Goal: Task Accomplishment & Management: Use online tool/utility

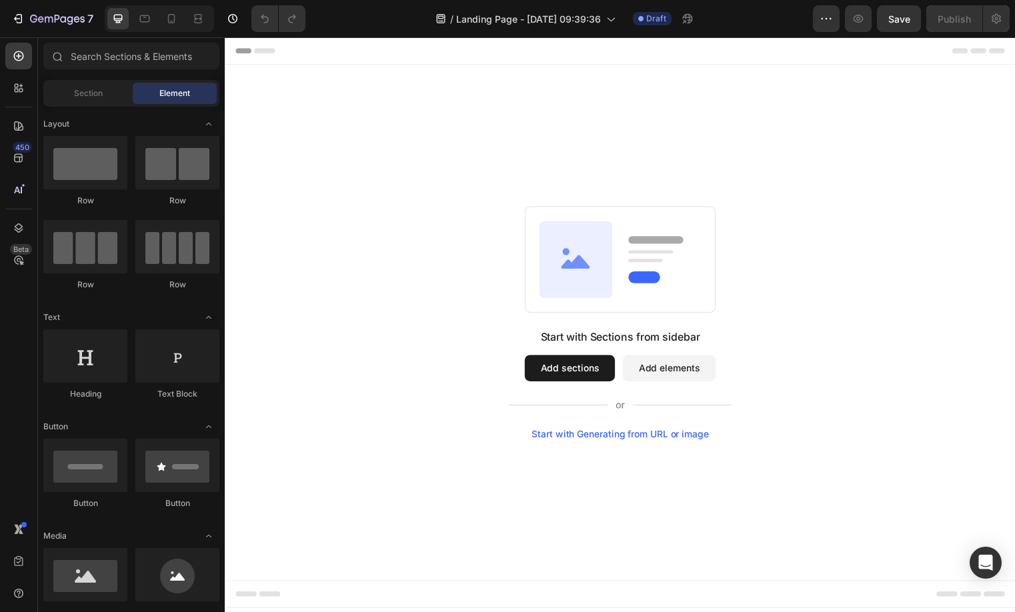
click at [564, 374] on button "Add sections" at bounding box center [573, 372] width 91 height 27
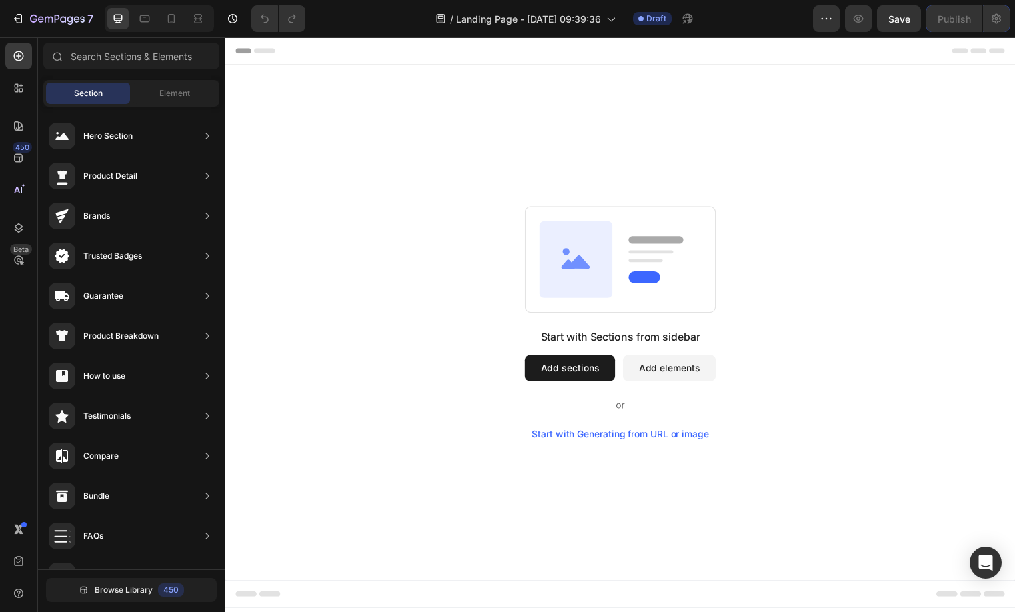
click at [619, 440] on div "Start with Generating from URL or image" at bounding box center [624, 438] width 179 height 11
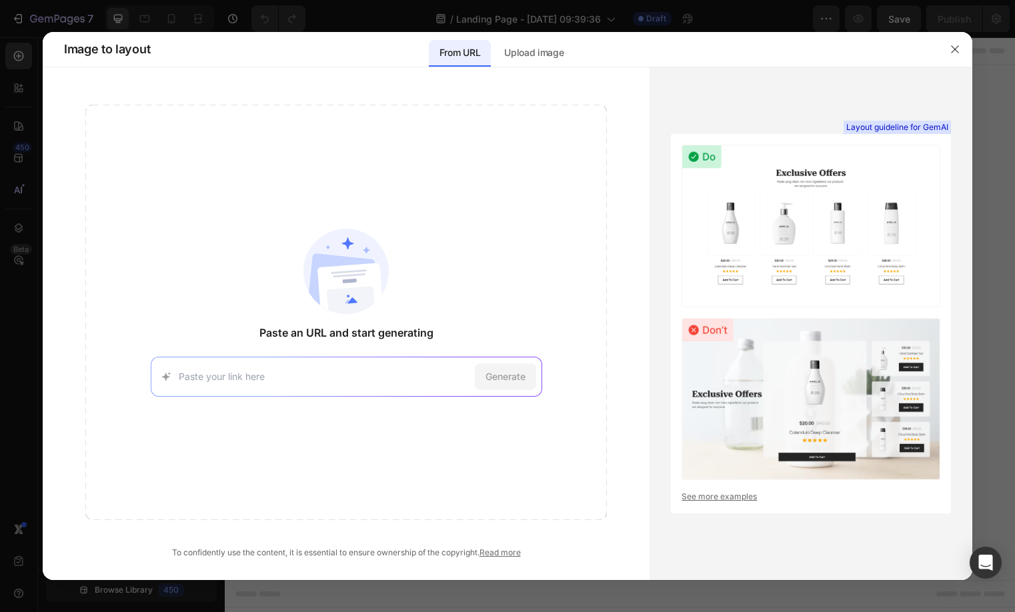
click at [344, 368] on div "Generate" at bounding box center [346, 377] width 391 height 40
drag, startPoint x: 344, startPoint y: 368, endPoint x: 186, endPoint y: 367, distance: 158.0
click at [332, 368] on div "Generate" at bounding box center [346, 377] width 391 height 40
click at [178, 366] on div "Generate" at bounding box center [346, 377] width 391 height 40
click at [179, 369] on input at bounding box center [324, 376] width 291 height 14
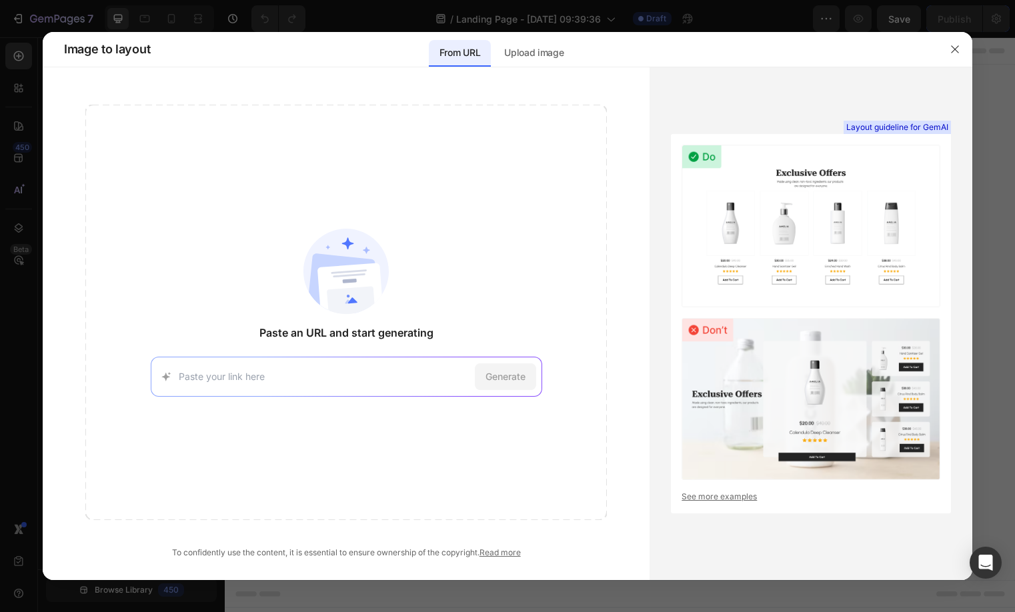
paste input "https://icklebubba.com/a/gempages?version=v7&shop_id=467963313750279047&theme_p…"
type input "https://icklebubba.com/a/gempages?version=v7&shop_id=467963313750279047&theme_p…"
click at [491, 376] on span "Generate" at bounding box center [505, 376] width 40 height 14
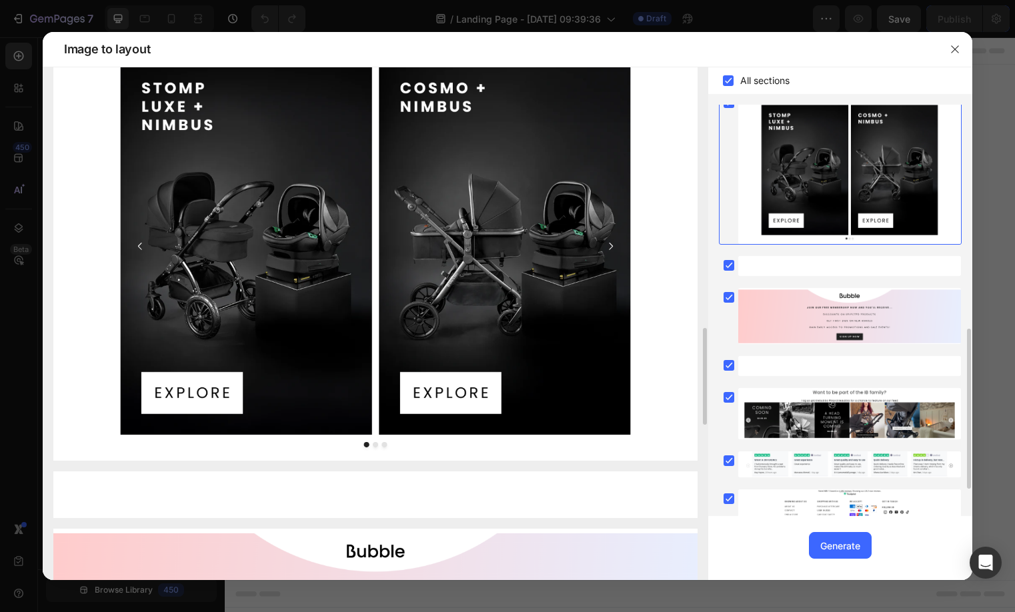
scroll to position [1563, 0]
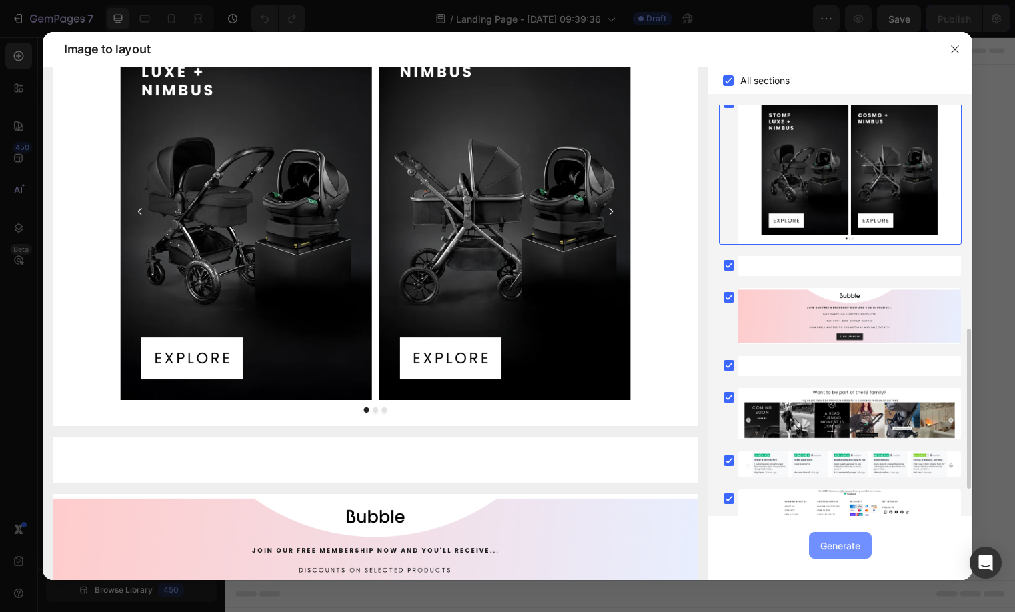
click at [827, 539] on div "Generate" at bounding box center [840, 546] width 40 height 14
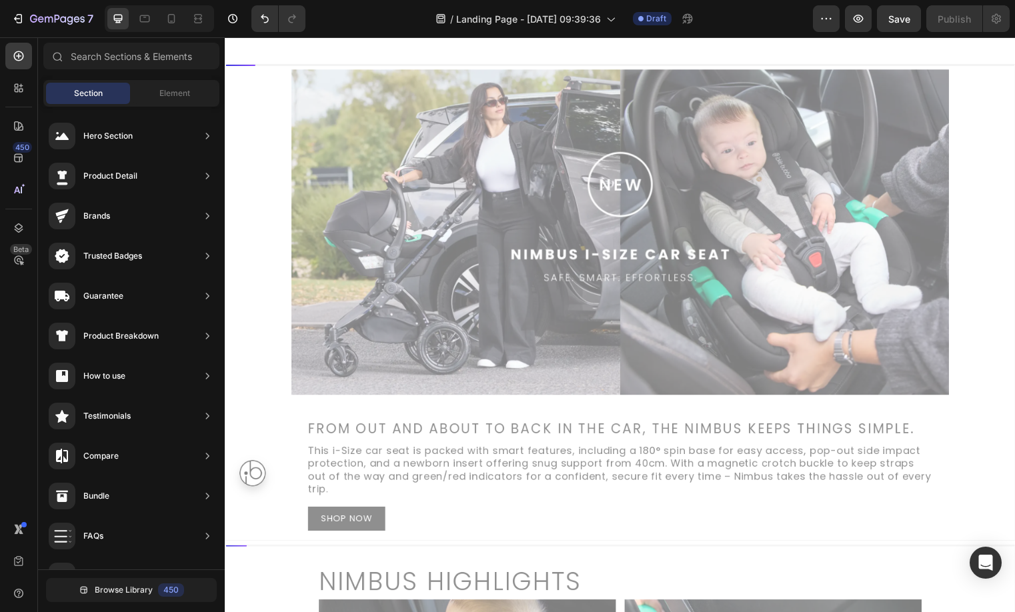
scroll to position [0, 0]
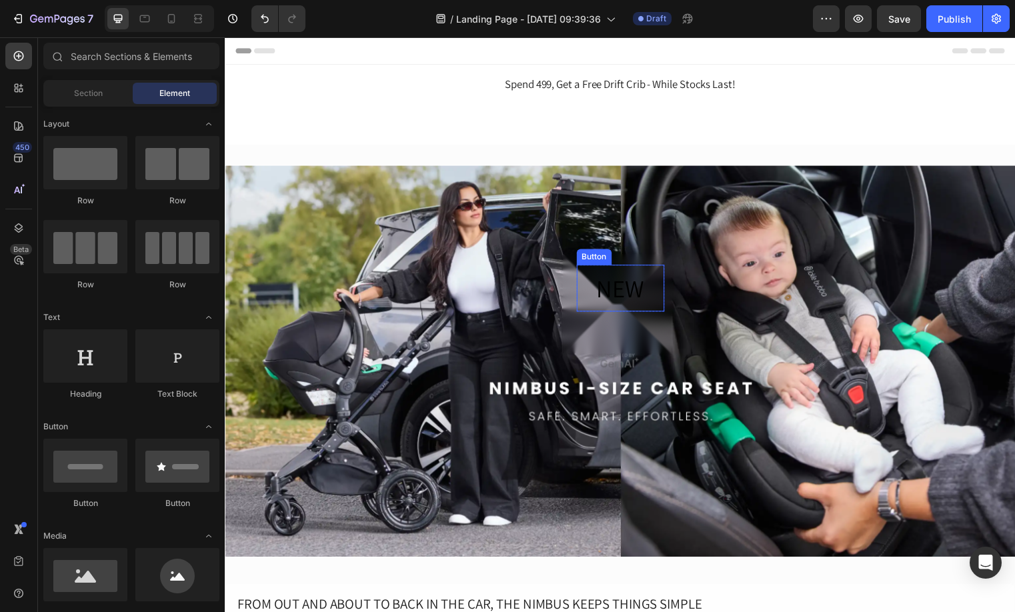
click at [663, 305] on div "NEW Button" at bounding box center [625, 291] width 89 height 48
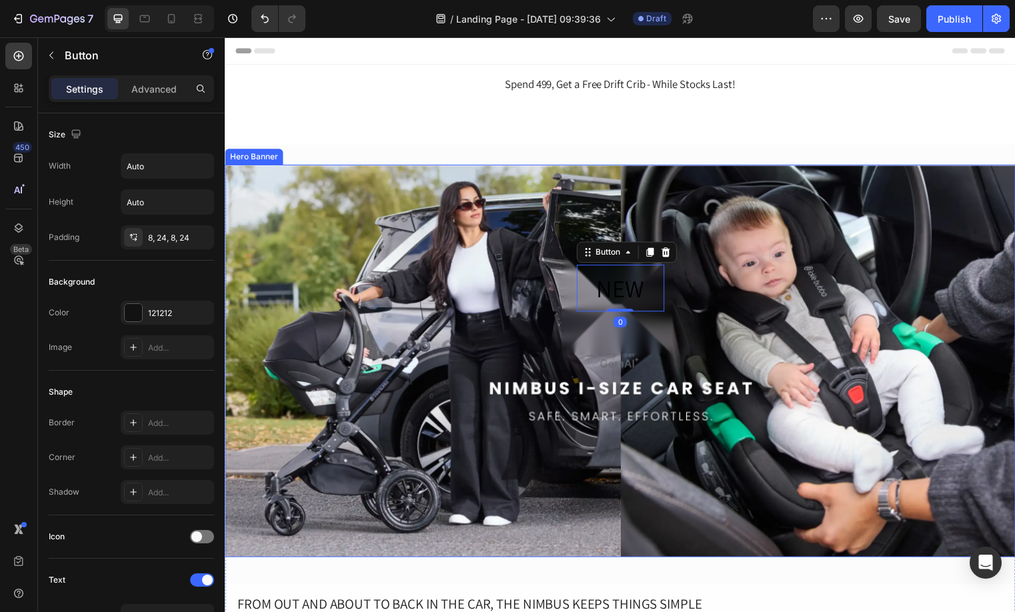
click at [768, 230] on div "NEW Button 0 Row" at bounding box center [625, 240] width 800 height 149
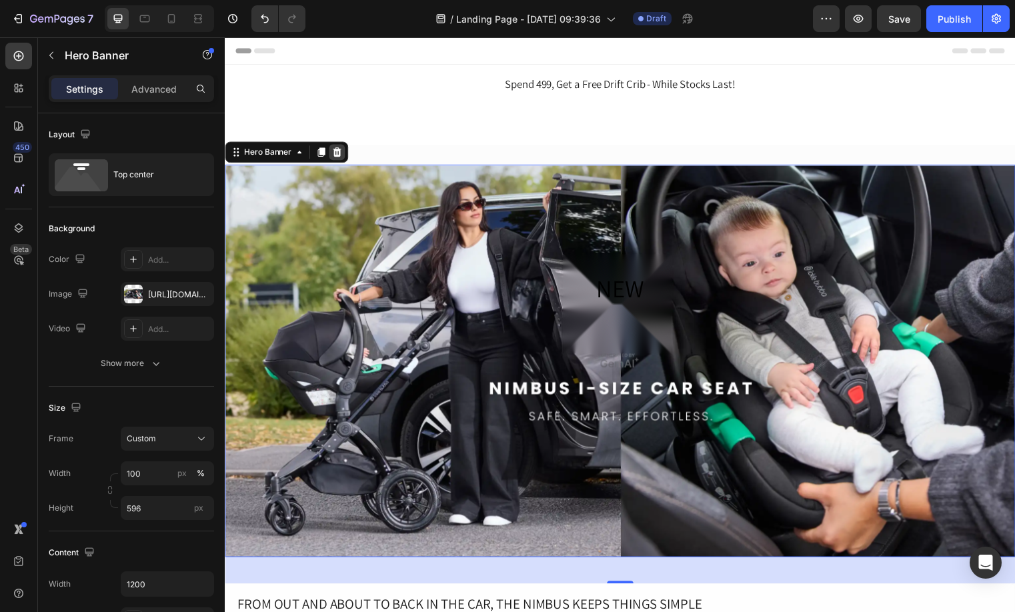
click at [338, 152] on icon at bounding box center [338, 153] width 11 height 11
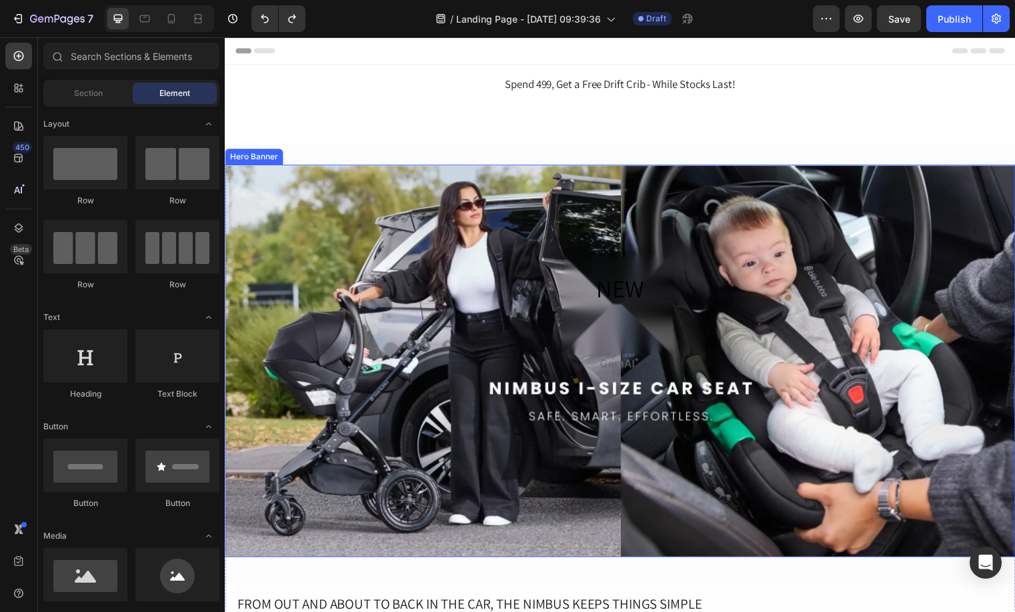
click at [313, 247] on div "NEW Button Row" at bounding box center [625, 240] width 800 height 149
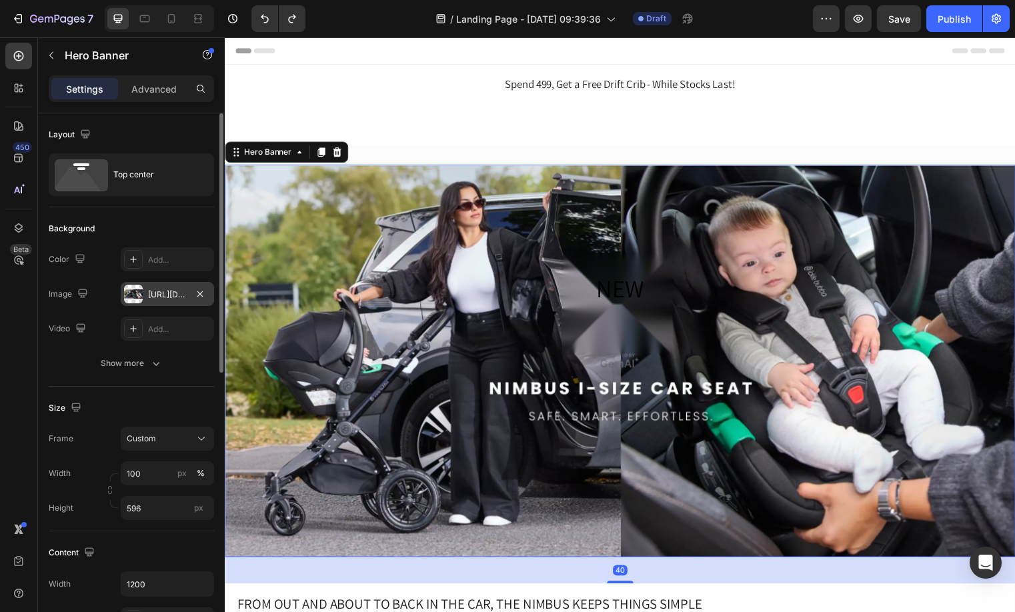
click at [185, 298] on div "https://image2layout-detection-trainimagebucket-02g83vbxbb2s.s3.amazonaws.com/i…" at bounding box center [167, 295] width 39 height 12
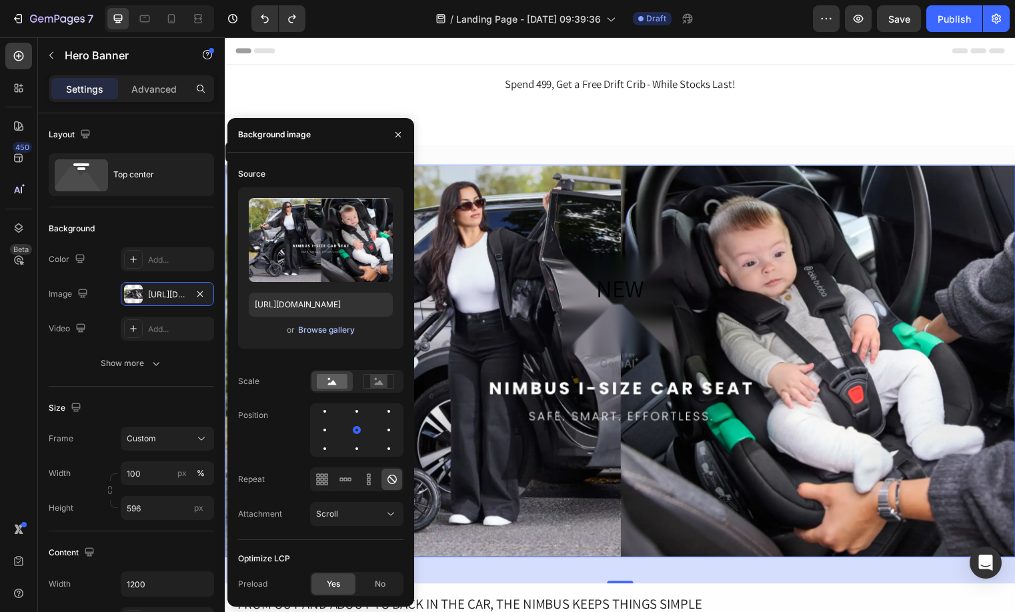
click at [309, 333] on div "Browse gallery" at bounding box center [326, 330] width 57 height 12
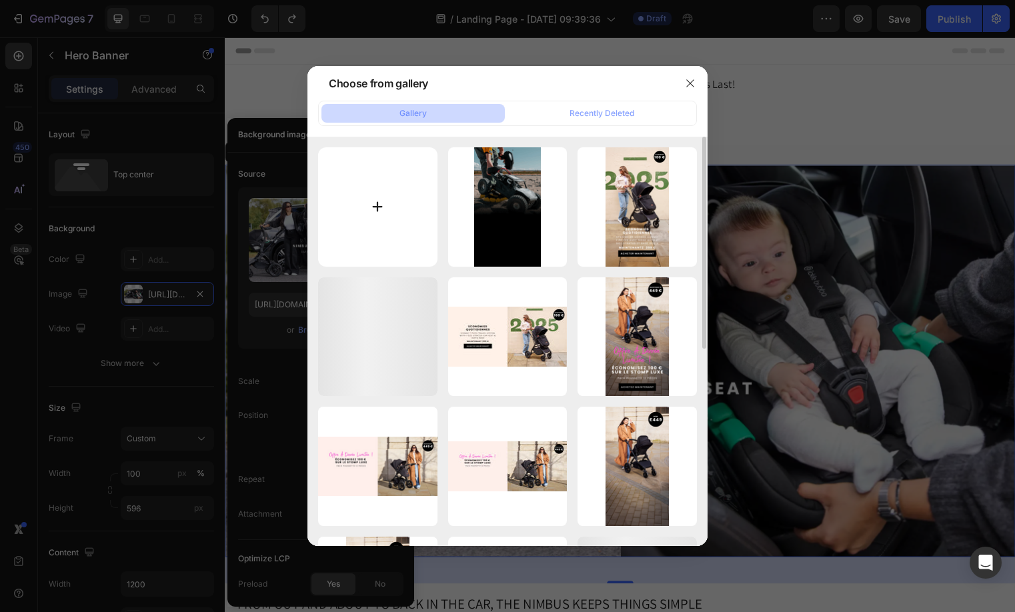
click at [369, 196] on input "file" at bounding box center [377, 206] width 119 height 119
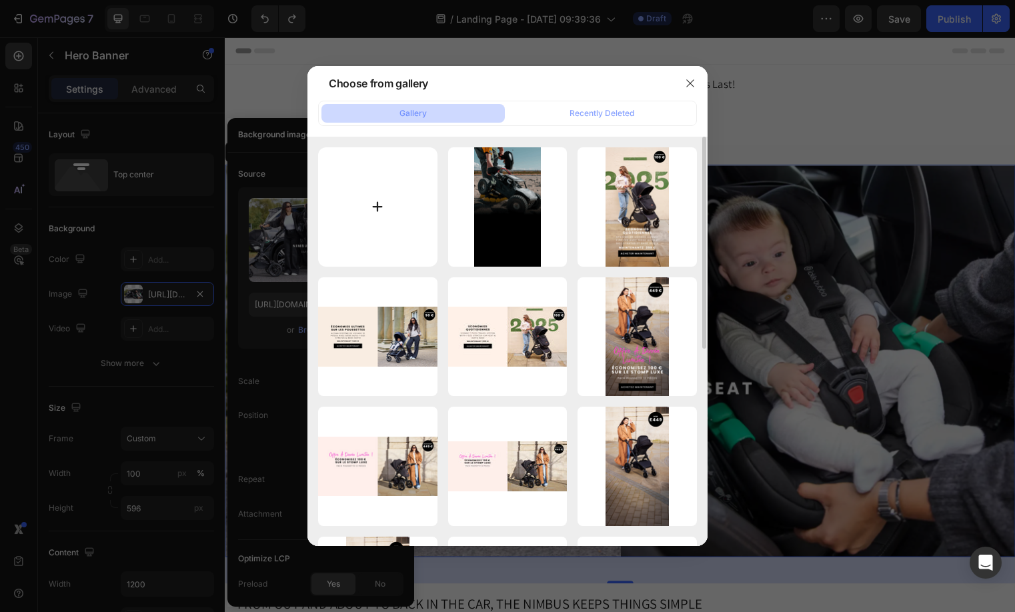
type input "C:\fakepath\FR Desktop.webp"
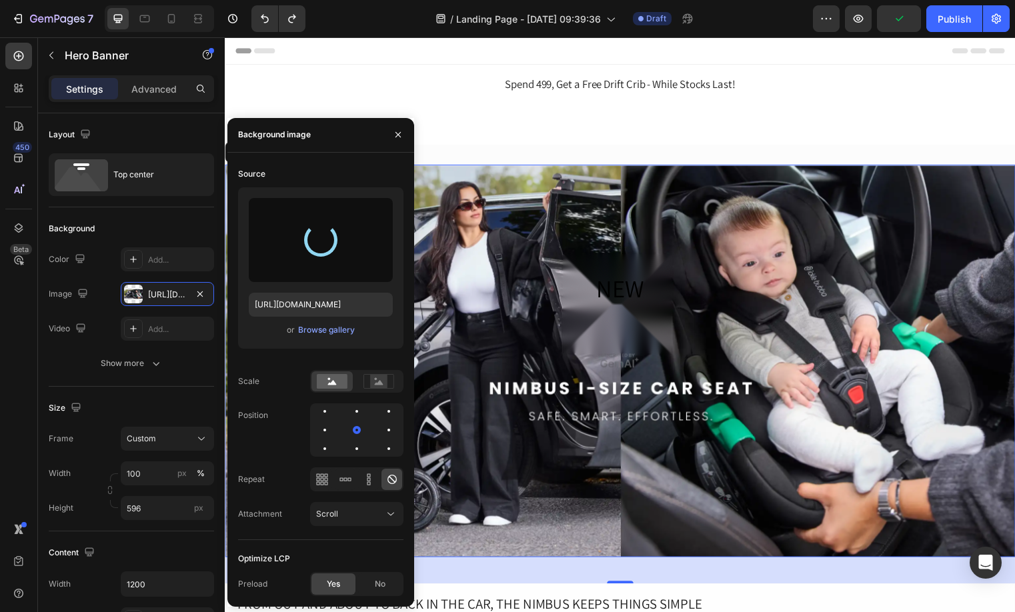
type input "https://cdn.shopify.com/s/files/1/0707/0551/2765/files/gempages_470150808021763…"
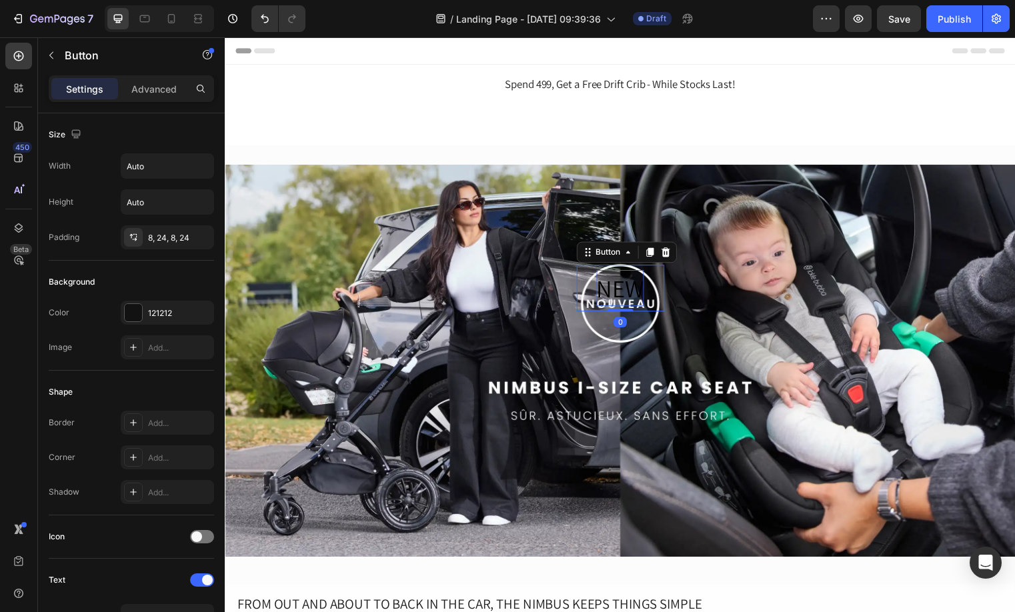
click at [639, 303] on div "NEW" at bounding box center [625, 291] width 48 height 37
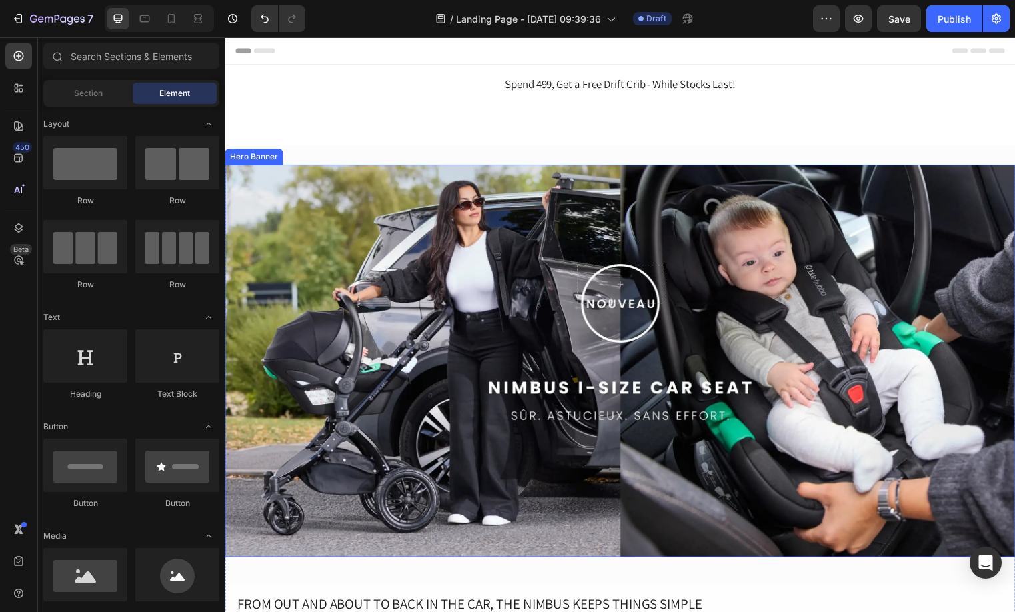
click at [298, 217] on div "Row" at bounding box center [625, 236] width 800 height 141
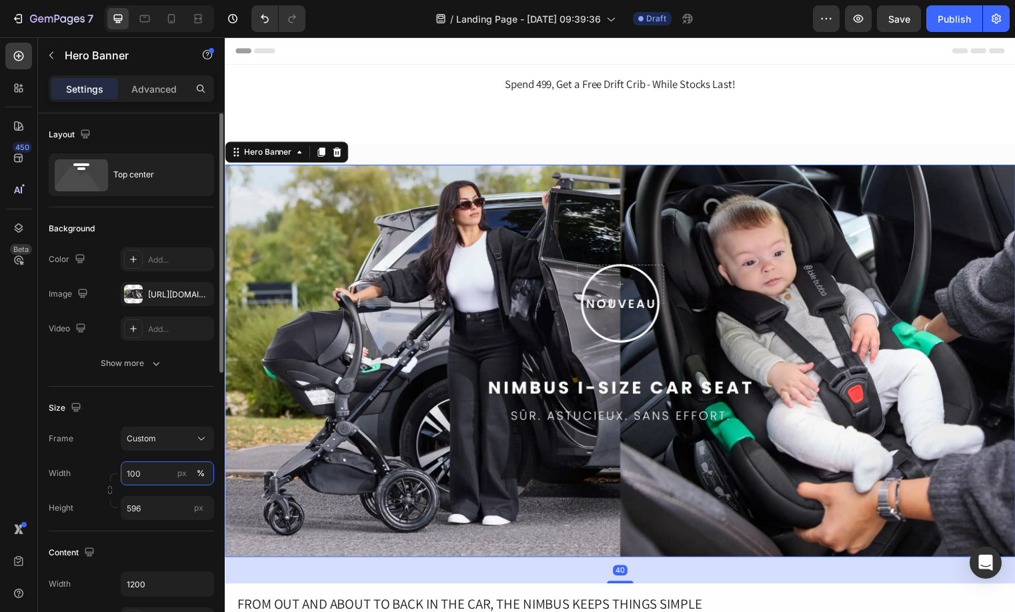
click at [151, 479] on input "100" at bounding box center [167, 473] width 93 height 24
type input "1212"
click at [147, 513] on input "596" at bounding box center [167, 508] width 93 height 24
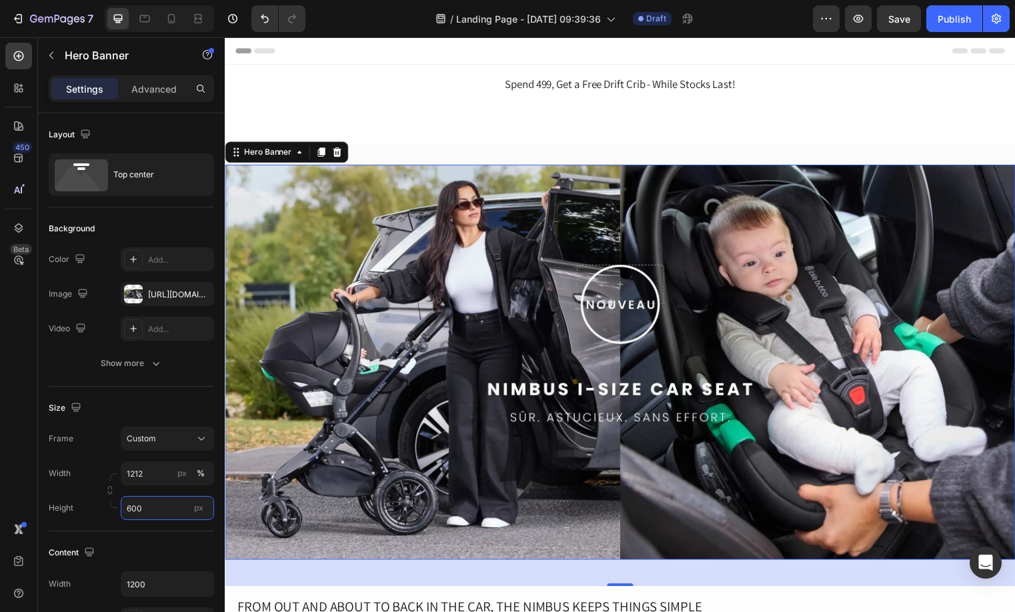
type input "600"
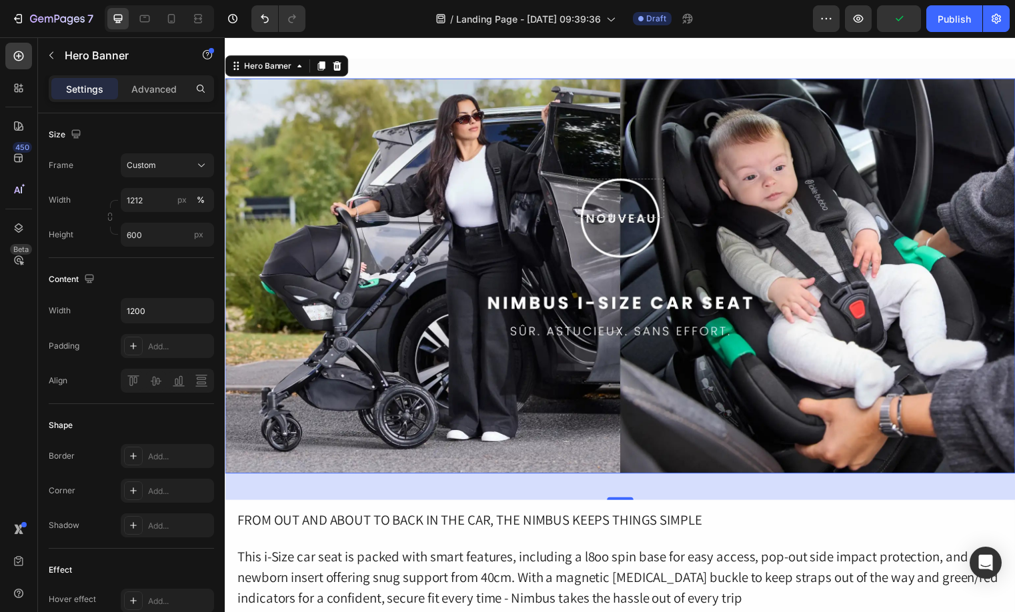
scroll to position [91, 0]
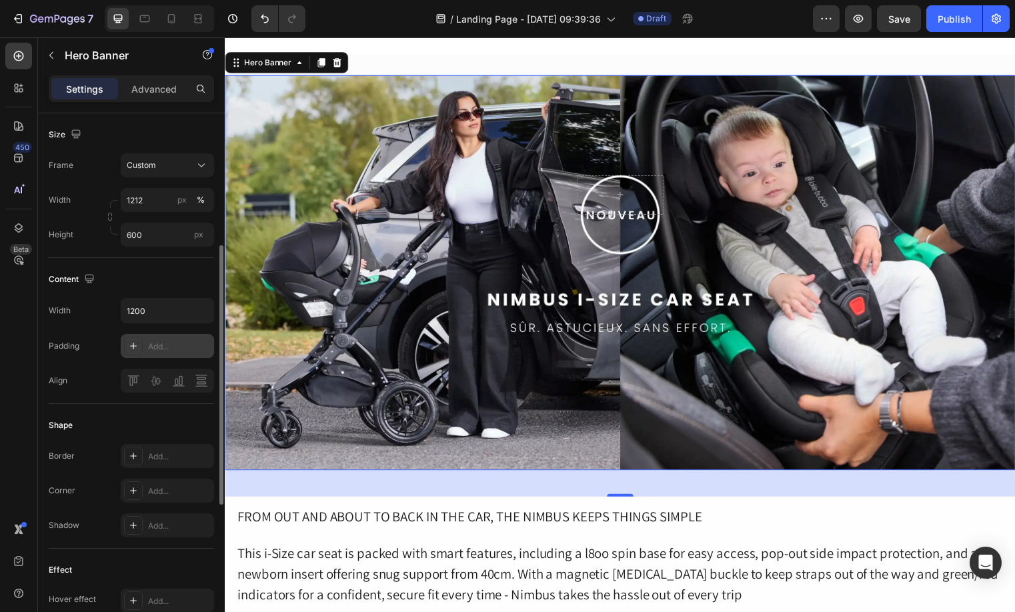
click at [163, 346] on div "Add..." at bounding box center [179, 347] width 63 height 12
click at [519, 427] on div "Overlay" at bounding box center [625, 275] width 800 height 400
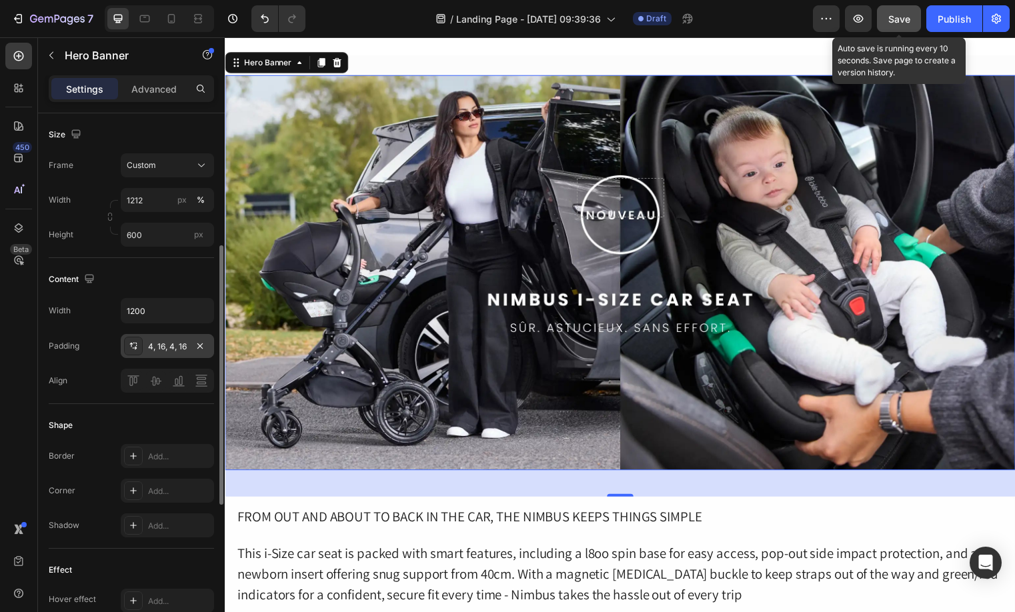
click at [909, 23] on span "Save" at bounding box center [899, 18] width 22 height 11
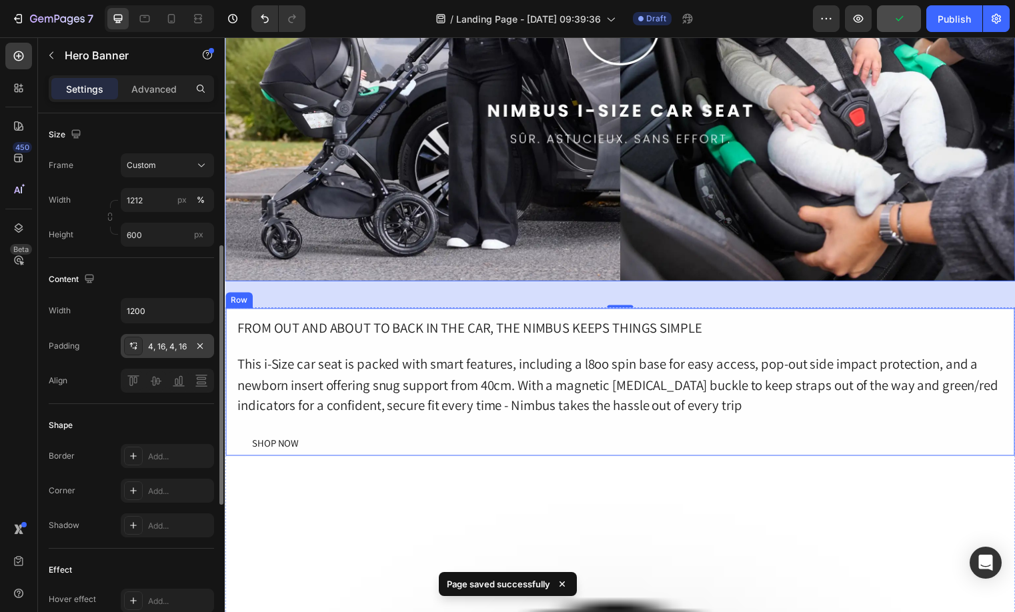
scroll to position [285, 0]
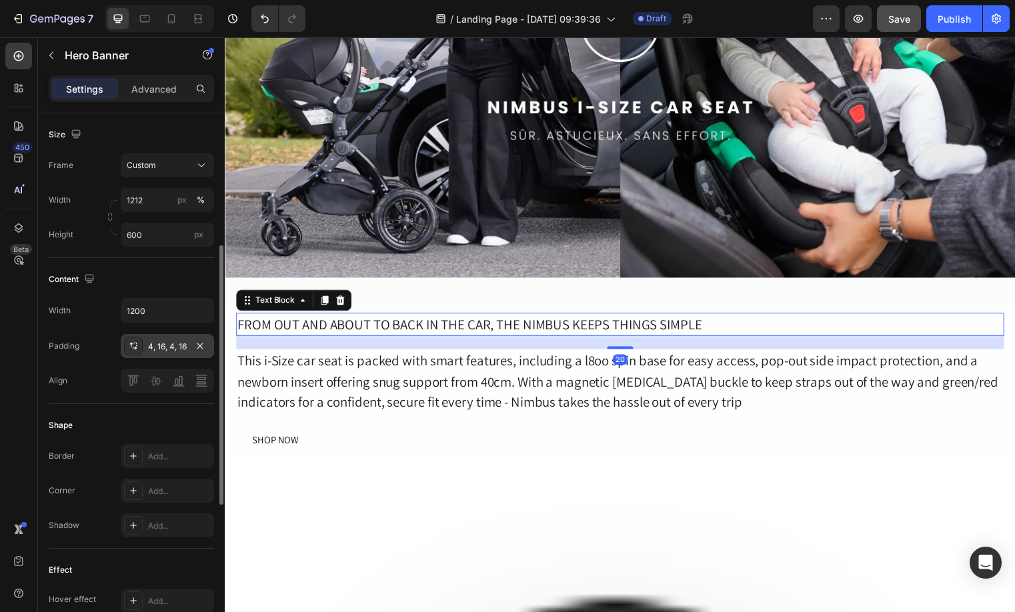
click at [623, 316] on div "FROM OUT AND ABOUT TO BACK IN THE CAR, THE NIMBUS KEEPS THINGS SIMPLE" at bounding box center [624, 328] width 777 height 24
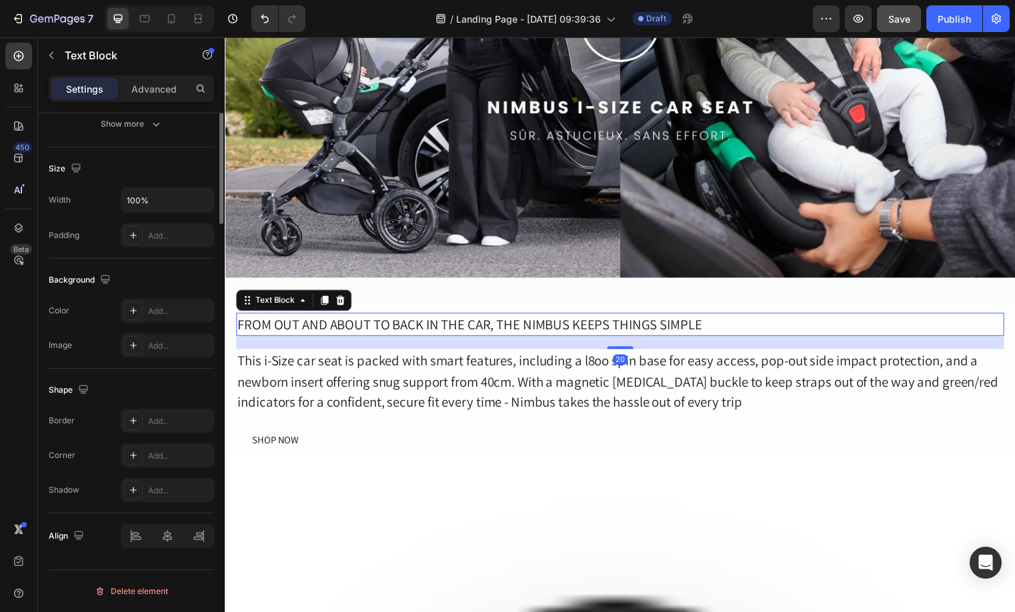
scroll to position [0, 0]
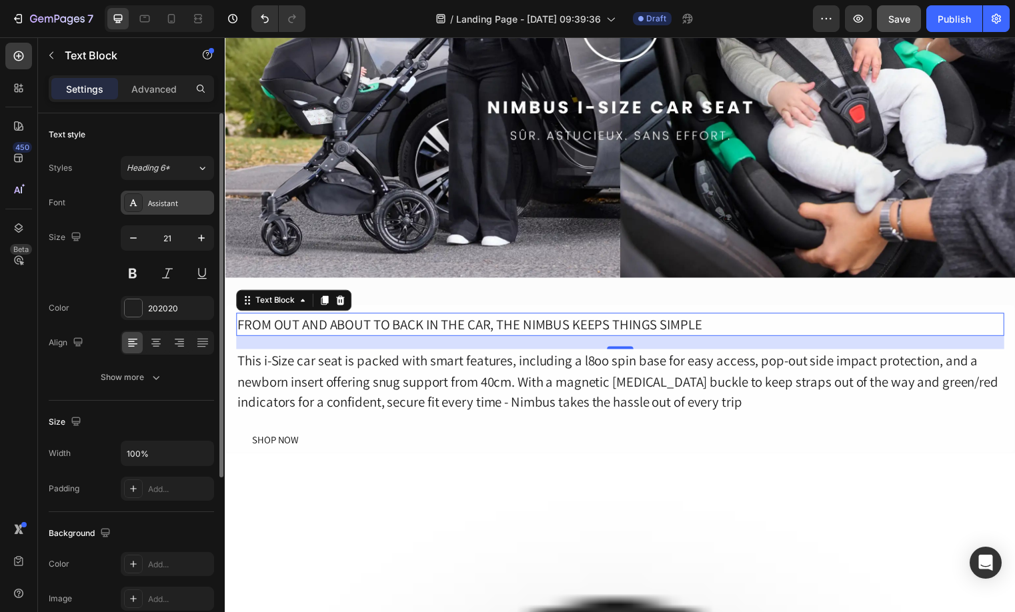
click at [167, 198] on div "Assistant" at bounding box center [179, 203] width 63 height 12
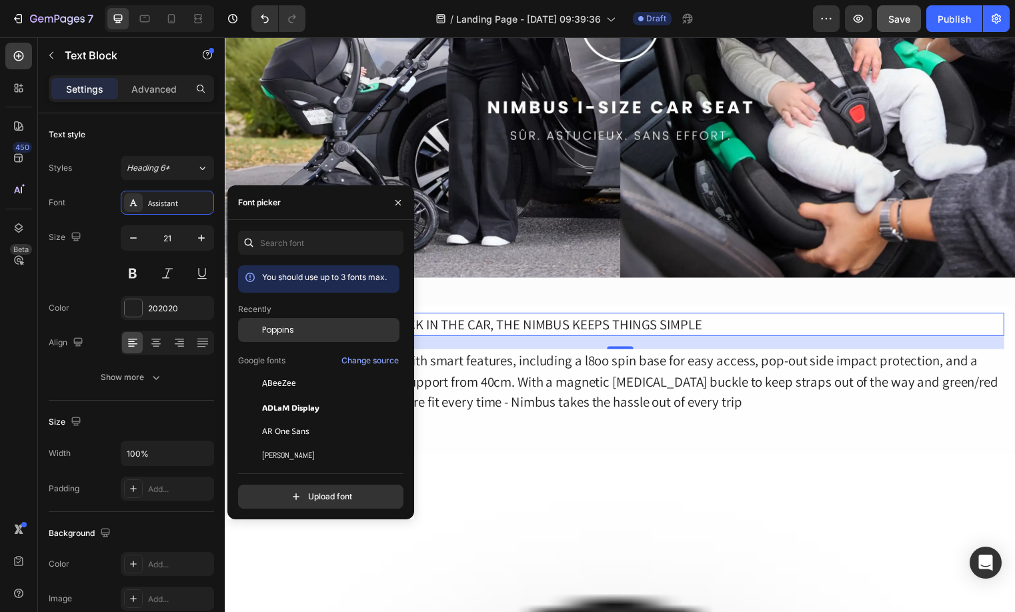
click at [311, 333] on div "Poppins" at bounding box center [329, 330] width 135 height 12
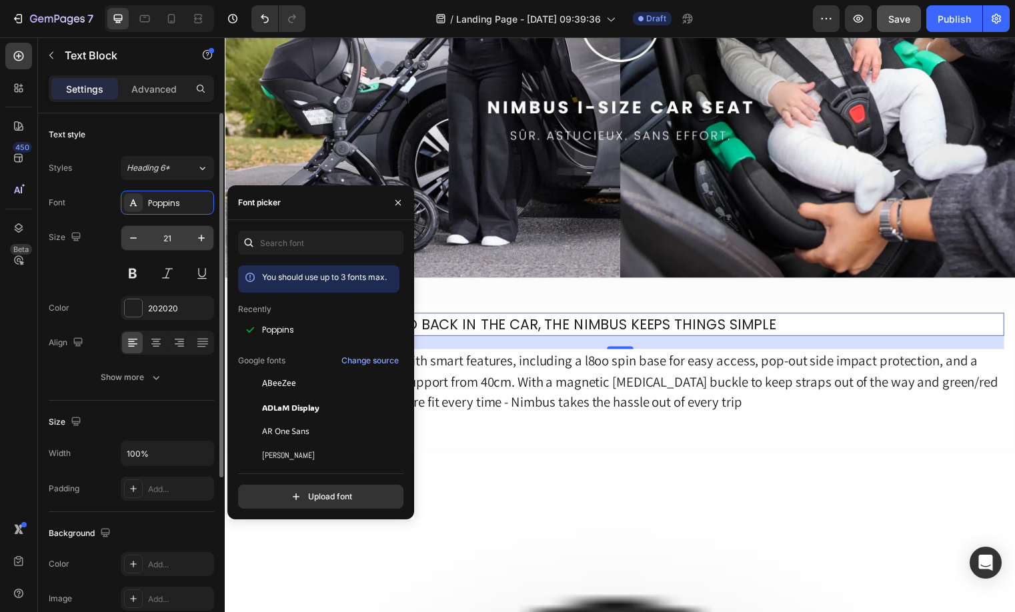
click at [168, 241] on input "21" at bounding box center [167, 238] width 44 height 24
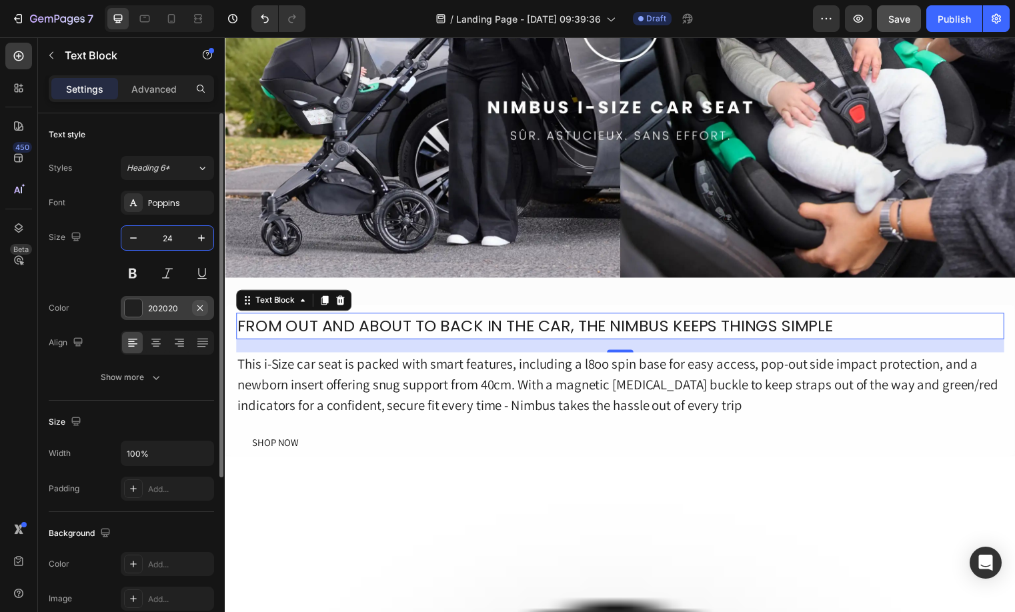
type input "24"
click at [197, 308] on icon "button" at bounding box center [200, 308] width 11 height 11
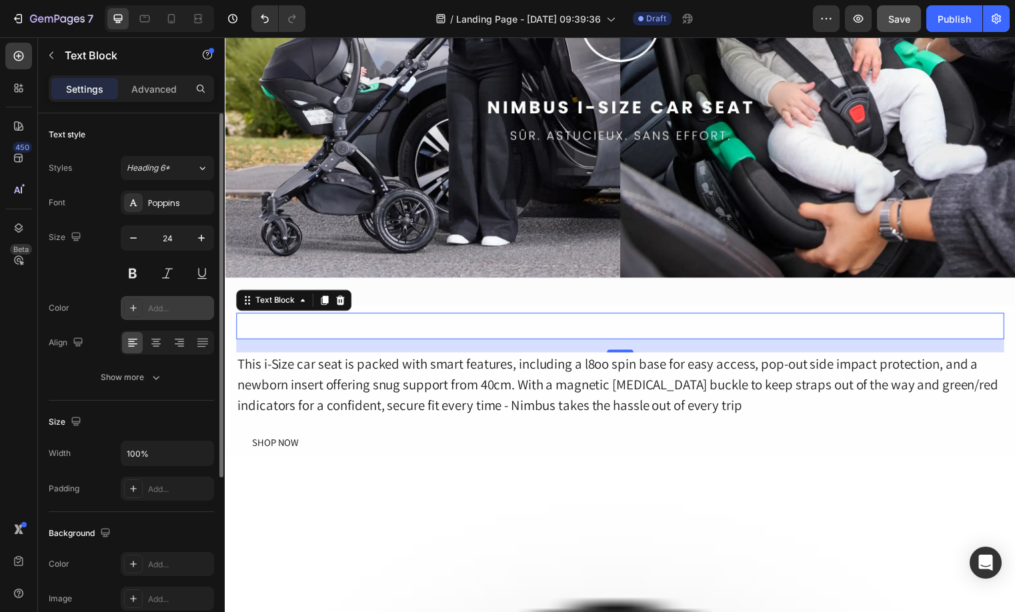
click at [162, 306] on div "Add..." at bounding box center [179, 309] width 63 height 12
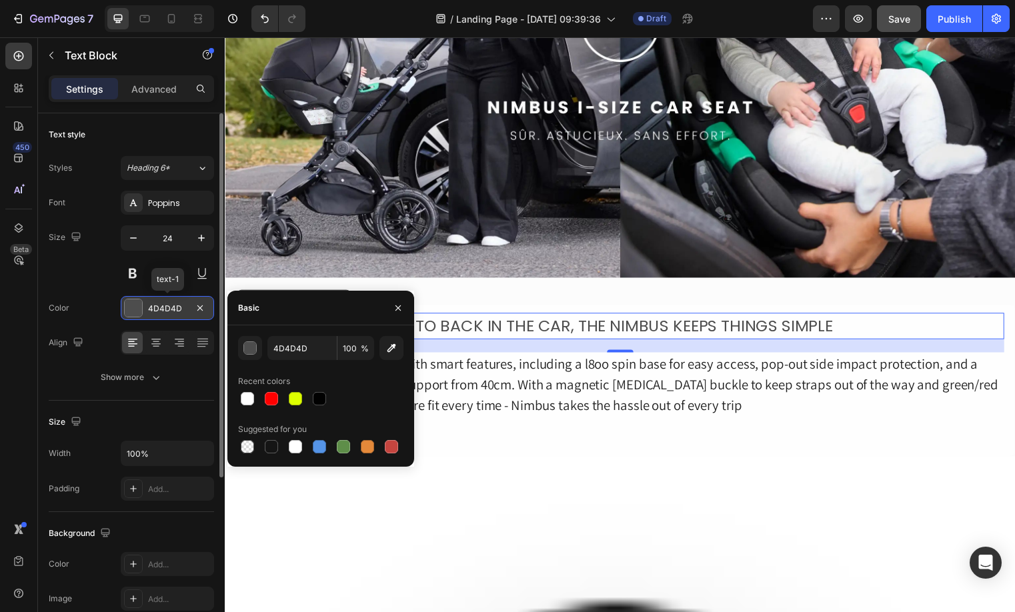
click at [162, 306] on div "4D4D4D" at bounding box center [167, 309] width 39 height 12
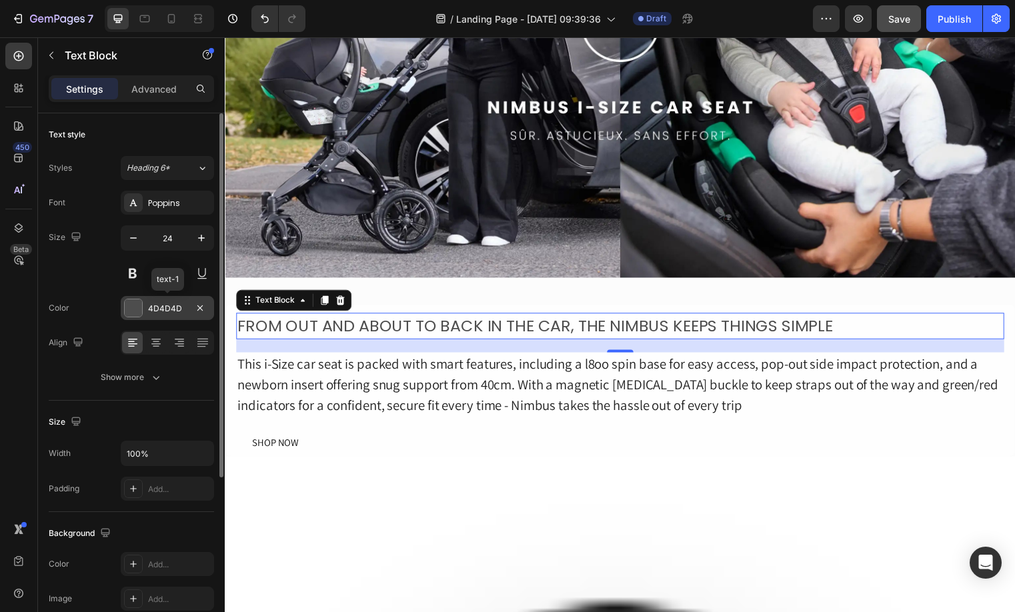
click at [162, 306] on div "4D4D4D" at bounding box center [167, 309] width 39 height 12
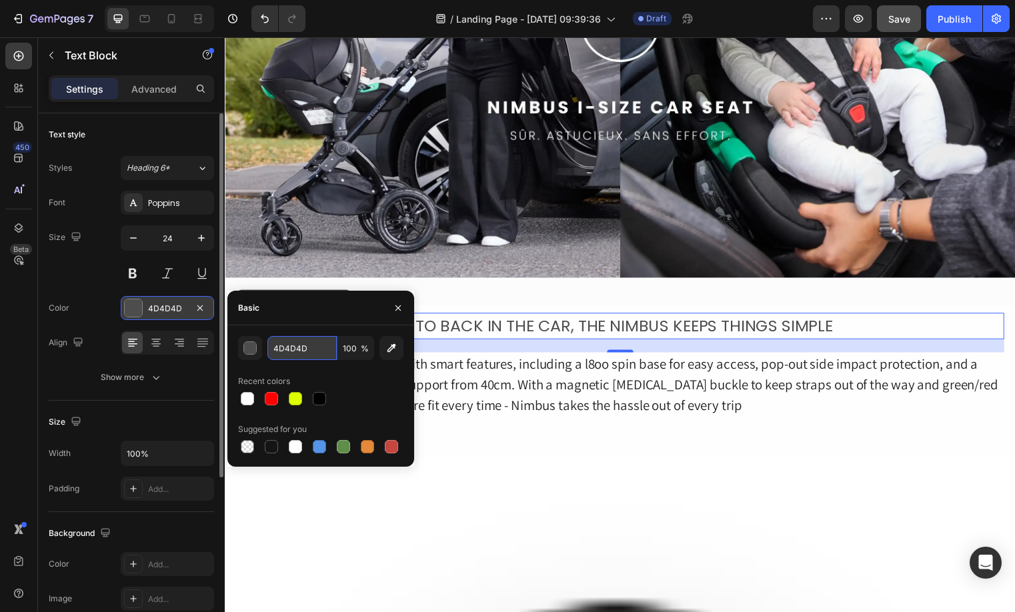
click at [291, 351] on input "4D4D4D" at bounding box center [301, 348] width 69 height 24
type input "212121"
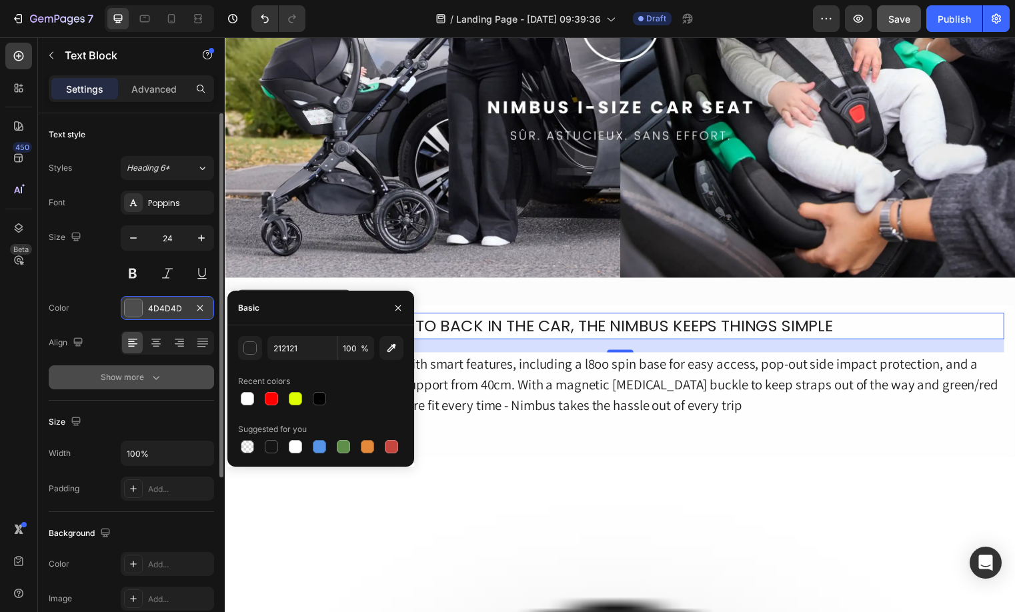
click at [152, 384] on button "Show more" at bounding box center [131, 377] width 165 height 24
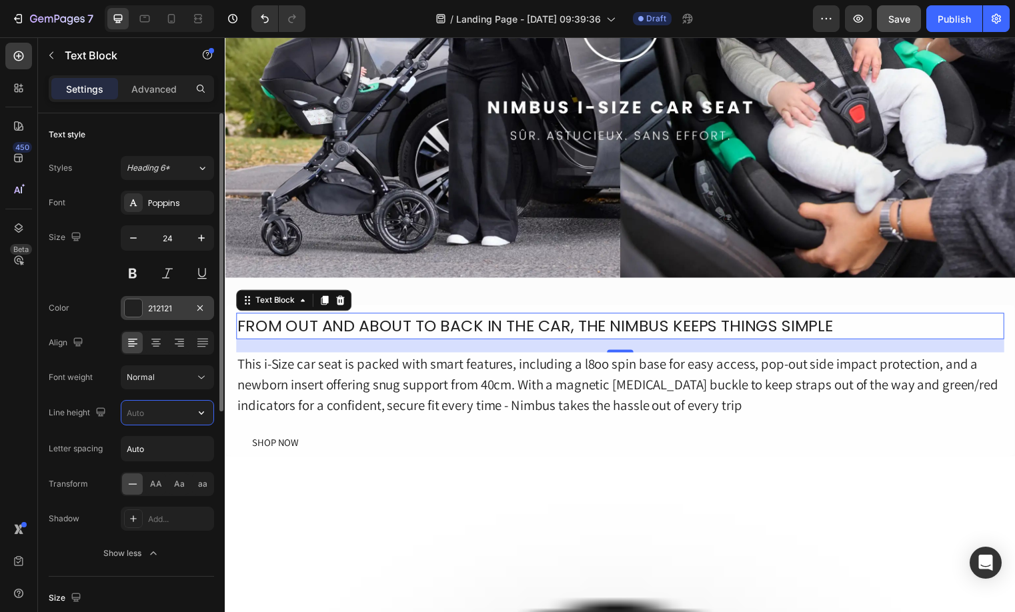
click at [154, 417] on input "text" at bounding box center [167, 413] width 92 height 24
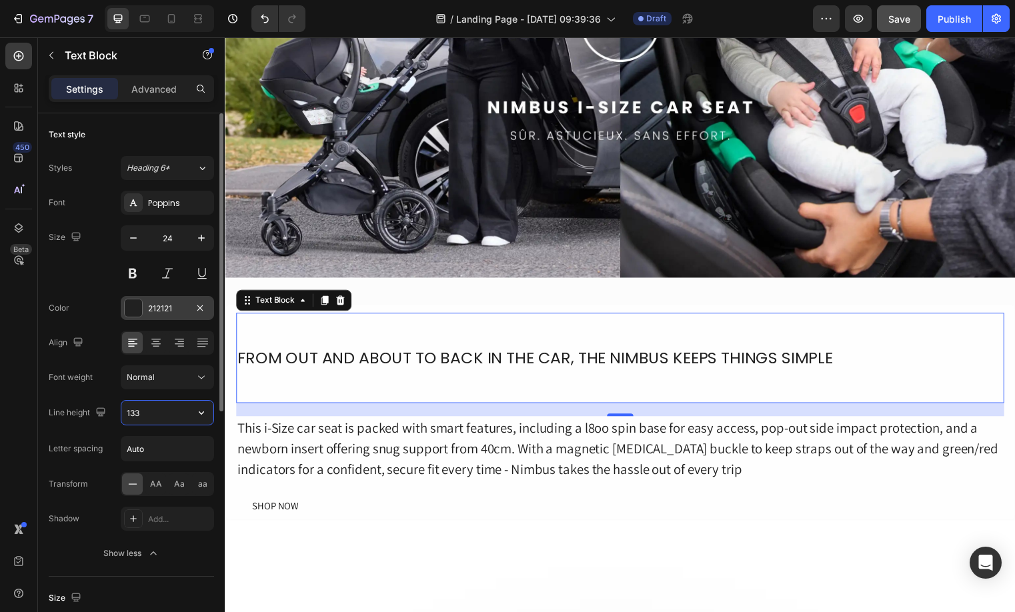
drag, startPoint x: 172, startPoint y: 411, endPoint x: 158, endPoint y: 432, distance: 25.0
click at [169, 419] on input "133" at bounding box center [167, 413] width 92 height 24
click at [205, 419] on button "button" at bounding box center [201, 413] width 24 height 24
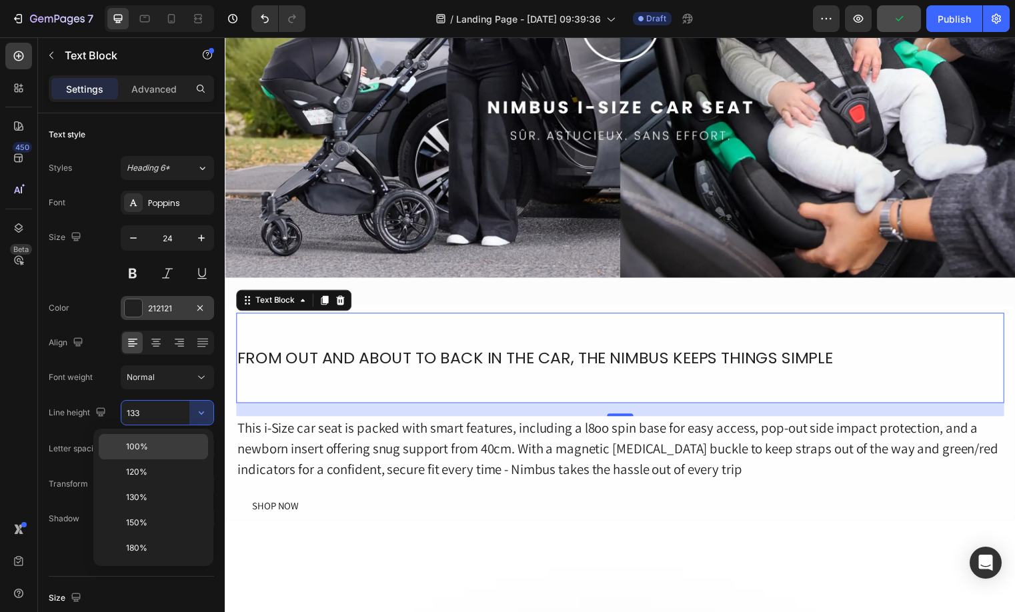
click at [177, 447] on p "100%" at bounding box center [164, 447] width 76 height 12
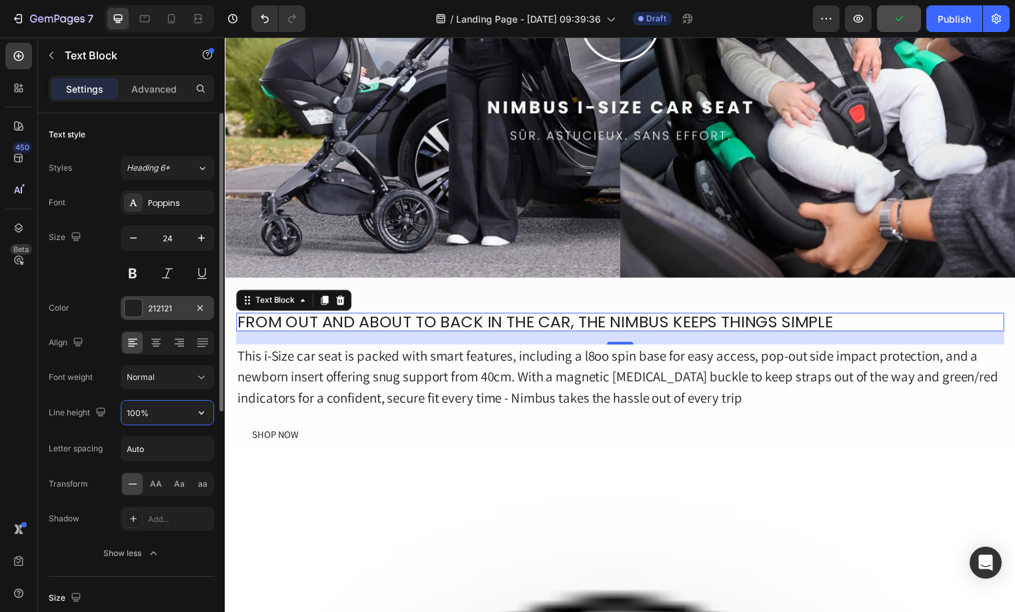
click at [140, 409] on input "100%" at bounding box center [167, 413] width 92 height 24
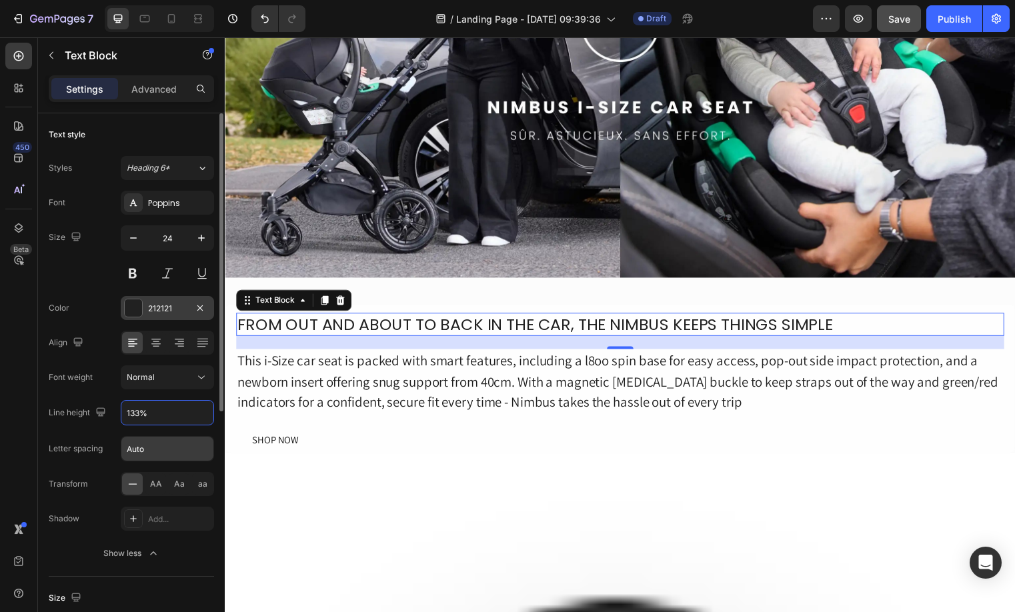
type input "133%"
click at [161, 459] on input "Auto" at bounding box center [167, 449] width 92 height 24
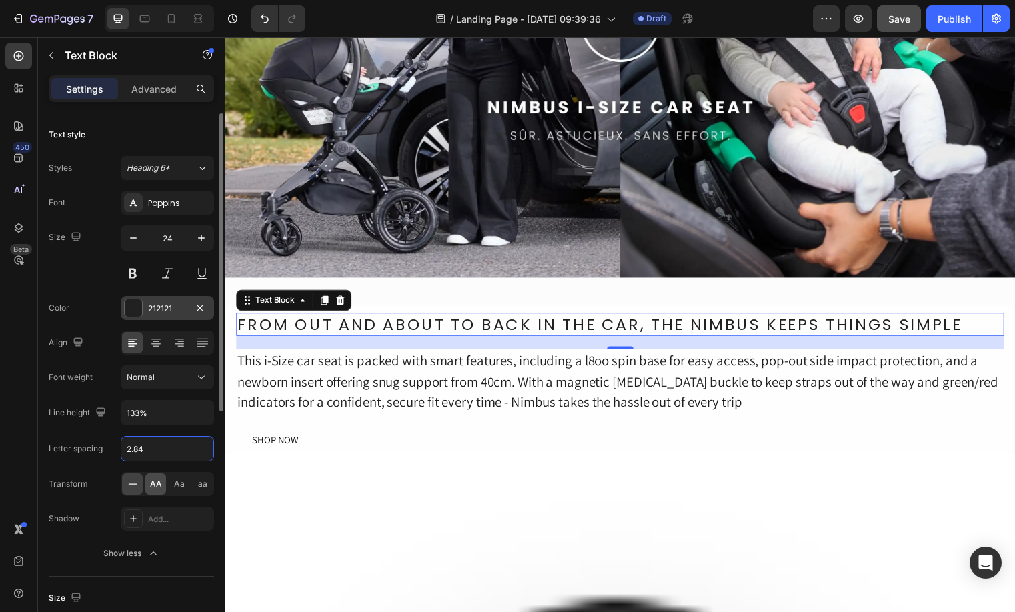
type input "2.84"
click at [151, 488] on span "AA" at bounding box center [156, 484] width 12 height 12
click at [584, 323] on div "FROM OUT AND ABOUT TO BACK IN THE CAR, THE NIMBUS KEEPS THINGS SIMPLE" at bounding box center [624, 328] width 777 height 24
click at [584, 323] on p "FROM OUT AND ABOUT TO BACK IN THE CAR, THE NIMBUS KEEPS THINGS SIMPLE" at bounding box center [624, 327] width 775 height 21
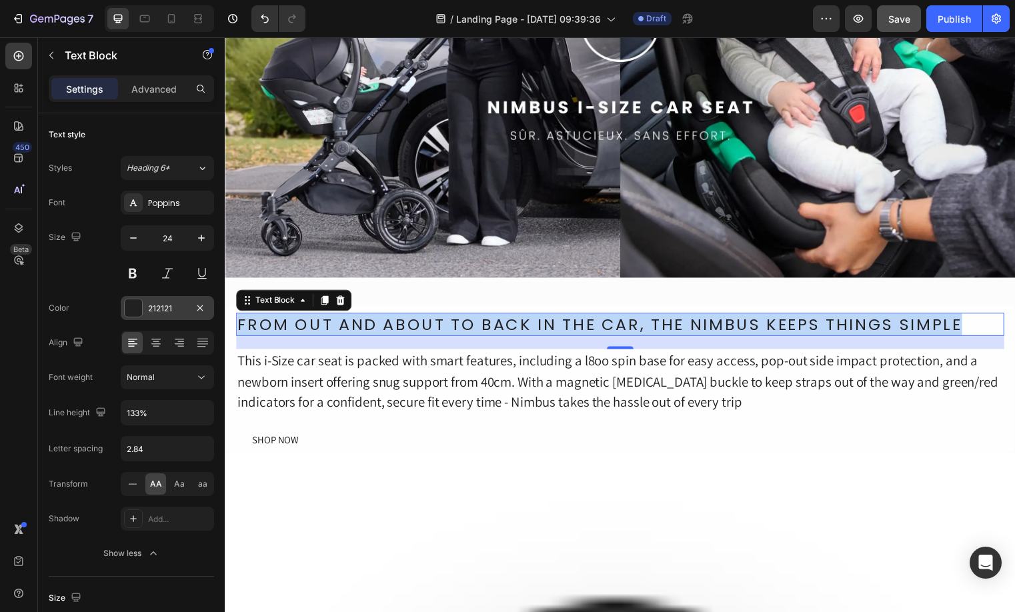
click at [584, 323] on p "FROM OUT AND ABOUT TO BACK IN THE CAR, THE NIMBUS KEEPS THINGS SIMPLE" at bounding box center [624, 327] width 775 height 21
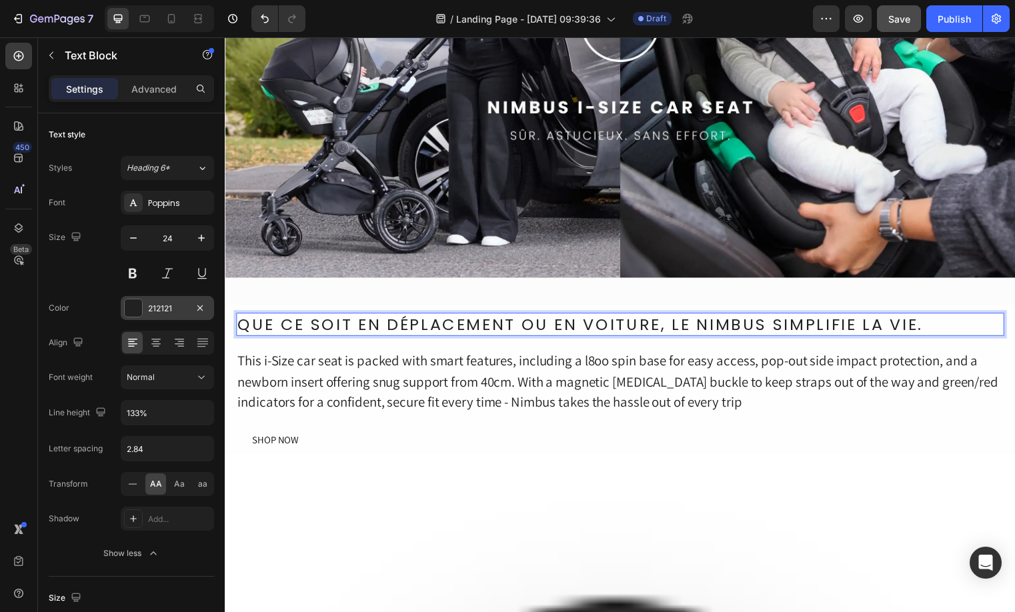
click at [343, 398] on div "This i-Size car seat is packed with smart features, including a l8oo spin base …" at bounding box center [624, 386] width 777 height 66
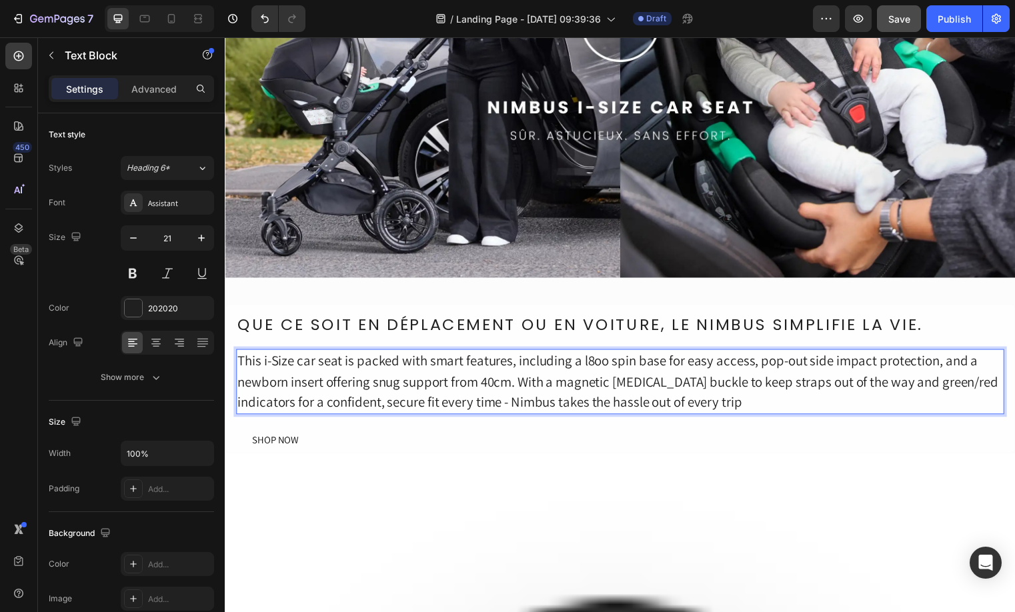
click at [343, 398] on p "This i-Size car seat is packed with smart features, including a l8oo spin base …" at bounding box center [624, 385] width 775 height 63
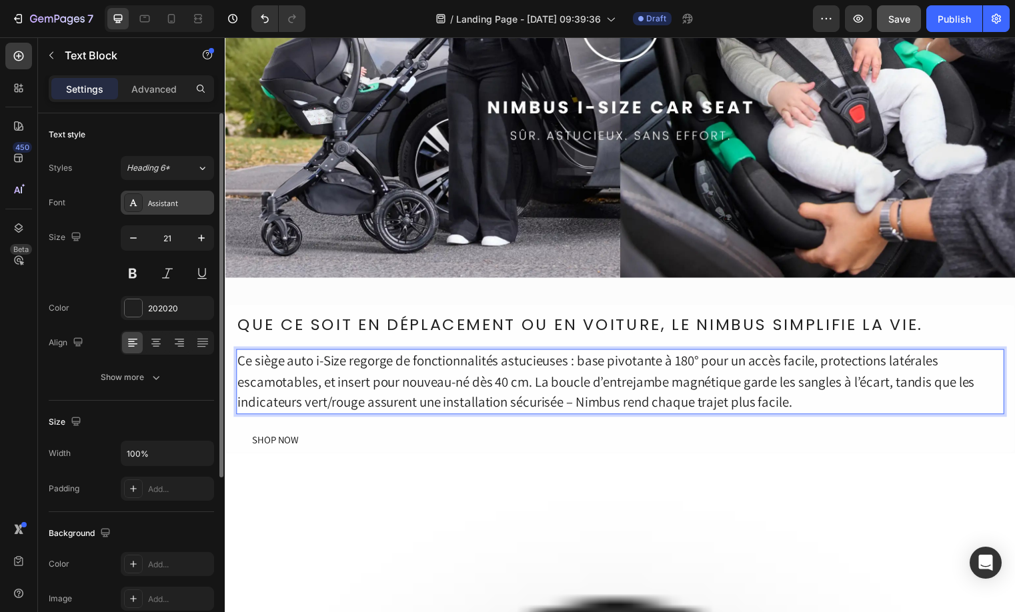
click at [171, 197] on div "Assistant" at bounding box center [179, 203] width 63 height 12
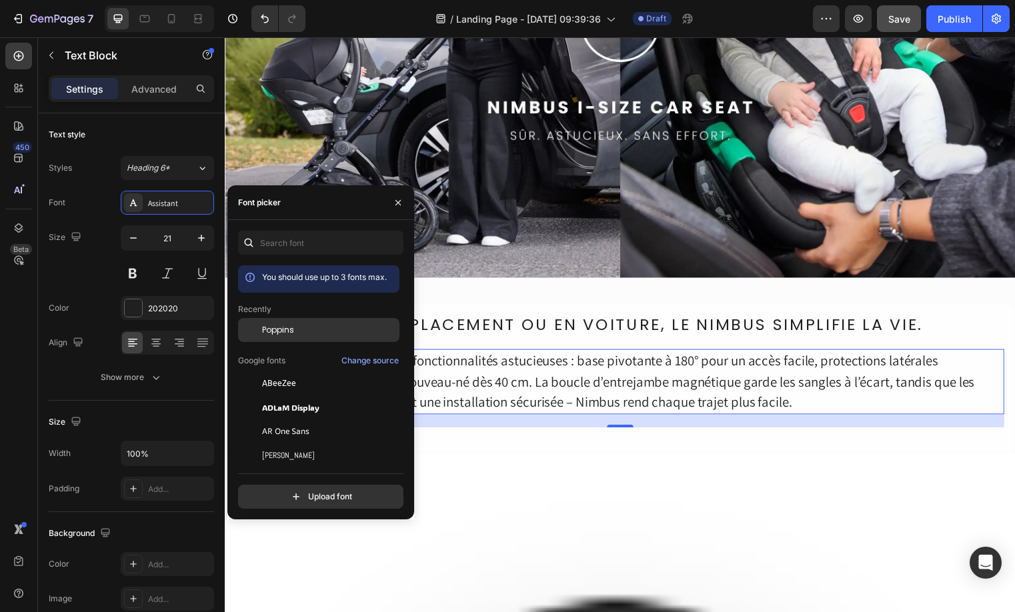
click at [300, 419] on div "Poppins" at bounding box center [318, 431] width 161 height 24
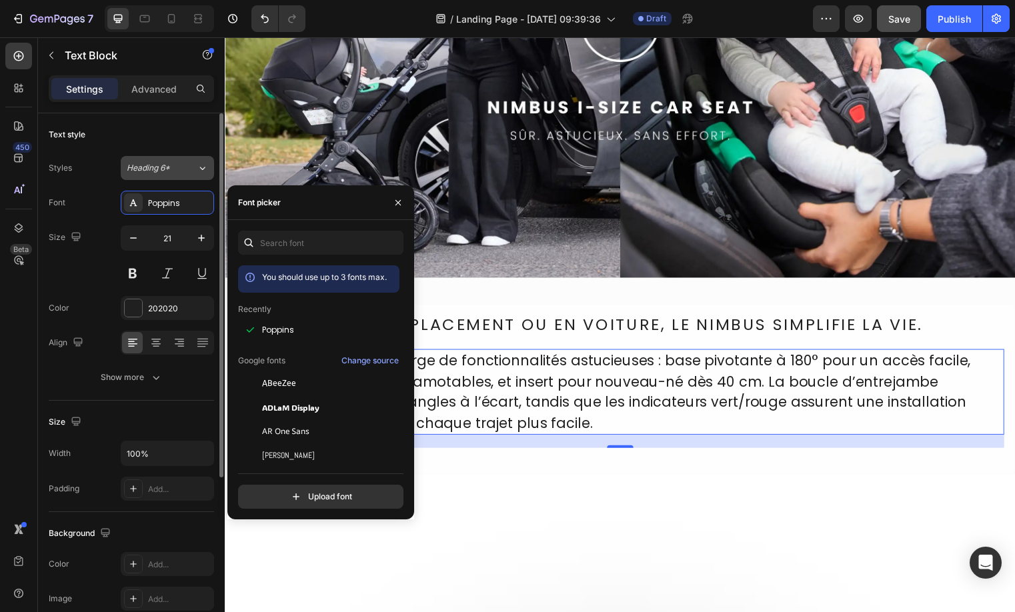
click at [180, 170] on div "Heading 6*" at bounding box center [154, 168] width 54 height 12
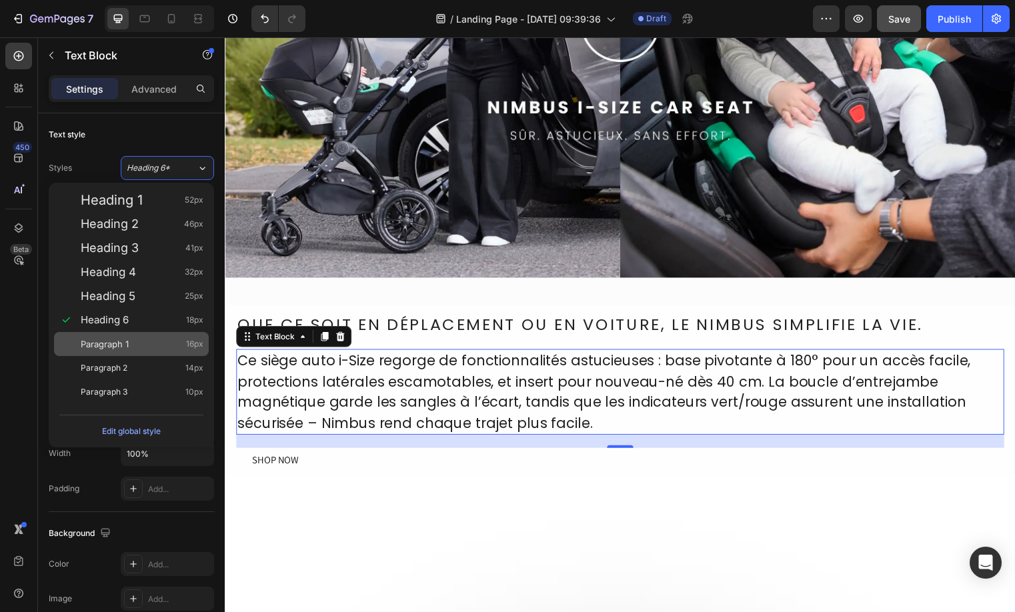
click at [143, 343] on div "Paragraph 1 16px" at bounding box center [142, 343] width 123 height 13
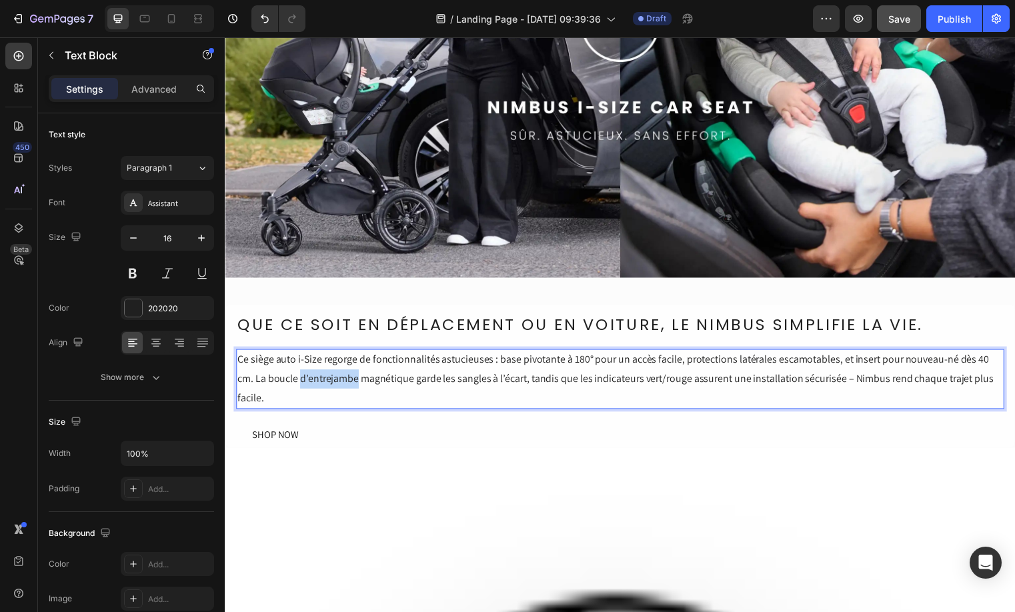
click at [321, 378] on p "Ce siège auto i-Size regorge de fonctionnalités astucieuses : base pivotante à …" at bounding box center [624, 382] width 775 height 57
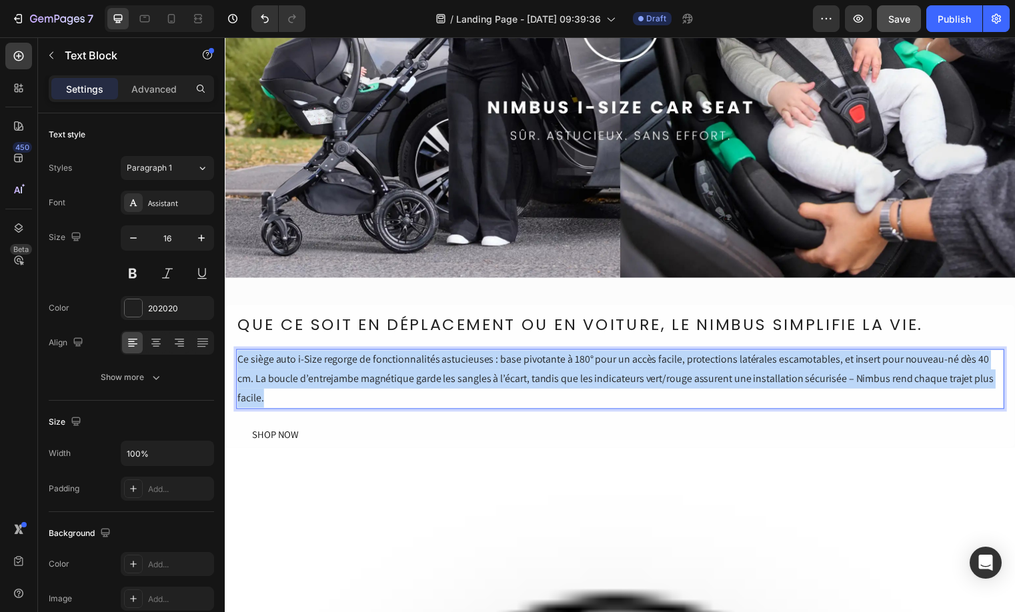
click at [321, 378] on p "Ce siège auto i-Size regorge de fonctionnalités astucieuses : base pivotante à …" at bounding box center [624, 382] width 775 height 57
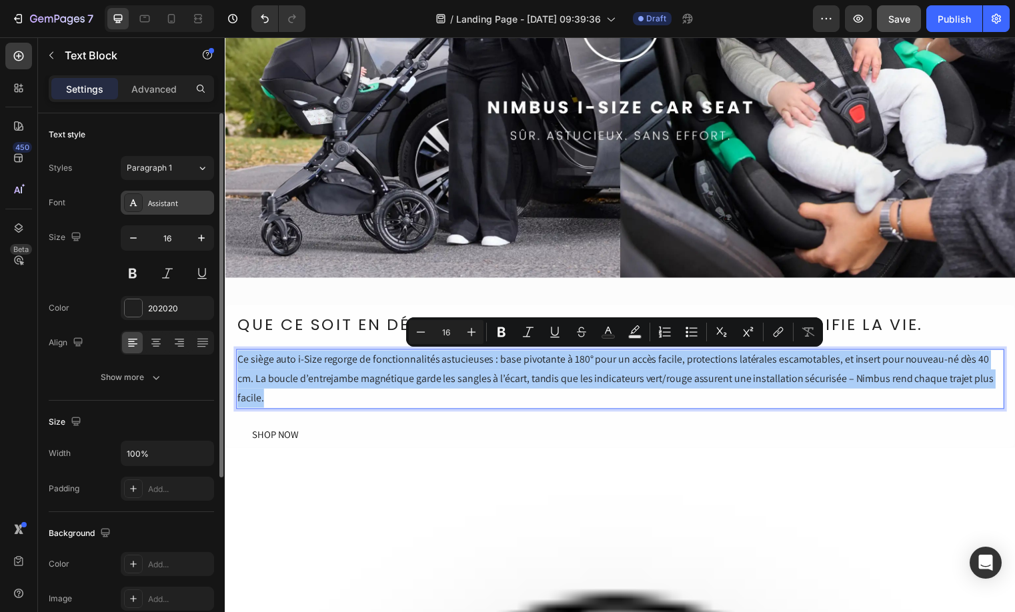
click at [142, 203] on div at bounding box center [133, 202] width 19 height 19
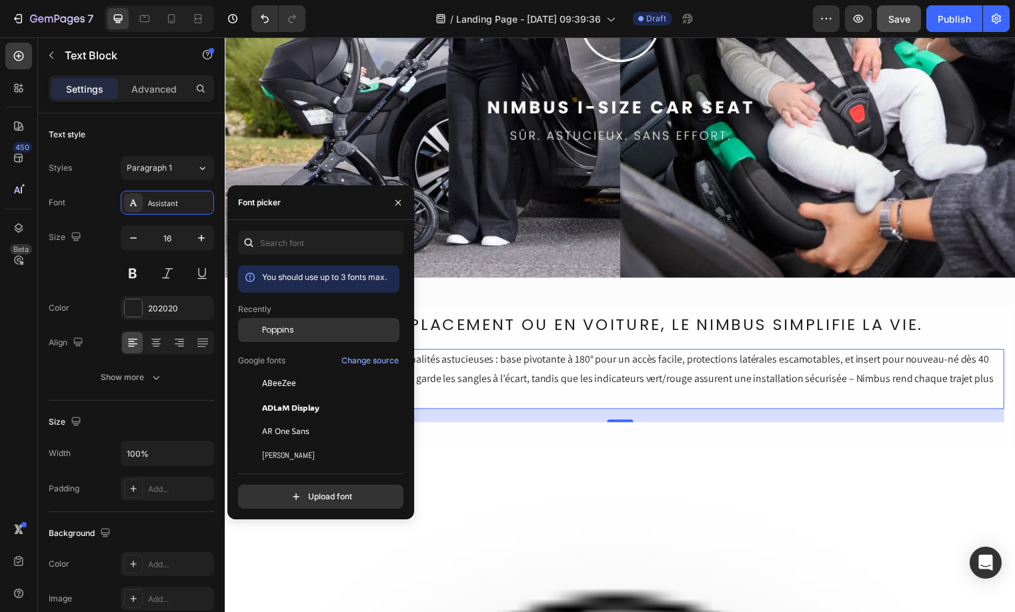
click at [307, 419] on div "Poppins" at bounding box center [318, 431] width 161 height 24
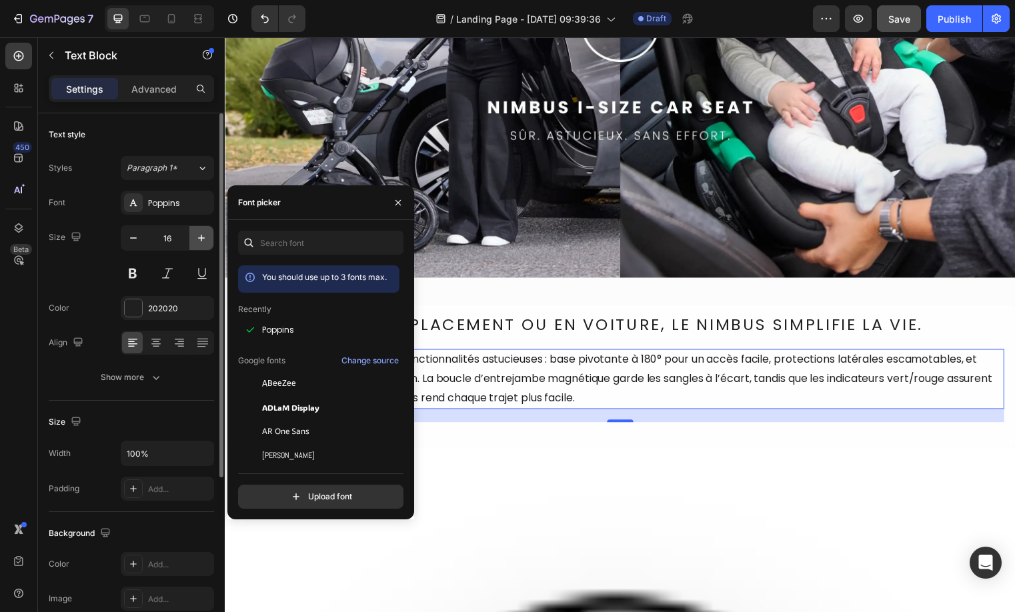
click at [195, 241] on icon "button" at bounding box center [201, 237] width 13 height 13
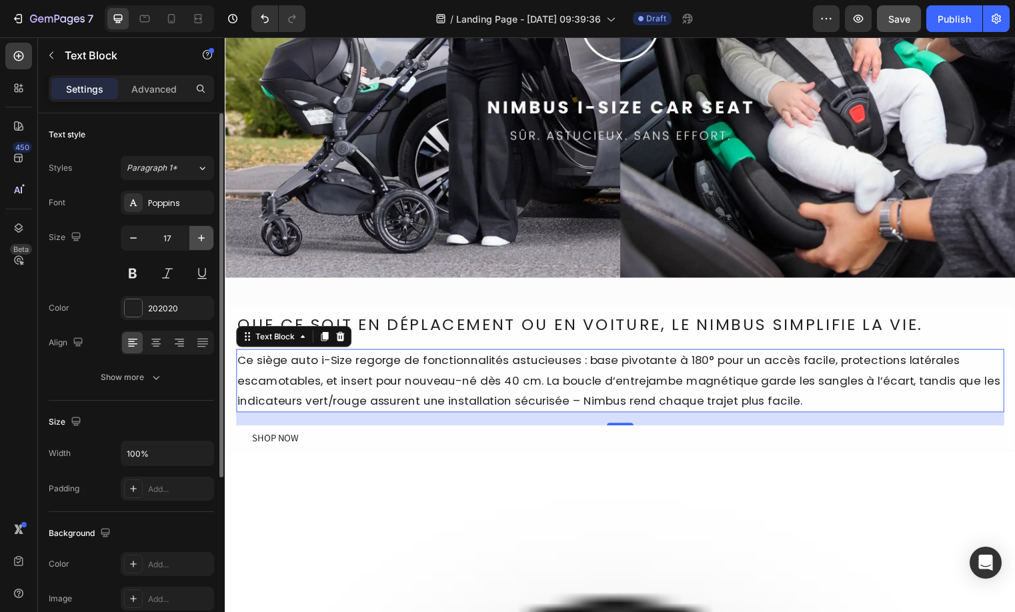
click at [195, 241] on icon "button" at bounding box center [201, 237] width 13 height 13
type input "18"
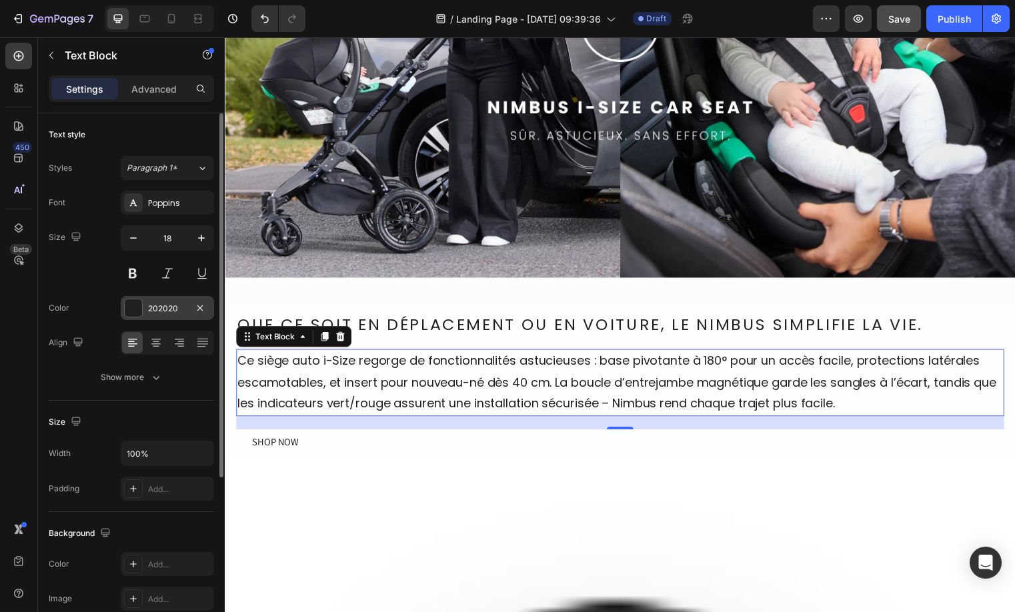
click at [165, 307] on div "202020" at bounding box center [167, 309] width 39 height 12
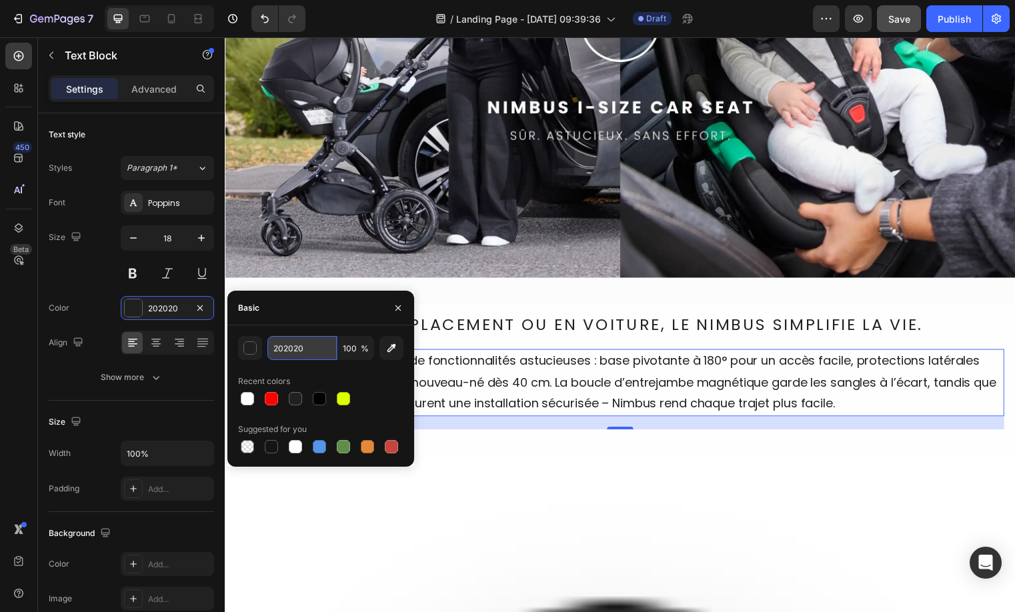
click at [300, 344] on input "202020" at bounding box center [301, 348] width 69 height 24
type input "212121"
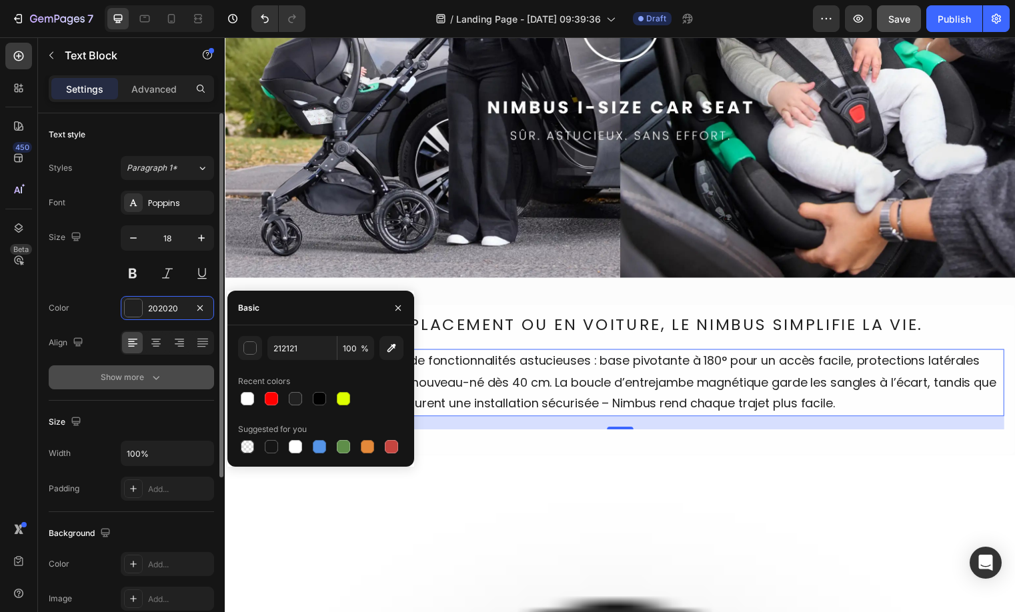
click at [171, 382] on button "Show more" at bounding box center [131, 377] width 165 height 24
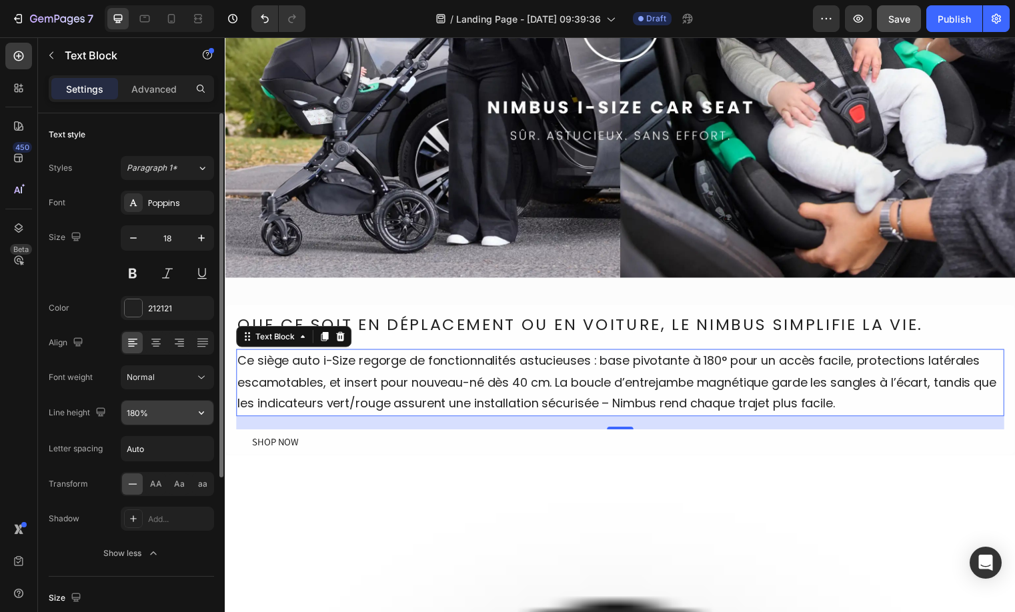
click at [135, 412] on input "180%" at bounding box center [167, 413] width 92 height 24
click at [133, 414] on input "180%" at bounding box center [167, 413] width 92 height 24
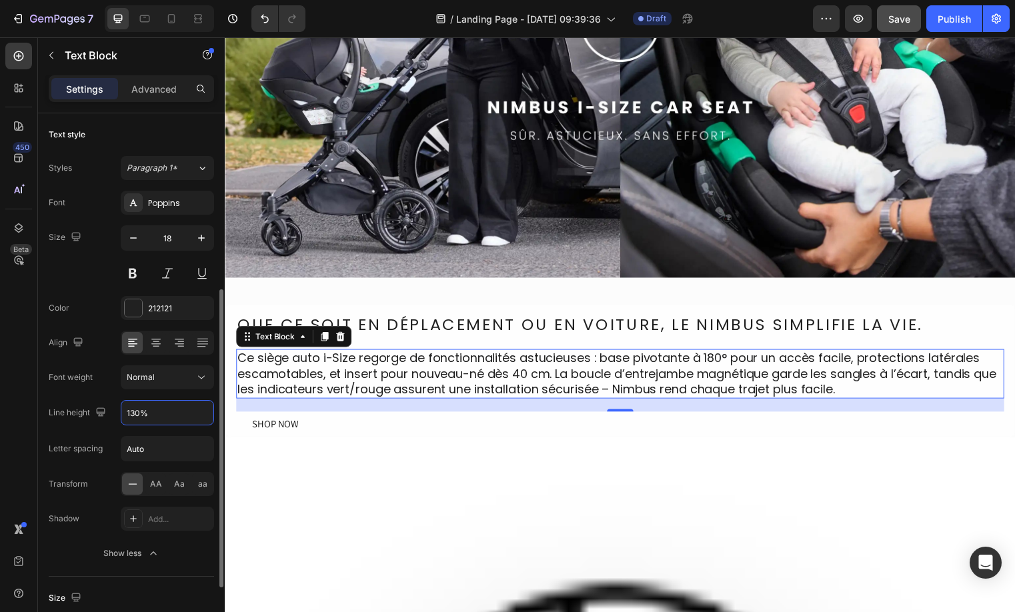
scroll to position [243, 0]
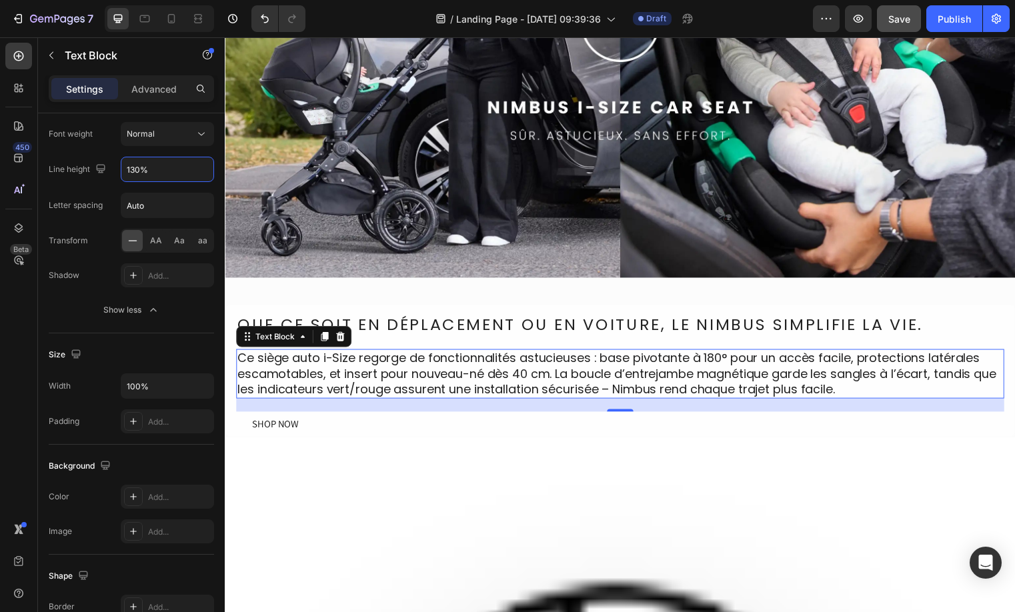
type input "130%"
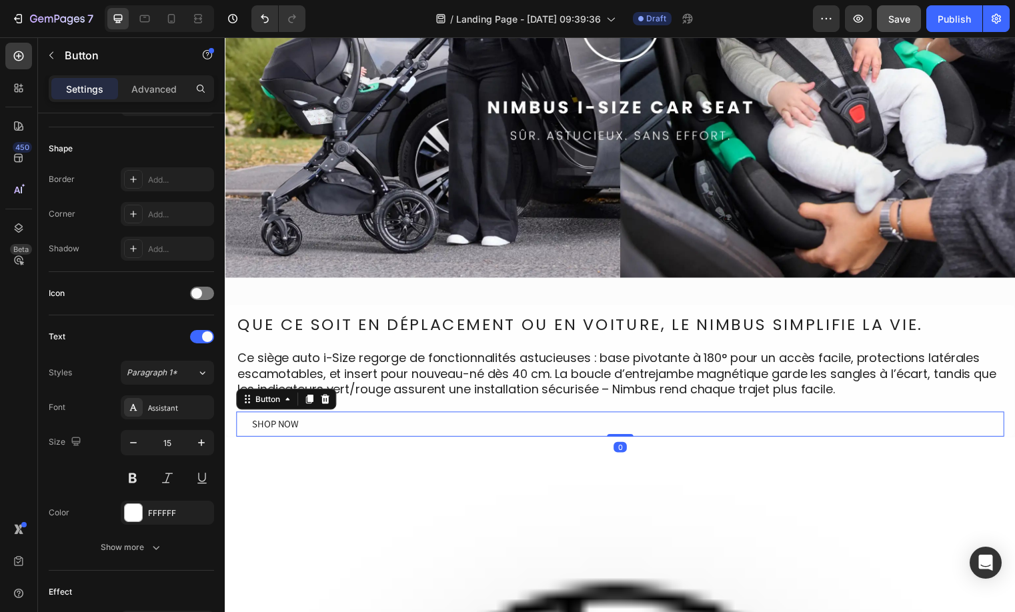
click at [299, 432] on button "SHOP NOW" at bounding box center [275, 429] width 79 height 26
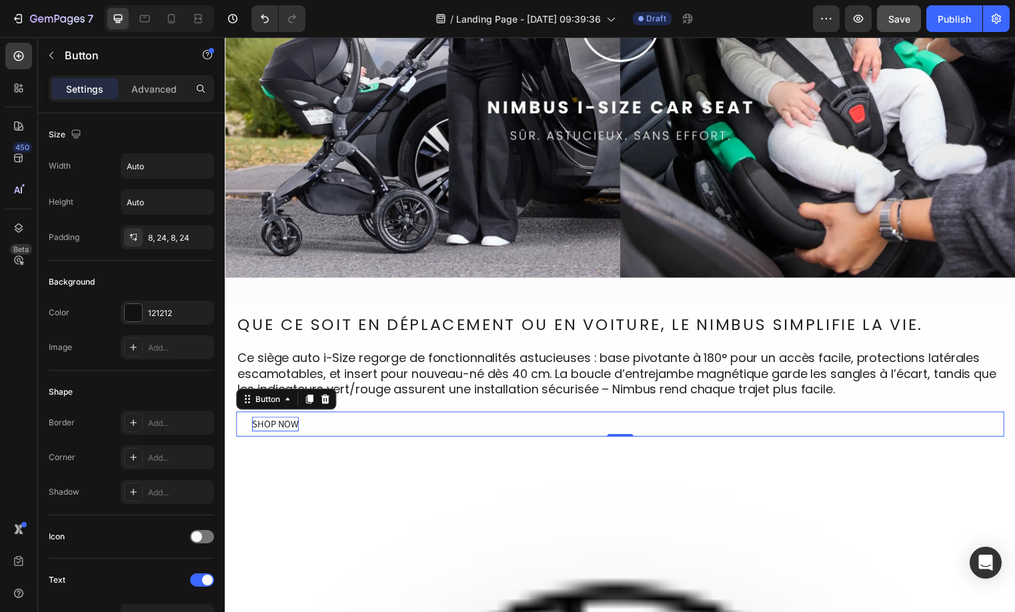
click at [258, 422] on div "SHOP NOW" at bounding box center [275, 428] width 47 height 15
click at [305, 431] on button "SHOP NOW" at bounding box center [275, 429] width 79 height 26
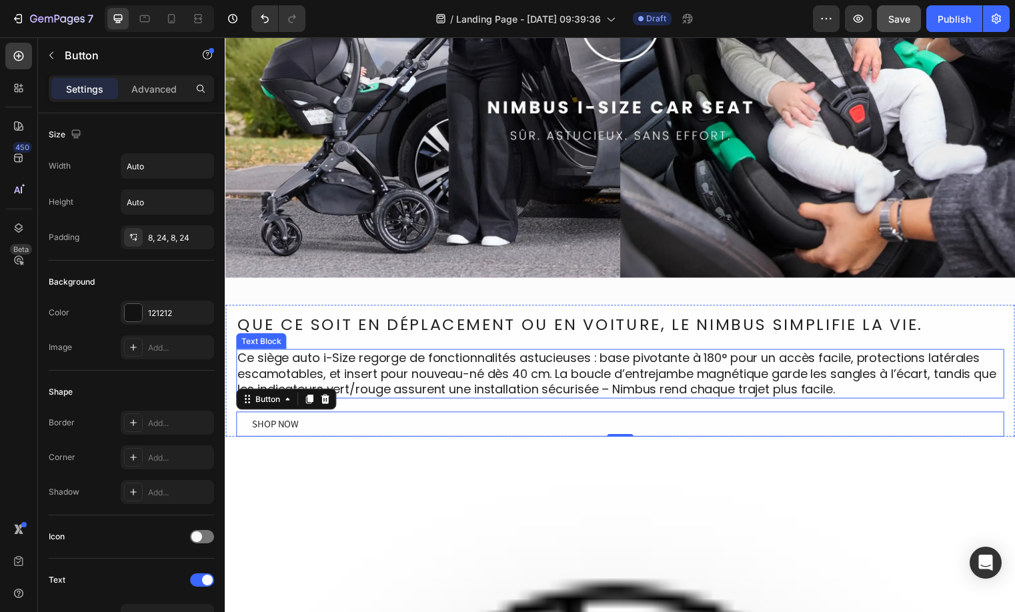
click at [692, 380] on p "Ce siège auto i-Size regorge de fonctionnalités astucieuses : base pivotante à …" at bounding box center [624, 377] width 775 height 47
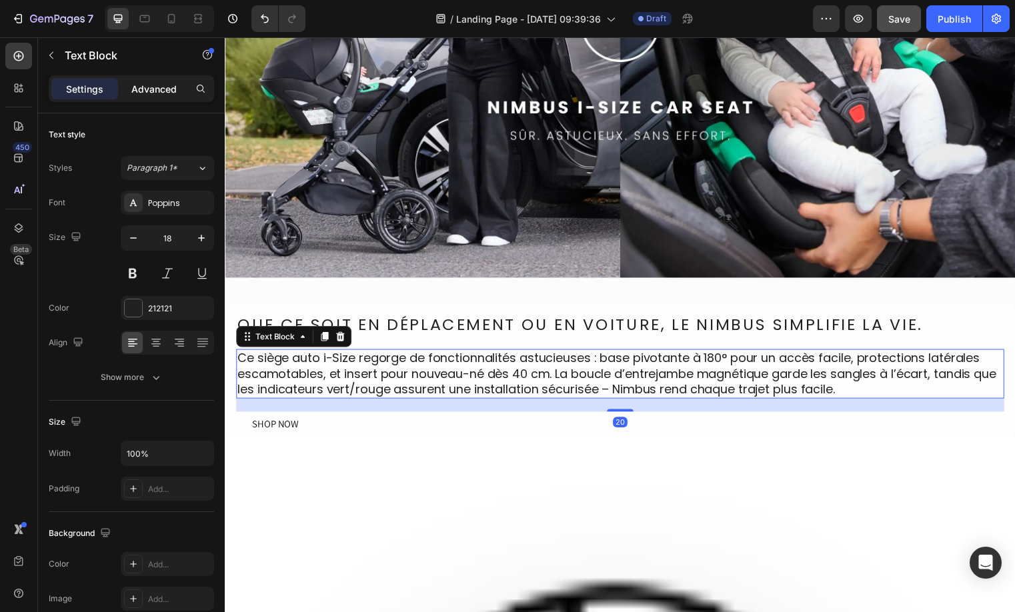
click at [153, 90] on p "Advanced" at bounding box center [153, 89] width 45 height 14
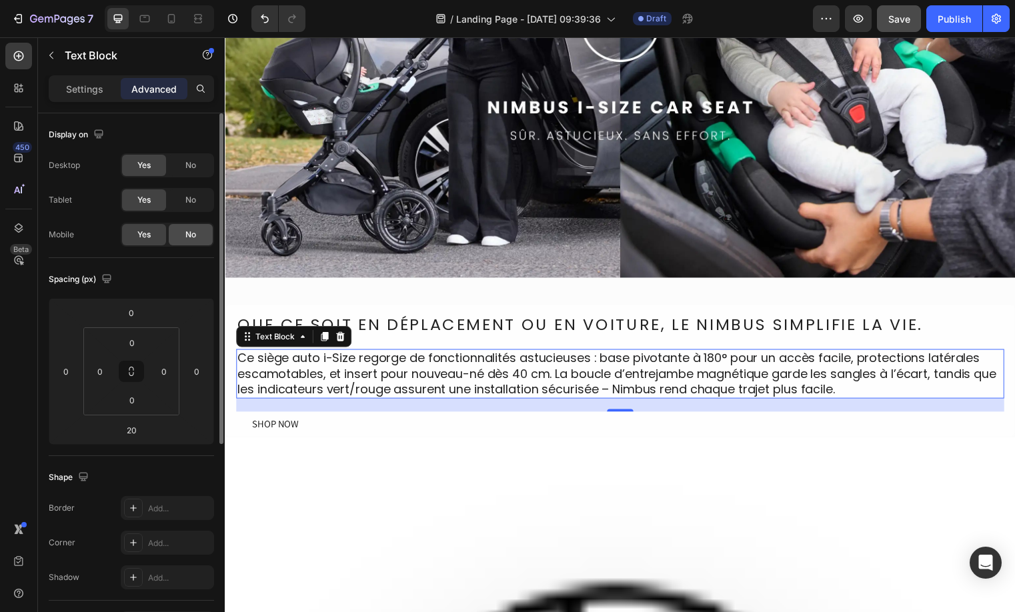
click at [193, 243] on div "No" at bounding box center [191, 234] width 44 height 21
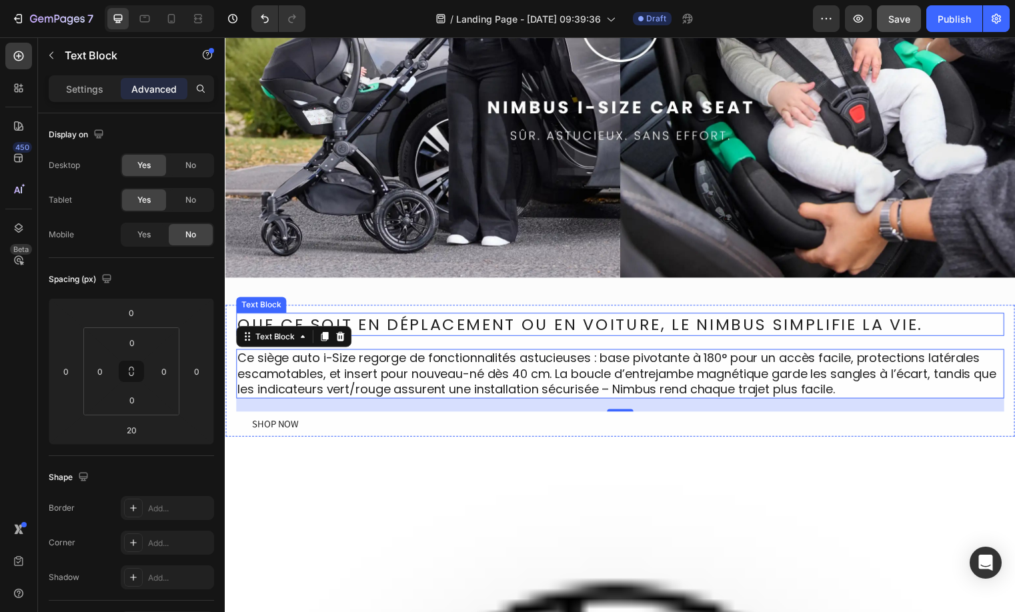
click at [420, 332] on p "Que ce soit en déplacement ou en voiture, le Nimbus simplifie la vie." at bounding box center [624, 327] width 775 height 21
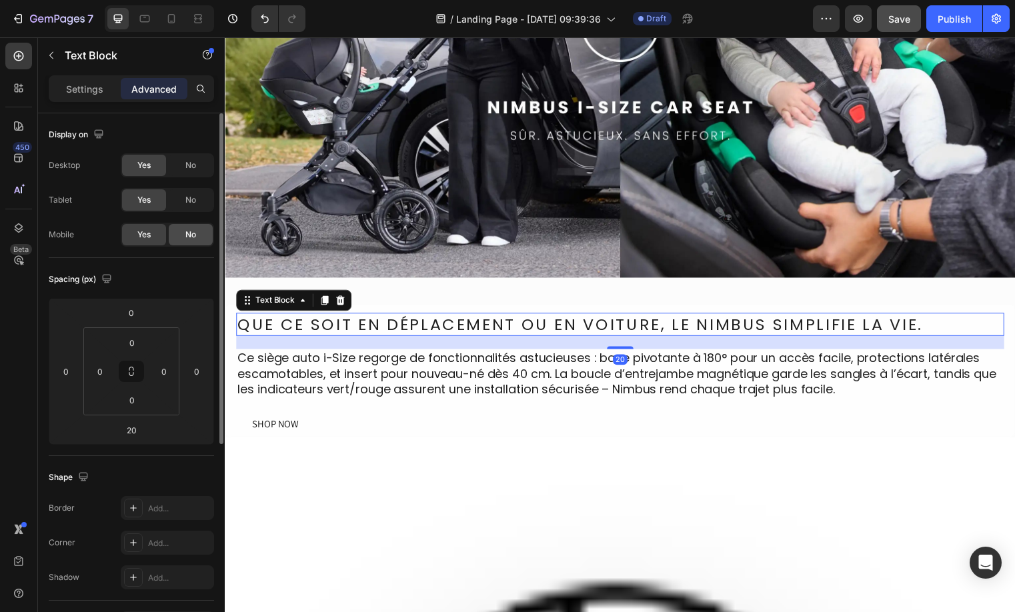
click at [194, 238] on span "No" at bounding box center [190, 235] width 11 height 12
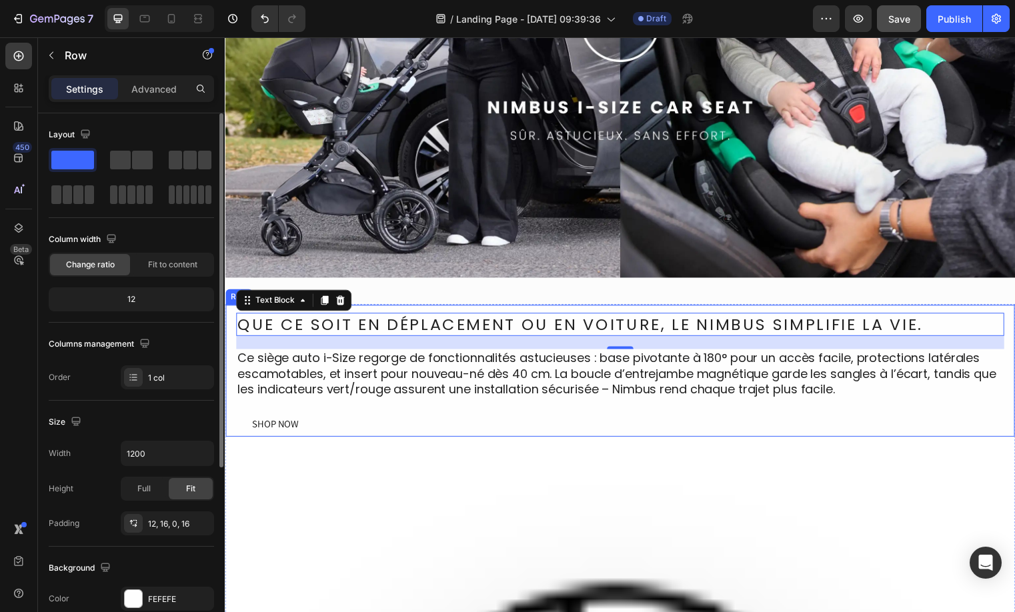
click at [413, 310] on div "Que ce soit en déplacement ou en voiture, le Nimbus simplifie la vie. Text Bloc…" at bounding box center [625, 374] width 800 height 135
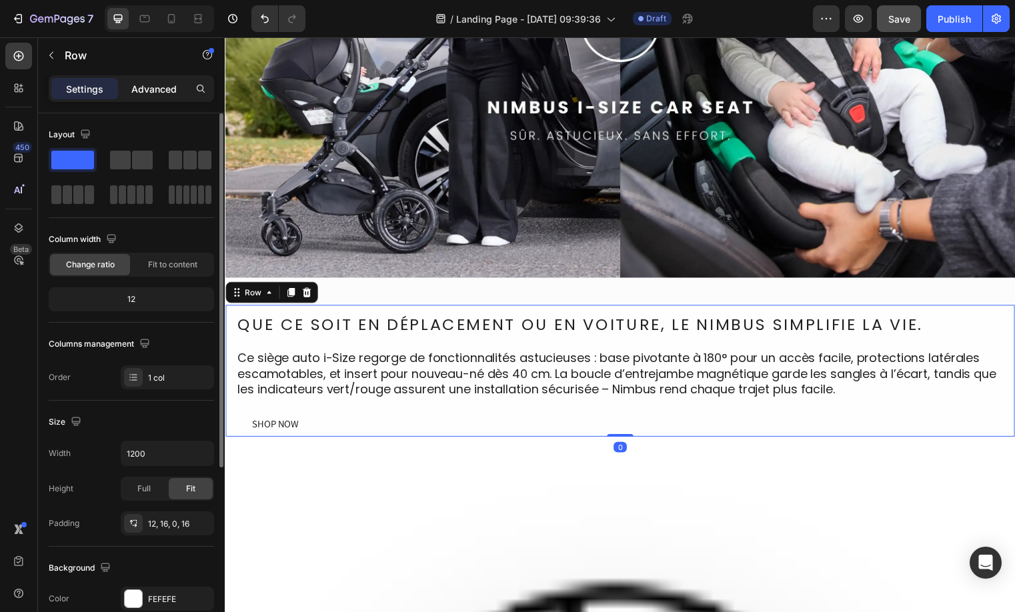
click at [169, 94] on p "Advanced" at bounding box center [153, 89] width 45 height 14
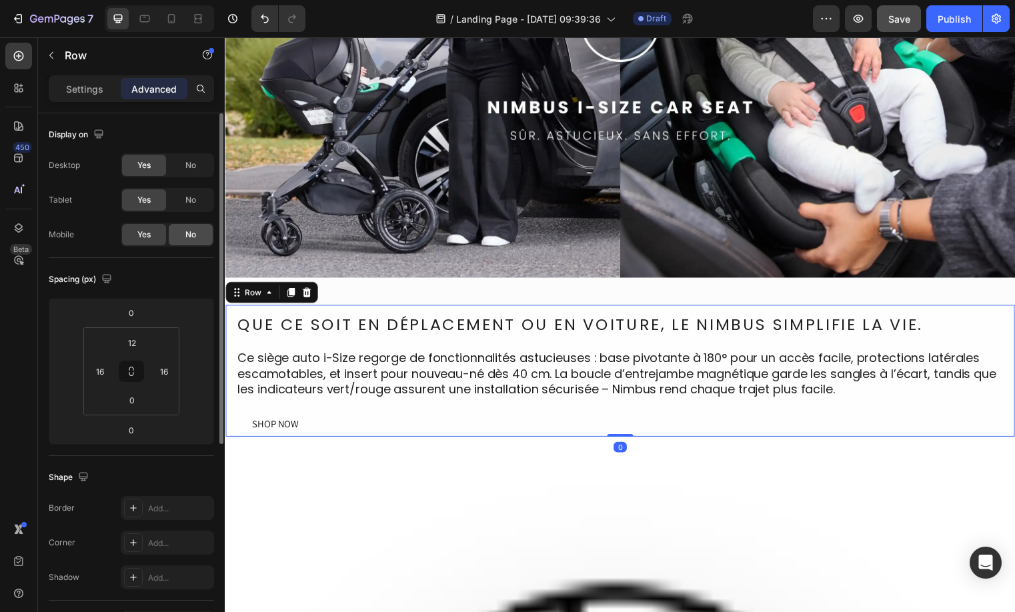
click at [207, 234] on div "No" at bounding box center [191, 234] width 44 height 21
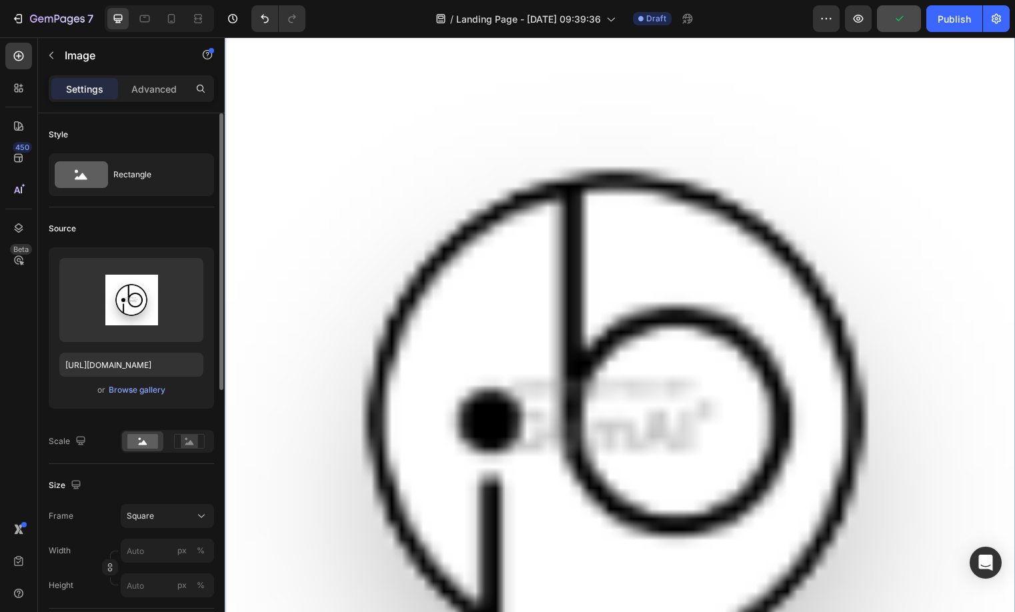
scroll to position [589, 0]
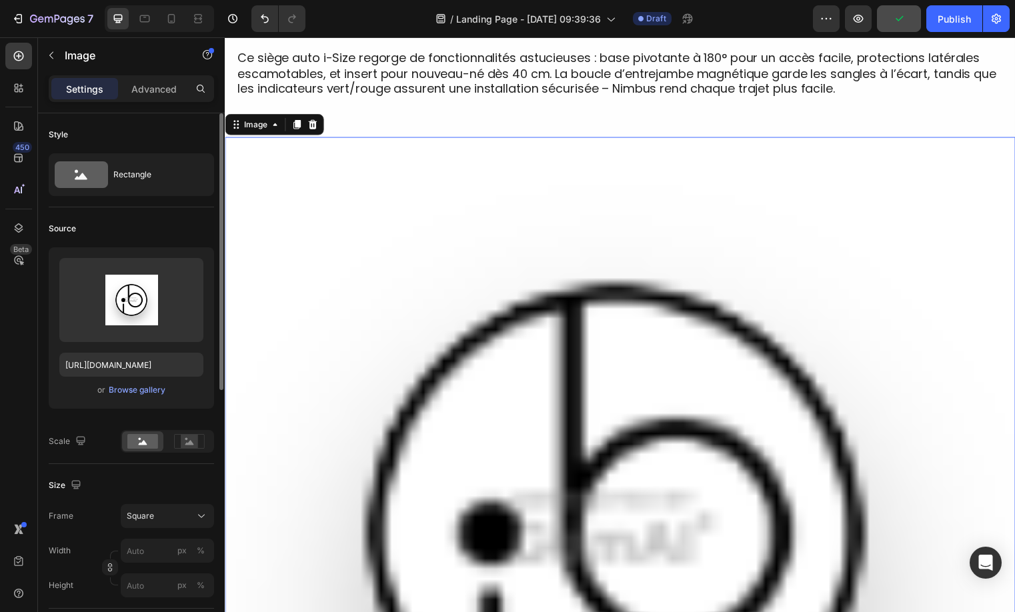
drag, startPoint x: 691, startPoint y: 349, endPoint x: 589, endPoint y: 311, distance: 108.6
click at [691, 348] on img at bounding box center [625, 538] width 800 height 800
click at [314, 129] on icon at bounding box center [313, 125] width 9 height 9
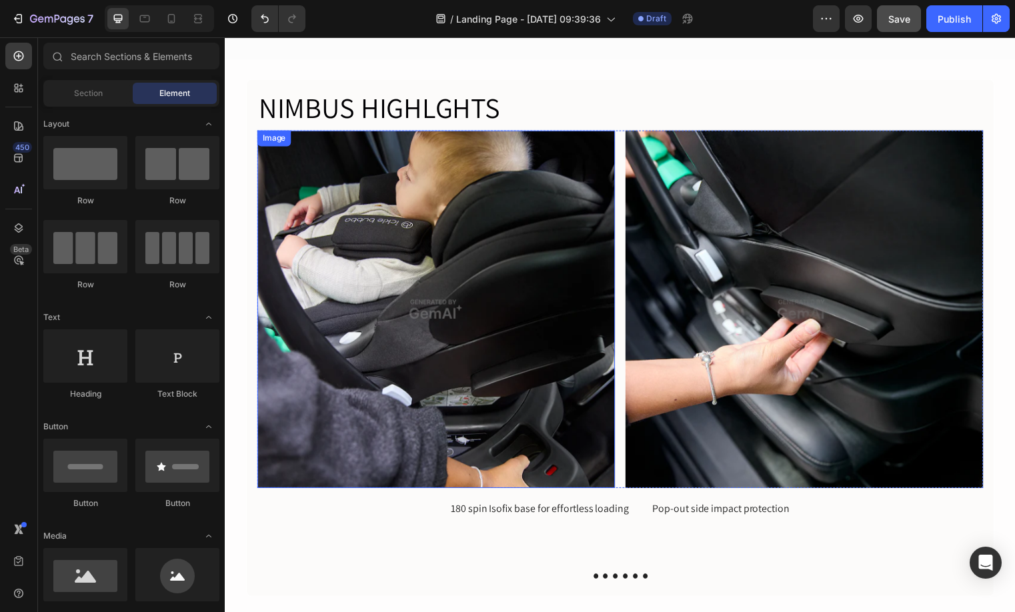
scroll to position [349, 0]
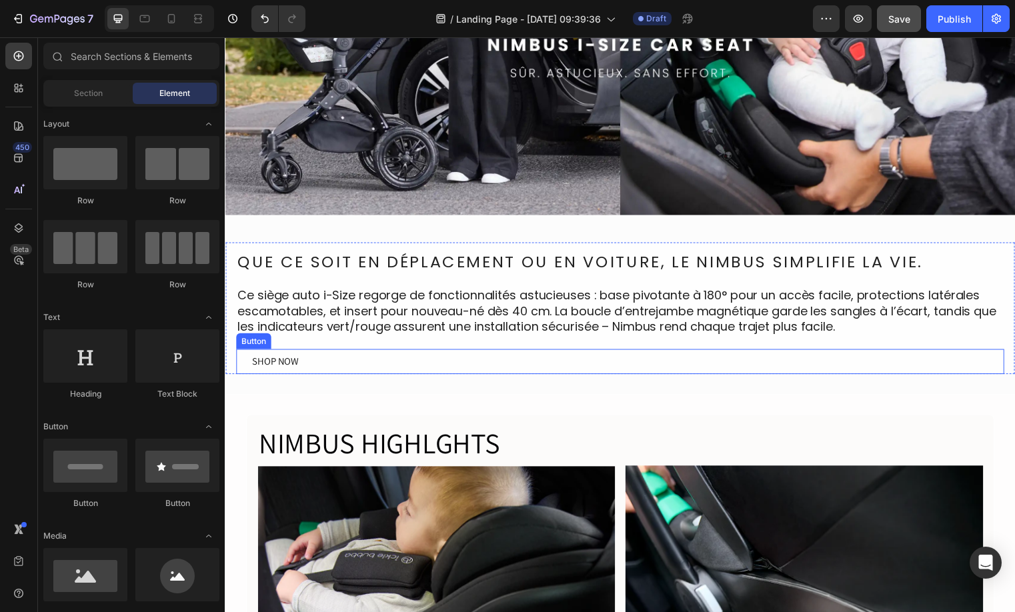
click at [285, 373] on button "SHOP NOW" at bounding box center [275, 366] width 79 height 26
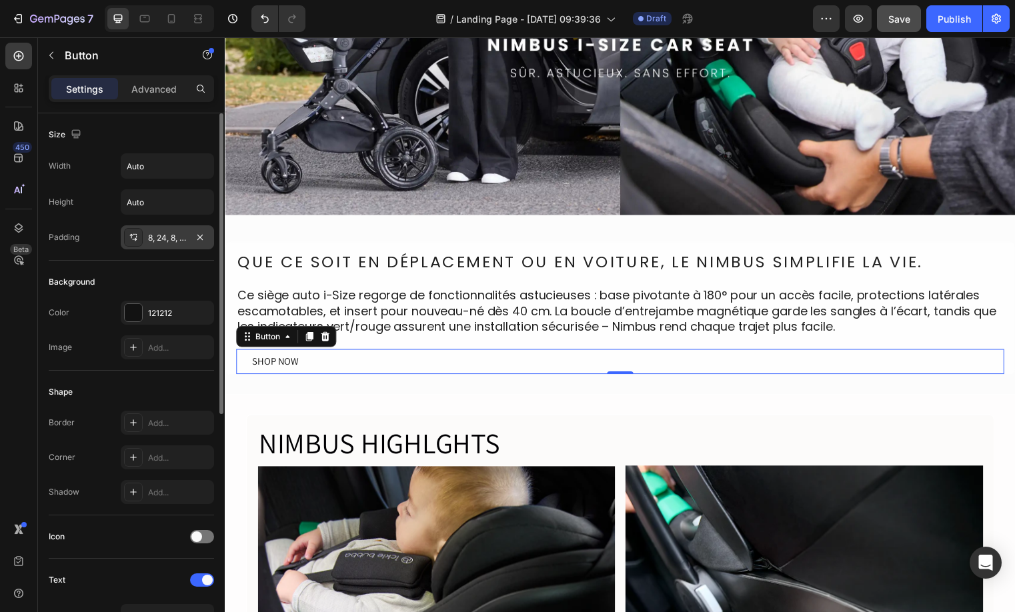
click at [148, 238] on div "8, 24, 8, 24" at bounding box center [167, 238] width 39 height 12
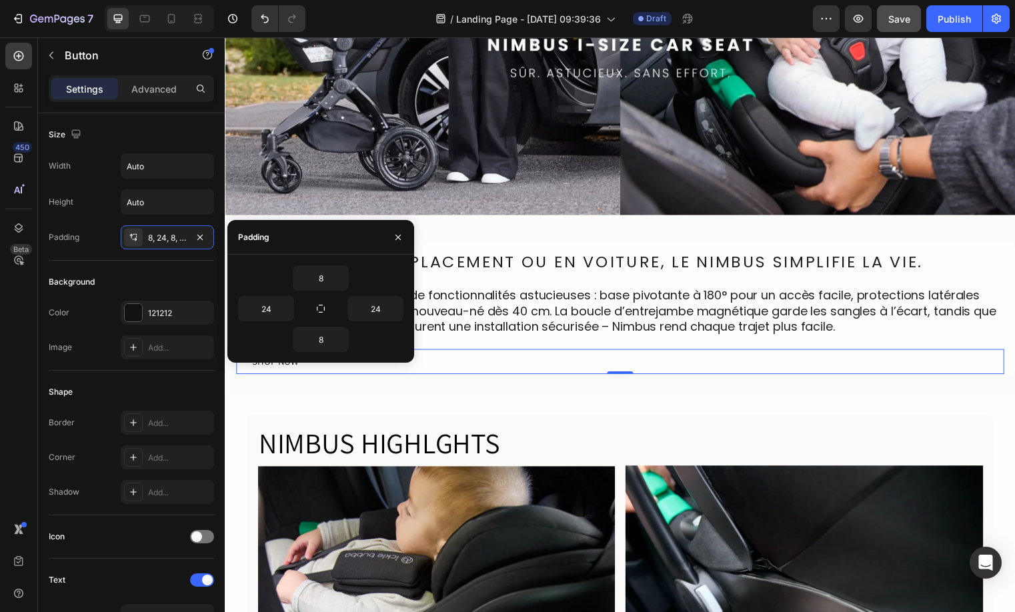
click at [321, 262] on div "8 24 24 8" at bounding box center [320, 309] width 187 height 108
click at [323, 269] on input "8" at bounding box center [320, 278] width 55 height 24
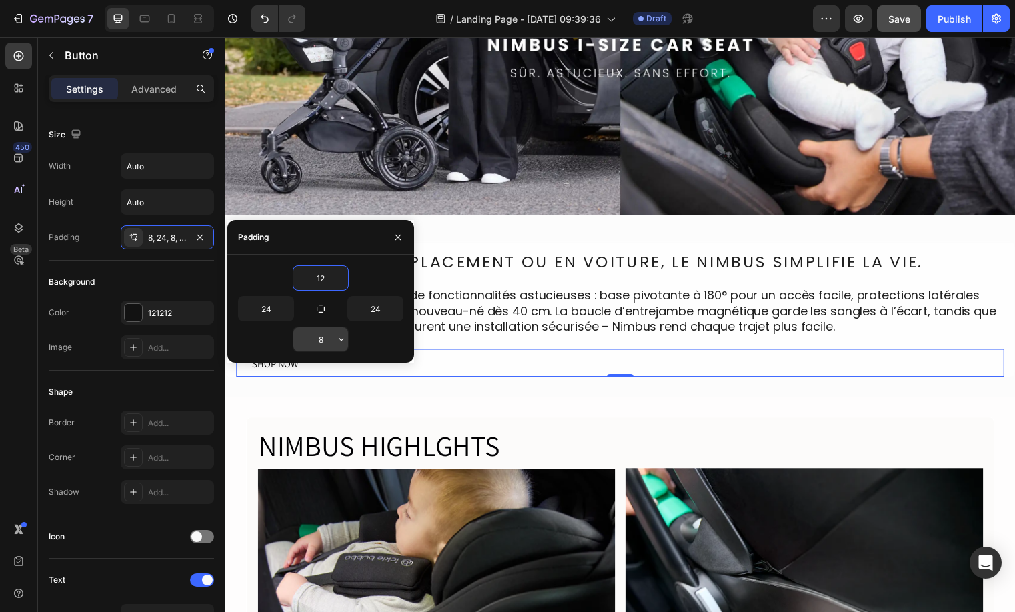
type input "12"
click at [325, 347] on input "8" at bounding box center [320, 339] width 55 height 24
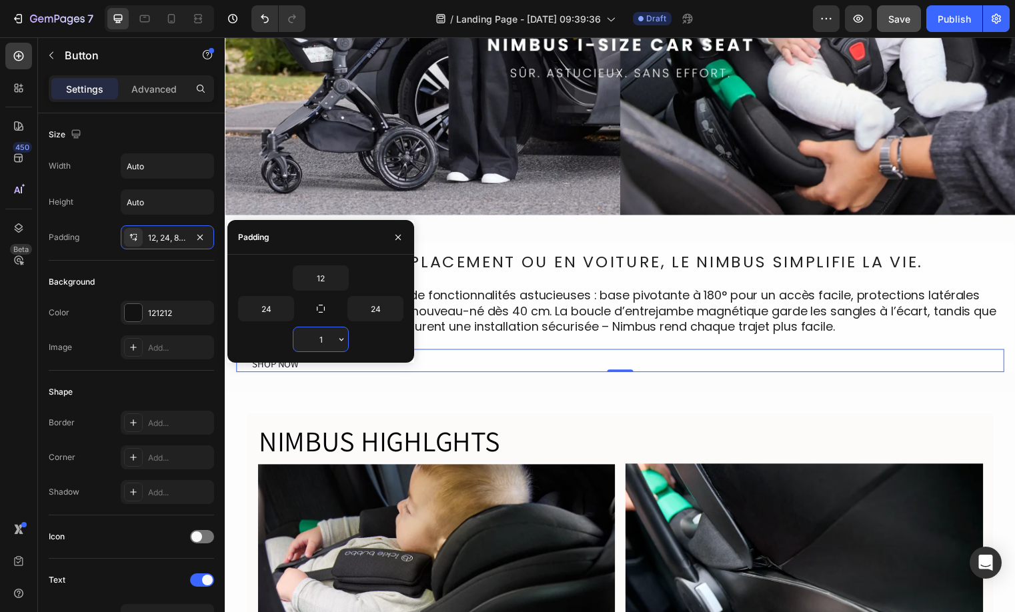
type input "12"
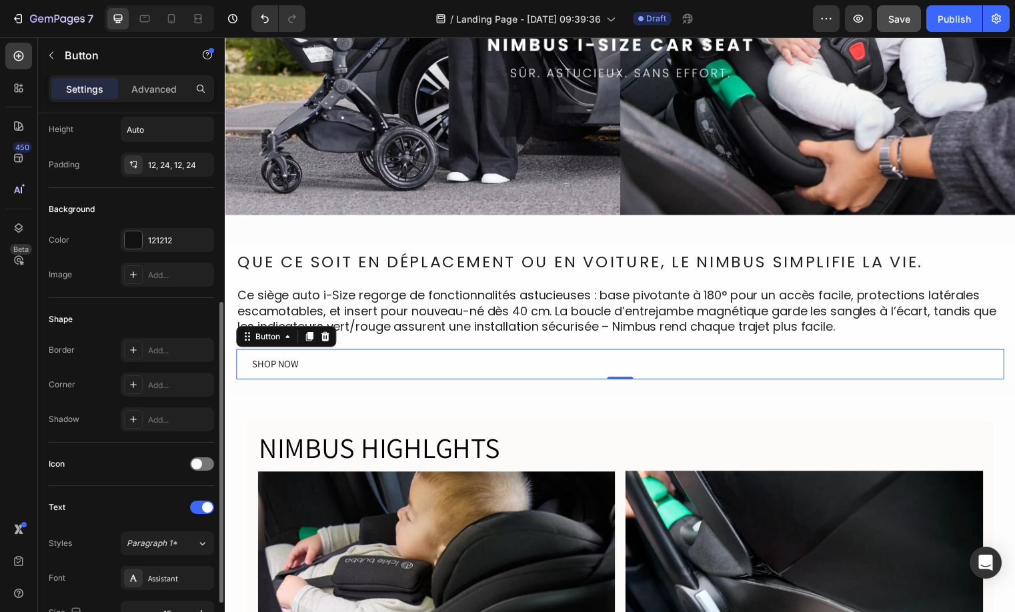
scroll to position [167, 0]
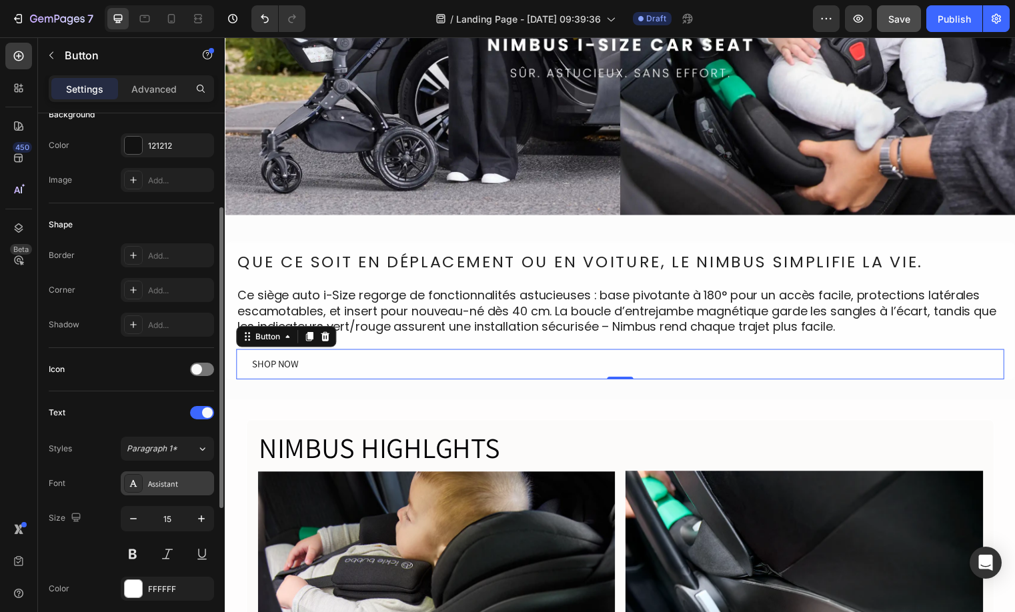
click at [154, 481] on div "Assistant" at bounding box center [179, 484] width 63 height 12
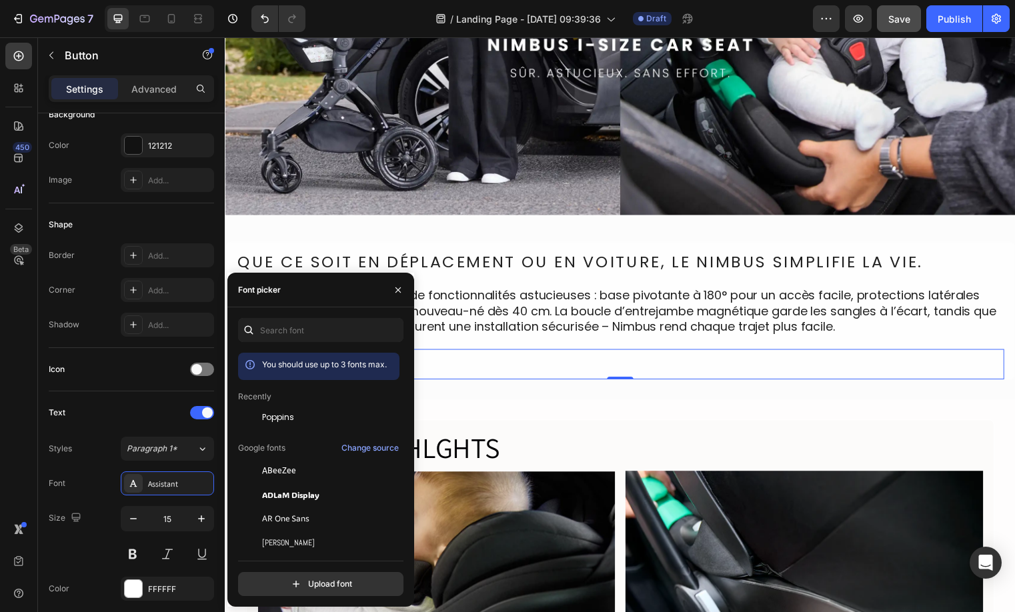
click at [300, 422] on div "Poppins" at bounding box center [329, 417] width 135 height 12
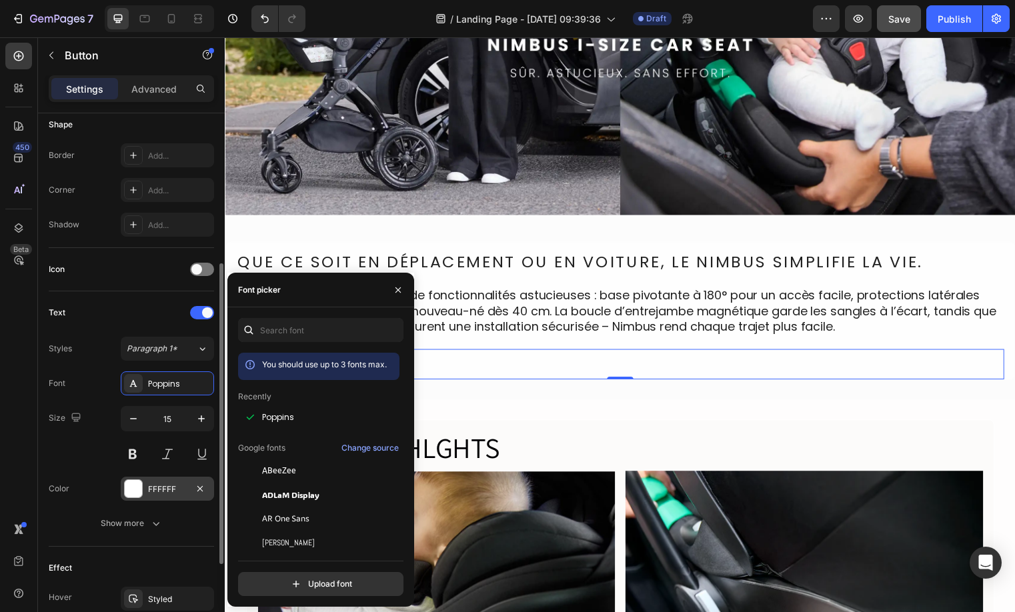
click at [152, 498] on div "FFFFFF" at bounding box center [167, 489] width 93 height 24
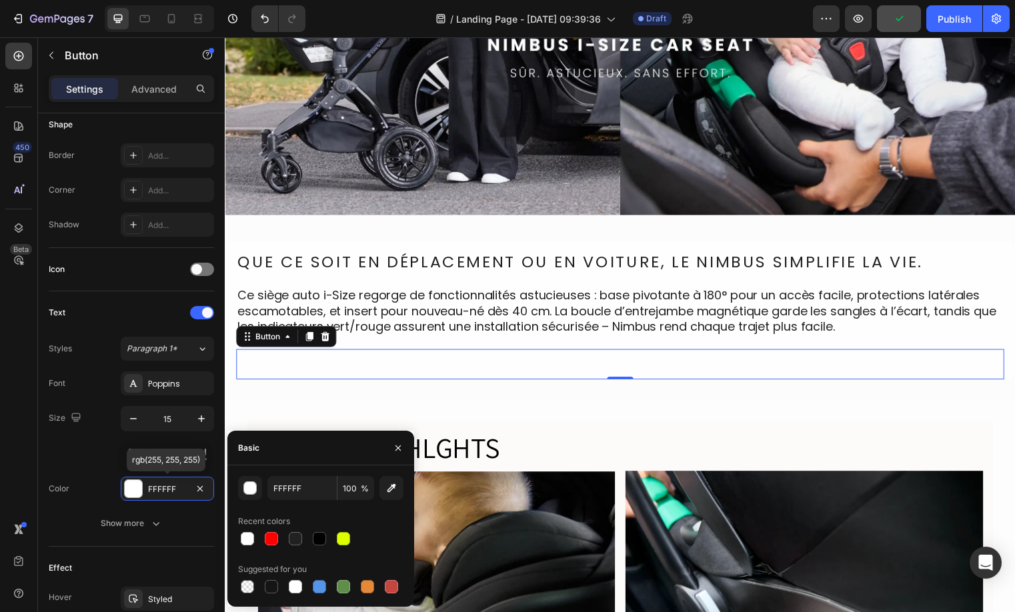
scroll to position [270, 0]
click at [295, 589] on div at bounding box center [295, 586] width 13 height 13
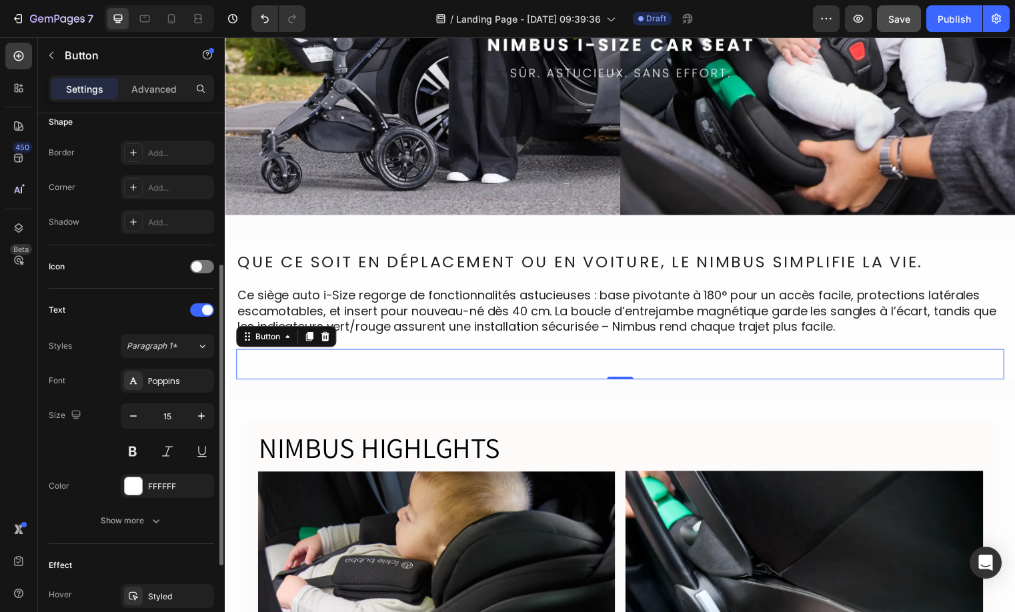
click at [129, 286] on div "Icon" at bounding box center [131, 266] width 165 height 43
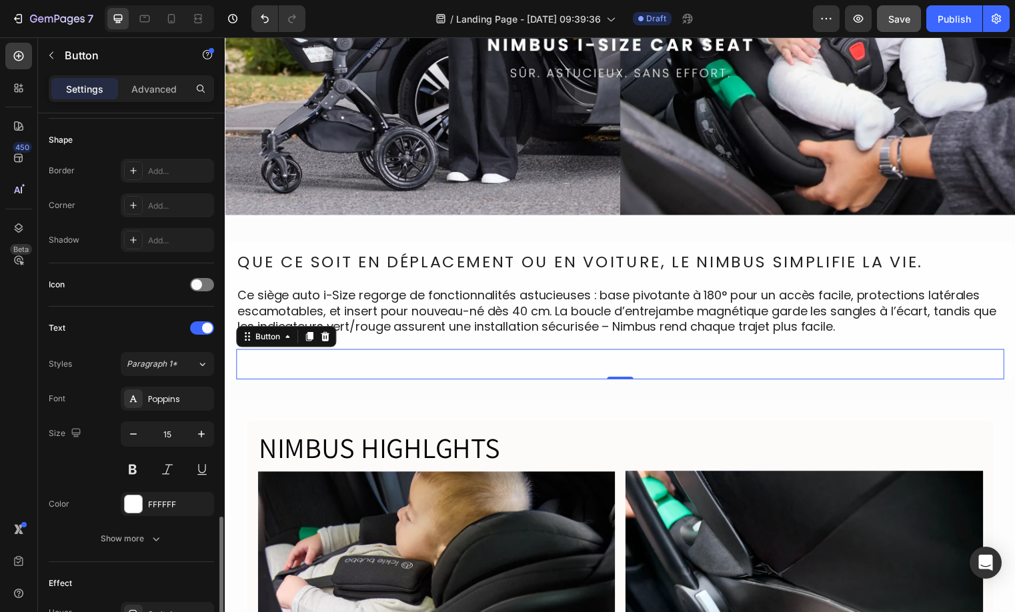
scroll to position [419, 0]
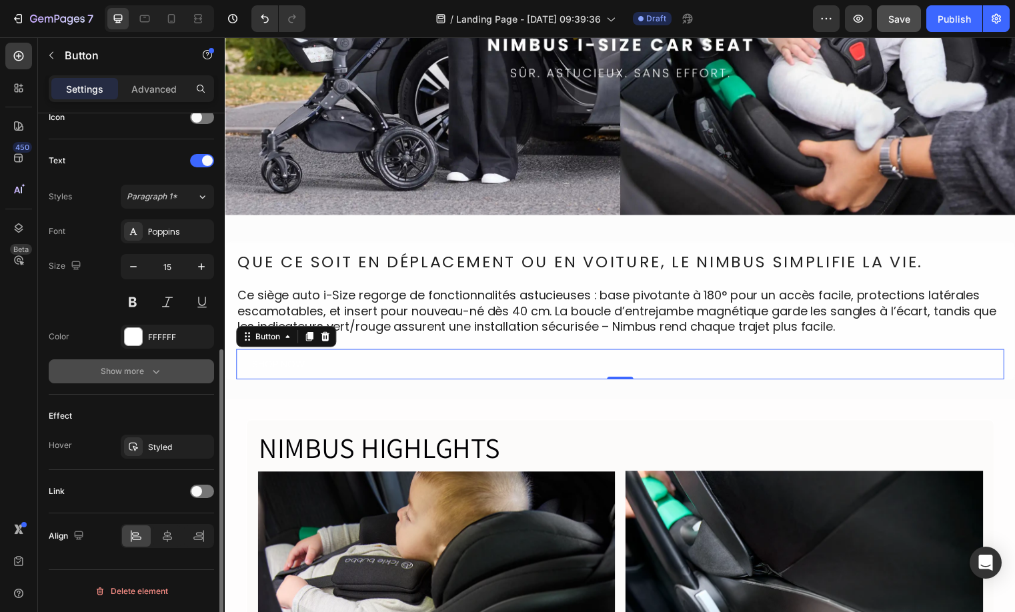
click at [107, 377] on div "Show more" at bounding box center [132, 371] width 62 height 13
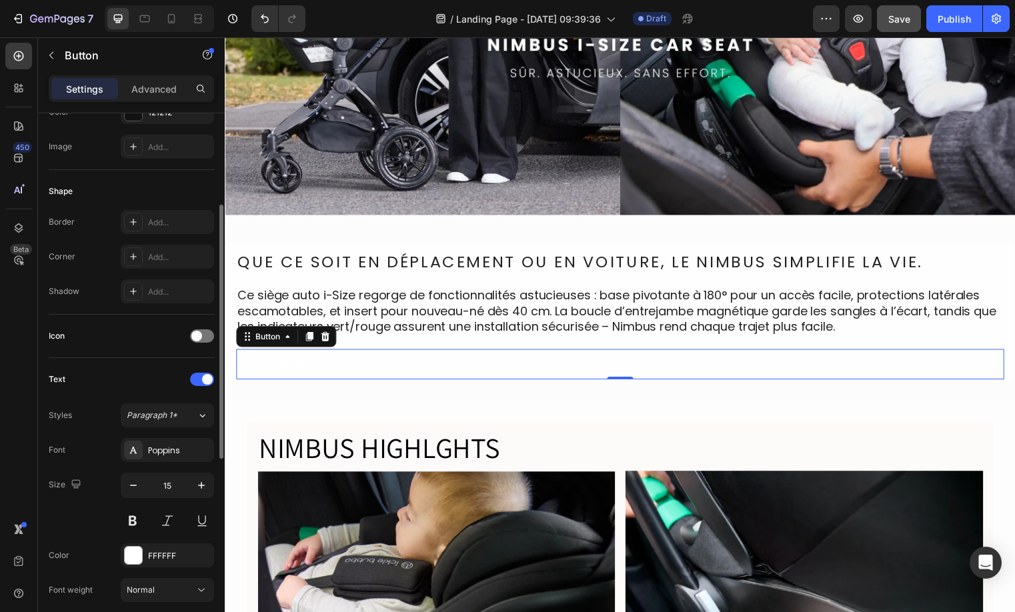
scroll to position [0, 0]
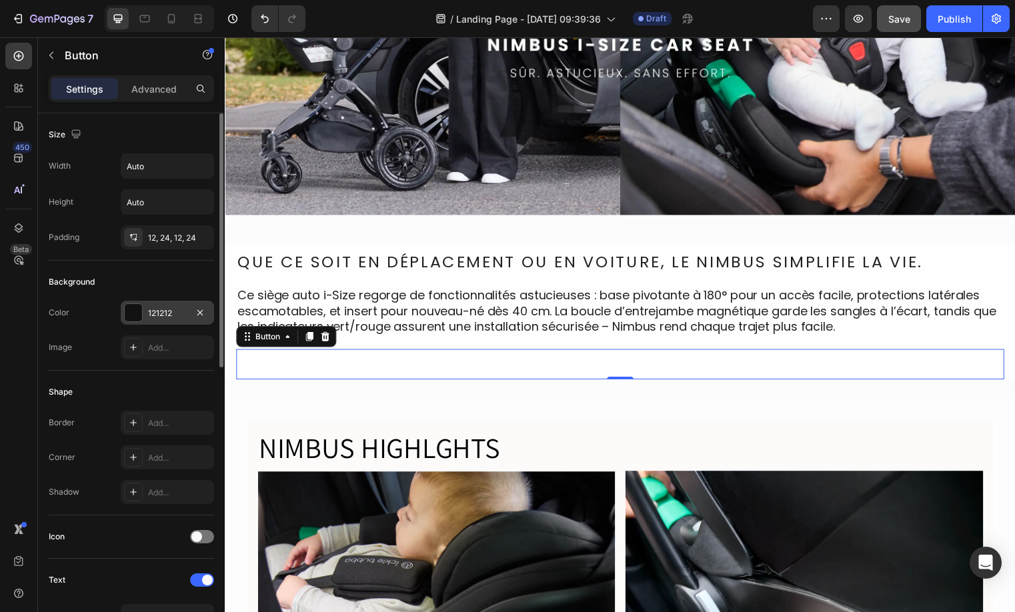
click at [163, 317] on div "121212" at bounding box center [167, 313] width 39 height 12
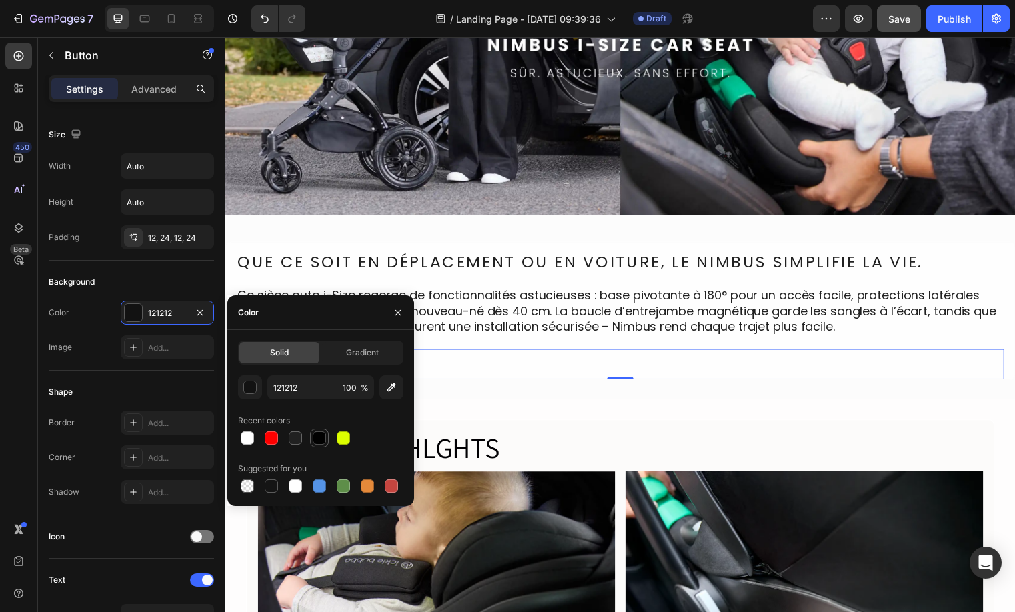
click at [317, 438] on div at bounding box center [319, 437] width 13 height 13
type input "010101"
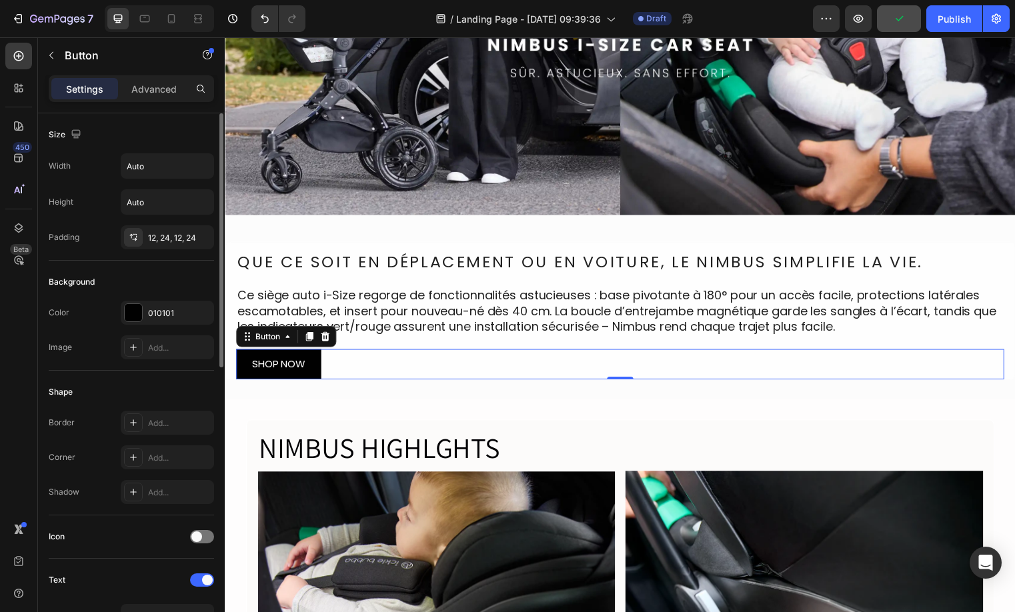
click at [163, 272] on div "Background" at bounding box center [131, 281] width 165 height 21
click at [275, 364] on div "SHOP NOW" at bounding box center [279, 368] width 54 height 15
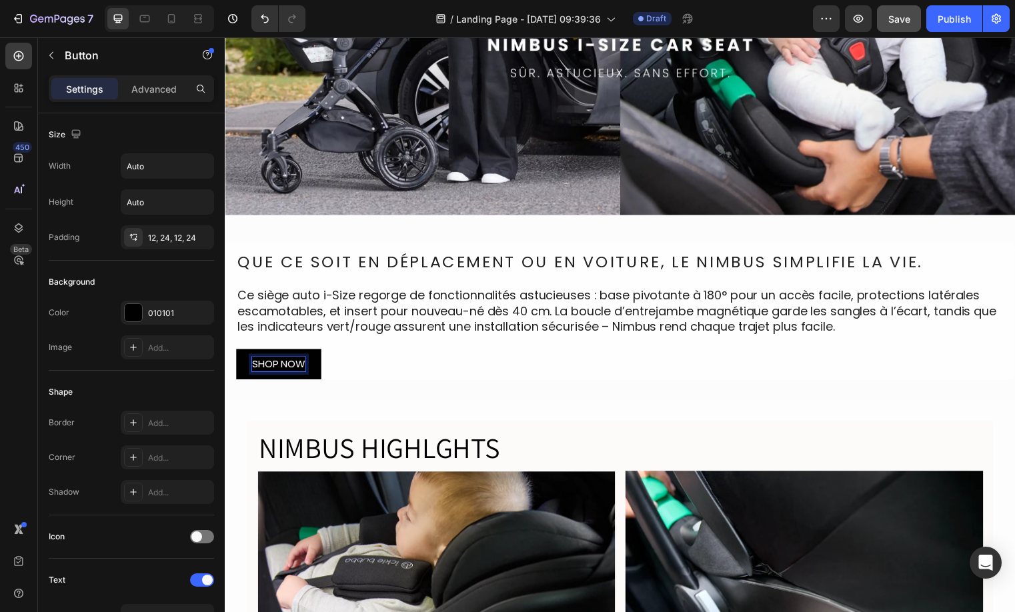
click at [275, 364] on p "SHOP NOW" at bounding box center [279, 368] width 54 height 15
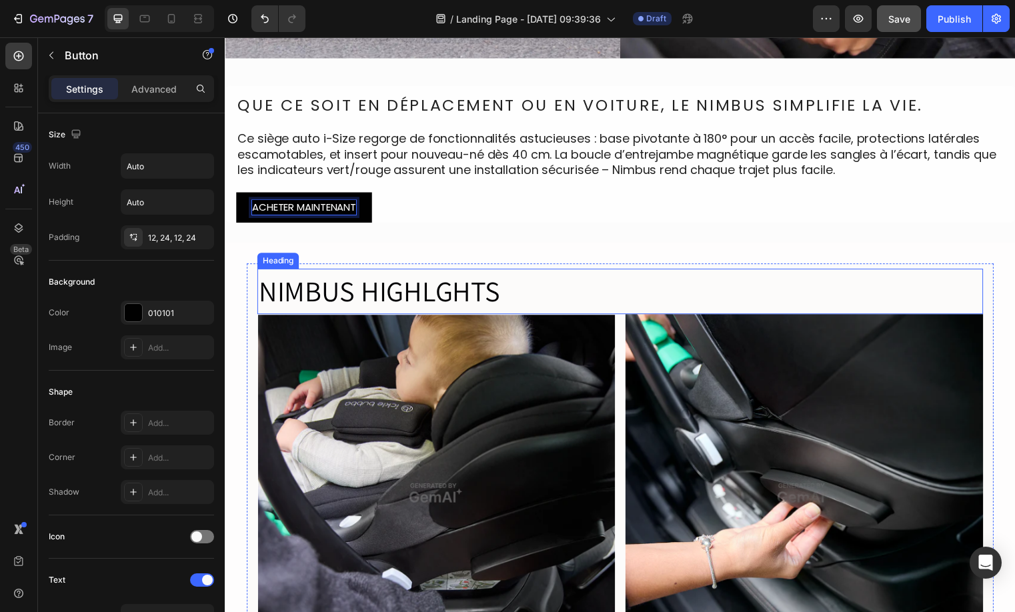
scroll to position [614, 0]
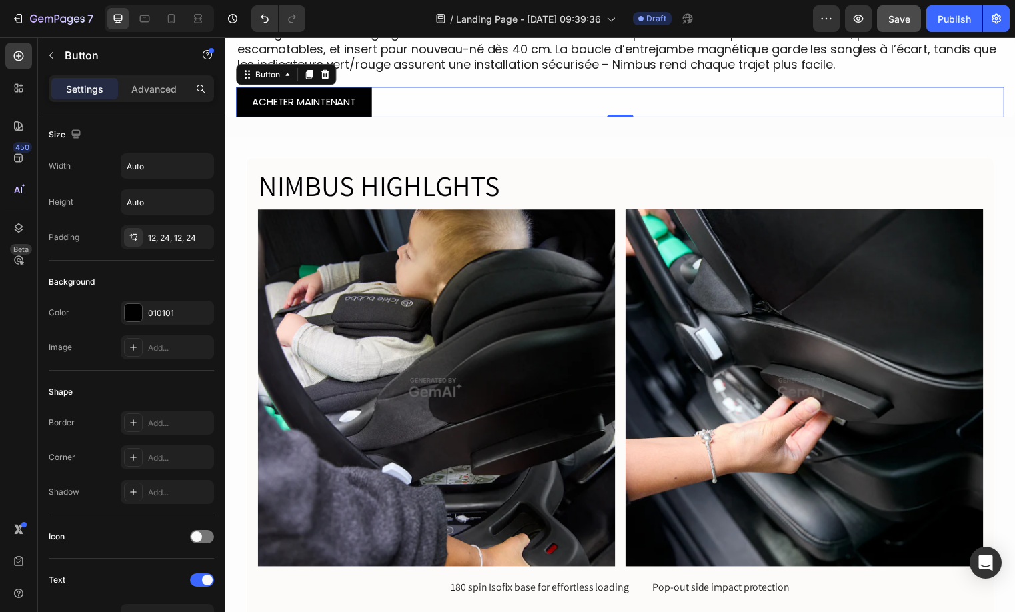
click at [429, 190] on h2 "NIMBUS HIGHLGHTS" at bounding box center [624, 188] width 735 height 46
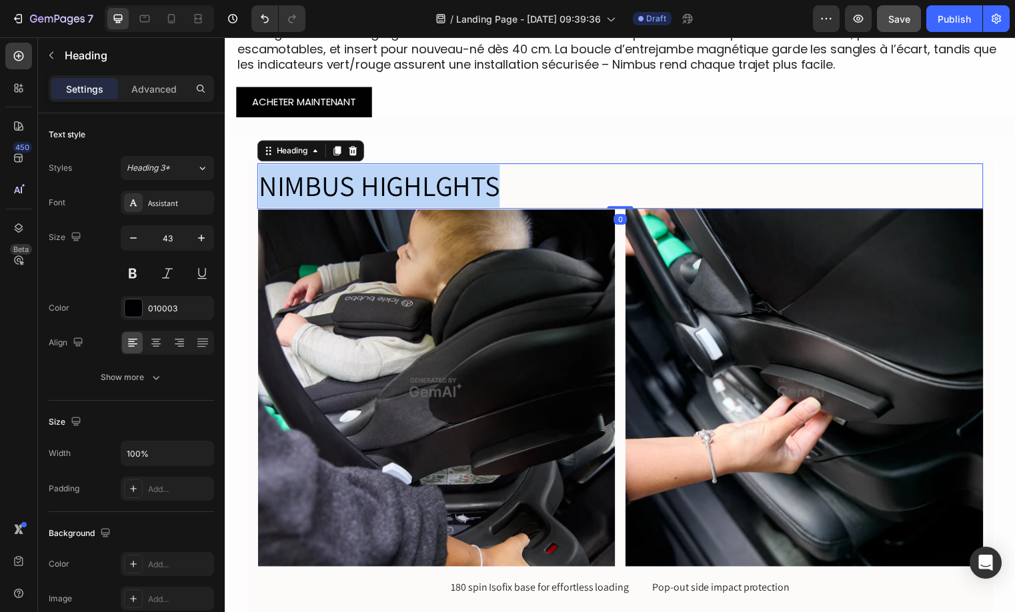
click at [429, 190] on p "NIMBUS HIGHLGHTS" at bounding box center [625, 187] width 732 height 43
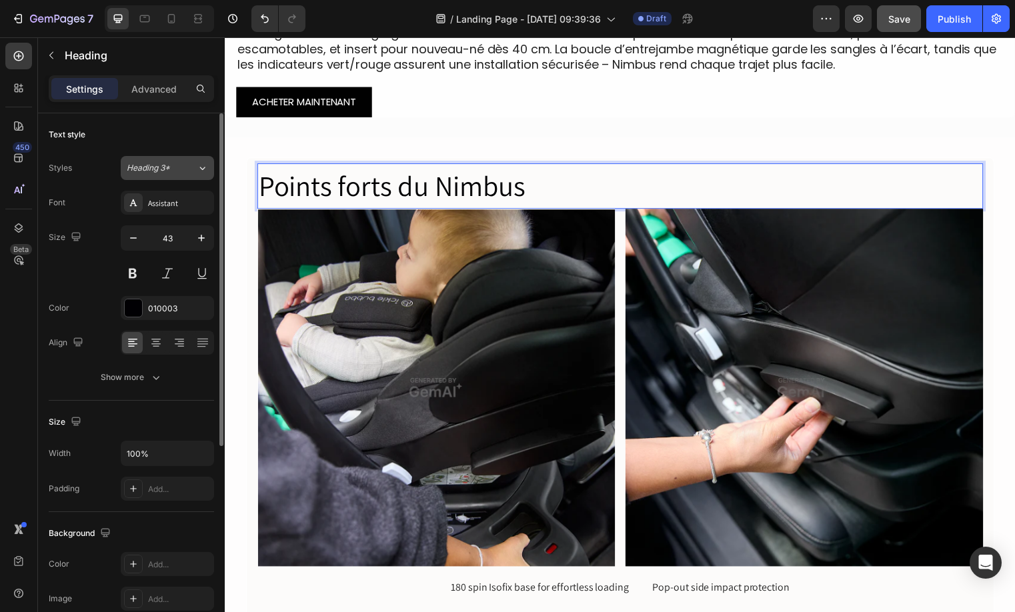
click at [165, 168] on span "Heading 3*" at bounding box center [148, 168] width 43 height 12
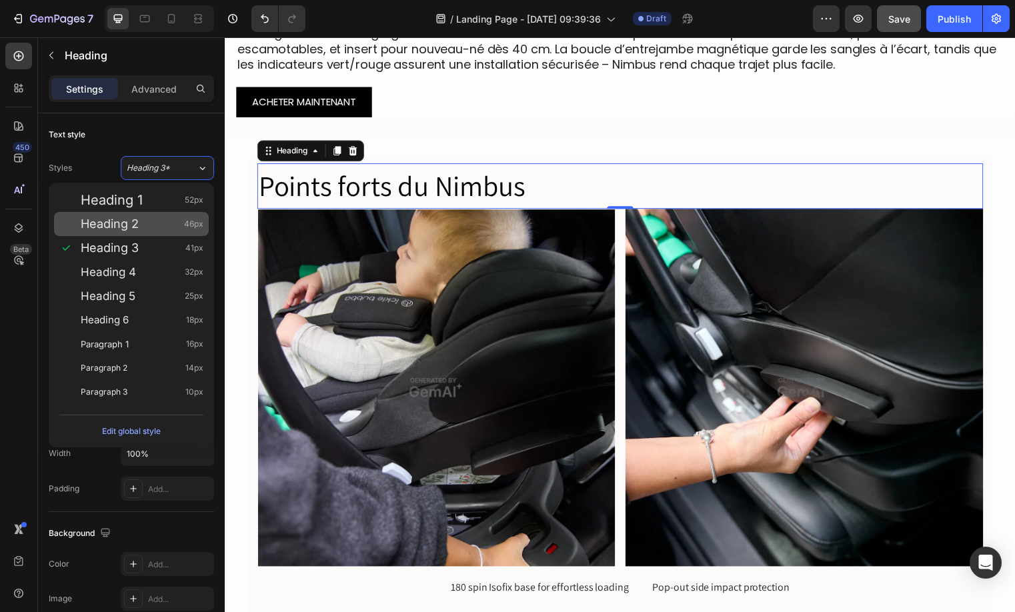
click at [123, 223] on span "Heading 2" at bounding box center [110, 223] width 58 height 13
type input "46"
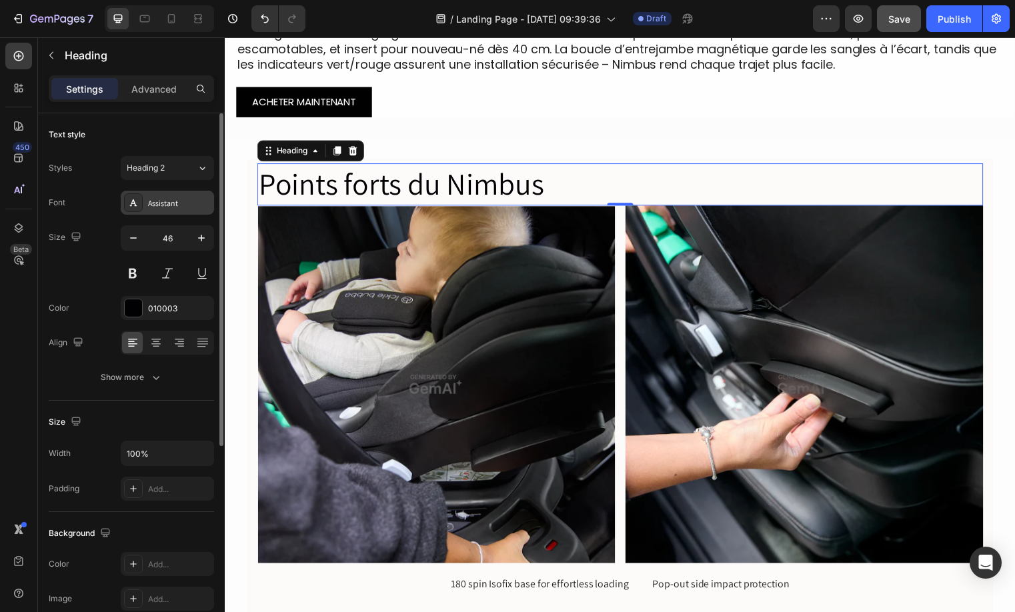
click at [152, 207] on div "Assistant" at bounding box center [179, 203] width 63 height 12
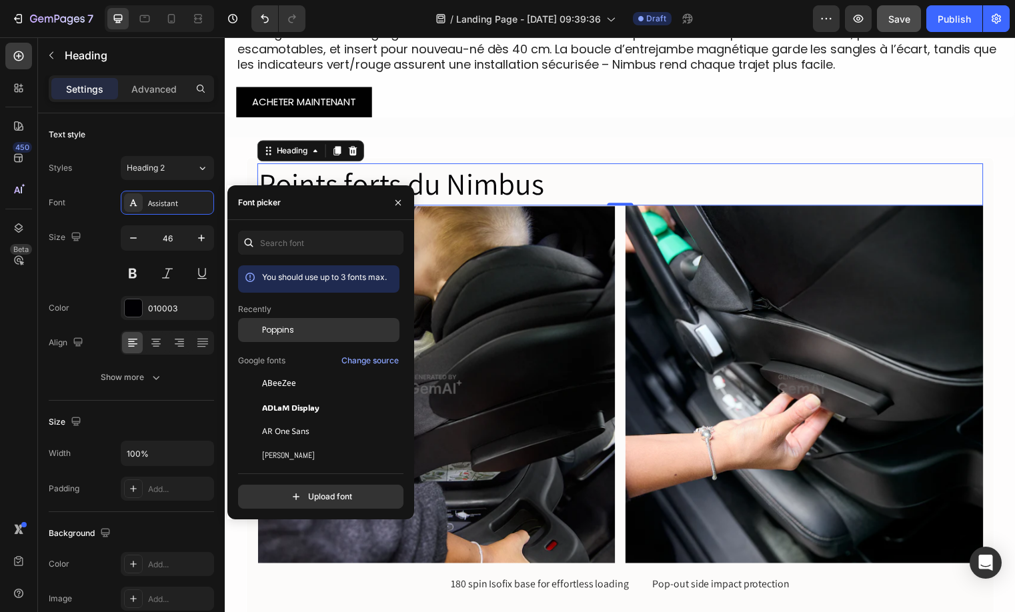
click at [273, 329] on span "Poppins" at bounding box center [278, 330] width 32 height 12
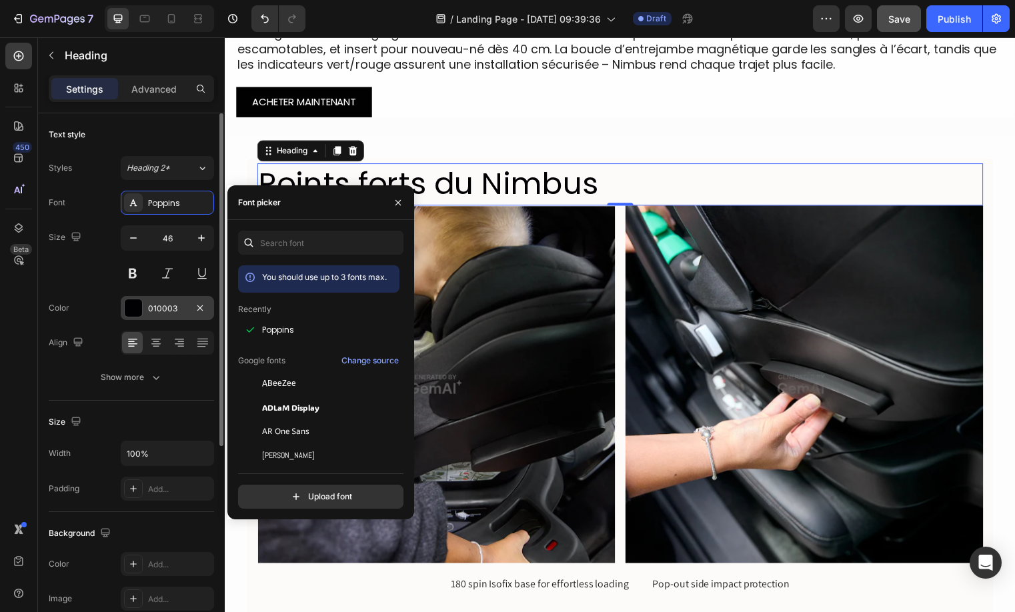
click at [162, 310] on div "010003" at bounding box center [167, 309] width 39 height 12
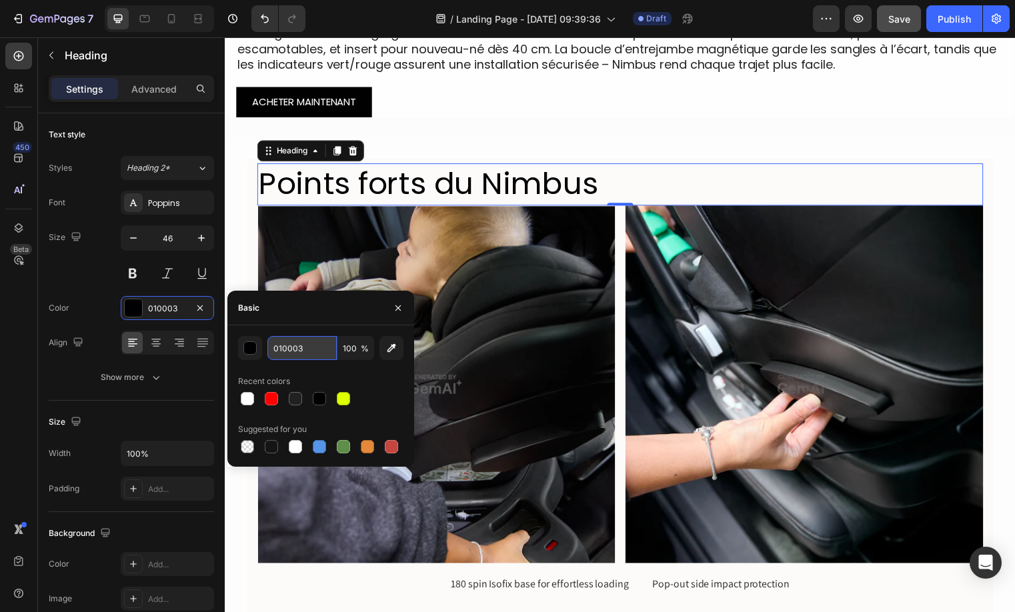
click at [311, 345] on input "010003" at bounding box center [301, 348] width 69 height 24
type input "212121"
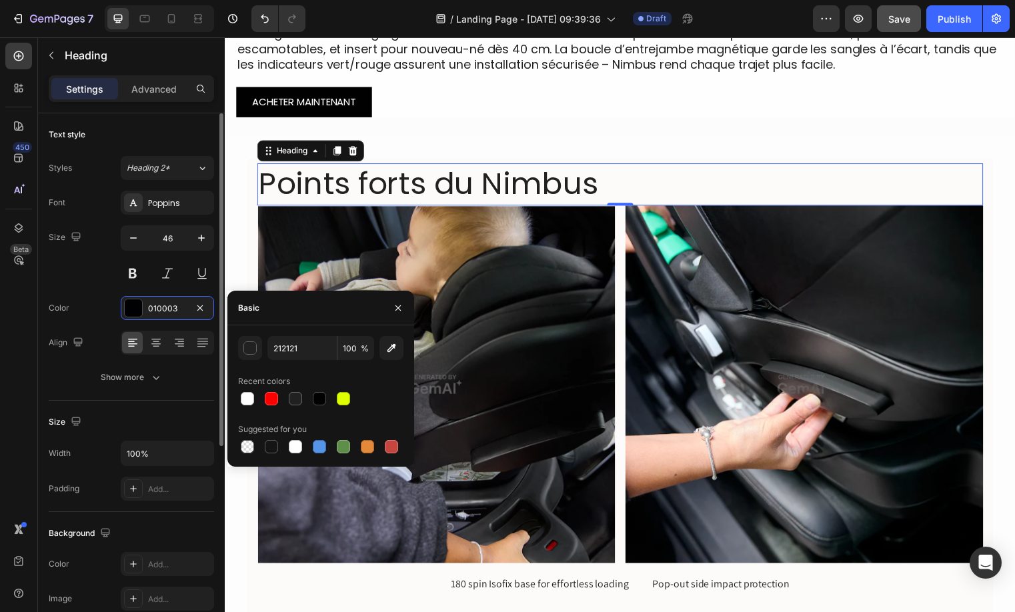
click at [99, 281] on div "Size 46" at bounding box center [131, 255] width 165 height 60
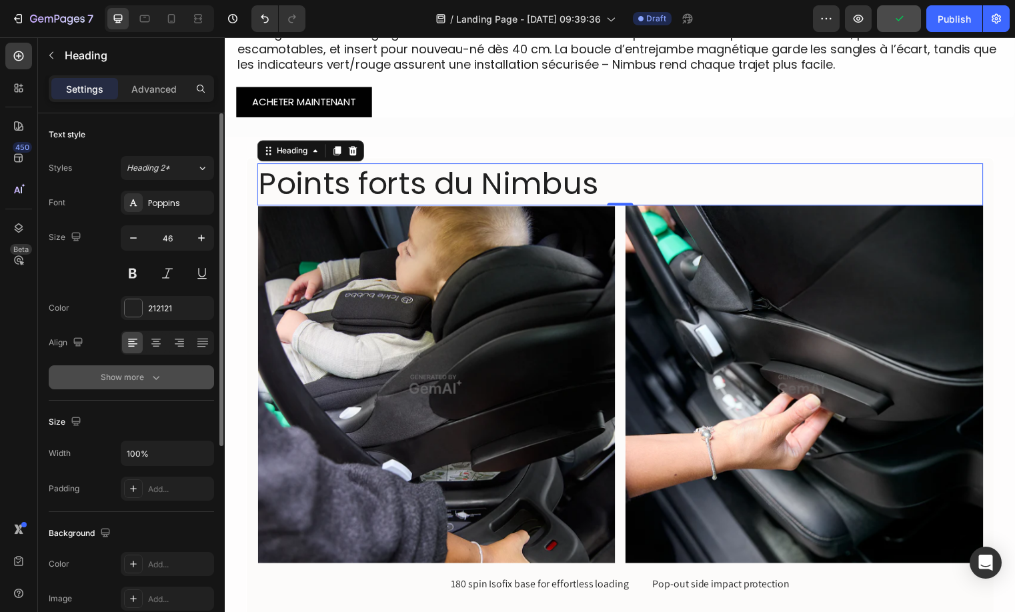
click at [169, 373] on button "Show more" at bounding box center [131, 377] width 165 height 24
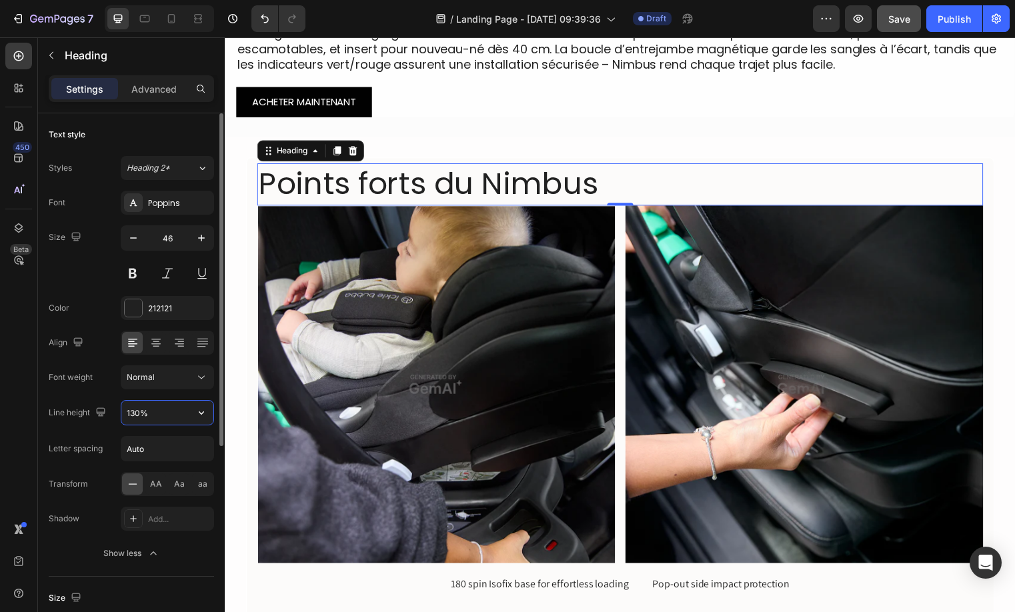
click at [139, 407] on input "130%" at bounding box center [167, 413] width 92 height 24
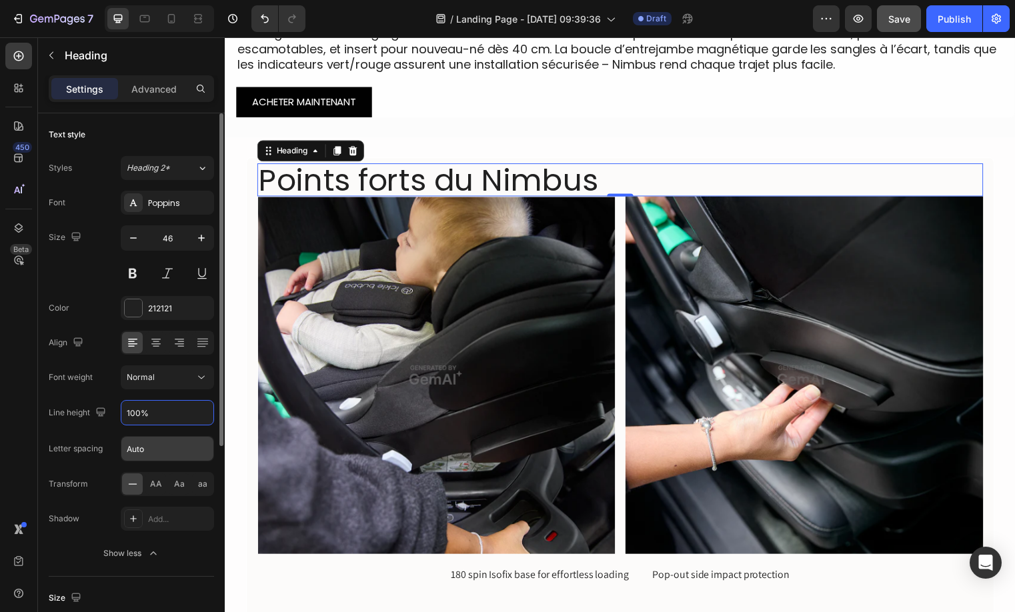
type input "100%"
click at [179, 449] on input "Auto" at bounding box center [167, 449] width 92 height 24
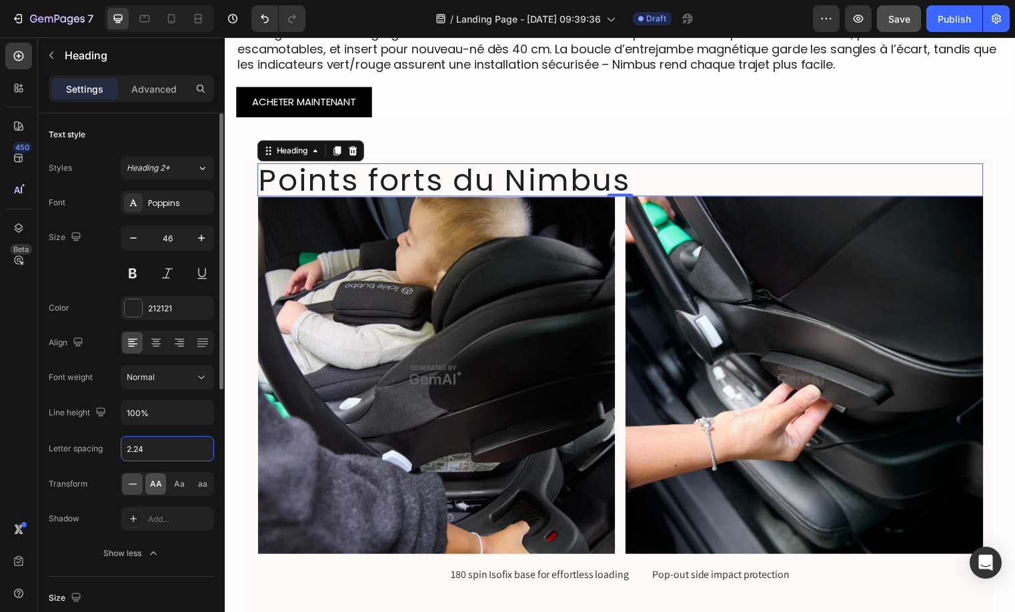
type input "2.24"
click at [157, 492] on div "AA" at bounding box center [155, 483] width 21 height 21
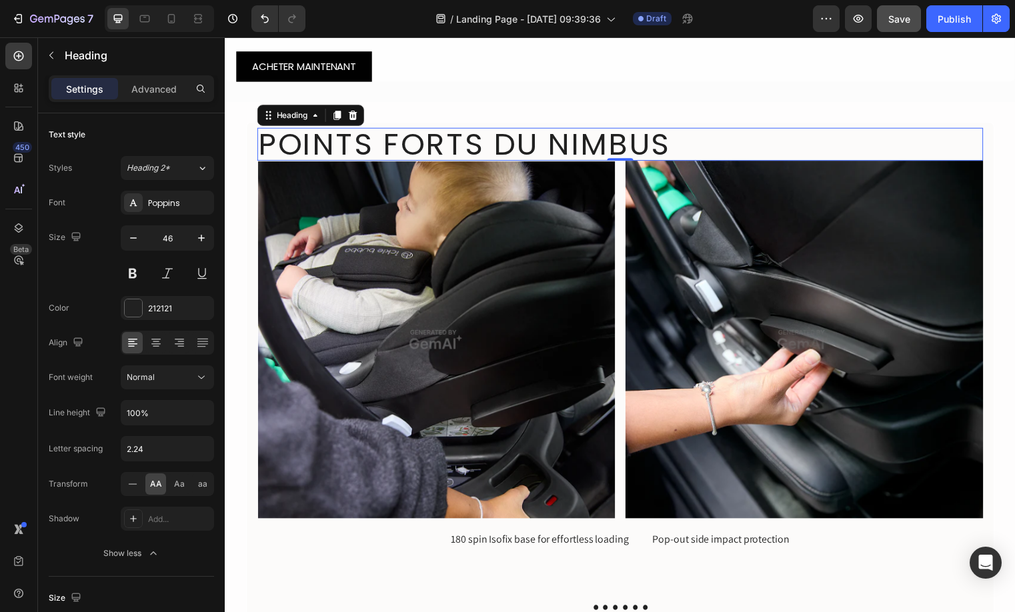
scroll to position [718, 0]
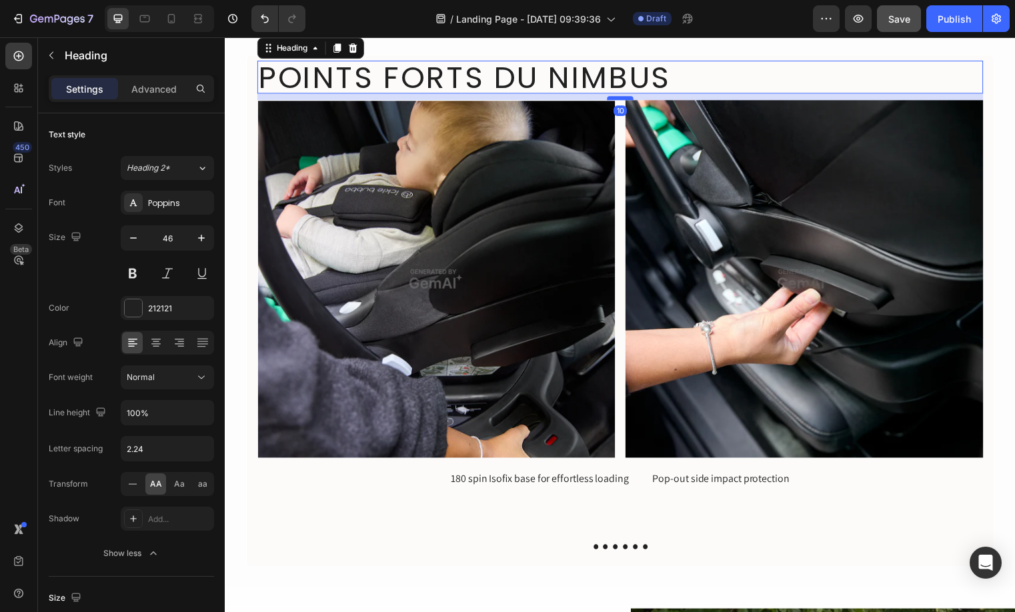
drag, startPoint x: 621, startPoint y: 91, endPoint x: 619, endPoint y: 97, distance: 7.0
click at [619, 97] on div at bounding box center [624, 99] width 27 height 4
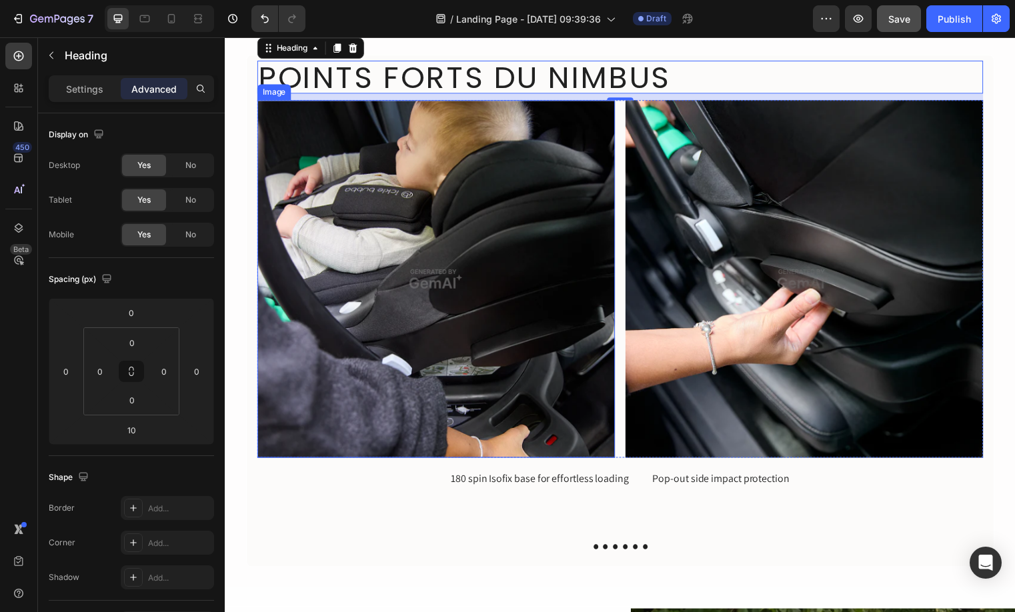
click at [359, 129] on img at bounding box center [438, 282] width 362 height 362
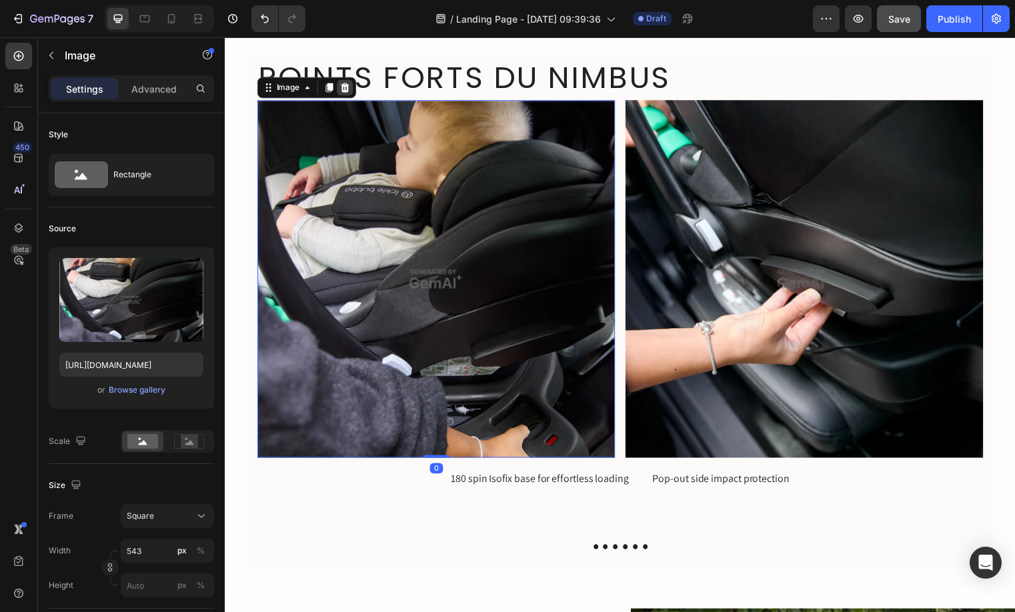
click at [345, 92] on icon at bounding box center [346, 88] width 11 height 11
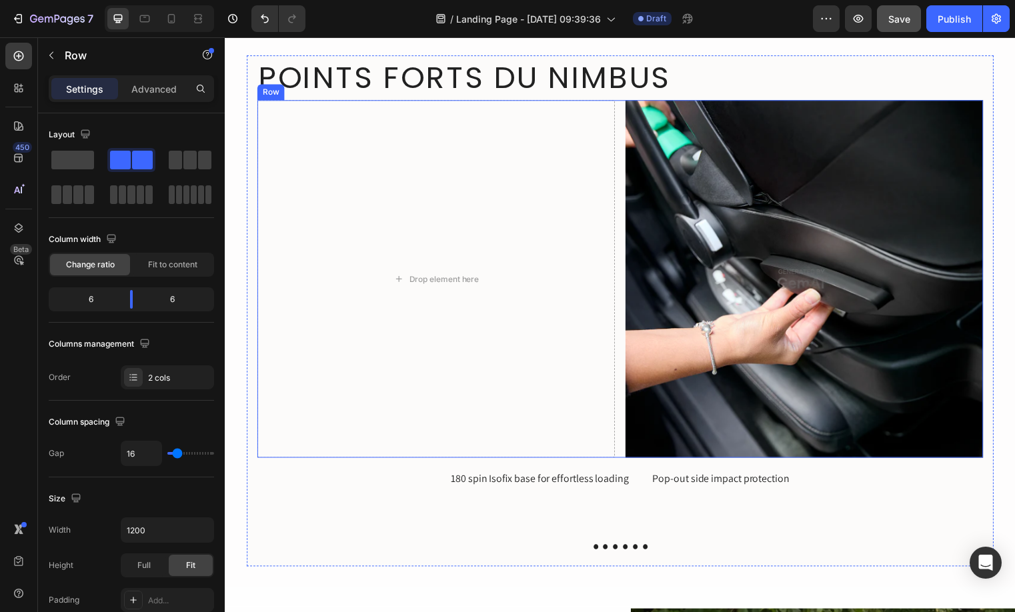
click at [615, 201] on div "Drop element here Image Row" at bounding box center [624, 282] width 735 height 362
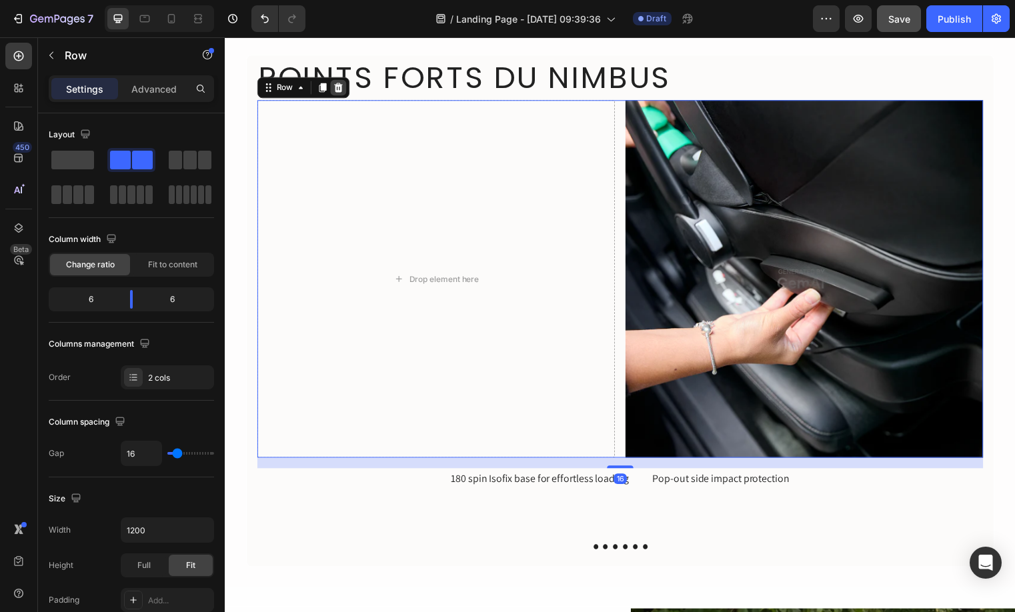
click at [335, 91] on icon at bounding box center [339, 87] width 9 height 9
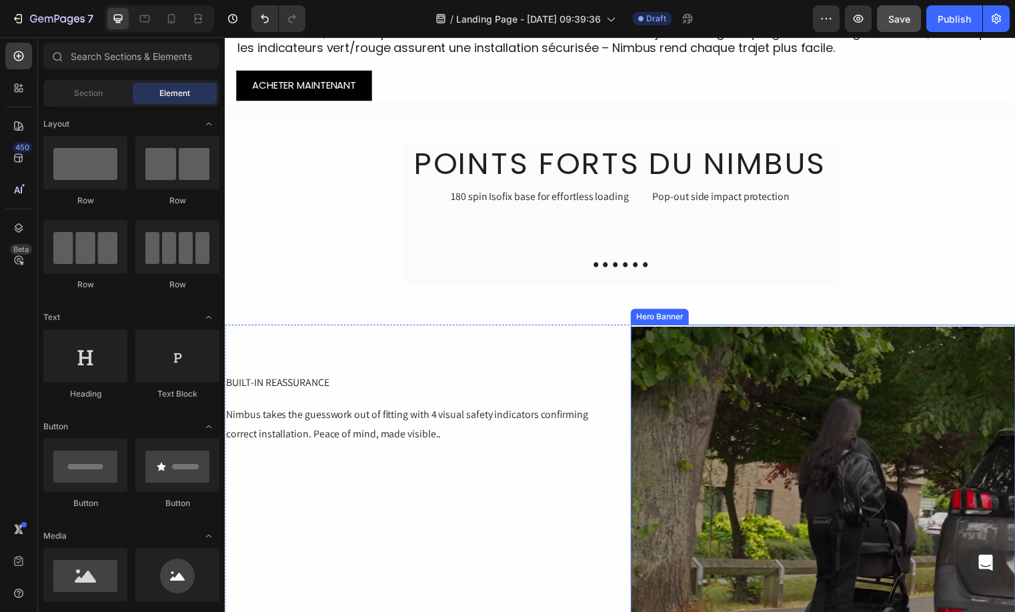
scroll to position [614, 0]
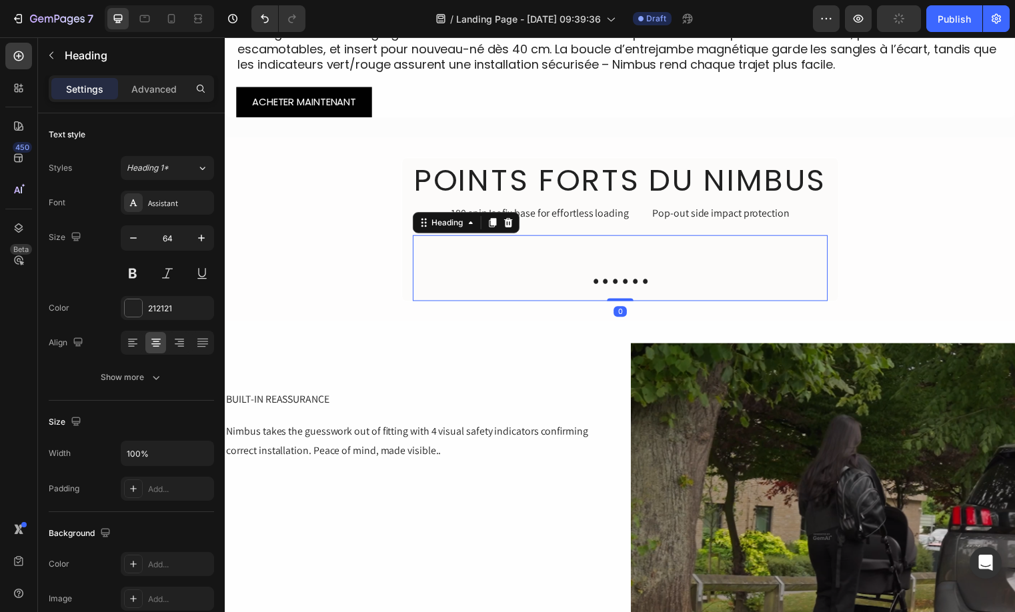
click at [518, 260] on h2 "......" at bounding box center [625, 270] width 420 height 67
click at [513, 235] on div "Heading" at bounding box center [469, 224] width 108 height 21
click at [506, 225] on icon at bounding box center [511, 224] width 11 height 11
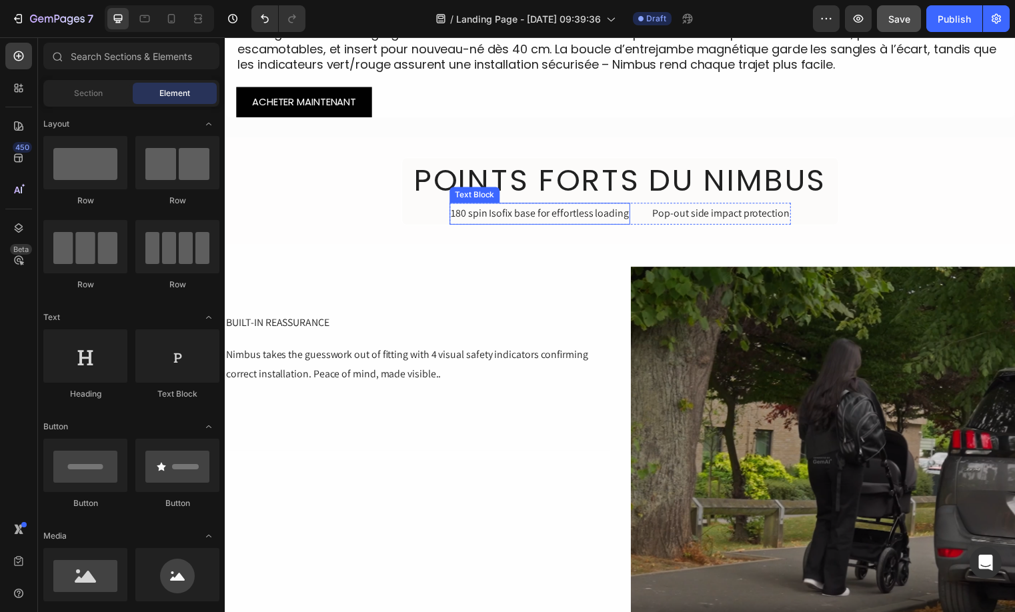
click at [535, 212] on div "180 spin Isofix base for effortless loading" at bounding box center [543, 216] width 183 height 22
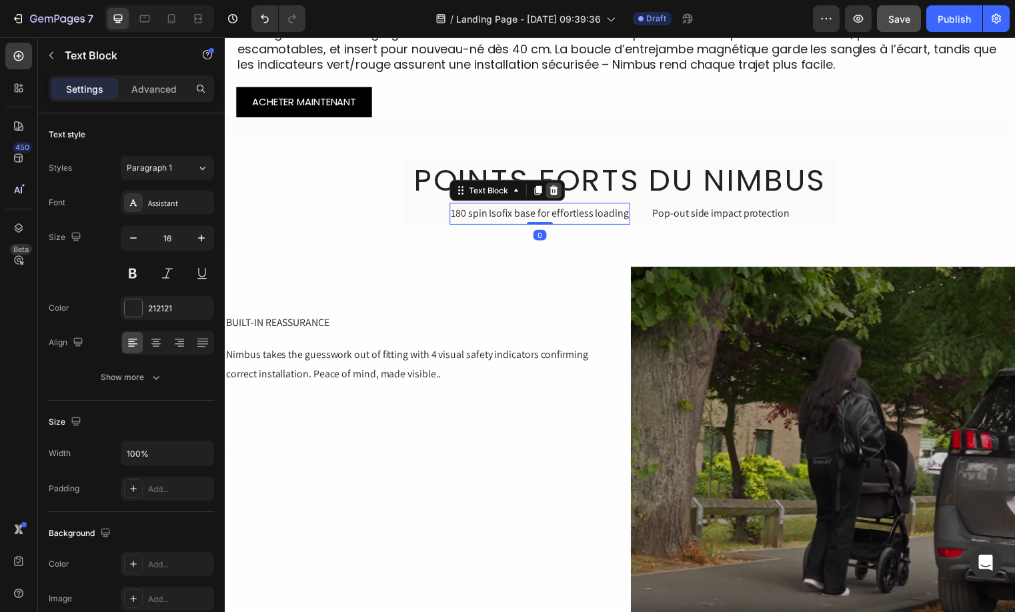
click at [559, 192] on icon at bounding box center [557, 192] width 11 height 11
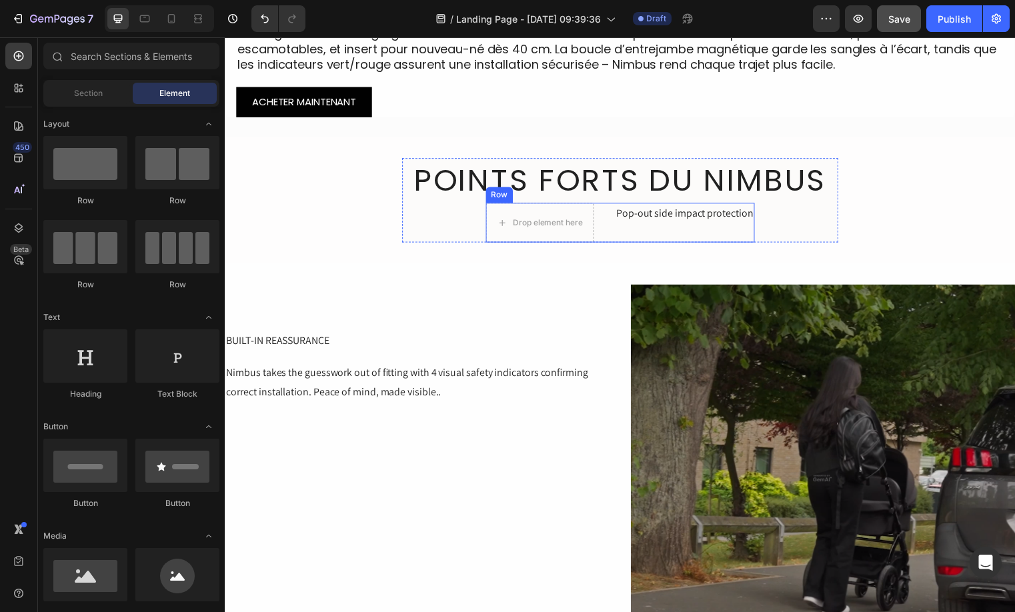
click at [648, 229] on div "Pop-out side impact protection Text Block" at bounding box center [689, 225] width 141 height 40
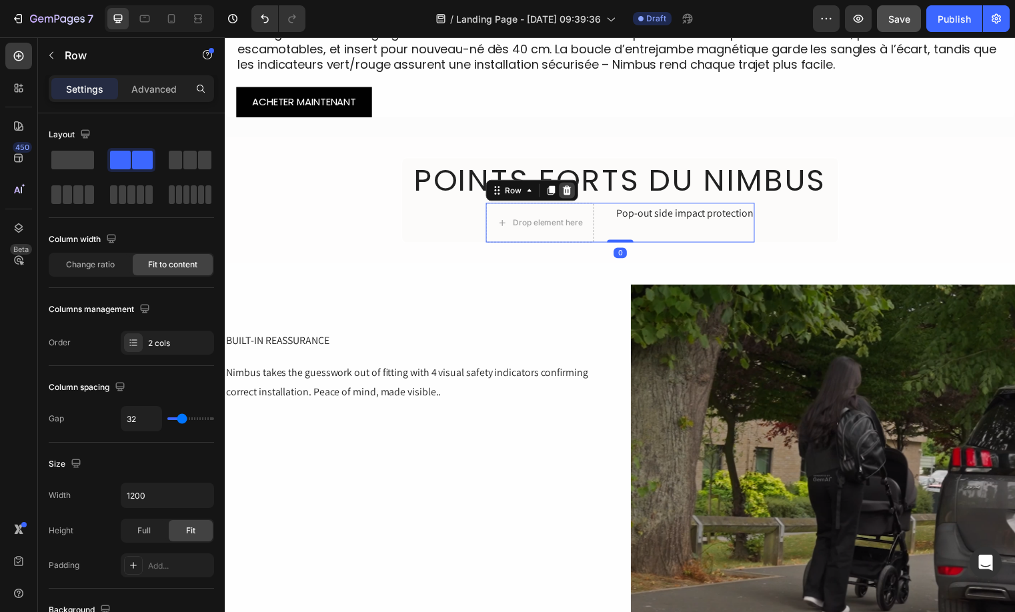
click at [566, 188] on icon at bounding box center [570, 192] width 11 height 11
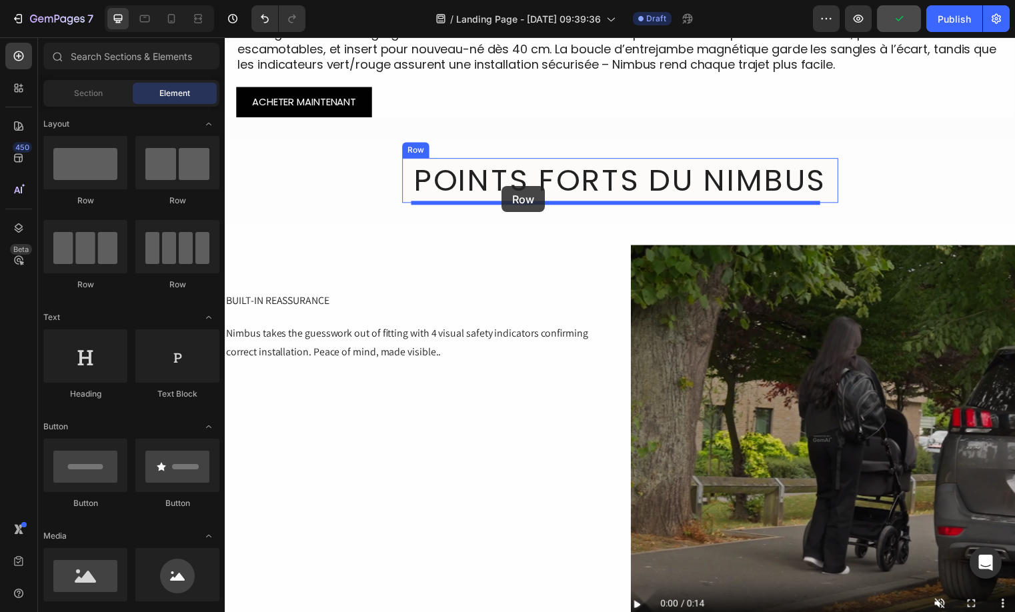
drag, startPoint x: 444, startPoint y: 227, endPoint x: 505, endPoint y: 188, distance: 72.3
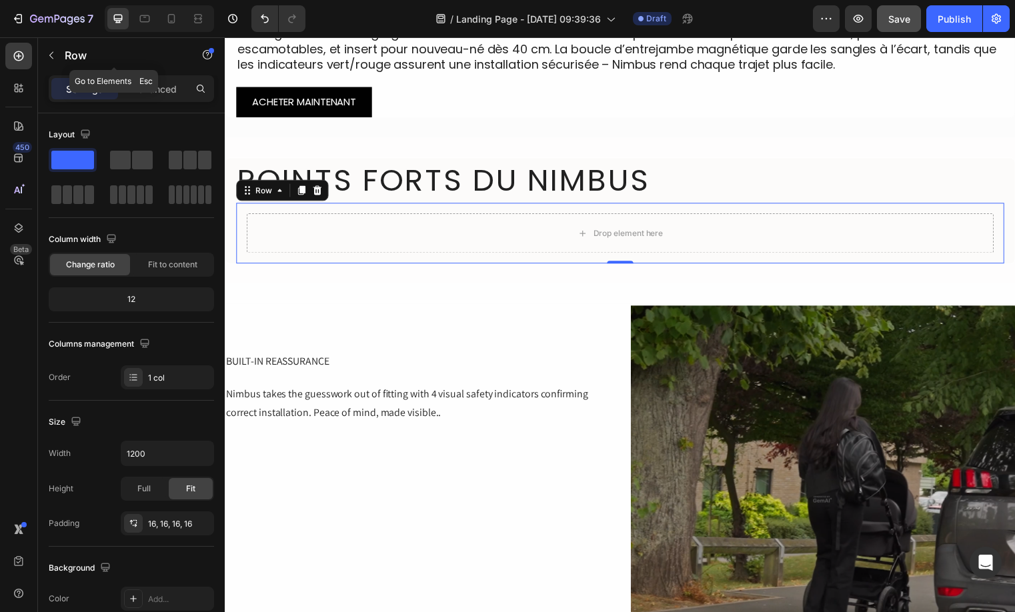
click at [73, 50] on p "Row" at bounding box center [121, 55] width 113 height 16
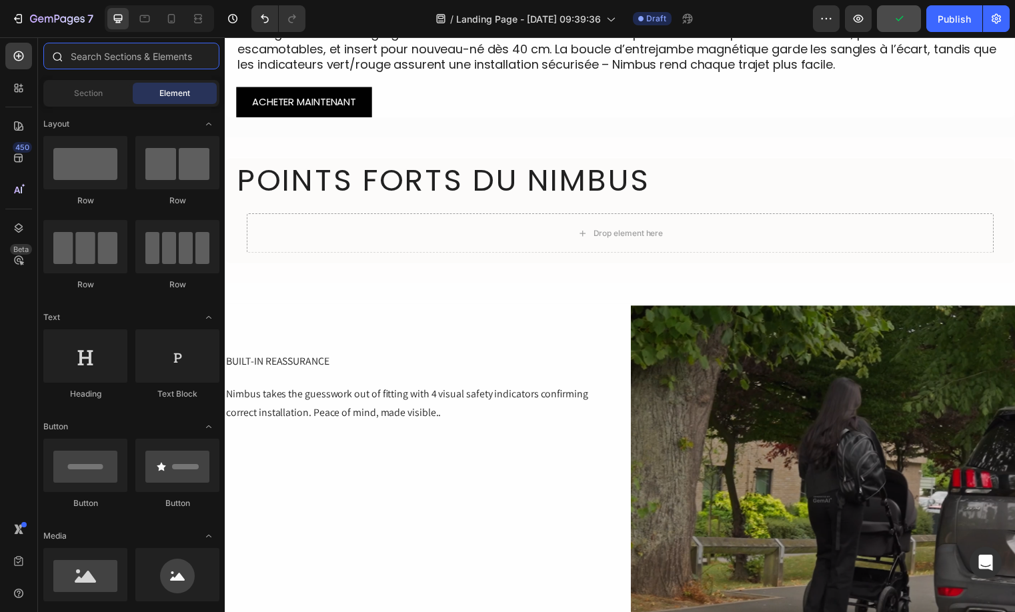
click at [90, 61] on input "text" at bounding box center [131, 56] width 176 height 27
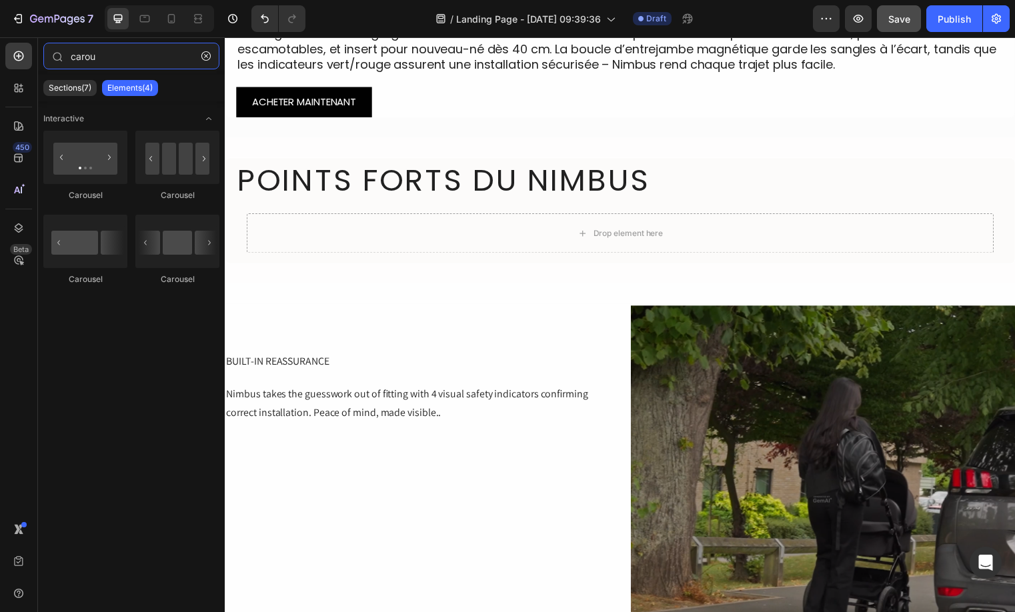
type input "carou"
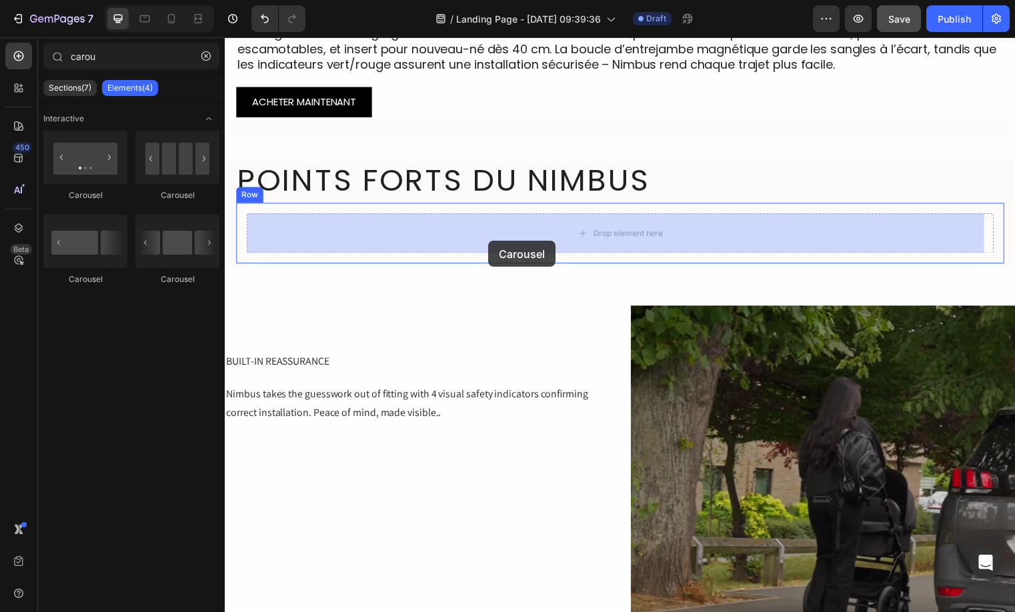
drag, startPoint x: 291, startPoint y: 189, endPoint x: 491, endPoint y: 243, distance: 207.2
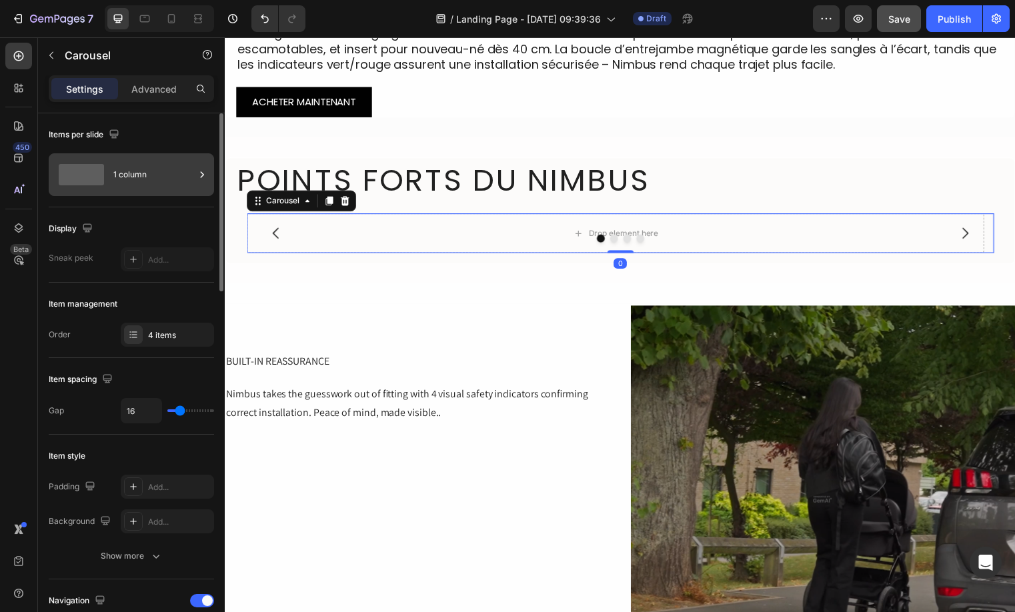
click at [139, 166] on div "1 column" at bounding box center [153, 174] width 81 height 31
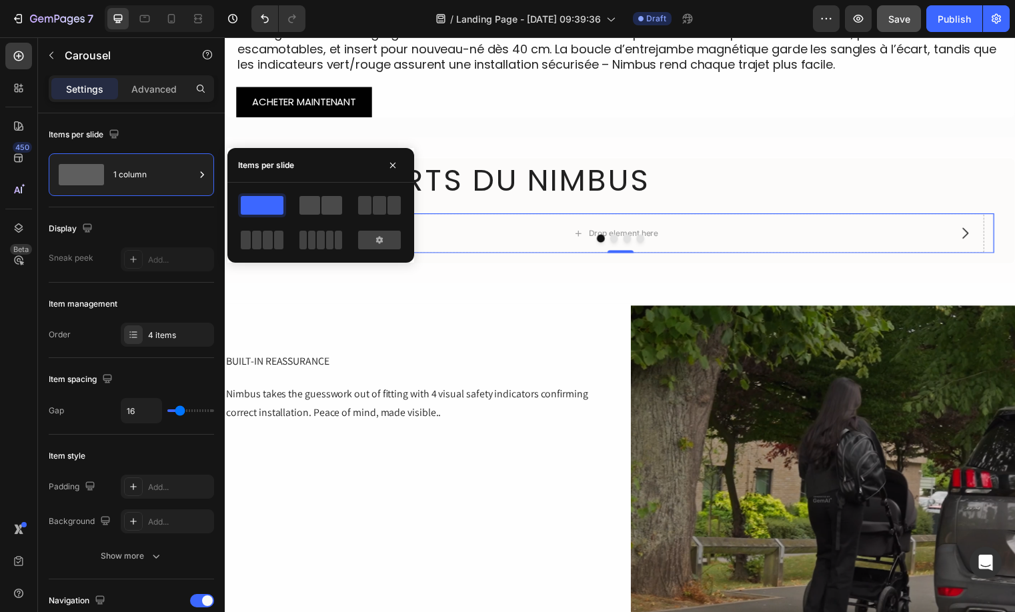
click at [324, 213] on span at bounding box center [331, 205] width 21 height 19
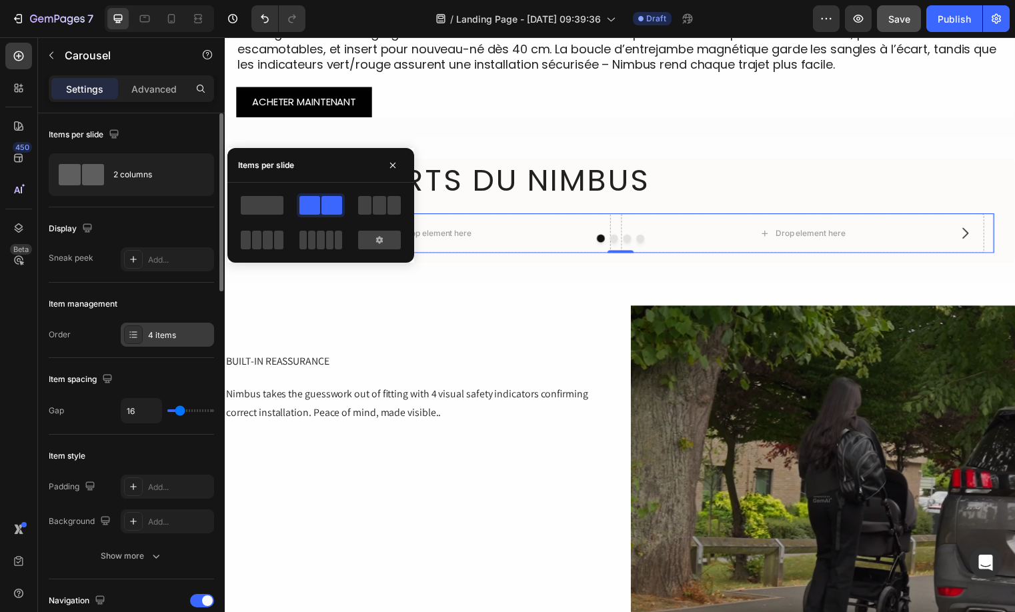
click at [157, 329] on div "4 items" at bounding box center [179, 335] width 63 height 12
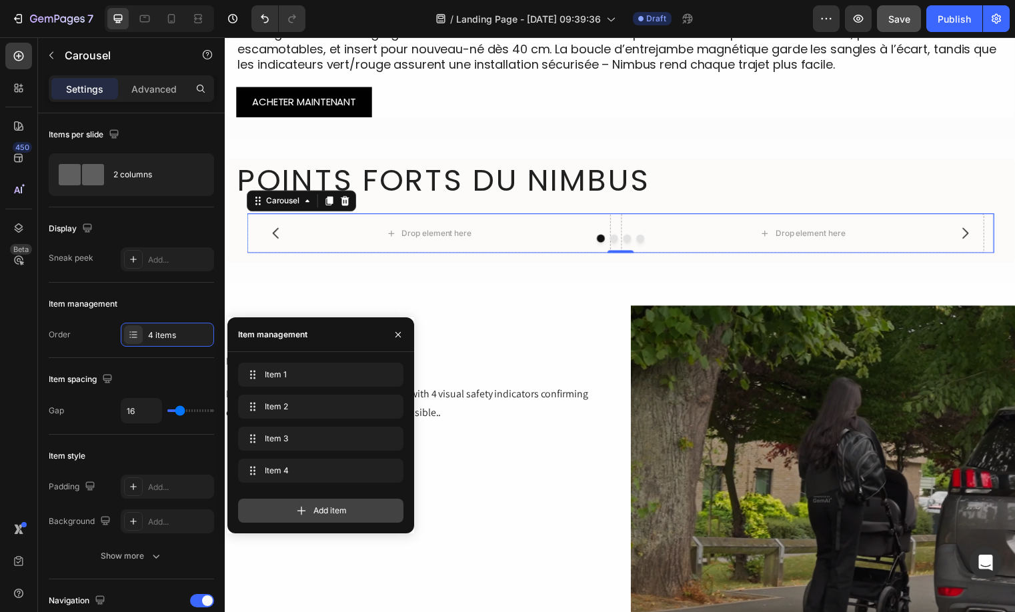
click at [276, 511] on div "Add item" at bounding box center [320, 511] width 165 height 24
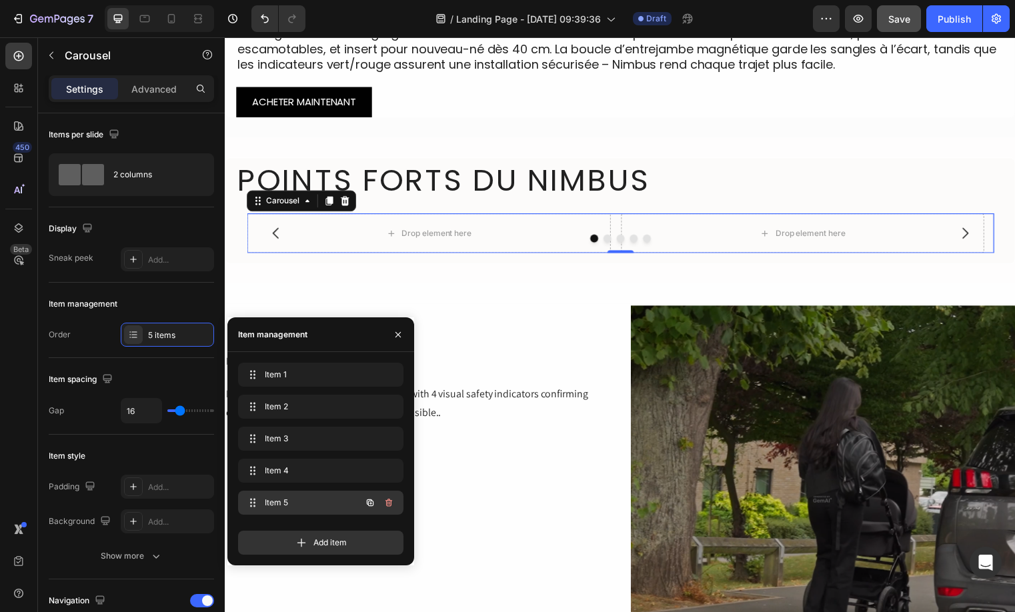
click at [398, 507] on div "Item 5 Item 5" at bounding box center [320, 503] width 165 height 24
click at [393, 475] on icon "button" at bounding box center [388, 470] width 11 height 11
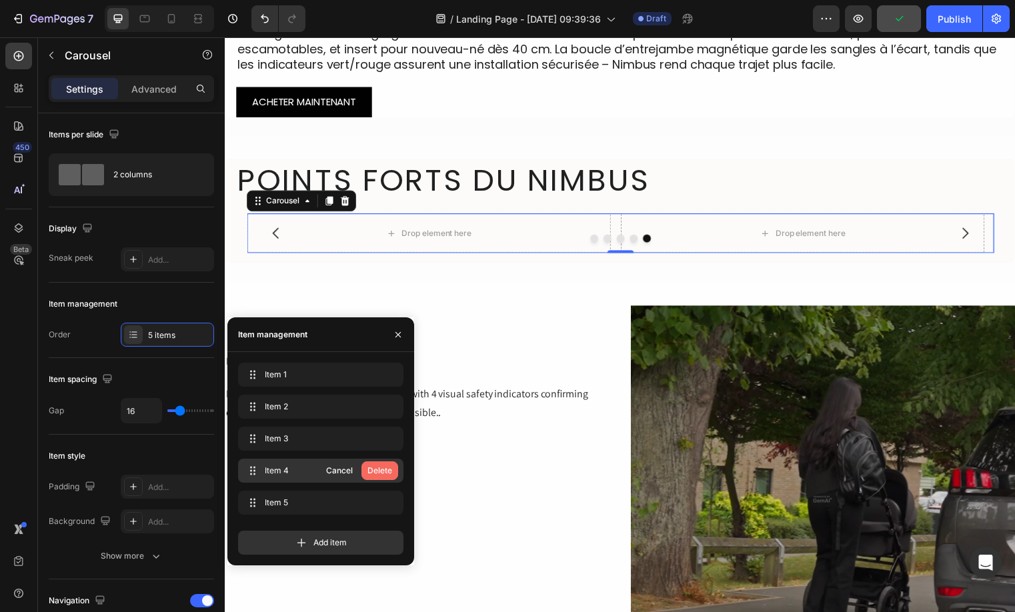
click at [377, 470] on div "Delete" at bounding box center [379, 471] width 25 height 12
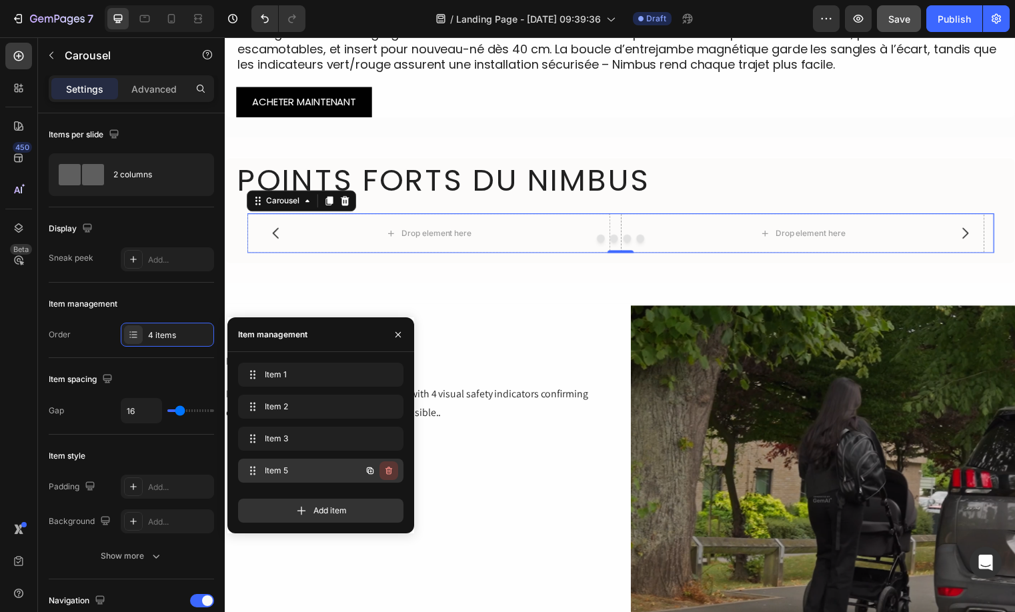
click at [387, 469] on icon "button" at bounding box center [388, 470] width 11 height 11
click at [387, 469] on div "Delete" at bounding box center [379, 471] width 25 height 12
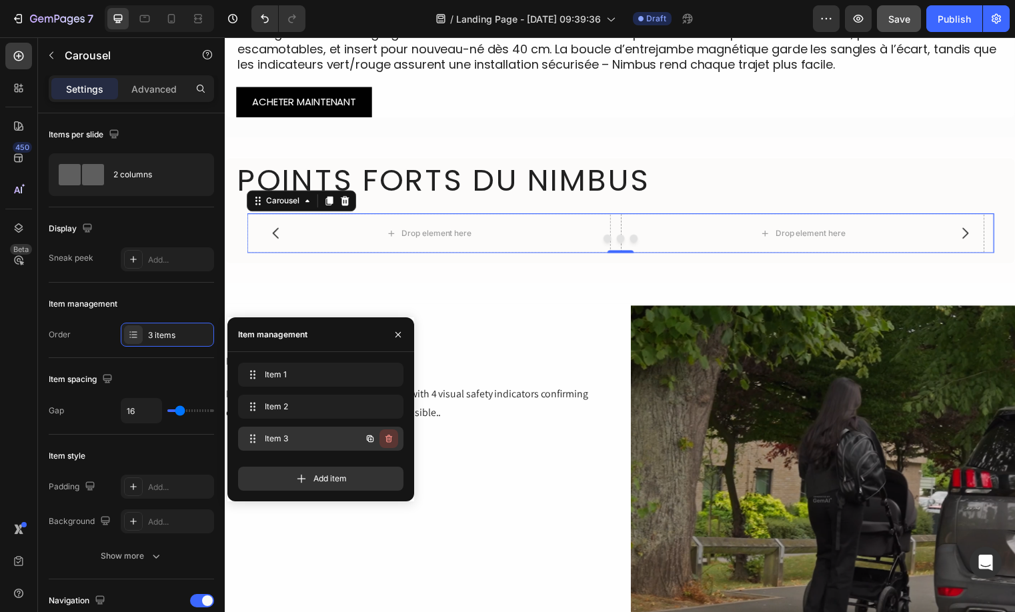
click at [387, 441] on icon "button" at bounding box center [388, 439] width 7 height 8
click at [387, 441] on div "Delete" at bounding box center [379, 439] width 25 height 12
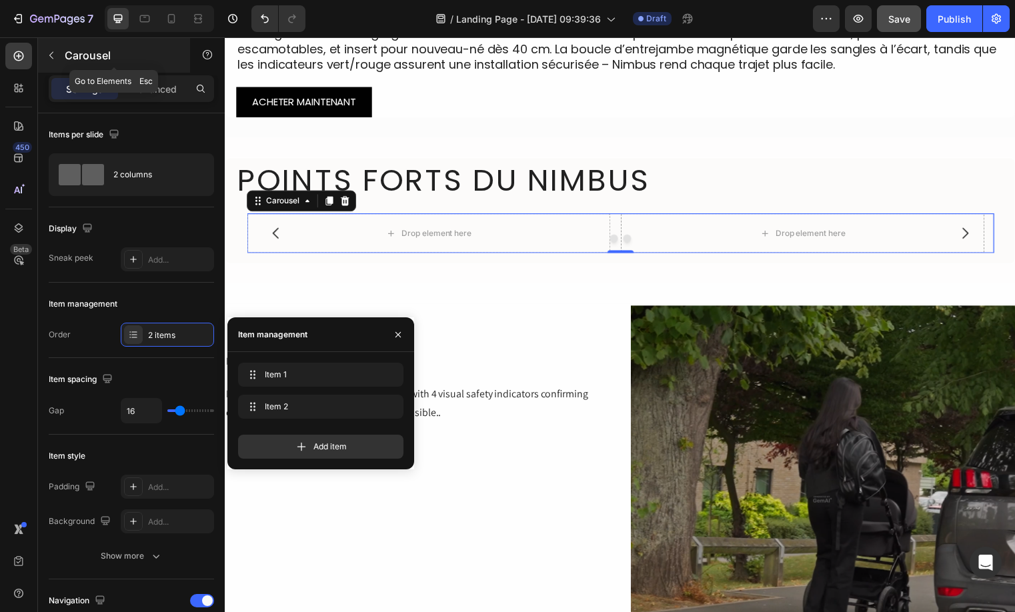
click at [59, 62] on button "button" at bounding box center [51, 55] width 21 height 21
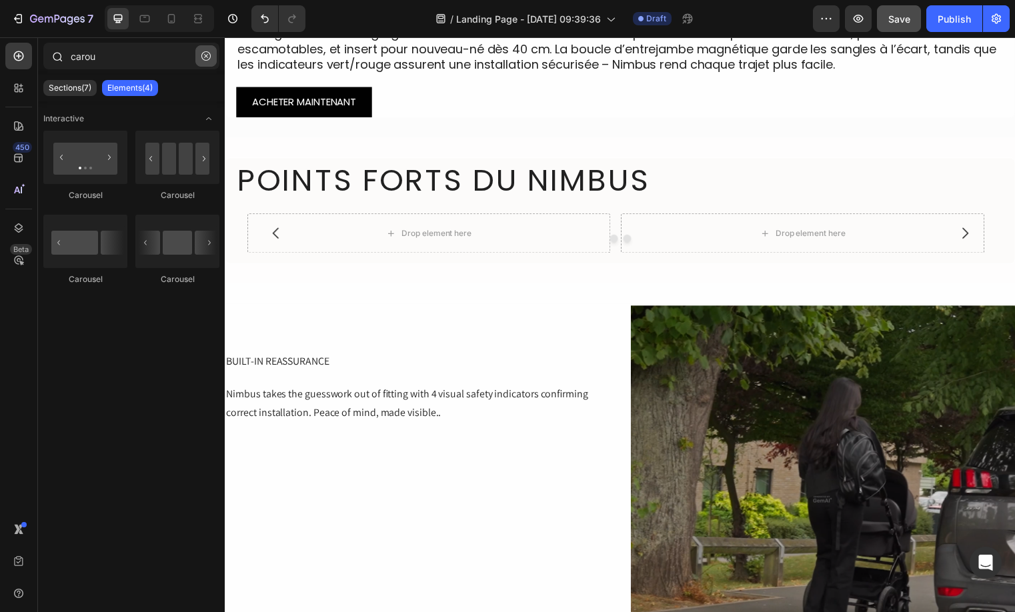
click at [209, 55] on icon "button" at bounding box center [205, 55] width 9 height 9
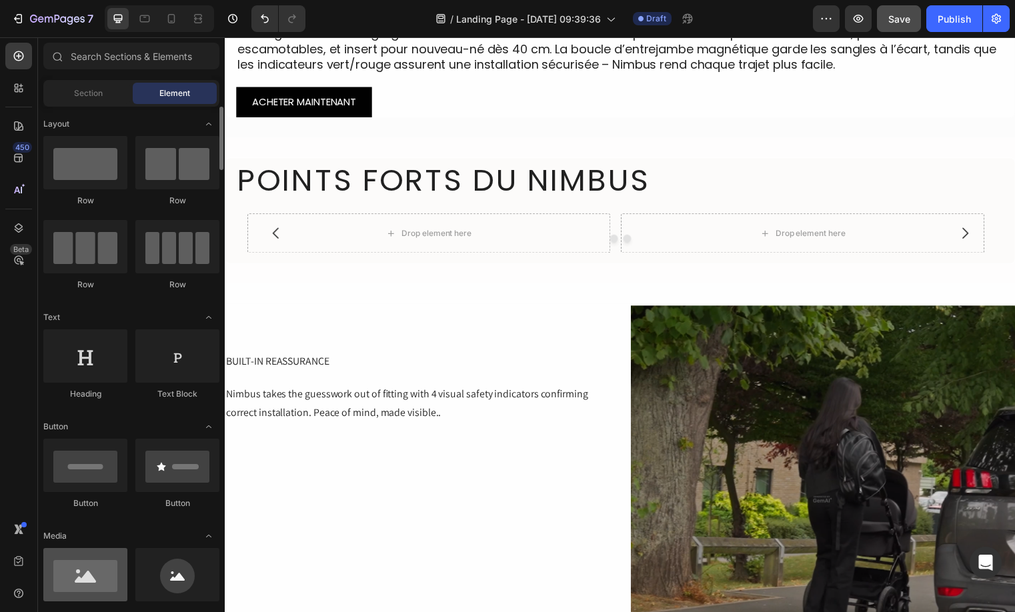
scroll to position [18, 0]
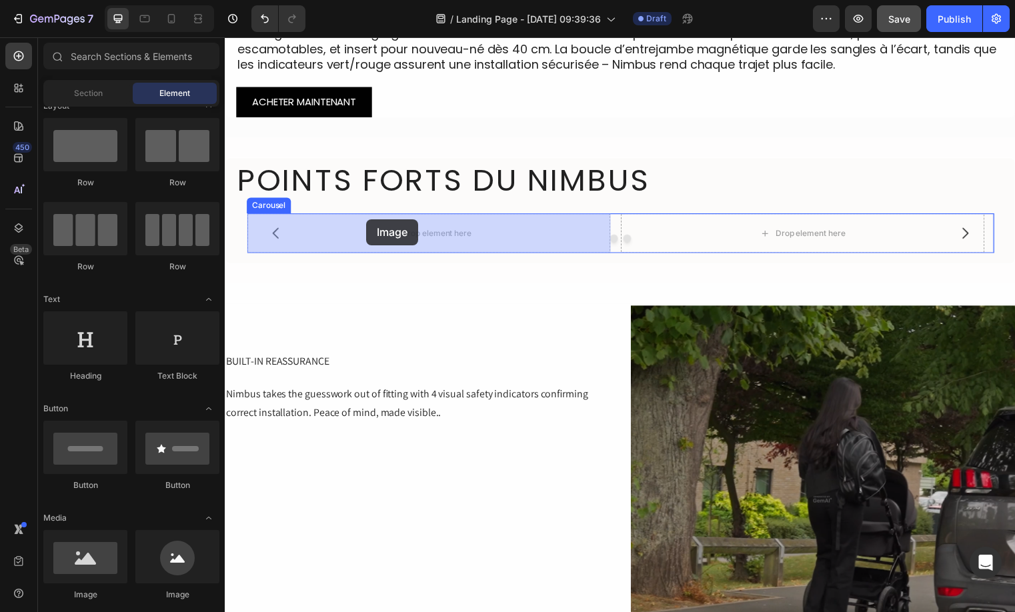
drag, startPoint x: 301, startPoint y: 607, endPoint x: 368, endPoint y: 221, distance: 391.7
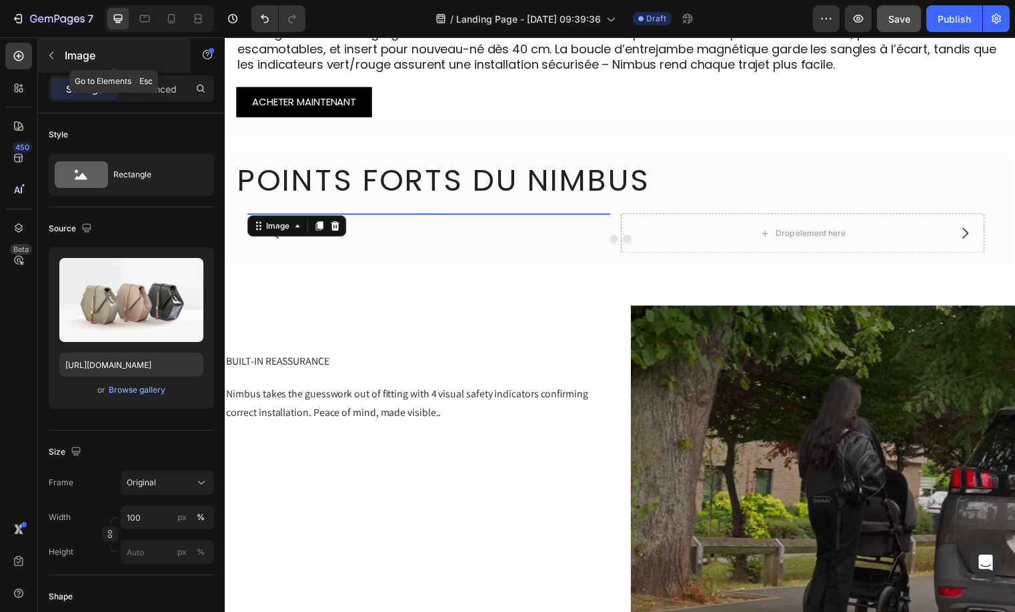
click at [51, 57] on icon "button" at bounding box center [51, 55] width 11 height 11
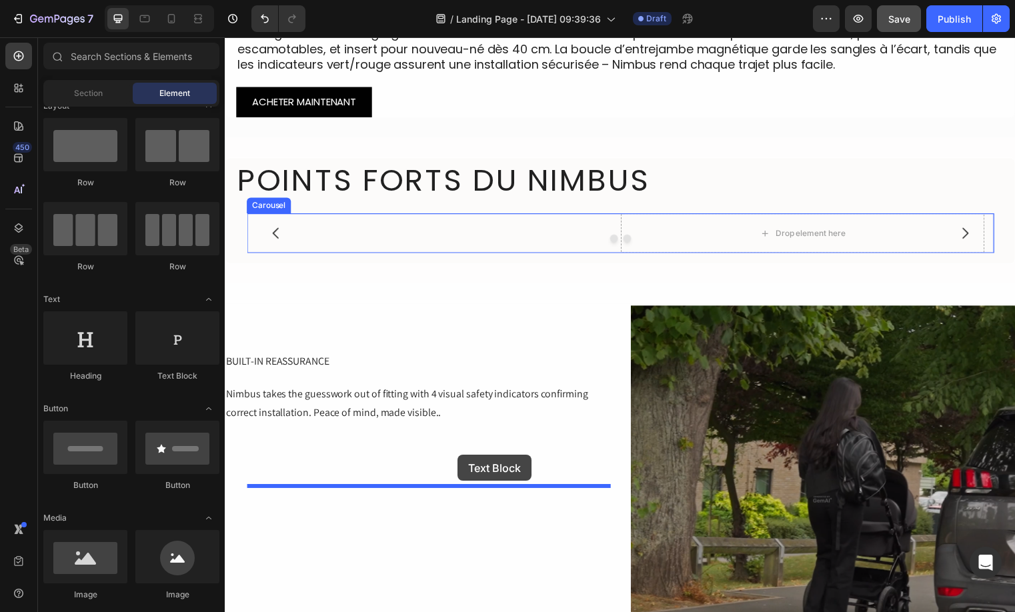
drag, startPoint x: 407, startPoint y: 428, endPoint x: 460, endPoint y: 460, distance: 62.2
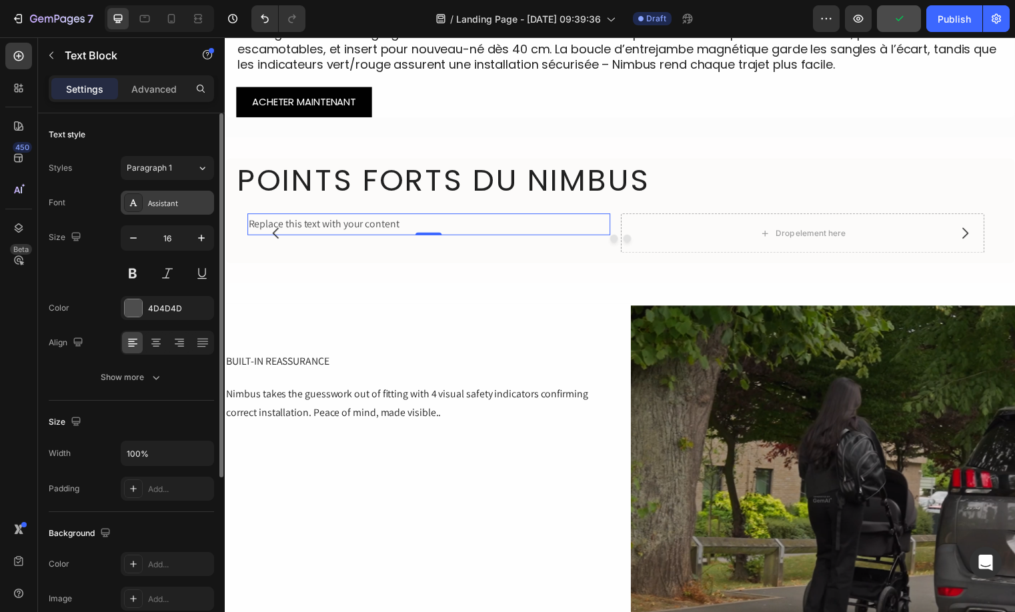
click at [157, 201] on div "Assistant" at bounding box center [179, 203] width 63 height 12
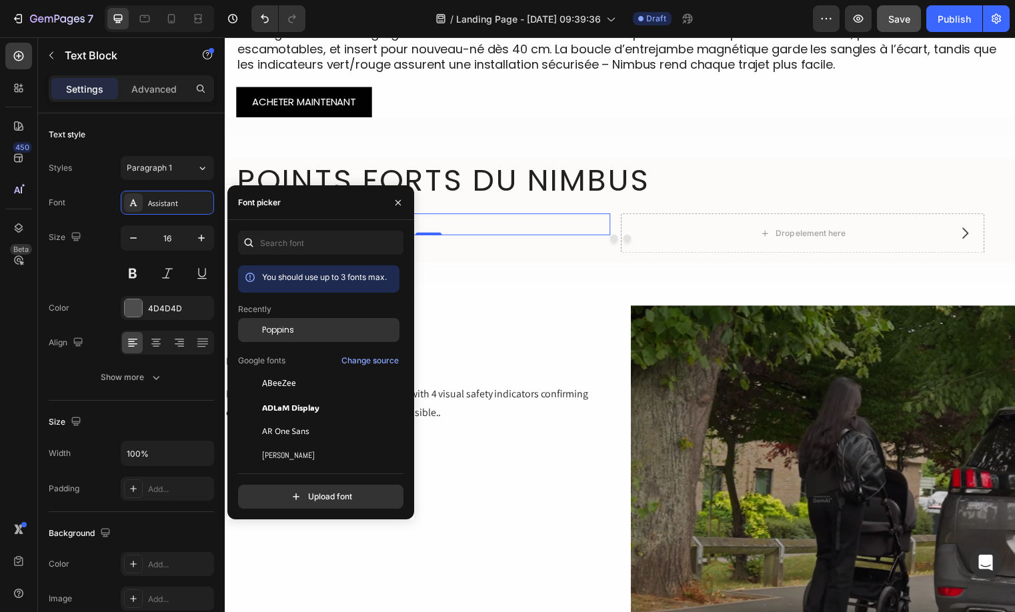
click at [304, 419] on div "Poppins" at bounding box center [318, 431] width 161 height 24
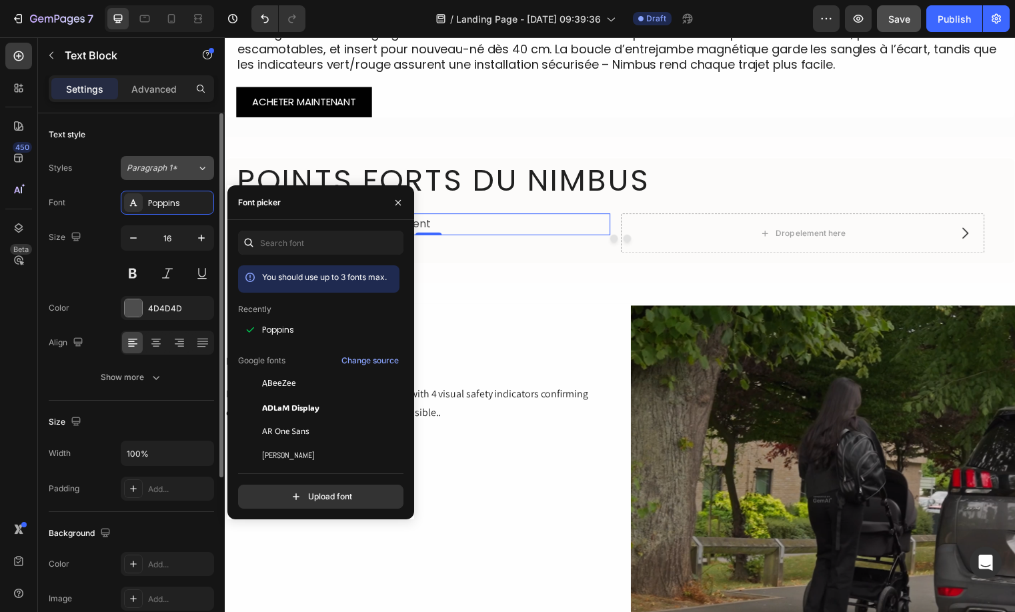
click at [175, 161] on button "Paragraph 1*" at bounding box center [167, 168] width 93 height 24
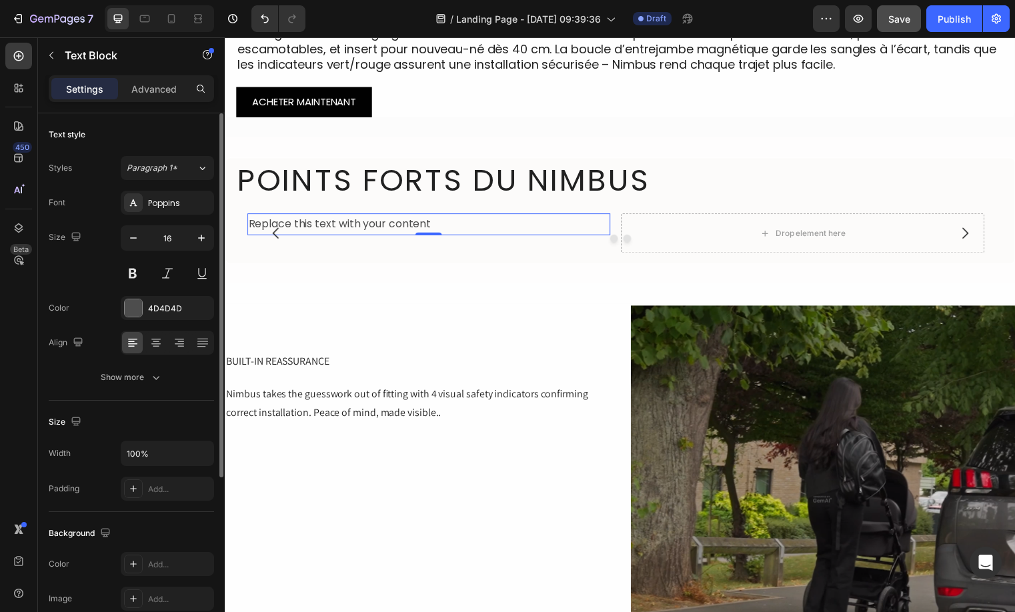
click at [180, 512] on div "Text style Styles Paragraph 1* Font Poppins Size 16 Color 4D4D4D Align Show more" at bounding box center [131, 567] width 165 height 110
click at [133, 233] on icon "button" at bounding box center [133, 237] width 13 height 13
type input "14"
click at [148, 303] on div "4D4D4D" at bounding box center [167, 309] width 39 height 12
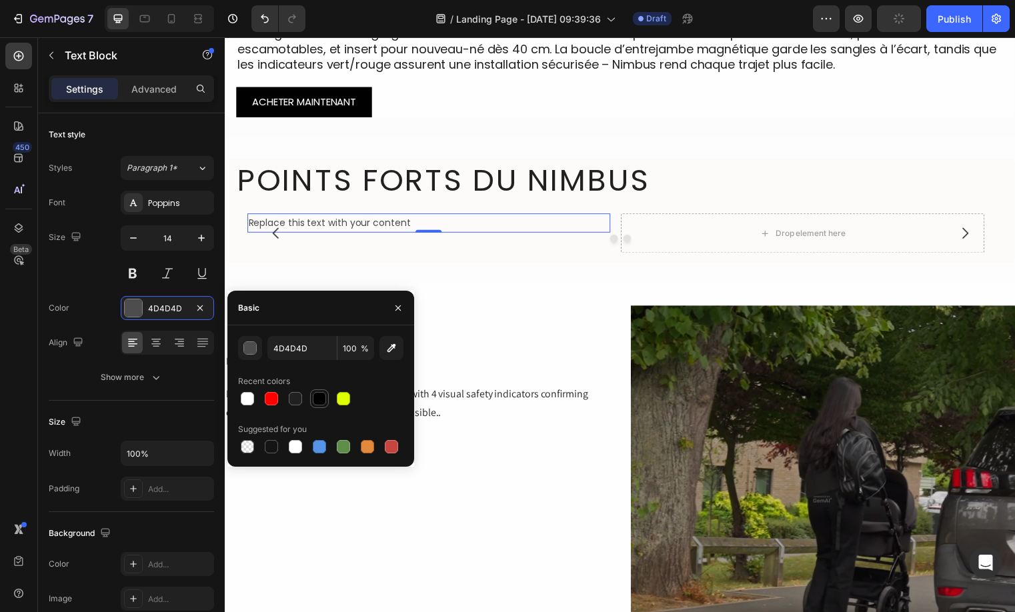
click at [324, 397] on div at bounding box center [319, 398] width 13 height 13
click at [301, 397] on div at bounding box center [295, 398] width 13 height 13
type input "212121"
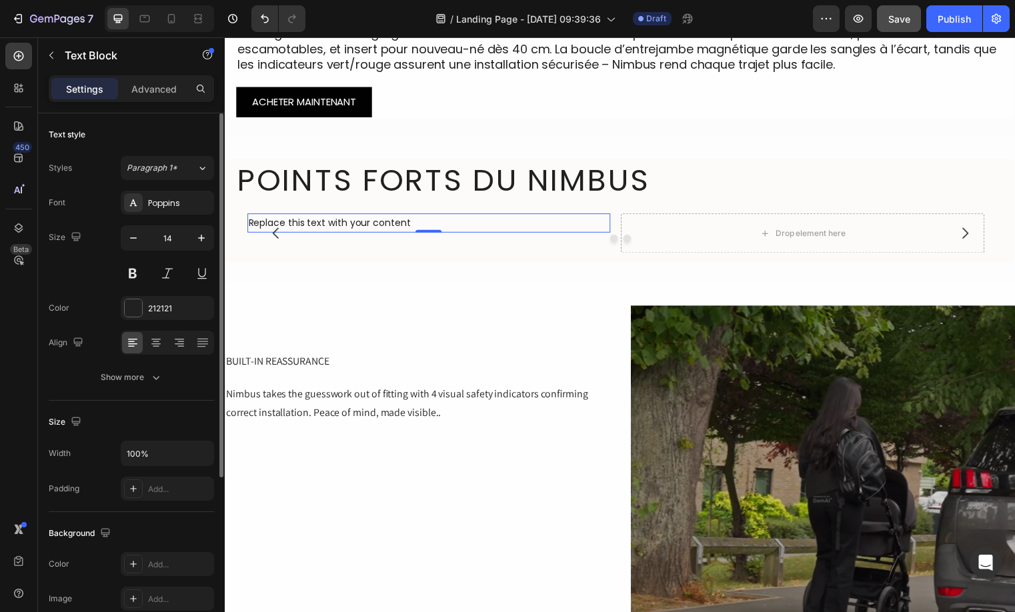
click at [96, 275] on div "Size 14" at bounding box center [131, 255] width 165 height 60
drag, startPoint x: 139, startPoint y: 405, endPoint x: 207, endPoint y: 391, distance: 69.9
click at [149, 375] on icon "button" at bounding box center [155, 377] width 13 height 13
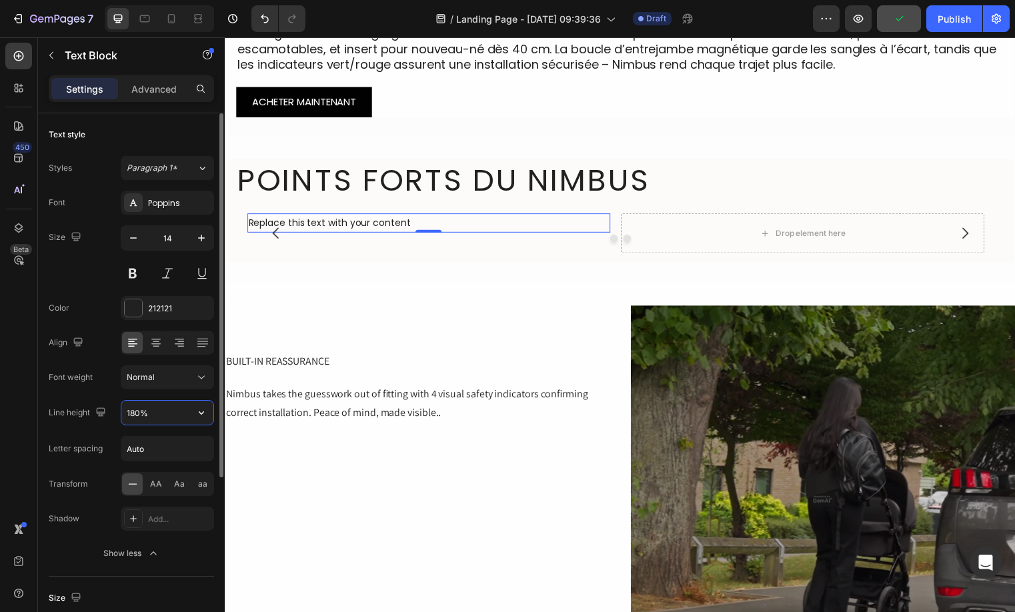
drag, startPoint x: 139, startPoint y: 415, endPoint x: 11, endPoint y: 395, distance: 129.4
click at [139, 415] on input "180%" at bounding box center [167, 413] width 92 height 24
type input "130%"
click at [165, 451] on input "Auto" at bounding box center [167, 449] width 92 height 24
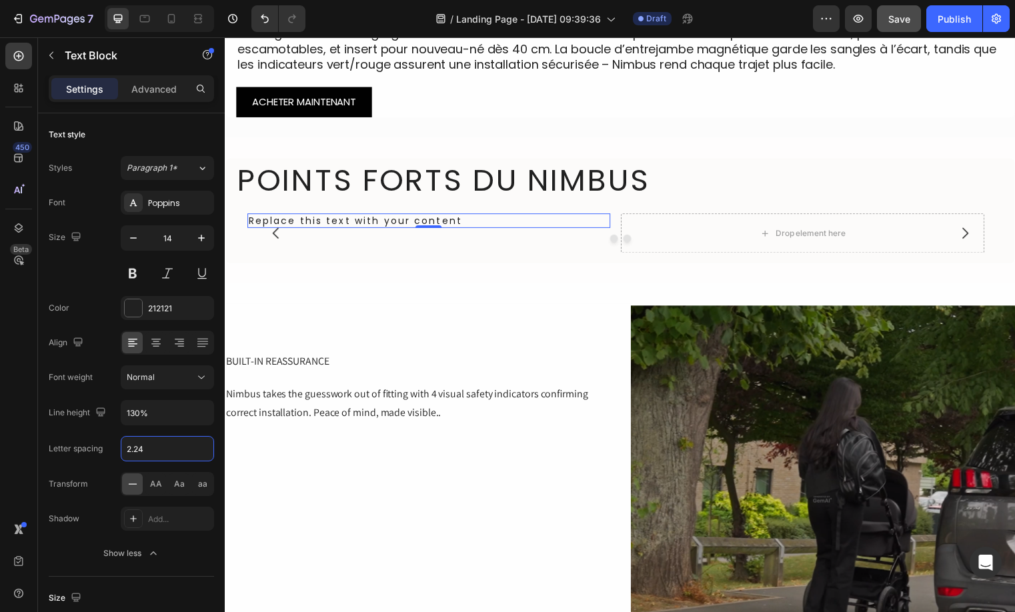
type input "2.24"
click at [295, 245] on div at bounding box center [625, 241] width 756 height 8
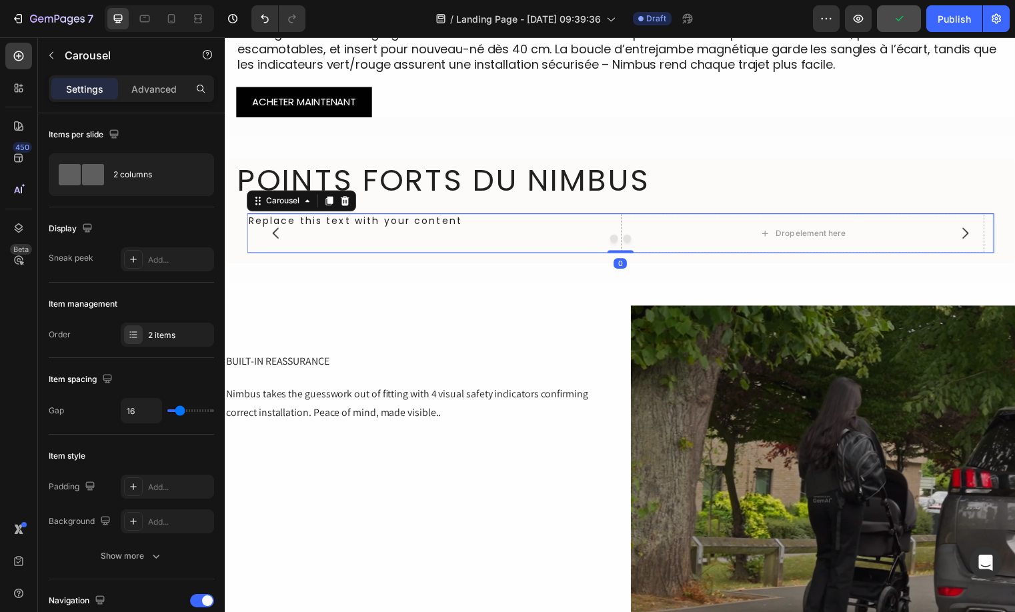
click at [295, 245] on div at bounding box center [625, 241] width 756 height 8
click at [311, 230] on div "Replace this text with your content" at bounding box center [431, 222] width 368 height 15
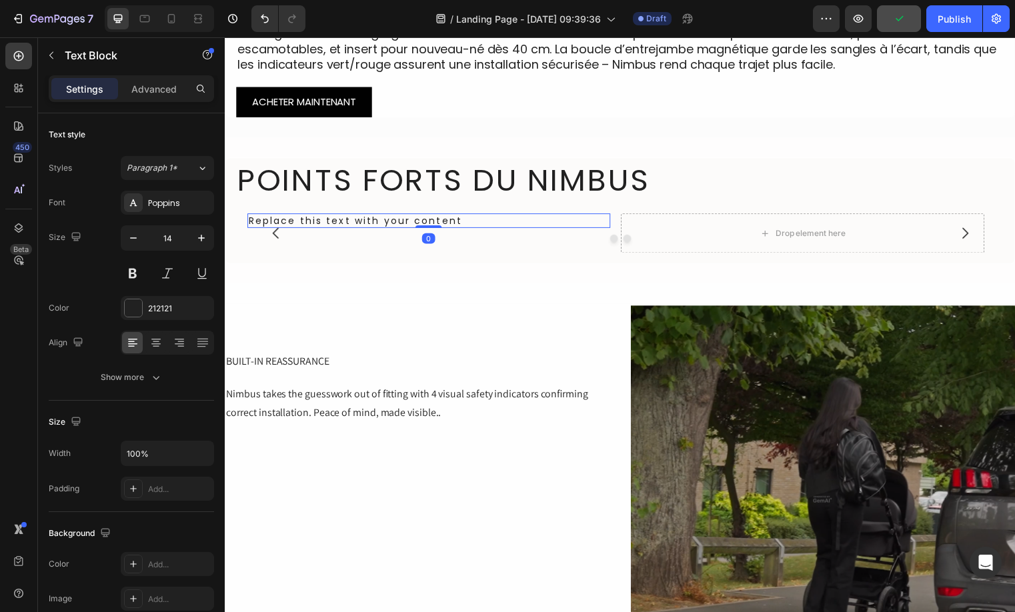
click at [311, 230] on div "Replace this text with your content" at bounding box center [431, 222] width 368 height 15
click at [311, 229] on p "Replace this text with your content" at bounding box center [430, 223] width 365 height 12
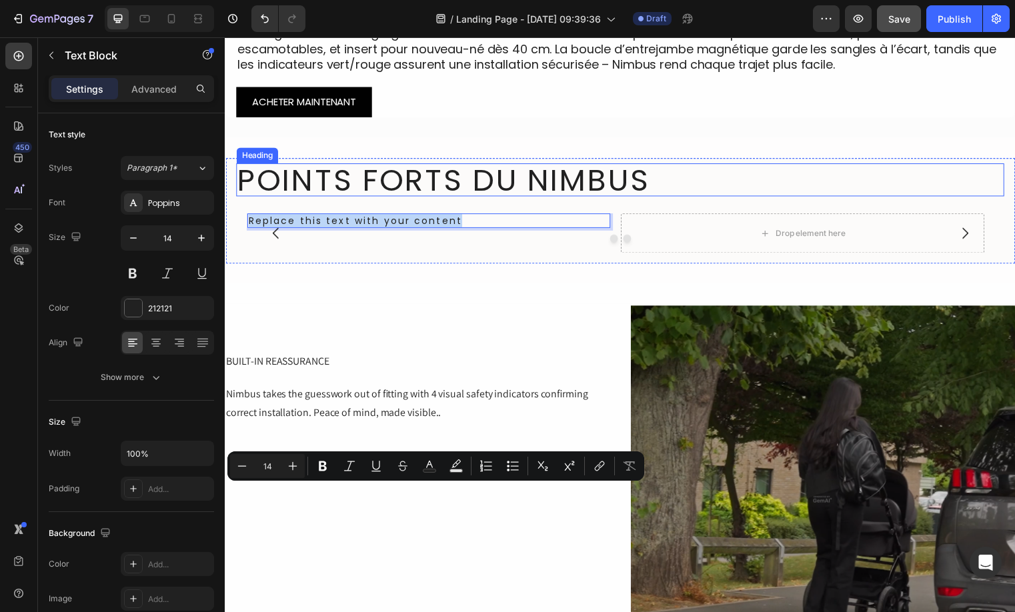
drag, startPoint x: 668, startPoint y: 185, endPoint x: 351, endPoint y: 278, distance: 330.8
click at [668, 184] on p "Points forts du Nimbus" at bounding box center [624, 181] width 775 height 31
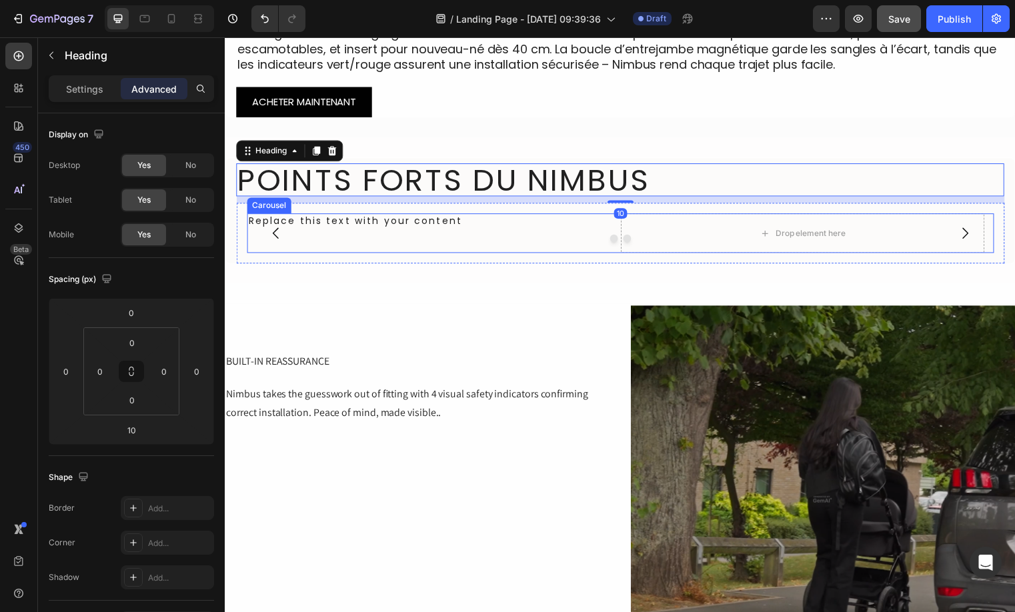
click at [619, 255] on div "Drop element here Image Replace this text with your content Text Block" at bounding box center [625, 235] width 756 height 40
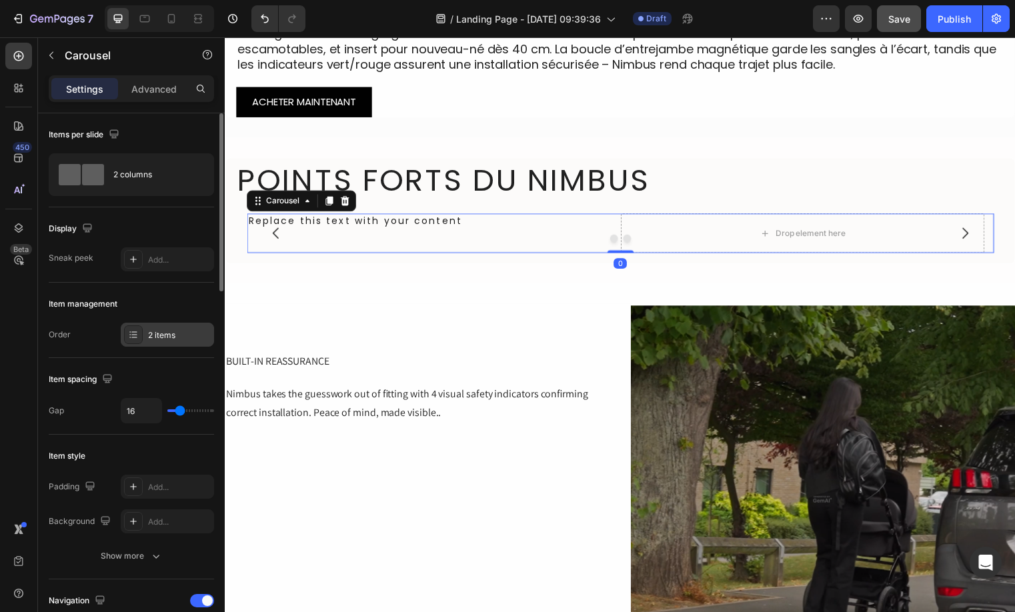
click at [164, 337] on div "2 items" at bounding box center [179, 335] width 63 height 12
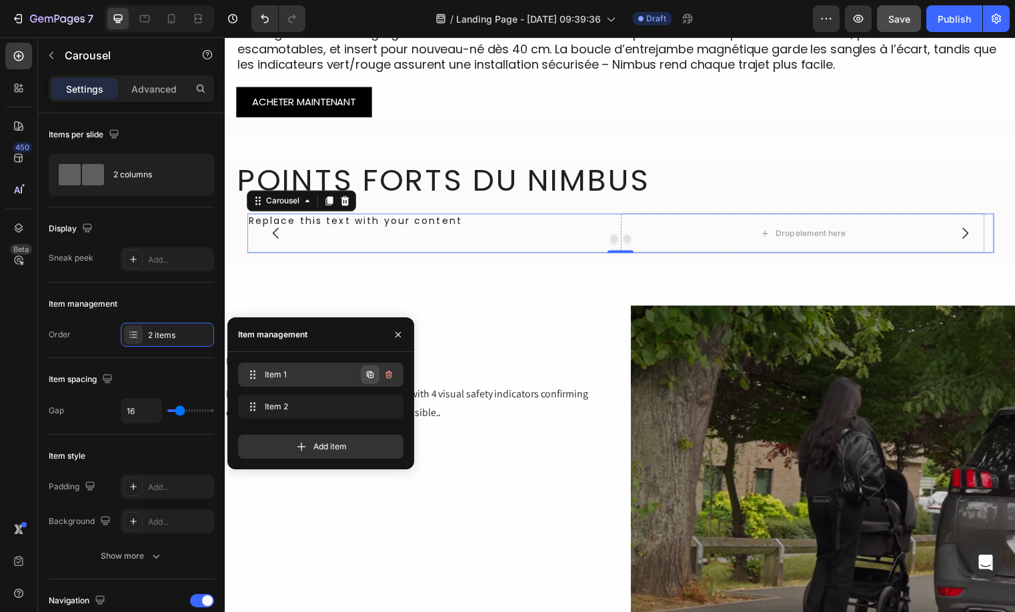
click at [373, 373] on icon "button" at bounding box center [370, 374] width 7 height 7
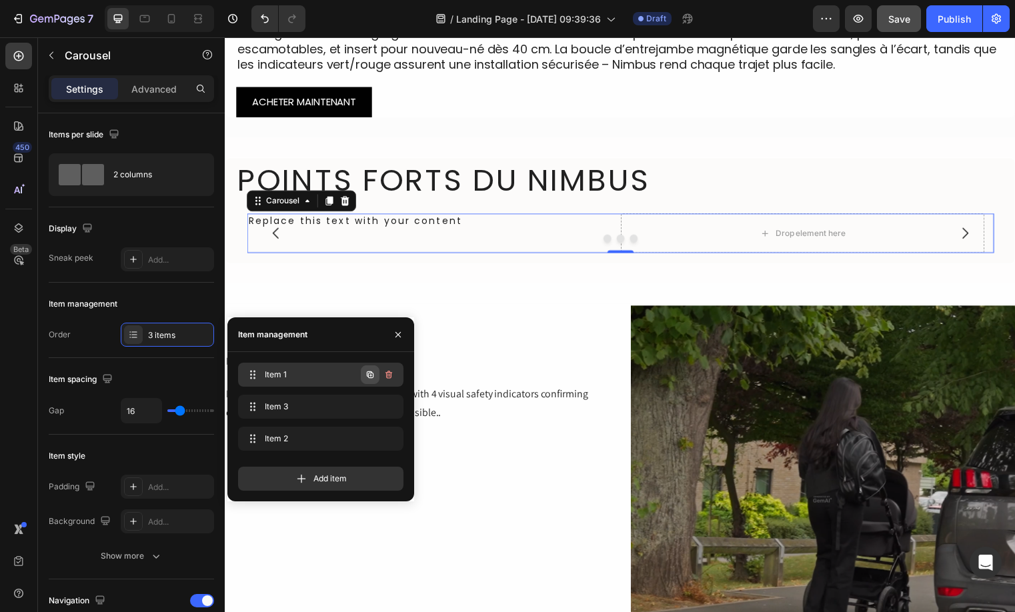
click at [372, 373] on icon "button" at bounding box center [370, 374] width 7 height 7
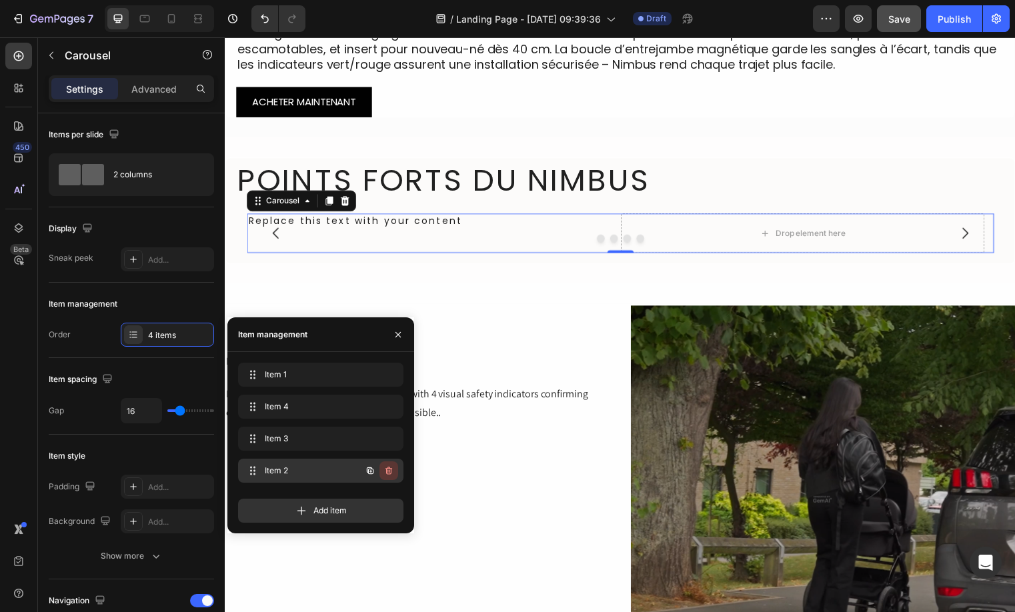
click at [385, 475] on icon "button" at bounding box center [388, 470] width 11 height 11
click at [385, 474] on div "Delete" at bounding box center [379, 471] width 25 height 12
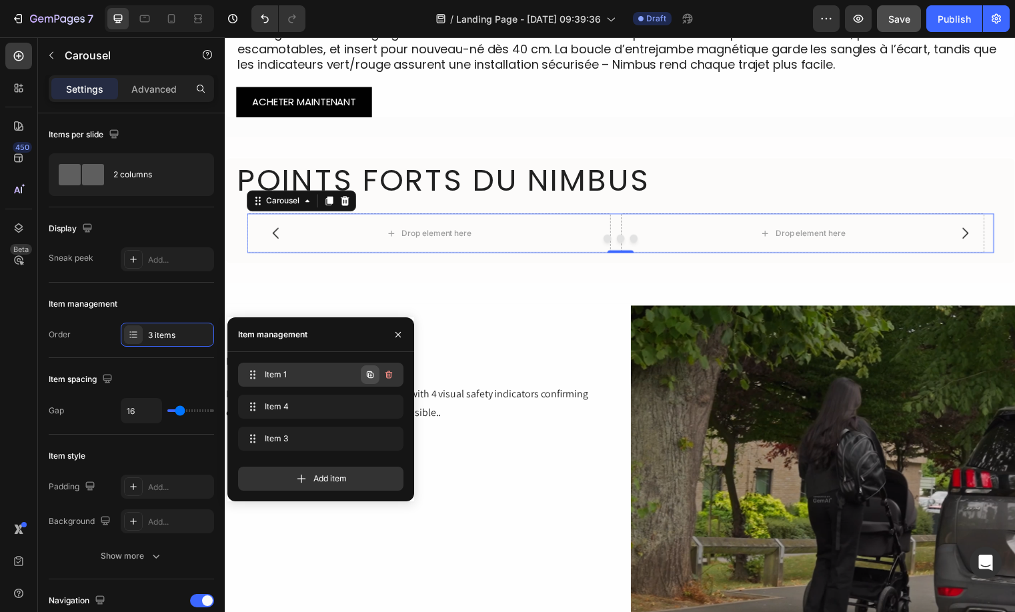
click at [370, 375] on icon "button" at bounding box center [370, 374] width 11 height 11
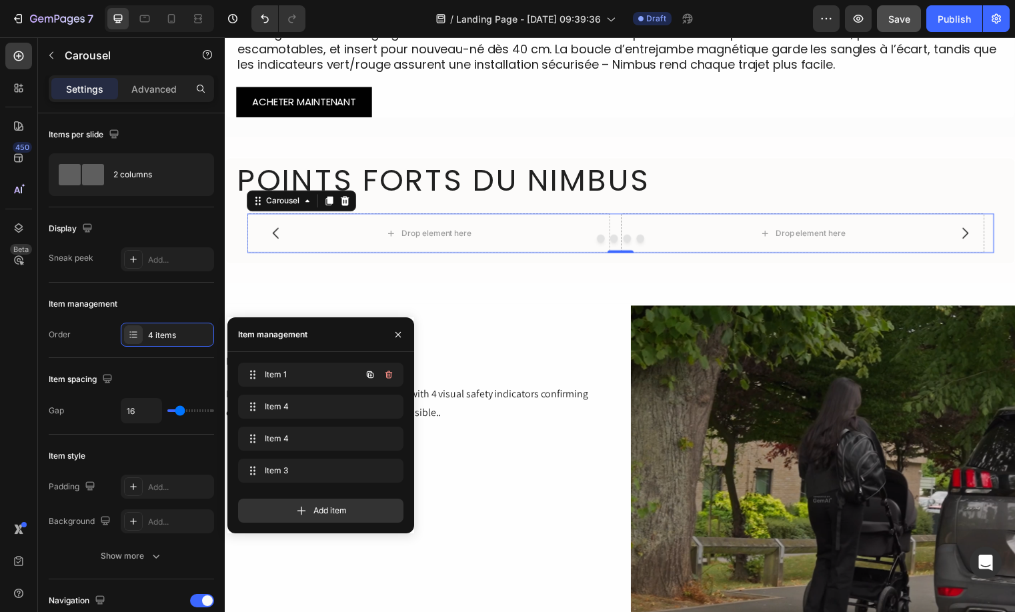
click at [370, 375] on icon "button" at bounding box center [370, 374] width 11 height 11
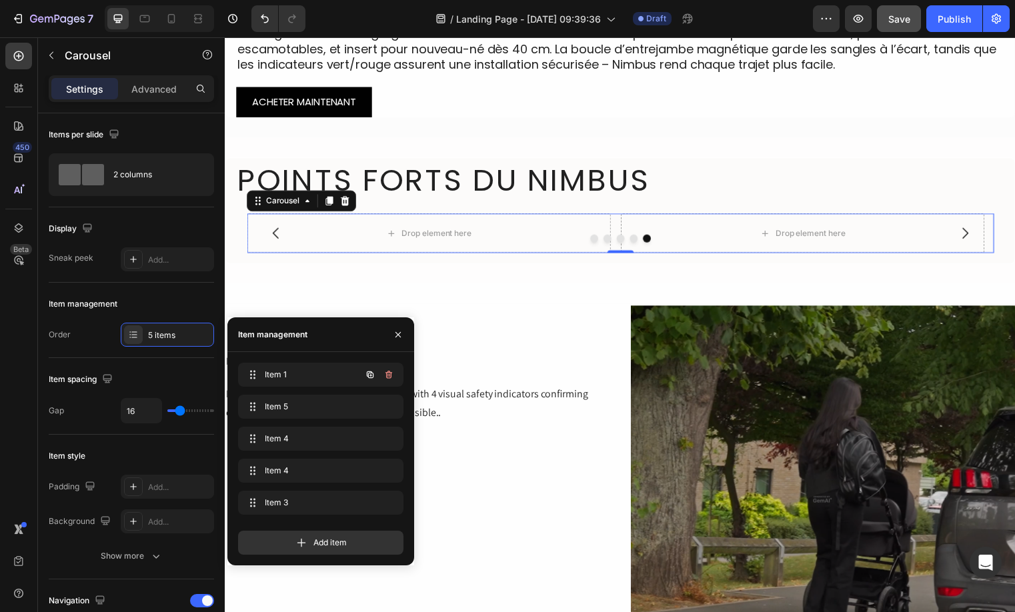
click at [370, 375] on icon "button" at bounding box center [370, 374] width 11 height 11
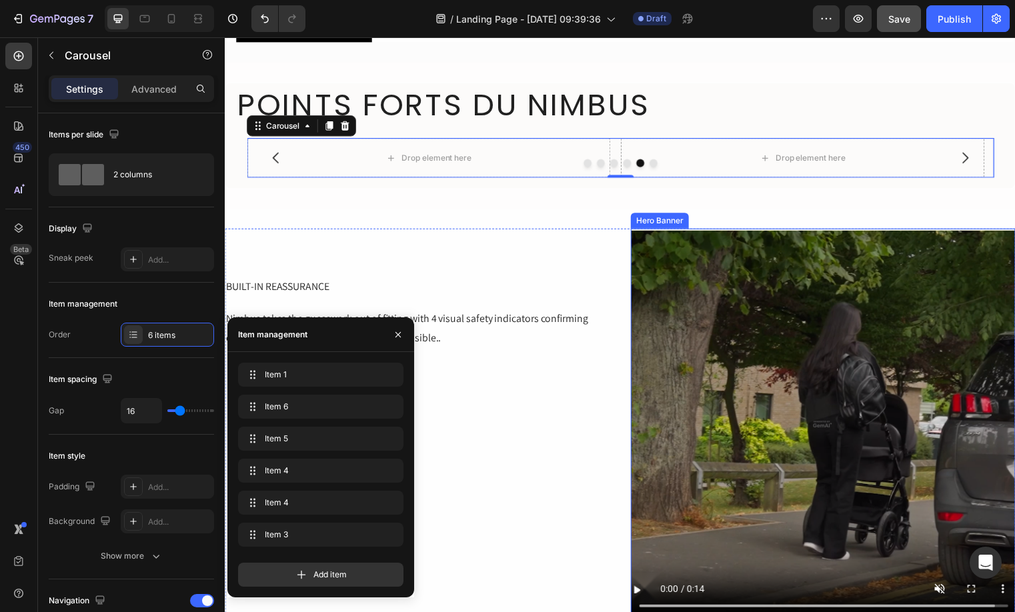
scroll to position [680, 0]
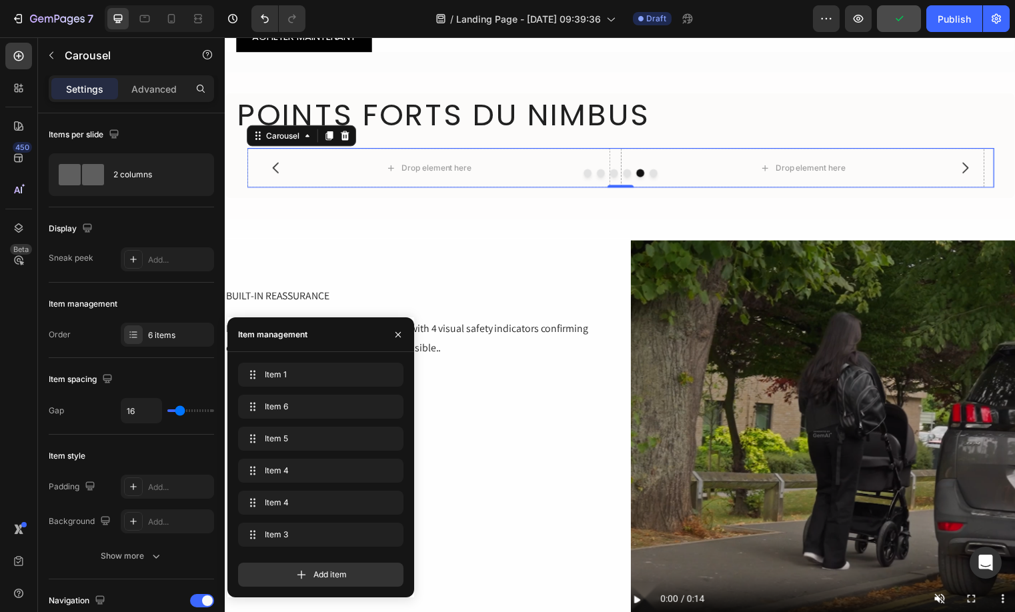
click at [587, 176] on button "Dot" at bounding box center [591, 175] width 8 height 8
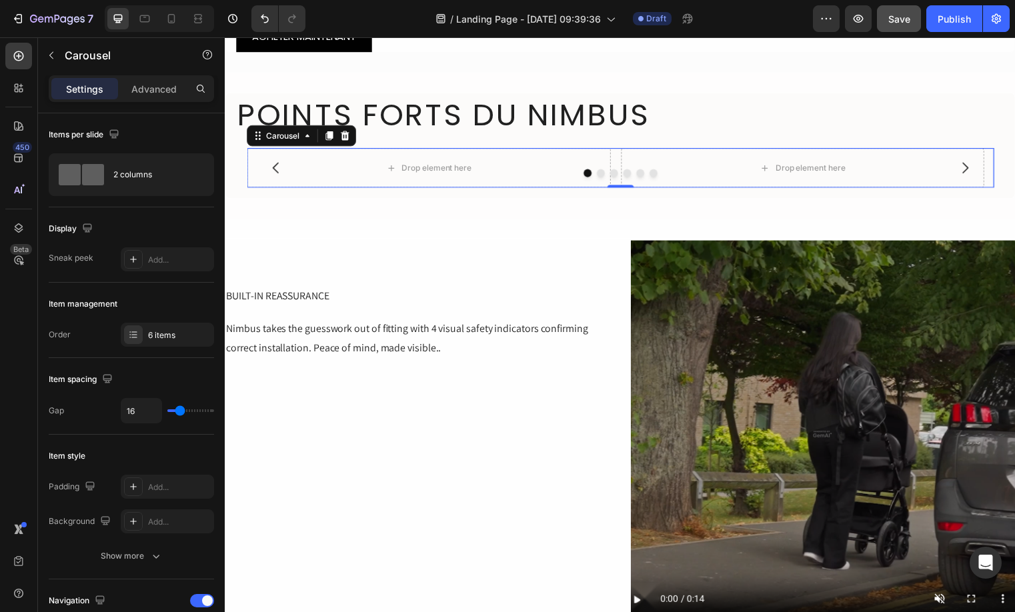
click at [587, 175] on button "Dot" at bounding box center [591, 175] width 8 height 8
click at [649, 177] on div at bounding box center [625, 175] width 756 height 8
click at [655, 172] on button "Dot" at bounding box center [658, 175] width 8 height 8
click at [647, 173] on div at bounding box center [625, 175] width 756 height 8
click at [641, 174] on button "Dot" at bounding box center [645, 175] width 8 height 8
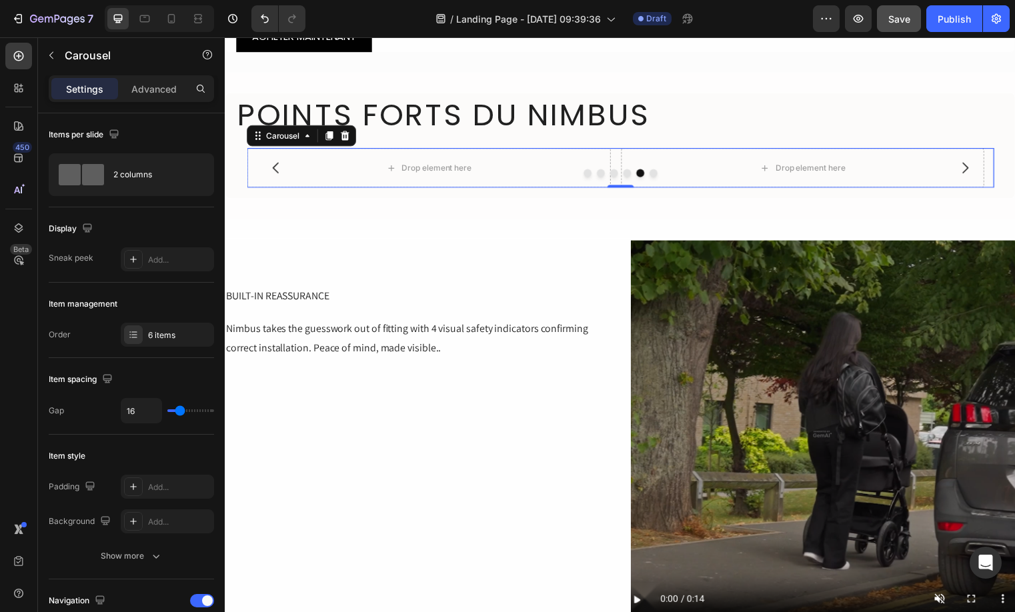
click at [629, 175] on button "Dot" at bounding box center [631, 175] width 8 height 8
click at [616, 173] on button "Dot" at bounding box center [618, 175] width 8 height 8
click at [601, 173] on button "Dot" at bounding box center [605, 175] width 8 height 8
click at [583, 169] on div "Drop element here" at bounding box center [431, 169] width 368 height 40
click at [588, 171] on button "Dot" at bounding box center [591, 175] width 8 height 8
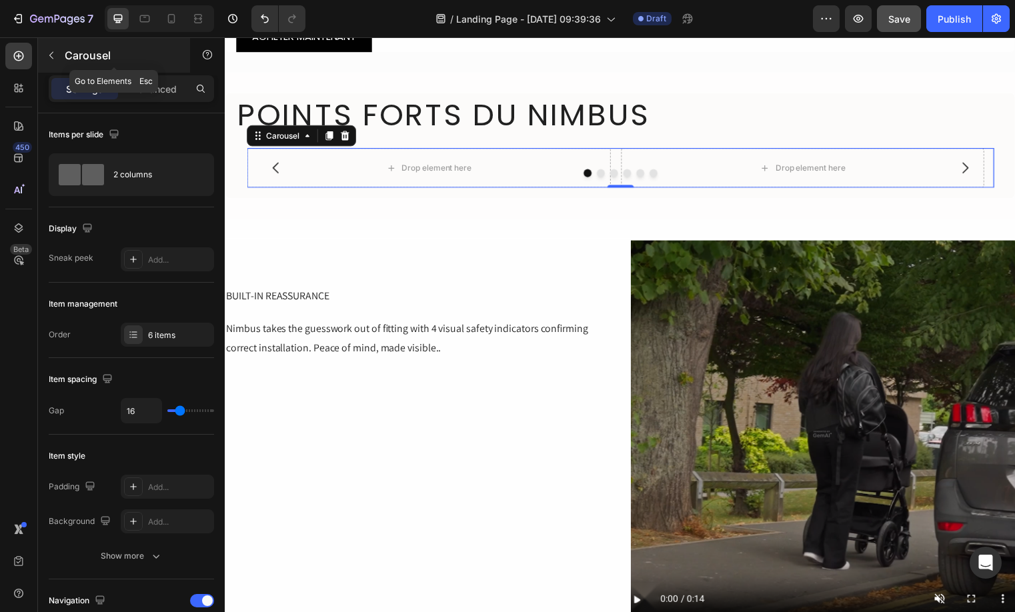
click at [57, 47] on button "button" at bounding box center [51, 55] width 21 height 21
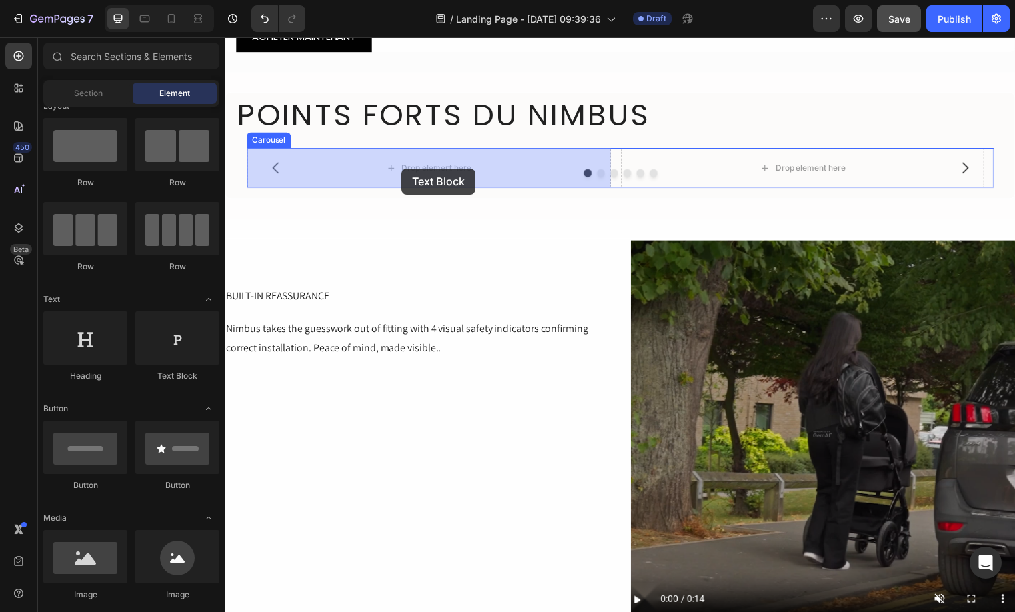
drag, startPoint x: 397, startPoint y: 391, endPoint x: 403, endPoint y: 170, distance: 221.4
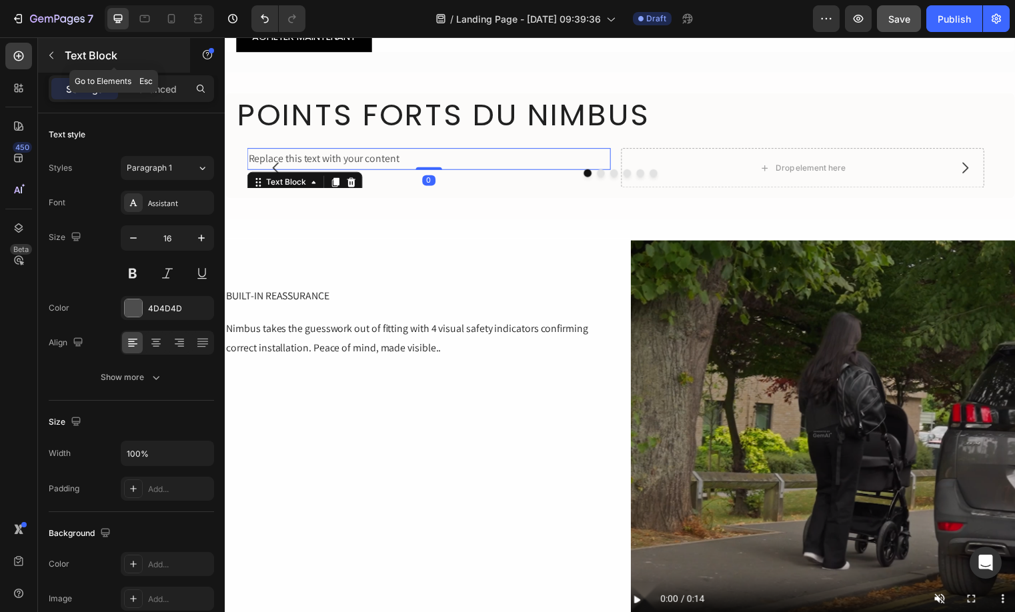
click at [57, 55] on button "button" at bounding box center [51, 55] width 21 height 21
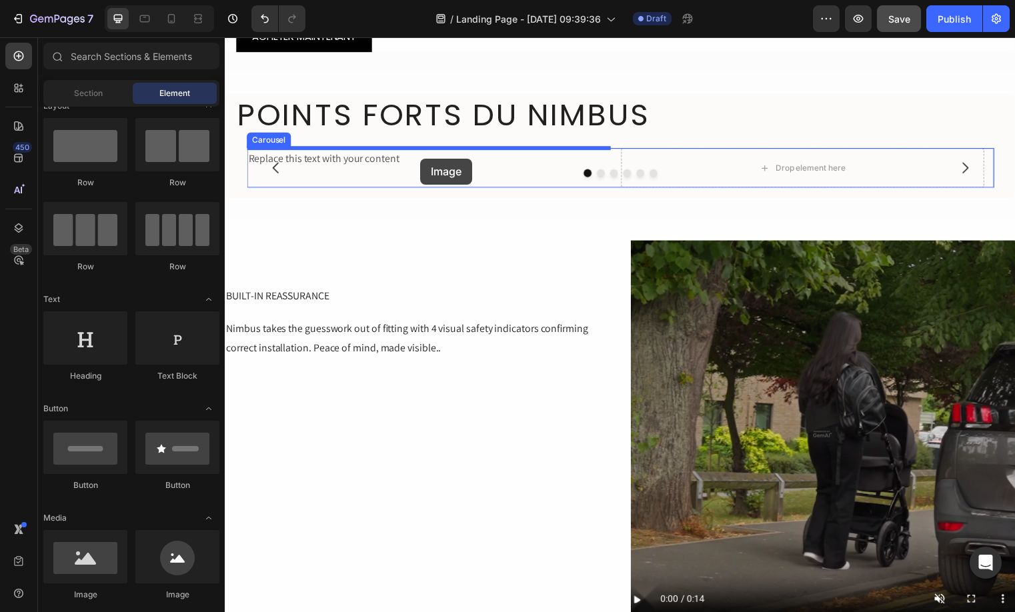
drag, startPoint x: 311, startPoint y: 602, endPoint x: 423, endPoint y: 160, distance: 455.8
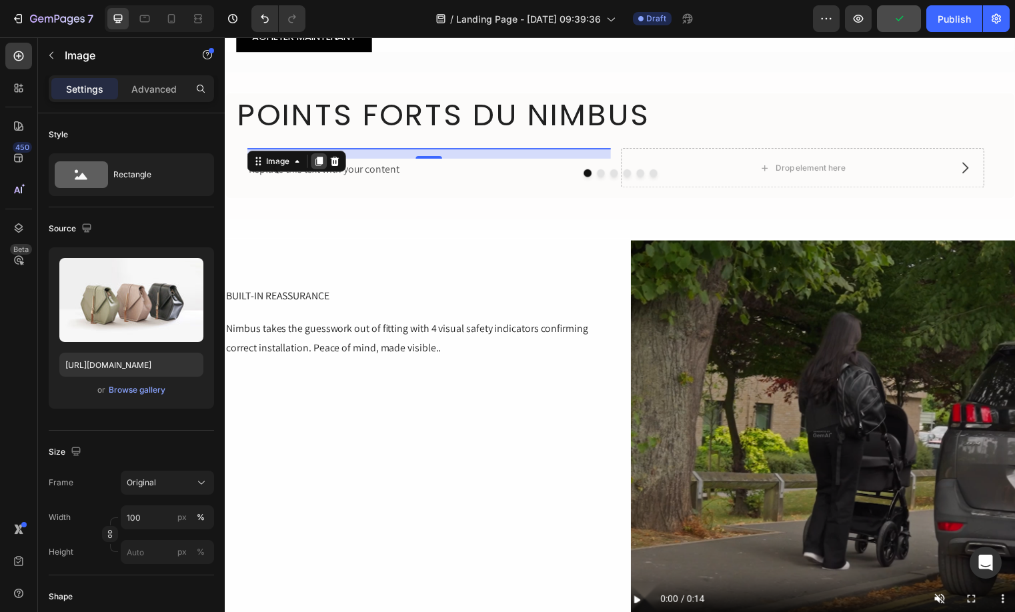
click at [318, 159] on icon at bounding box center [319, 162] width 7 height 9
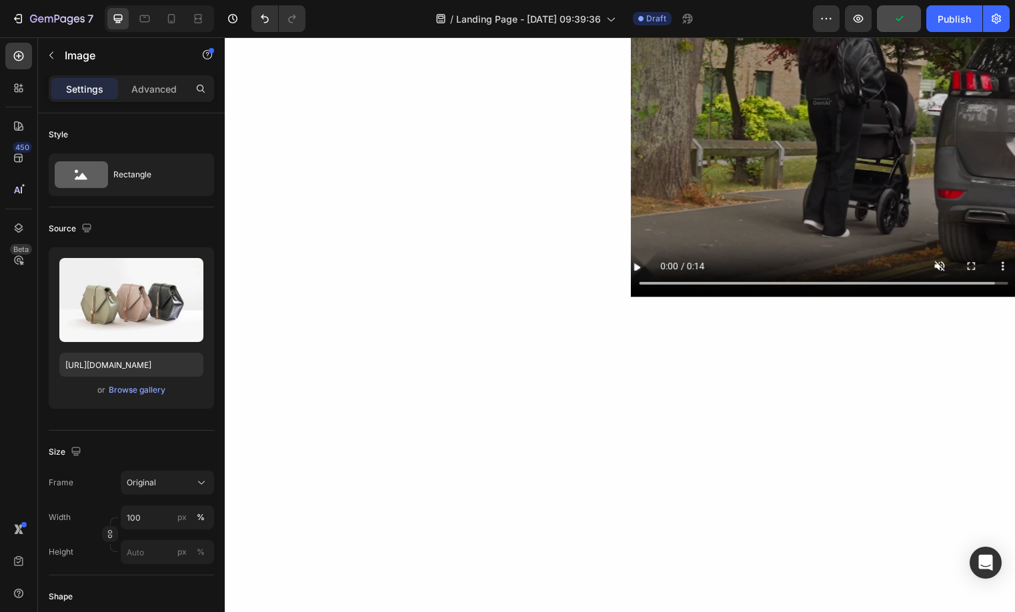
scroll to position [1032, 0]
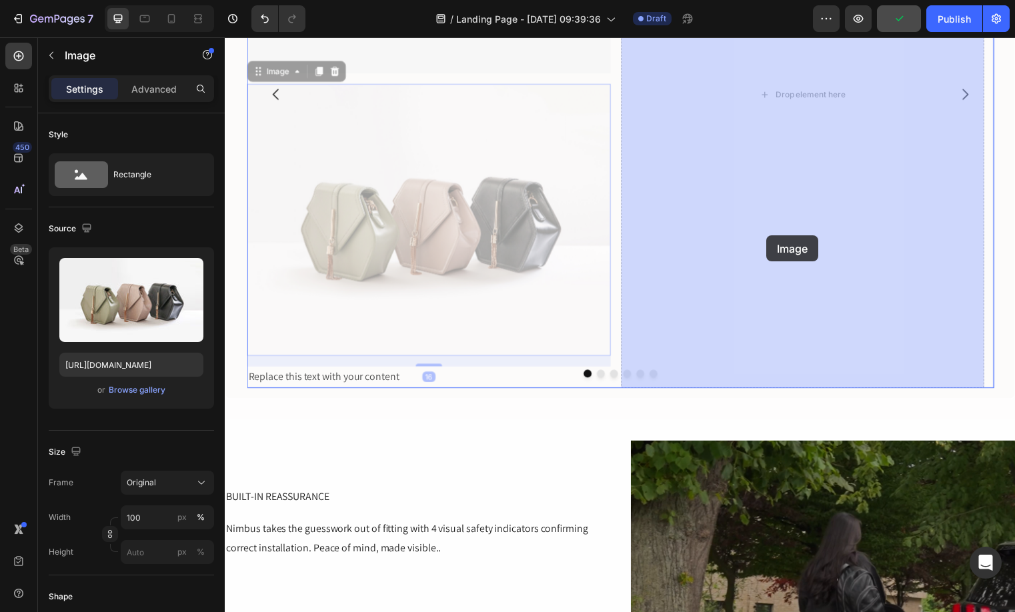
drag, startPoint x: 397, startPoint y: 236, endPoint x: 710, endPoint y: 235, distance: 313.3
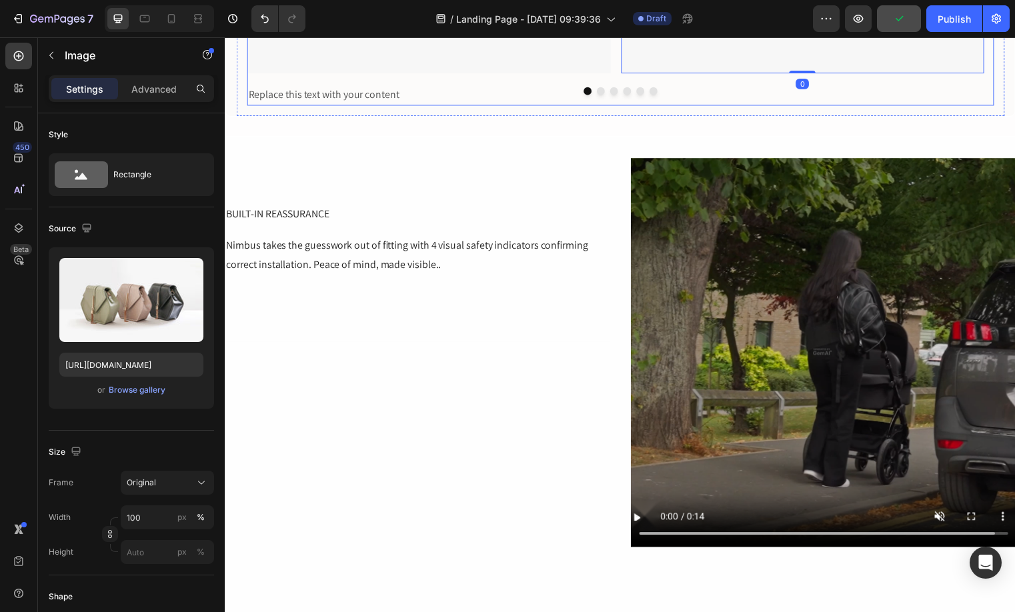
scroll to position [889, 0]
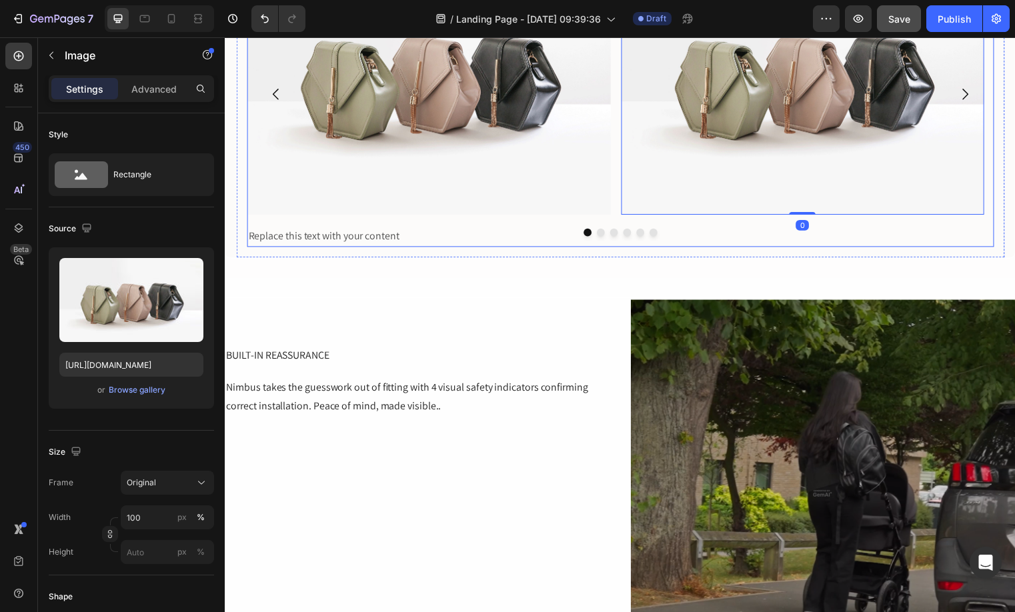
click at [425, 234] on div at bounding box center [625, 235] width 756 height 8
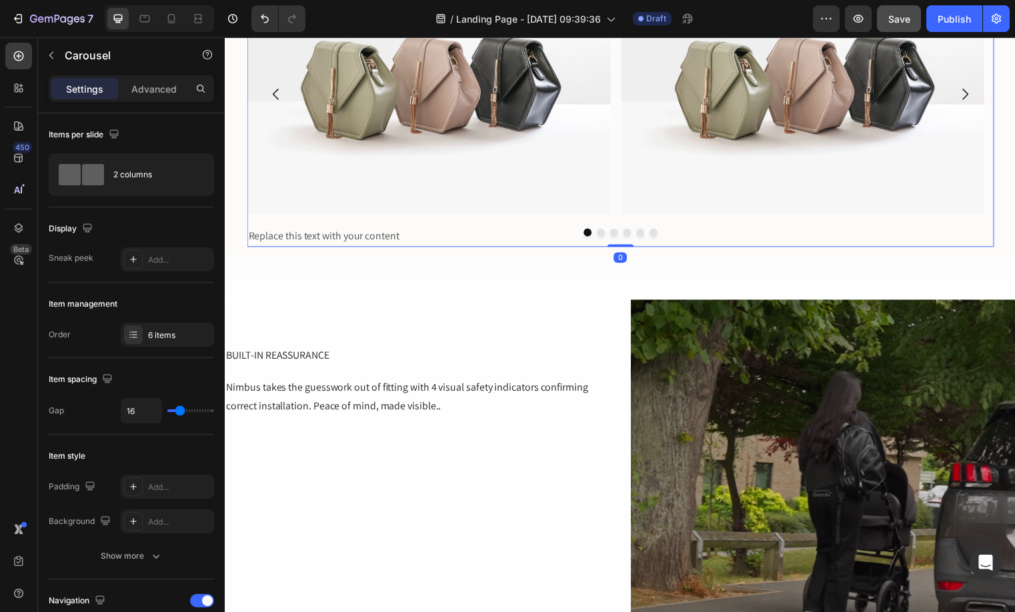
click at [415, 237] on div at bounding box center [625, 235] width 756 height 8
click at [373, 174] on img at bounding box center [431, 79] width 368 height 276
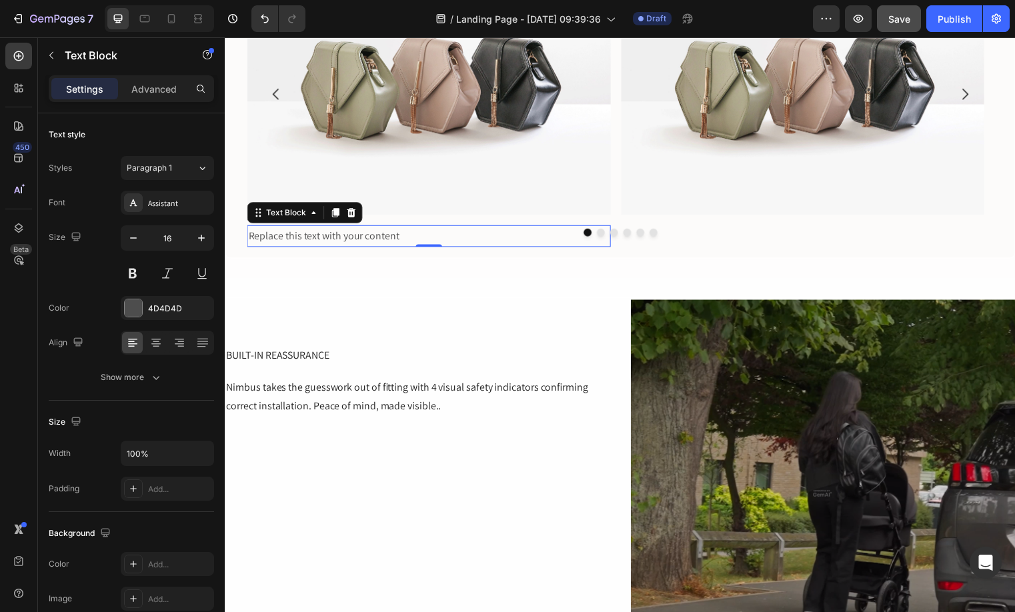
click at [417, 241] on div "Replace this text with your content" at bounding box center [431, 238] width 368 height 22
click at [329, 212] on div at bounding box center [336, 215] width 16 height 16
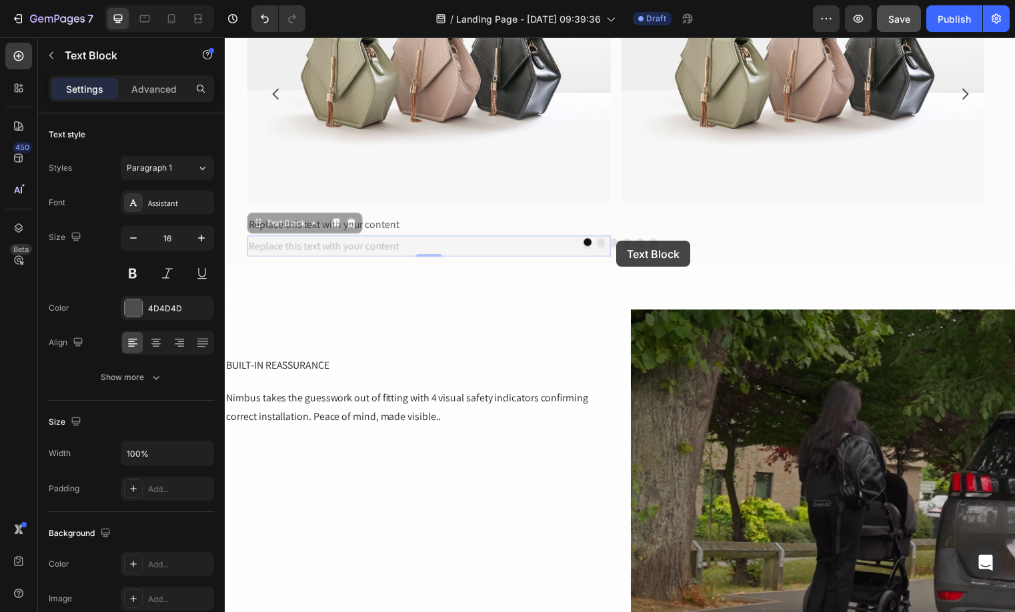
scroll to position [889, 0]
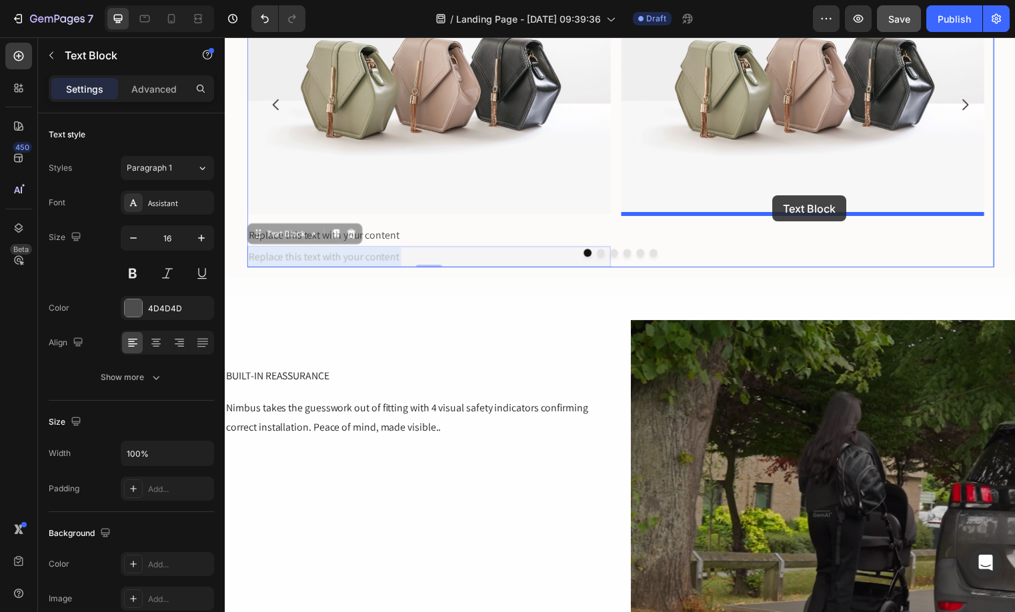
drag, startPoint x: 422, startPoint y: 251, endPoint x: 779, endPoint y: 197, distance: 360.6
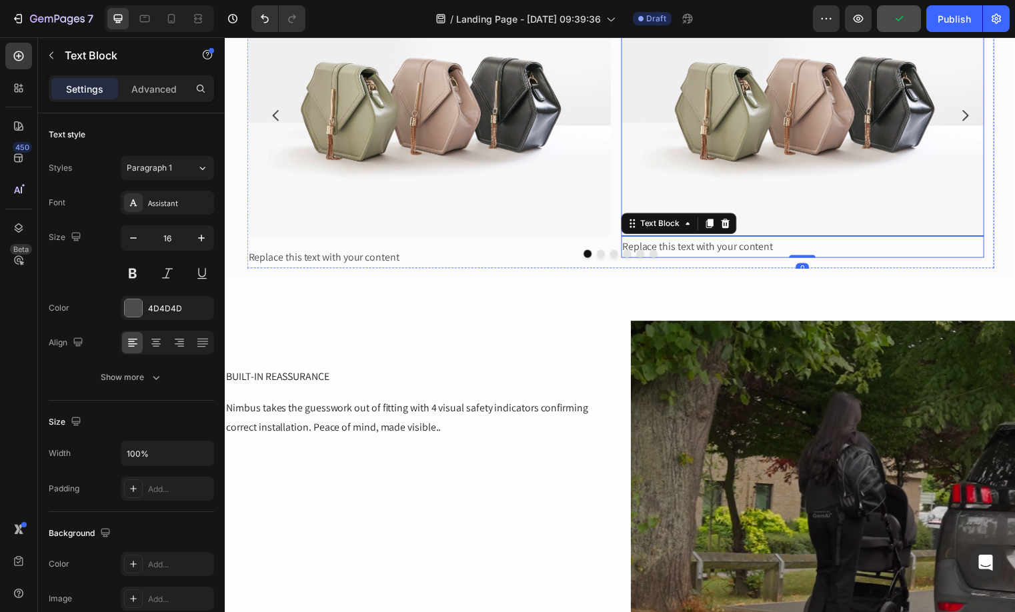
scroll to position [856, 0]
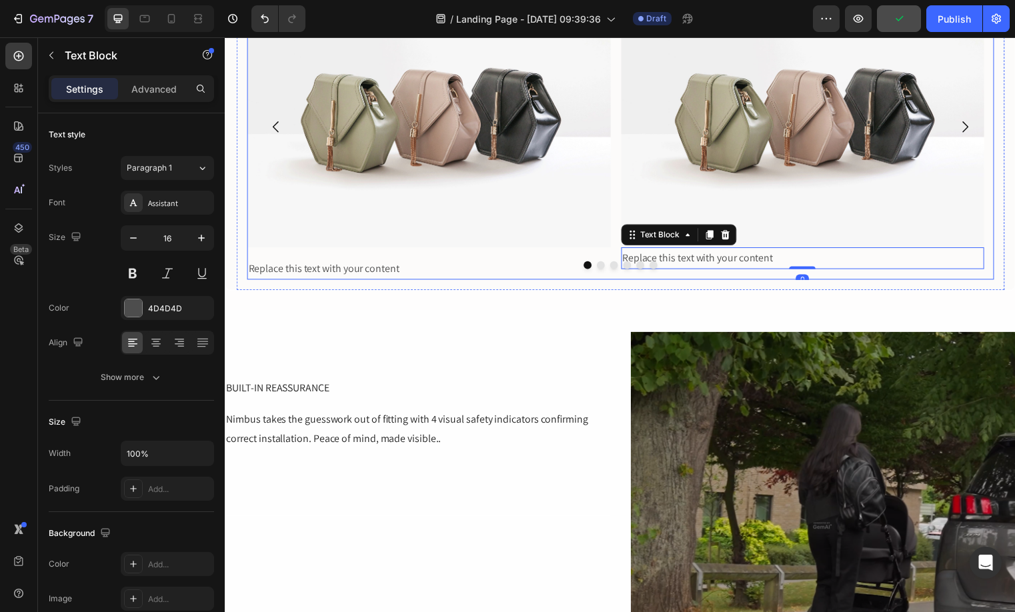
click at [603, 267] on button "Dot" at bounding box center [605, 267] width 8 height 8
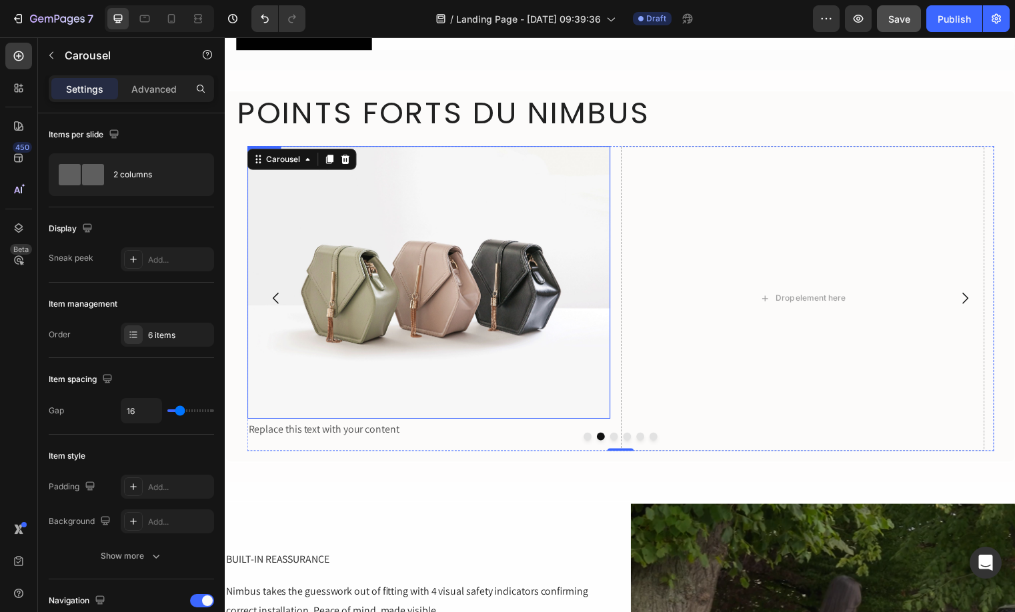
scroll to position [674, 0]
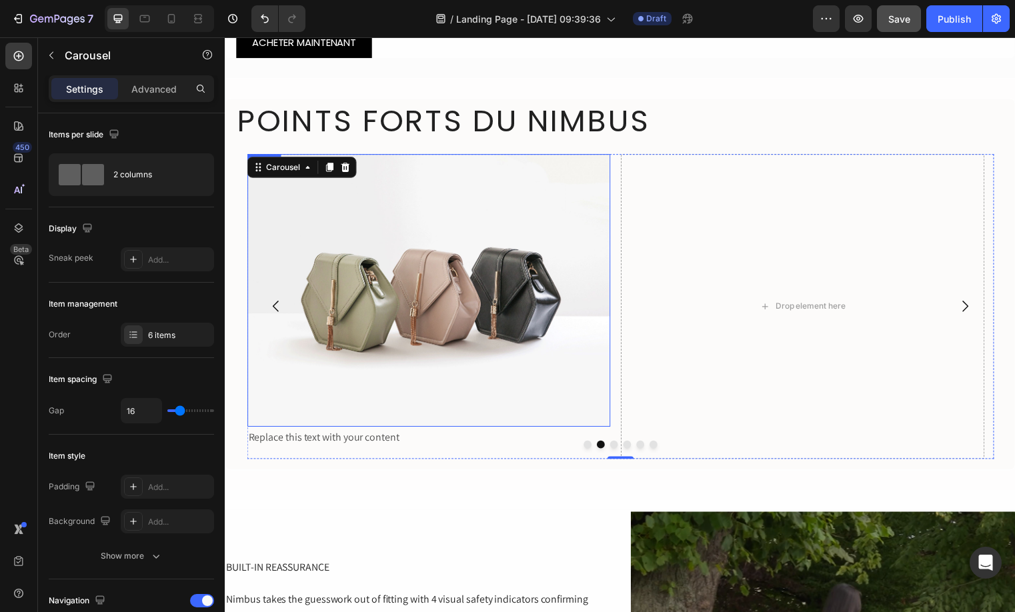
click at [505, 353] on img at bounding box center [431, 293] width 368 height 276
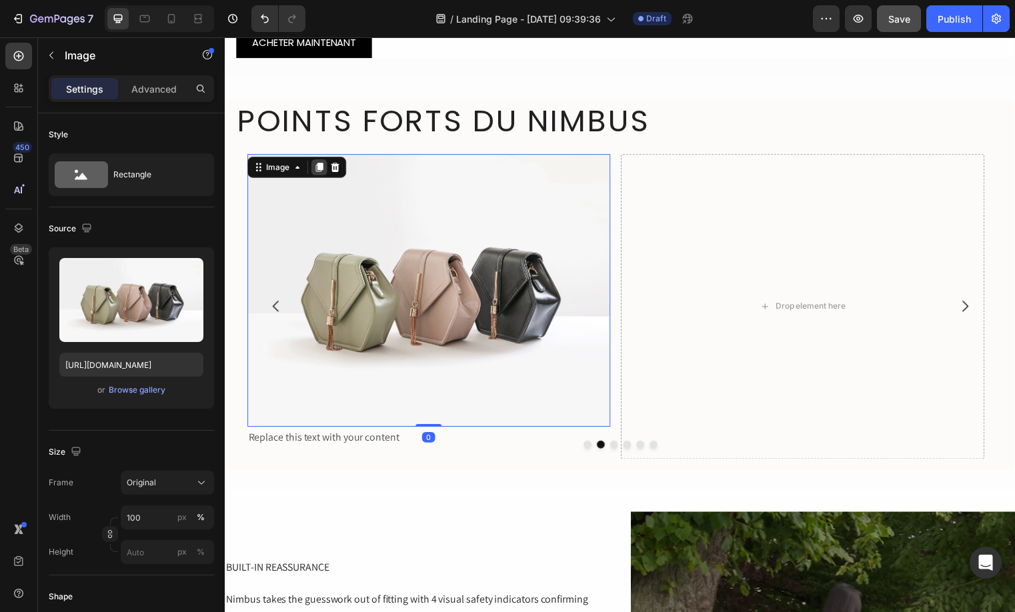
click at [315, 170] on icon at bounding box center [319, 168] width 11 height 11
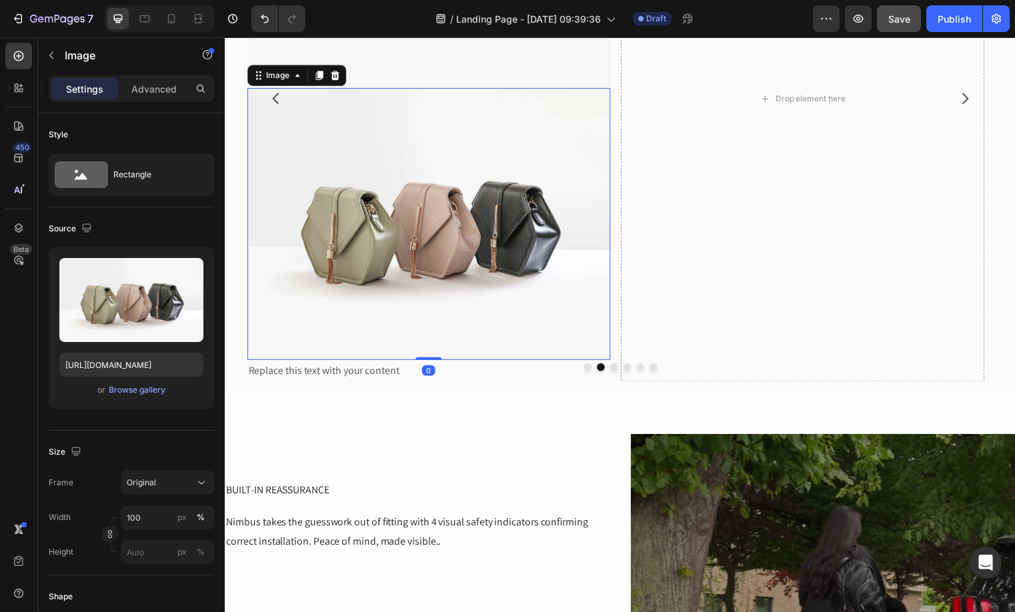
scroll to position [1021, 0]
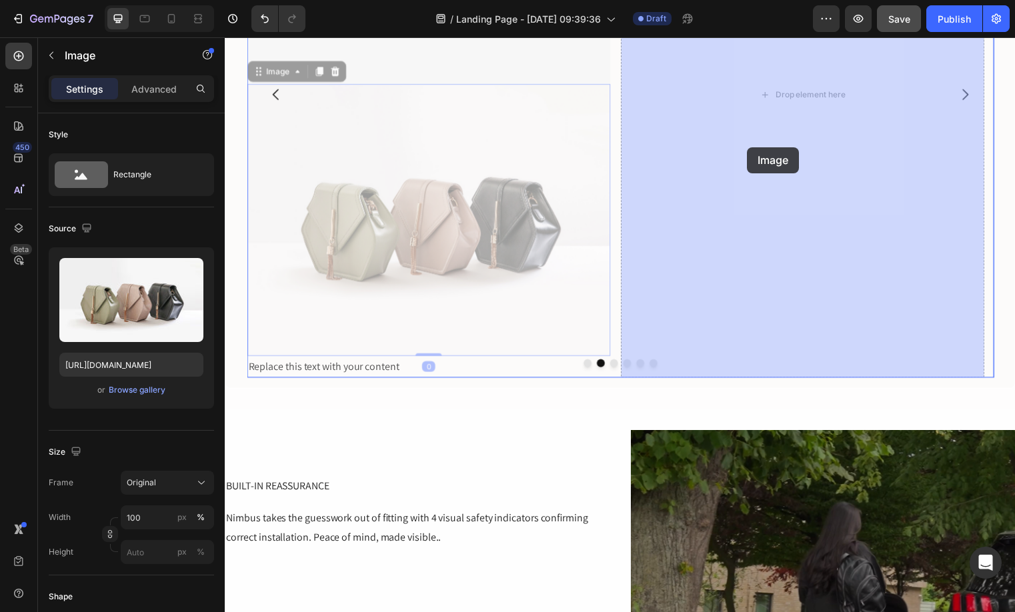
drag, startPoint x: 387, startPoint y: 279, endPoint x: 753, endPoint y: 149, distance: 388.6
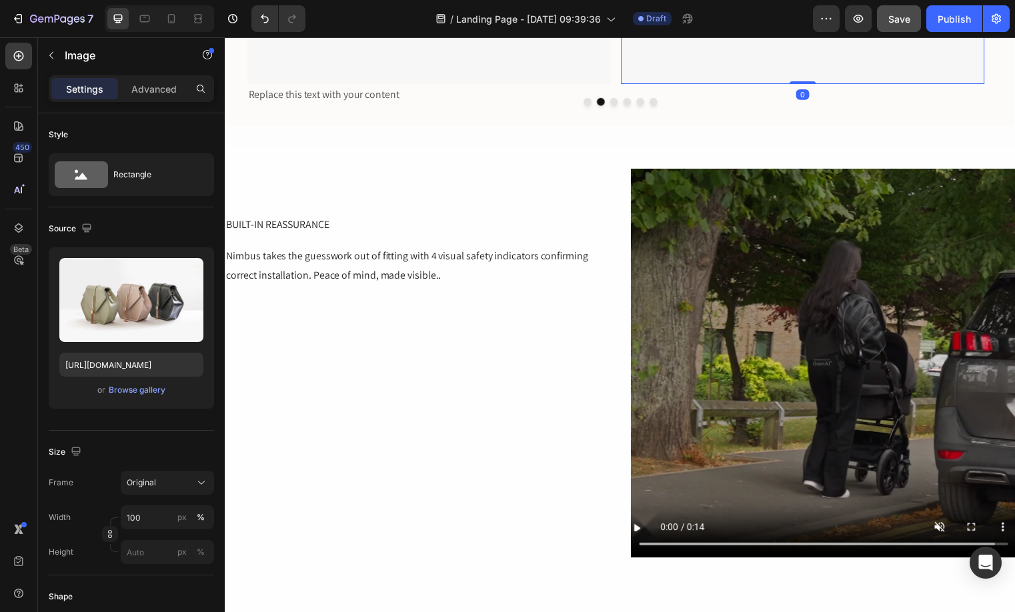
scroll to position [889, 0]
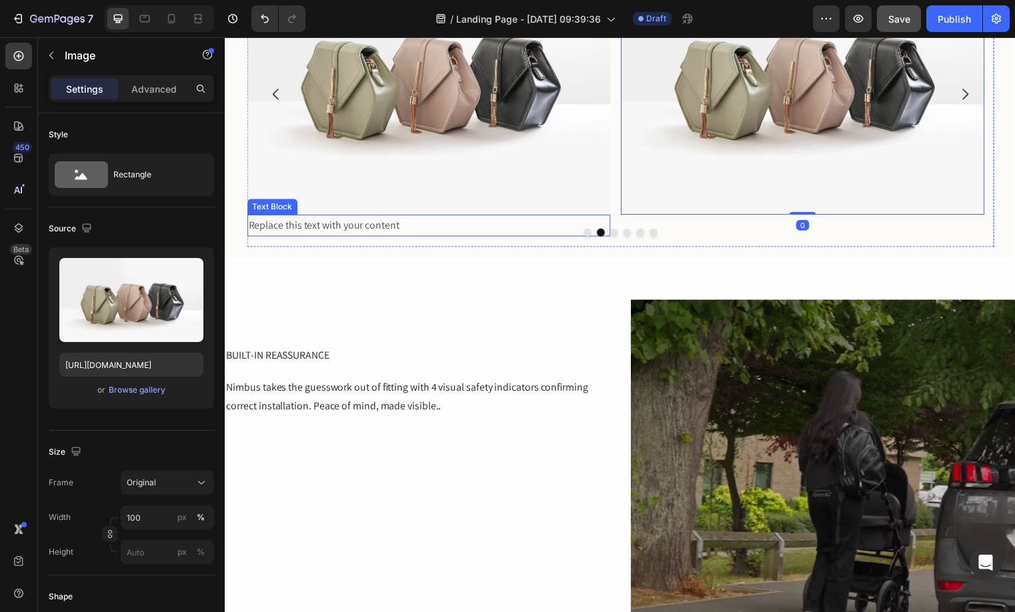
click at [443, 225] on div "Replace this text with your content" at bounding box center [431, 228] width 368 height 22
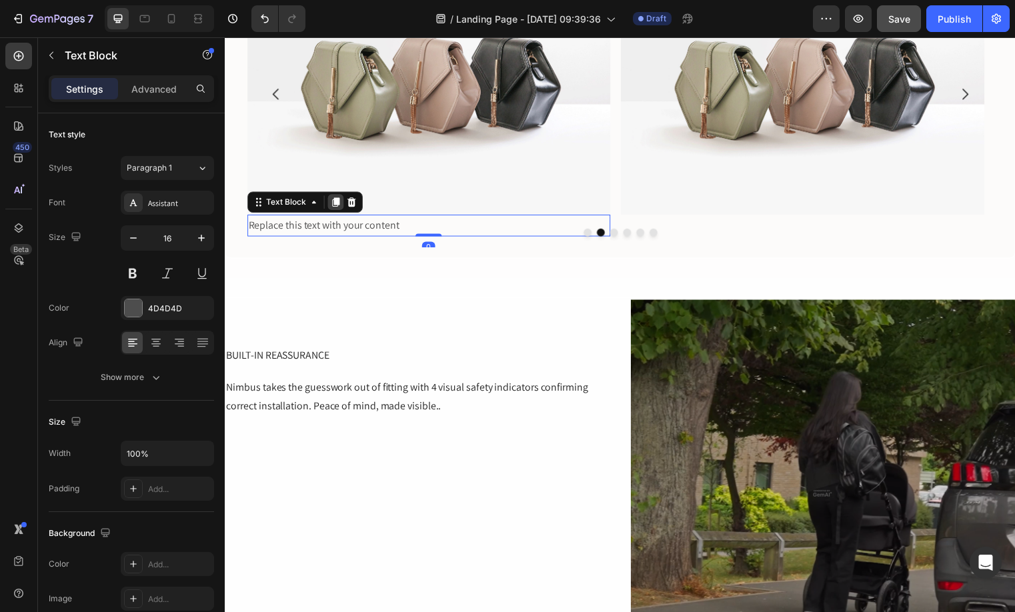
click at [342, 203] on div at bounding box center [336, 204] width 16 height 16
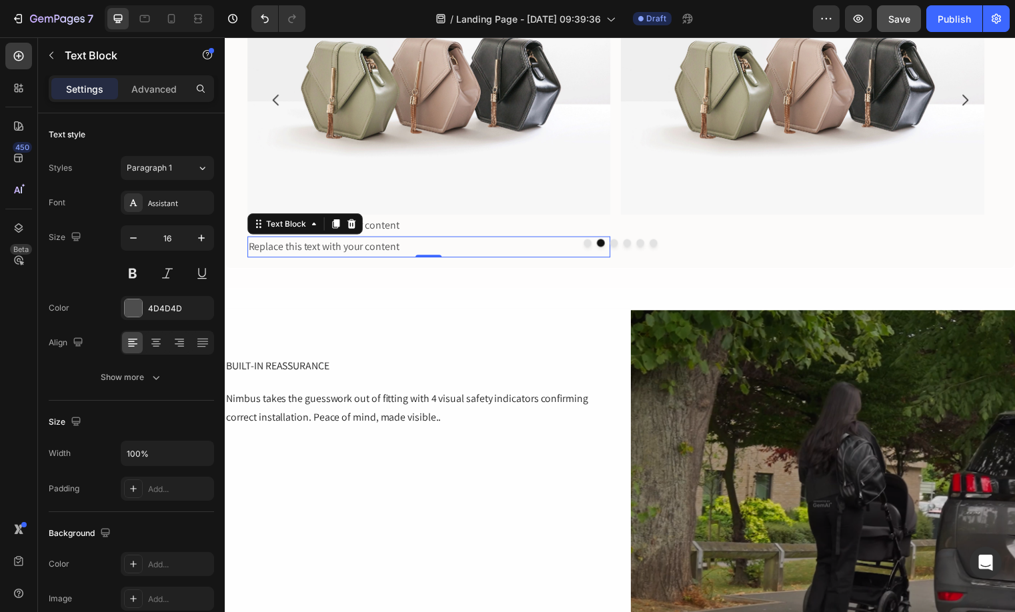
scroll to position [895, 0]
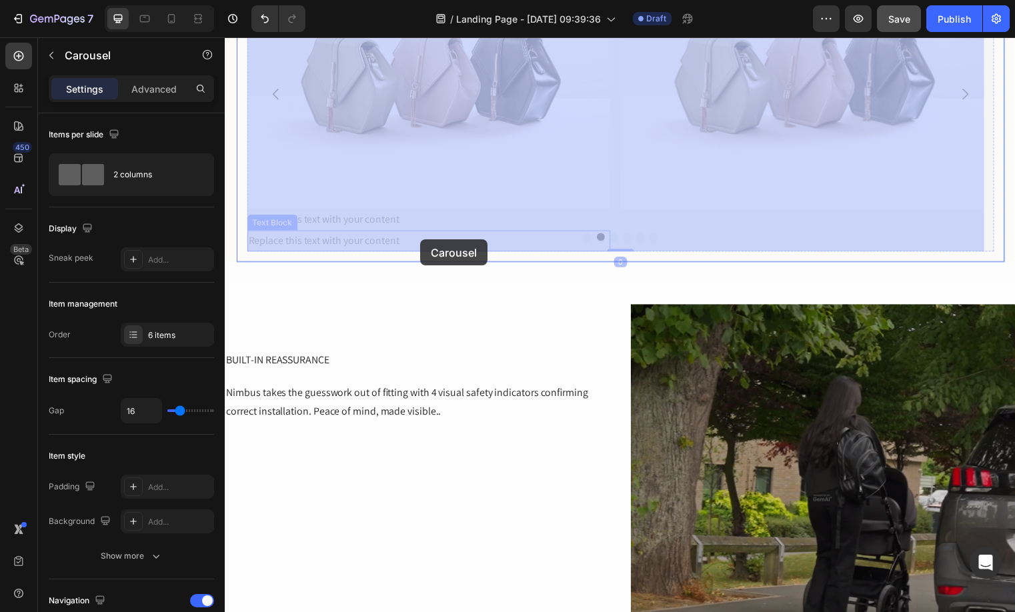
drag, startPoint x: 605, startPoint y: 245, endPoint x: 423, endPoint y: 242, distance: 182.0
drag, startPoint x: 382, startPoint y: 237, endPoint x: 554, endPoint y: 237, distance: 172.0
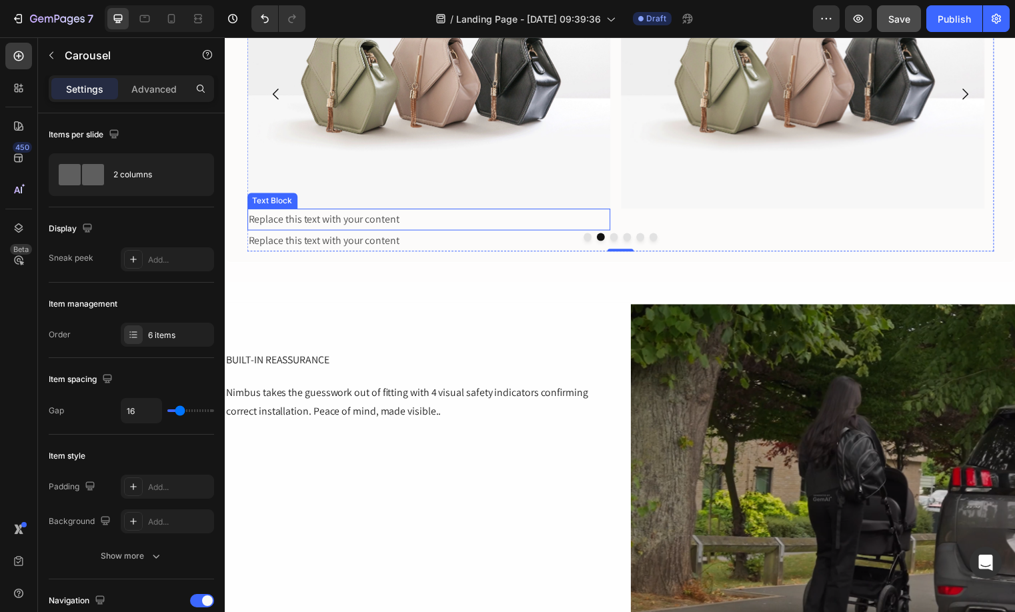
click at [342, 228] on div "Replace this text with your content" at bounding box center [431, 222] width 368 height 22
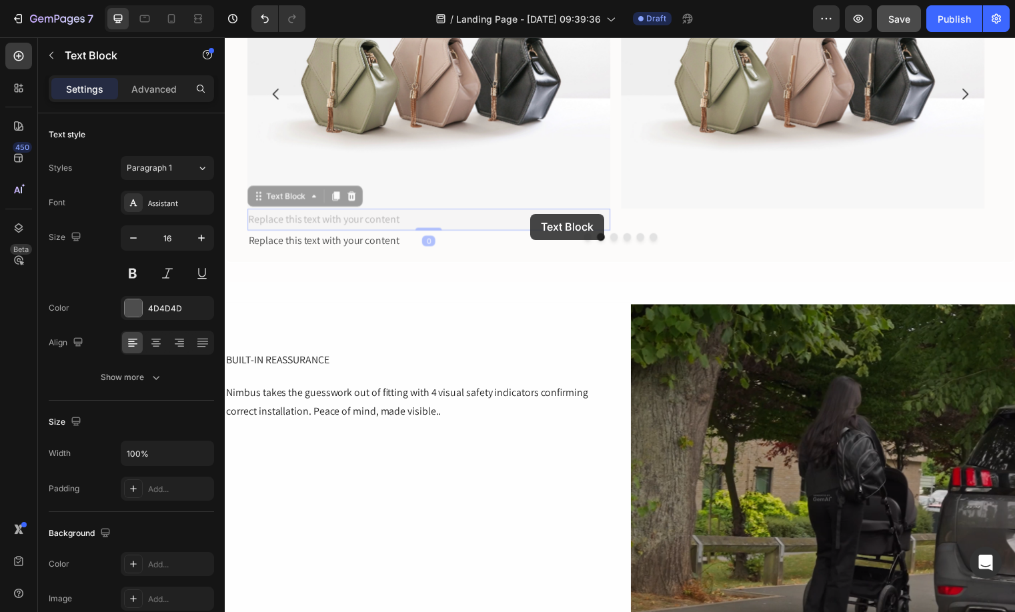
scroll to position [884, 0]
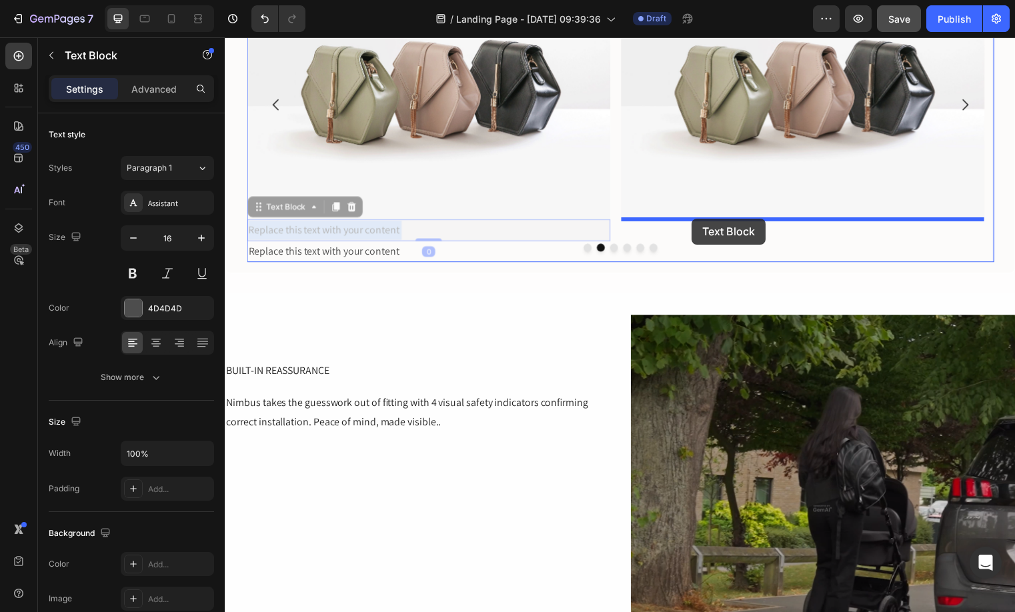
drag, startPoint x: 381, startPoint y: 220, endPoint x: 697, endPoint y: 221, distance: 316.7
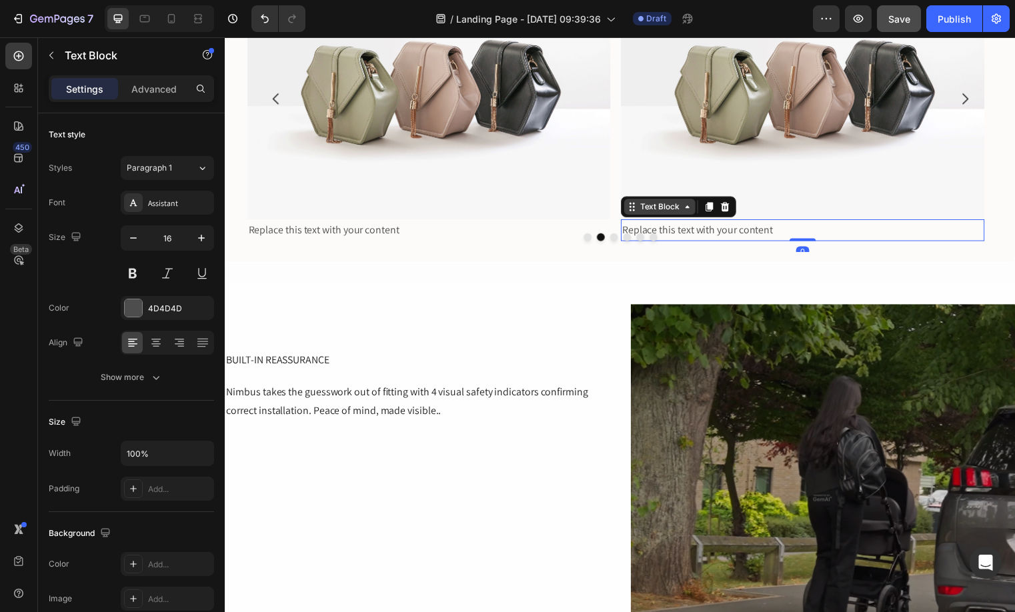
scroll to position [878, 0]
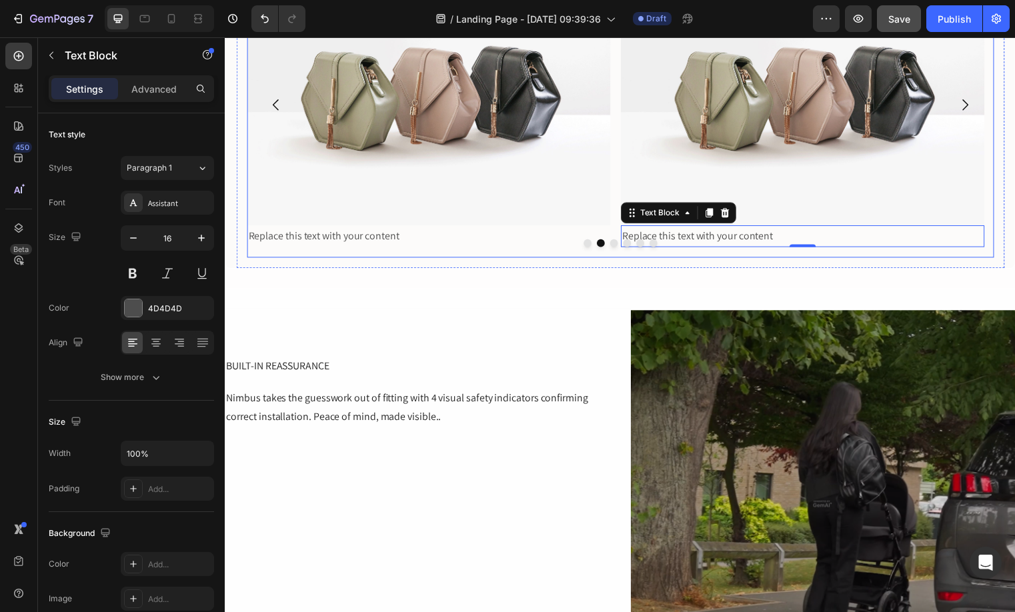
click at [614, 245] on button "Dot" at bounding box center [618, 245] width 8 height 8
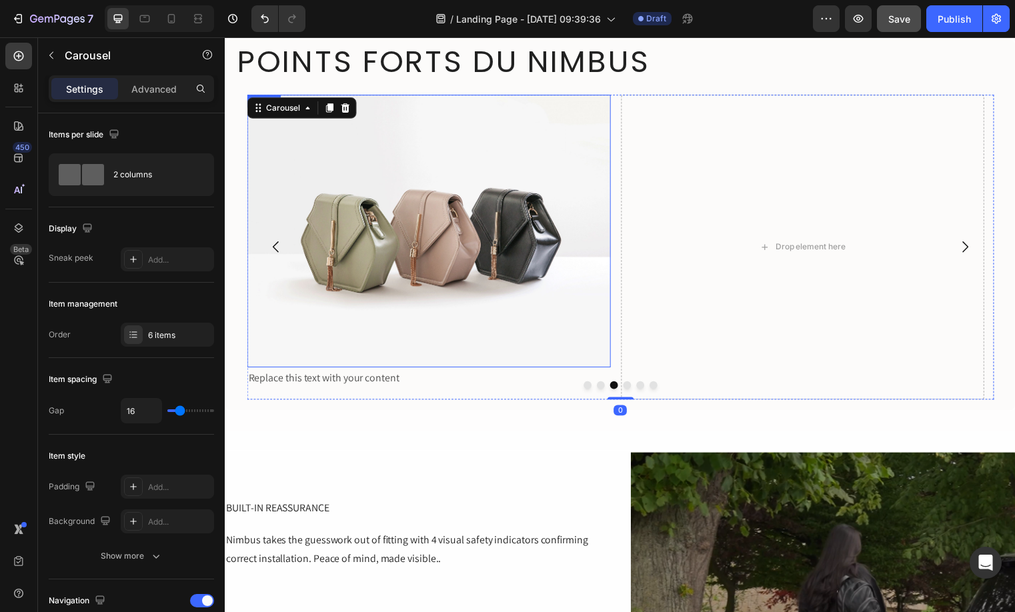
scroll to position [563, 0]
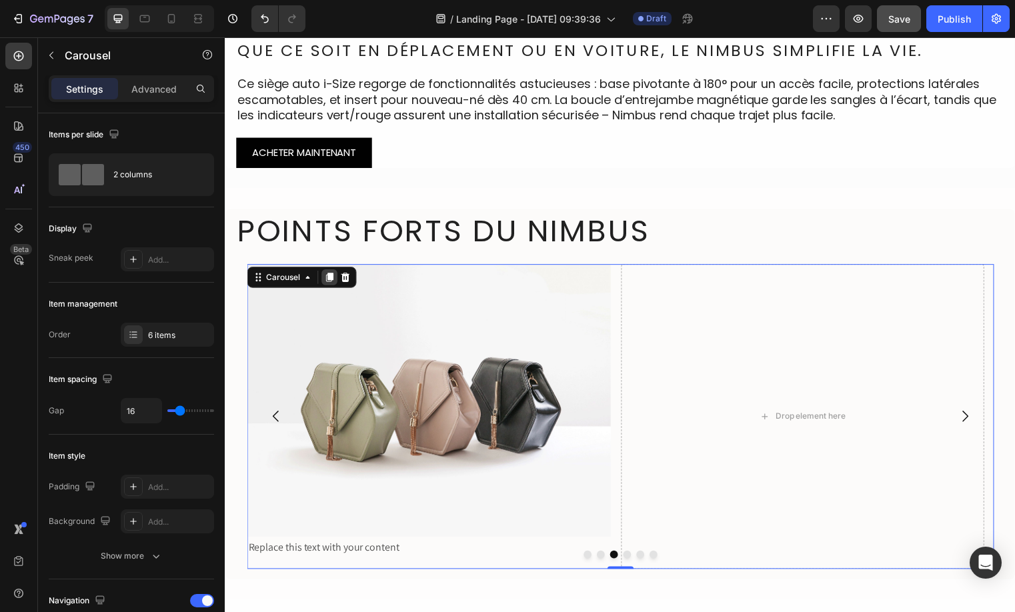
click at [325, 277] on icon at bounding box center [330, 280] width 11 height 11
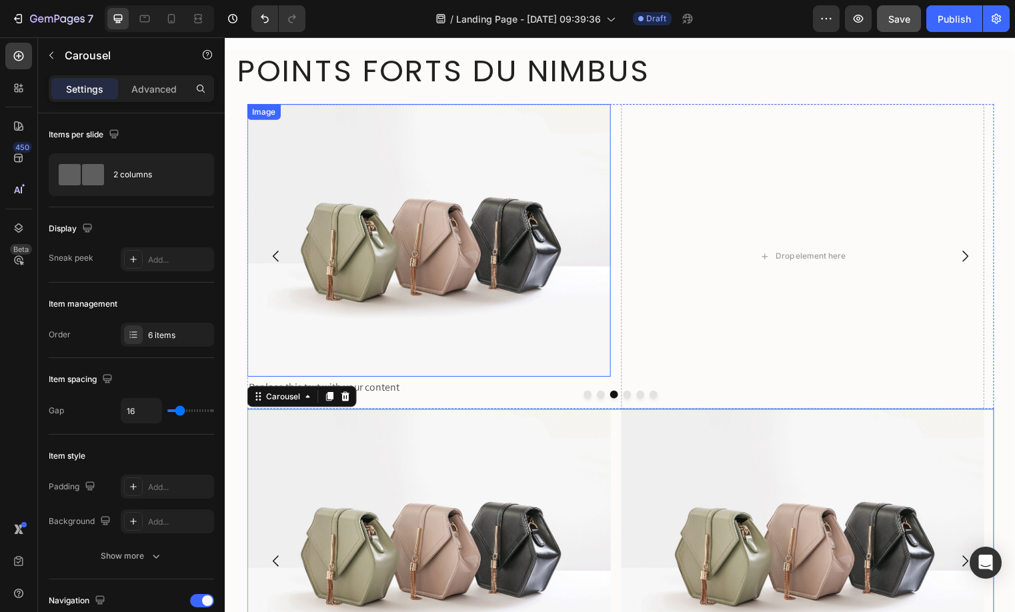
scroll to position [701, 0]
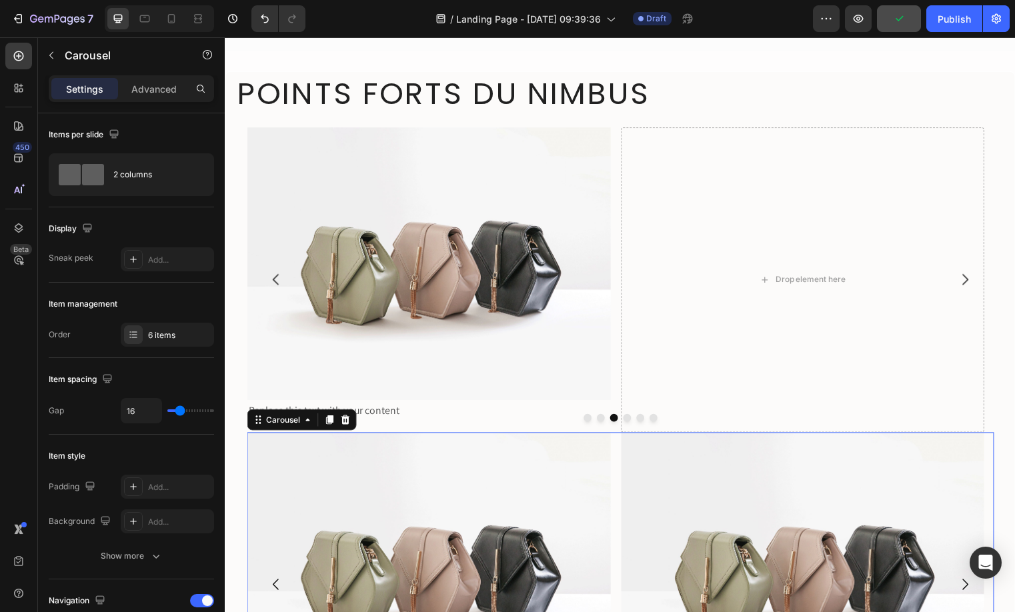
click at [347, 419] on icon at bounding box center [346, 423] width 9 height 9
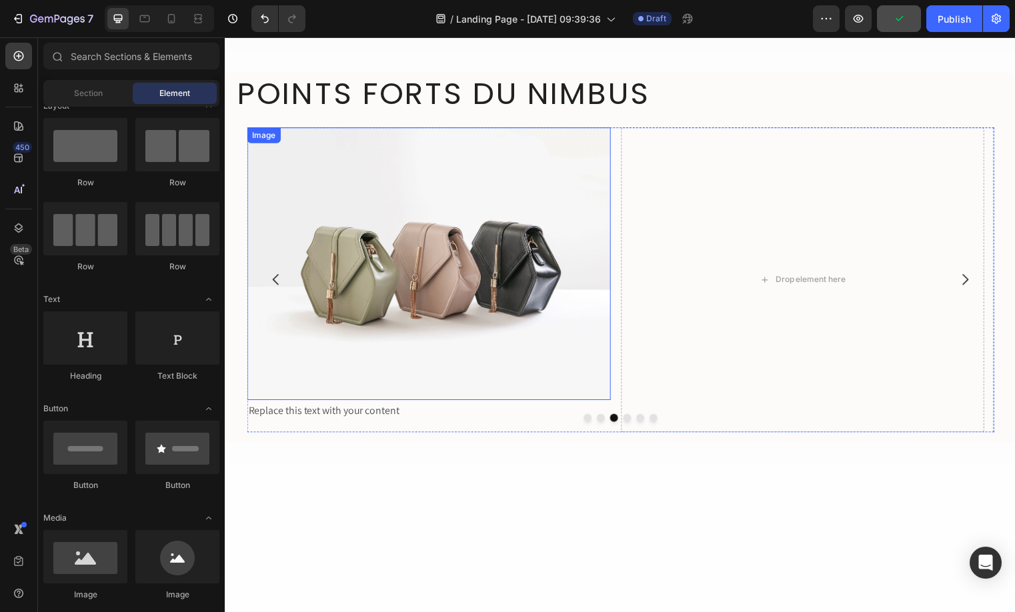
click at [433, 207] on img at bounding box center [431, 266] width 368 height 276
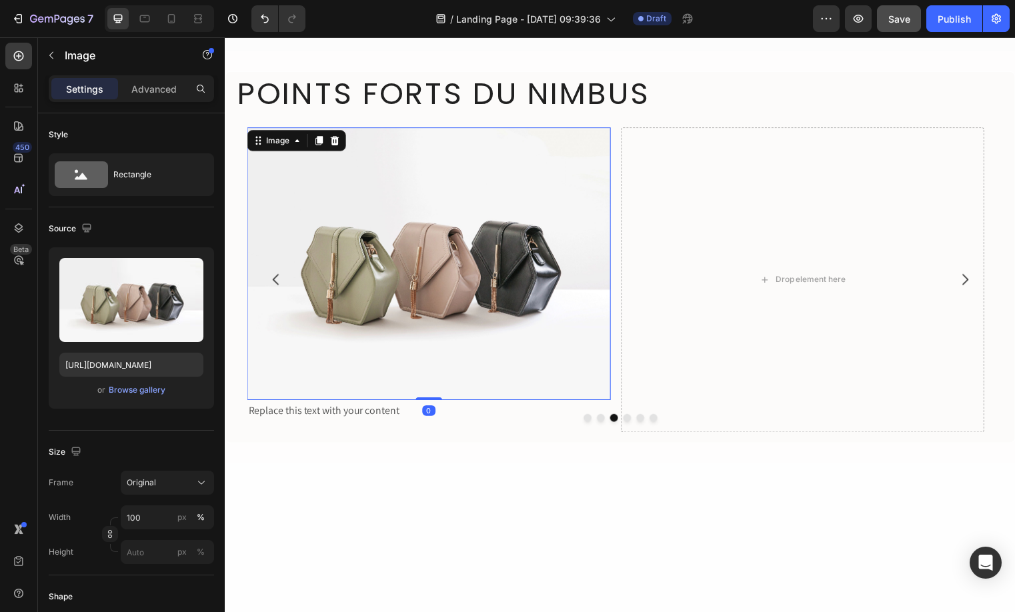
drag, startPoint x: 317, startPoint y: 147, endPoint x: 309, endPoint y: 158, distance: 13.9
click at [317, 146] on icon at bounding box center [319, 141] width 11 height 11
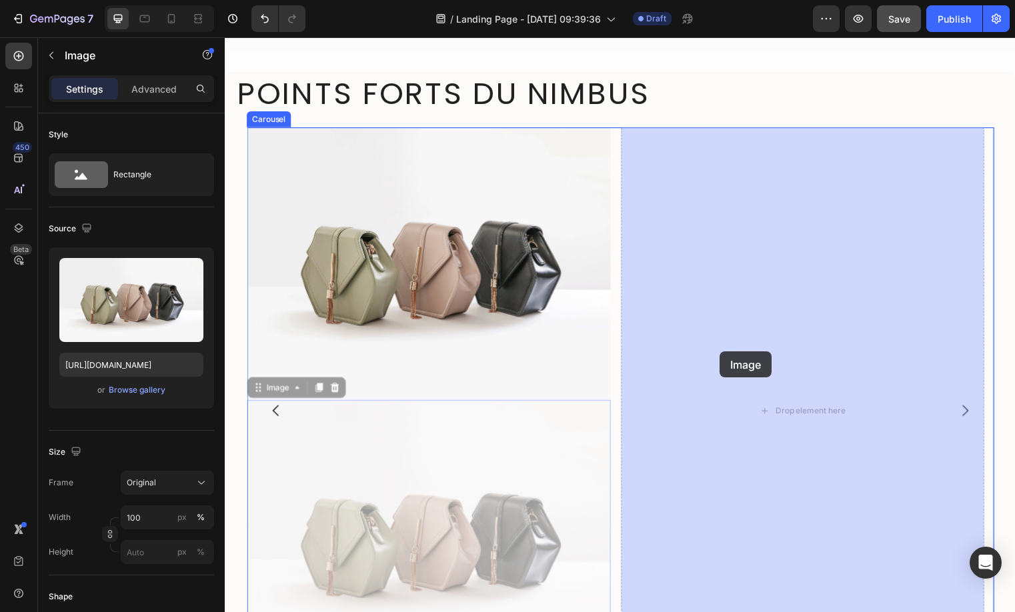
drag, startPoint x: 503, startPoint y: 461, endPoint x: 725, endPoint y: 355, distance: 246.3
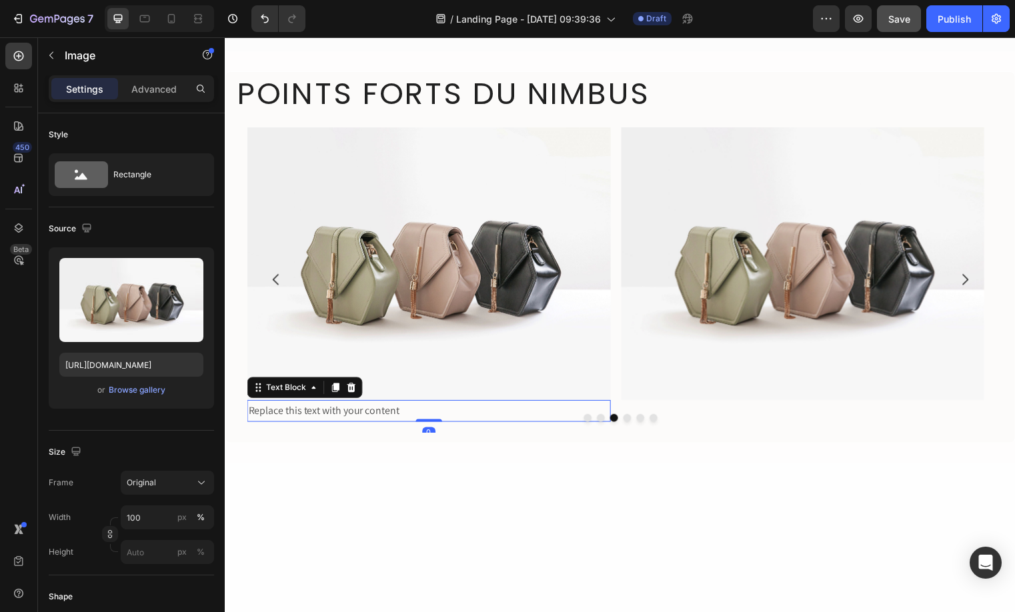
click at [407, 409] on div "Replace this text with your content" at bounding box center [431, 415] width 368 height 22
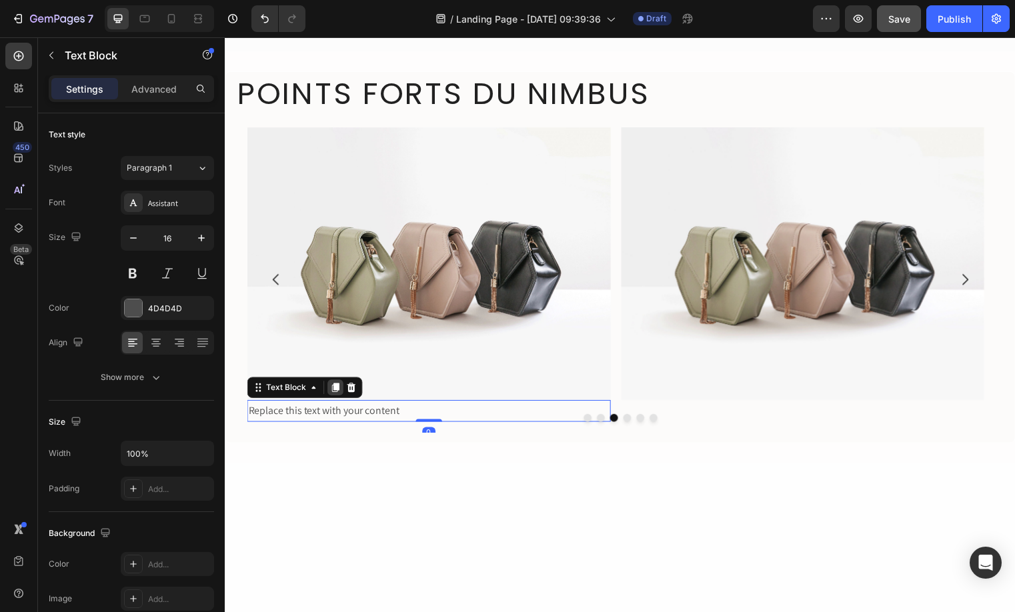
click at [337, 391] on icon at bounding box center [336, 391] width 7 height 9
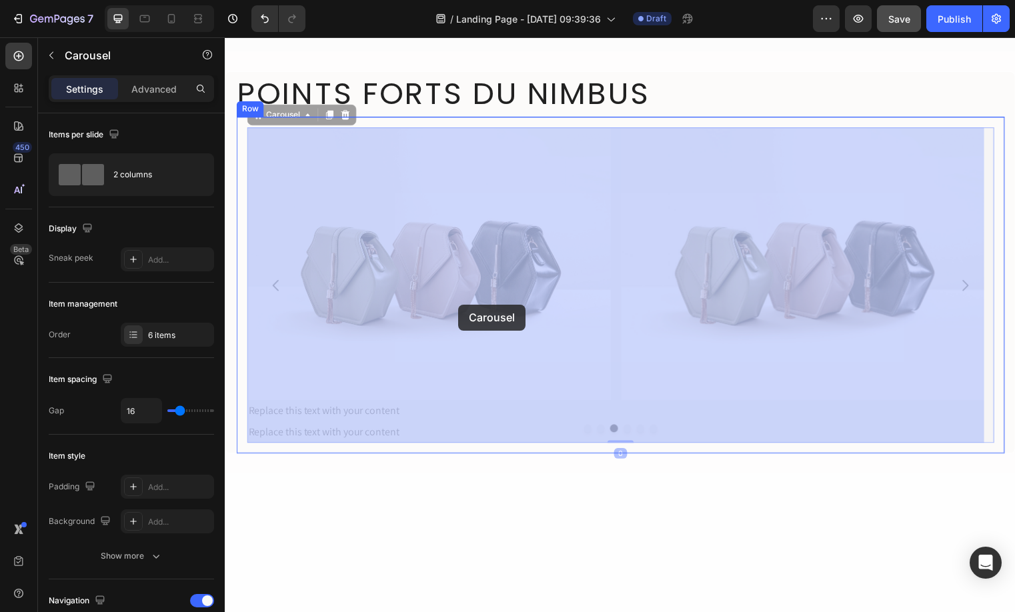
drag, startPoint x: 423, startPoint y: 434, endPoint x: 459, endPoint y: 311, distance: 128.7
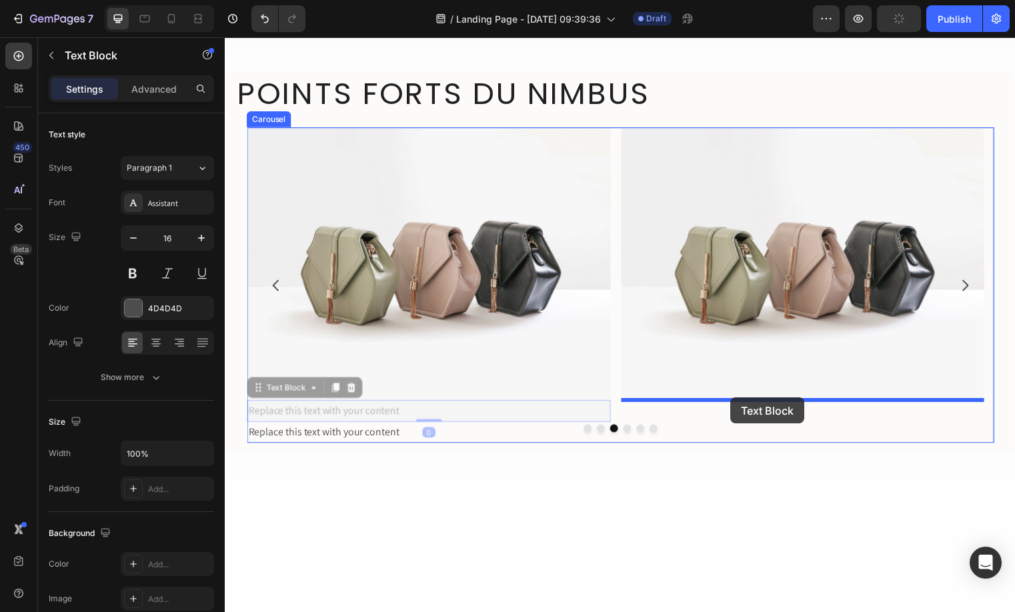
drag, startPoint x: 492, startPoint y: 409, endPoint x: 737, endPoint y: 403, distance: 244.7
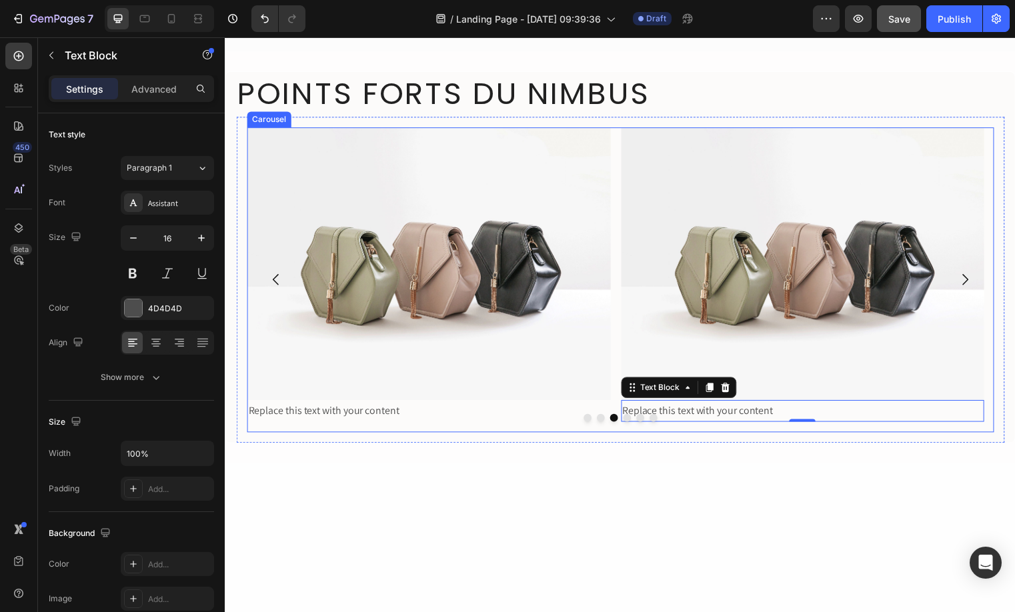
click at [623, 418] on div at bounding box center [625, 422] width 756 height 8
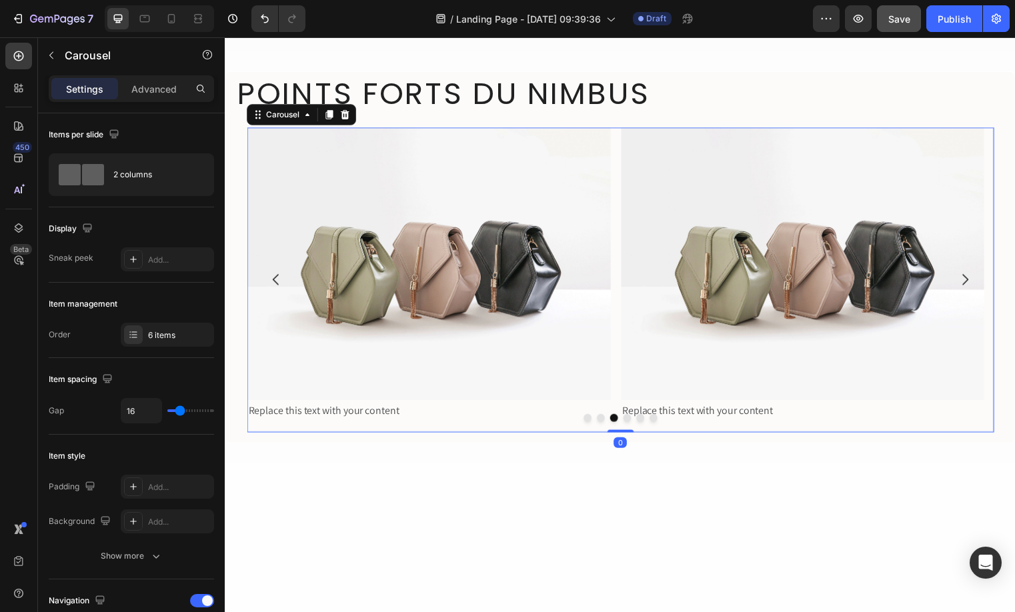
click at [627, 419] on button "Dot" at bounding box center [631, 422] width 8 height 8
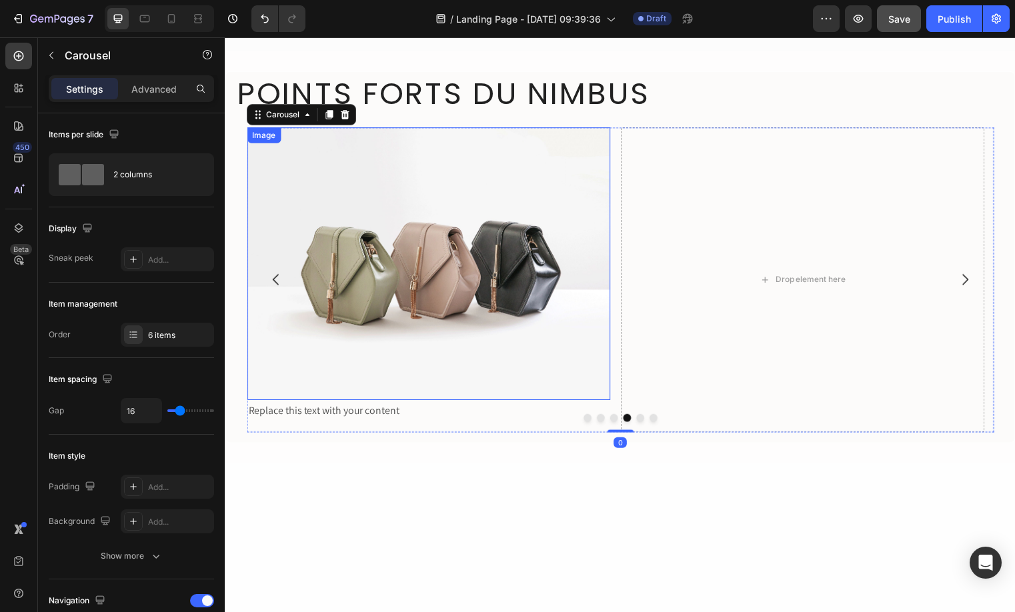
click at [460, 267] on img at bounding box center [431, 266] width 368 height 276
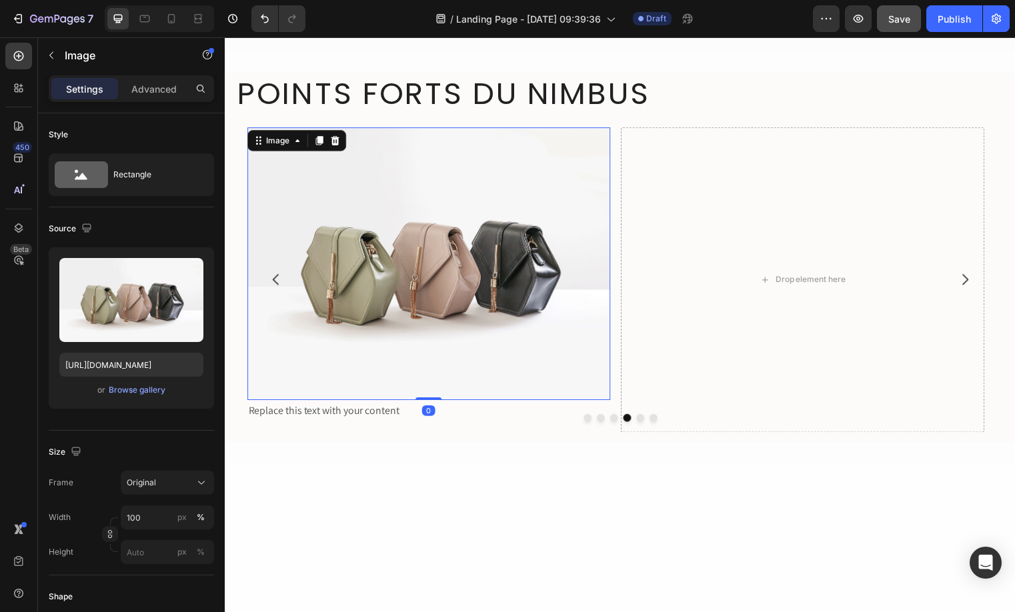
drag, startPoint x: 320, startPoint y: 145, endPoint x: 393, endPoint y: 167, distance: 75.9
click at [320, 145] on icon at bounding box center [319, 141] width 11 height 11
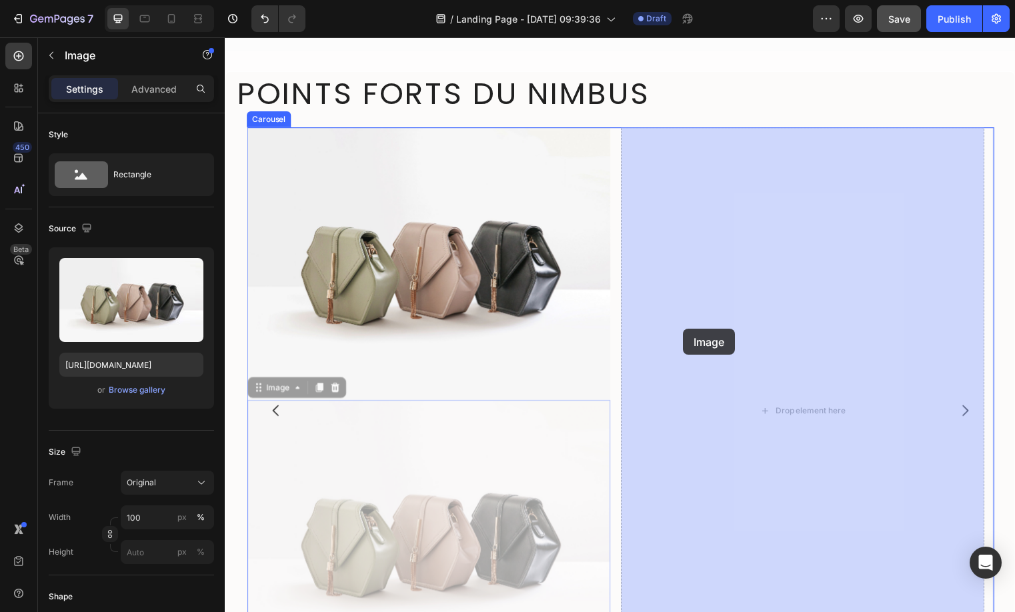
drag, startPoint x: 451, startPoint y: 481, endPoint x: 675, endPoint y: 353, distance: 258.0
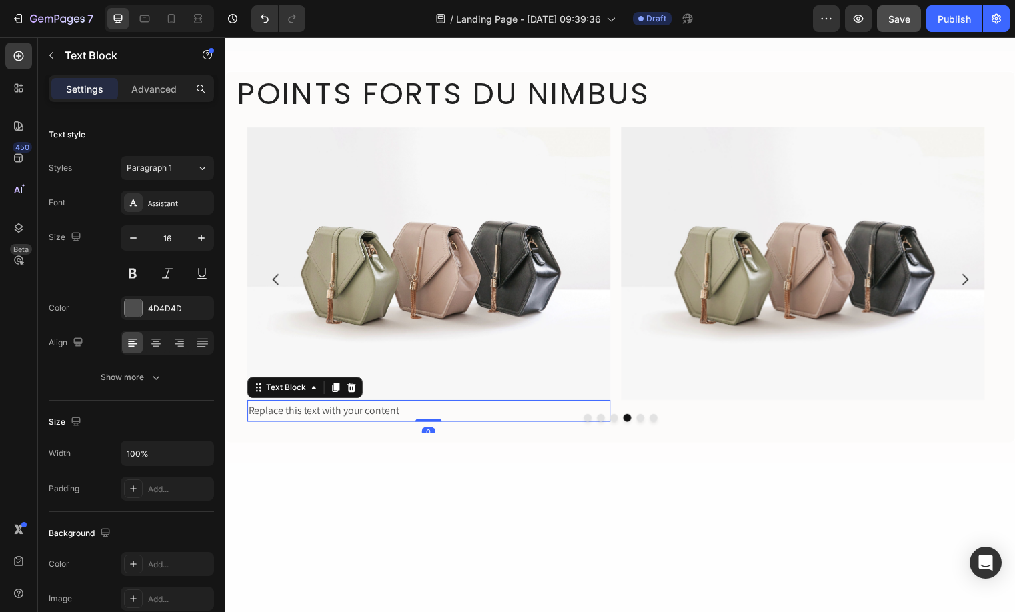
drag, startPoint x: 393, startPoint y: 413, endPoint x: 418, endPoint y: 413, distance: 25.3
click at [395, 412] on div "Replace this text with your content" at bounding box center [431, 415] width 368 height 22
drag, startPoint x: 334, startPoint y: 389, endPoint x: 357, endPoint y: 403, distance: 26.3
click at [335, 389] on icon at bounding box center [336, 391] width 7 height 9
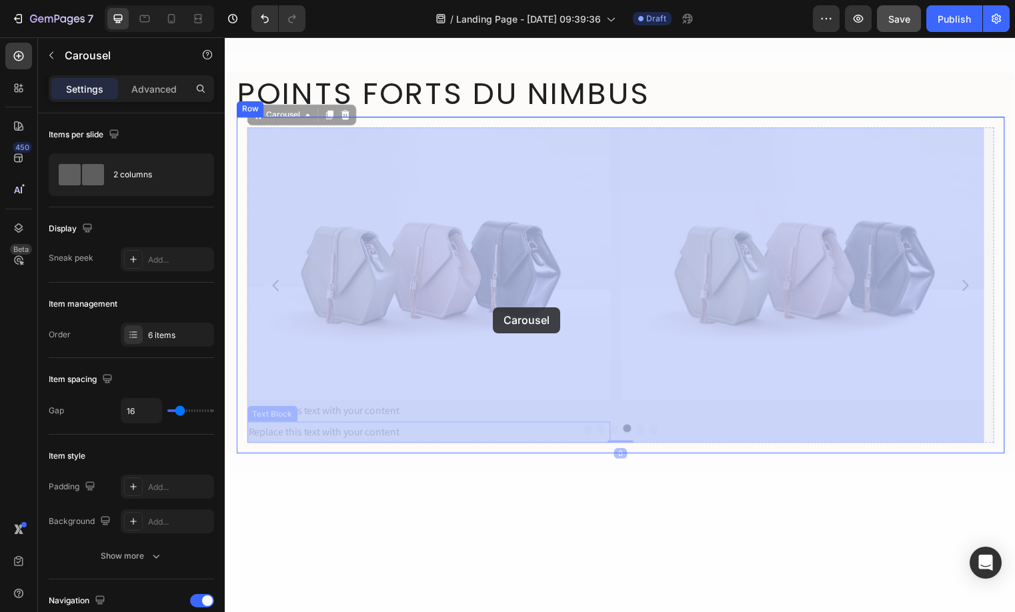
drag, startPoint x: 492, startPoint y: 427, endPoint x: 481, endPoint y: 311, distance: 116.5
drag, startPoint x: 374, startPoint y: 436, endPoint x: 514, endPoint y: 382, distance: 150.0
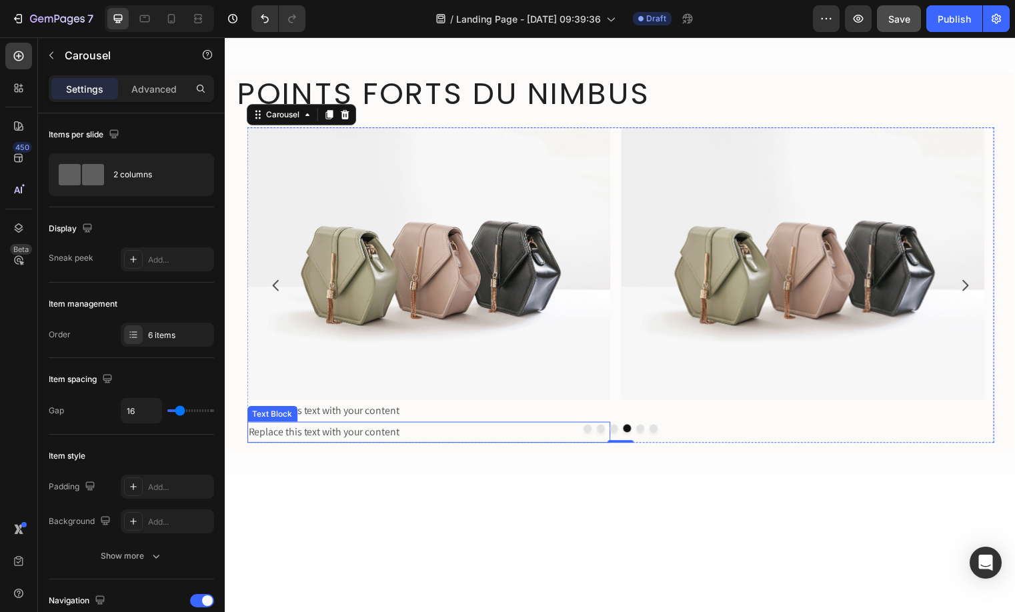
click at [340, 417] on div "Replace this text with your content" at bounding box center [431, 415] width 368 height 22
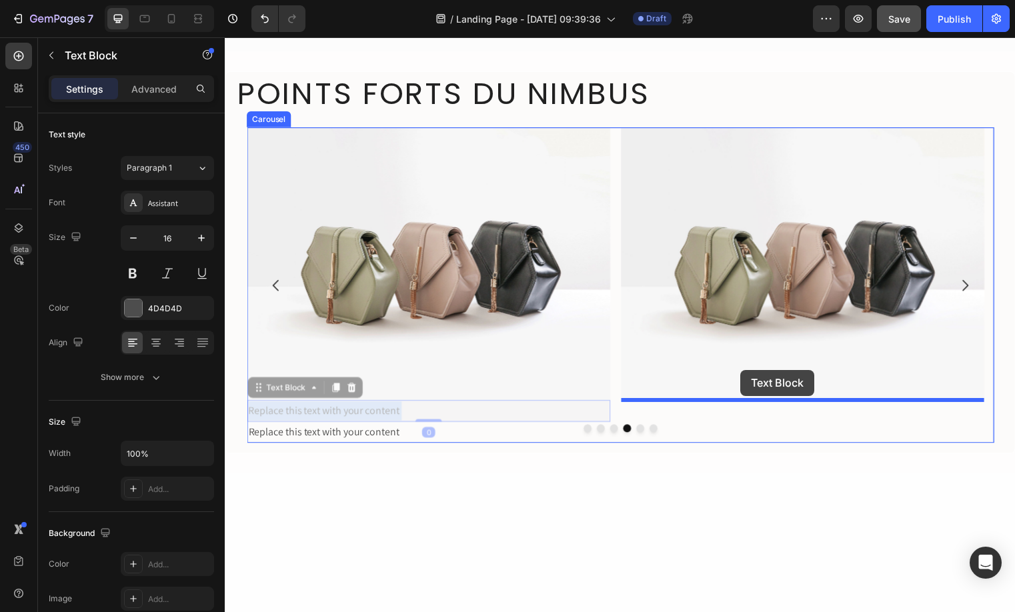
drag, startPoint x: 341, startPoint y: 417, endPoint x: 747, endPoint y: 374, distance: 407.6
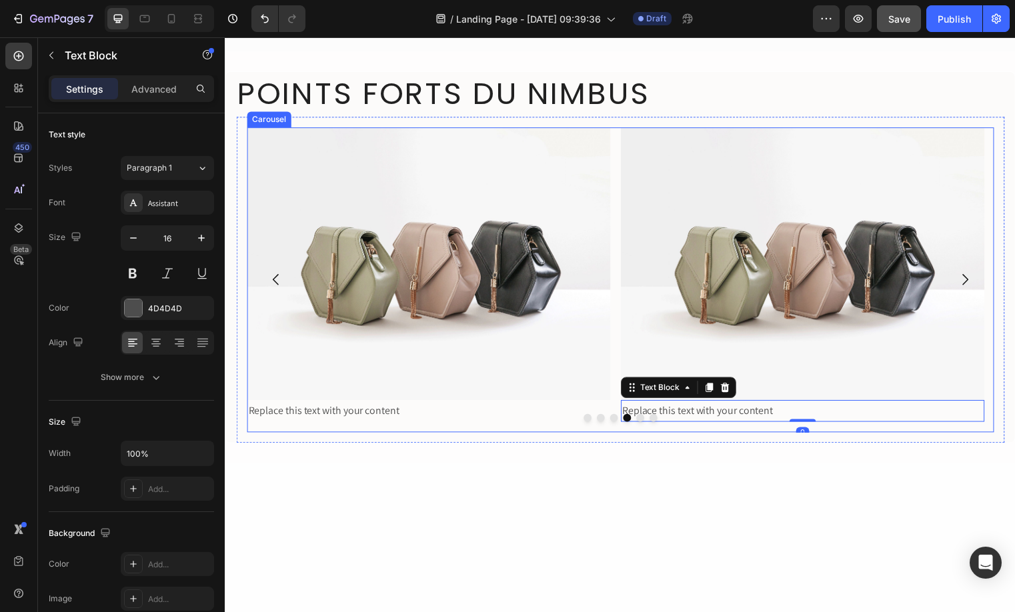
click at [641, 421] on button "Dot" at bounding box center [645, 422] width 8 height 8
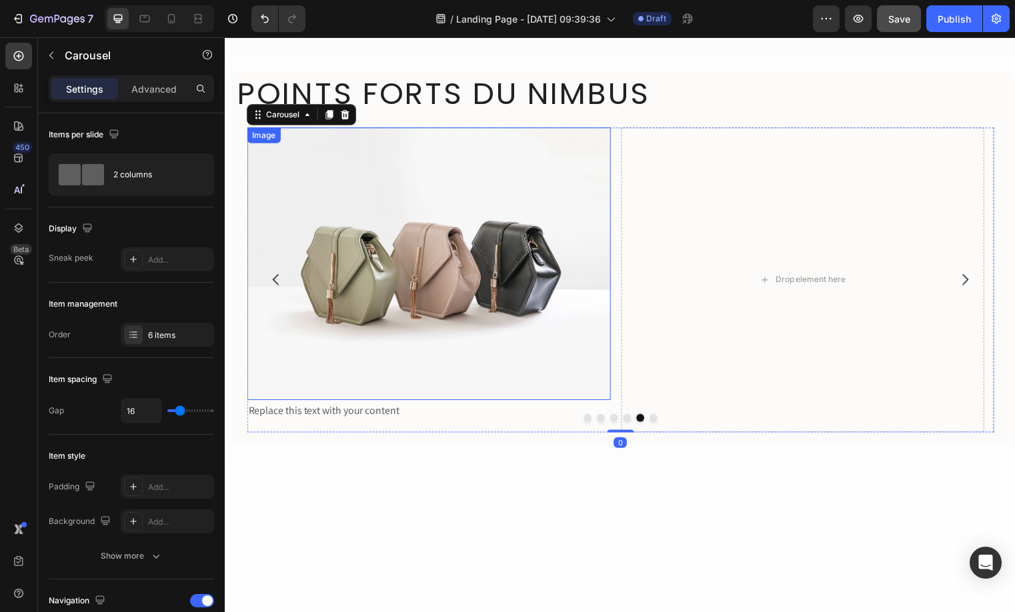
click at [461, 256] on img at bounding box center [431, 266] width 368 height 276
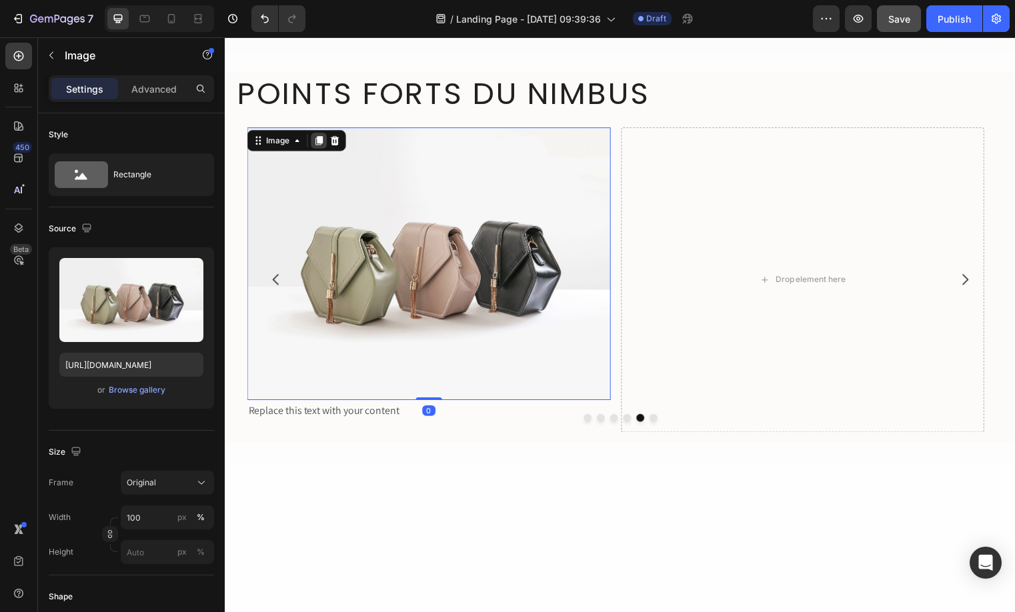
click at [314, 139] on icon at bounding box center [319, 141] width 11 height 11
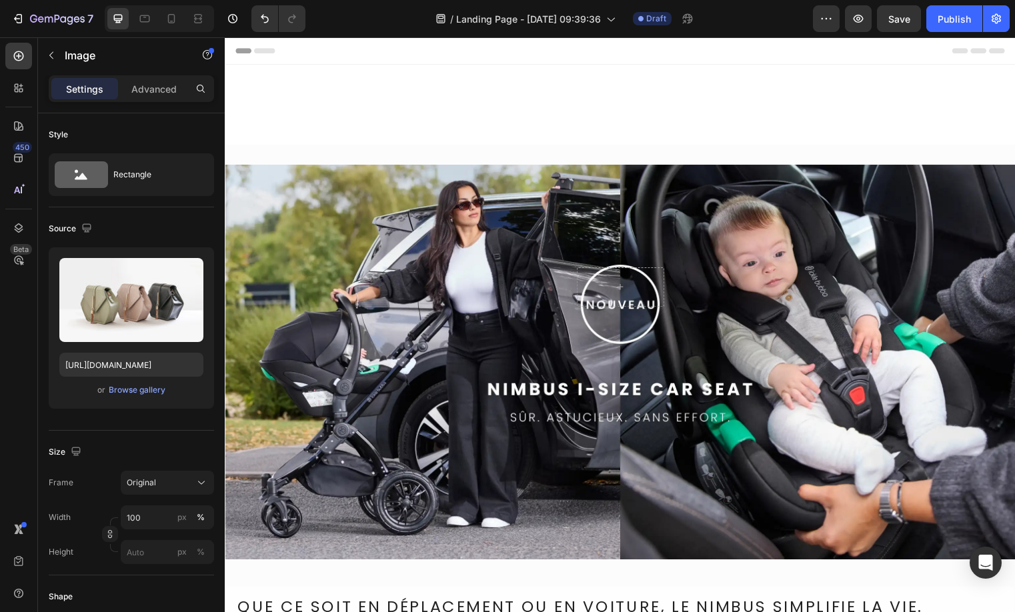
scroll to position [701, 0]
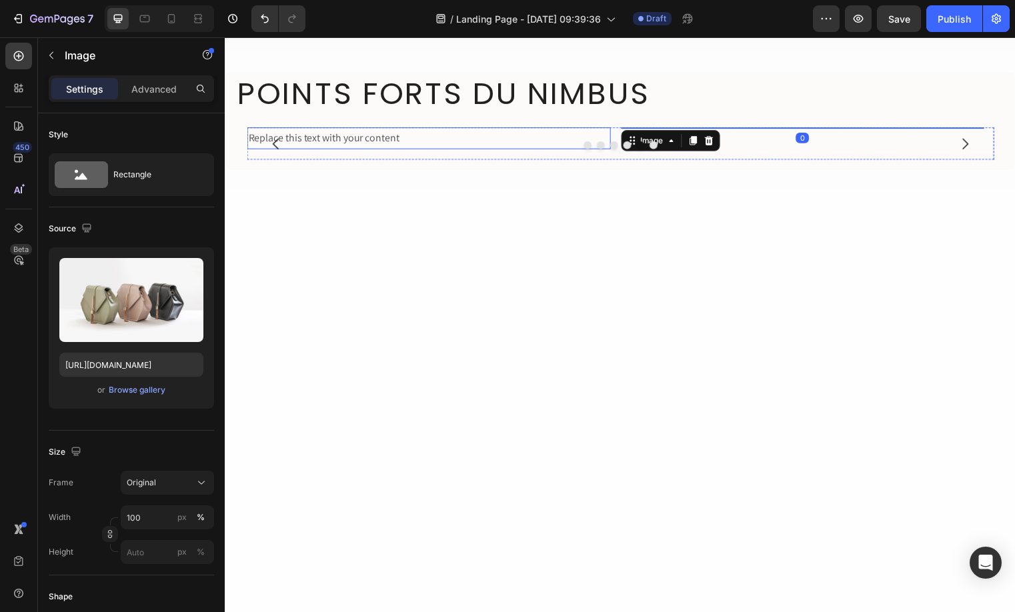
click at [394, 150] on div "Replace this text with your content" at bounding box center [431, 139] width 368 height 22
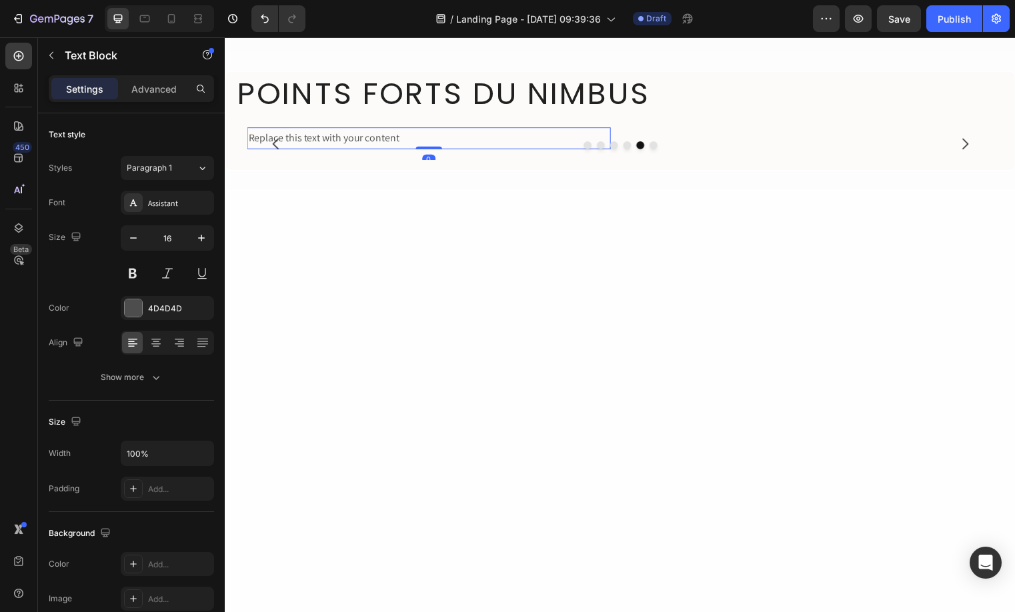
drag, startPoint x: 335, startPoint y: 392, endPoint x: 319, endPoint y: 388, distance: 15.8
click at [335, 120] on icon at bounding box center [336, 115] width 7 height 9
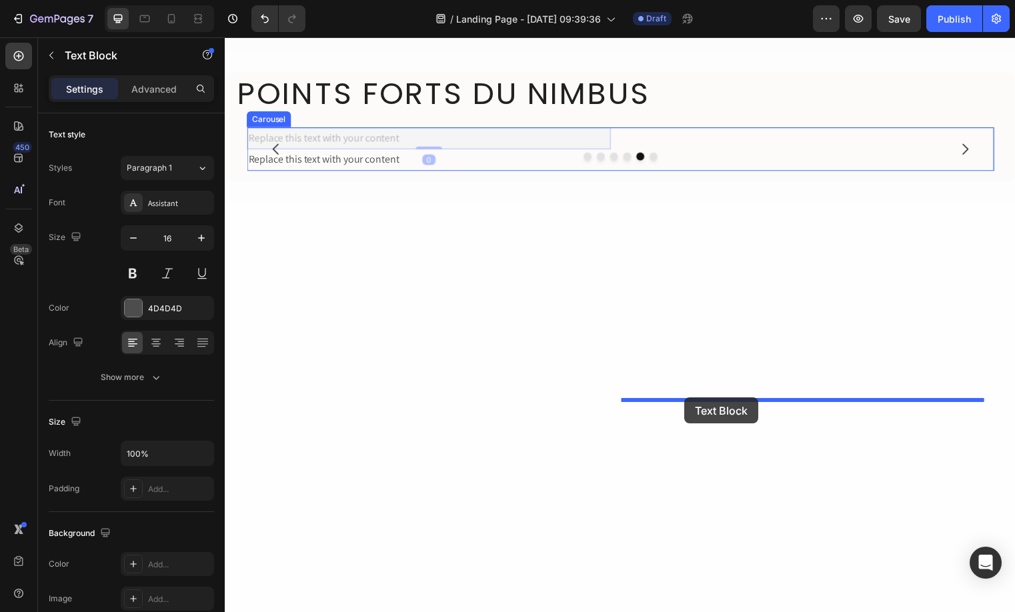
drag, startPoint x: 402, startPoint y: 412, endPoint x: 690, endPoint y: 402, distance: 288.2
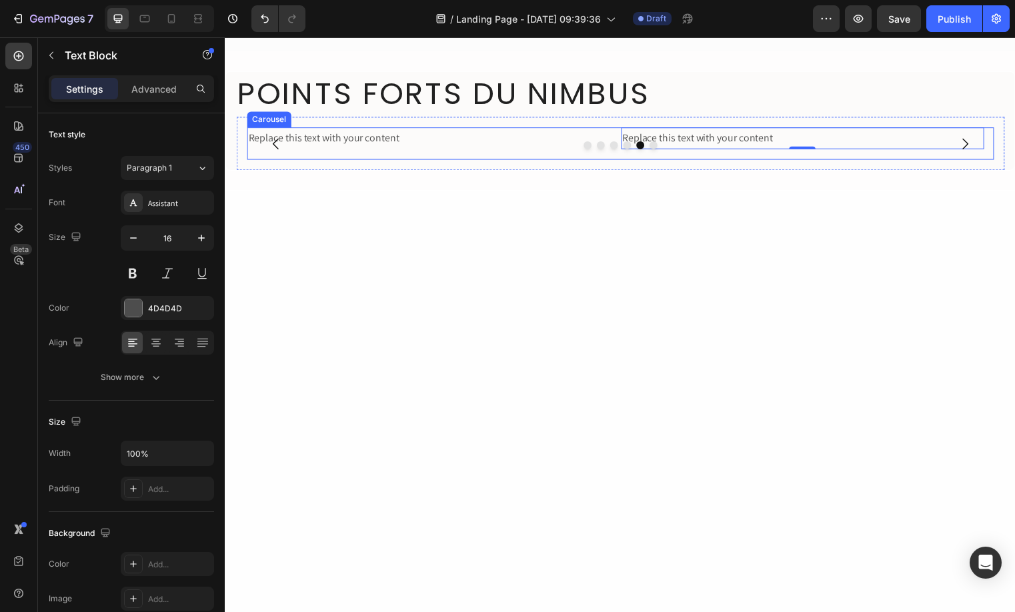
click at [588, 150] on button "Dot" at bounding box center [591, 146] width 8 height 8
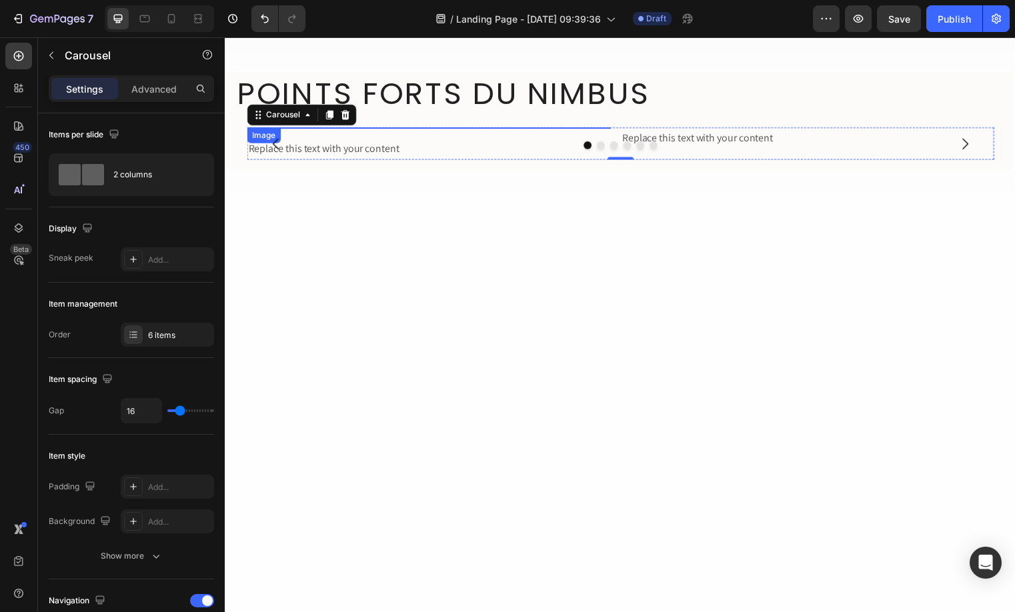
click at [465, 128] on img at bounding box center [431, 128] width 368 height 0
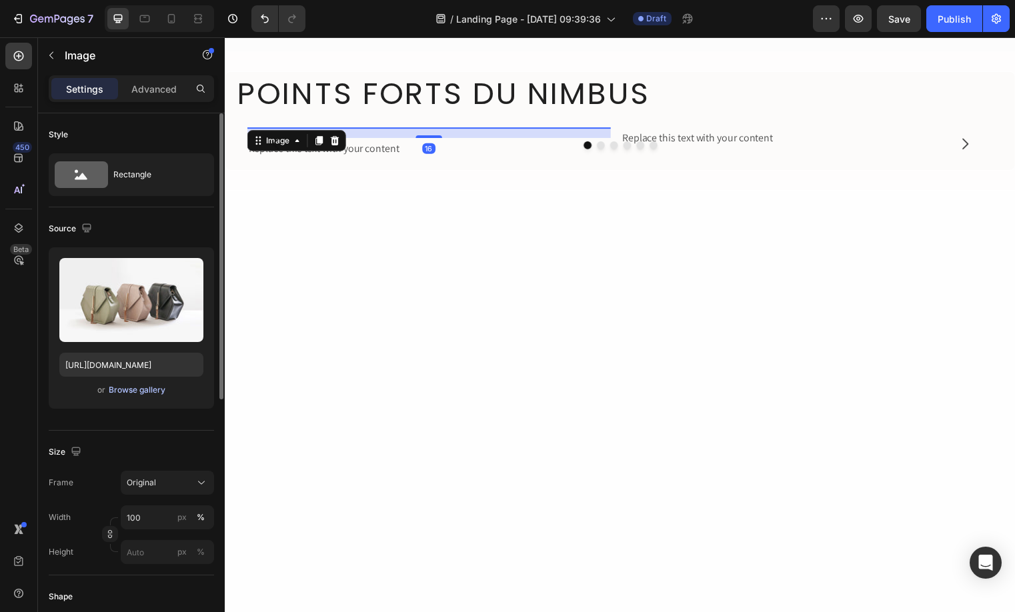
click at [128, 394] on div "Browse gallery" at bounding box center [137, 390] width 57 height 12
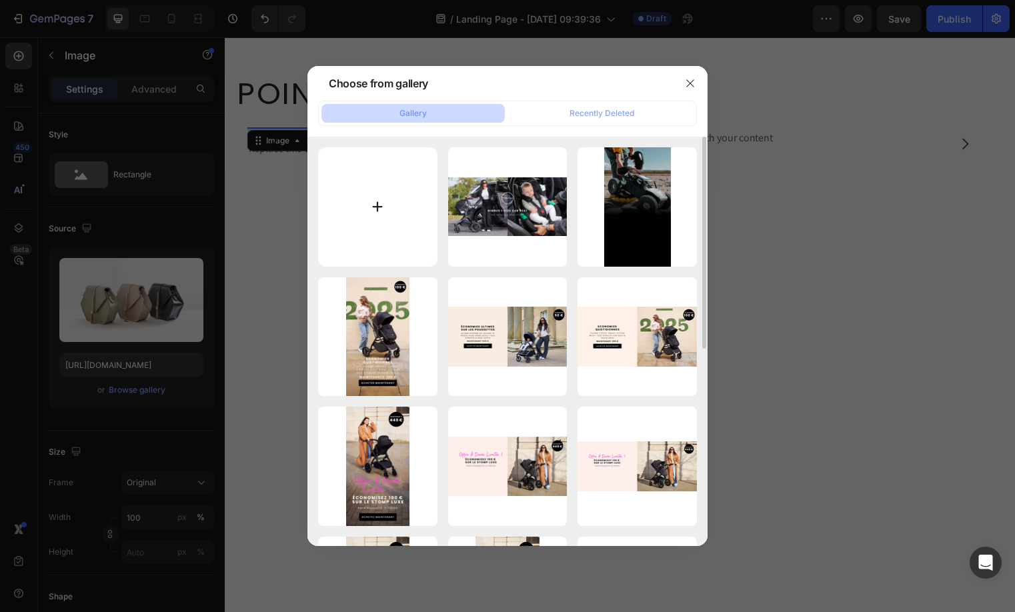
click at [362, 173] on input "file" at bounding box center [377, 206] width 119 height 119
type input "C:\fakepath\Nimbus Highlight 1_Spin.png"
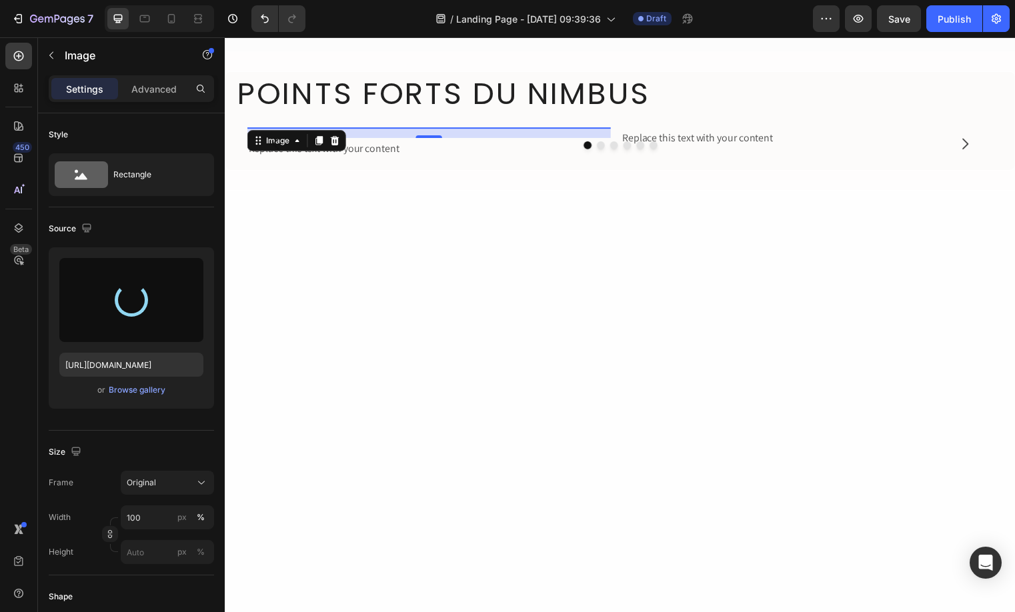
type input "[URL][DOMAIN_NAME]"
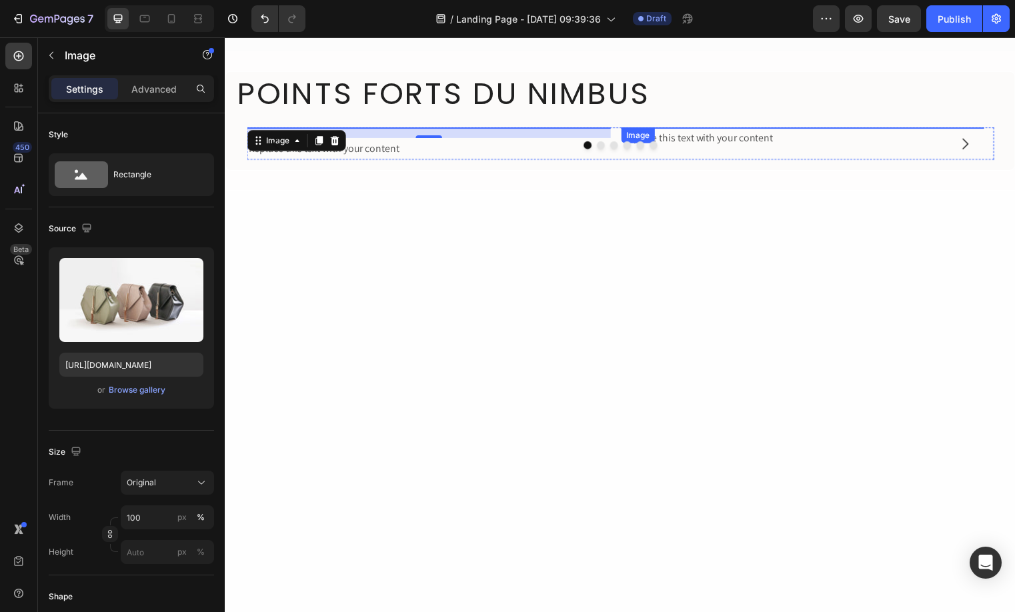
click at [769, 128] on img at bounding box center [809, 128] width 368 height 0
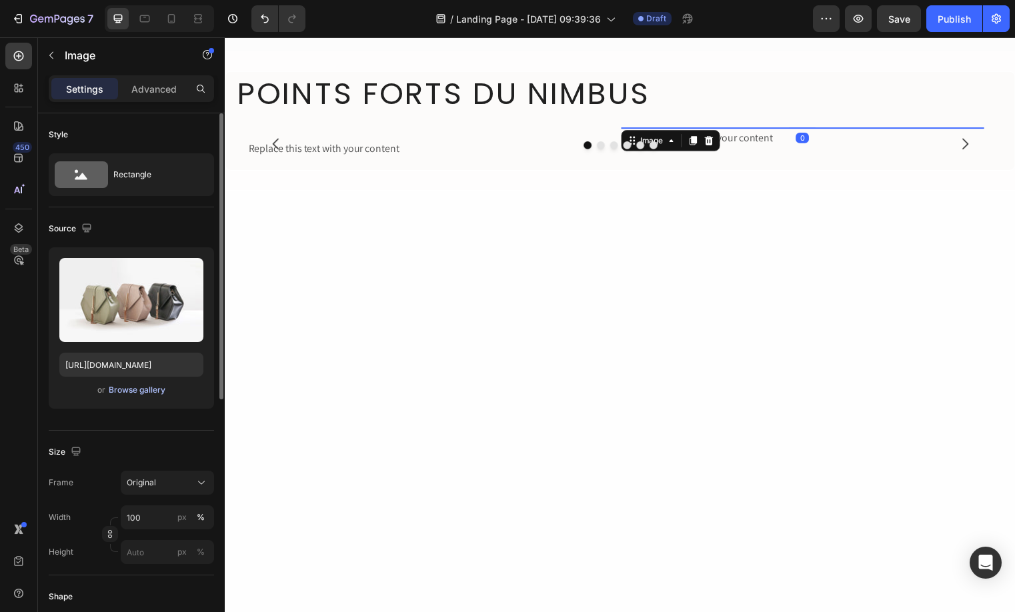
click at [133, 392] on div "Browse gallery" at bounding box center [137, 390] width 57 height 12
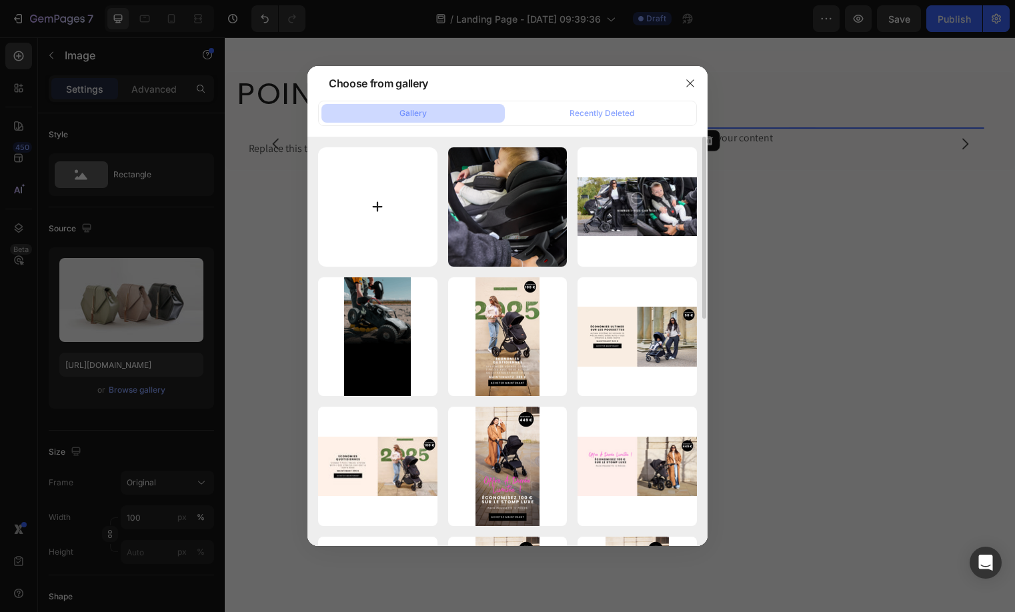
click at [389, 228] on input "file" at bounding box center [377, 206] width 119 height 119
type input "C:\fakepath\Nimbus Highlight 2_Side Impact.png"
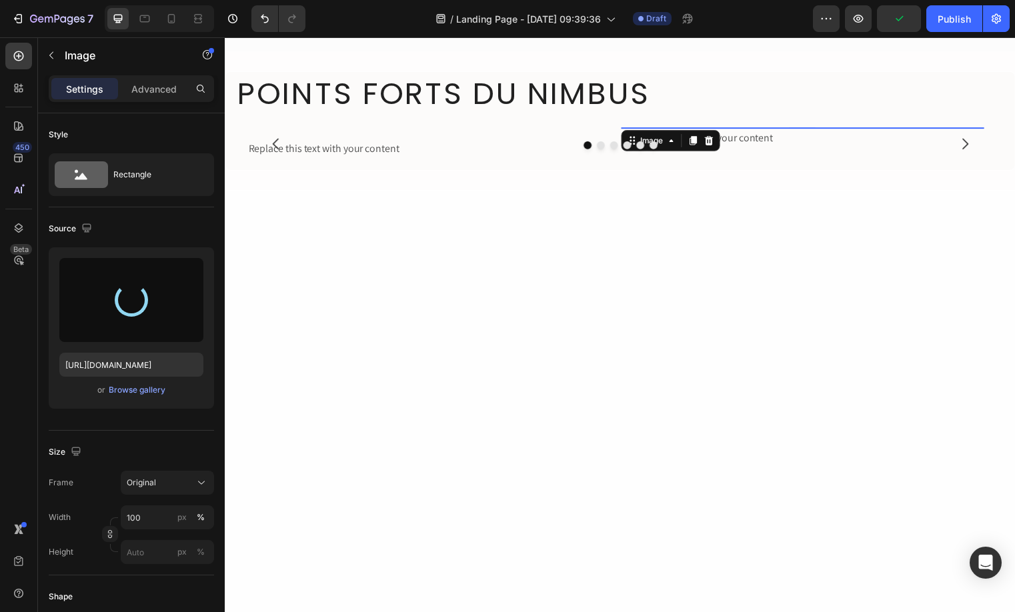
type input "https://cdn.shopify.com/s/files/1/0707/0551/2765/files/gempages_470150808021763…"
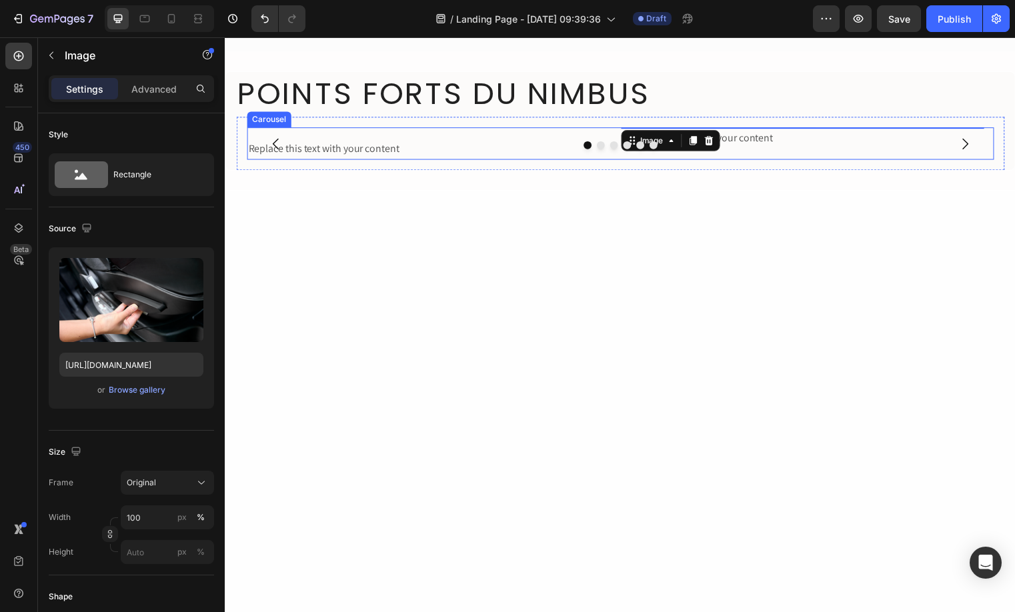
click at [601, 150] on button "Dot" at bounding box center [605, 146] width 8 height 8
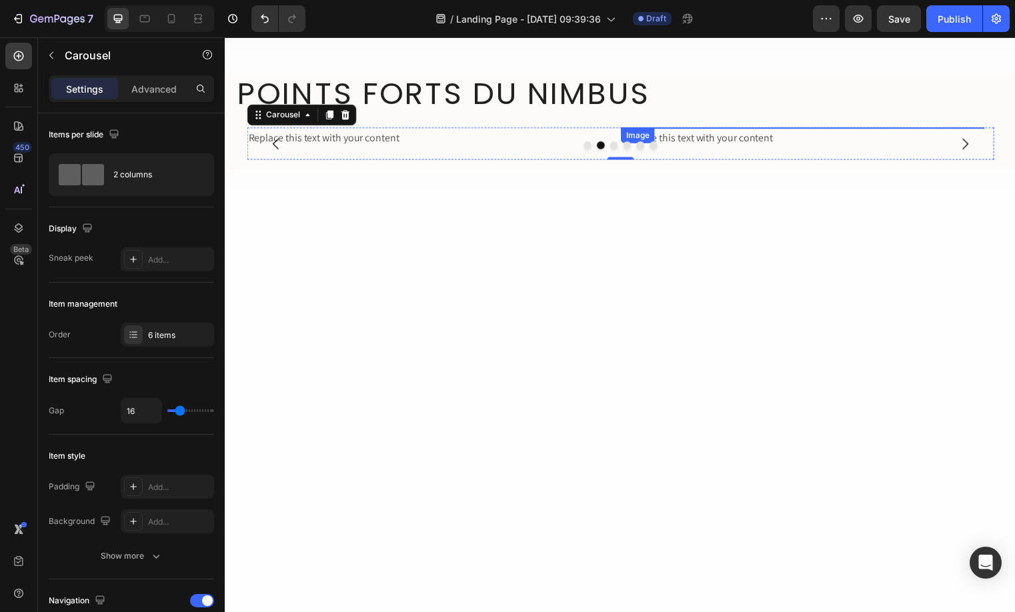
click at [726, 128] on img at bounding box center [809, 128] width 368 height 0
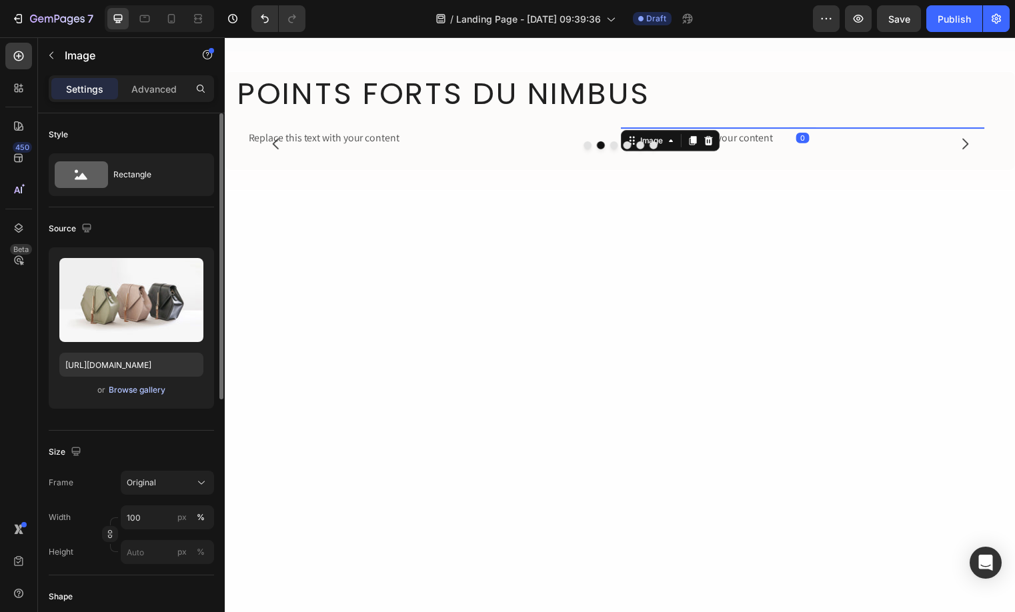
click at [142, 391] on div "Browse gallery" at bounding box center [137, 390] width 57 height 12
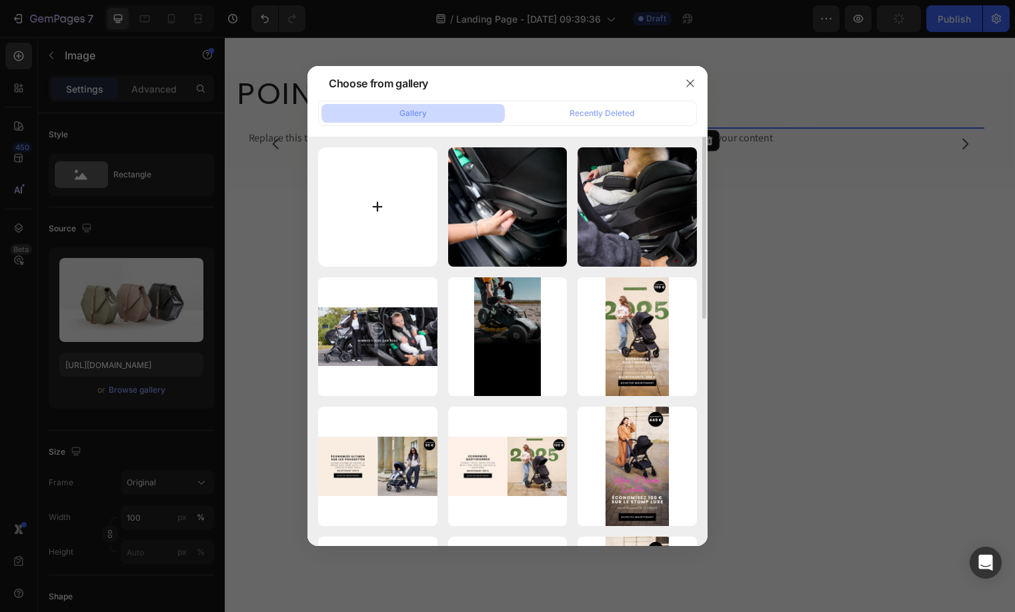
click at [391, 201] on input "file" at bounding box center [377, 206] width 119 height 119
type input "C:\fakepath\Nimbus Highlight 3_Newborn Insert.png"
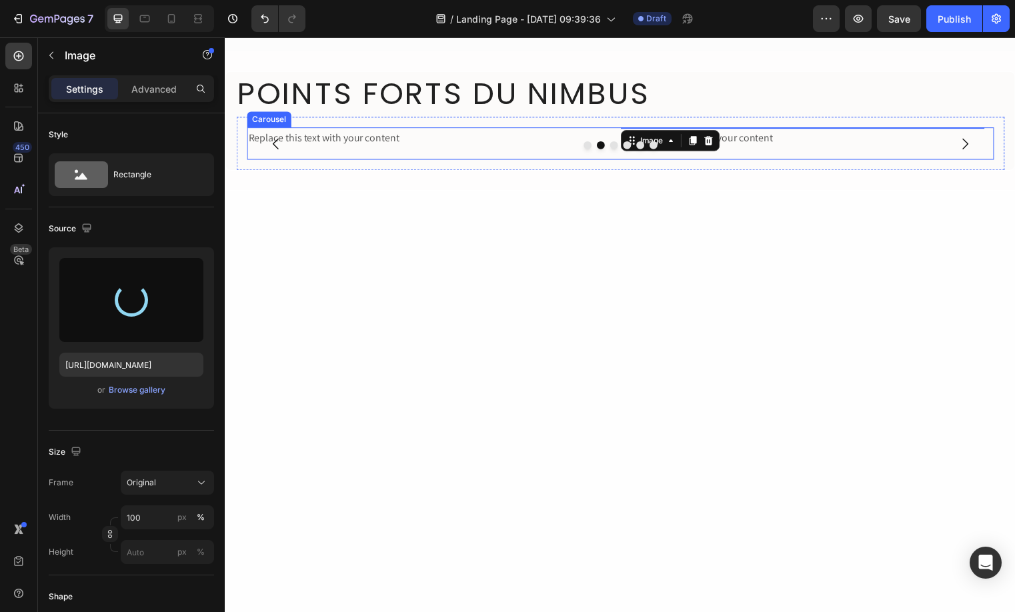
type input "https://cdn.shopify.com/s/files/1/0707/0551/2765/files/gempages_470150808021763…"
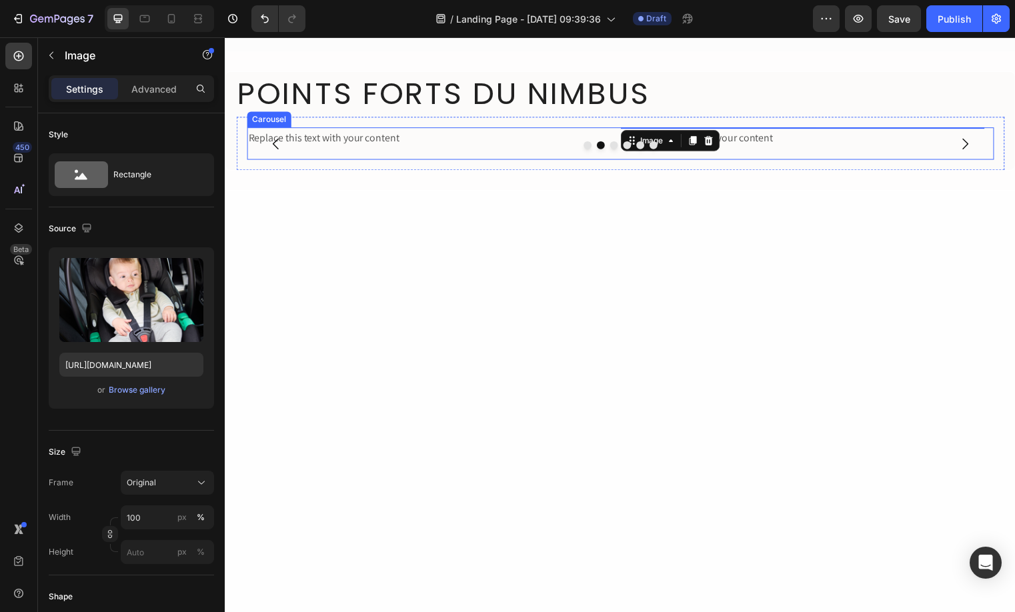
click at [628, 150] on button "Dot" at bounding box center [631, 146] width 8 height 8
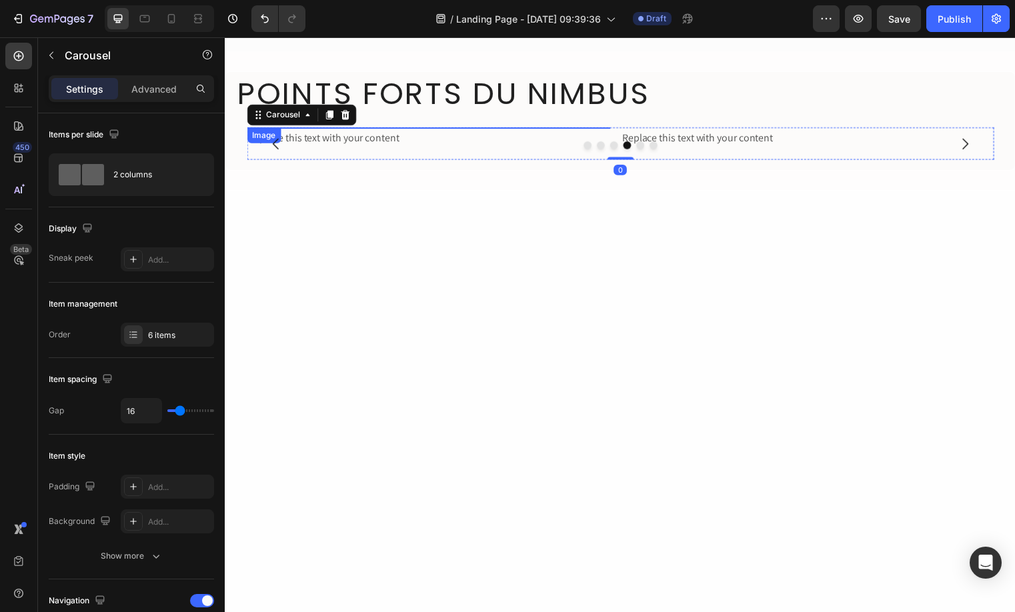
click at [439, 128] on img at bounding box center [431, 128] width 368 height 0
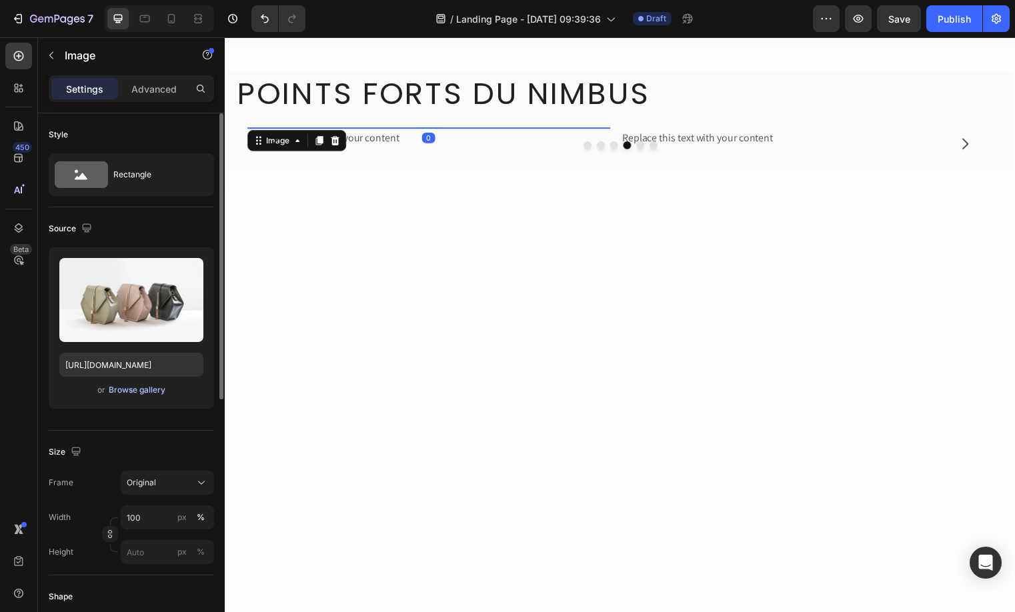
click at [150, 391] on div "Browse gallery" at bounding box center [137, 390] width 57 height 12
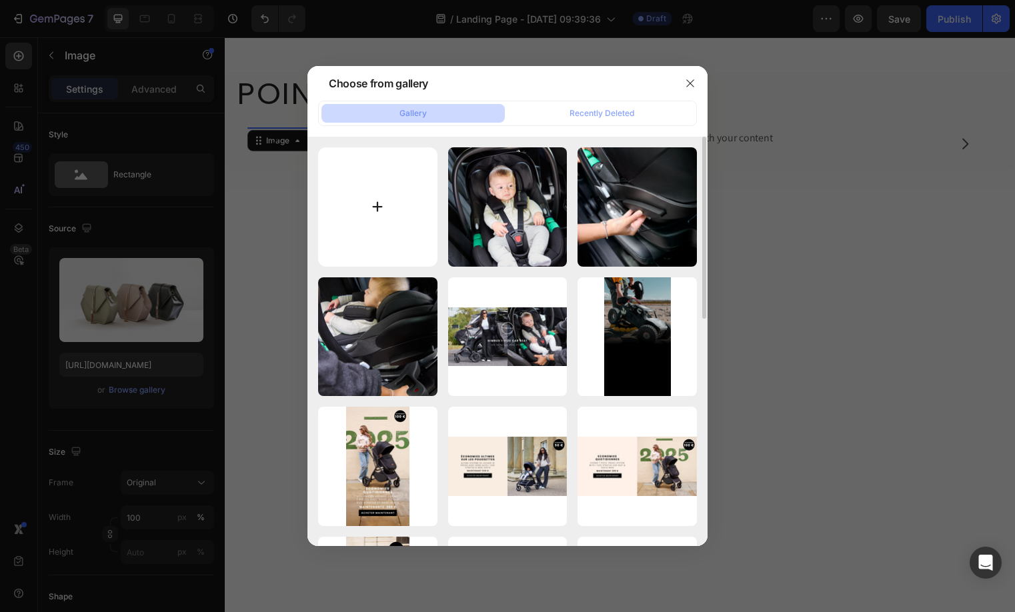
click at [353, 217] on input "file" at bounding box center [377, 206] width 119 height 119
type input "C:\fakepath\Nimbus Highlight 4_Hood.png"
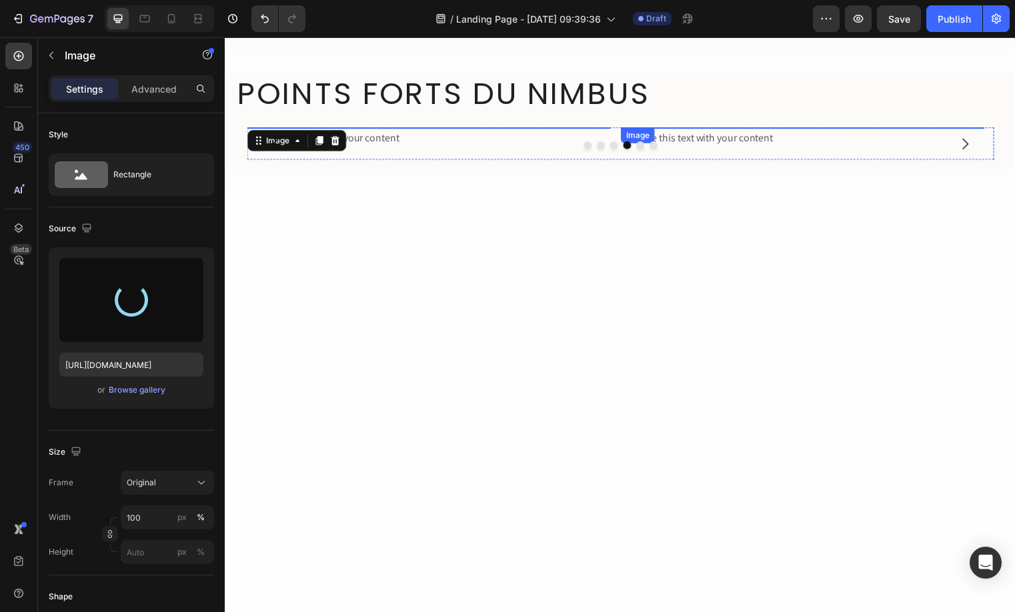
type input "[URL][DOMAIN_NAME]"
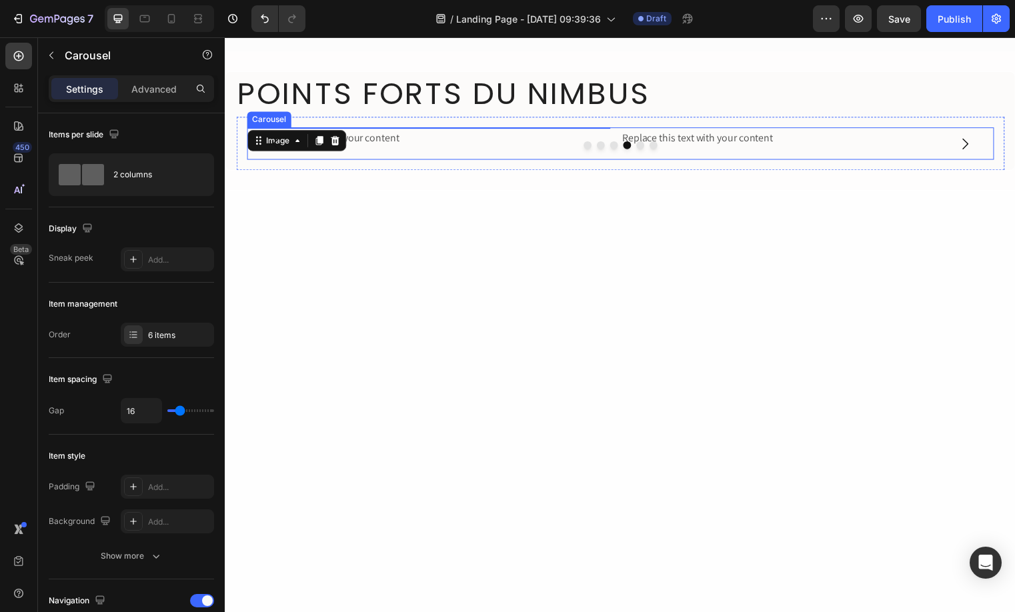
click at [641, 150] on button "Dot" at bounding box center [645, 146] width 8 height 8
click at [450, 128] on img at bounding box center [431, 128] width 368 height 0
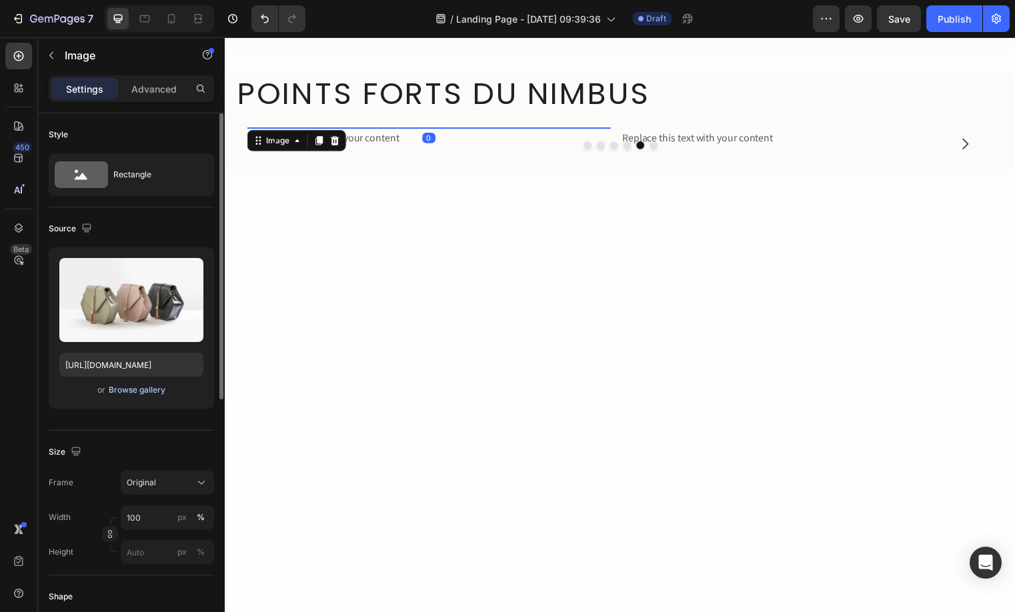
click at [127, 397] on div "or Browse gallery" at bounding box center [131, 390] width 144 height 16
click at [145, 387] on div "Browse gallery" at bounding box center [137, 390] width 57 height 12
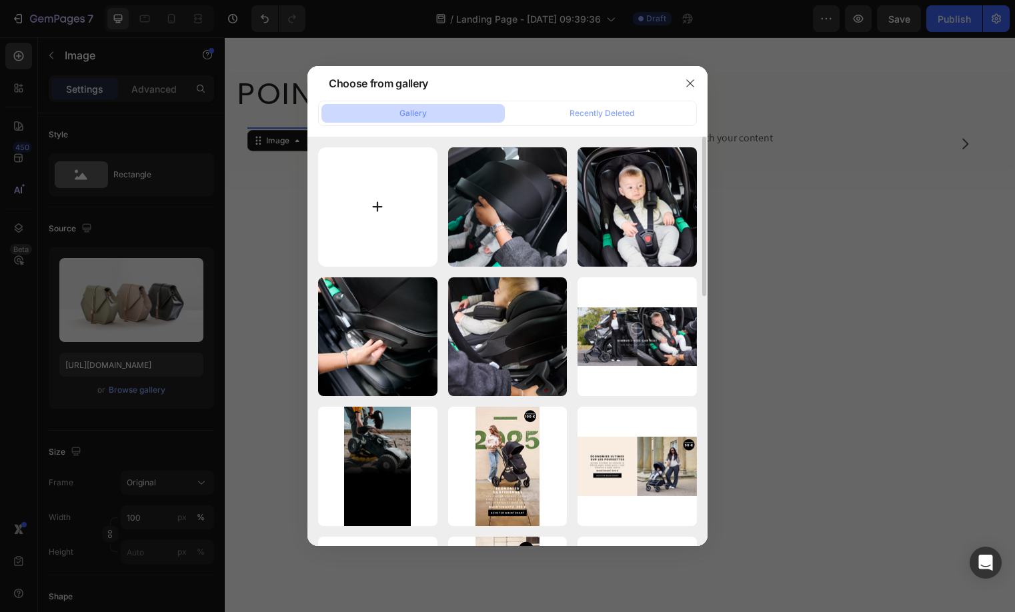
click at [402, 204] on input "file" at bounding box center [377, 206] width 119 height 119
type input "C:\fakepath\Nimbus Highlight 5_Crotch Pad.png"
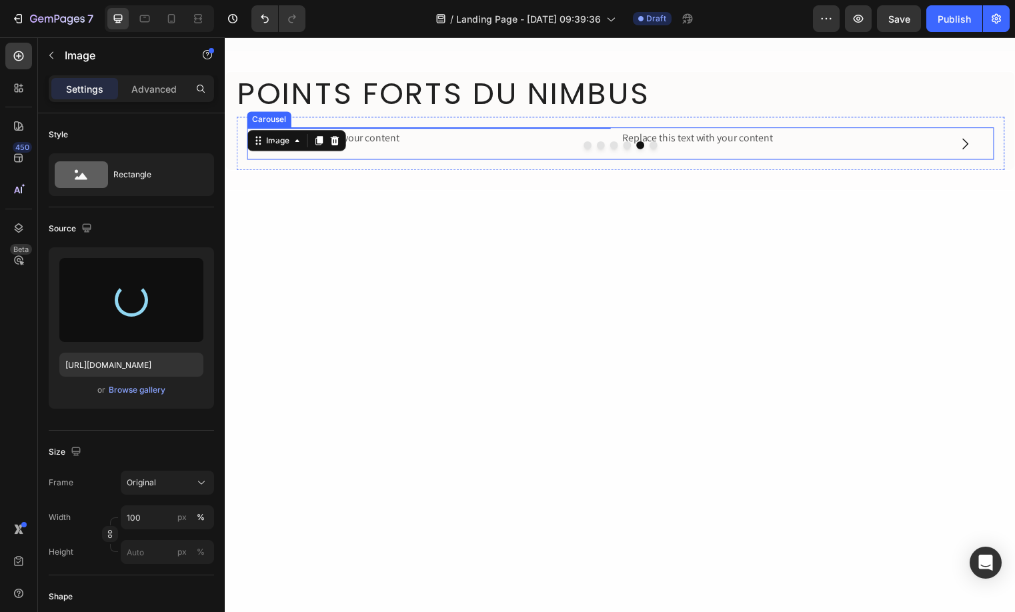
type input "[URL][DOMAIN_NAME]"
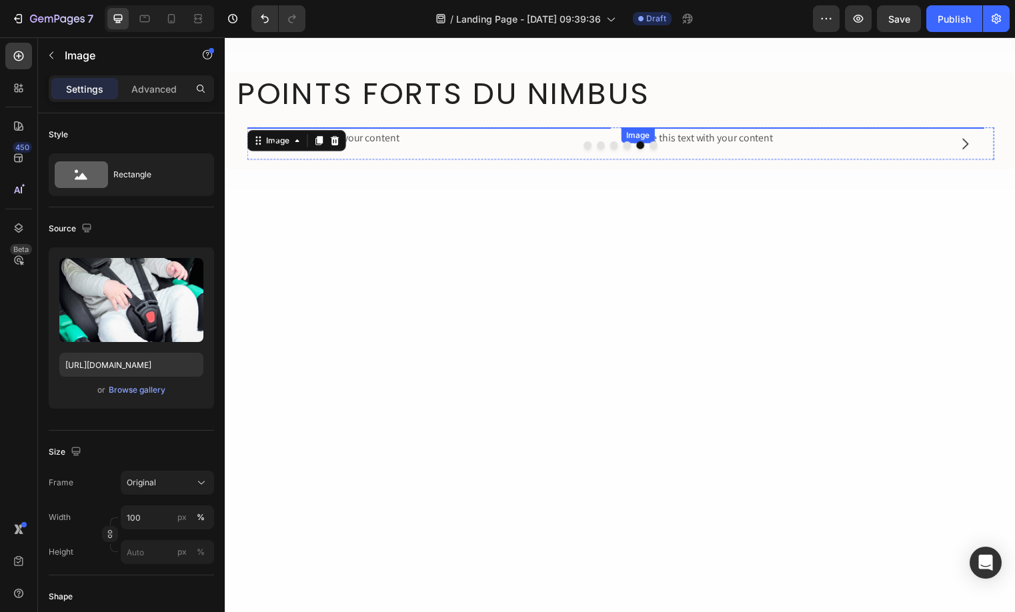
drag, startPoint x: 728, startPoint y: 352, endPoint x: 686, endPoint y: 355, distance: 42.1
click at [729, 128] on img at bounding box center [809, 128] width 368 height 0
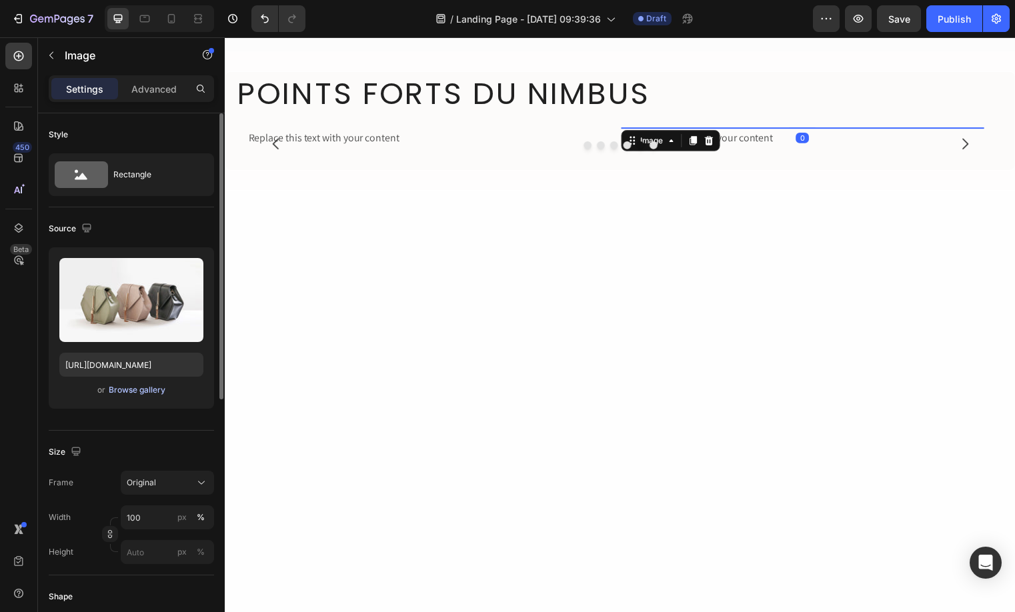
click at [121, 390] on div "Browse gallery" at bounding box center [137, 390] width 57 height 12
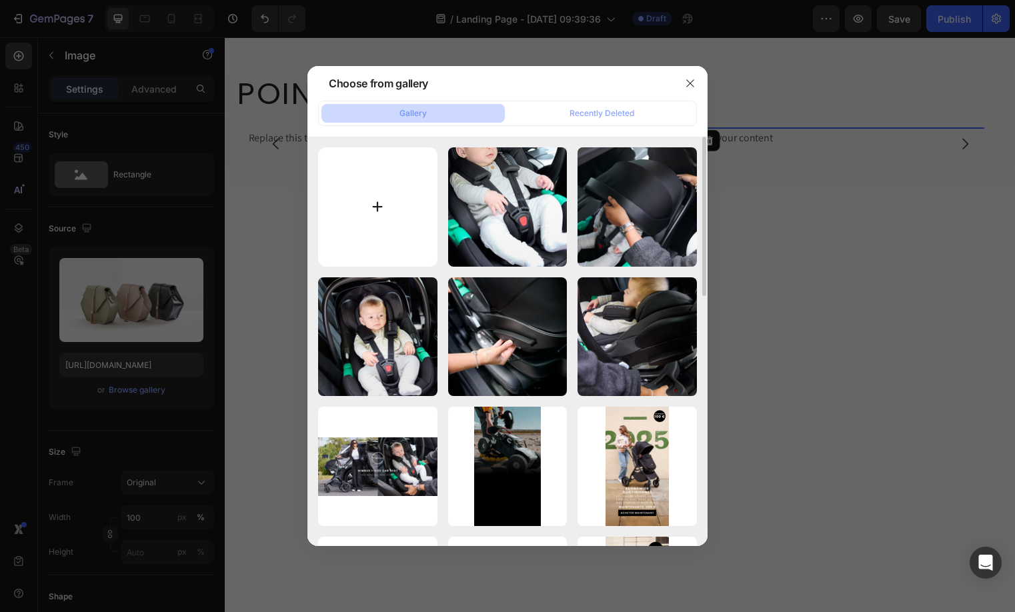
click at [415, 214] on input "file" at bounding box center [377, 206] width 119 height 119
type input "C:\fakepath\Nimbus Highlight 6_Visual Indicators.png"
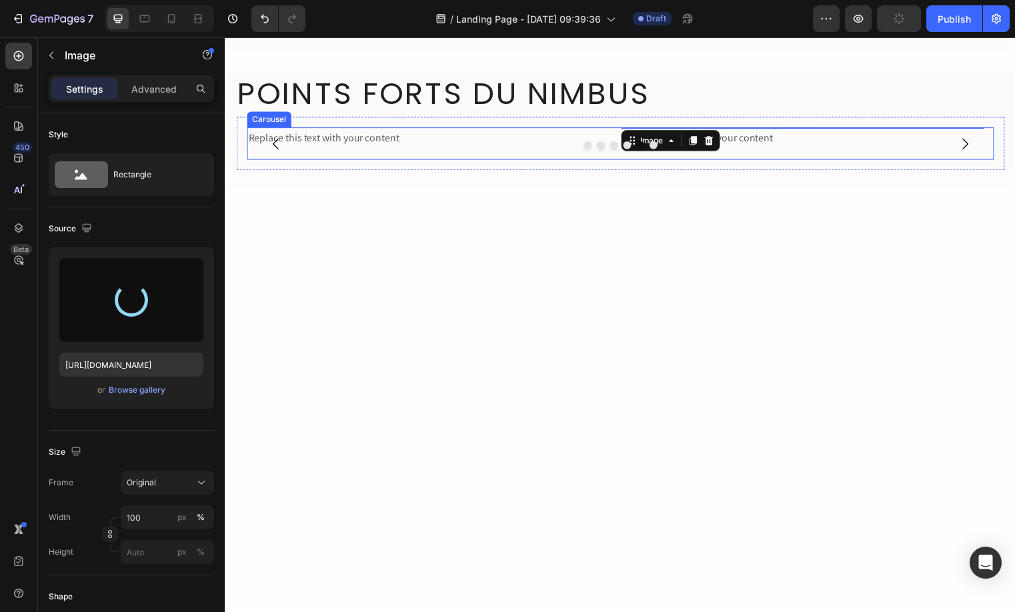
type input "[URL][DOMAIN_NAME]"
click at [654, 150] on button "Dot" at bounding box center [658, 146] width 8 height 8
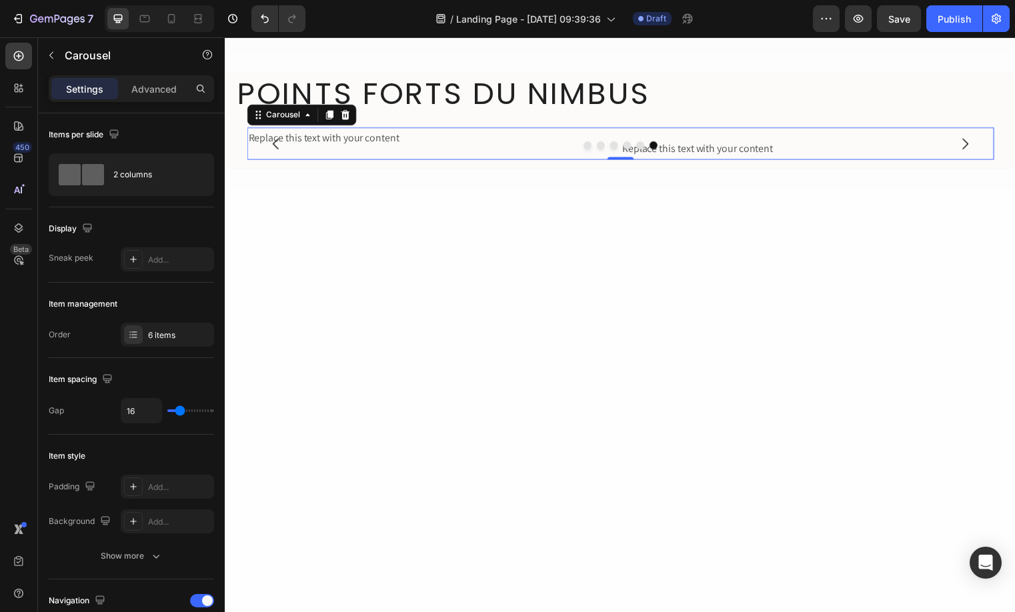
click at [589, 150] on button "Dot" at bounding box center [591, 146] width 8 height 8
click at [343, 150] on div at bounding box center [625, 146] width 756 height 8
click at [326, 161] on div "Replace this text with your content" at bounding box center [431, 150] width 368 height 22
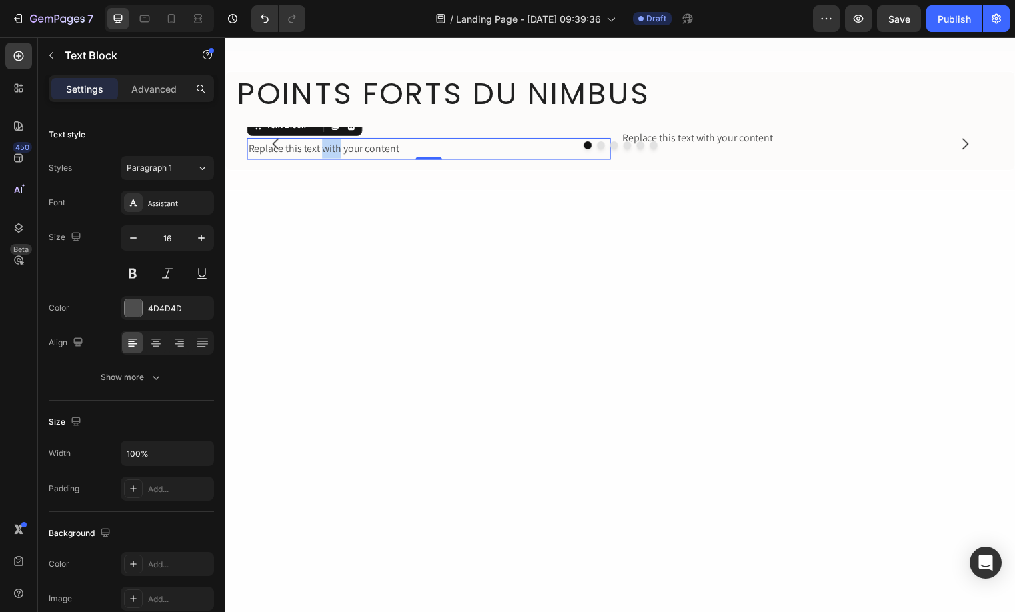
click at [326, 161] on div "Replace this text with your content" at bounding box center [431, 150] width 368 height 22
click at [326, 159] on p "Replace this text with your content" at bounding box center [430, 149] width 365 height 19
click at [737, 150] on div "Replace this text with your content" at bounding box center [809, 139] width 368 height 22
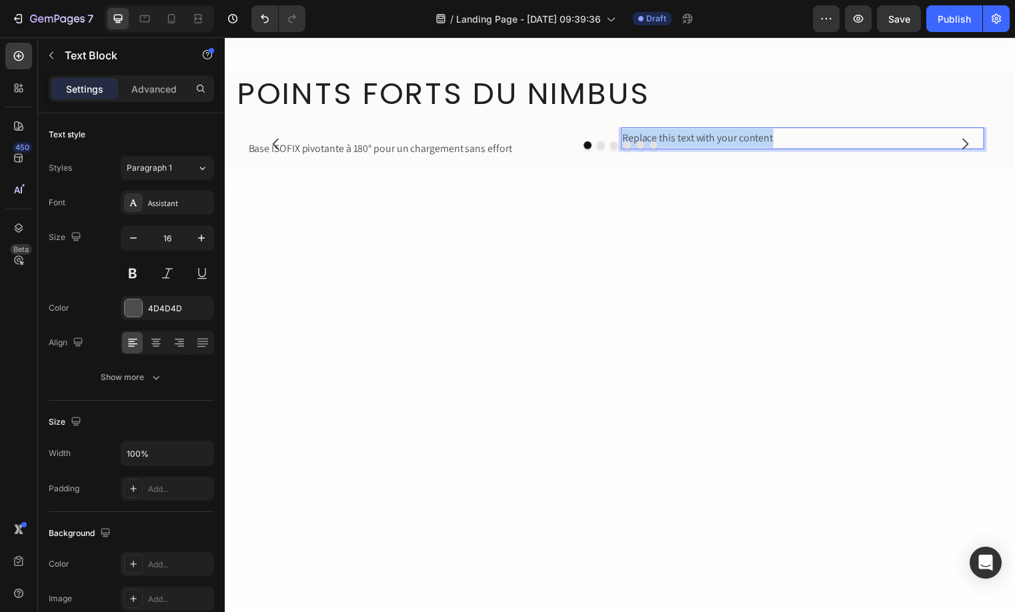
click at [737, 149] on p "Replace this text with your content" at bounding box center [809, 138] width 365 height 19
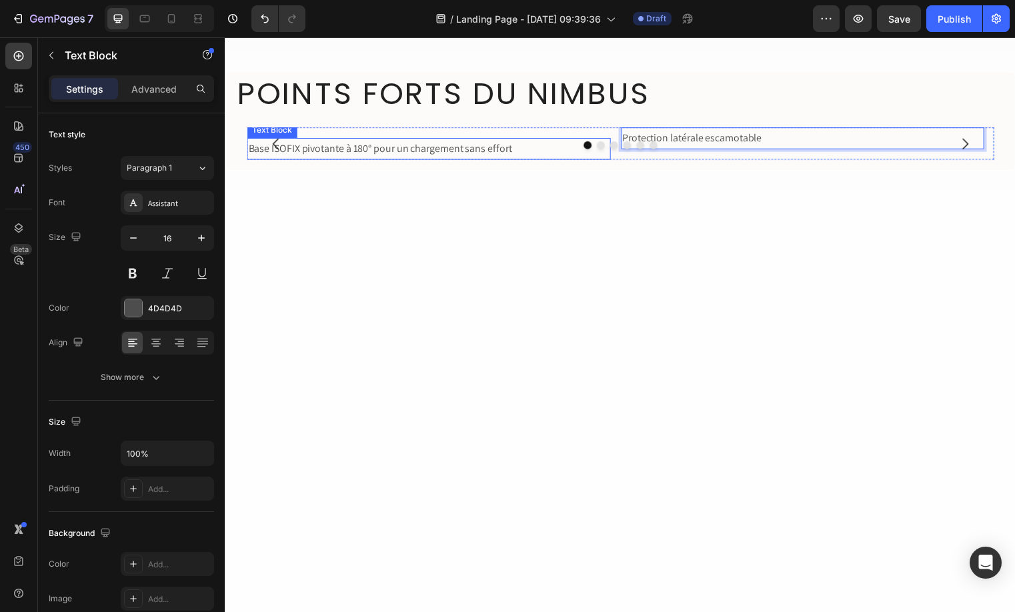
click at [601, 150] on button "Dot" at bounding box center [605, 146] width 8 height 8
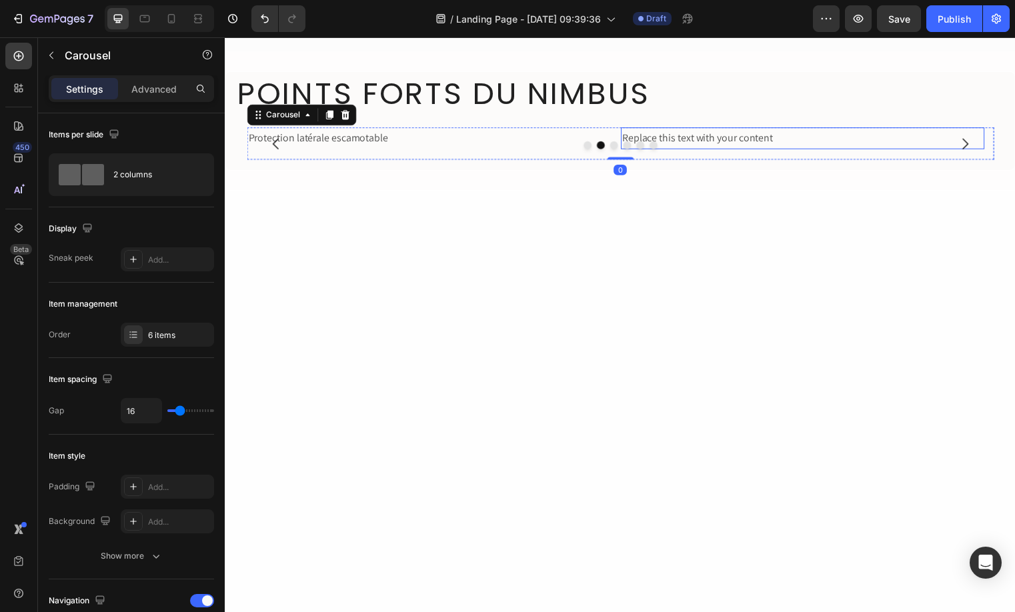
click at [724, 150] on div "Replace this text with your content" at bounding box center [809, 139] width 368 height 22
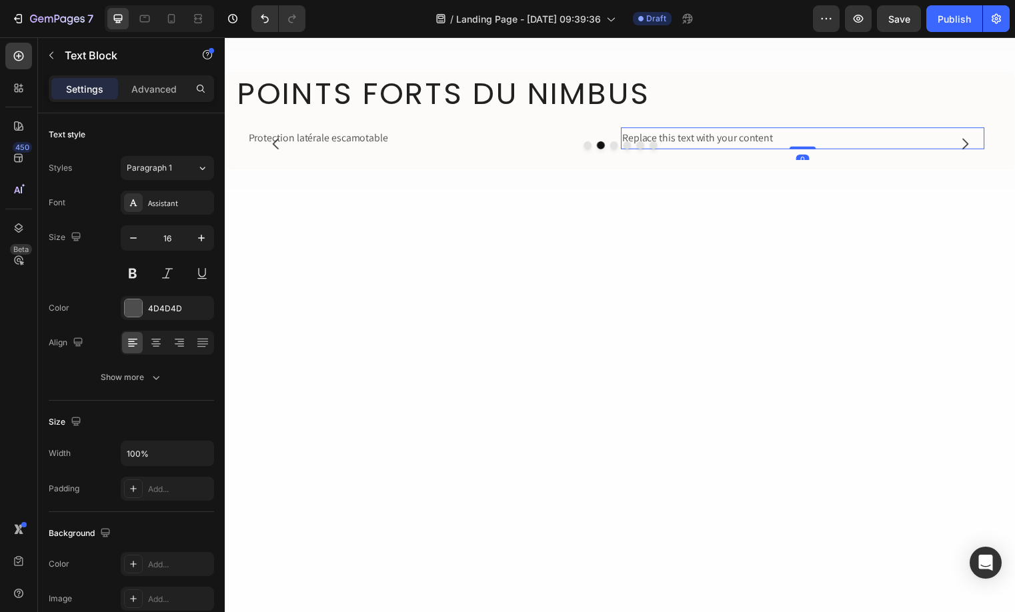
click at [724, 150] on div "Replace this text with your content" at bounding box center [809, 139] width 368 height 22
click at [724, 149] on p "Replace this text with your content" at bounding box center [809, 138] width 365 height 19
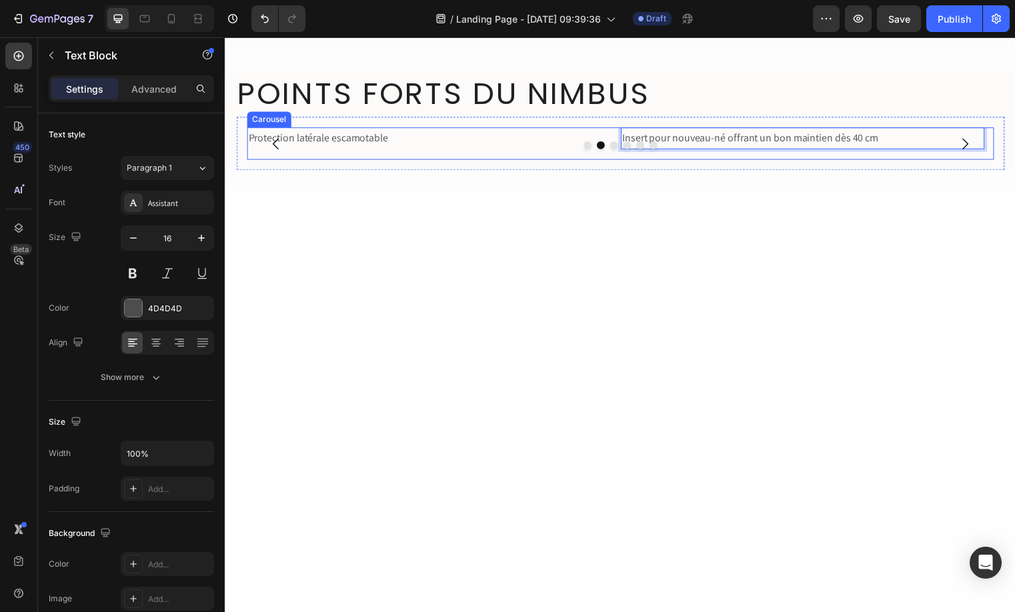
click at [628, 150] on button "Dot" at bounding box center [631, 146] width 8 height 8
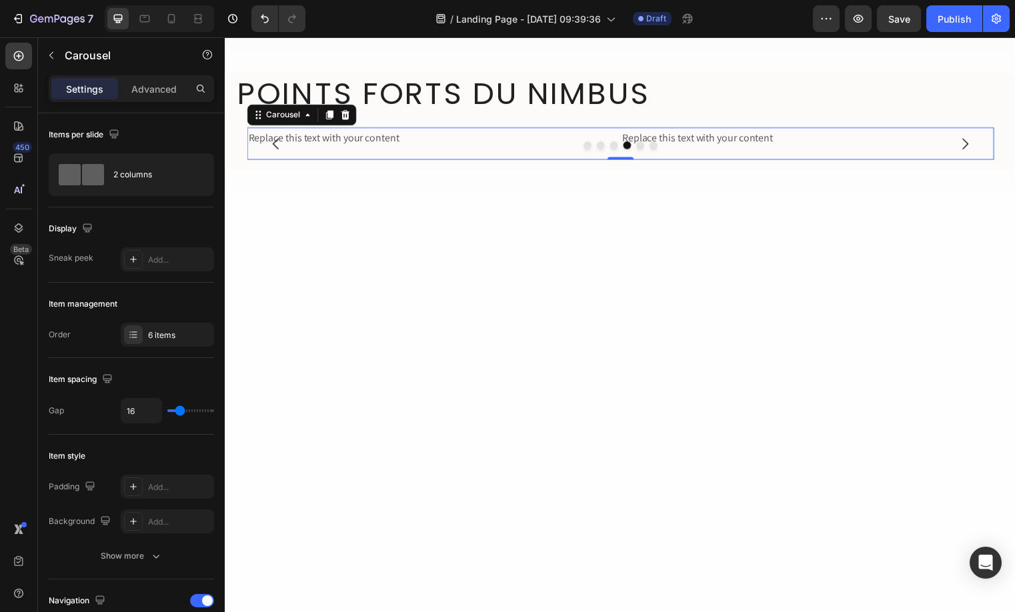
click at [312, 150] on div "Replace this text with your content" at bounding box center [431, 139] width 368 height 22
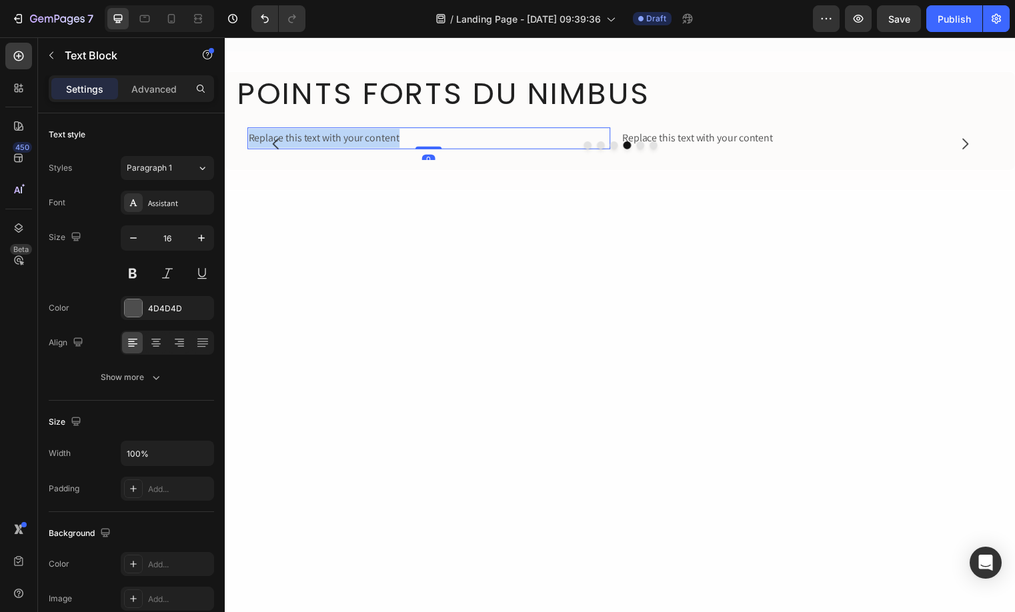
click at [313, 149] on p "Replace this text with your content" at bounding box center [430, 138] width 365 height 19
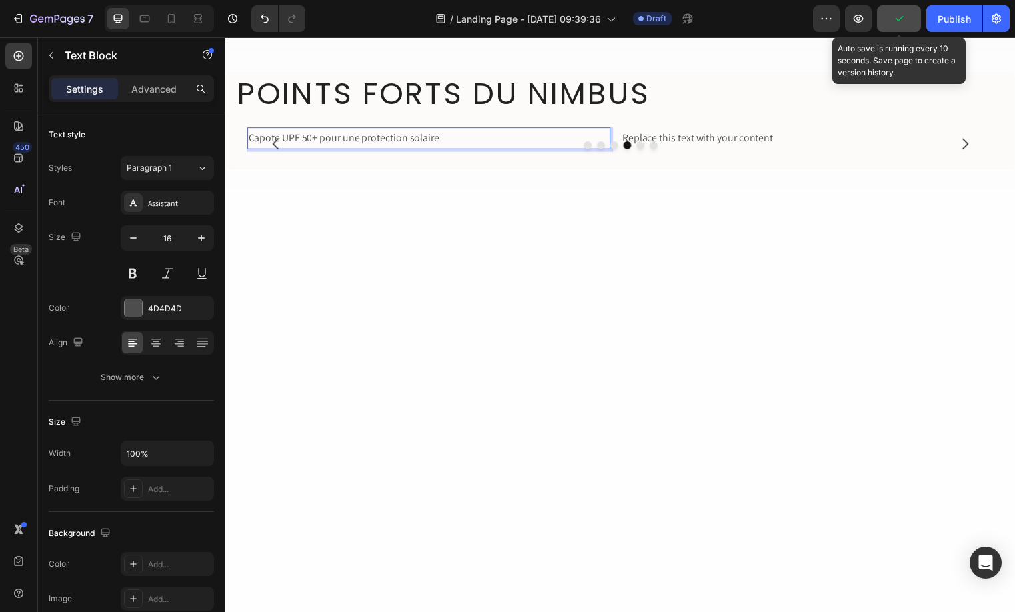
click at [913, 16] on button "button" at bounding box center [899, 18] width 44 height 27
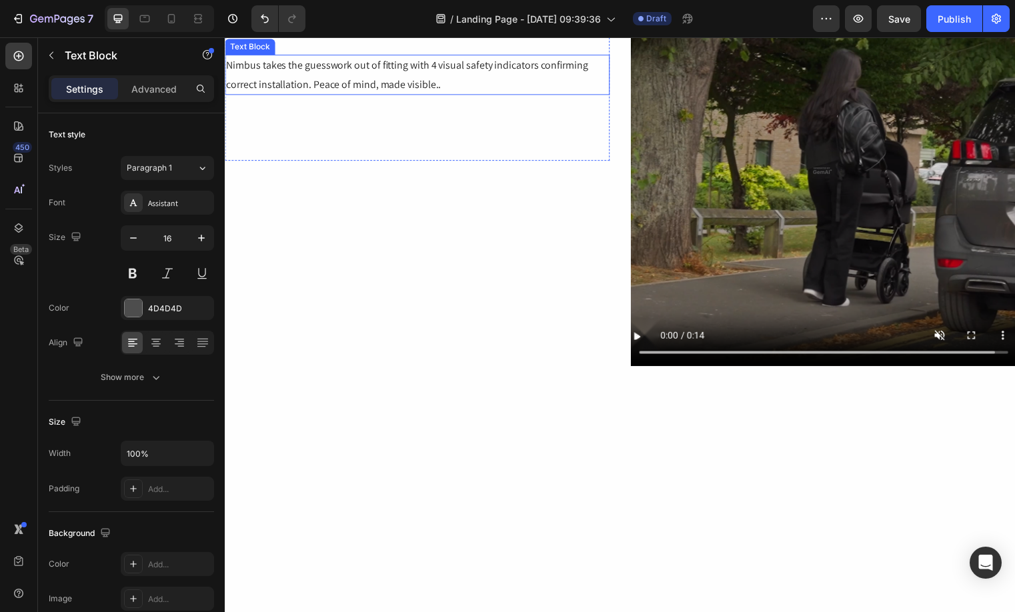
scroll to position [961, 0]
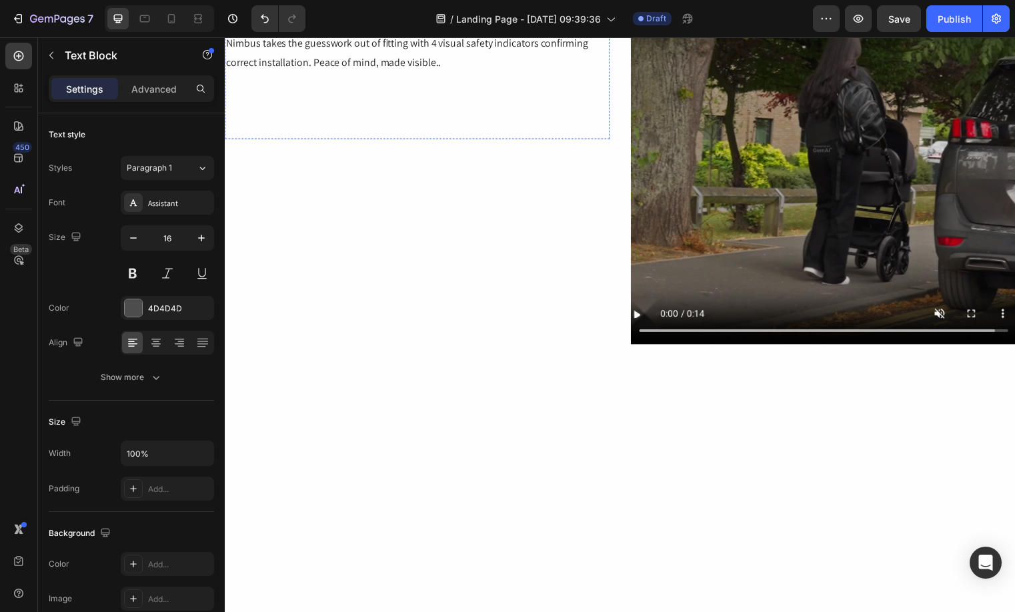
click at [361, 22] on div "BUILT-IN REASSURANCE" at bounding box center [419, 11] width 389 height 22
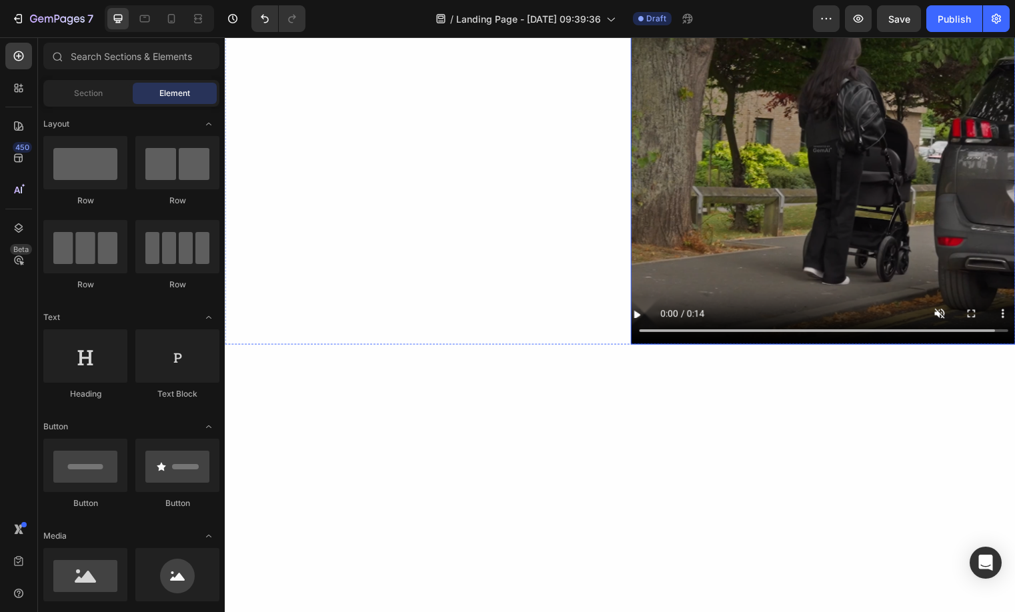
click at [806, 348] on div "Overlay" at bounding box center [829, 150] width 389 height 396
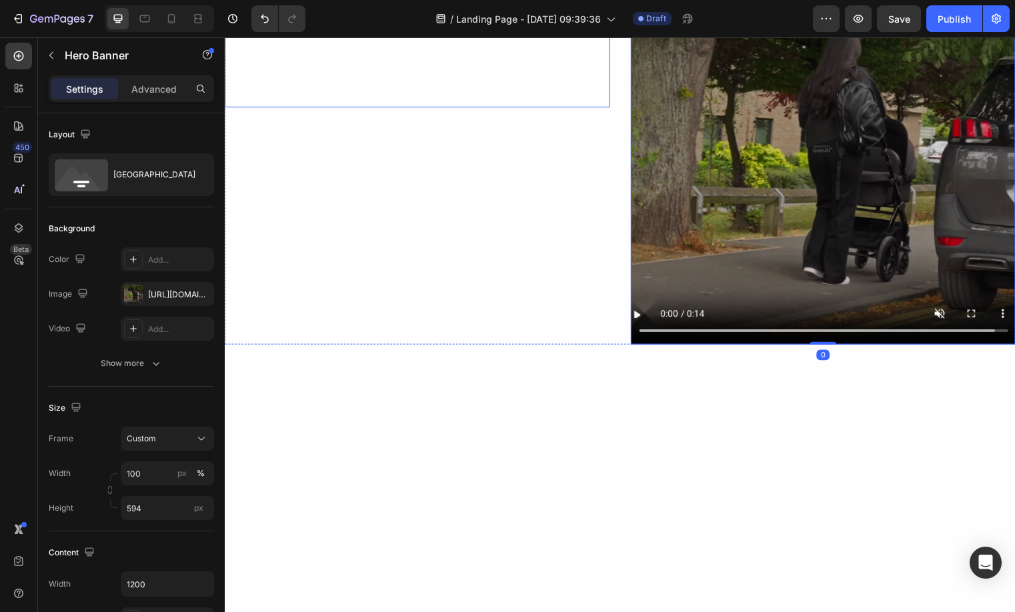
click at [561, 108] on div "Nimbus takes the guesswork out of fitting with 4 visual safety indicators confi…" at bounding box center [419, 30] width 389 height 156
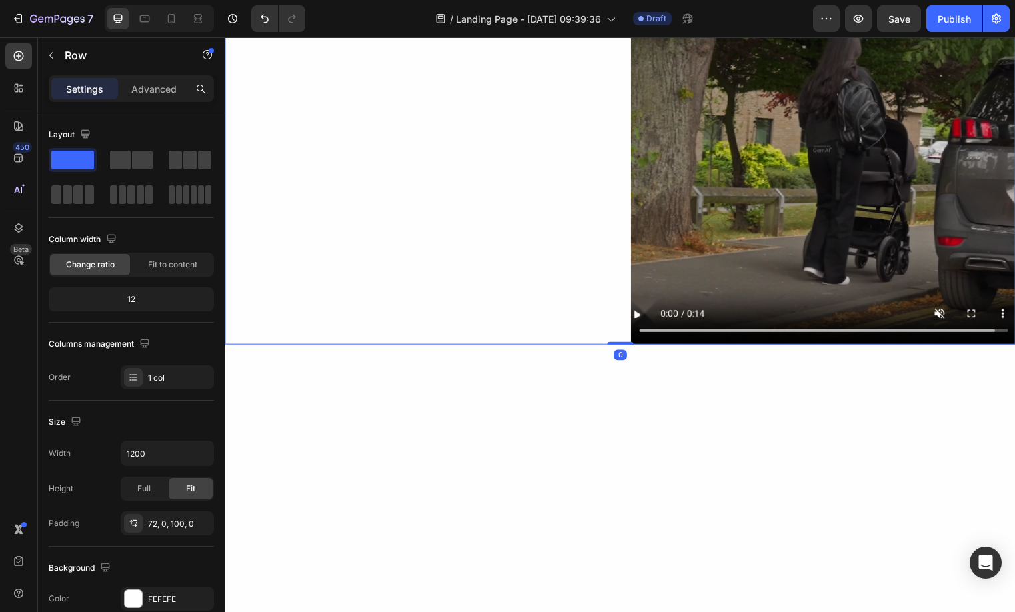
click at [619, 332] on div "Nimbus takes the guesswork out of fitting with 4 visual safety indicators confi…" at bounding box center [625, 150] width 800 height 396
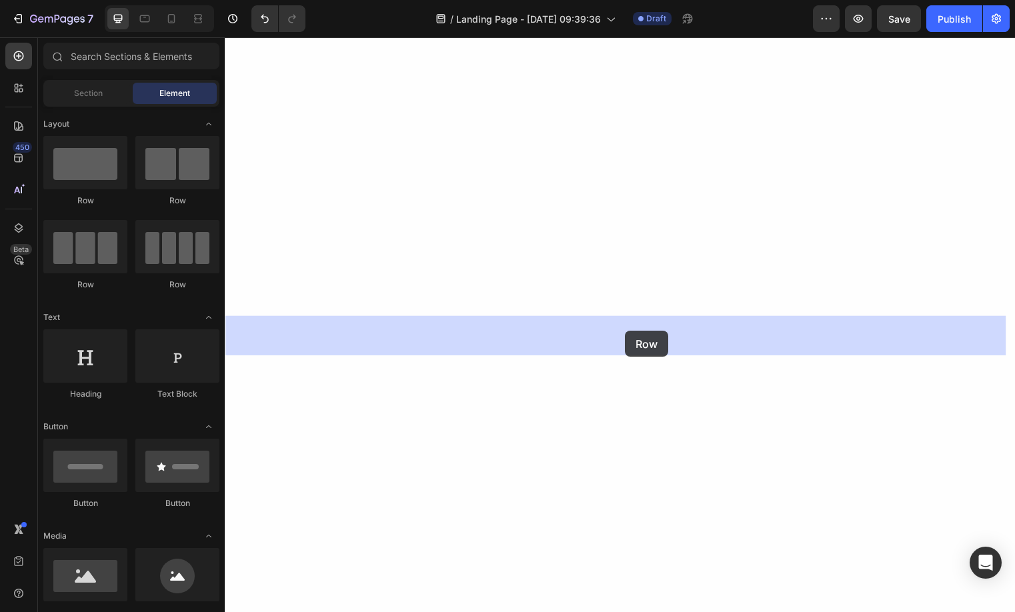
drag, startPoint x: 333, startPoint y: 195, endPoint x: 629, endPoint y: 333, distance: 326.6
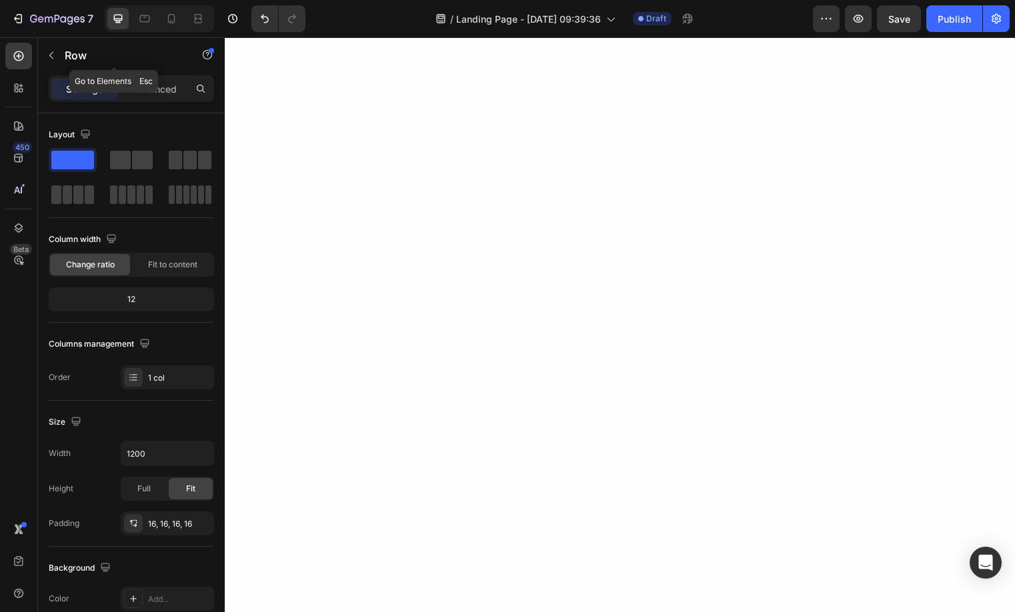
click at [51, 58] on icon "button" at bounding box center [51, 55] width 11 height 11
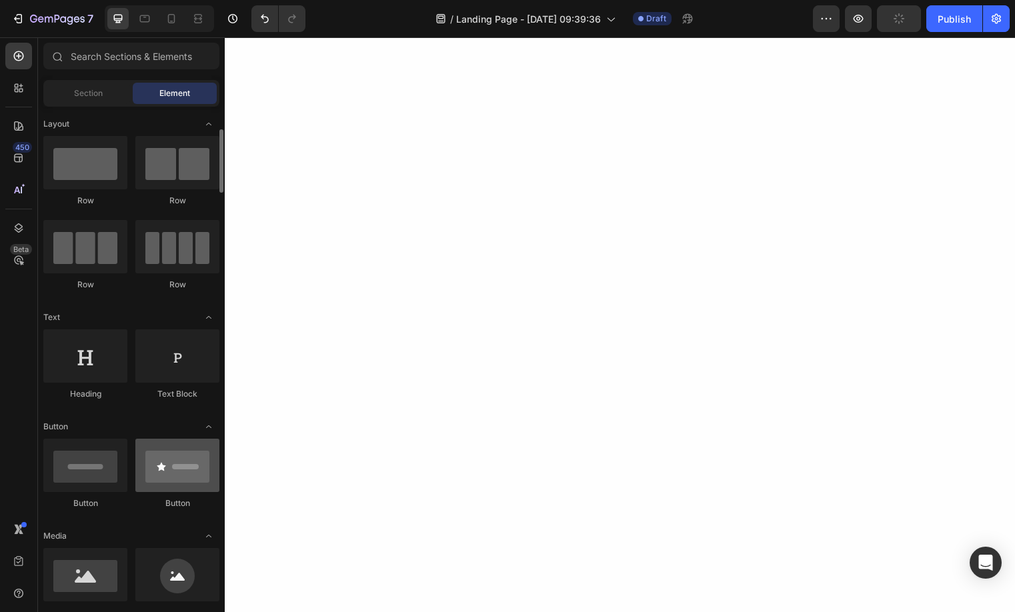
scroll to position [40, 0]
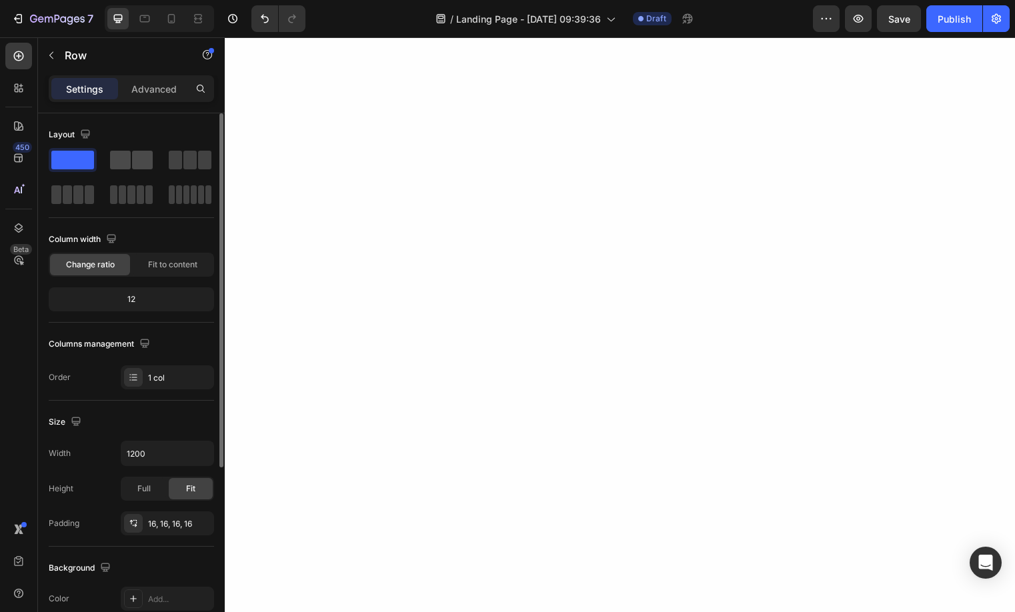
click at [145, 162] on span at bounding box center [142, 160] width 21 height 19
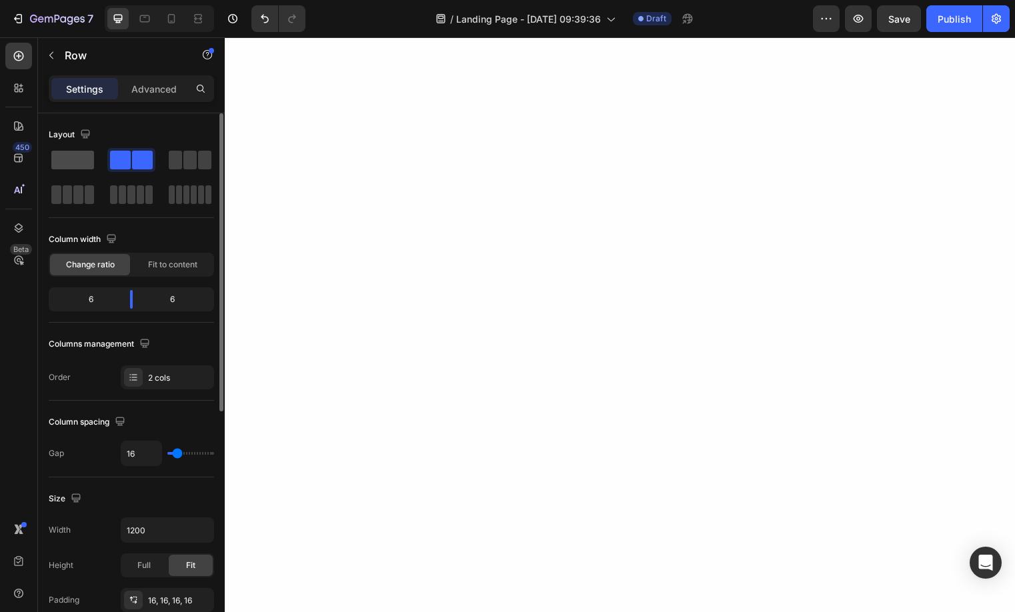
click at [65, 158] on span at bounding box center [72, 160] width 43 height 19
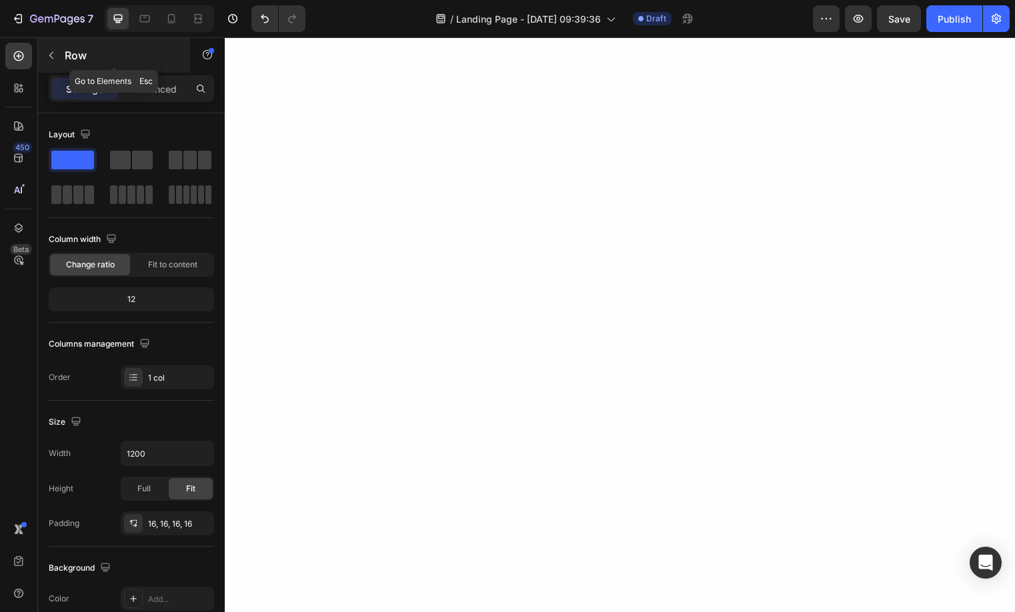
click at [49, 50] on icon "button" at bounding box center [51, 55] width 11 height 11
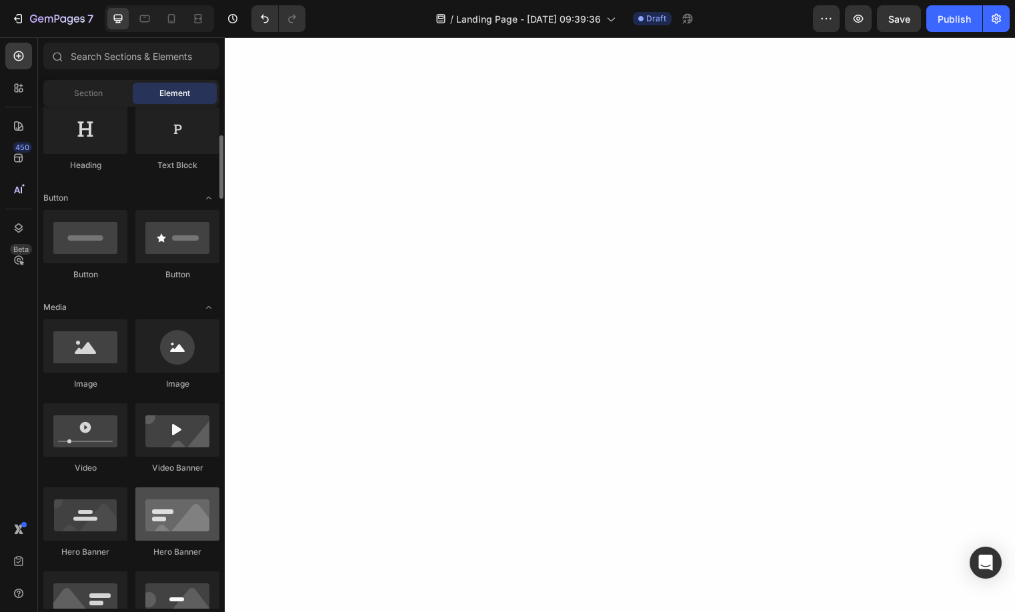
scroll to position [251, 0]
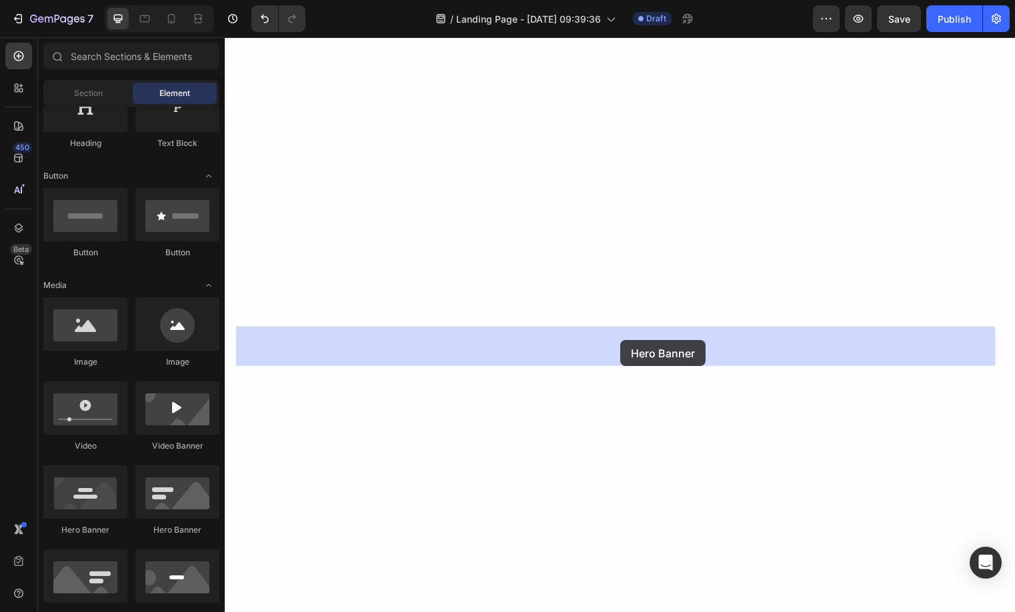
drag, startPoint x: 423, startPoint y: 536, endPoint x: 625, endPoint y: 344, distance: 278.7
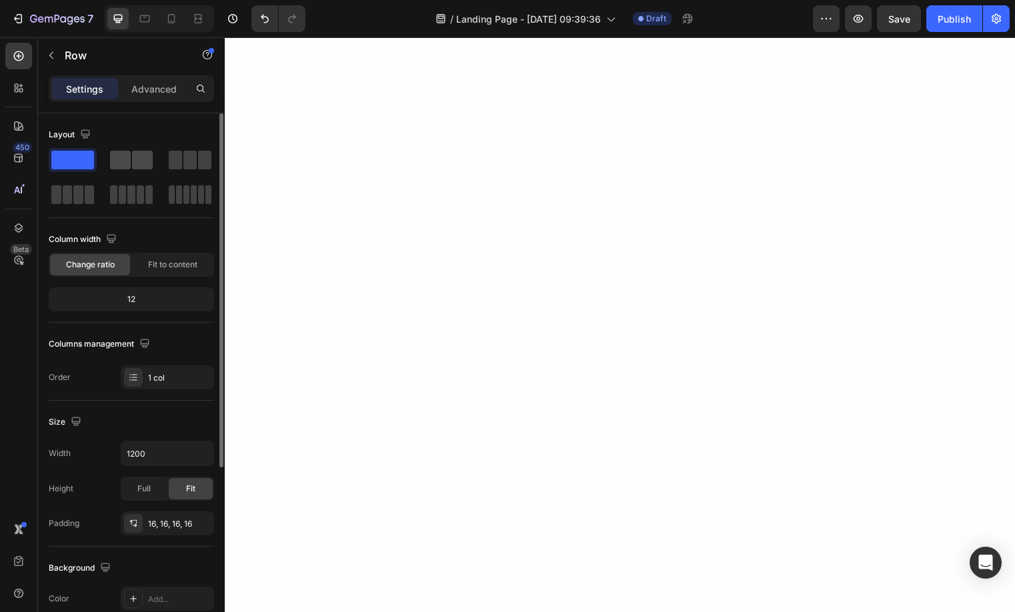
click at [136, 163] on span at bounding box center [142, 160] width 21 height 19
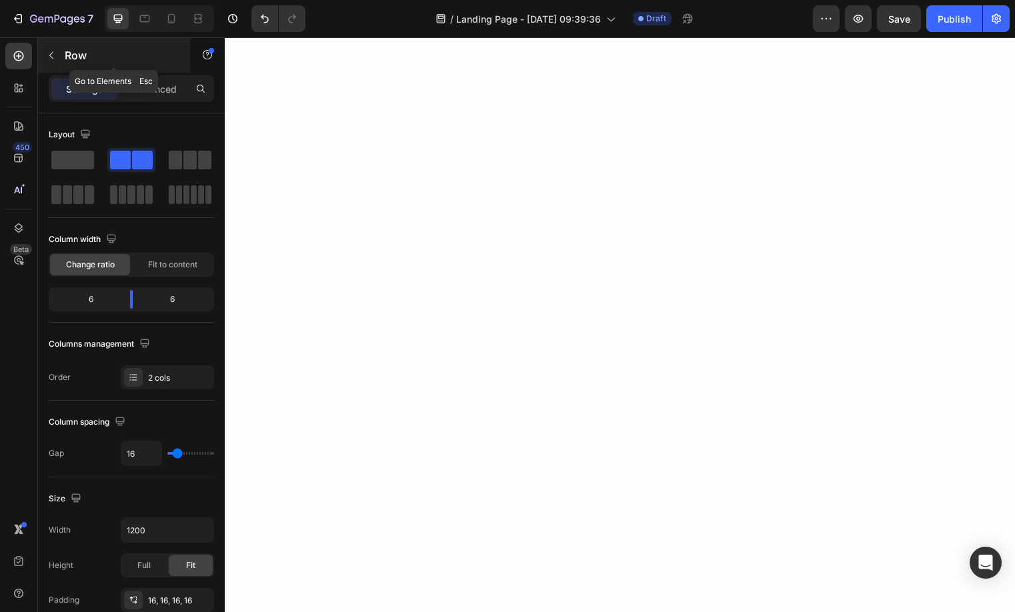
click at [56, 59] on icon "button" at bounding box center [51, 55] width 11 height 11
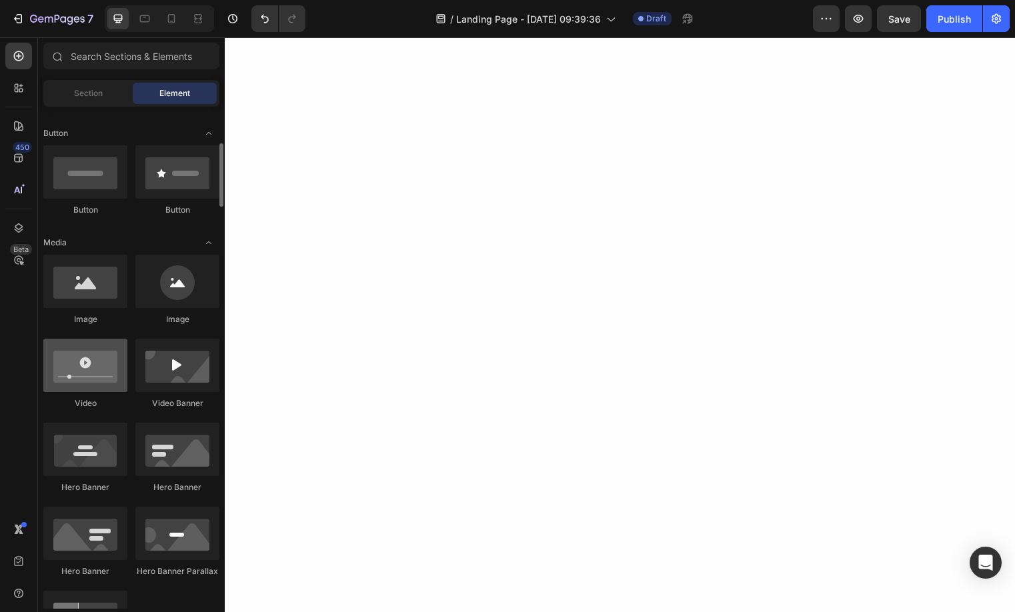
scroll to position [189, 0]
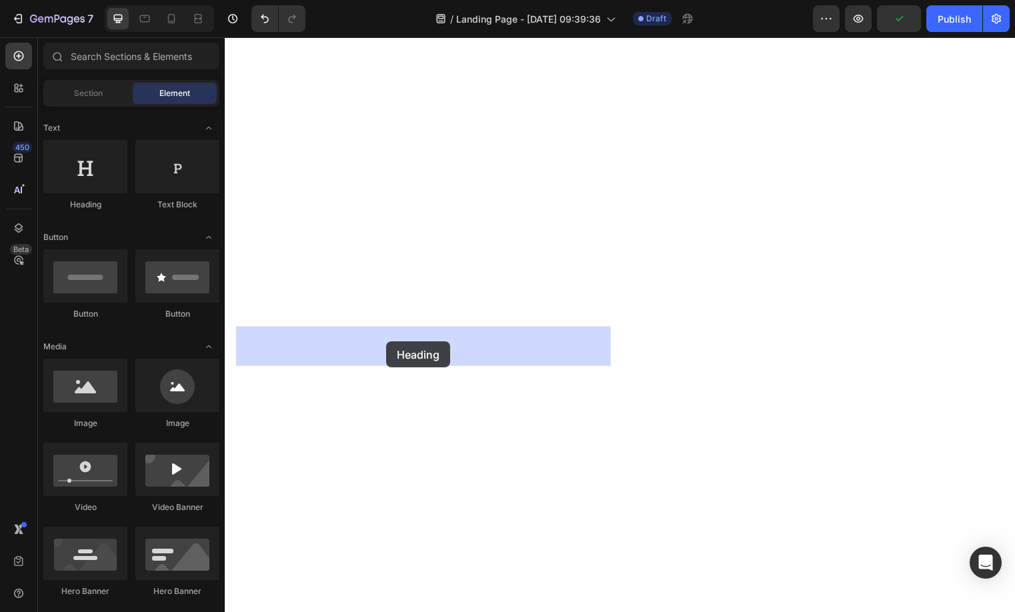
drag, startPoint x: 317, startPoint y: 211, endPoint x: 388, endPoint y: 345, distance: 151.5
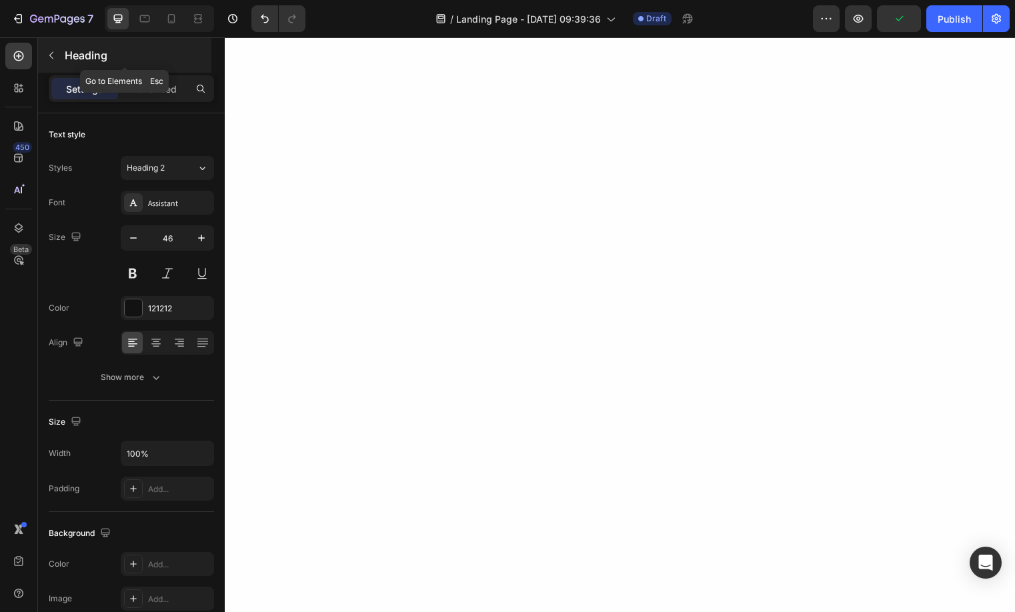
click at [47, 54] on icon "button" at bounding box center [51, 55] width 11 height 11
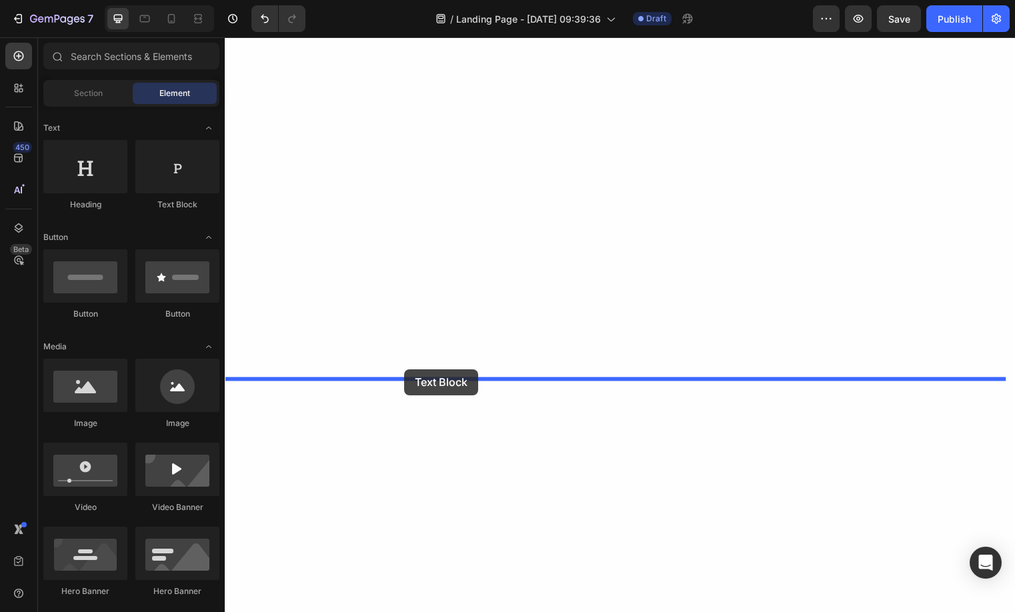
drag, startPoint x: 407, startPoint y: 224, endPoint x: 403, endPoint y: 366, distance: 142.1
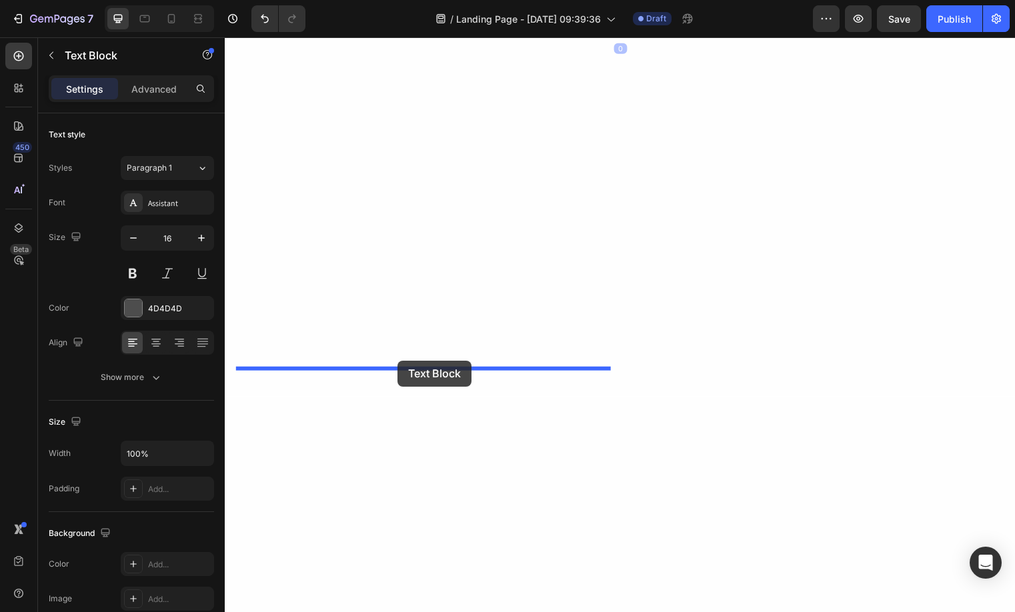
drag, startPoint x: 382, startPoint y: 392, endPoint x: 399, endPoint y: 365, distance: 32.4
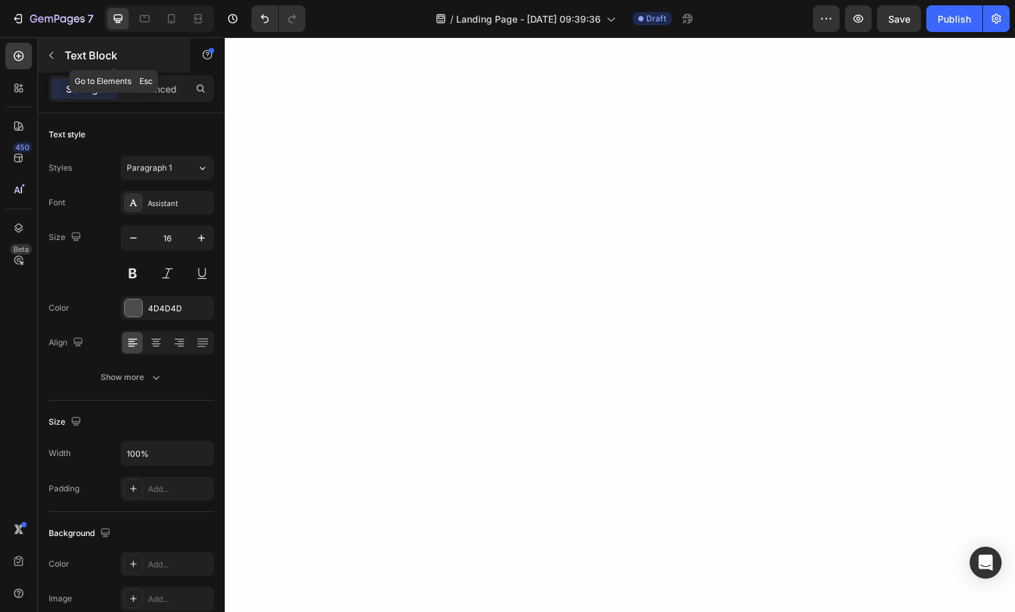
click at [55, 61] on button "button" at bounding box center [51, 55] width 21 height 21
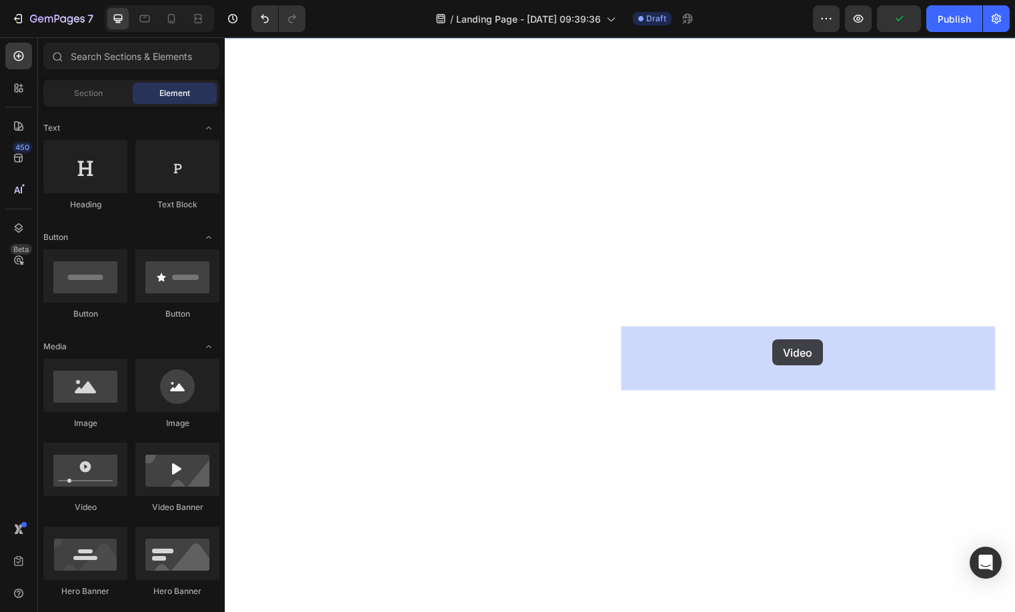
drag, startPoint x: 327, startPoint y: 511, endPoint x: 779, endPoint y: 343, distance: 482.0
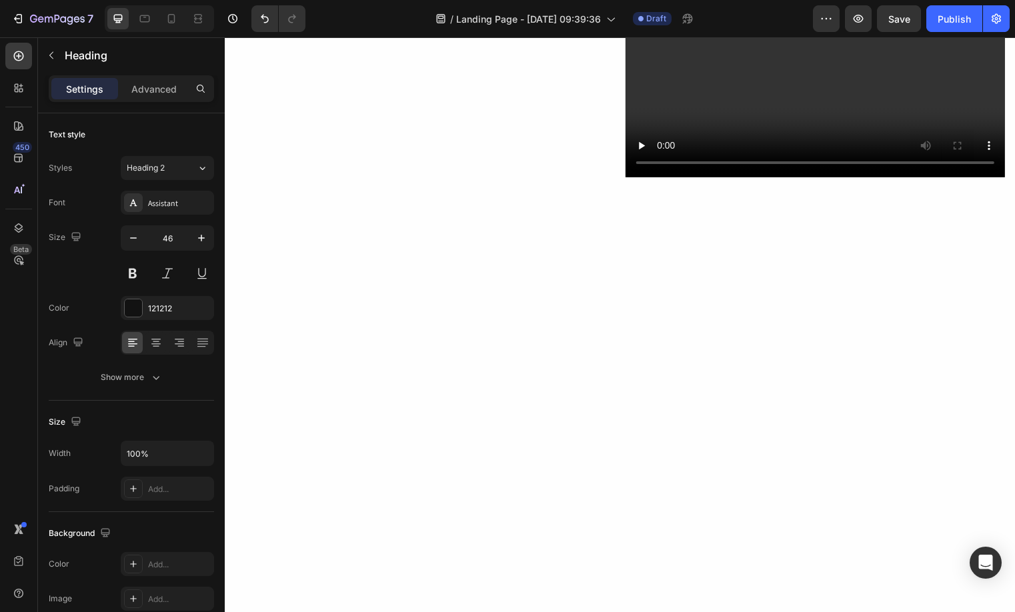
click at [287, 27] on div "Replace this text with your content" at bounding box center [427, 16] width 384 height 22
click at [287, 26] on p "Replace this text with your content" at bounding box center [427, 16] width 381 height 19
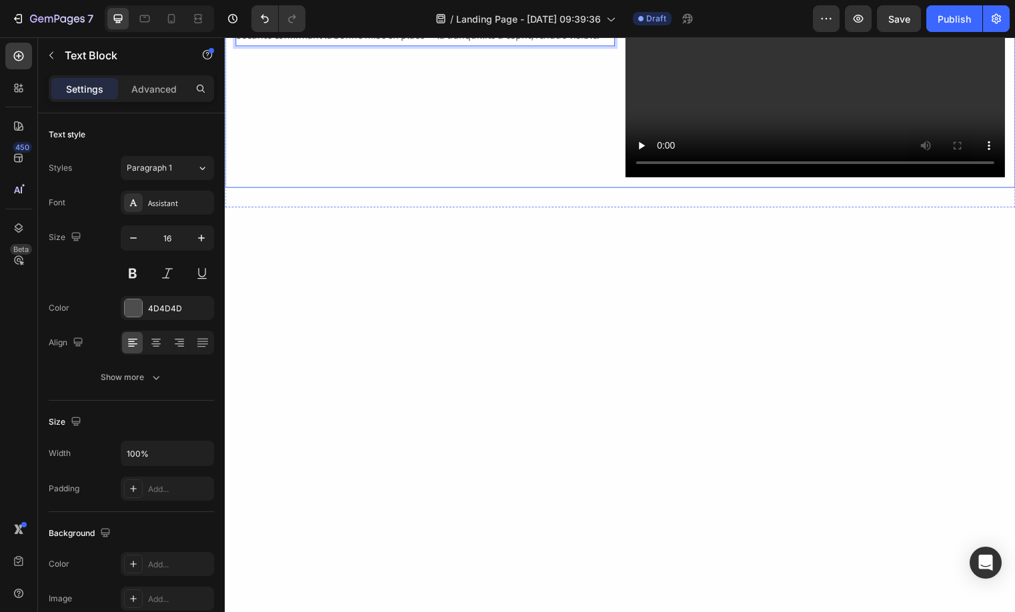
click at [379, 179] on div "Confiance intégrée Heading Nimbus élimine les incertitudes de l’installation gr…" at bounding box center [427, 71] width 384 height 216
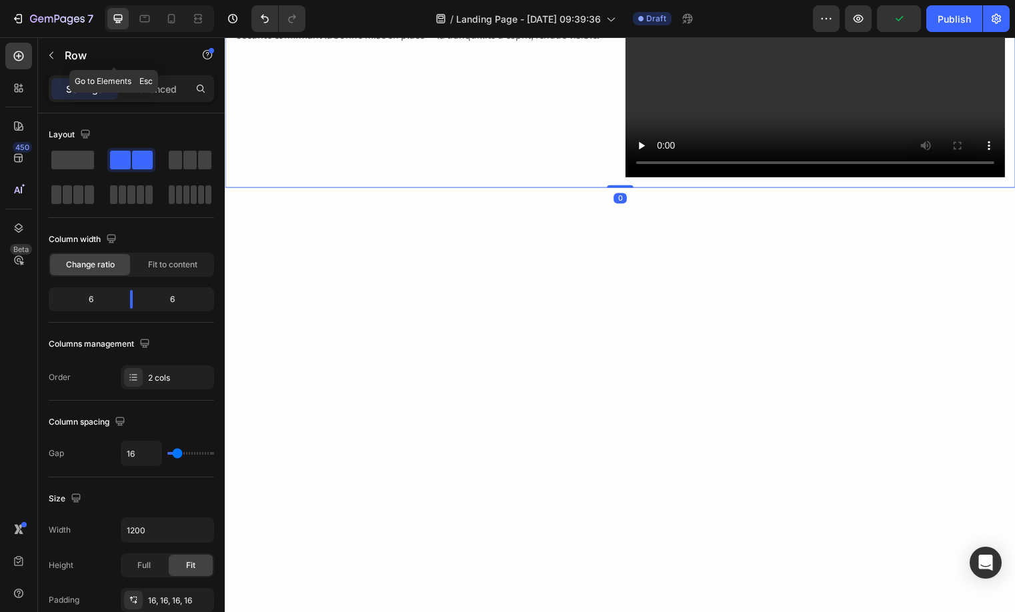
click at [52, 41] on div "Row" at bounding box center [114, 55] width 152 height 35
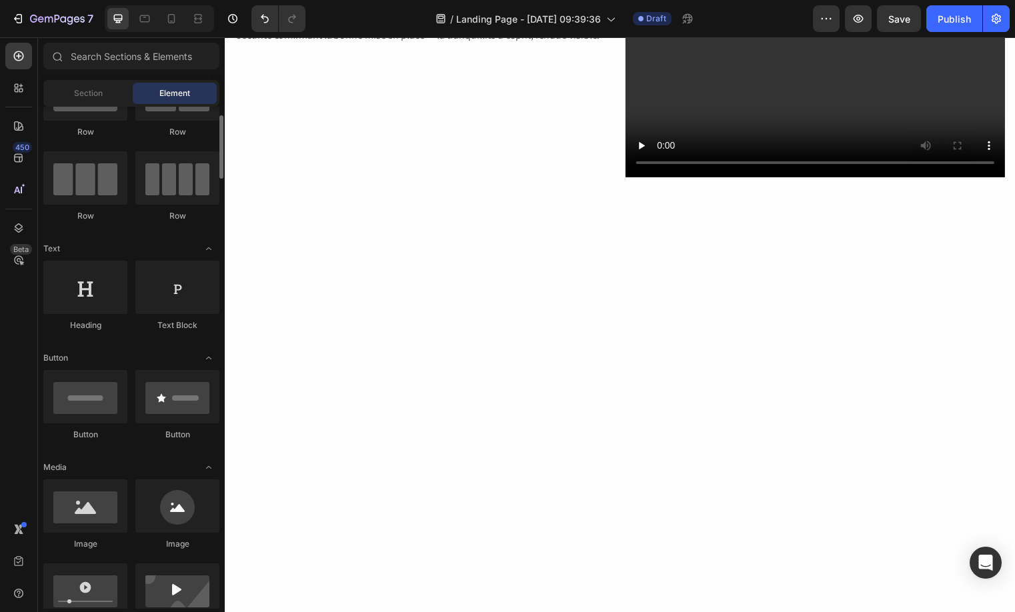
scroll to position [0, 0]
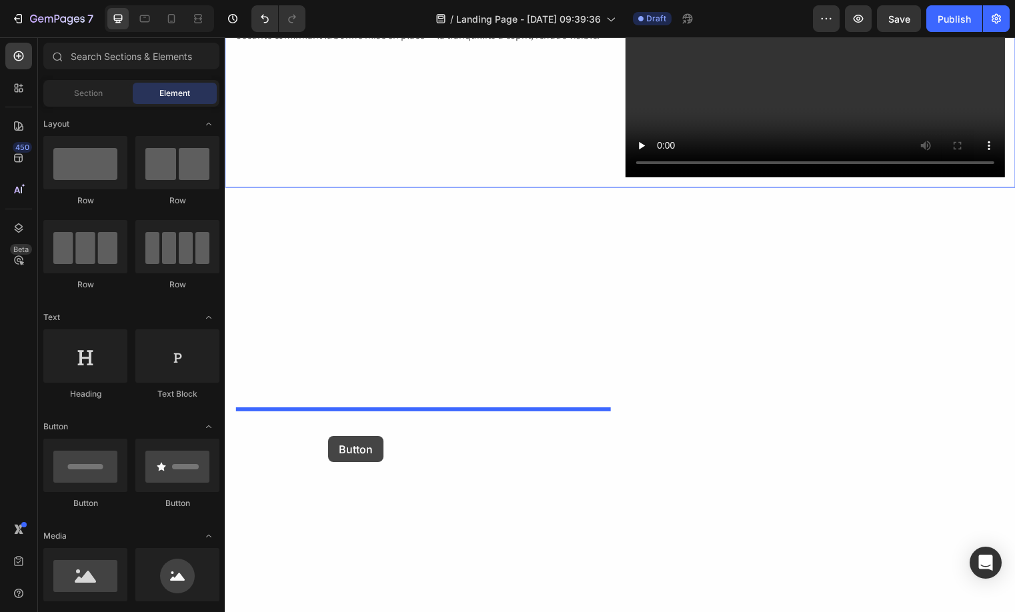
drag, startPoint x: 305, startPoint y: 501, endPoint x: 726, endPoint y: 426, distance: 427.2
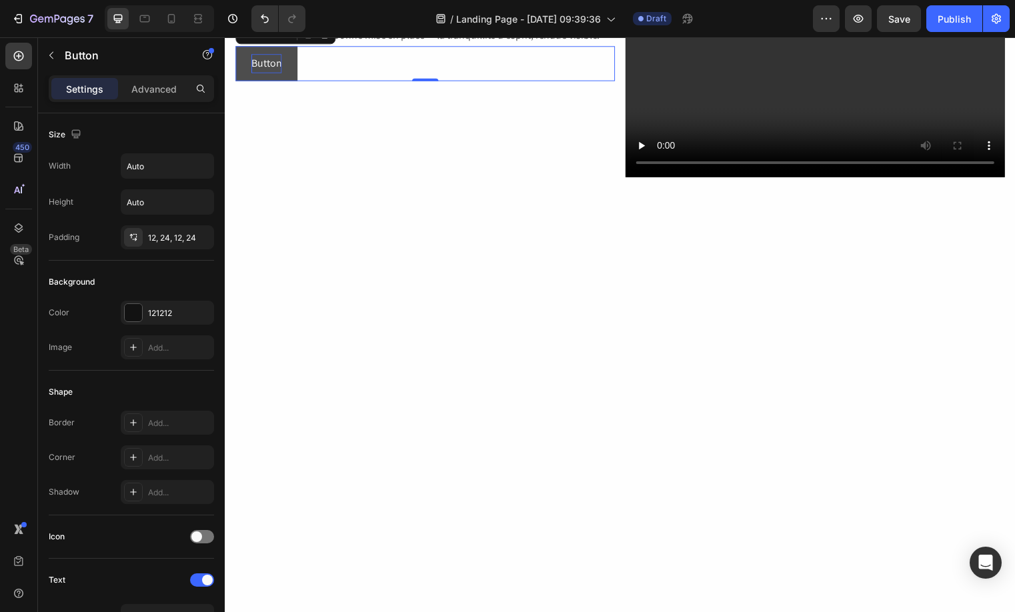
click at [261, 73] on p "Button" at bounding box center [266, 63] width 31 height 19
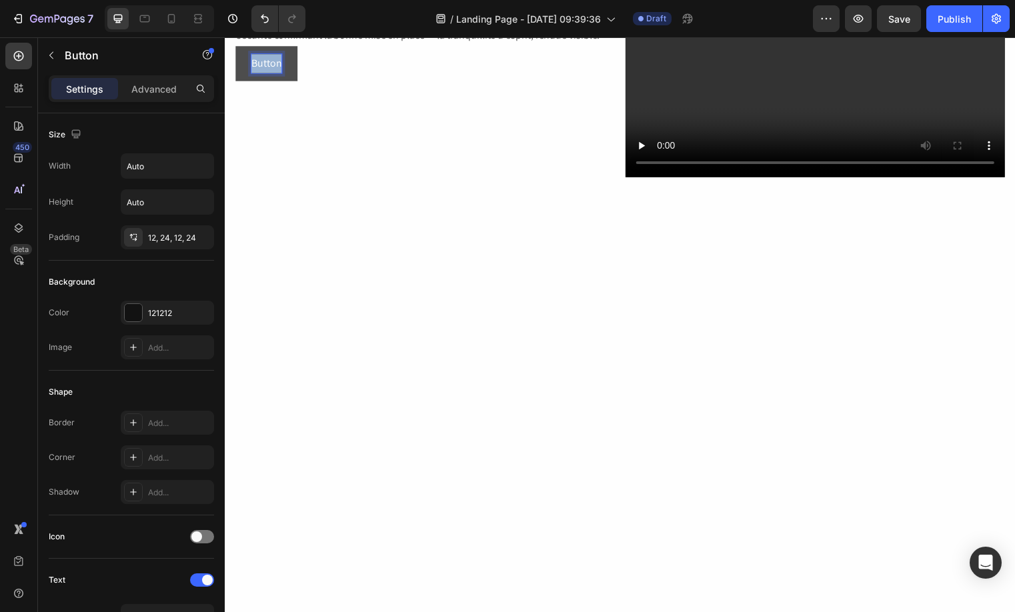
click at [261, 73] on p "Button" at bounding box center [266, 63] width 31 height 19
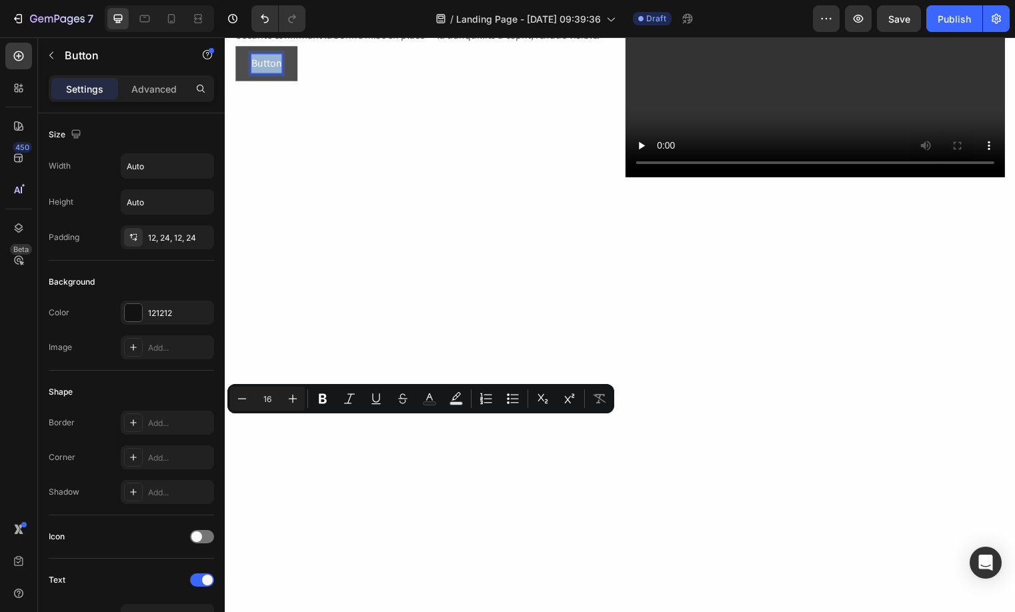
click at [261, 73] on p "Button" at bounding box center [266, 63] width 31 height 19
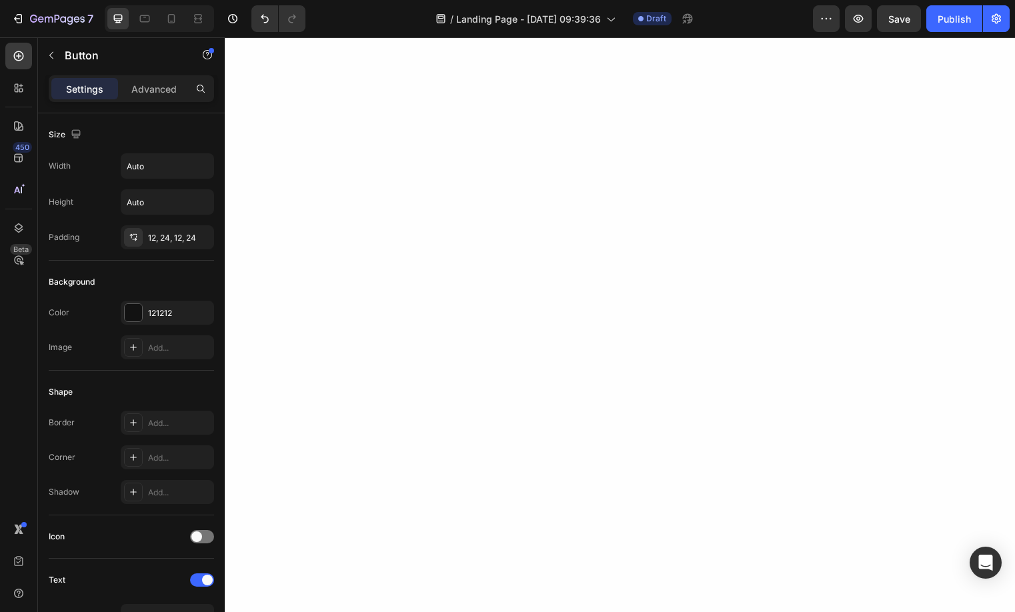
scroll to position [1356, 0]
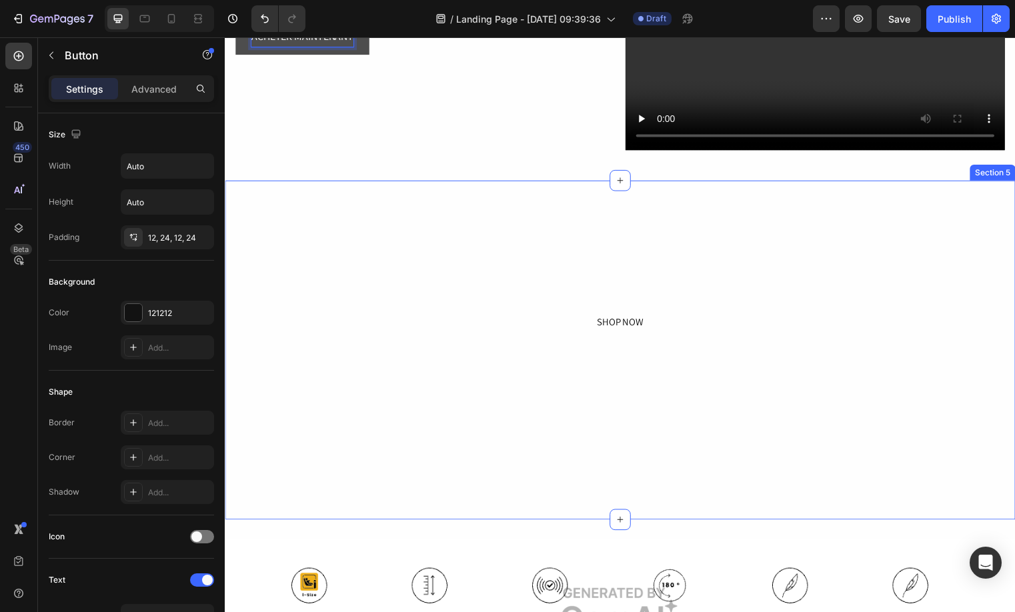
click at [553, 199] on div "SHOP NOW Button Row Section 5" at bounding box center [625, 353] width 800 height 343
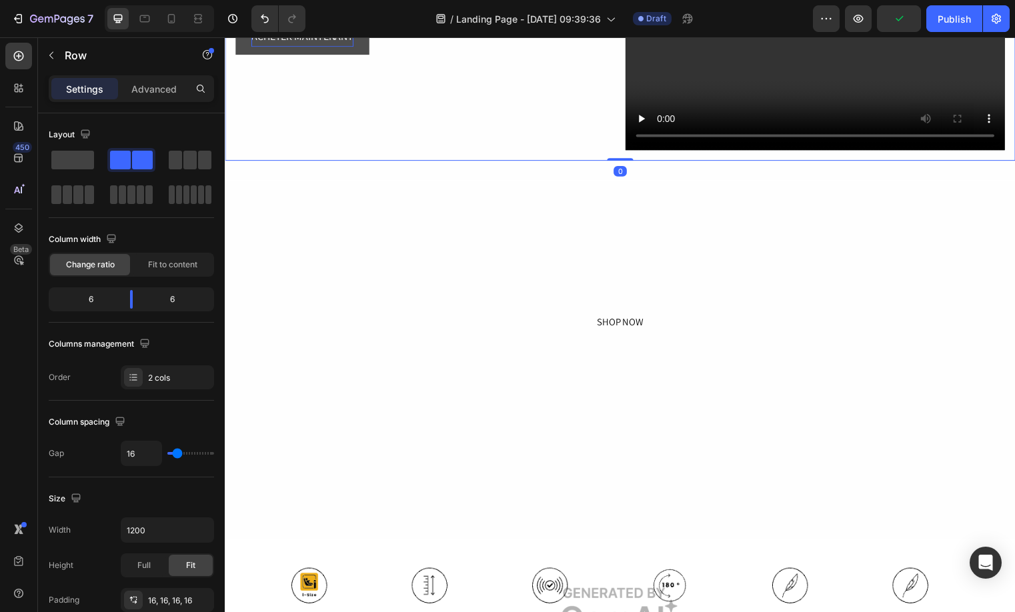
click at [547, 139] on div "Confiance intégrée Heading Nimbus élimine les incertitudes de l’installation gr…" at bounding box center [427, 43] width 384 height 216
drag, startPoint x: 637, startPoint y: 361, endPoint x: 627, endPoint y: 341, distance: 22.1
click at [637, 361] on div "SHOP NOW Button Row Section 5" at bounding box center [625, 353] width 800 height 343
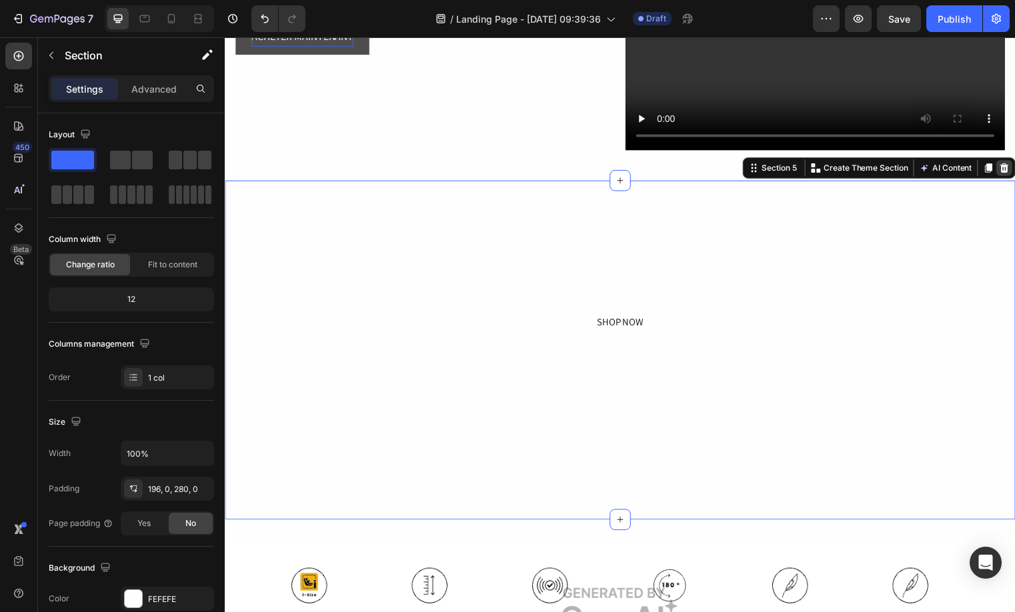
click at [1009, 169] on icon at bounding box center [1013, 169] width 9 height 9
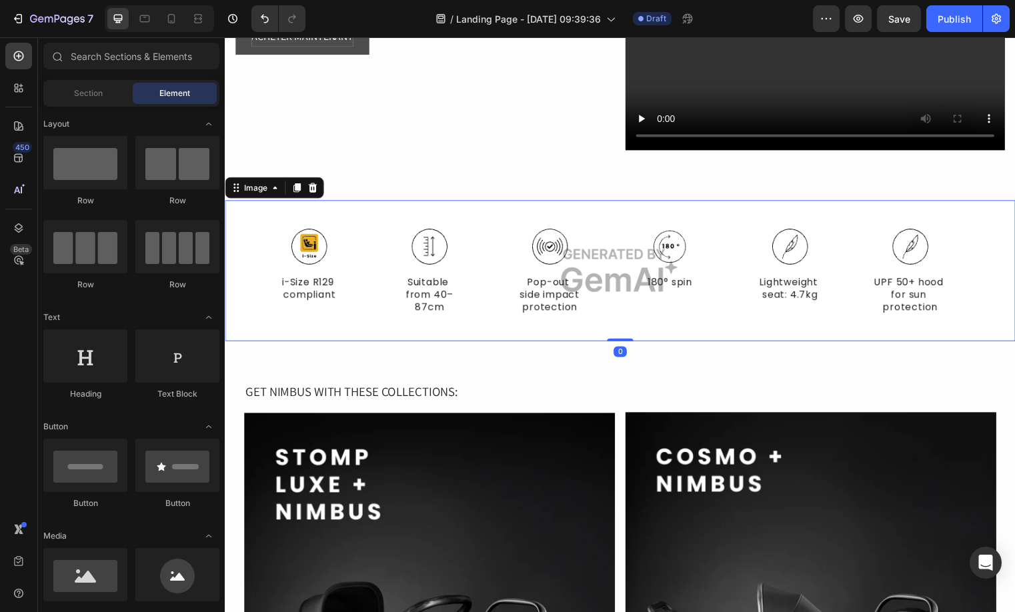
click at [553, 255] on img at bounding box center [625, 273] width 800 height 142
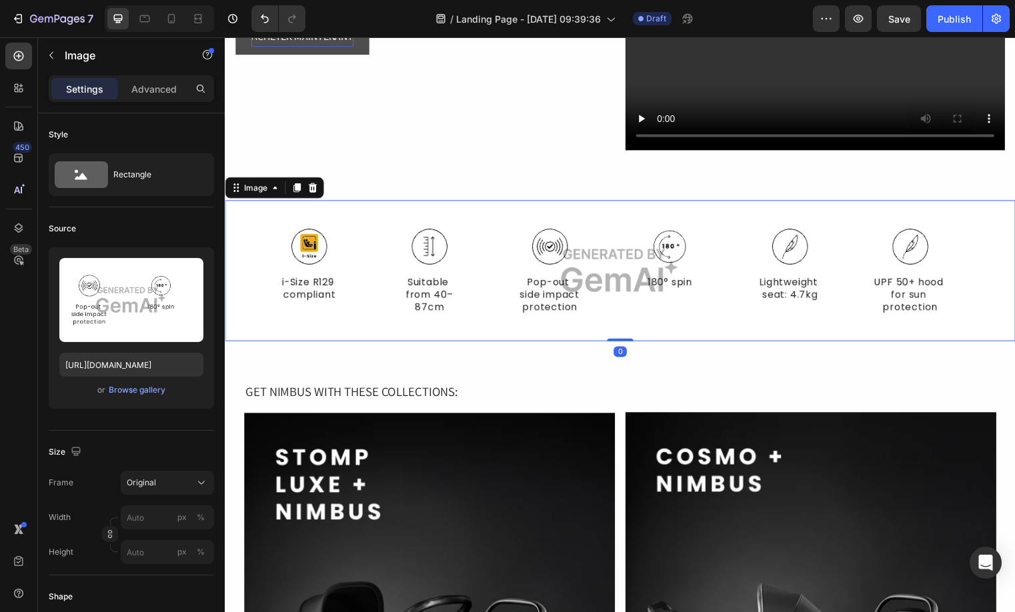
click at [321, 187] on div at bounding box center [313, 189] width 16 height 16
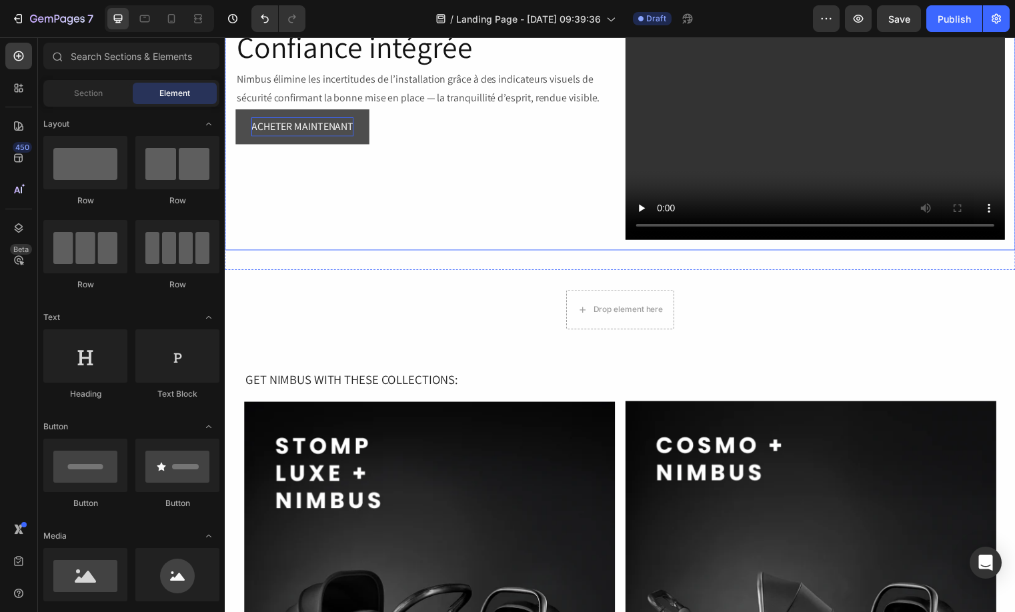
scroll to position [1257, 0]
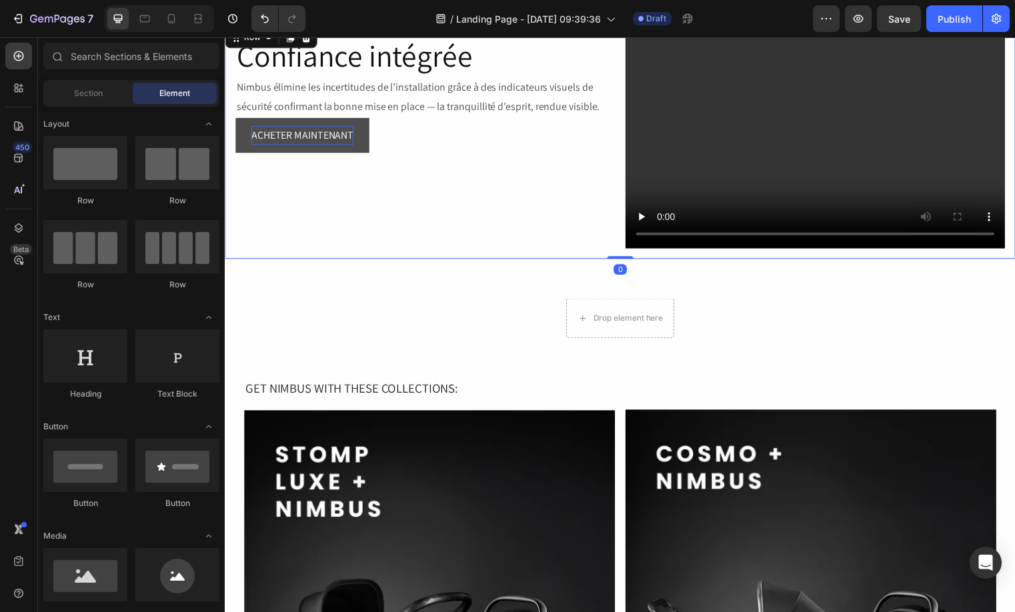
click at [555, 251] on div "Confiance intégrée Heading Nimbus élimine les incertitudes de l’installation gr…" at bounding box center [625, 142] width 800 height 237
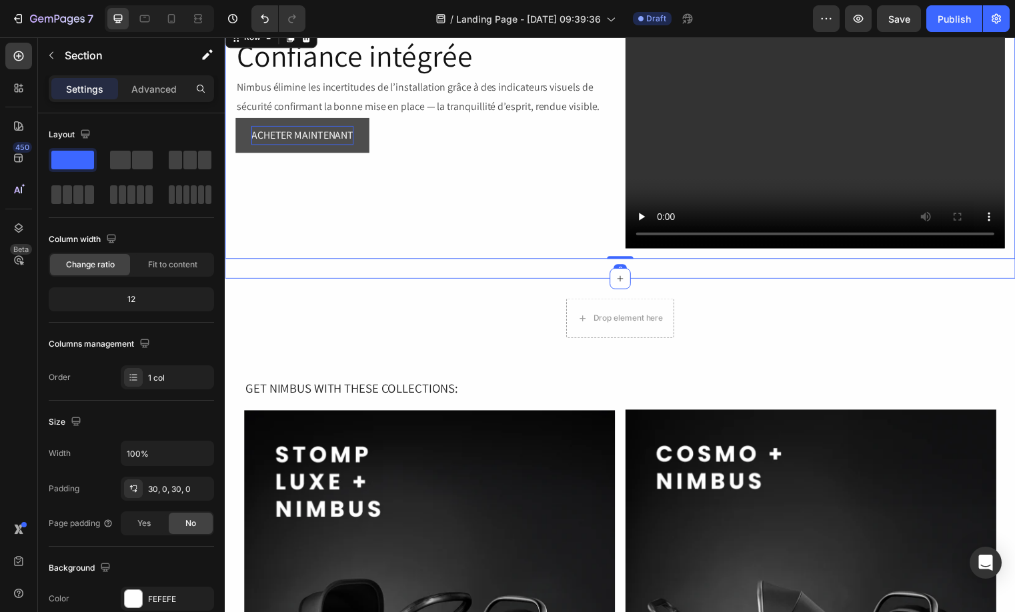
click at [548, 263] on div "Confiance intégrée Heading Nimbus élimine les incertitudes de l’installation gr…" at bounding box center [625, 142] width 800 height 277
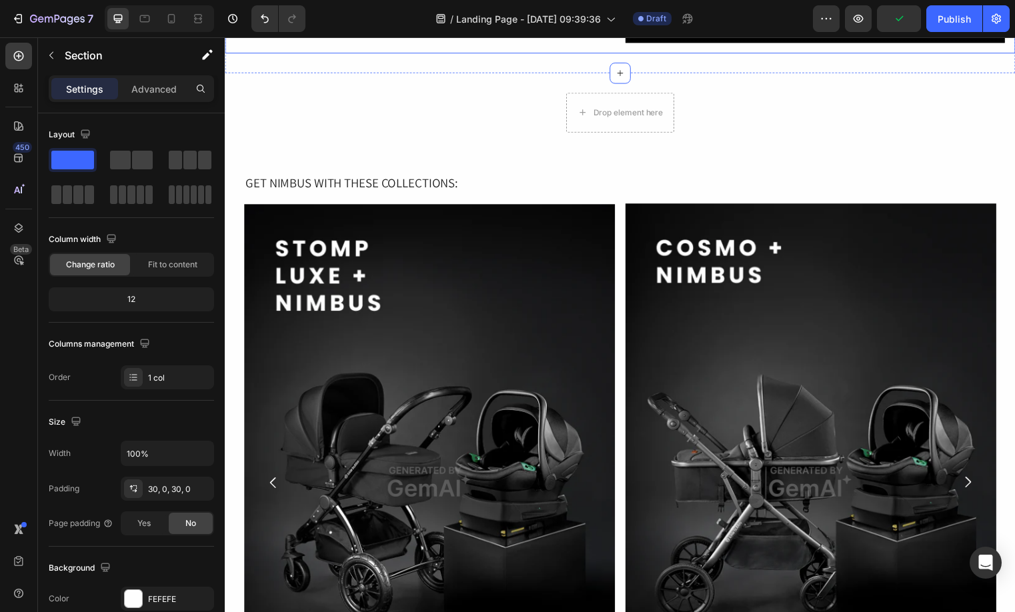
scroll to position [1079, 0]
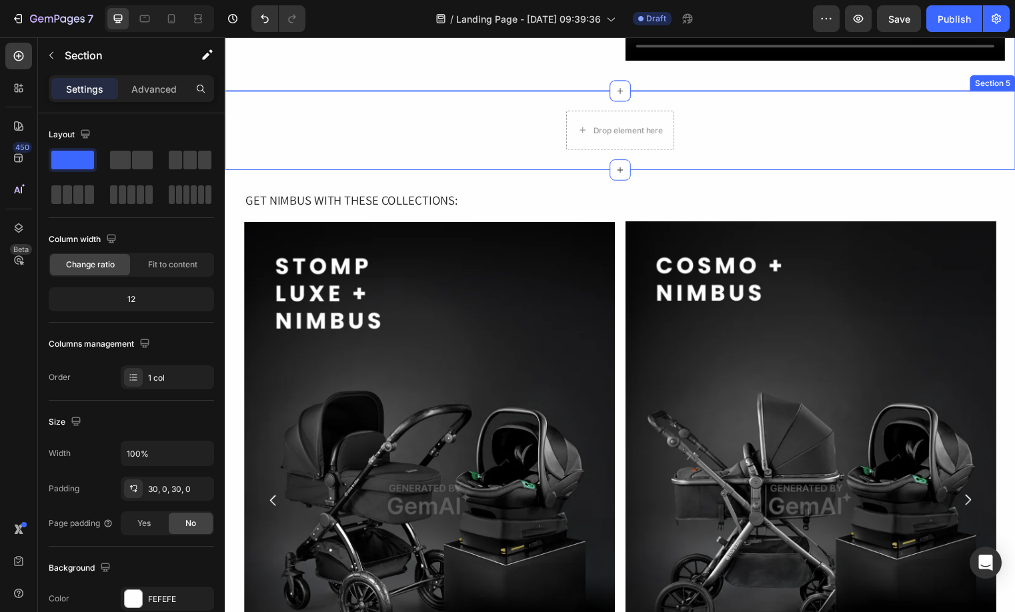
click at [313, 151] on div "Drop element here Row" at bounding box center [625, 131] width 800 height 40
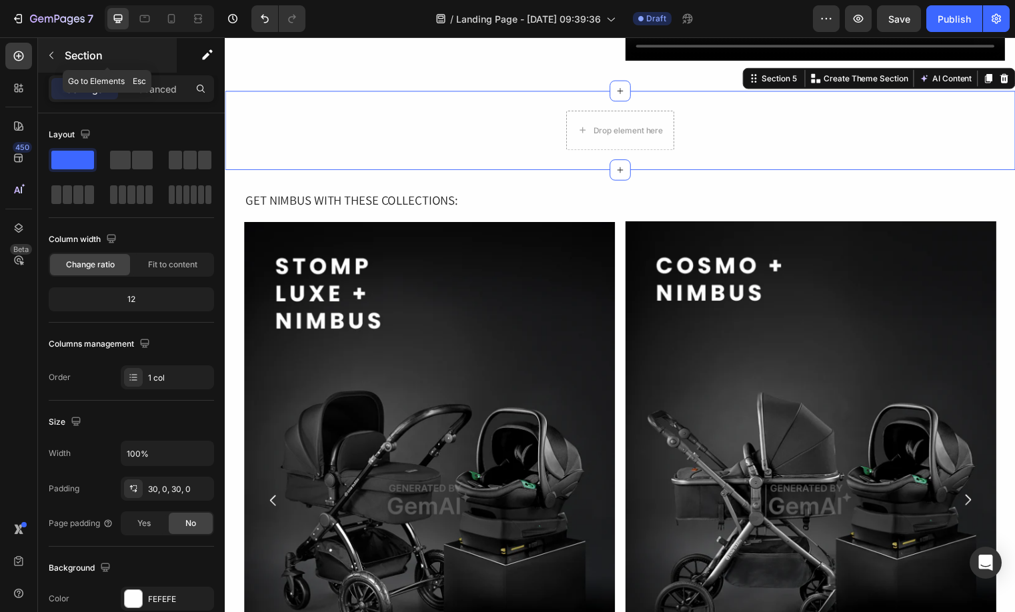
click at [46, 58] on icon "button" at bounding box center [51, 55] width 11 height 11
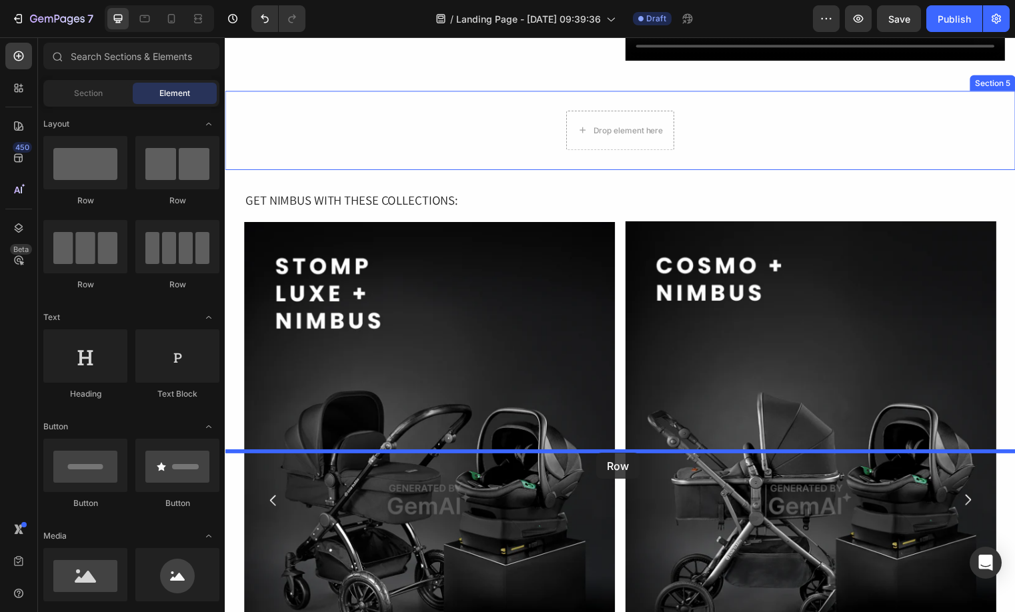
drag, startPoint x: 445, startPoint y: 256, endPoint x: 601, endPoint y: 458, distance: 254.8
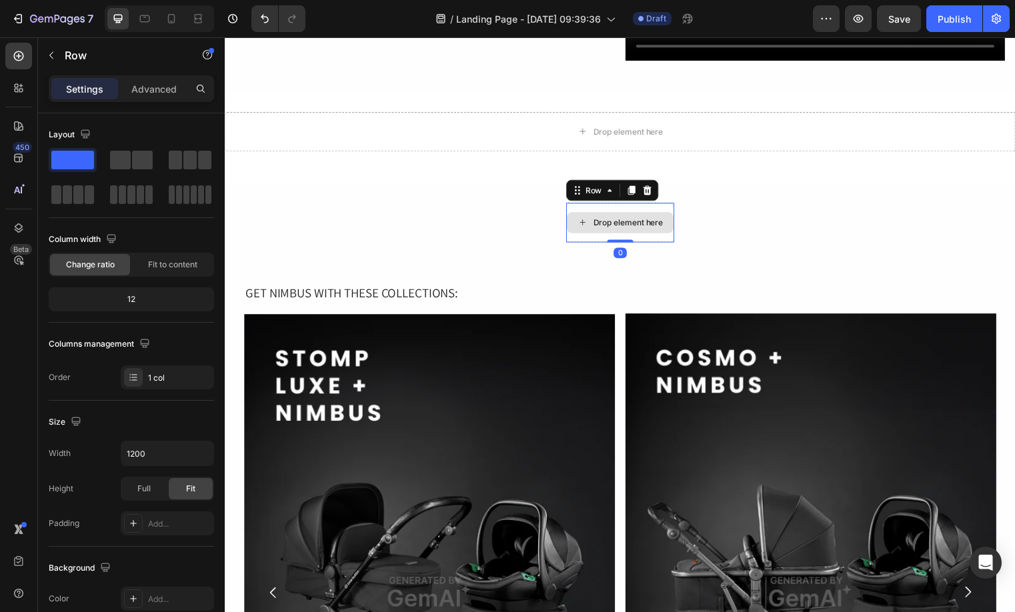
click at [671, 245] on div "Drop element here" at bounding box center [624, 225] width 109 height 40
click at [650, 197] on icon at bounding box center [652, 192] width 11 height 11
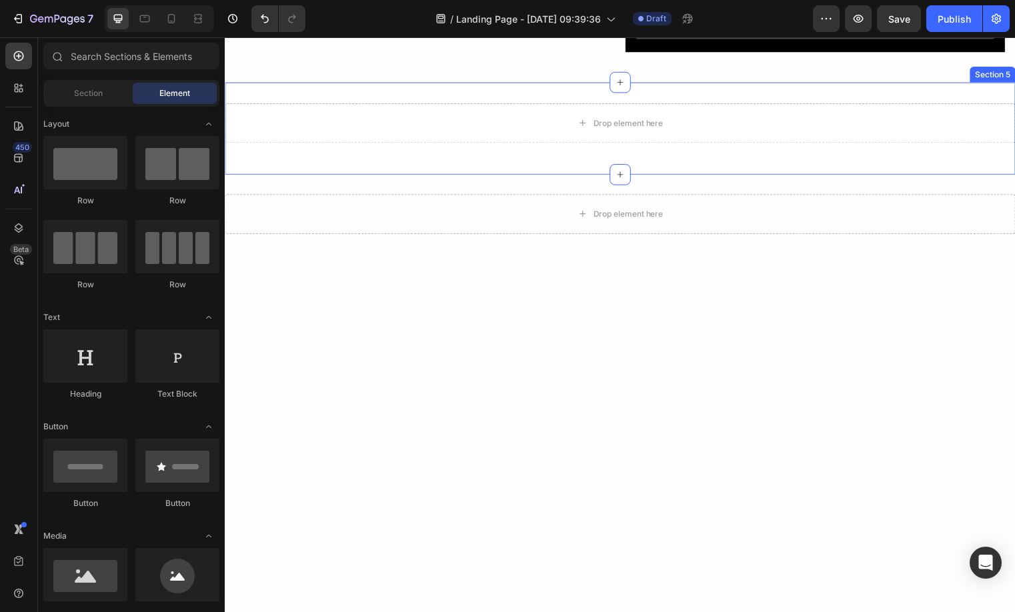
scroll to position [1098, 0]
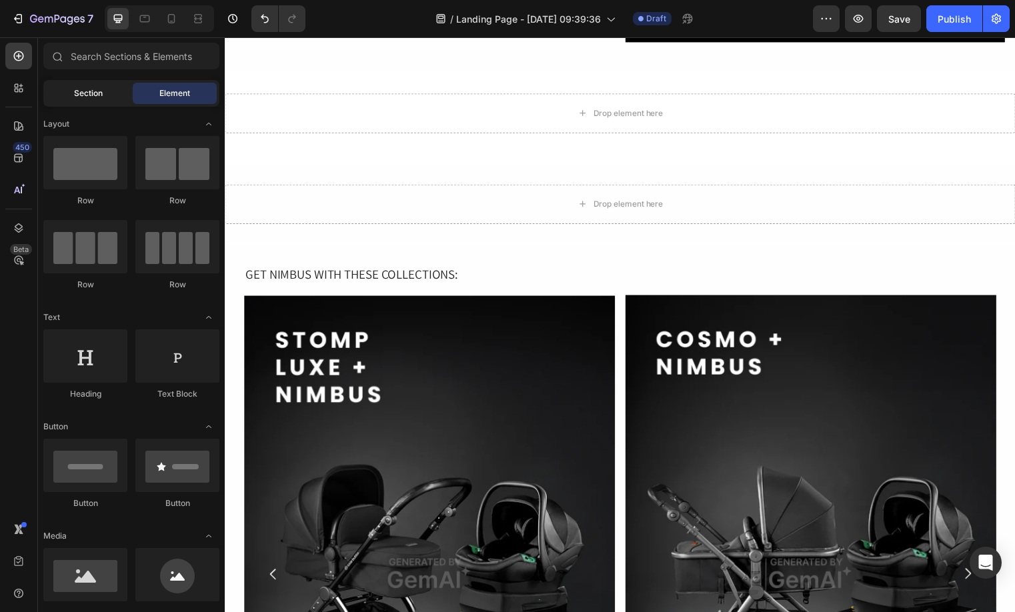
click at [67, 89] on div "Section" at bounding box center [88, 93] width 84 height 21
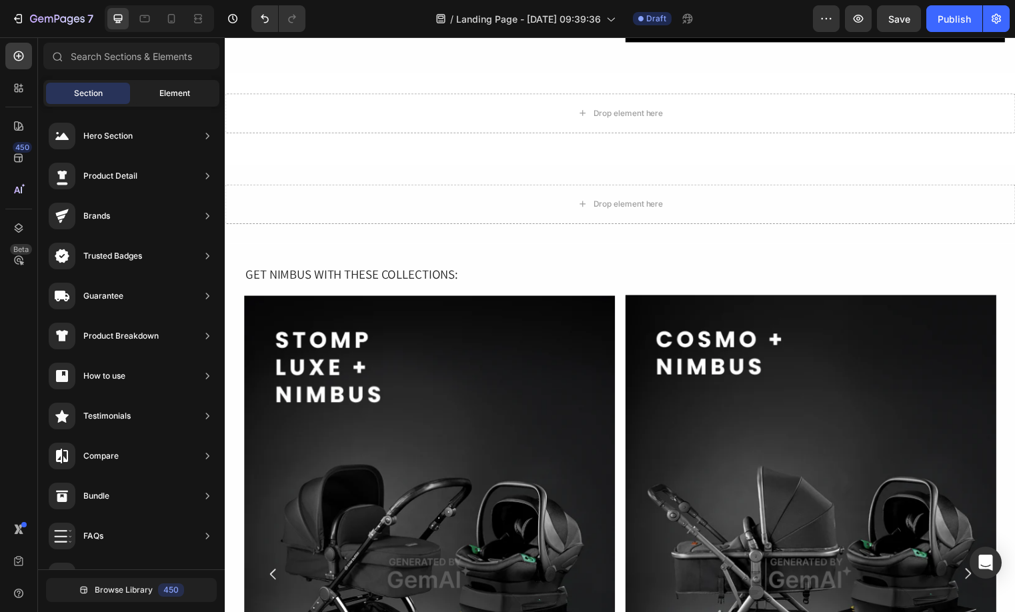
click at [177, 101] on div "Element" at bounding box center [175, 93] width 84 height 21
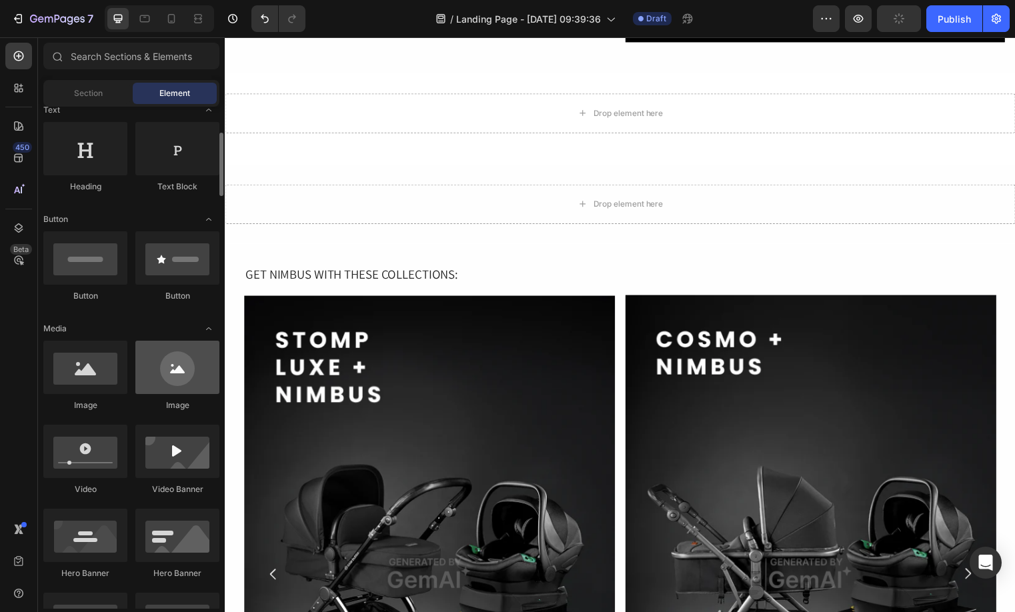
scroll to position [233, 0]
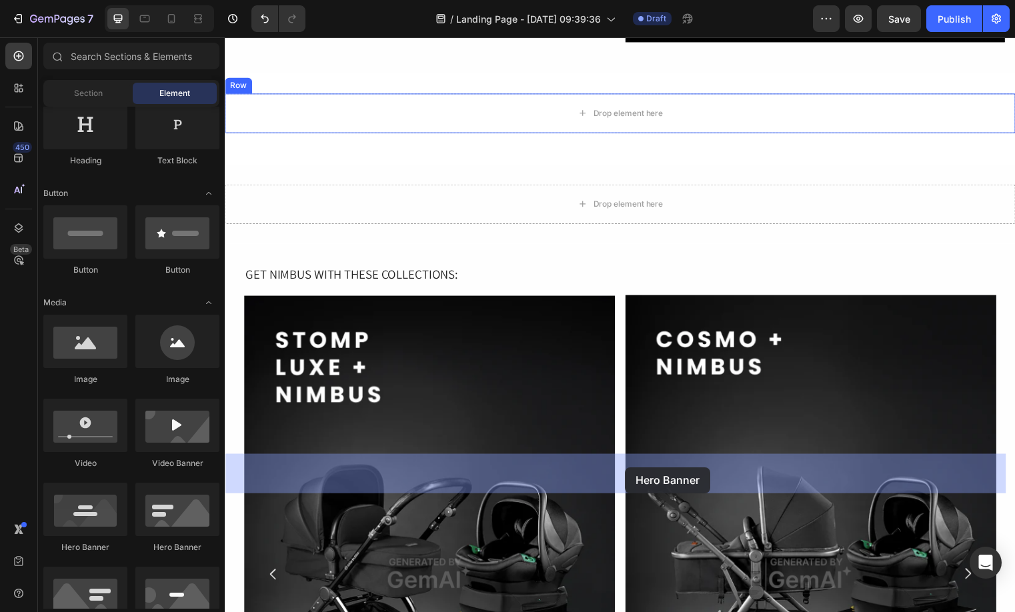
drag, startPoint x: 439, startPoint y: 557, endPoint x: 630, endPoint y: 473, distance: 208.3
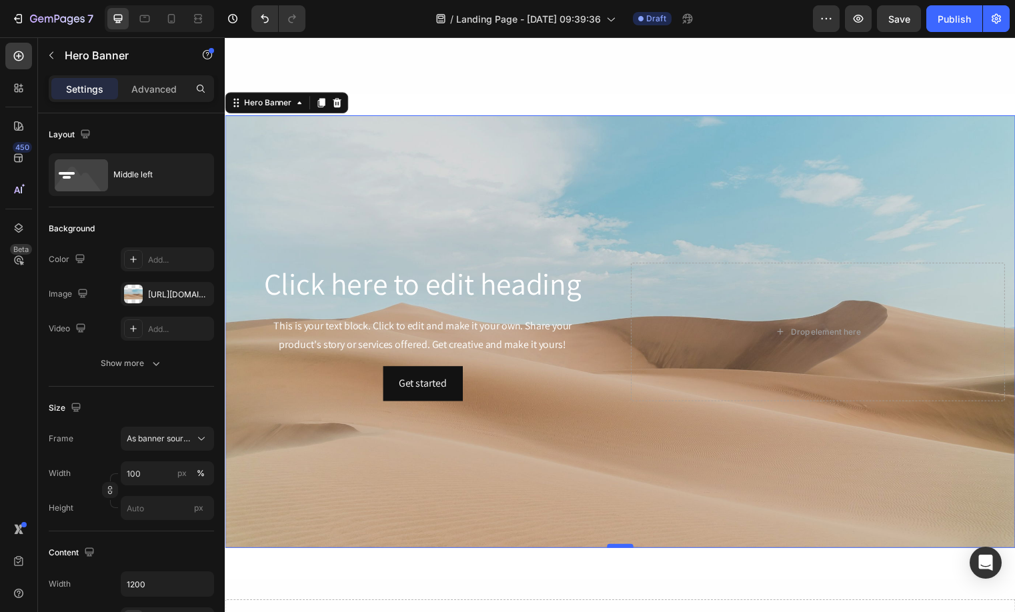
scroll to position [1579, 0]
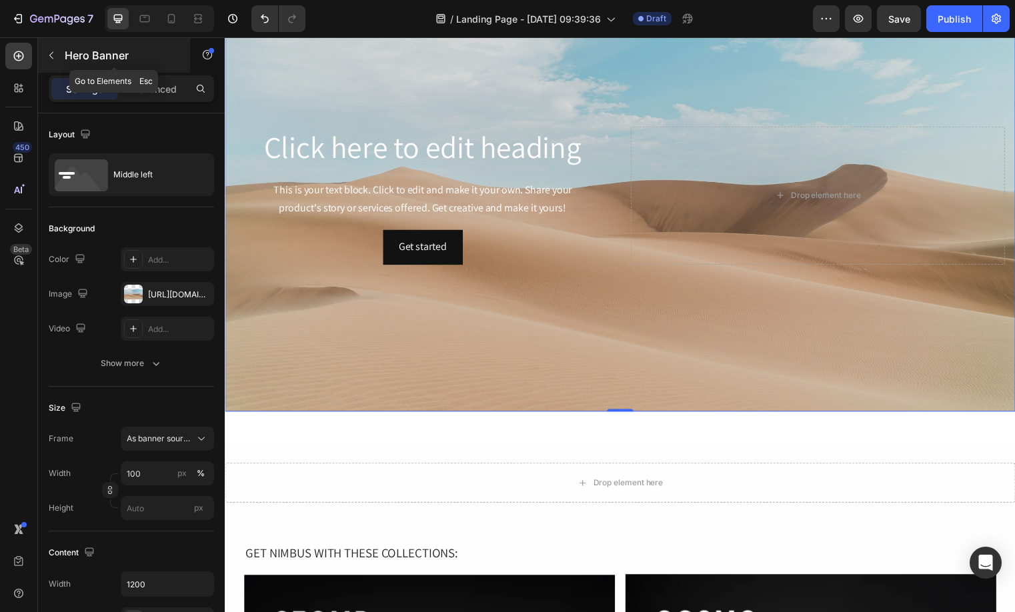
click at [61, 52] on button "button" at bounding box center [51, 55] width 21 height 21
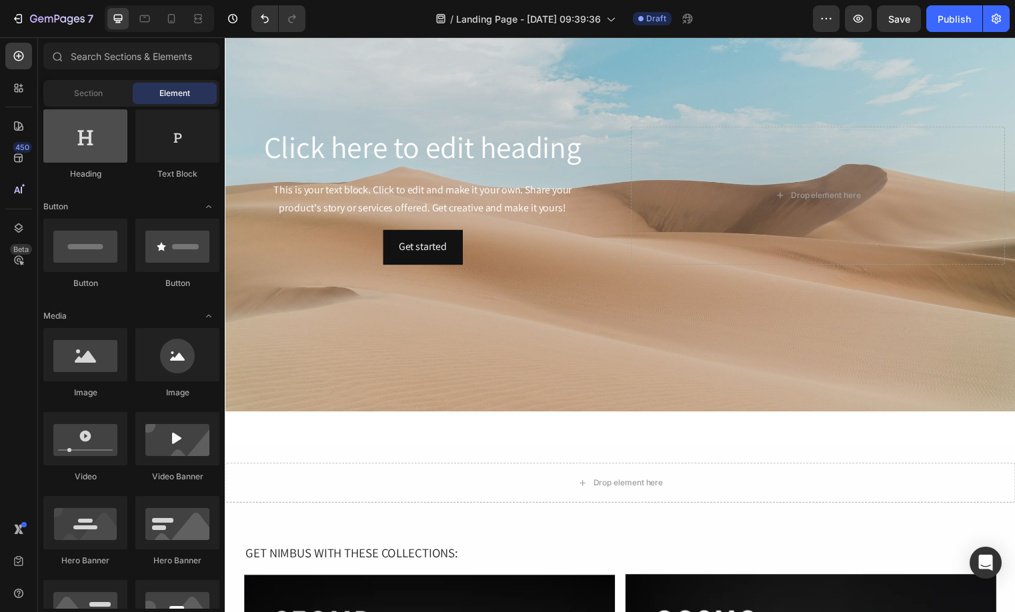
scroll to position [0, 0]
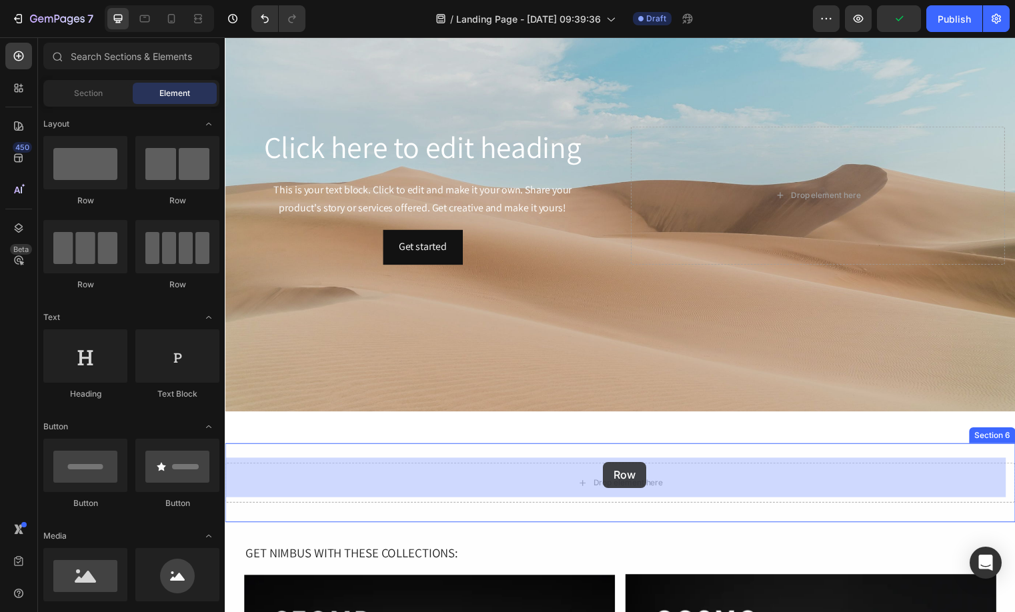
drag, startPoint x: 401, startPoint y: 293, endPoint x: 256, endPoint y: 344, distance: 153.9
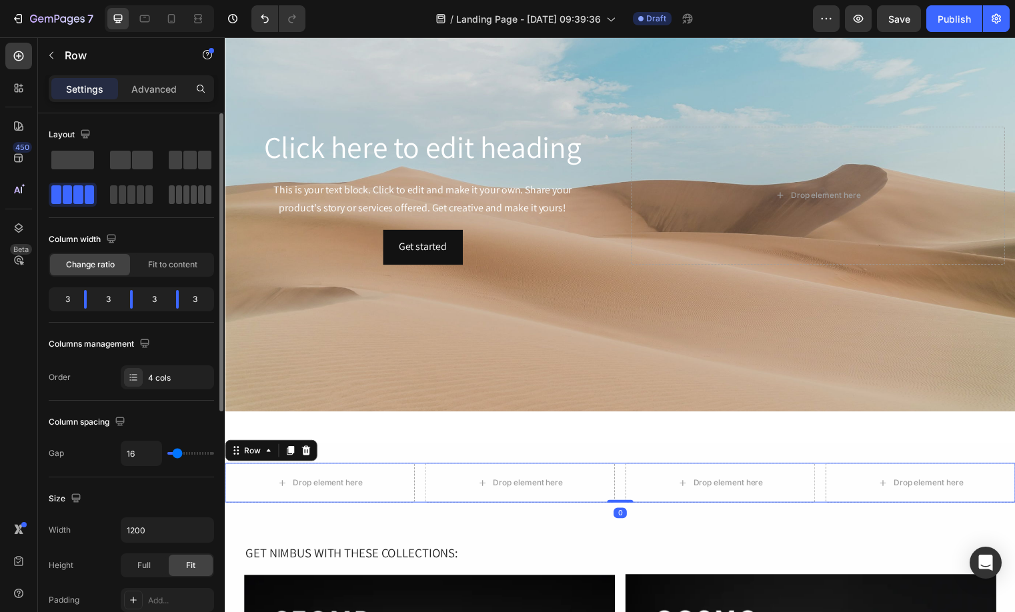
click at [189, 192] on span at bounding box center [186, 194] width 6 height 19
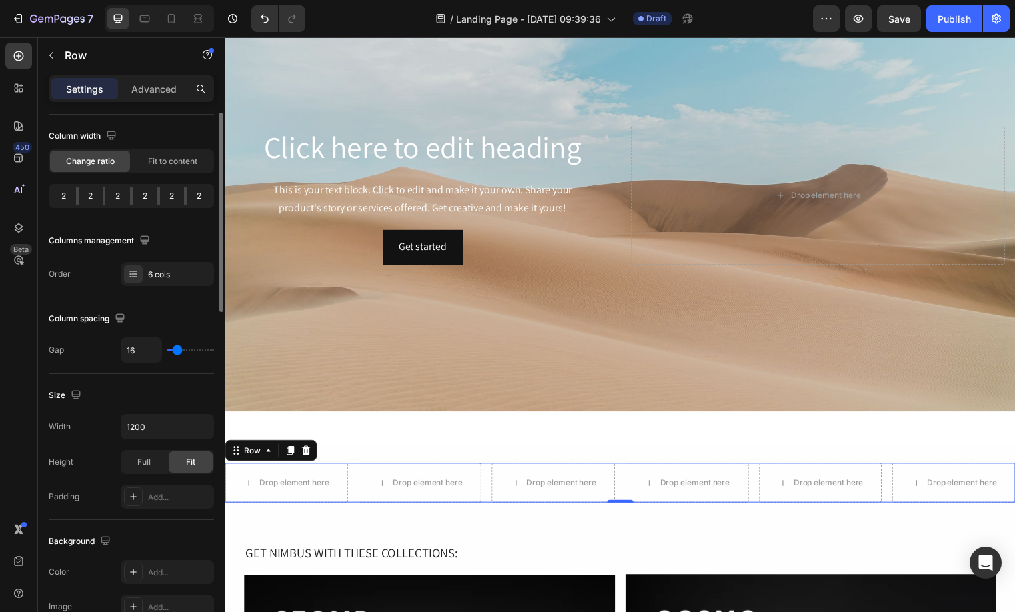
scroll to position [215, 0]
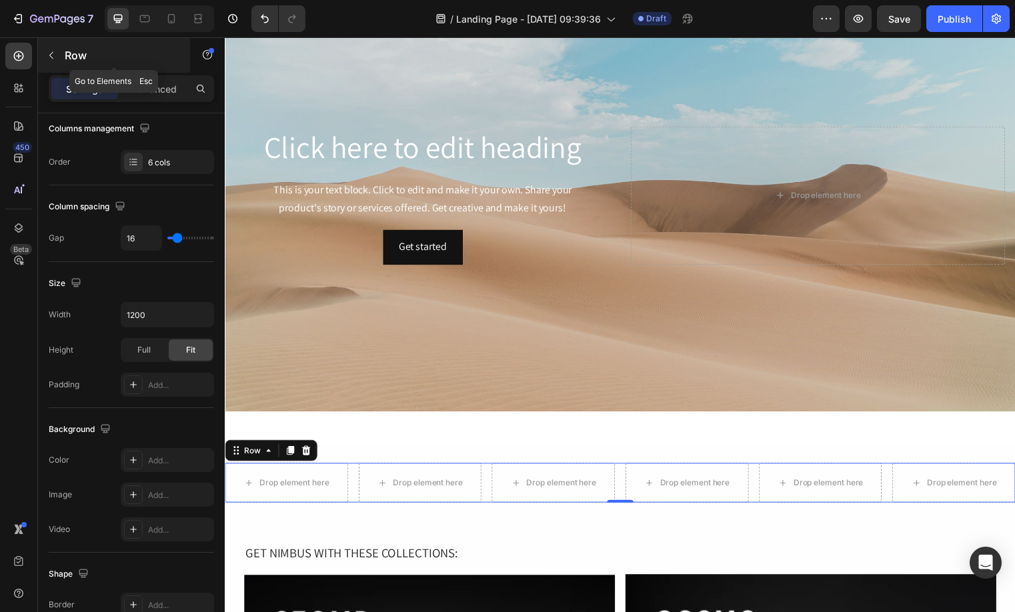
click at [53, 47] on button "button" at bounding box center [51, 55] width 21 height 21
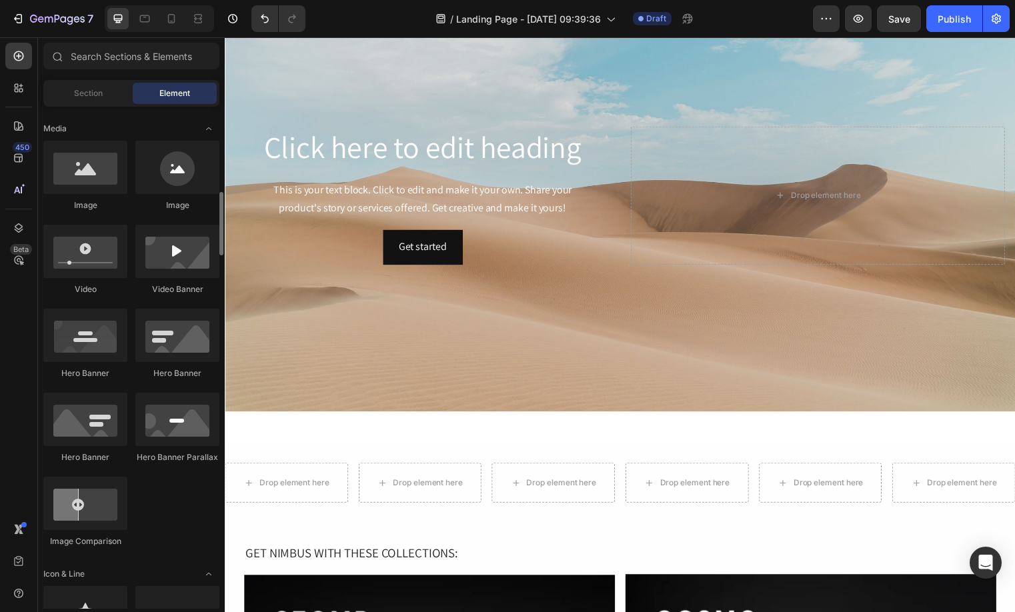
scroll to position [665, 0]
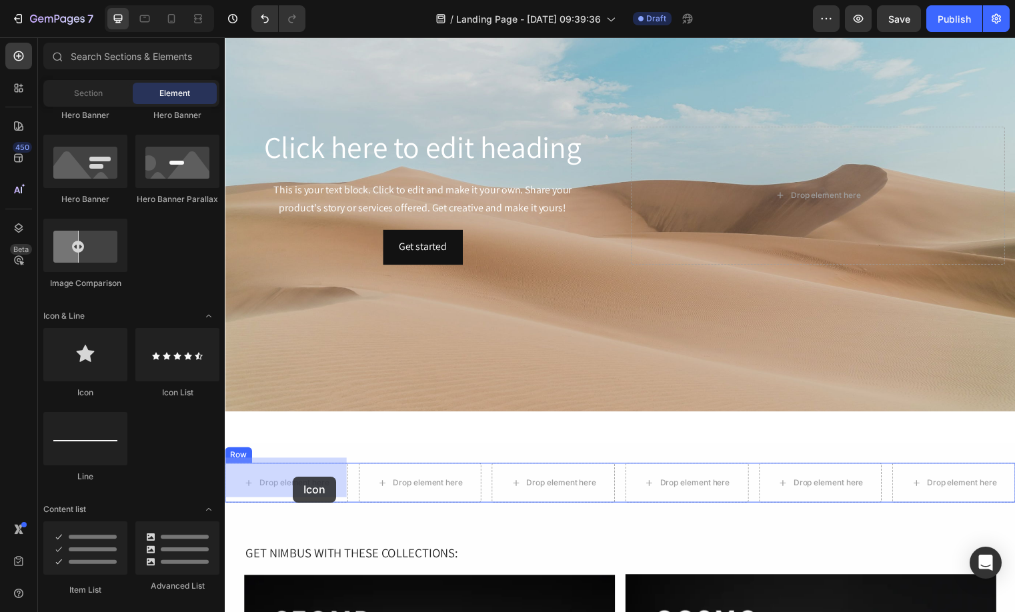
drag, startPoint x: 413, startPoint y: 411, endPoint x: 291, endPoint y: 476, distance: 138.4
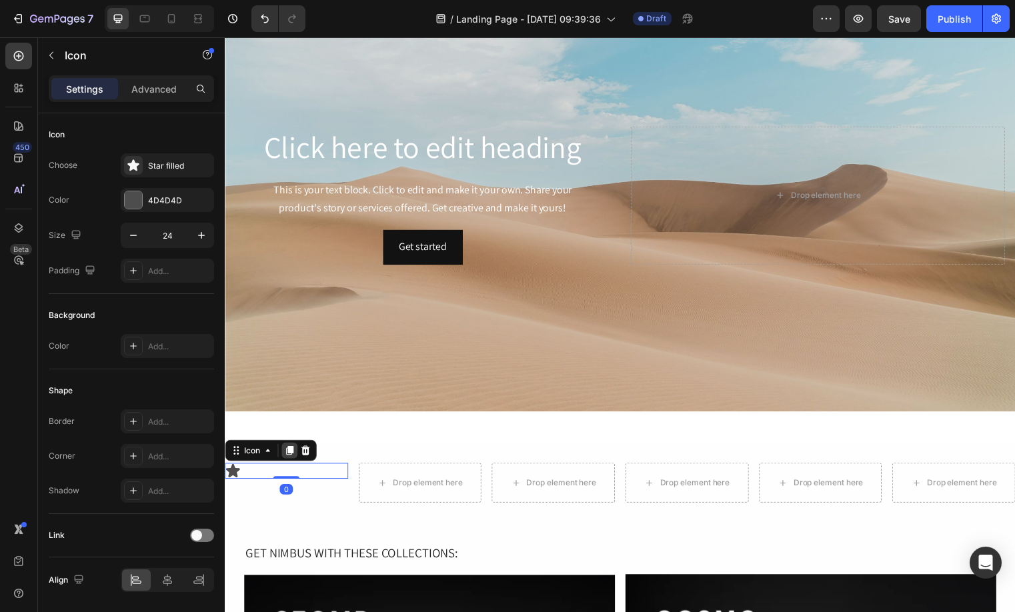
click at [289, 451] on icon at bounding box center [290, 455] width 7 height 9
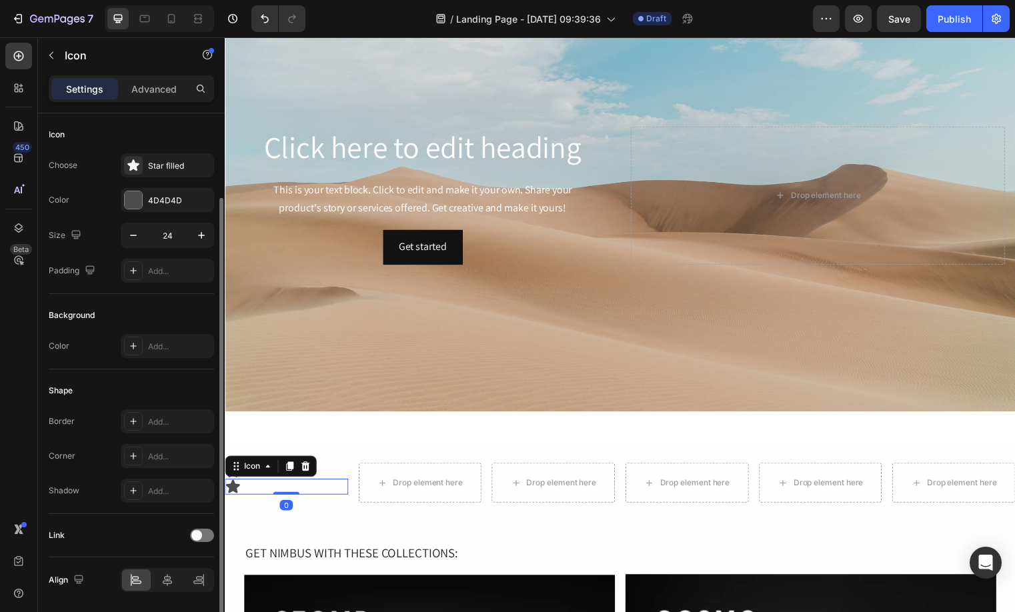
scroll to position [44, 0]
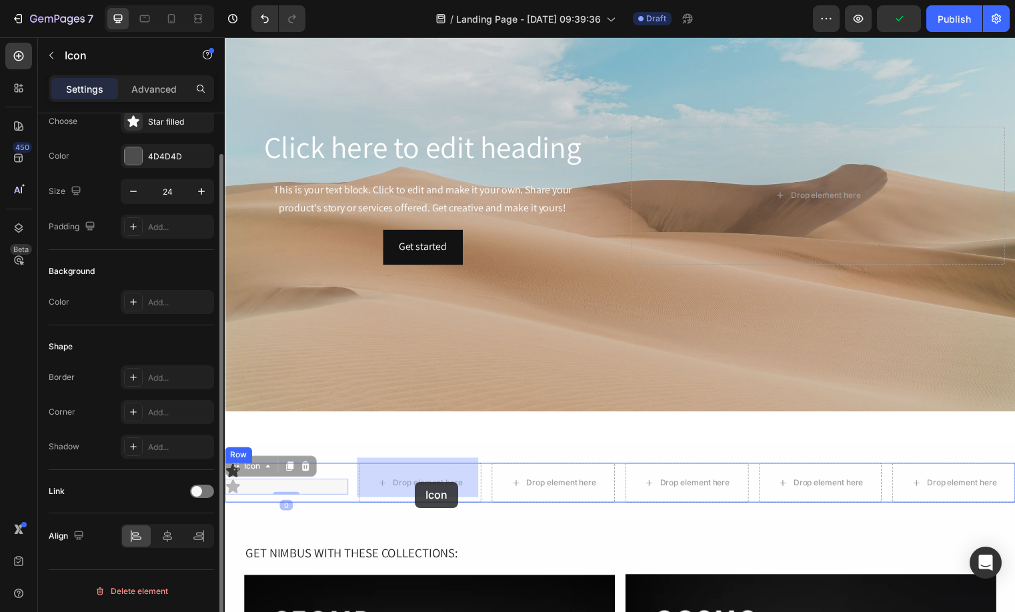
drag, startPoint x: 263, startPoint y: 484, endPoint x: 417, endPoint y: 487, distance: 153.4
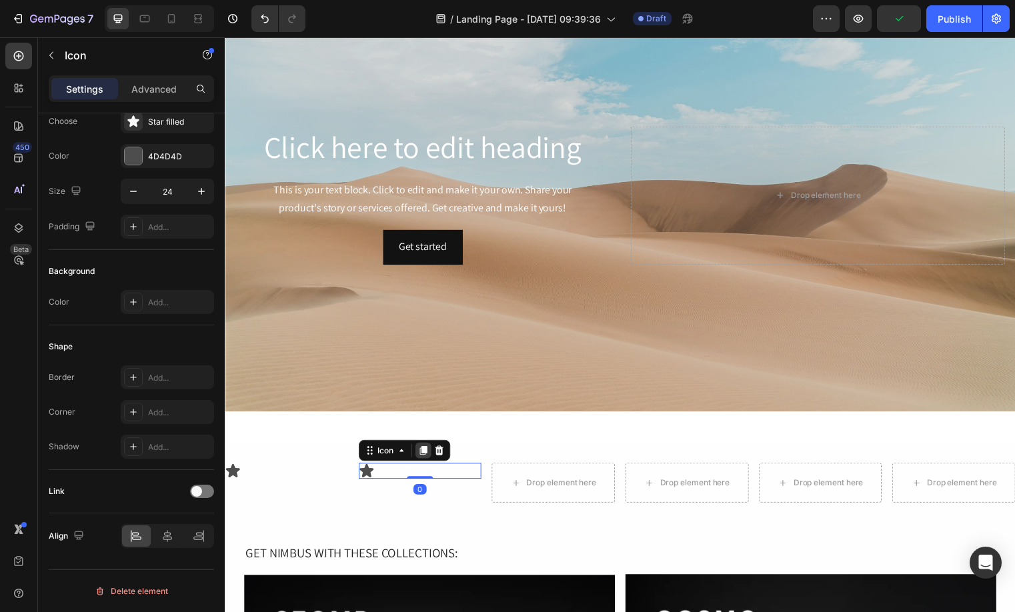
click at [423, 451] on icon at bounding box center [424, 455] width 7 height 9
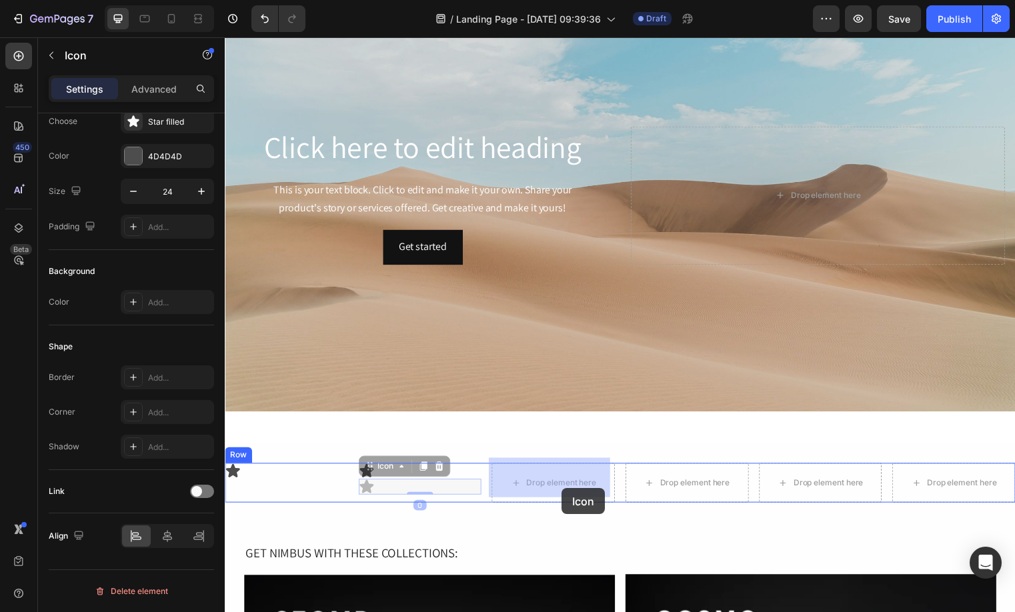
drag, startPoint x: 491, startPoint y: 496, endPoint x: 561, endPoint y: 493, distance: 70.7
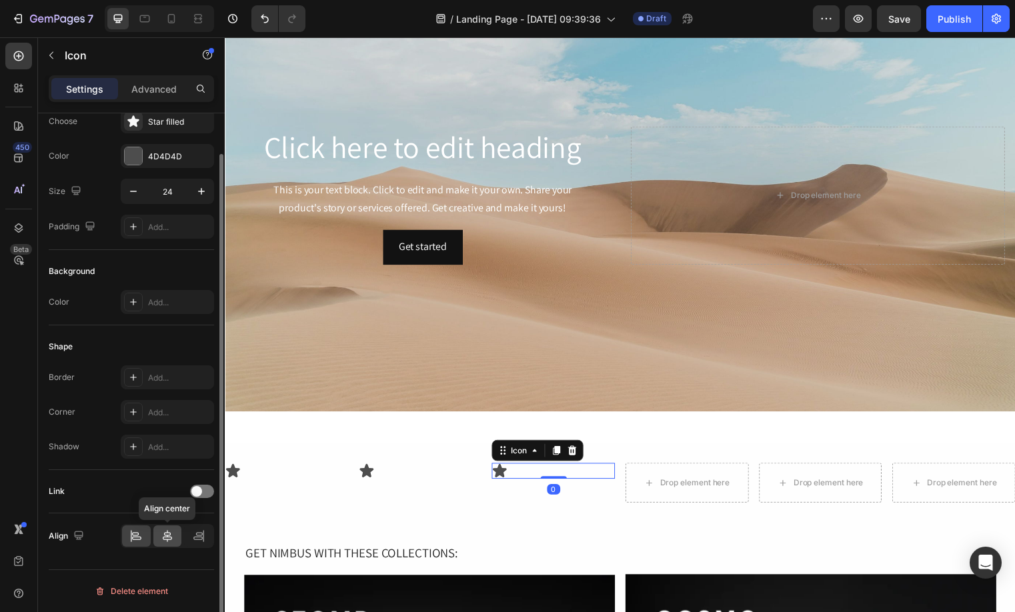
click at [157, 531] on div at bounding box center [167, 535] width 29 height 21
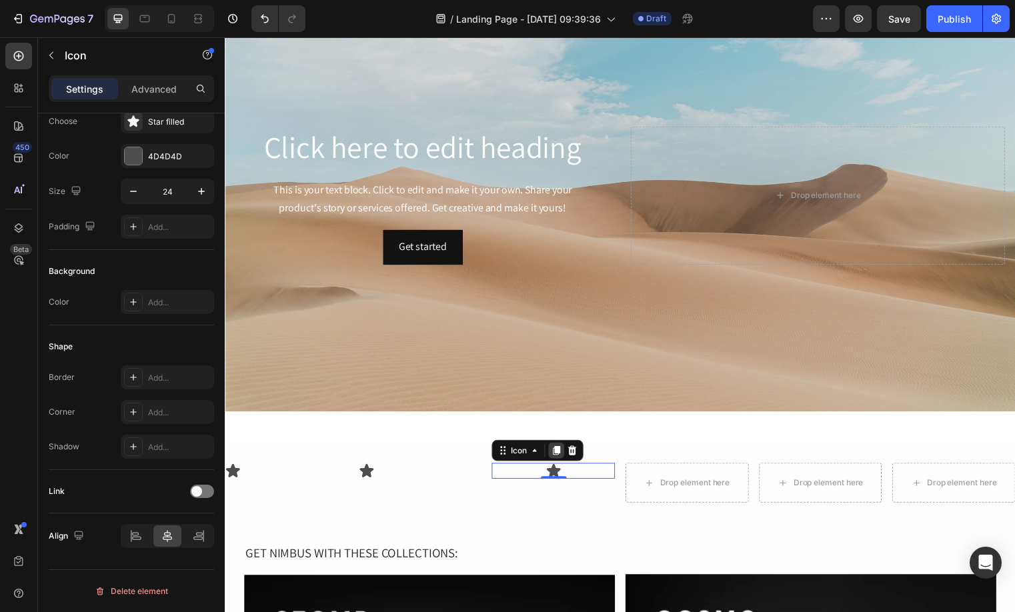
click at [561, 457] on div at bounding box center [560, 455] width 16 height 16
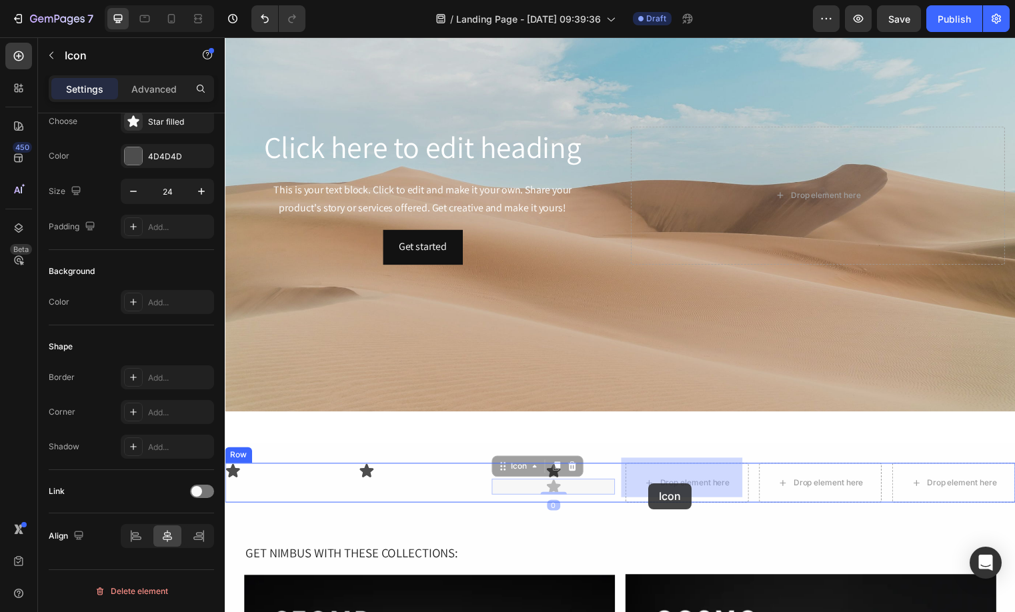
drag, startPoint x: 567, startPoint y: 487, endPoint x: 653, endPoint y: 489, distance: 86.0
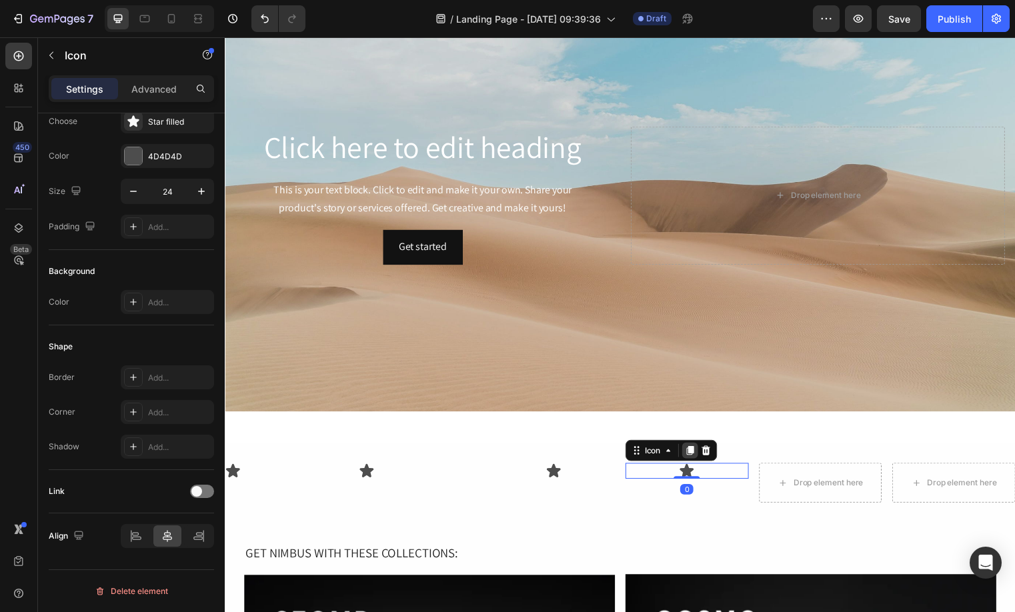
click at [695, 451] on icon at bounding box center [695, 455] width 11 height 11
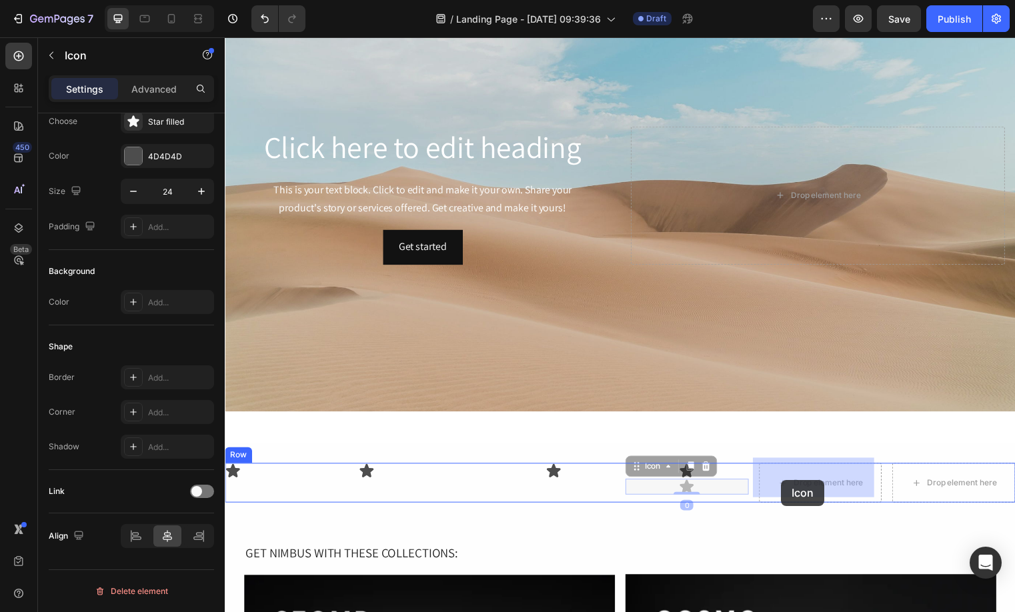
drag, startPoint x: 703, startPoint y: 483, endPoint x: 788, endPoint y: 485, distance: 85.4
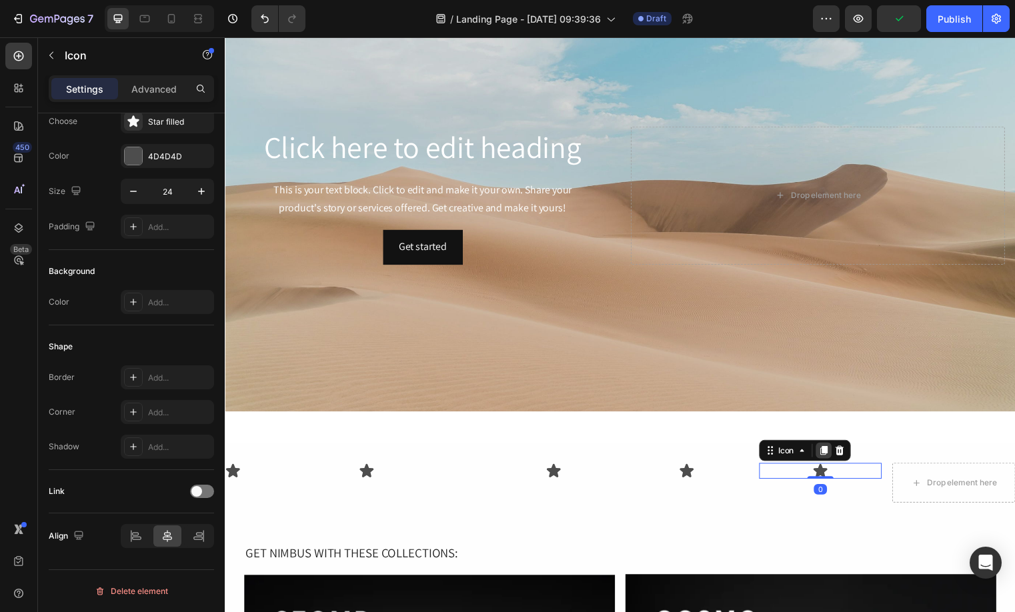
click at [826, 457] on div at bounding box center [831, 455] width 16 height 16
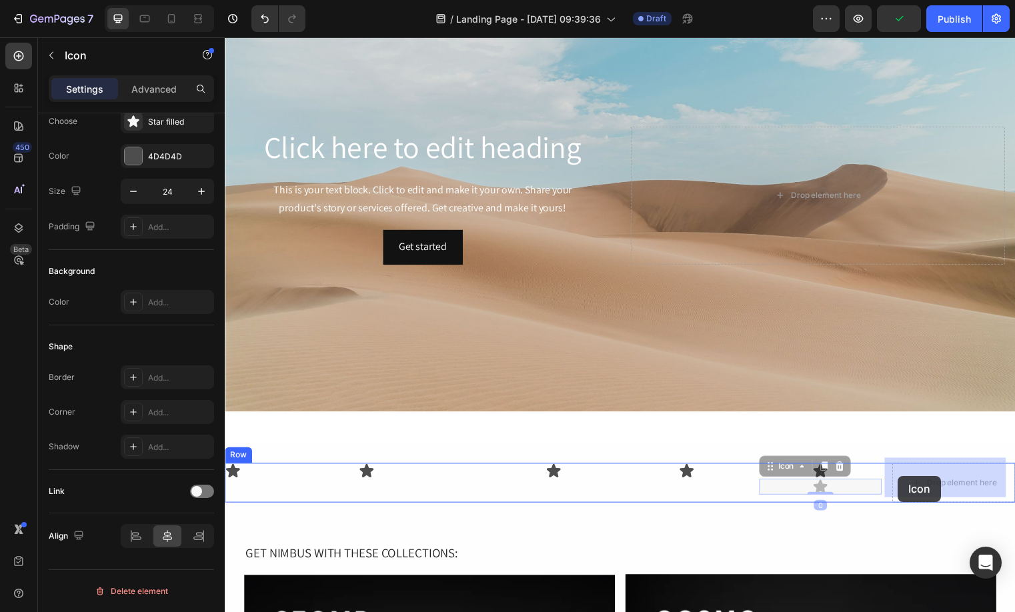
drag, startPoint x: 841, startPoint y: 483, endPoint x: 907, endPoint y: 481, distance: 65.3
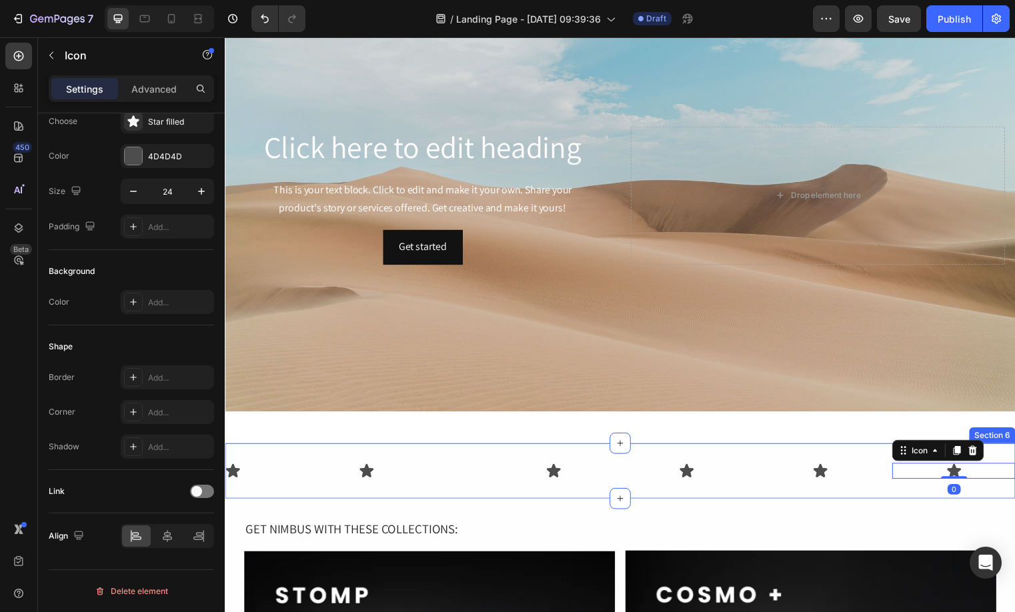
click at [375, 468] on div "Icon" at bounding box center [422, 476] width 125 height 16
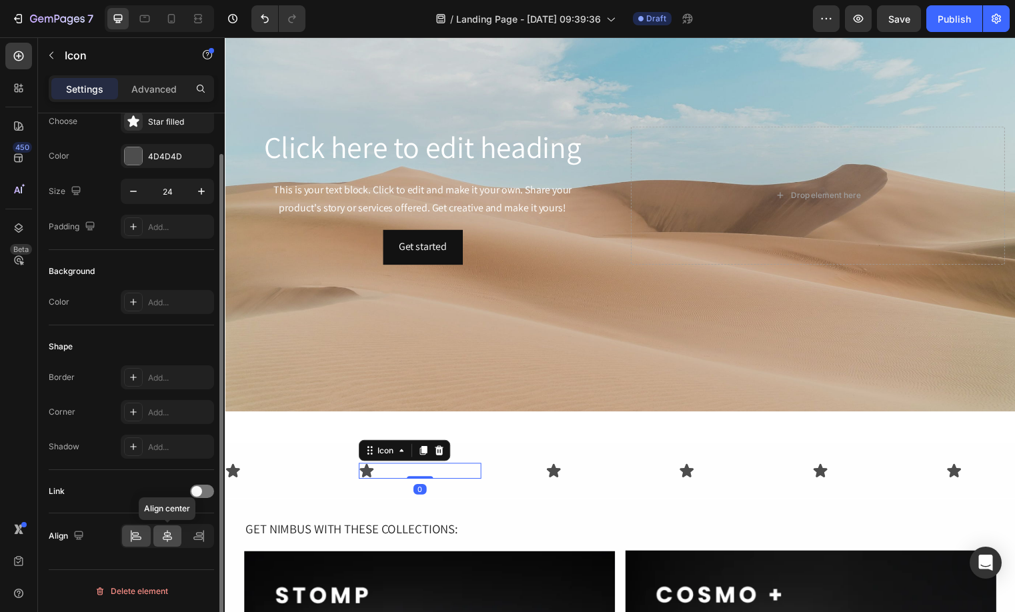
click at [163, 532] on icon at bounding box center [167, 535] width 13 height 13
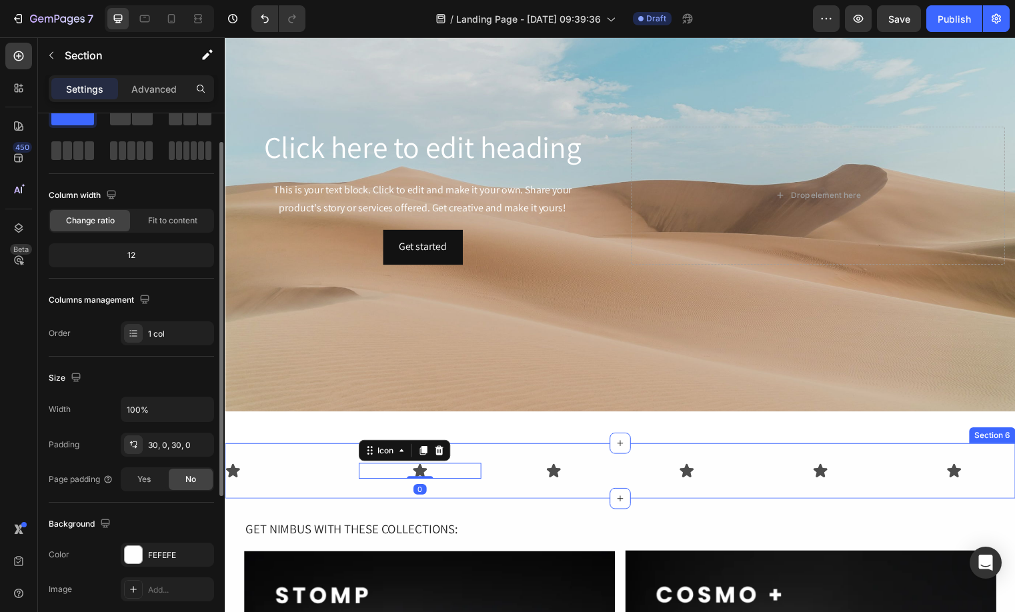
click at [269, 457] on div "Icon Icon 0 Icon Icon Icon Icon Row Section 6" at bounding box center [625, 476] width 800 height 56
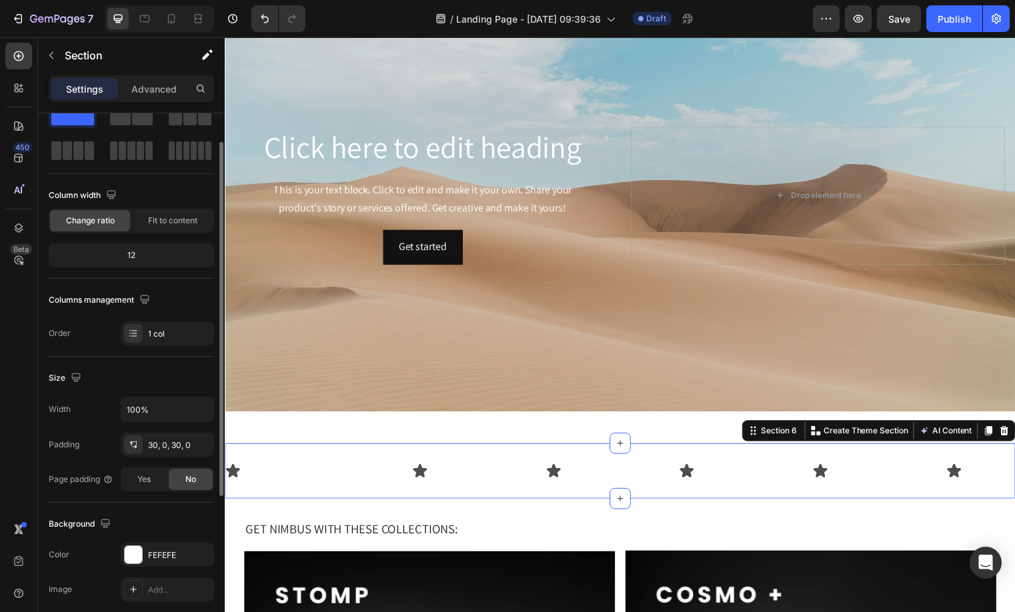
scroll to position [0, 0]
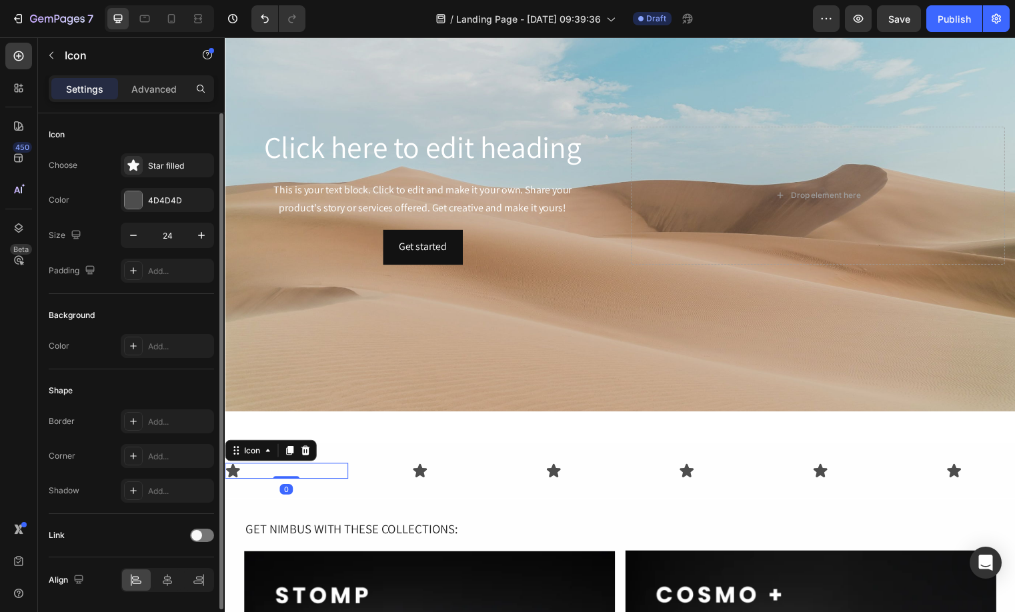
click at [247, 469] on div "Icon 0" at bounding box center [287, 476] width 125 height 16
click at [296, 448] on div at bounding box center [290, 455] width 16 height 16
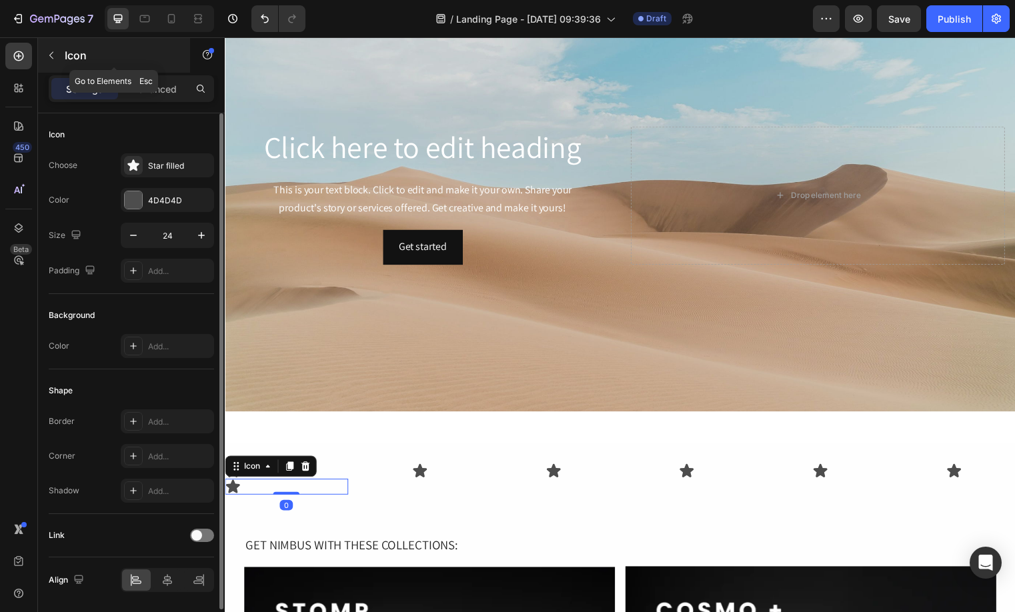
click at [59, 59] on button "button" at bounding box center [51, 55] width 21 height 21
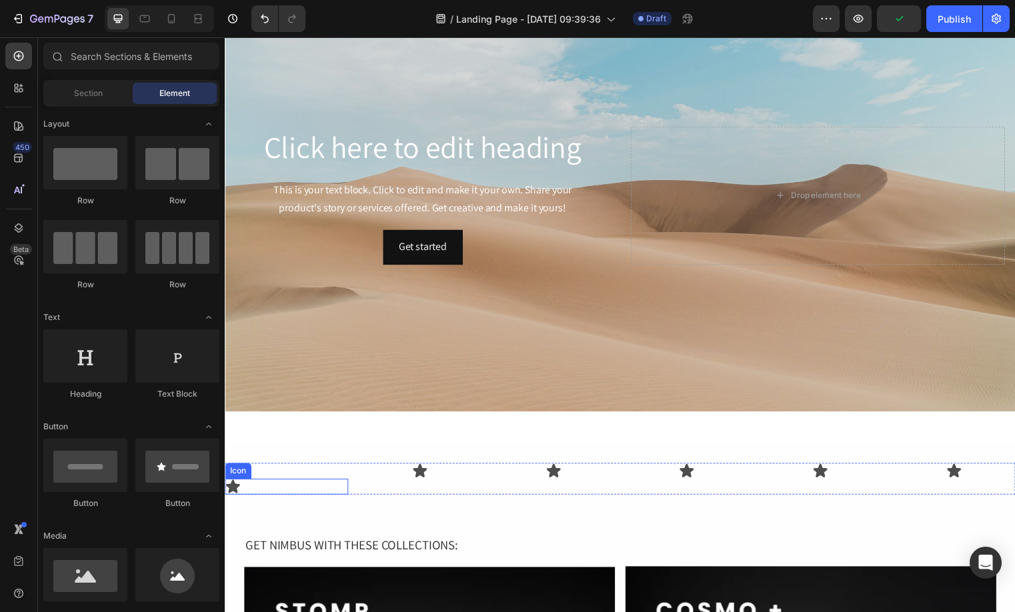
click at [242, 484] on div "Icon" at bounding box center [287, 492] width 125 height 16
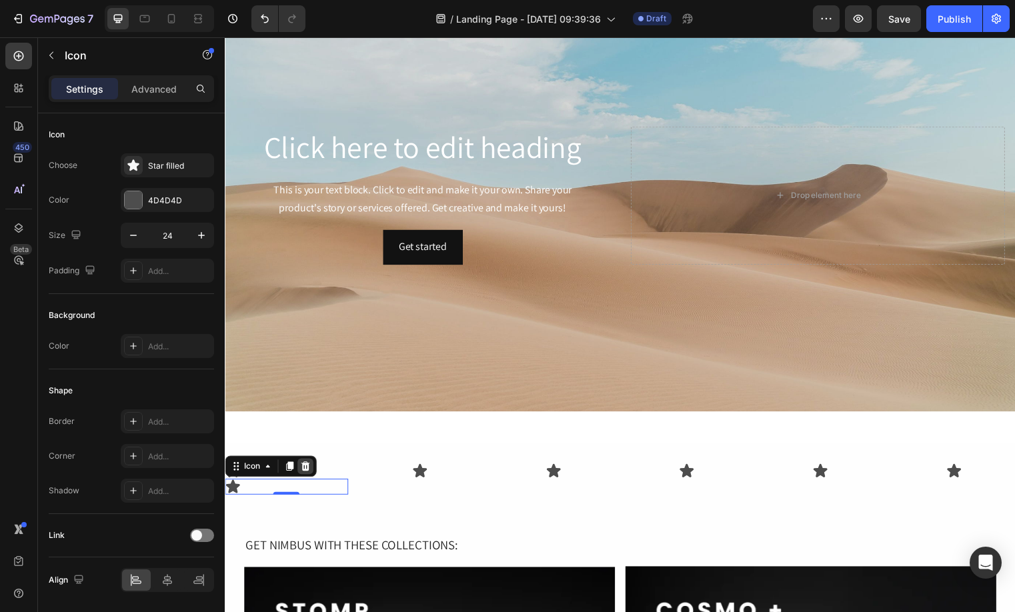
click at [313, 469] on div at bounding box center [306, 471] width 16 height 16
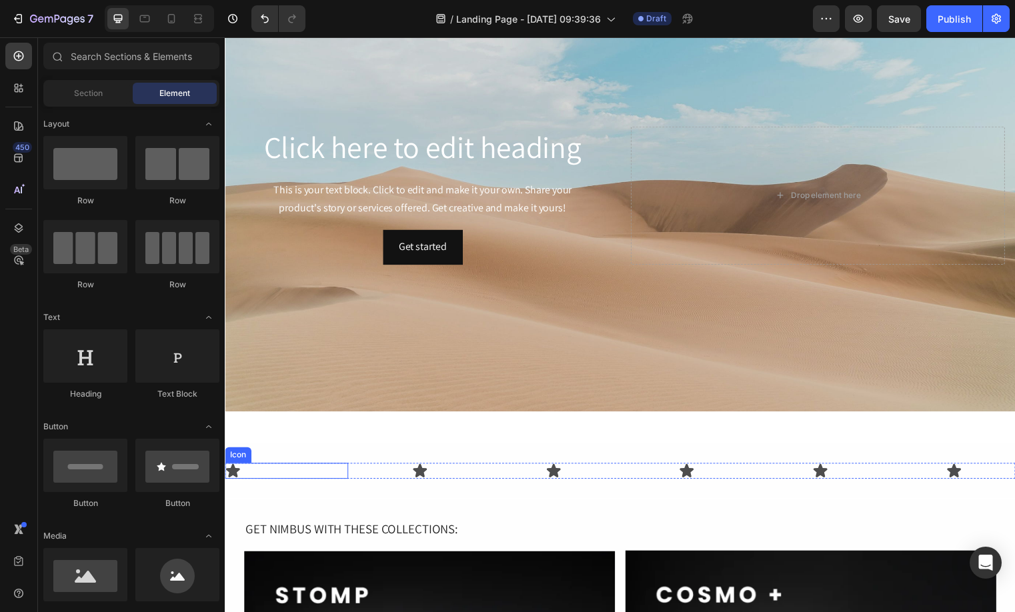
click at [289, 469] on div "Icon" at bounding box center [287, 476] width 125 height 16
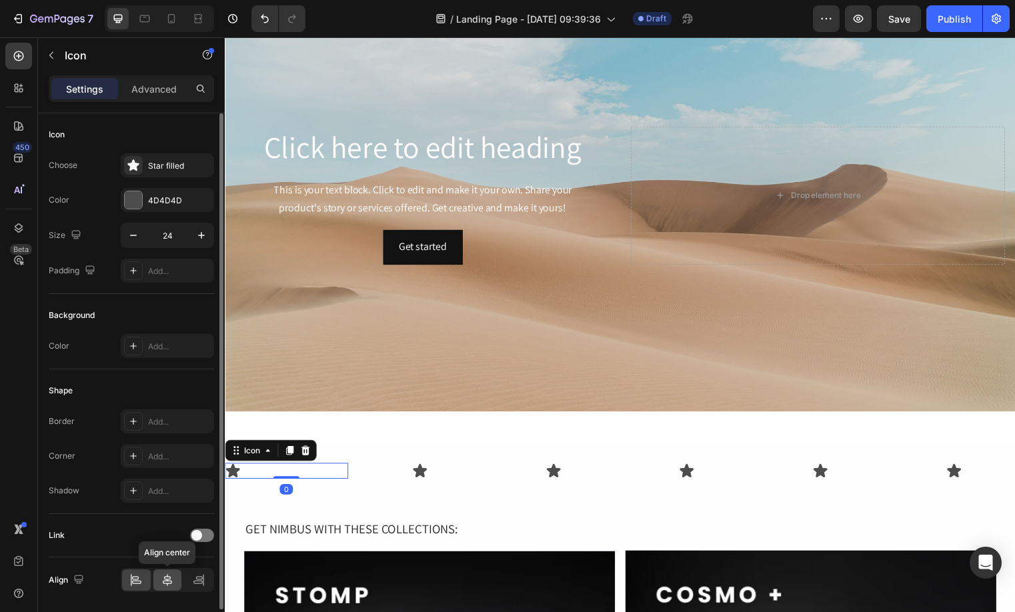
click at [169, 574] on icon at bounding box center [167, 579] width 13 height 13
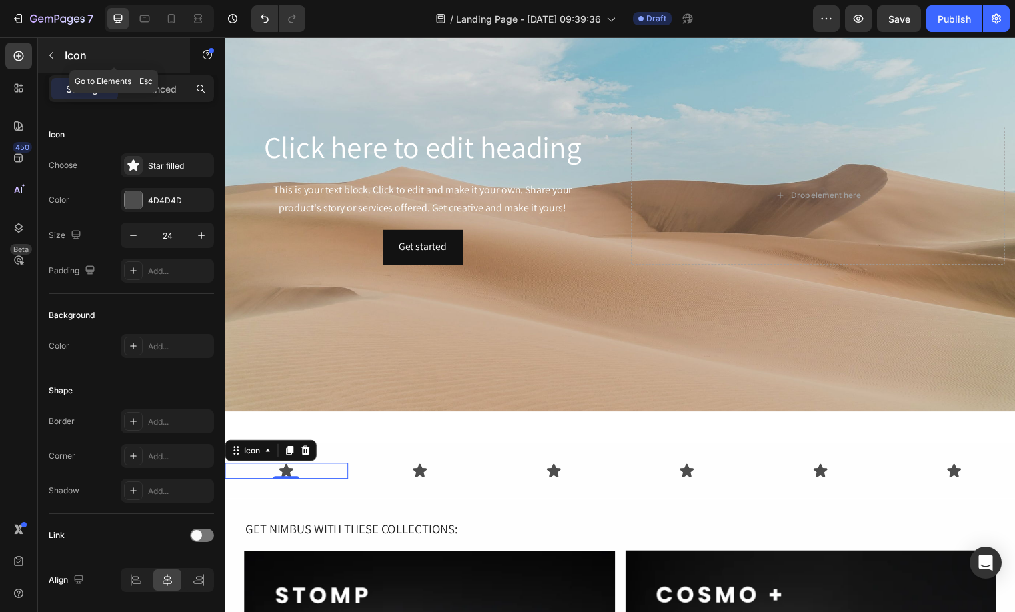
click at [52, 52] on icon "button" at bounding box center [51, 55] width 4 height 7
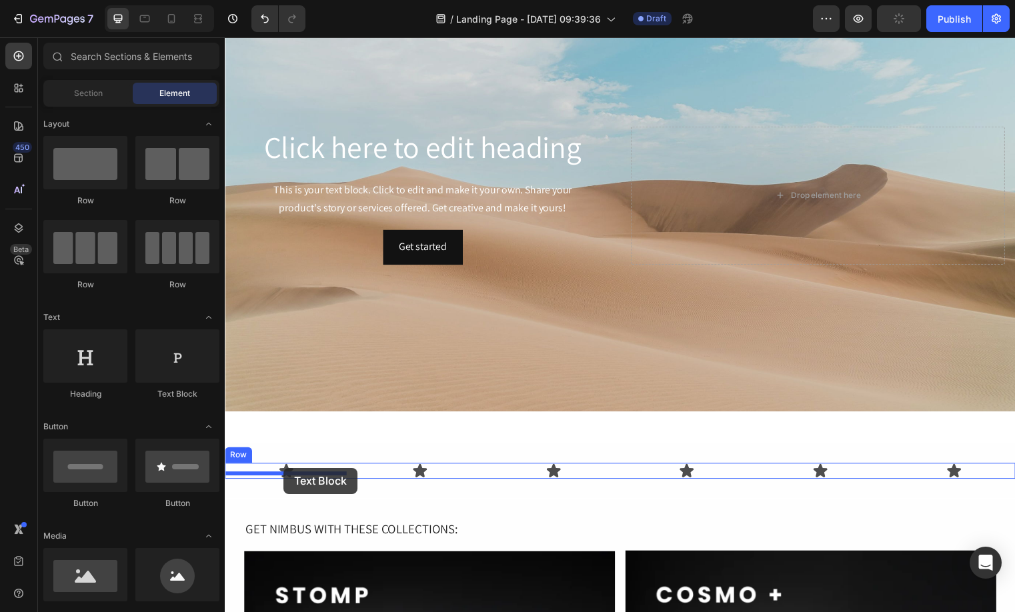
drag, startPoint x: 404, startPoint y: 405, endPoint x: 284, endPoint y: 473, distance: 138.3
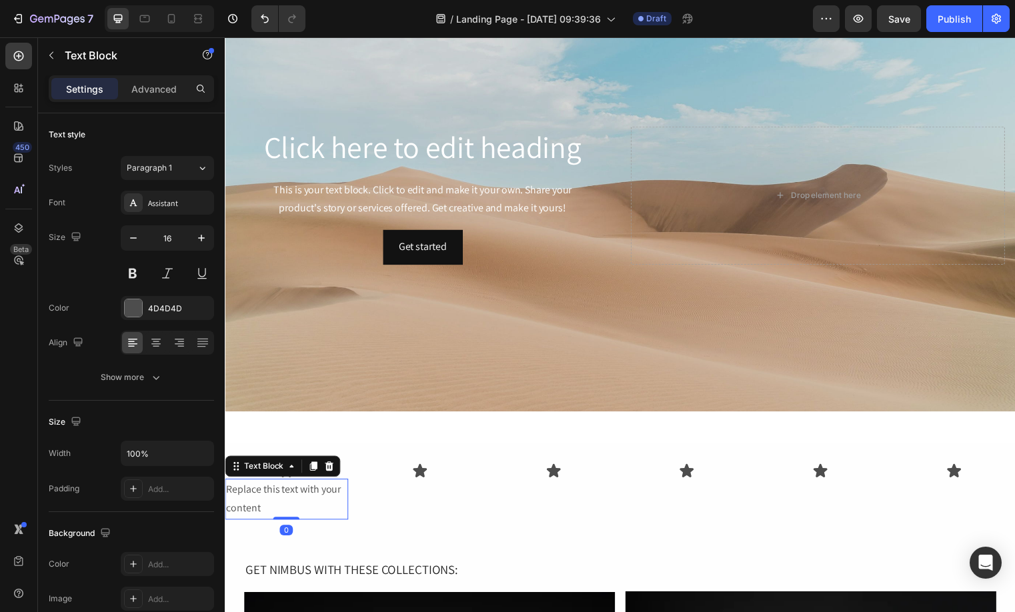
drag, startPoint x: 313, startPoint y: 465, endPoint x: 309, endPoint y: 513, distance: 48.9
click at [314, 467] on icon at bounding box center [314, 471] width 7 height 9
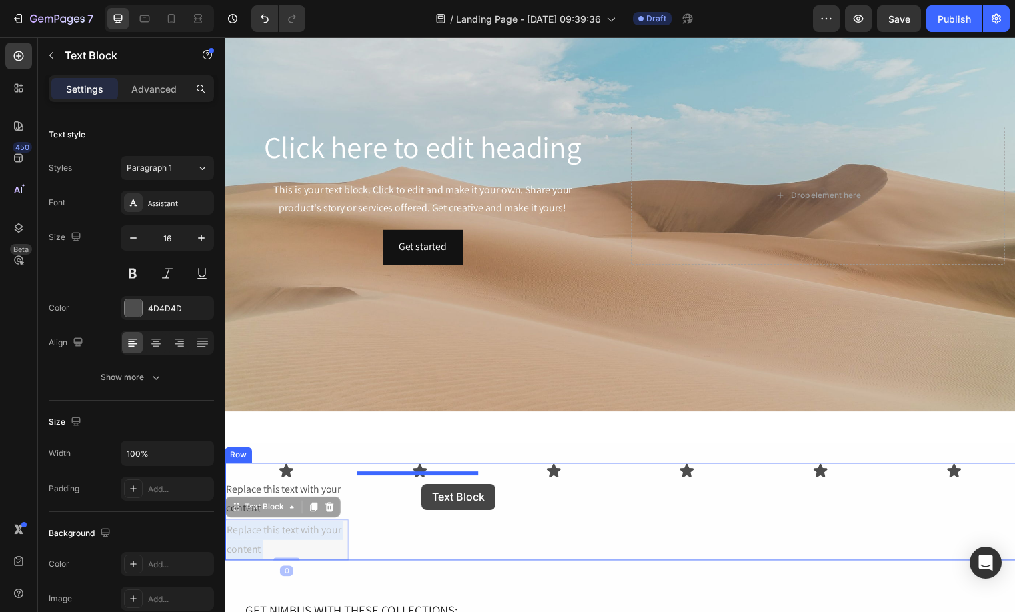
drag, startPoint x: 290, startPoint y: 529, endPoint x: 424, endPoint y: 489, distance: 139.6
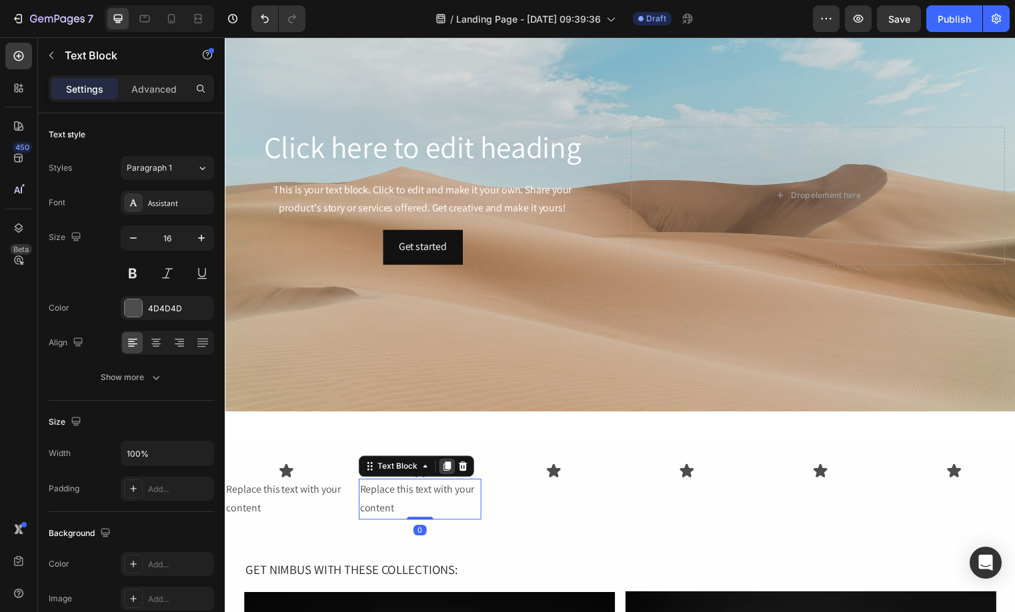
click at [451, 471] on icon at bounding box center [449, 471] width 11 height 11
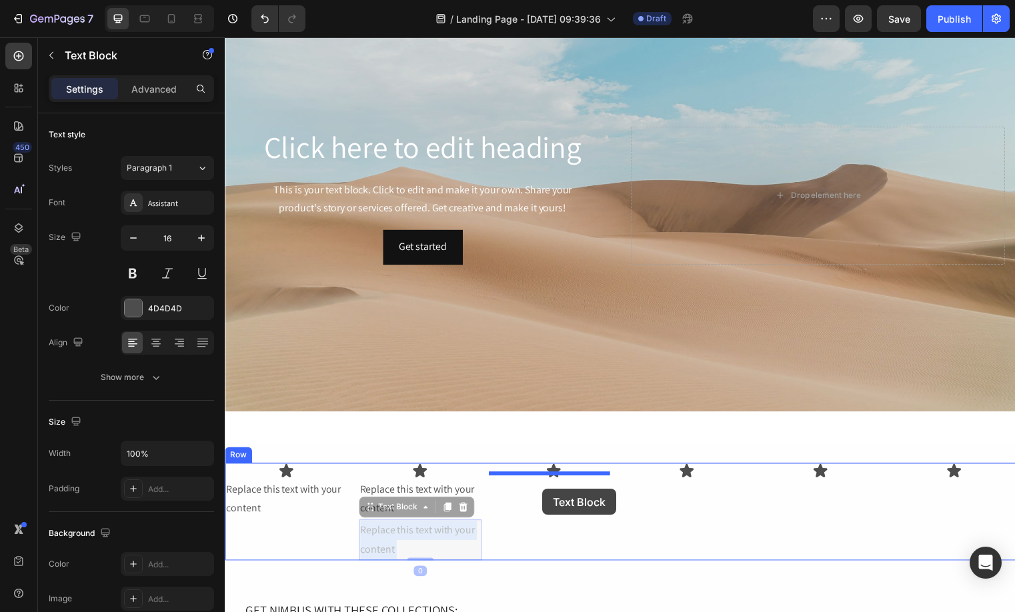
drag, startPoint x: 409, startPoint y: 535, endPoint x: 544, endPoint y: 495, distance: 141.3
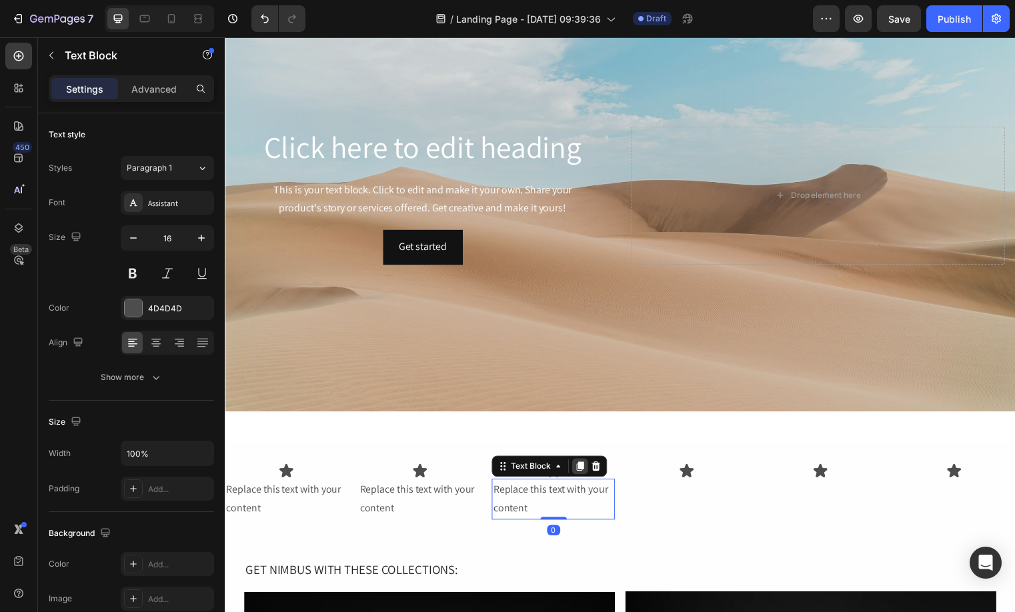
click at [581, 471] on icon at bounding box center [584, 471] width 11 height 11
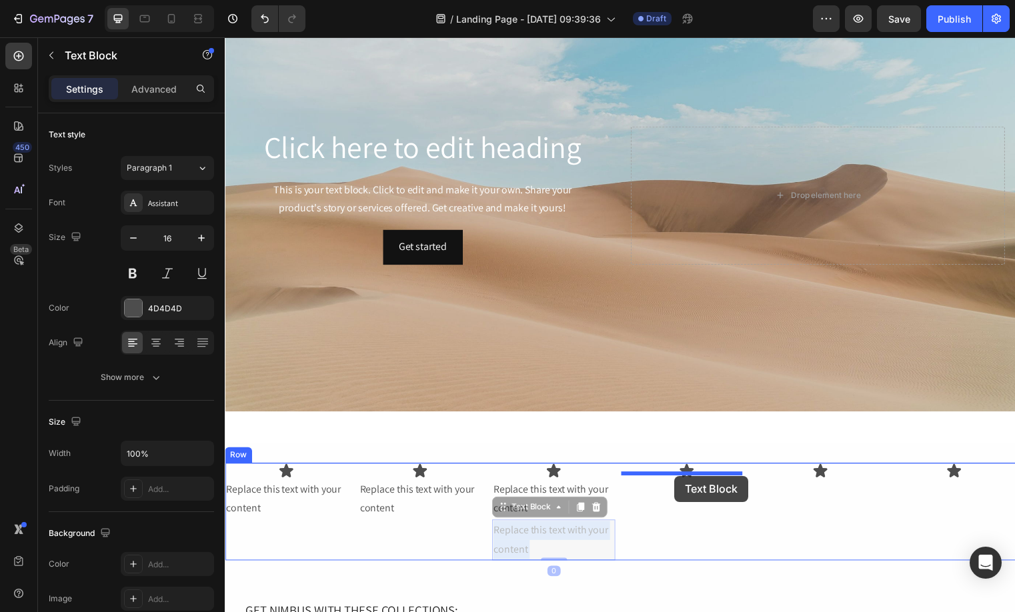
drag, startPoint x: 542, startPoint y: 530, endPoint x: 679, endPoint y: 481, distance: 145.3
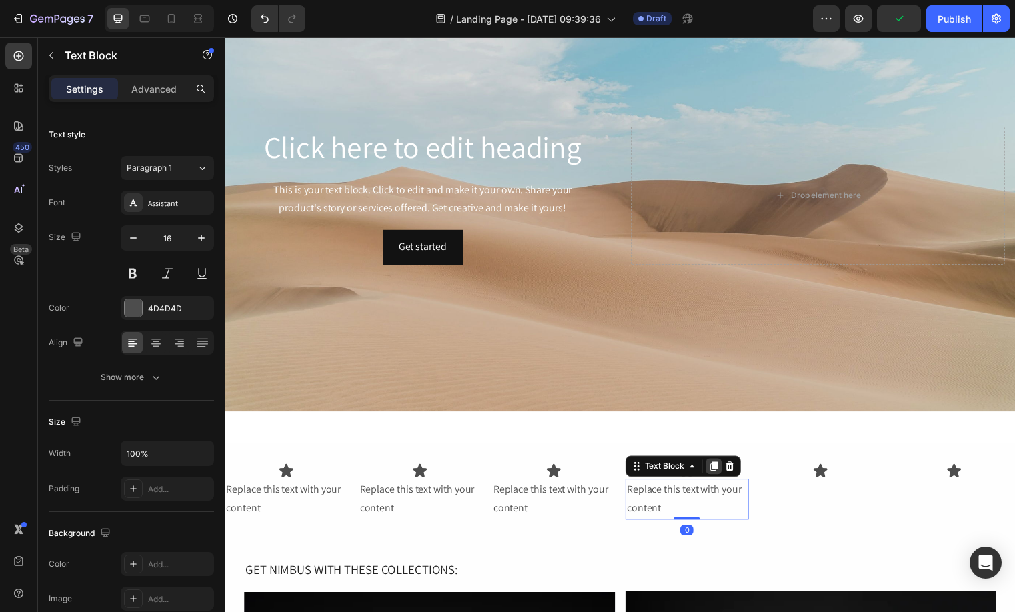
click at [717, 470] on icon at bounding box center [719, 471] width 11 height 11
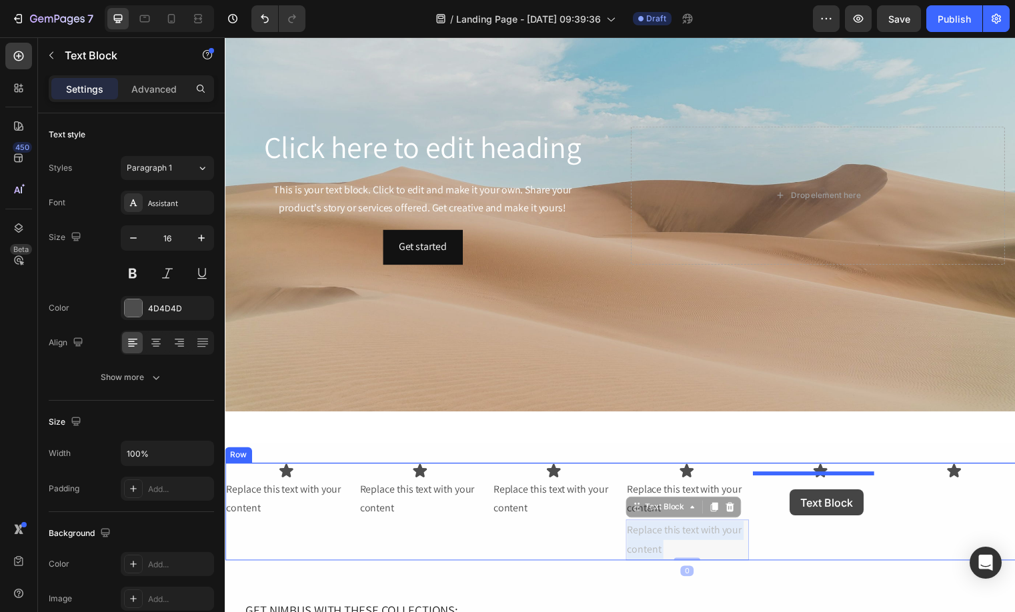
drag, startPoint x: 668, startPoint y: 533, endPoint x: 797, endPoint y: 495, distance: 134.2
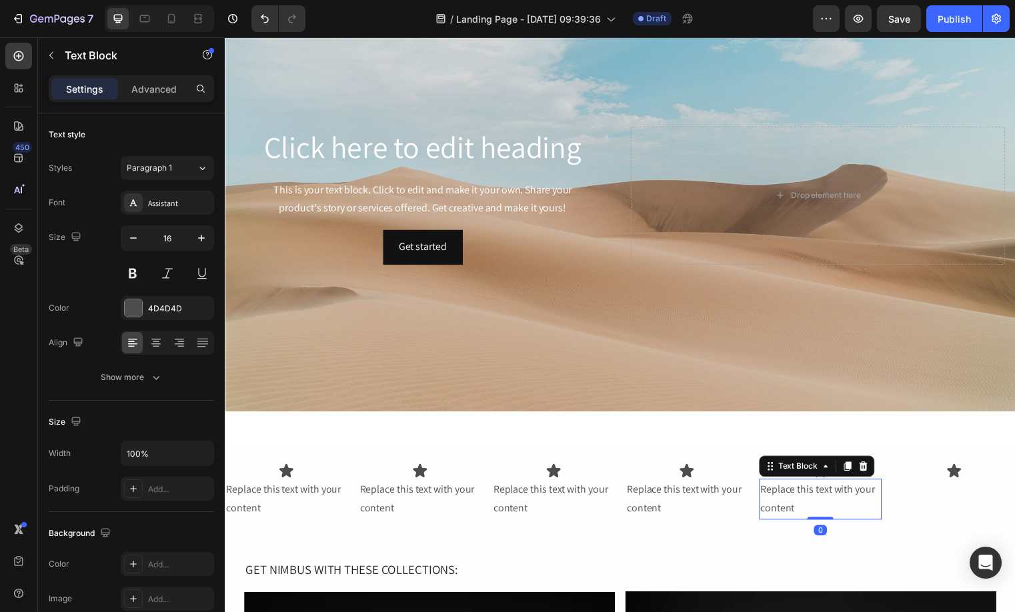
drag, startPoint x: 844, startPoint y: 464, endPoint x: 825, endPoint y: 533, distance: 72.0
click at [849, 466] on icon at bounding box center [854, 471] width 11 height 11
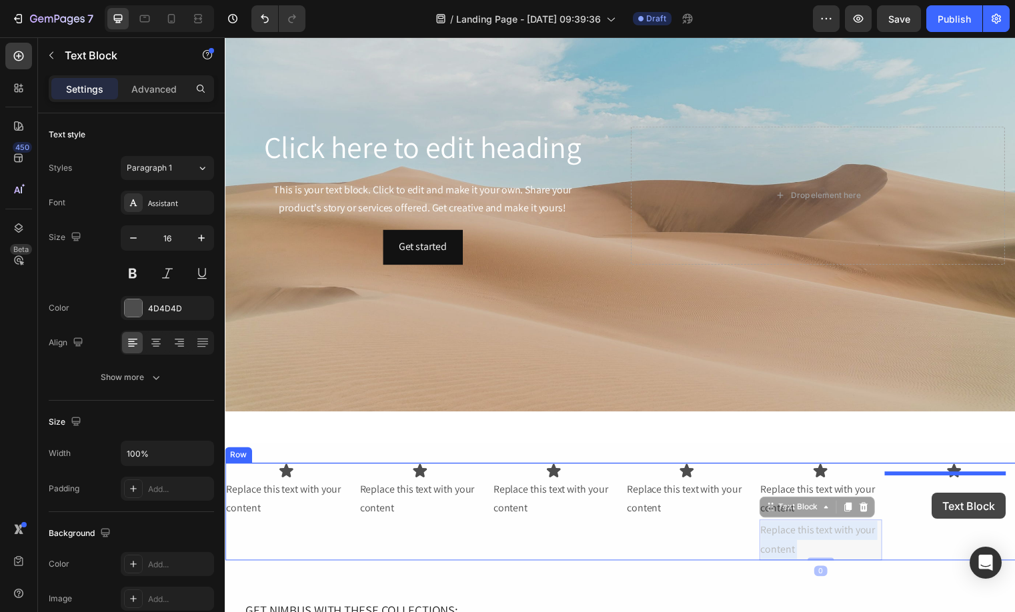
drag, startPoint x: 823, startPoint y: 537, endPoint x: 940, endPoint y: 499, distance: 123.3
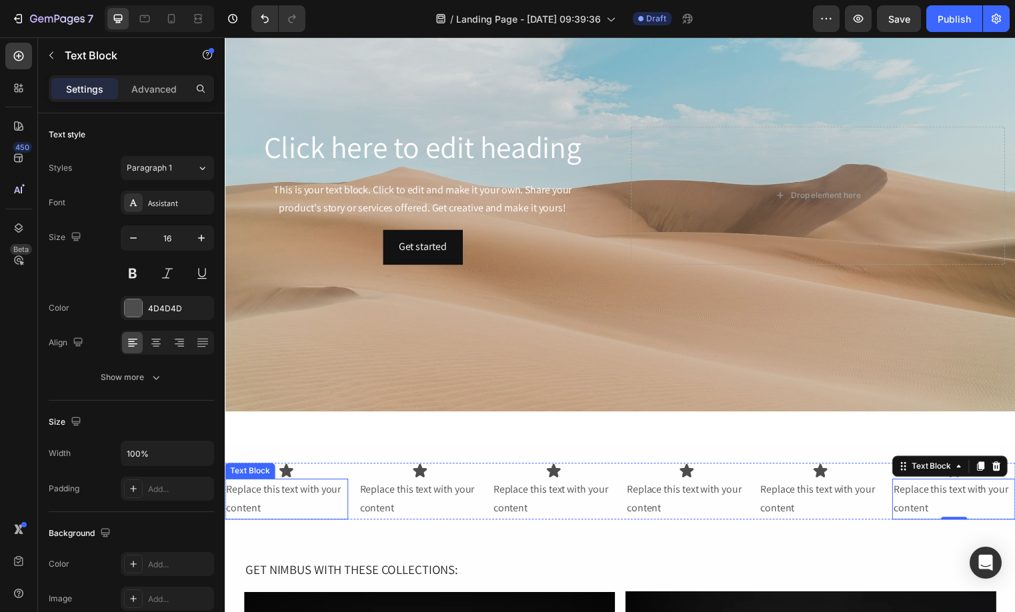
click at [239, 489] on div "Replace this text with your content" at bounding box center [287, 504] width 125 height 41
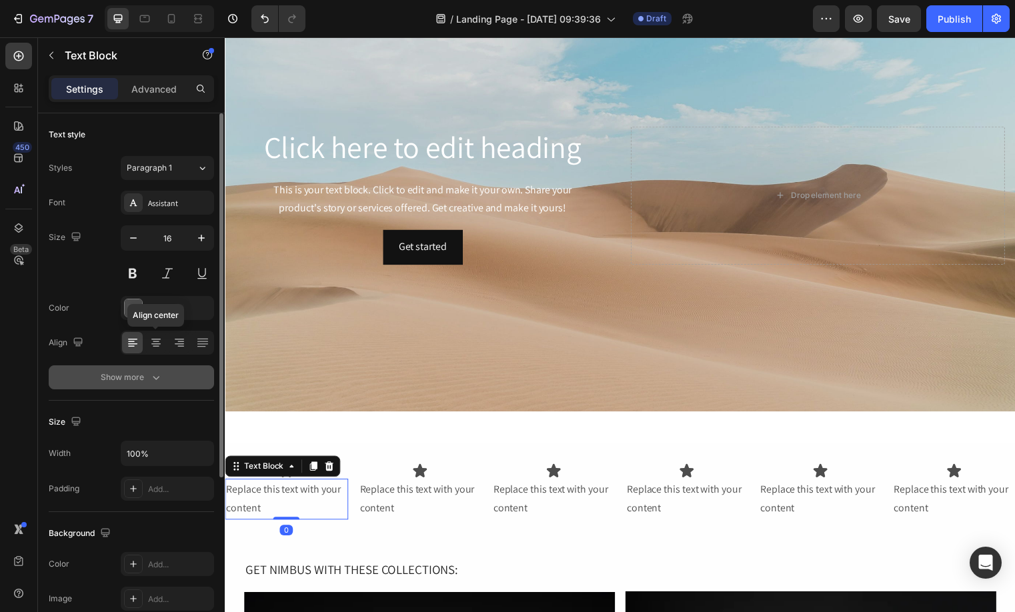
click at [162, 351] on div at bounding box center [155, 342] width 21 height 21
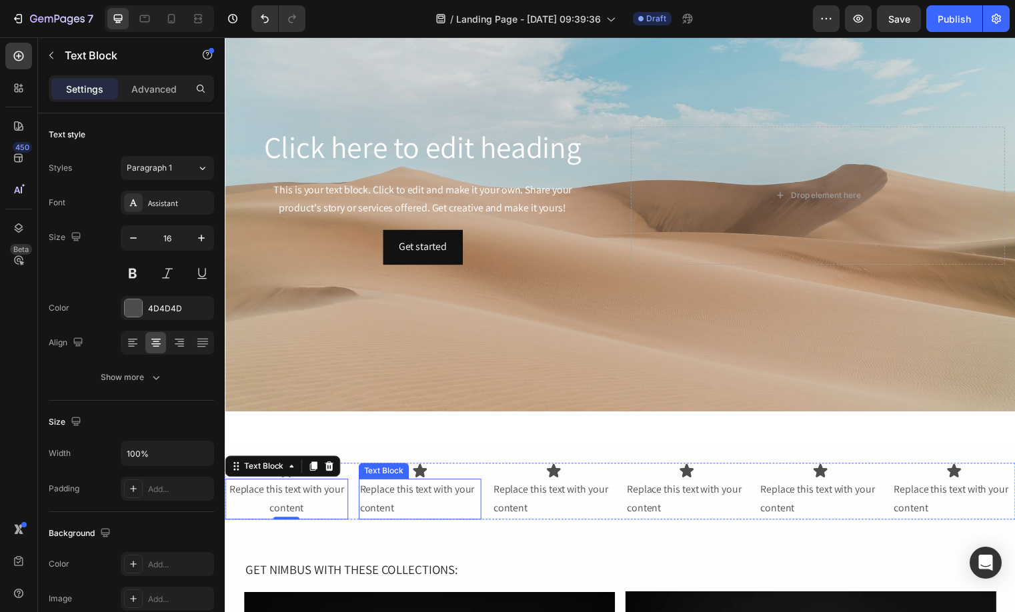
click at [383, 509] on div "Replace this text with your content" at bounding box center [422, 504] width 125 height 41
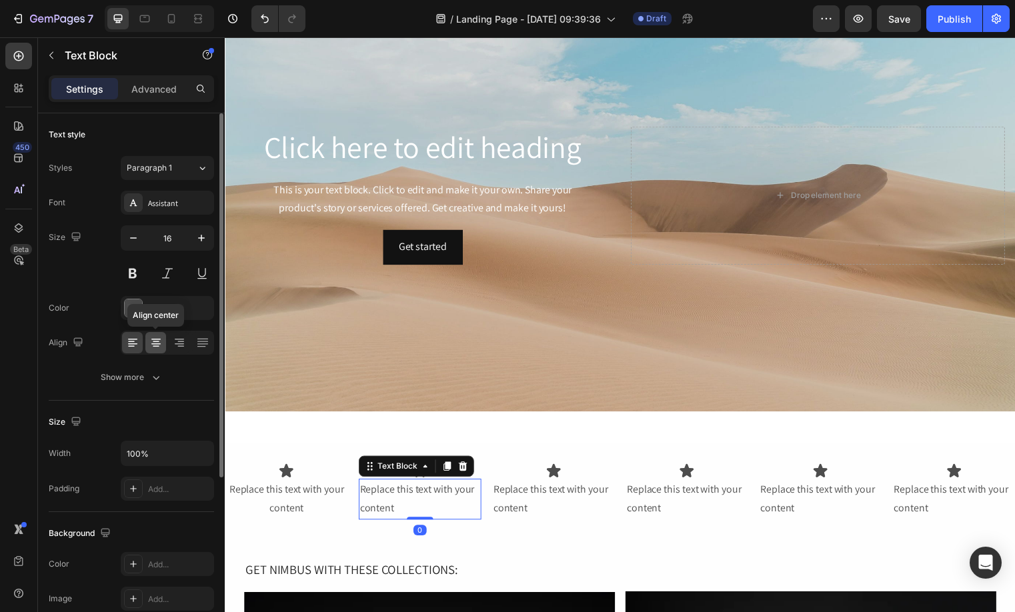
click at [157, 352] on div at bounding box center [155, 342] width 21 height 21
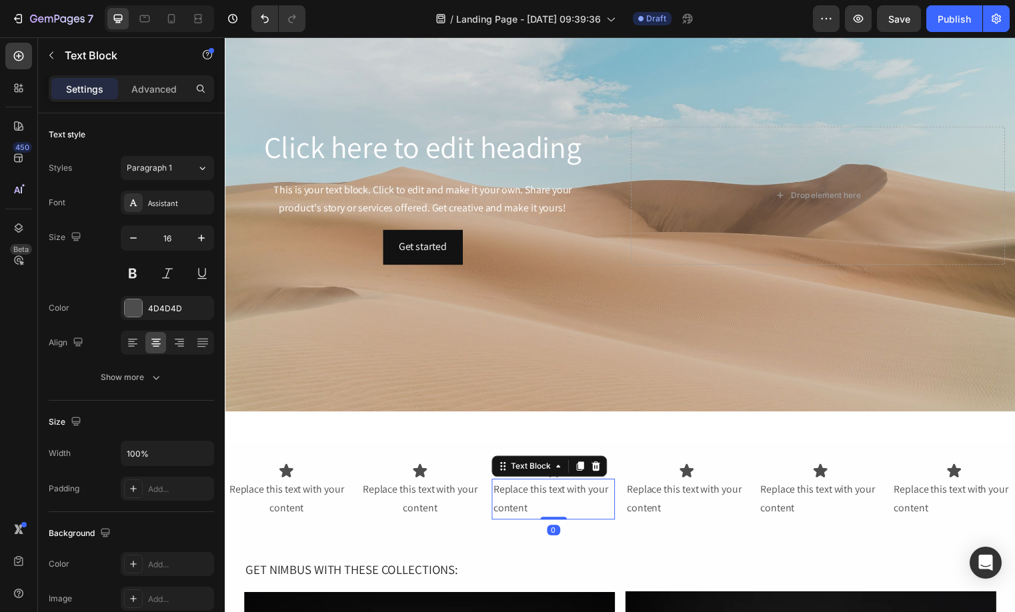
click at [515, 498] on div "Replace this text with your content" at bounding box center [557, 504] width 125 height 41
click at [144, 343] on div at bounding box center [167, 343] width 93 height 24
click at [147, 343] on div at bounding box center [155, 342] width 21 height 21
click at [673, 502] on div "Replace this text with your content" at bounding box center [692, 504] width 125 height 41
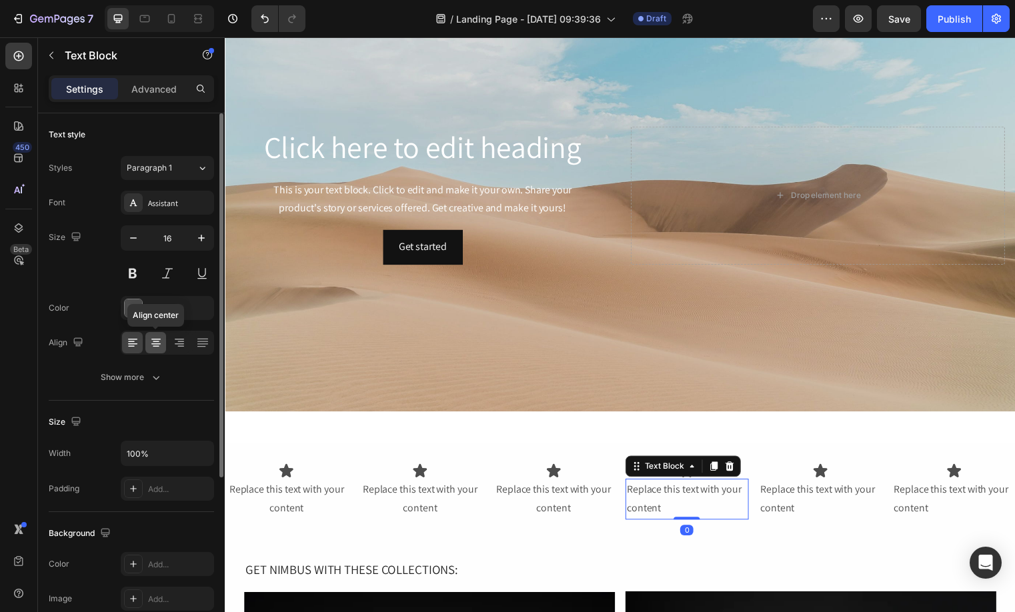
click at [161, 349] on icon at bounding box center [155, 342] width 13 height 13
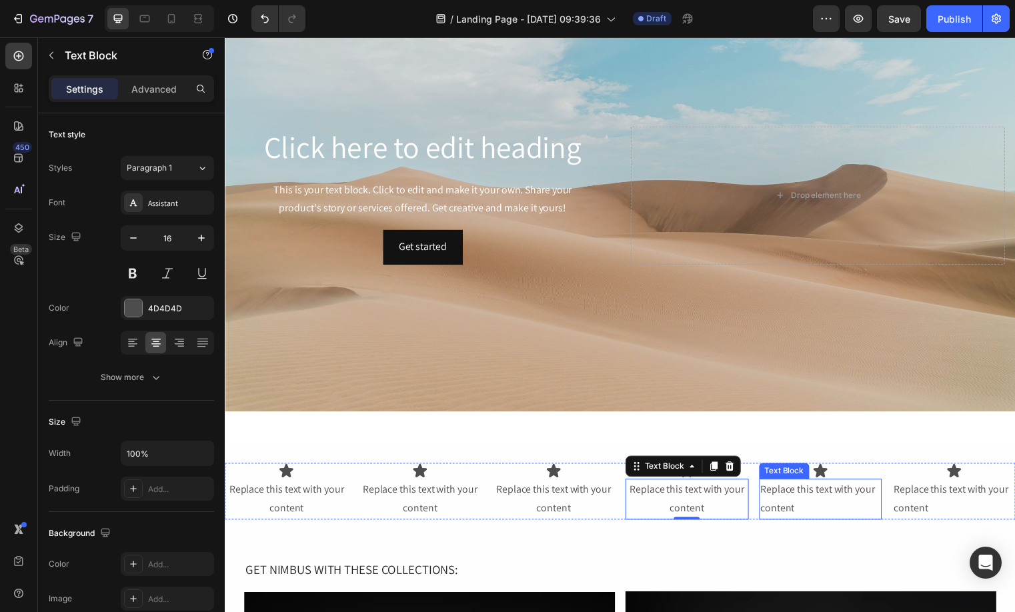
click at [776, 508] on div "Replace this text with your content" at bounding box center [827, 504] width 125 height 41
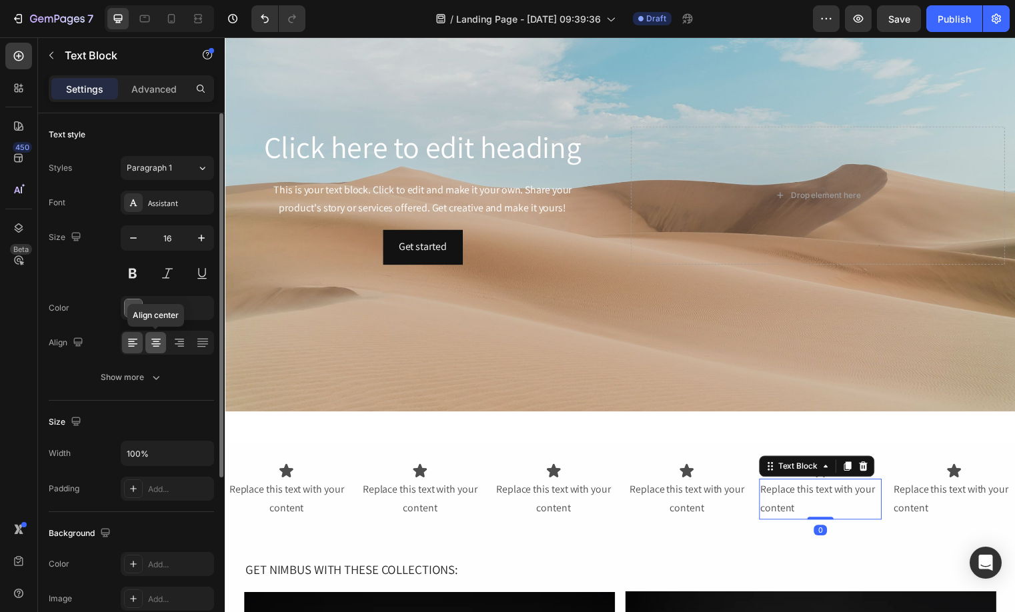
click at [157, 349] on div at bounding box center [155, 342] width 21 height 21
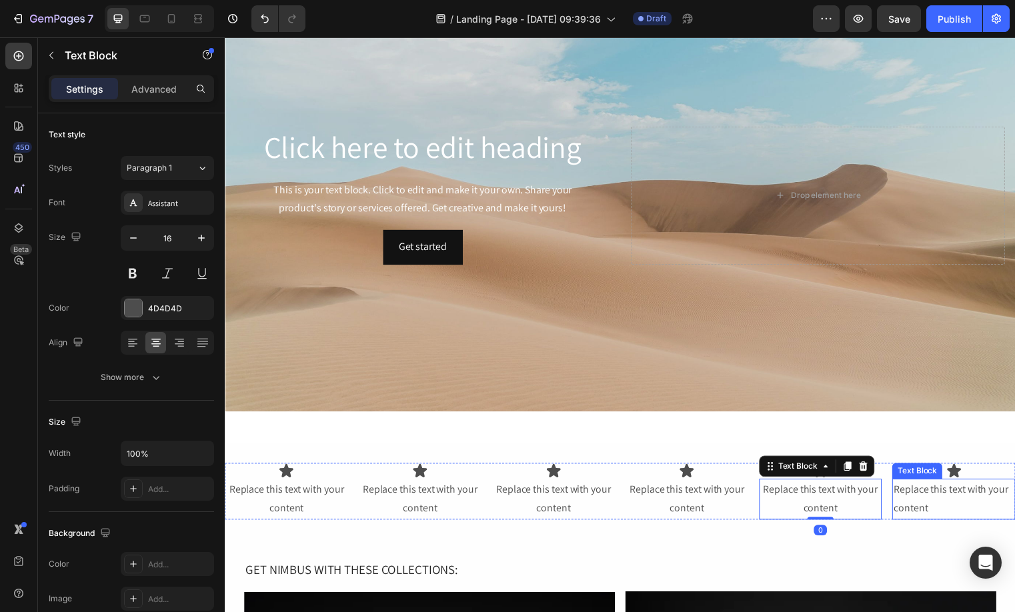
click at [900, 493] on div "Replace this text with your content" at bounding box center [962, 504] width 125 height 41
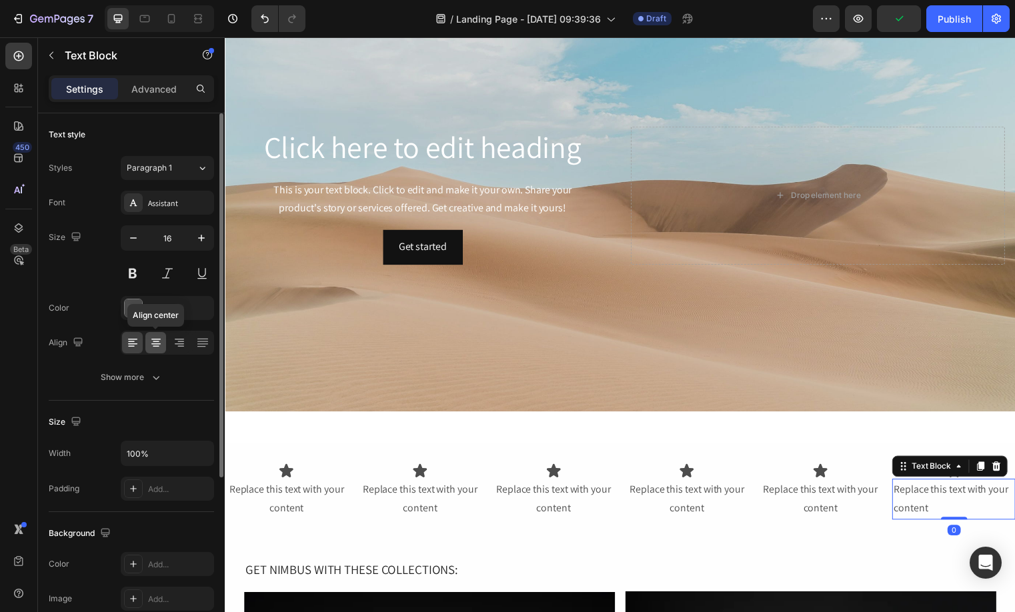
click at [149, 333] on div at bounding box center [155, 342] width 21 height 21
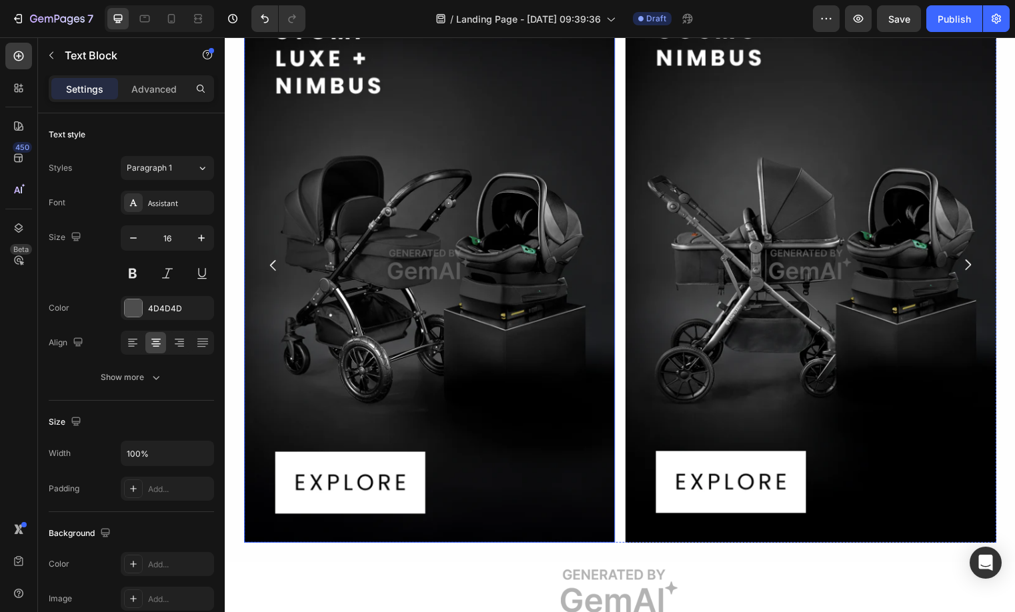
scroll to position [1988, 0]
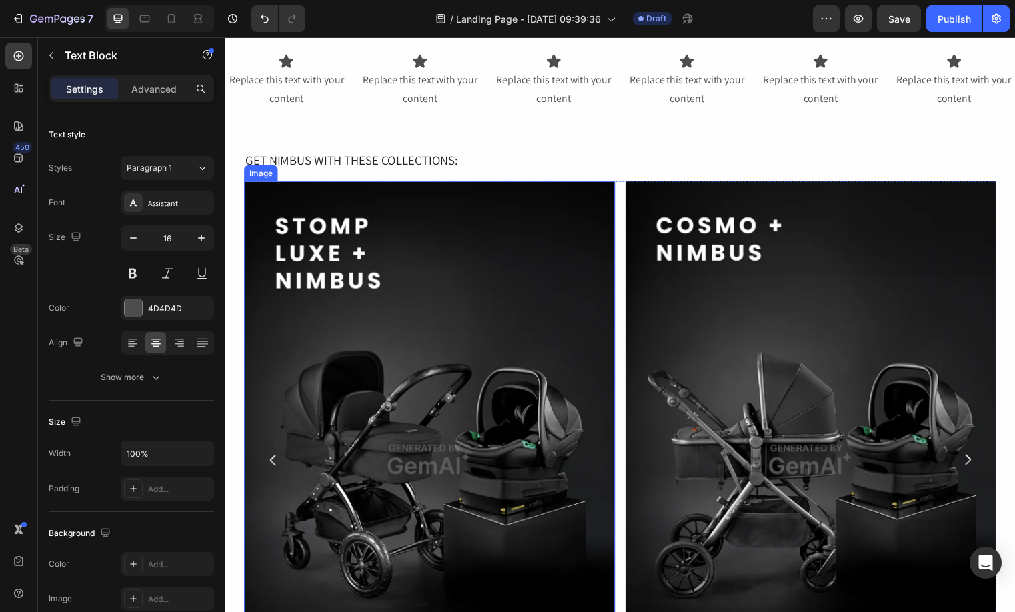
click at [475, 320] on img at bounding box center [431, 464] width 375 height 563
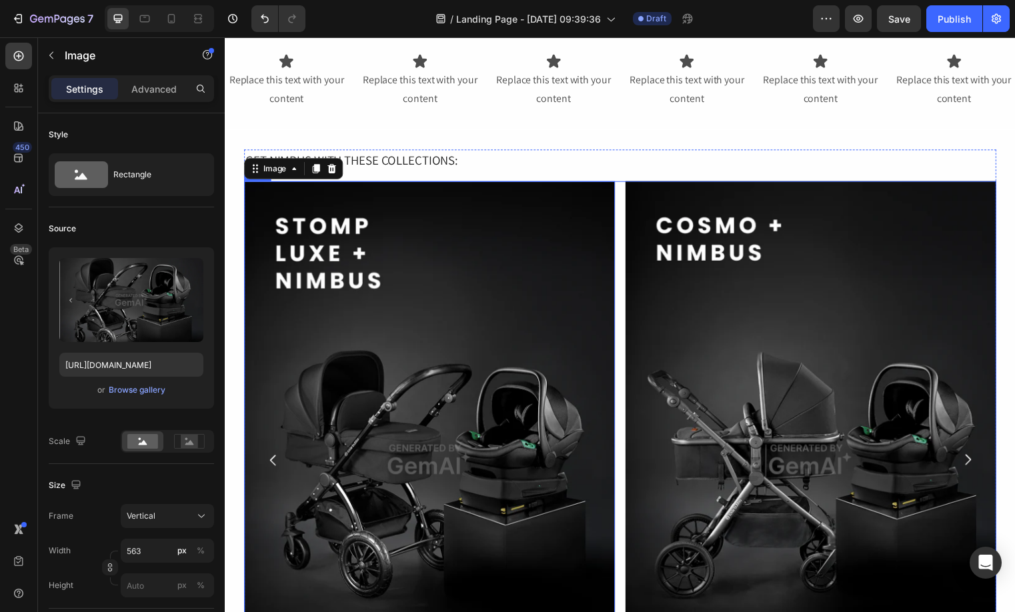
click at [623, 233] on div "Image 0 Image Row" at bounding box center [624, 464] width 761 height 563
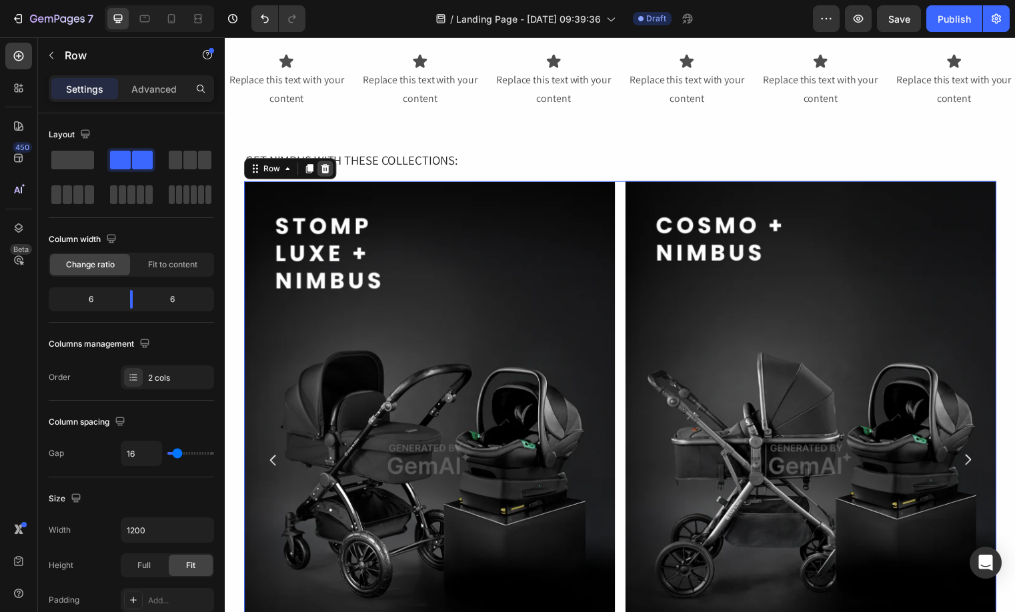
click at [322, 169] on icon at bounding box center [326, 169] width 9 height 9
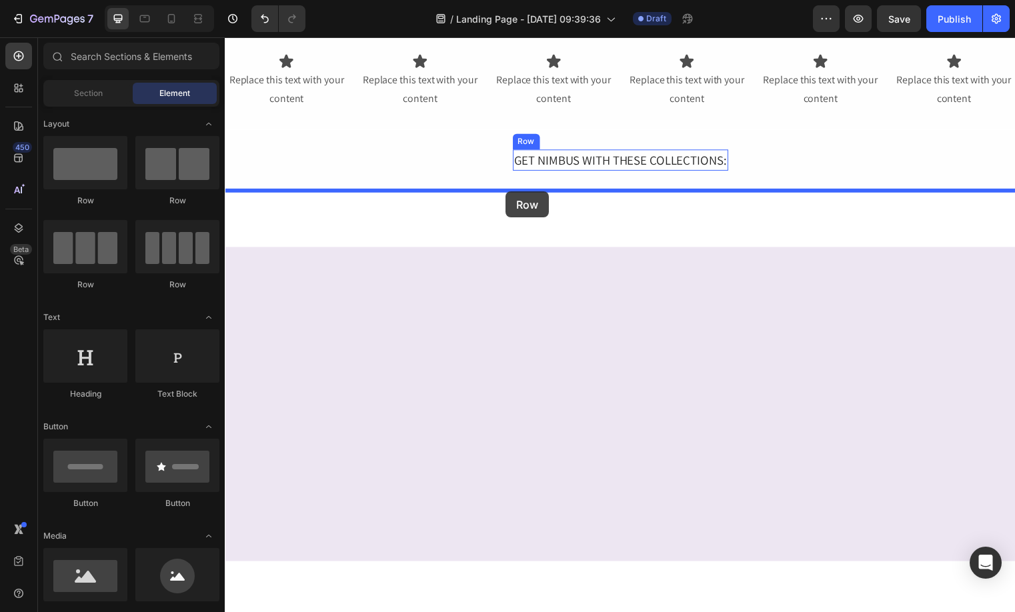
drag, startPoint x: 296, startPoint y: 205, endPoint x: 507, endPoint y: 193, distance: 211.6
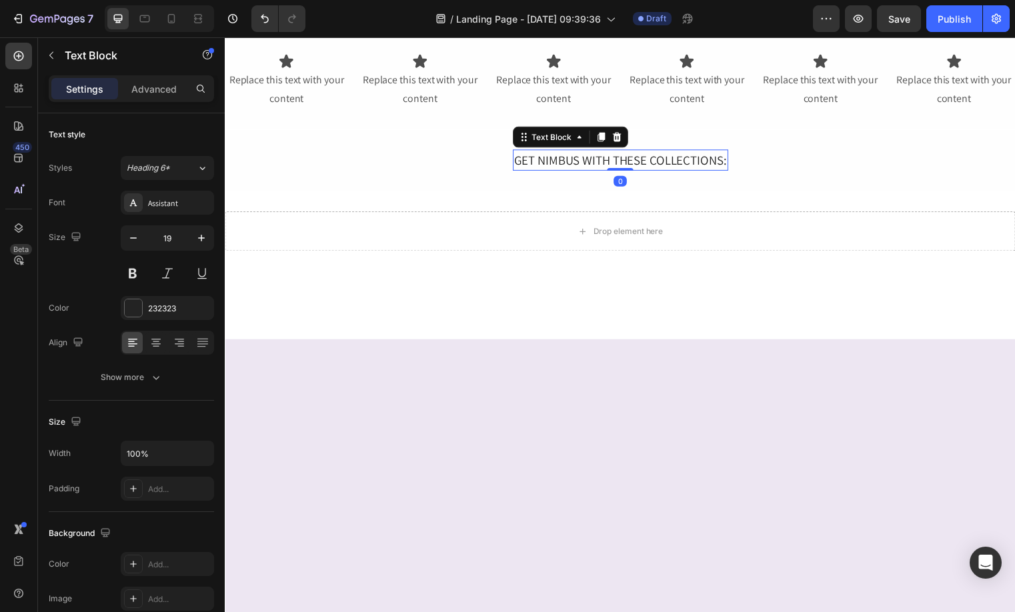
click at [563, 166] on div "GET NIMBUS WITH THESE COLLECTIONS:" at bounding box center [625, 162] width 218 height 22
click at [617, 140] on icon at bounding box center [621, 138] width 11 height 11
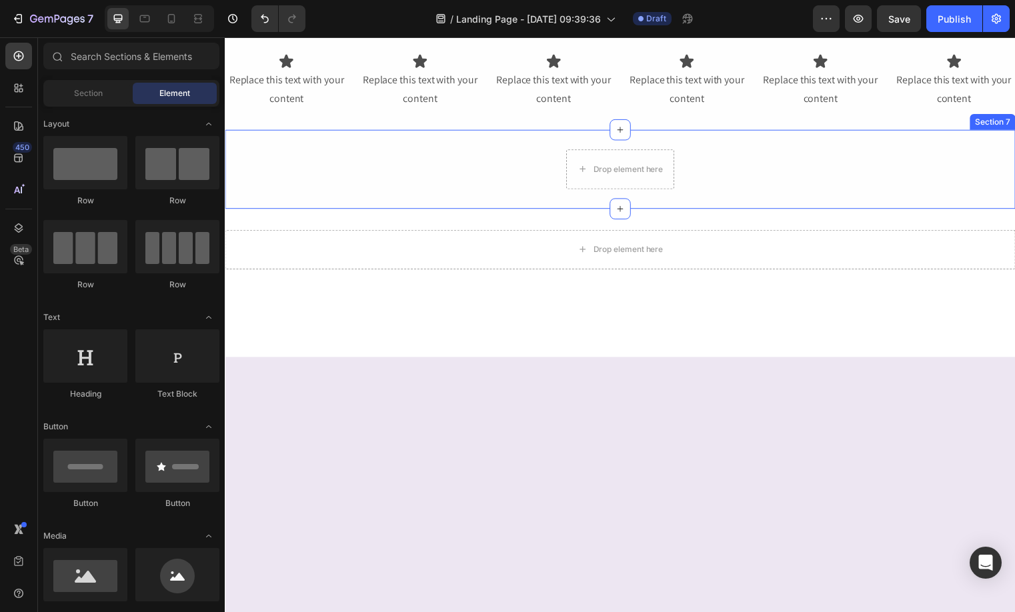
click at [491, 163] on div "Drop element here Row" at bounding box center [625, 171] width 800 height 40
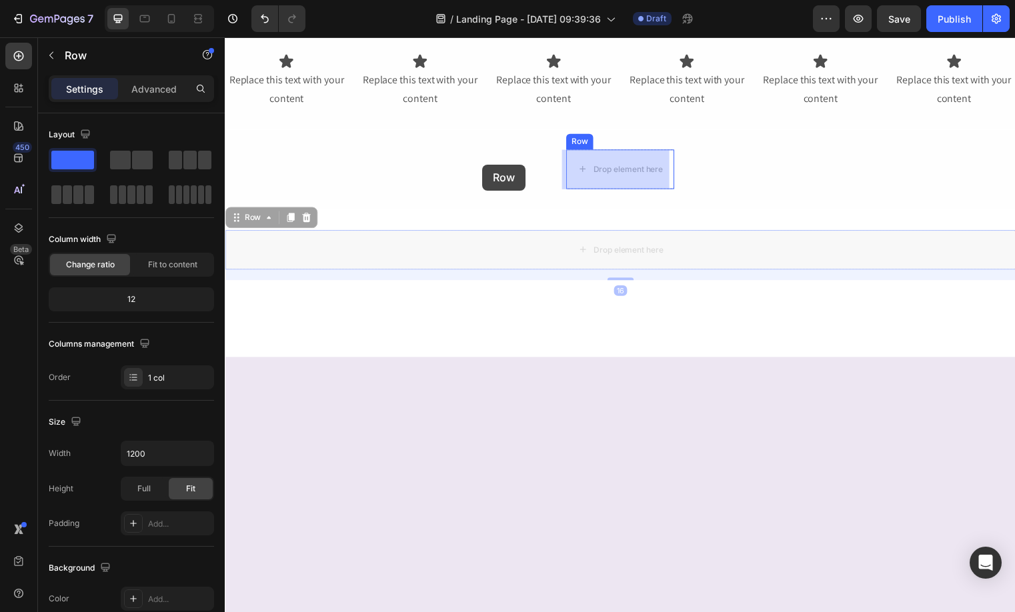
drag, startPoint x: 469, startPoint y: 248, endPoint x: 485, endPoint y: 166, distance: 83.7
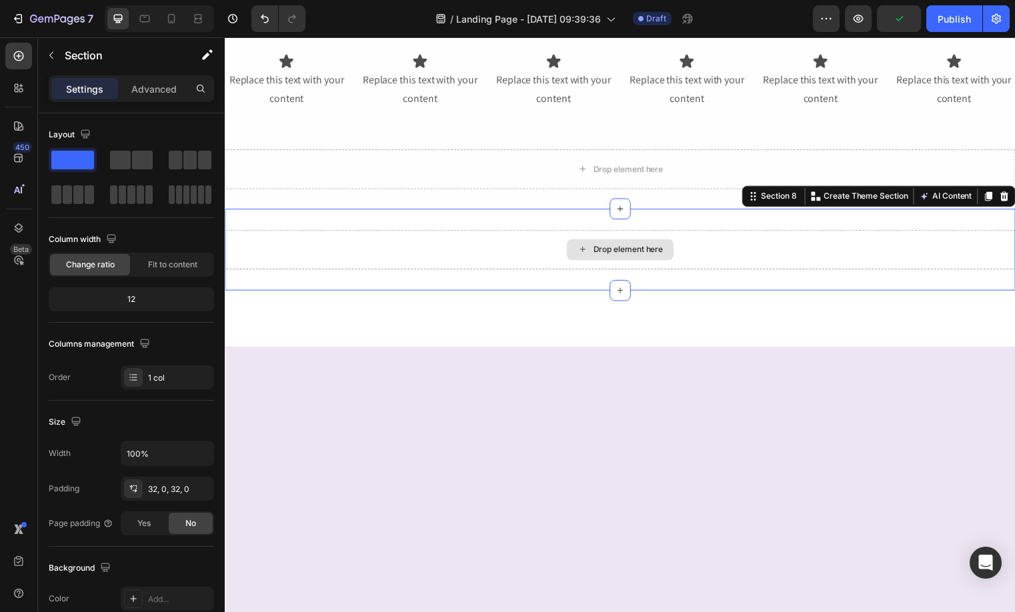
click at [685, 241] on div "Drop element here" at bounding box center [625, 252] width 800 height 40
click at [1009, 205] on div "Section 8 You can create reusable sections Create Theme Section AI Content Writ…" at bounding box center [886, 197] width 277 height 21
click at [1008, 199] on icon at bounding box center [1013, 198] width 11 height 11
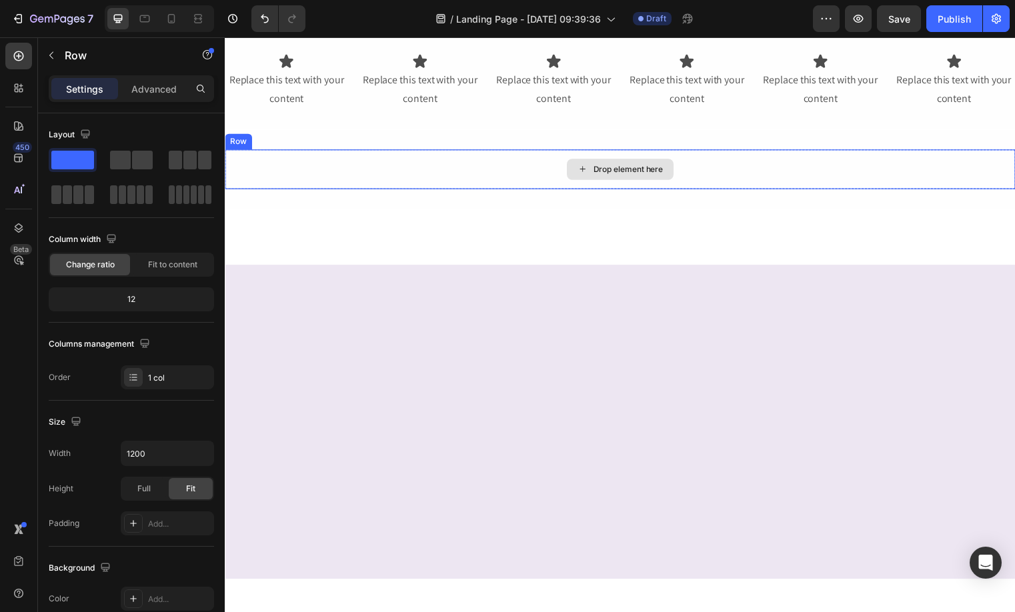
click at [435, 161] on div "Drop element here" at bounding box center [625, 171] width 800 height 40
click at [339, 163] on div "Drop element here" at bounding box center [625, 171] width 800 height 40
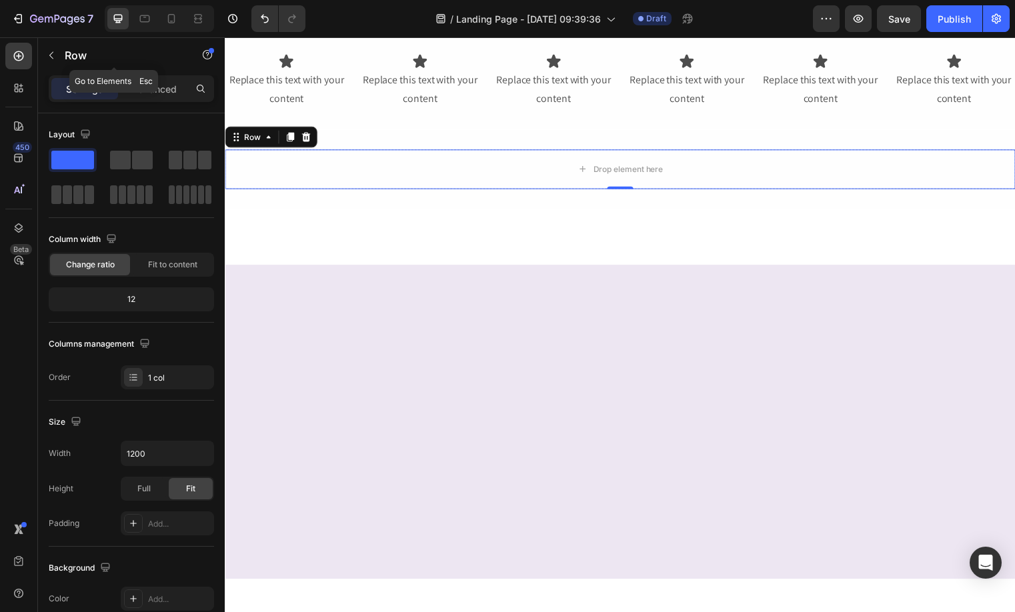
click at [60, 59] on button "button" at bounding box center [51, 55] width 21 height 21
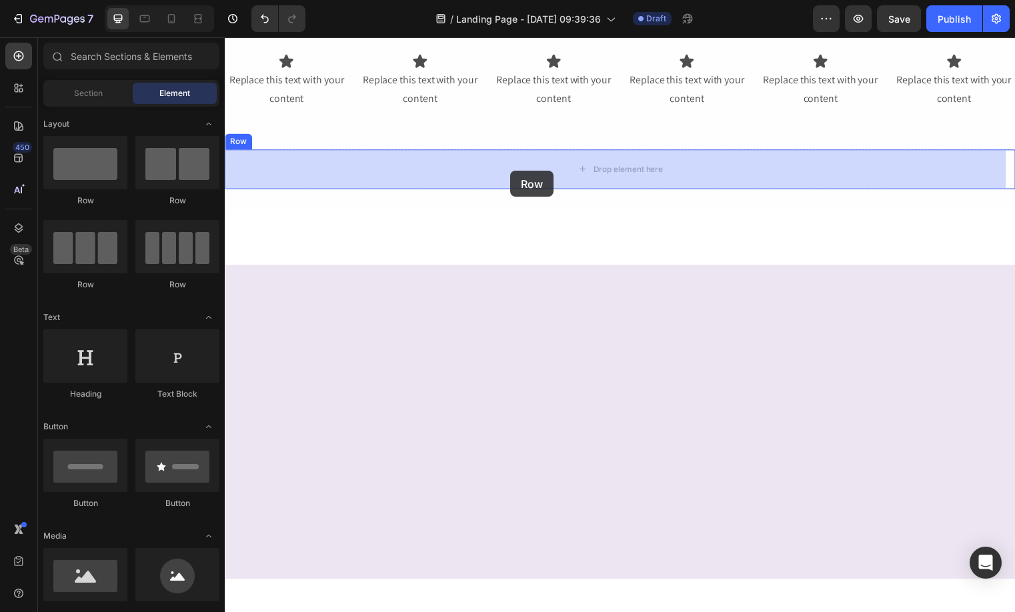
drag, startPoint x: 358, startPoint y: 295, endPoint x: 504, endPoint y: 243, distance: 154.8
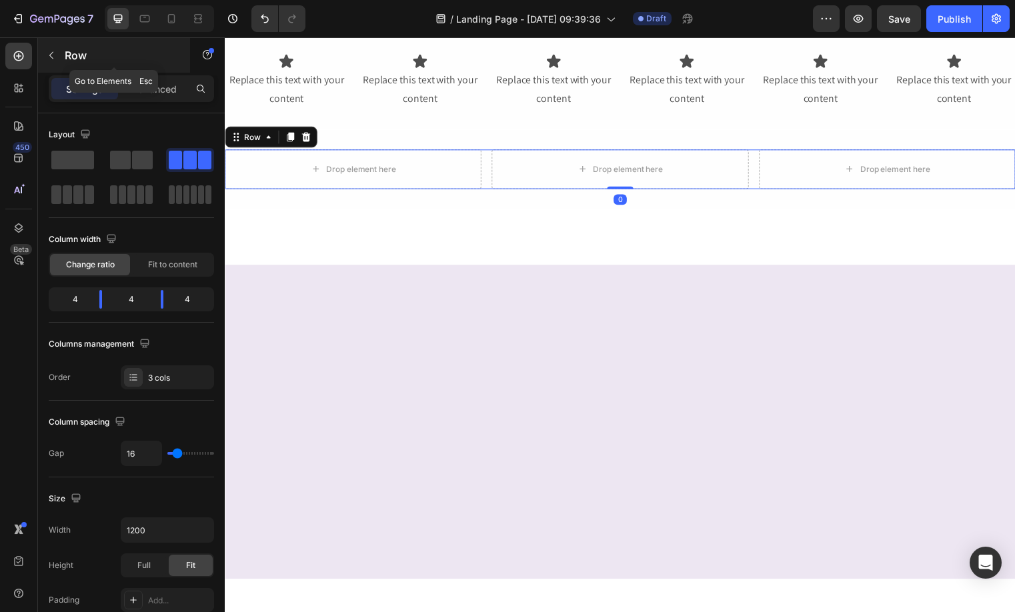
click at [45, 53] on button "button" at bounding box center [51, 55] width 21 height 21
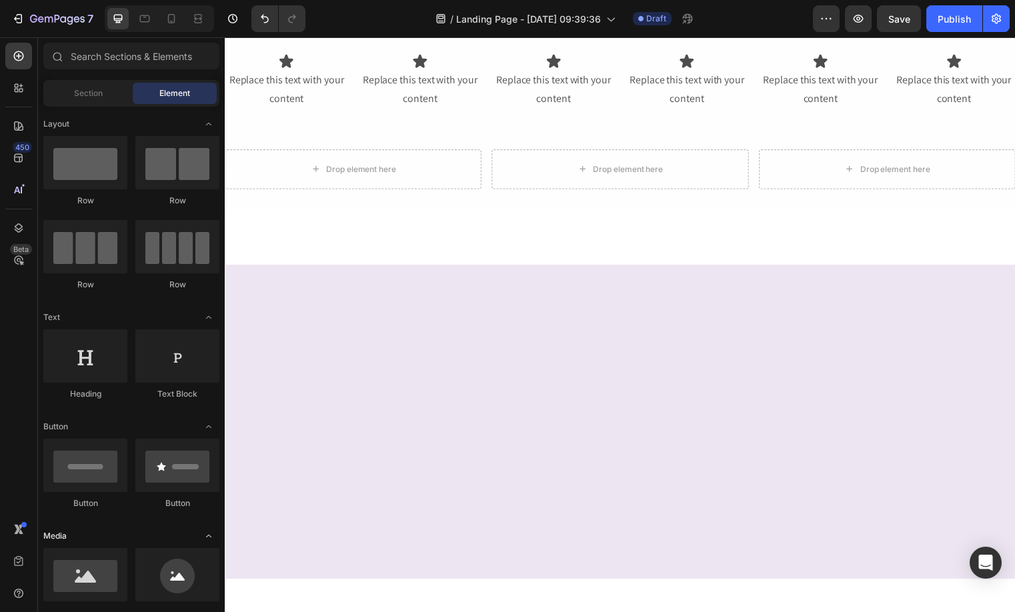
scroll to position [26, 0]
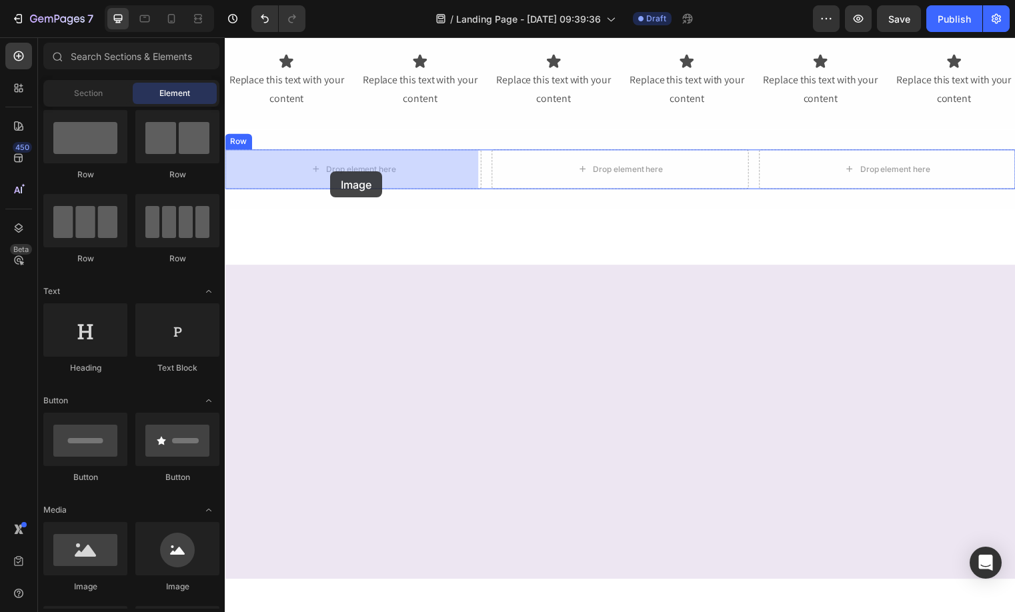
drag, startPoint x: 328, startPoint y: 603, endPoint x: 331, endPoint y: 173, distance: 430.0
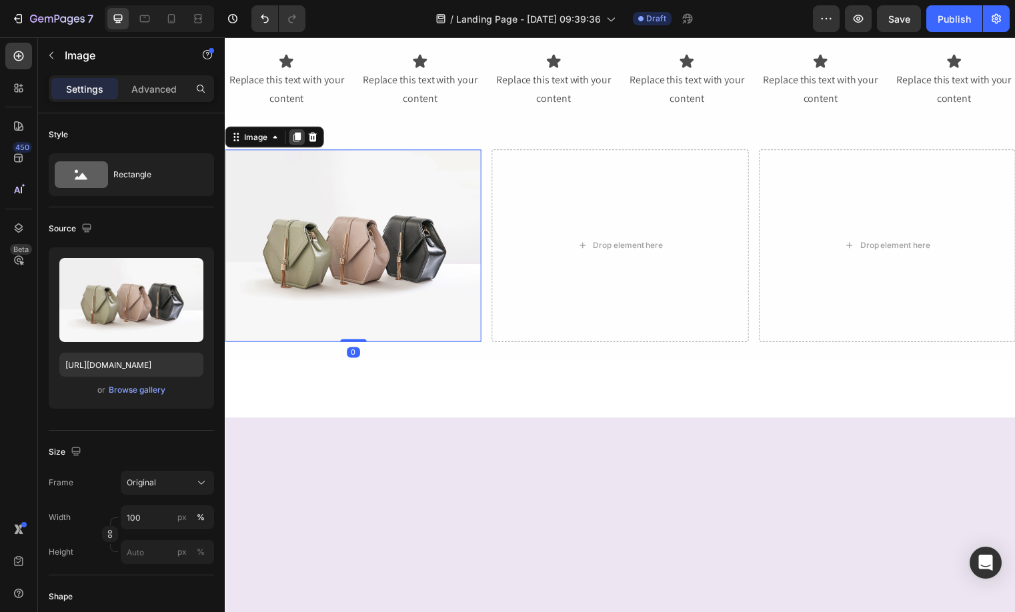
click at [297, 143] on icon at bounding box center [297, 138] width 11 height 11
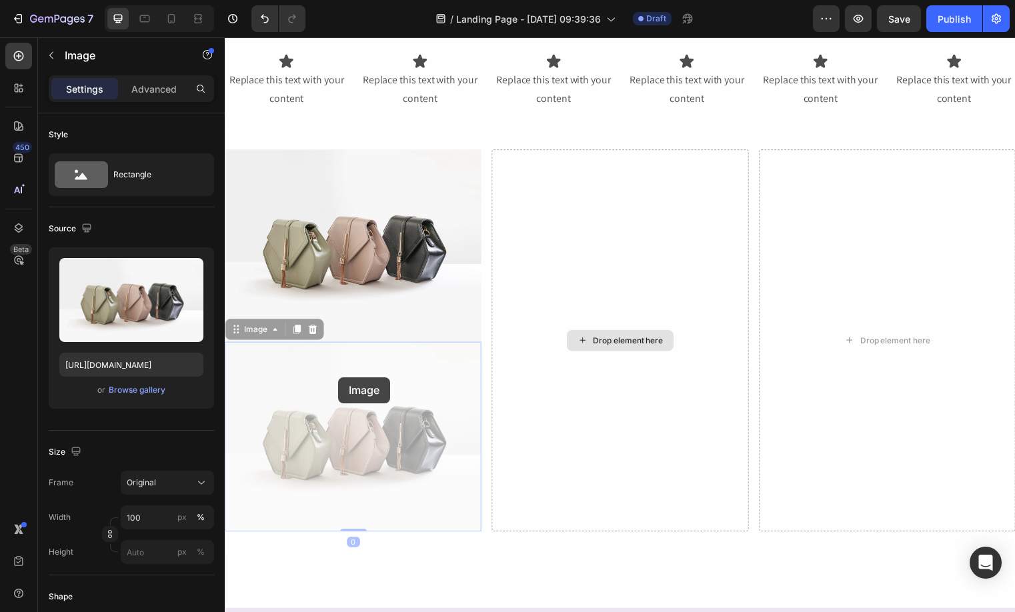
drag, startPoint x: 477, startPoint y: 340, endPoint x: 561, endPoint y: 311, distance: 89.6
click at [561, 311] on div "Image Image 0 Image 0 Drop element here Drop element here Row" at bounding box center [625, 344] width 800 height 387
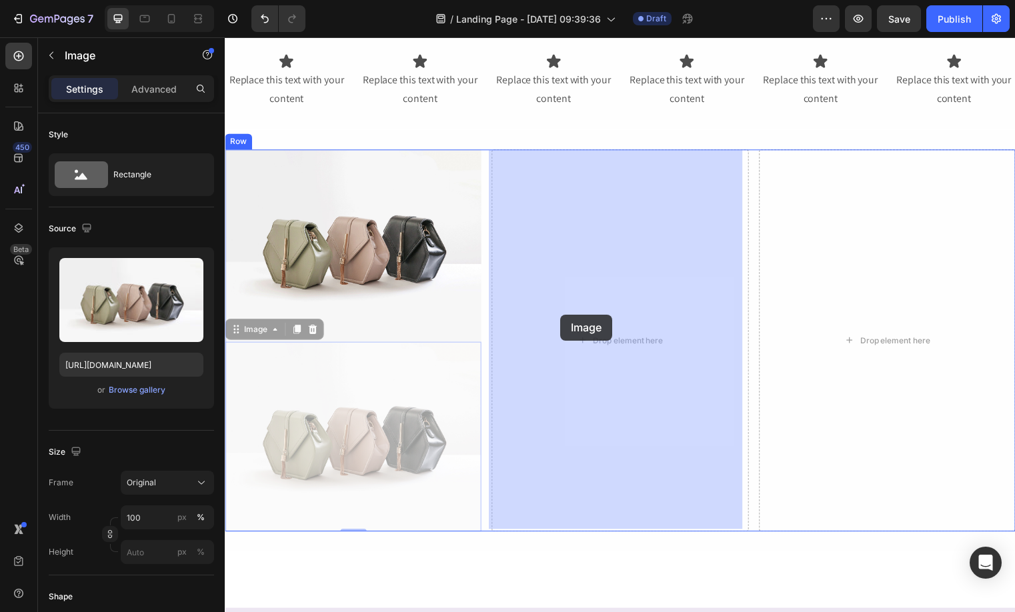
drag, startPoint x: 359, startPoint y: 387, endPoint x: 564, endPoint y: 318, distance: 215.9
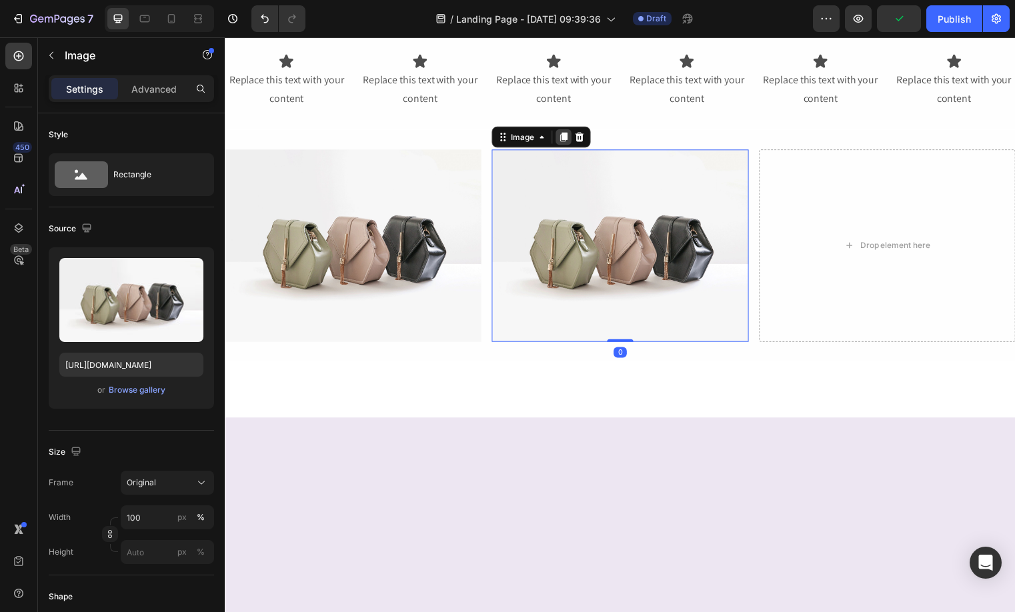
click at [562, 137] on icon at bounding box center [567, 138] width 11 height 11
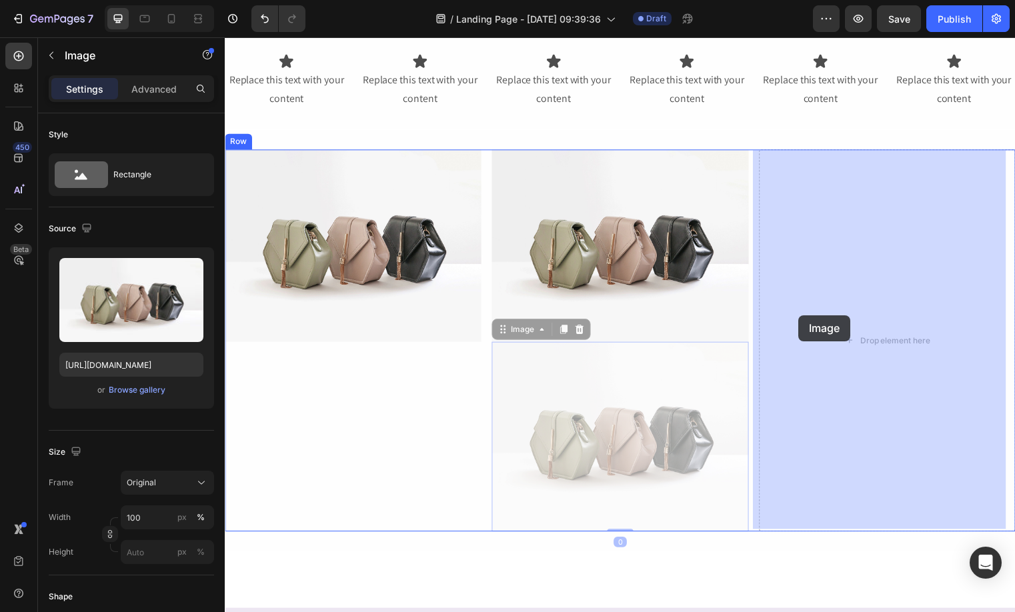
drag, startPoint x: 589, startPoint y: 415, endPoint x: 803, endPoint y: 319, distance: 234.2
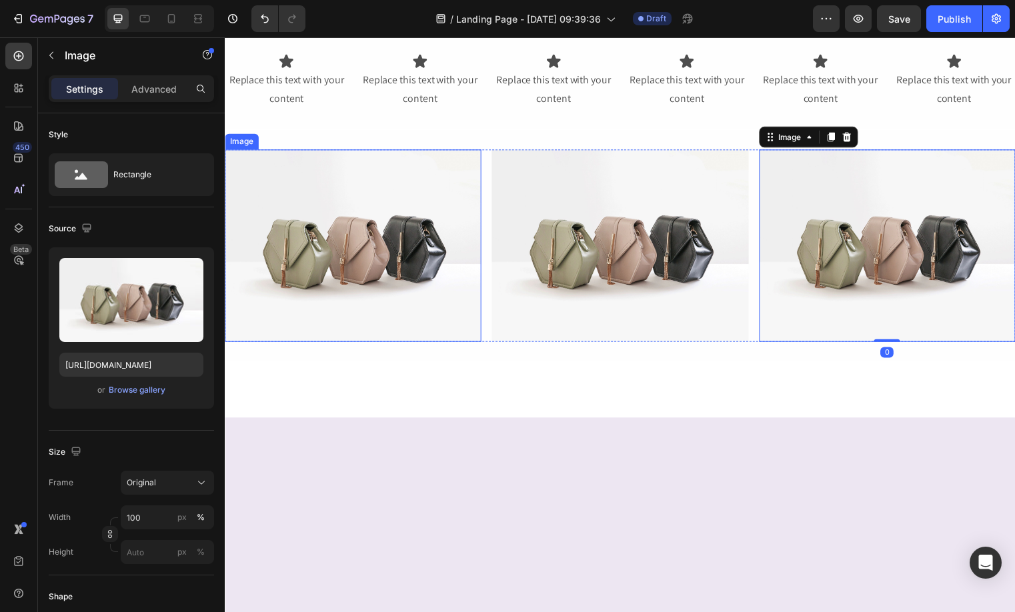
click at [403, 256] on img at bounding box center [354, 248] width 259 height 195
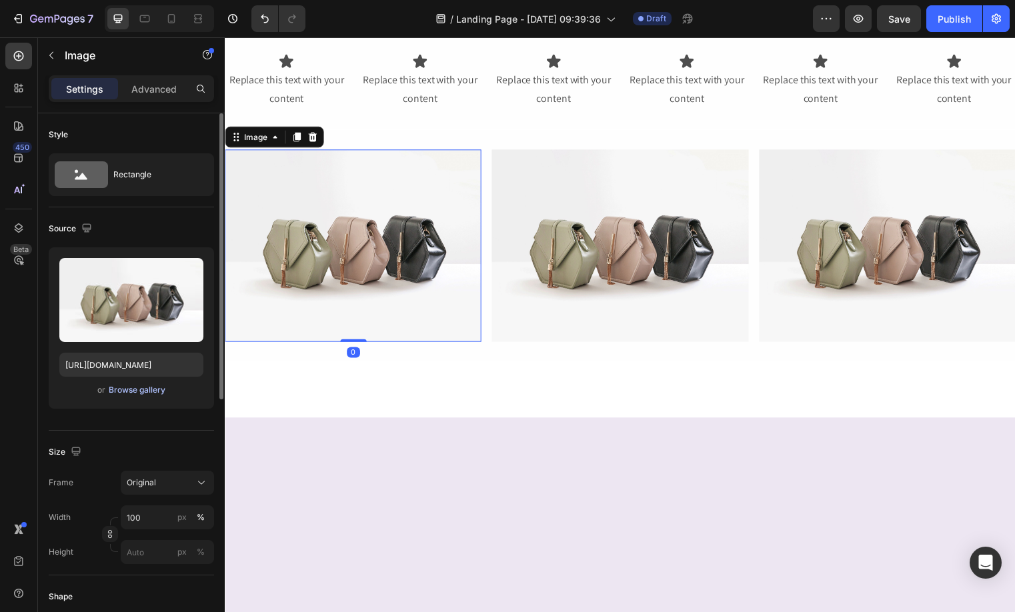
click at [140, 391] on div "Browse gallery" at bounding box center [137, 390] width 57 height 12
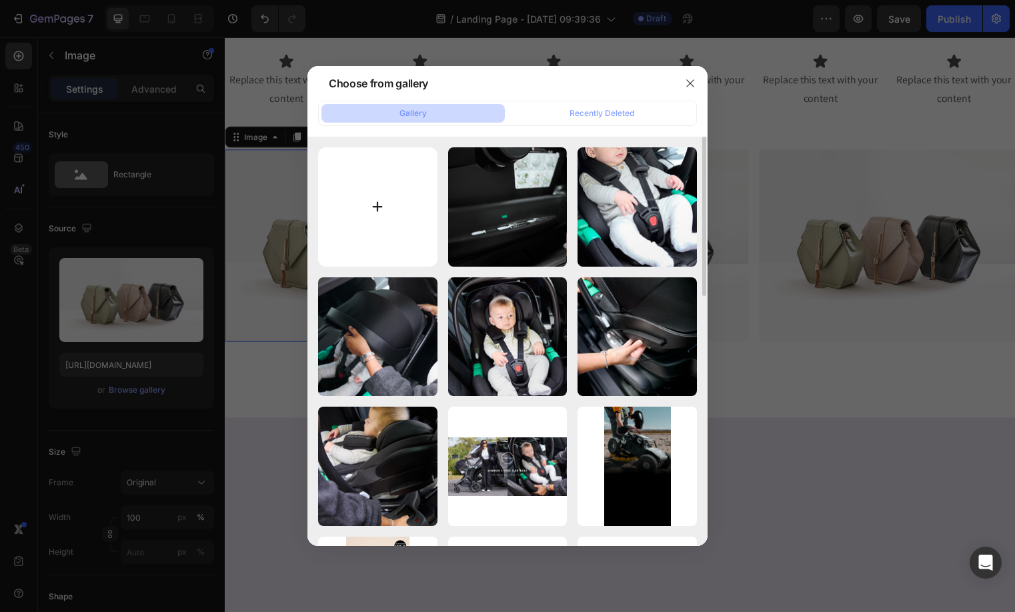
click at [366, 201] on input "file" at bounding box center [377, 206] width 119 height 119
click at [695, 83] on button "button" at bounding box center [689, 83] width 21 height 21
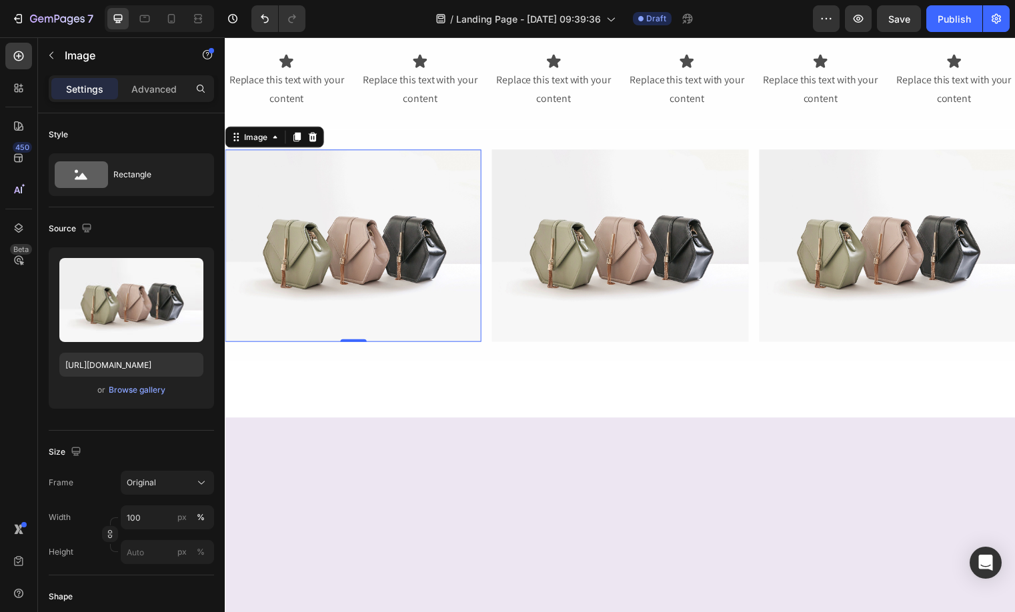
click at [341, 236] on img at bounding box center [354, 248] width 259 height 195
click at [129, 389] on div "Browse gallery" at bounding box center [137, 390] width 57 height 12
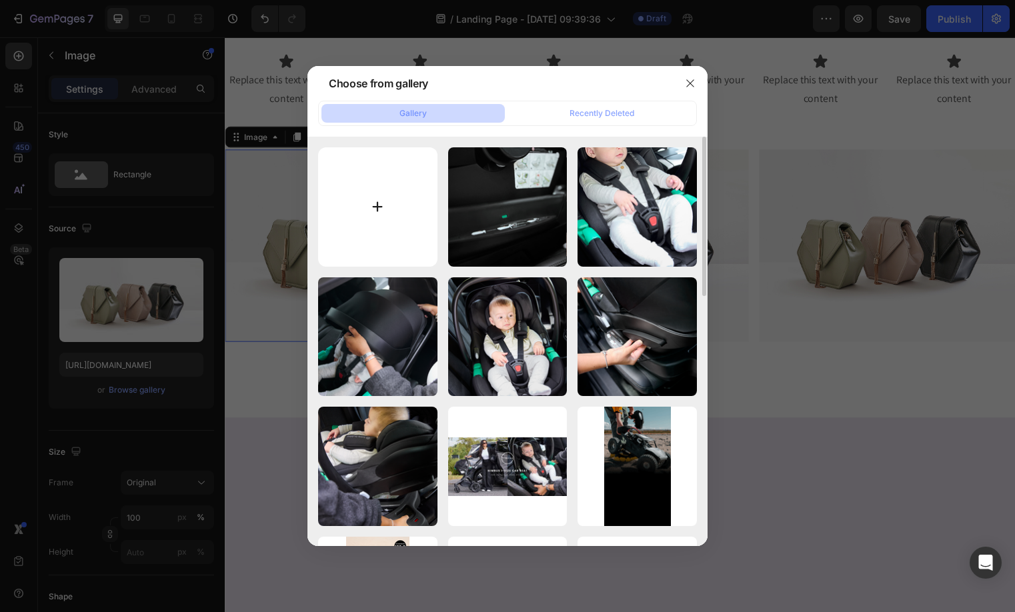
click at [356, 187] on input "file" at bounding box center [377, 206] width 119 height 119
type input "C:\fakepath\Card 1 Stomp Luxe Nimbus_Mobile_FR.webp"
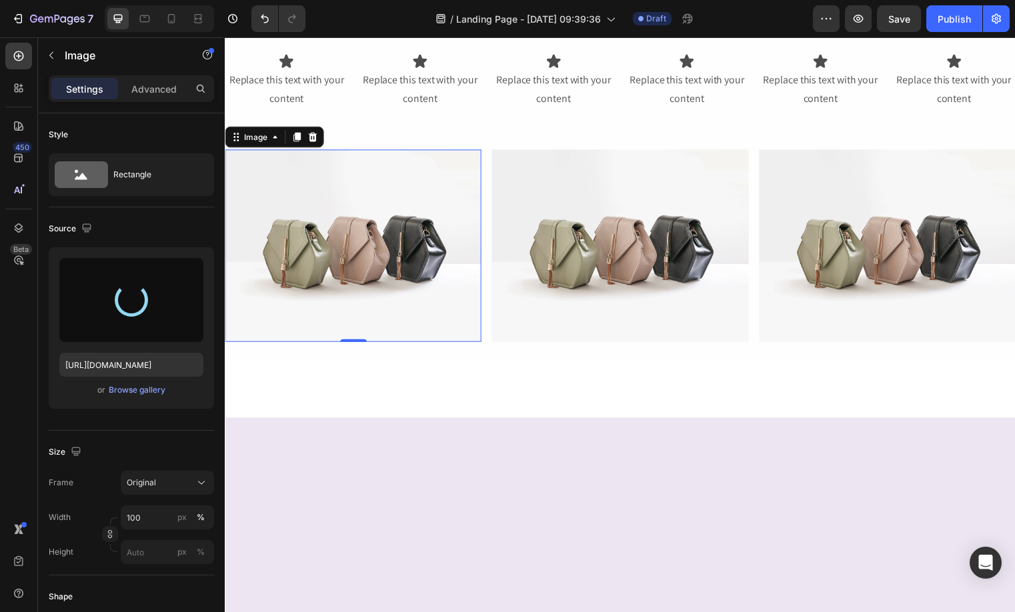
type input "https://cdn.shopify.com/s/files/1/0707/0551/2765/files/gempages_470150808021763…"
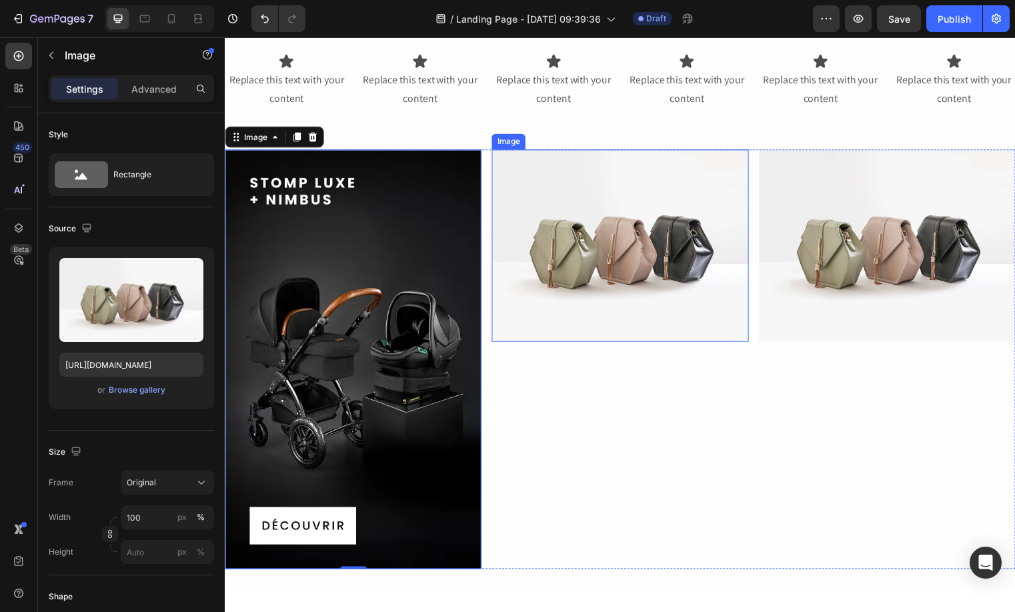
click at [691, 318] on img at bounding box center [624, 248] width 259 height 195
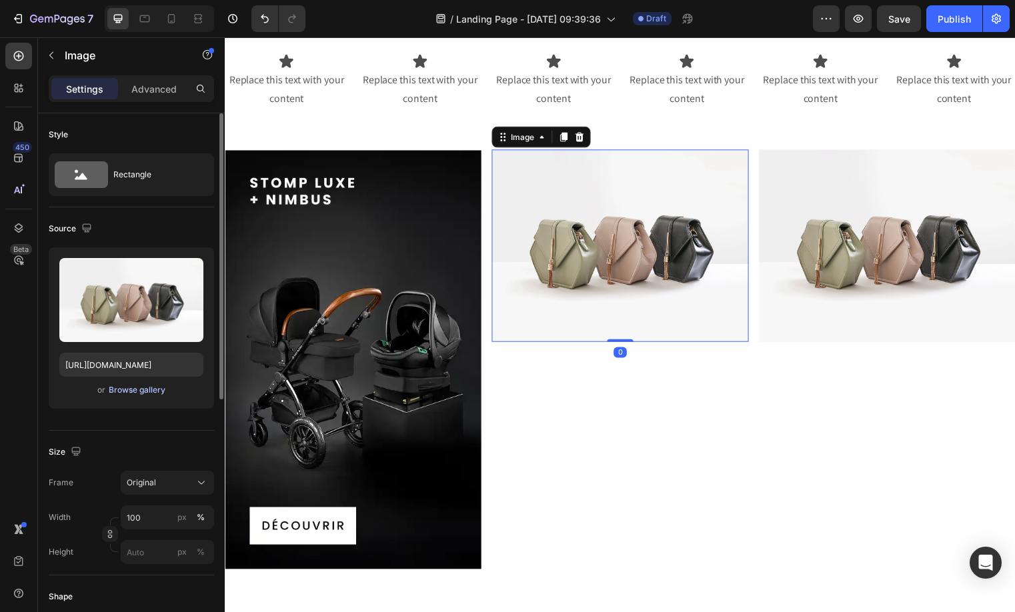
click at [126, 387] on div "Browse gallery" at bounding box center [137, 390] width 57 height 12
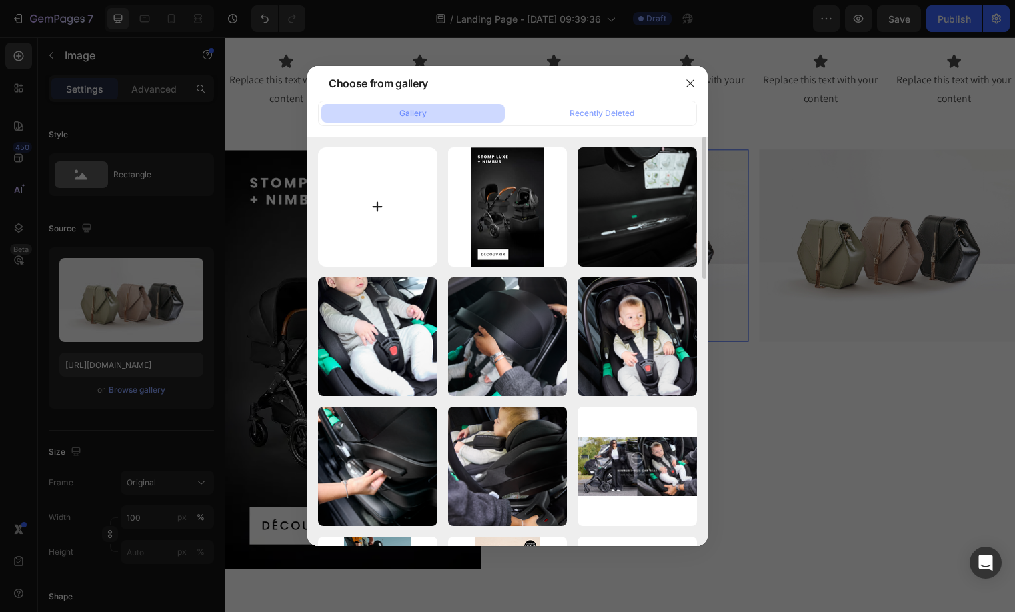
click at [365, 207] on input "file" at bounding box center [377, 206] width 119 height 119
type input "C:\fakepath\Card 2 Cosmo Nimbus_Desktop_FR.webp"
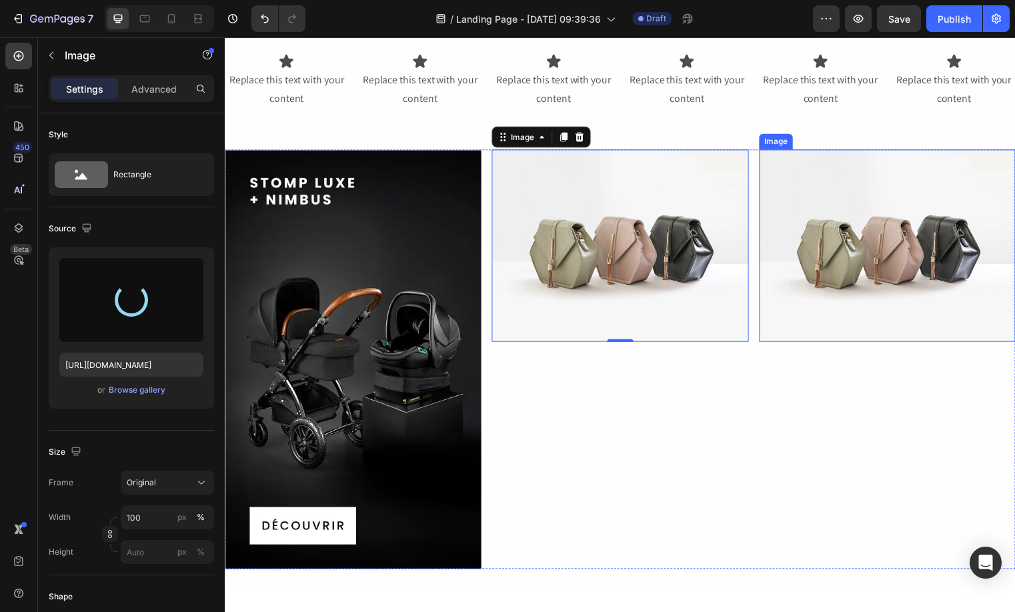
type input "https://cdn.shopify.com/s/files/1/0707/0551/2765/files/gempages_470150808021763…"
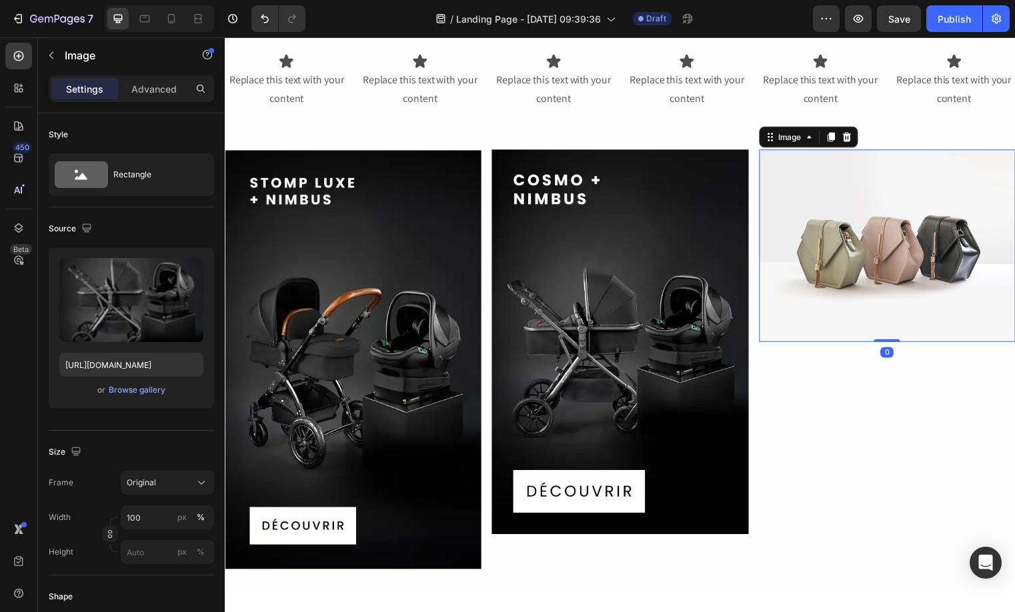
click at [835, 271] on img at bounding box center [894, 248] width 259 height 195
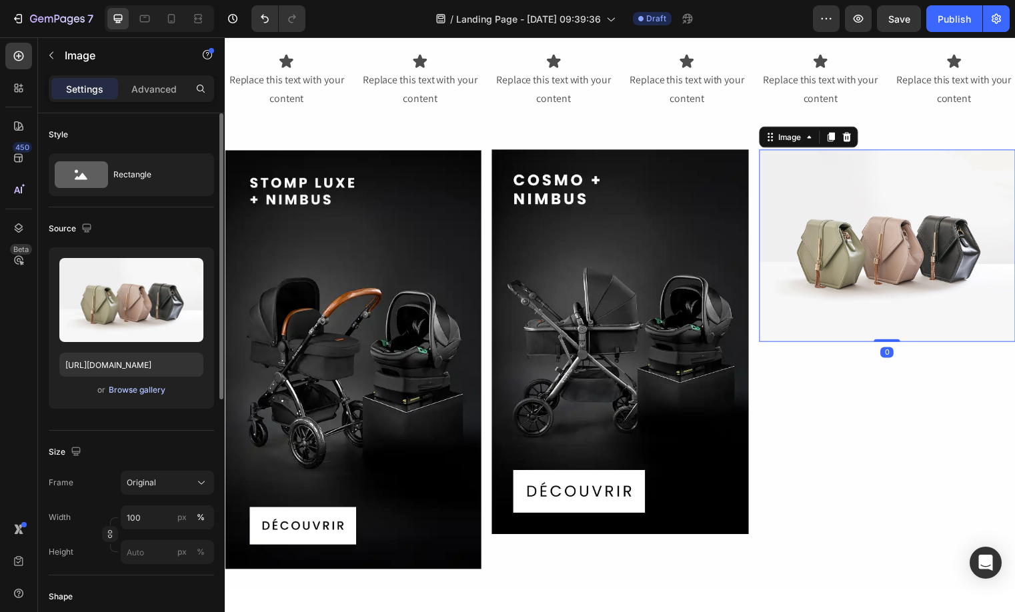
click at [119, 384] on div "Browse gallery" at bounding box center [137, 390] width 57 height 12
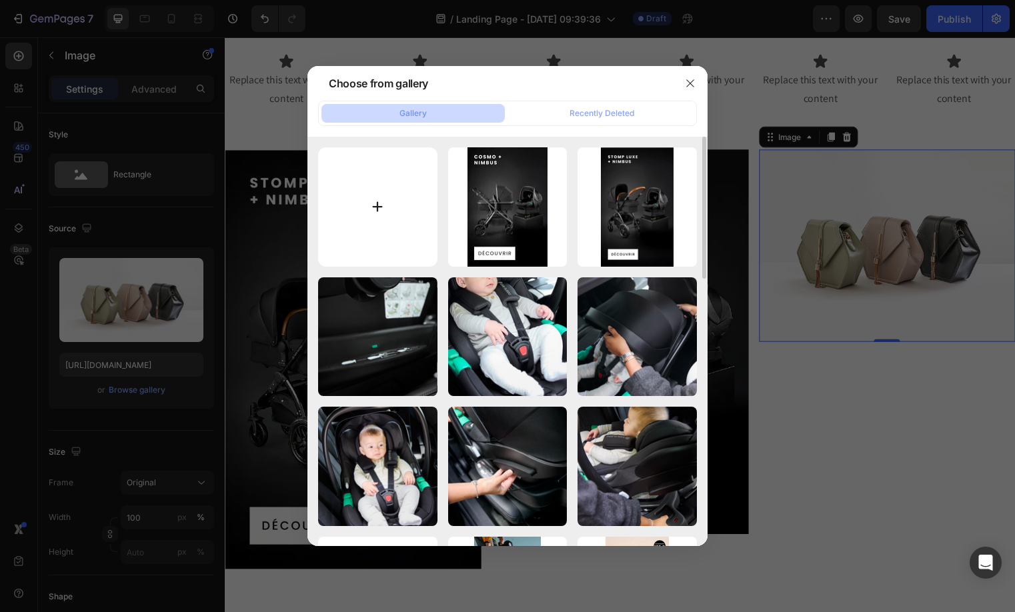
click at [398, 203] on input "file" at bounding box center [377, 206] width 119 height 119
type input "C:\fakepath\Card 3 Altima Nimbus_Desktop_FR.webp"
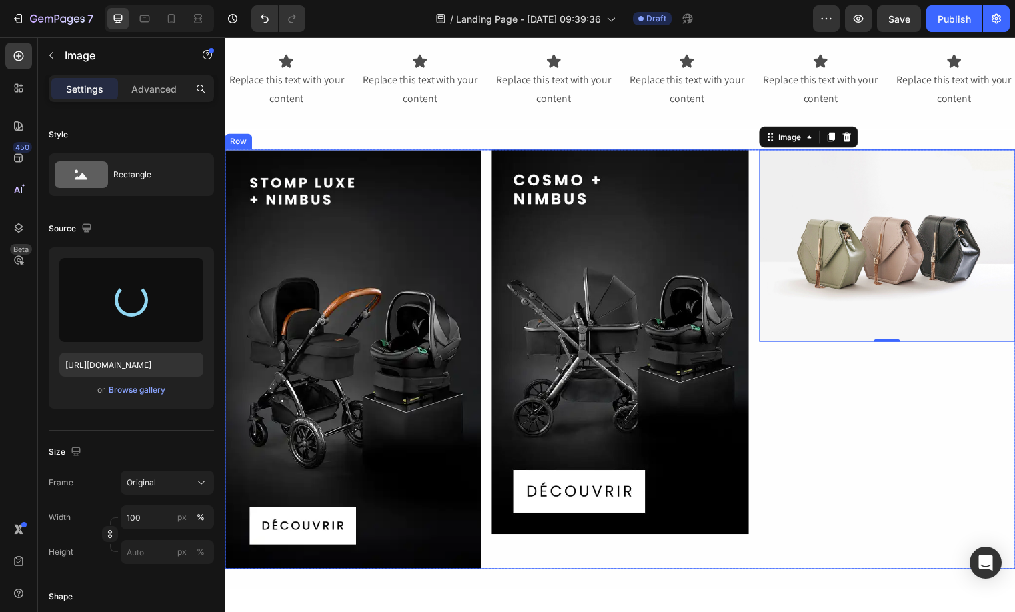
type input "https://cdn.shopify.com/s/files/1/0707/0551/2765/files/gempages_470150808021763…"
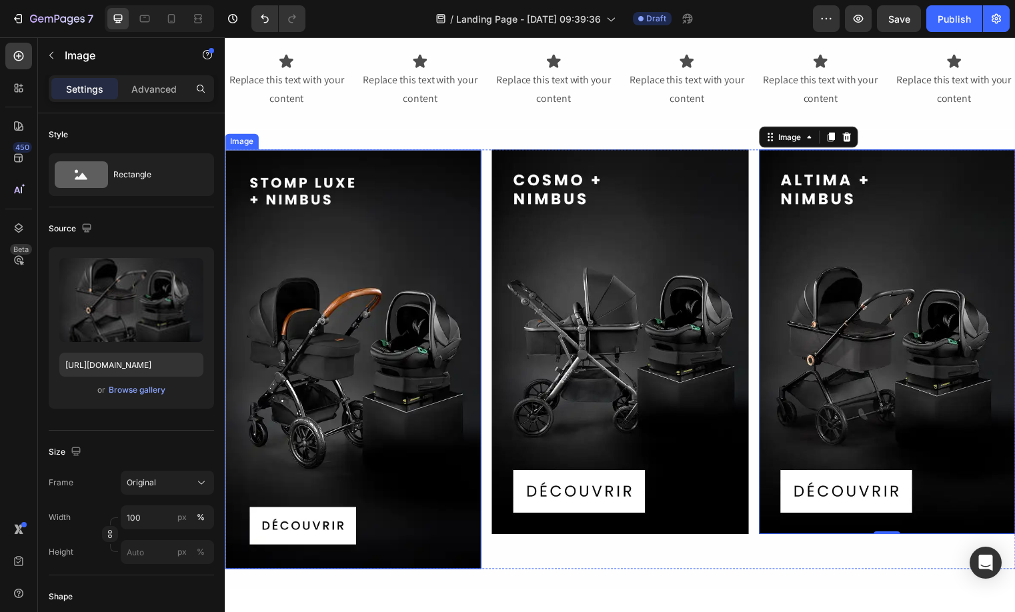
click at [393, 325] on img at bounding box center [354, 363] width 259 height 425
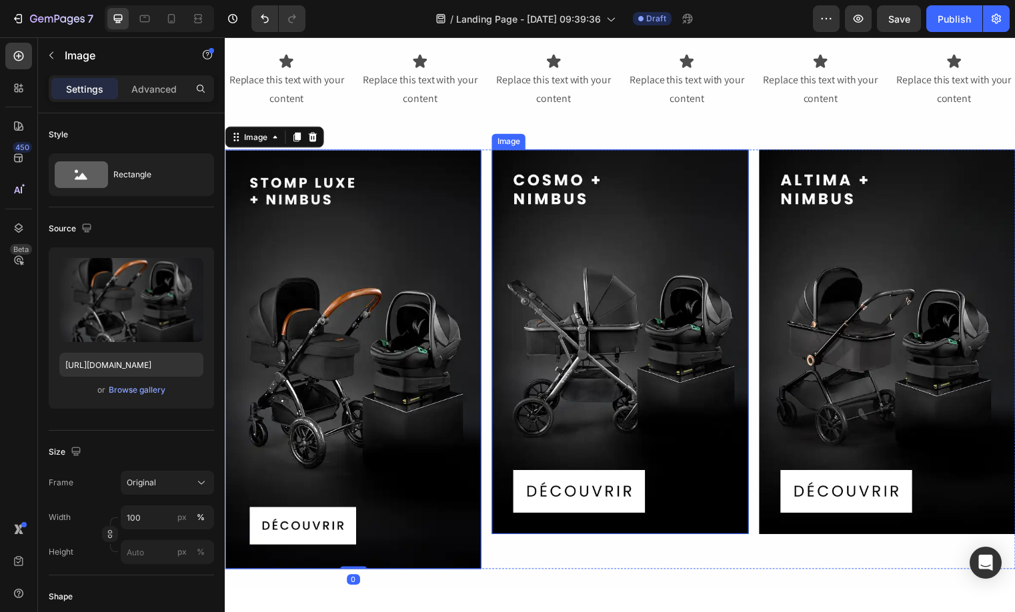
click at [573, 319] on img at bounding box center [624, 345] width 259 height 389
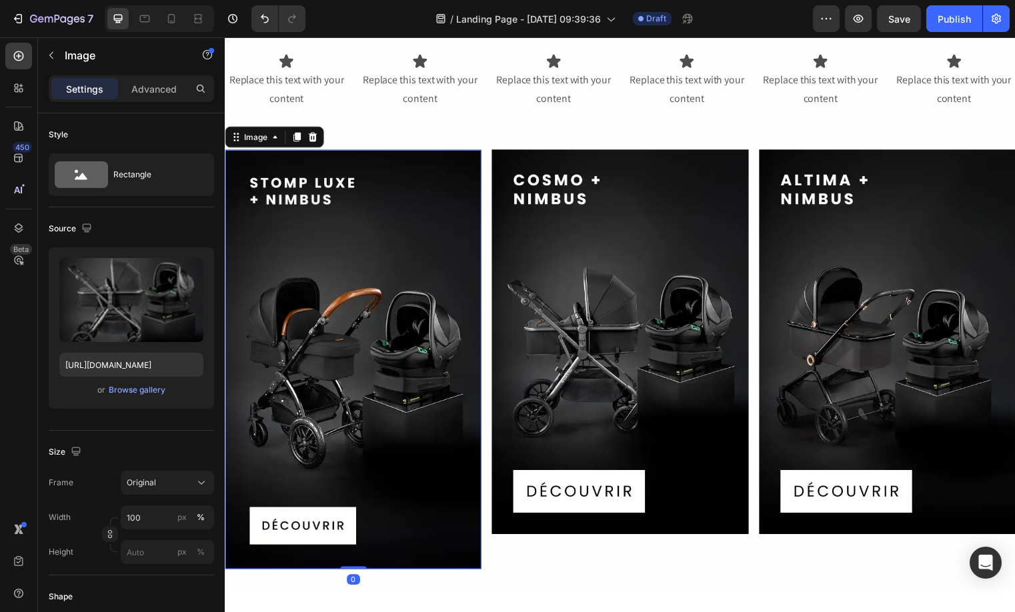
click at [403, 319] on img at bounding box center [354, 363] width 259 height 425
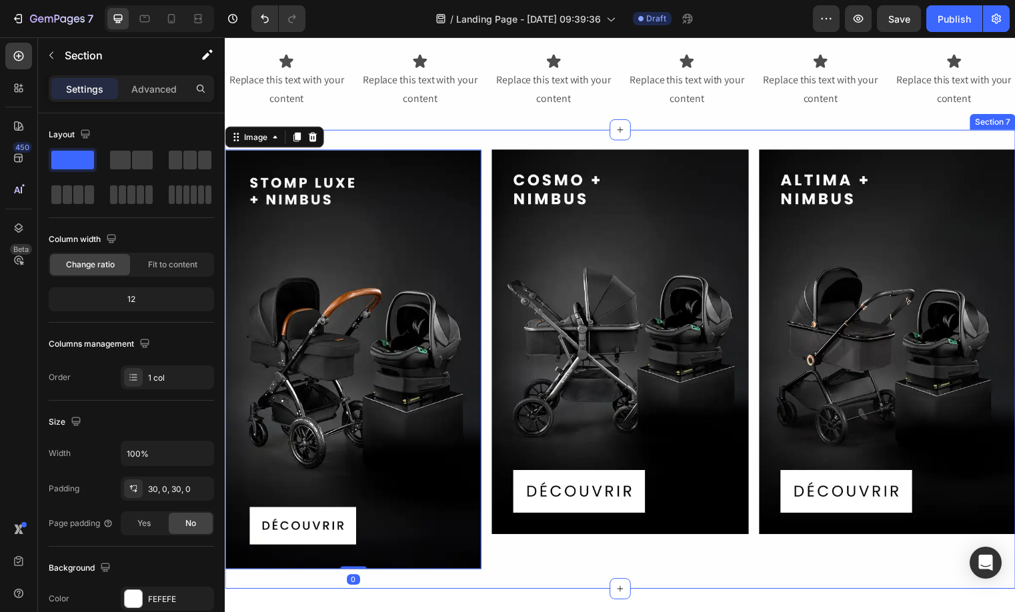
click at [612, 577] on div "Image 0 Image Image Row Row Row Section 7" at bounding box center [625, 363] width 800 height 465
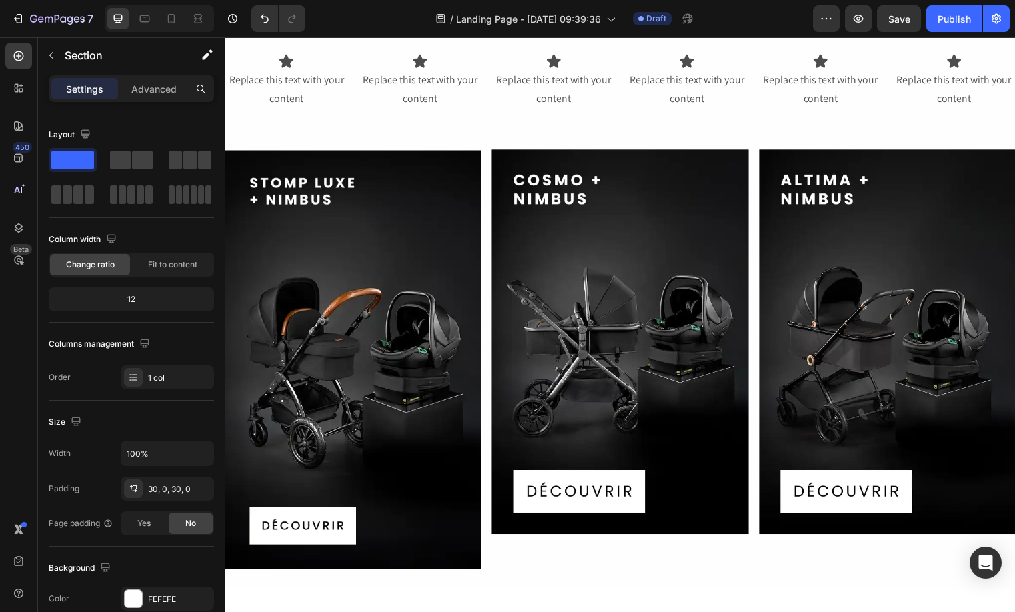
click at [468, 600] on div at bounding box center [625, 623] width 800 height 57
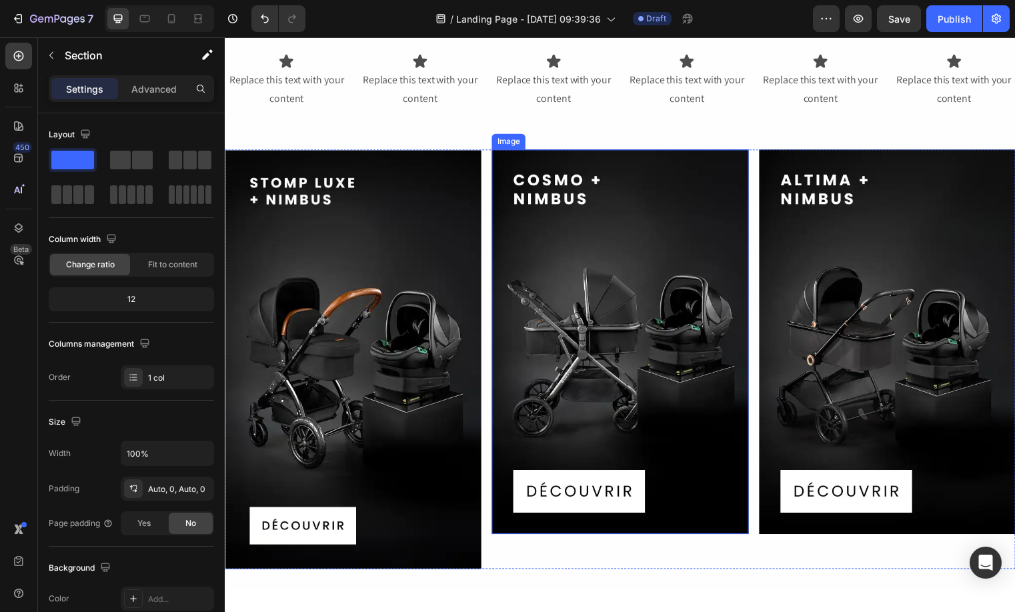
click at [549, 318] on img at bounding box center [624, 345] width 259 height 389
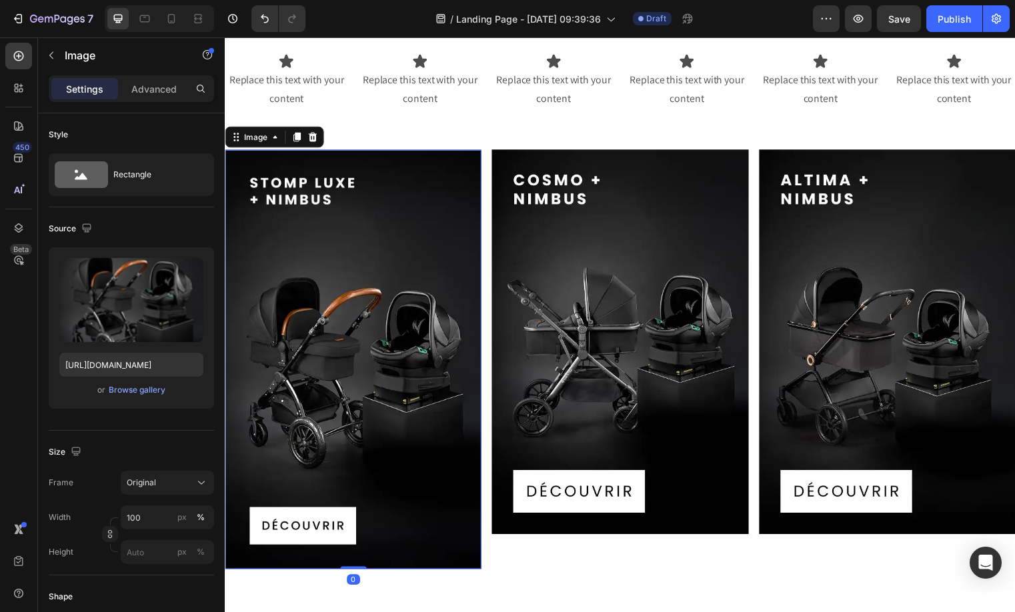
click at [375, 366] on img at bounding box center [354, 363] width 259 height 425
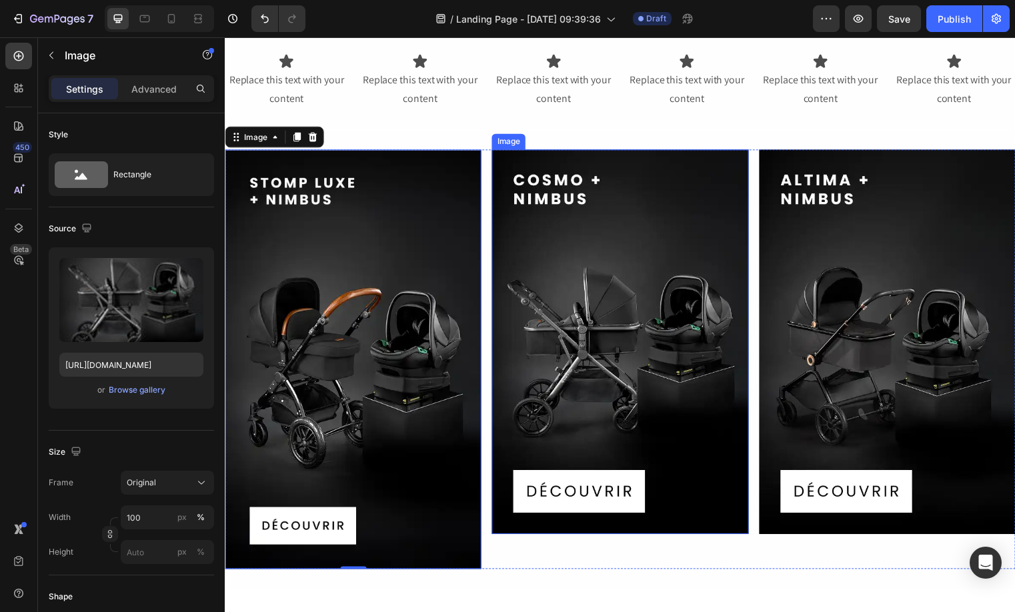
click at [617, 406] on img at bounding box center [624, 345] width 259 height 389
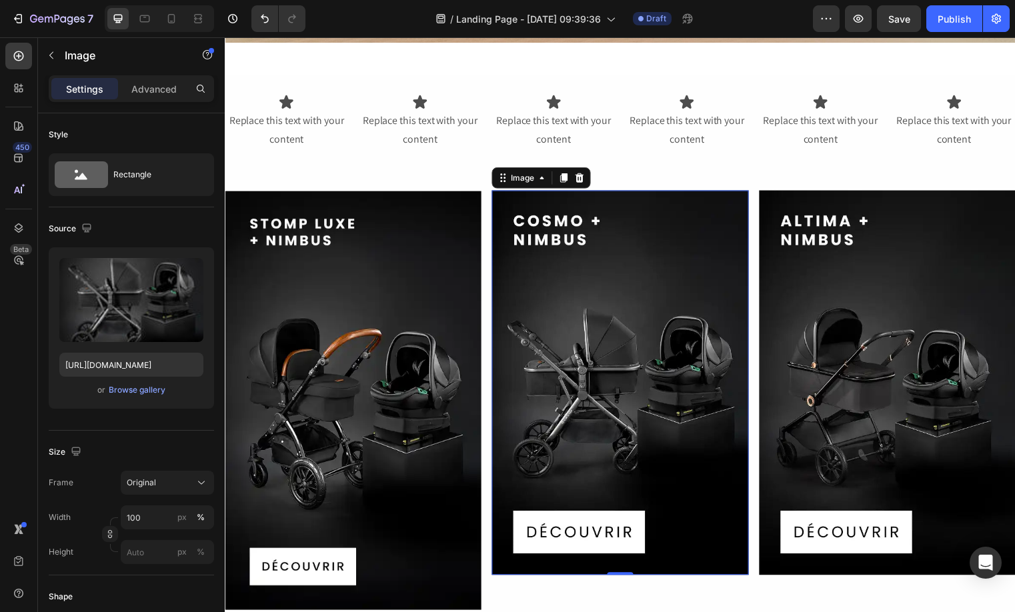
scroll to position [2218, 0]
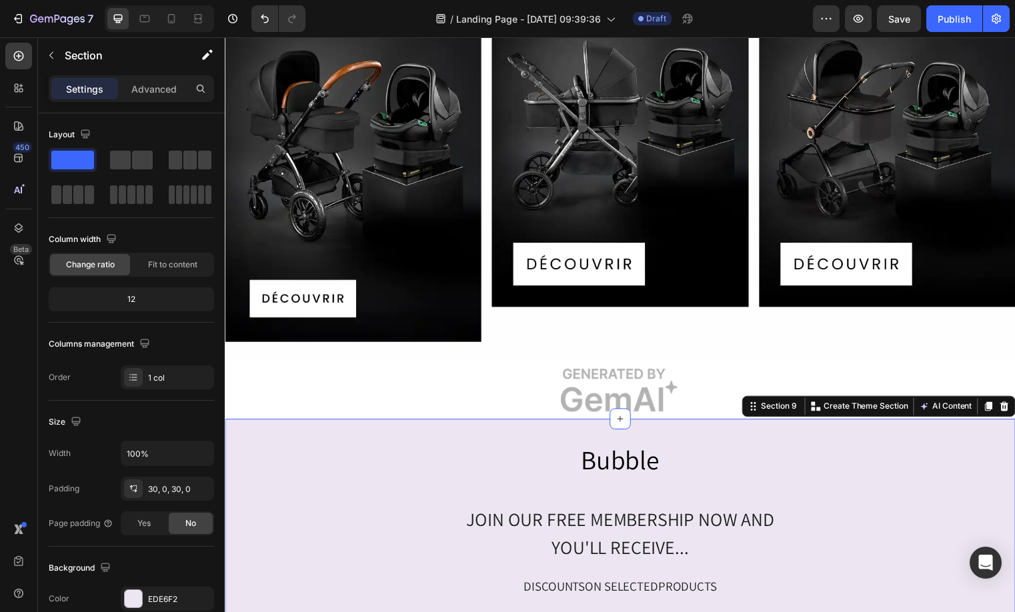
click at [549, 427] on div "Bubble Heading JOIN OUR FREE MEMBERSHIP NOW AND YOU'LL RECEIVE... Heading DISCO…" at bounding box center [625, 582] width 800 height 318
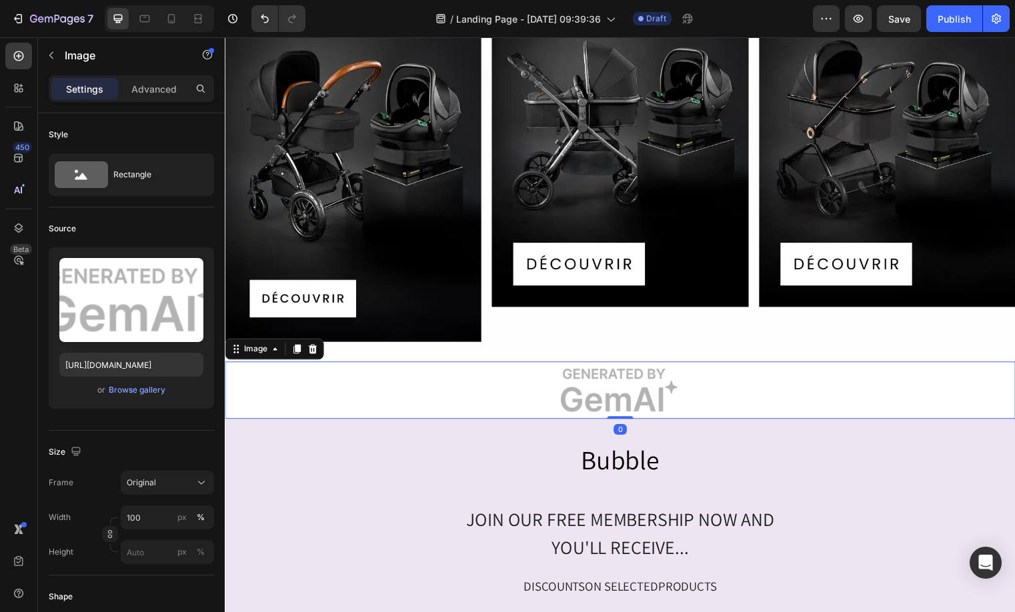
click at [567, 389] on img at bounding box center [625, 394] width 800 height 58
click at [317, 351] on icon at bounding box center [313, 352] width 11 height 11
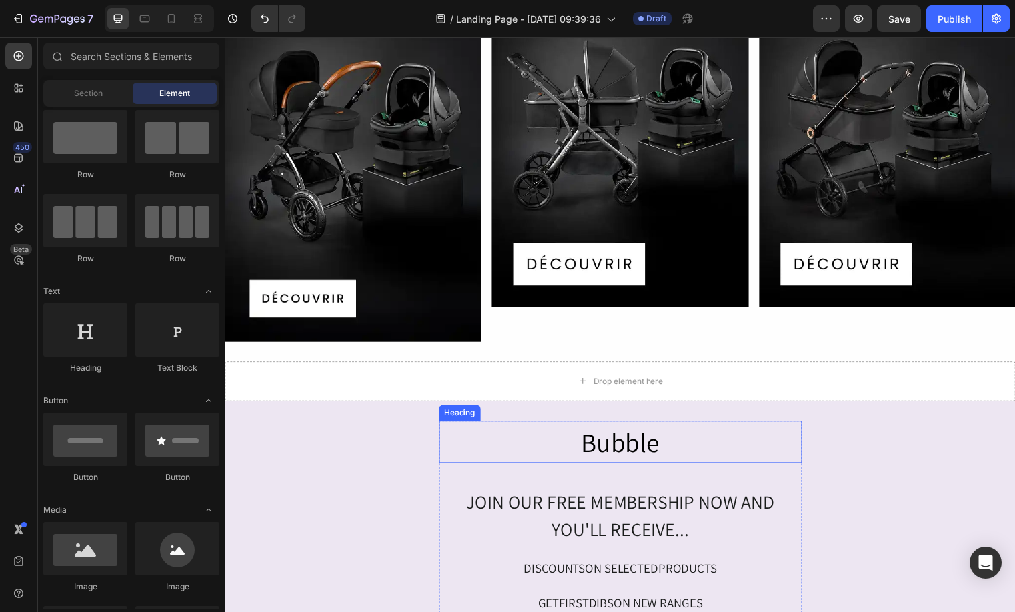
click at [441, 447] on h2 "Bubble" at bounding box center [624, 446] width 367 height 43
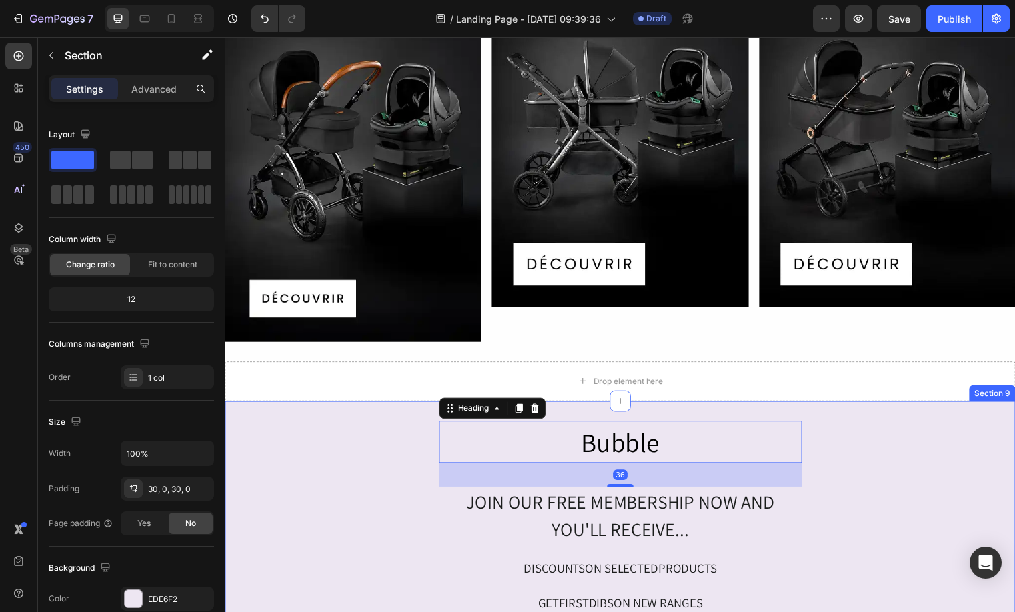
click at [365, 425] on div "Bubble Heading 36 JOIN OUR FREE MEMBERSHIP NOW AND YOU'LL RECEIVE... Heading DI…" at bounding box center [625, 564] width 800 height 278
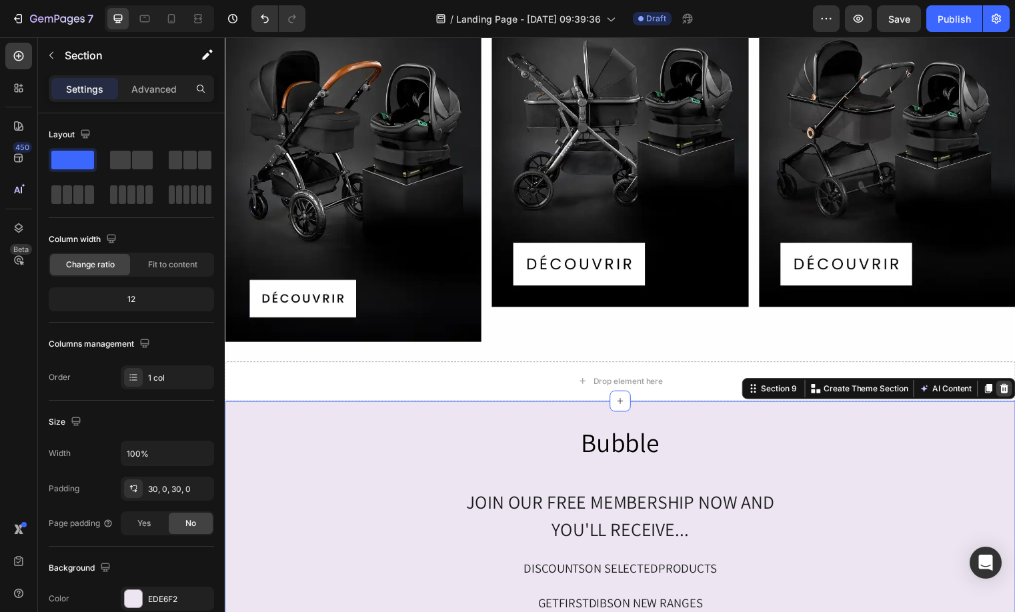
click at [1008, 389] on icon at bounding box center [1013, 392] width 11 height 11
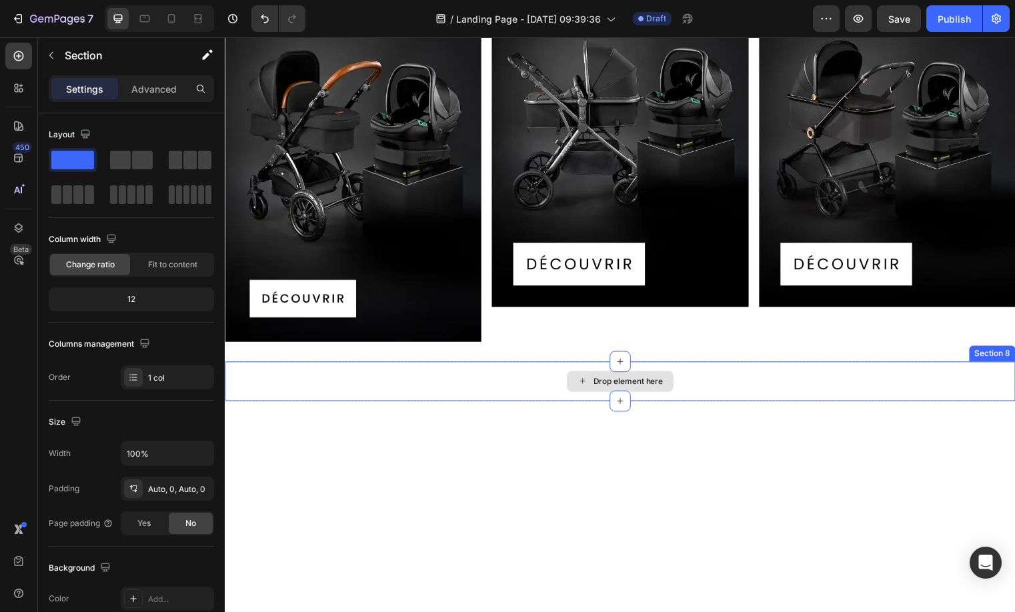
click at [898, 372] on div "Drop element here" at bounding box center [625, 385] width 800 height 40
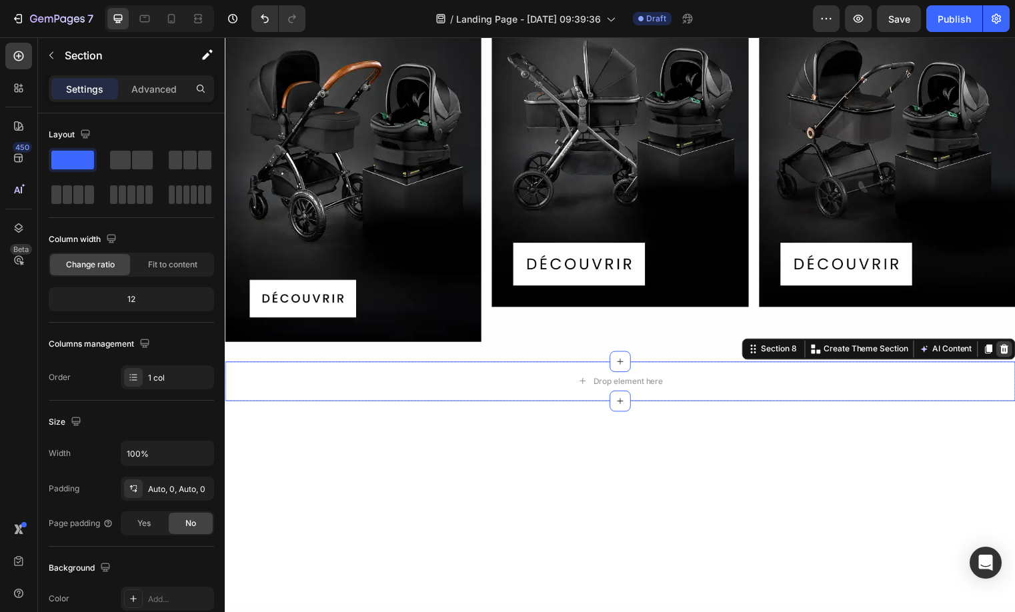
click at [1008, 349] on icon at bounding box center [1013, 352] width 11 height 11
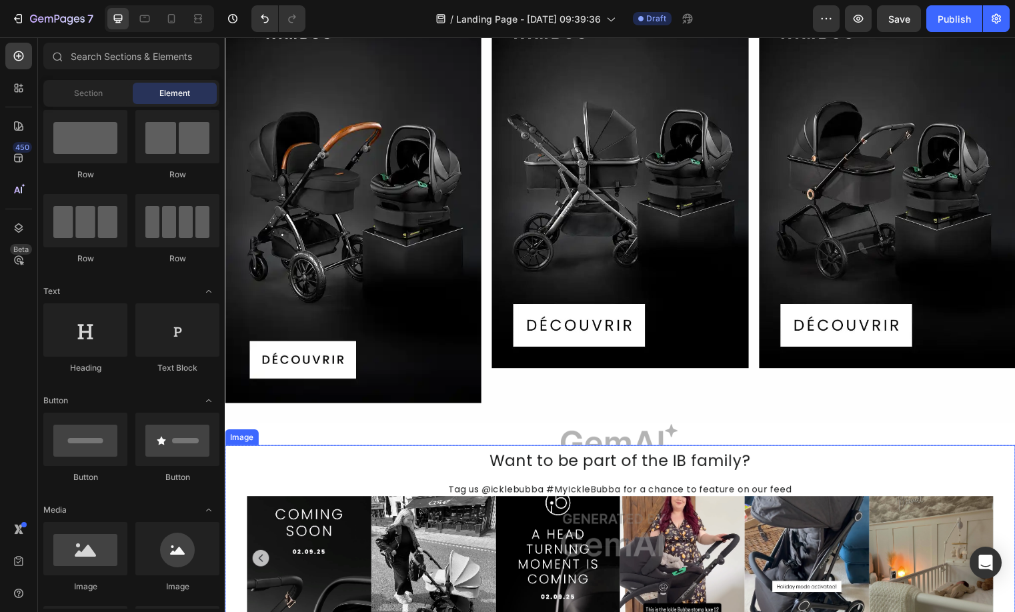
scroll to position [1721, 0]
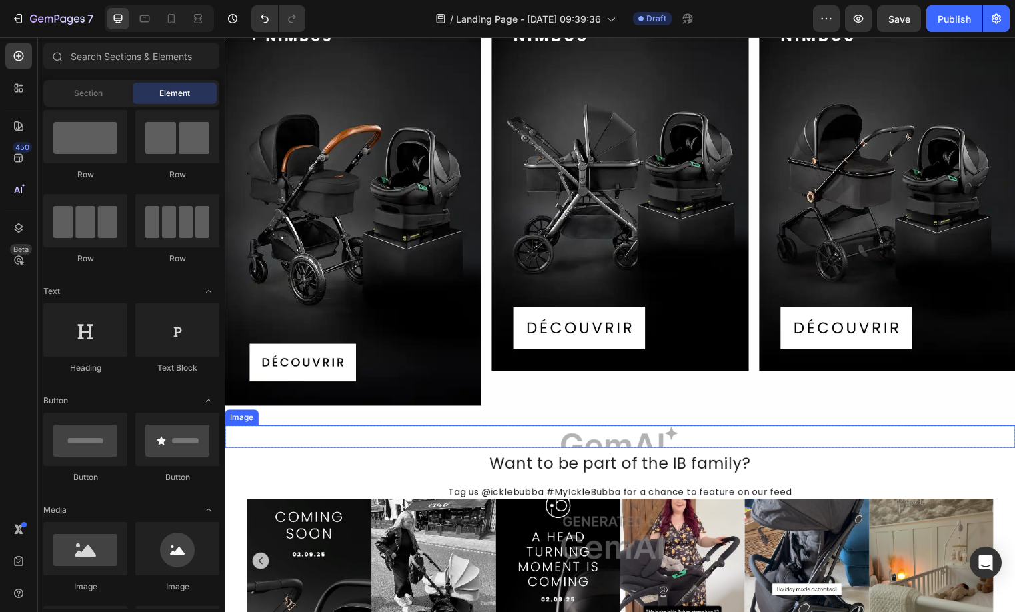
click at [707, 438] on img at bounding box center [625, 441] width 800 height 23
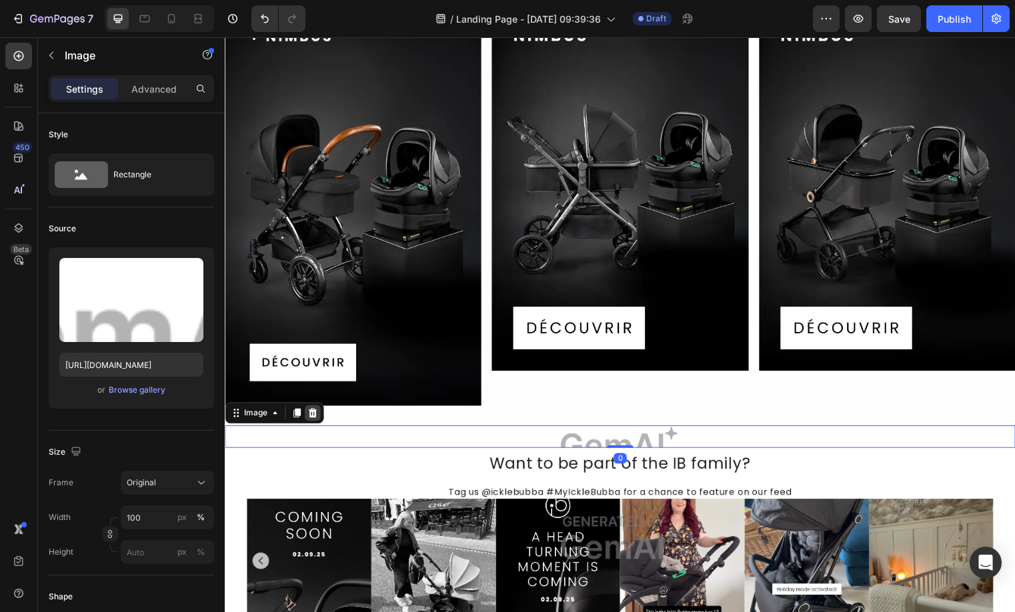
click at [315, 413] on icon at bounding box center [313, 417] width 9 height 9
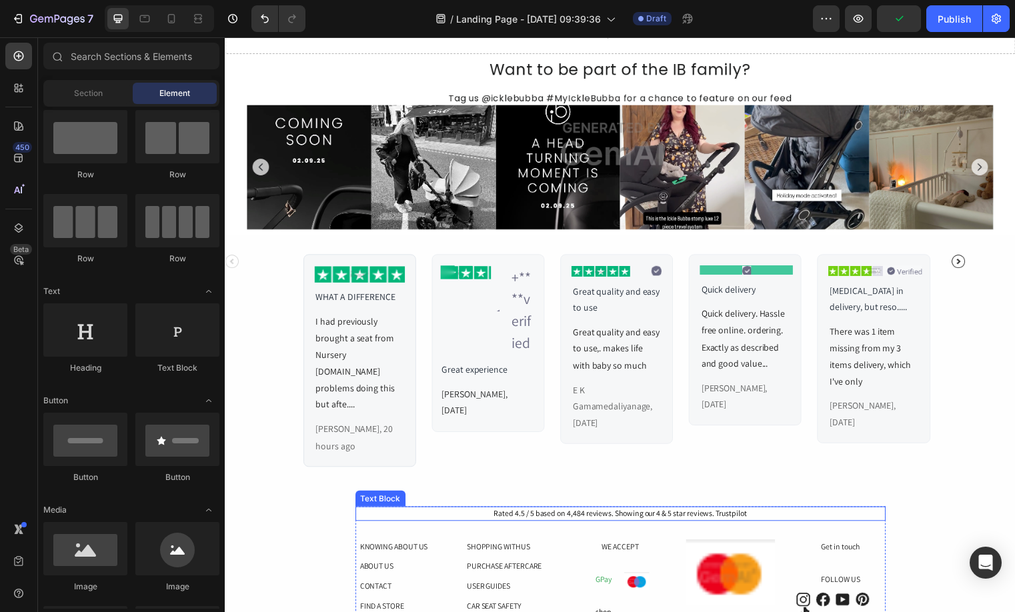
scroll to position [1861, 0]
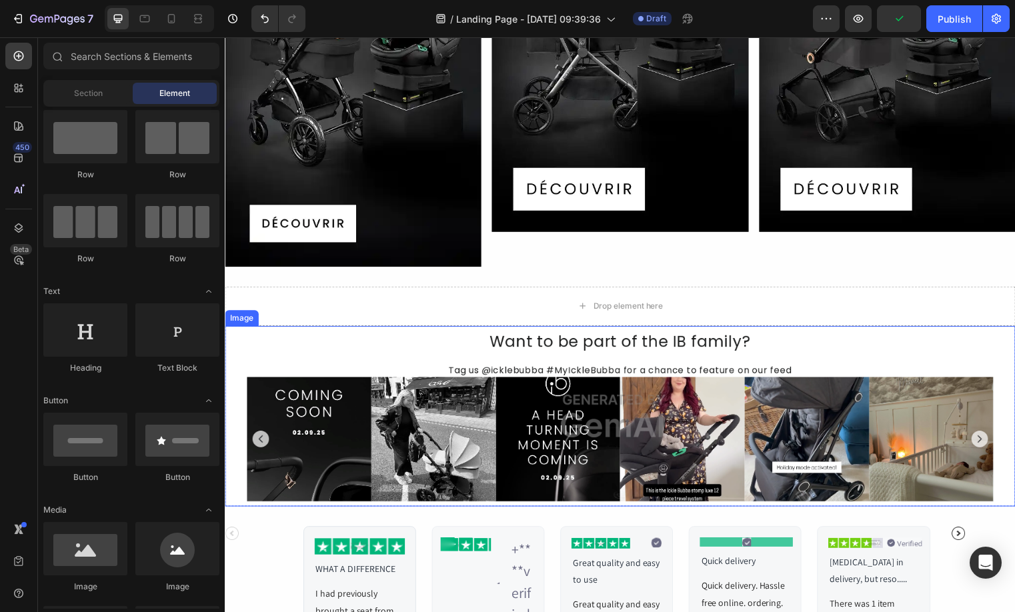
click at [815, 329] on img at bounding box center [625, 420] width 800 height 183
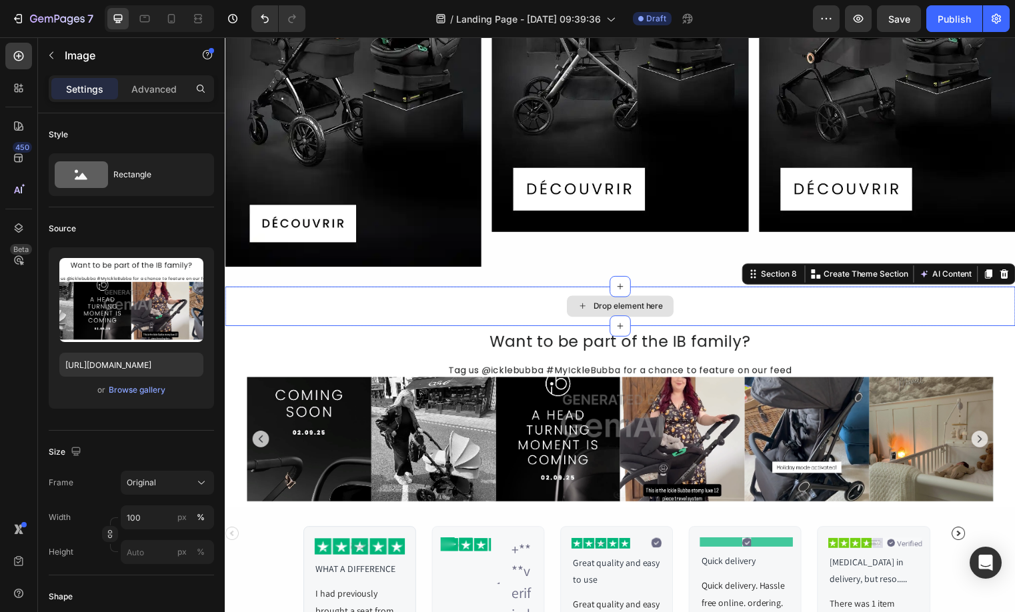
click at [869, 290] on div "Drop element here" at bounding box center [625, 309] width 800 height 40
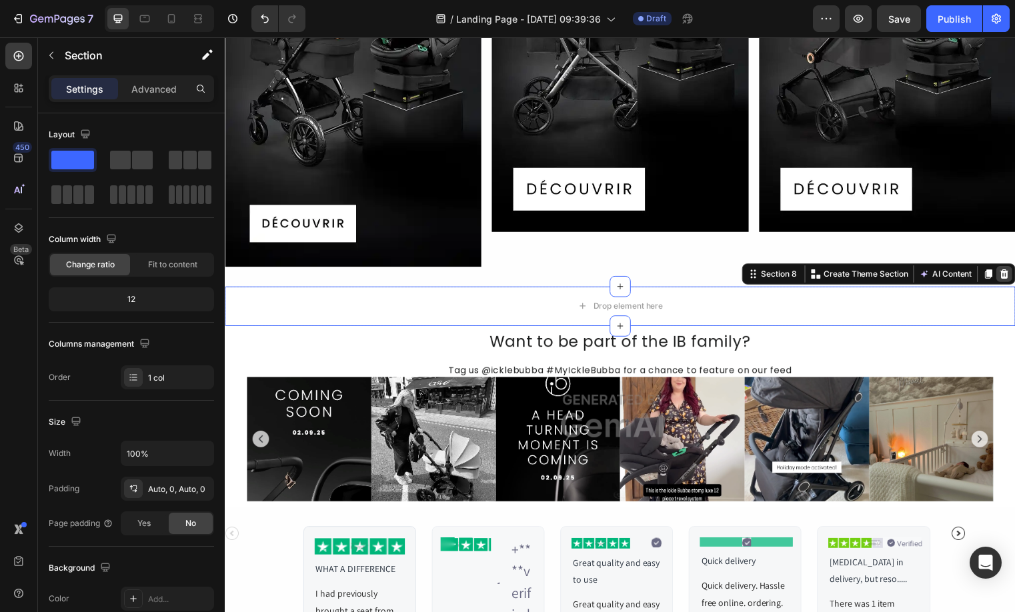
click at [1013, 273] on div "Section 8 You can create reusable sections Create Theme Section AI Content Writ…" at bounding box center [886, 276] width 277 height 21
click at [1008, 274] on icon at bounding box center [1013, 276] width 11 height 11
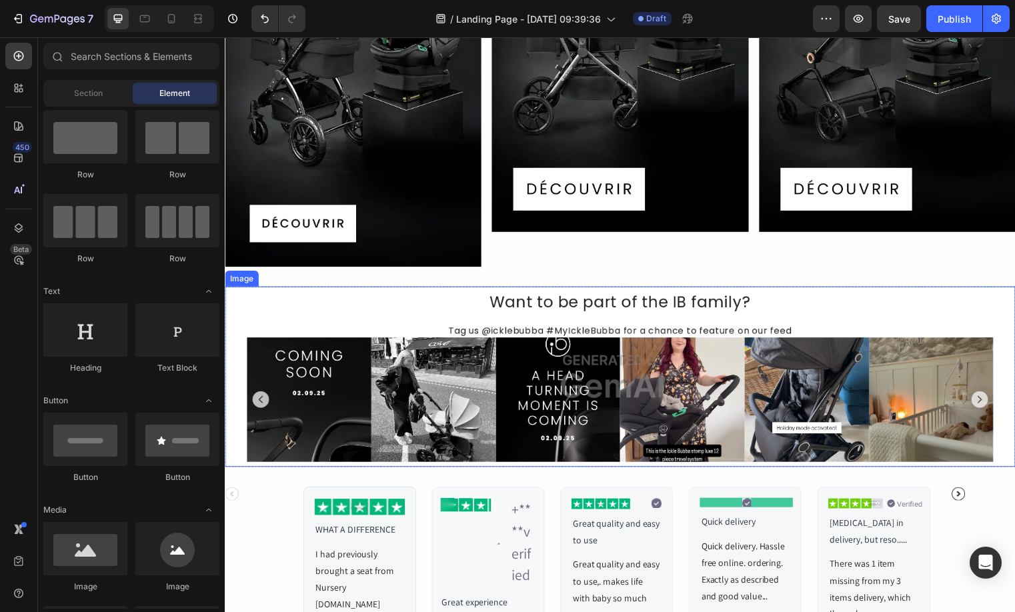
click at [998, 291] on img at bounding box center [625, 380] width 800 height 183
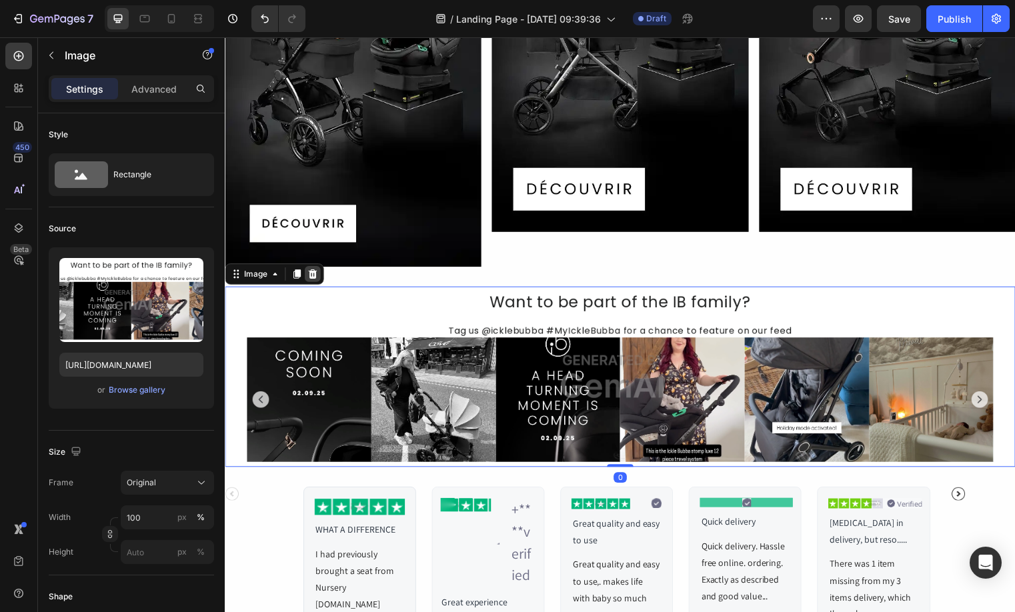
click at [316, 271] on icon at bounding box center [313, 276] width 11 height 11
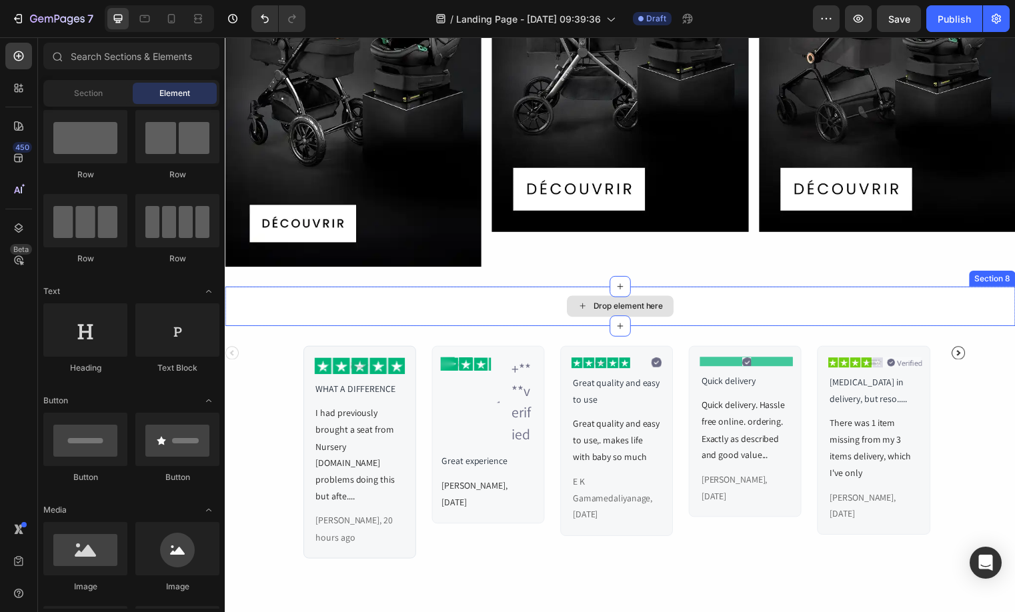
click at [847, 293] on div "Drop element here" at bounding box center [625, 309] width 800 height 40
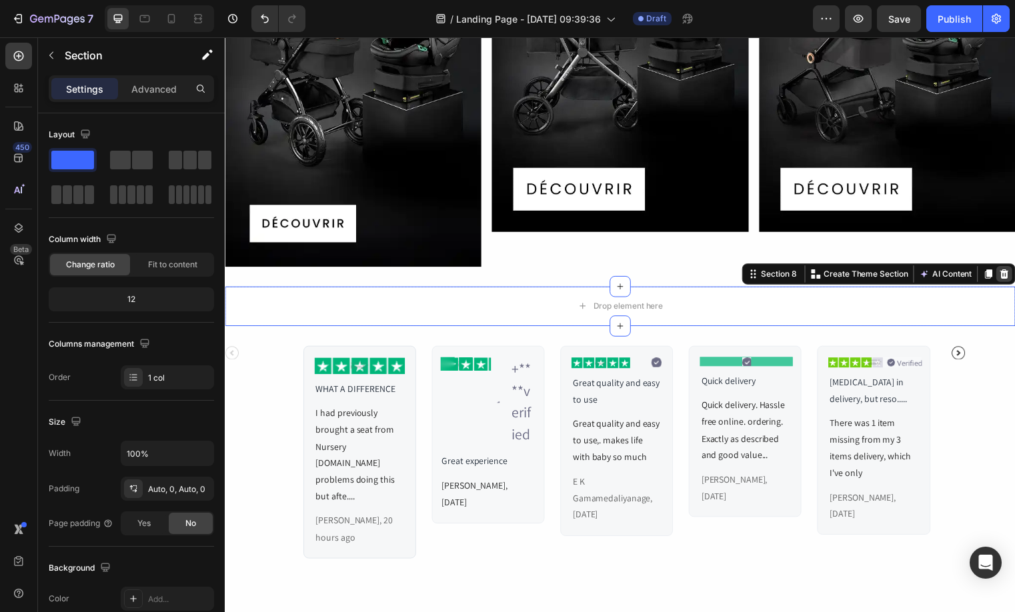
click at [1008, 271] on icon at bounding box center [1013, 276] width 11 height 11
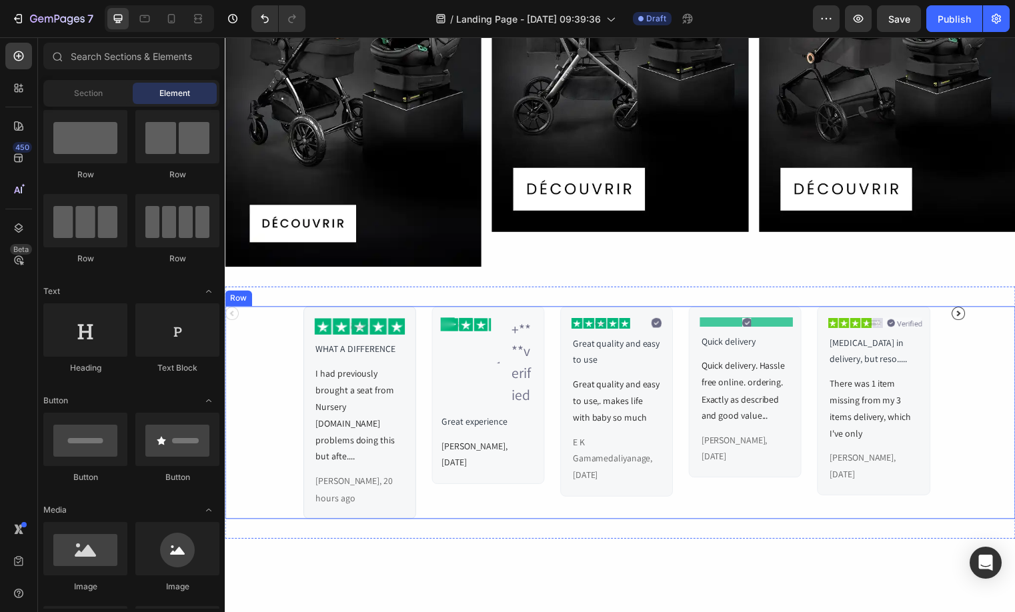
click at [975, 353] on div "Icon" at bounding box center [992, 416] width 65 height 215
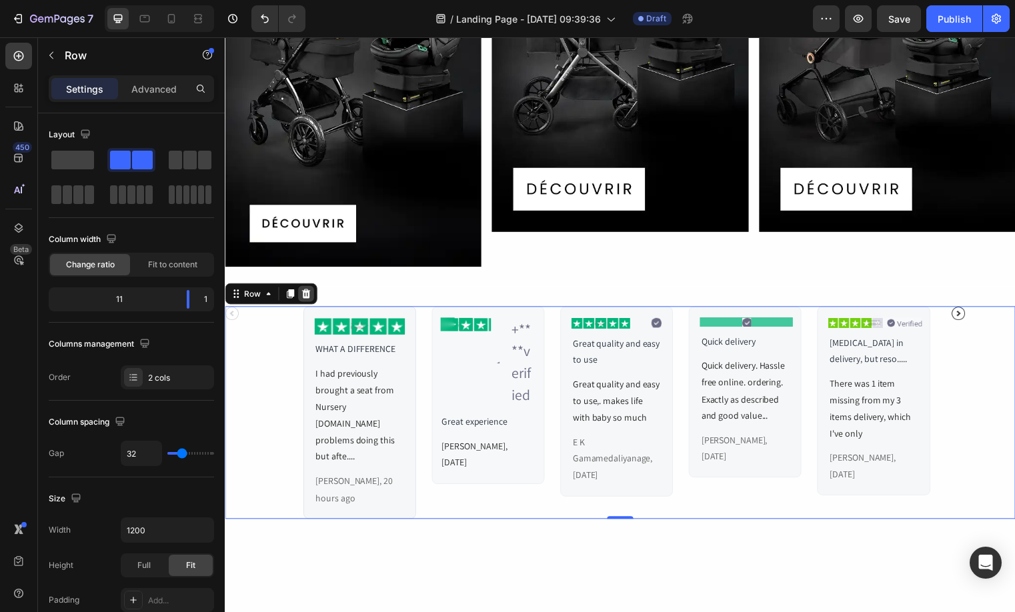
click at [311, 291] on div at bounding box center [307, 297] width 16 height 16
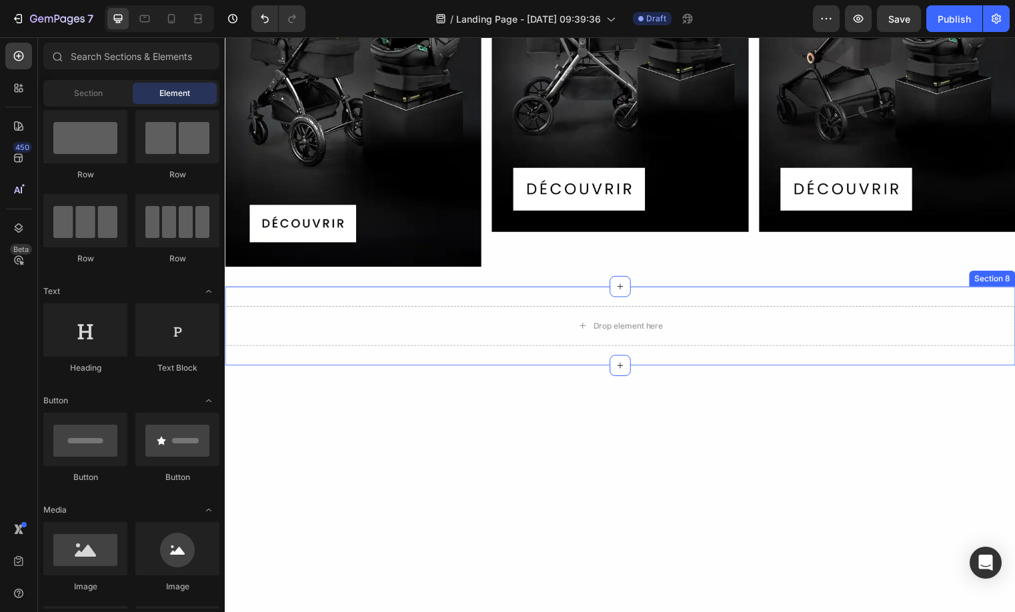
click at [312, 297] on div "Drop element here Section 8" at bounding box center [625, 329] width 800 height 80
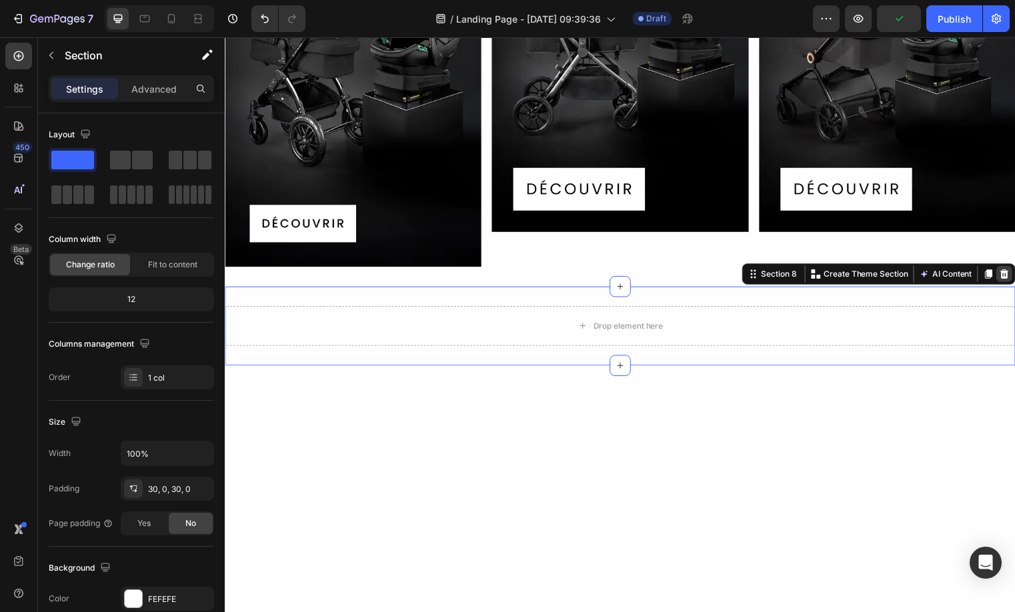
click at [1008, 271] on icon at bounding box center [1013, 276] width 11 height 11
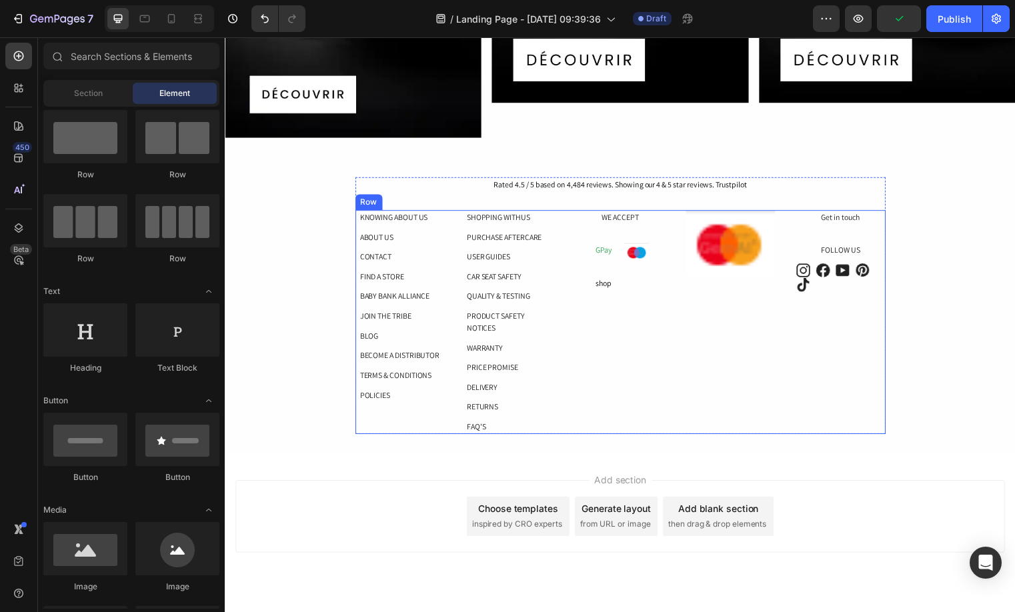
scroll to position [2018, 0]
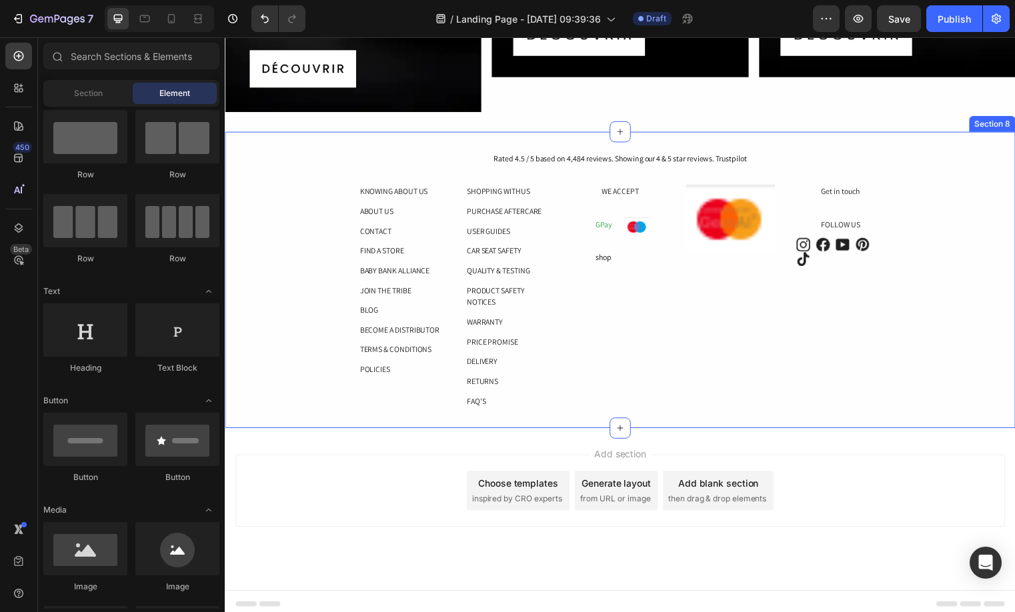
click at [982, 285] on div "Rated 4.5 / 5 based on 4,484 reviews. Showing our 4 & 5 star reviews. Trustpilo…" at bounding box center [625, 283] width 800 height 260
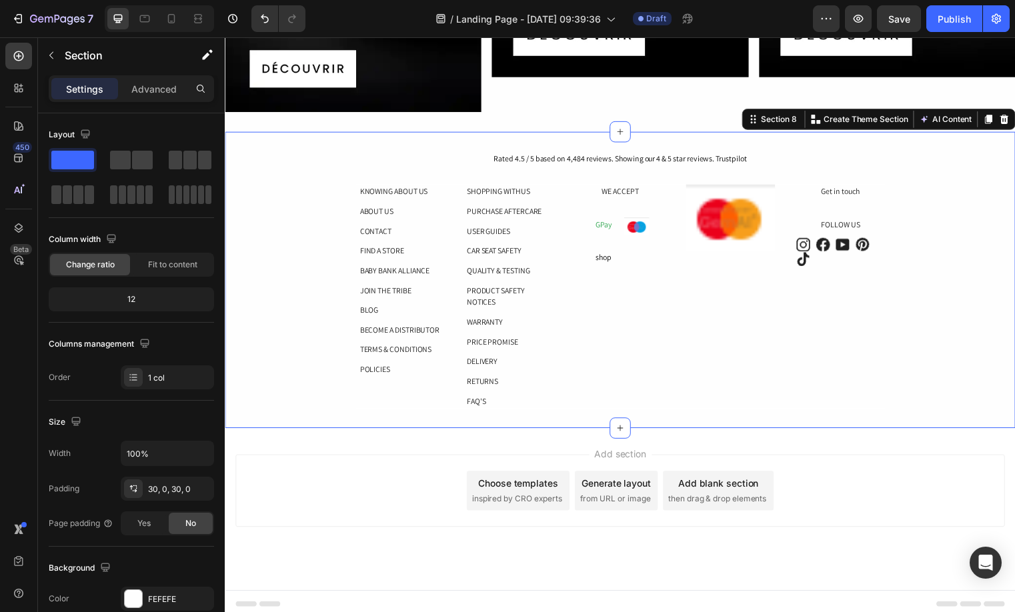
click at [1010, 121] on div "Section 8 You can create reusable sections Create Theme Section AI Content Writ…" at bounding box center [886, 119] width 277 height 21
click at [1009, 115] on icon at bounding box center [1013, 119] width 9 height 9
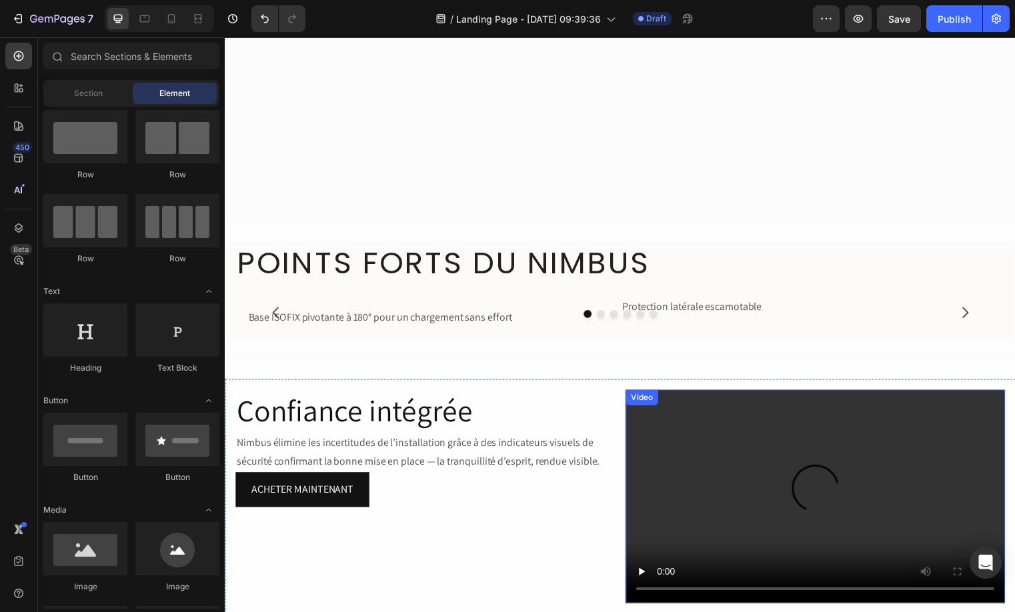
scroll to position [0, 0]
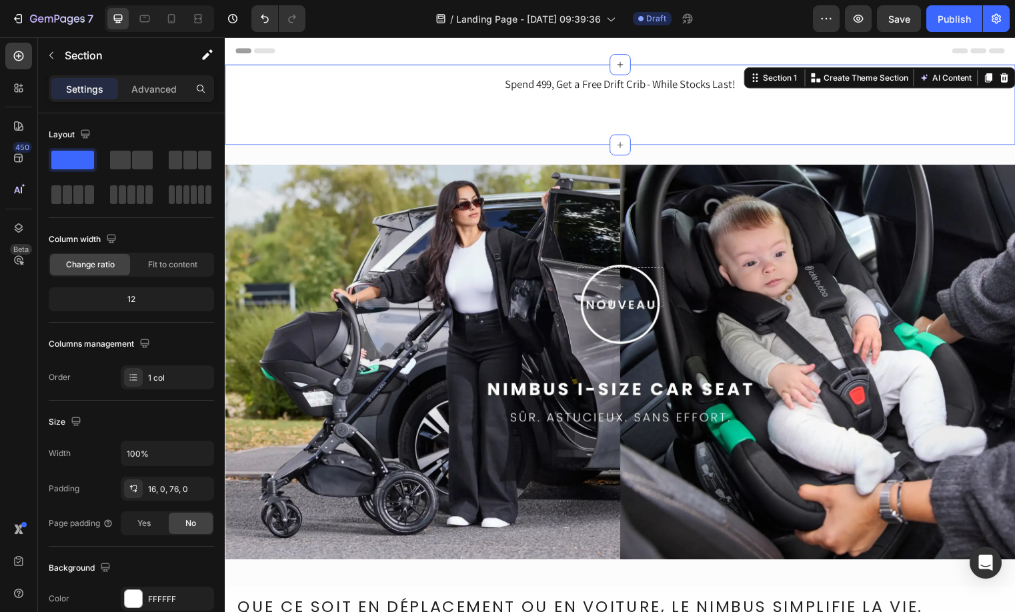
click at [811, 75] on div "Spend 499, Get a Free Drift Crib - While Stocks Last! Text Block Row Section 1 …" at bounding box center [625, 105] width 800 height 81
click at [1008, 79] on icon at bounding box center [1013, 78] width 11 height 11
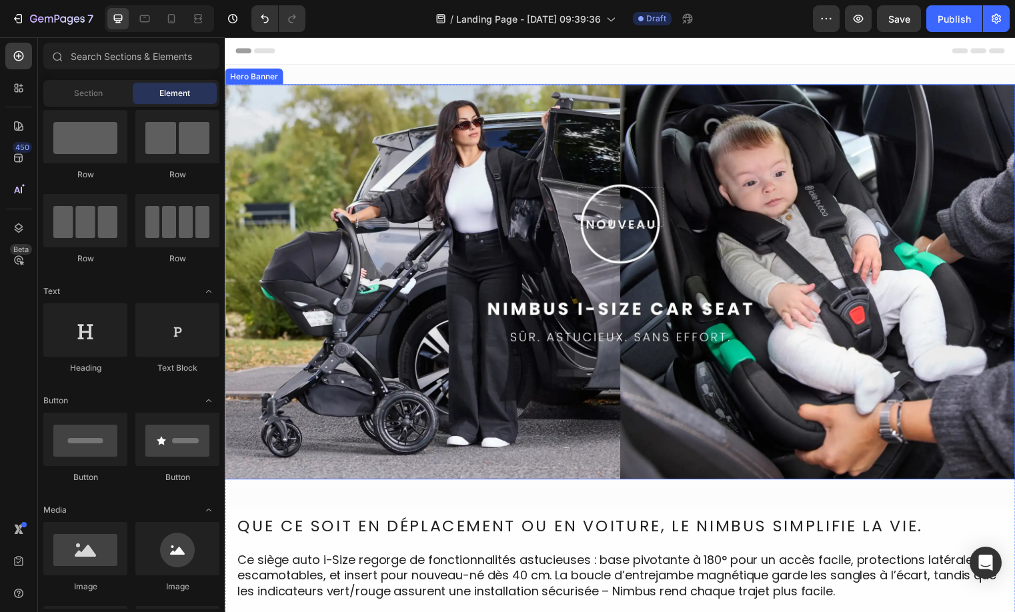
click at [399, 406] on div "Overlay" at bounding box center [625, 285] width 800 height 400
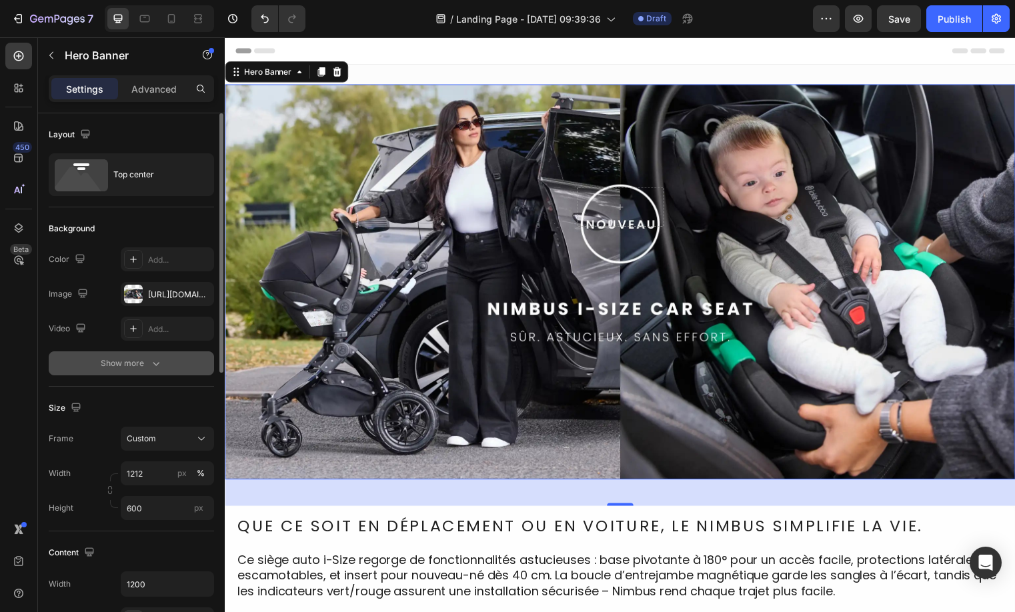
click at [95, 371] on button "Show more" at bounding box center [131, 363] width 165 height 24
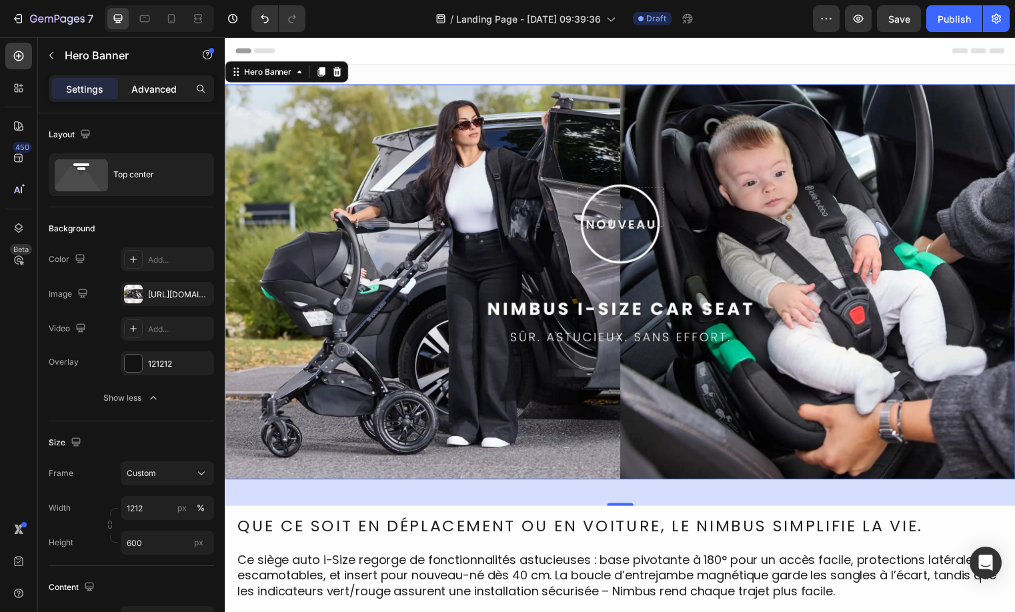
click at [150, 83] on p "Advanced" at bounding box center [153, 89] width 45 height 14
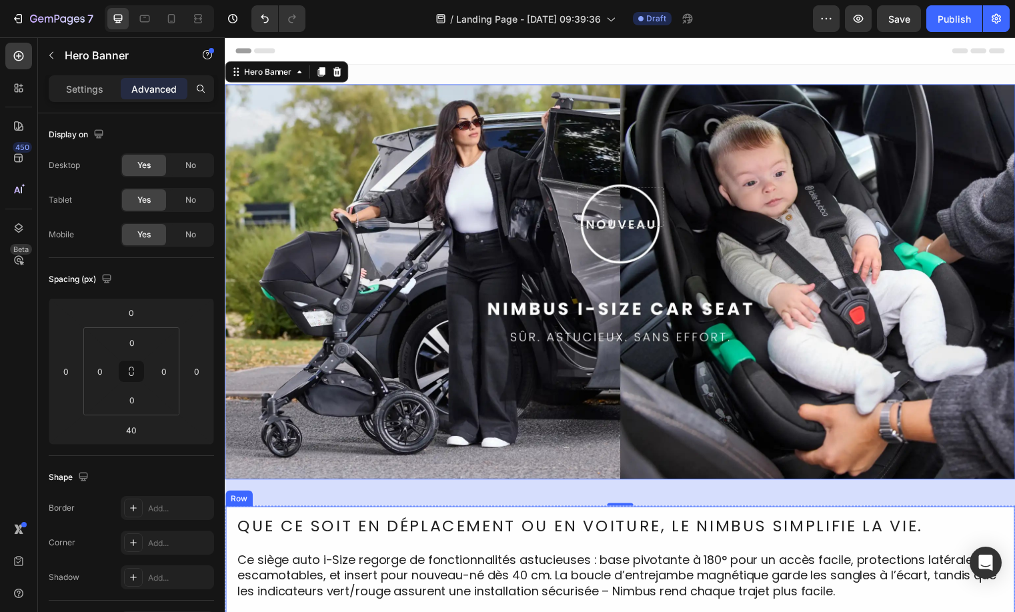
click at [823, 547] on div "Que ce soit en déplacement ou en voiture, le Nimbus simplifie la vie. Text Bloc…" at bounding box center [624, 585] width 777 height 131
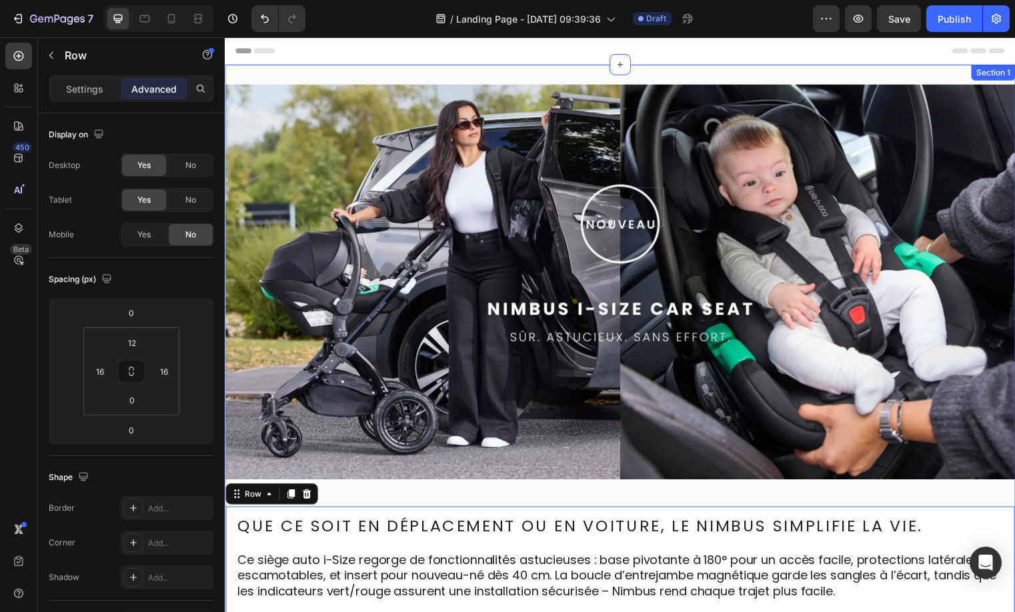
click at [303, 70] on div "Row Hero Banner Que ce soit en déplacement ou en voiture, le Nimbus simplifie l…" at bounding box center [625, 368] width 800 height 607
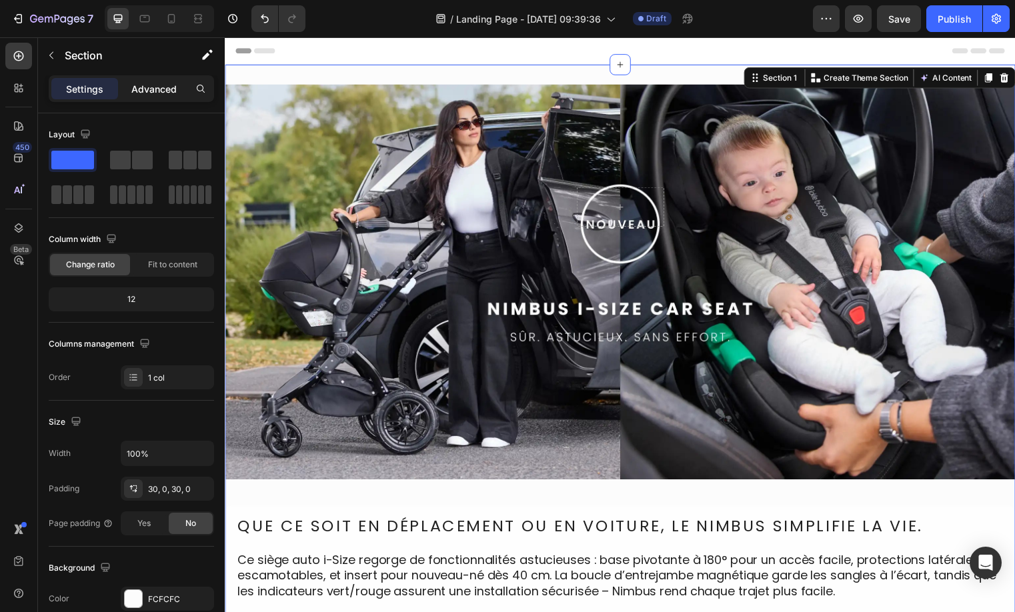
click at [157, 93] on p "Advanced" at bounding box center [153, 89] width 45 height 14
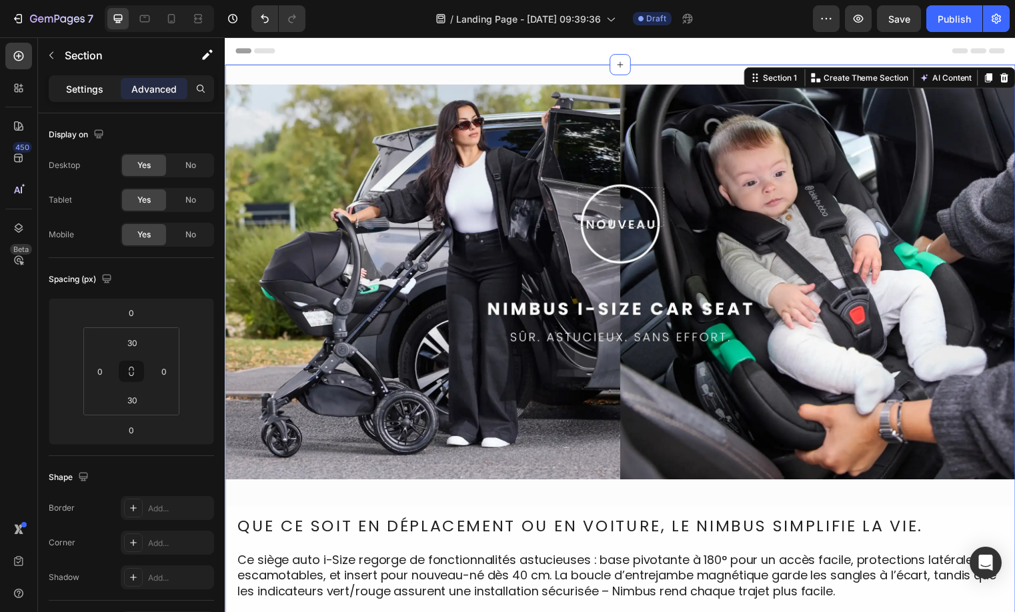
click at [65, 91] on div "Settings" at bounding box center [84, 88] width 67 height 21
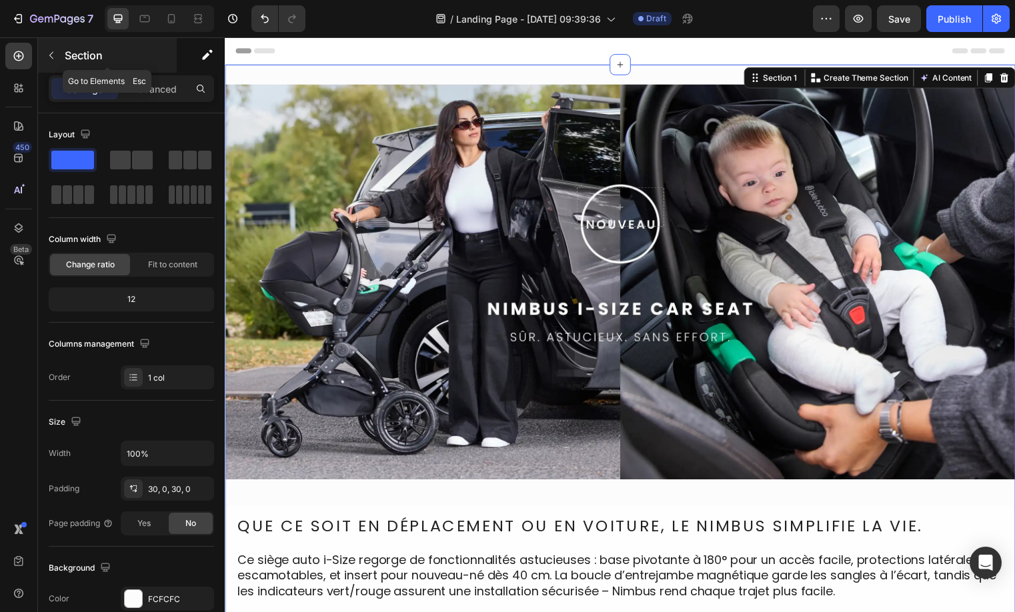
click at [43, 56] on button "button" at bounding box center [51, 55] width 21 height 21
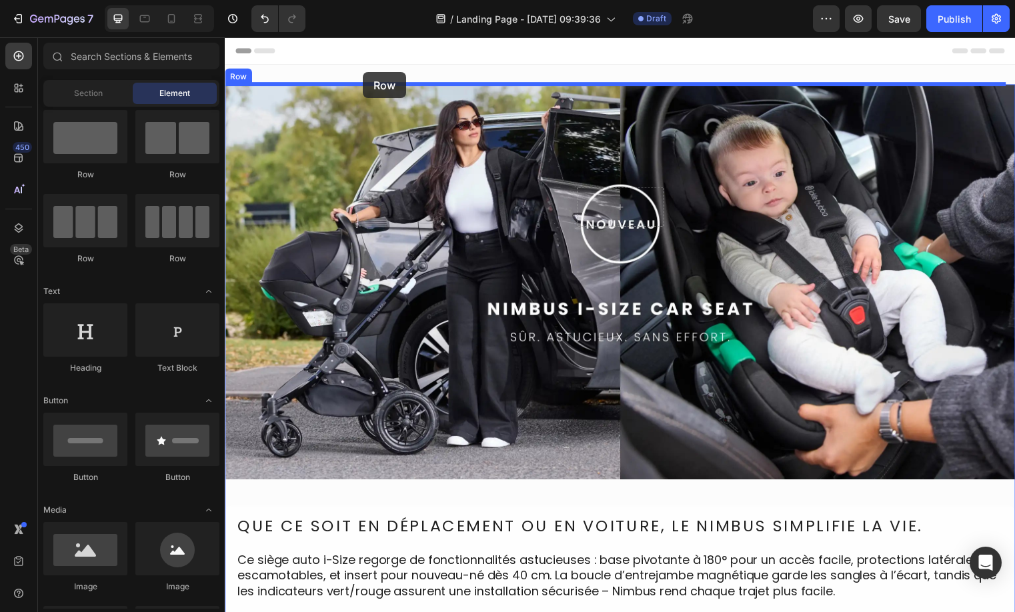
drag, startPoint x: 317, startPoint y: 179, endPoint x: 365, endPoint y: 73, distance: 116.7
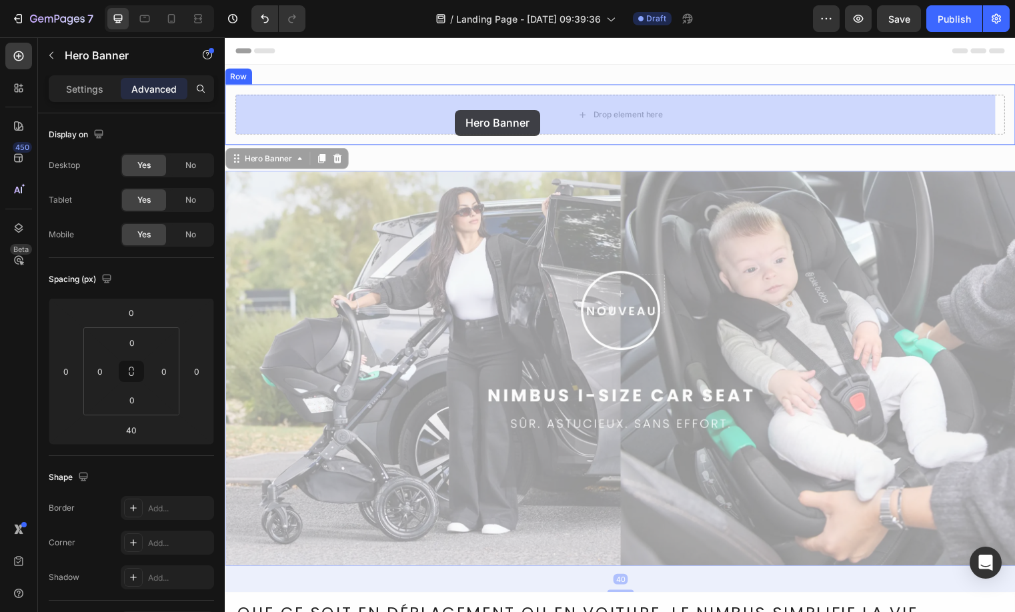
drag, startPoint x: 431, startPoint y: 183, endPoint x: 457, endPoint y: 111, distance: 76.5
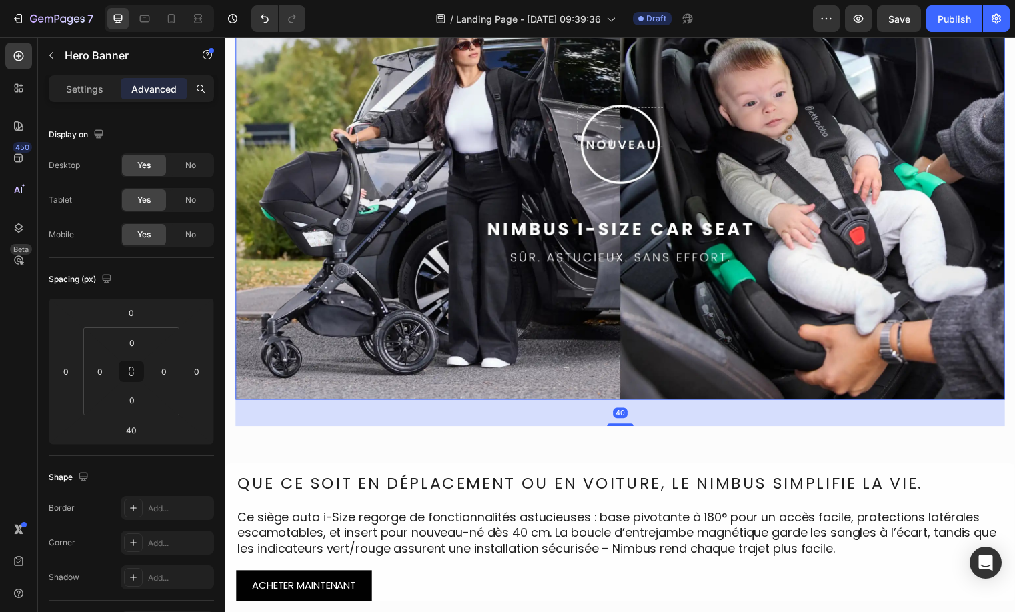
scroll to position [95, 0]
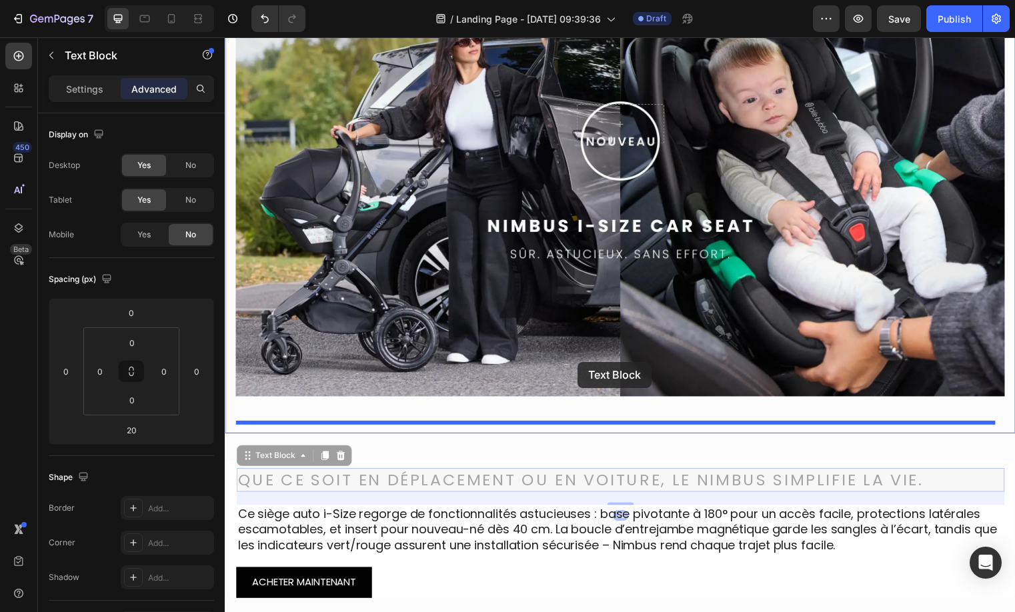
drag, startPoint x: 569, startPoint y: 456, endPoint x: 582, endPoint y: 366, distance: 91.0
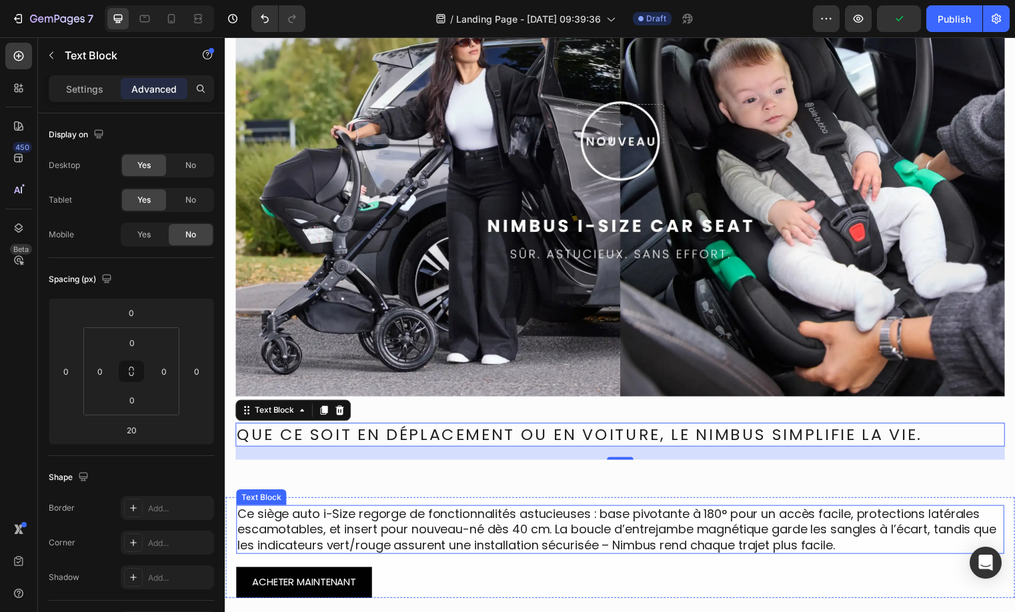
click at [602, 550] on p "Ce siège auto i-Size regorge de fonctionnalités astucieuses : base pivotante à …" at bounding box center [624, 535] width 775 height 47
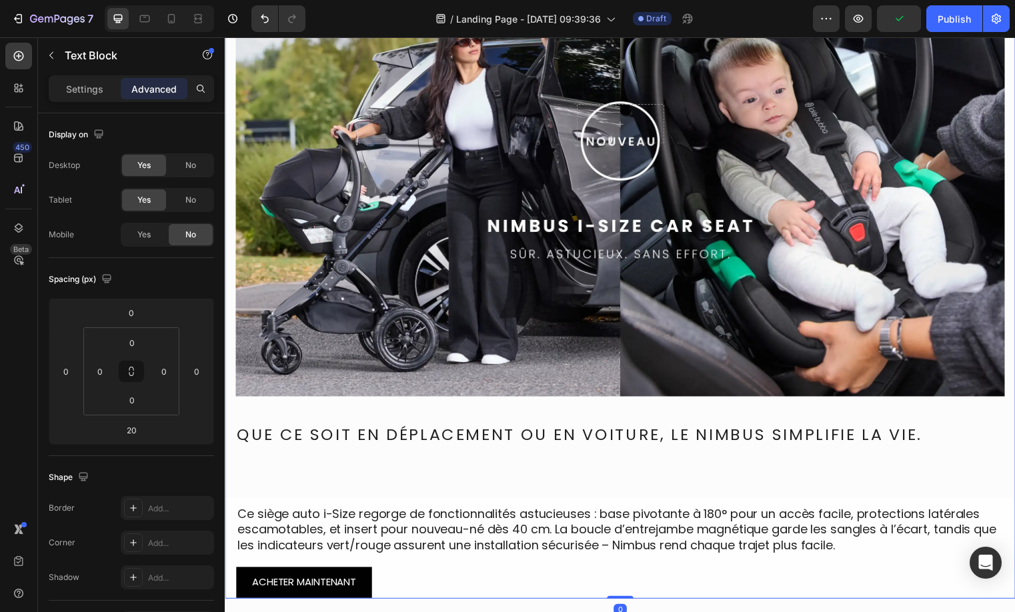
click at [605, 477] on div "Row Hero Banner Que ce soit en déplacement ou en voiture, le Nimbus simplifie l…" at bounding box center [625, 297] width 800 height 615
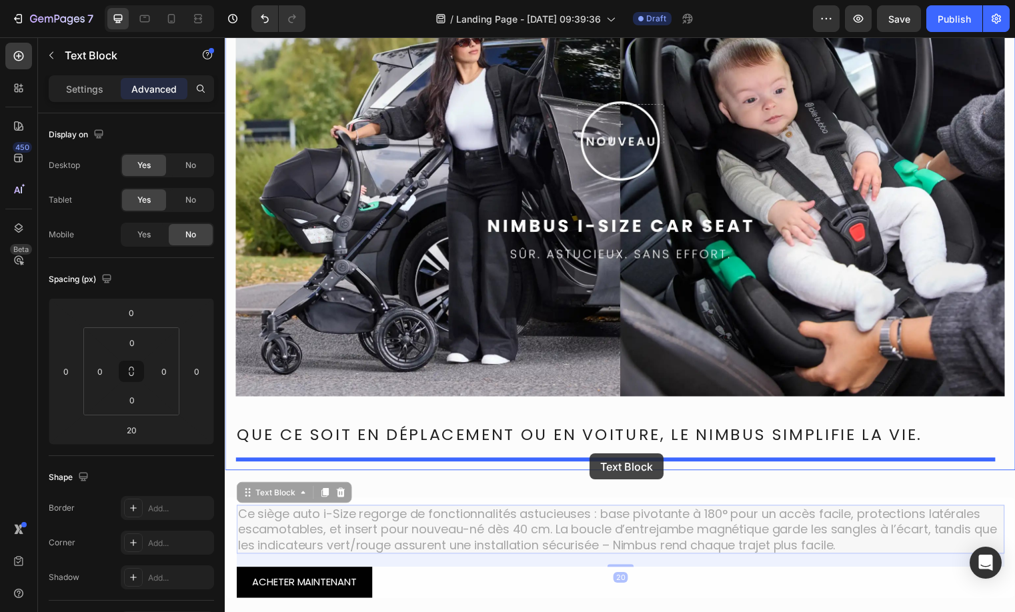
drag, startPoint x: 578, startPoint y: 545, endPoint x: 594, endPoint y: 459, distance: 87.5
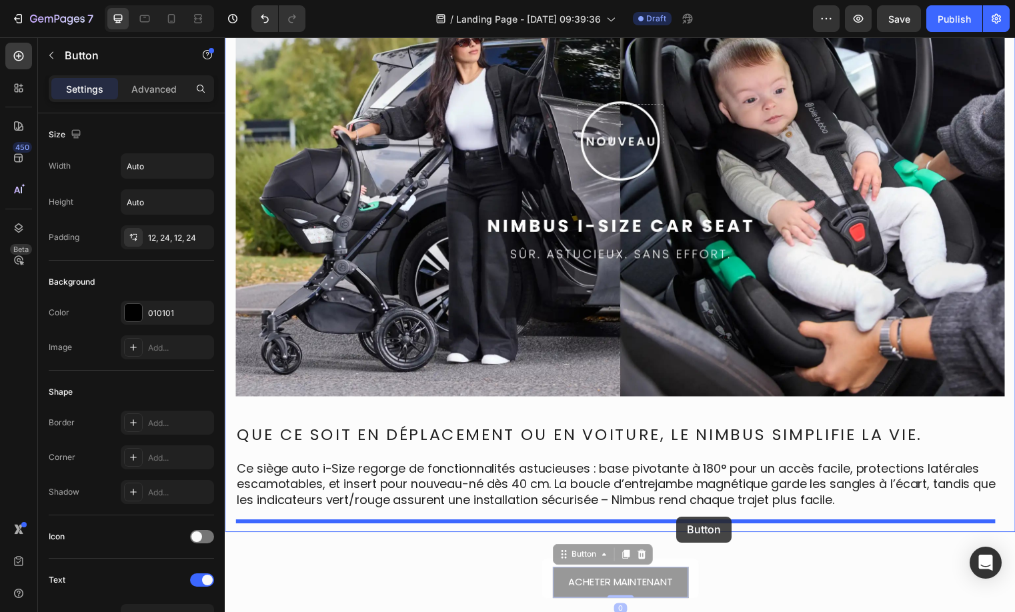
drag, startPoint x: 679, startPoint y: 579, endPoint x: 682, endPoint y: 523, distance: 56.1
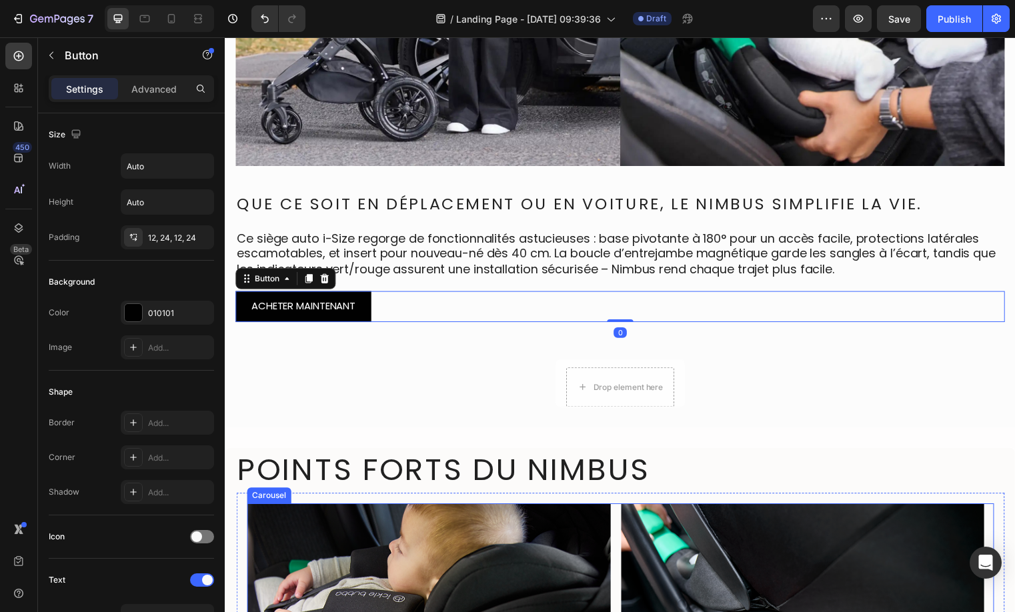
scroll to position [329, 0]
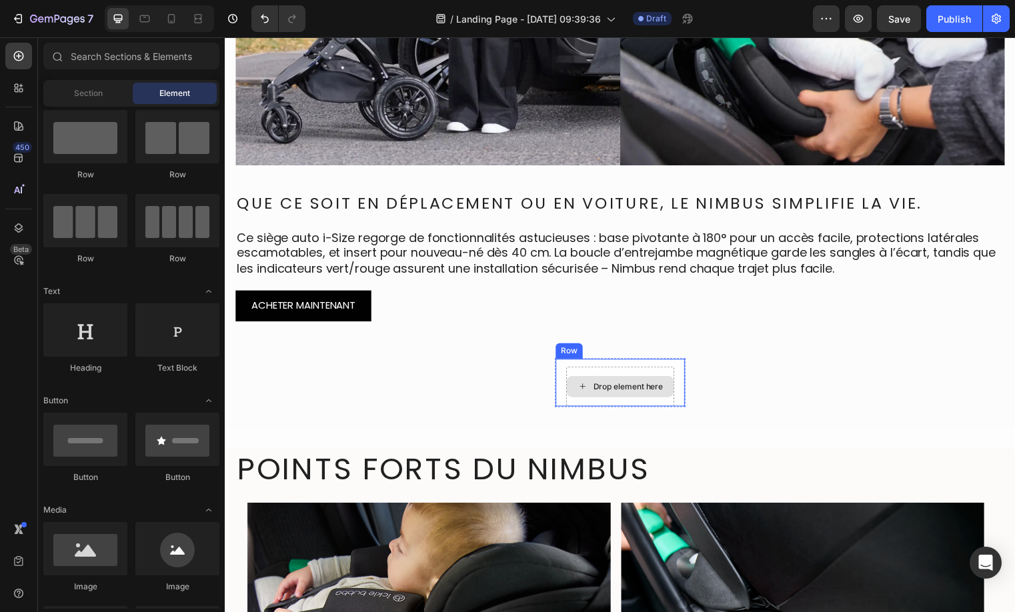
click at [647, 392] on div "Drop element here" at bounding box center [632, 390] width 71 height 11
click at [679, 371] on div "Drop element here Row" at bounding box center [625, 386] width 132 height 49
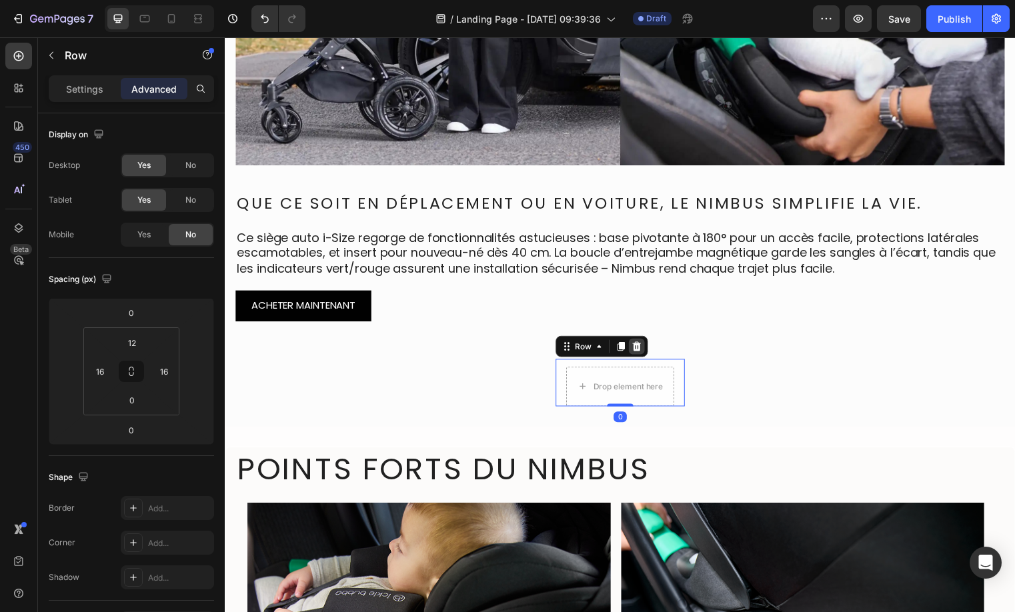
click at [637, 349] on icon at bounding box center [641, 350] width 11 height 11
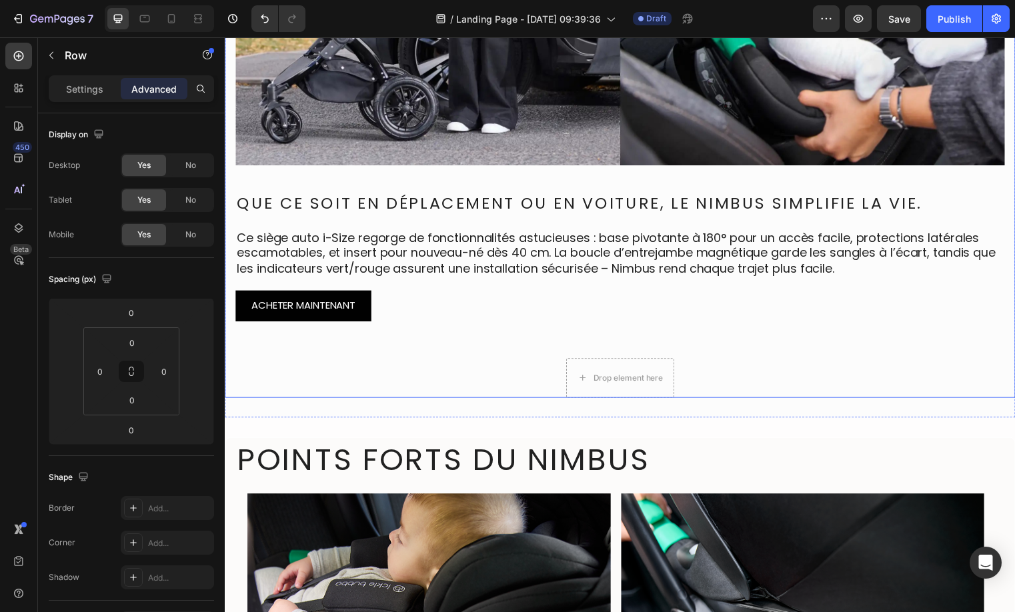
click at [739, 389] on div "Row Hero Banner Que ce soit en déplacement ou en voiture, le Nimbus simplifie l…" at bounding box center [625, 79] width 800 height 646
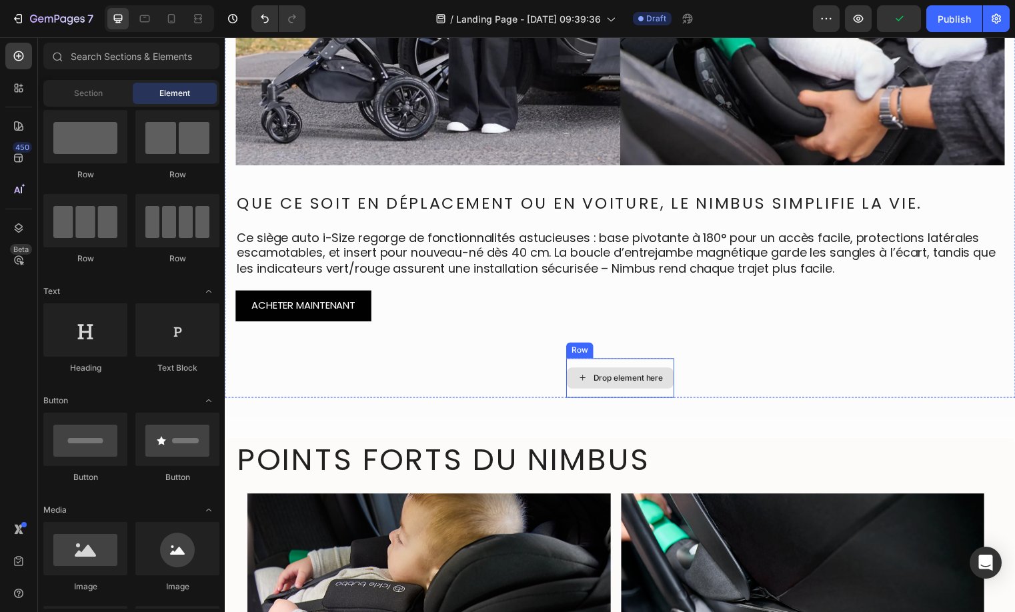
click at [663, 381] on div "Drop element here" at bounding box center [625, 381] width 108 height 21
click at [621, 371] on div "Drop element here" at bounding box center [625, 381] width 108 height 21
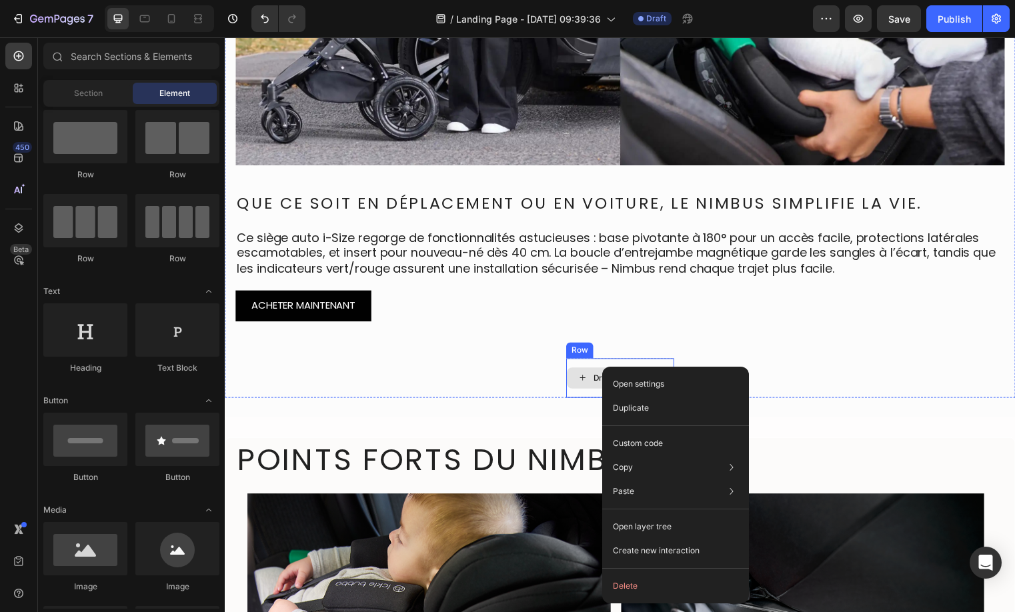
drag, startPoint x: 612, startPoint y: 371, endPoint x: 833, endPoint y: 404, distance: 223.2
click at [632, 583] on button "Delete" at bounding box center [675, 586] width 136 height 24
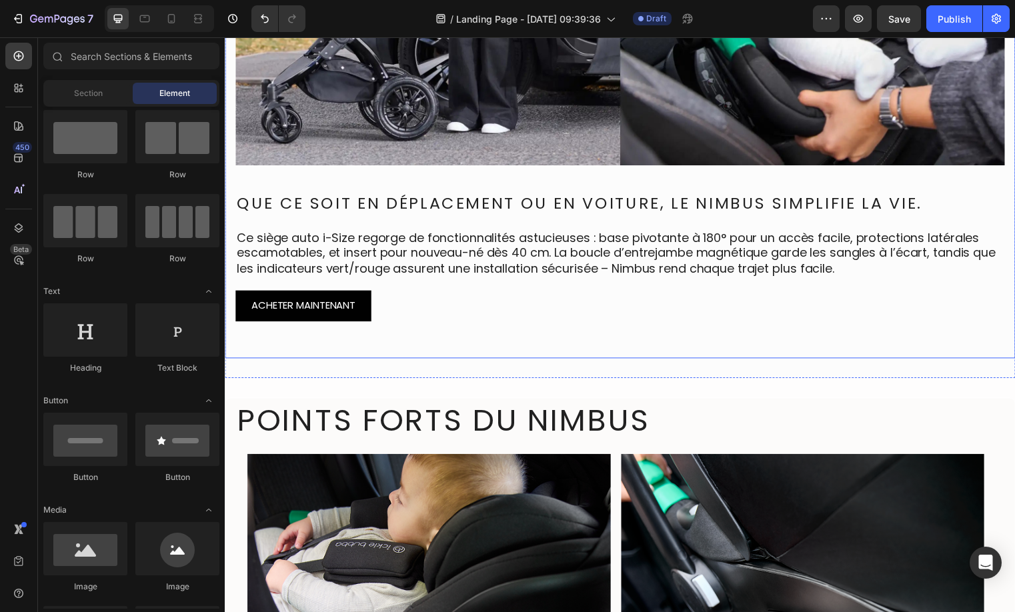
click at [671, 353] on div "Row Hero Banner Que ce soit en déplacement ou en voiture, le Nimbus simplifie l…" at bounding box center [625, 59] width 800 height 606
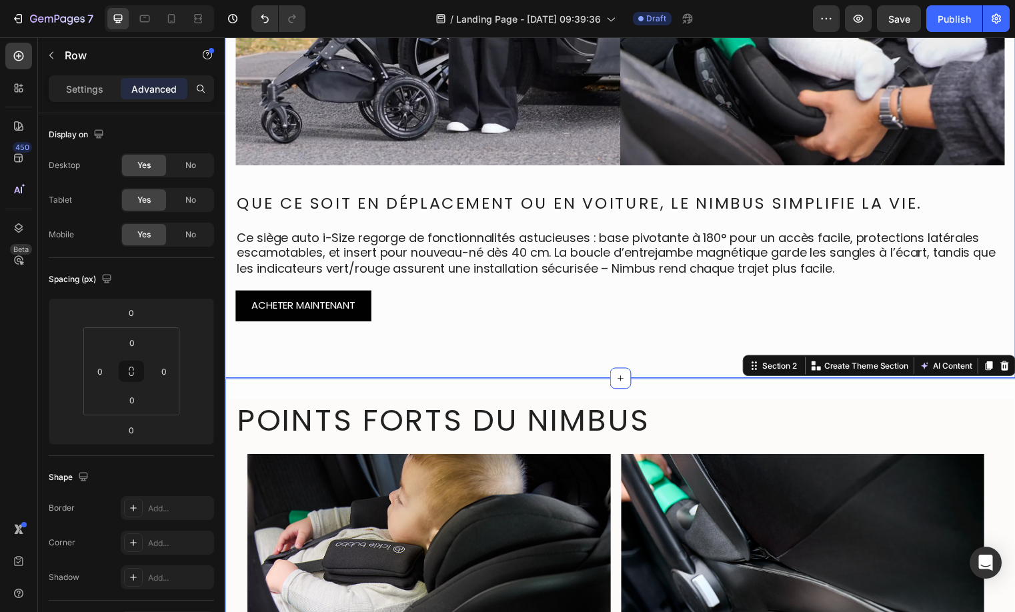
click at [681, 350] on div "Row Hero Banner Que ce soit en déplacement ou en voiture, le Nimbus simplifie l…" at bounding box center [625, 59] width 800 height 606
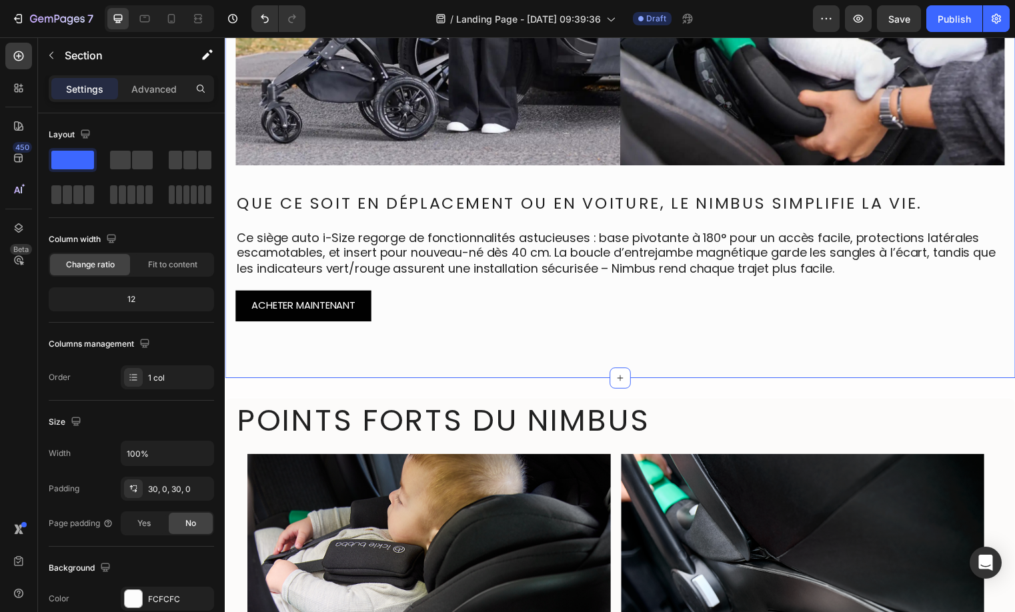
click at [675, 370] on div "Row Hero Banner Que ce soit en déplacement ou en voiture, le Nimbus simplifie l…" at bounding box center [625, 59] width 800 height 646
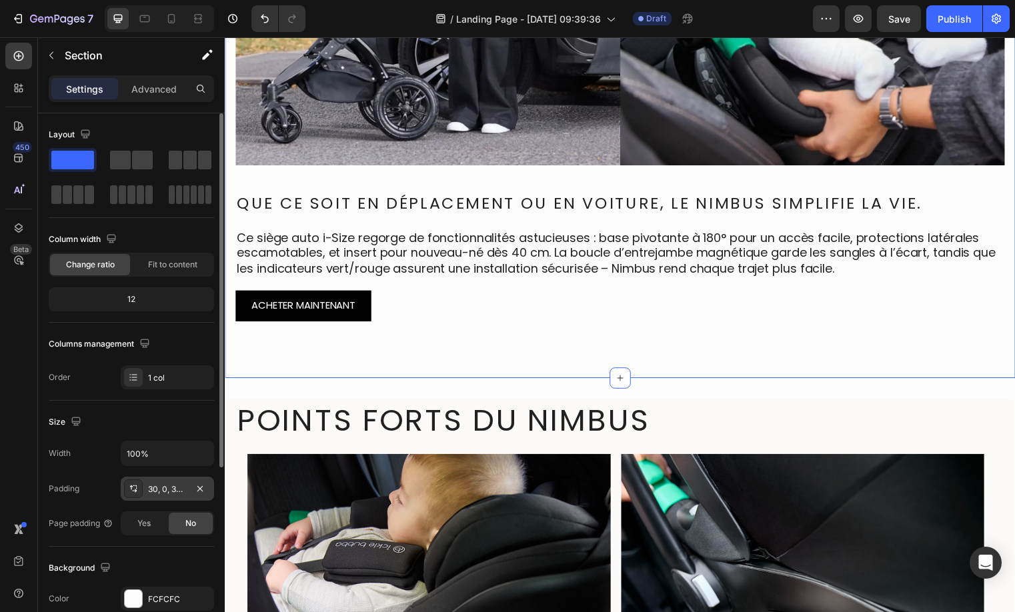
click at [166, 484] on div "30, 0, 30, 0" at bounding box center [167, 489] width 39 height 12
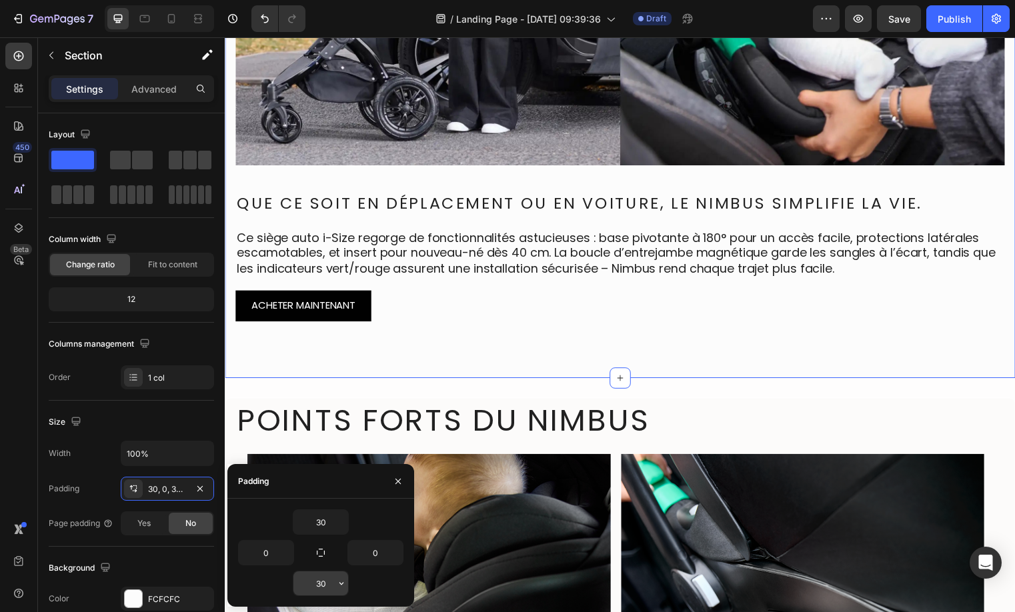
click at [324, 595] on div "30" at bounding box center [321, 583] width 56 height 25
click at [323, 593] on input "30" at bounding box center [320, 583] width 55 height 24
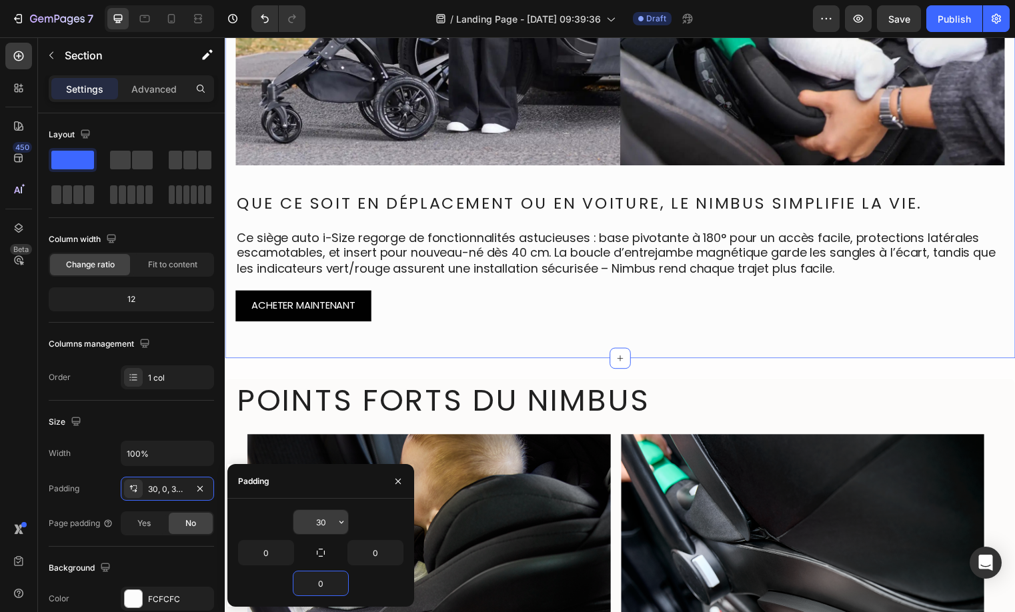
type input "0"
click at [307, 517] on input "30" at bounding box center [320, 522] width 55 height 24
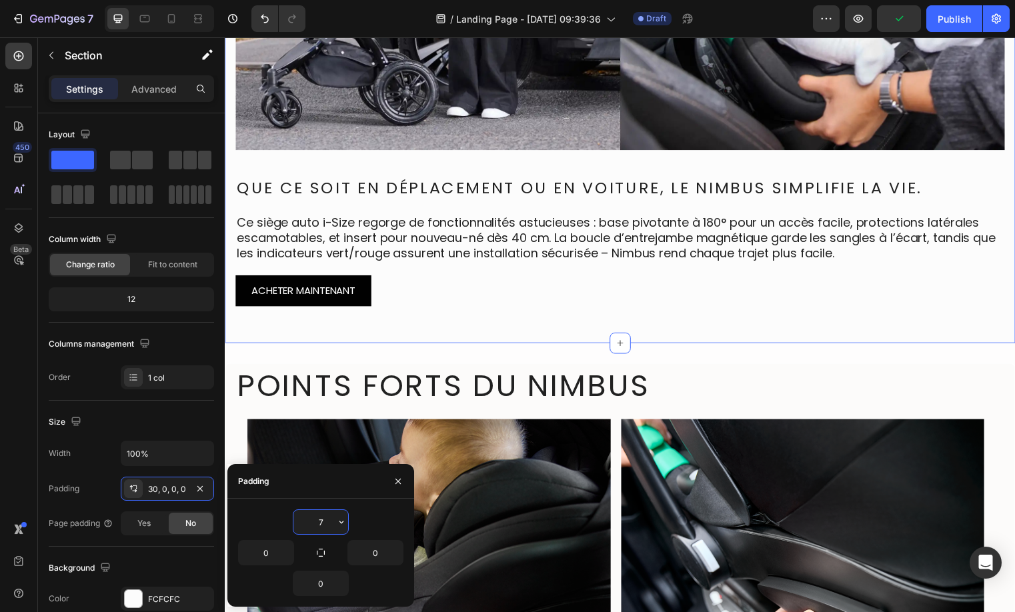
type input "70"
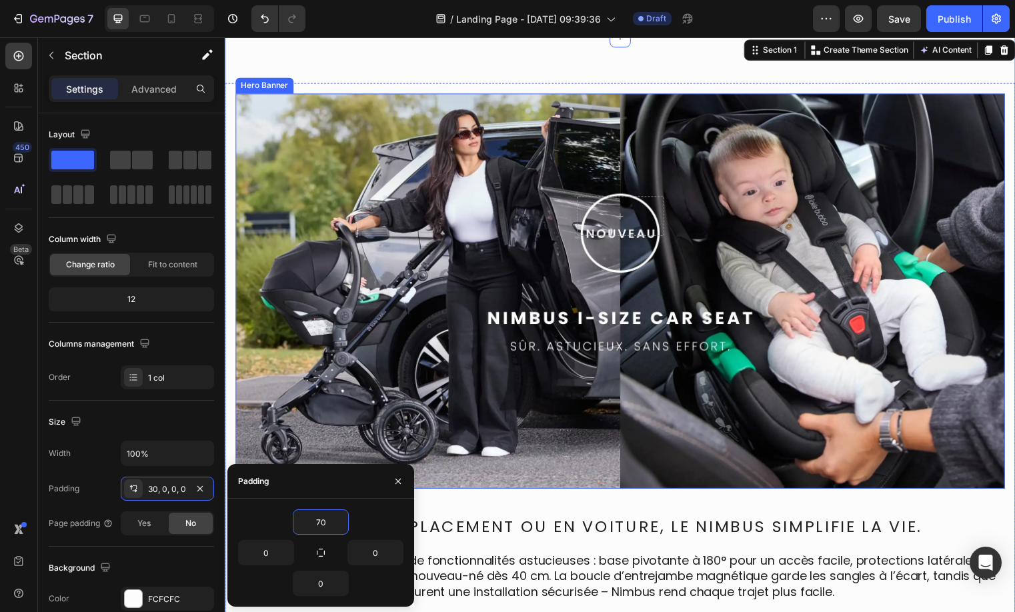
scroll to position [113, 0]
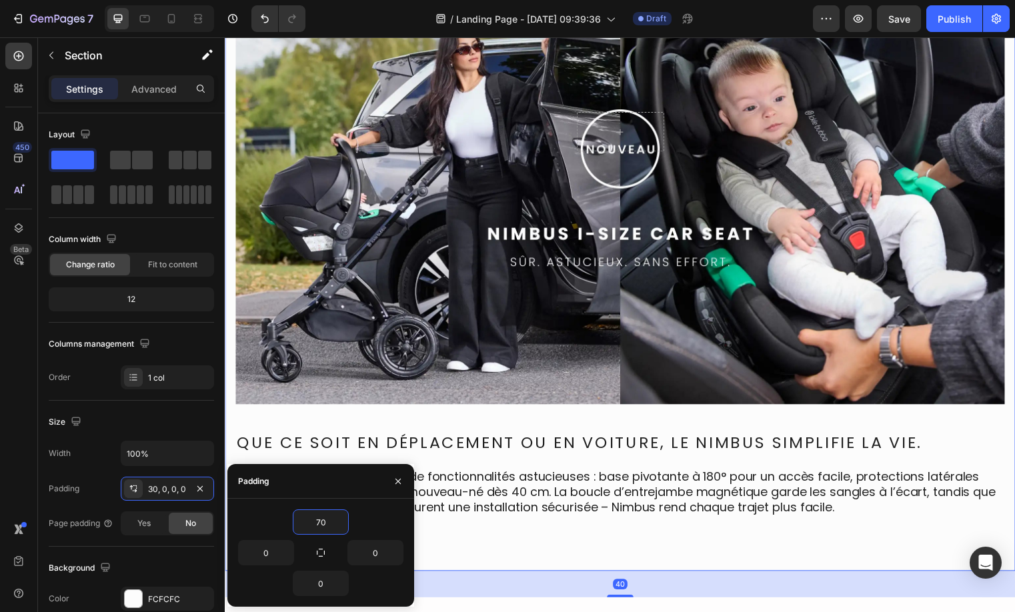
click at [1009, 458] on div "Row Hero Banner Que ce soit en déplacement ou en voiture, le Nimbus simplifie l…" at bounding box center [625, 287] width 800 height 579
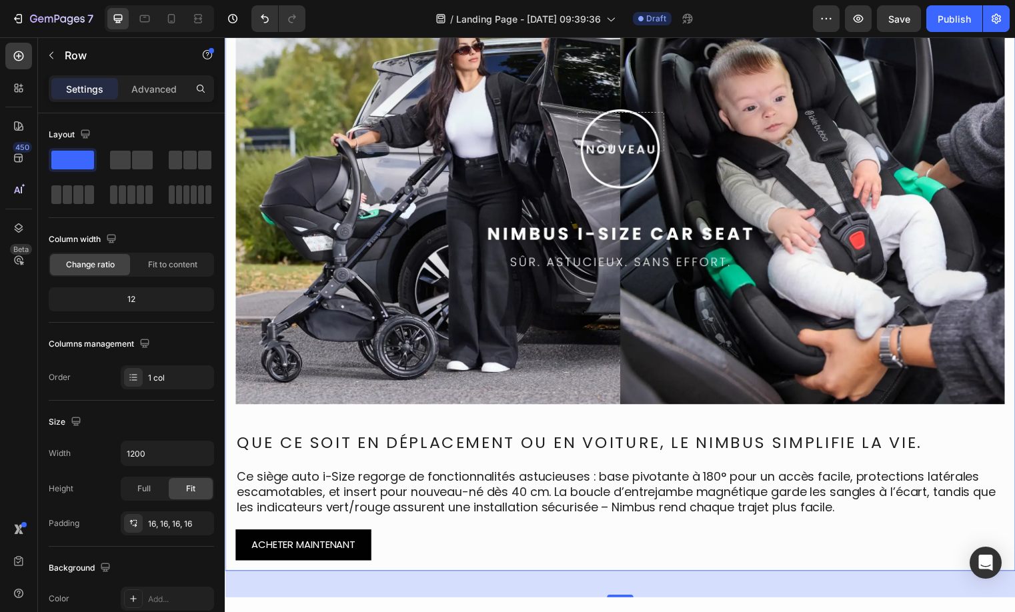
click at [288, 389] on div "Overlay" at bounding box center [624, 209] width 779 height 400
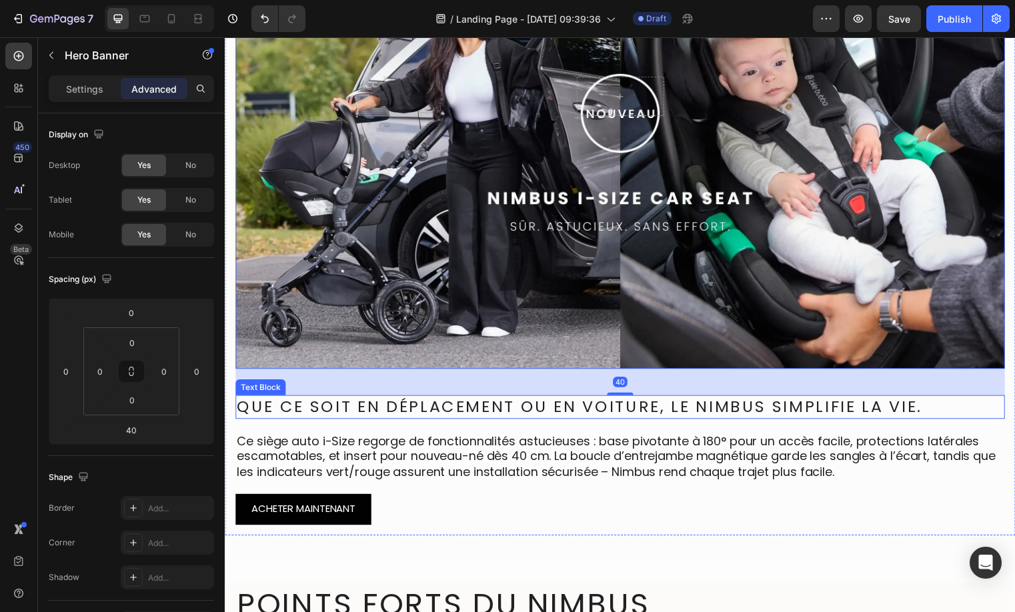
scroll to position [163, 0]
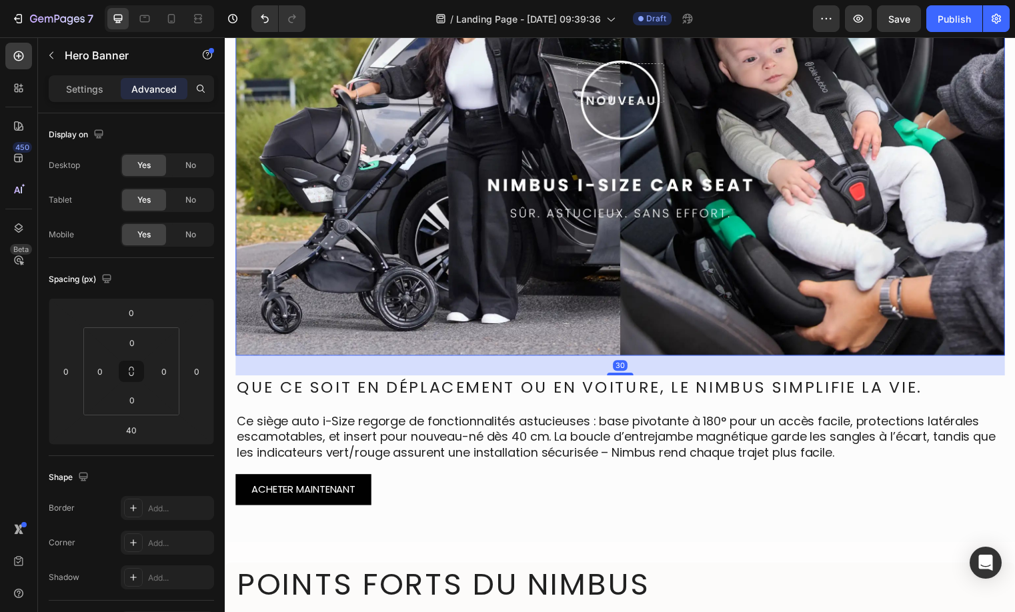
drag, startPoint x: 629, startPoint y: 382, endPoint x: 633, endPoint y: 375, distance: 7.8
click at [633, 359] on div "30" at bounding box center [624, 359] width 779 height 0
type input "30"
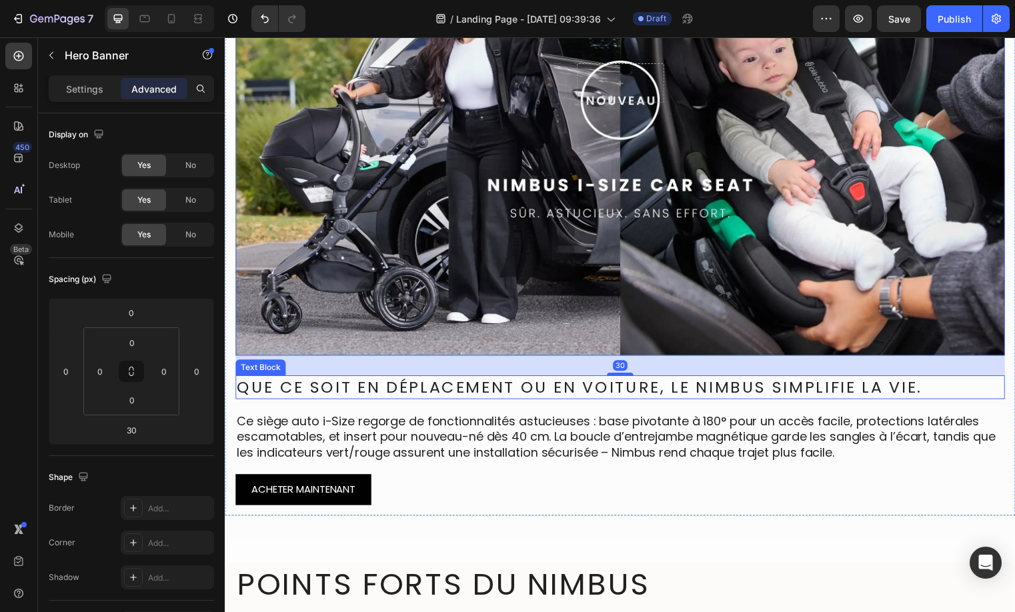
click at [587, 402] on div "Que ce soit en déplacement ou en voiture, le Nimbus simplifie la vie." at bounding box center [624, 391] width 779 height 24
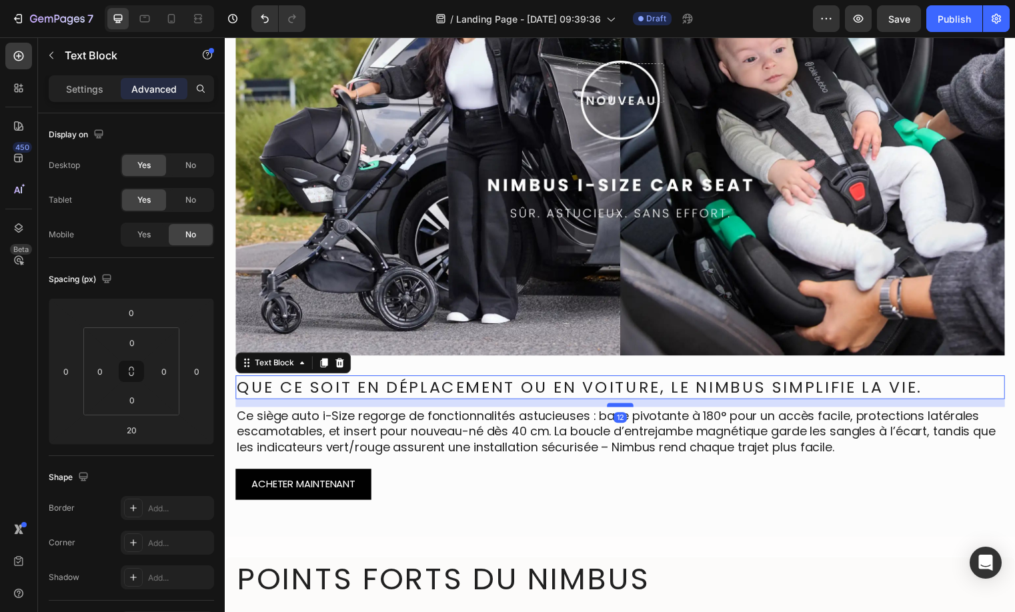
click at [623, 410] on div at bounding box center [624, 409] width 27 height 4
type input "12"
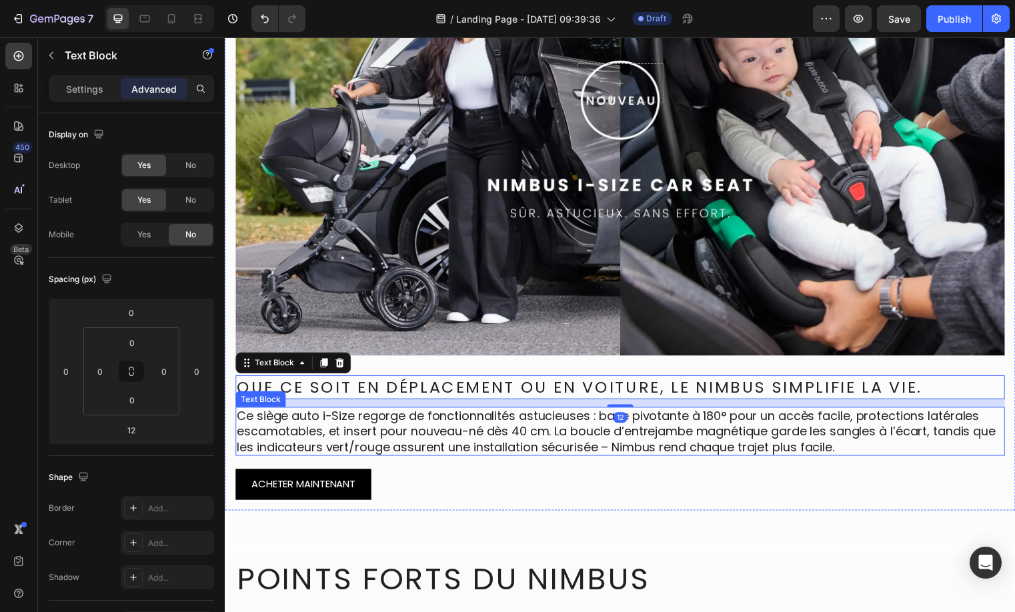
click at [541, 448] on p "Ce siège auto i-Size regorge de fonctionnalités astucieuses : base pivotante à …" at bounding box center [625, 436] width 776 height 47
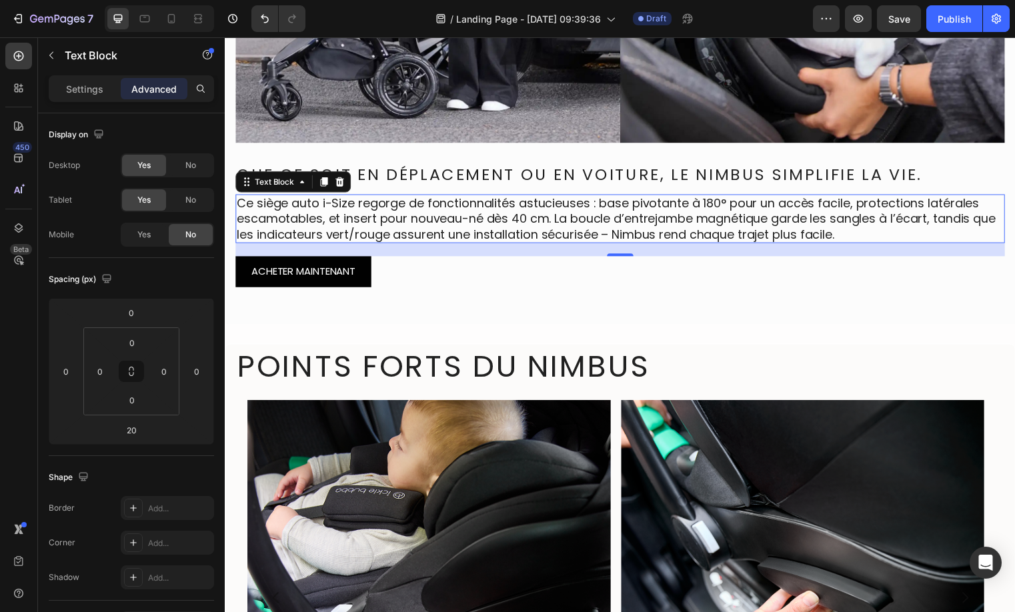
scroll to position [379, 0]
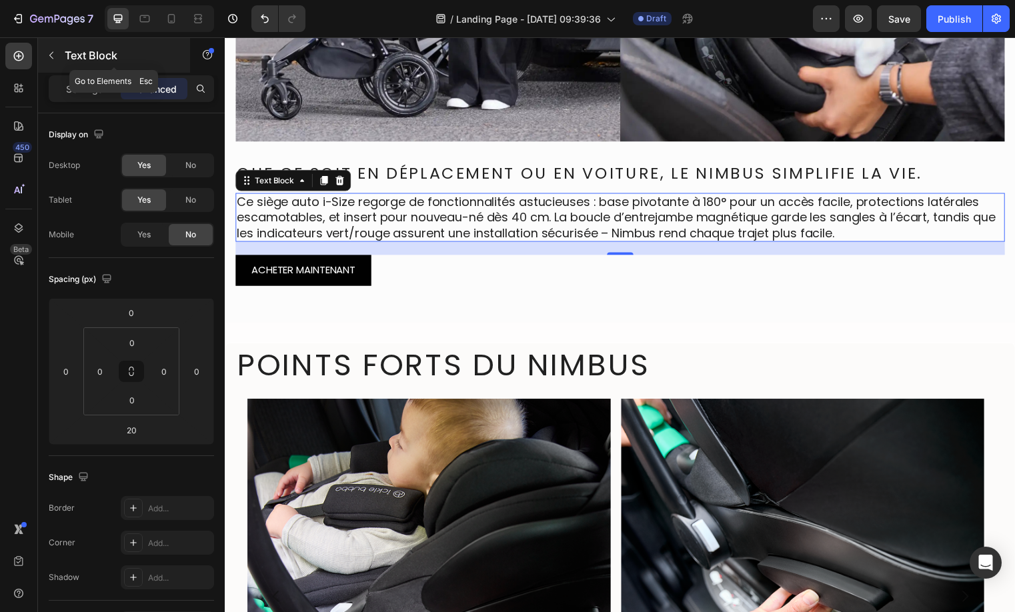
click at [47, 58] on icon "button" at bounding box center [51, 55] width 11 height 11
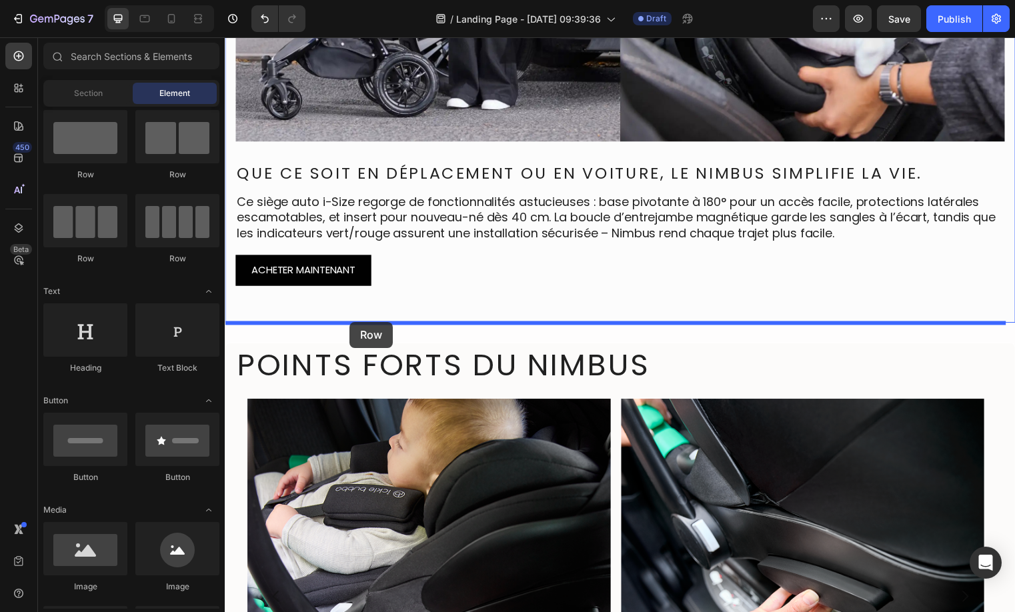
drag, startPoint x: 324, startPoint y: 187, endPoint x: 351, endPoint y: 325, distance: 140.5
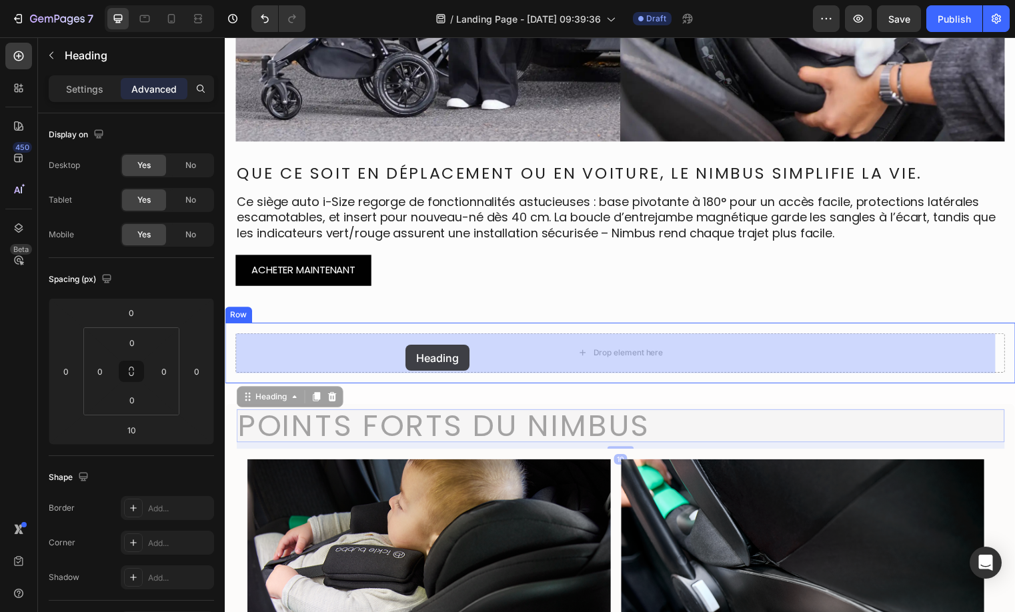
drag, startPoint x: 395, startPoint y: 400, endPoint x: 407, endPoint y: 349, distance: 52.9
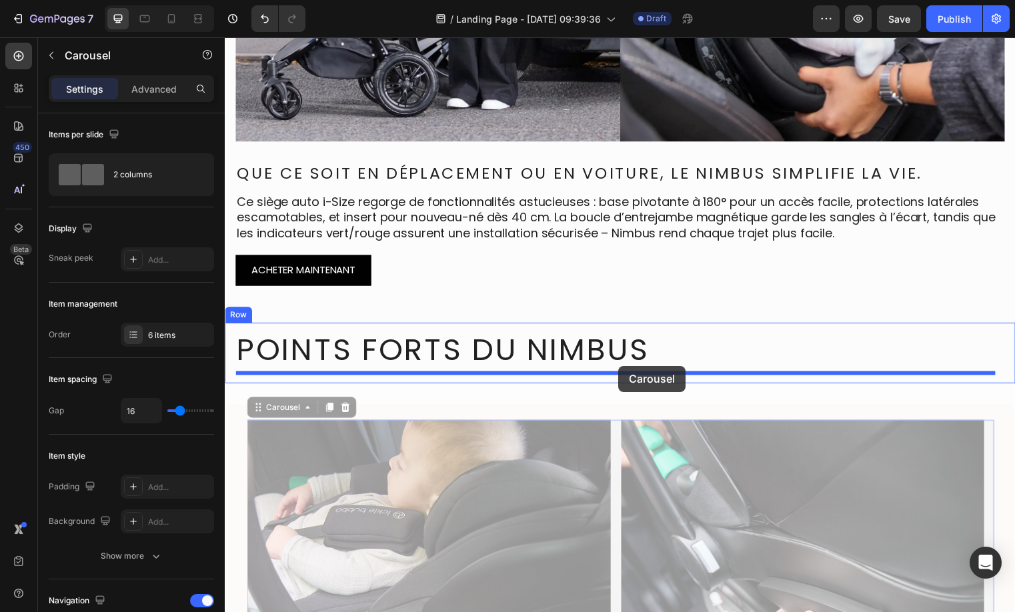
drag, startPoint x: 619, startPoint y: 437, endPoint x: 621, endPoint y: 371, distance: 66.1
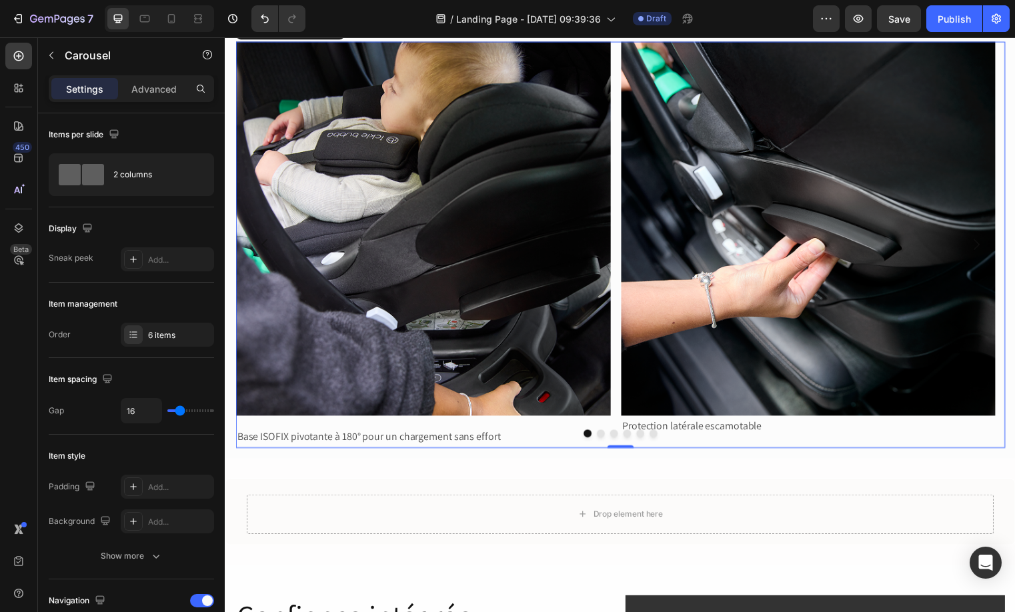
scroll to position [706, 0]
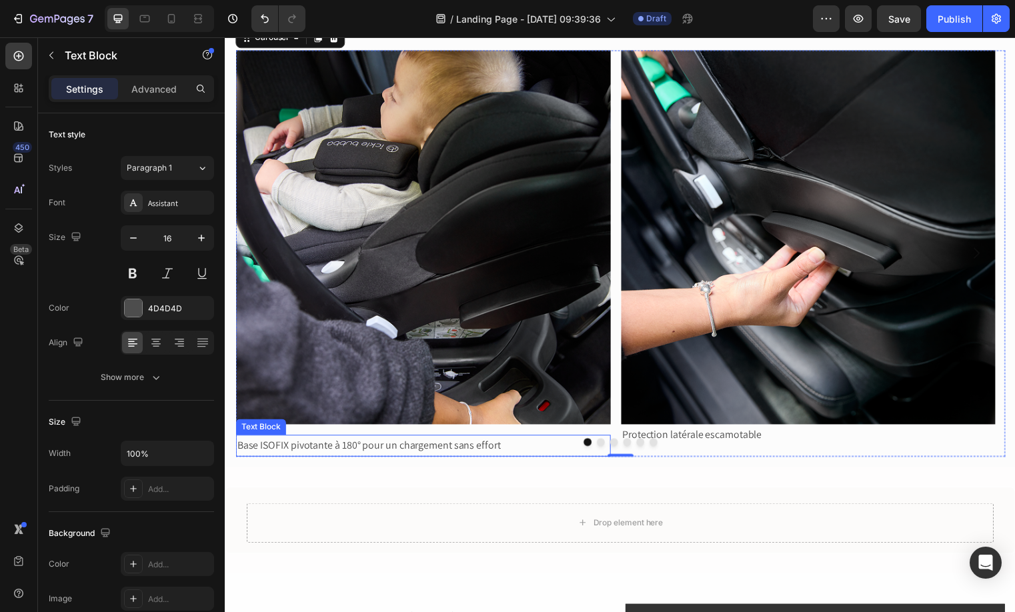
click at [378, 451] on p "Base ISOFIX pivotante à 180° pour un chargement sans effort" at bounding box center [425, 450] width 377 height 19
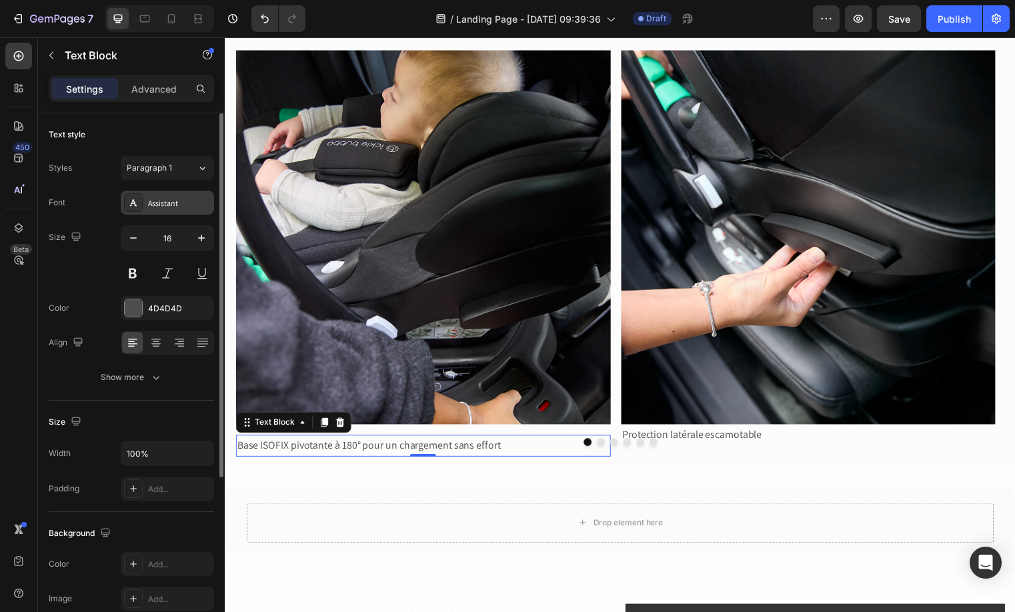
click at [165, 206] on div "Assistant" at bounding box center [179, 203] width 63 height 12
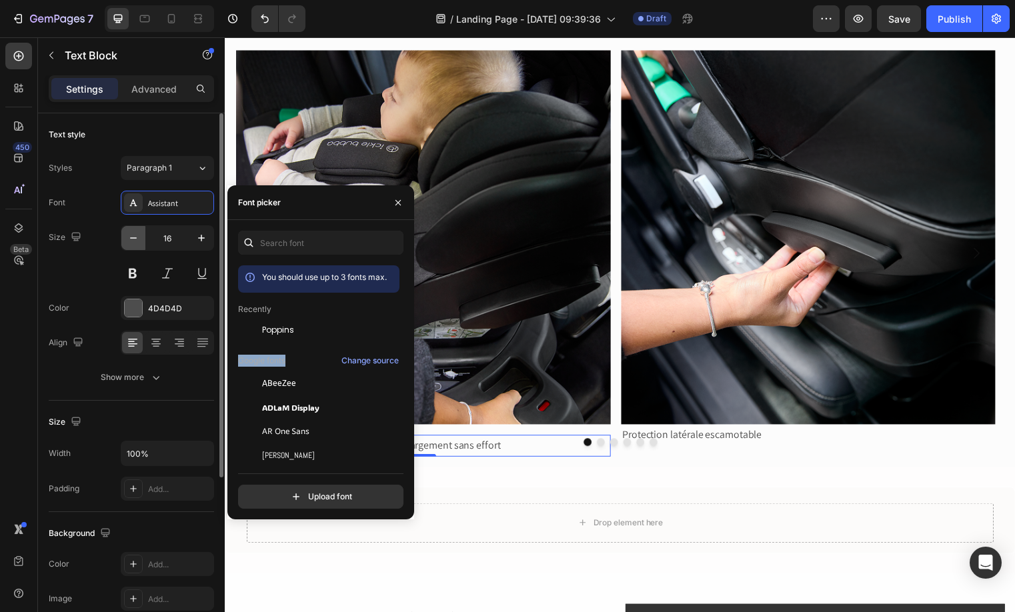
click at [139, 245] on button "button" at bounding box center [133, 238] width 24 height 24
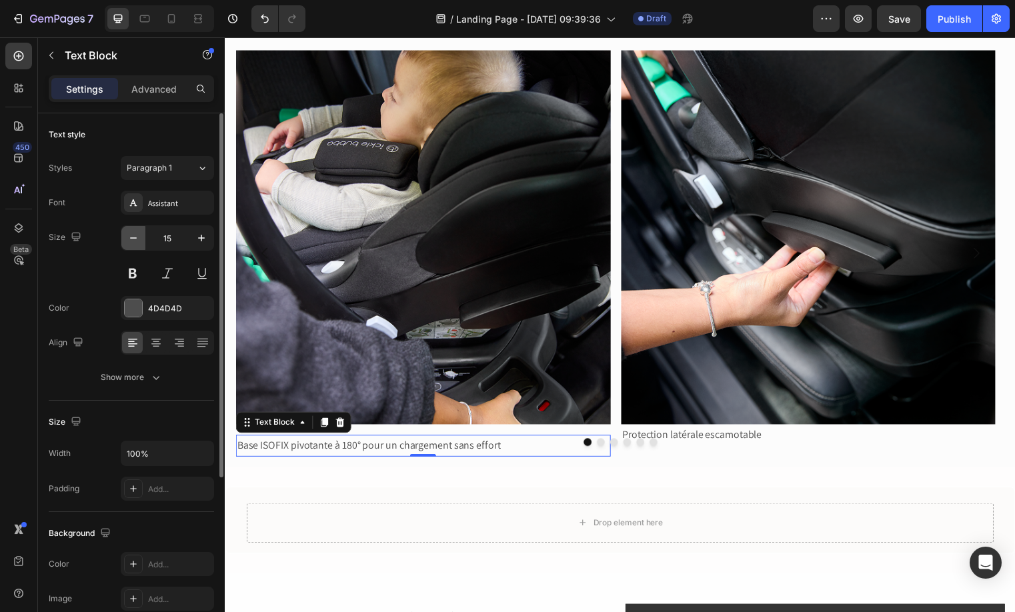
click at [139, 245] on button "button" at bounding box center [133, 238] width 24 height 24
type input "14"
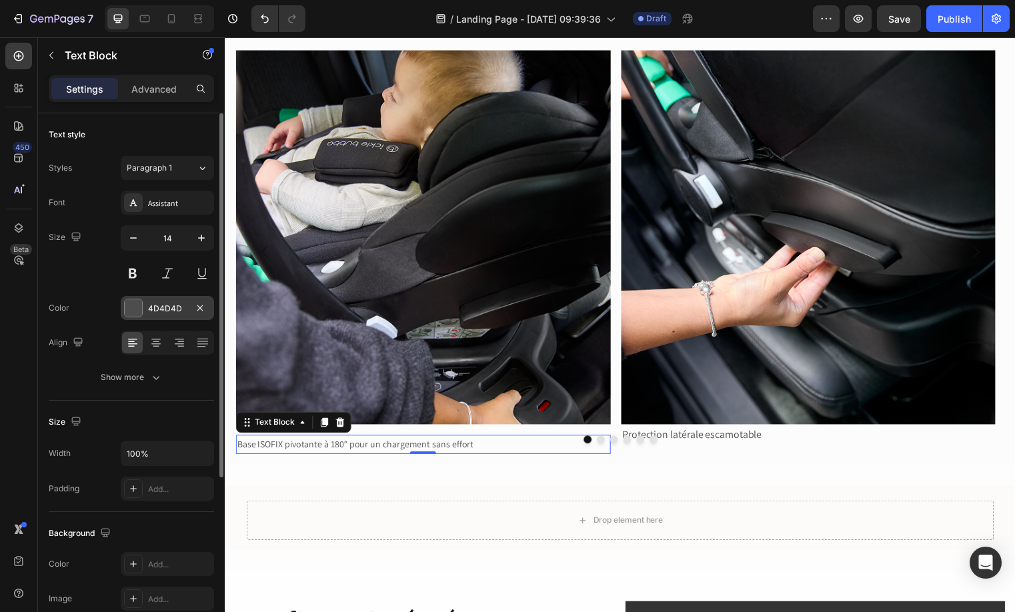
click at [149, 301] on div "4D4D4D" at bounding box center [167, 308] width 93 height 24
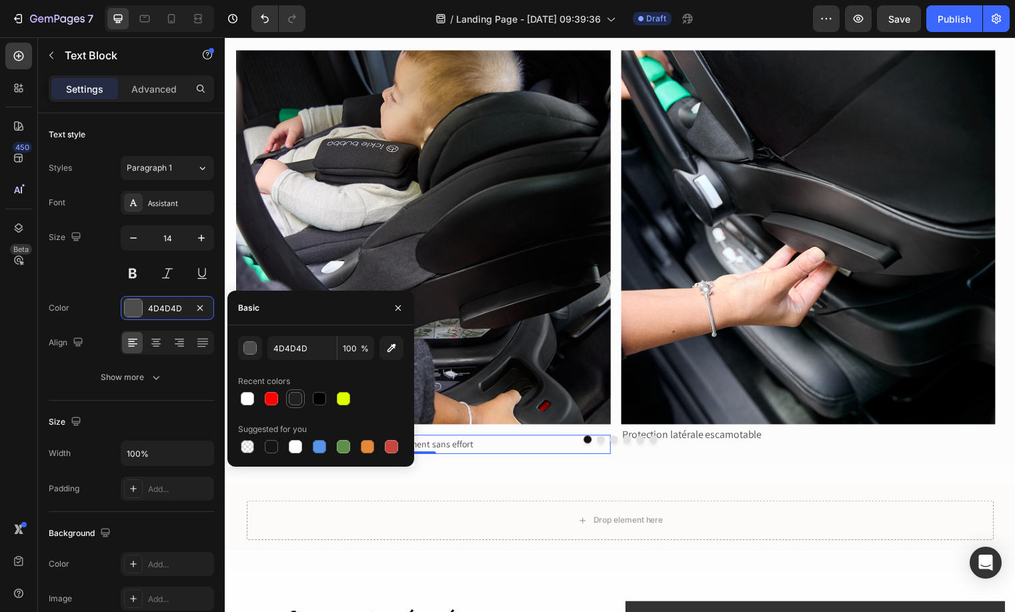
click at [297, 397] on div at bounding box center [295, 398] width 13 height 13
click at [317, 399] on div at bounding box center [319, 398] width 13 height 13
type input "010101"
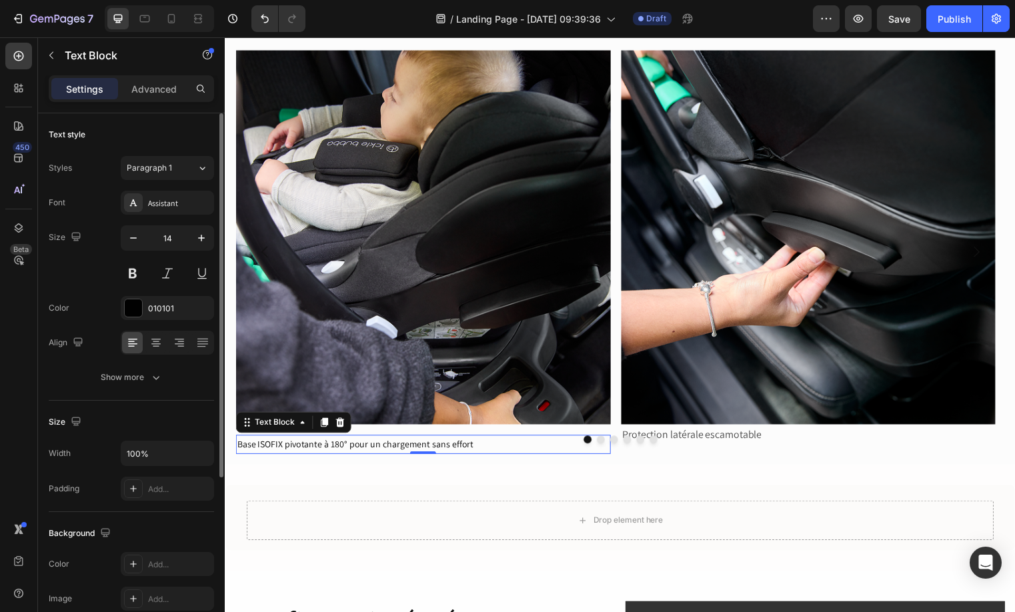
click at [103, 335] on div "Align" at bounding box center [131, 343] width 165 height 24
click at [137, 386] on button "Show more" at bounding box center [131, 377] width 165 height 24
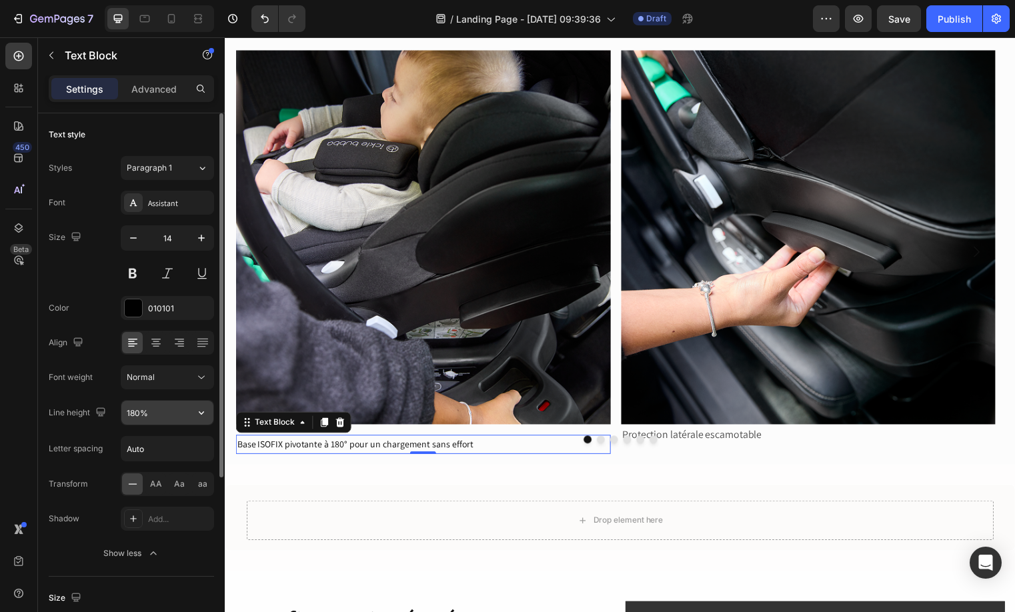
click at [137, 417] on input "180%" at bounding box center [167, 413] width 92 height 24
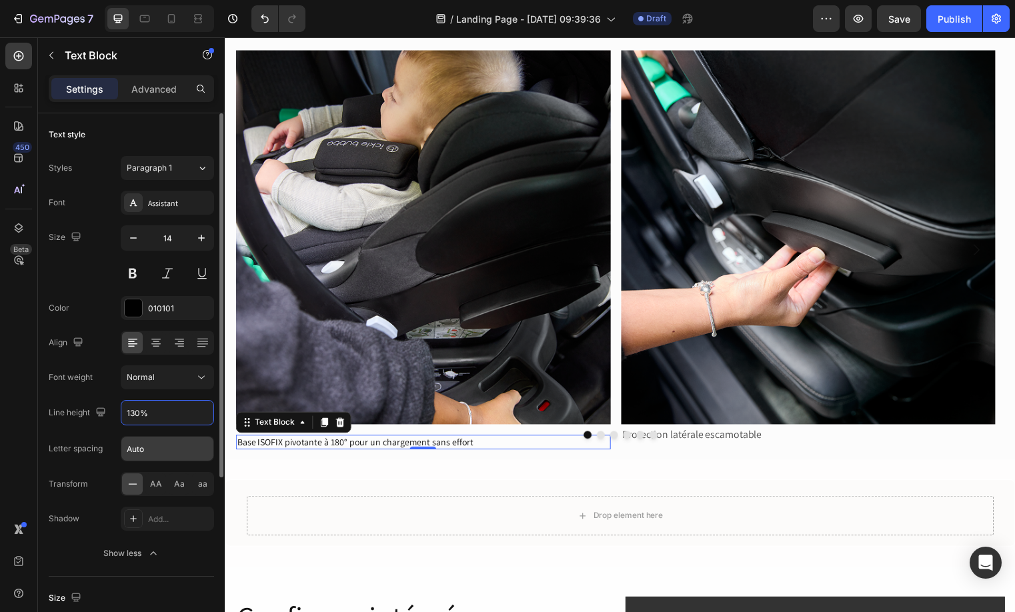
type input "130%"
click at [137, 447] on input "Auto" at bounding box center [167, 449] width 92 height 24
type input "2.24"
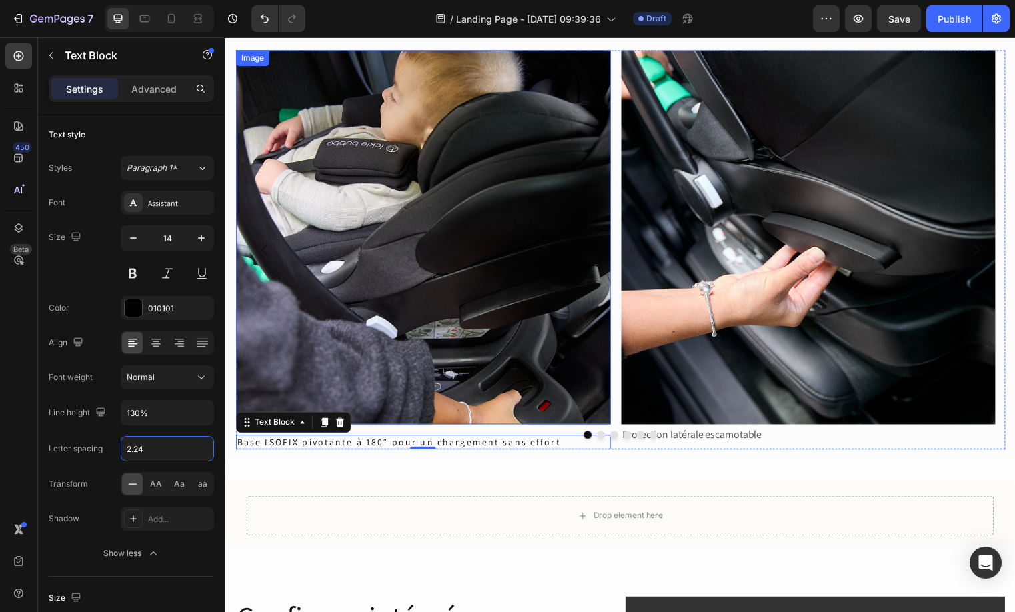
click at [496, 399] on img at bounding box center [424, 239] width 379 height 379
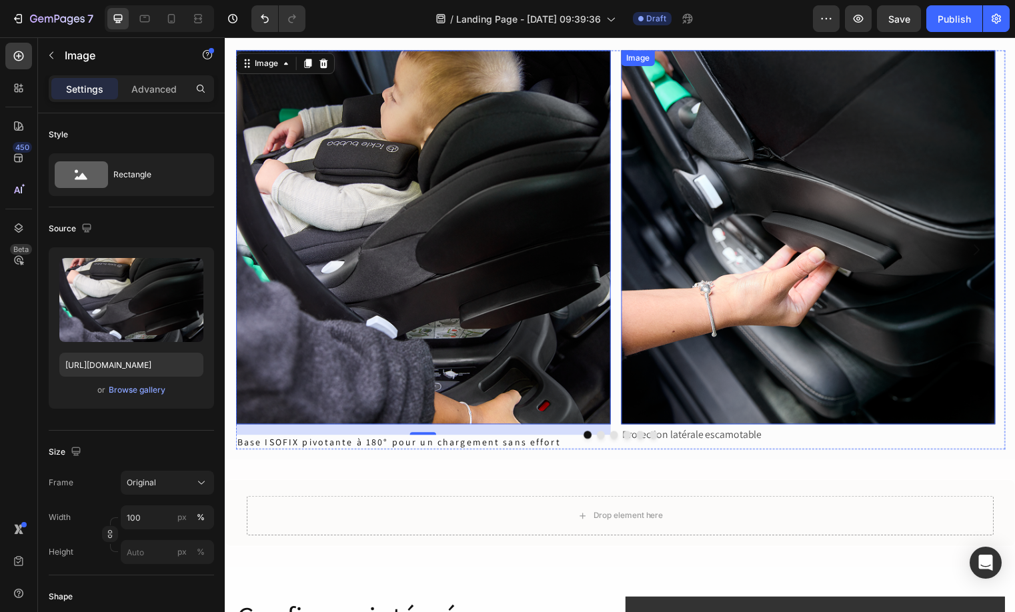
click at [701, 371] on img at bounding box center [814, 239] width 379 height 379
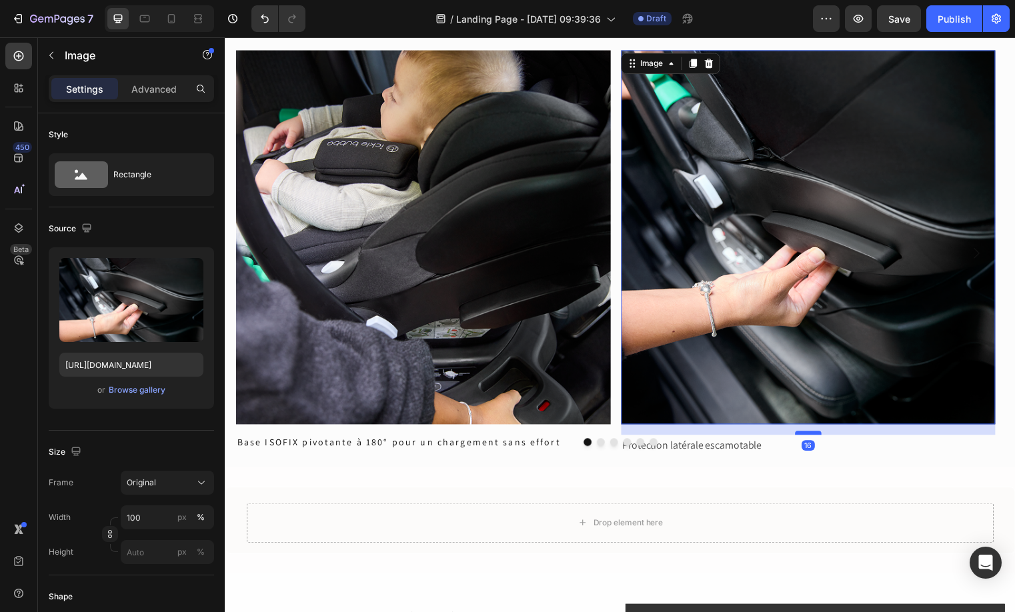
drag, startPoint x: 819, startPoint y: 426, endPoint x: 819, endPoint y: 437, distance: 10.7
click at [819, 437] on div at bounding box center [814, 437] width 27 height 4
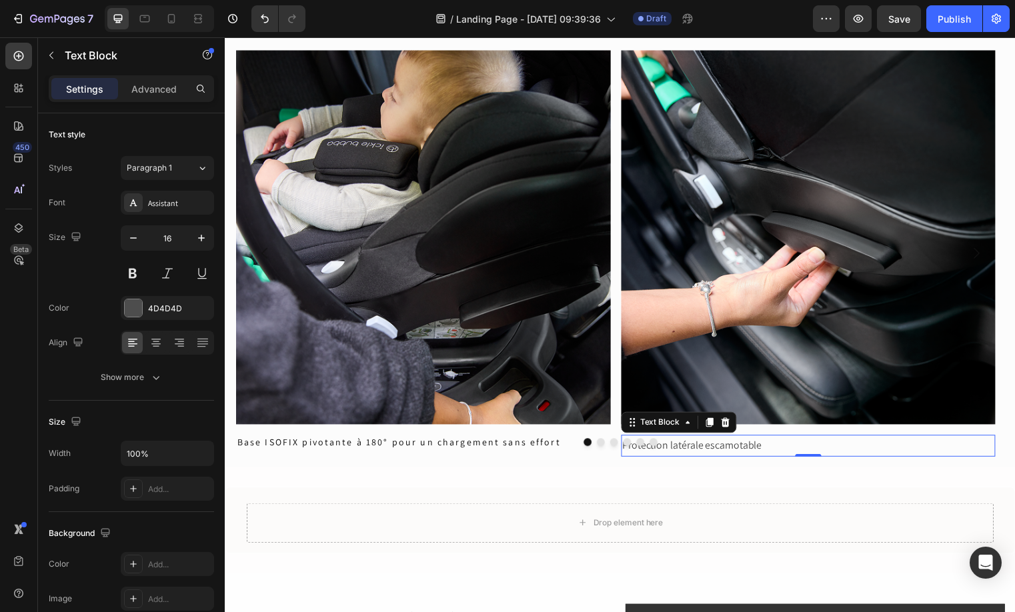
click at [755, 455] on p "Protection latérale escamotable" at bounding box center [815, 450] width 377 height 19
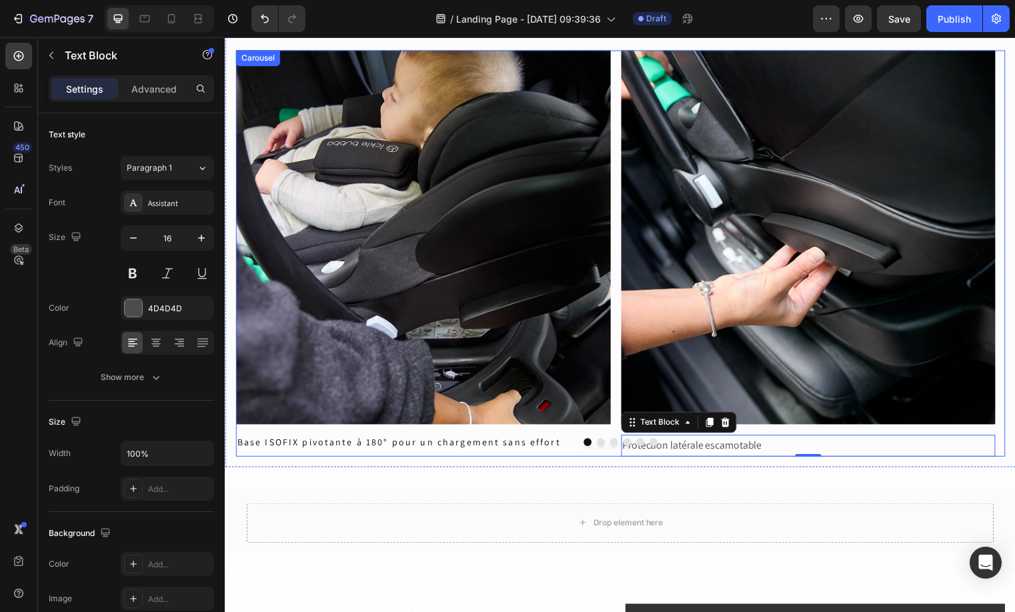
click at [613, 405] on div "Image Base ISOFIX pivotante à 180° pour un chargement sans effort Text Block Im…" at bounding box center [624, 255] width 779 height 411
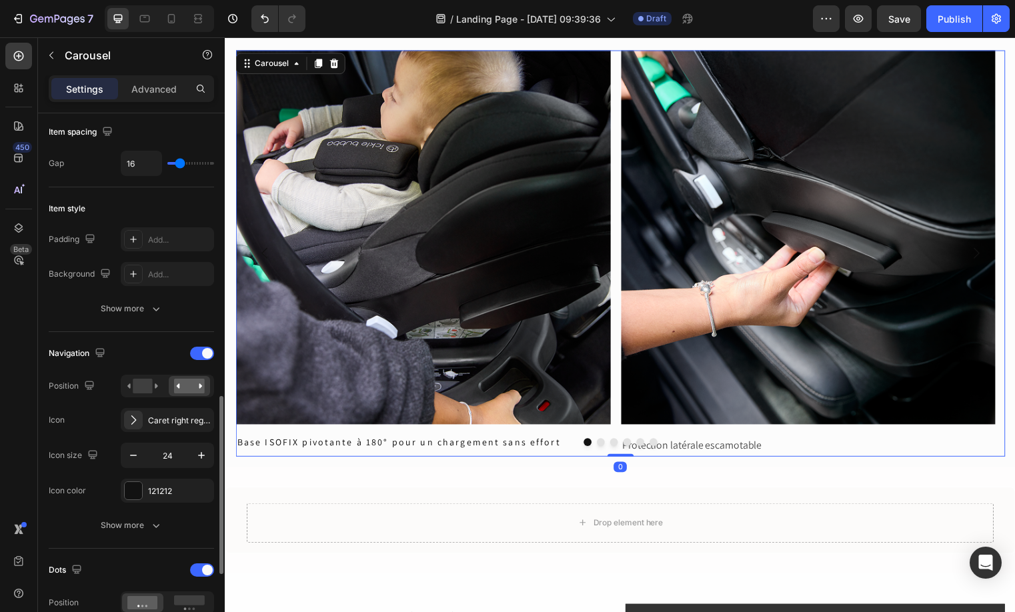
scroll to position [398, 0]
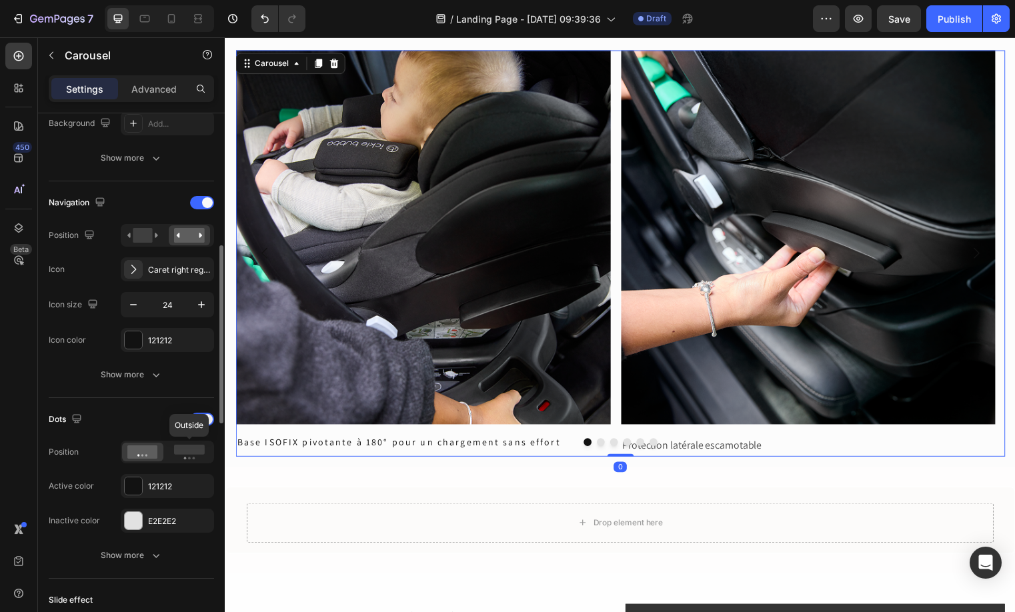
click at [194, 461] on div at bounding box center [189, 452] width 41 height 20
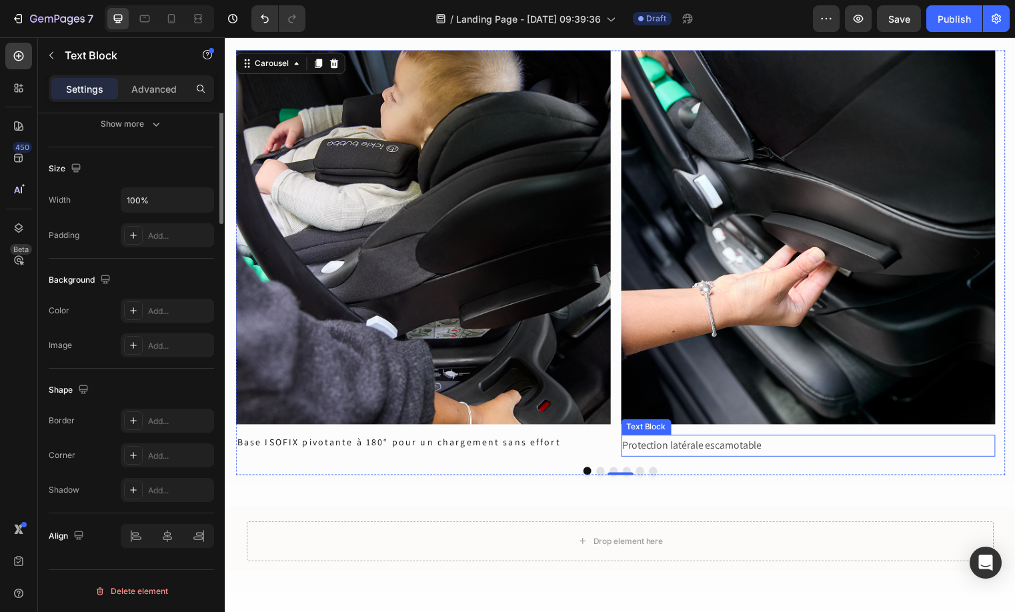
click at [783, 448] on p "Protection latérale escamotable" at bounding box center [815, 450] width 377 height 19
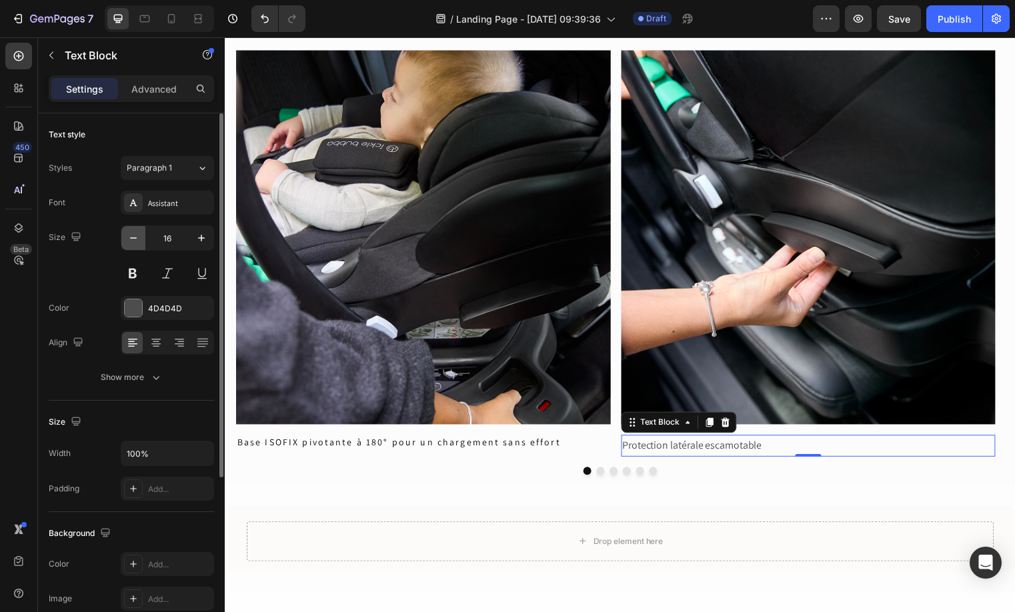
click at [141, 245] on button "button" at bounding box center [133, 238] width 24 height 24
type input "14"
click at [194, 211] on div "Assistant" at bounding box center [167, 203] width 93 height 24
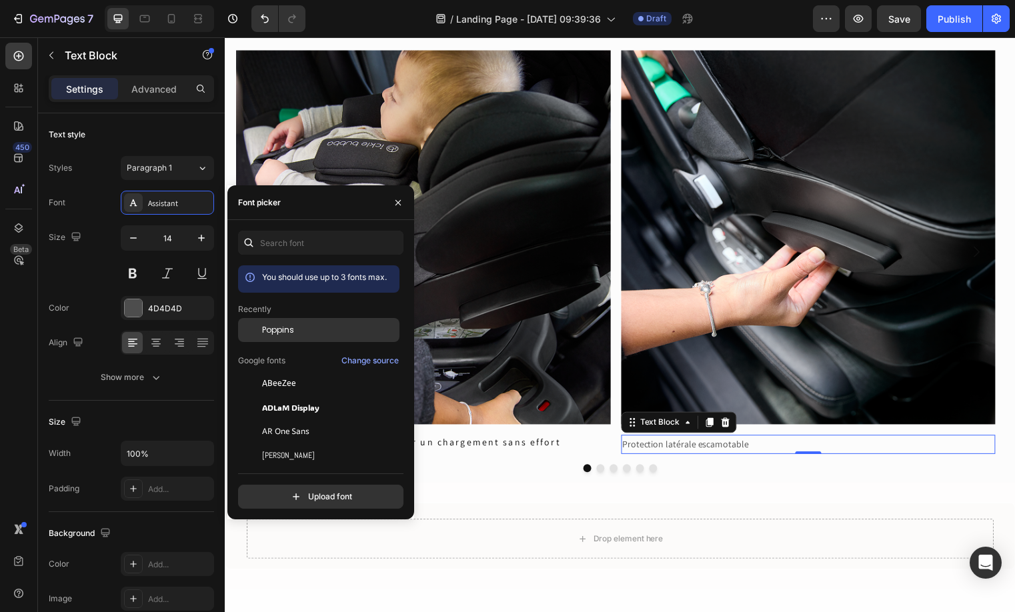
drag, startPoint x: 294, startPoint y: 330, endPoint x: 272, endPoint y: 331, distance: 22.0
click at [293, 331] on div "Poppins" at bounding box center [329, 330] width 135 height 12
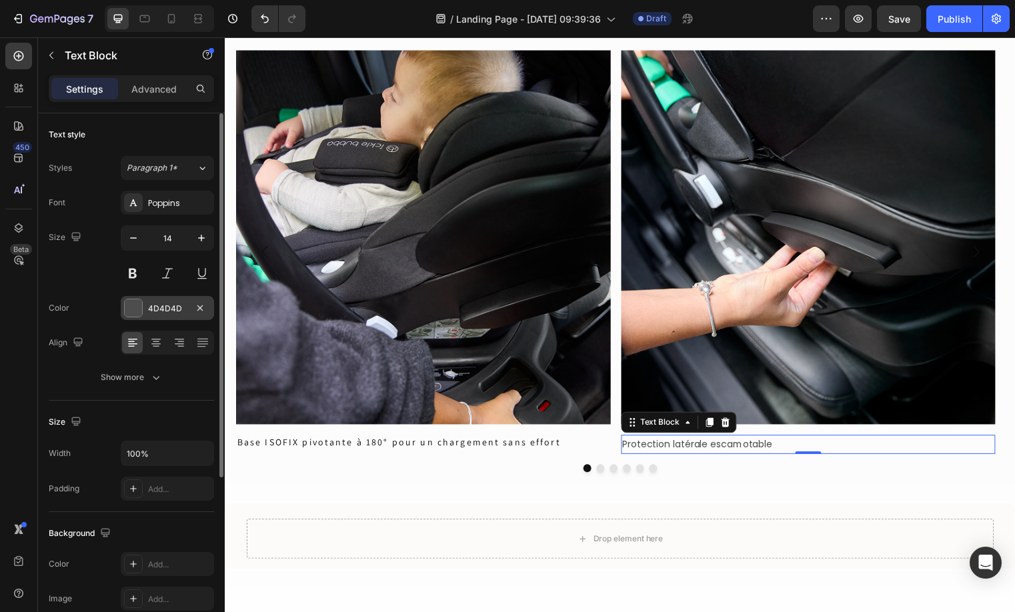
click at [160, 303] on div "4D4D4D" at bounding box center [167, 309] width 39 height 12
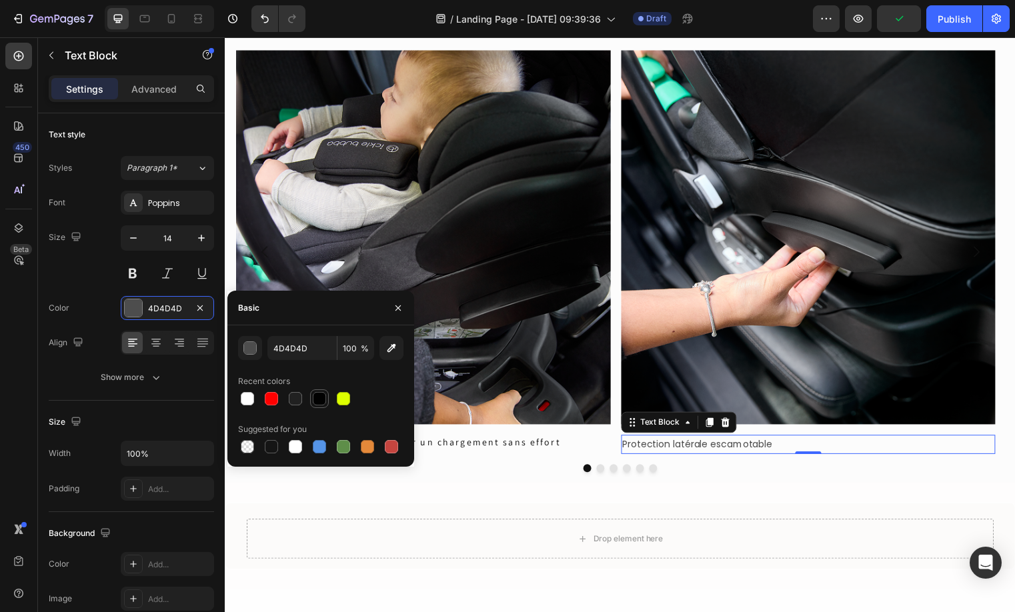
click at [318, 395] on div at bounding box center [319, 398] width 13 height 13
type input "010101"
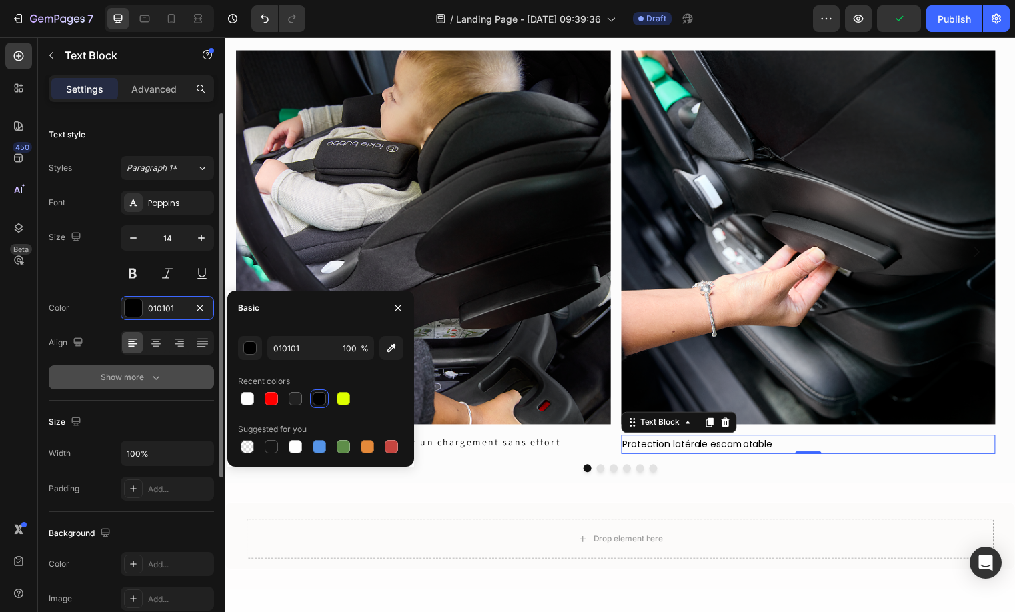
click at [135, 380] on div "Show more" at bounding box center [132, 377] width 62 height 13
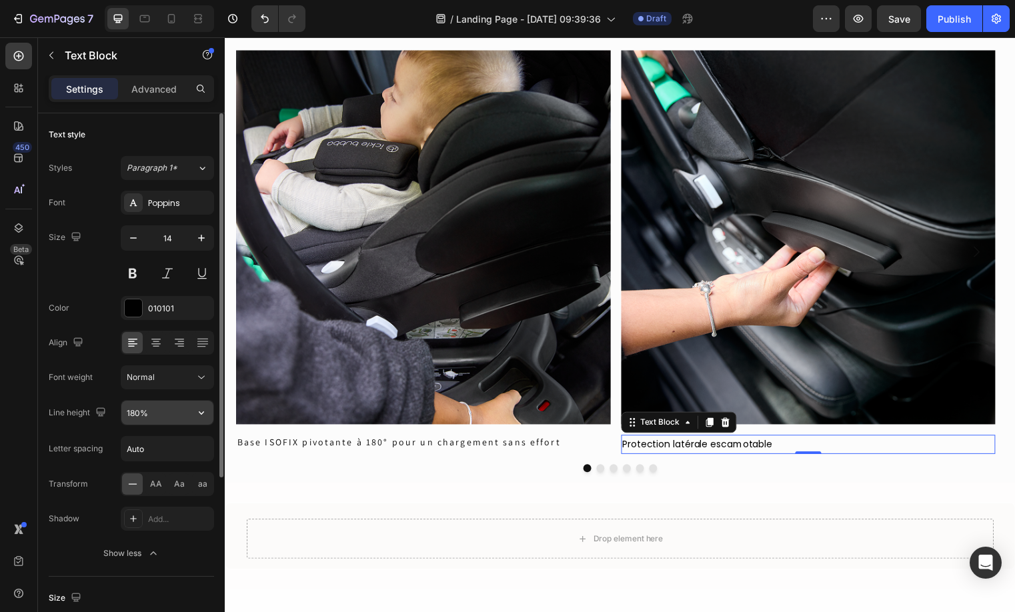
click at [132, 413] on input "180%" at bounding box center [167, 413] width 92 height 24
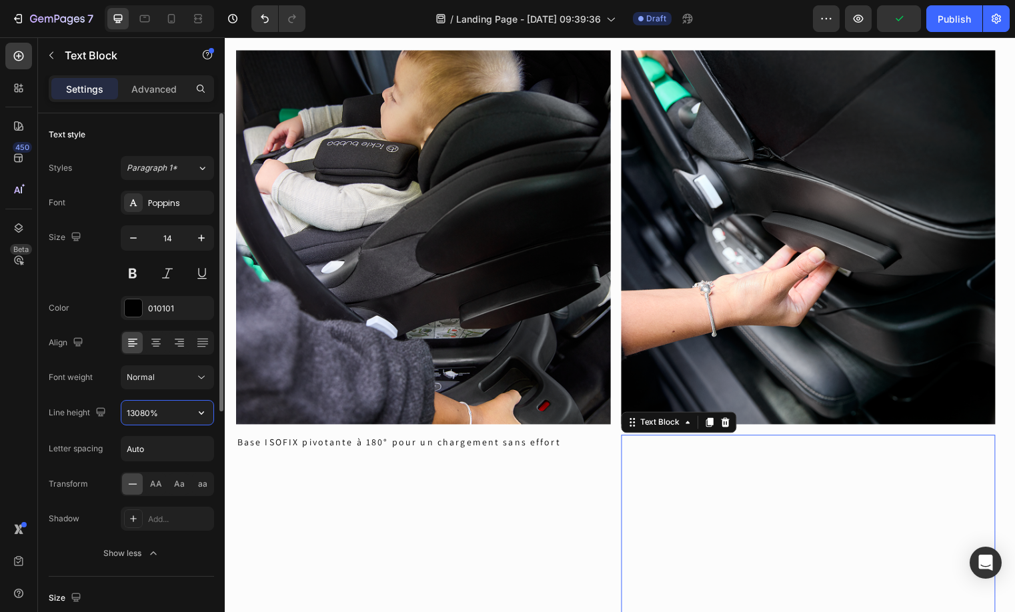
click at [151, 413] on input "13080%" at bounding box center [167, 413] width 92 height 24
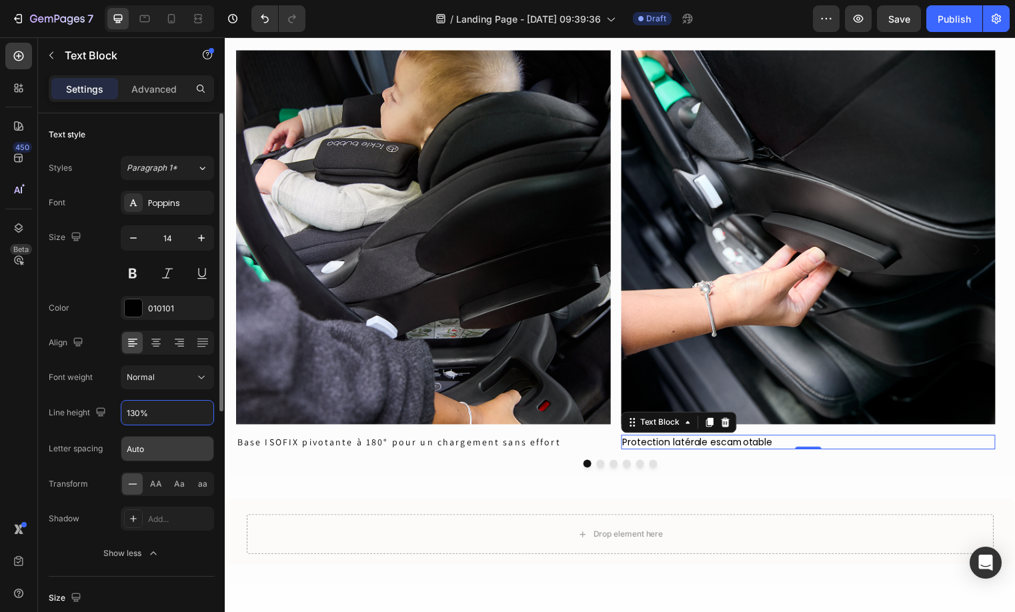
type input "130%"
click at [153, 443] on input "Auto" at bounding box center [167, 449] width 92 height 24
type input "2.24"
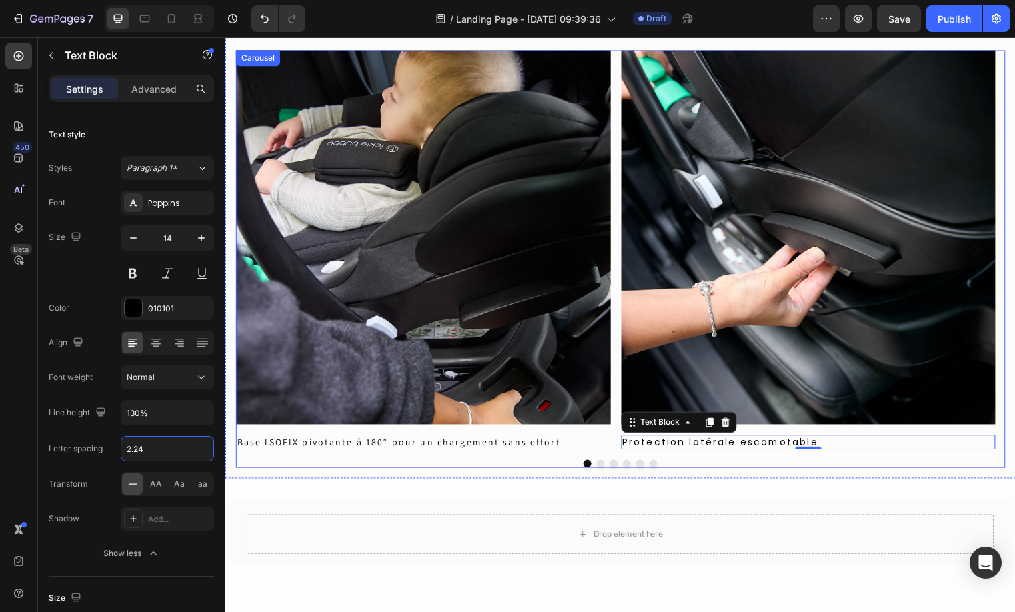
click at [470, 438] on div "Image Base ISOFIX pivotante à 180° pour un chargement sans effort Text Block" at bounding box center [424, 252] width 379 height 405
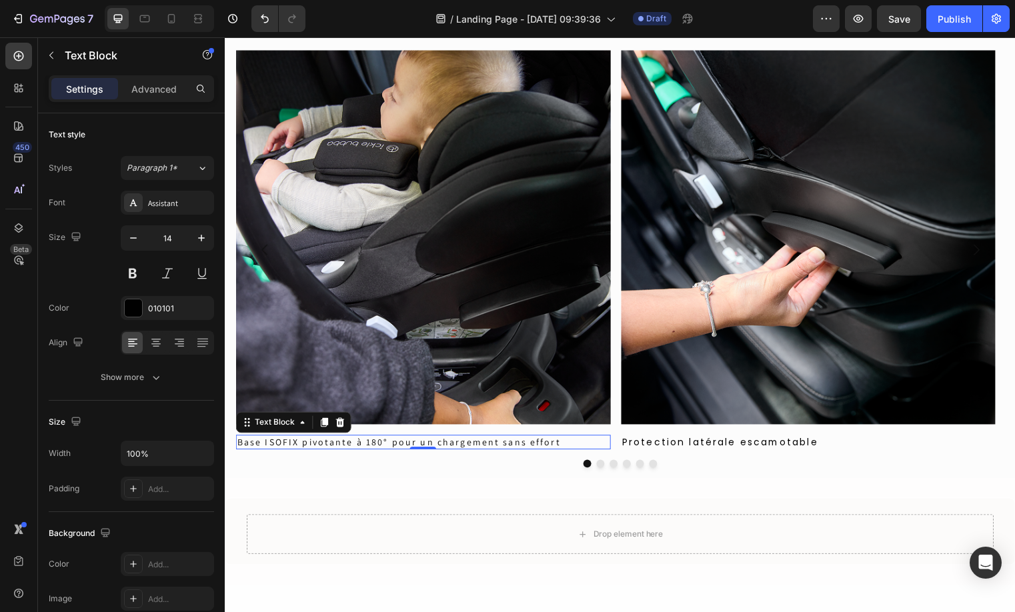
click at [463, 443] on p "Base ISOFIX pivotante à 180° pour un chargement sans effort" at bounding box center [425, 447] width 377 height 12
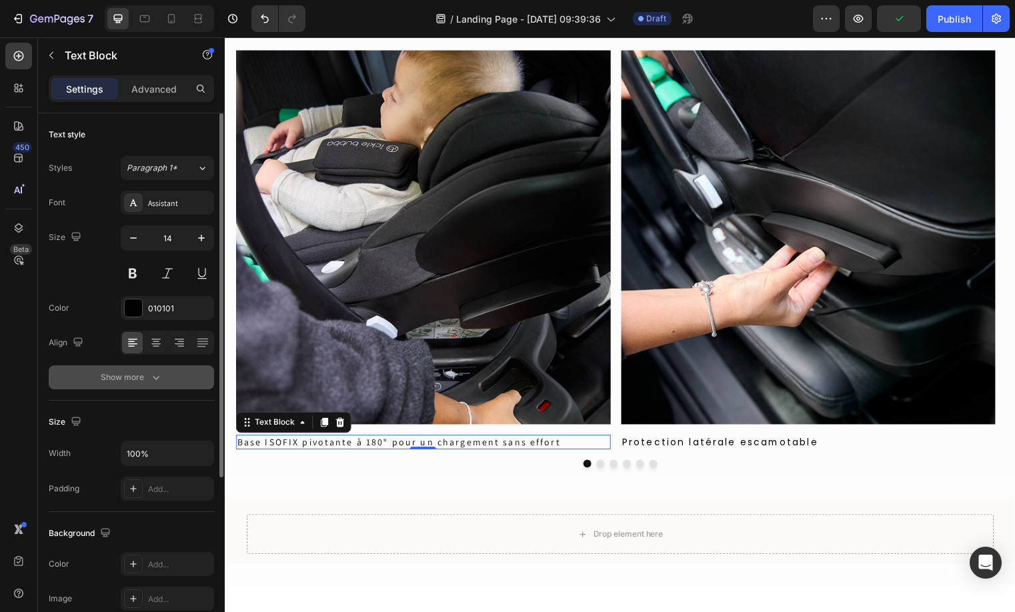
click at [140, 377] on div "Show more" at bounding box center [132, 377] width 62 height 13
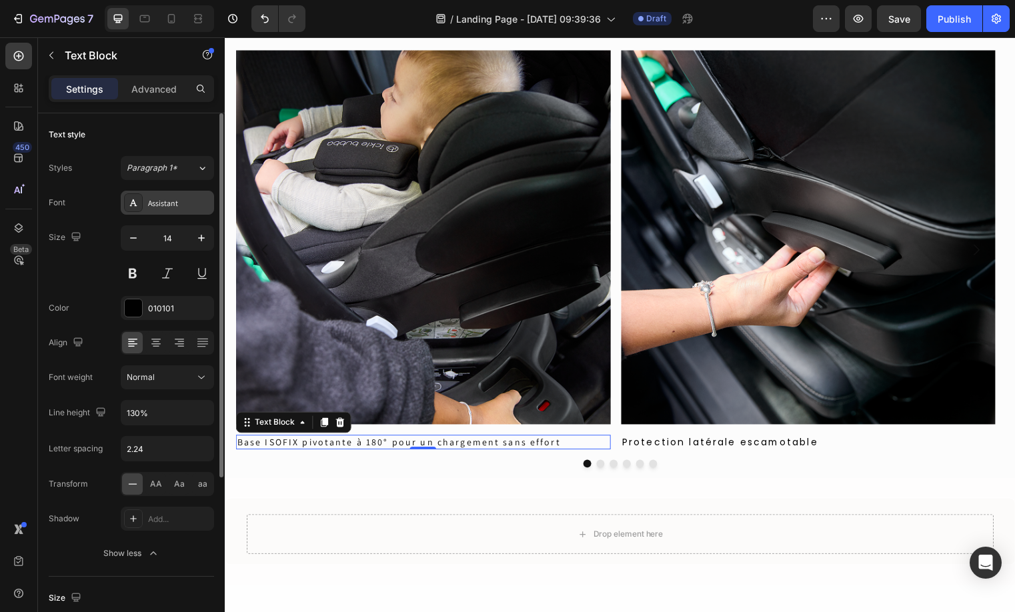
click at [151, 211] on div "Assistant" at bounding box center [167, 203] width 93 height 24
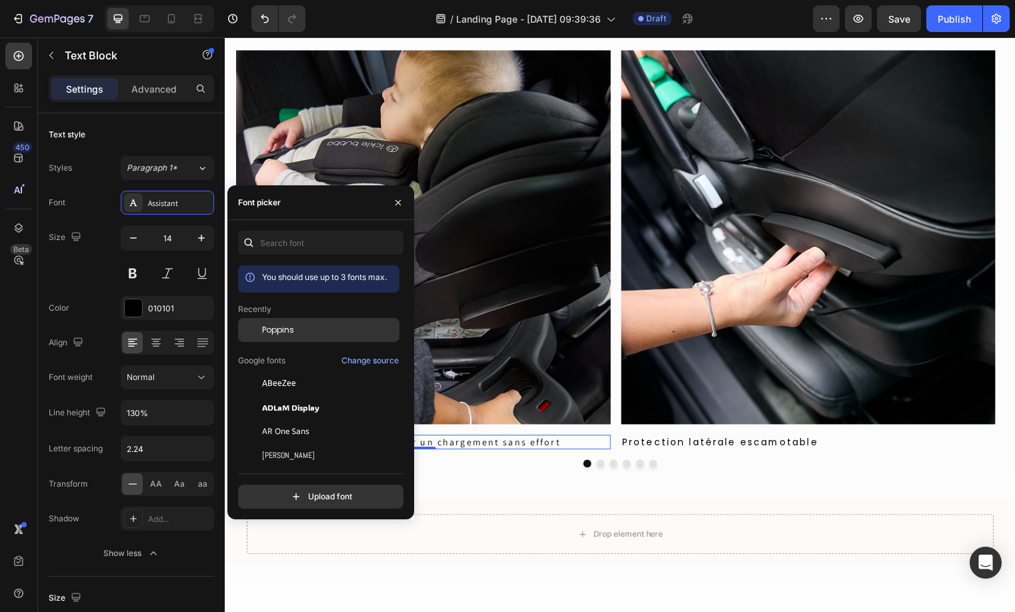
click at [325, 331] on div "Poppins" at bounding box center [329, 330] width 135 height 12
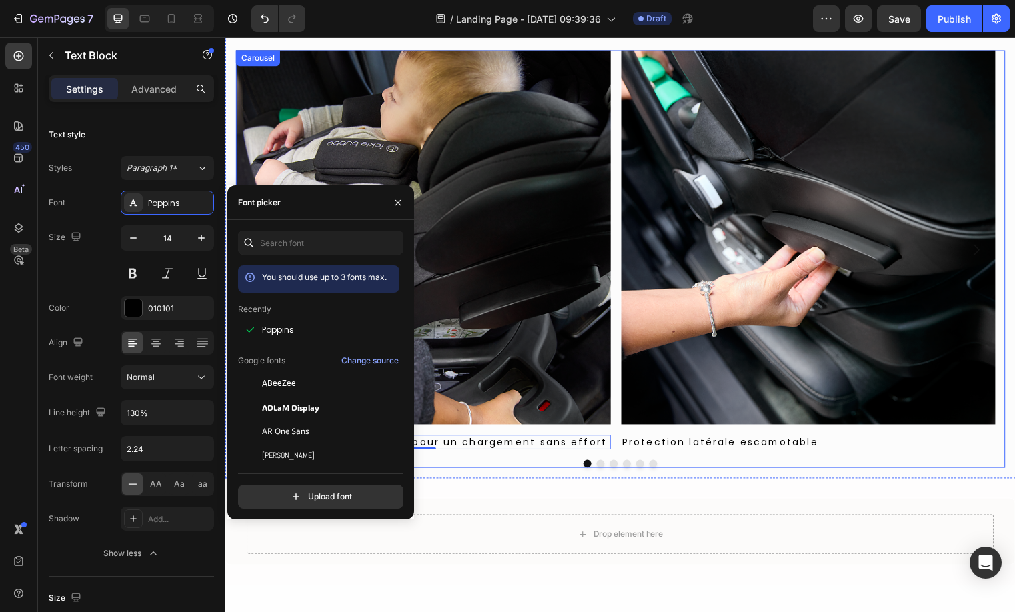
click at [841, 455] on div "Image Base ISOFIX pivotante à 180° pour un chargement sans effort Text Block 0 …" at bounding box center [624, 261] width 779 height 423
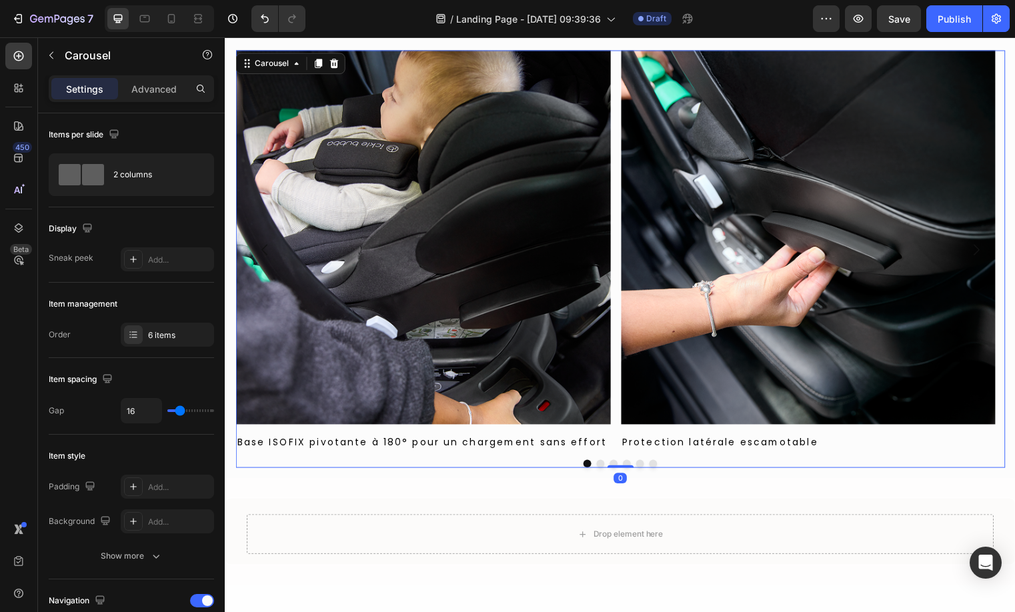
click at [601, 468] on button "Dot" at bounding box center [605, 469] width 8 height 8
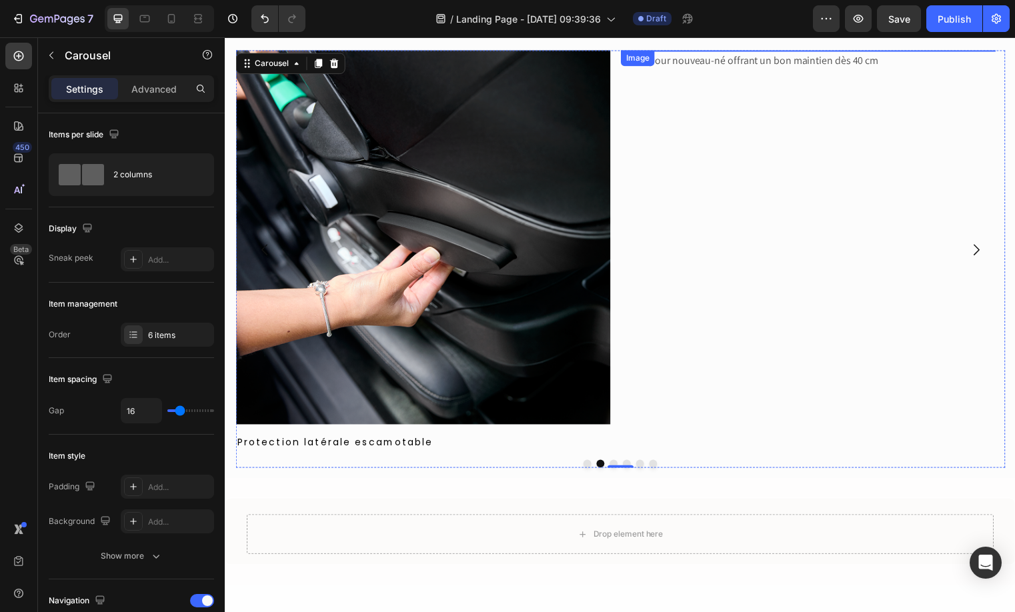
click at [765, 50] on img at bounding box center [814, 50] width 379 height 0
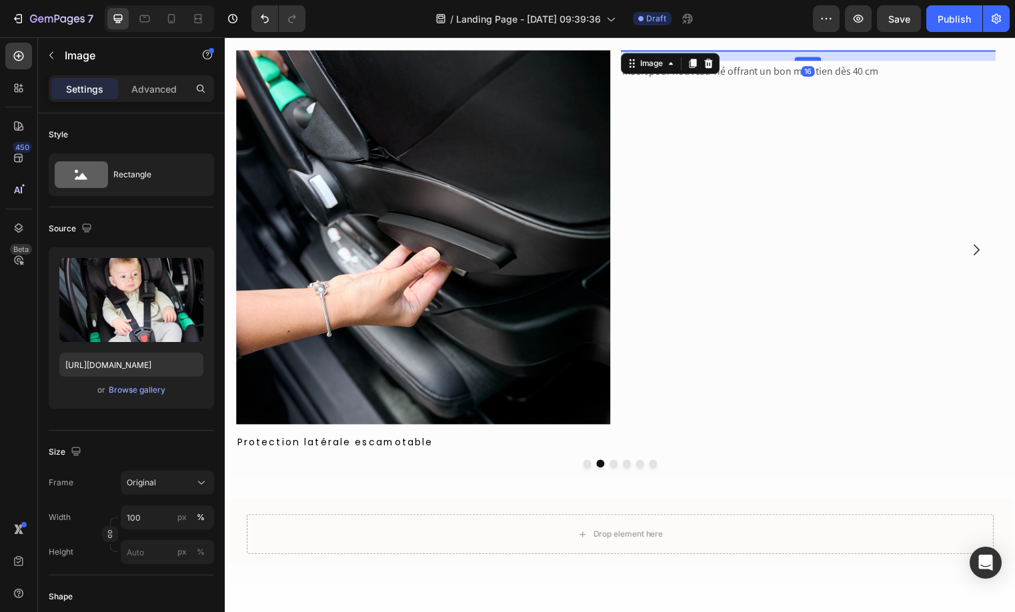
drag, startPoint x: 813, startPoint y: 427, endPoint x: 813, endPoint y: 437, distance: 10.7
click at [813, 61] on div at bounding box center [814, 59] width 27 height 4
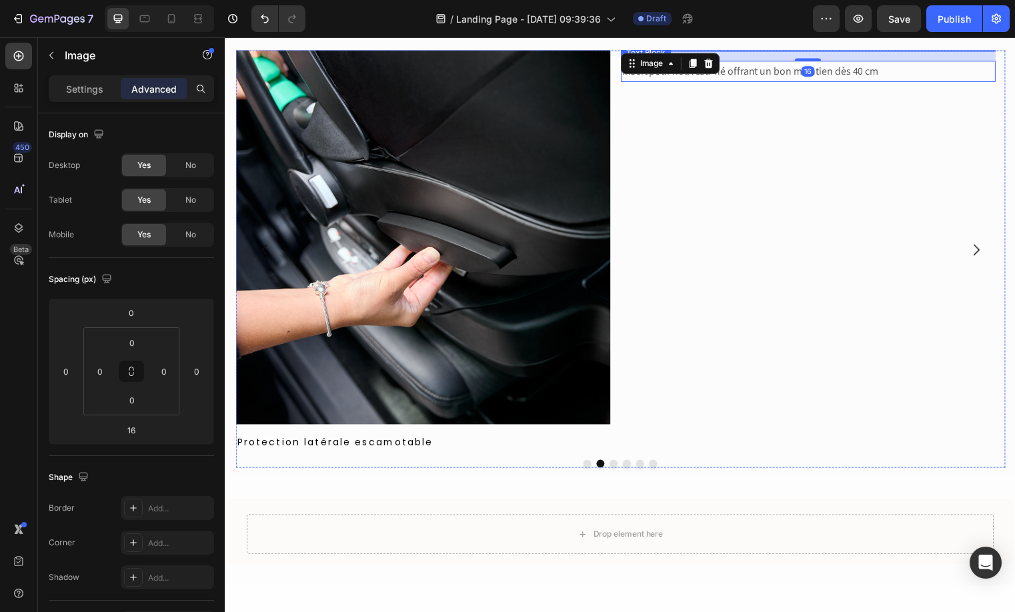
click at [739, 81] on p "Insert pour nouveau-né offrant un bon maintien dès 40 cm" at bounding box center [815, 71] width 377 height 19
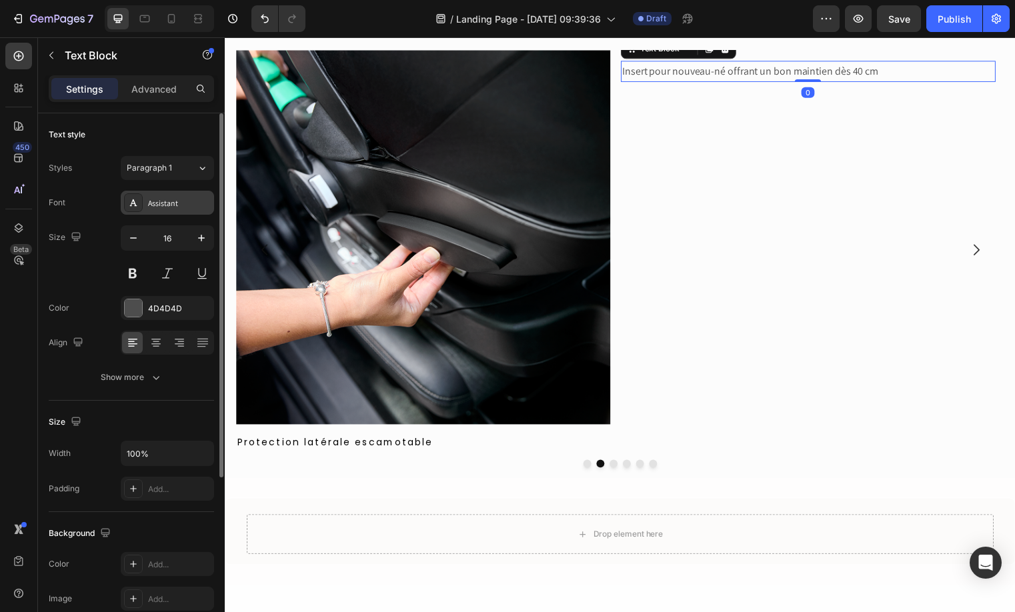
click at [169, 211] on div "Assistant" at bounding box center [167, 203] width 93 height 24
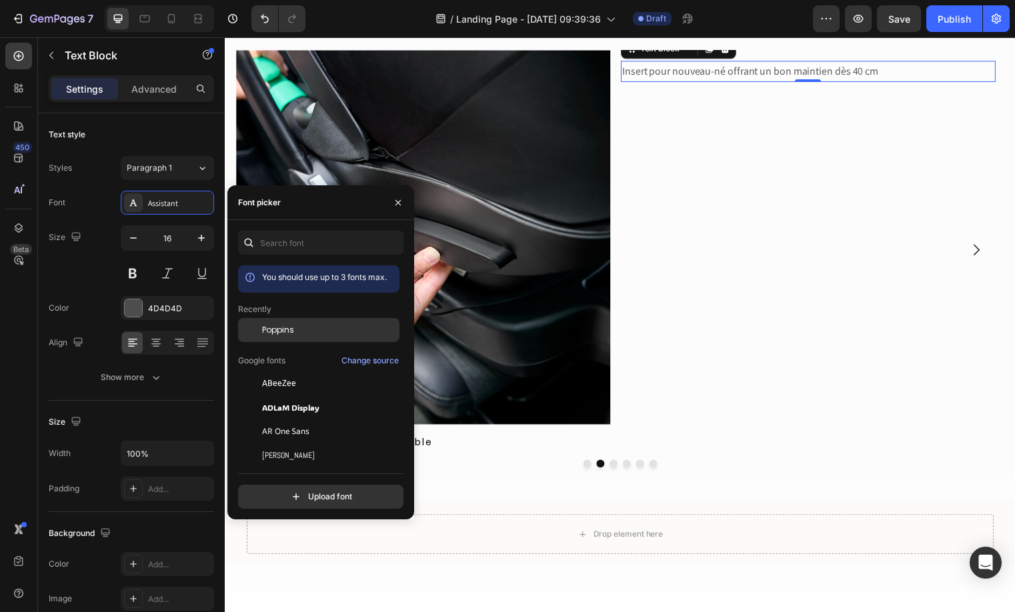
click at [295, 329] on div "Poppins" at bounding box center [329, 330] width 135 height 12
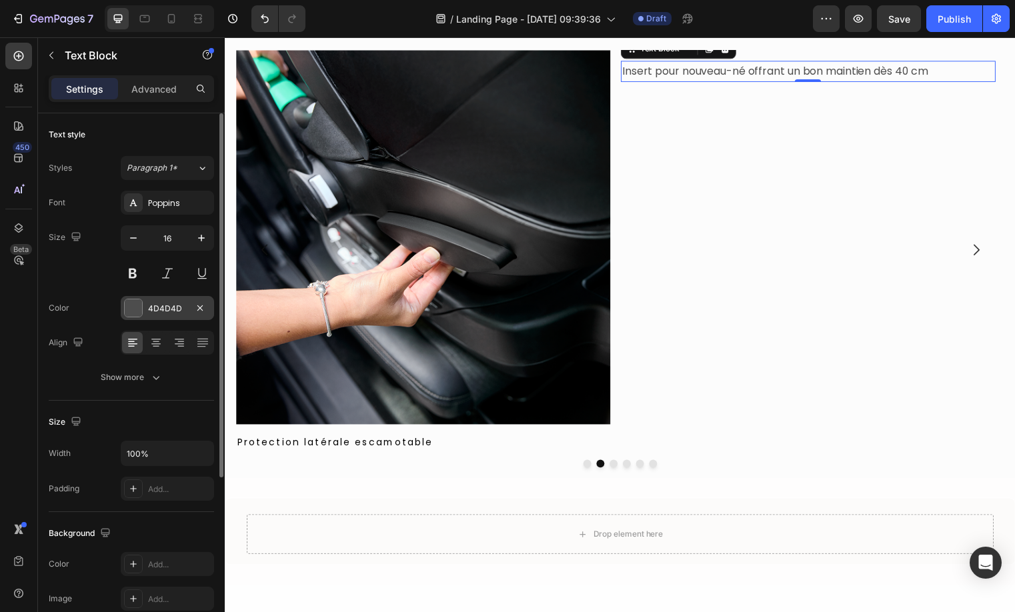
click at [137, 303] on div at bounding box center [133, 307] width 17 height 17
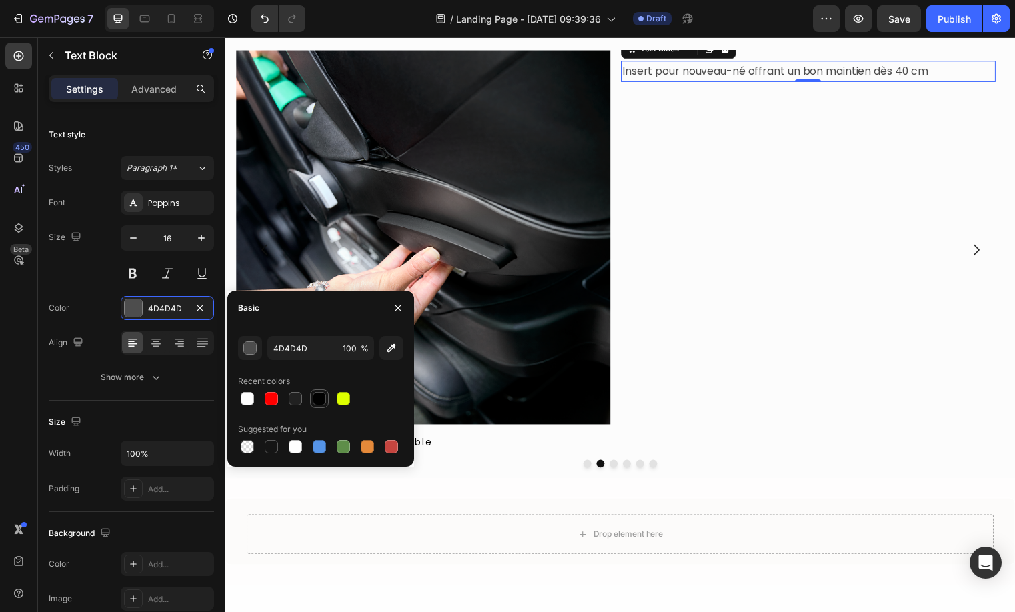
click at [323, 405] on div at bounding box center [319, 398] width 13 height 13
type input "010101"
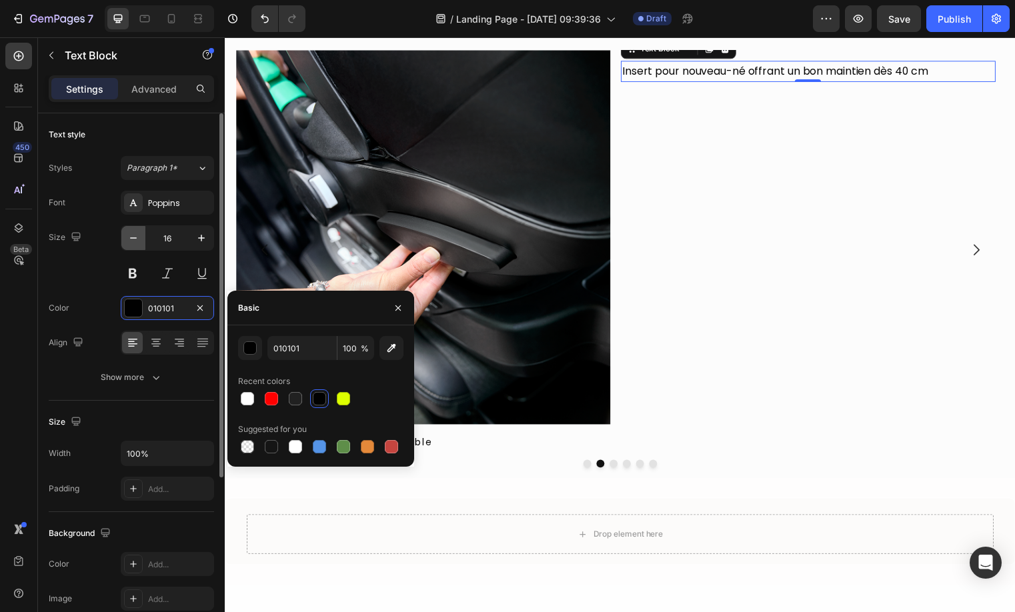
click at [133, 236] on icon "button" at bounding box center [133, 237] width 13 height 13
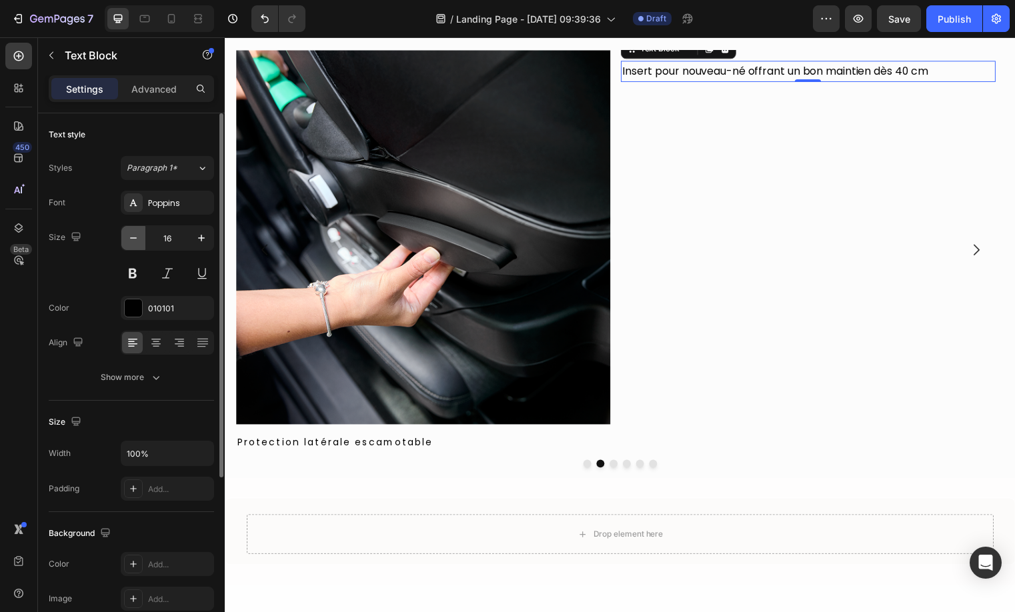
click at [133, 236] on icon "button" at bounding box center [133, 237] width 13 height 13
type input "14"
click at [136, 369] on button "Show more" at bounding box center [131, 377] width 165 height 24
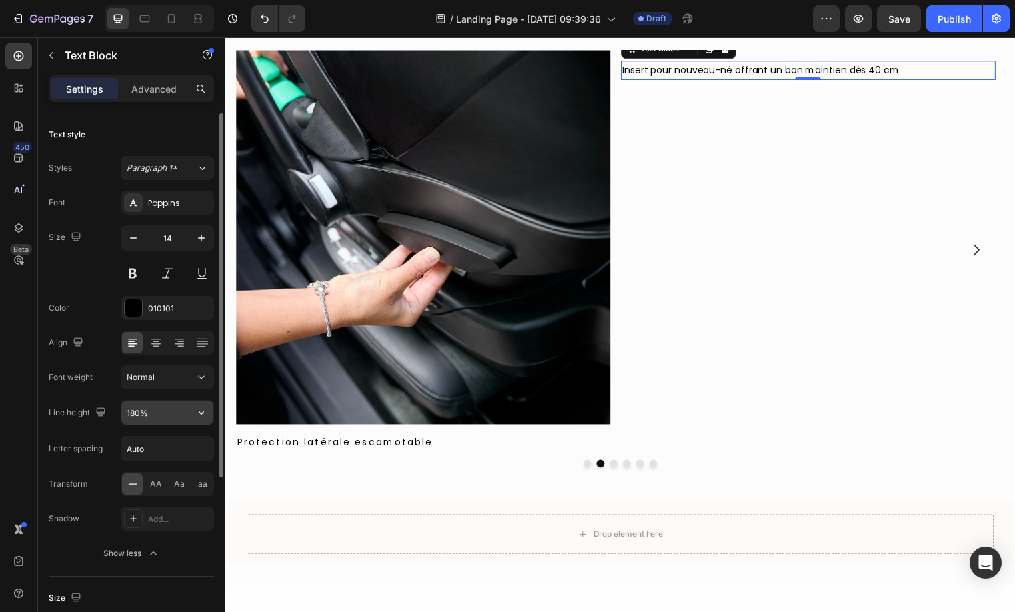
click at [142, 407] on input "180%" at bounding box center [167, 413] width 92 height 24
type input "130%"
click at [174, 443] on input "Auto" at bounding box center [167, 449] width 92 height 24
type input "2.24"
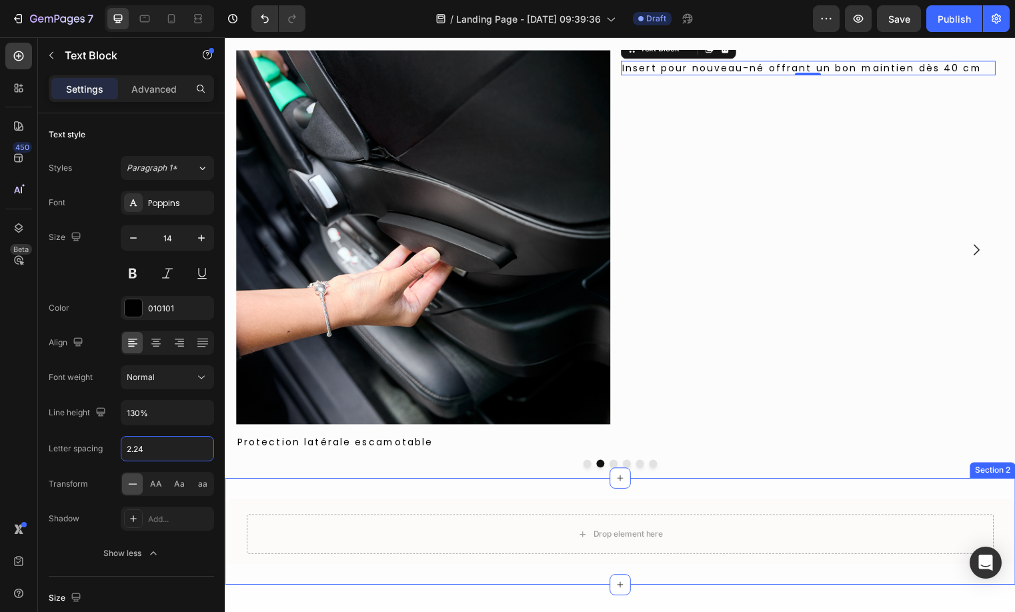
click at [795, 493] on div "Drop element here Row Row Section 2" at bounding box center [625, 537] width 800 height 108
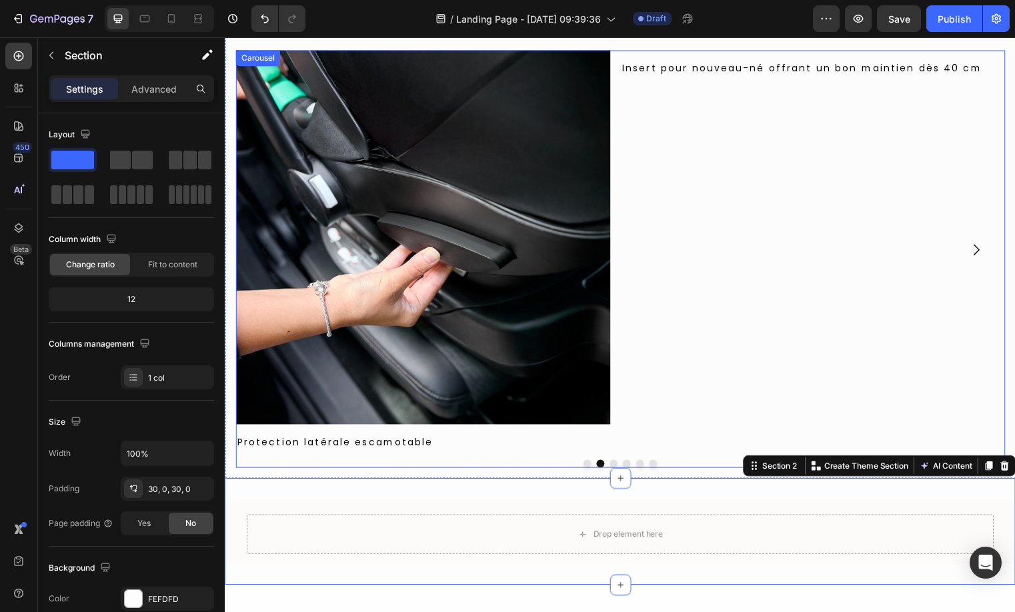
click at [614, 468] on button "Dot" at bounding box center [618, 469] width 8 height 8
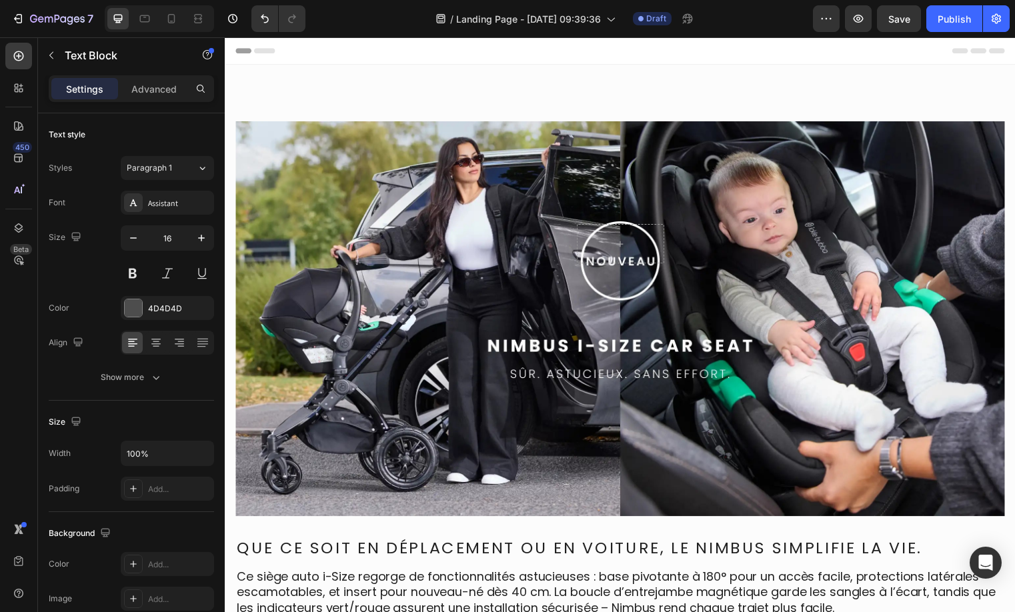
scroll to position [706, 0]
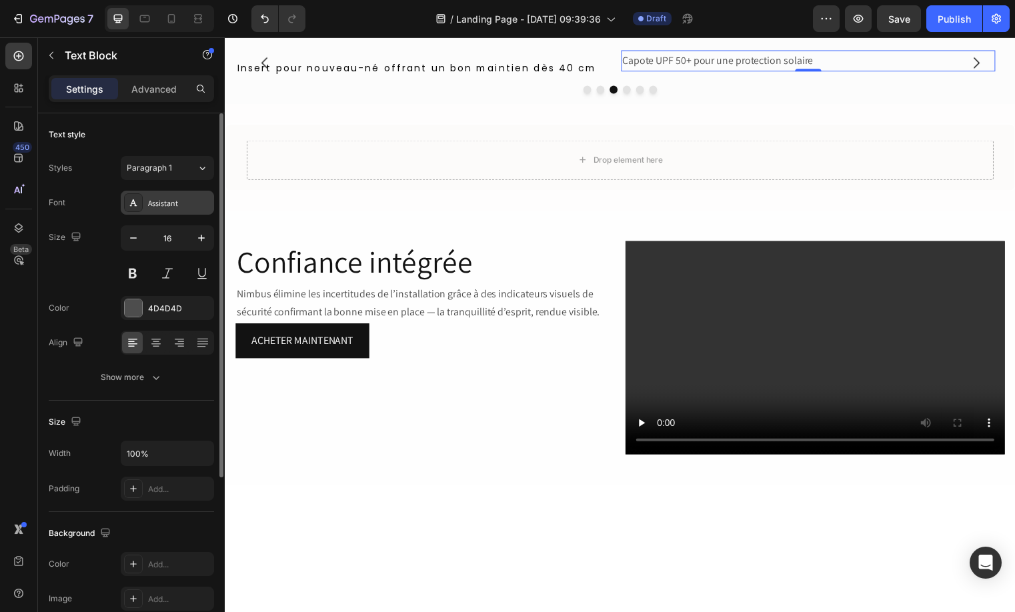
click at [165, 200] on div "Assistant" at bounding box center [179, 203] width 63 height 12
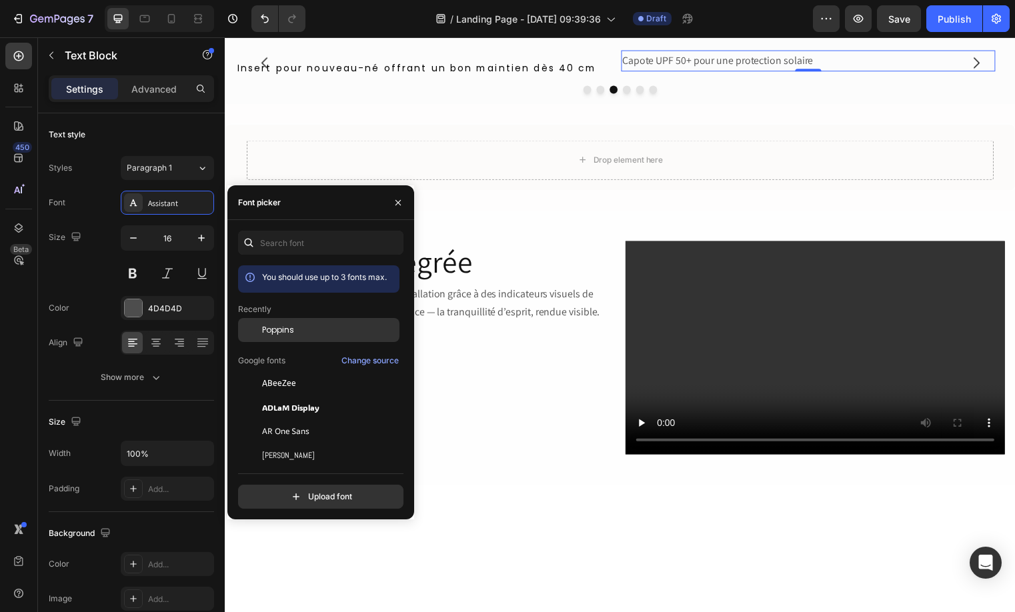
click at [265, 419] on div "Poppins" at bounding box center [318, 431] width 161 height 24
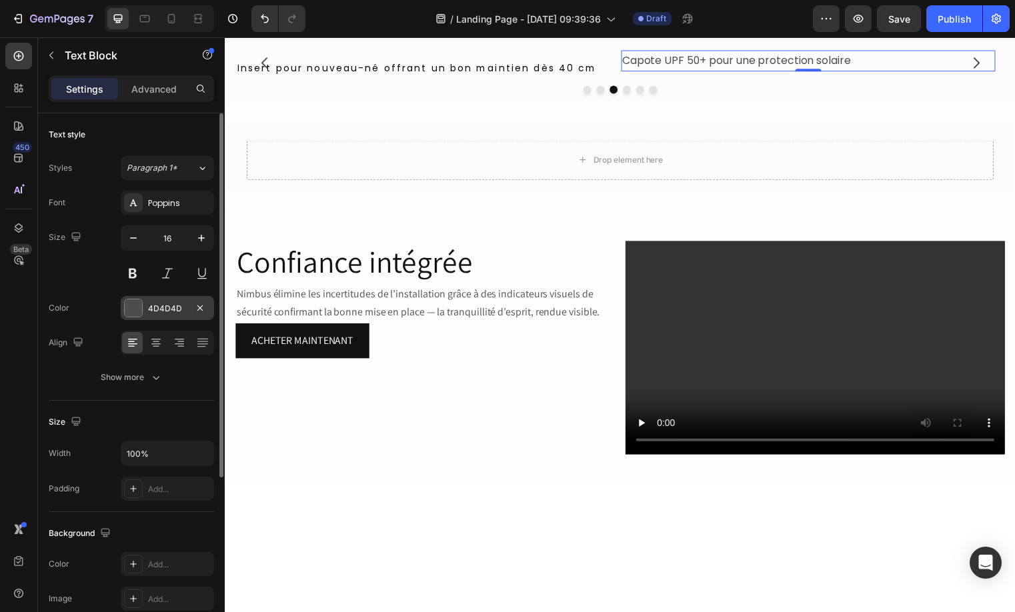
click at [183, 305] on div "4D4D4D" at bounding box center [167, 309] width 39 height 12
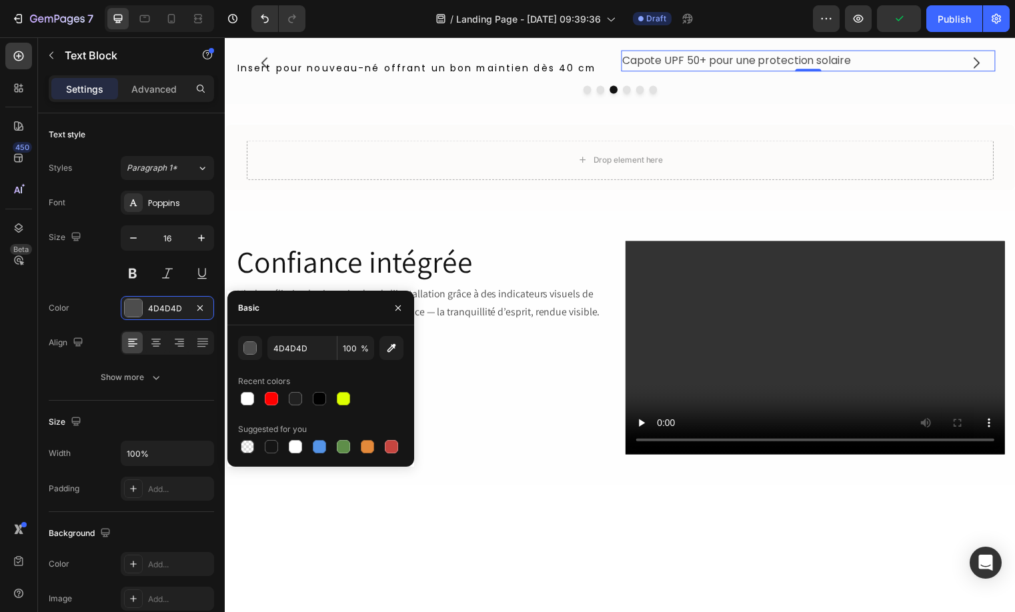
click at [339, 414] on div "4D4D4D 100 % Recent colors Suggested for you" at bounding box center [320, 396] width 165 height 120
click at [302, 392] on div at bounding box center [295, 399] width 16 height 16
click at [313, 393] on div at bounding box center [319, 398] width 13 height 13
type input "010101"
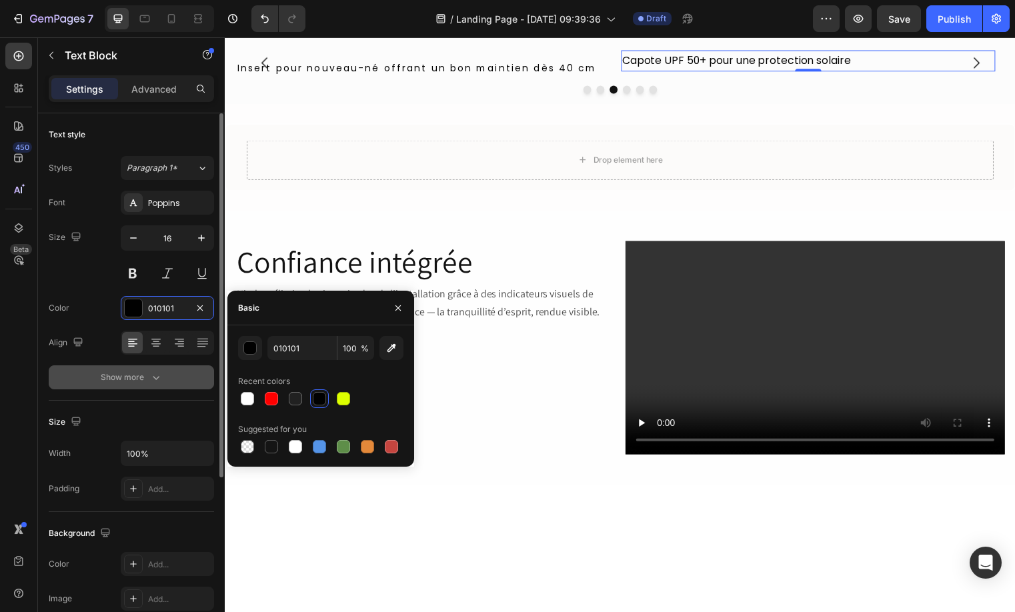
click at [129, 372] on div "Show more" at bounding box center [132, 377] width 62 height 13
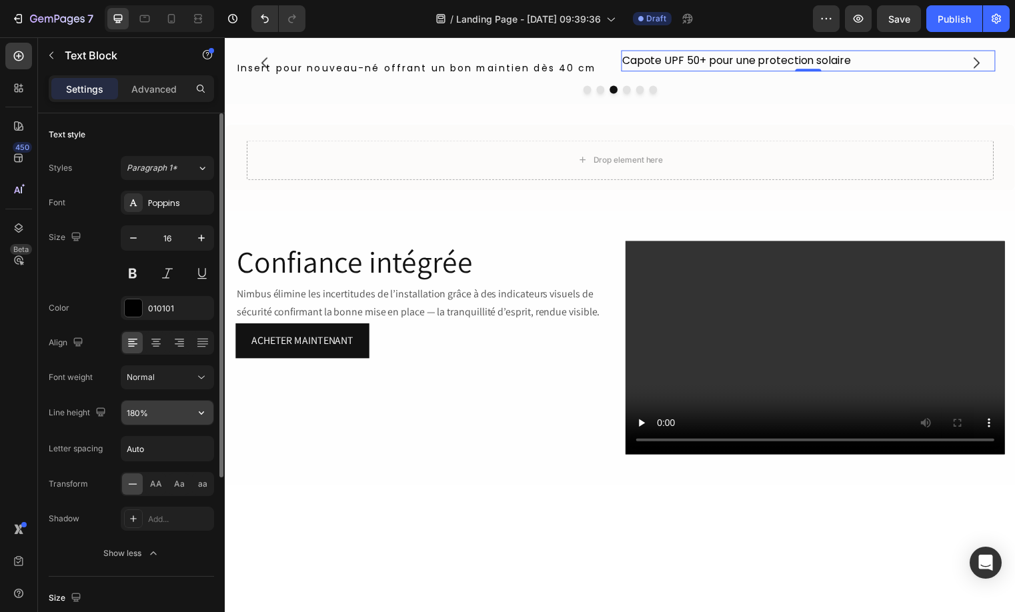
click at [142, 410] on input "180%" at bounding box center [167, 413] width 92 height 24
type input "130%"
click at [155, 445] on input "Auto" at bounding box center [167, 449] width 92 height 24
type input "2.24"
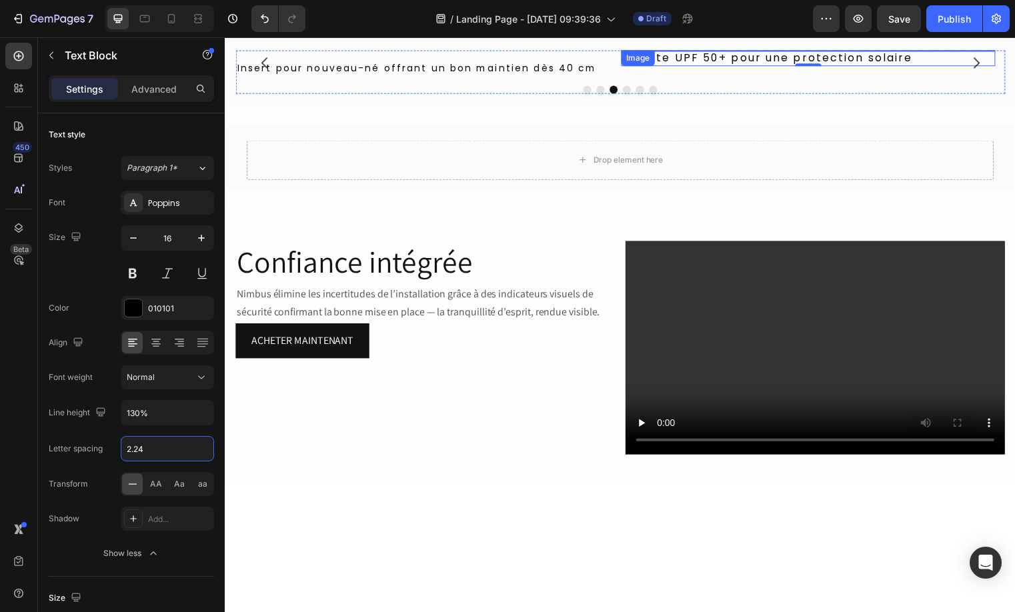
click at [803, 50] on img at bounding box center [814, 50] width 379 height 0
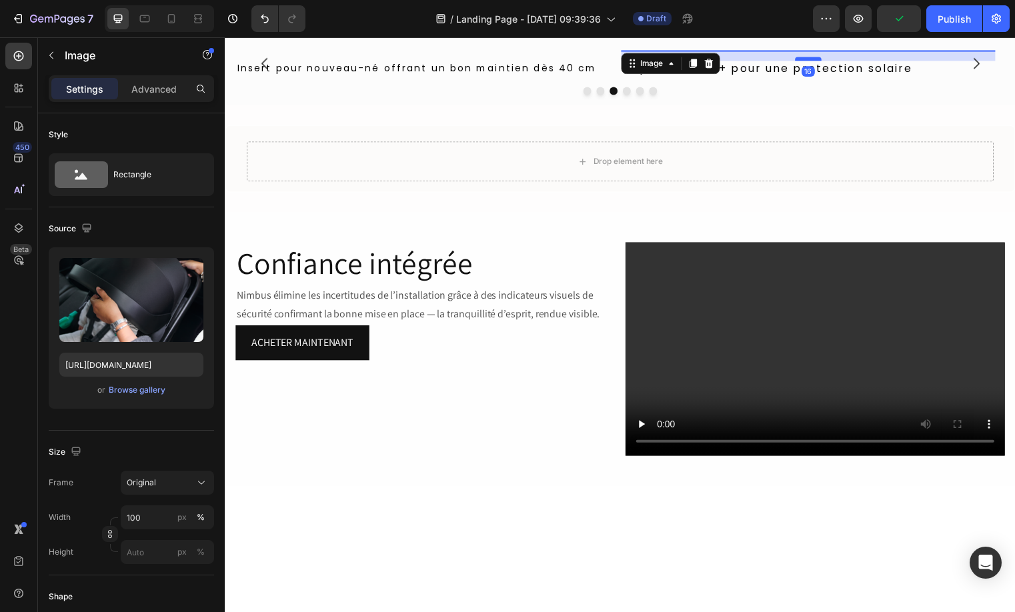
drag, startPoint x: 812, startPoint y: 426, endPoint x: 812, endPoint y: 437, distance: 10.7
click at [812, 61] on div at bounding box center [814, 59] width 27 height 4
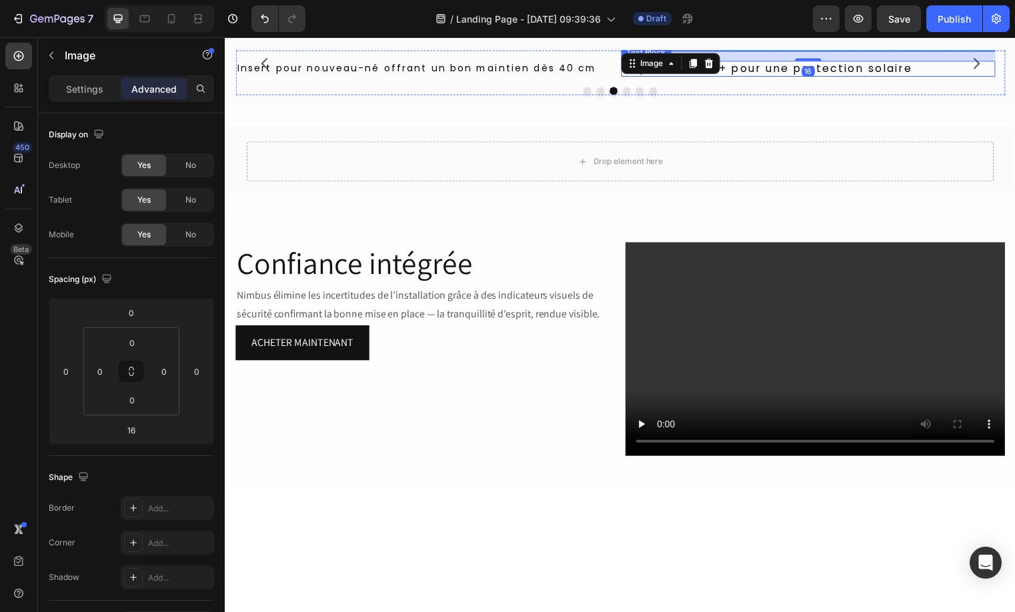
click at [671, 76] on p "Capote UPF 50+ pour une protection solaire" at bounding box center [815, 69] width 377 height 14
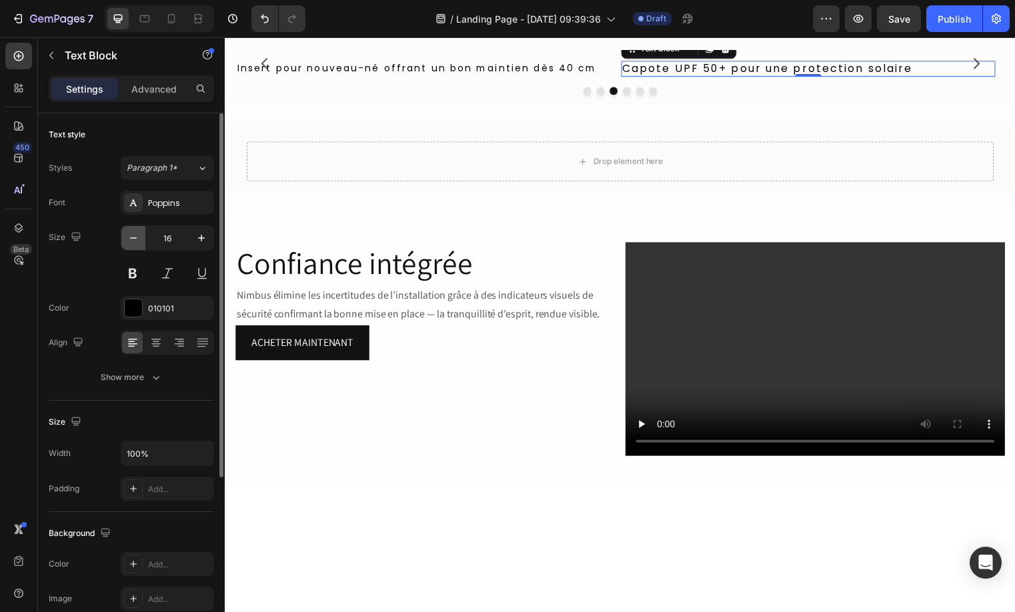
click at [142, 238] on button "button" at bounding box center [133, 238] width 24 height 24
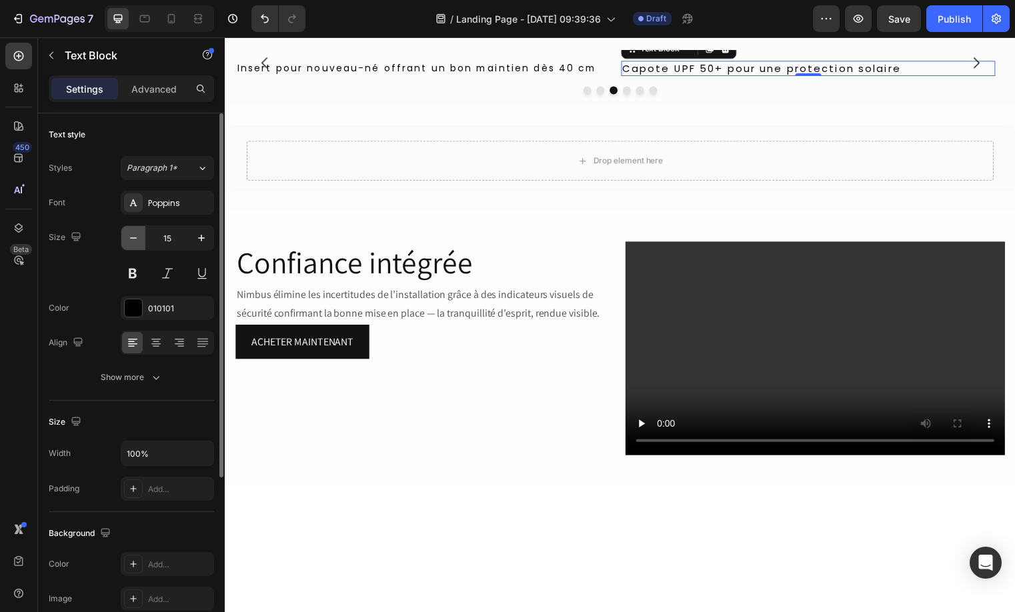
click at [142, 238] on button "button" at bounding box center [133, 238] width 24 height 24
type input "14"
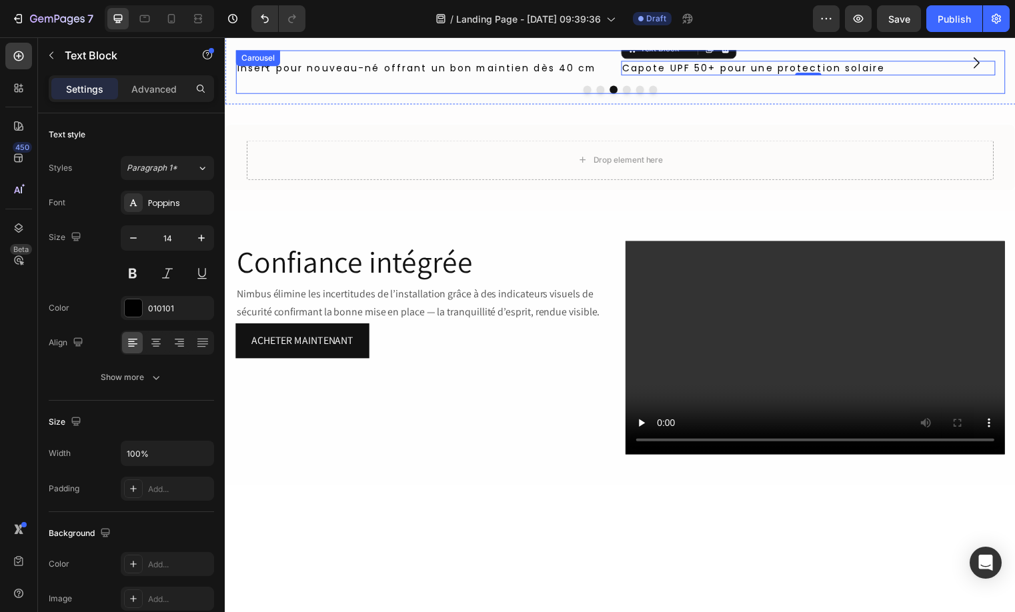
click at [627, 94] on button "Dot" at bounding box center [631, 90] width 8 height 8
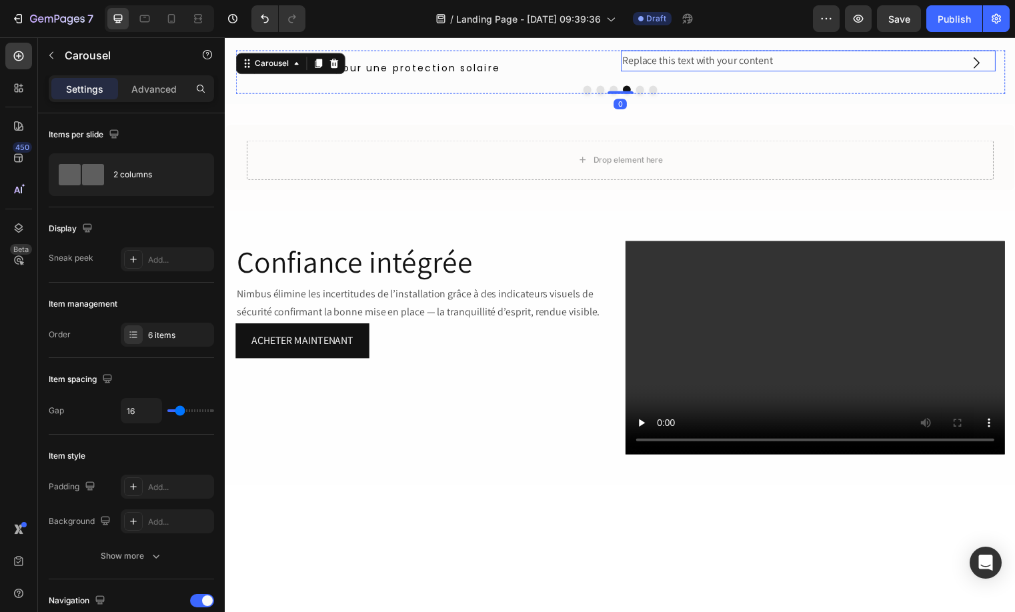
click at [693, 72] on div "Replace this text with your content" at bounding box center [814, 61] width 379 height 22
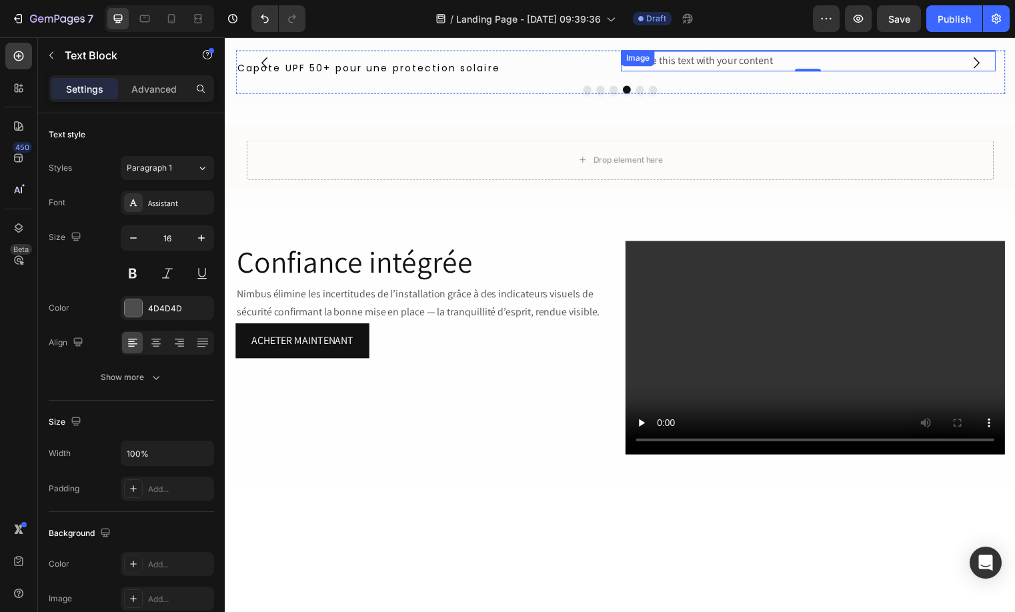
click at [801, 50] on img at bounding box center [814, 50] width 379 height 0
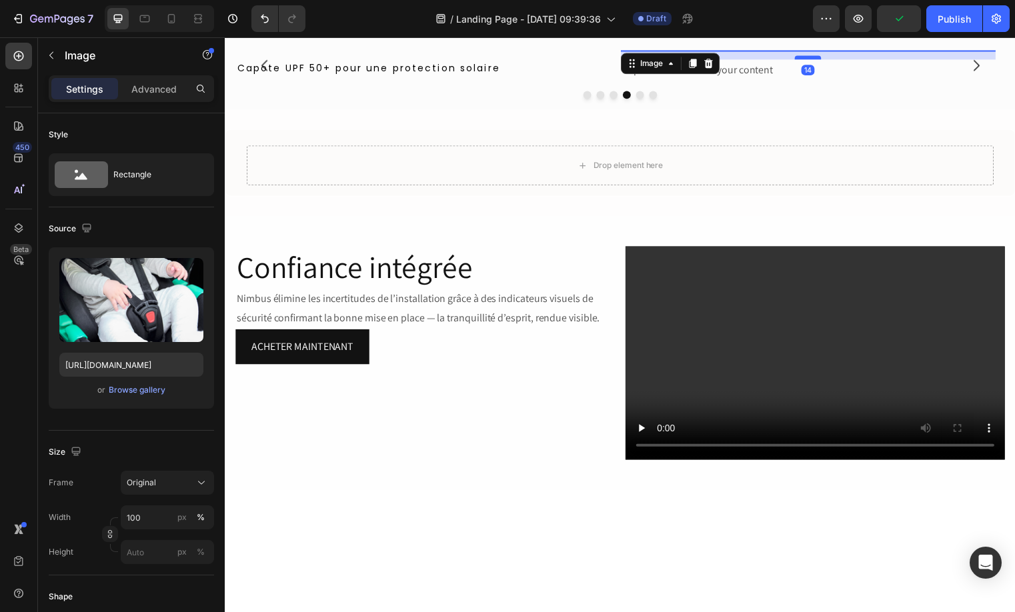
drag, startPoint x: 807, startPoint y: 427, endPoint x: 807, endPoint y: 436, distance: 9.3
click at [807, 59] on div at bounding box center [814, 57] width 27 height 4
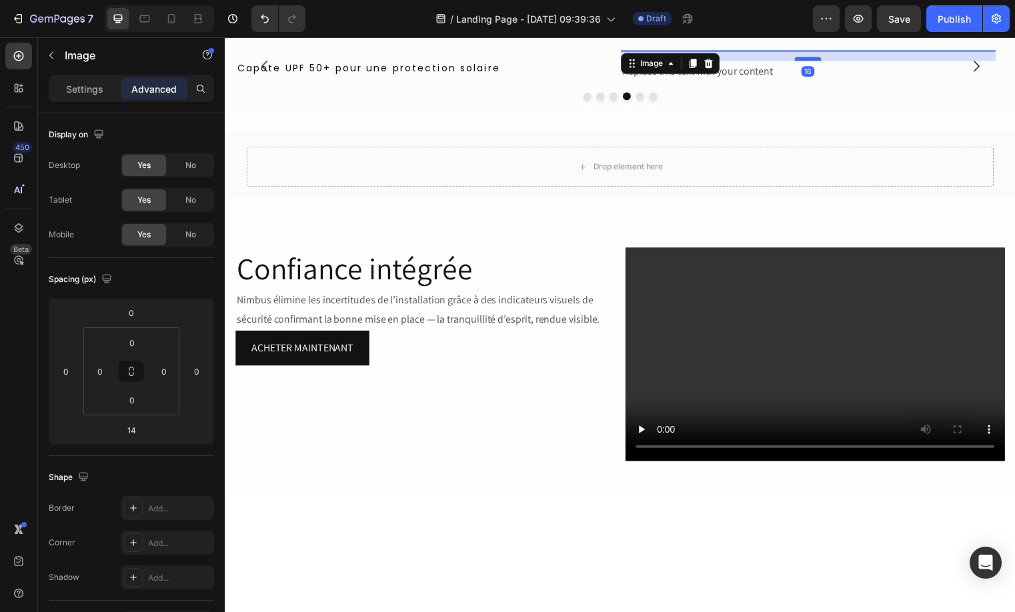
click at [807, 61] on div at bounding box center [814, 59] width 27 height 4
type input "16"
click at [648, 83] on div "Replace this text with your content" at bounding box center [814, 72] width 379 height 22
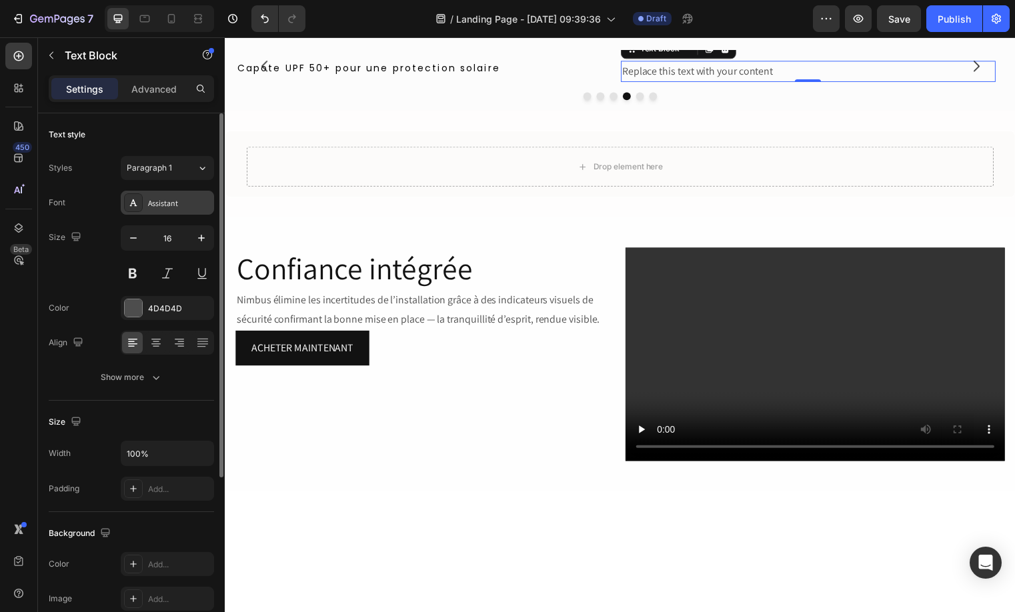
click at [168, 205] on div "Assistant" at bounding box center [179, 203] width 63 height 12
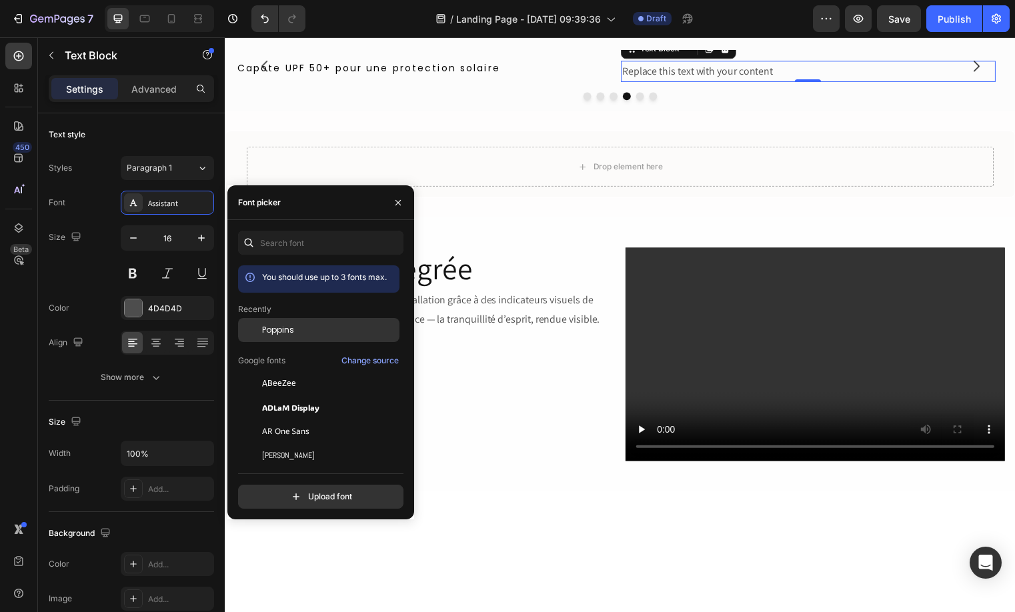
click at [259, 327] on div at bounding box center [250, 330] width 24 height 24
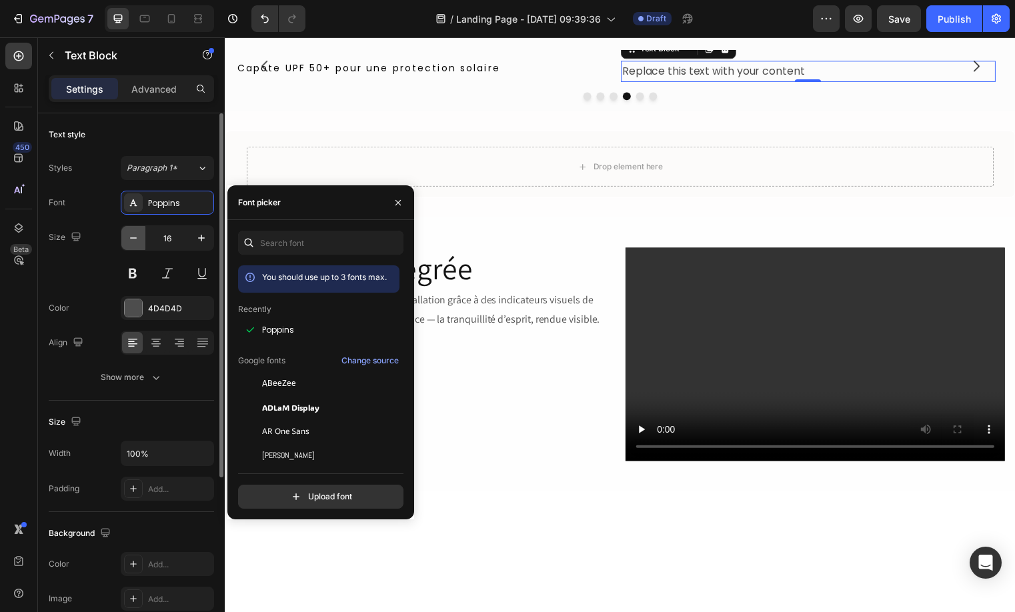
click at [129, 245] on button "button" at bounding box center [133, 238] width 24 height 24
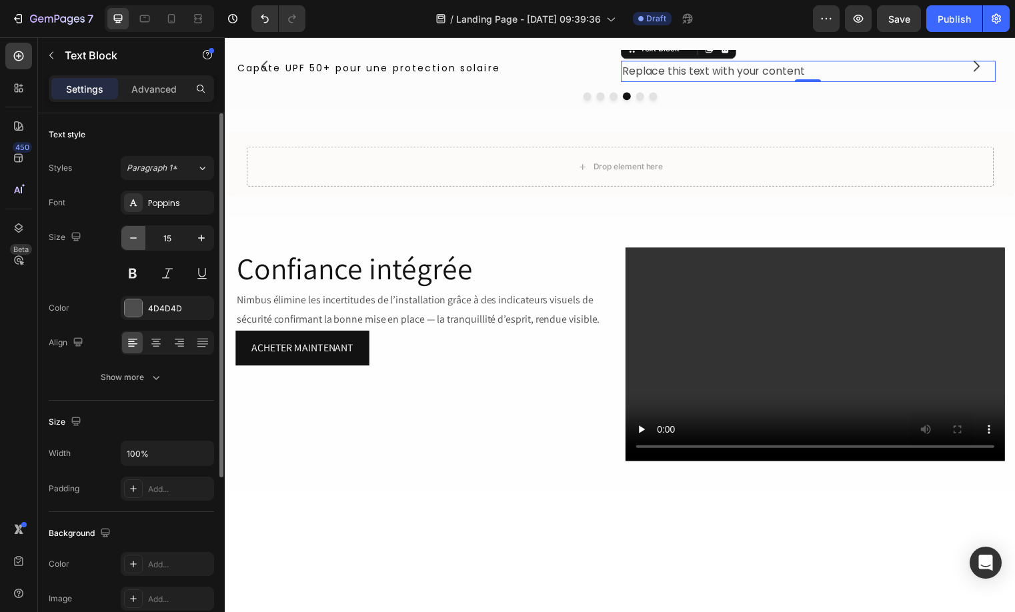
click at [129, 245] on button "button" at bounding box center [133, 238] width 24 height 24
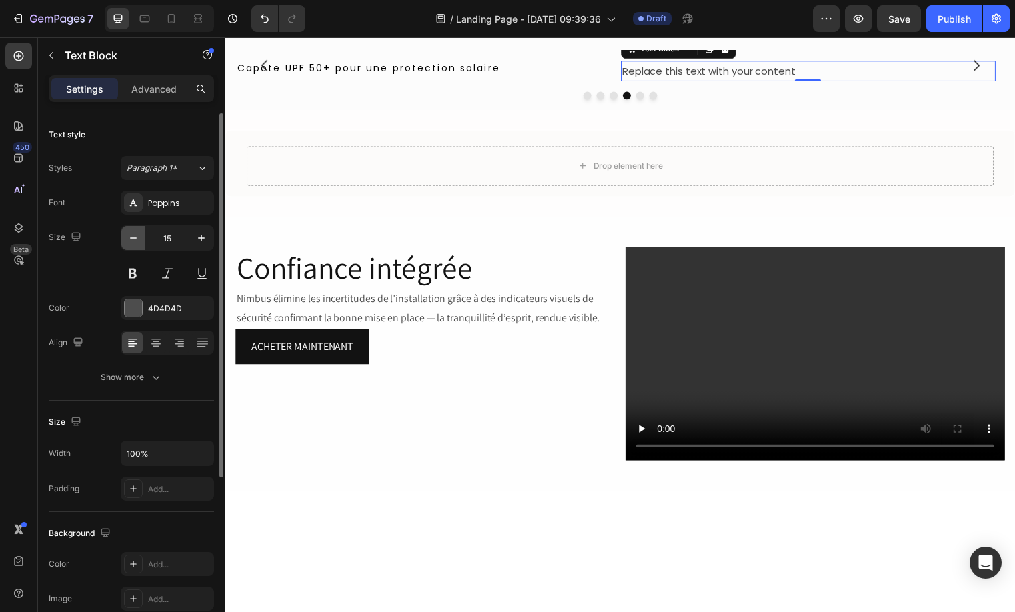
type input "14"
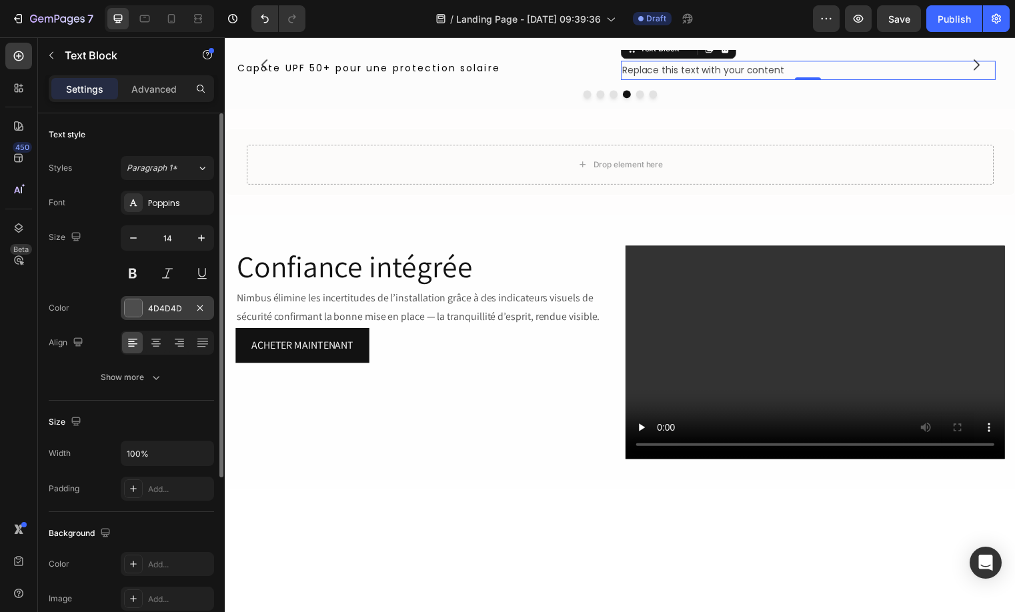
click at [152, 303] on div "4D4D4D" at bounding box center [167, 309] width 39 height 12
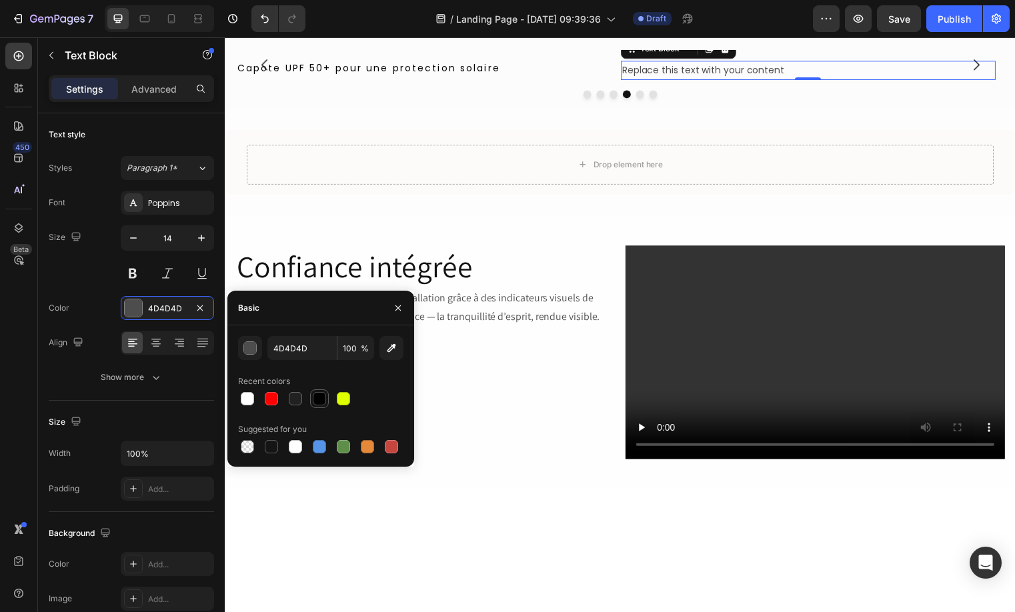
click at [324, 403] on div at bounding box center [319, 398] width 13 height 13
type input "010101"
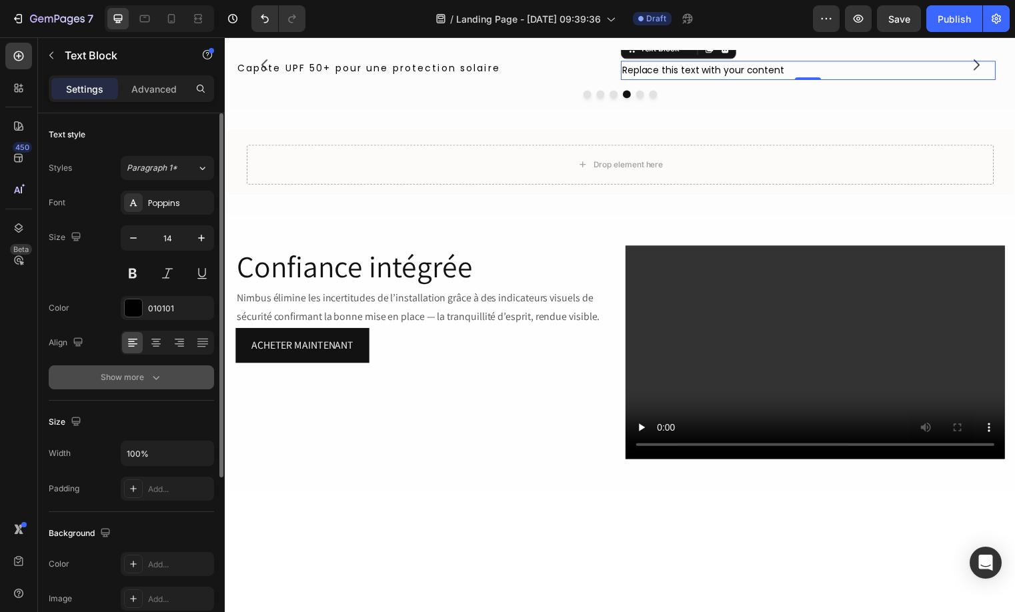
click at [156, 384] on button "Show more" at bounding box center [131, 377] width 165 height 24
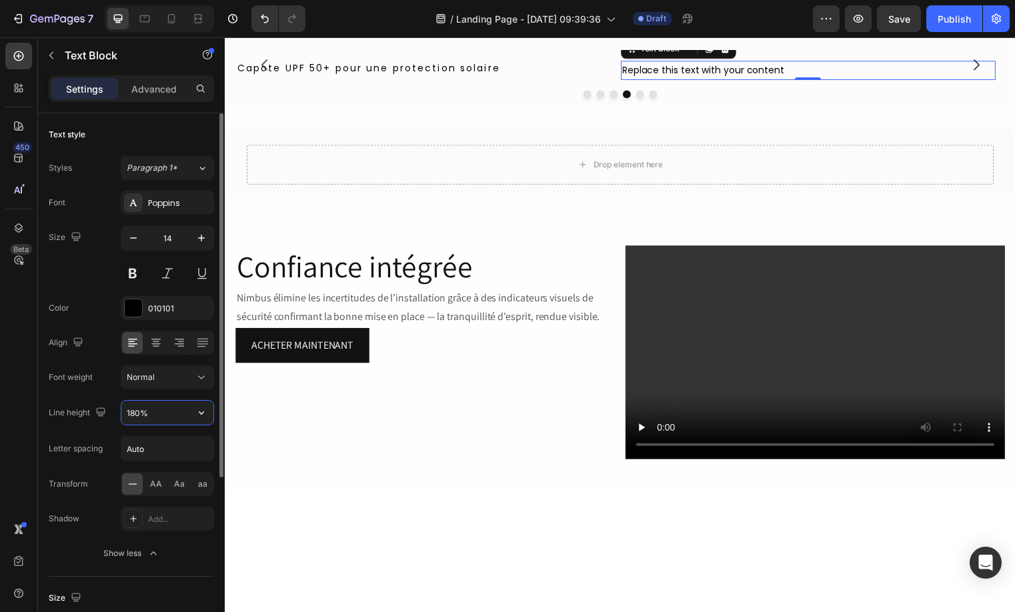
click at [138, 412] on input "180%" at bounding box center [167, 413] width 92 height 24
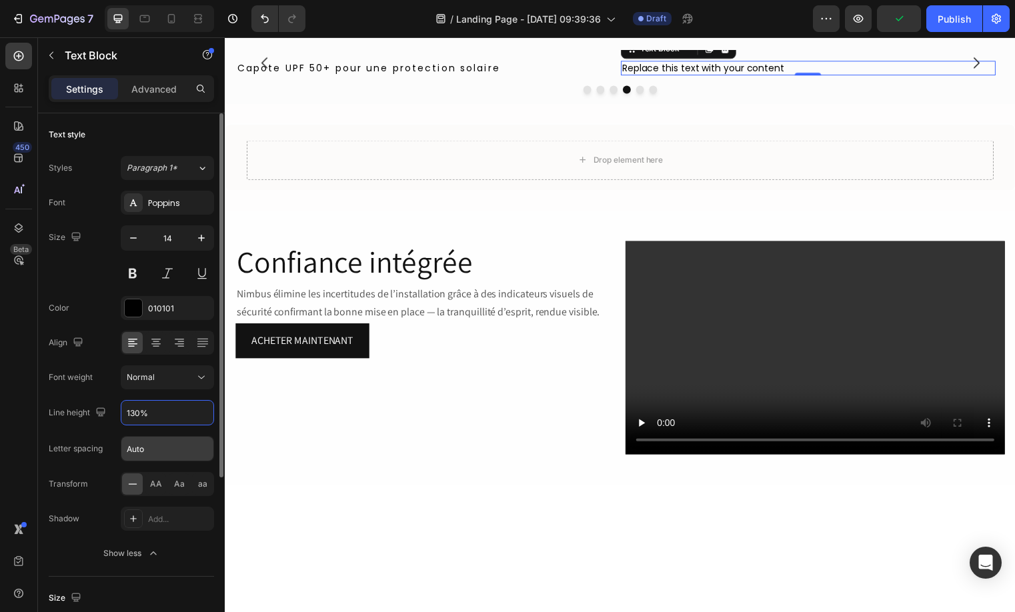
type input "130%"
click at [151, 446] on input "Auto" at bounding box center [167, 449] width 92 height 24
type input "2.24"
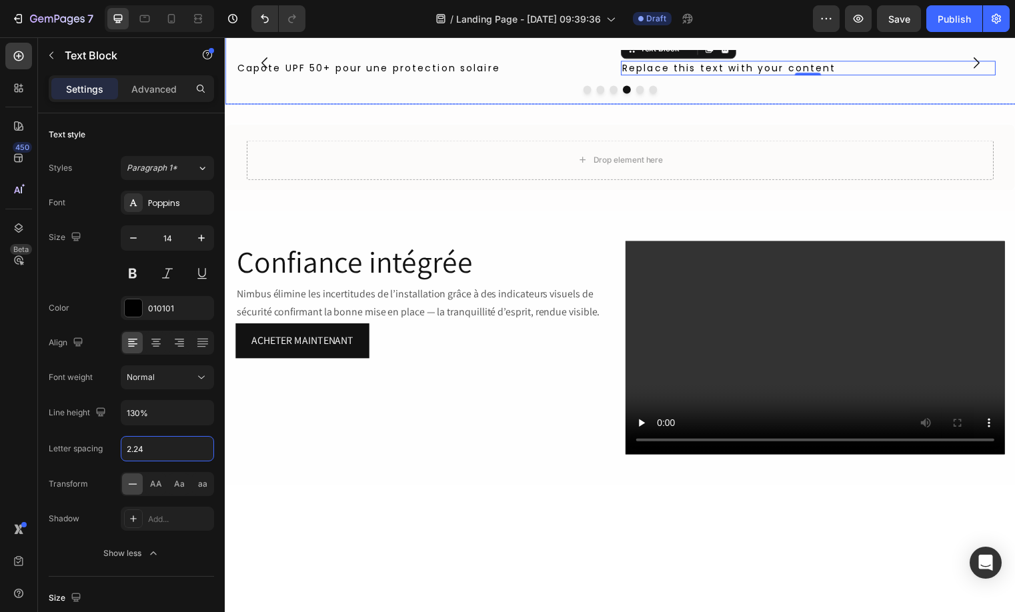
click at [488, 105] on div "Points forts du Nimbus Heading Image Base ISOFIX pivotante à 180° pour un charg…" at bounding box center [625, 51] width 800 height 105
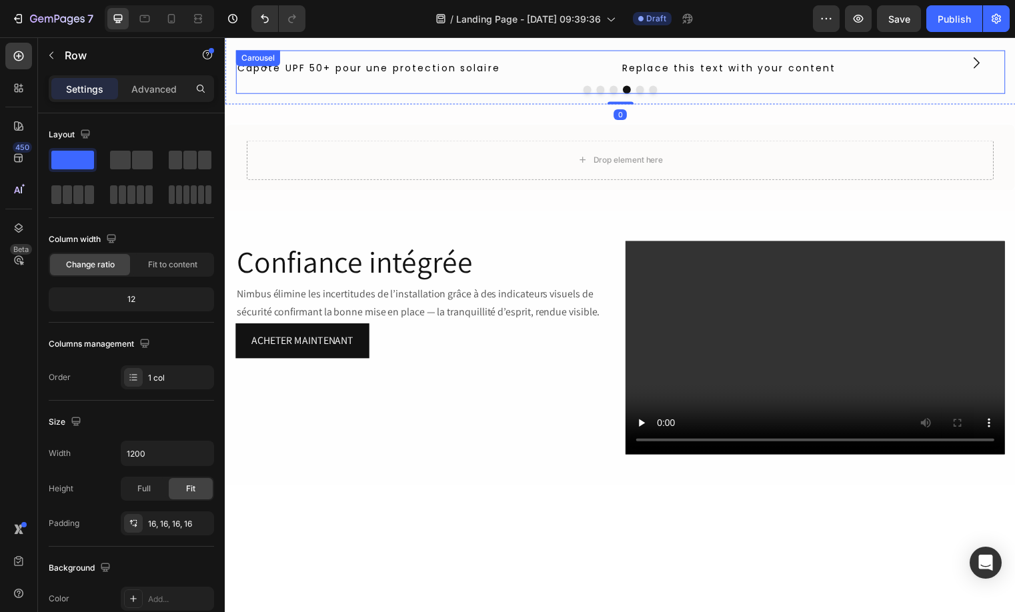
click at [641, 94] on button "Dot" at bounding box center [645, 90] width 8 height 8
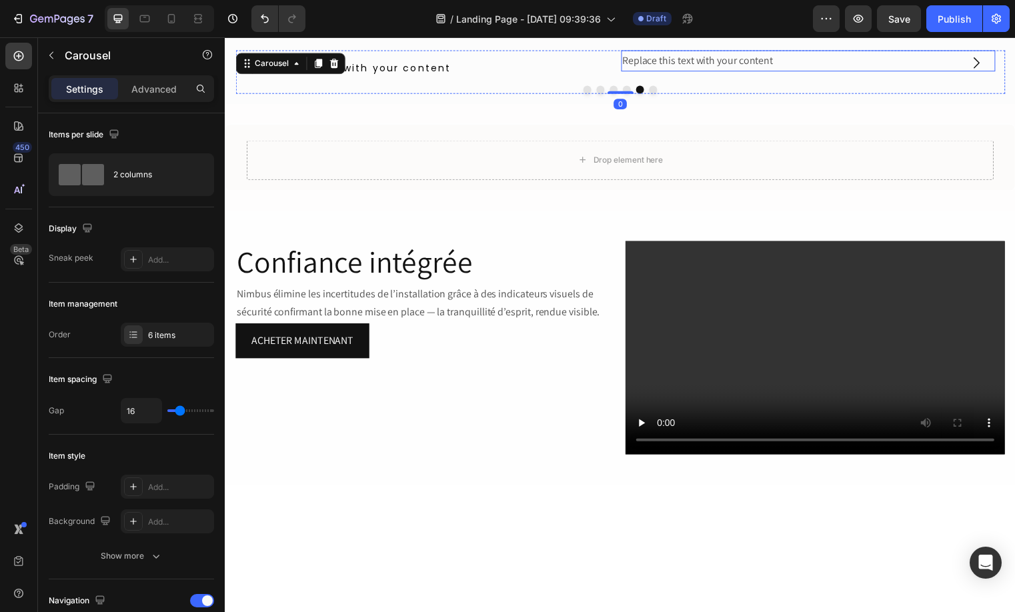
click at [698, 72] on div "Replace this text with your content" at bounding box center [814, 61] width 379 height 22
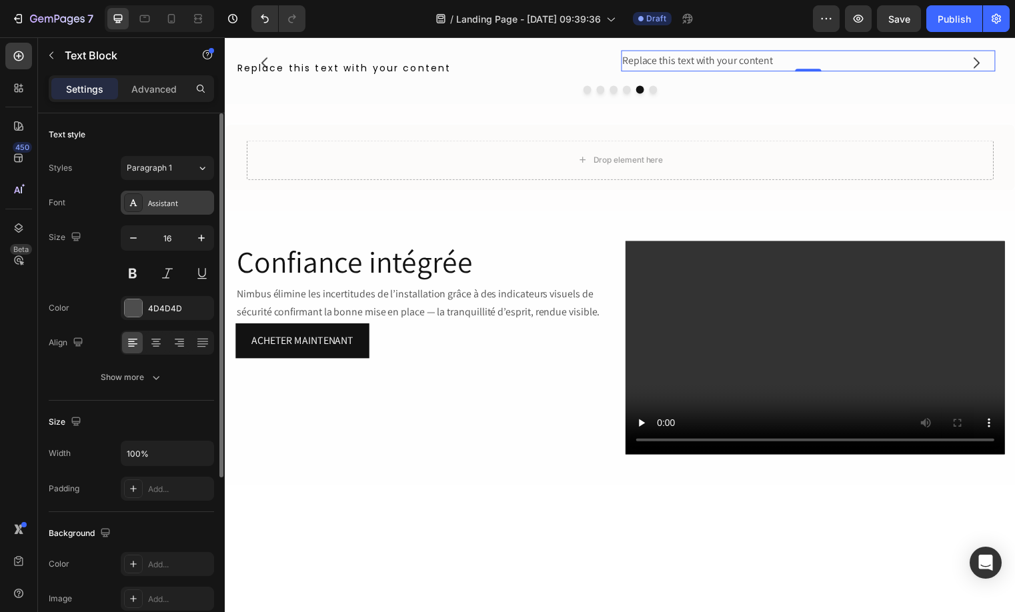
click at [144, 203] on div "Assistant" at bounding box center [167, 203] width 93 height 24
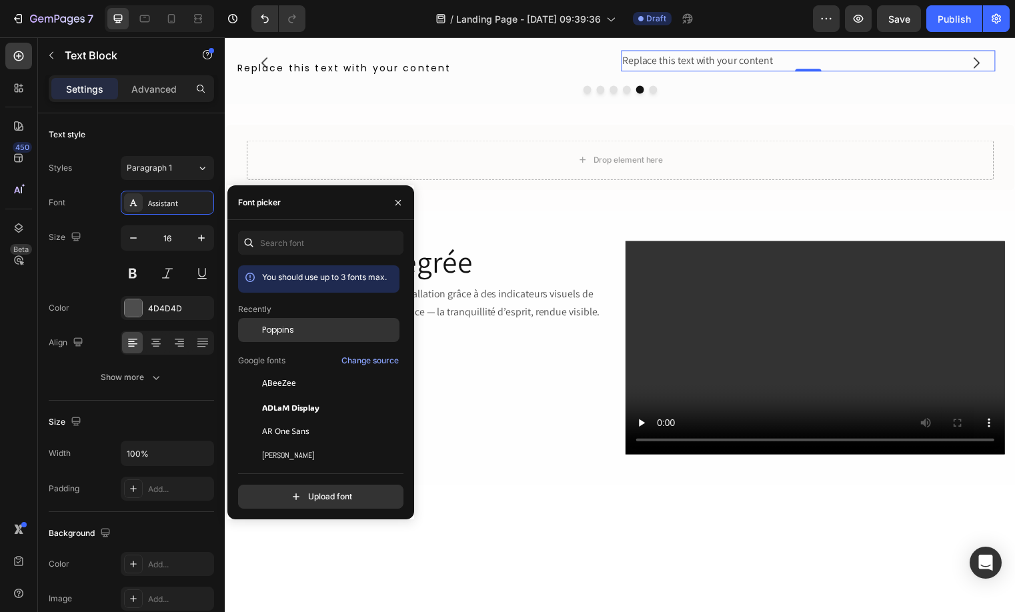
click at [267, 328] on span "Poppins" at bounding box center [278, 330] width 32 height 12
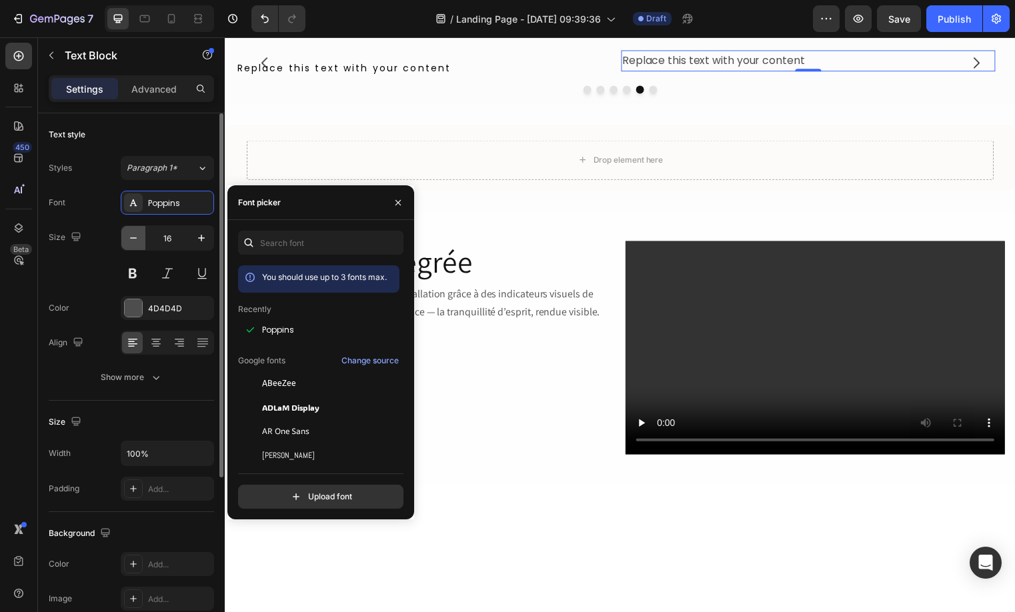
click at [125, 239] on button "button" at bounding box center [133, 238] width 24 height 24
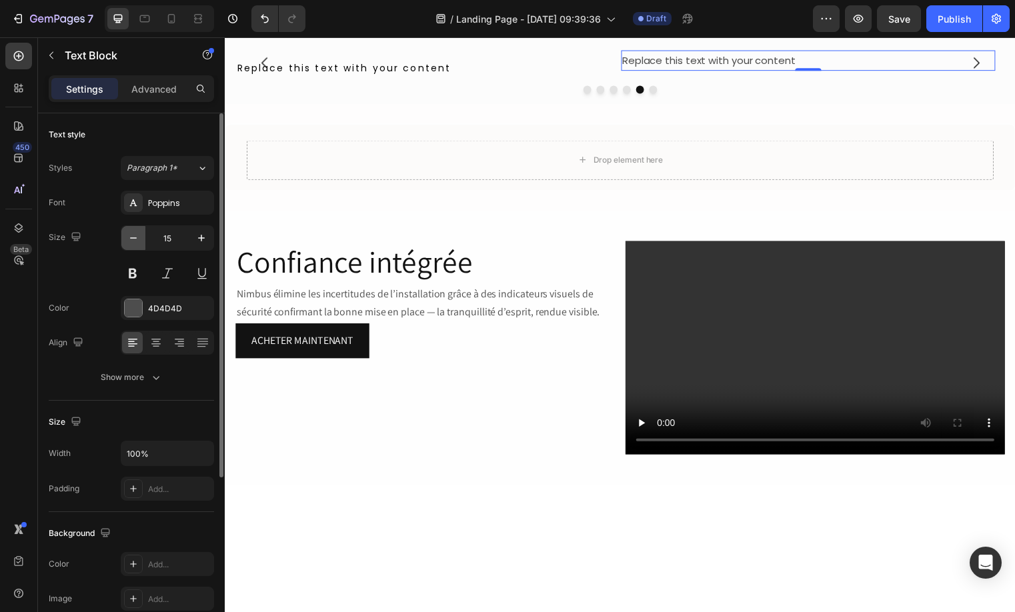
click at [125, 239] on button "button" at bounding box center [133, 238] width 24 height 24
type input "14"
click at [170, 309] on div "4D4D4D" at bounding box center [167, 309] width 39 height 12
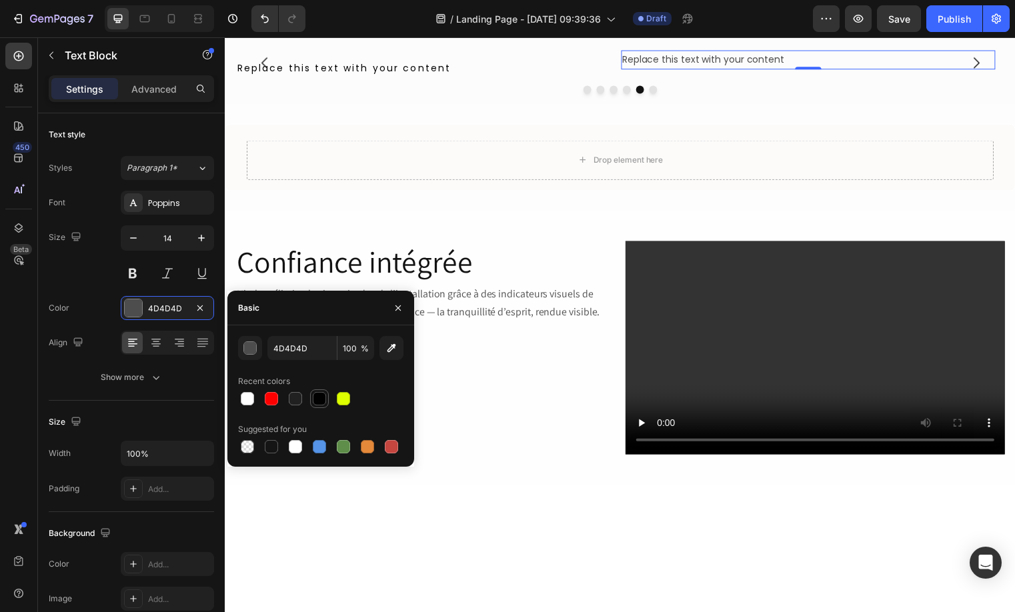
click at [318, 398] on div at bounding box center [319, 398] width 13 height 13
type input "010101"
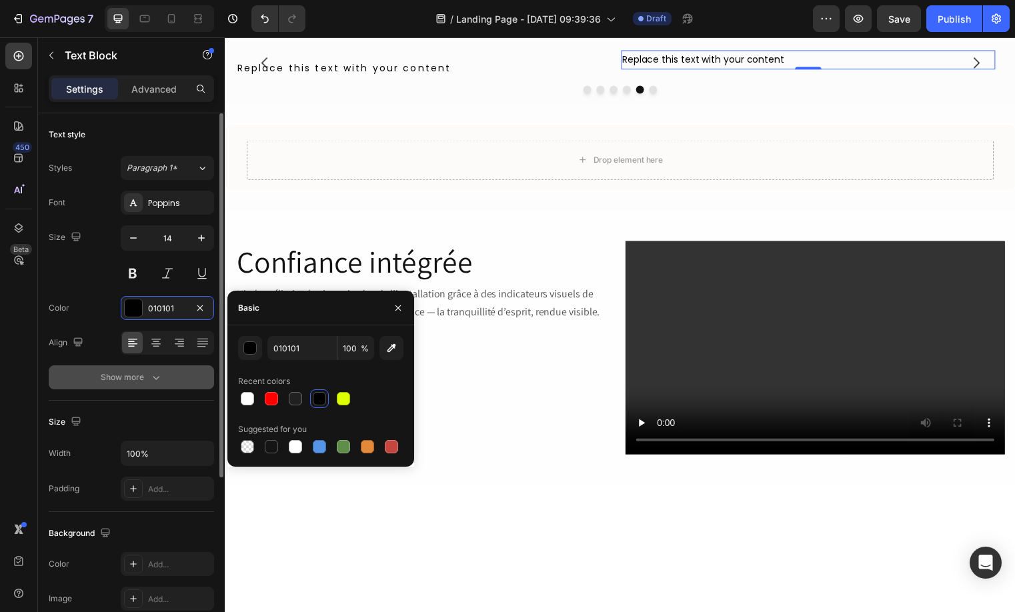
click at [127, 371] on div "Show more" at bounding box center [132, 377] width 62 height 13
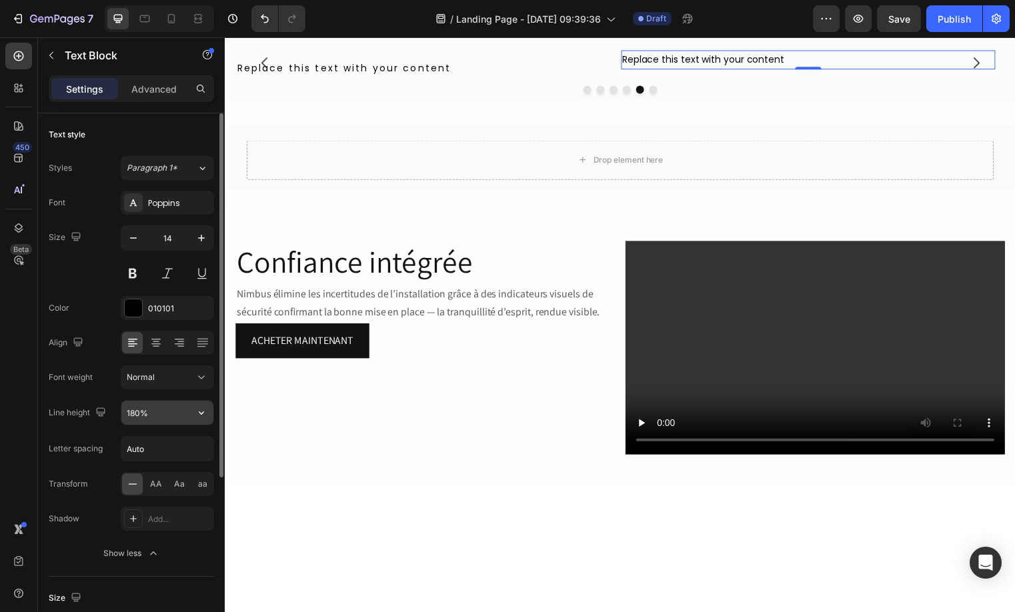
click at [150, 400] on div "180%" at bounding box center [167, 412] width 93 height 25
click at [149, 403] on input "180%" at bounding box center [167, 413] width 92 height 24
type input "130%"
click at [140, 449] on input "Auto" at bounding box center [167, 449] width 92 height 24
type input "2.24"
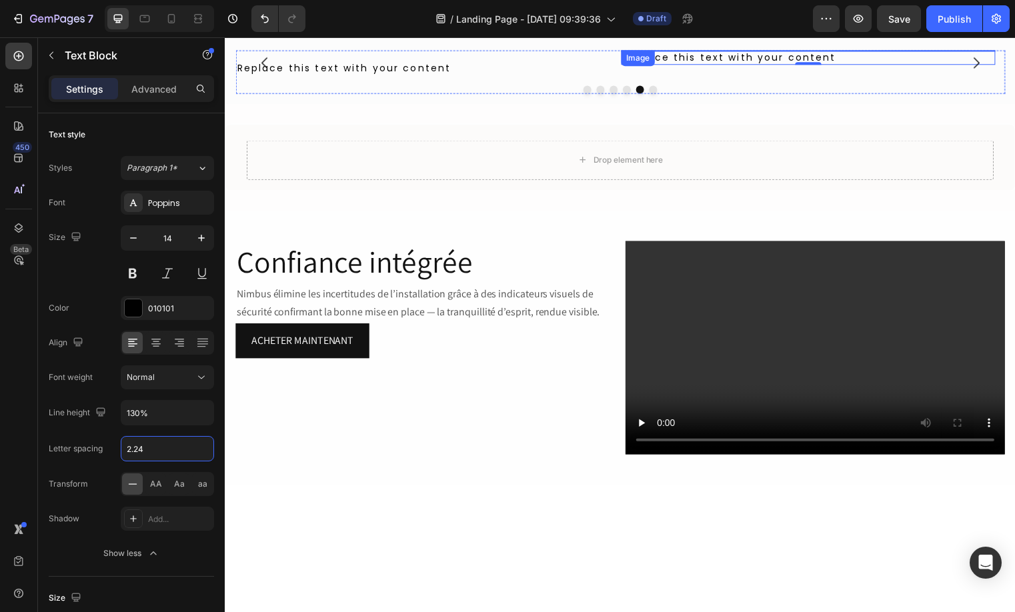
click at [794, 50] on img at bounding box center [814, 50] width 379 height 0
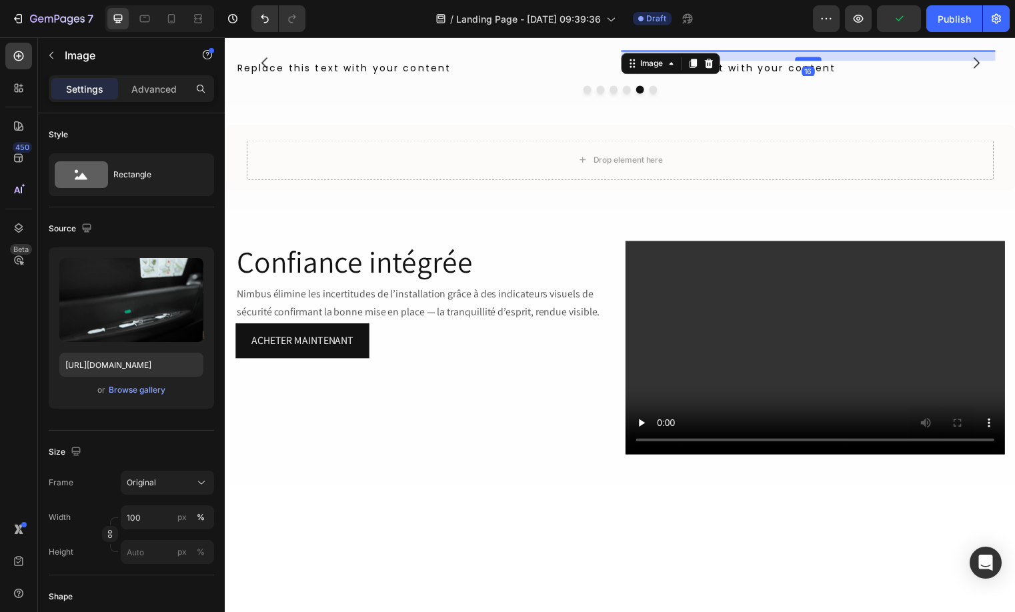
drag, startPoint x: 821, startPoint y: 425, endPoint x: 823, endPoint y: 436, distance: 10.7
click at [823, 61] on div at bounding box center [814, 59] width 27 height 4
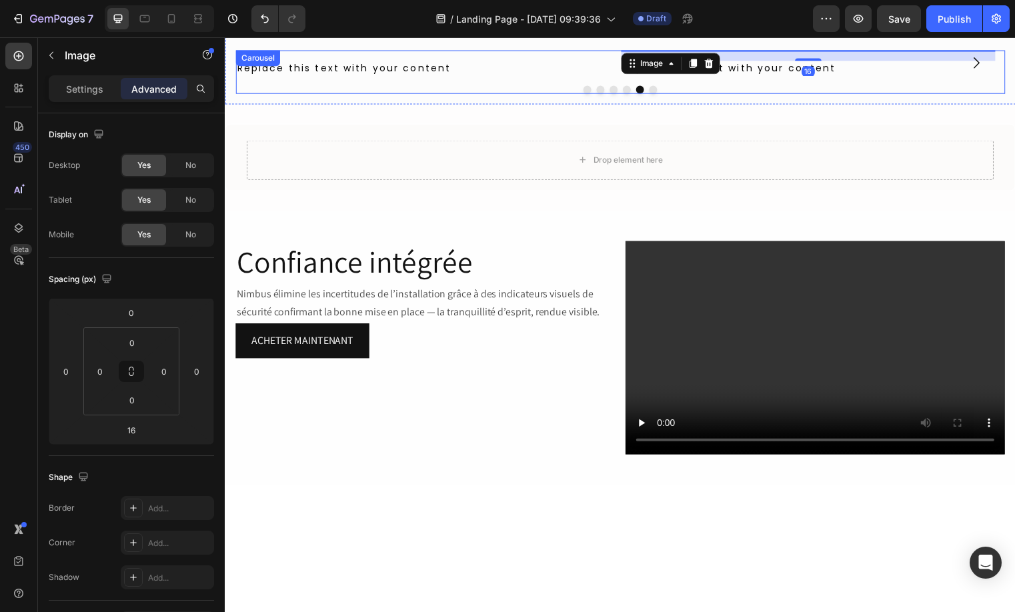
click at [655, 94] on button "Dot" at bounding box center [658, 90] width 8 height 8
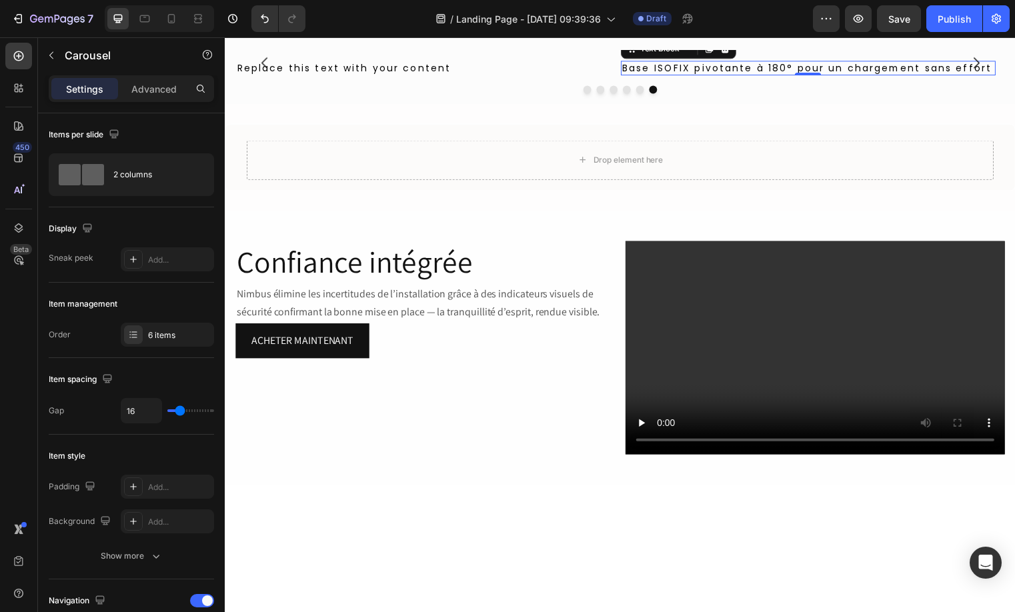
click at [794, 74] on p "Base ISOFIX pivotante à 180° pour un chargement sans effort" at bounding box center [815, 68] width 376 height 12
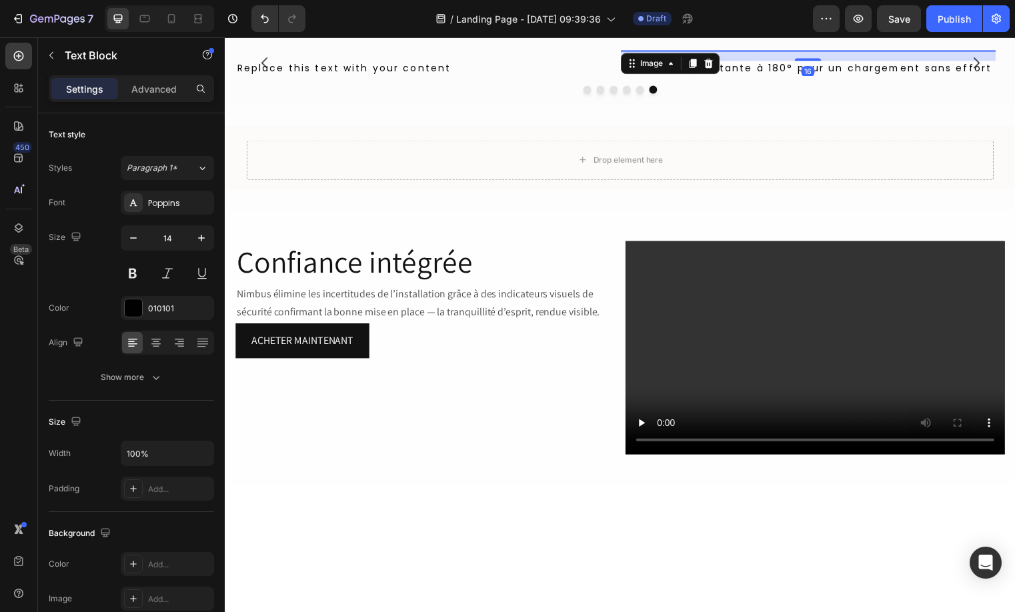
click at [823, 50] on img at bounding box center [814, 50] width 379 height 0
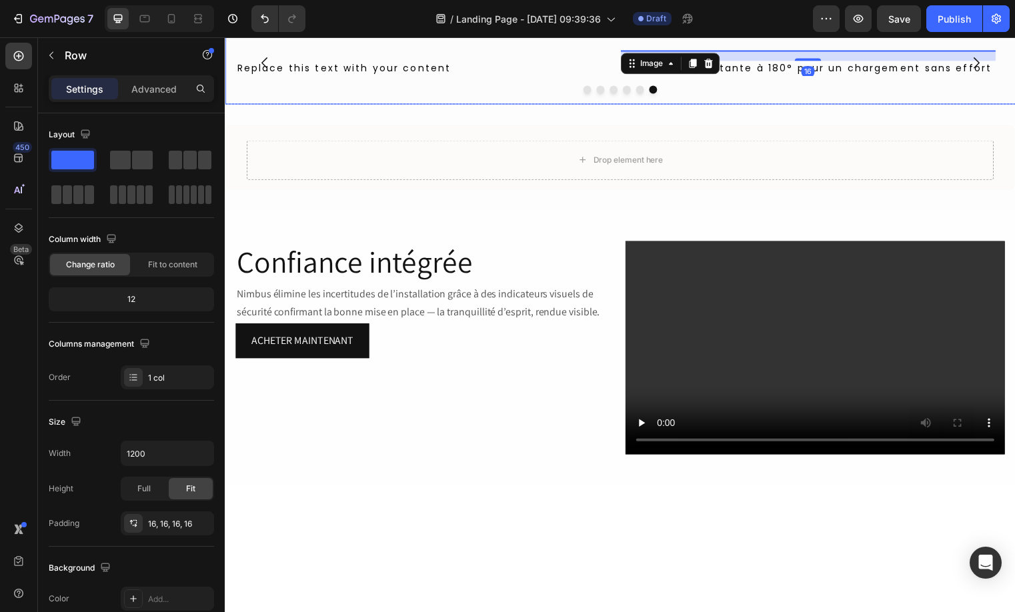
click at [843, 105] on div "Points forts du Nimbus Heading Image 16 Base ISOFIX pivotante à 180° pour un ch…" at bounding box center [625, 51] width 800 height 105
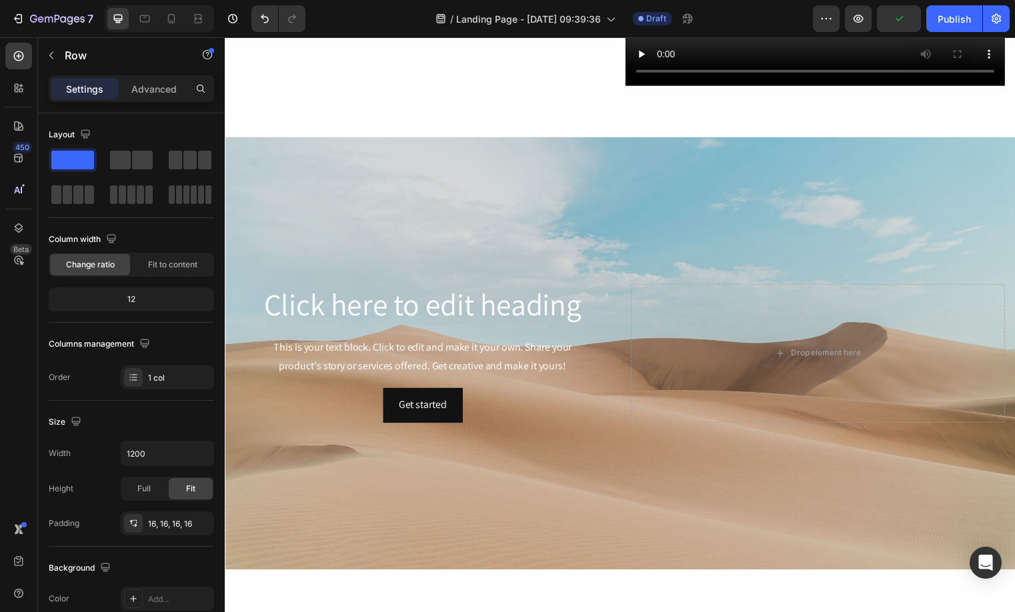
scroll to position [1080, 0]
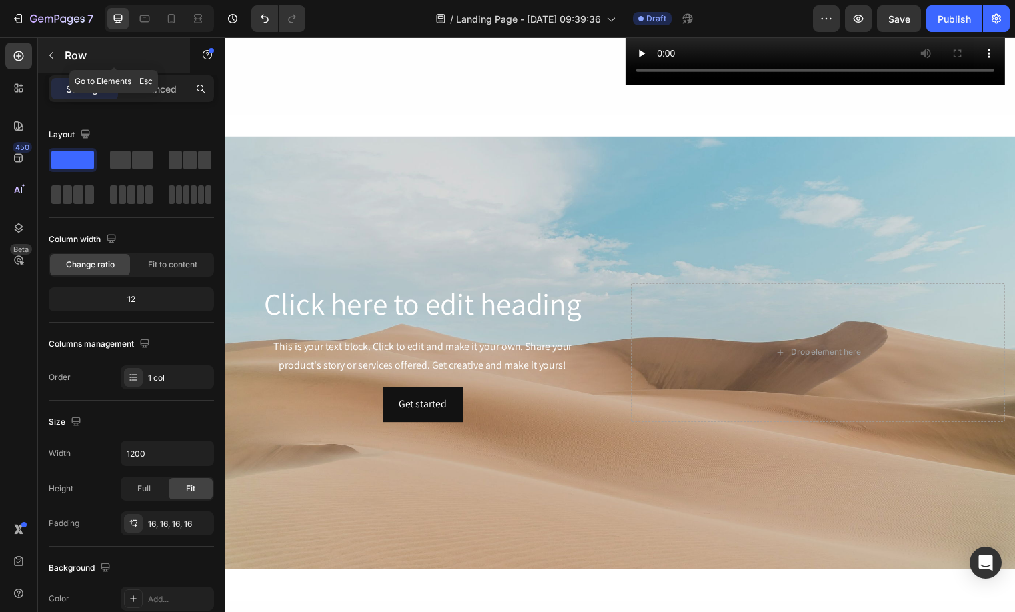
click at [49, 57] on icon "button" at bounding box center [51, 55] width 11 height 11
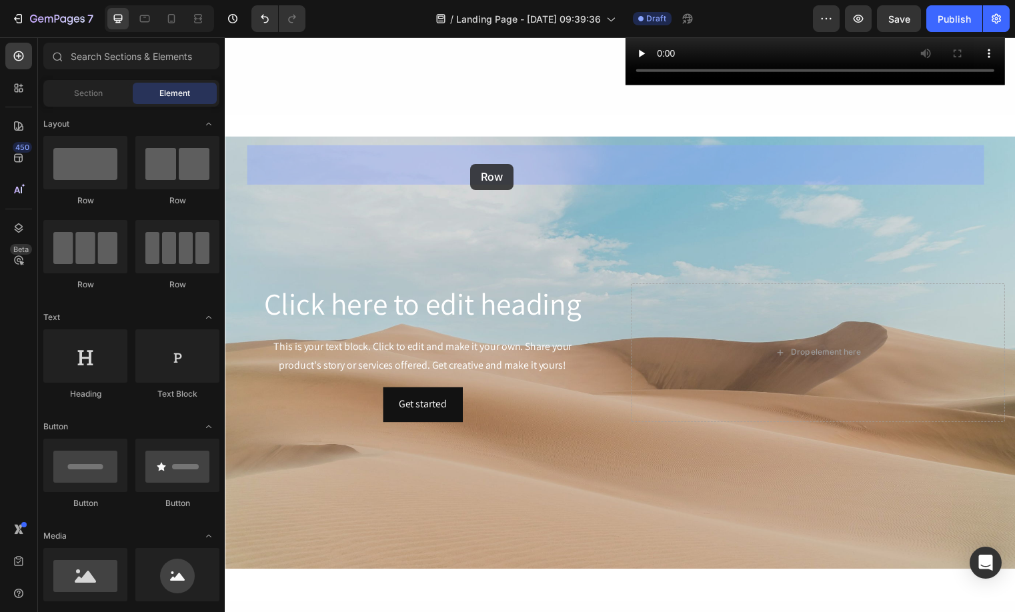
drag, startPoint x: 427, startPoint y: 185, endPoint x: 473, endPoint y: 165, distance: 49.9
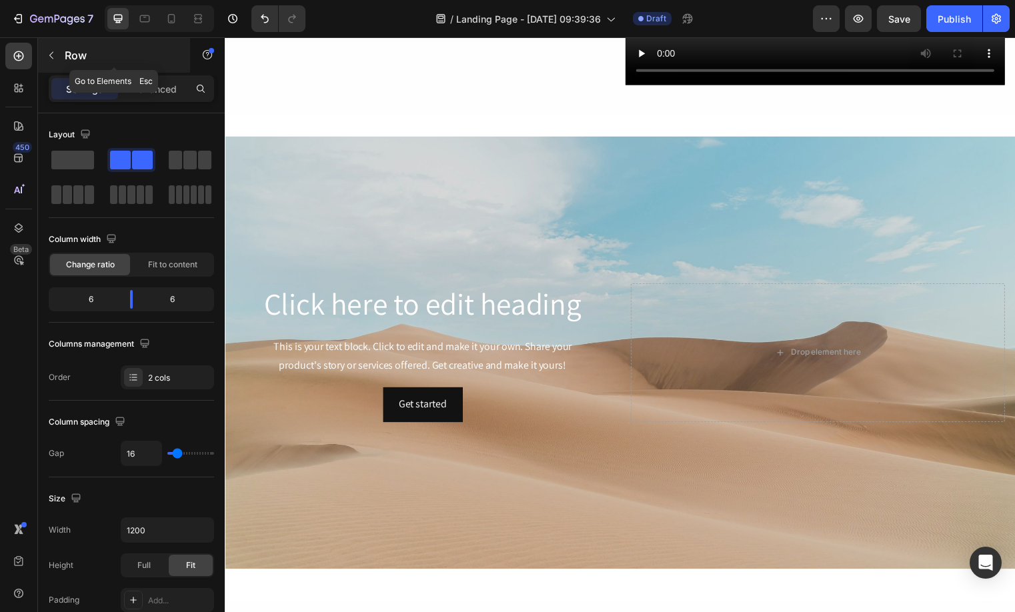
click at [63, 56] on div "Row" at bounding box center [114, 55] width 152 height 35
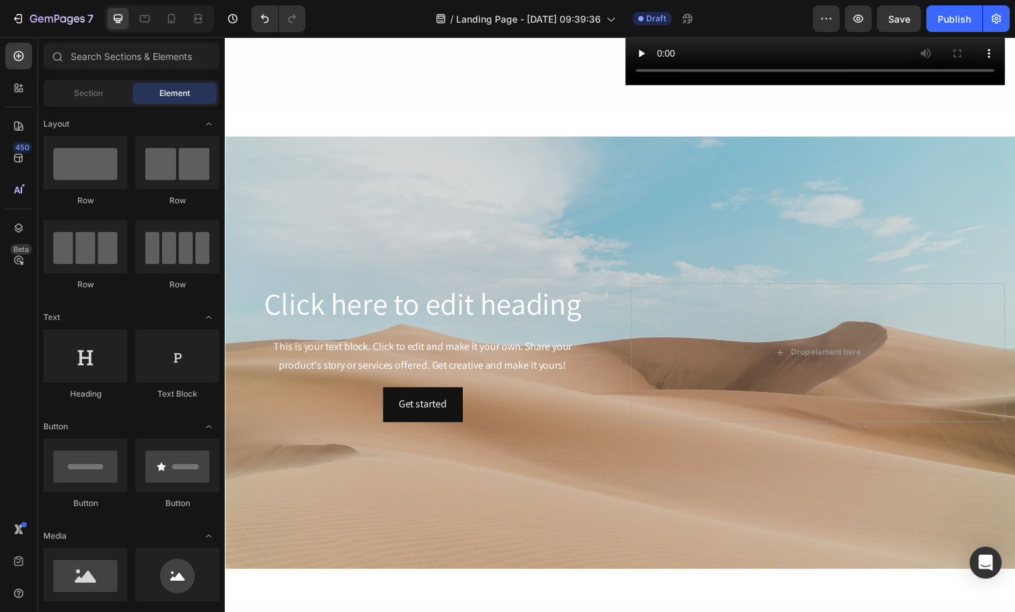
scroll to position [121, 0]
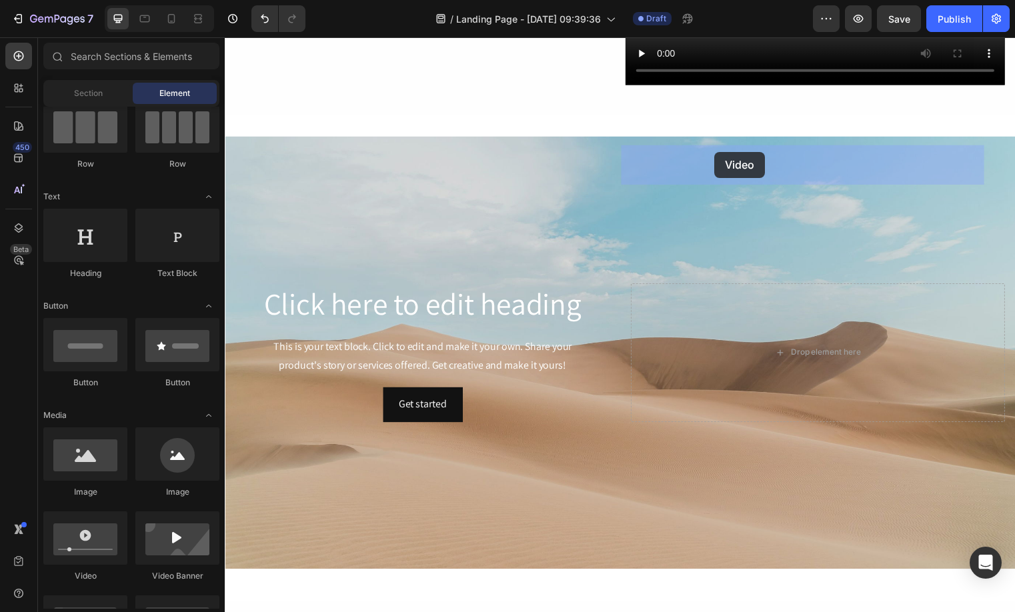
drag, startPoint x: 380, startPoint y: 567, endPoint x: 720, endPoint y: 153, distance: 535.7
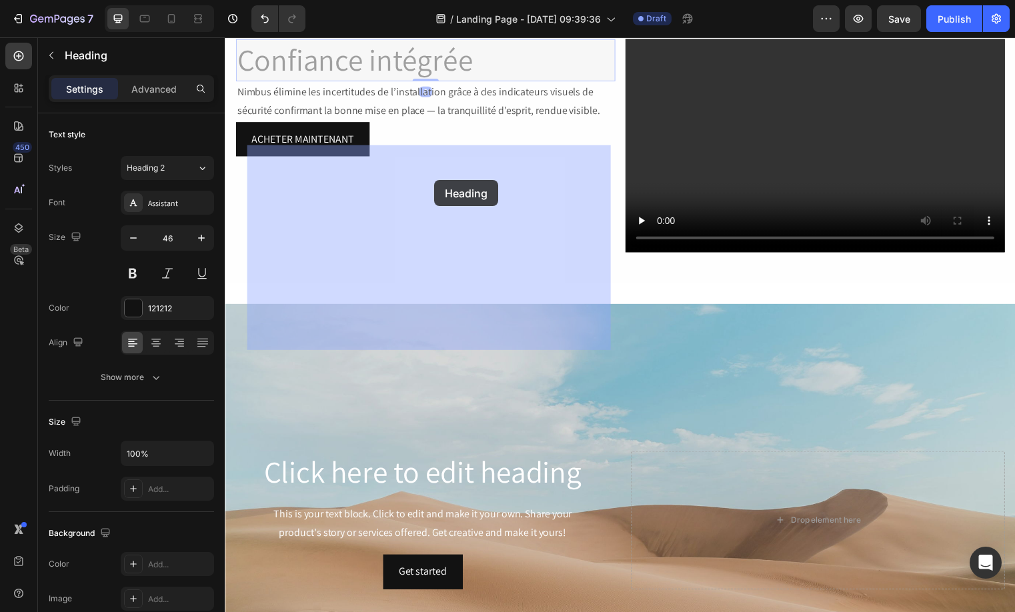
drag, startPoint x: 450, startPoint y: 442, endPoint x: 437, endPoint y: 182, distance: 260.3
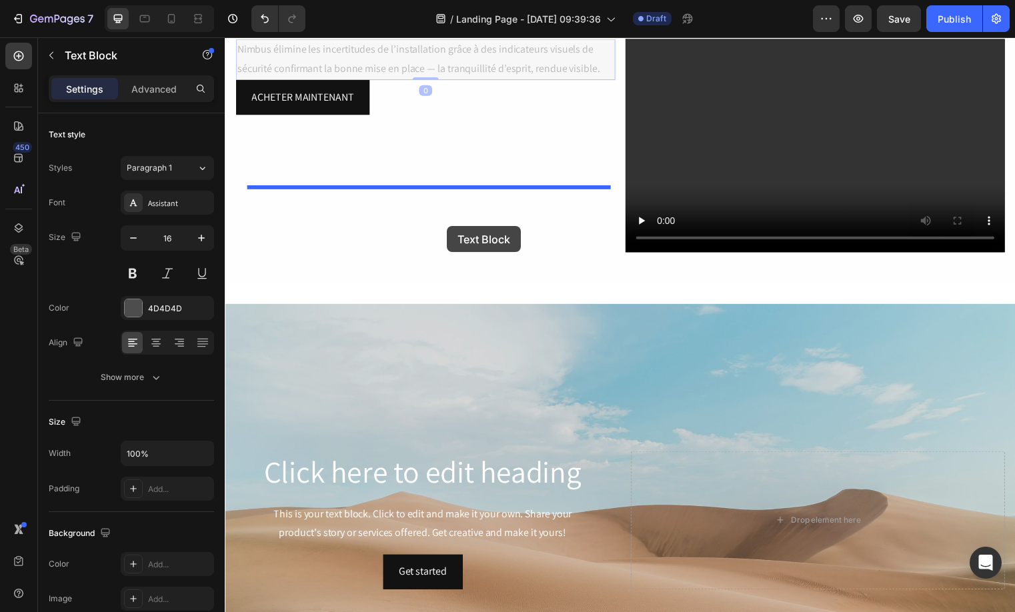
drag, startPoint x: 475, startPoint y: 435, endPoint x: 449, endPoint y: 229, distance: 208.2
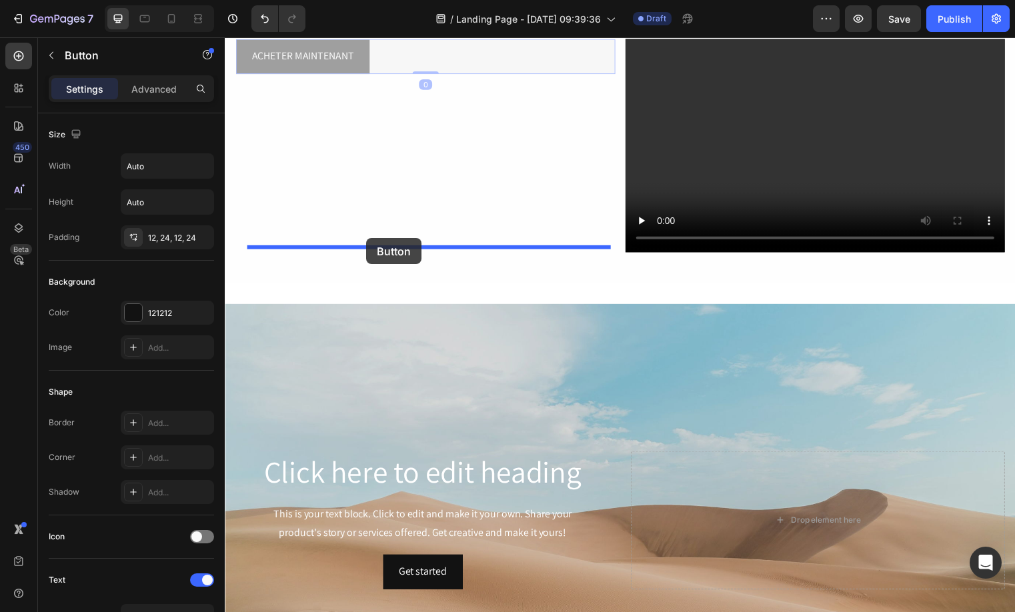
drag, startPoint x: 368, startPoint y: 431, endPoint x: 368, endPoint y: 241, distance: 190.0
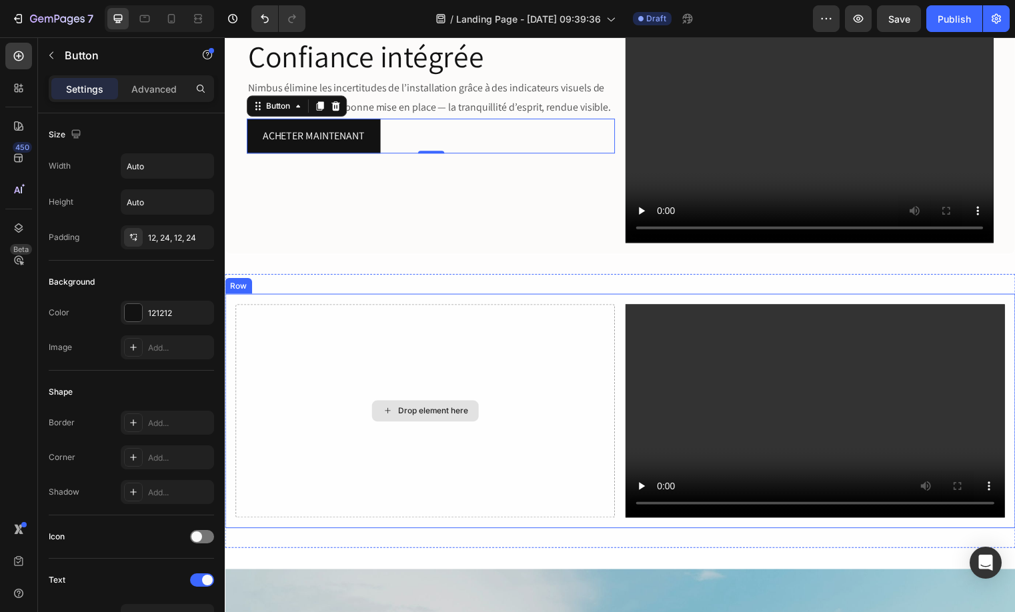
scroll to position [1197, 0]
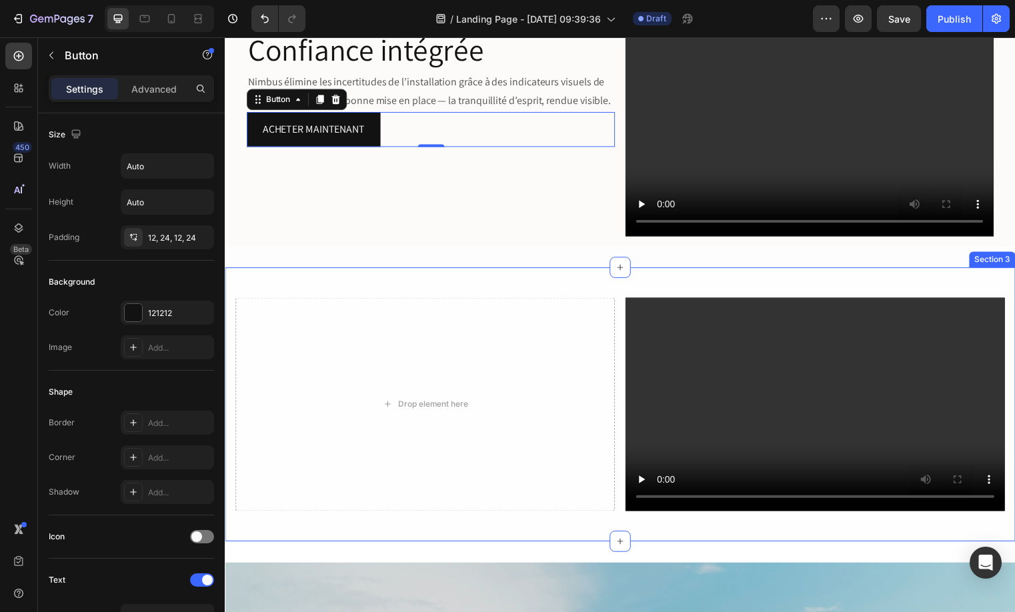
click at [507, 281] on div "Drop element here Video Row Section 3" at bounding box center [625, 408] width 800 height 277
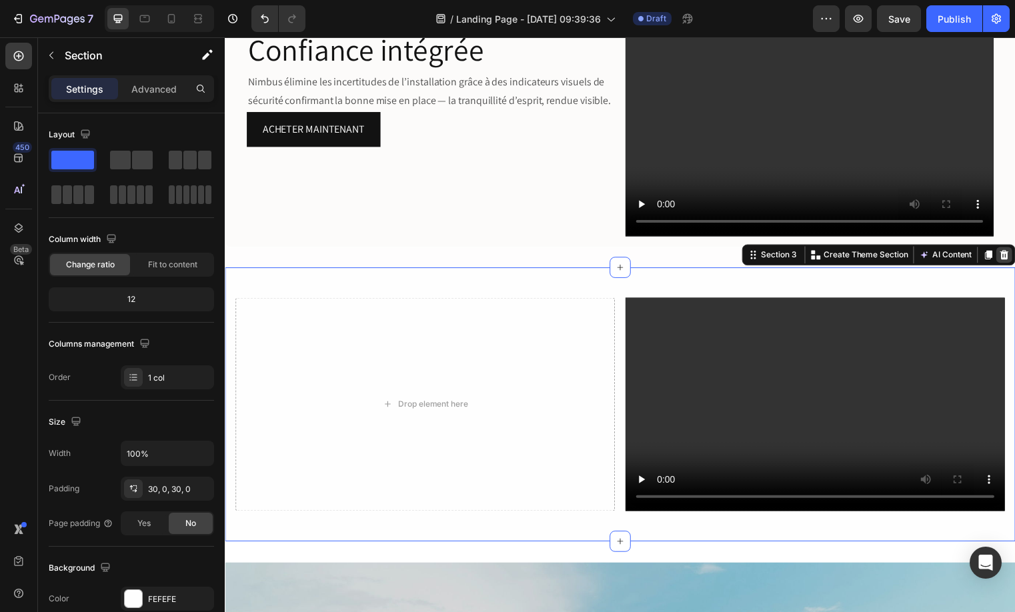
click at [1008, 253] on icon at bounding box center [1013, 257] width 11 height 11
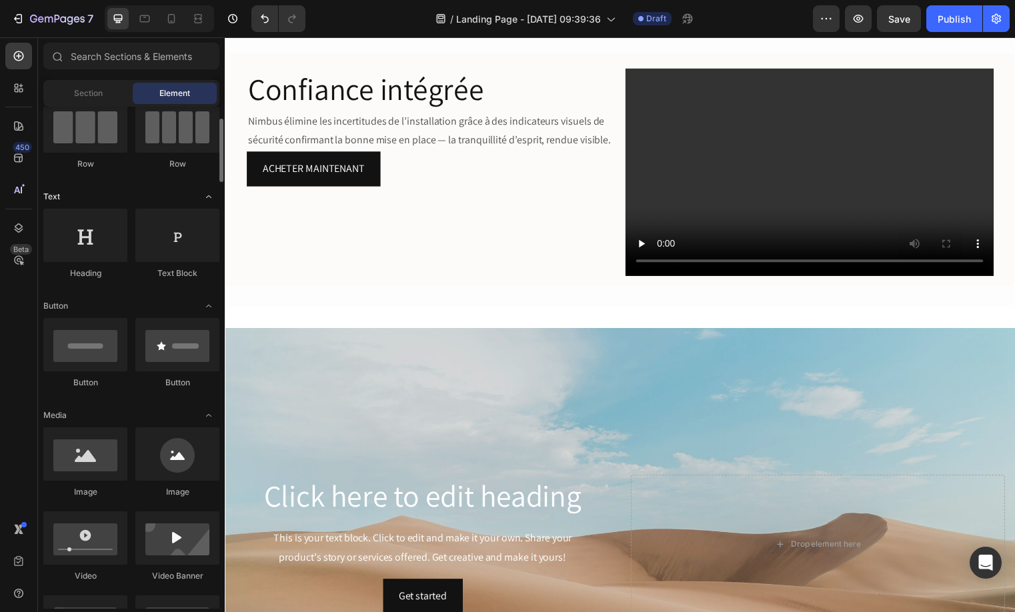
scroll to position [0, 0]
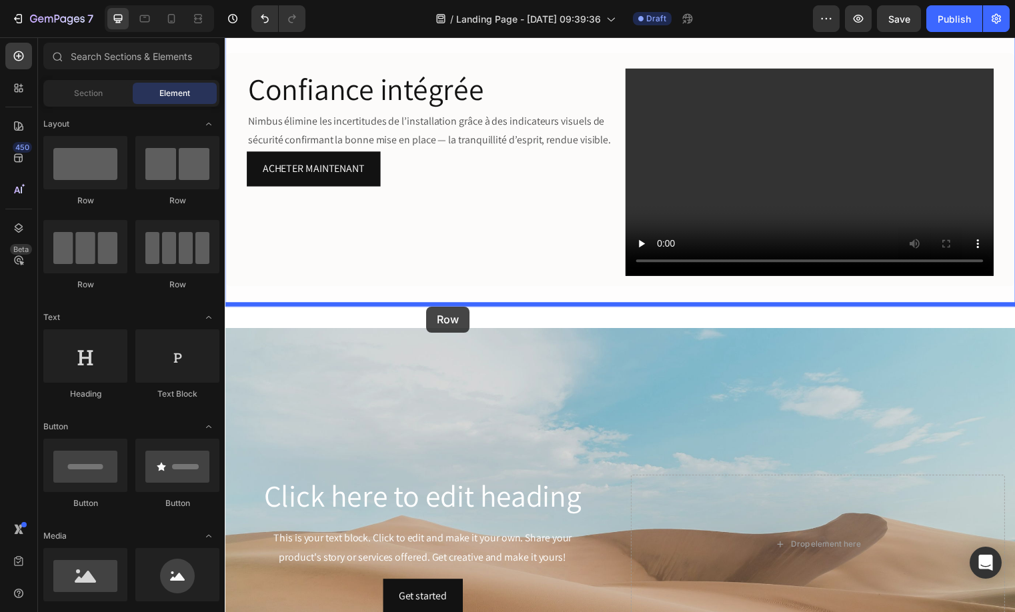
drag, startPoint x: 323, startPoint y: 216, endPoint x: 429, endPoint y: 310, distance: 141.2
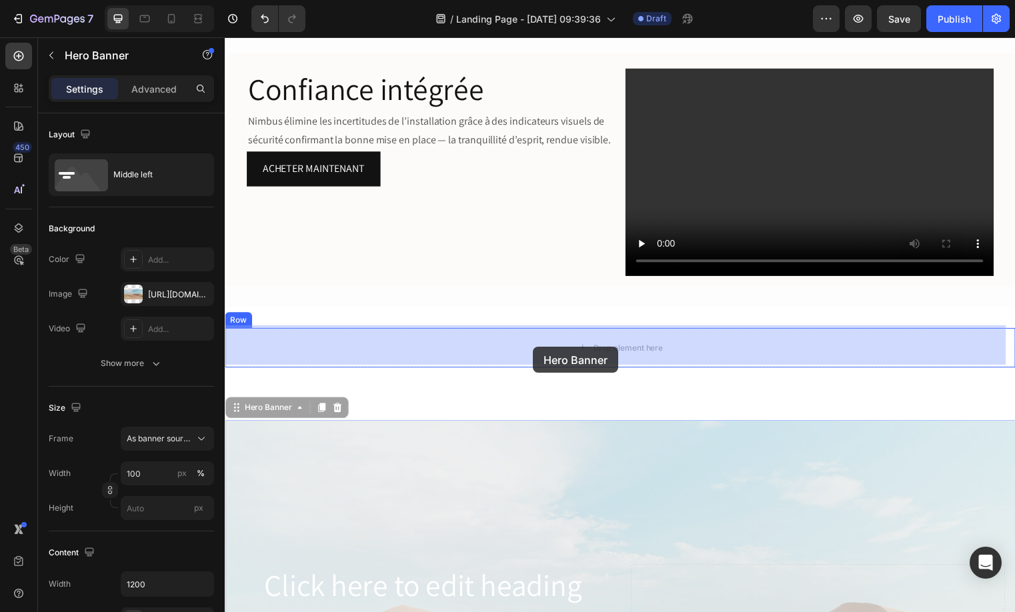
drag, startPoint x: 513, startPoint y: 435, endPoint x: 537, endPoint y: 351, distance: 87.4
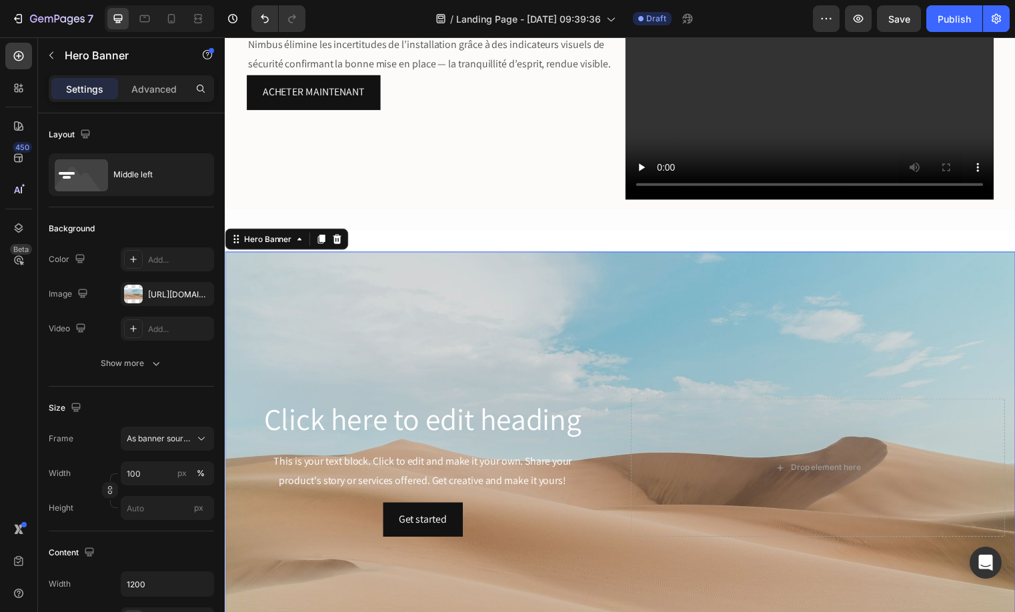
scroll to position [1243, 0]
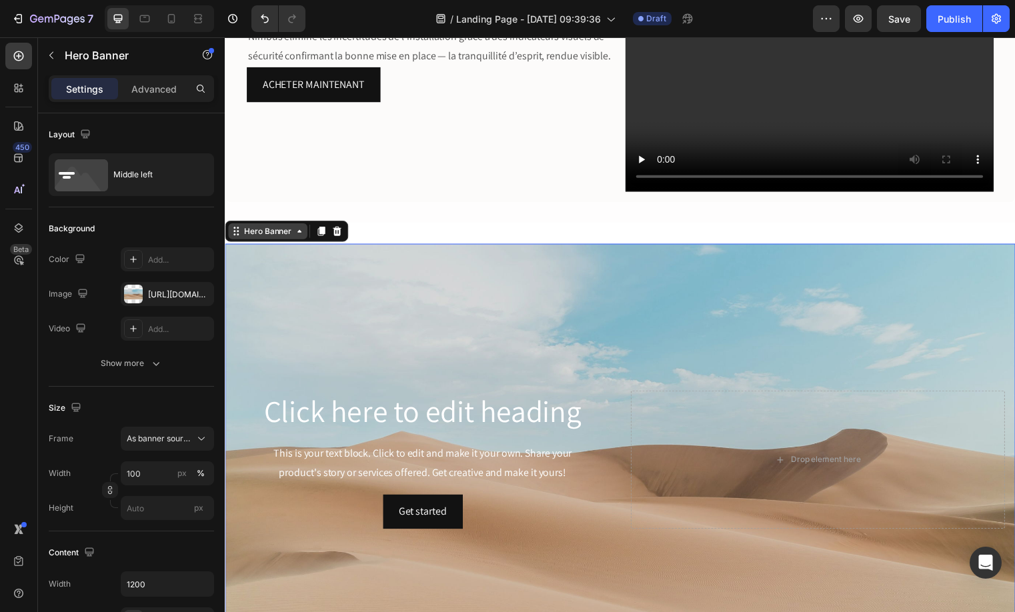
click at [289, 231] on div "Hero Banner" at bounding box center [267, 233] width 53 height 12
click at [375, 217] on div "Confiance intégrée Heading Nimbus élimine les incertitudes de l’installation gr…" at bounding box center [625, 85] width 800 height 277
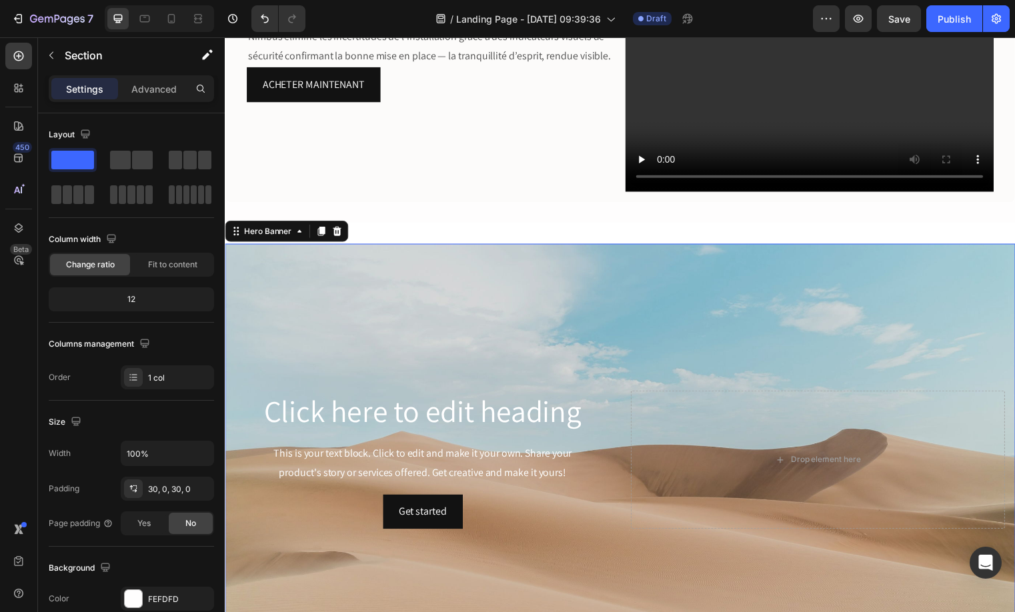
click at [414, 295] on div "Background Image" at bounding box center [625, 465] width 800 height 438
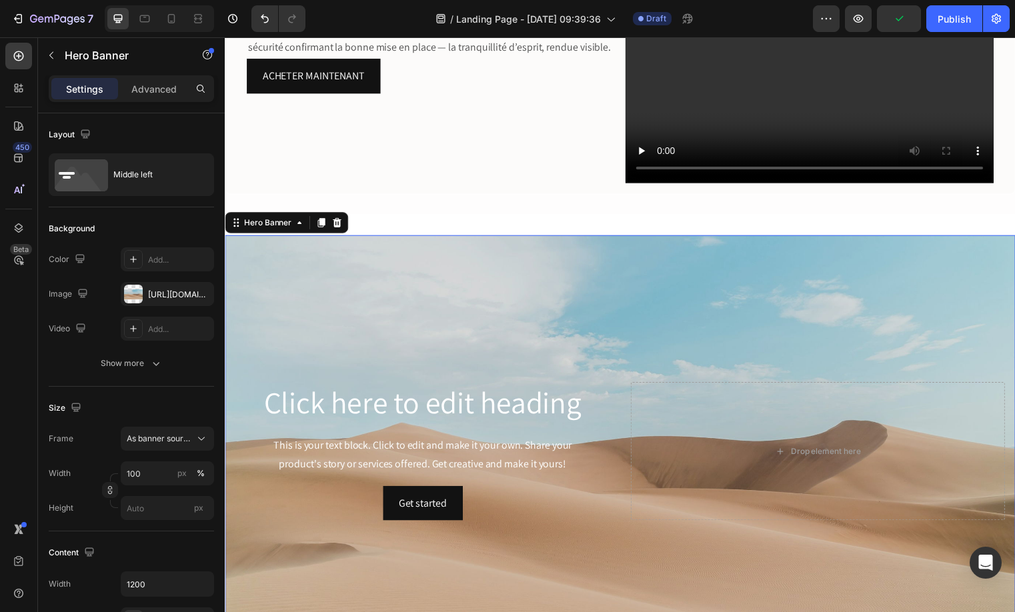
scroll to position [1509, 0]
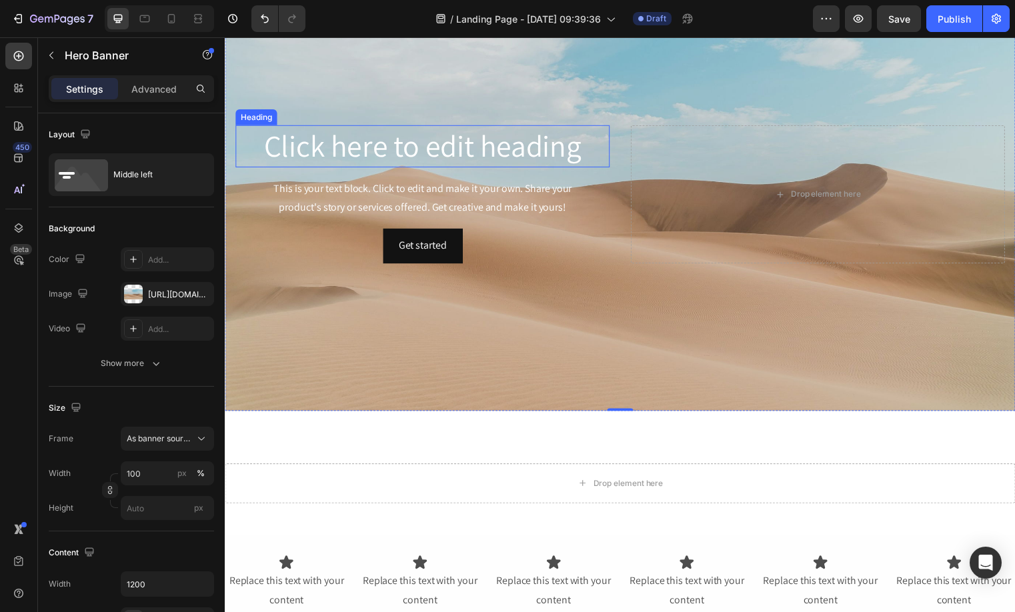
click at [346, 155] on h2 "Click here to edit heading" at bounding box center [424, 147] width 379 height 43
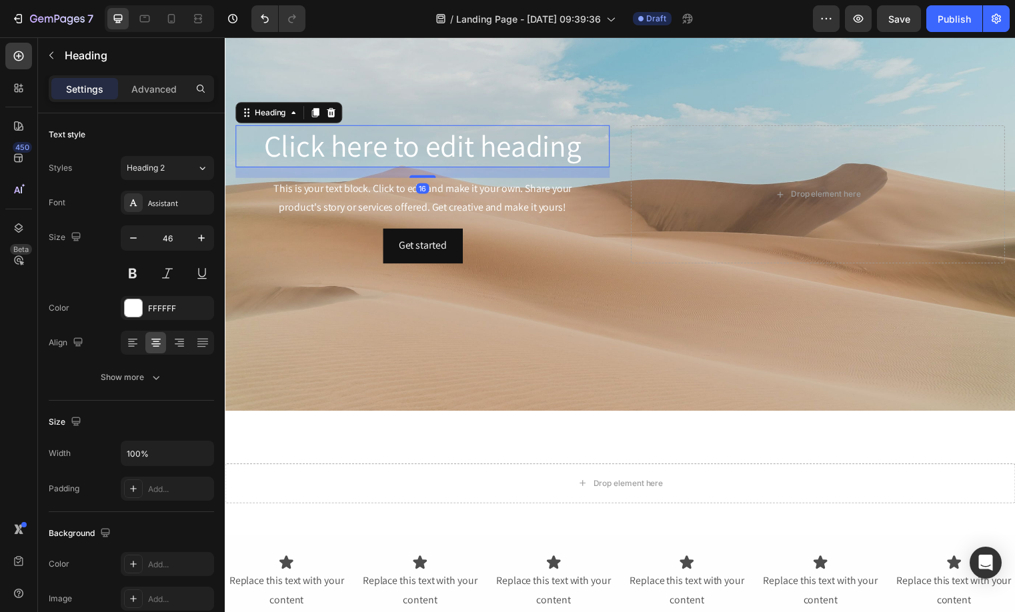
click at [351, 146] on h2 "Click here to edit heading" at bounding box center [424, 147] width 379 height 43
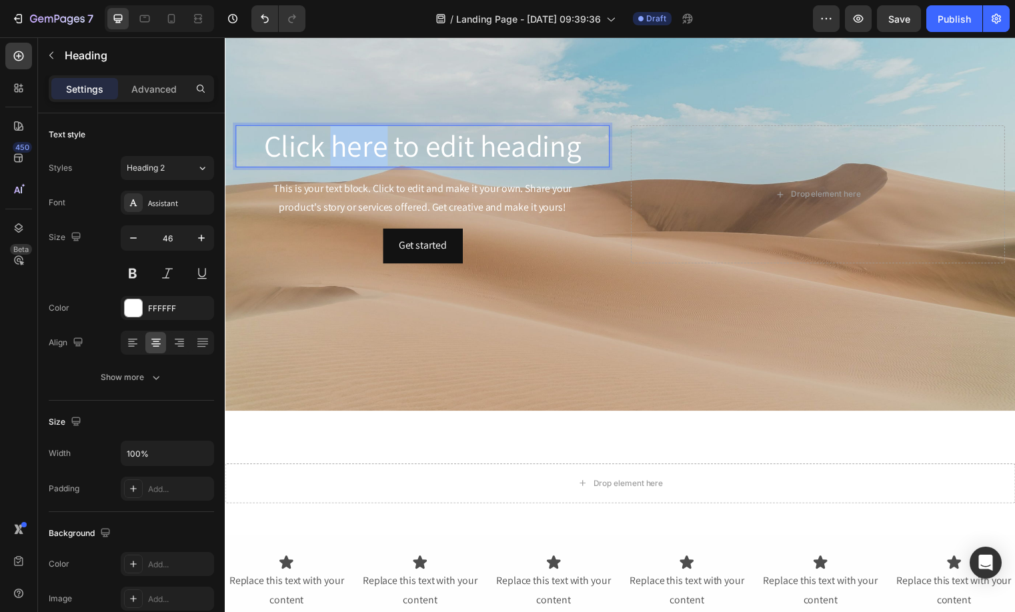
click at [351, 146] on p "Click here to edit heading" at bounding box center [425, 147] width 376 height 40
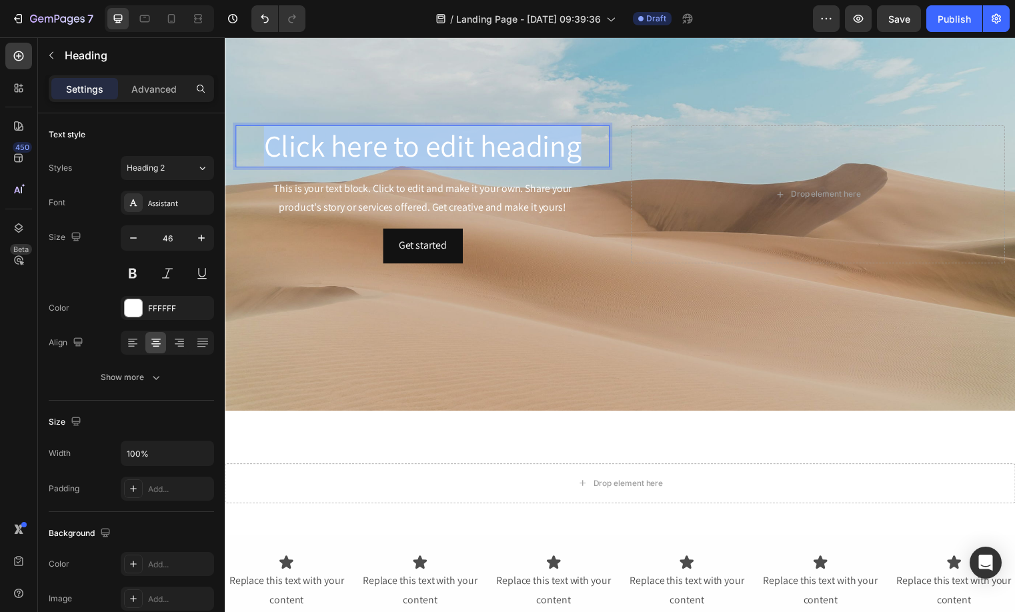
click at [351, 146] on p "Click here to edit heading" at bounding box center [425, 147] width 376 height 40
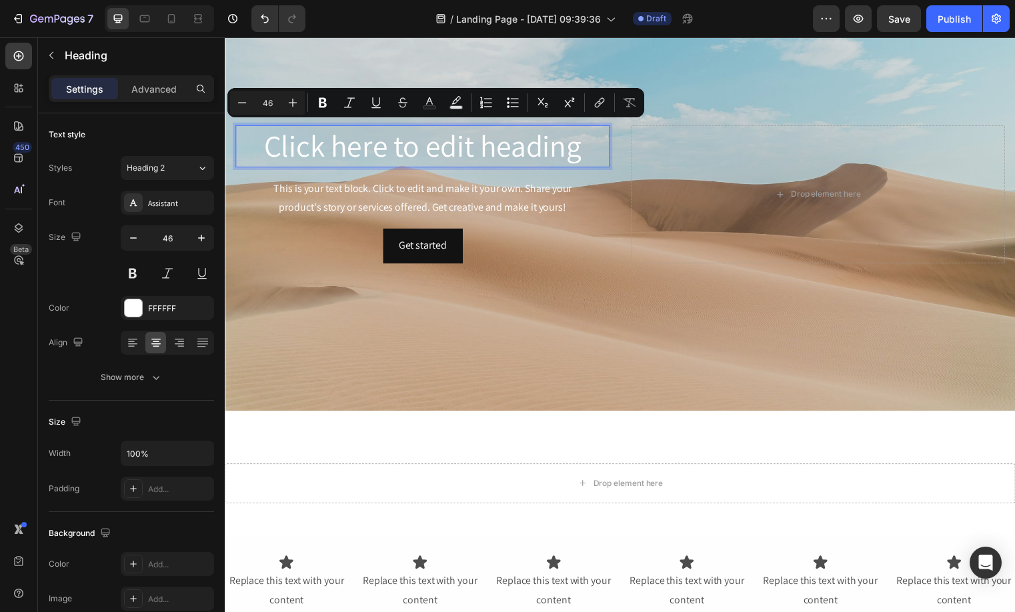
scroll to position [1489, 0]
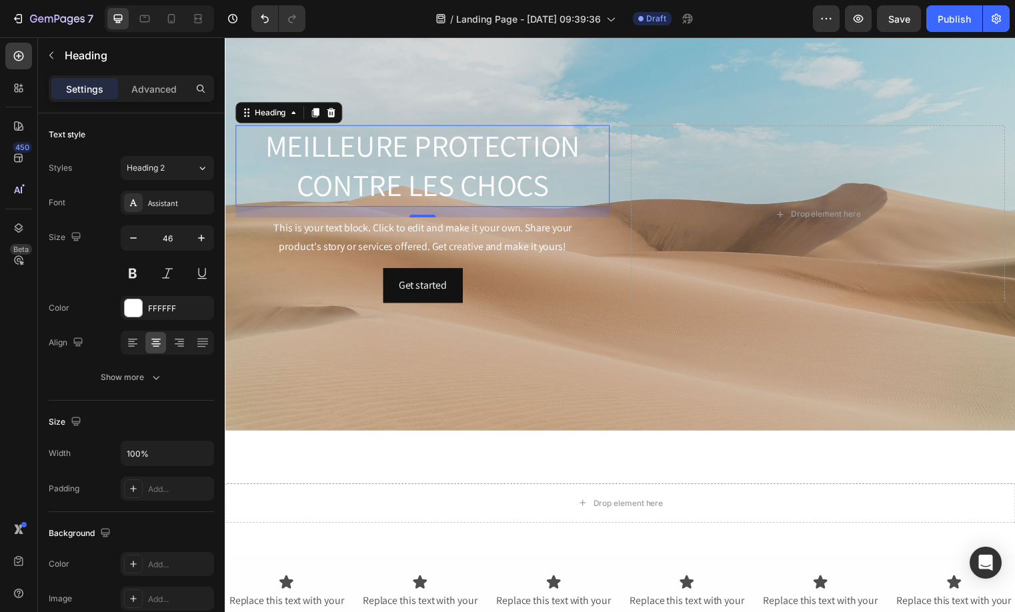
click at [352, 219] on div "This is your text block. Click to edit and make it your own. Share your product…" at bounding box center [424, 239] width 379 height 41
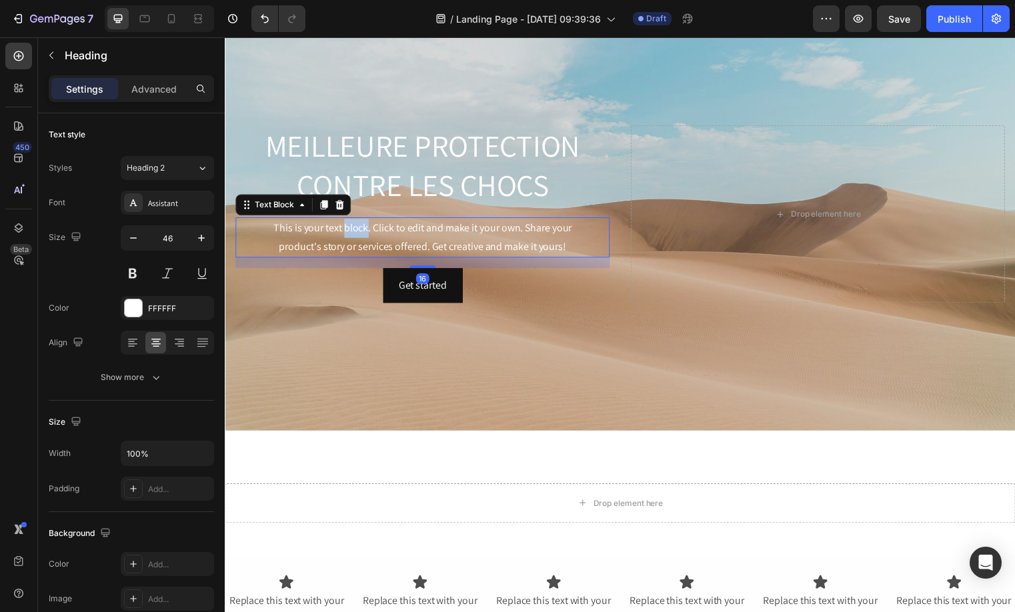
click at [352, 219] on div "This is your text block. Click to edit and make it your own. Share your product…" at bounding box center [424, 239] width 379 height 41
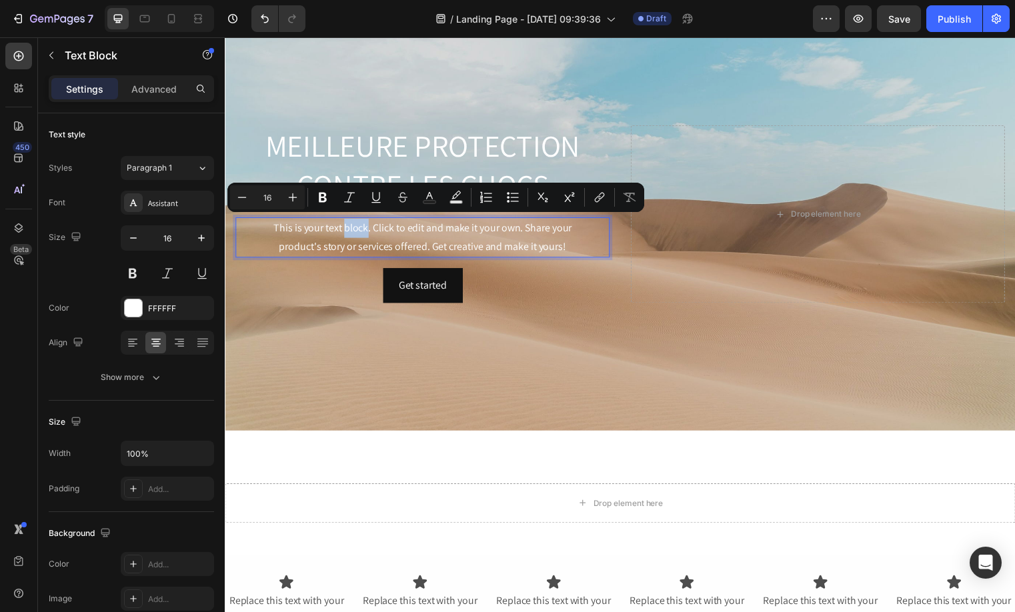
click at [352, 221] on p "This is your text block. Click to edit and make it your own. Share your product…" at bounding box center [425, 240] width 376 height 39
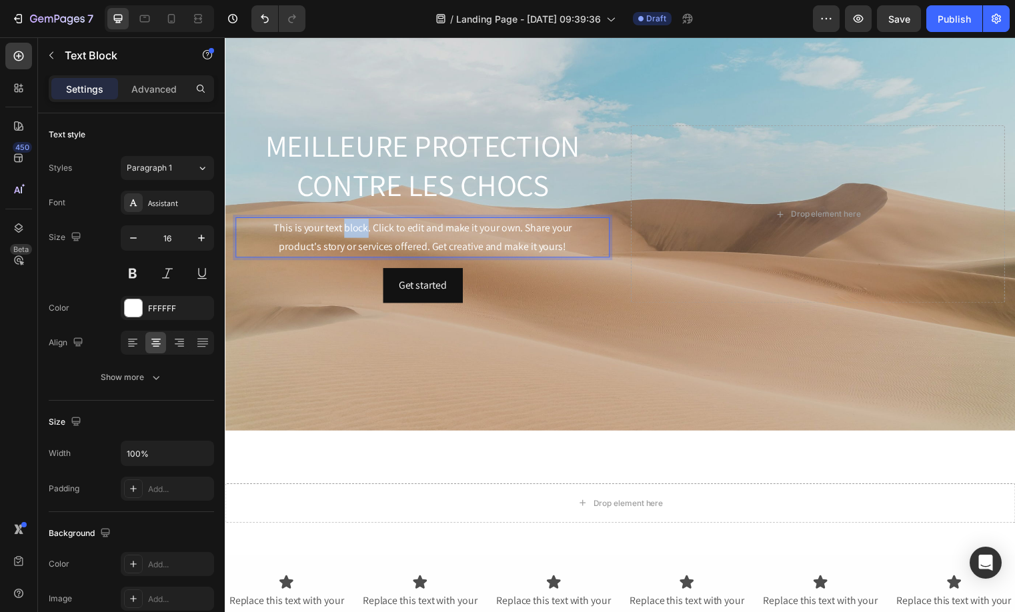
click at [352, 221] on p "This is your text block. Click to edit and make it your own. Share your product…" at bounding box center [425, 240] width 376 height 39
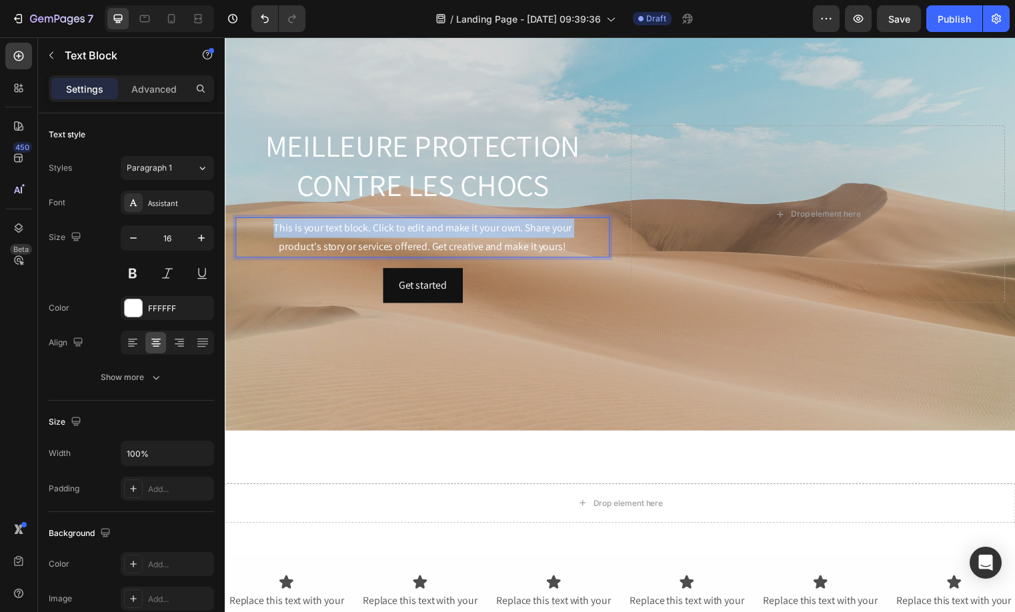
click at [352, 221] on p "This is your text block. Click to edit and make it your own. Share your product…" at bounding box center [425, 240] width 376 height 39
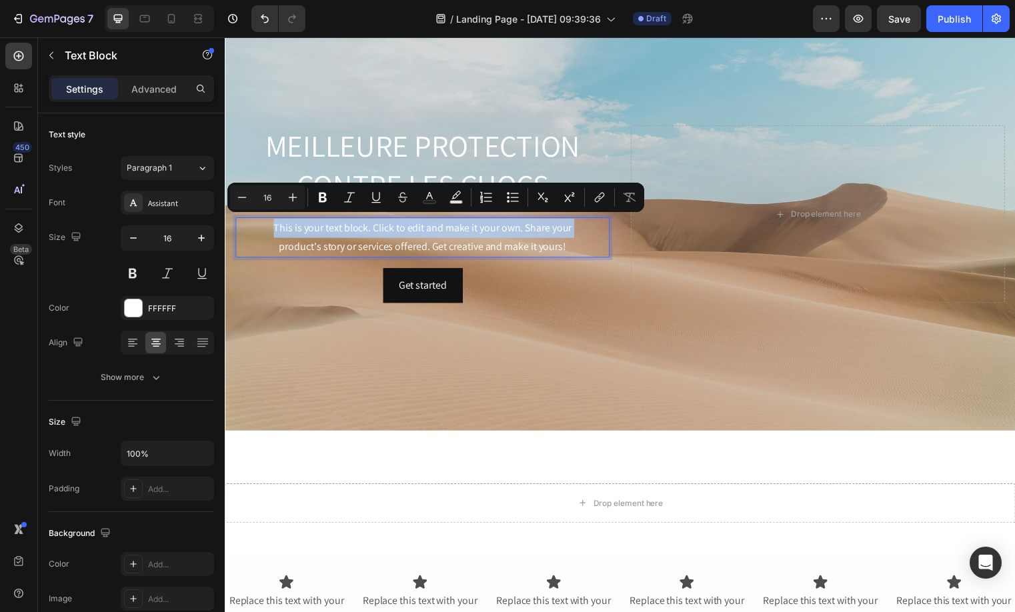
click at [367, 233] on p "This is your text block. Click to edit and make it your own. Share your product…" at bounding box center [425, 240] width 376 height 39
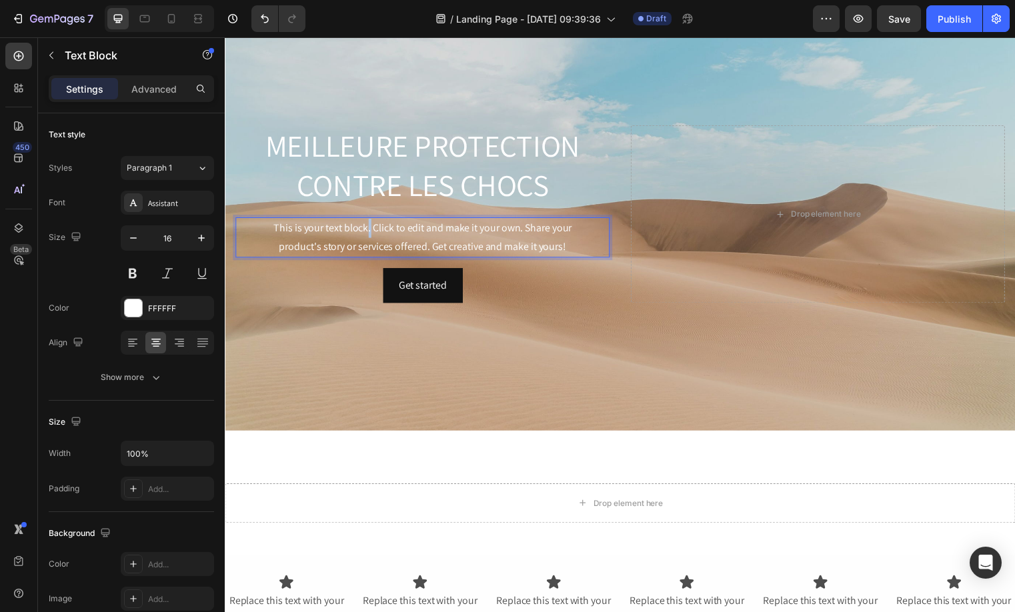
click at [367, 233] on p "This is your text block. Click to edit and make it your own. Share your product…" at bounding box center [425, 240] width 376 height 39
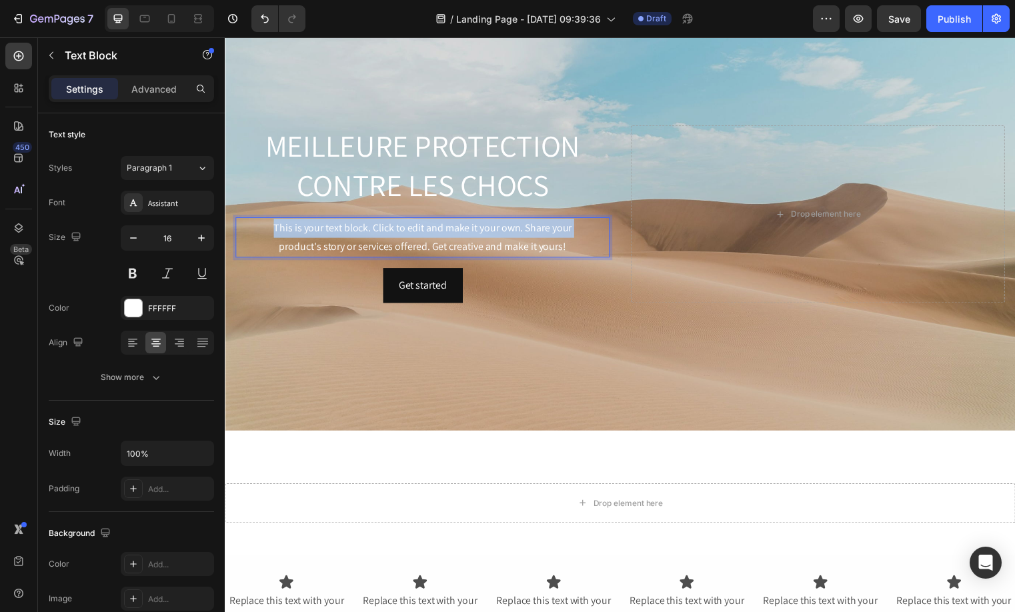
click at [367, 233] on p "This is your text block. Click to edit and make it your own. Share your product…" at bounding box center [425, 240] width 376 height 39
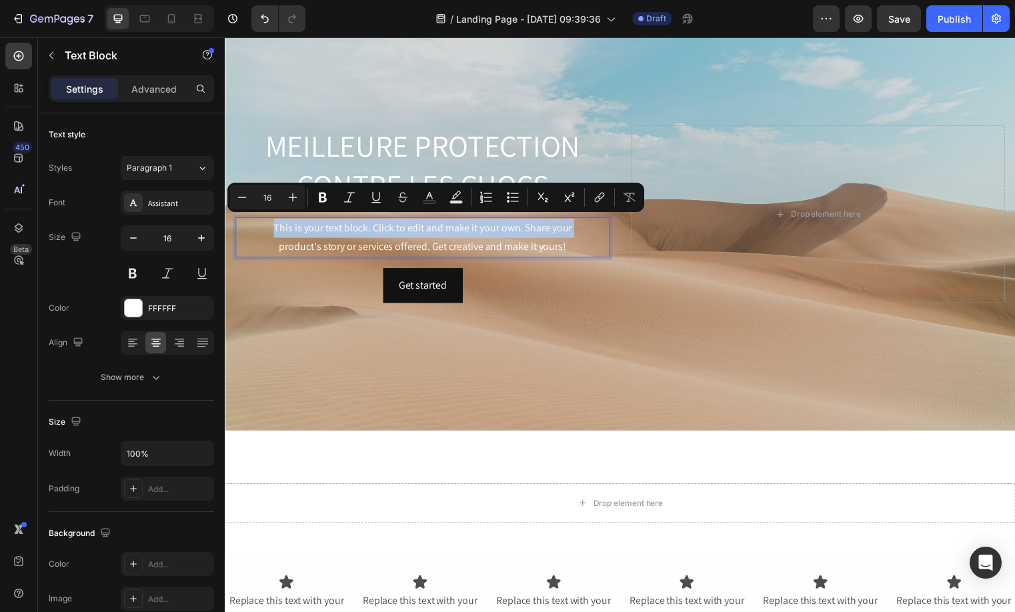
click at [367, 233] on p "This is your text block. Click to edit and make it your own. Share your product…" at bounding box center [425, 240] width 376 height 39
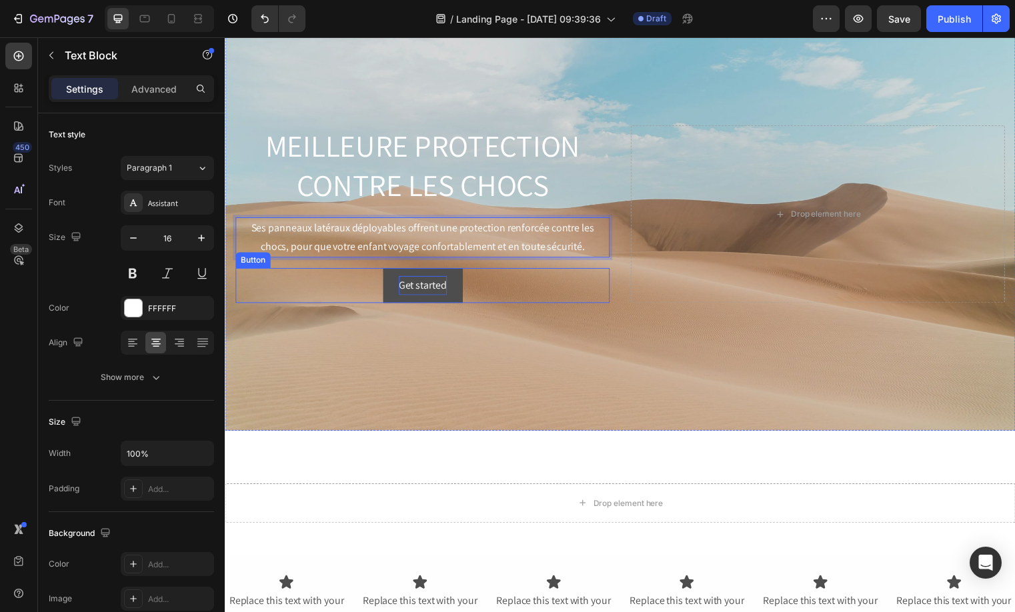
click at [425, 291] on div "Get started" at bounding box center [425, 288] width 49 height 19
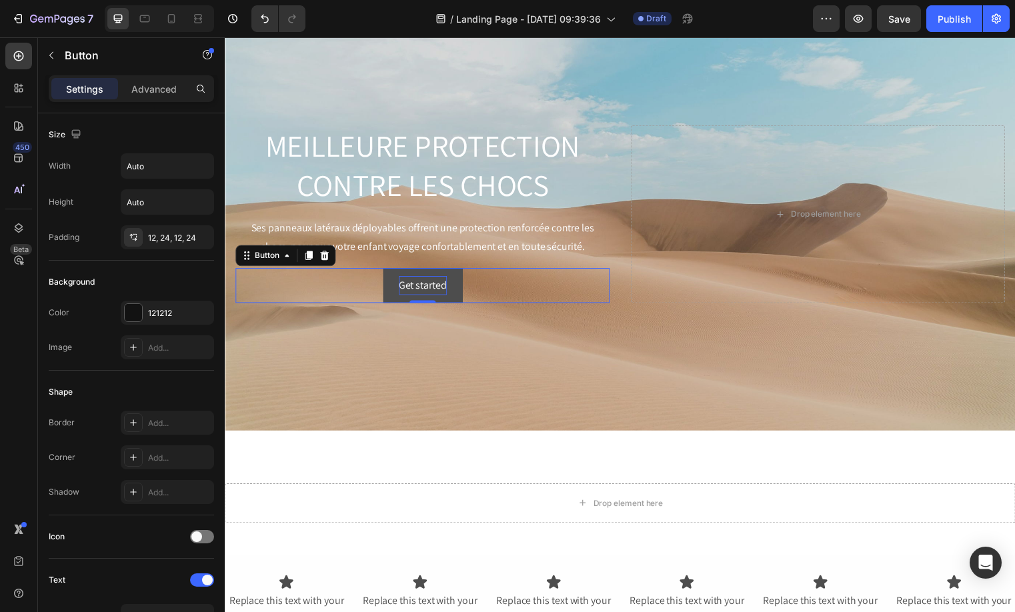
click at [425, 288] on div "Get started" at bounding box center [425, 288] width 49 height 19
click at [425, 288] on p "Get started" at bounding box center [425, 288] width 49 height 19
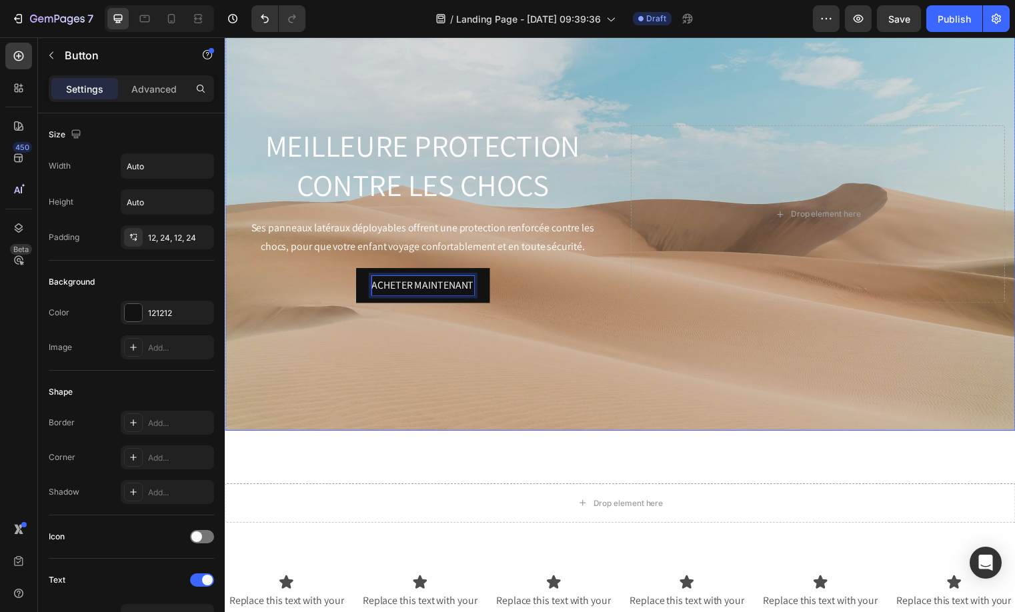
click at [460, 356] on div "Background Image" at bounding box center [625, 216] width 800 height 438
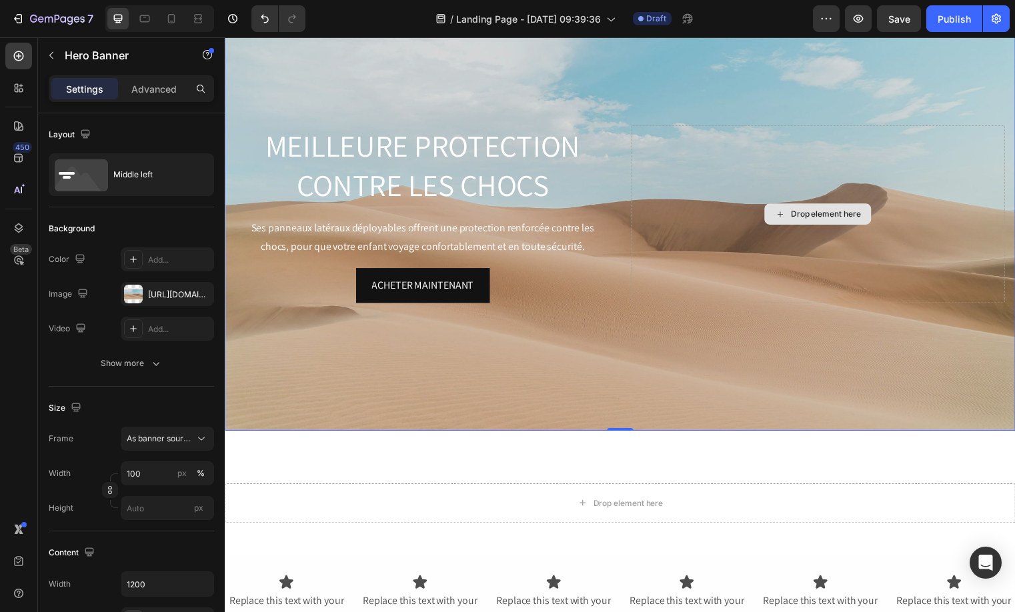
click at [795, 205] on div "Drop element here" at bounding box center [825, 215] width 108 height 21
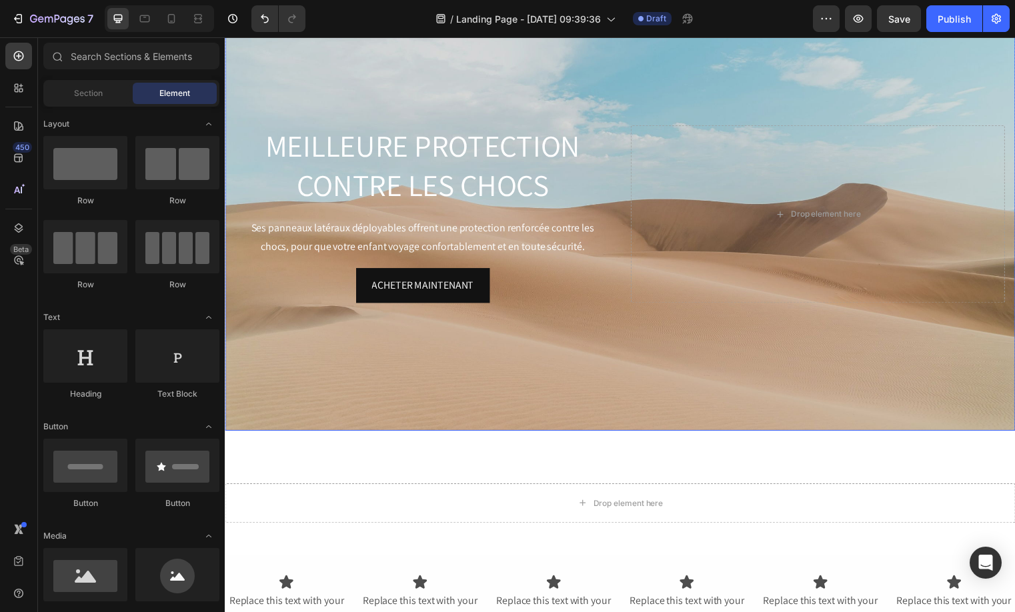
click at [566, 101] on div "Background Image" at bounding box center [625, 216] width 800 height 438
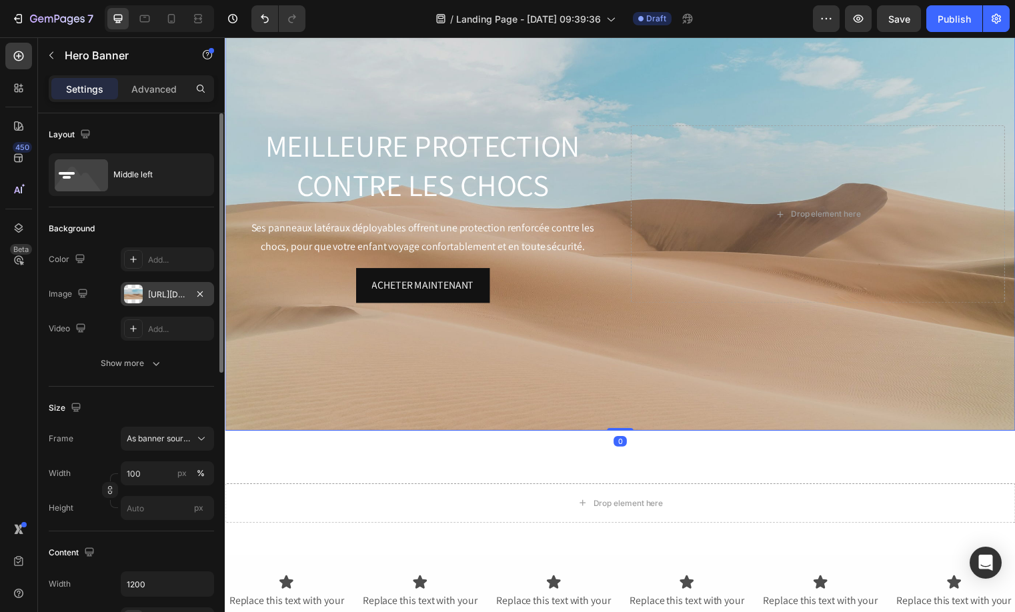
click at [163, 301] on div "[URL][DOMAIN_NAME]" at bounding box center [167, 294] width 93 height 24
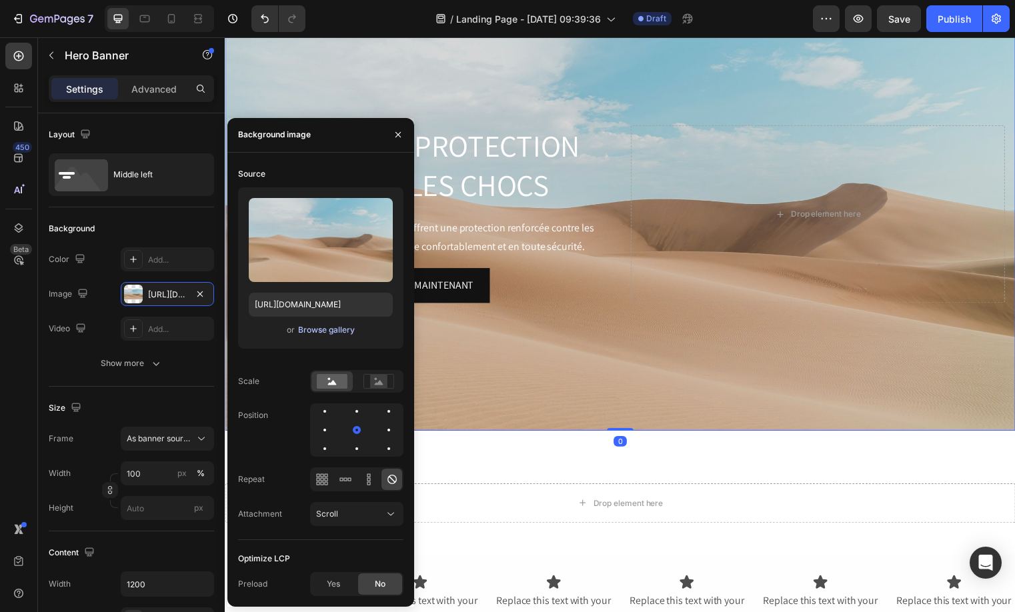
click at [301, 331] on div "Browse gallery" at bounding box center [326, 330] width 57 height 12
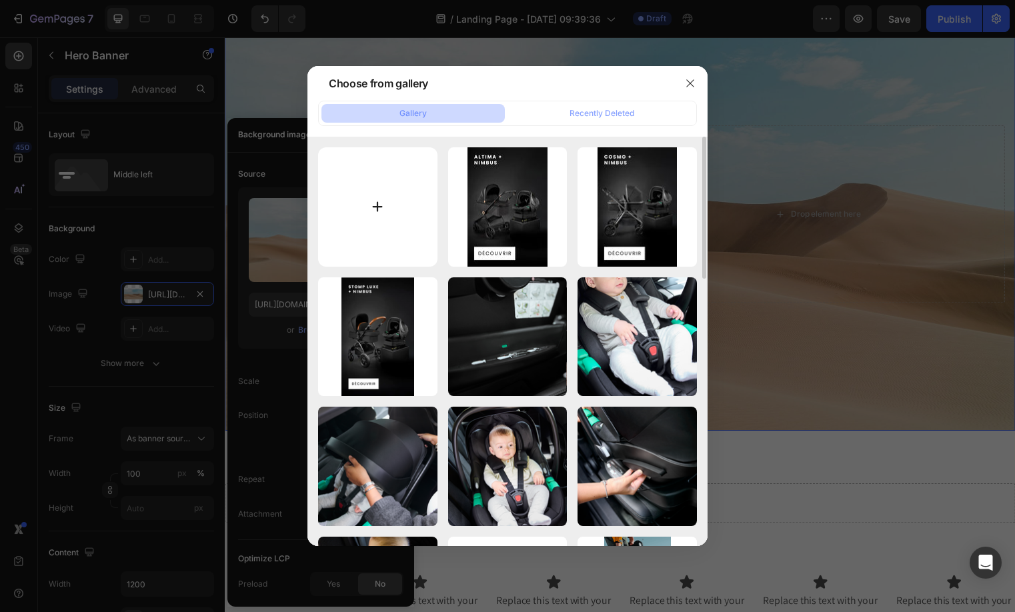
click at [417, 191] on input "file" at bounding box center [377, 206] width 119 height 119
type input "C:\fakepath\Safety_Desktop.png"
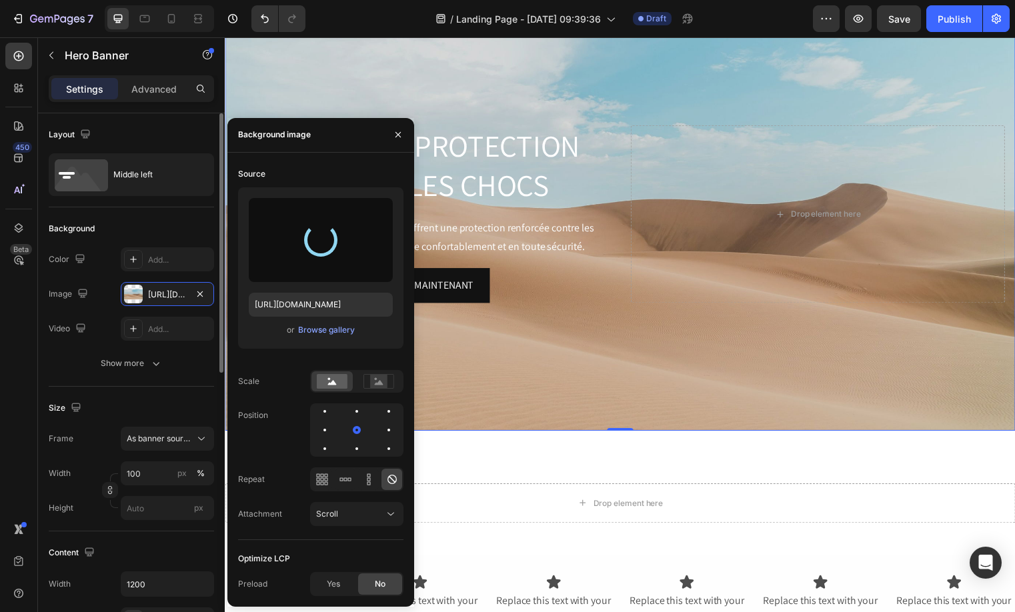
type input "https://cdn.shopify.com/s/files/1/0707/0551/2765/files/gempages_470150808021763…"
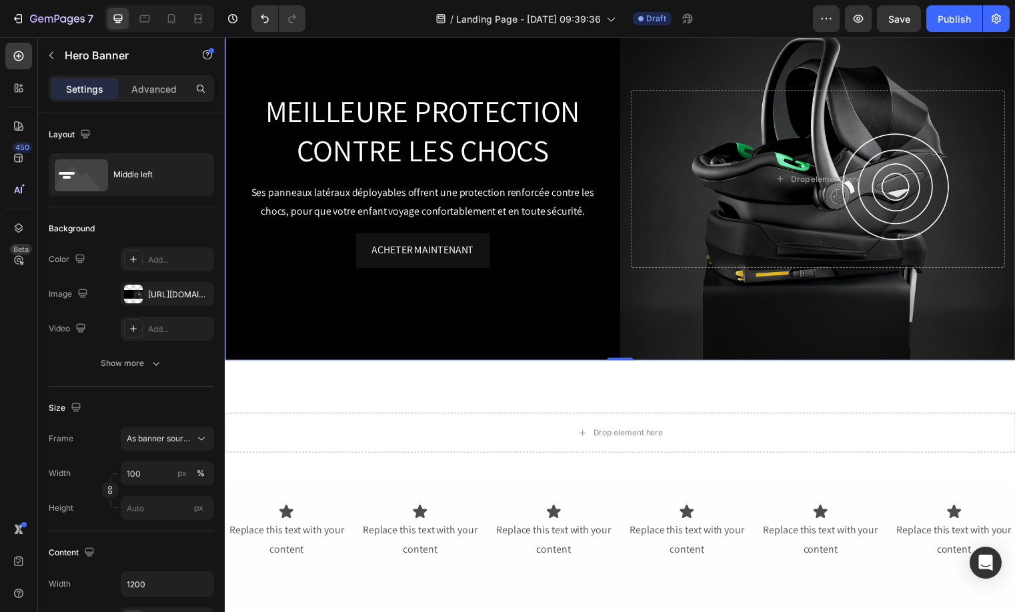
click at [587, 318] on div "Background Image" at bounding box center [625, 180] width 800 height 367
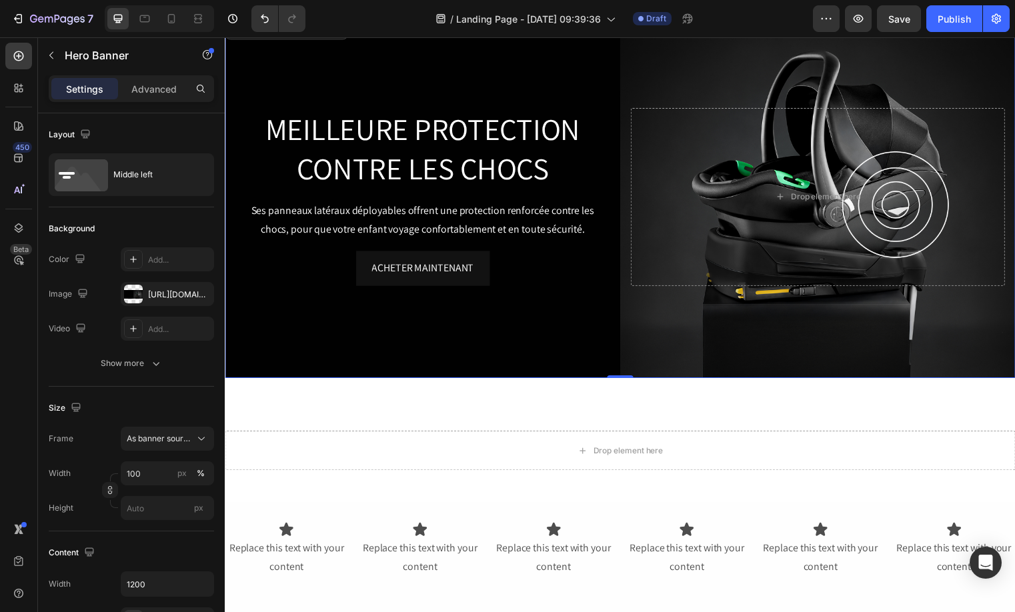
scroll to position [1470, 0]
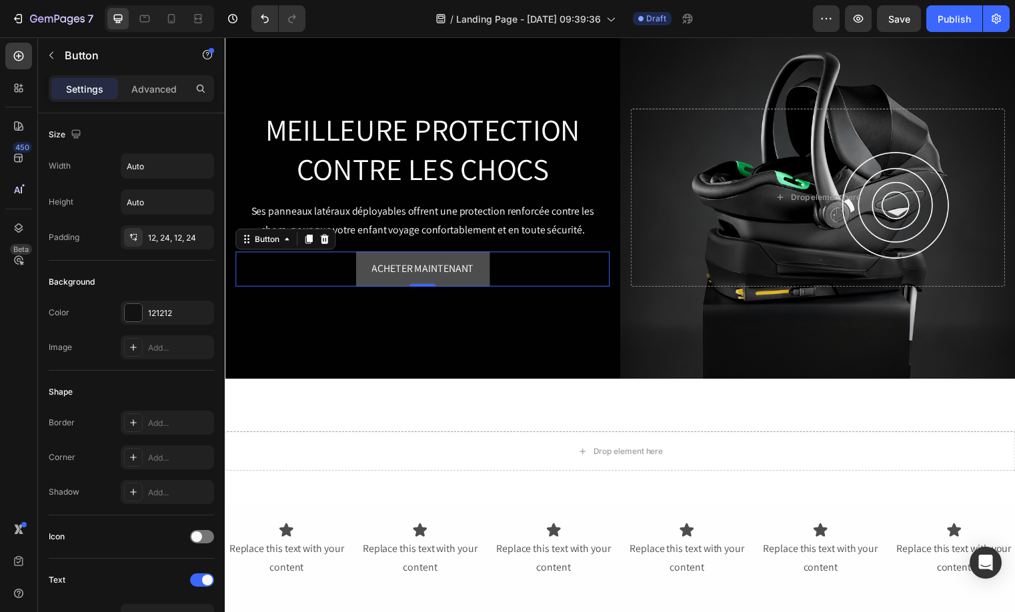
click at [487, 277] on button "ACHETER MAINTENANT" at bounding box center [424, 271] width 135 height 35
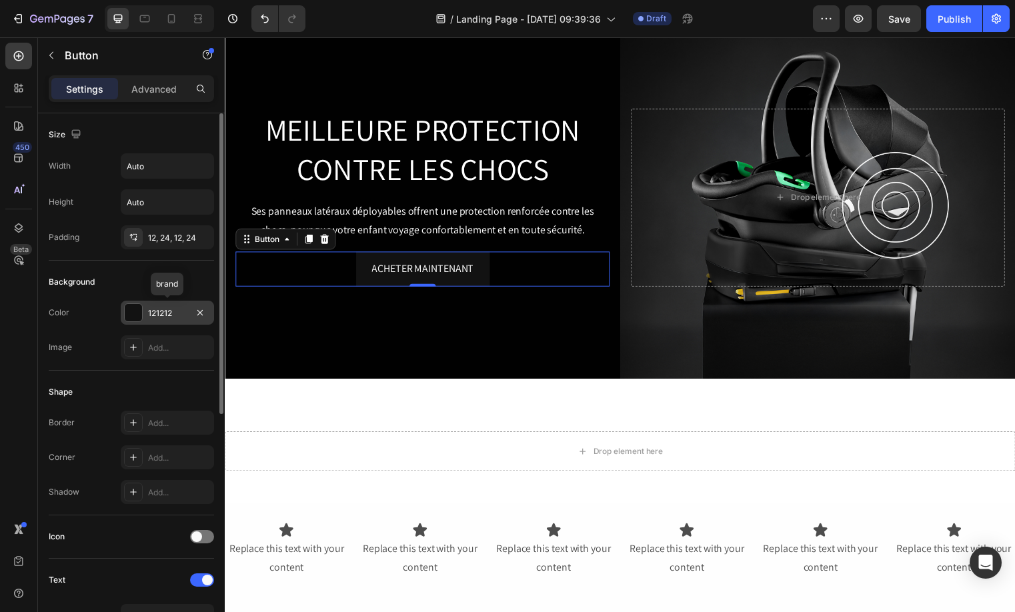
click at [157, 307] on div "121212" at bounding box center [167, 313] width 39 height 12
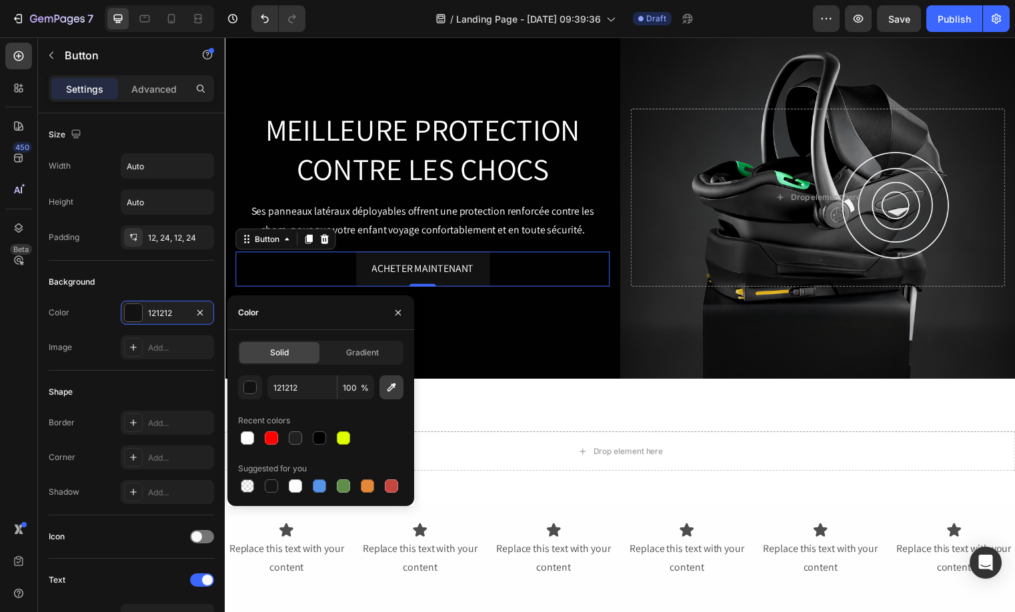
click at [393, 389] on icon "button" at bounding box center [391, 387] width 13 height 13
click at [245, 441] on div at bounding box center [247, 437] width 13 height 13
type input "FFFFFF"
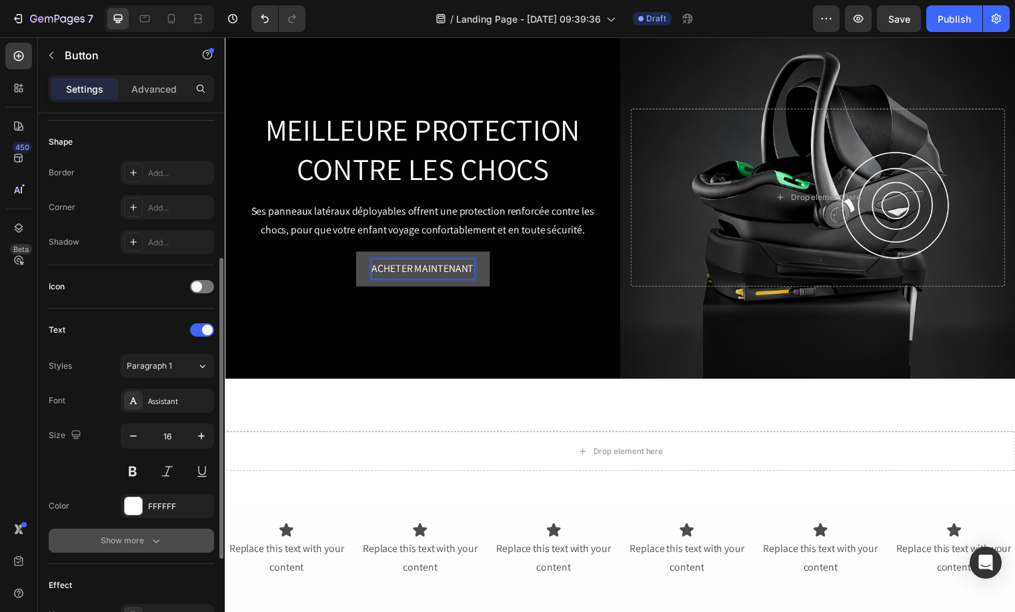
scroll to position [253, 0]
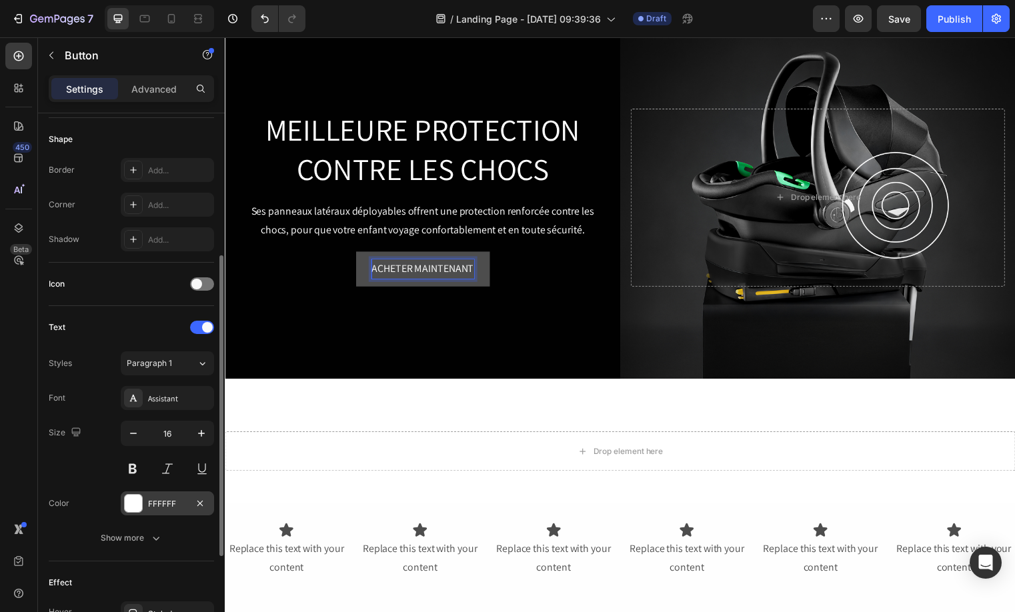
click at [166, 504] on div "FFFFFF" at bounding box center [167, 504] width 39 height 12
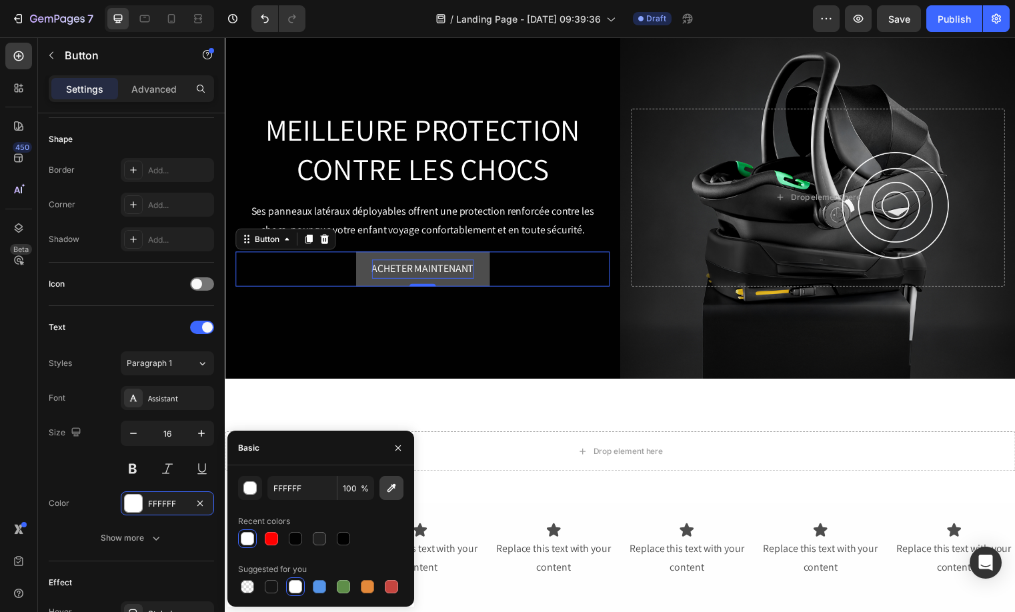
click at [398, 493] on button "button" at bounding box center [391, 488] width 24 height 24
type input "030303"
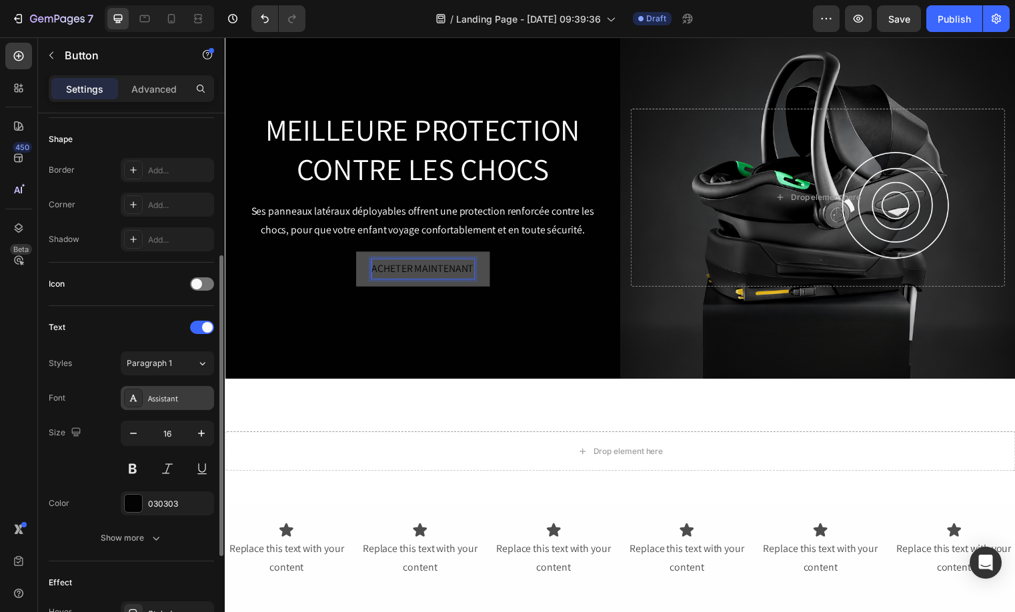
click at [152, 387] on div "Assistant" at bounding box center [167, 398] width 93 height 24
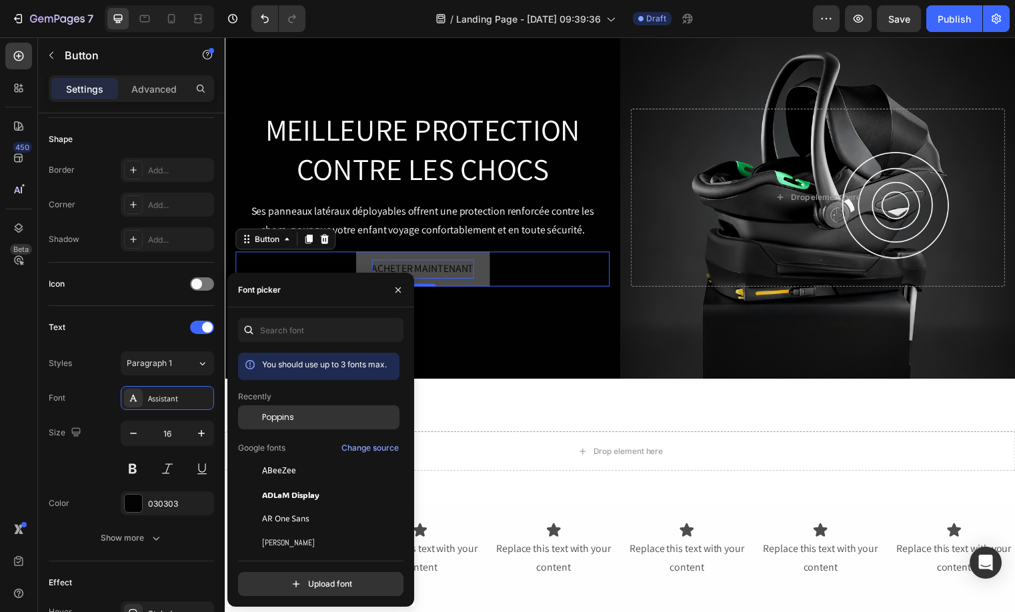
click at [305, 421] on div "Poppins" at bounding box center [329, 417] width 135 height 12
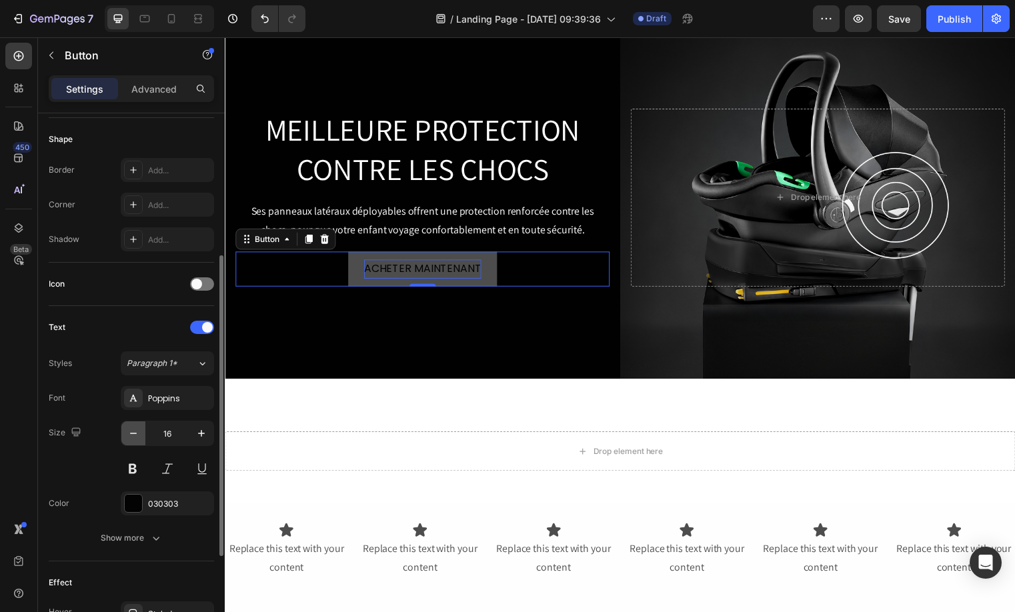
click at [125, 431] on button "button" at bounding box center [133, 433] width 24 height 24
type input "14"
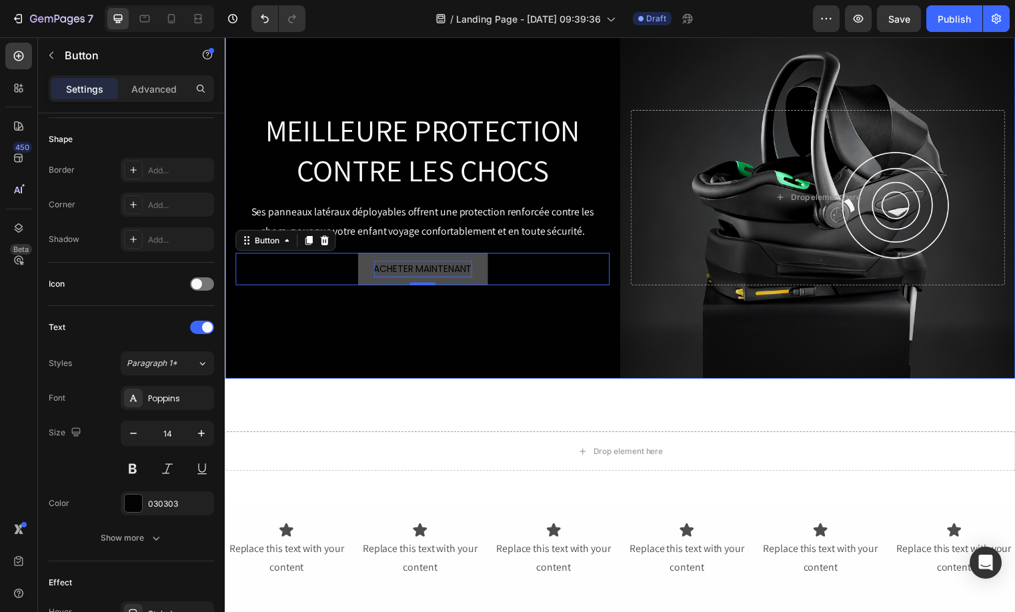
click at [459, 337] on div "Background Image" at bounding box center [625, 199] width 800 height 367
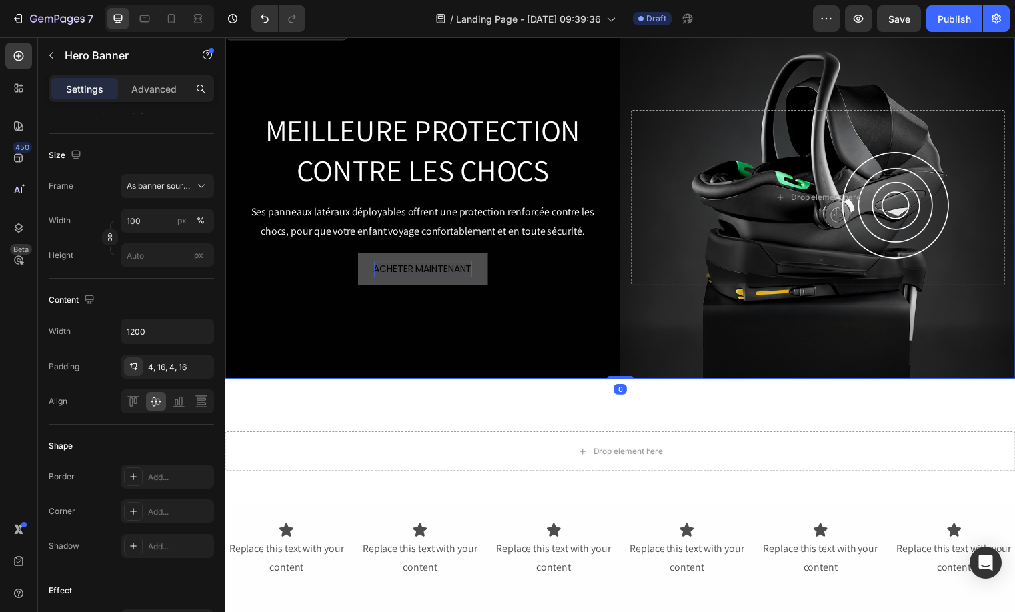
scroll to position [0, 0]
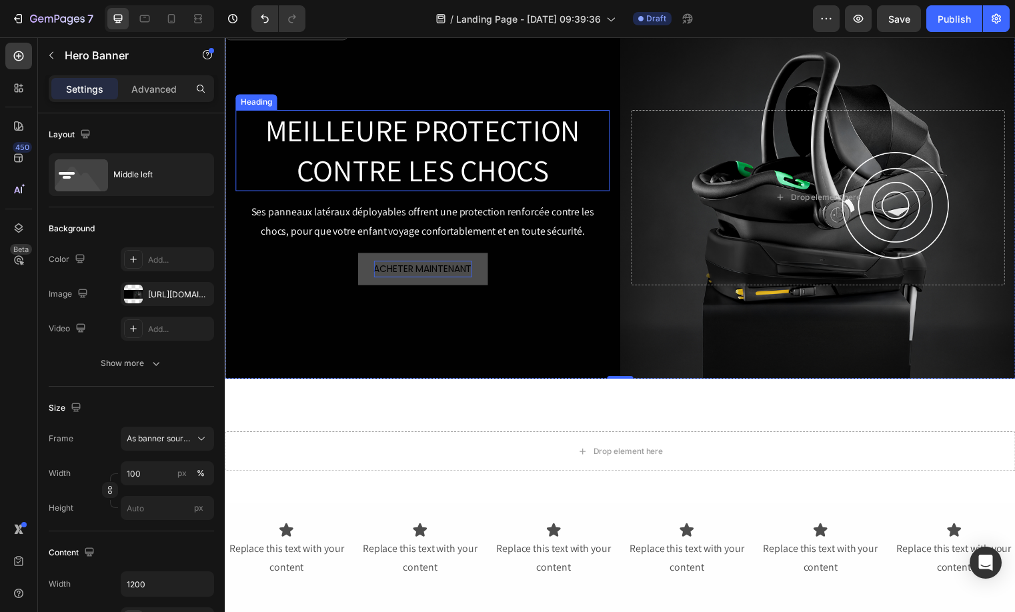
click at [403, 128] on p "MEILLEURE PROTECTION CONTRE LES CHOCS" at bounding box center [425, 152] width 376 height 80
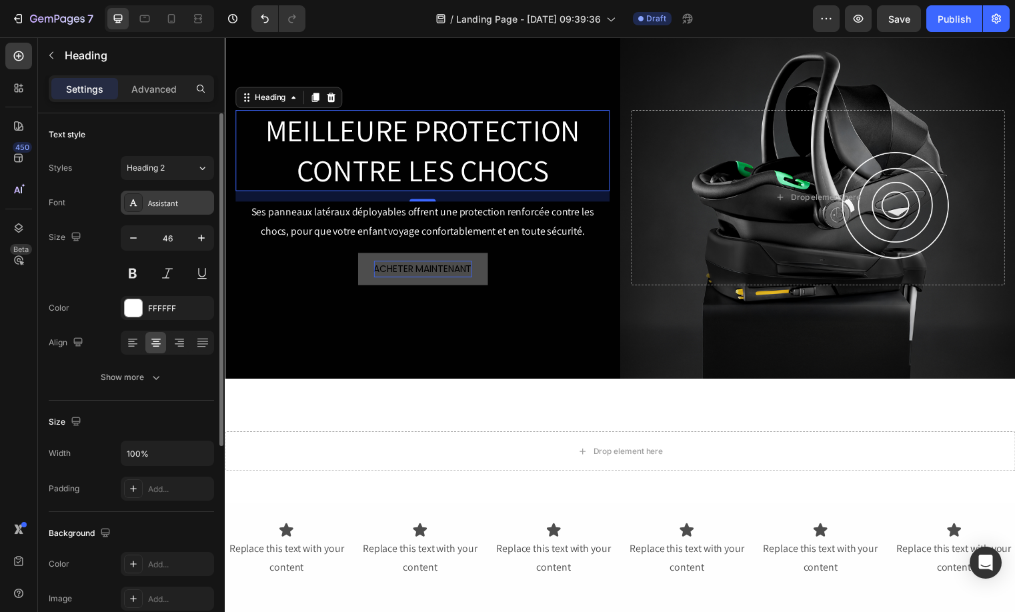
click at [165, 207] on div "Assistant" at bounding box center [179, 203] width 63 height 12
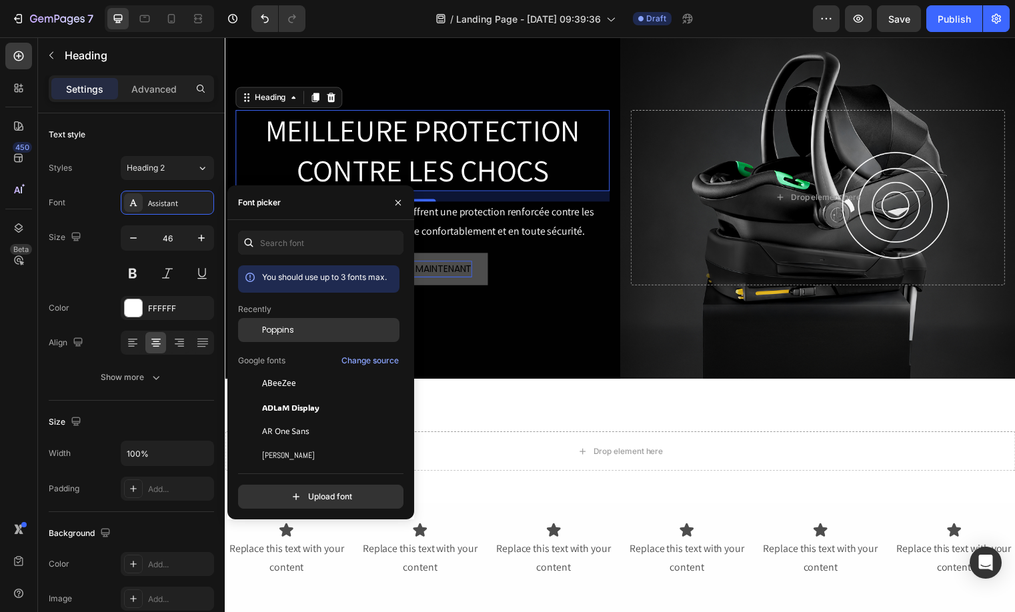
click at [275, 325] on span "Poppins" at bounding box center [278, 330] width 32 height 12
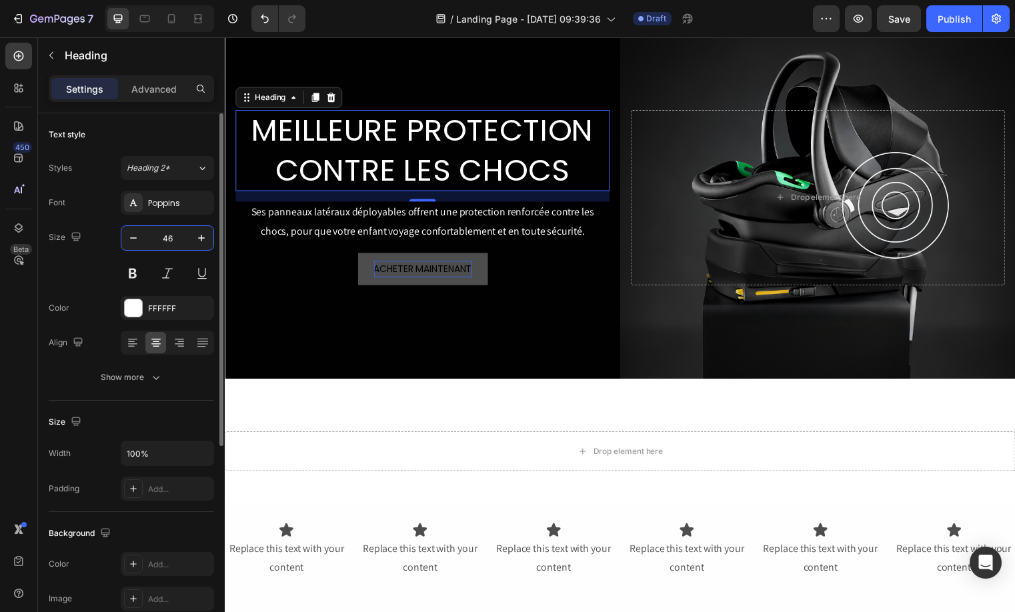
click at [159, 239] on input "46" at bounding box center [167, 238] width 44 height 24
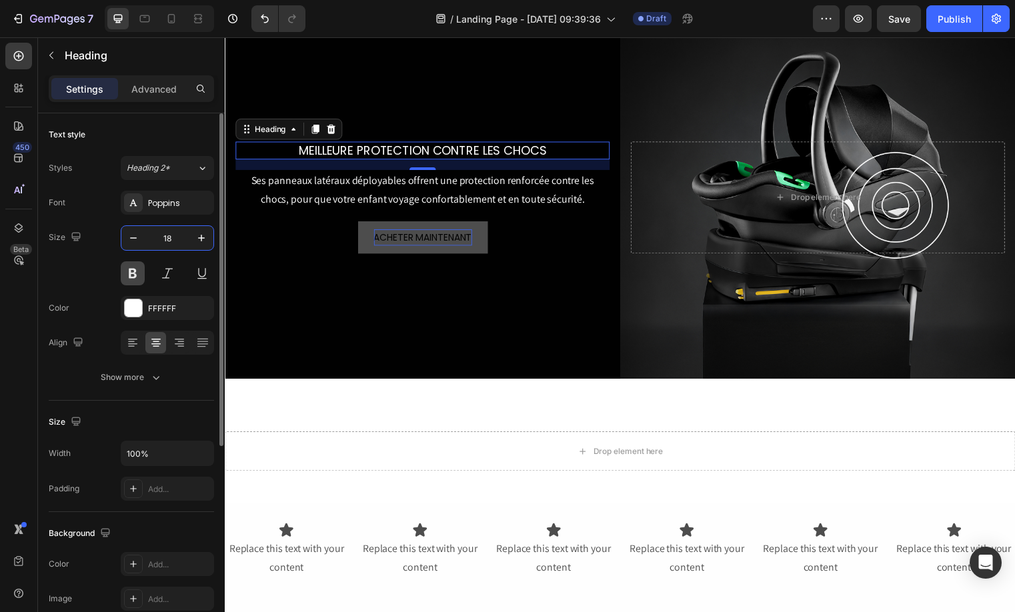
type input "18"
click at [135, 279] on button at bounding box center [133, 273] width 24 height 24
click at [126, 336] on icon at bounding box center [132, 342] width 13 height 13
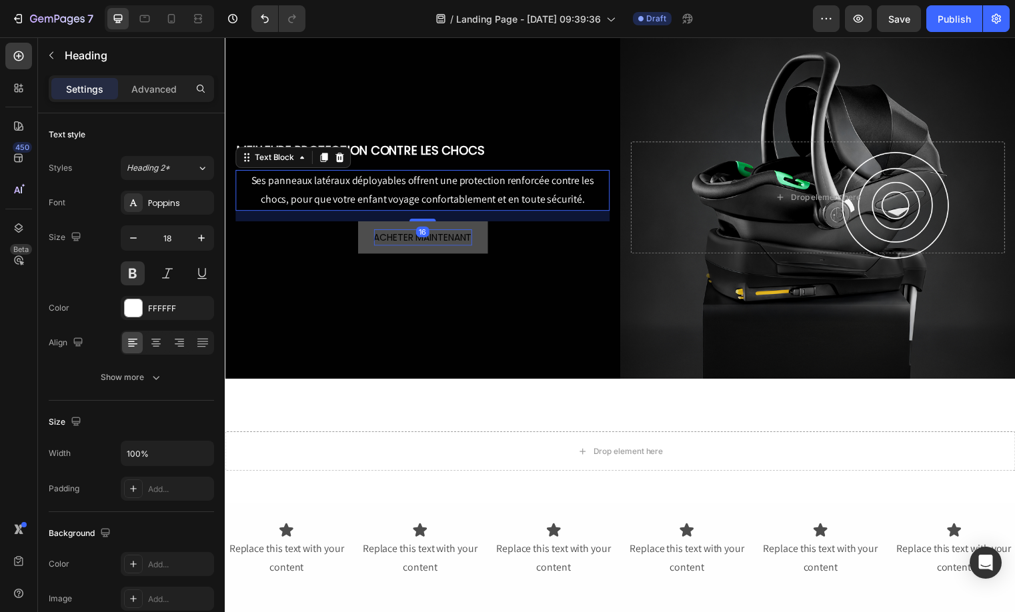
click at [457, 197] on p "Ses panneaux latéraux déployables offrent une protection renforcée contre les c…" at bounding box center [425, 192] width 376 height 39
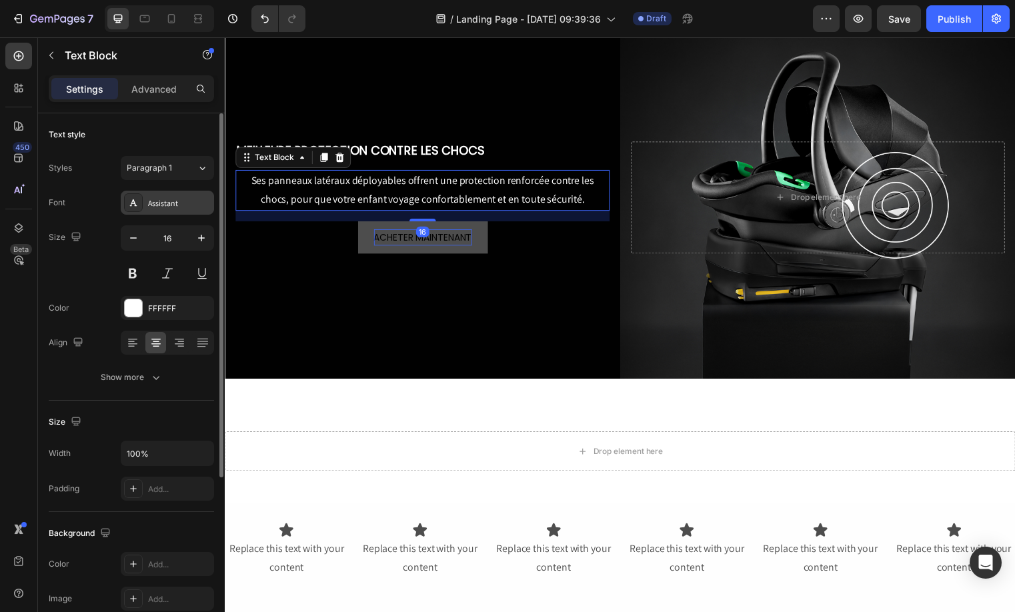
click at [141, 198] on div at bounding box center [133, 202] width 19 height 19
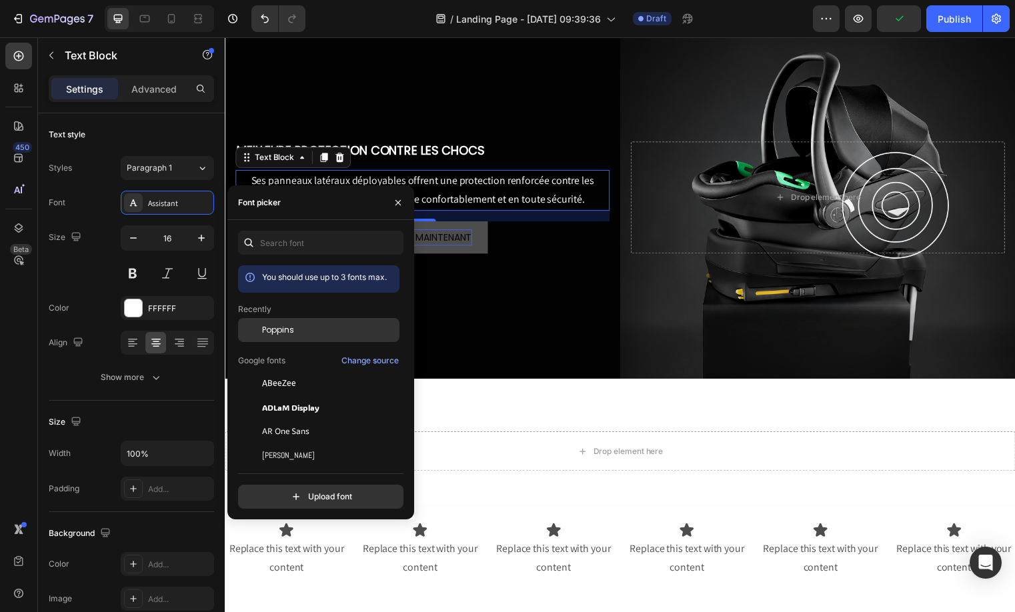
click at [286, 332] on span "Poppins" at bounding box center [278, 330] width 32 height 12
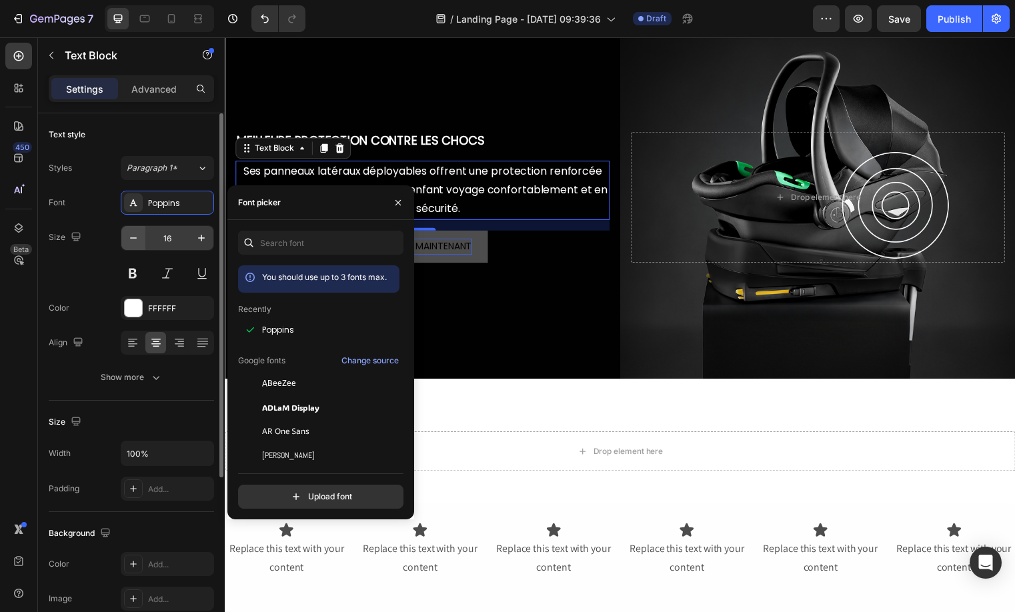
click at [131, 239] on icon "button" at bounding box center [133, 237] width 13 height 13
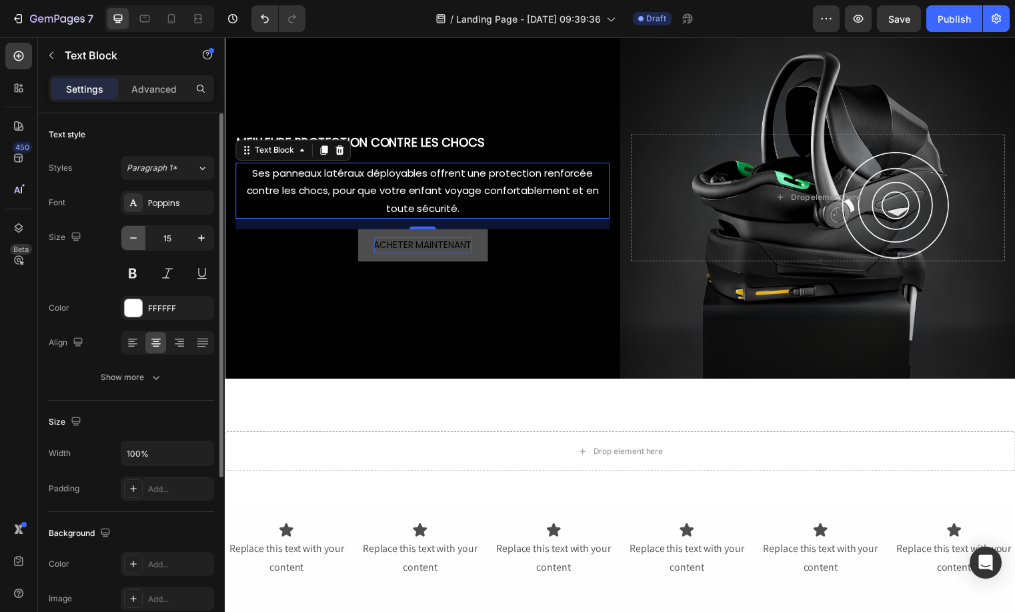
click at [131, 239] on icon "button" at bounding box center [133, 237] width 13 height 13
type input "14"
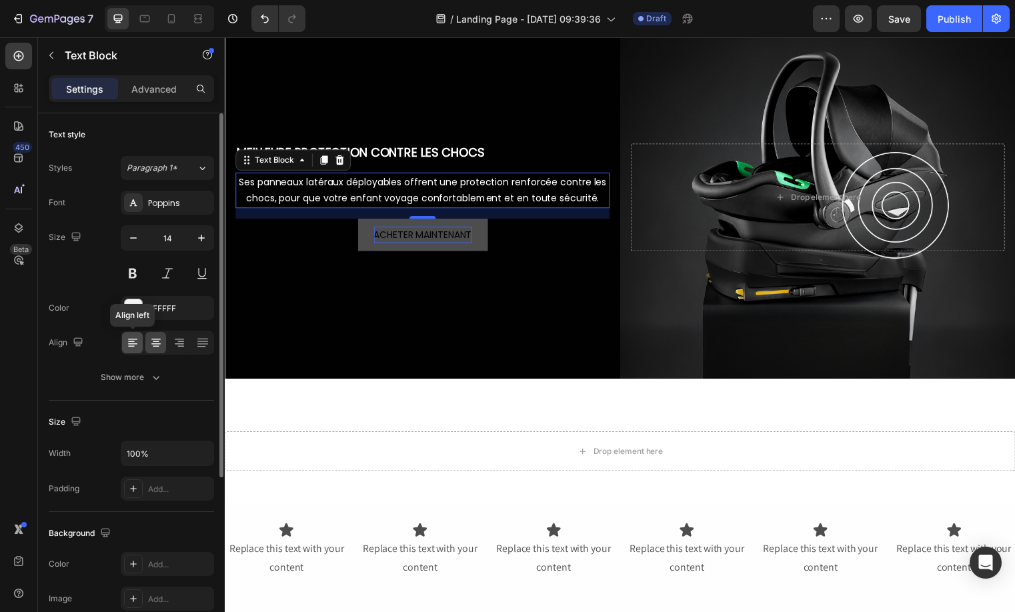
click at [131, 345] on icon at bounding box center [132, 342] width 13 height 13
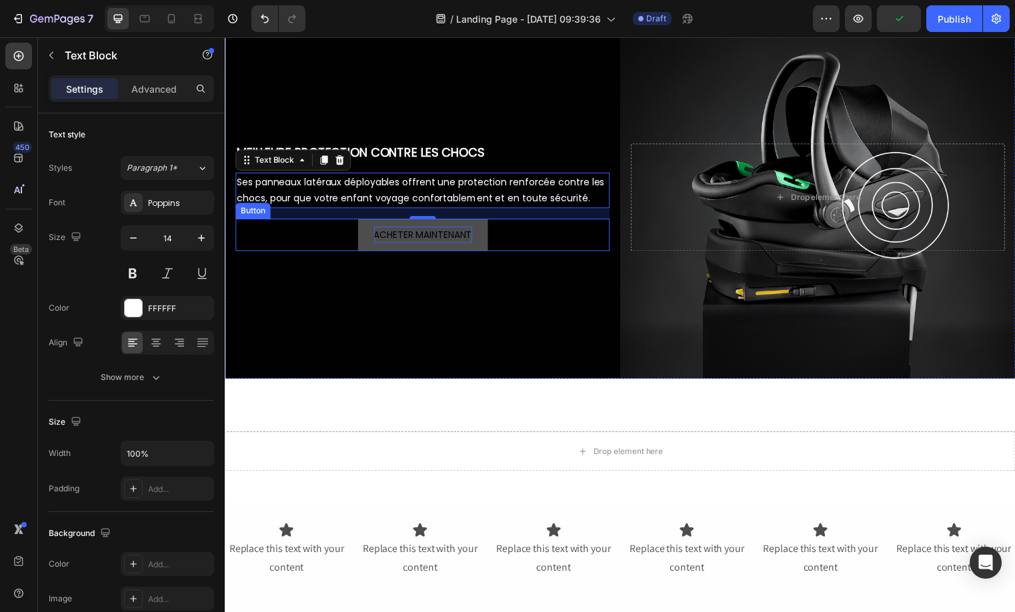
click at [344, 237] on div "ACHETER MAINTENANT Button" at bounding box center [424, 237] width 379 height 33
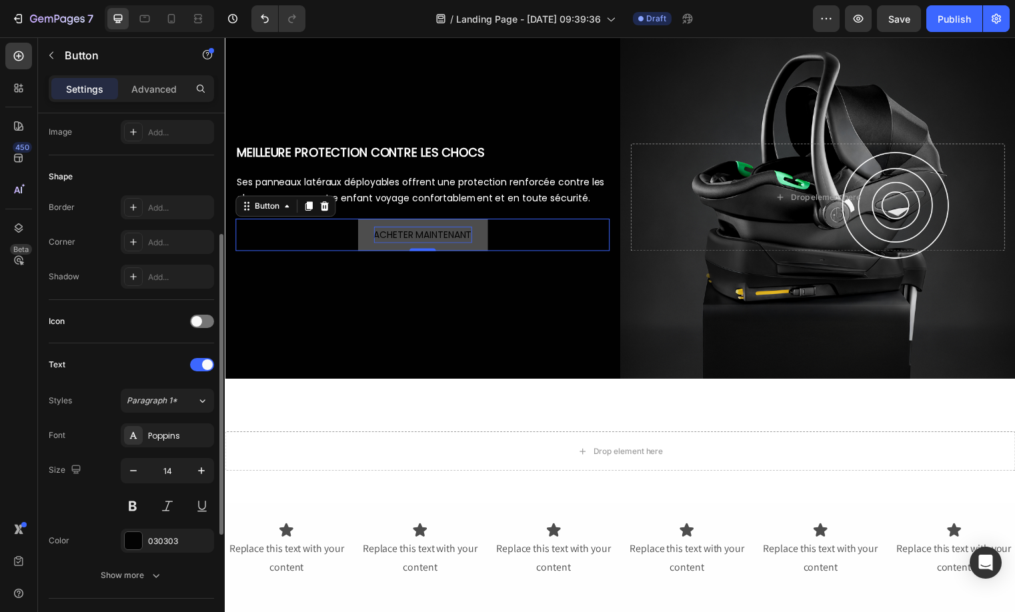
scroll to position [419, 0]
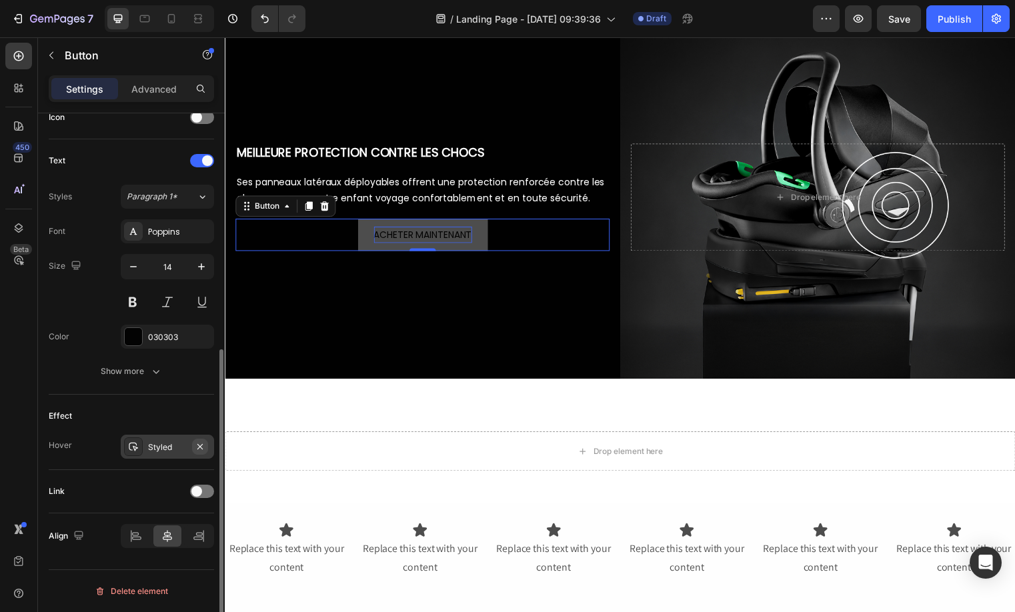
click at [195, 447] on icon "button" at bounding box center [200, 446] width 11 height 11
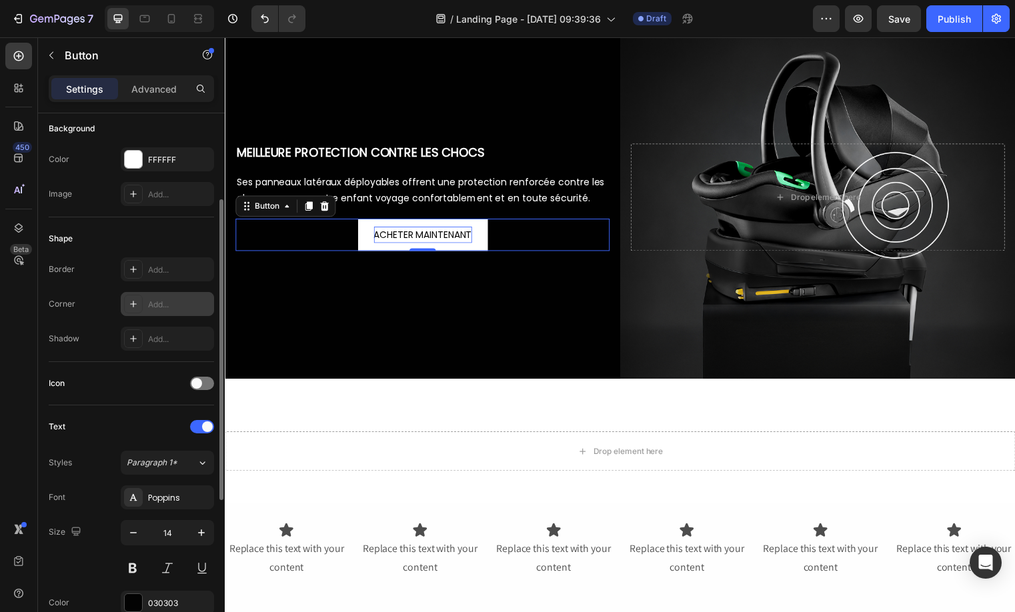
scroll to position [415, 0]
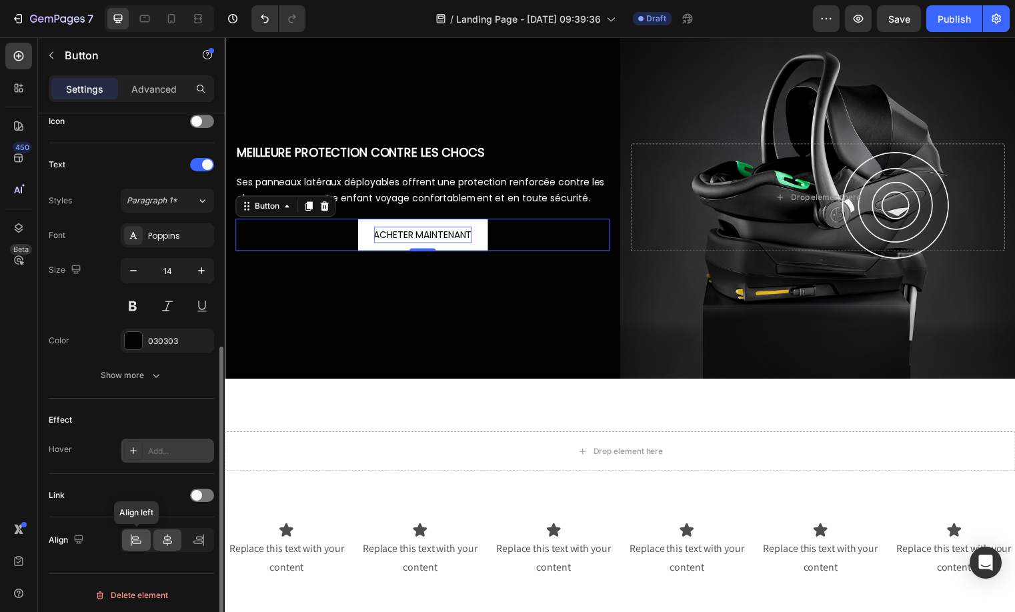
click at [143, 542] on div at bounding box center [136, 539] width 29 height 21
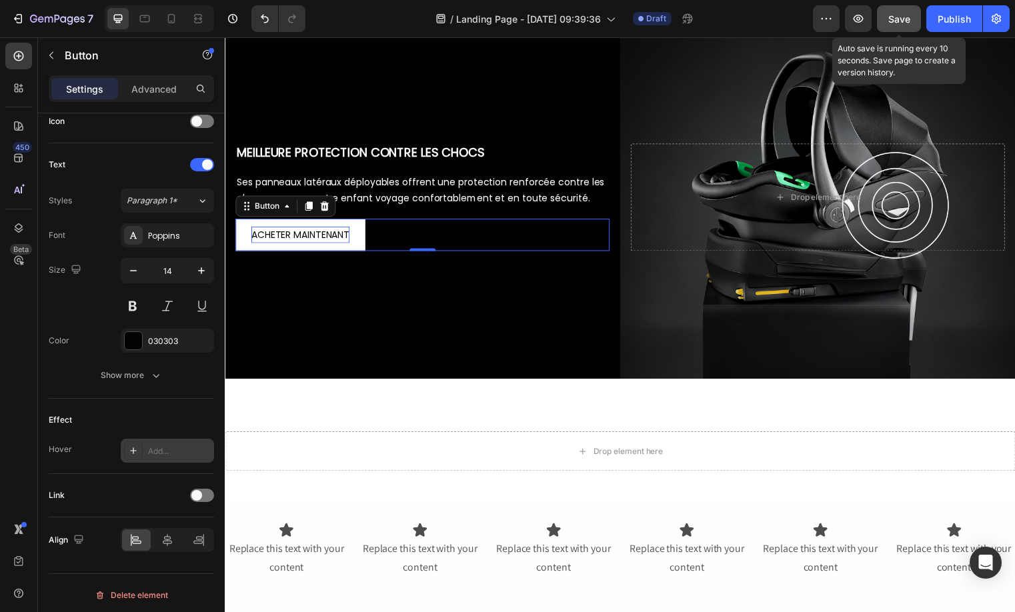
click at [885, 23] on button "Save" at bounding box center [899, 18] width 44 height 27
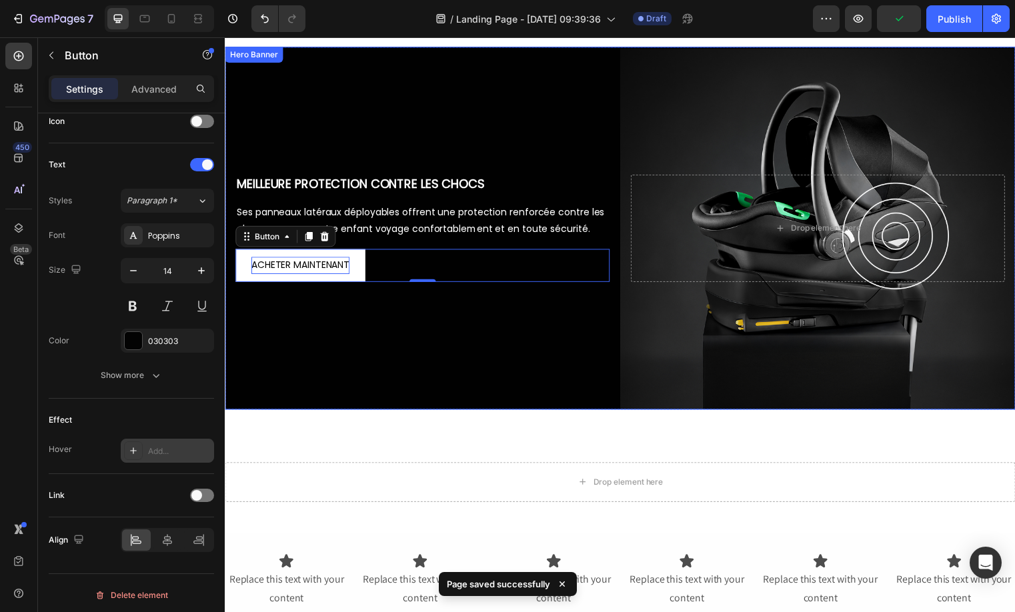
scroll to position [1366, 0]
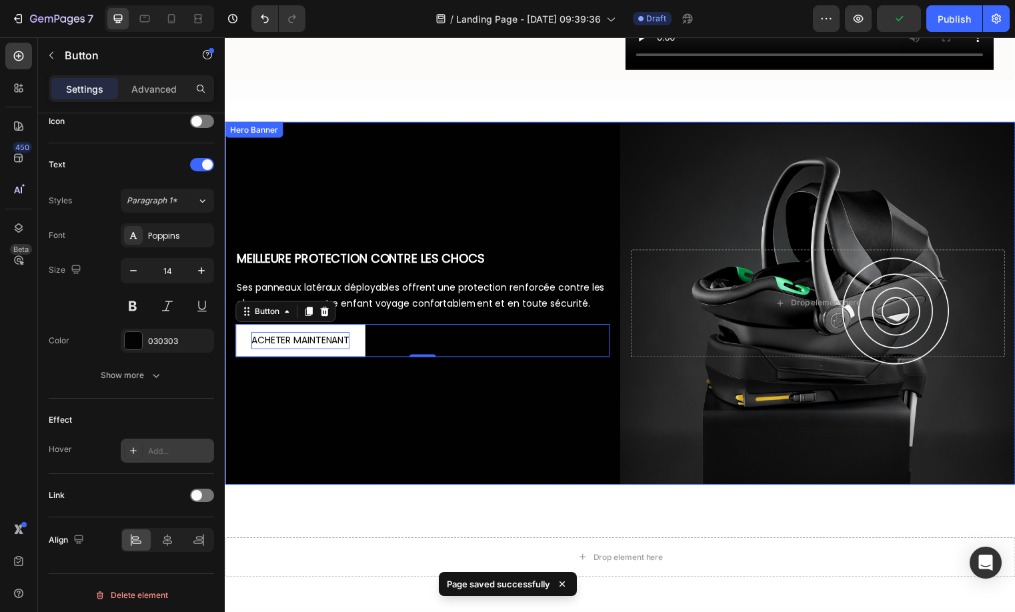
click at [483, 195] on div "Background Image" at bounding box center [625, 306] width 800 height 367
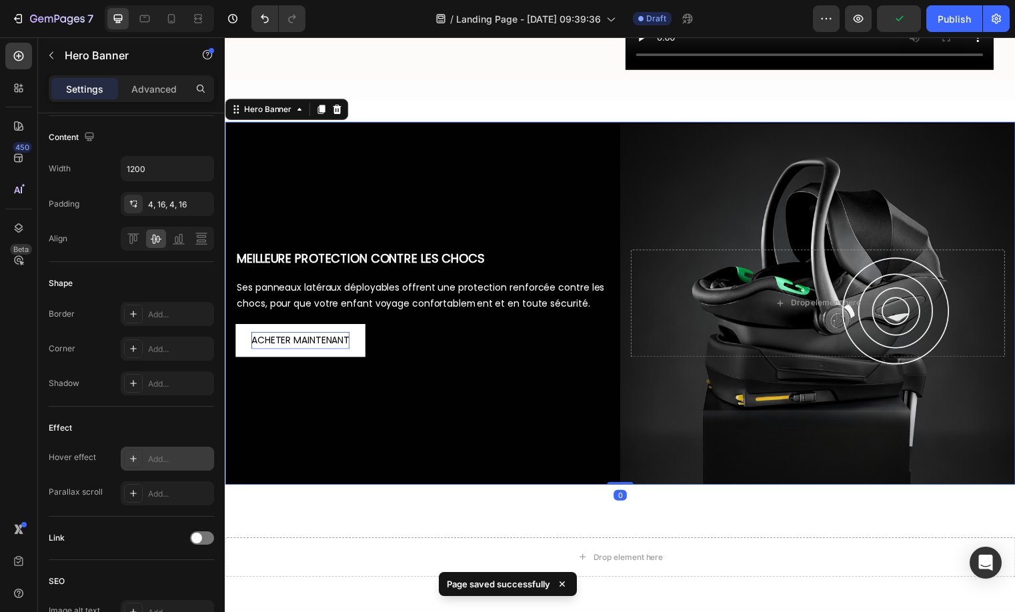
scroll to position [0, 0]
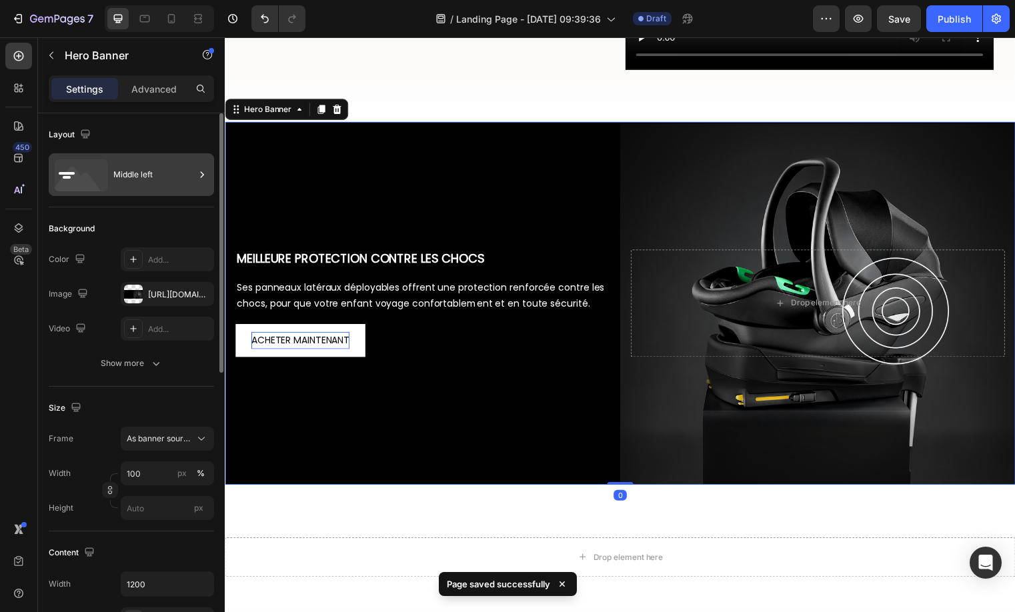
click at [146, 179] on div "Middle left" at bounding box center [153, 174] width 81 height 31
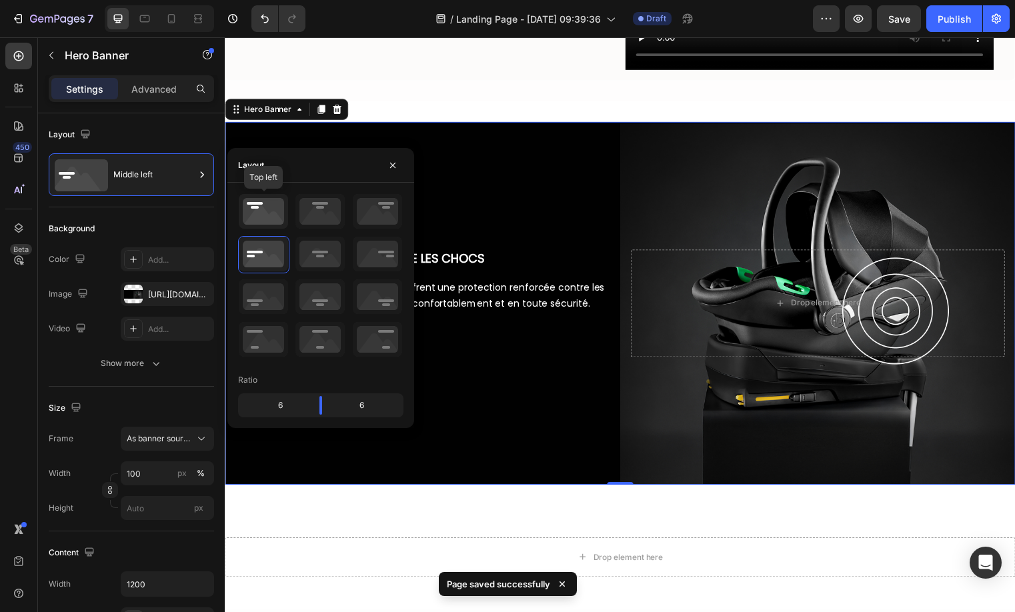
click at [249, 208] on icon at bounding box center [263, 211] width 49 height 35
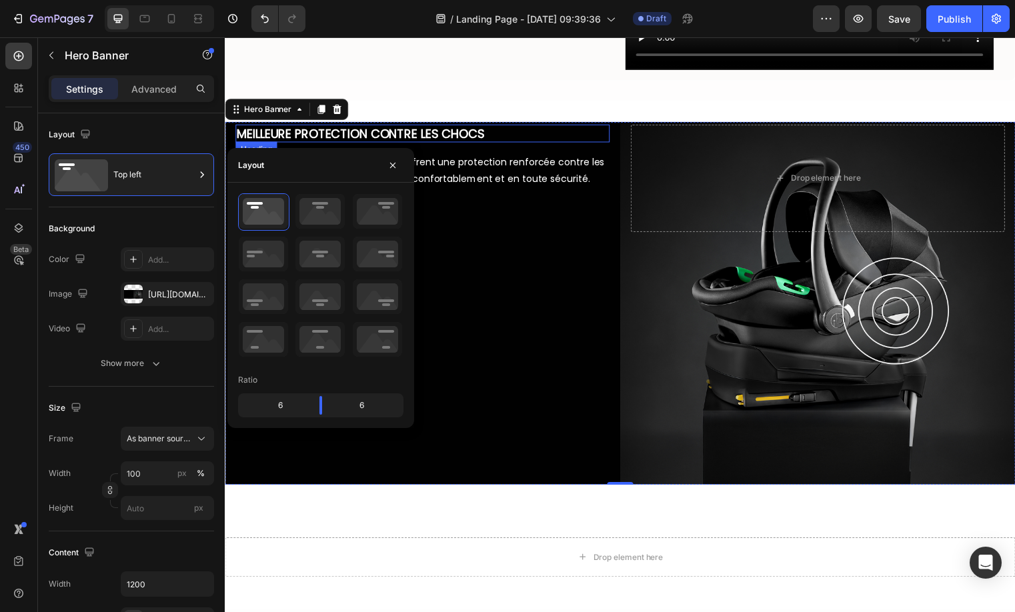
click at [497, 135] on p "MEILLEURE PROTECTION CONTRE LES CHOCS" at bounding box center [425, 134] width 376 height 15
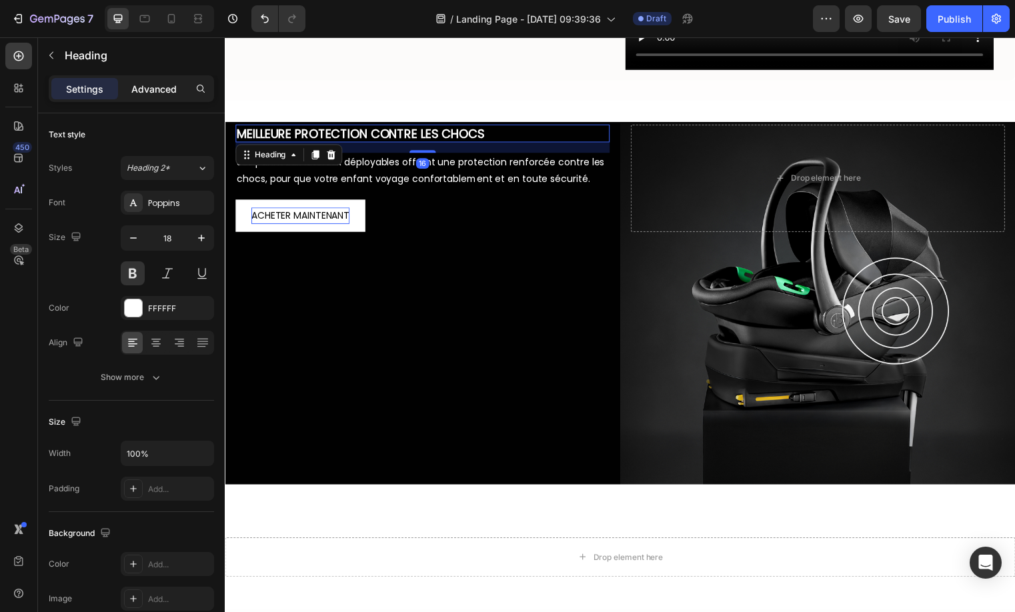
click at [162, 95] on p "Advanced" at bounding box center [153, 89] width 45 height 14
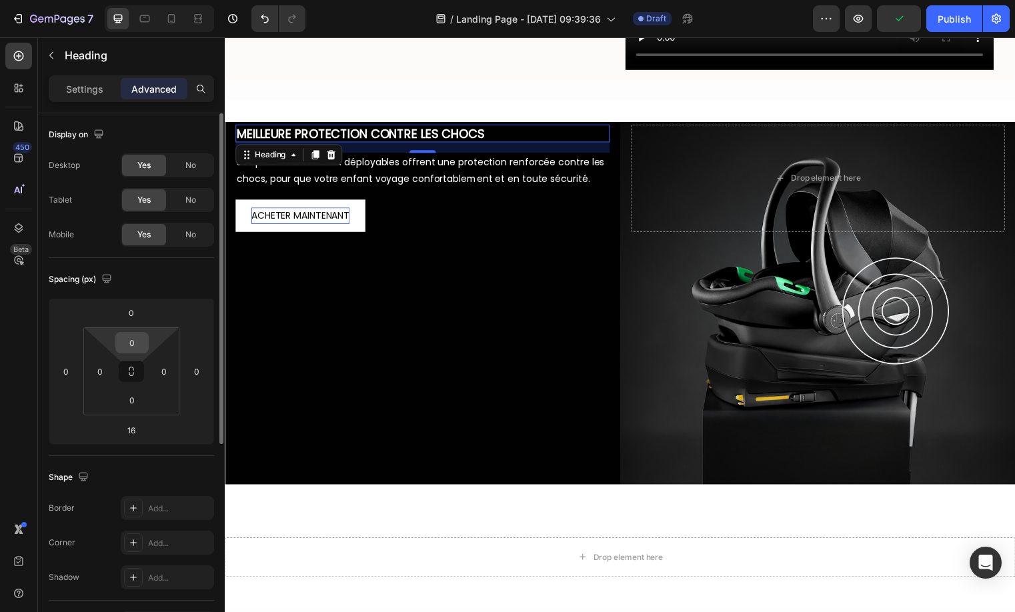
click at [134, 344] on input "0" at bounding box center [132, 343] width 27 height 20
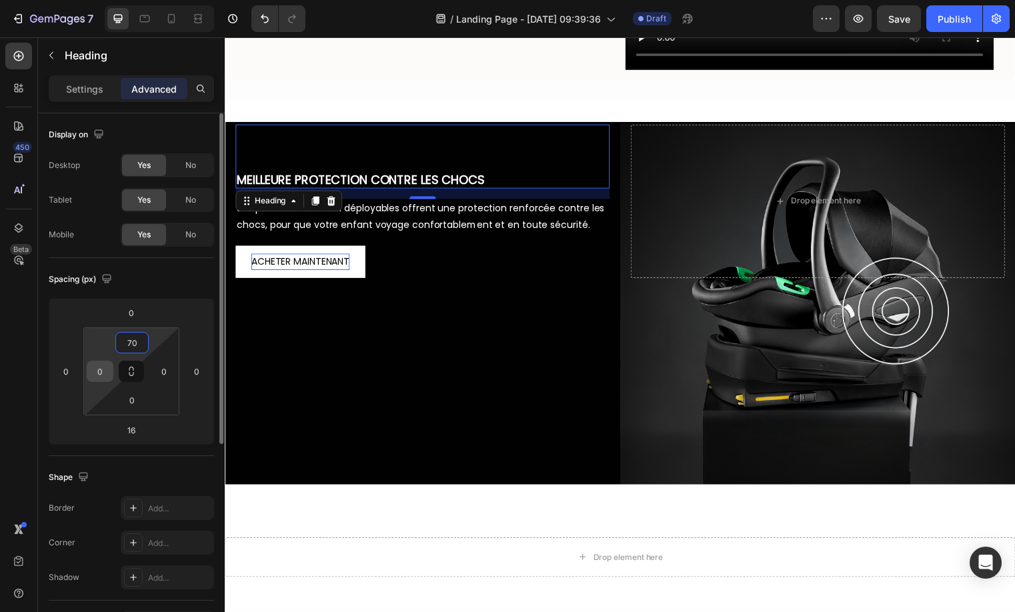
type input "70"
click at [107, 373] on input "0" at bounding box center [100, 371] width 20 height 20
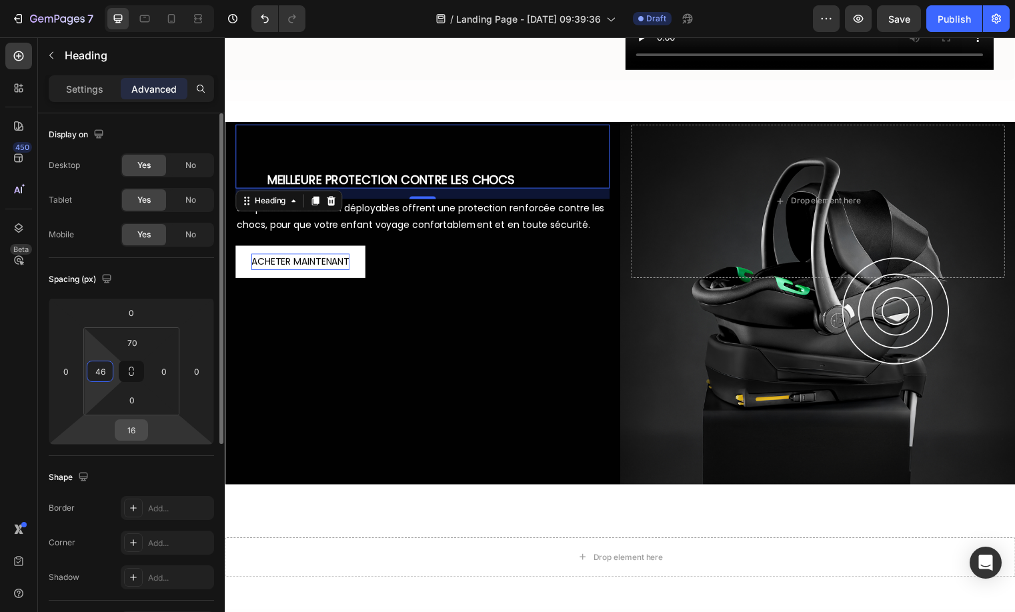
type input "46"
click at [121, 424] on input "16" at bounding box center [131, 430] width 27 height 20
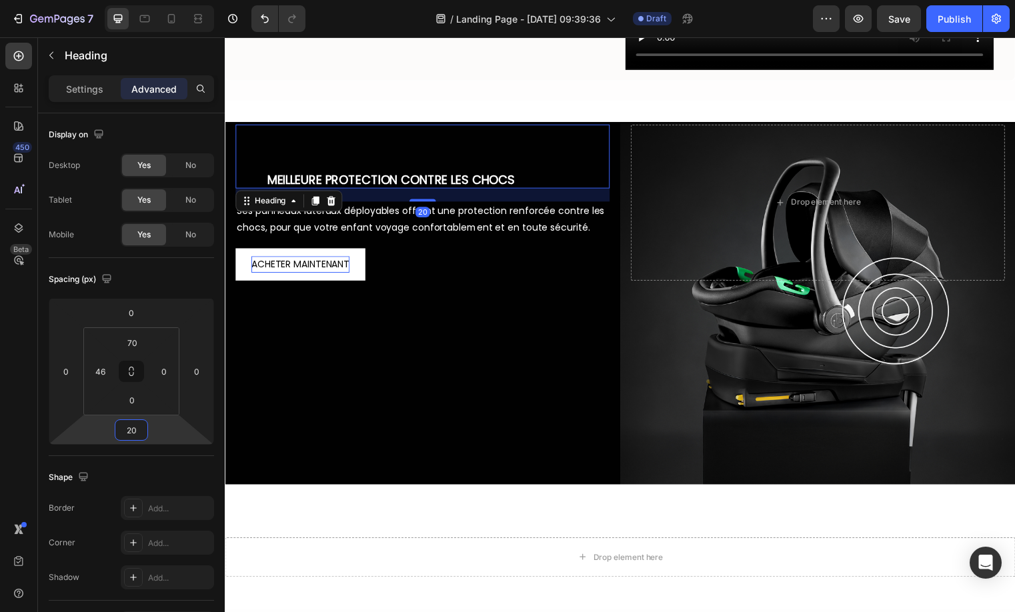
type input "20"
click at [431, 221] on p "Ses panneaux latéraux déployables offrent une protection renforcée contre les c…" at bounding box center [425, 221] width 376 height 33
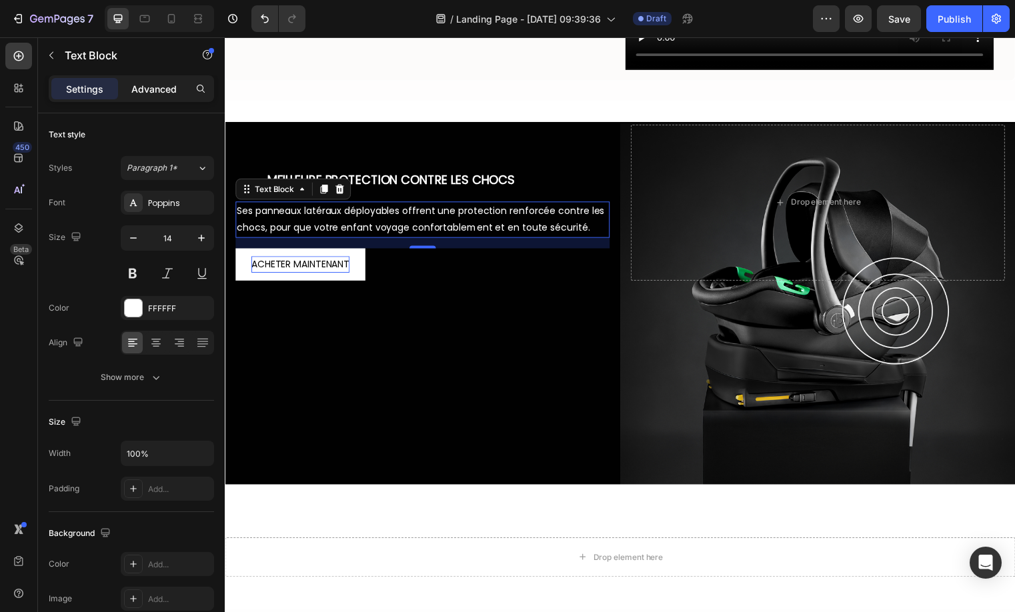
click at [171, 94] on p "Advanced" at bounding box center [153, 89] width 45 height 14
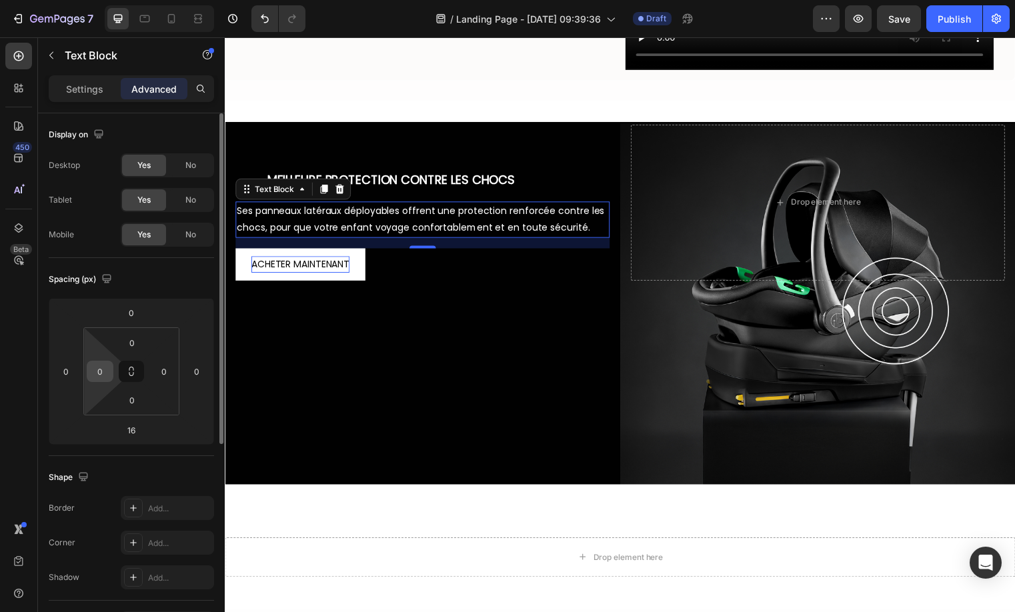
click at [103, 371] on input "0" at bounding box center [100, 371] width 20 height 20
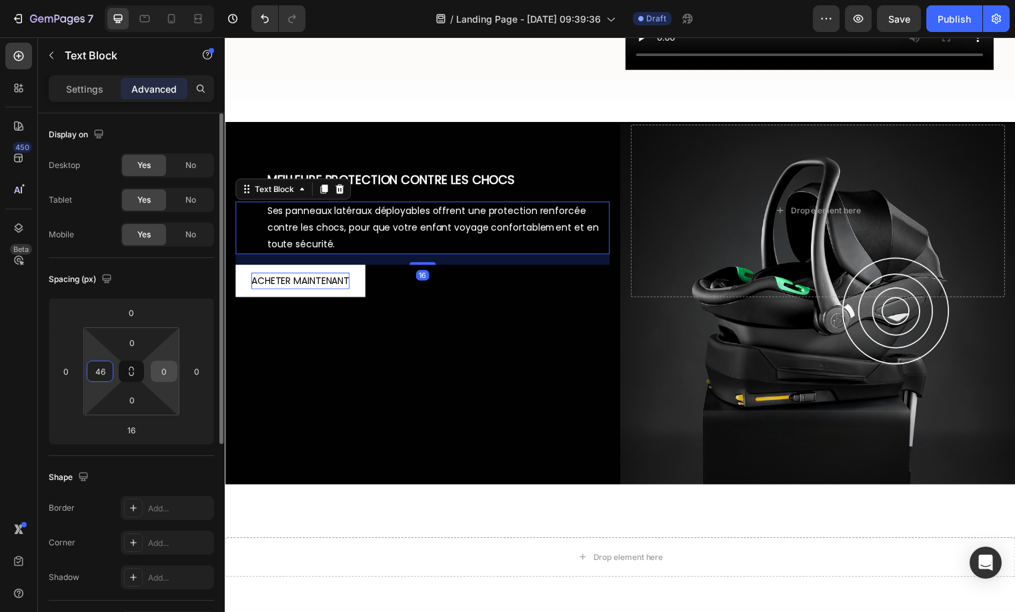
type input "46"
click at [159, 372] on input "0" at bounding box center [164, 371] width 20 height 20
type input "90"
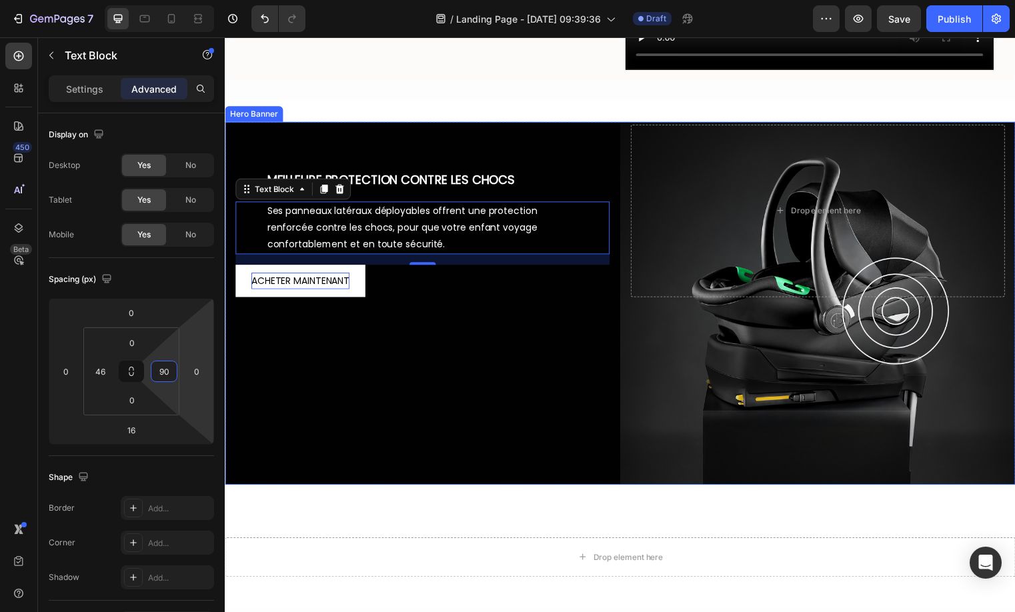
click at [448, 371] on div "Background Image" at bounding box center [625, 306] width 800 height 367
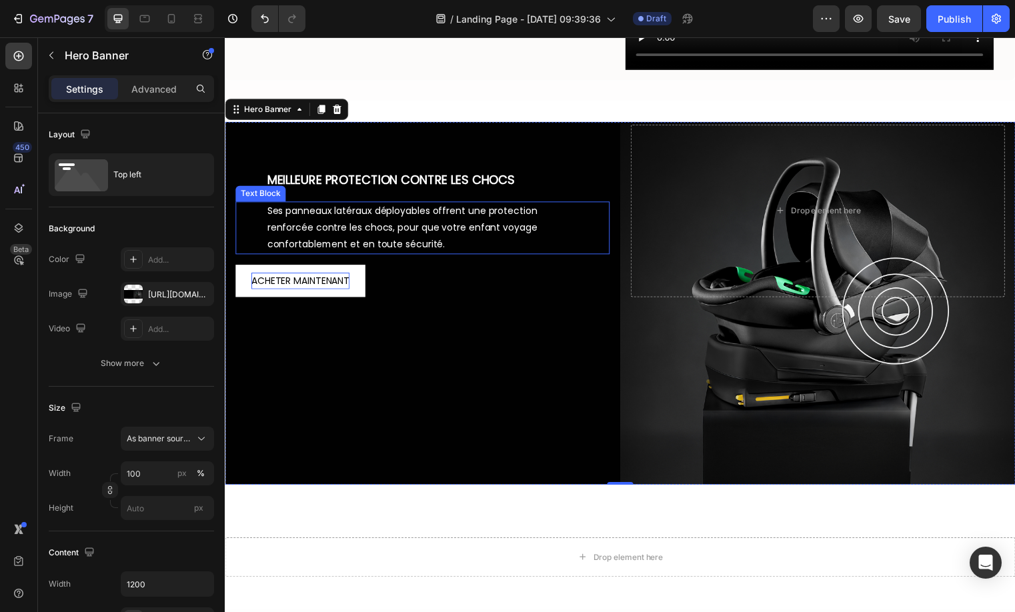
click at [308, 203] on div "Ses panneaux latéraux déployables offrent une protection renforcée contre les c…" at bounding box center [410, 229] width 288 height 53
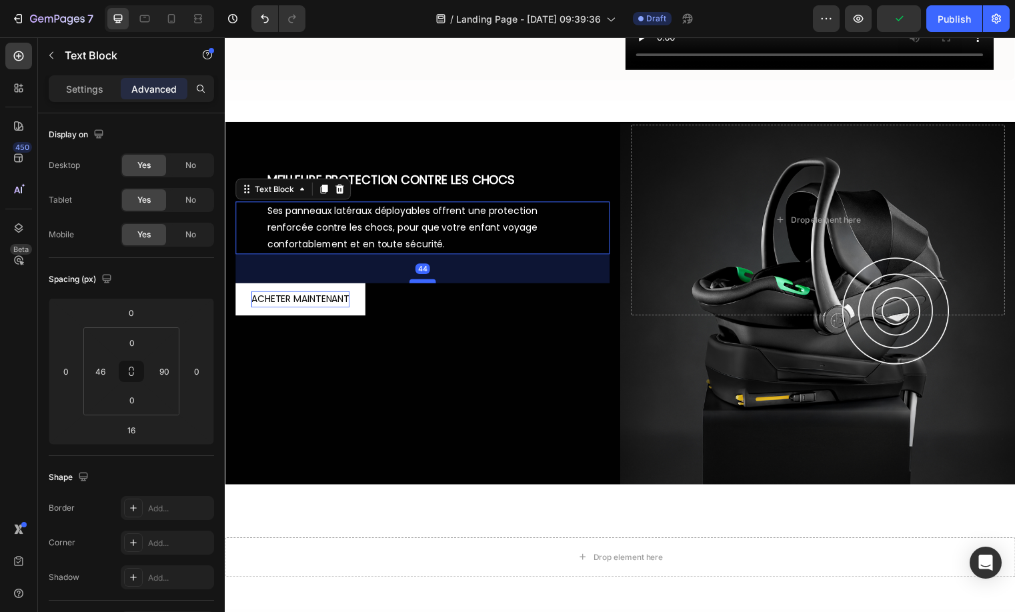
drag, startPoint x: 419, startPoint y: 261, endPoint x: 423, endPoint y: 280, distance: 19.1
click at [423, 282] on div at bounding box center [424, 284] width 27 height 4
type input "44"
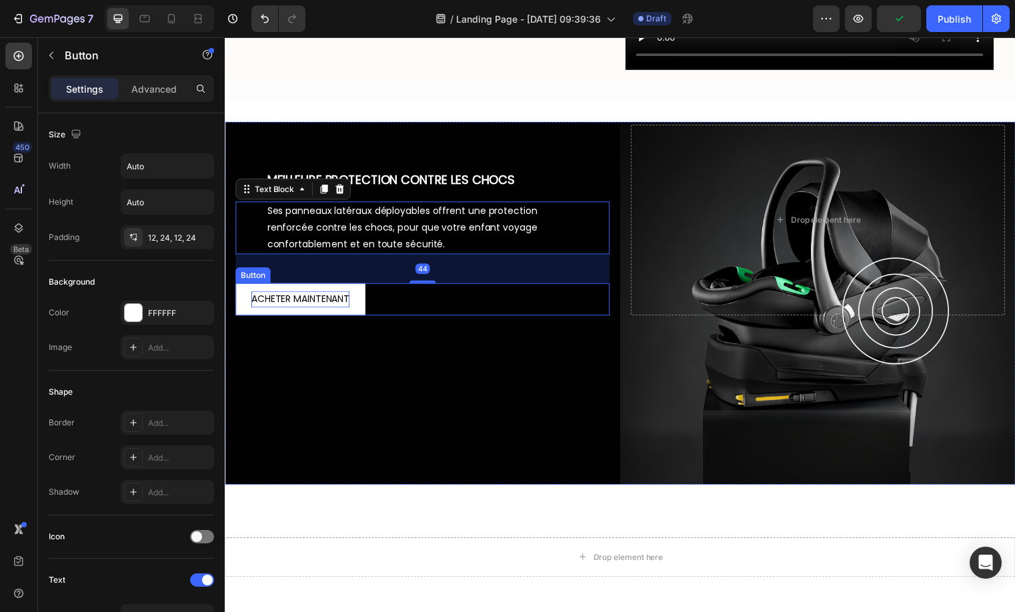
click at [410, 302] on div "ACHETER MAINTENANT Button" at bounding box center [424, 302] width 379 height 33
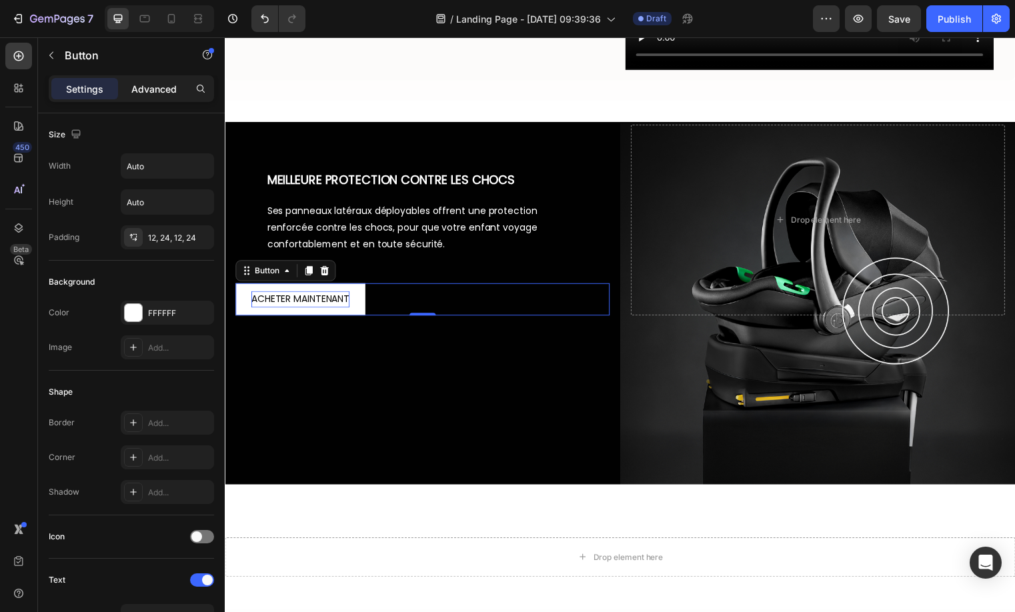
click at [155, 79] on div "Advanced" at bounding box center [154, 88] width 67 height 21
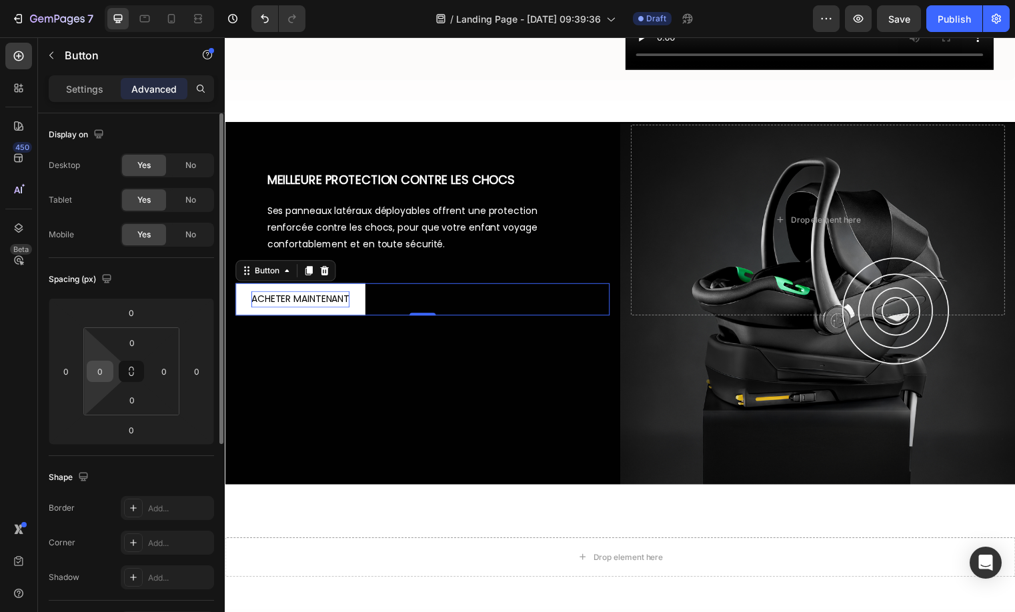
click at [96, 378] on input "0" at bounding box center [100, 371] width 20 height 20
type input "46"
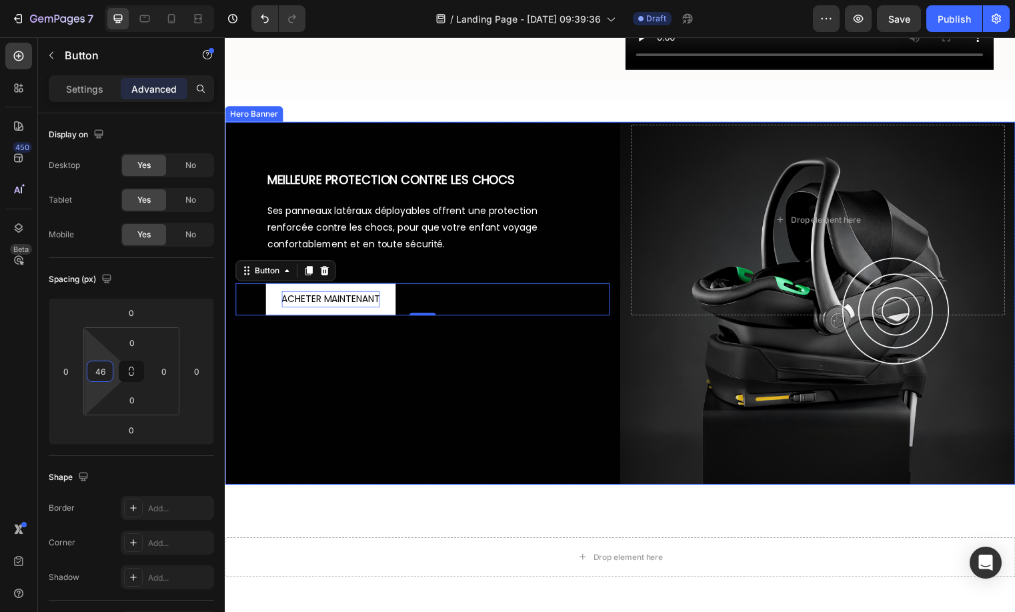
click at [343, 364] on div "Background Image" at bounding box center [625, 306] width 800 height 367
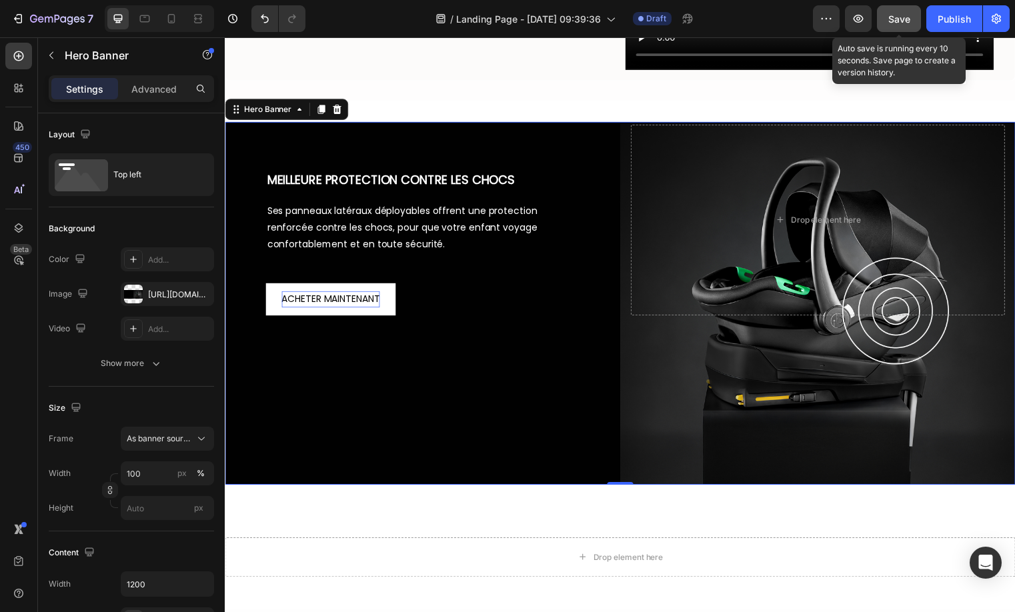
click at [913, 27] on button "Save" at bounding box center [899, 18] width 44 height 27
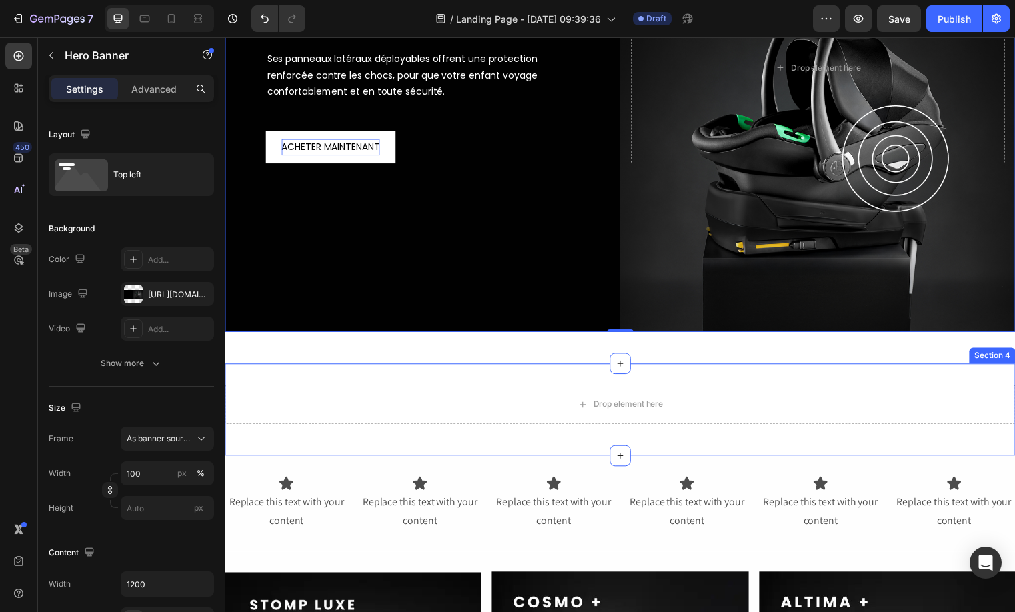
scroll to position [1533, 0]
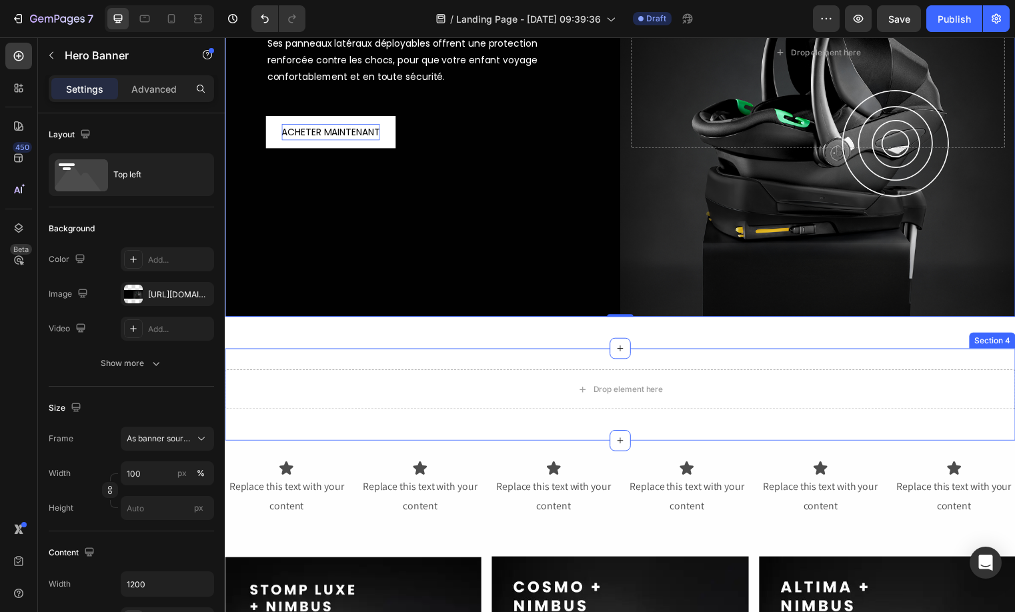
click at [783, 367] on div "Drop element here Row Section 4" at bounding box center [625, 398] width 800 height 93
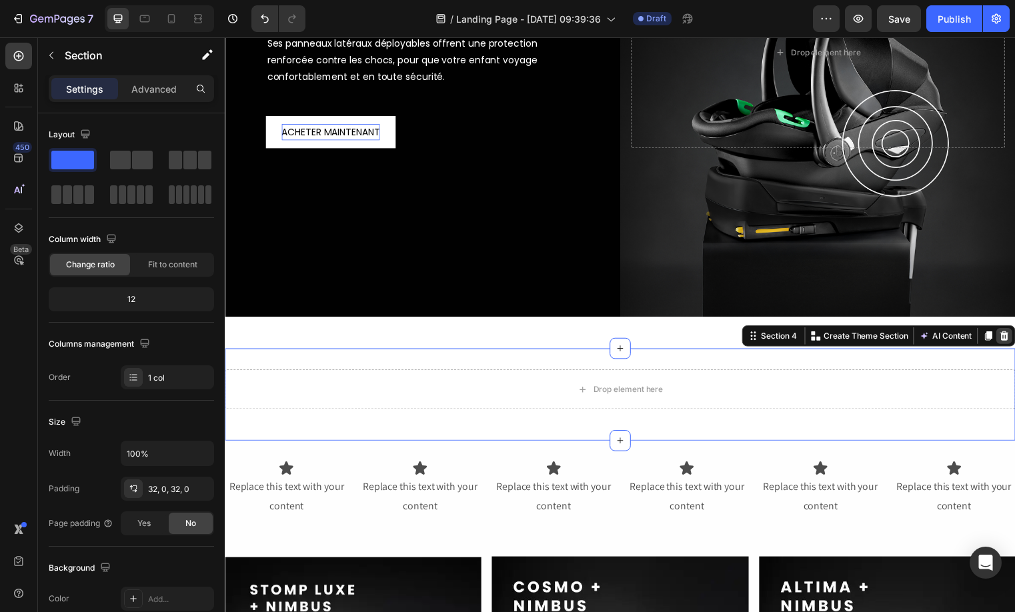
click at [1009, 335] on div at bounding box center [1013, 339] width 16 height 16
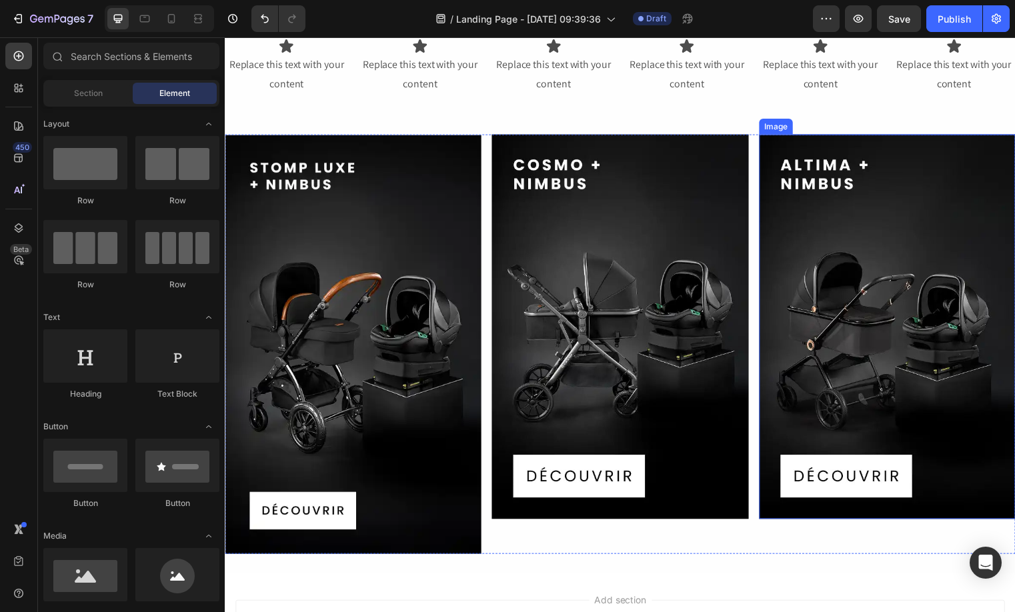
scroll to position [1789, 0]
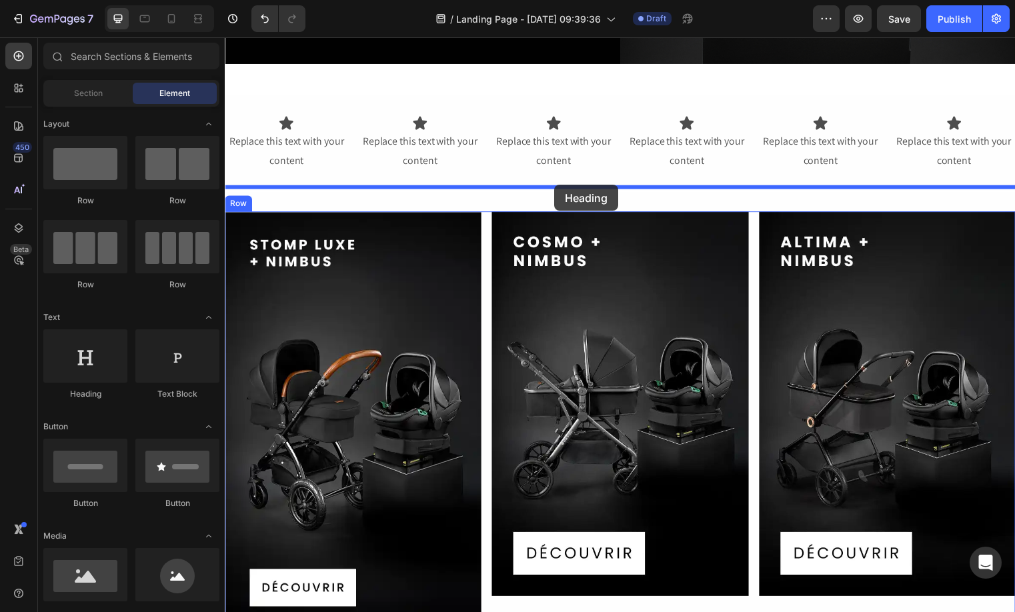
drag, startPoint x: 312, startPoint y: 396, endPoint x: 558, endPoint y: 187, distance: 323.0
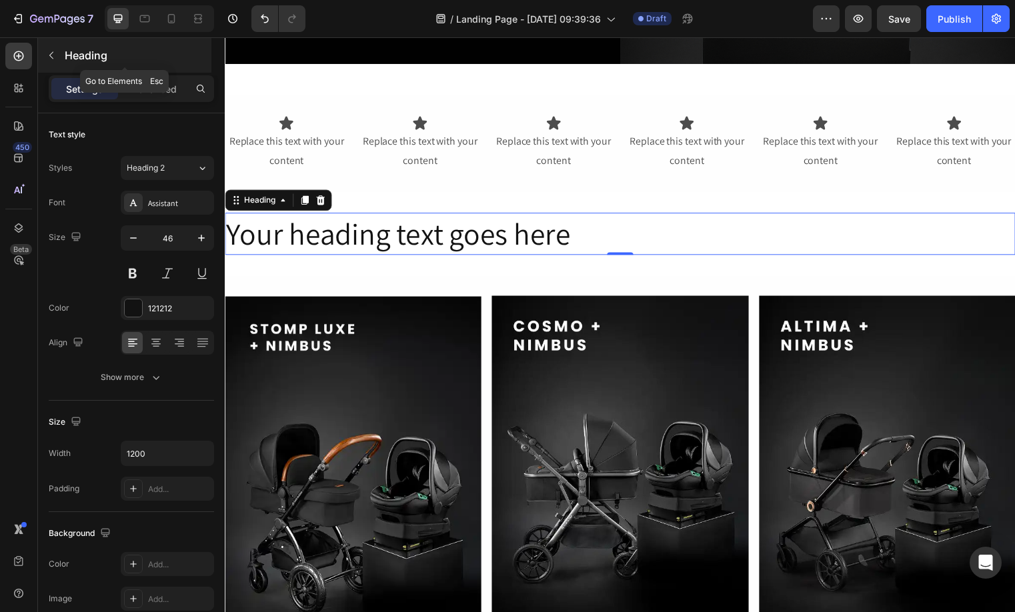
click at [58, 54] on button "button" at bounding box center [51, 55] width 21 height 21
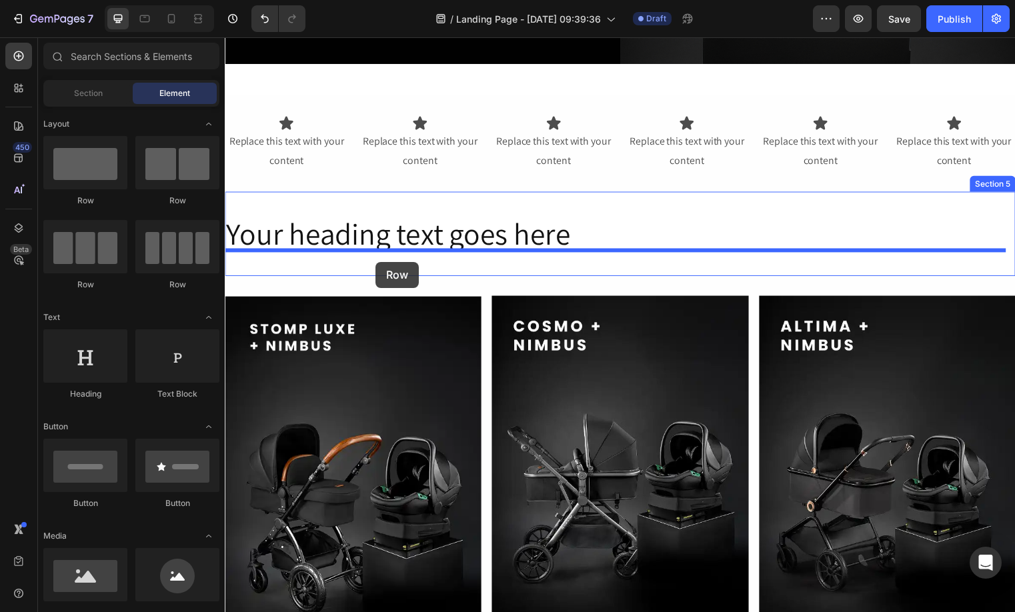
drag, startPoint x: 323, startPoint y: 211, endPoint x: 377, endPoint y: 265, distance: 76.8
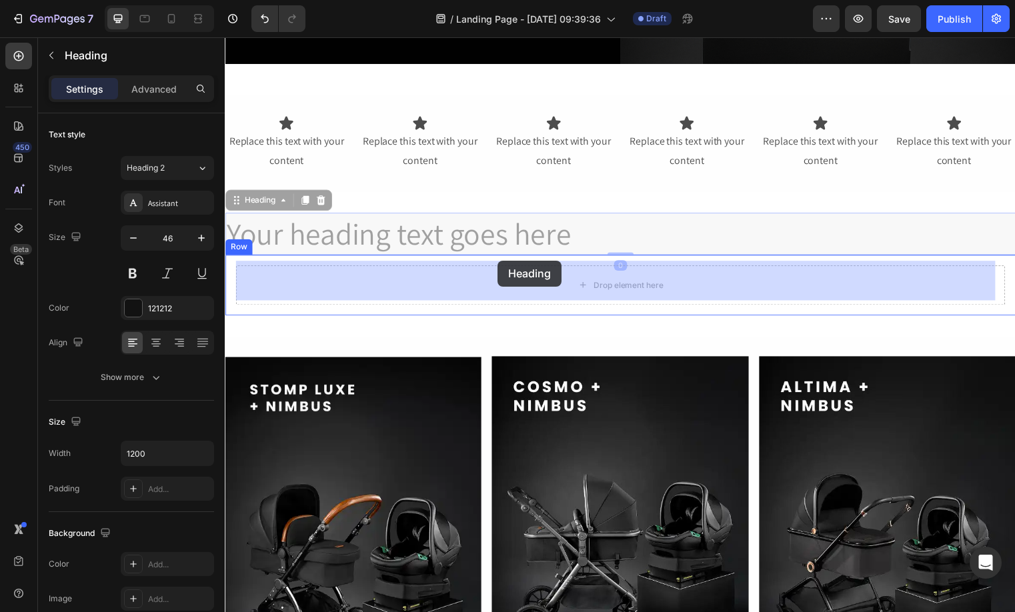
drag, startPoint x: 498, startPoint y: 224, endPoint x: 501, endPoint y: 263, distance: 39.4
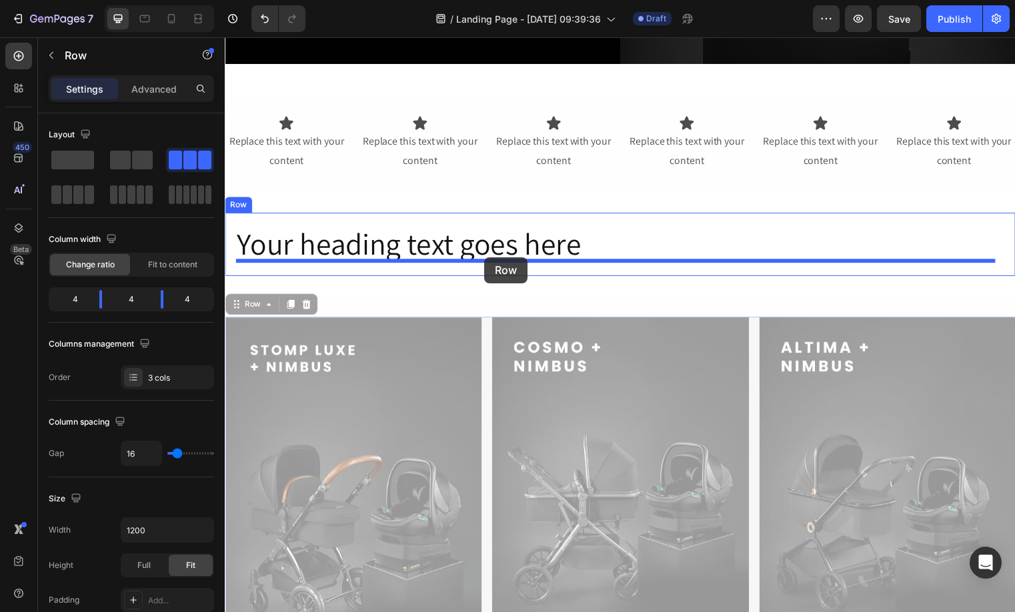
drag, startPoint x: 483, startPoint y: 342, endPoint x: 485, endPoint y: 263, distance: 78.7
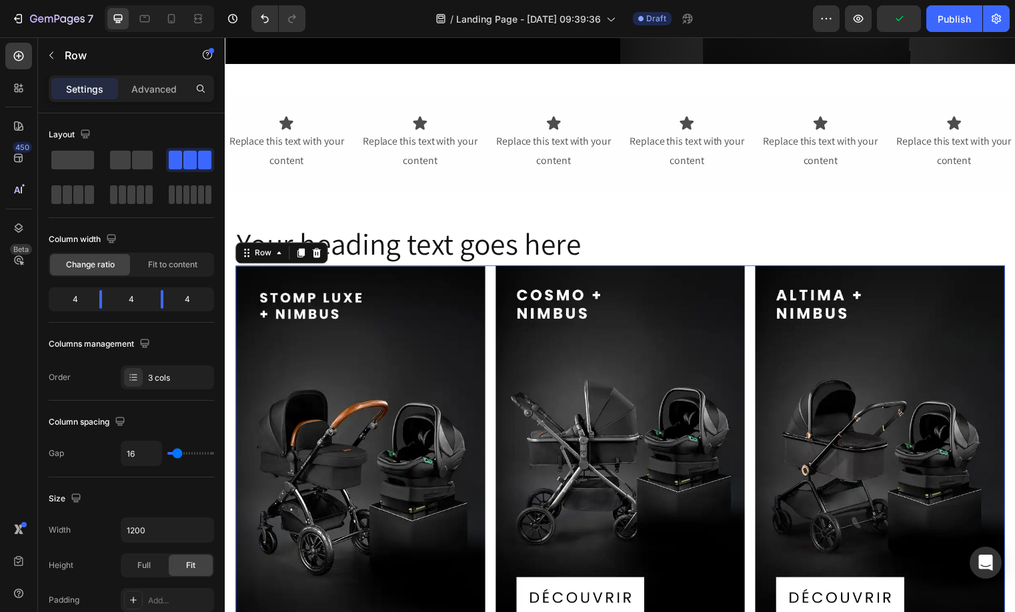
click at [280, 153] on div "Replace this text with your content" at bounding box center [287, 152] width 125 height 41
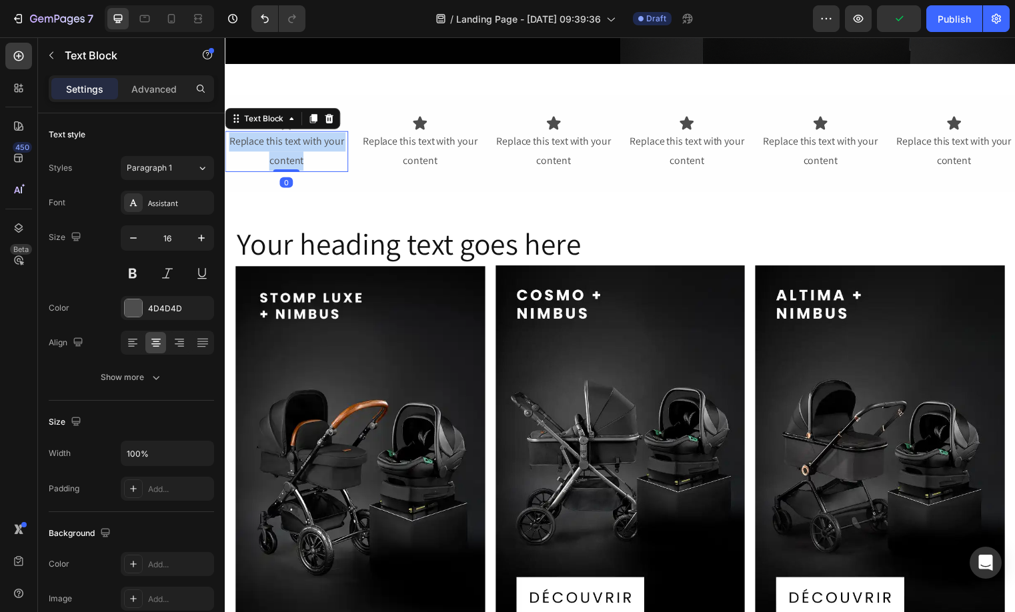
click at [280, 153] on p "Replace this text with your content" at bounding box center [287, 152] width 122 height 39
click at [438, 154] on div "Replace this text with your content" at bounding box center [422, 152] width 125 height 41
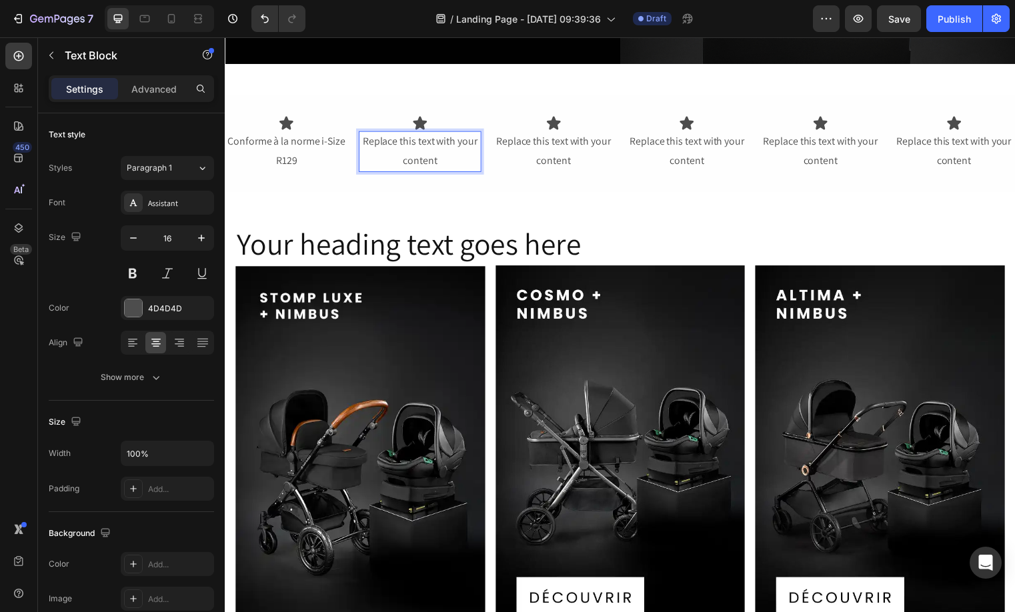
click at [438, 154] on div "Replace this text with your content" at bounding box center [422, 152] width 125 height 41
click at [438, 154] on p "Replace this text with your content" at bounding box center [422, 152] width 122 height 39
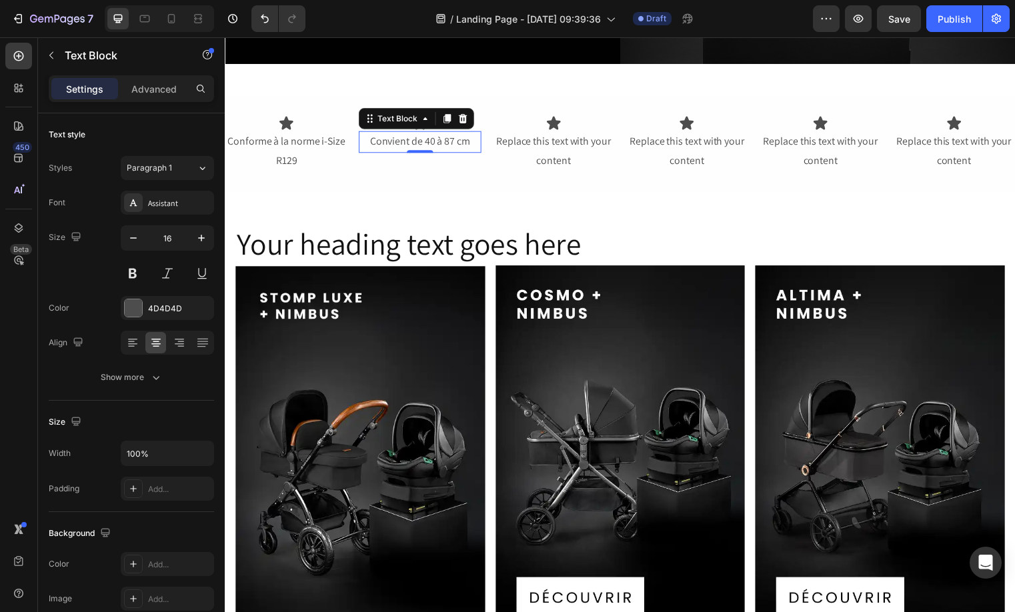
click at [575, 145] on div "Replace this text with your content" at bounding box center [557, 152] width 125 height 41
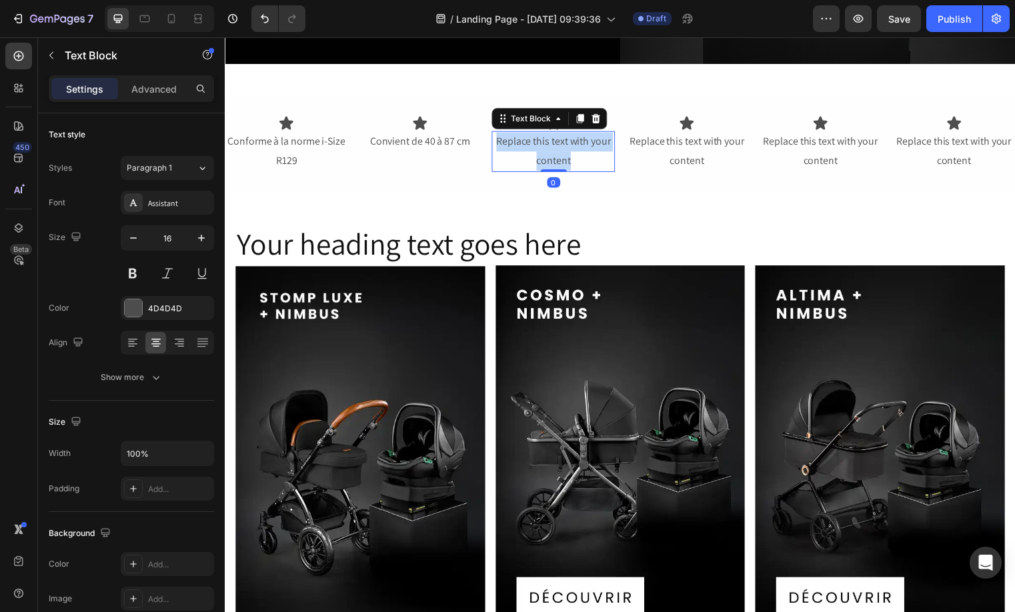
click at [575, 145] on p "Replace this text with your content" at bounding box center [557, 152] width 122 height 39
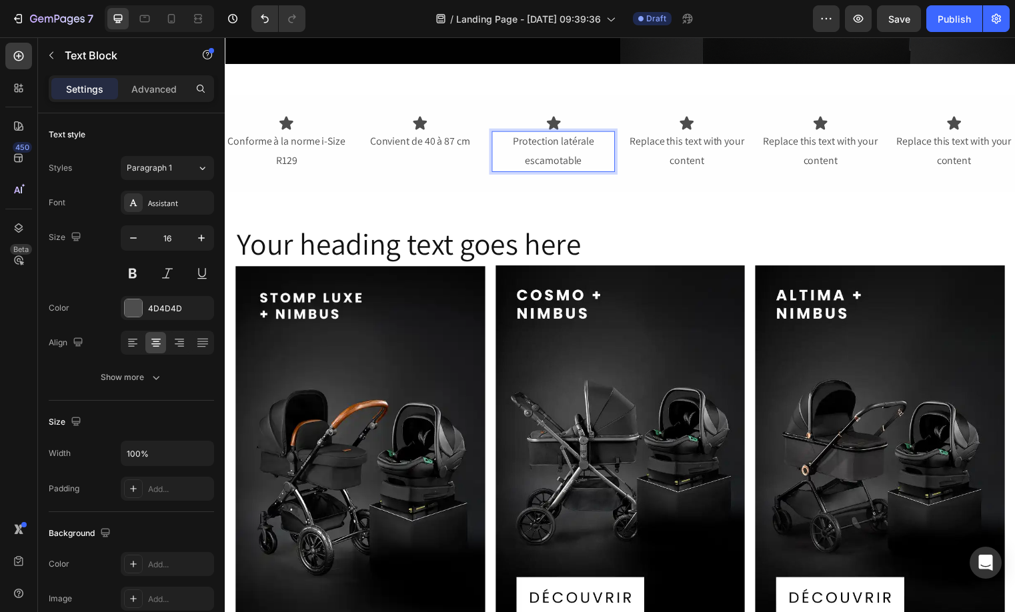
click at [681, 135] on div "Replace this text with your content" at bounding box center [692, 152] width 125 height 41
click at [681, 135] on p "Replace this text with your content" at bounding box center [692, 152] width 122 height 39
click at [839, 150] on div "Replace this text with your content" at bounding box center [827, 152] width 125 height 41
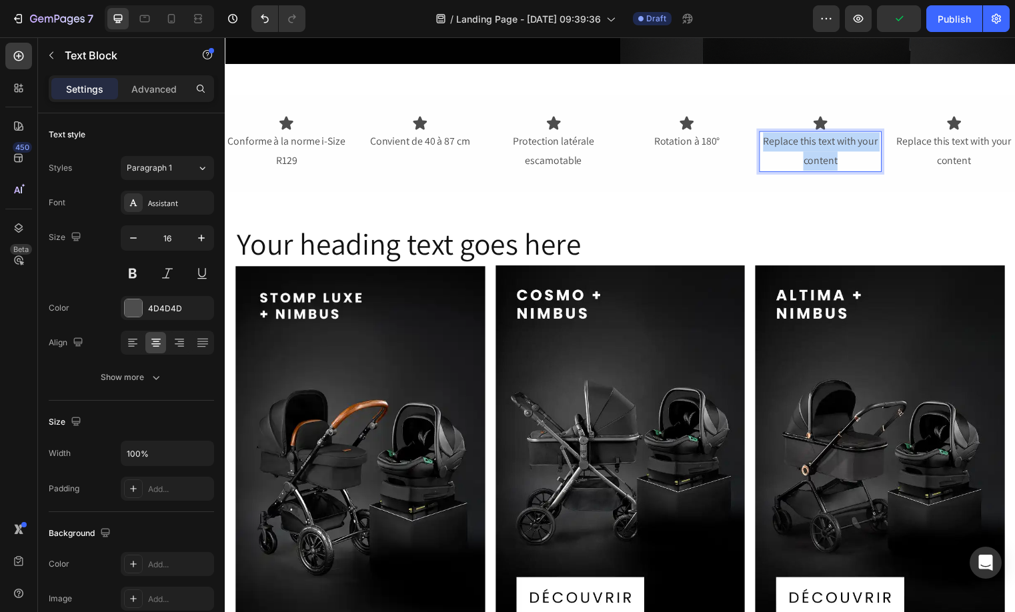
click at [839, 150] on p "Replace this text with your content" at bounding box center [828, 152] width 122 height 39
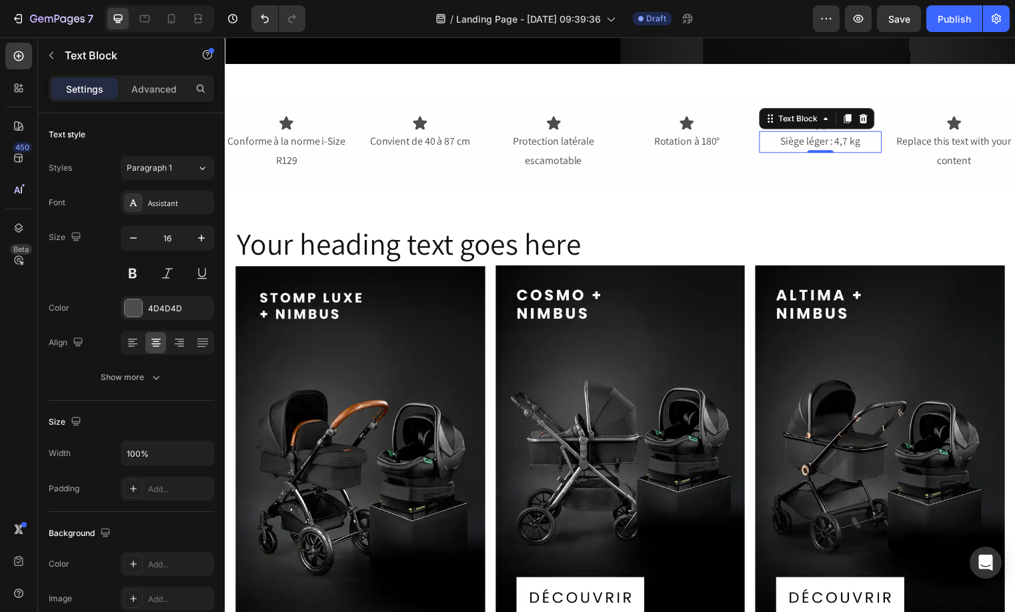
click at [954, 136] on div "Replace this text with your content" at bounding box center [962, 152] width 125 height 41
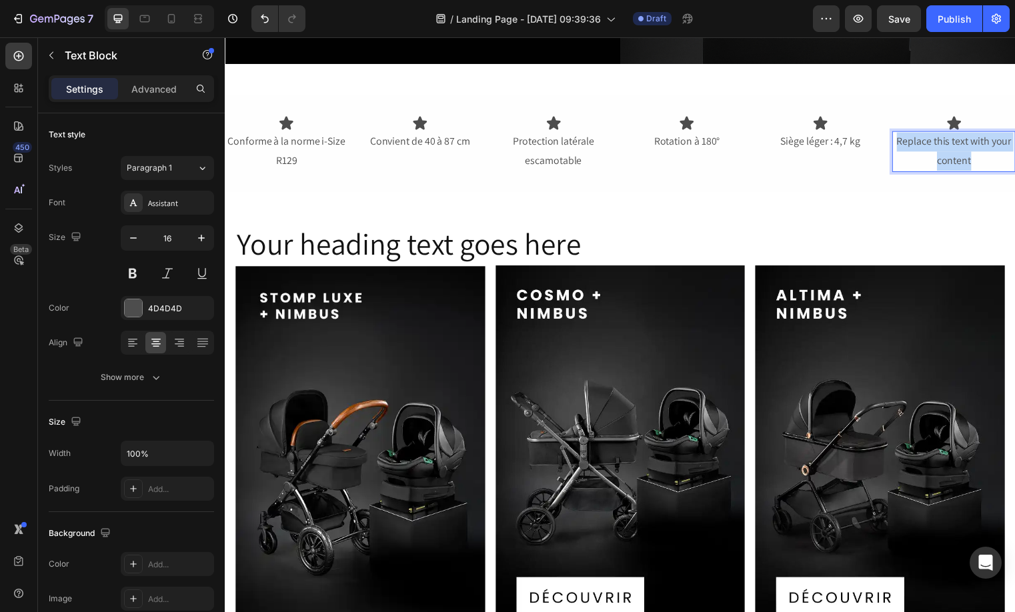
click at [954, 136] on p "Replace this text with your content" at bounding box center [962, 152] width 122 height 39
click at [972, 141] on p "Capote UPF 50+ pour une protection solaire" at bounding box center [962, 152] width 122 height 39
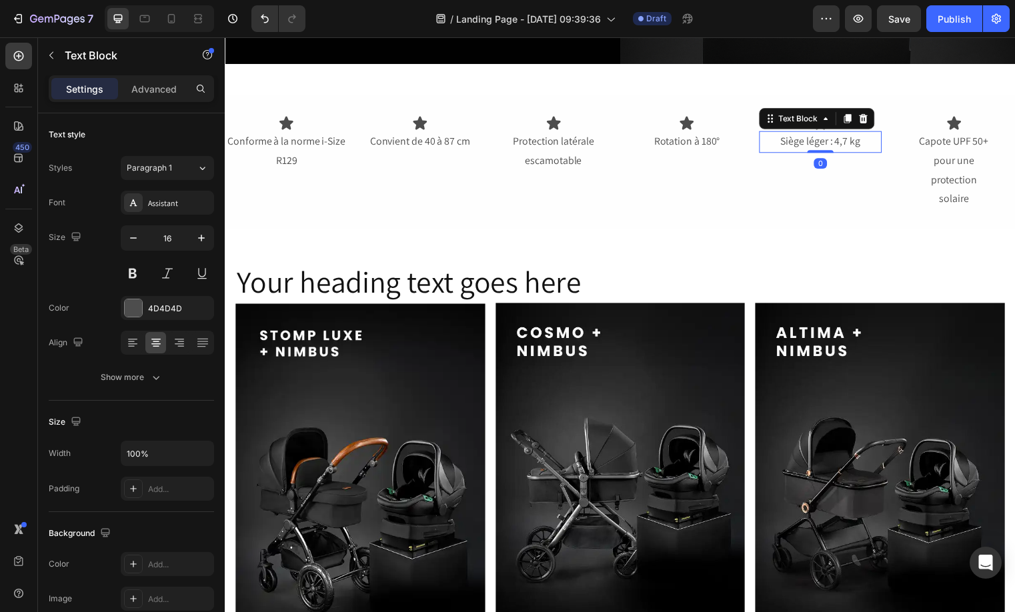
click at [837, 135] on p "Siège léger : 4,7 kg" at bounding box center [828, 142] width 122 height 19
click at [832, 137] on p "Siège léger : 4,7 kg" at bounding box center [828, 142] width 122 height 19
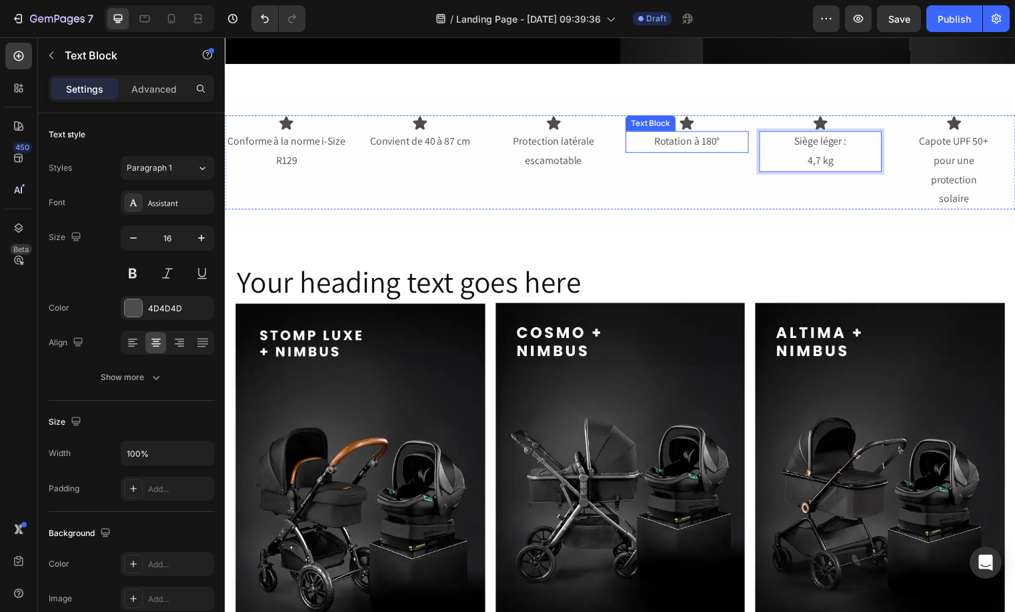
click at [701, 141] on p "Rotation à 180°" at bounding box center [692, 142] width 122 height 19
click at [701, 138] on p "Rotation à 180°" at bounding box center [692, 142] width 122 height 19
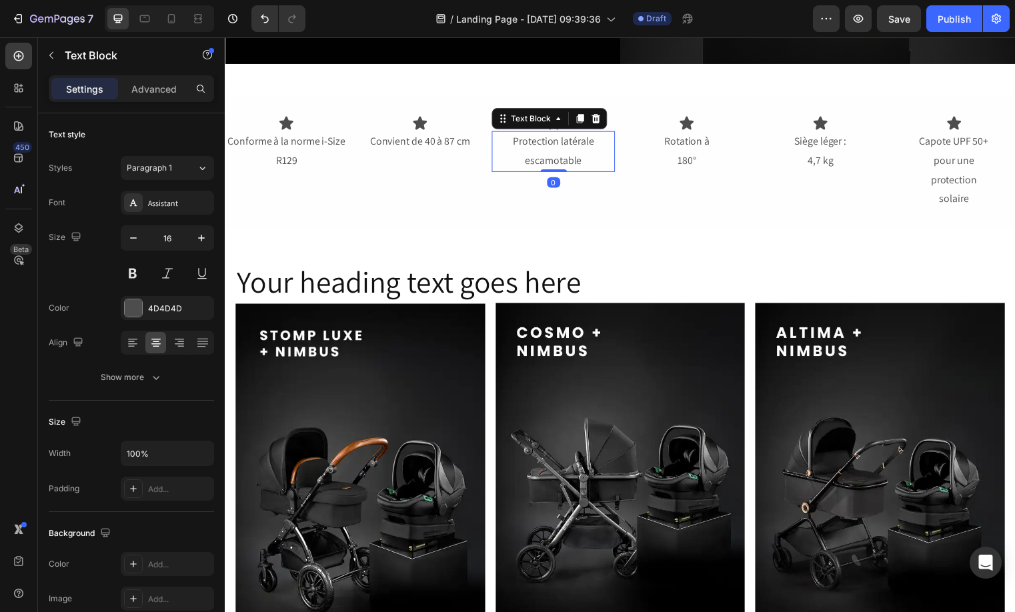
click at [567, 149] on p "Protection latérale escamotable" at bounding box center [557, 152] width 122 height 39
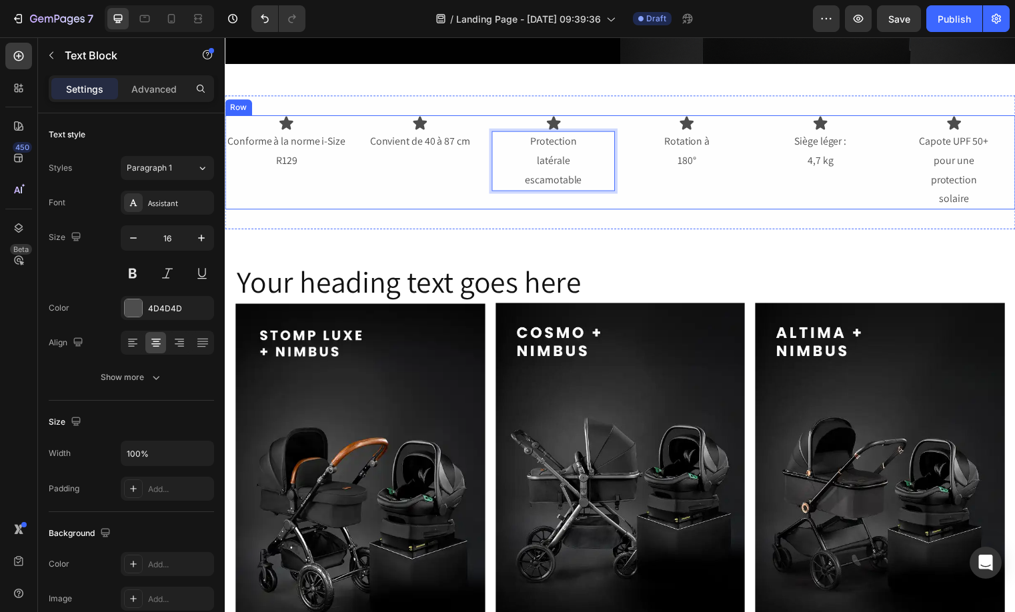
click at [449, 149] on div "Icon Convient de 40 à 87 cm Text Block" at bounding box center [422, 163] width 125 height 95
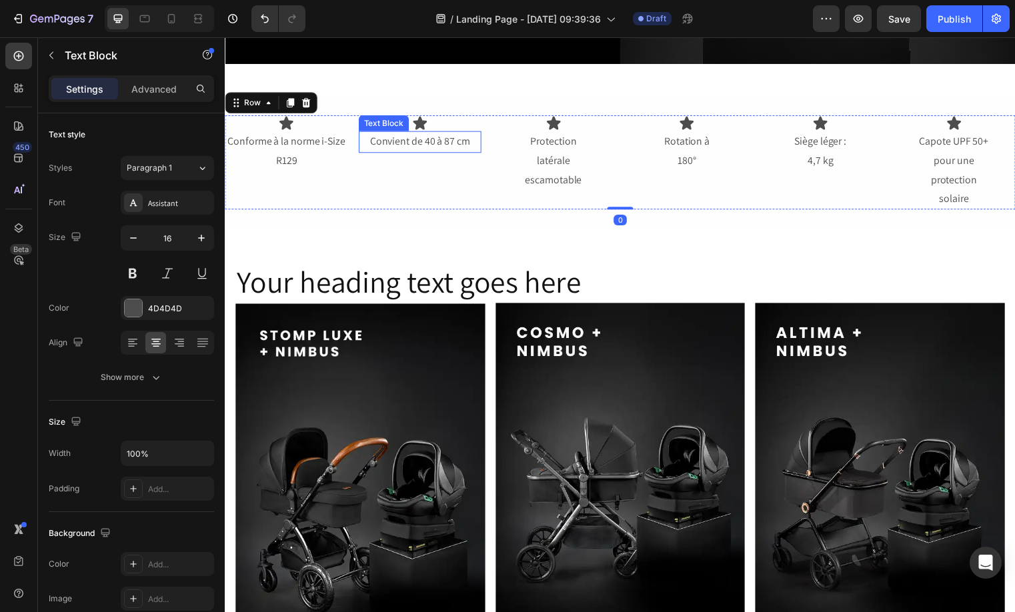
click at [455, 135] on p "Convient de 40 à 87 cm" at bounding box center [422, 142] width 122 height 19
click at [423, 139] on p "Convient de 40 à 87 cm" at bounding box center [422, 142] width 122 height 19
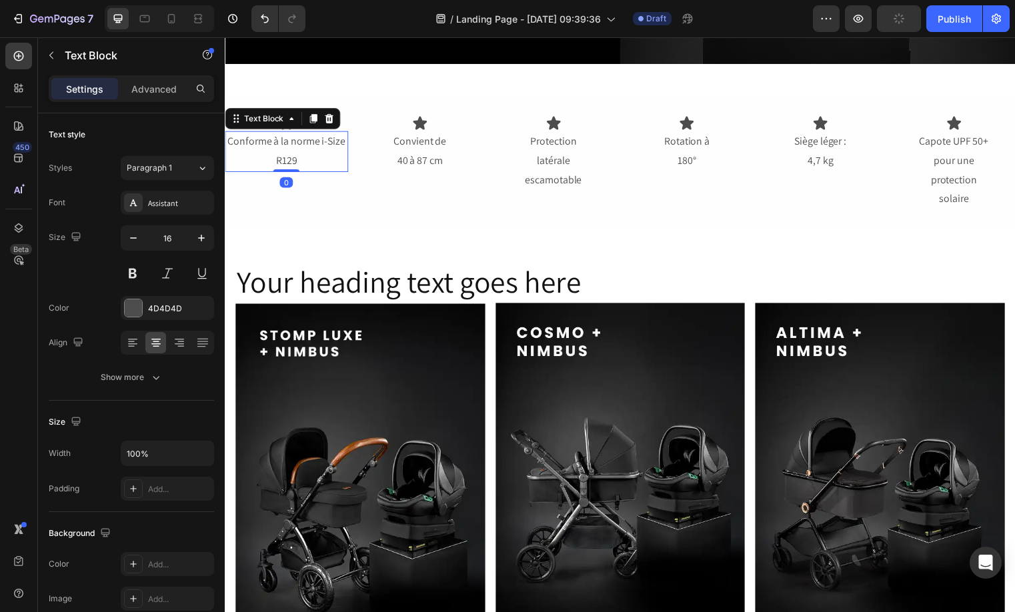
click at [279, 138] on p "Conforme à la norme i-Size R129" at bounding box center [287, 152] width 122 height 39
click at [281, 137] on p "Conforme à la norme i-Size R129" at bounding box center [287, 152] width 122 height 39
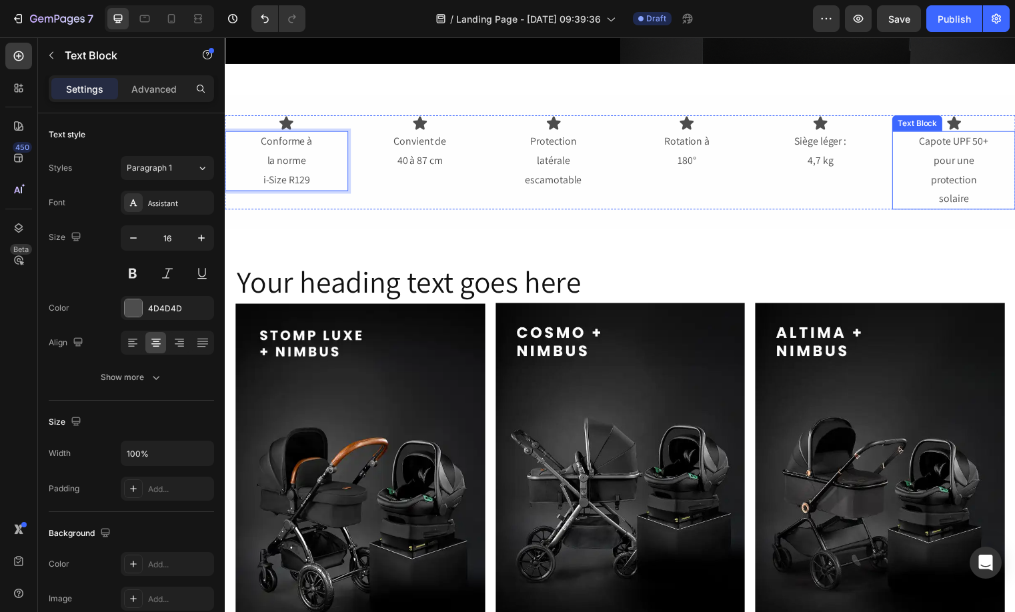
click at [949, 201] on p "solaire" at bounding box center [962, 200] width 122 height 19
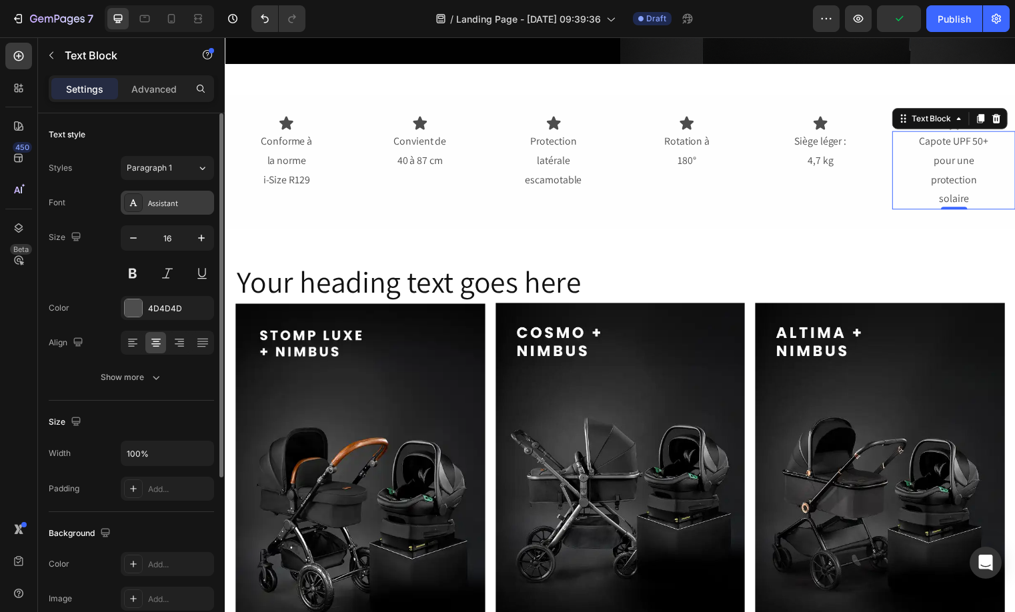
click at [149, 202] on div "Assistant" at bounding box center [179, 203] width 63 height 12
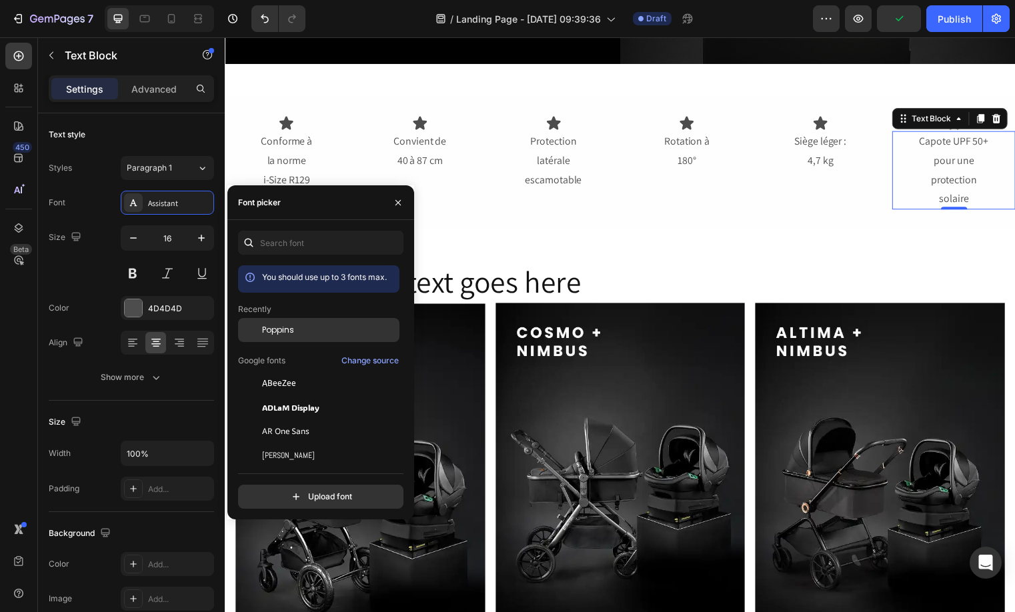
click at [323, 330] on div "Poppins" at bounding box center [329, 330] width 135 height 12
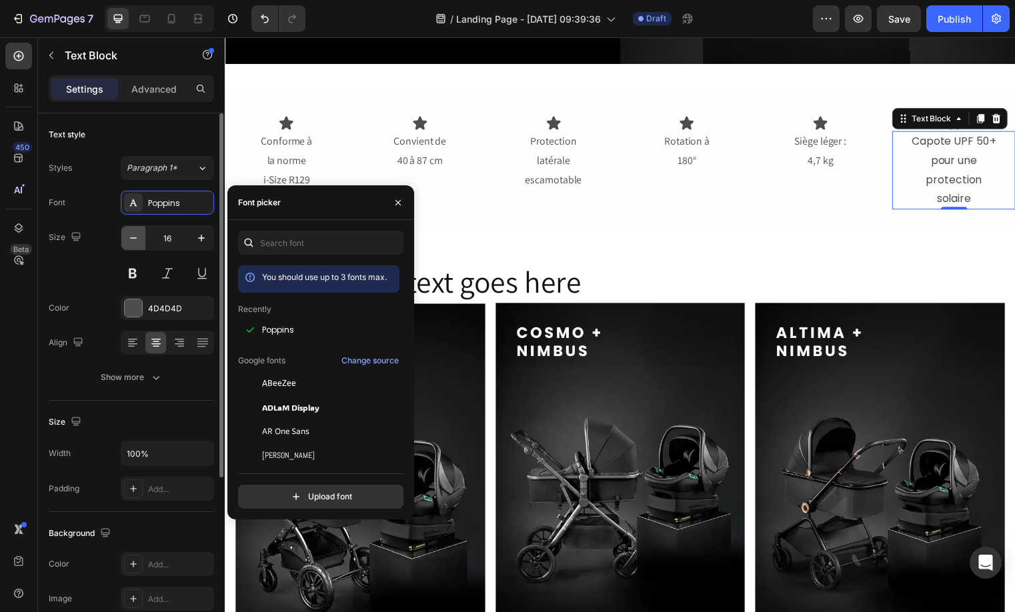
click at [133, 243] on icon "button" at bounding box center [133, 237] width 13 height 13
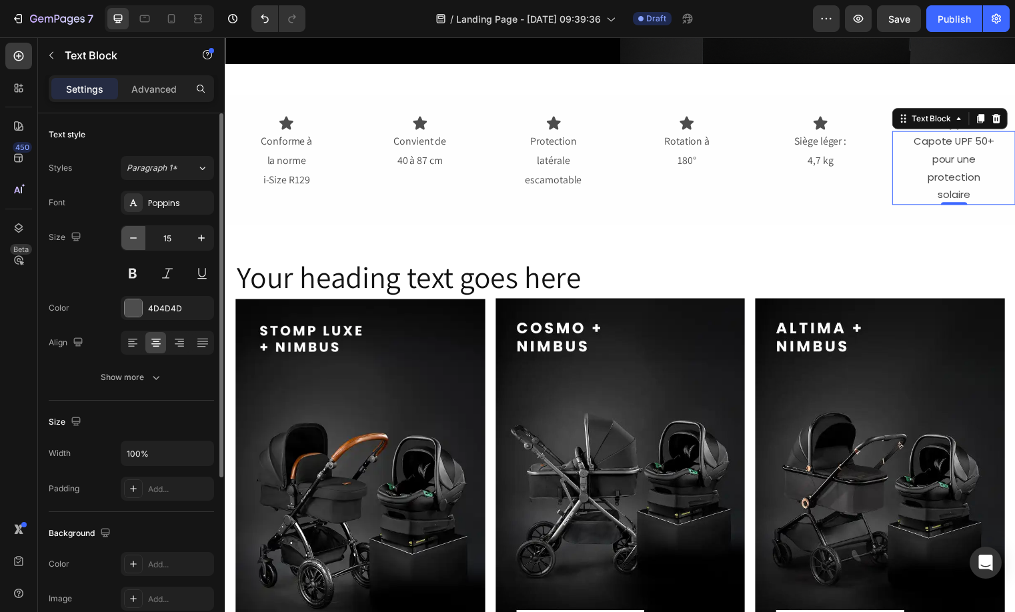
click at [133, 243] on icon "button" at bounding box center [133, 237] width 13 height 13
type input "14"
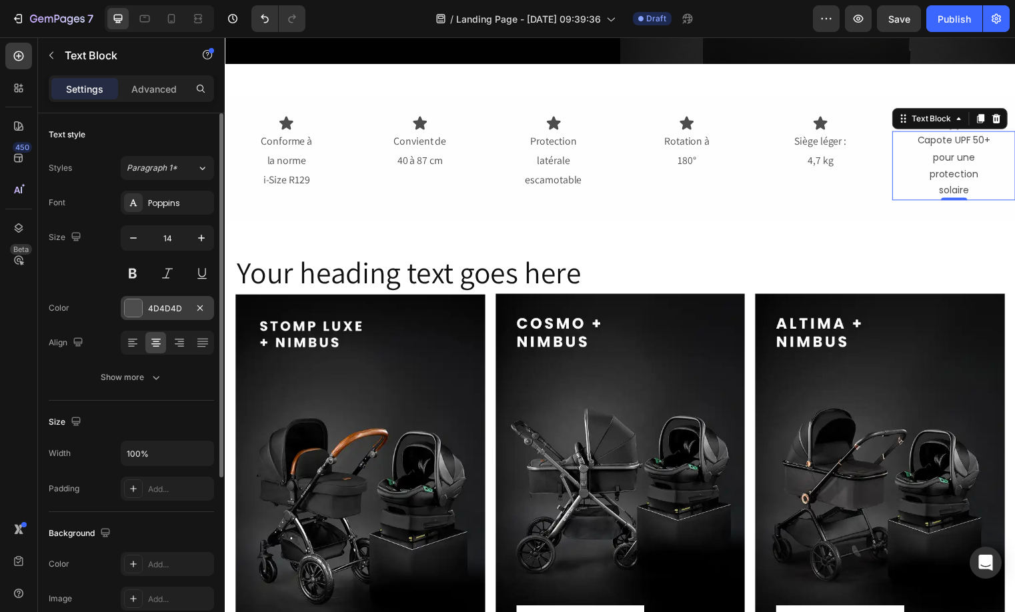
click at [177, 311] on div "4D4D4D" at bounding box center [167, 309] width 39 height 12
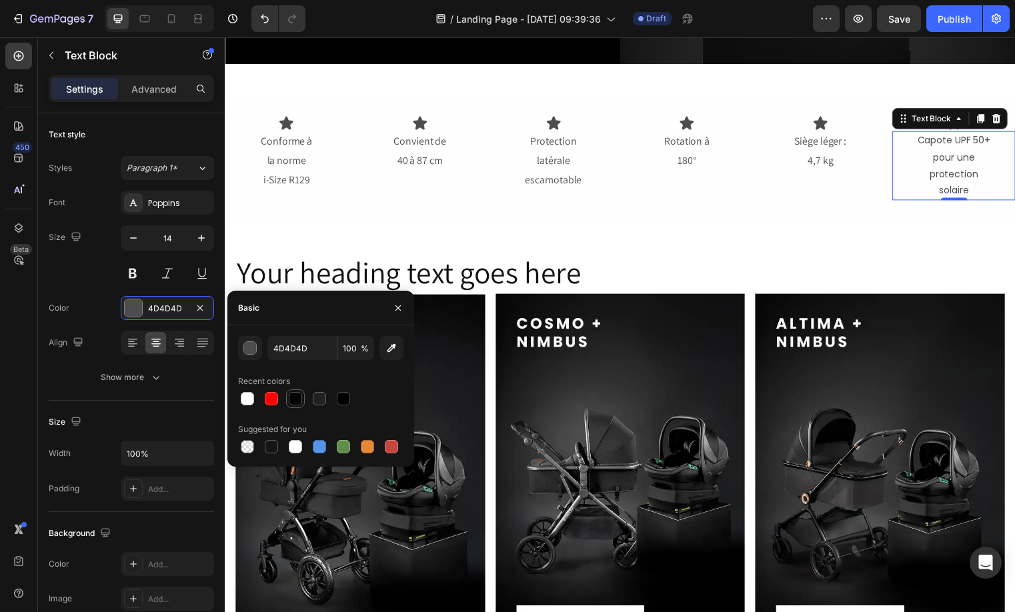
click at [286, 397] on div at bounding box center [295, 398] width 19 height 19
click at [337, 397] on div at bounding box center [343, 398] width 13 height 13
type input "010101"
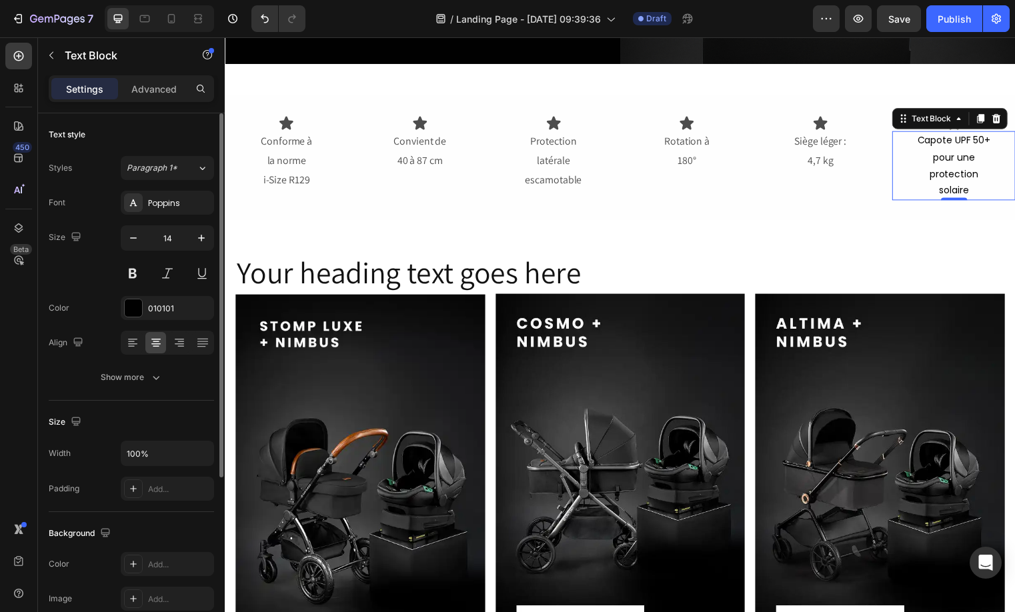
click at [87, 273] on div "Size 14" at bounding box center [131, 255] width 165 height 60
click at [153, 380] on icon "button" at bounding box center [155, 377] width 13 height 13
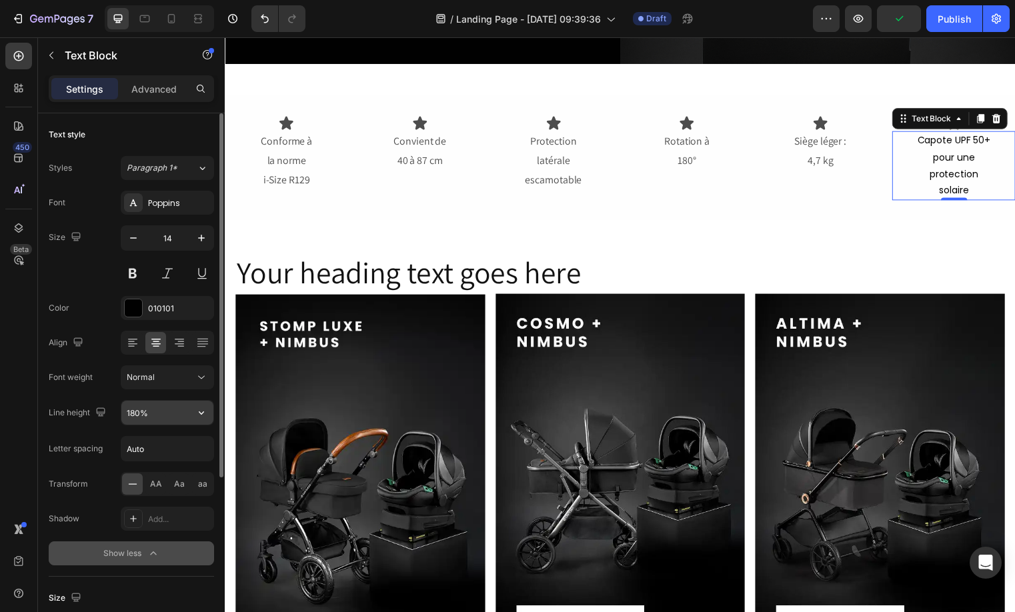
click at [143, 417] on input "180%" at bounding box center [167, 413] width 92 height 24
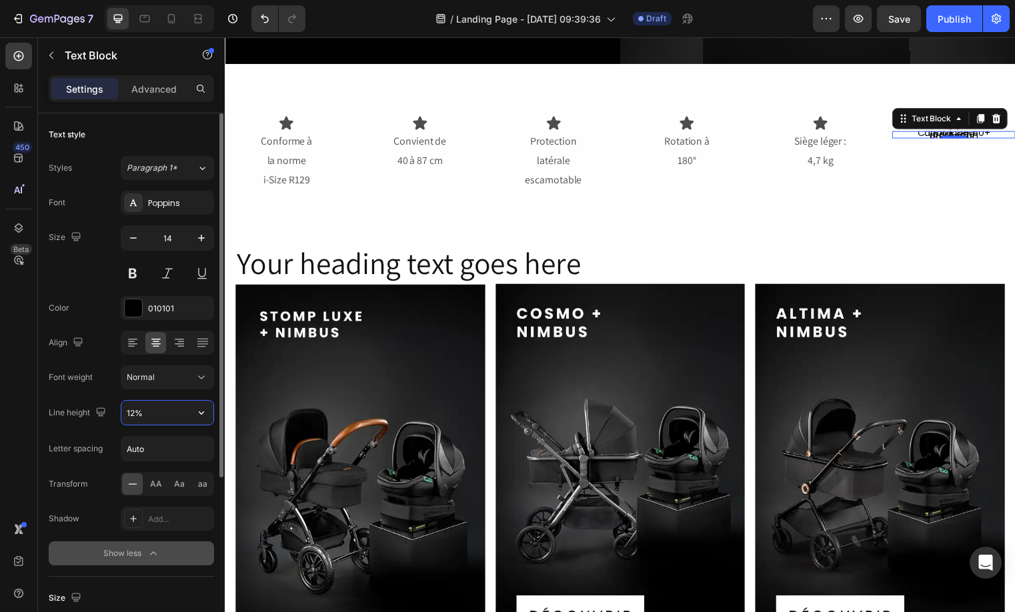
type input "128%"
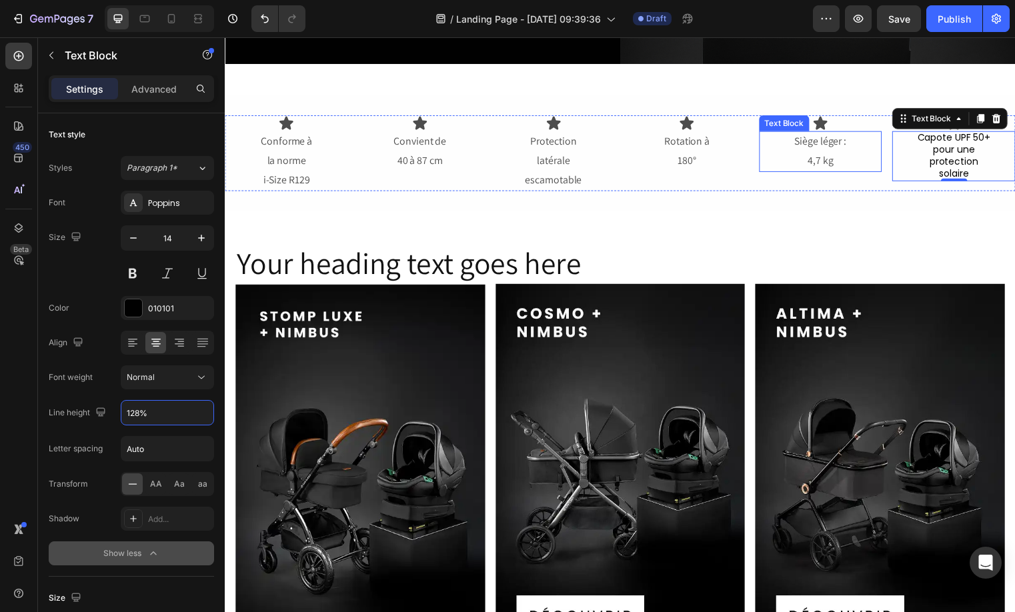
click at [863, 142] on p "Siège léger :" at bounding box center [828, 142] width 122 height 19
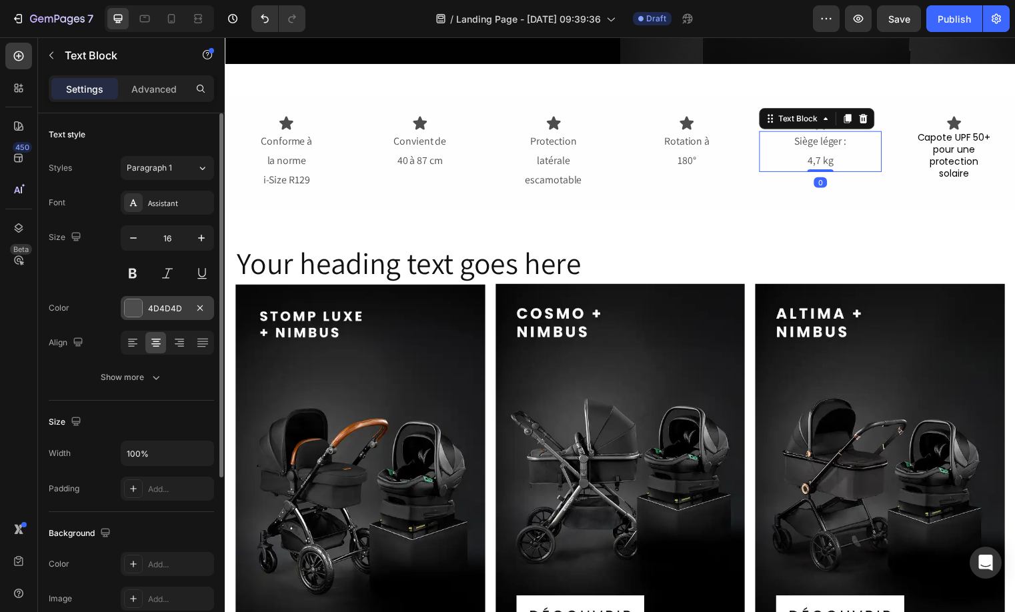
click at [163, 308] on div "4D4D4D" at bounding box center [167, 309] width 39 height 12
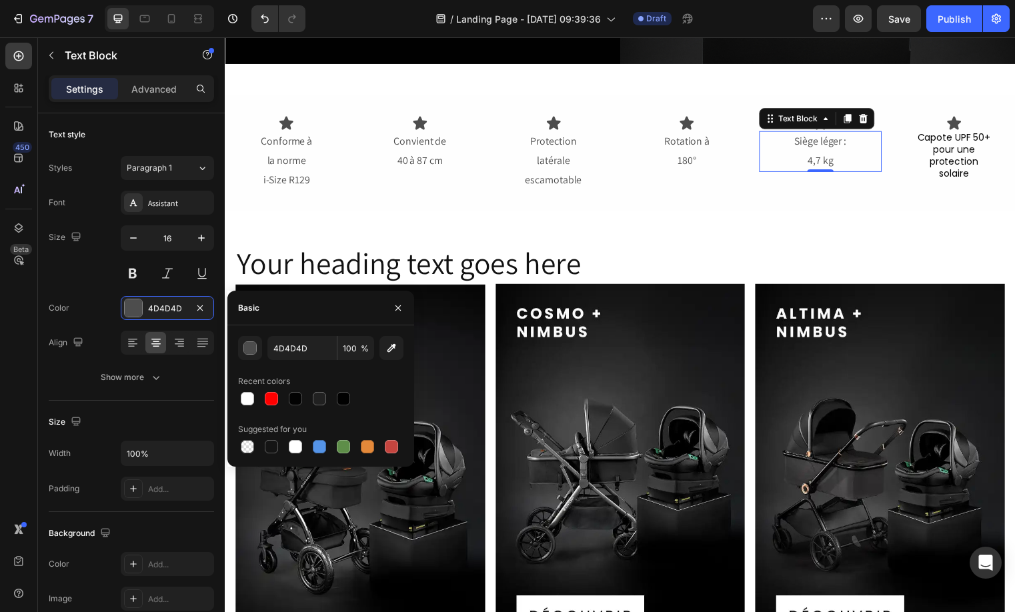
drag, startPoint x: 349, startPoint y: 405, endPoint x: 265, endPoint y: 341, distance: 106.5
click at [349, 405] on div at bounding box center [343, 399] width 16 height 16
type input "010101"
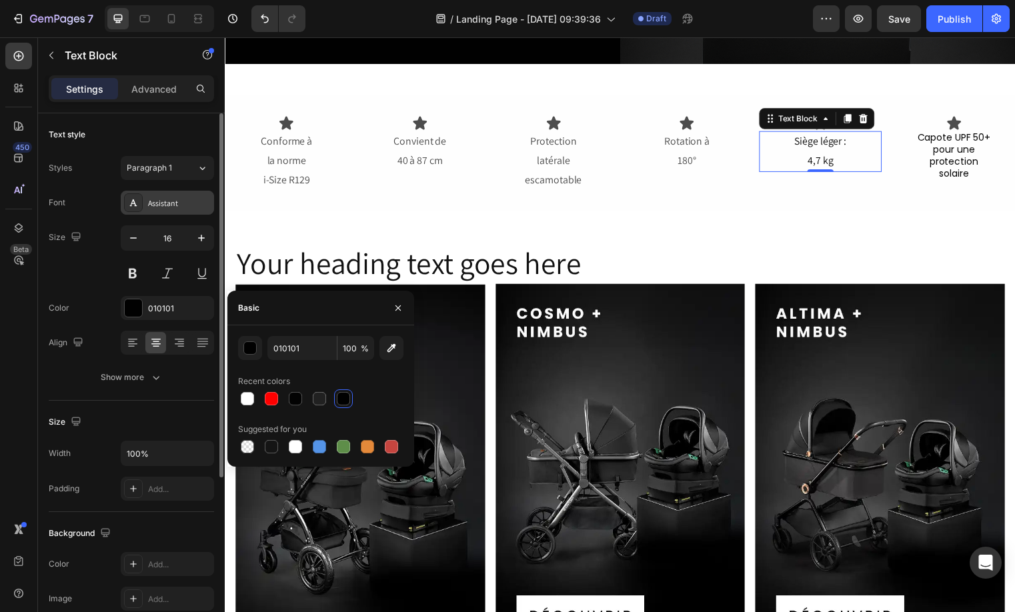
click at [167, 195] on div "Assistant" at bounding box center [167, 203] width 93 height 24
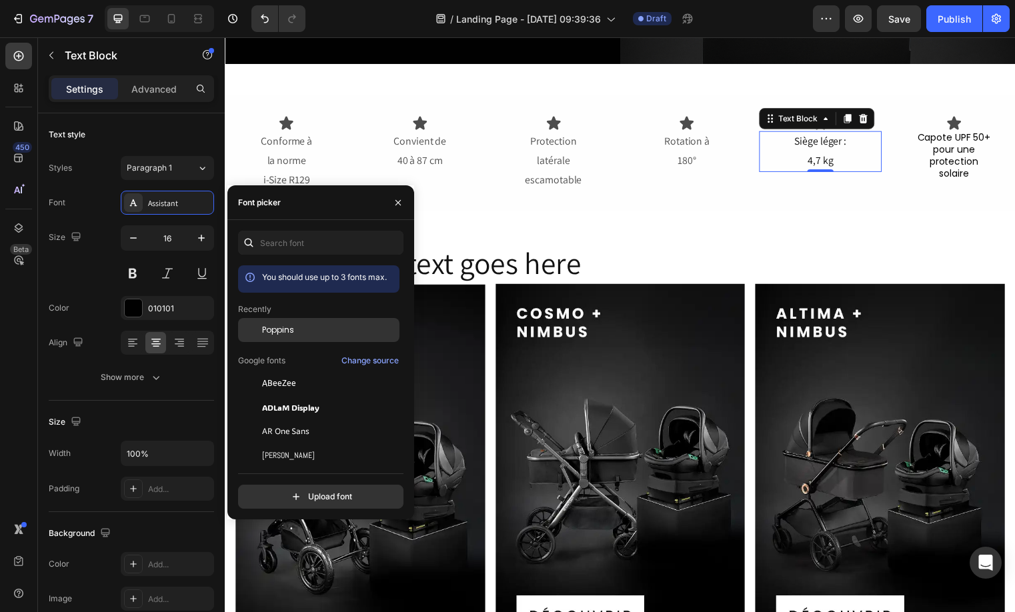
click at [283, 325] on span "Poppins" at bounding box center [278, 330] width 32 height 12
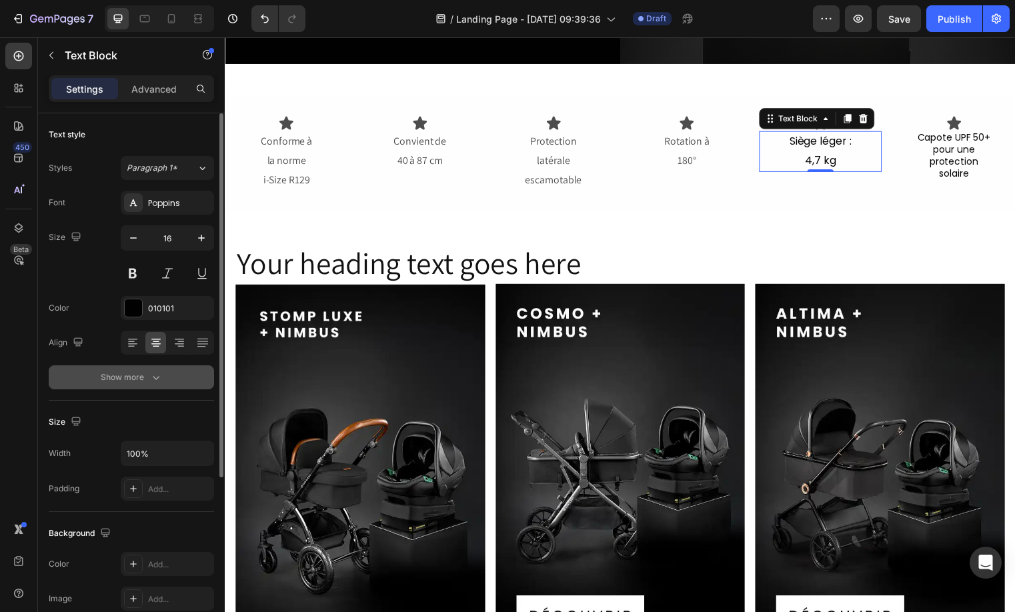
click at [153, 369] on button "Show more" at bounding box center [131, 377] width 165 height 24
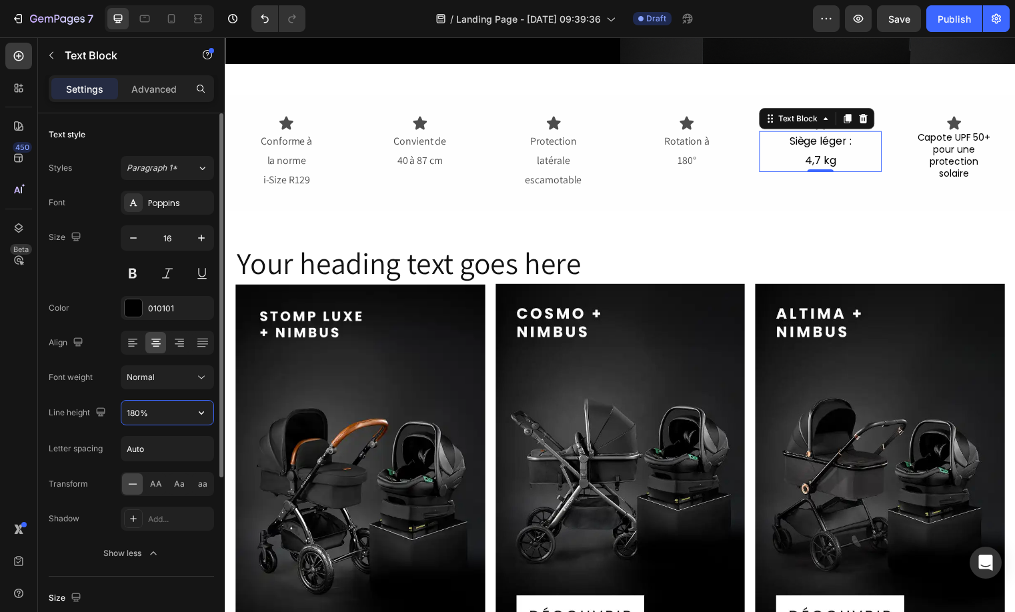
click at [159, 414] on input "180%" at bounding box center [167, 413] width 92 height 24
type input "128%"
click at [125, 239] on button "button" at bounding box center [133, 238] width 24 height 24
type input "14"
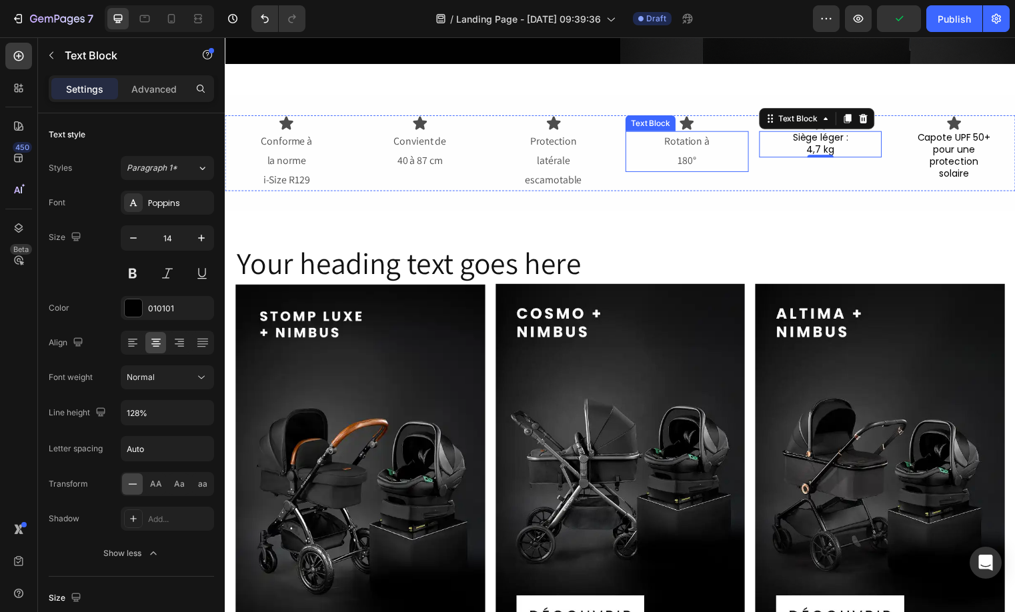
click at [701, 158] on p "180°" at bounding box center [692, 162] width 122 height 19
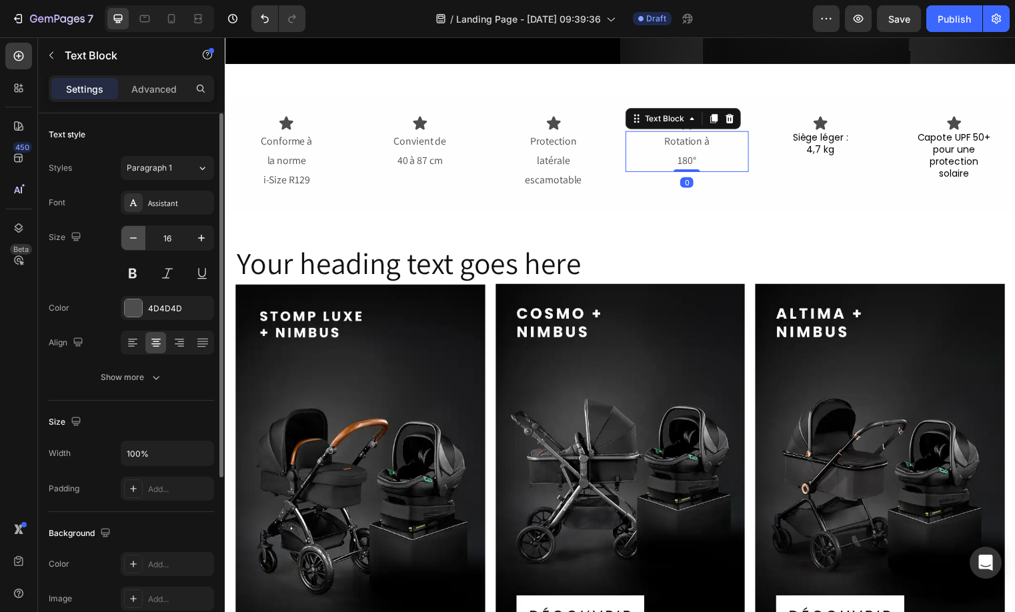
click at [143, 236] on button "button" at bounding box center [133, 238] width 24 height 24
type input "14"
click at [161, 211] on div "Assistant" at bounding box center [167, 203] width 93 height 24
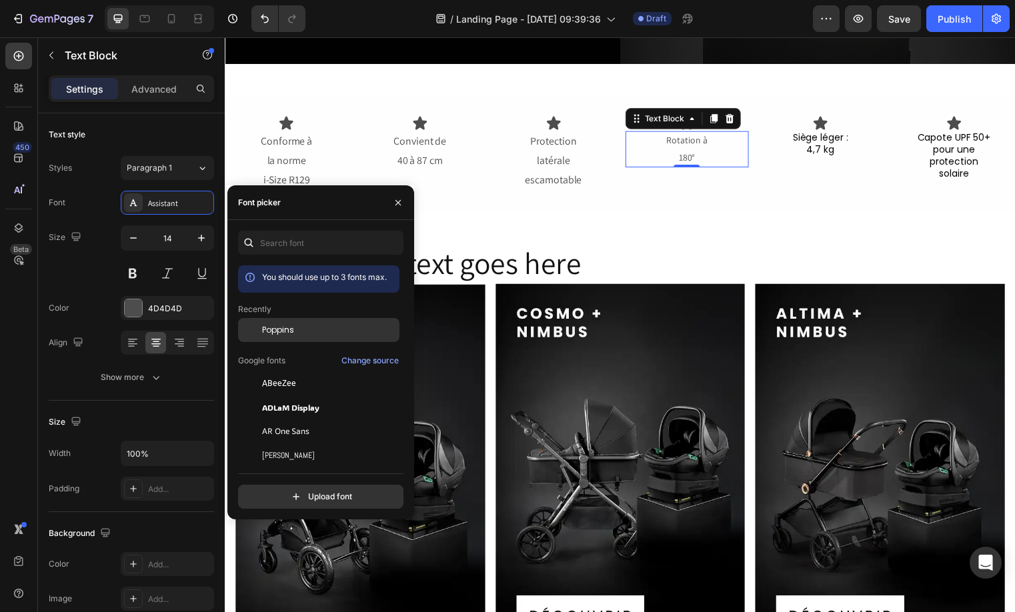
click at [301, 419] on div "Poppins" at bounding box center [318, 431] width 161 height 24
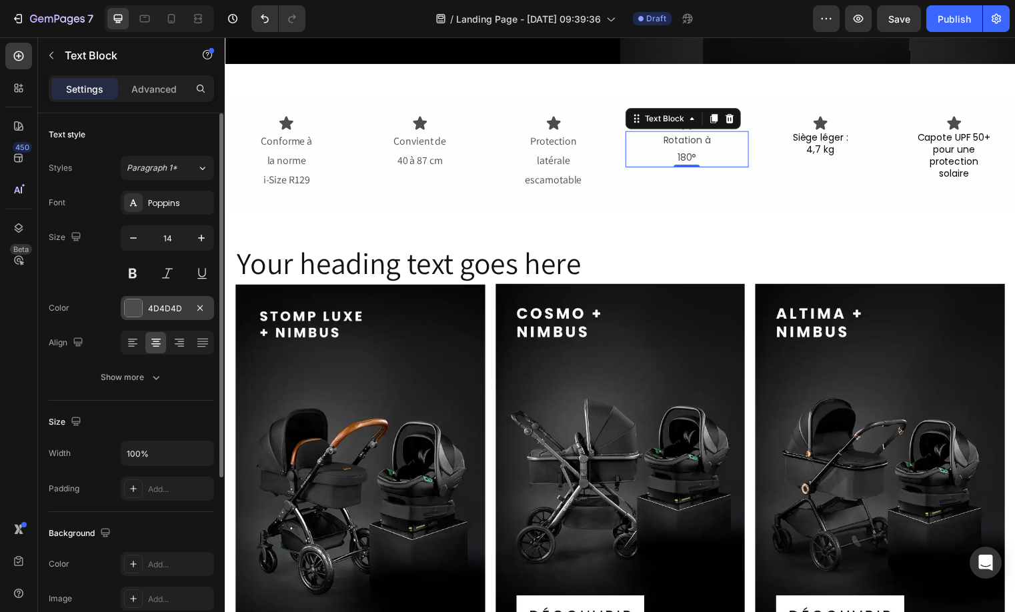
click at [172, 305] on div "4D4D4D" at bounding box center [167, 309] width 39 height 12
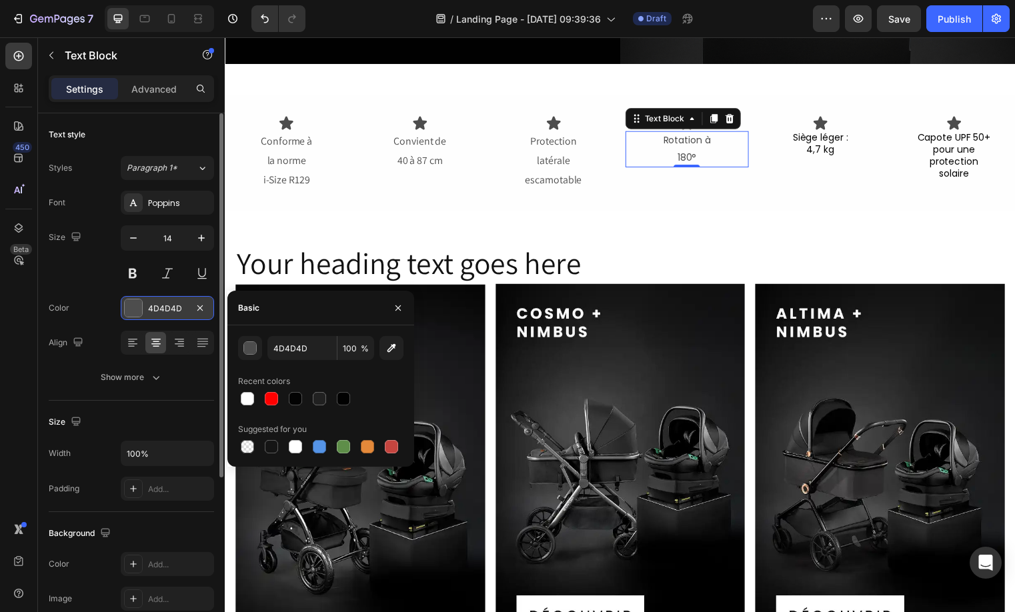
click at [175, 306] on div "4D4D4D" at bounding box center [167, 309] width 39 height 12
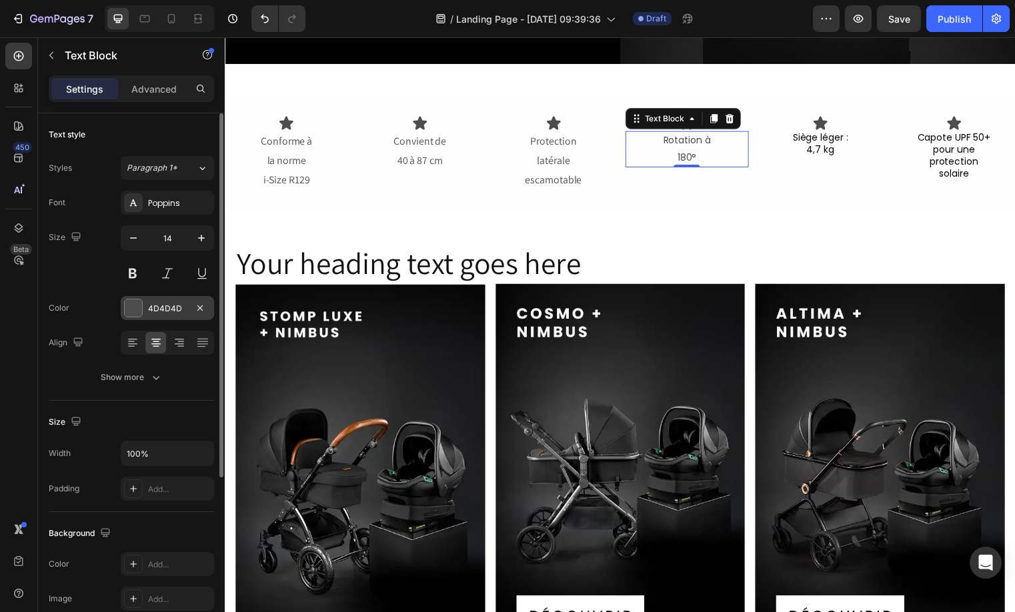
click at [143, 301] on div "4D4D4D" at bounding box center [167, 308] width 93 height 24
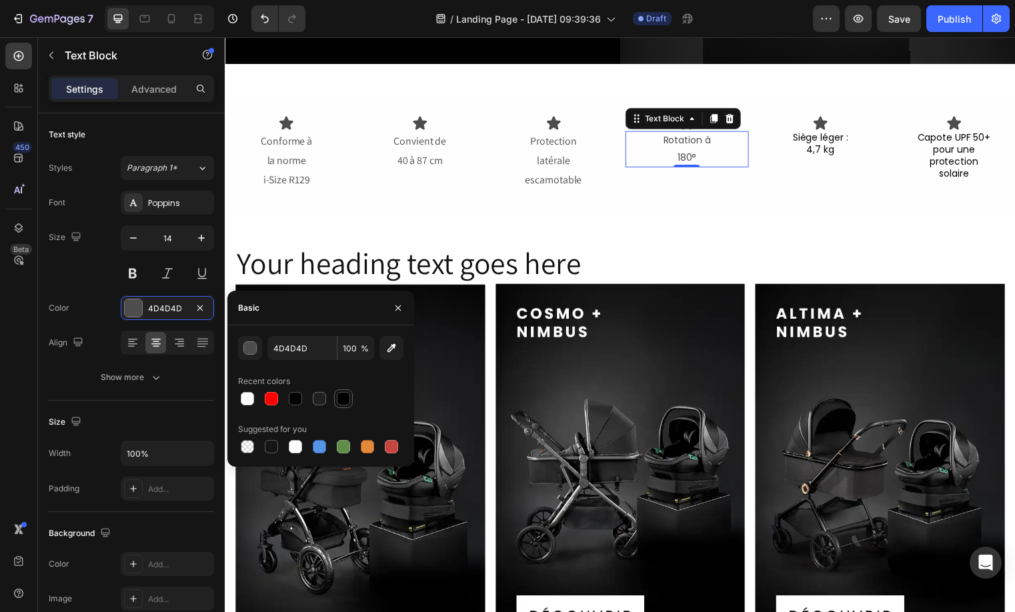
click at [347, 391] on div at bounding box center [343, 399] width 16 height 16
type input "010101"
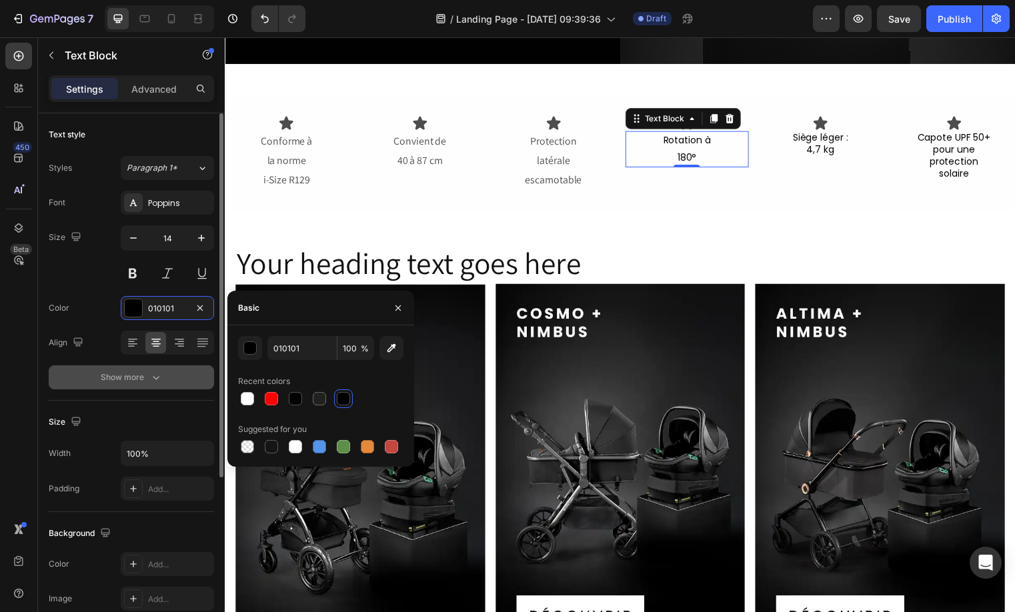
click at [177, 380] on button "Show more" at bounding box center [131, 377] width 165 height 24
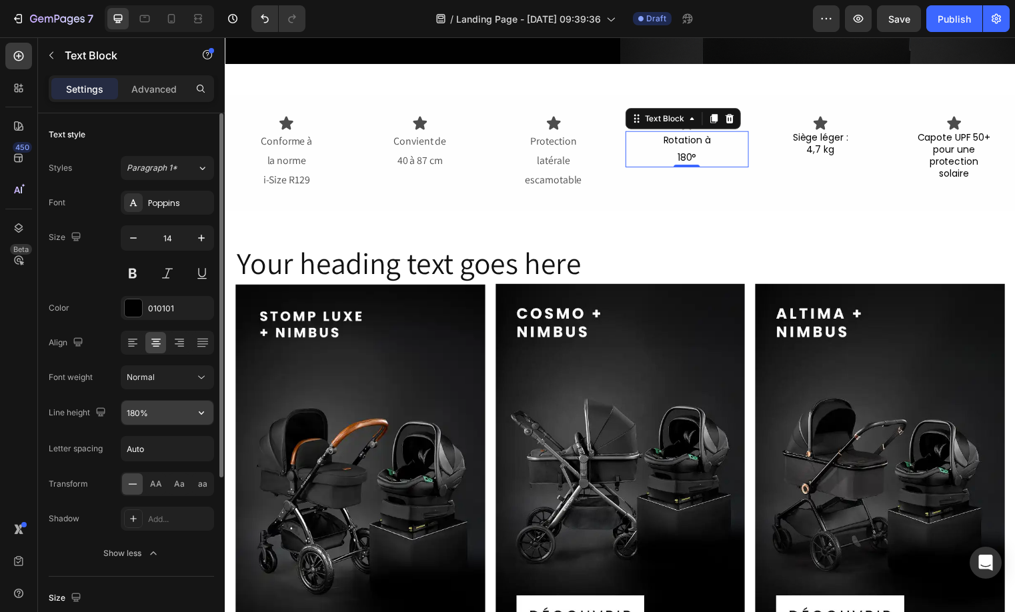
click at [148, 416] on input "180%" at bounding box center [167, 413] width 92 height 24
type input "128%"
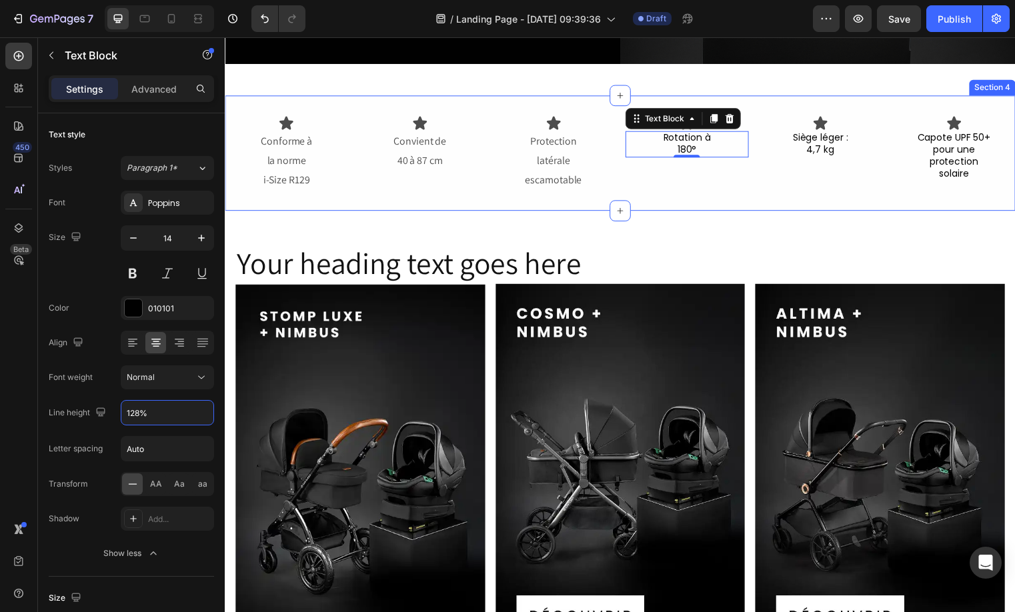
click at [579, 176] on p "escamotable" at bounding box center [557, 181] width 122 height 19
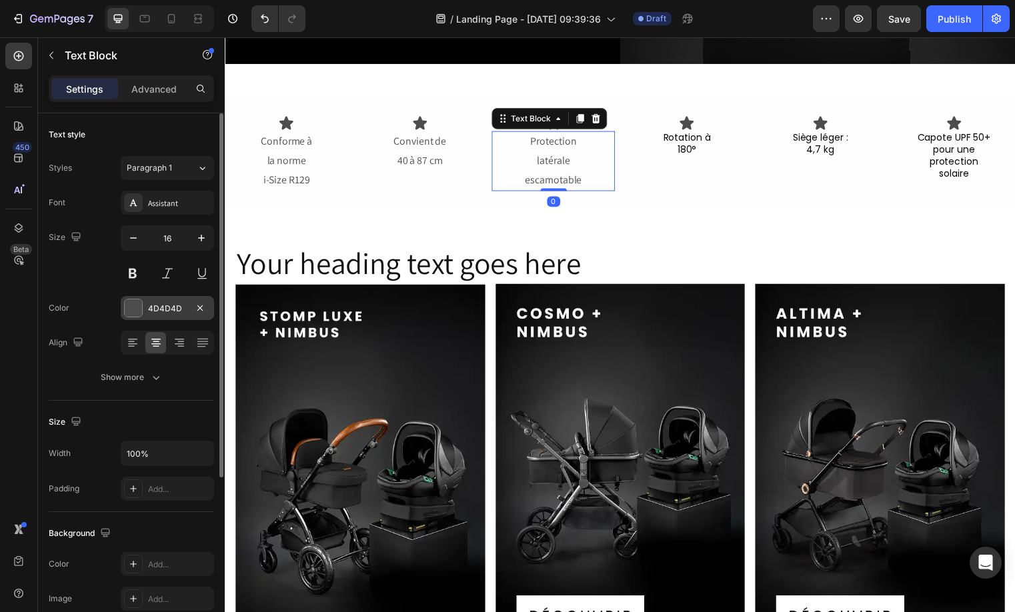
click at [150, 305] on div "4D4D4D" at bounding box center [167, 309] width 39 height 12
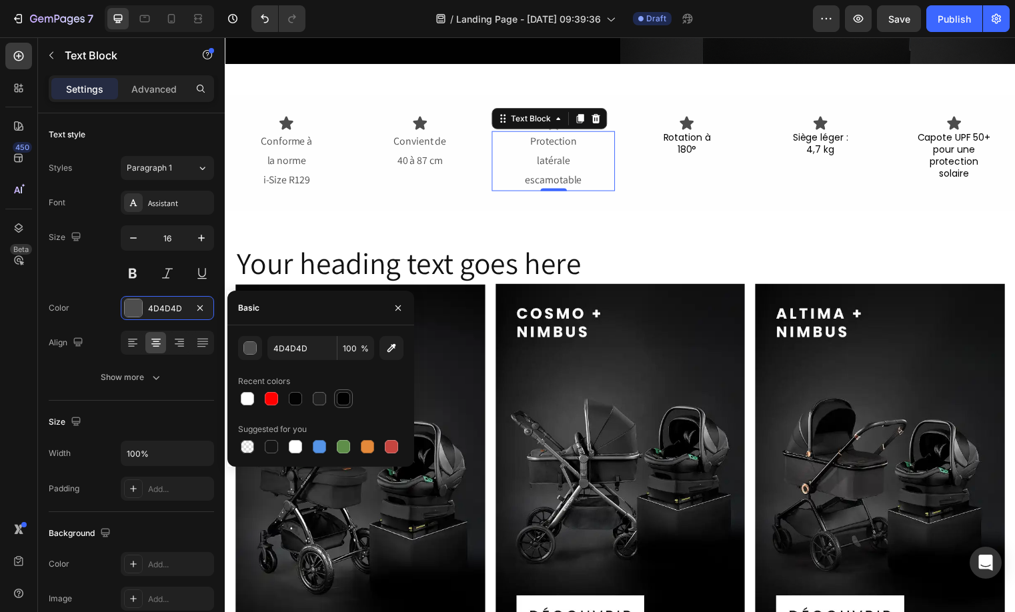
click at [344, 397] on div at bounding box center [343, 398] width 13 height 13
type input "010101"
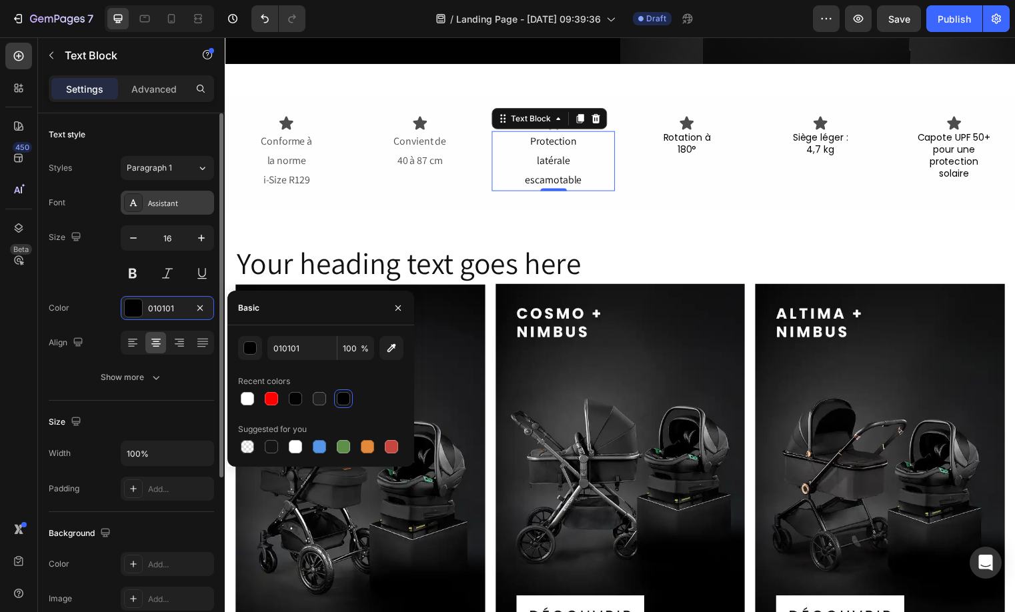
click at [165, 204] on div "Assistant" at bounding box center [179, 203] width 63 height 12
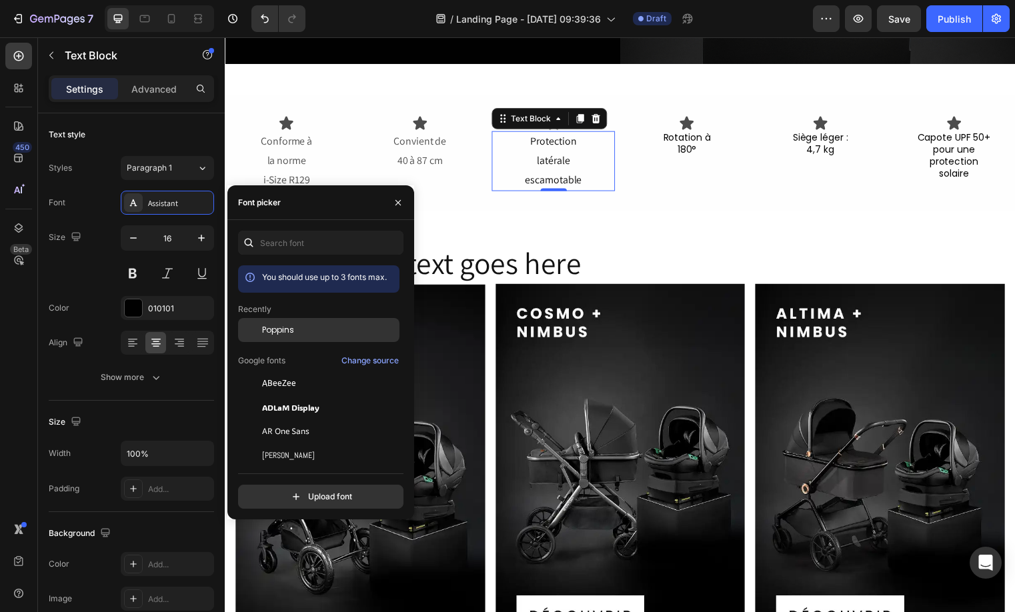
click at [293, 419] on div "Poppins" at bounding box center [318, 431] width 161 height 24
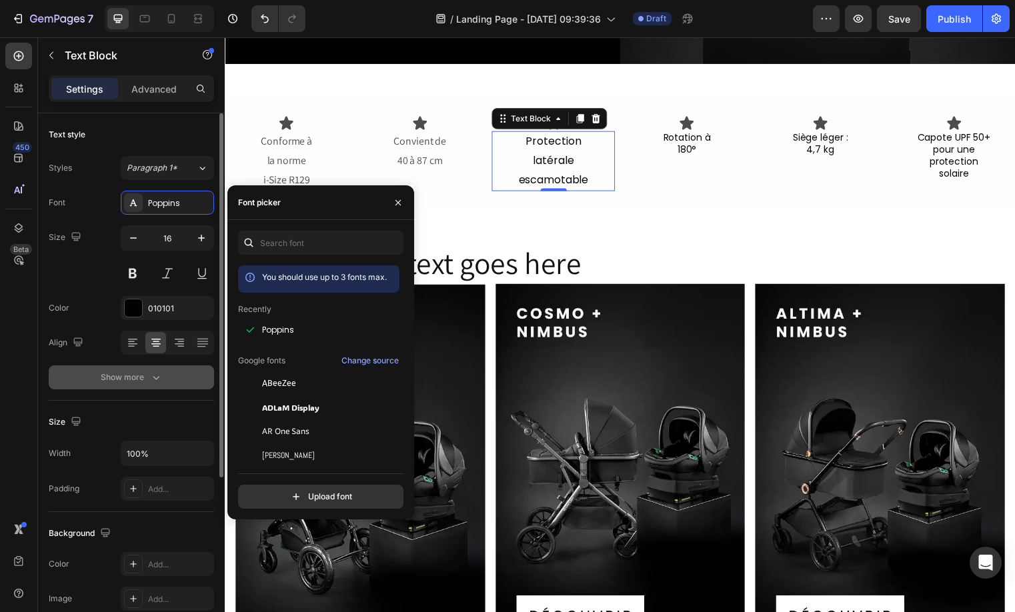
click at [155, 367] on button "Show more" at bounding box center [131, 377] width 165 height 24
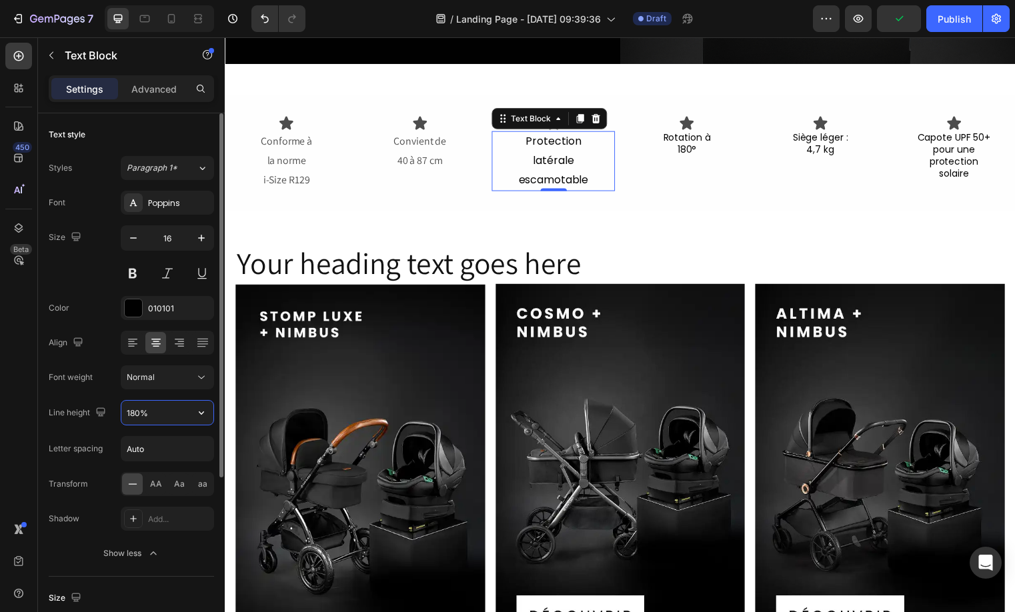
click at [151, 414] on input "180%" at bounding box center [167, 413] width 92 height 24
type input "128%"
click at [127, 239] on icon "button" at bounding box center [133, 237] width 13 height 13
type input "14"
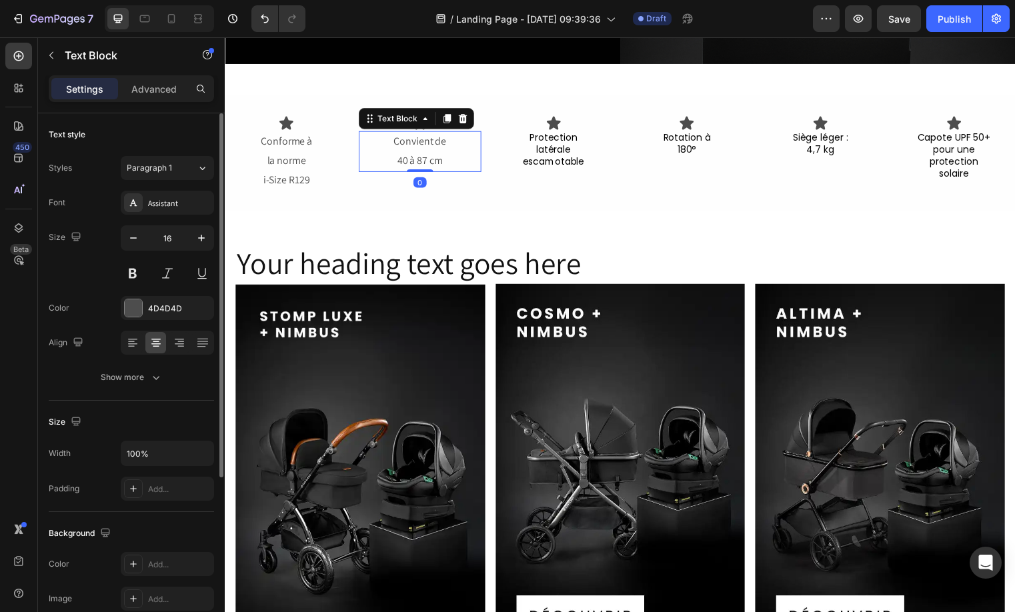
click at [399, 146] on p "Convient de" at bounding box center [422, 142] width 122 height 19
click at [125, 231] on button "button" at bounding box center [133, 238] width 24 height 24
type input "14"
click at [149, 214] on div "Assistant" at bounding box center [167, 203] width 93 height 24
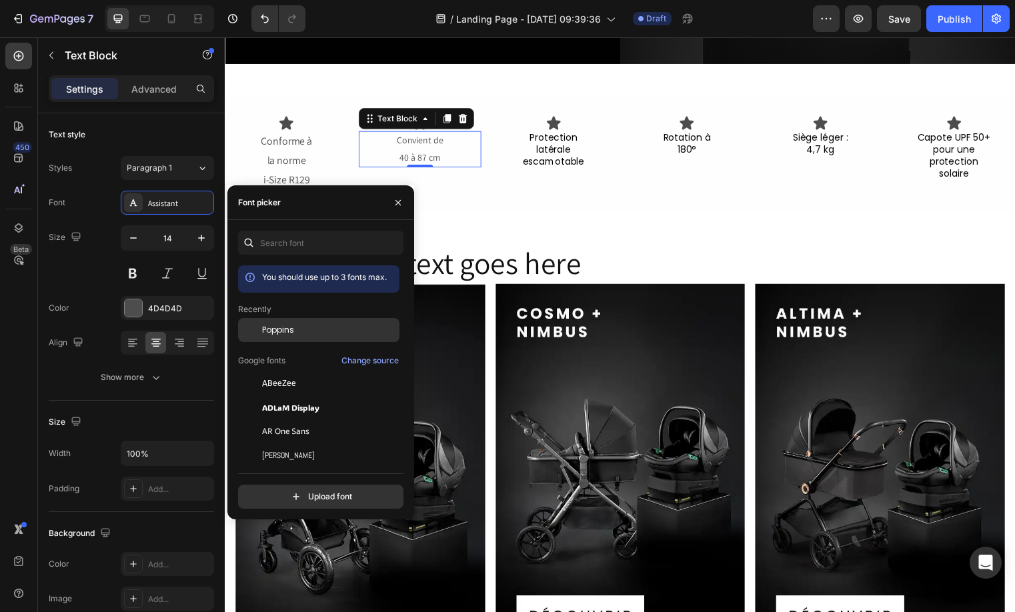
click at [303, 332] on div "Poppins" at bounding box center [329, 330] width 135 height 12
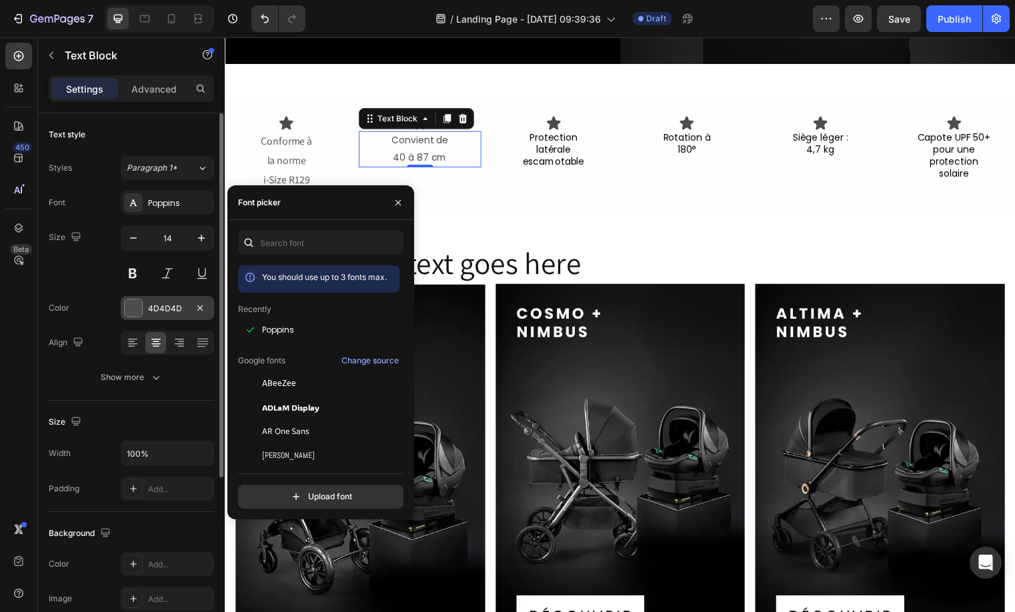
click at [168, 306] on div "4D4D4D" at bounding box center [167, 309] width 39 height 12
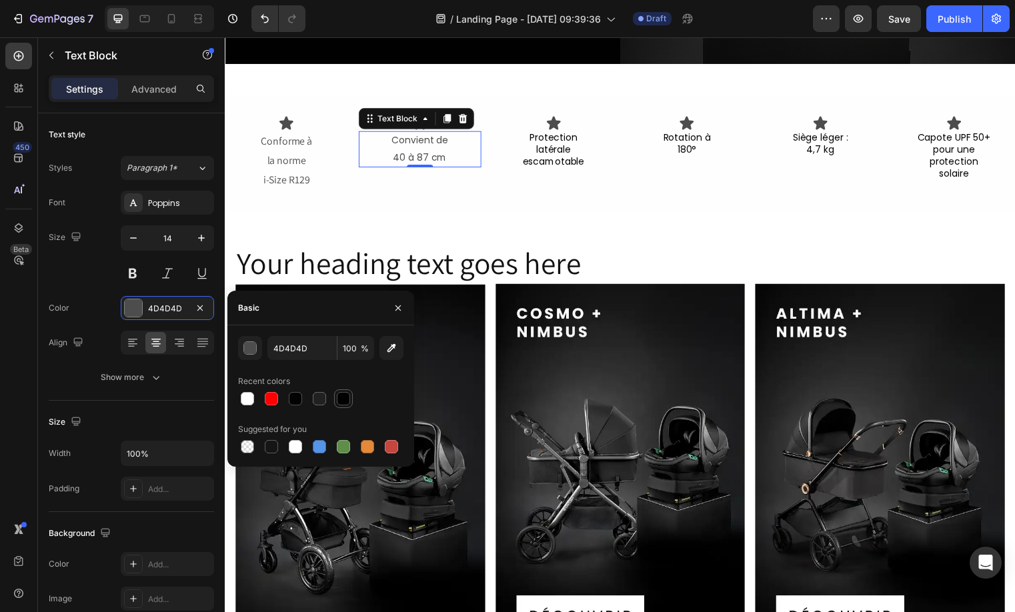
click at [340, 392] on div at bounding box center [343, 398] width 13 height 13
type input "010101"
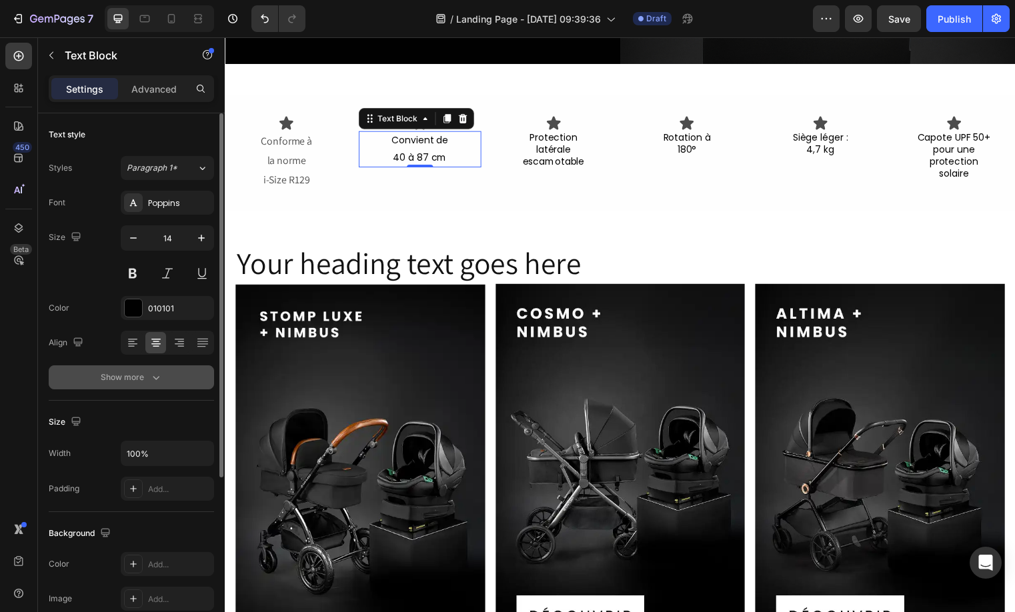
click at [139, 380] on div "Show more" at bounding box center [132, 377] width 62 height 13
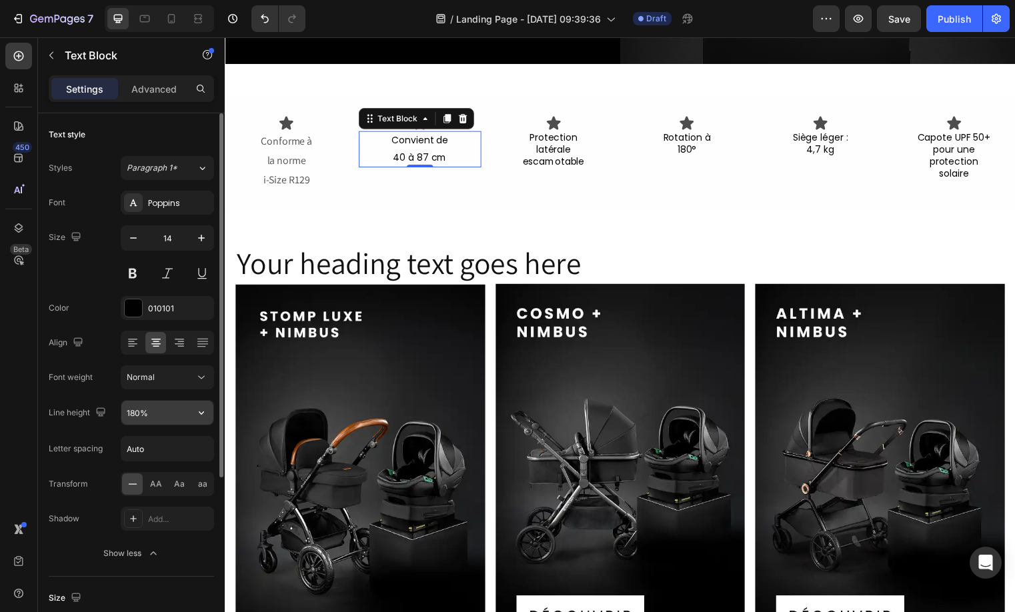
click at [151, 402] on input "180%" at bounding box center [167, 413] width 92 height 24
type input "128%"
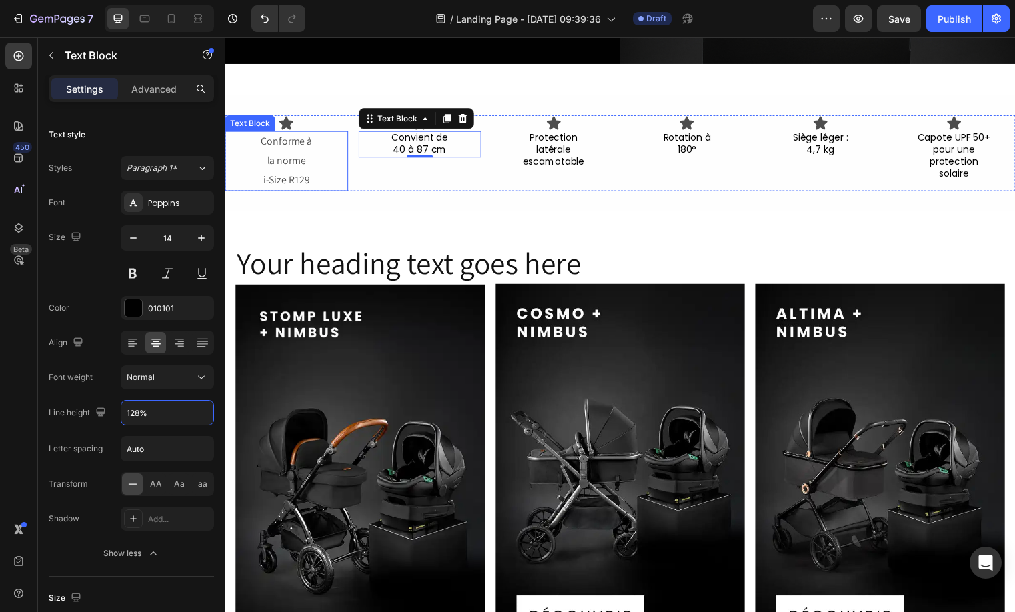
click at [305, 156] on p "la norme" at bounding box center [287, 162] width 122 height 19
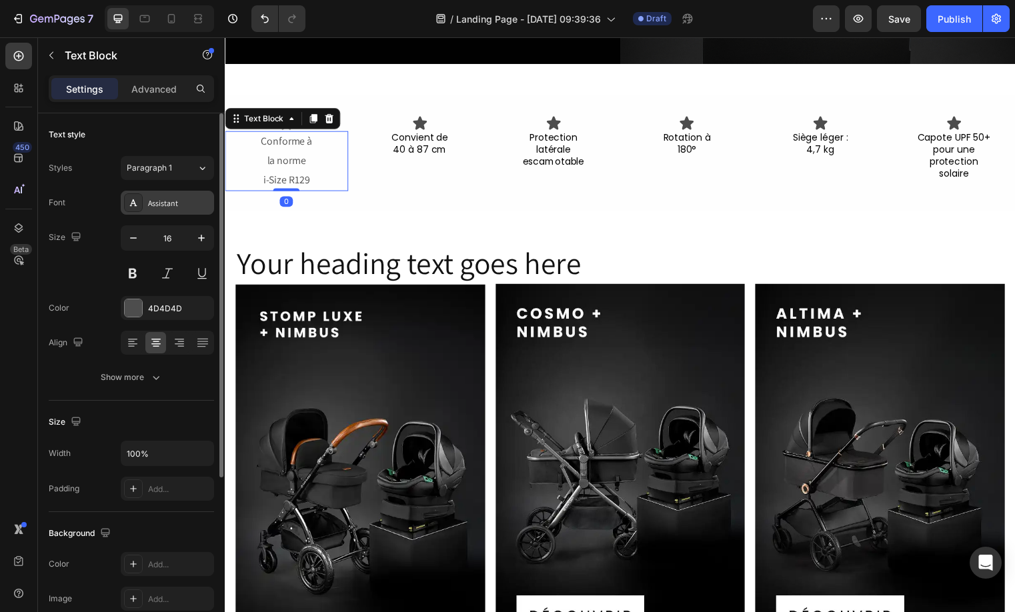
click at [146, 209] on div "Assistant" at bounding box center [167, 203] width 93 height 24
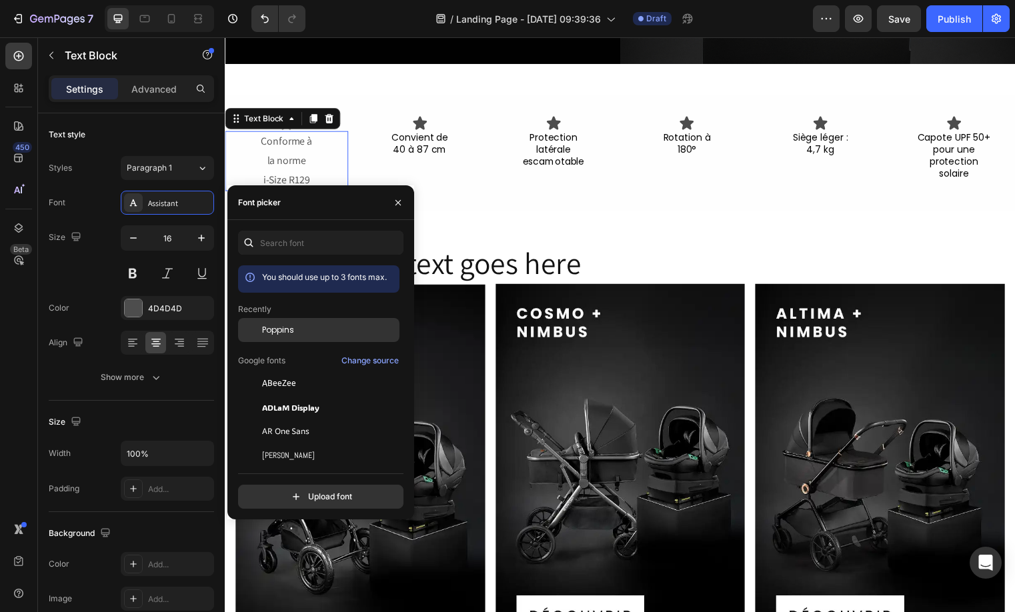
click at [313, 326] on div "Poppins" at bounding box center [329, 330] width 135 height 12
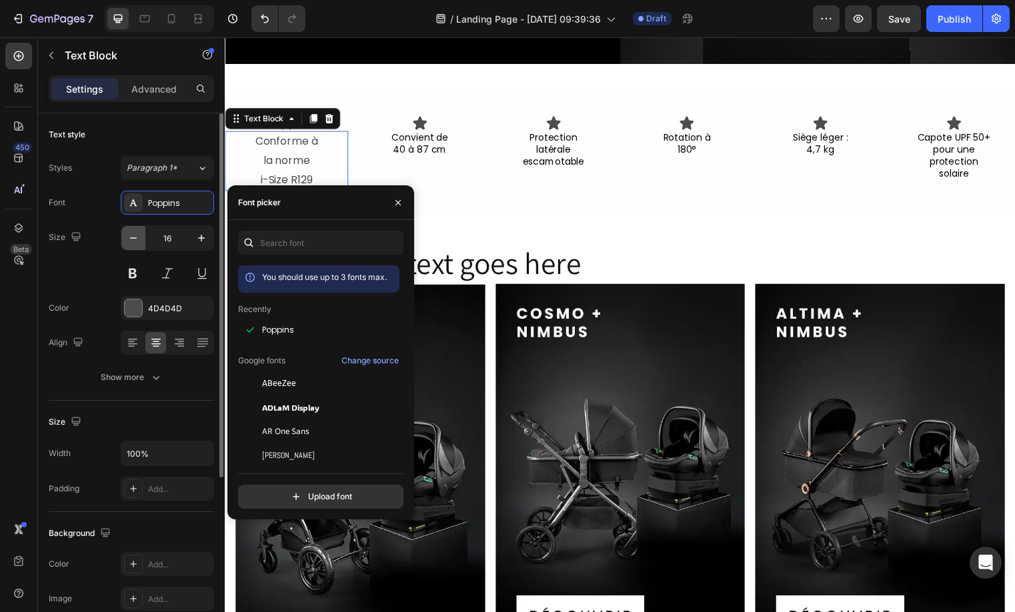
click at [137, 239] on icon "button" at bounding box center [133, 237] width 13 height 13
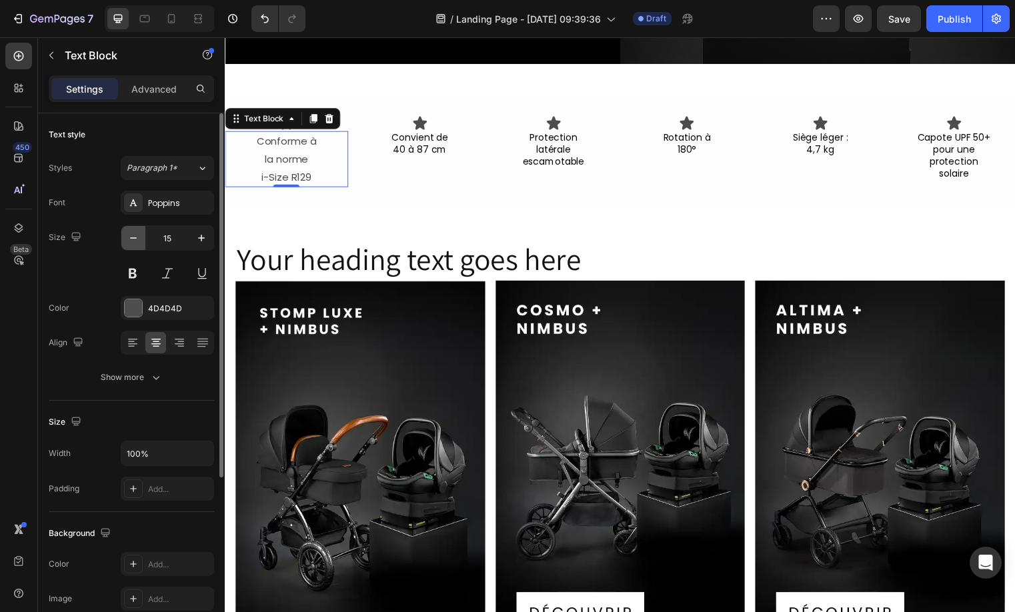
click at [137, 239] on icon "button" at bounding box center [133, 237] width 13 height 13
type input "14"
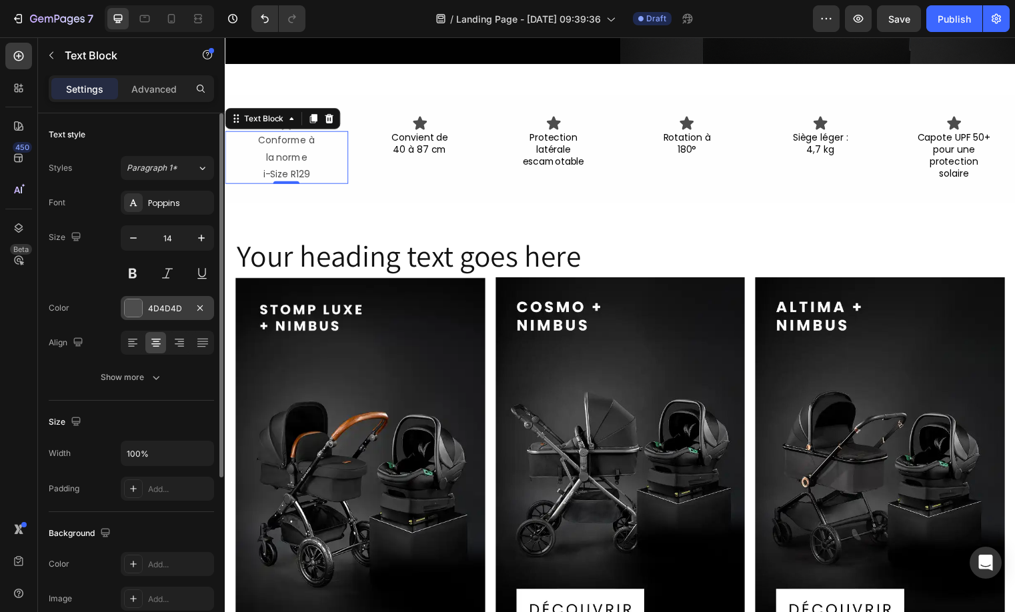
click at [160, 304] on div "4D4D4D" at bounding box center [167, 309] width 39 height 12
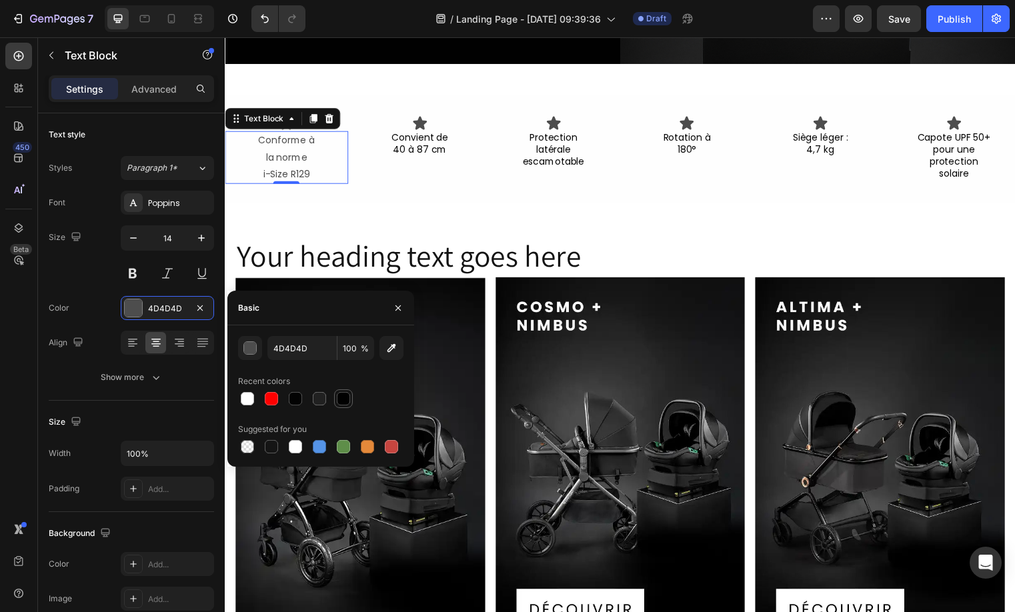
click at [338, 403] on div at bounding box center [343, 398] width 13 height 13
type input "010101"
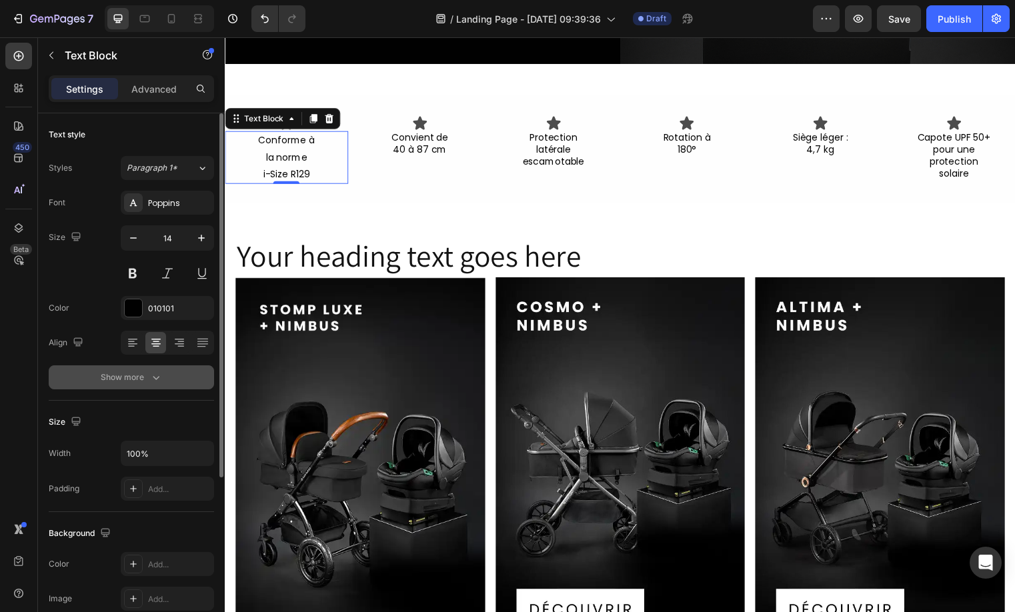
click at [154, 380] on icon "button" at bounding box center [155, 377] width 13 height 13
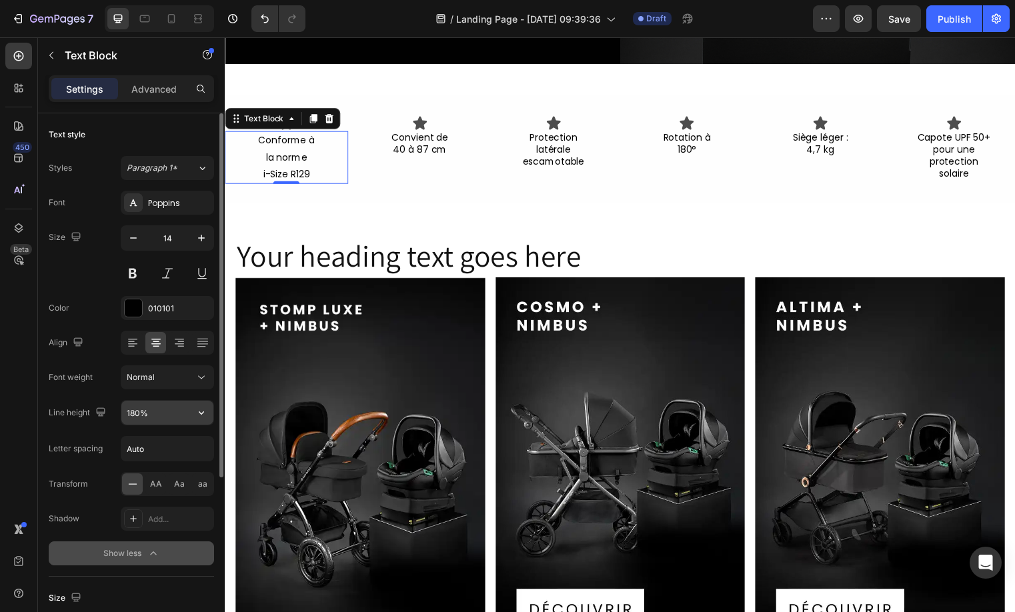
click at [132, 415] on input "180%" at bounding box center [167, 413] width 92 height 24
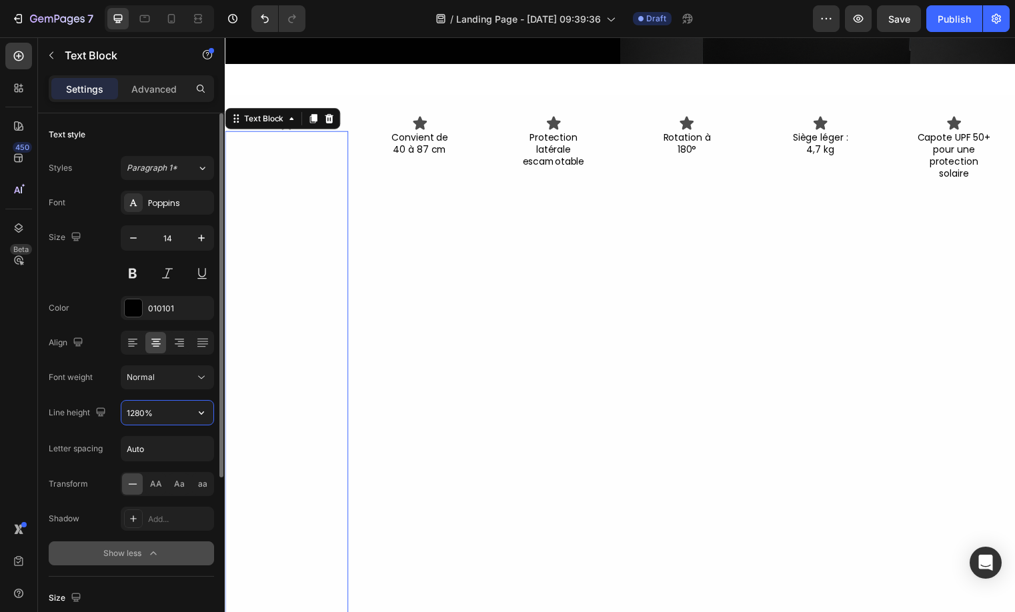
type input "128%"
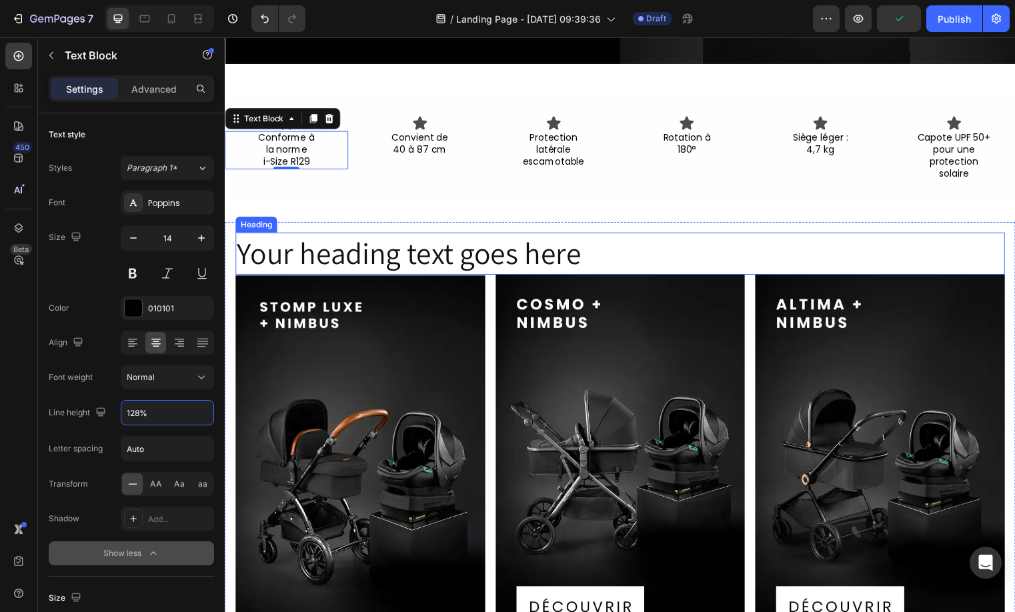
click at [425, 215] on div "Your heading text goes here Heading Image Image Image Row Row Section 5" at bounding box center [625, 462] width 800 height 519
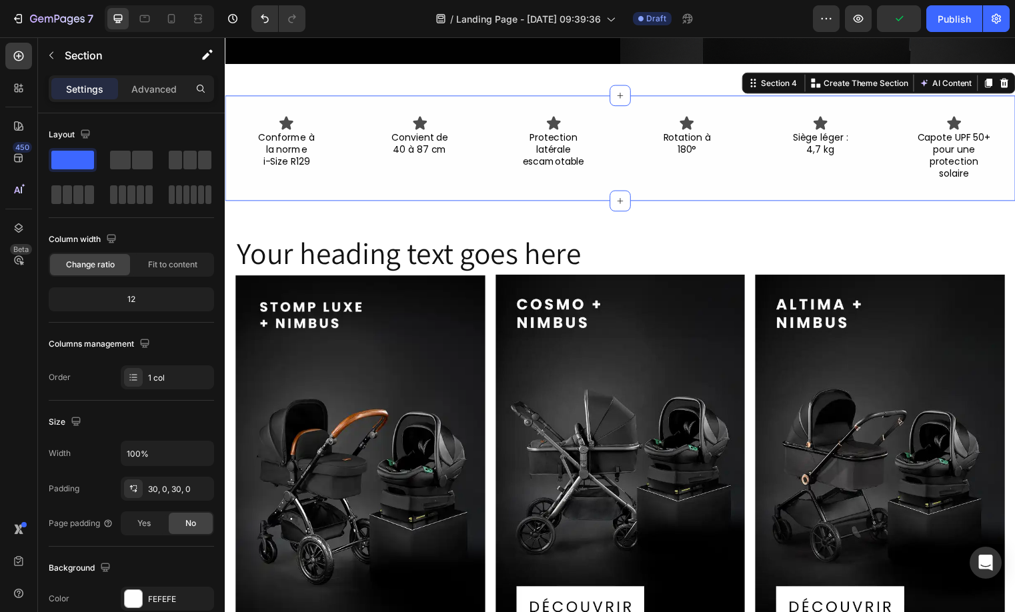
click at [710, 185] on div "Icon Conforme à la norme i-Size R129 Text Block Icon Convient de 40 à 87 cm Tex…" at bounding box center [625, 149] width 800 height 107
click at [286, 118] on icon at bounding box center [287, 123] width 14 height 13
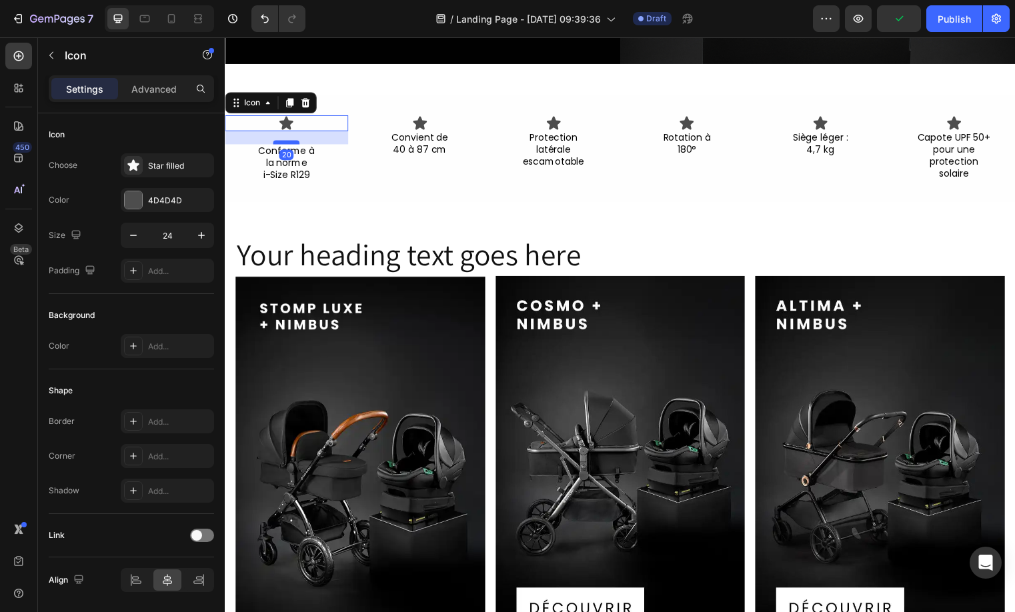
drag, startPoint x: 288, startPoint y: 126, endPoint x: 285, endPoint y: 139, distance: 13.6
click at [285, 141] on div at bounding box center [286, 143] width 27 height 4
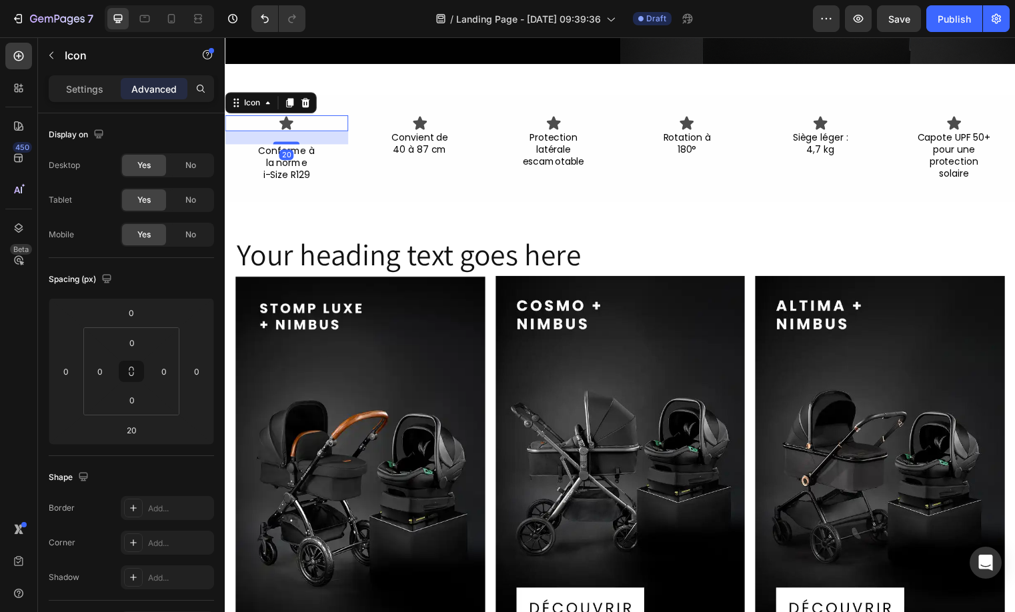
click at [288, 118] on icon at bounding box center [287, 123] width 14 height 13
click at [73, 81] on div "Settings" at bounding box center [84, 88] width 67 height 21
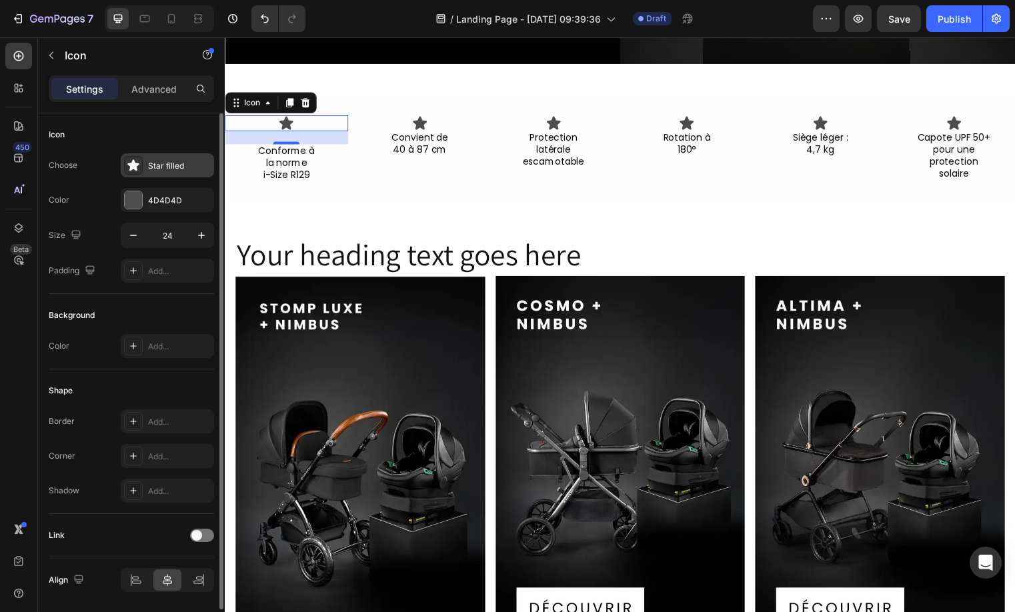
click at [174, 167] on div "Star filled" at bounding box center [179, 166] width 63 height 12
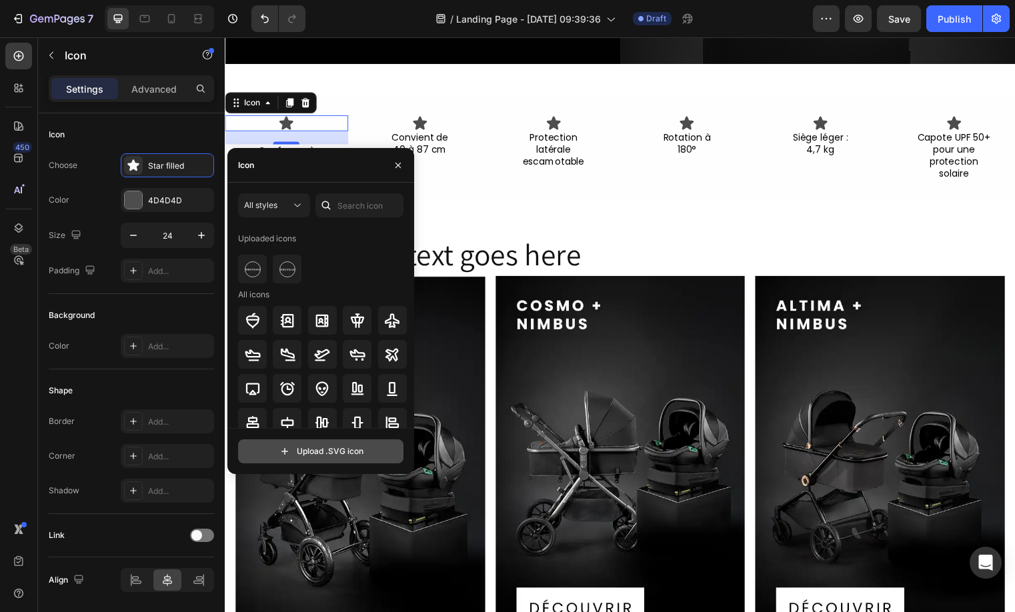
click at [323, 455] on input "file" at bounding box center [321, 451] width 164 height 23
type input "C:\fakepath\1752782938869.svg"
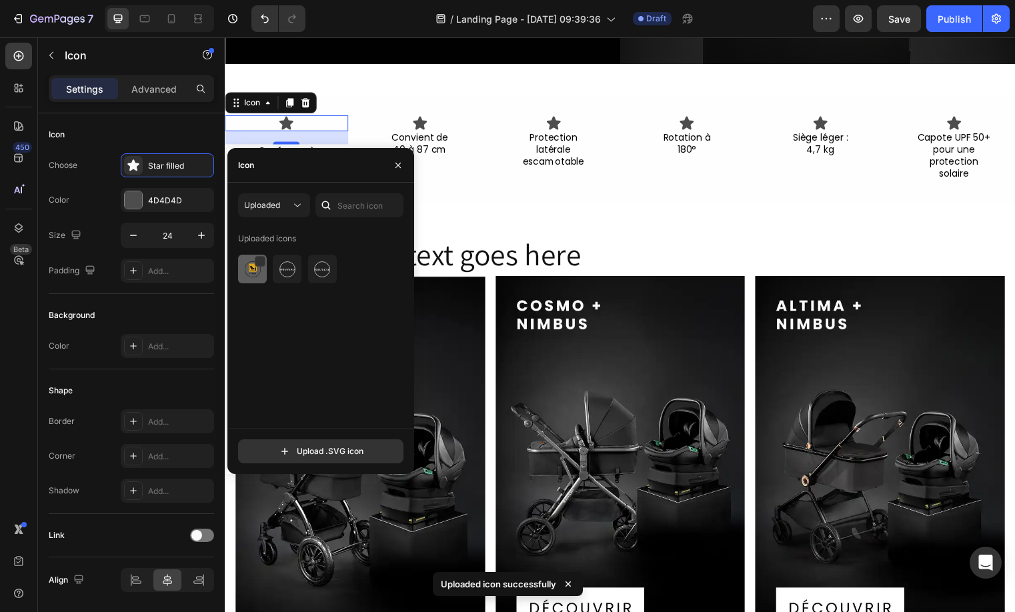
click at [259, 277] on img at bounding box center [253, 269] width 16 height 16
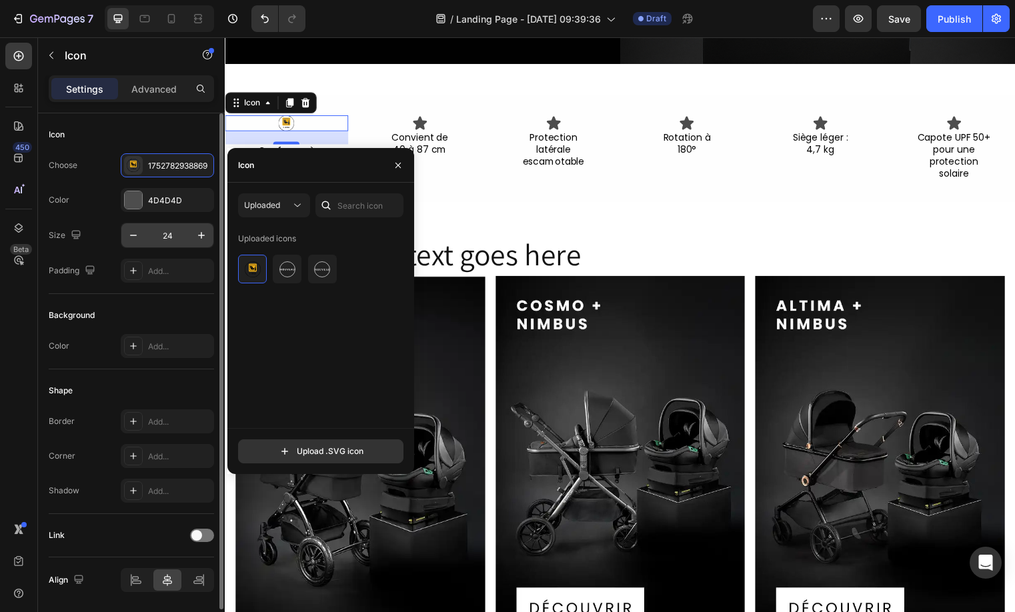
click at [170, 234] on input "24" at bounding box center [167, 235] width 44 height 24
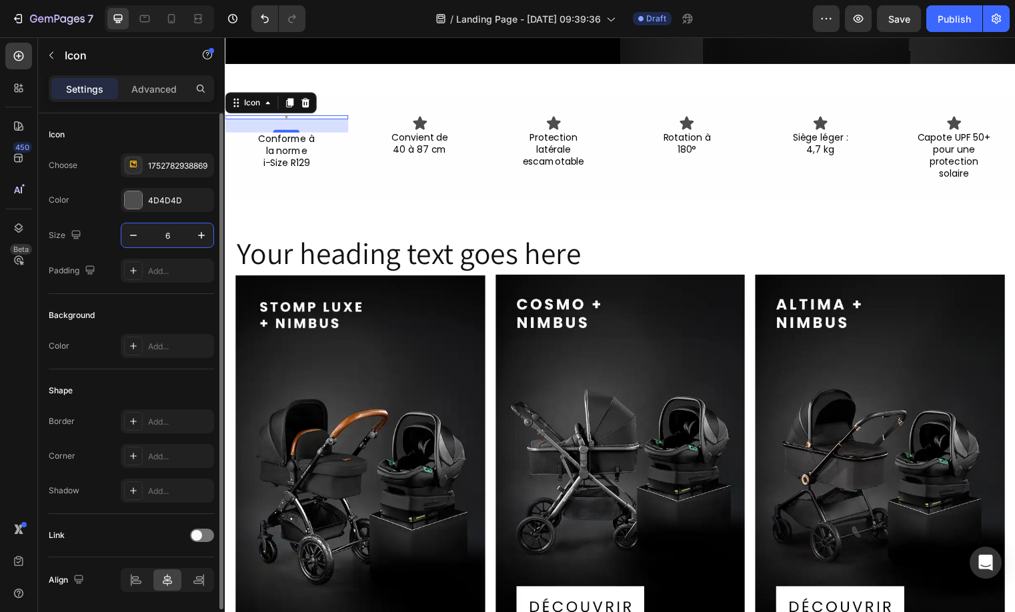
type input "60"
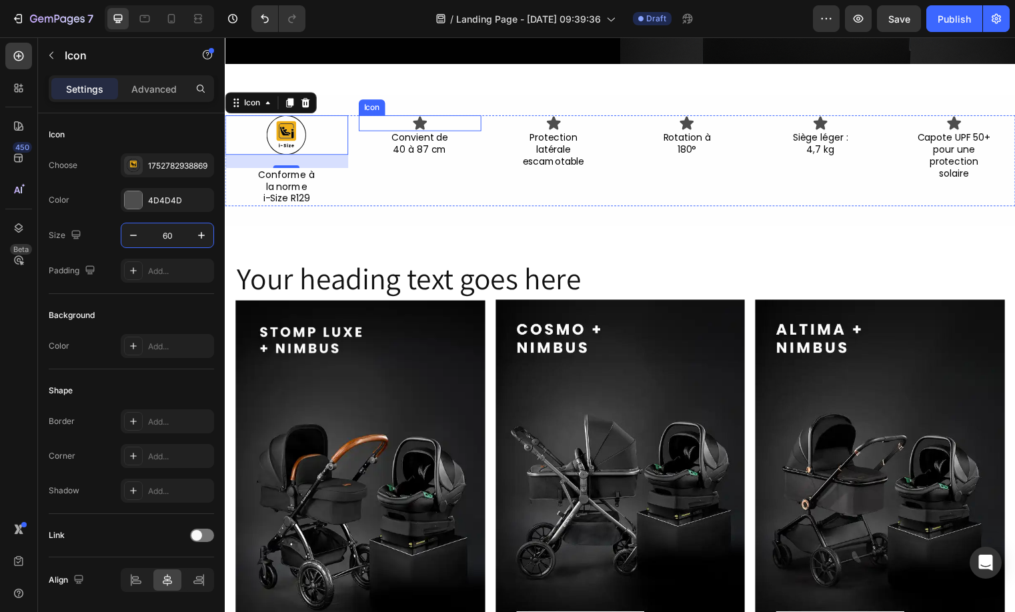
click at [427, 120] on icon at bounding box center [422, 124] width 16 height 16
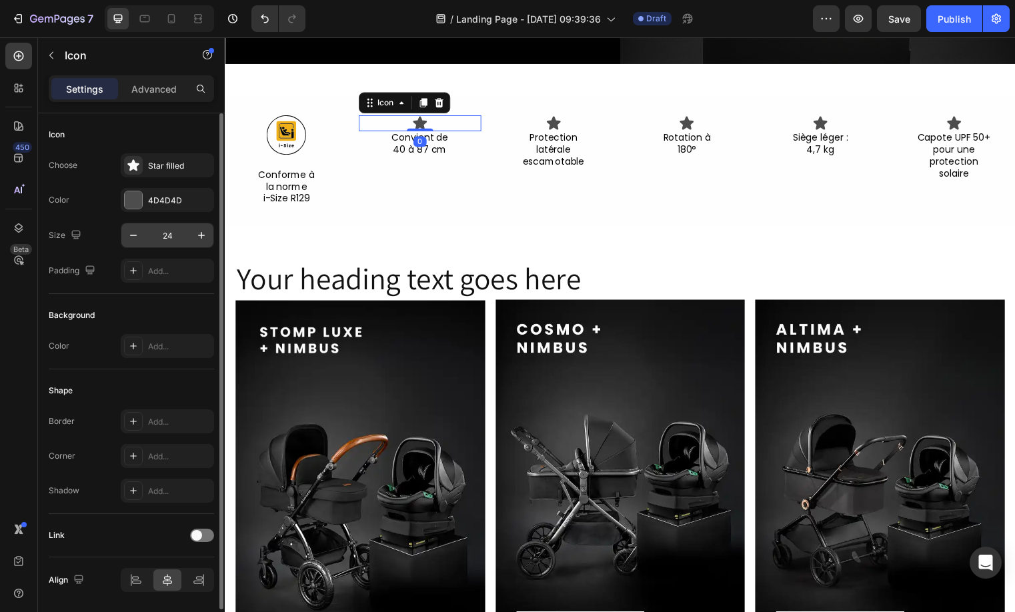
click at [171, 236] on input "24" at bounding box center [167, 235] width 44 height 24
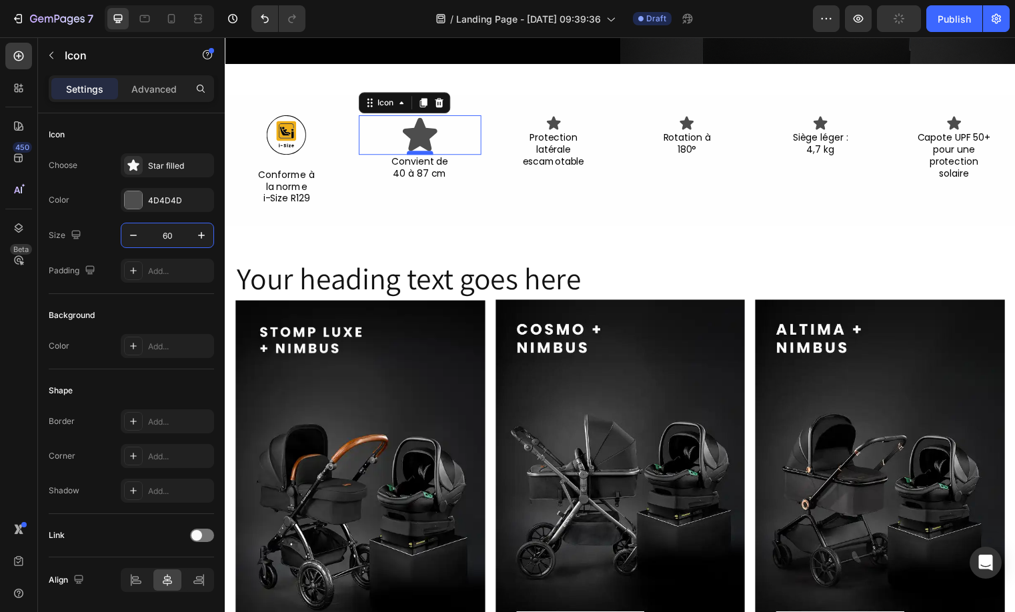
type input "60"
drag, startPoint x: 419, startPoint y: 149, endPoint x: 410, endPoint y: 163, distance: 16.3
click at [410, 165] on div at bounding box center [422, 167] width 27 height 4
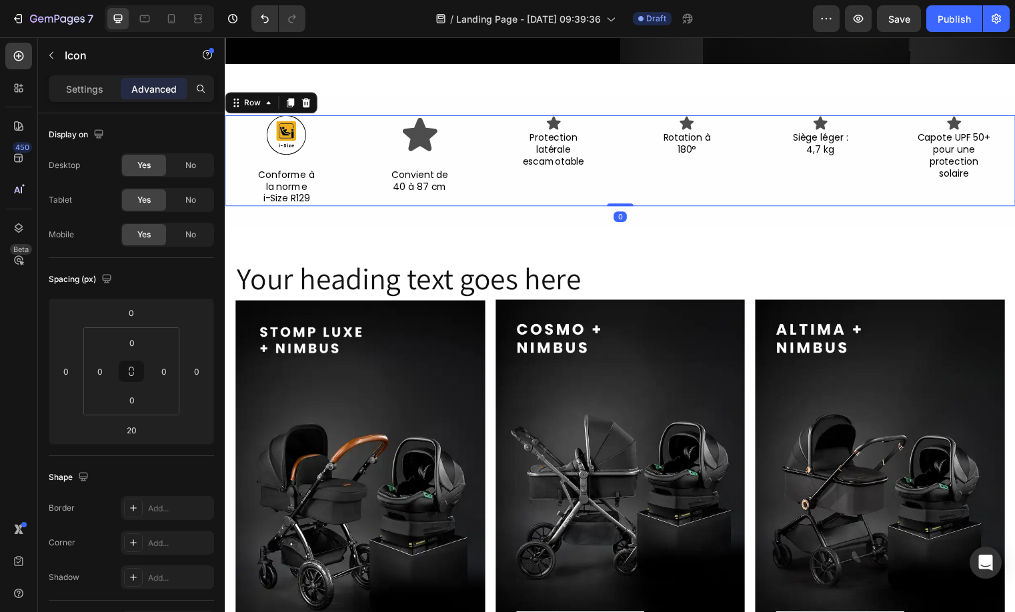
click at [281, 157] on div "Icon Conforme à la norme i-Size R129 Text Block" at bounding box center [287, 162] width 125 height 92
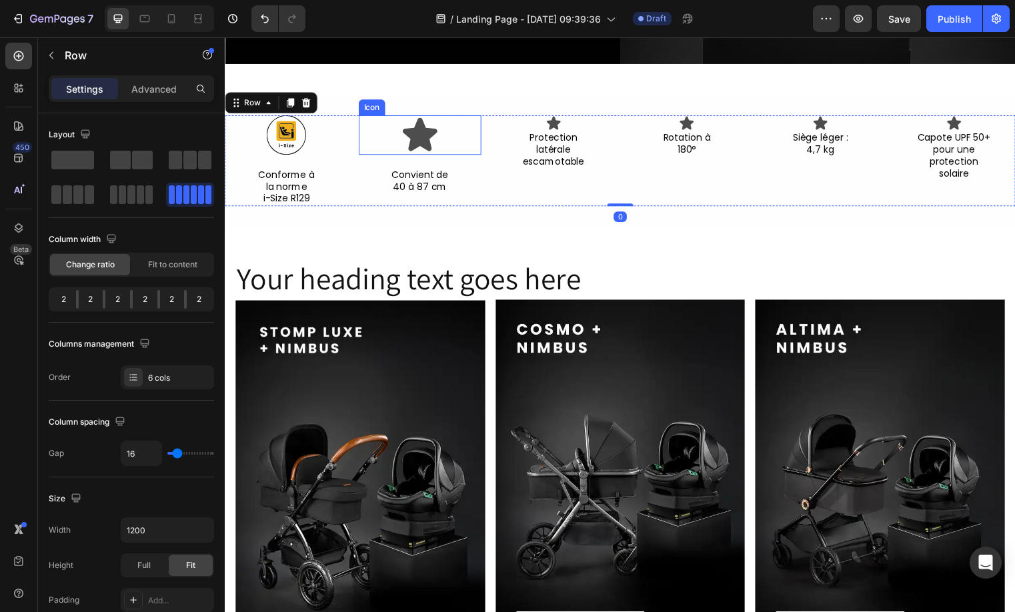
click at [409, 121] on icon at bounding box center [422, 136] width 40 height 40
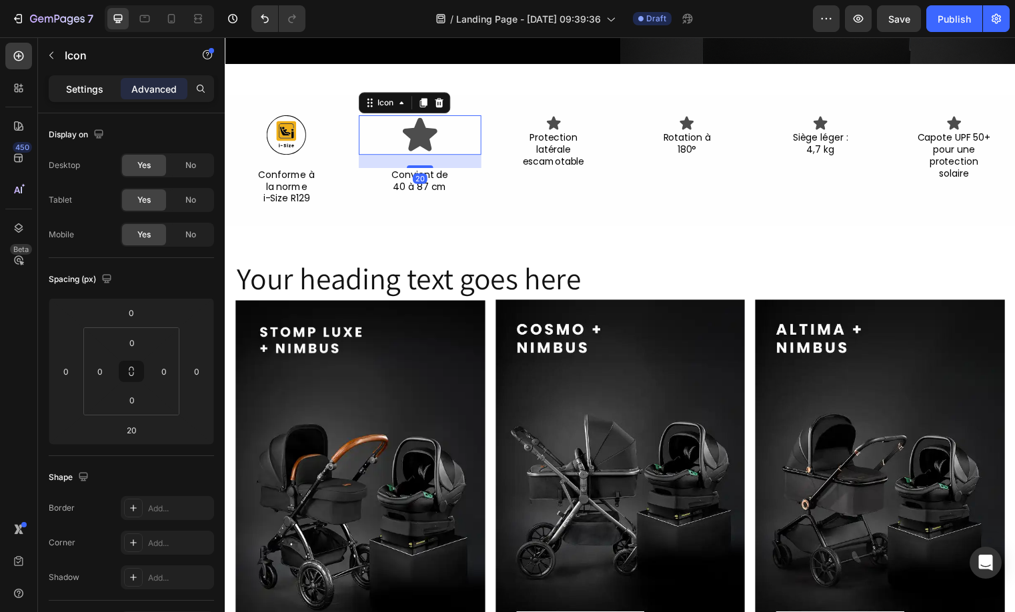
click at [87, 91] on p "Settings" at bounding box center [84, 89] width 37 height 14
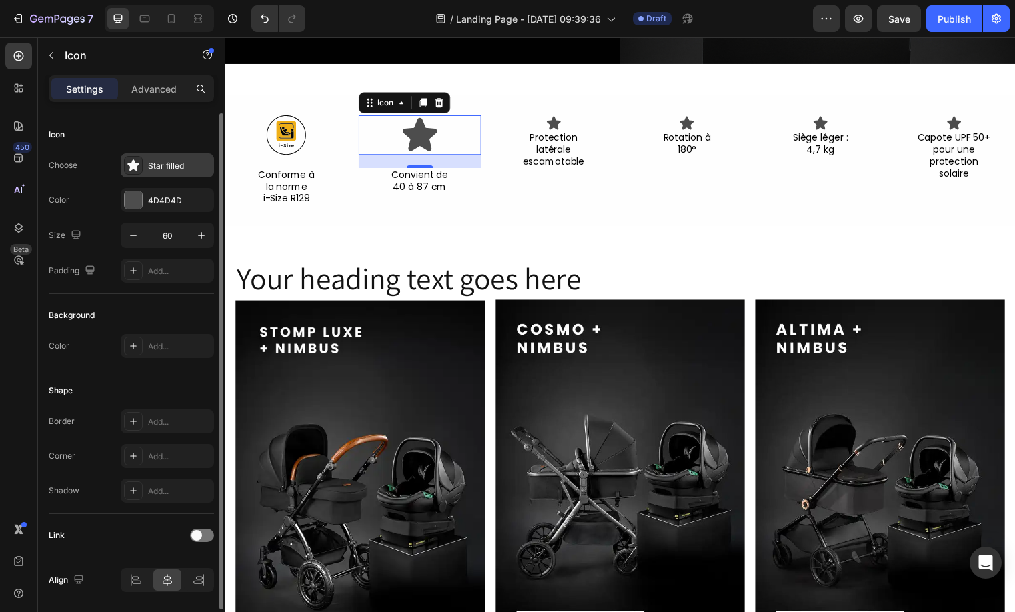
click at [179, 169] on div "Star filled" at bounding box center [179, 166] width 63 height 12
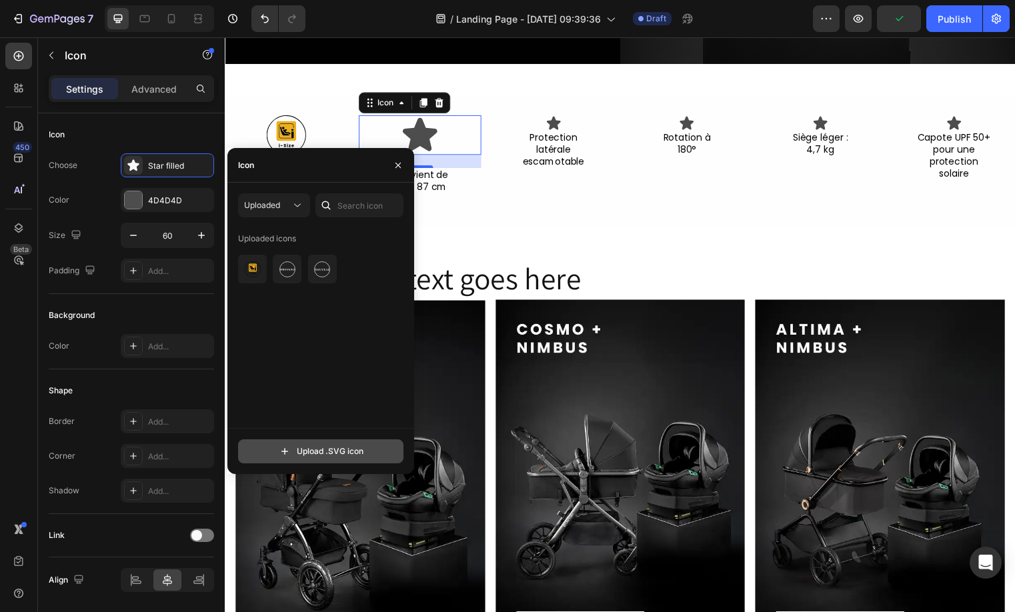
click at [313, 451] on input "file" at bounding box center [321, 451] width 164 height 23
type input "C:\fakepath\1752782963305.svg"
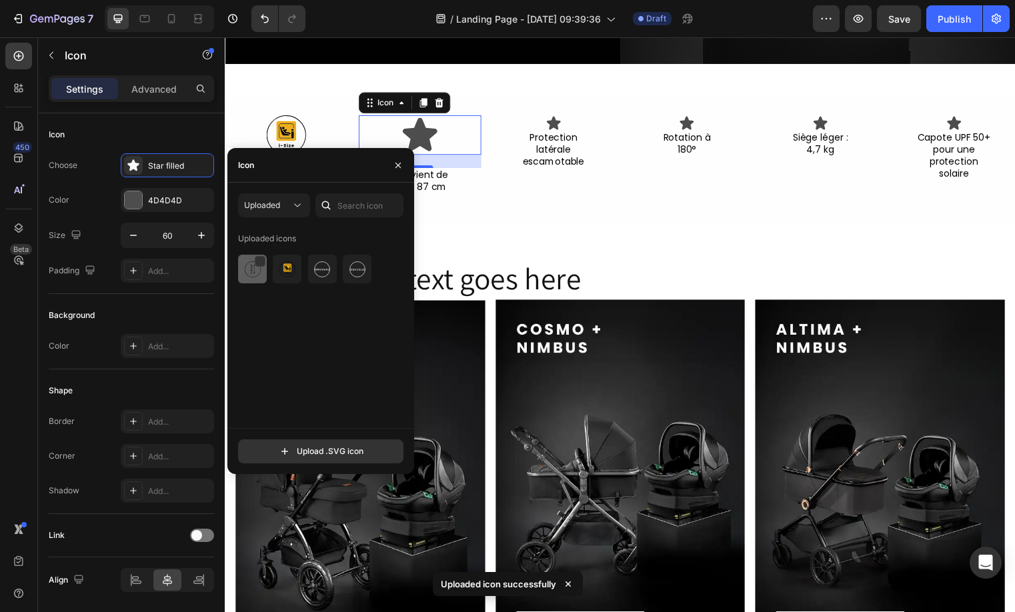
click at [245, 266] on img at bounding box center [253, 269] width 16 height 16
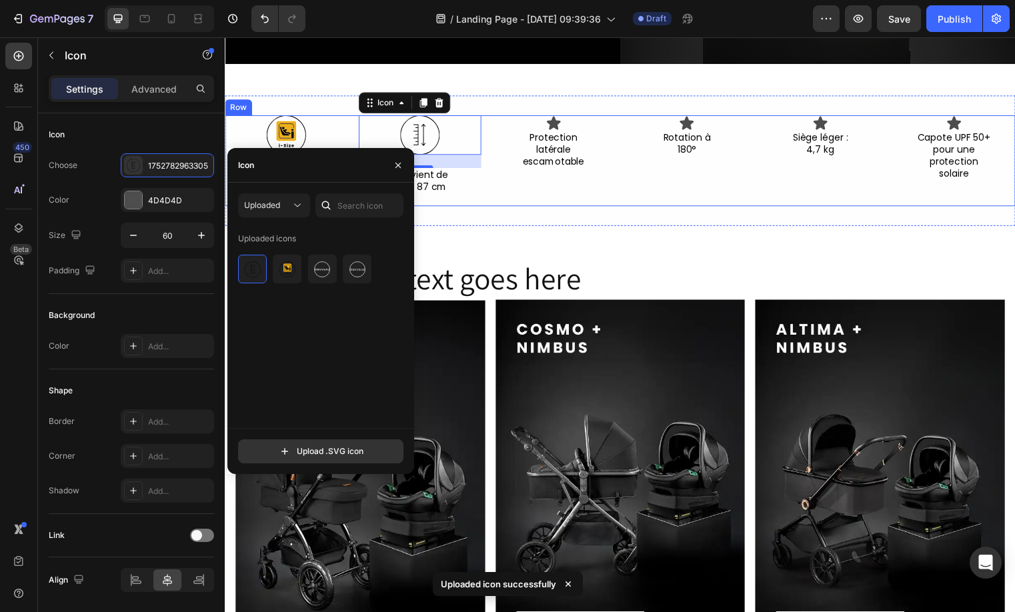
click at [577, 195] on div "Icon Protection latérale escamotable Text Block" at bounding box center [557, 162] width 125 height 92
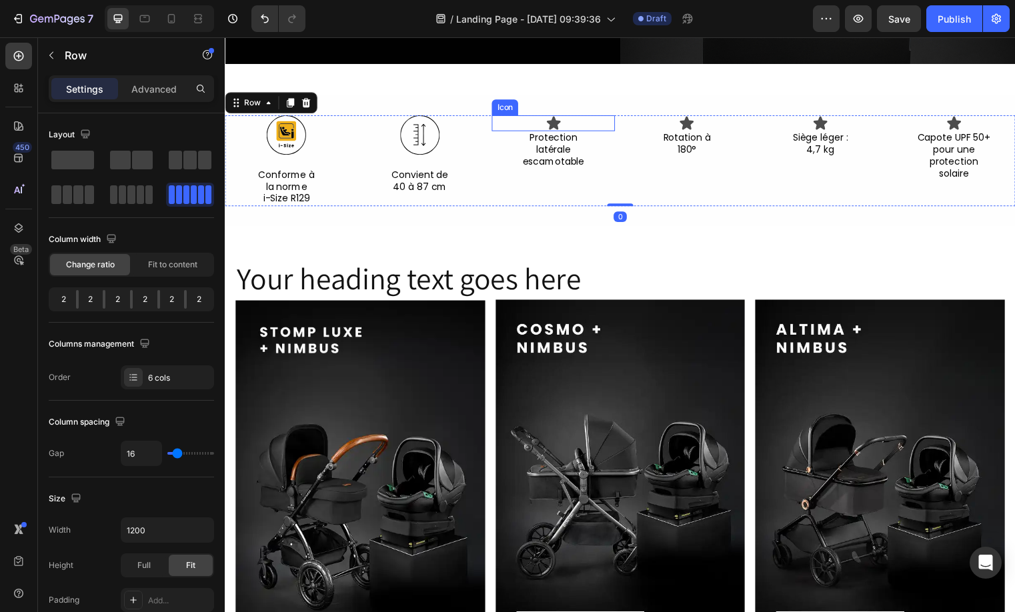
click at [557, 124] on div "Icon" at bounding box center [557, 124] width 125 height 16
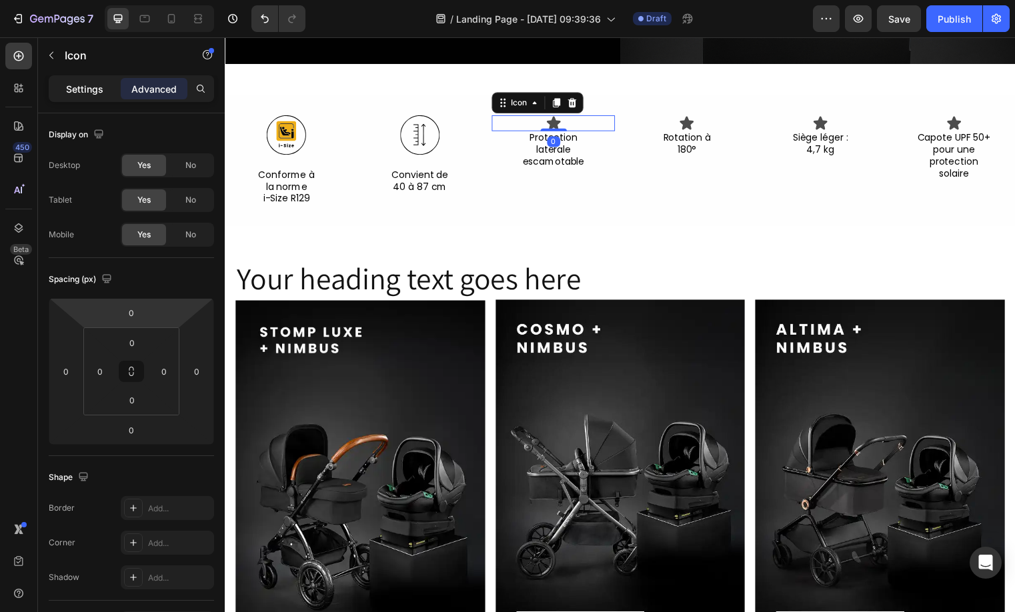
click at [87, 85] on p "Settings" at bounding box center [84, 89] width 37 height 14
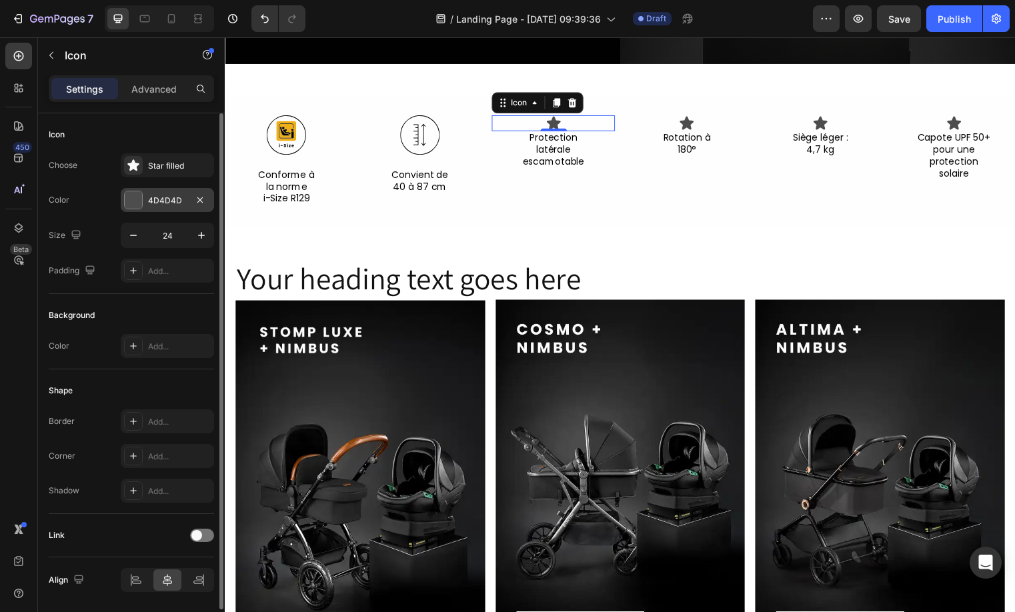
click at [174, 198] on div "4D4D4D" at bounding box center [167, 201] width 39 height 12
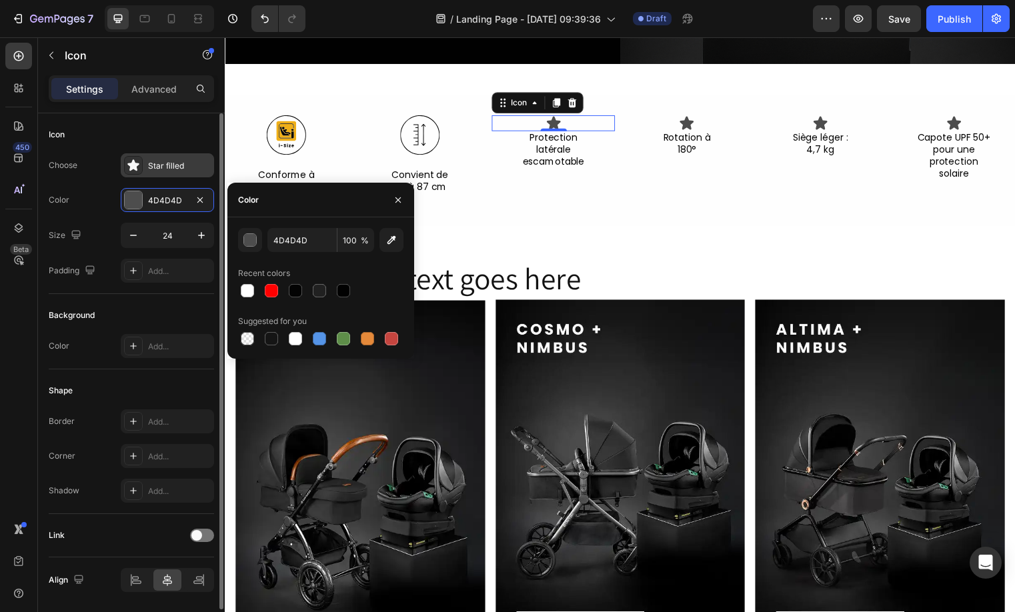
click at [163, 171] on div "Star filled" at bounding box center [179, 166] width 63 height 12
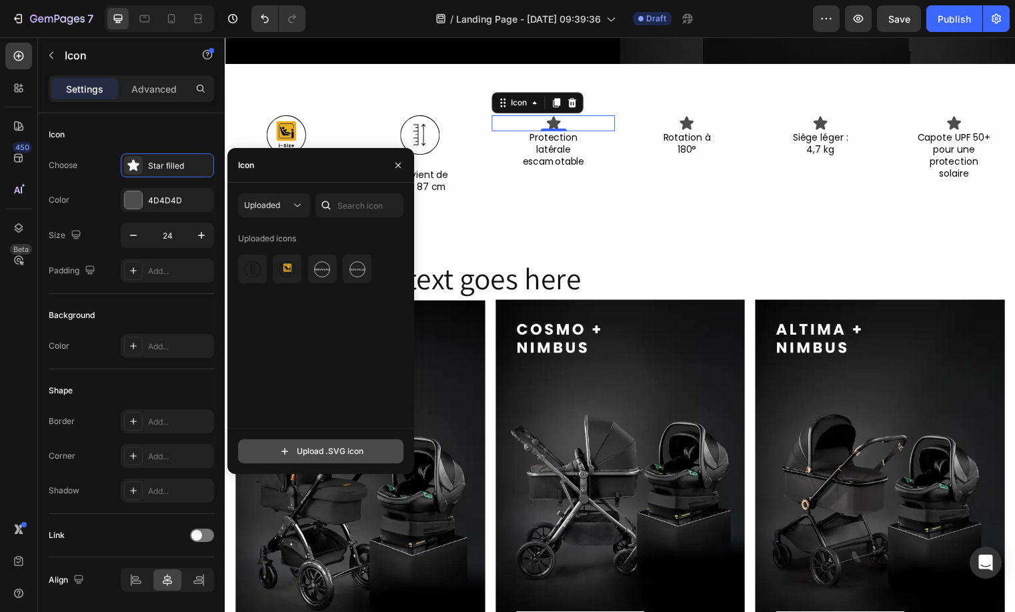
click at [339, 454] on input "file" at bounding box center [321, 451] width 164 height 23
click at [273, 442] on input "file" at bounding box center [321, 451] width 164 height 23
type input "C:\fakepath\1752782810048.svg"
click at [257, 268] on img at bounding box center [253, 269] width 16 height 16
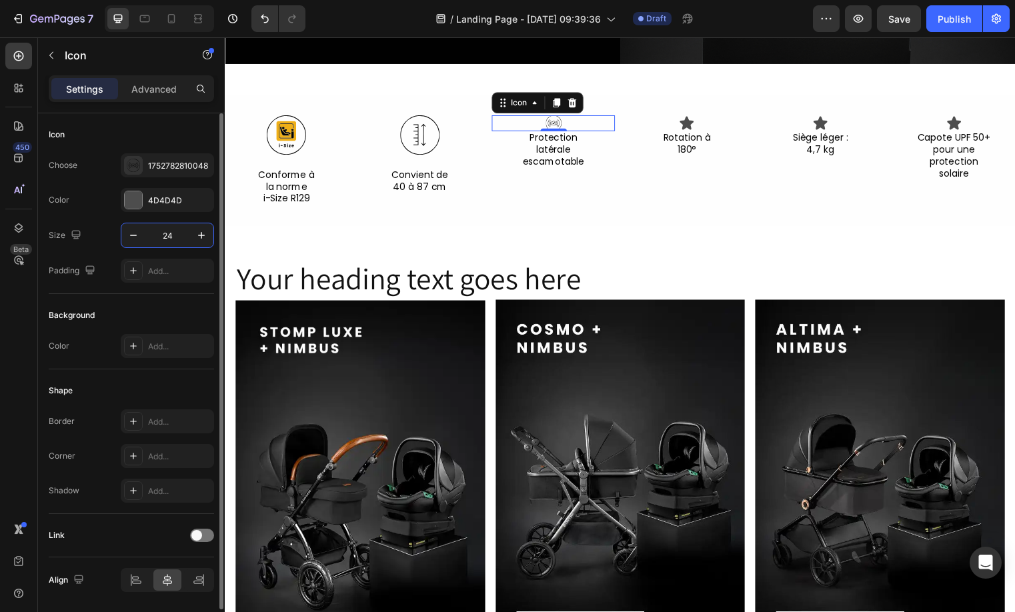
click at [162, 225] on input "24" at bounding box center [167, 235] width 44 height 24
type input "4"
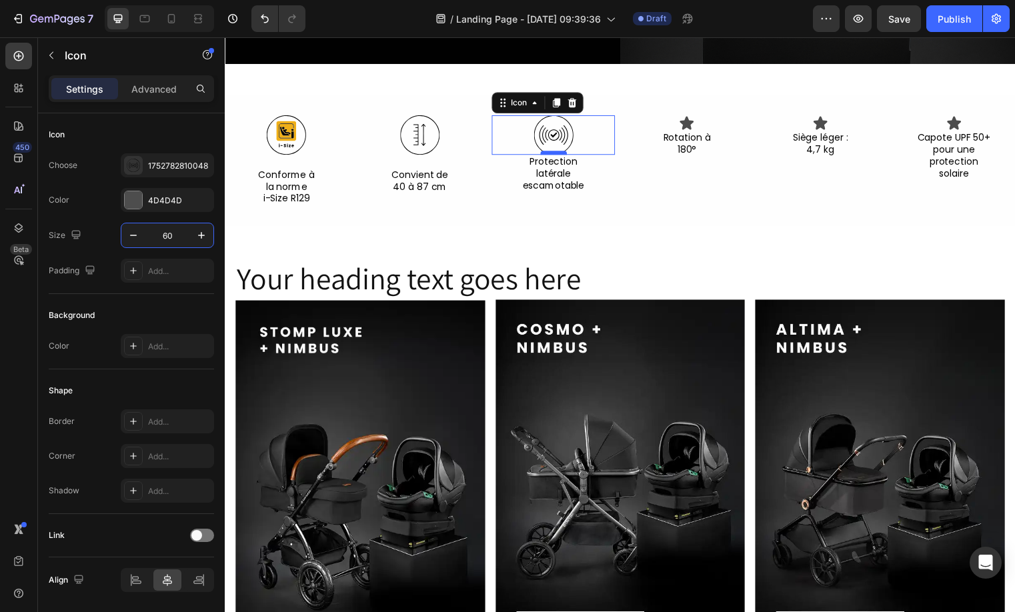
type input "60"
drag, startPoint x: 557, startPoint y: 148, endPoint x: 557, endPoint y: 161, distance: 13.3
click at [557, 165] on div at bounding box center [557, 167] width 27 height 4
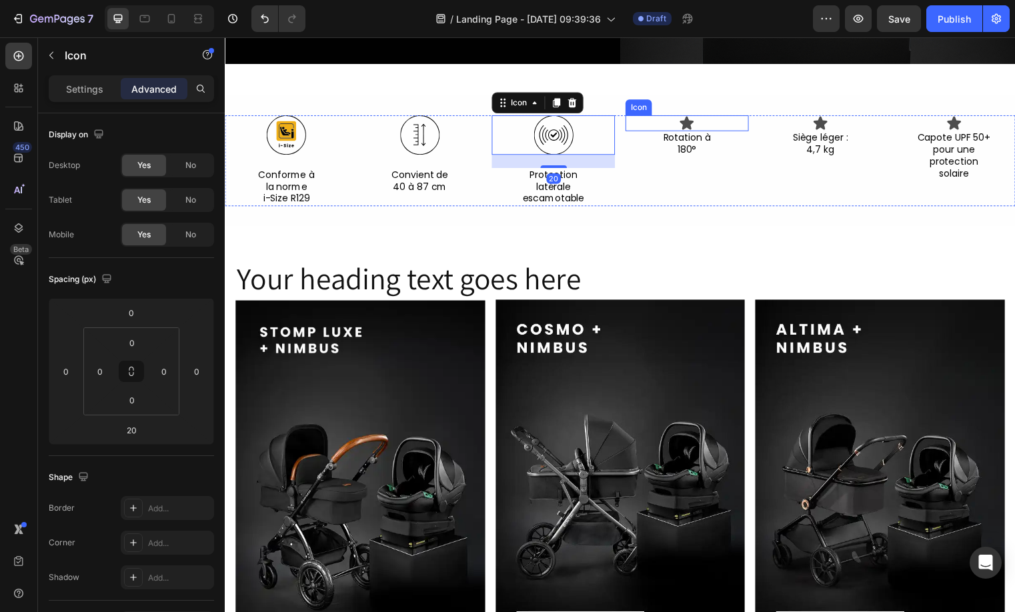
click at [685, 117] on icon at bounding box center [692, 123] width 14 height 13
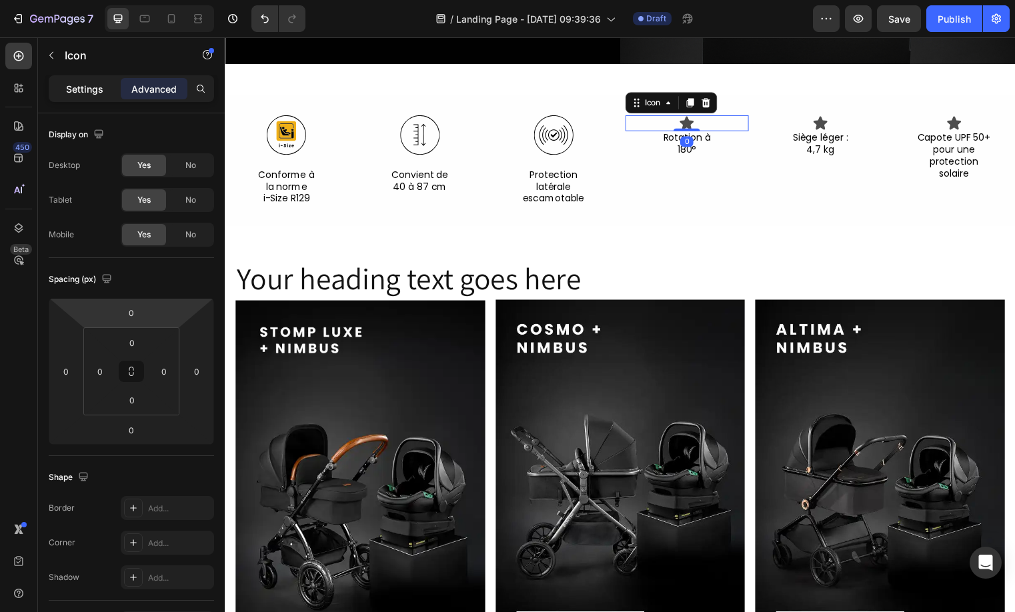
click at [87, 91] on p "Settings" at bounding box center [84, 89] width 37 height 14
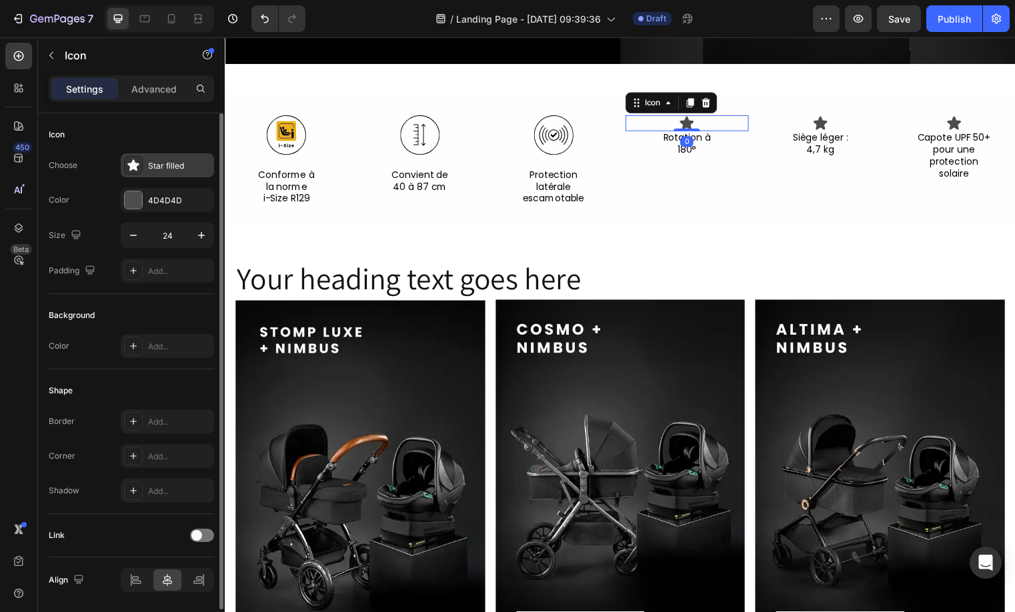
click at [162, 162] on div "Star filled" at bounding box center [179, 166] width 63 height 12
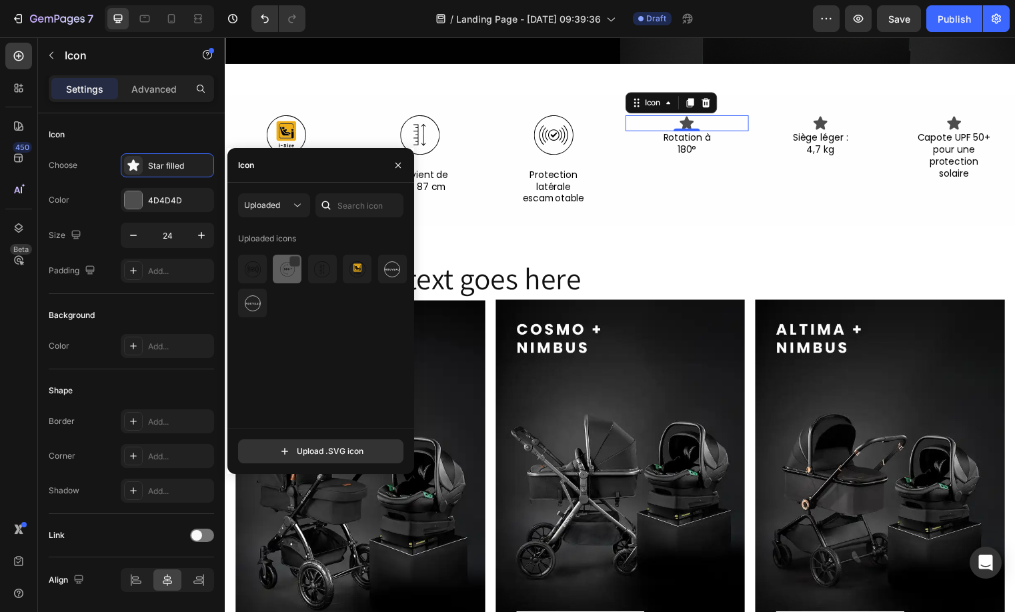
click at [287, 268] on img at bounding box center [287, 269] width 16 height 16
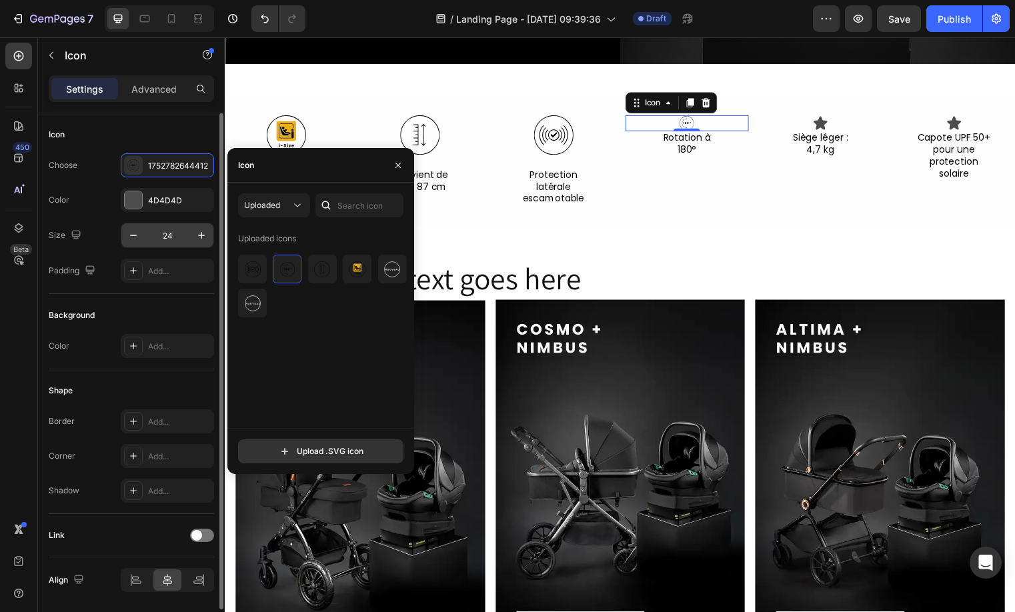
click at [157, 229] on input "24" at bounding box center [167, 235] width 44 height 24
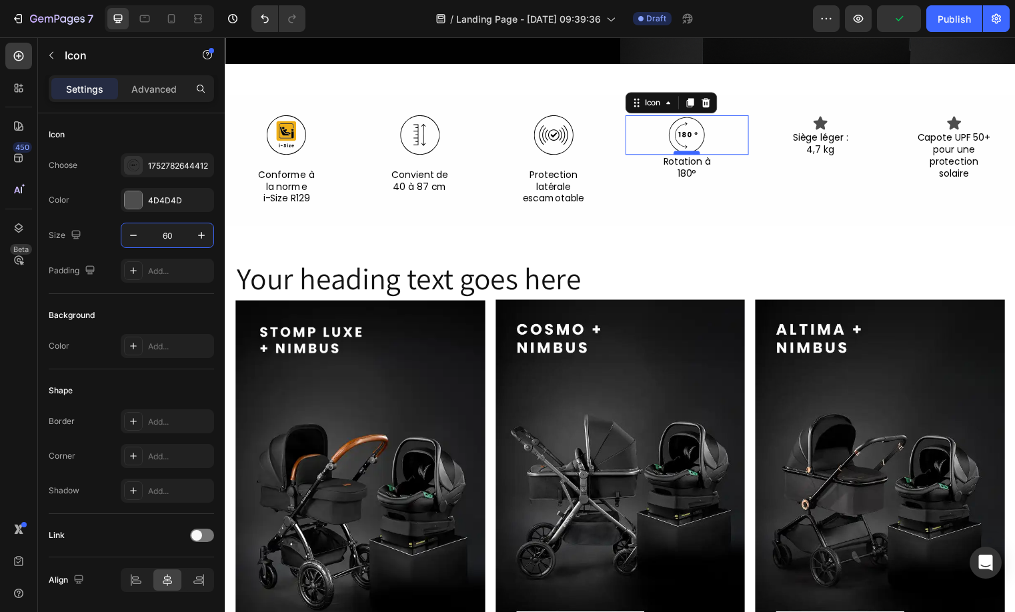
type input "60"
drag, startPoint x: 693, startPoint y: 150, endPoint x: 691, endPoint y: 163, distance: 13.5
click at [691, 165] on div at bounding box center [692, 167] width 27 height 4
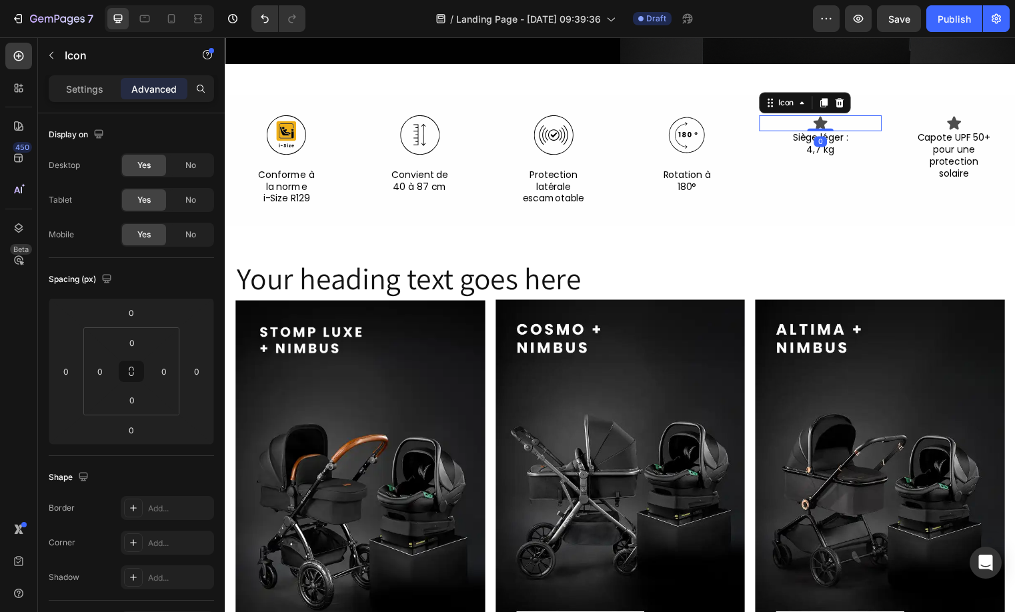
click at [837, 116] on div "Icon 0" at bounding box center [827, 124] width 125 height 16
click at [87, 92] on p "Settings" at bounding box center [84, 89] width 37 height 14
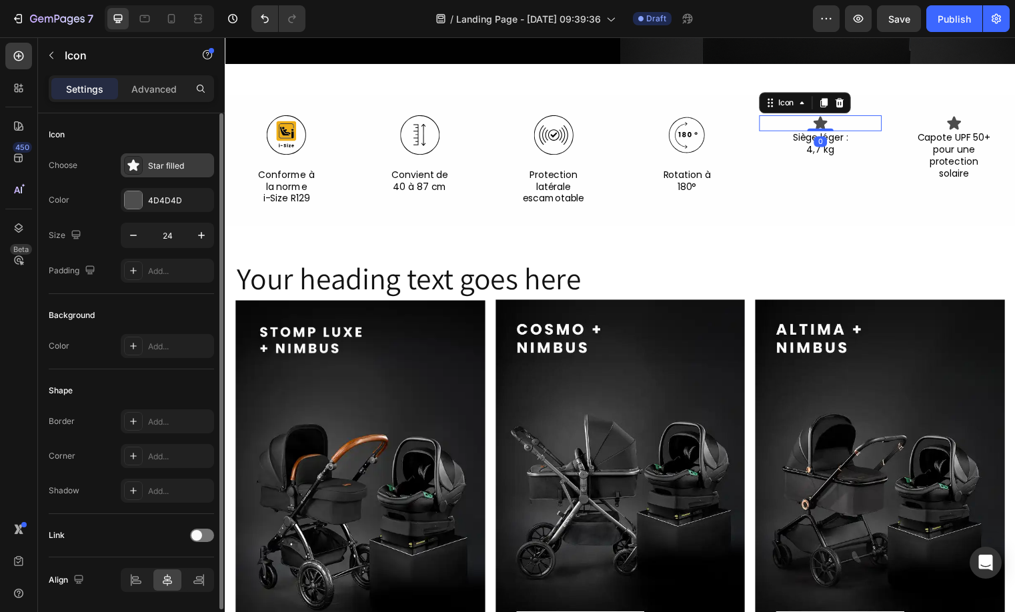
click at [177, 173] on div "Star filled" at bounding box center [167, 165] width 93 height 24
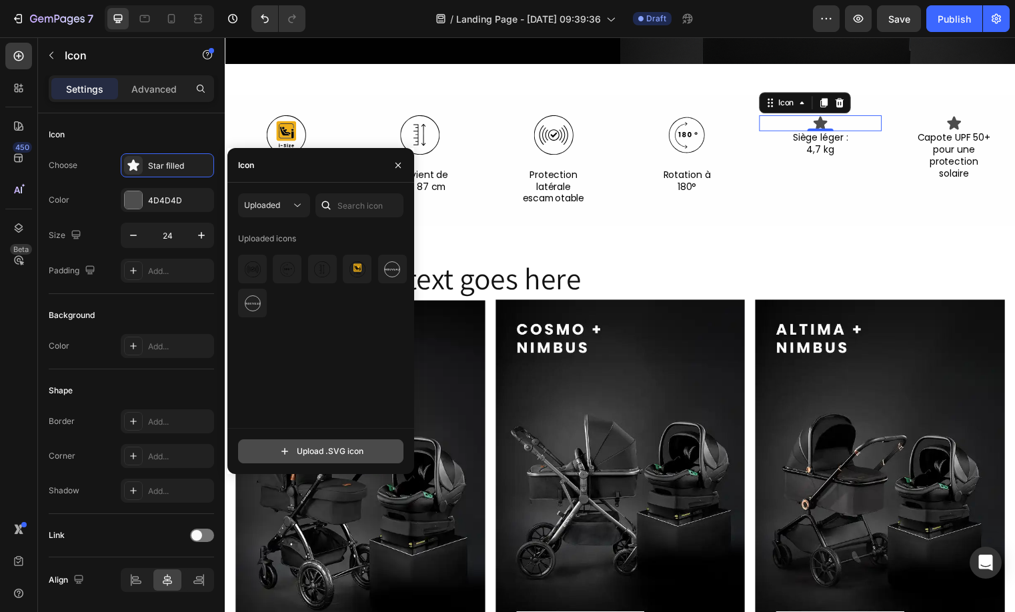
click at [279, 452] on input "file" at bounding box center [321, 451] width 164 height 23
type input "C:\fakepath\1752782900071.svg"
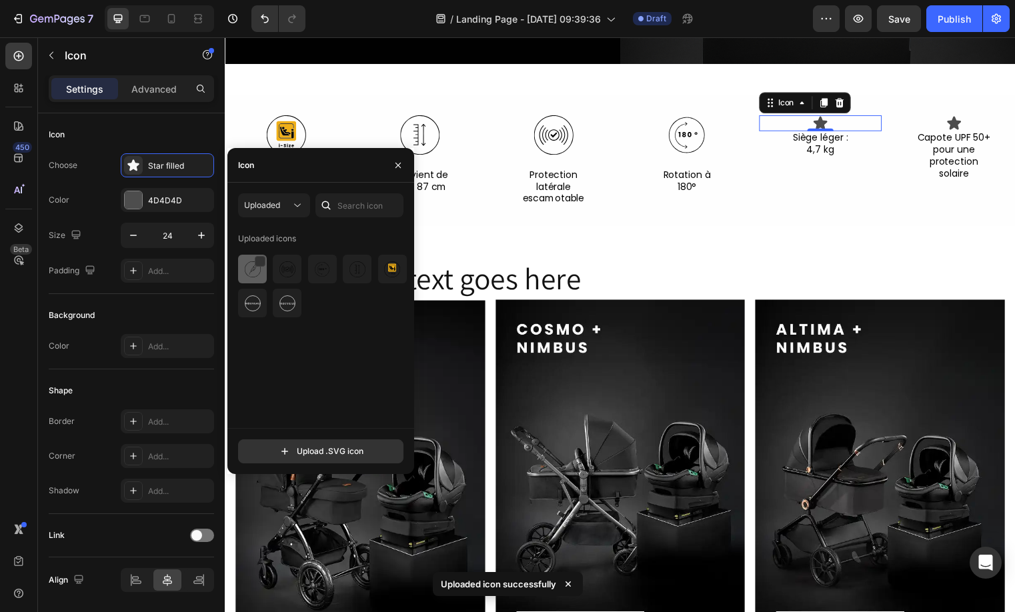
click at [273, 259] on div at bounding box center [287, 269] width 29 height 29
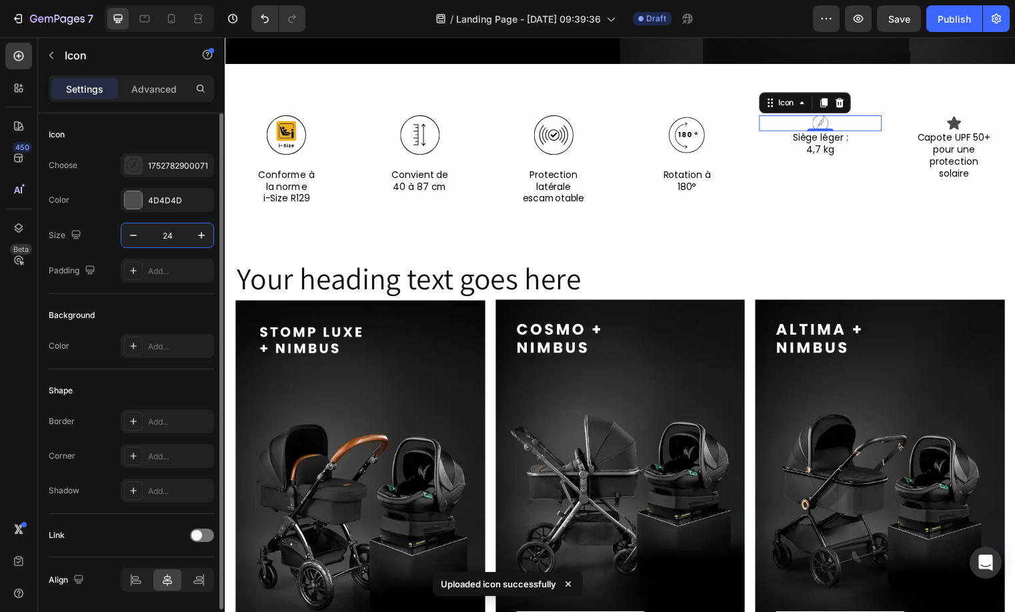
click at [165, 238] on input "24" at bounding box center [167, 235] width 44 height 24
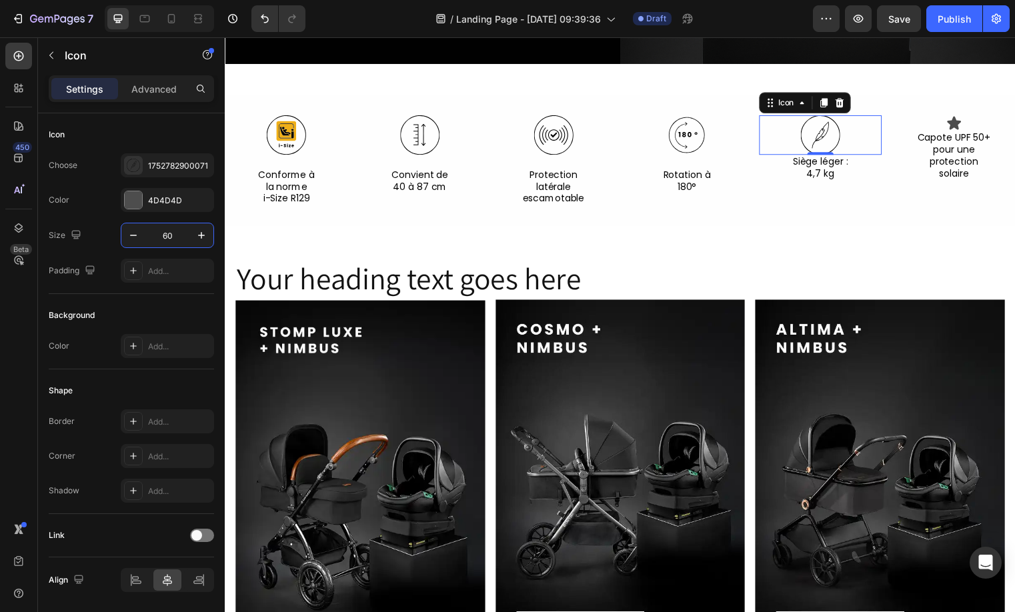
type input "60"
click at [813, 147] on icon at bounding box center [827, 136] width 40 height 40
drag, startPoint x: 814, startPoint y: 149, endPoint x: 811, endPoint y: 162, distance: 13.6
click at [814, 165] on div at bounding box center [827, 167] width 27 height 4
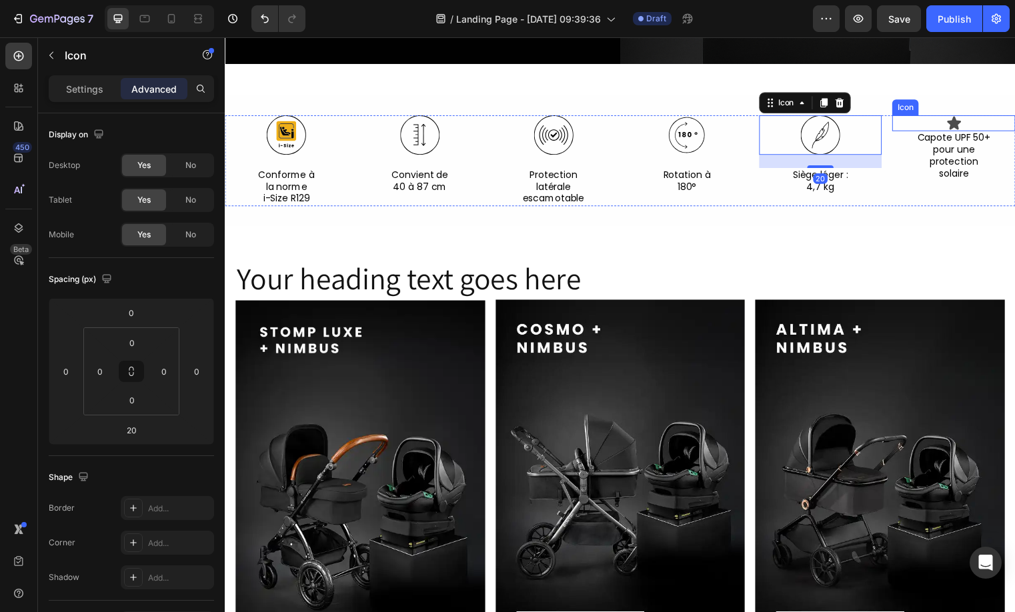
click at [961, 117] on div "Icon" at bounding box center [962, 124] width 125 height 16
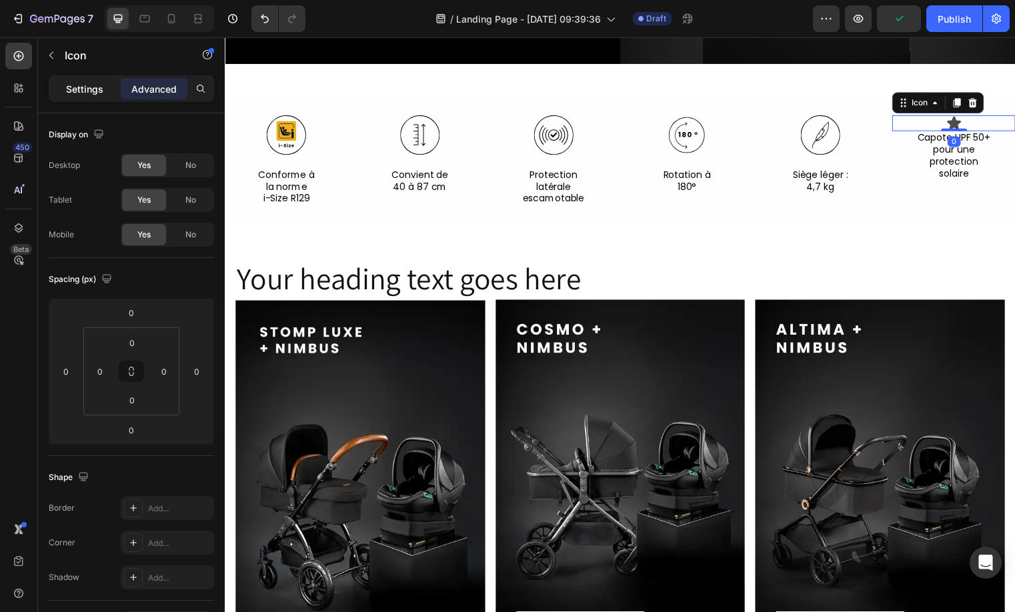
click at [93, 93] on p "Settings" at bounding box center [84, 89] width 37 height 14
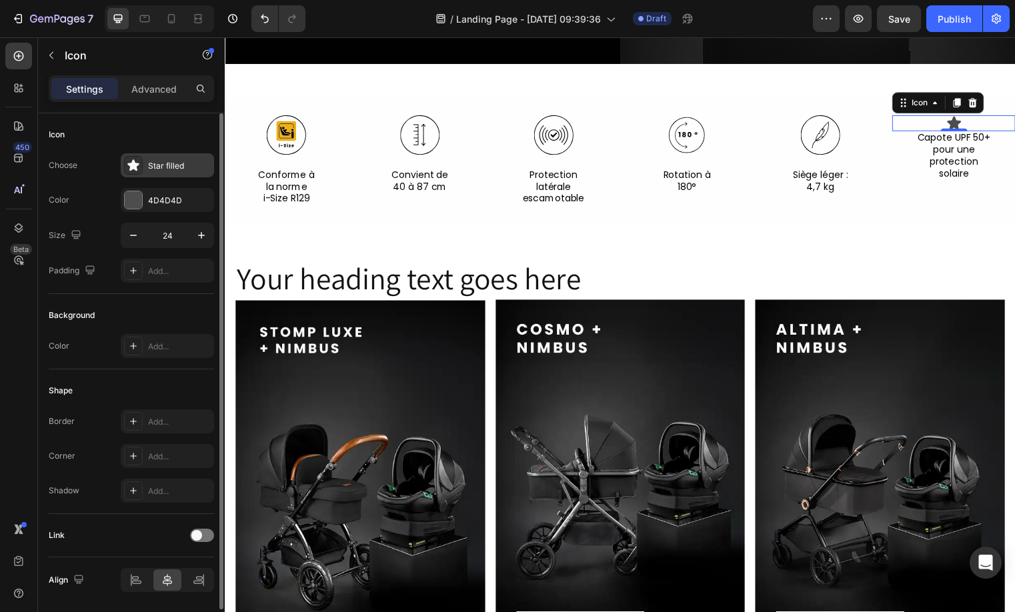
click at [157, 172] on div "Star filled" at bounding box center [167, 165] width 93 height 24
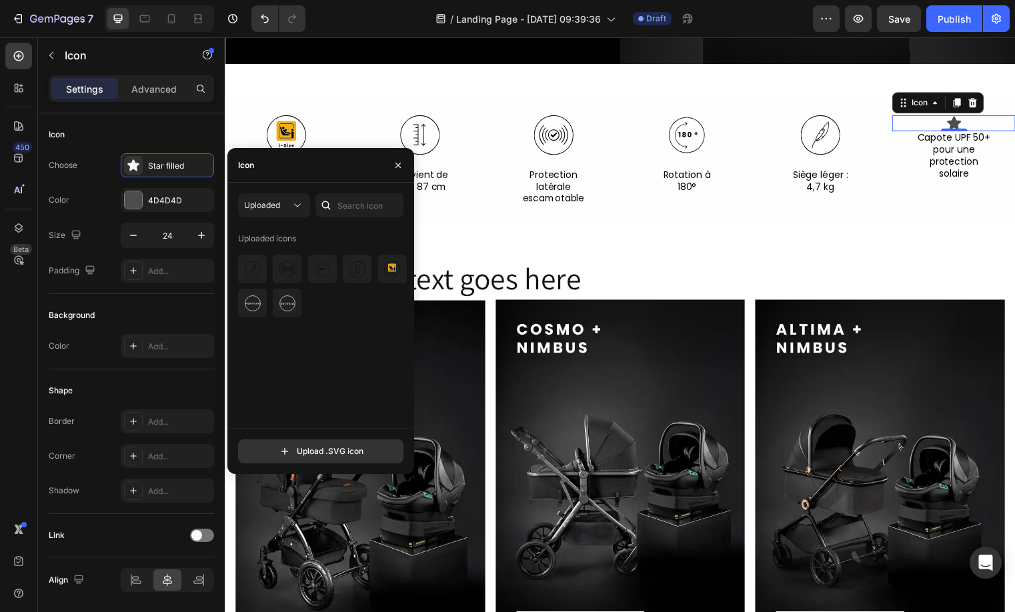
click at [309, 463] on div "Uploaded Uploaded icons Upload .SVG icon" at bounding box center [320, 328] width 187 height 291
click at [312, 455] on input "file" at bounding box center [321, 451] width 164 height 23
type input "C:\fakepath\1752782852200.svg"
click at [273, 277] on div at bounding box center [287, 269] width 29 height 29
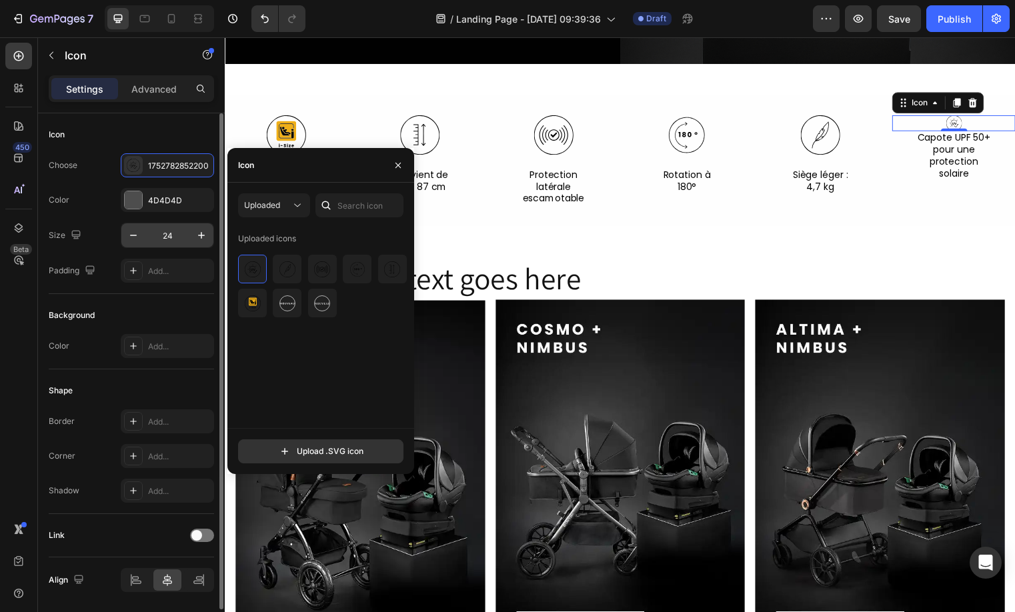
click at [158, 239] on input "24" at bounding box center [167, 235] width 44 height 24
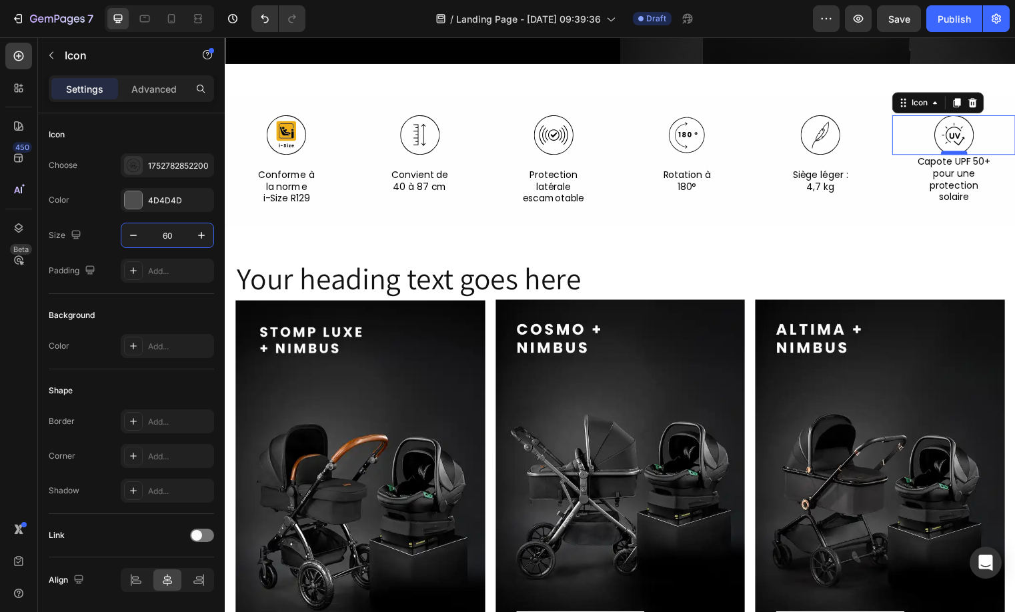
type input "60"
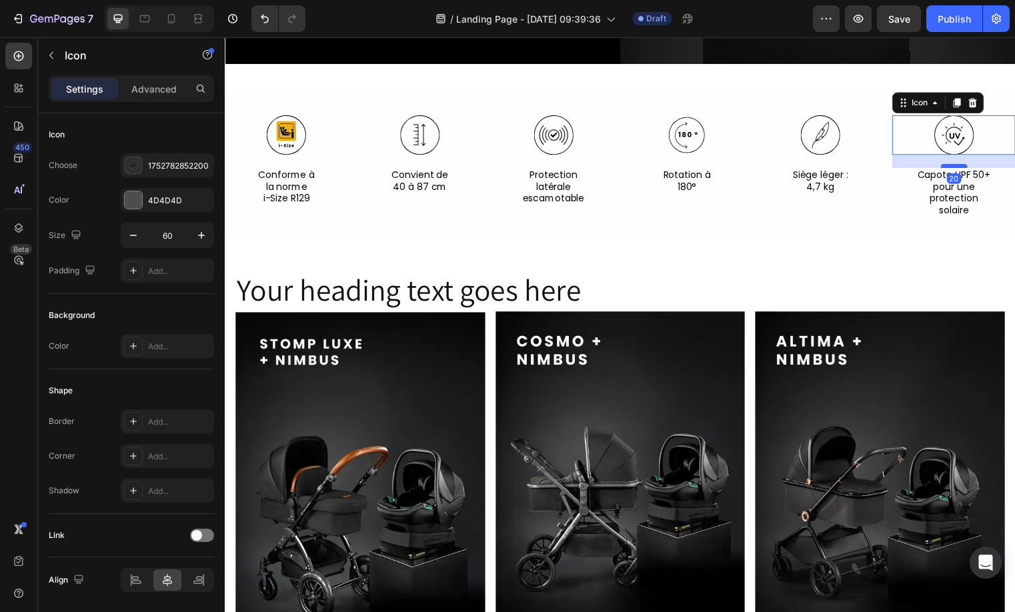
drag, startPoint x: 949, startPoint y: 149, endPoint x: 952, endPoint y: 162, distance: 13.7
click at [952, 165] on div at bounding box center [962, 167] width 27 height 4
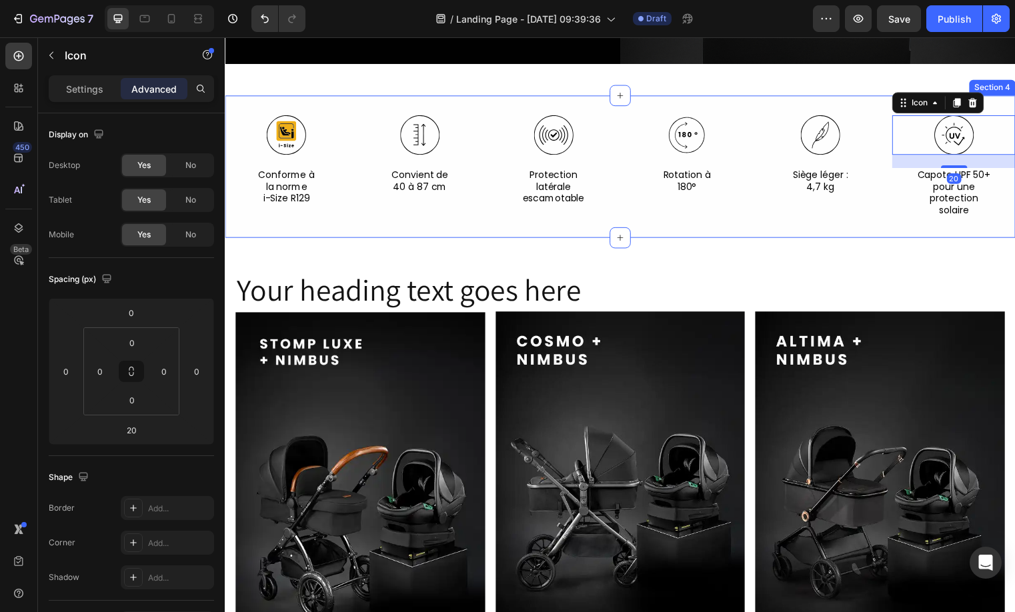
click at [880, 229] on div "Icon Conforme à la norme i-Size R129 Text Block Icon Convient de 40 à 87 cm Tex…" at bounding box center [625, 168] width 800 height 144
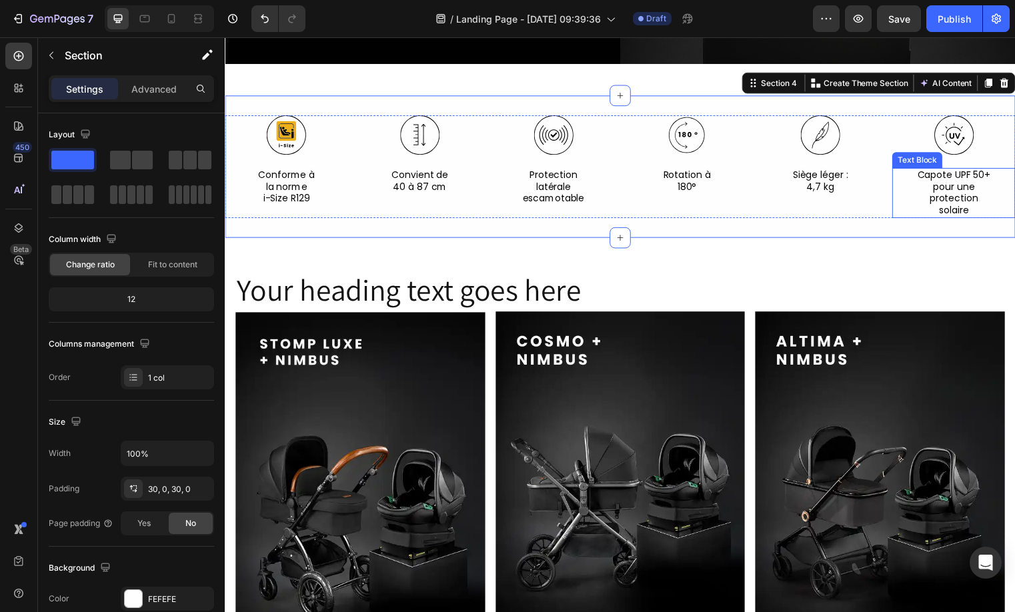
click at [980, 183] on p "pour une" at bounding box center [962, 189] width 122 height 12
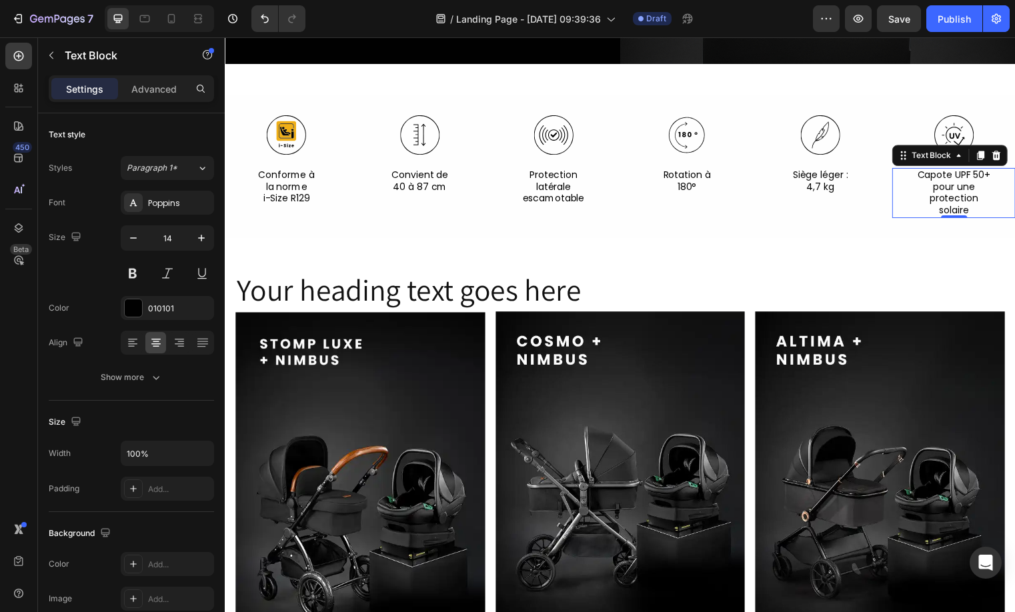
click at [285, 290] on h2 "Your heading text goes here" at bounding box center [624, 293] width 779 height 43
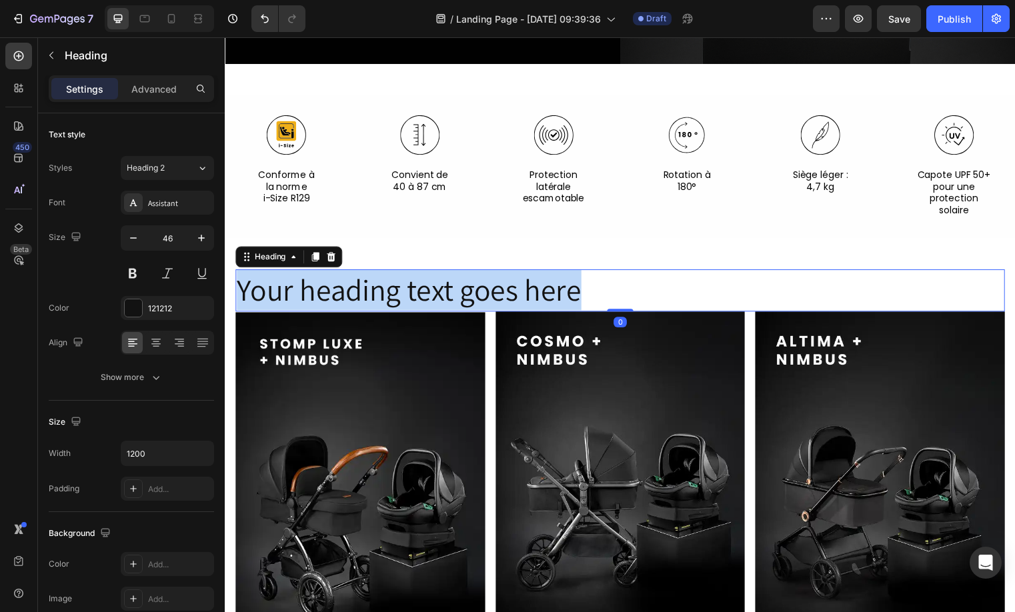
click at [285, 290] on p "Your heading text goes here" at bounding box center [625, 293] width 776 height 40
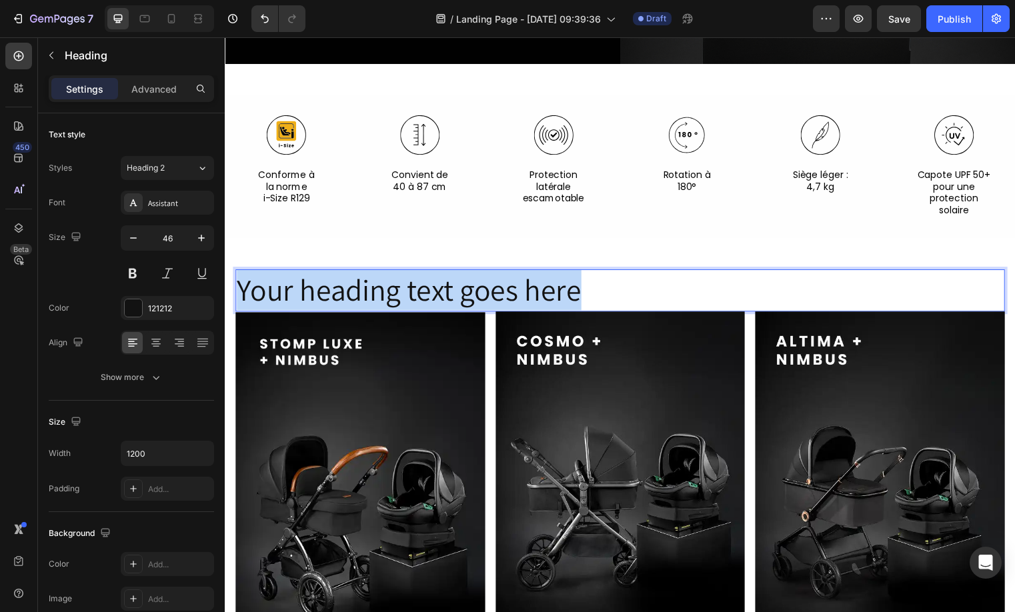
click at [285, 290] on p "Your heading text goes here" at bounding box center [625, 293] width 776 height 40
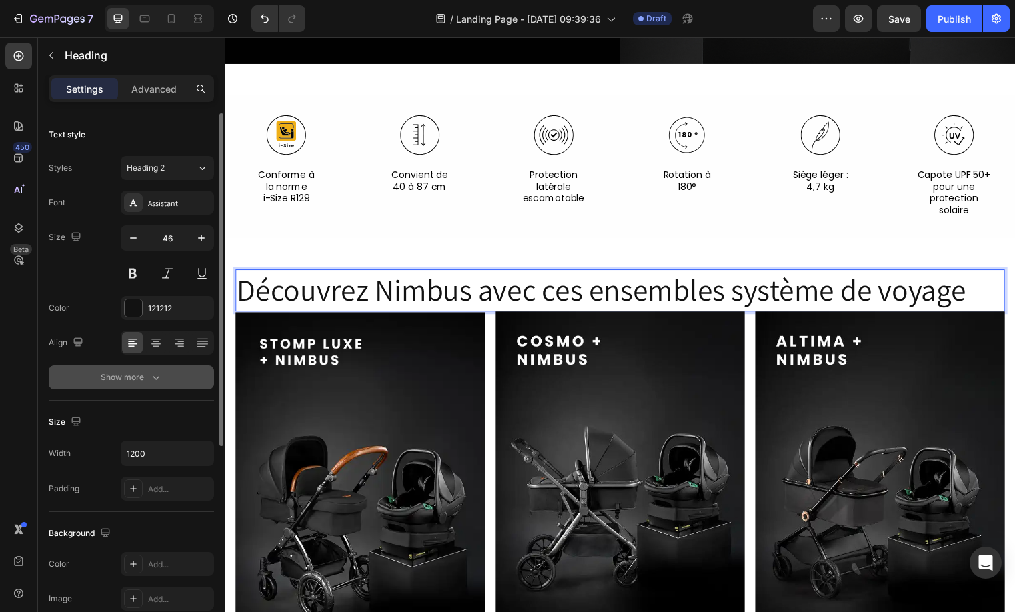
click at [131, 380] on div "Show more" at bounding box center [132, 377] width 62 height 13
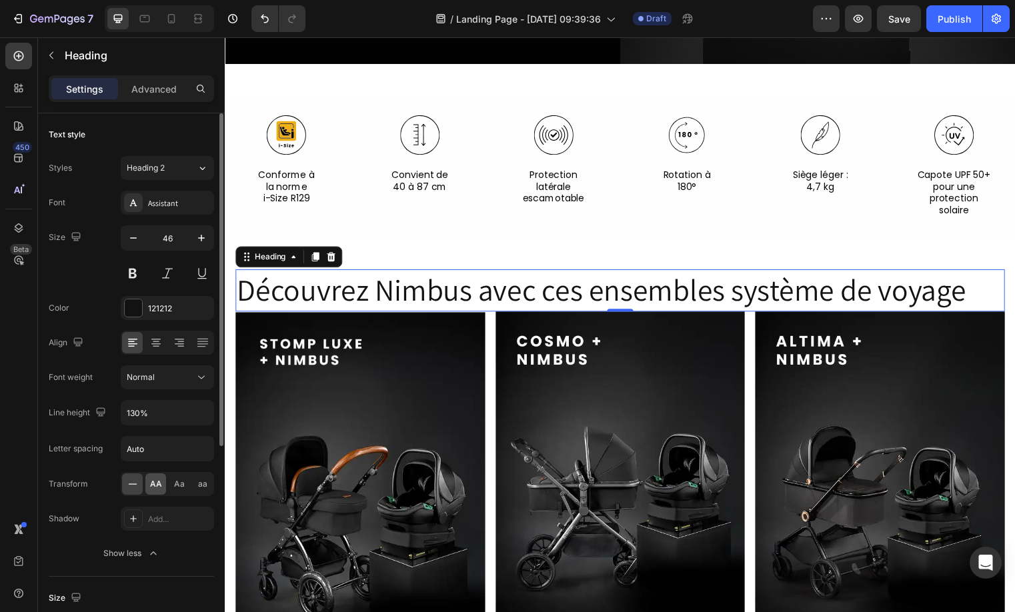
click at [146, 485] on div "AA" at bounding box center [155, 483] width 21 height 21
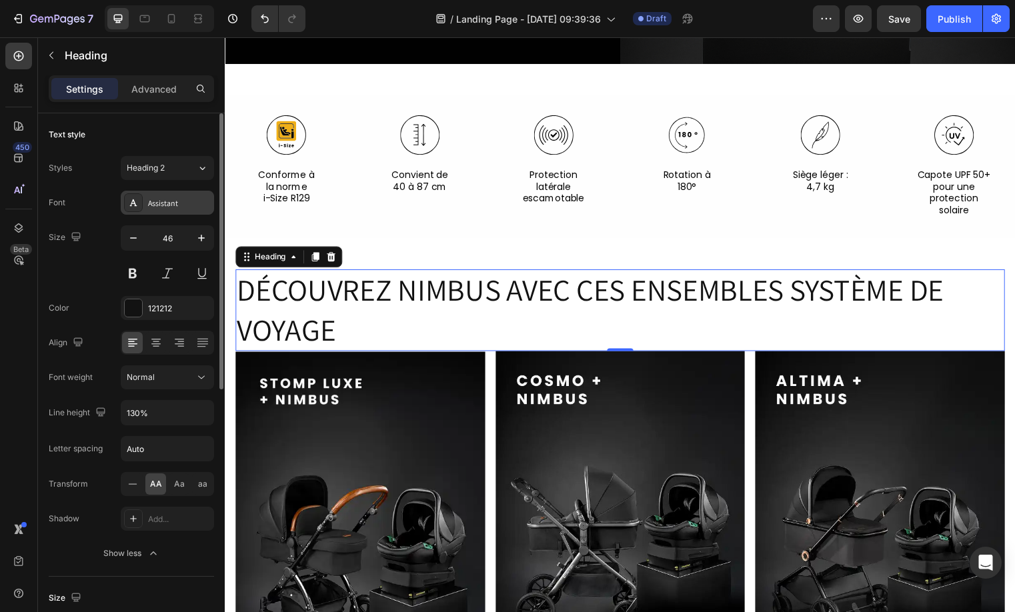
click at [189, 199] on div "Assistant" at bounding box center [179, 203] width 63 height 12
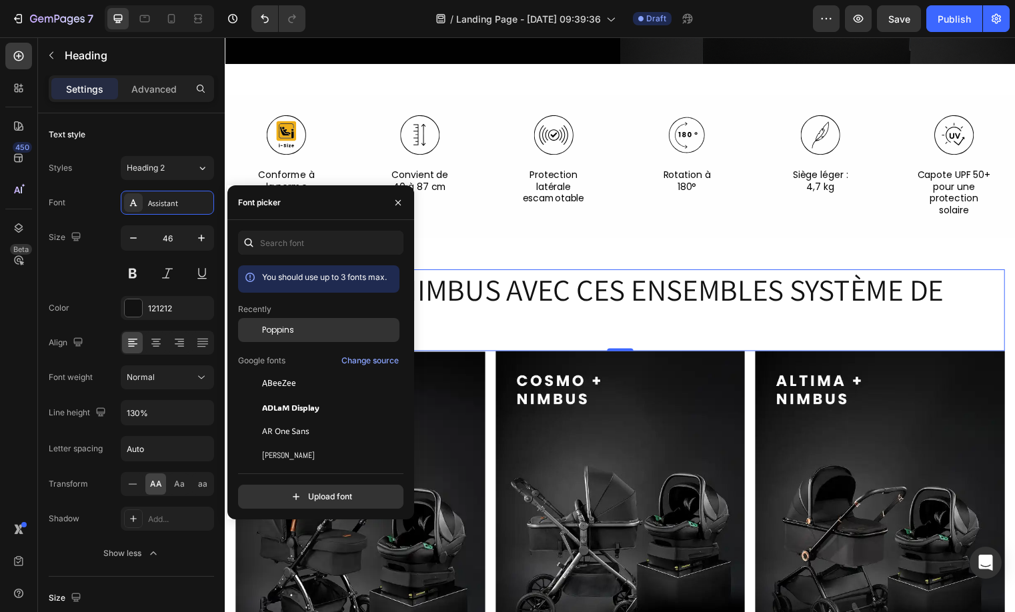
click at [311, 419] on div "Poppins" at bounding box center [318, 431] width 161 height 24
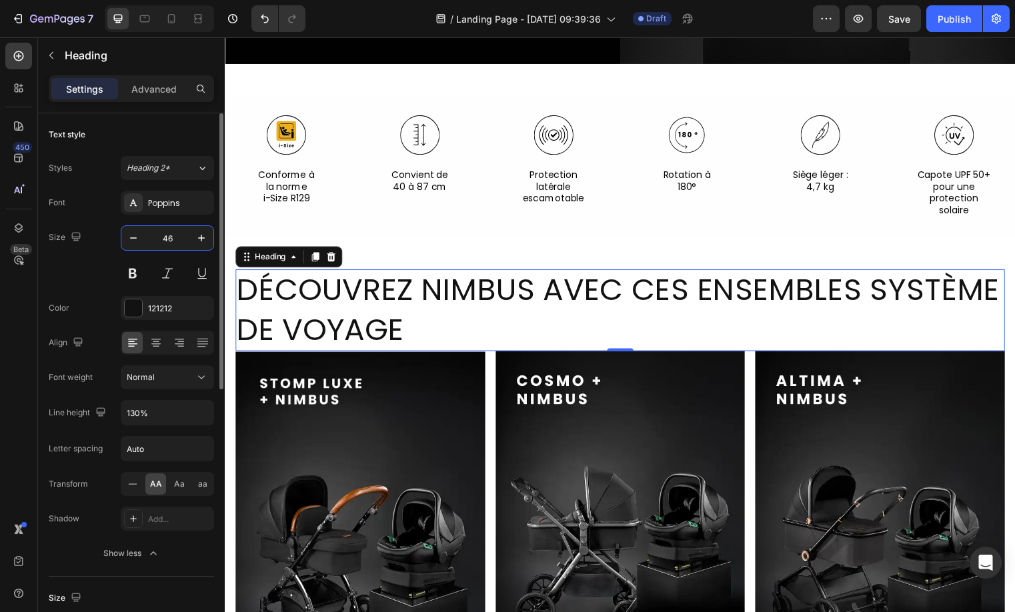
click at [160, 241] on input "46" at bounding box center [167, 238] width 44 height 24
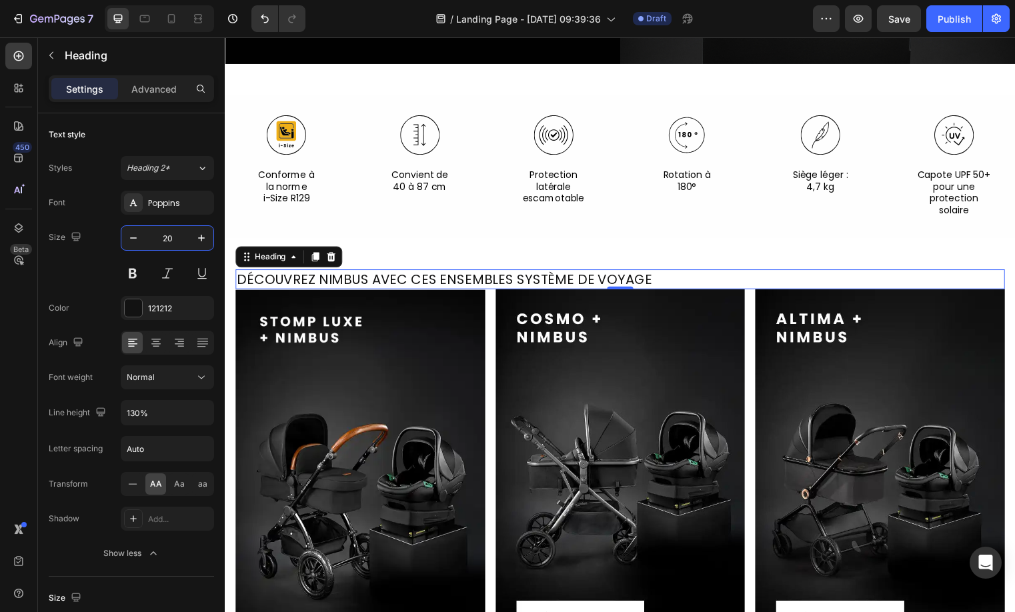
type input "20"
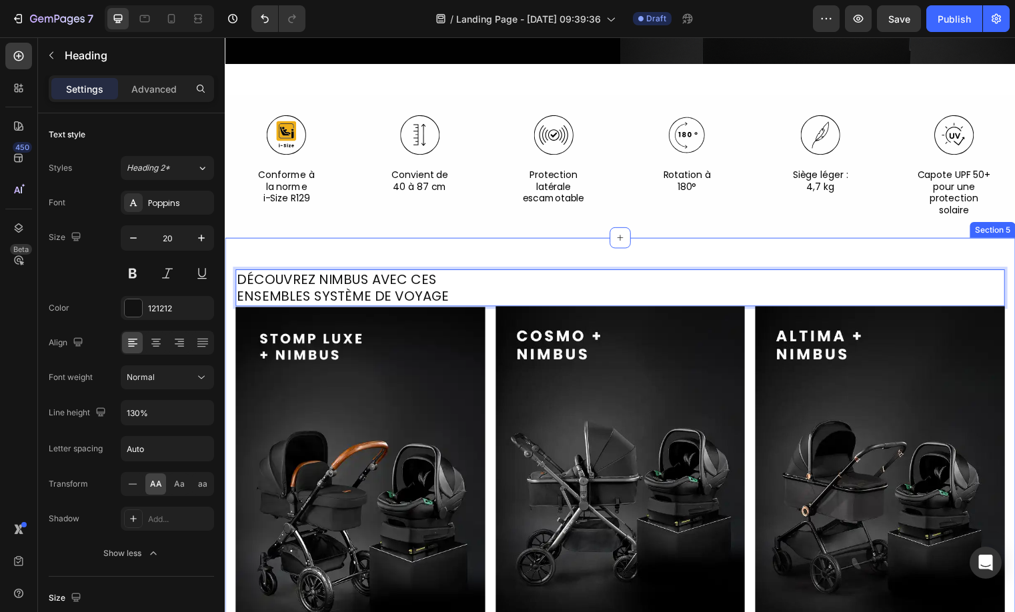
click at [596, 255] on div "Découvrez Nimbus avec ces ensembles système de voyage Heading 0 Image Image Ima…" at bounding box center [625, 497] width 800 height 515
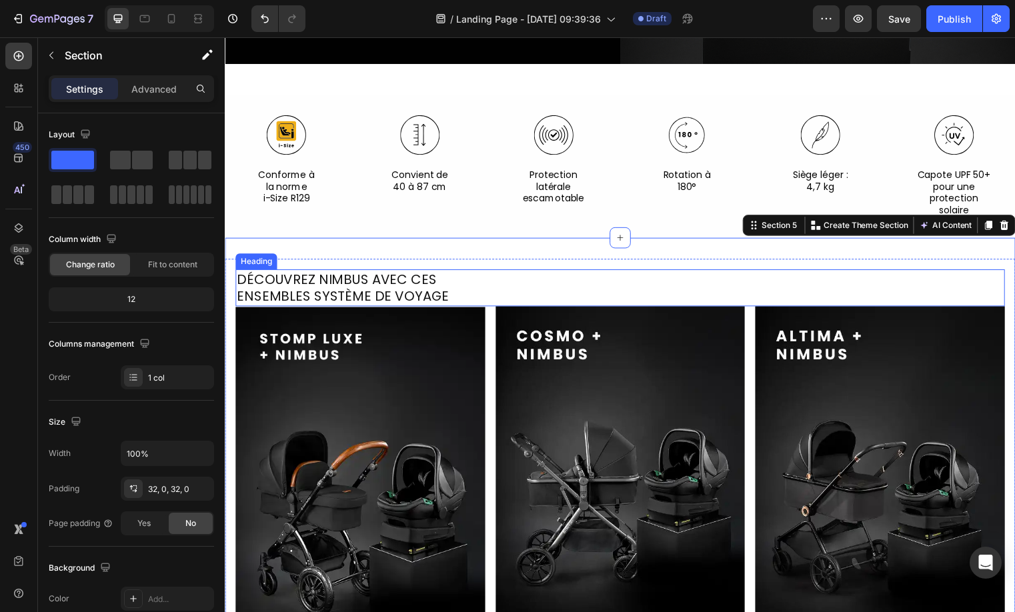
click at [625, 292] on p "Découvrez Nimbus avec ces ensembles système de voyage" at bounding box center [625, 290] width 776 height 35
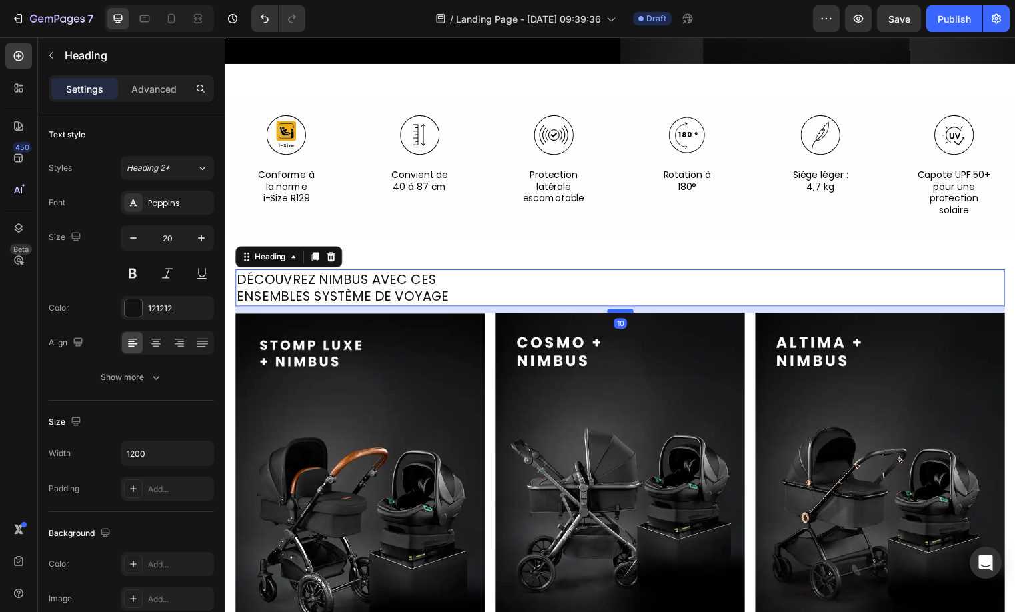
drag, startPoint x: 629, startPoint y: 301, endPoint x: 627, endPoint y: 308, distance: 7.0
click at [627, 312] on div at bounding box center [624, 314] width 27 height 4
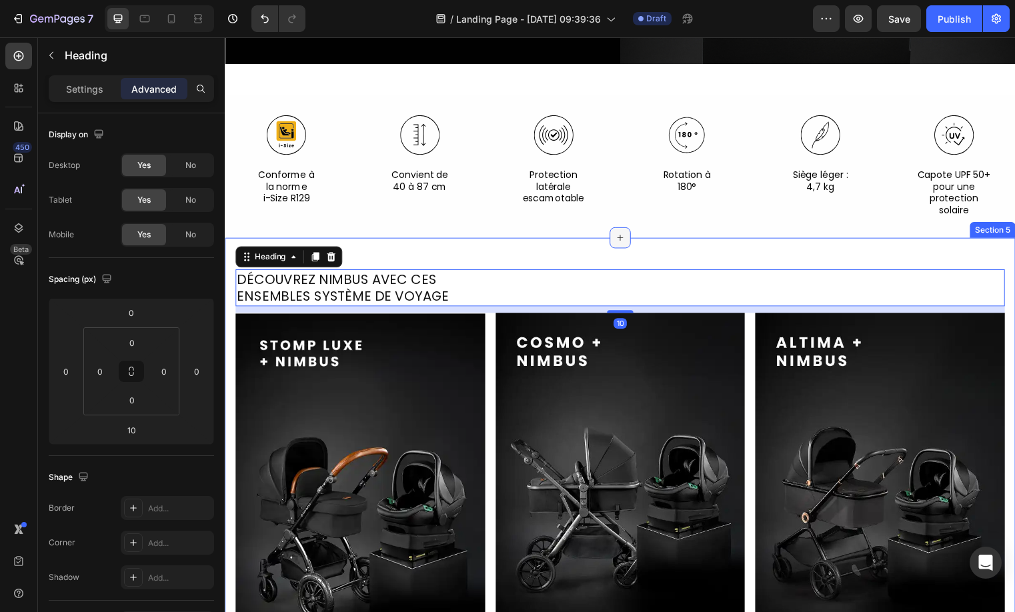
click at [616, 229] on div at bounding box center [624, 239] width 21 height 21
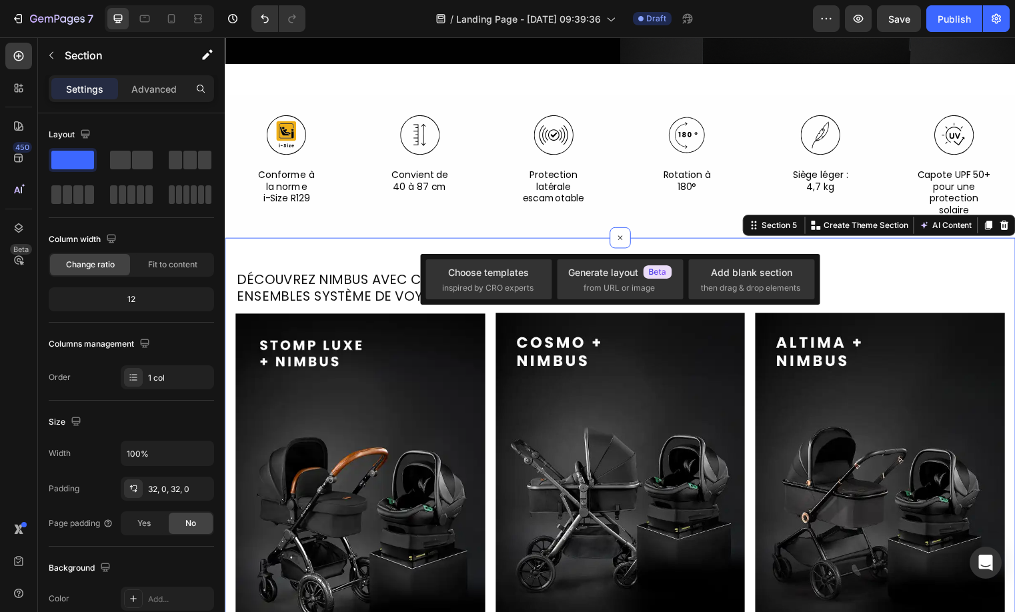
click at [501, 248] on div "Découvrez Nimbus avec ces ensembles système de voyage Heading Image Image Image…" at bounding box center [625, 500] width 800 height 521
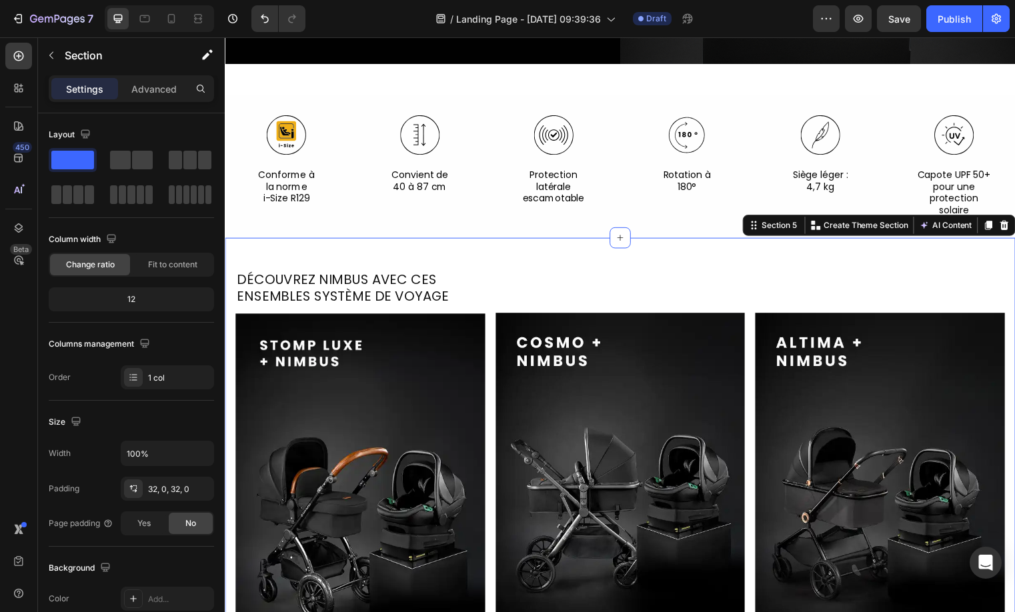
click at [393, 248] on div "Découvrez Nimbus avec ces ensembles système de voyage Heading Image Image Image…" at bounding box center [625, 500] width 800 height 521
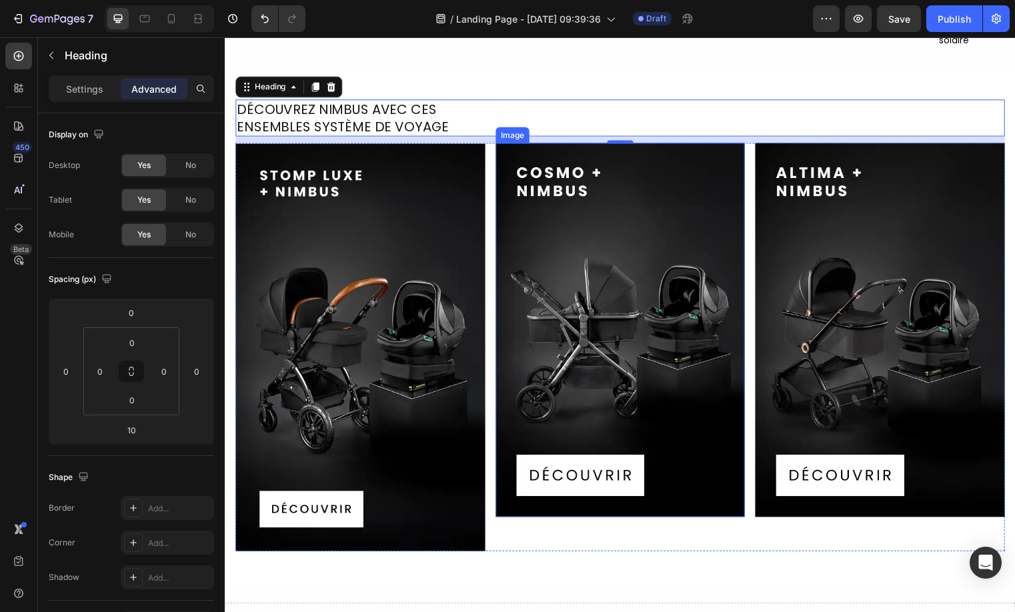
scroll to position [1957, 0]
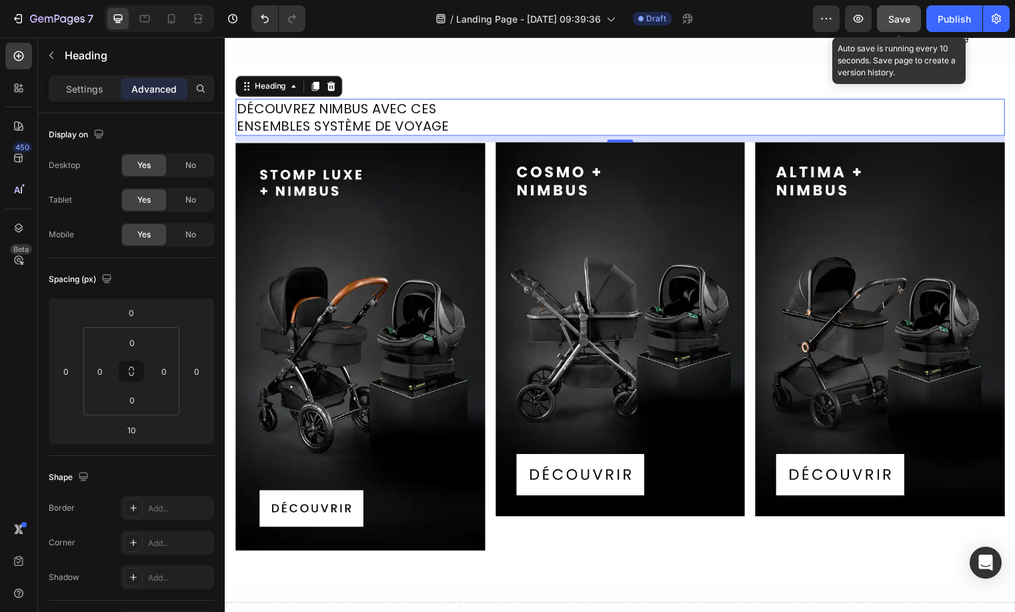
click at [908, 22] on span "Save" at bounding box center [899, 18] width 22 height 11
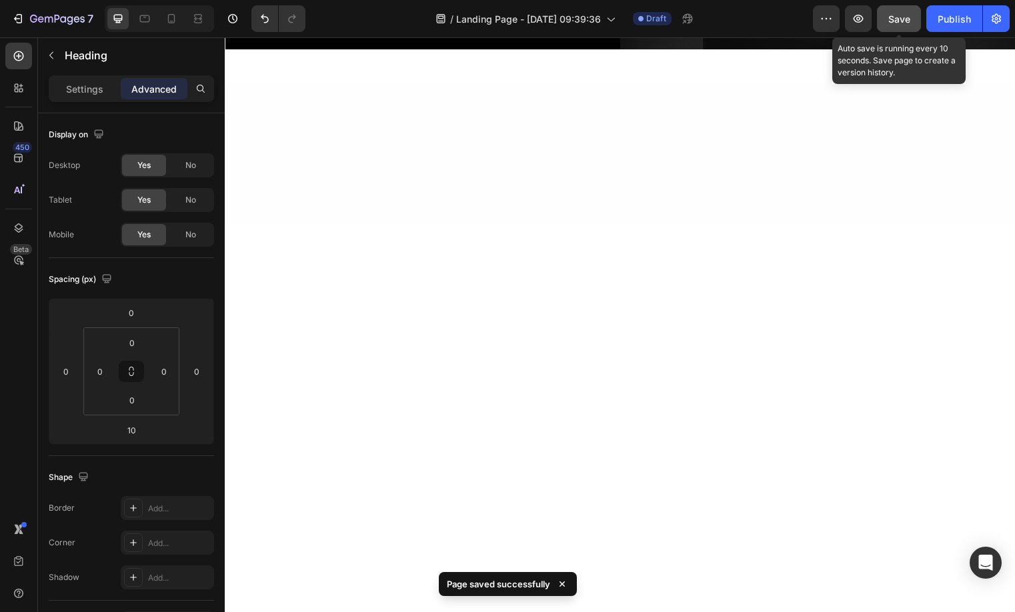
scroll to position [1123, 0]
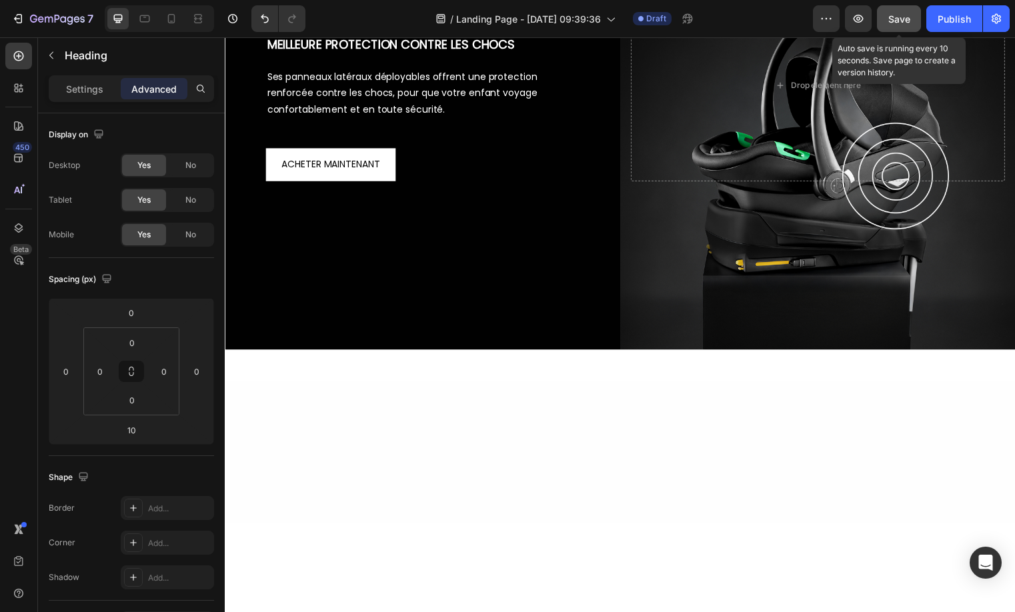
click at [41, 62] on button "button" at bounding box center [51, 55] width 21 height 21
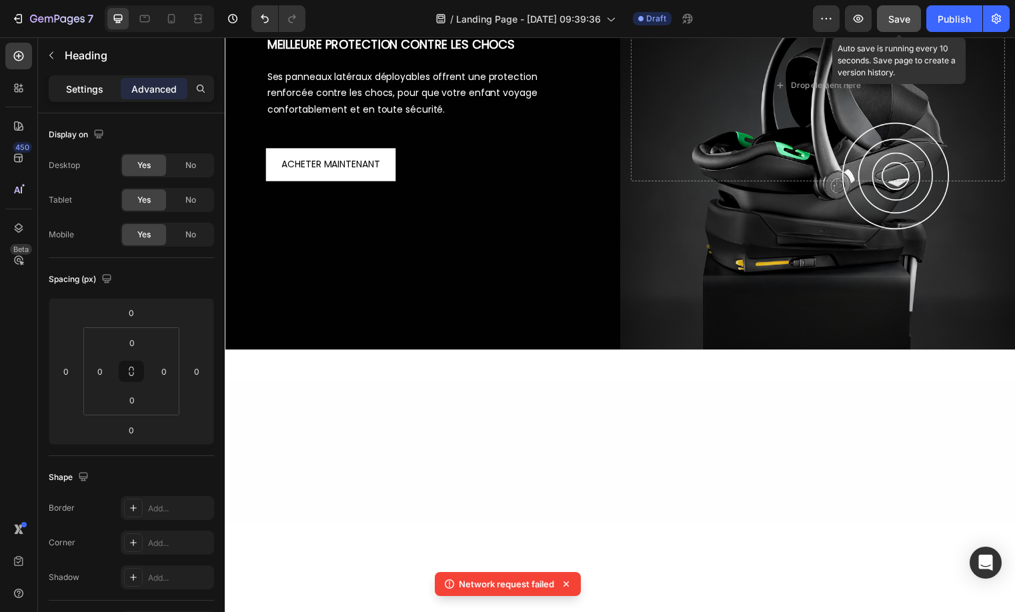
click at [101, 98] on div "Settings" at bounding box center [84, 88] width 67 height 21
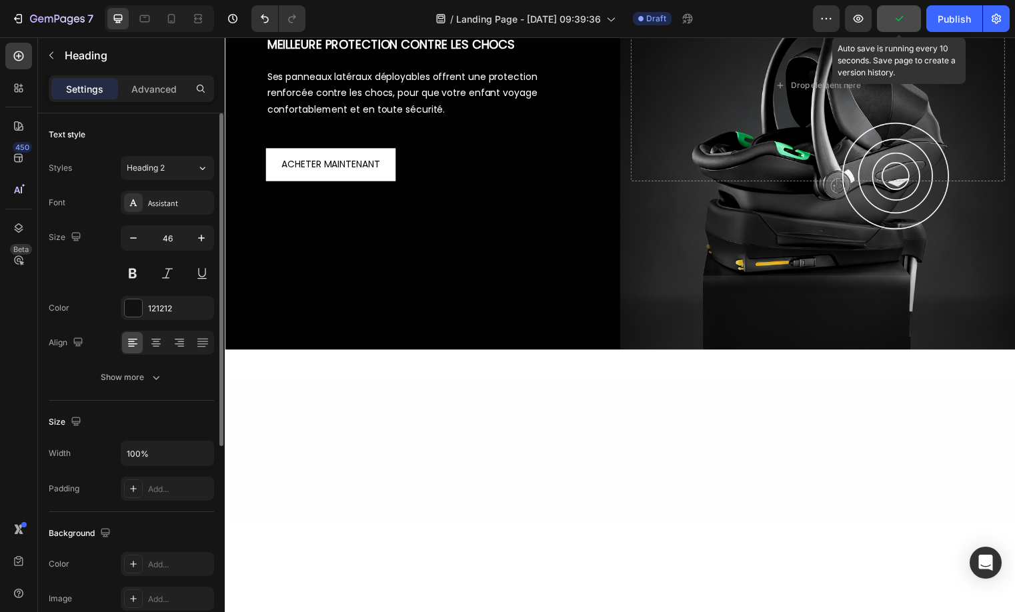
click at [159, 186] on div "Styles Heading 2 Font Assistant Size 46 Color 121212 Align Show more" at bounding box center [131, 272] width 165 height 233
click at [159, 191] on div "Assistant" at bounding box center [167, 203] width 93 height 24
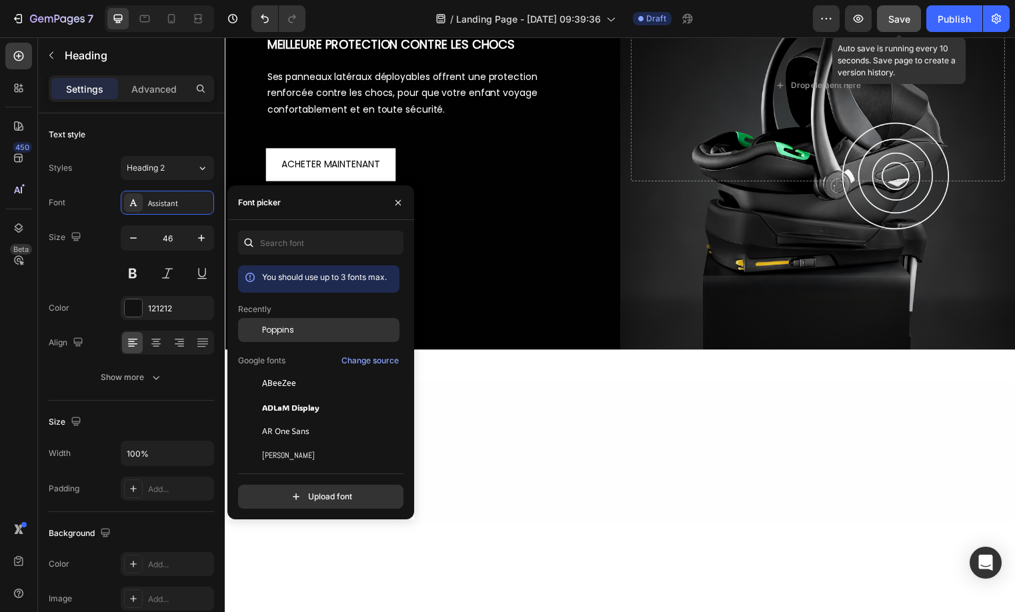
click at [301, 419] on div "Poppins" at bounding box center [318, 431] width 161 height 24
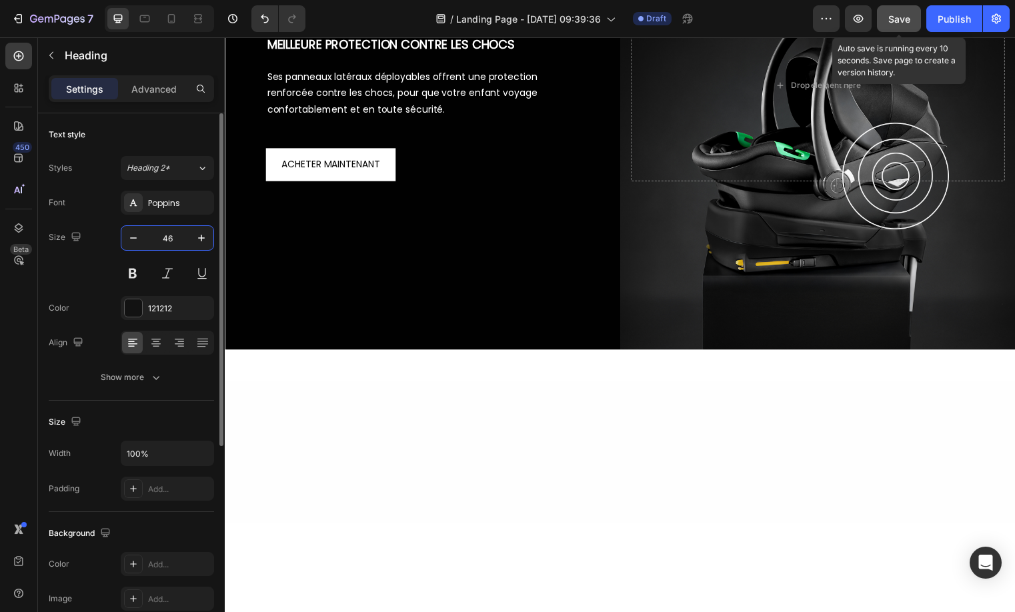
click at [165, 243] on input "46" at bounding box center [167, 238] width 44 height 24
type input "18"
click at [133, 378] on div "Show more" at bounding box center [132, 377] width 62 height 13
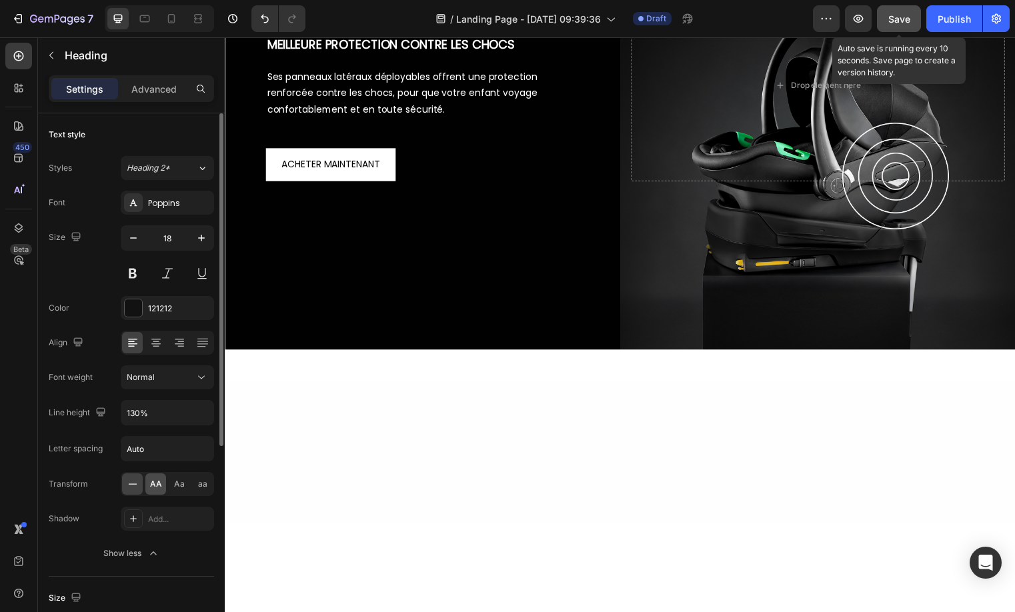
click at [155, 487] on span "AA" at bounding box center [156, 484] width 12 height 12
click at [135, 278] on button at bounding box center [133, 273] width 24 height 24
click at [159, 405] on input "130%" at bounding box center [167, 413] width 92 height 24
type input "122%"
click at [157, 445] on input "Auto" at bounding box center [167, 449] width 92 height 24
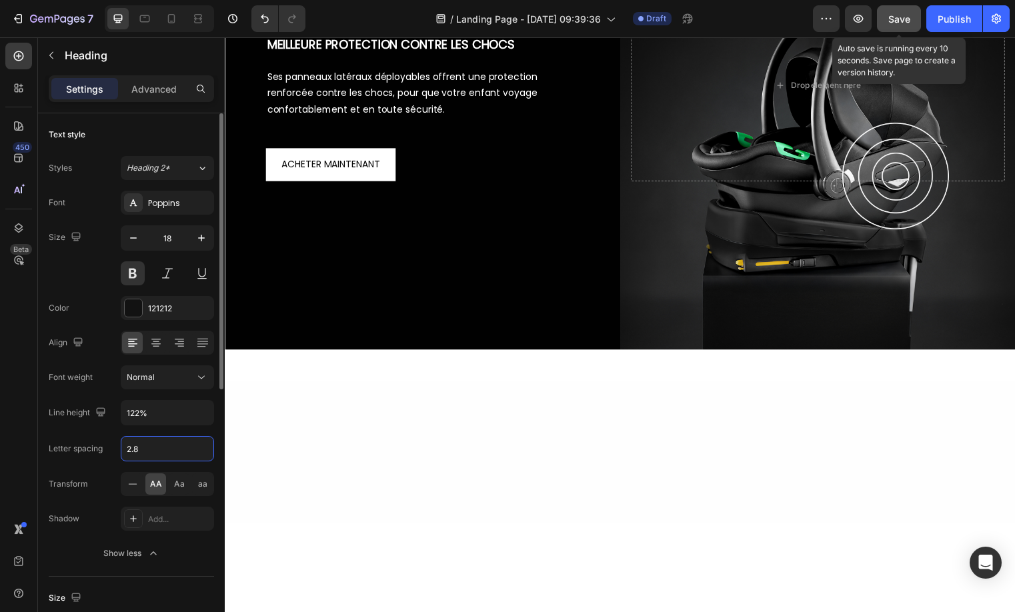
type input "2.88"
click at [143, 91] on p "Advanced" at bounding box center [153, 89] width 45 height 14
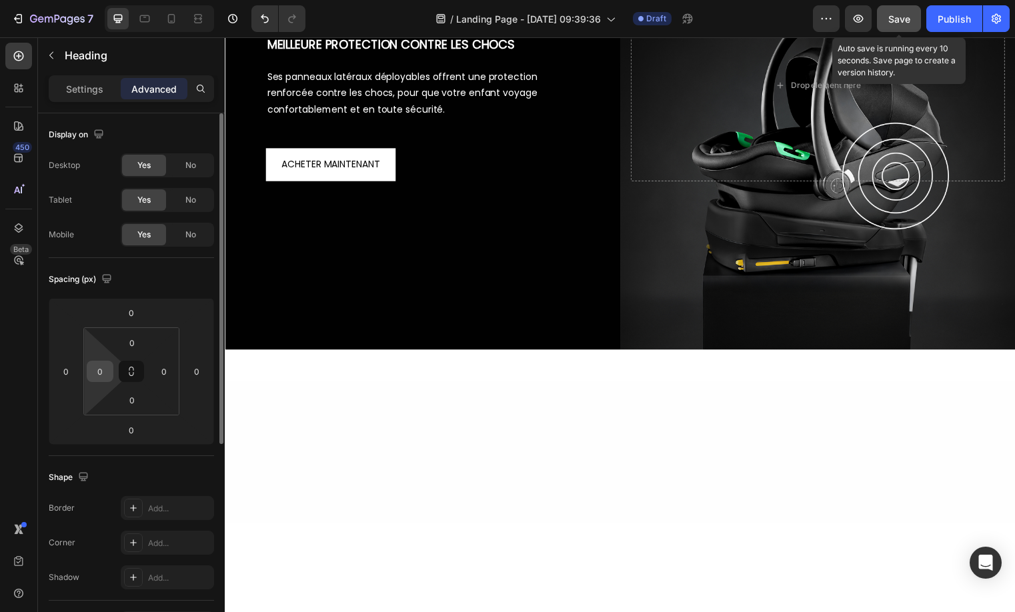
click at [95, 369] on input "0" at bounding box center [100, 371] width 20 height 20
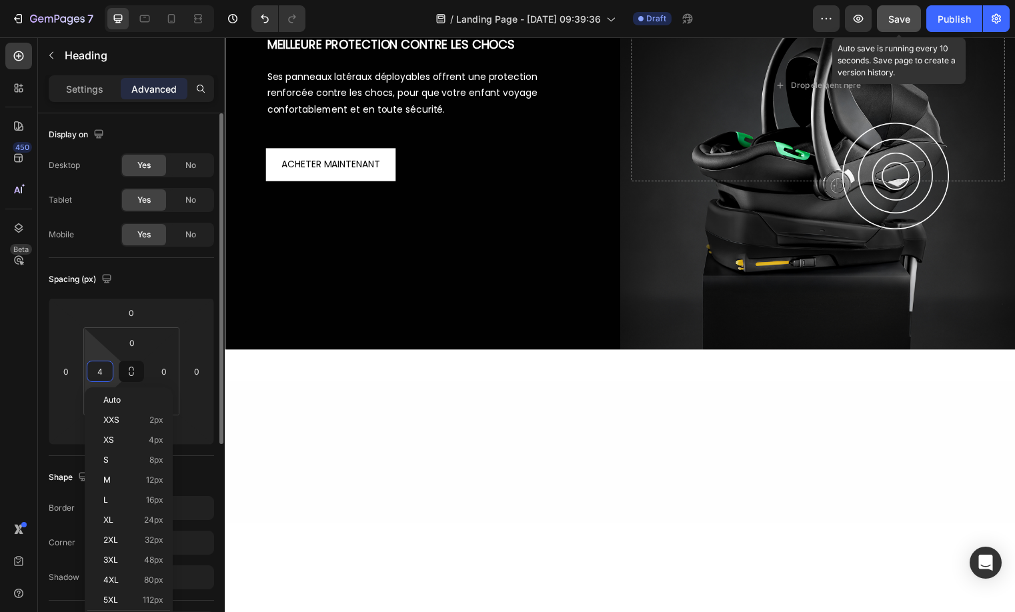
type input "46"
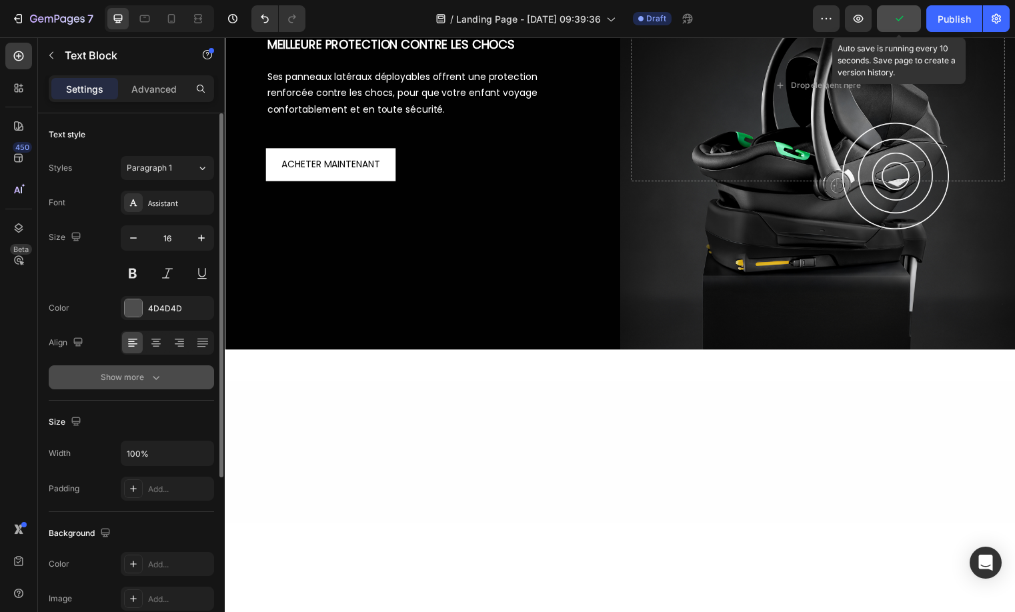
click at [145, 383] on div "Show more" at bounding box center [132, 377] width 62 height 13
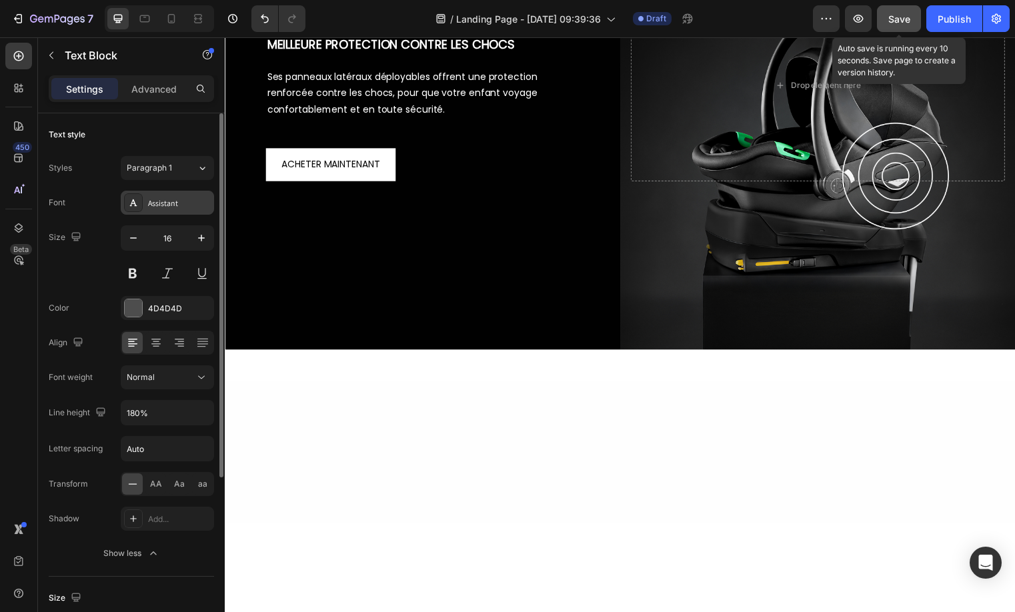
click at [157, 209] on div "Assistant" at bounding box center [167, 203] width 93 height 24
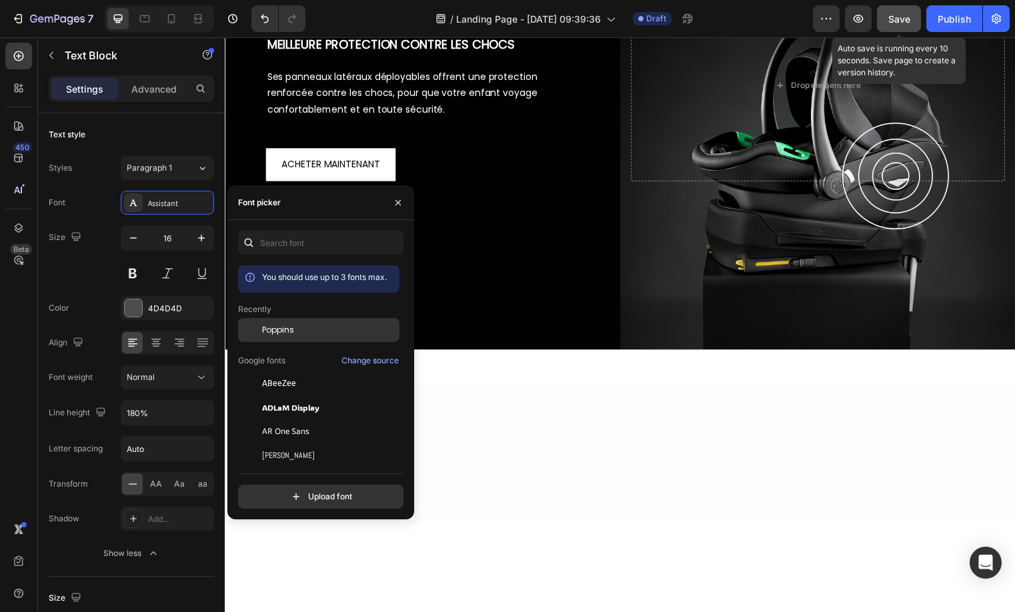
click at [269, 334] on span "Poppins" at bounding box center [278, 330] width 32 height 12
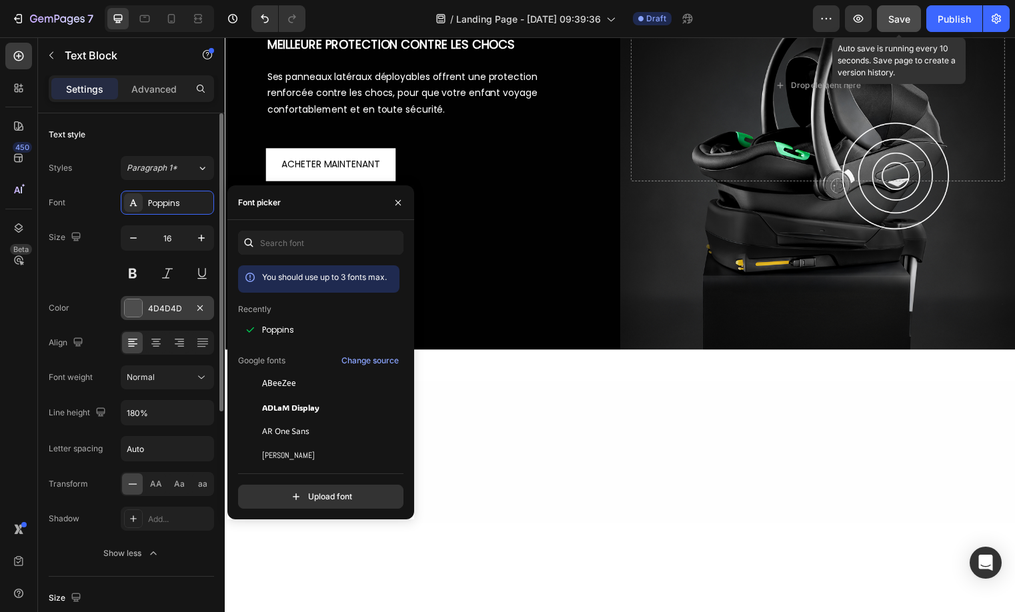
click at [169, 312] on div "4D4D4D" at bounding box center [167, 309] width 39 height 12
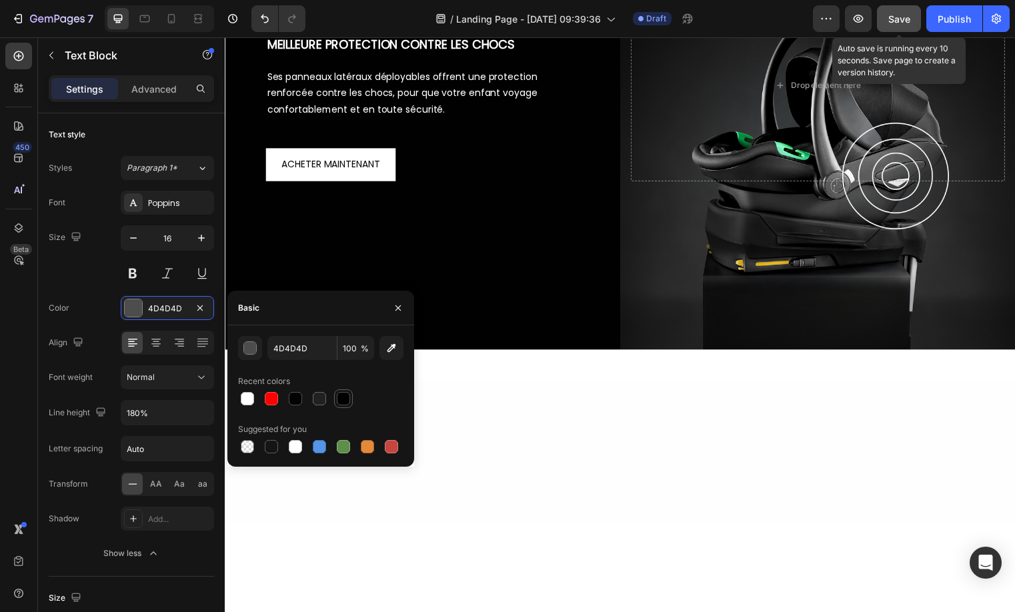
click at [349, 403] on div at bounding box center [343, 398] width 13 height 13
type input "010101"
click at [168, 93] on p "Advanced" at bounding box center [153, 89] width 45 height 14
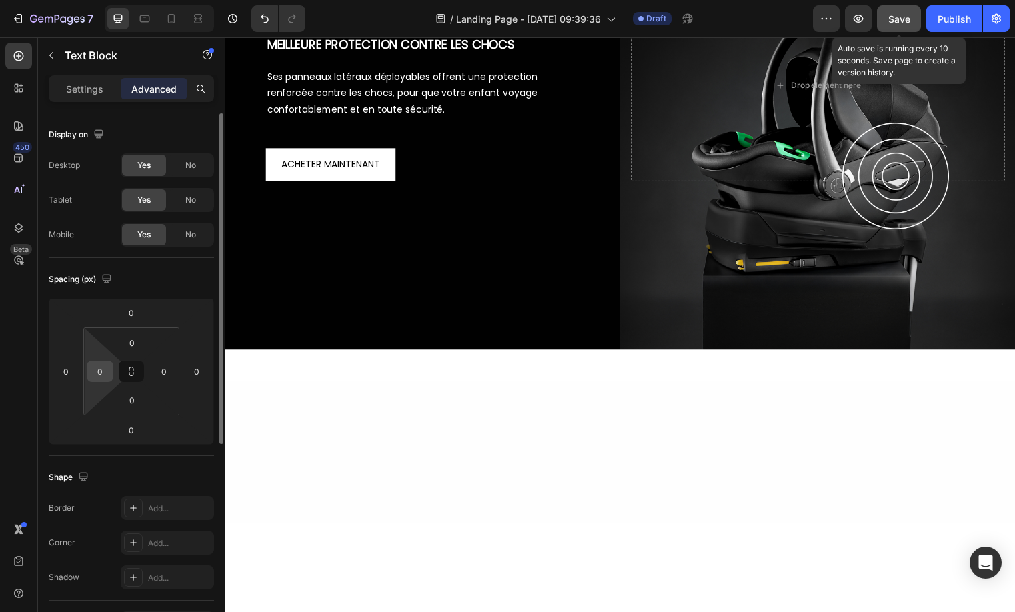
click at [90, 373] on input "0" at bounding box center [100, 371] width 20 height 20
type input "46"
click at [157, 378] on input "0" at bounding box center [164, 371] width 20 height 20
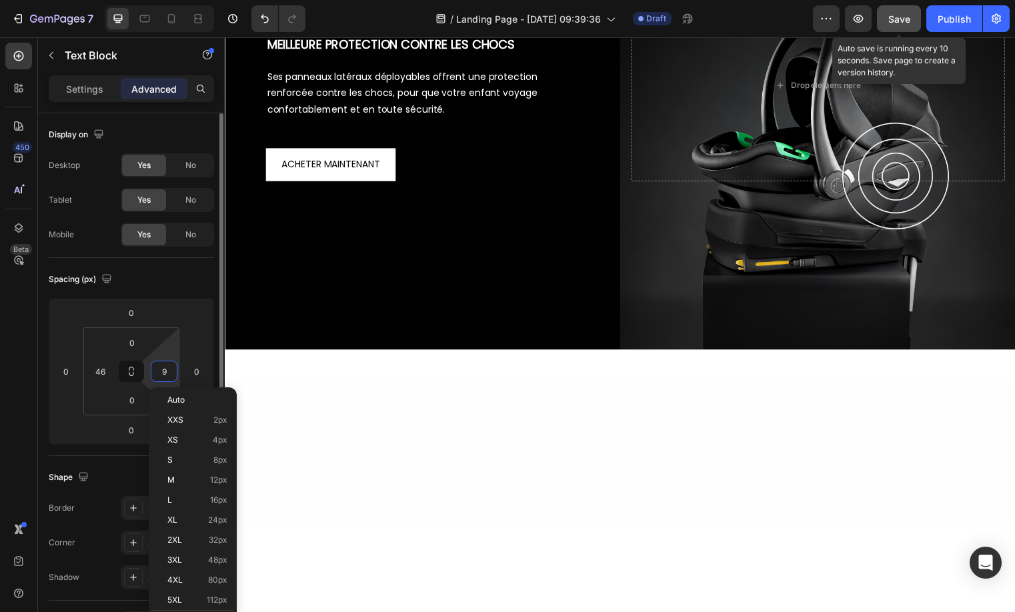
type input "90"
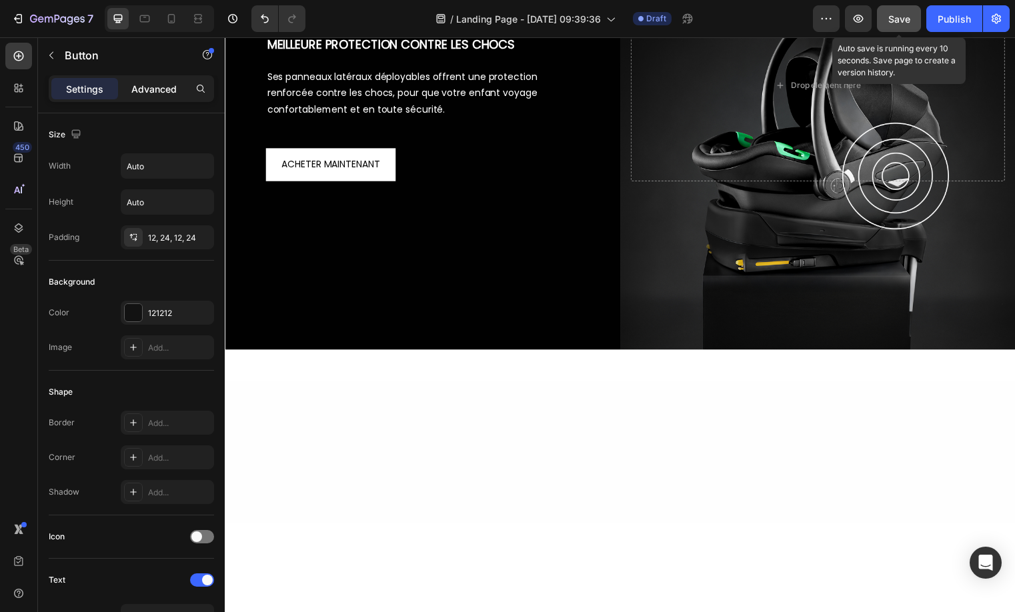
click at [172, 82] on p "Advanced" at bounding box center [153, 89] width 45 height 14
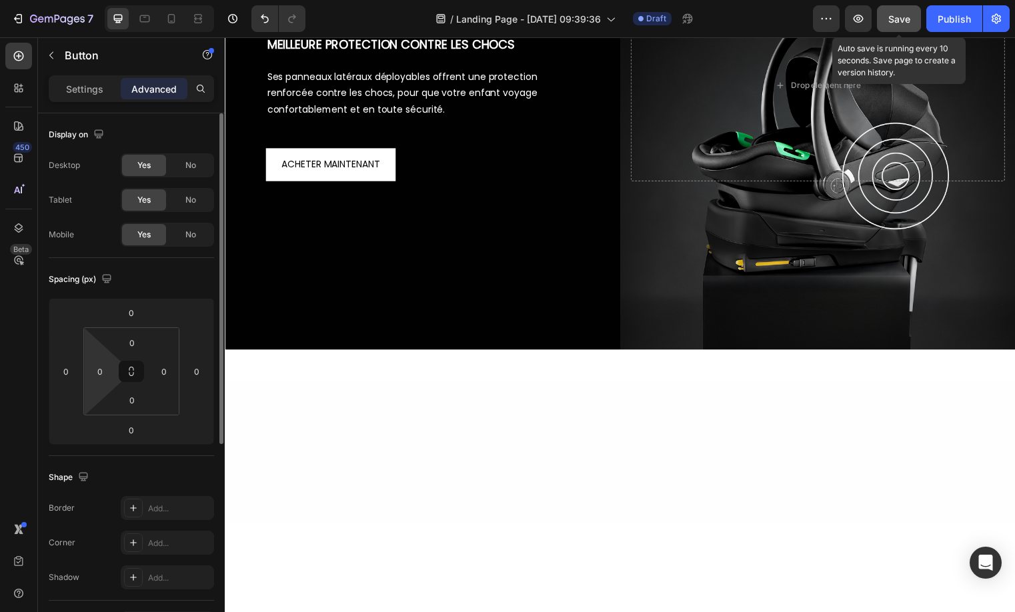
click at [99, 0] on html "7 Version history / Landing Page - Aug 28, 09:39:36 Draft Preview Save Auto sav…" at bounding box center [507, 0] width 1015 height 0
type input "46"
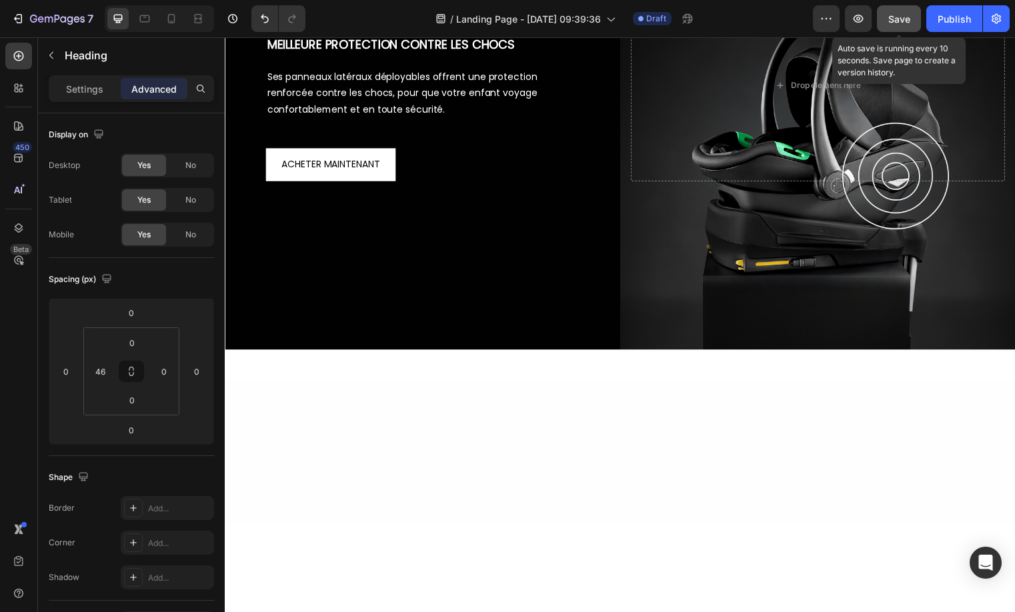
drag, startPoint x: 431, startPoint y: 118, endPoint x: 433, endPoint y: 131, distance: 13.5
type input "20"
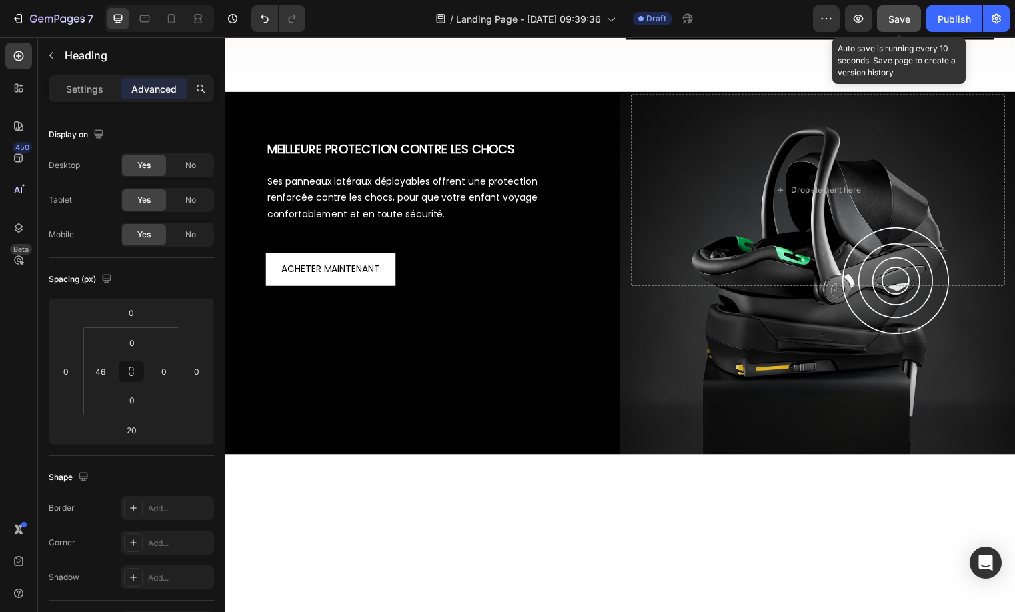
scroll to position [959, 0]
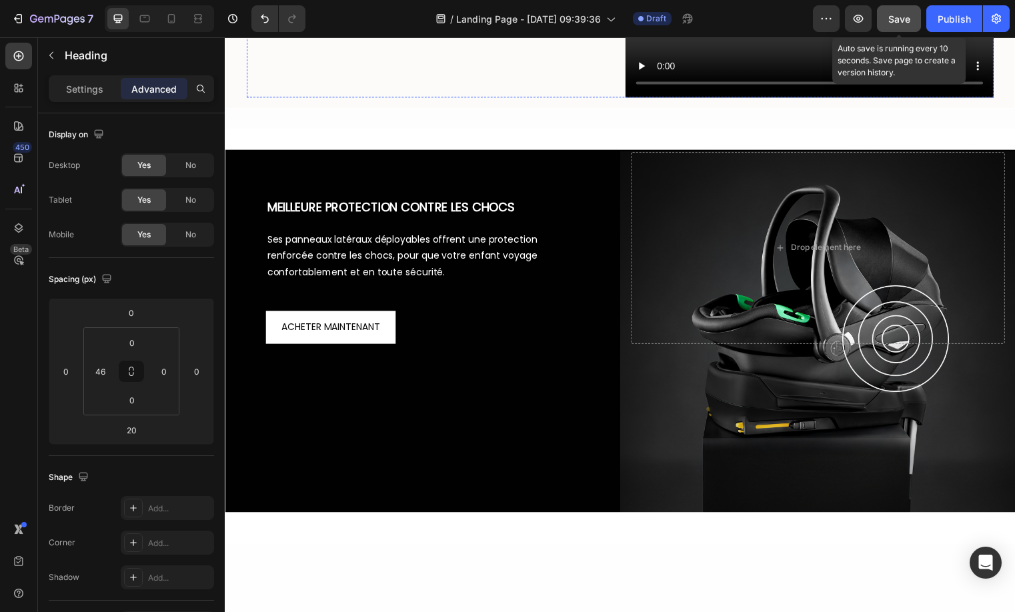
click at [77, 91] on p "Settings" at bounding box center [84, 89] width 37 height 14
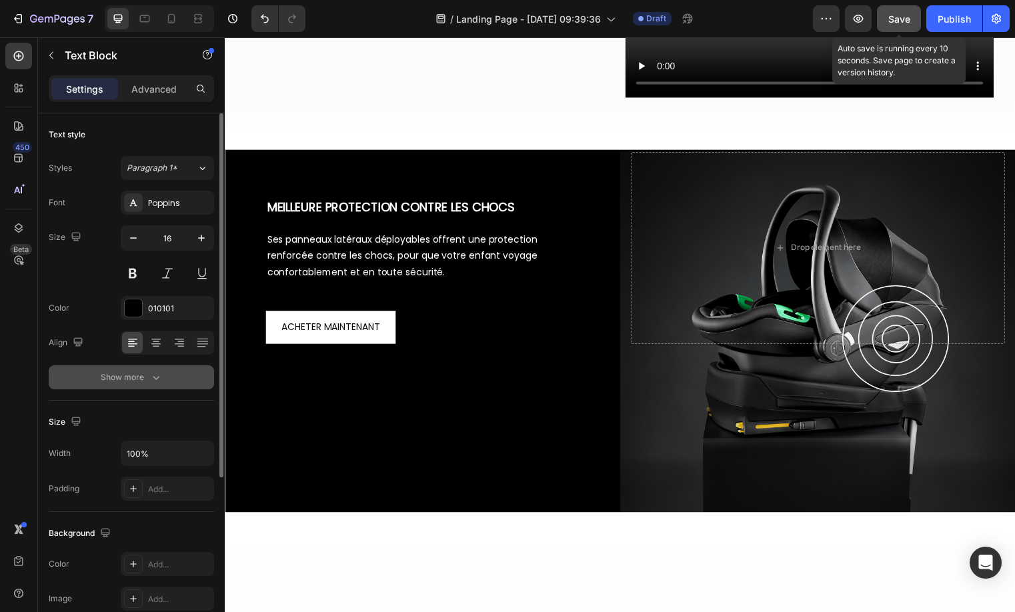
click at [152, 381] on icon "button" at bounding box center [155, 377] width 13 height 13
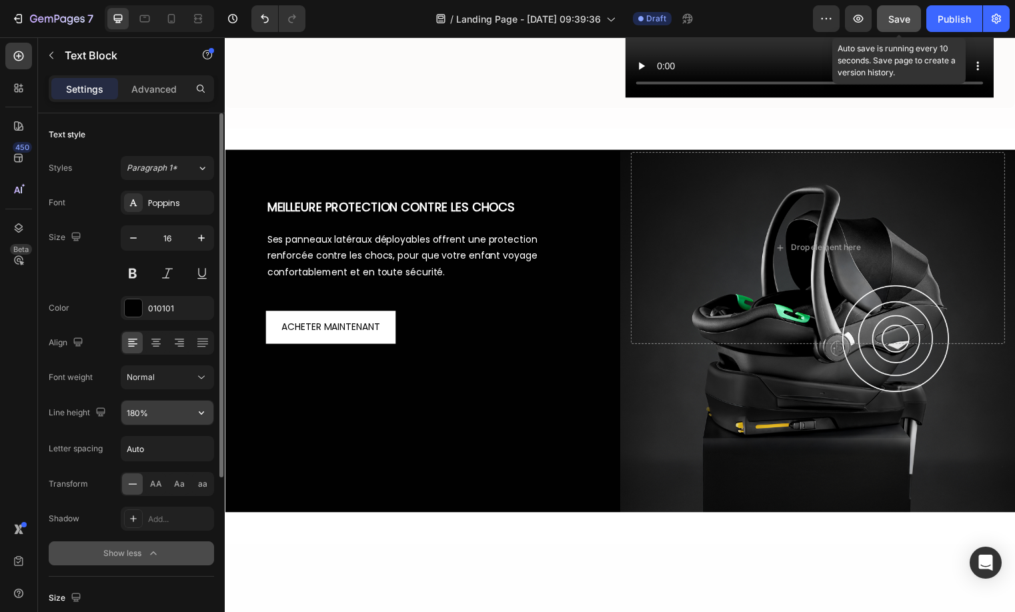
click at [147, 420] on input "180%" at bounding box center [167, 413] width 92 height 24
type input "130%"
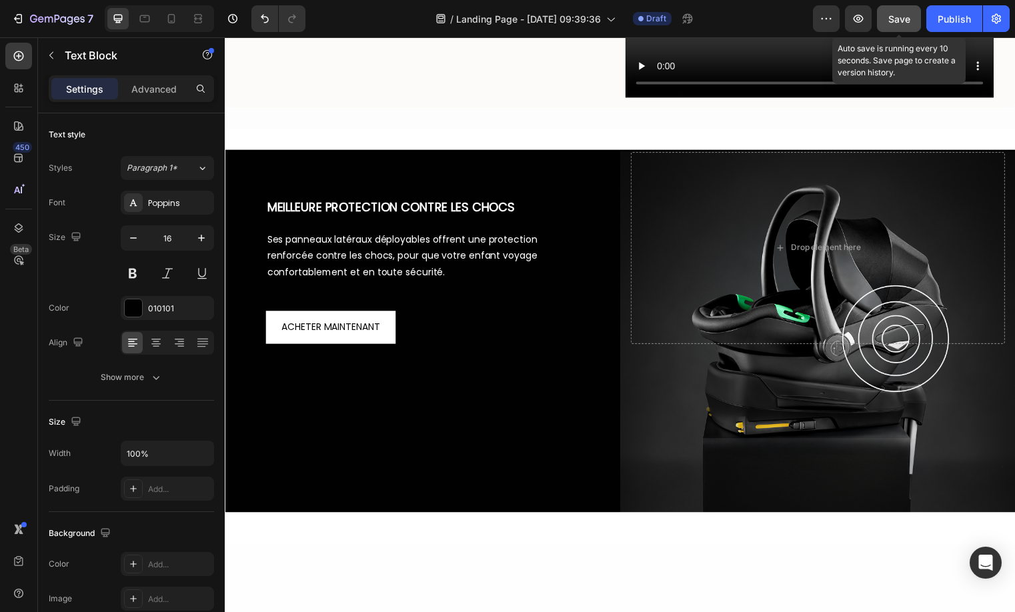
click at [885, 9] on button "Save" at bounding box center [899, 18] width 44 height 27
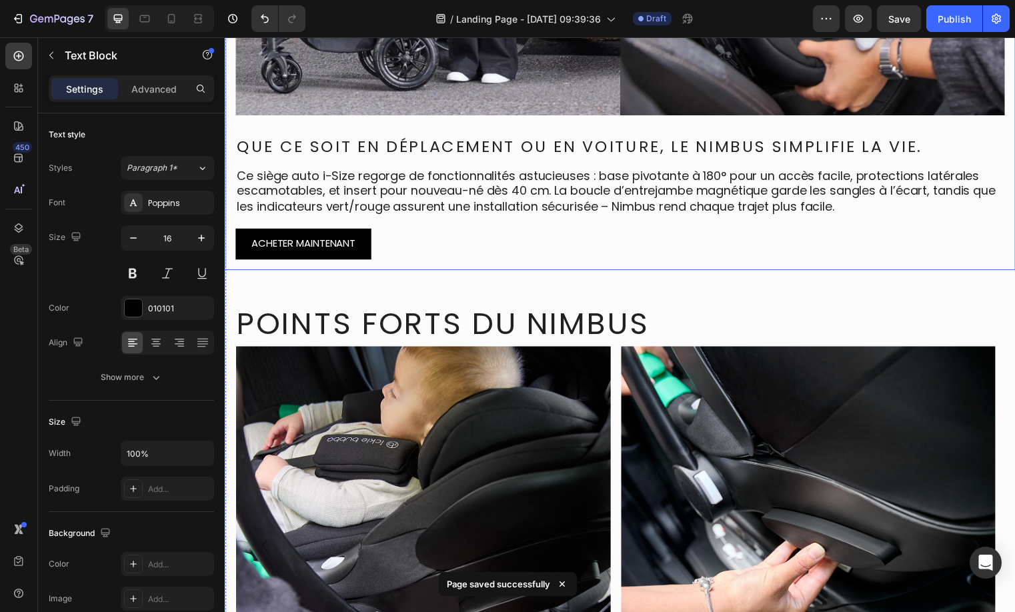
scroll to position [385, 0]
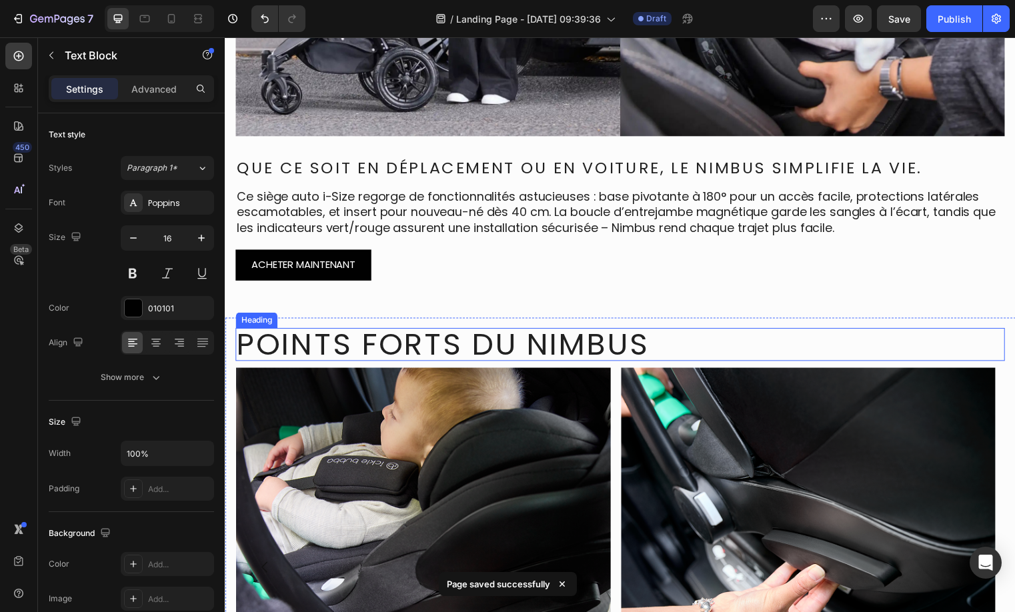
drag, startPoint x: 557, startPoint y: 353, endPoint x: 532, endPoint y: 351, distance: 24.7
click at [557, 352] on h2 "Points forts du Nimbus" at bounding box center [624, 347] width 779 height 33
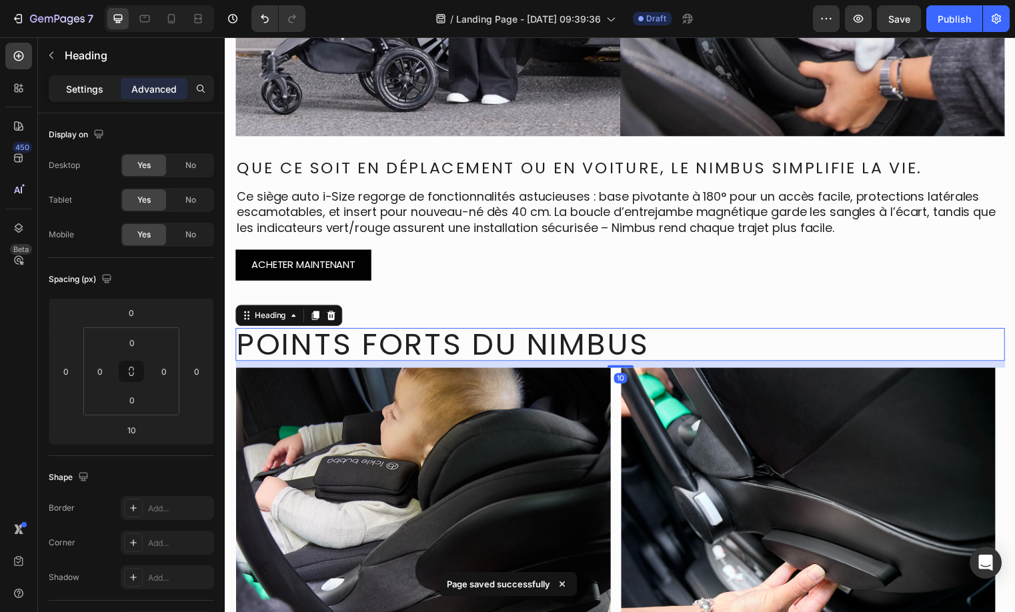
click at [89, 87] on p "Settings" at bounding box center [84, 89] width 37 height 14
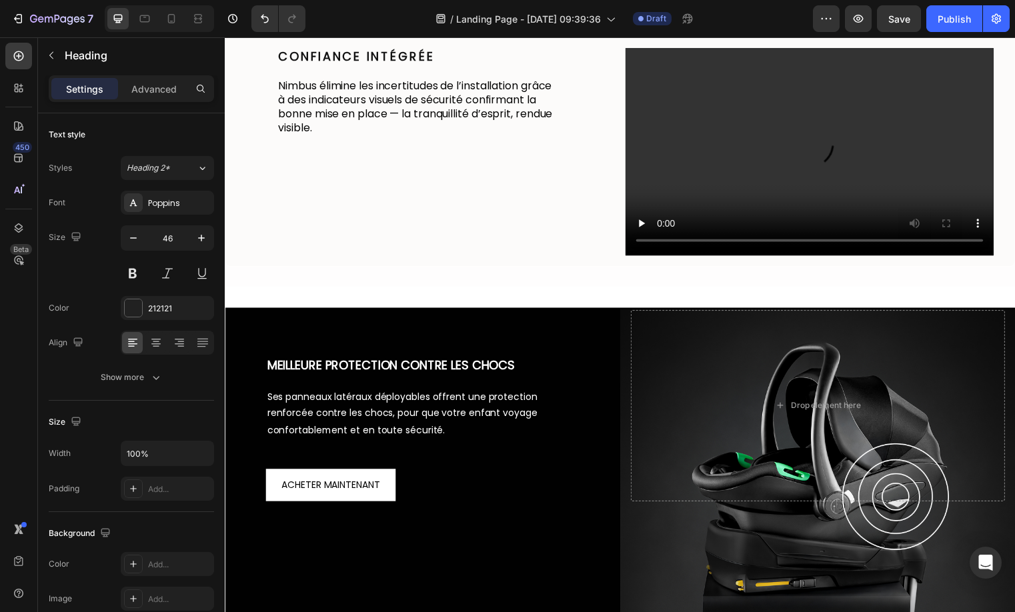
scroll to position [1061, 0]
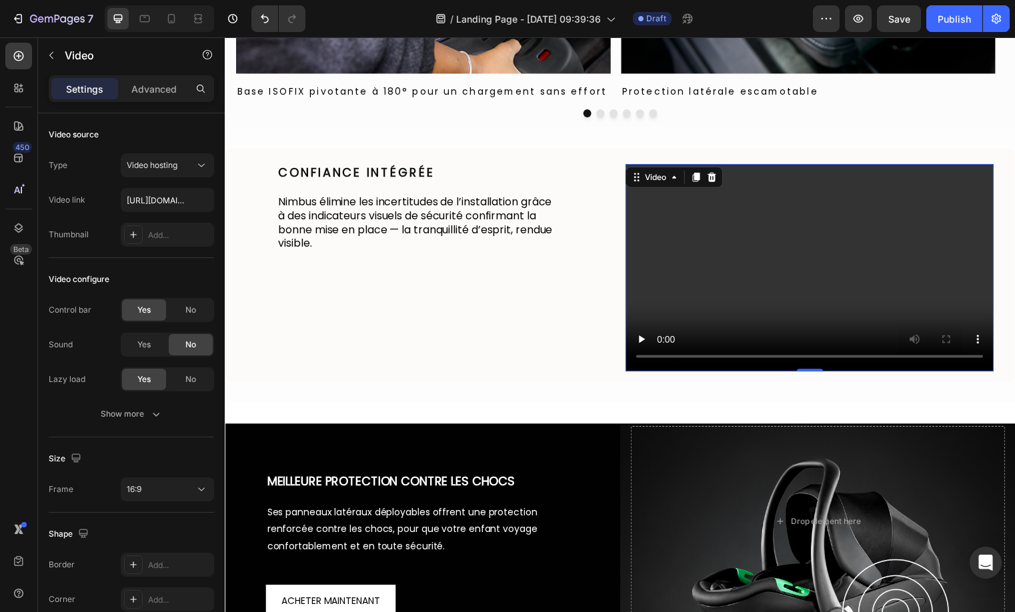
click at [775, 270] on video at bounding box center [816, 269] width 373 height 209
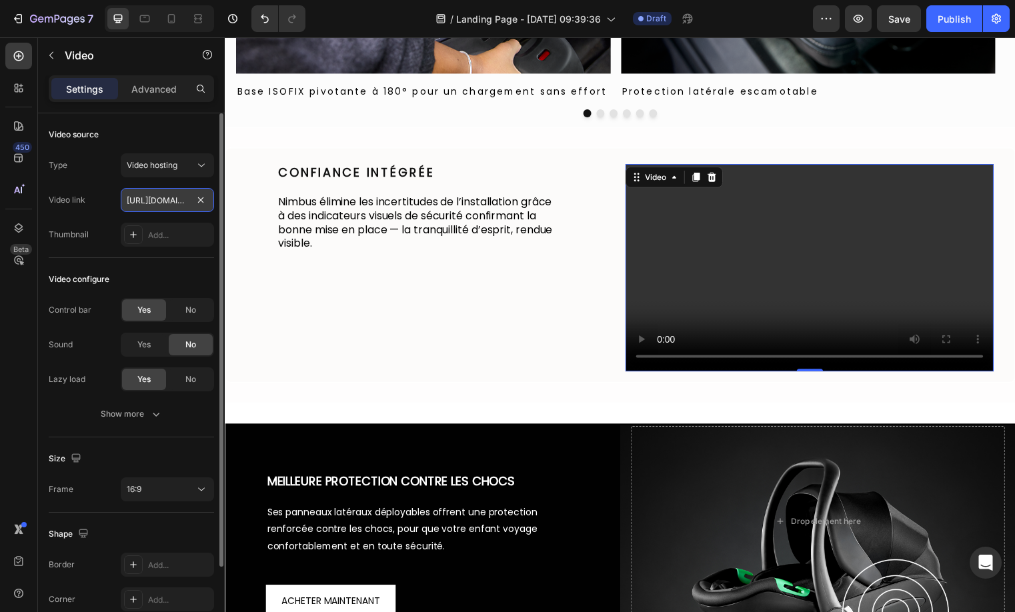
click at [159, 193] on input "https://cdn.shopify.com/videos/c/o/v/2cd3deb506b54b009063f7270ab5cf2e.mp4" at bounding box center [167, 200] width 93 height 24
click at [161, 203] on input "https://cdn.shopify.com/videos/c/o/v/2cd3deb506b54b009063f7270ab5cf2e.mp4" at bounding box center [167, 200] width 93 height 24
click at [153, 216] on div "Type Video hosting Video link Thumbnail Add..." at bounding box center [131, 199] width 165 height 93
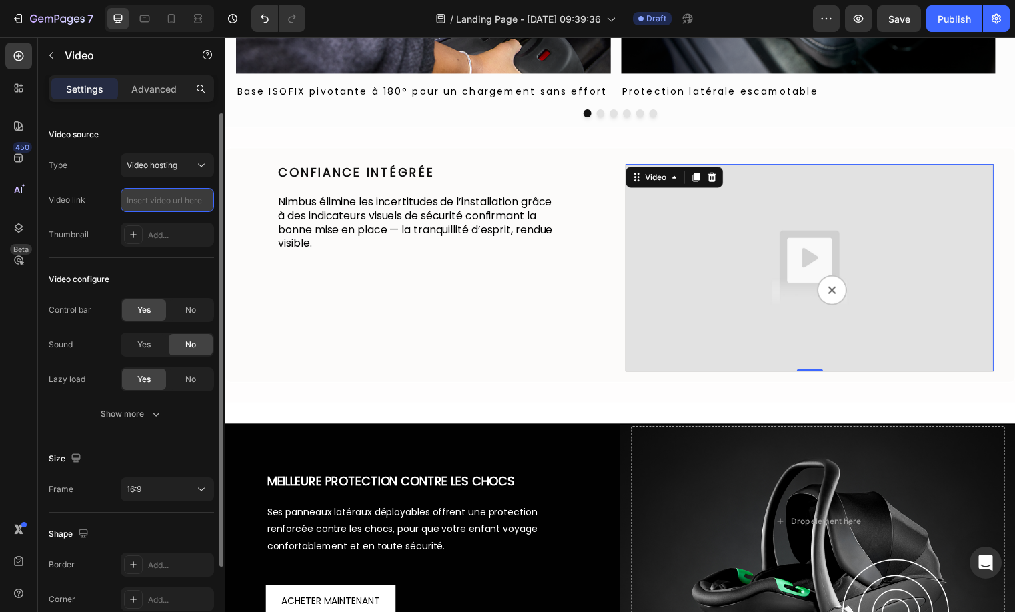
click at [164, 208] on input "text" at bounding box center [167, 200] width 93 height 24
click at [166, 204] on input "text" at bounding box center [167, 200] width 93 height 24
click at [149, 157] on button "Video hosting" at bounding box center [167, 165] width 93 height 24
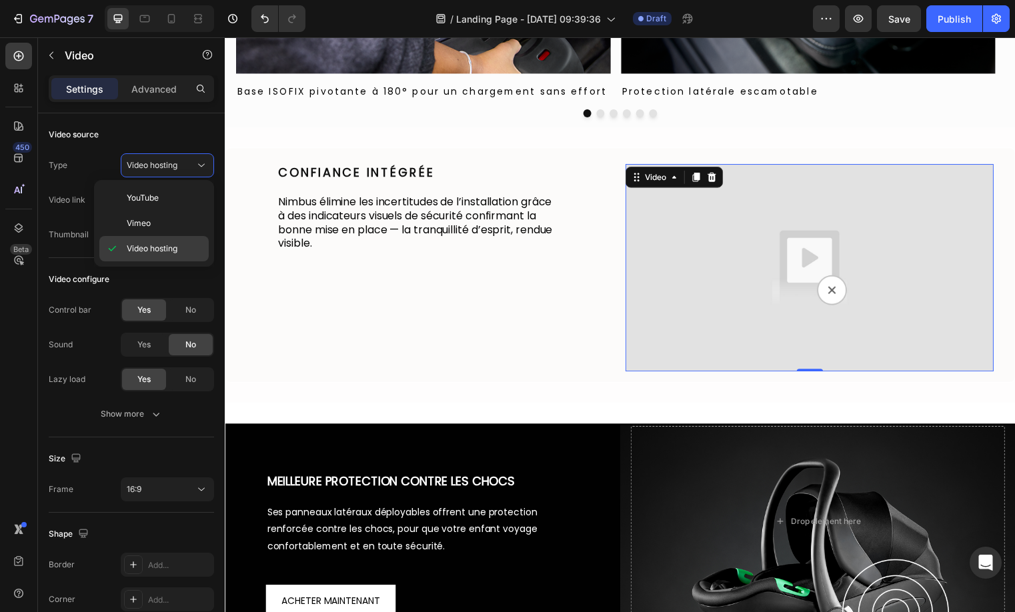
click at [137, 240] on div "Video hosting" at bounding box center [153, 248] width 109 height 25
click at [707, 244] on img at bounding box center [816, 269] width 373 height 209
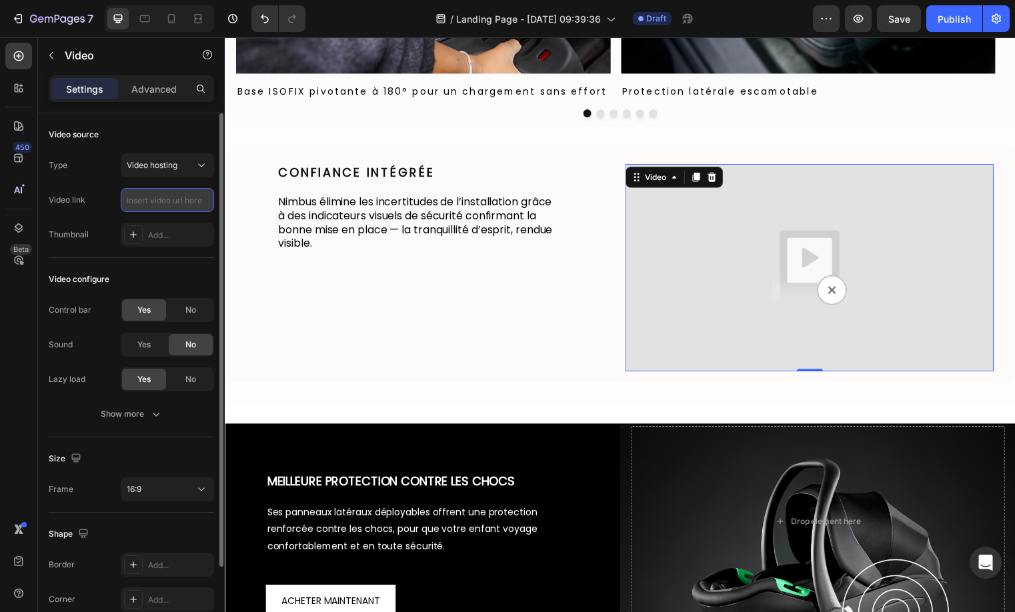
click at [170, 199] on input "text" at bounding box center [167, 200] width 93 height 24
paste input "https://cdn.shopify.com/videos/c/o/v/e70fd83a94a54a04a602014fc0518124.mp4"
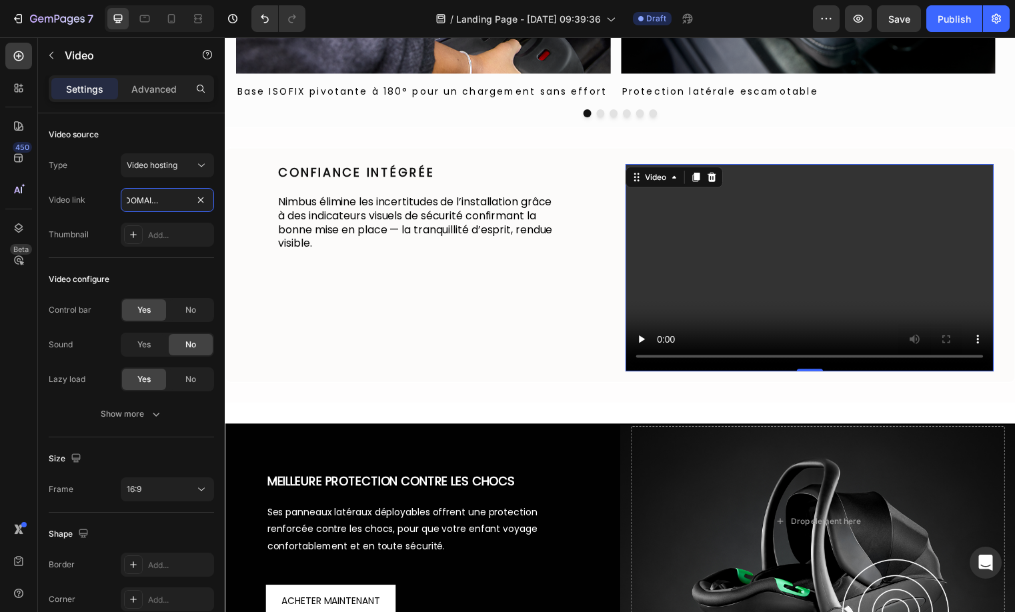
type input "https://cdn.shopify.com/videos/c/o/v/e70fd83a94a54a04a602014fc0518124.mp4"
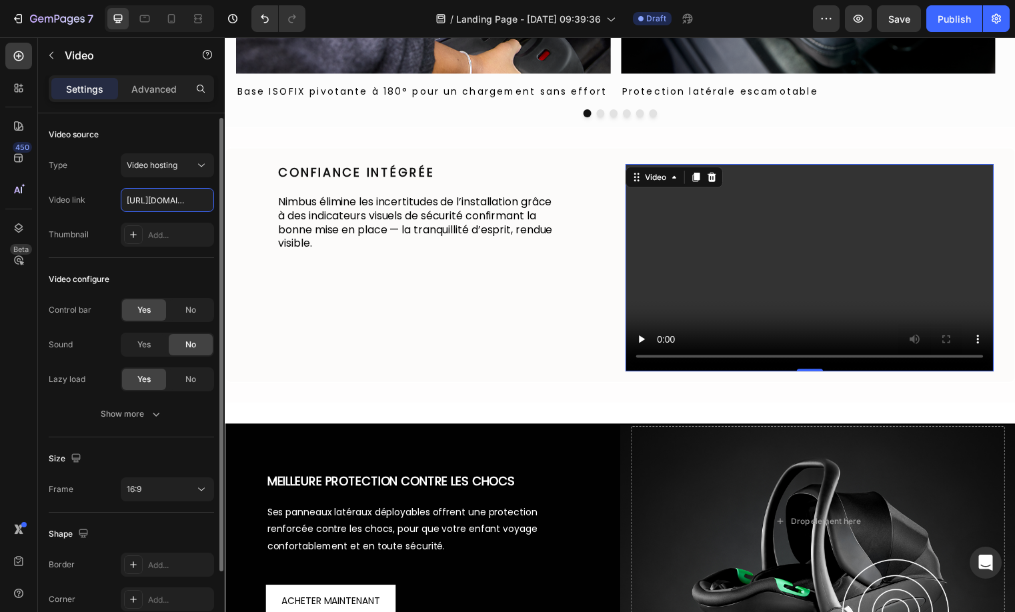
scroll to position [6, 0]
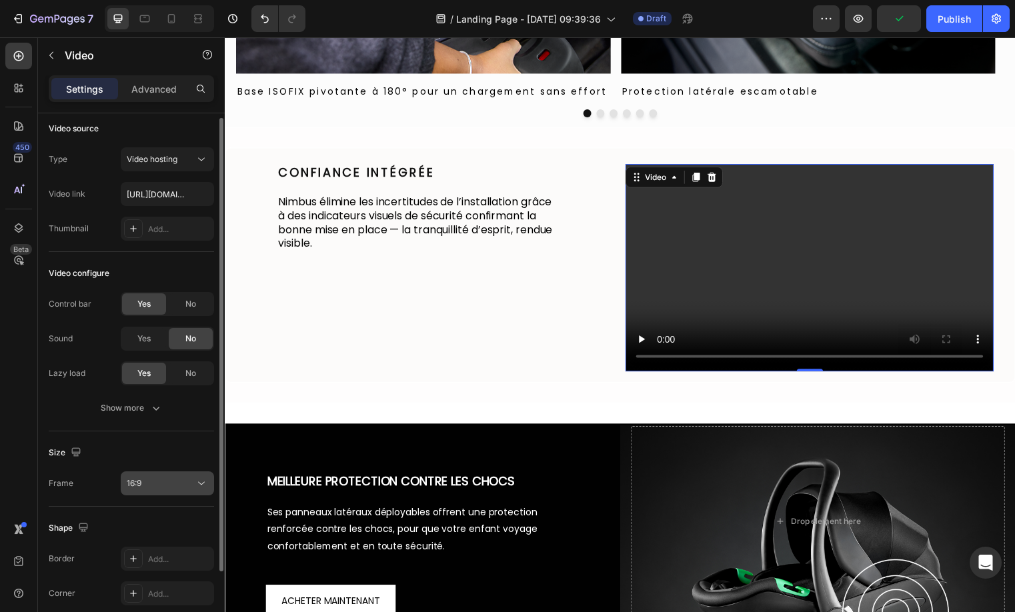
click at [161, 487] on div "16:9" at bounding box center [161, 483] width 68 height 12
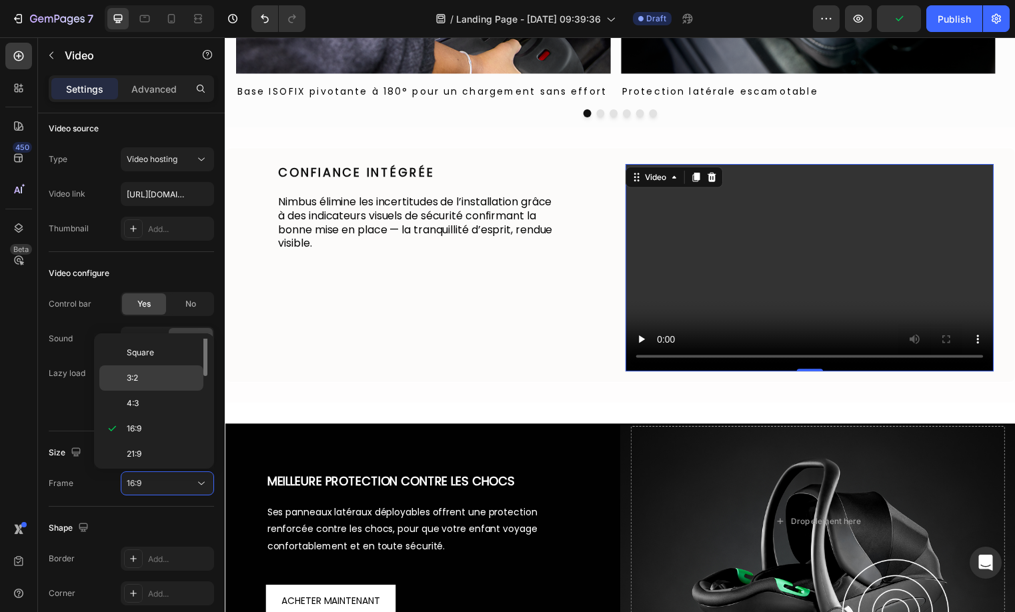
scroll to position [0, 0]
click at [157, 356] on p "Original" at bounding box center [162, 351] width 71 height 12
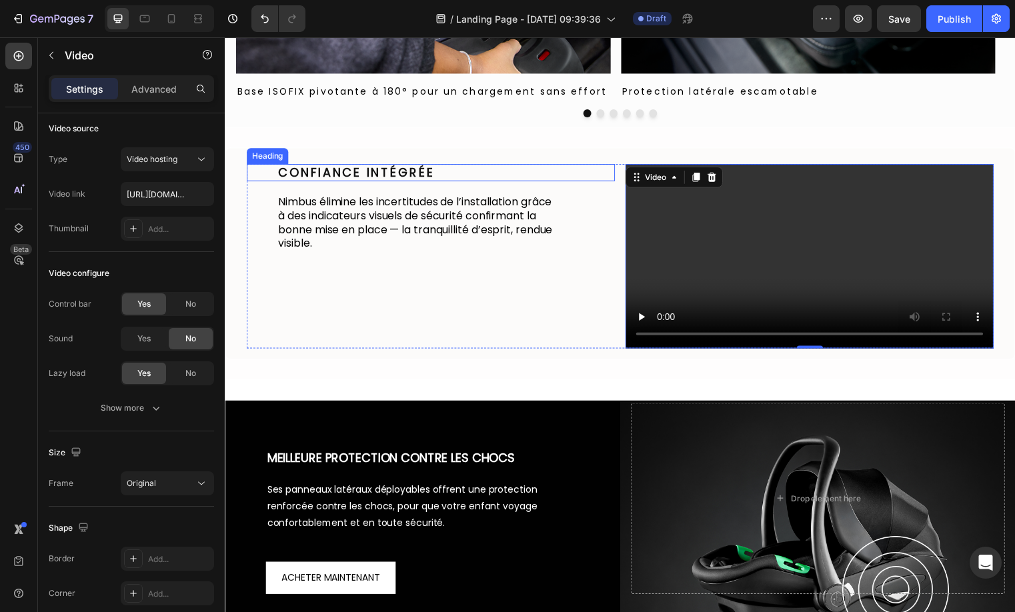
click at [506, 167] on h2 "Confiance intégrée" at bounding box center [448, 173] width 342 height 17
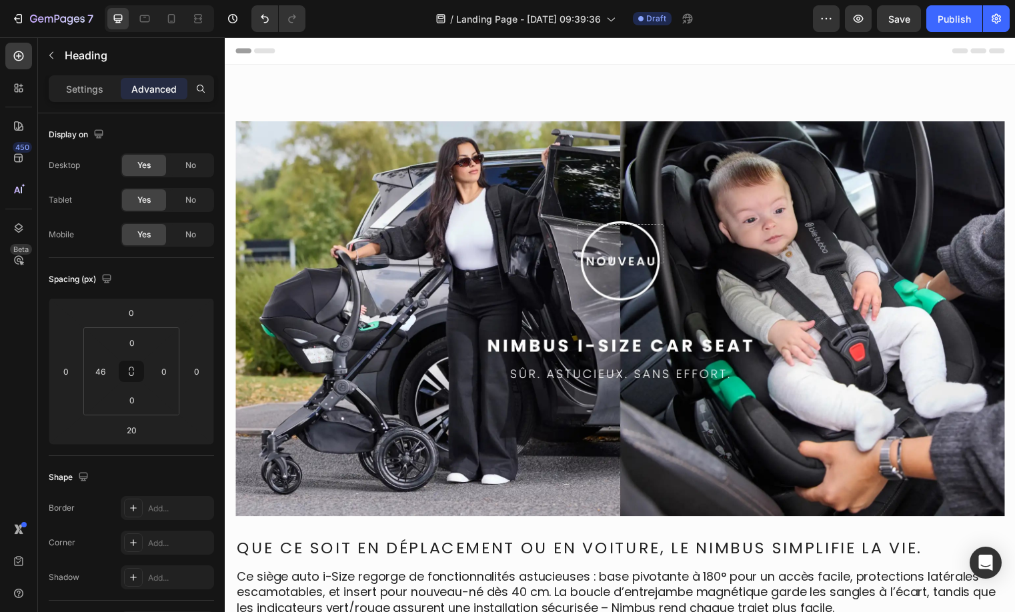
scroll to position [1061, 0]
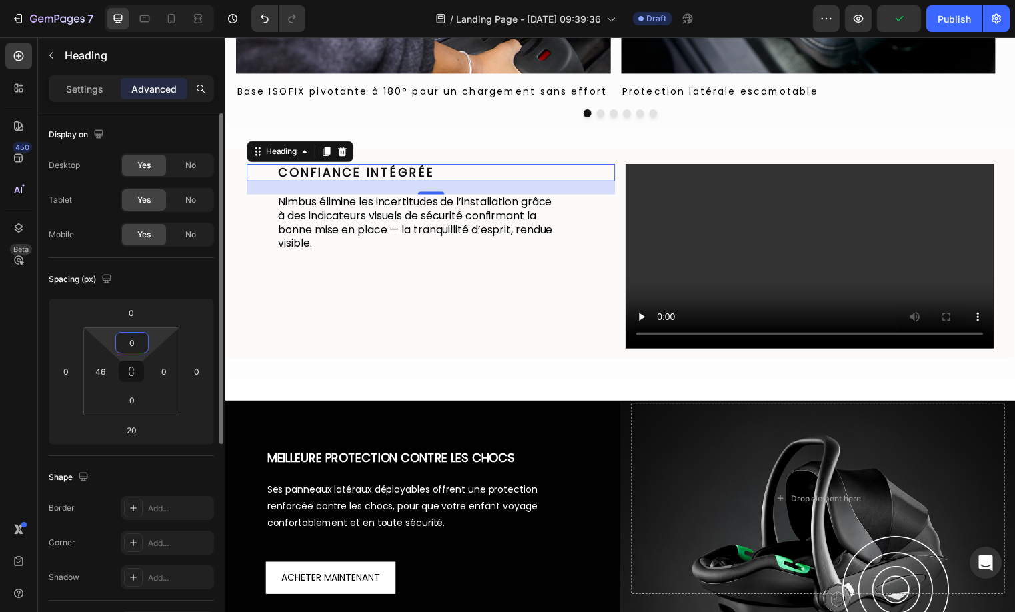
click at [136, 342] on input "0" at bounding box center [132, 343] width 27 height 20
type input "70"
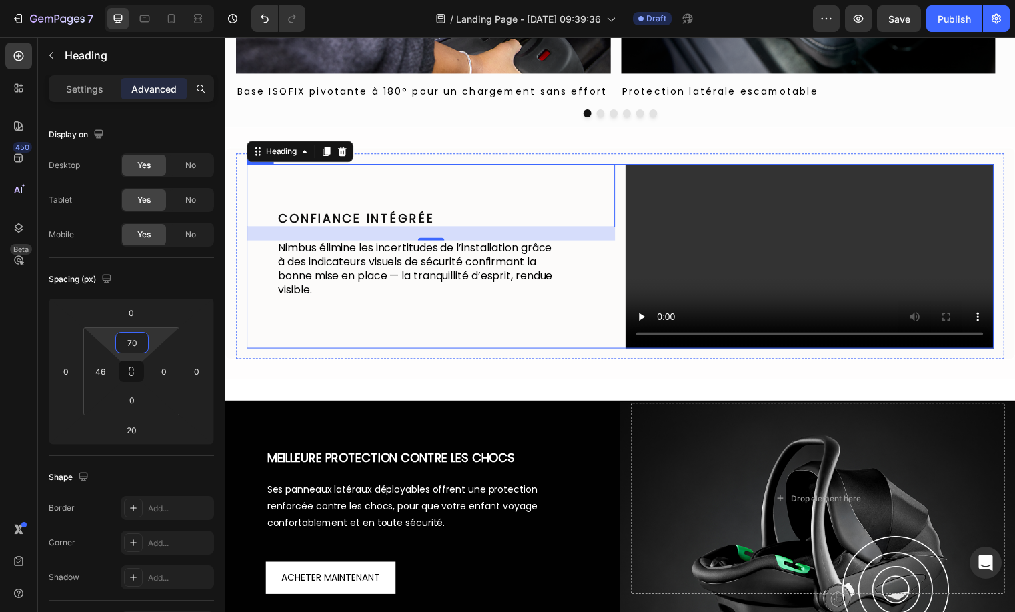
drag, startPoint x: 421, startPoint y: 425, endPoint x: 383, endPoint y: 409, distance: 41.8
click at [421, 352] on div "Confiance intégrée Heading 20 Nimbus élimine les incertitudes de l’installation…" at bounding box center [433, 258] width 373 height 187
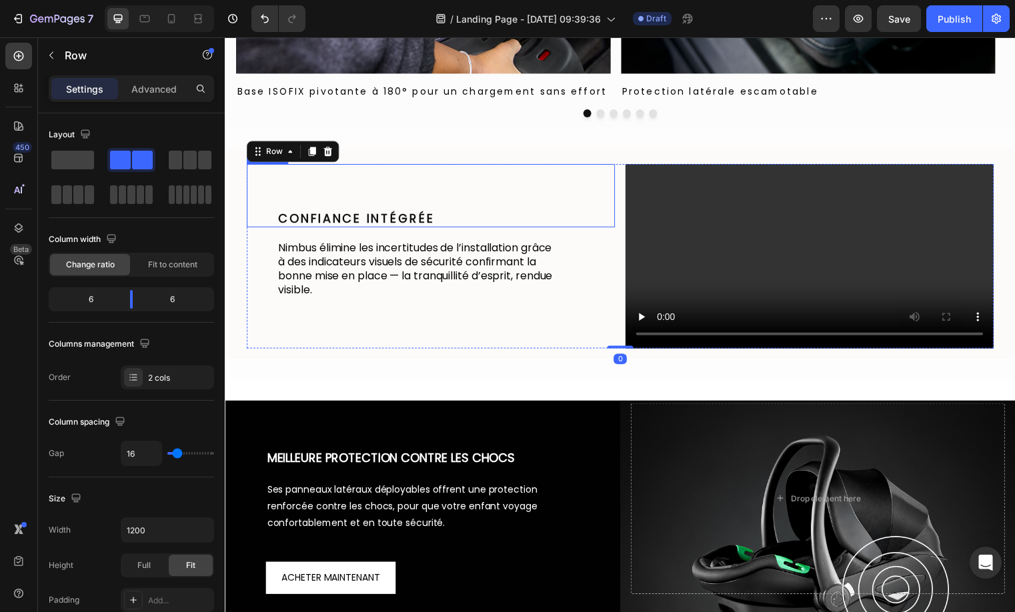
click at [425, 210] on div "Confiance intégrée Heading" at bounding box center [433, 197] width 373 height 64
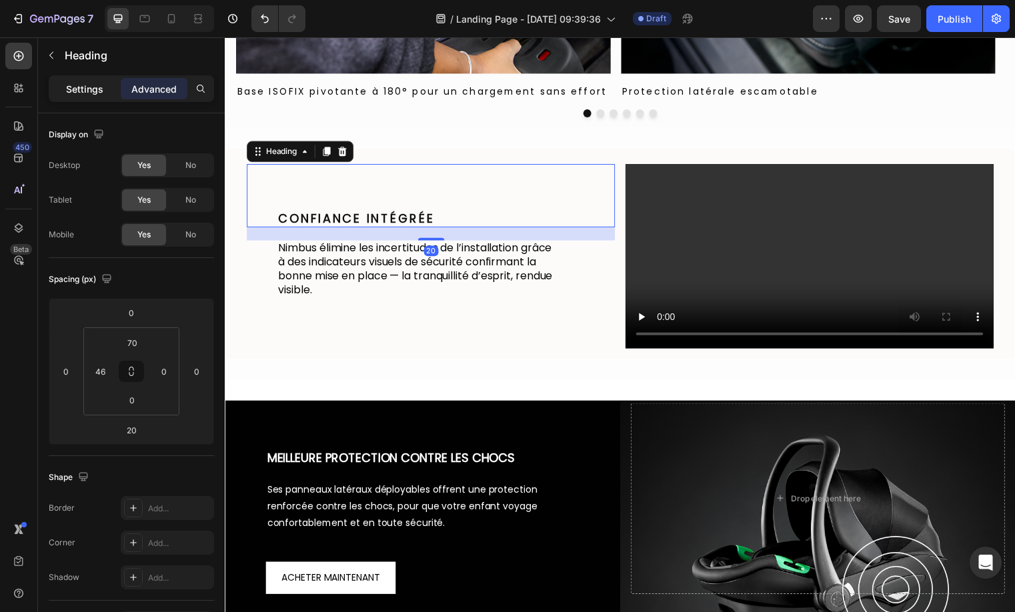
click at [91, 97] on div "Settings" at bounding box center [84, 88] width 67 height 21
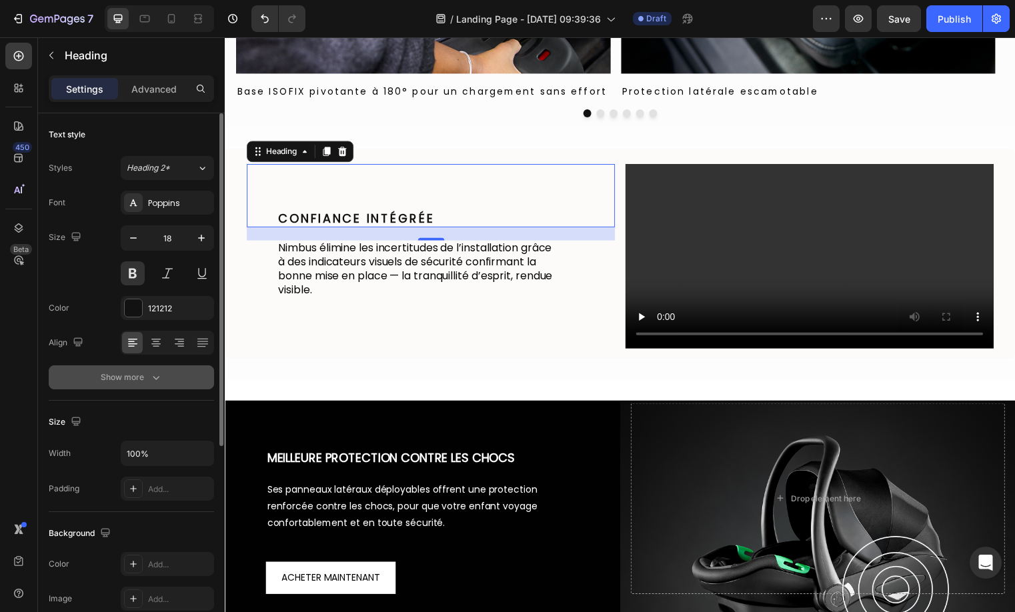
click at [152, 375] on icon "button" at bounding box center [155, 377] width 13 height 13
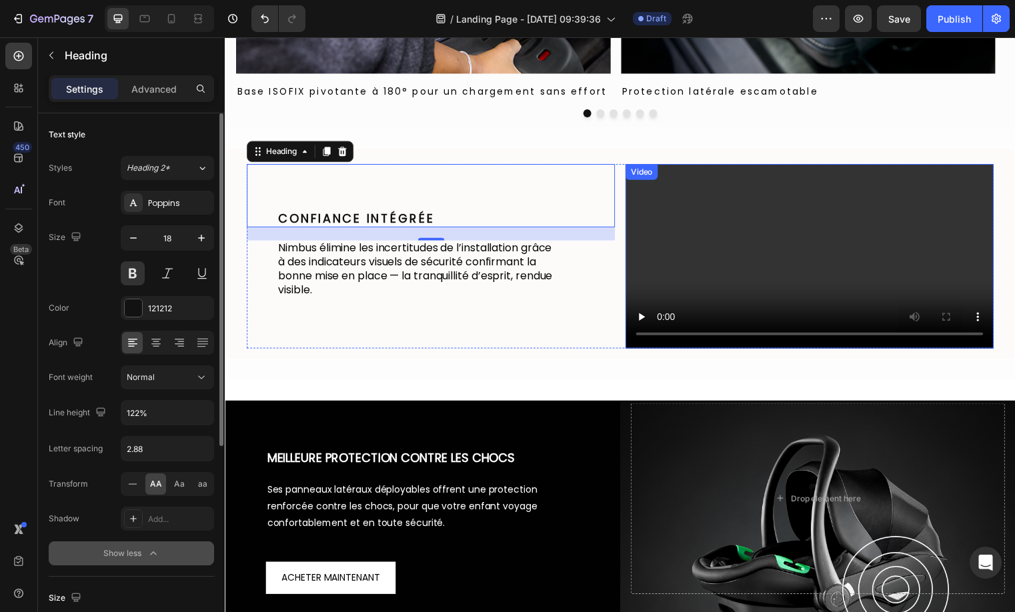
click at [781, 313] on video at bounding box center [816, 258] width 373 height 187
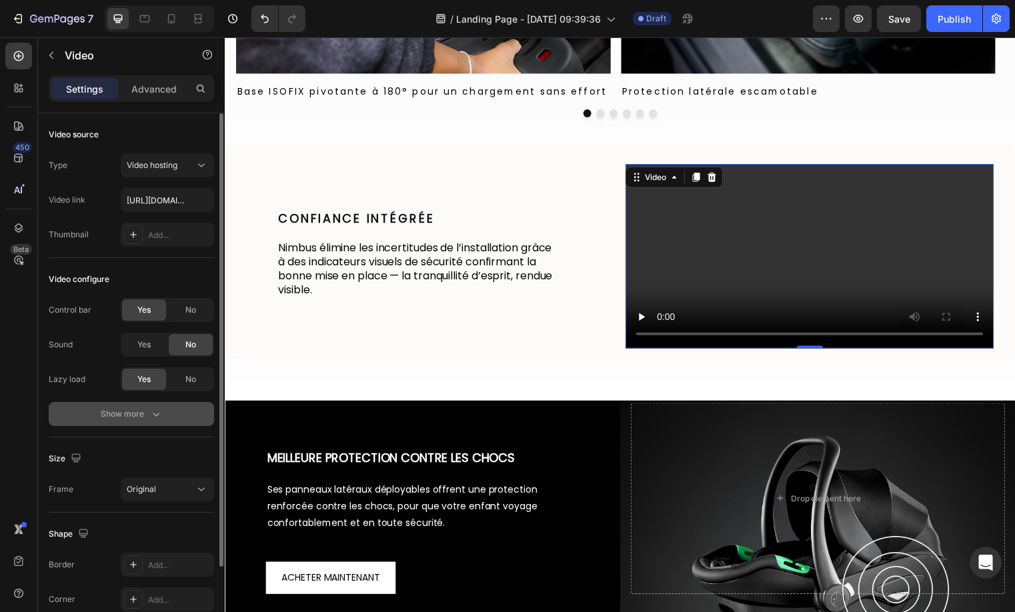
click at [153, 413] on icon "button" at bounding box center [156, 415] width 7 height 4
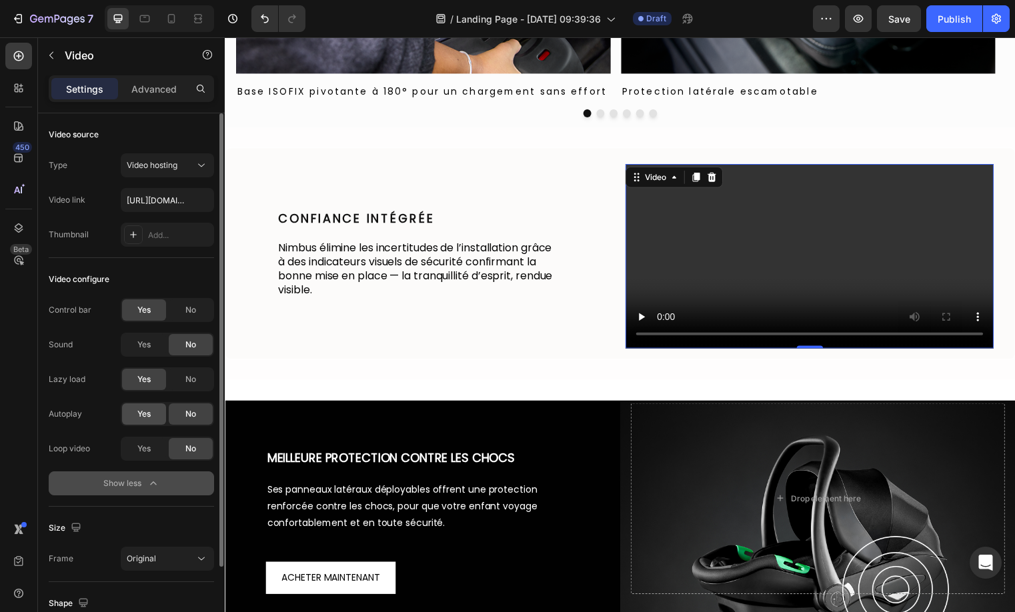
click at [143, 416] on span "Yes" at bounding box center [143, 414] width 13 height 12
click at [143, 443] on span "Yes" at bounding box center [143, 449] width 13 height 12
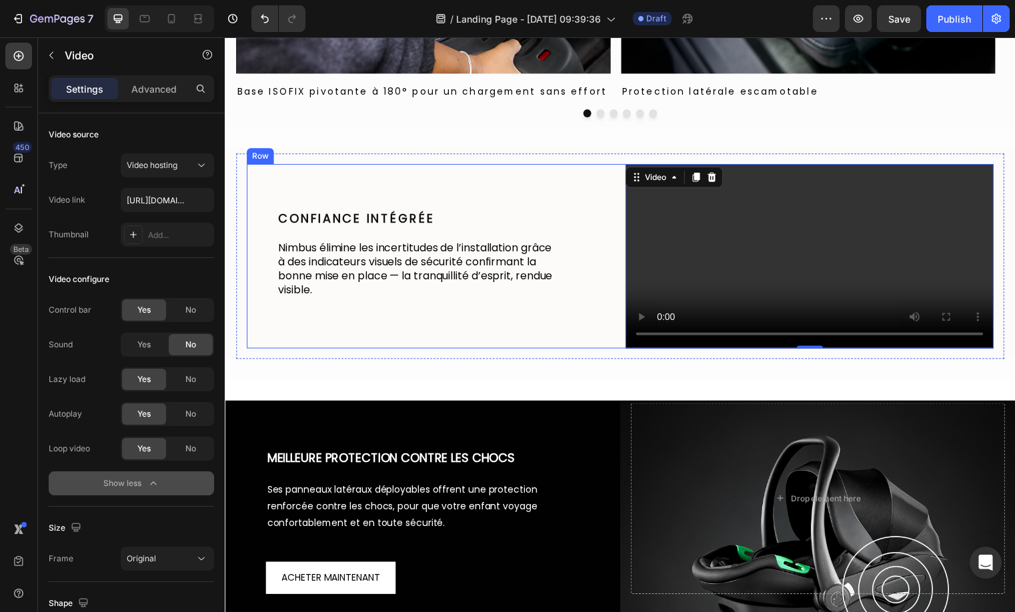
click at [489, 352] on div "Confiance intégrée Heading Nimbus élimine les incertitudes de l’installation gr…" at bounding box center [433, 258] width 373 height 187
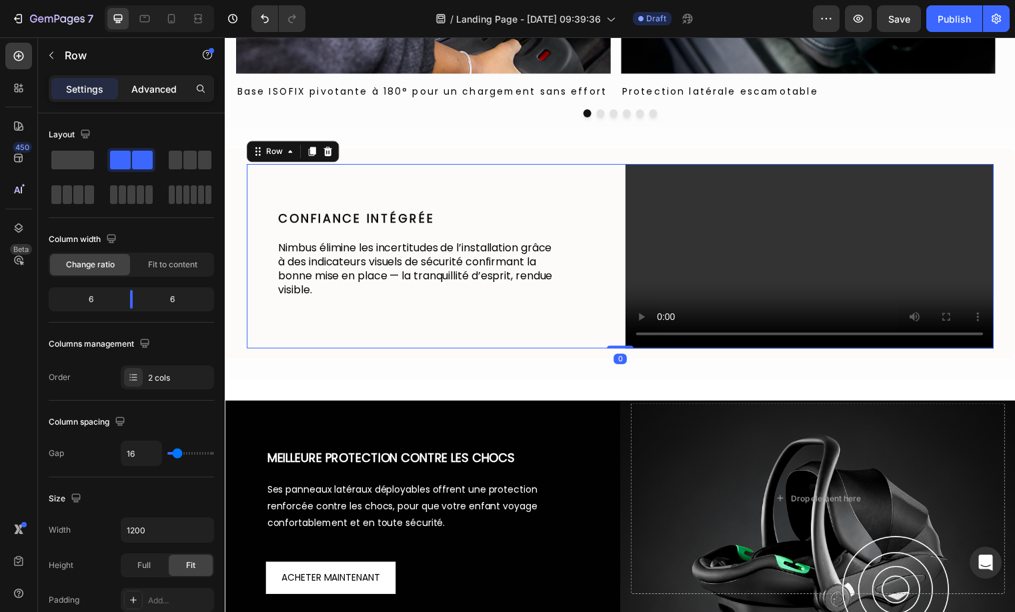
click at [172, 97] on div "Advanced" at bounding box center [154, 88] width 67 height 21
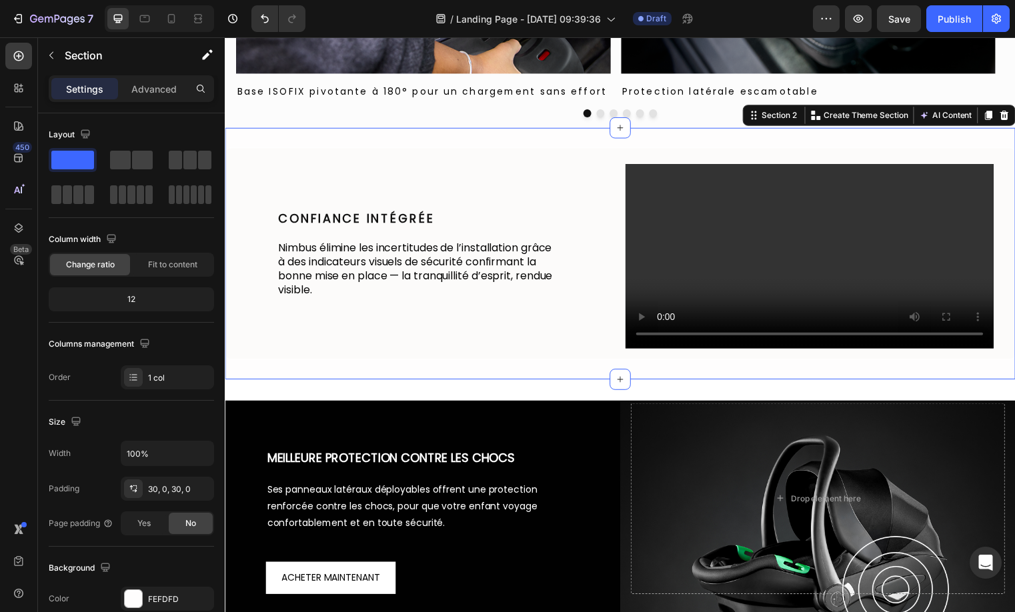
click at [169, 104] on div "Settings Advanced" at bounding box center [131, 94] width 187 height 38
click at [170, 93] on p "Advanced" at bounding box center [153, 89] width 45 height 14
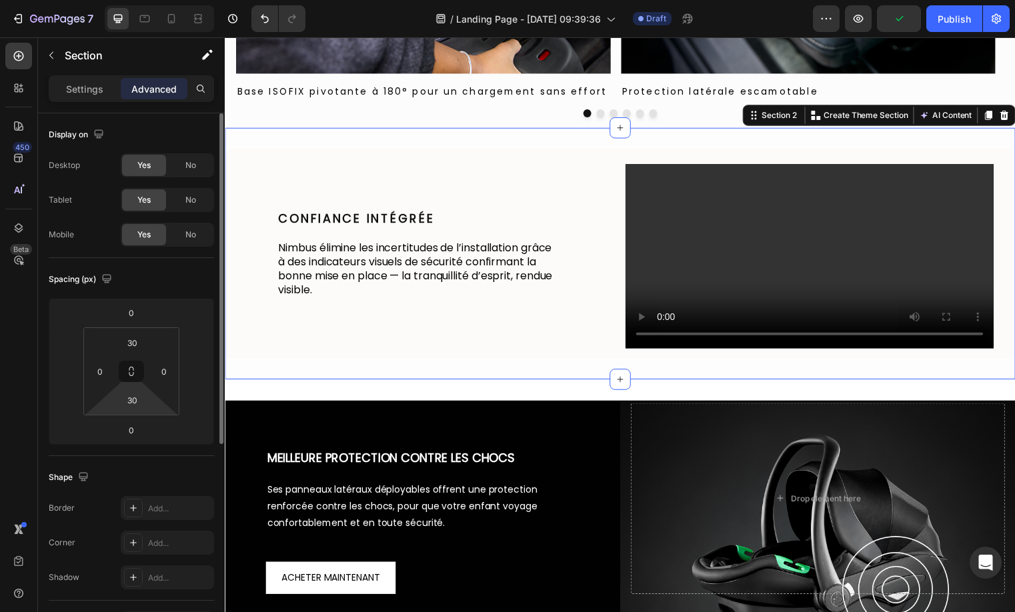
click at [147, 0] on html "7 Version history / Landing Page - Aug 28, 09:39:36 Draft Preview Publish 450 B…" at bounding box center [507, 0] width 1015 height 0
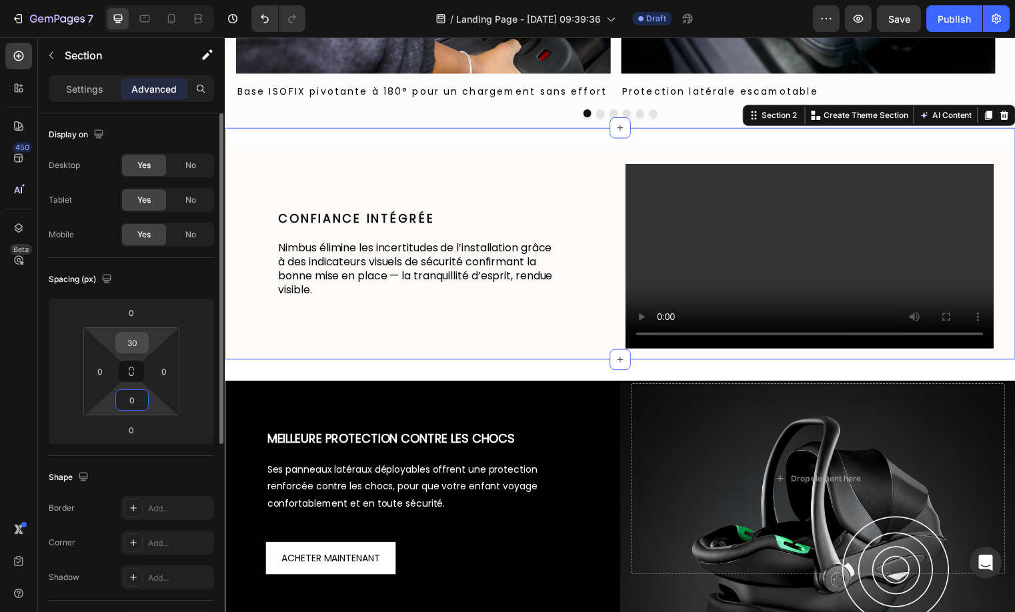
type input "0"
click at [131, 343] on input "30" at bounding box center [132, 343] width 27 height 20
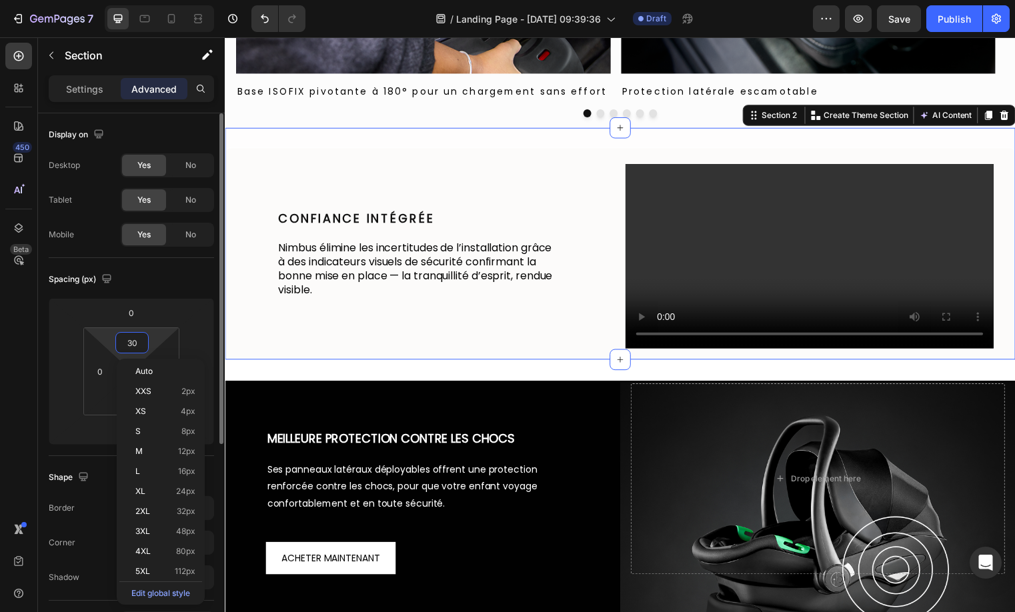
type input "0"
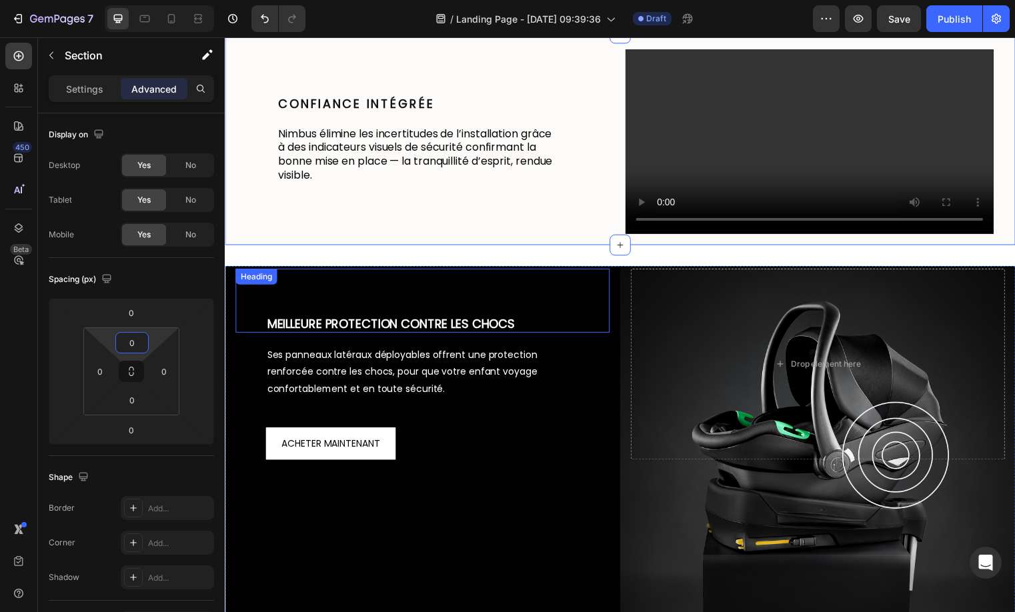
scroll to position [1157, 0]
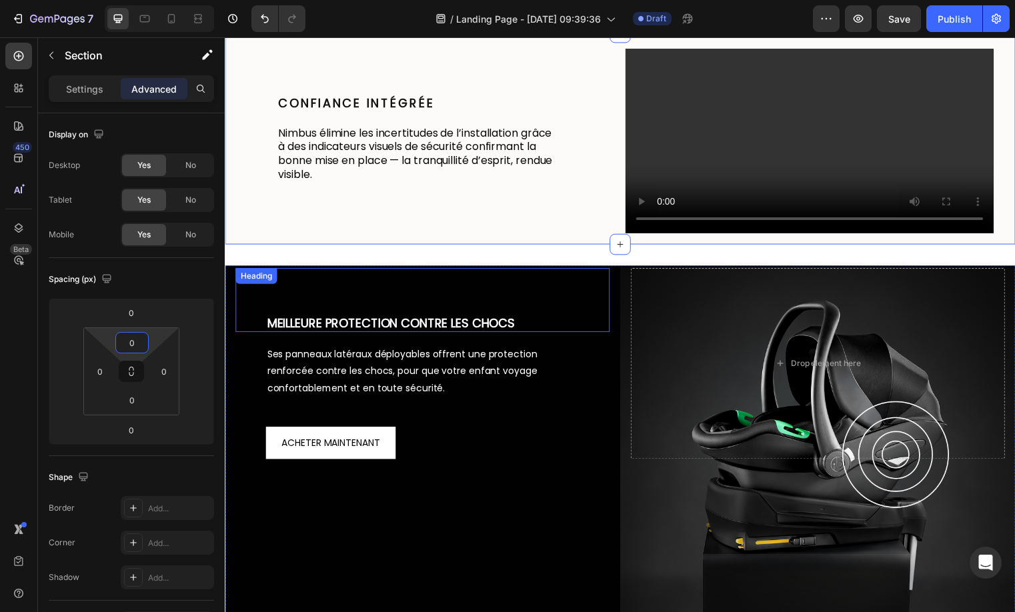
click at [596, 335] on div "MEILLEURE PROTECTION CONTRE LES CHOCS Heading" at bounding box center [424, 303] width 379 height 65
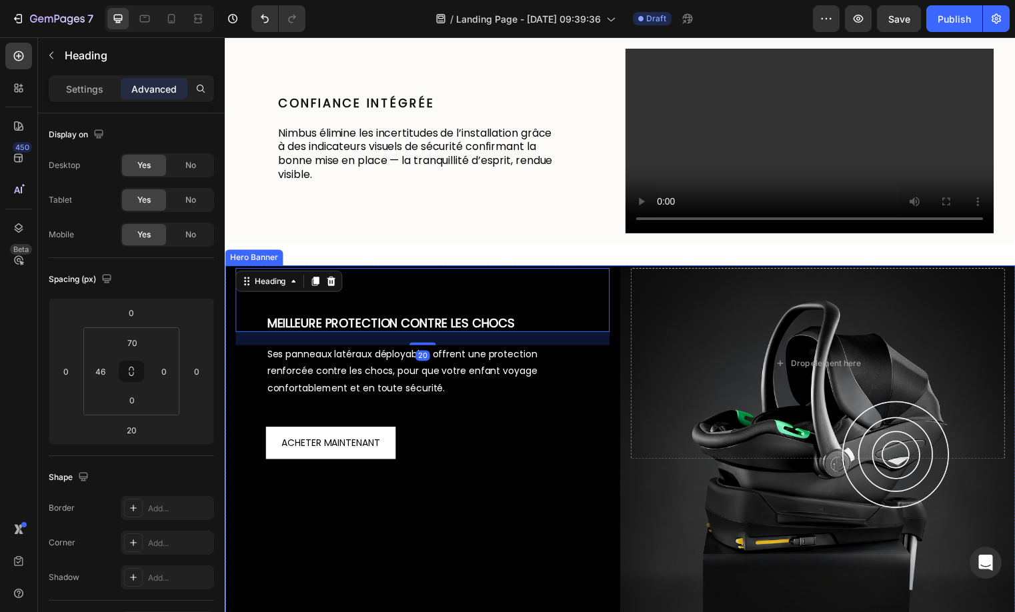
click at [625, 459] on div "MEILLEURE PROTECTION CONTRE LES CHOCS Heading 20 Ses panneaux latéraux déployab…" at bounding box center [625, 367] width 800 height 199
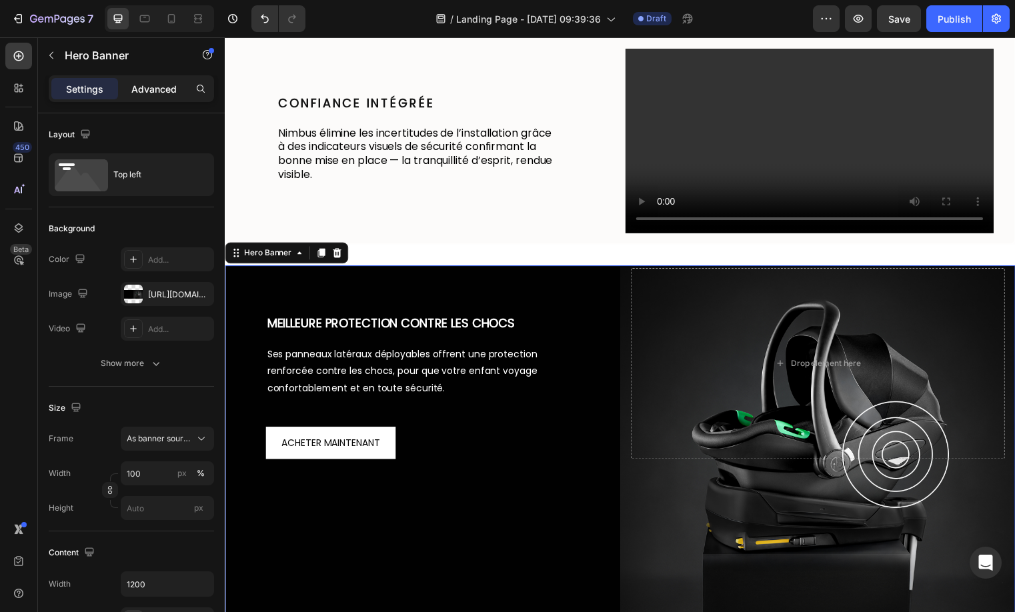
click at [145, 79] on div "Advanced" at bounding box center [154, 88] width 67 height 21
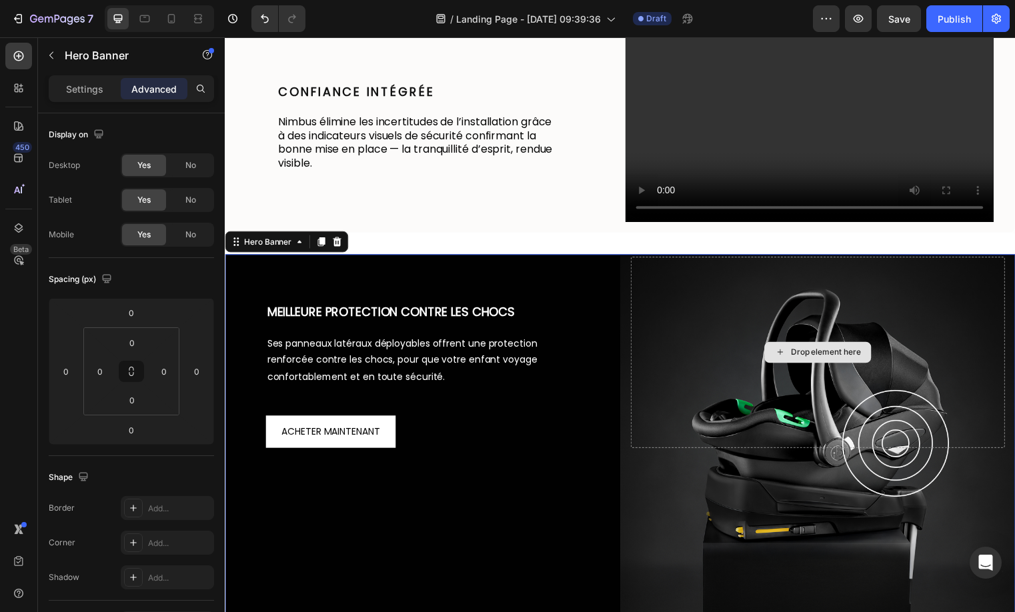
scroll to position [1183, 0]
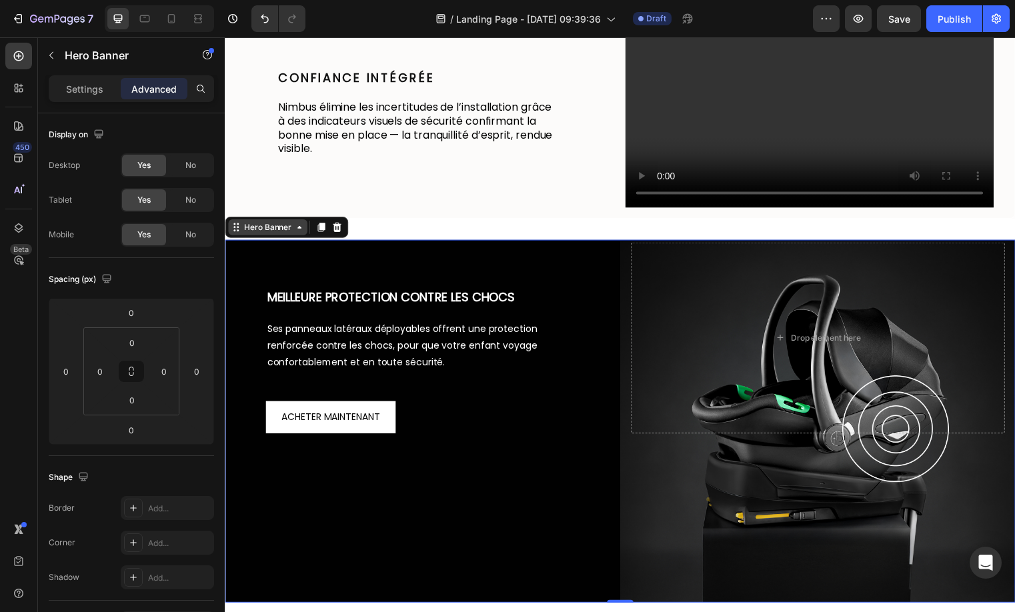
click at [283, 235] on div "Hero Banner" at bounding box center [267, 229] width 53 height 12
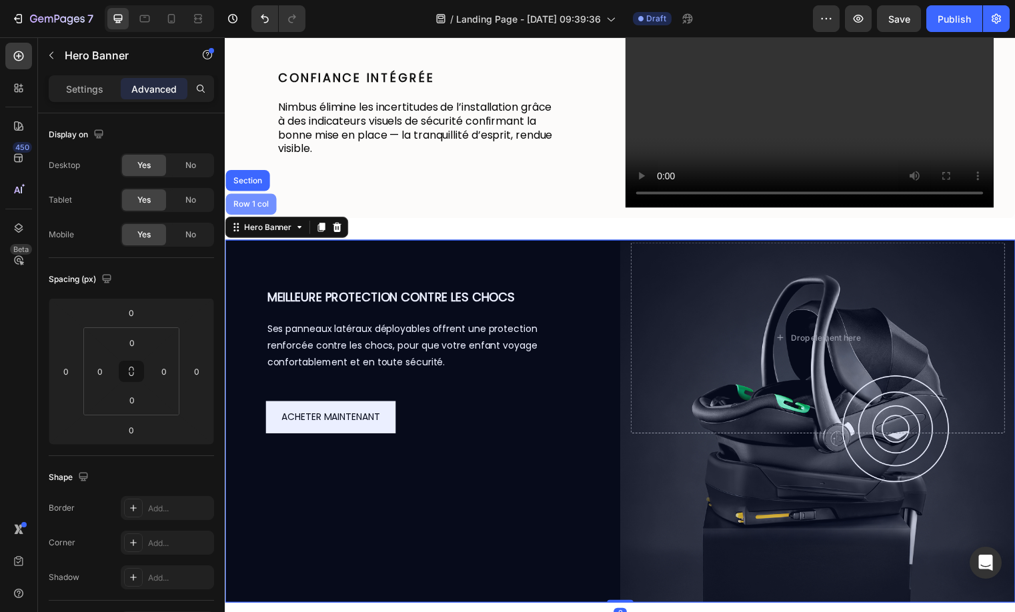
click at [240, 217] on div "Row 1 col" at bounding box center [250, 205] width 51 height 21
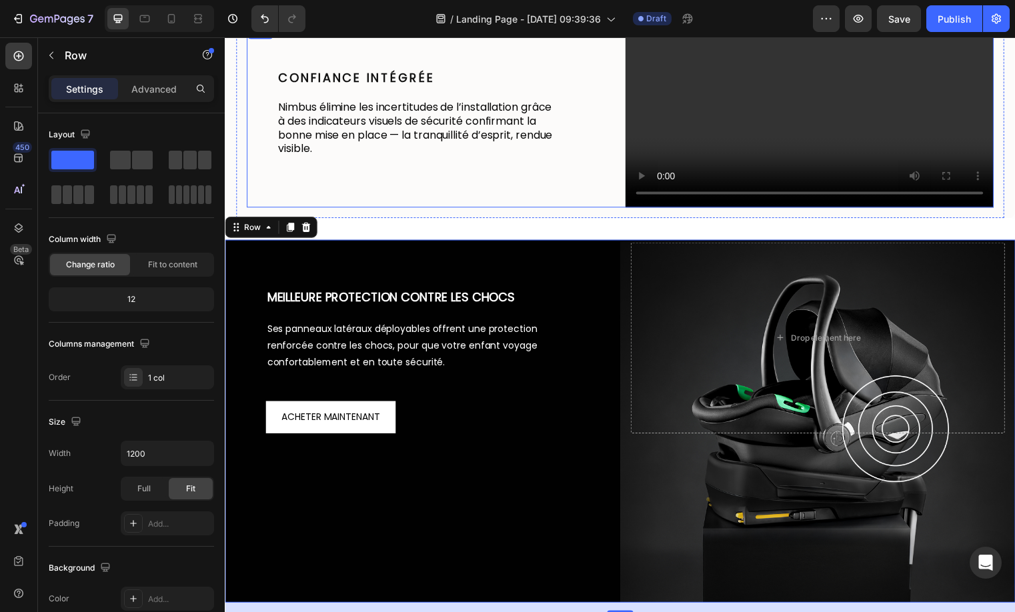
click at [519, 209] on div "Confiance intégrée Heading Nimbus élimine les incertitudes de l’installation gr…" at bounding box center [433, 116] width 373 height 187
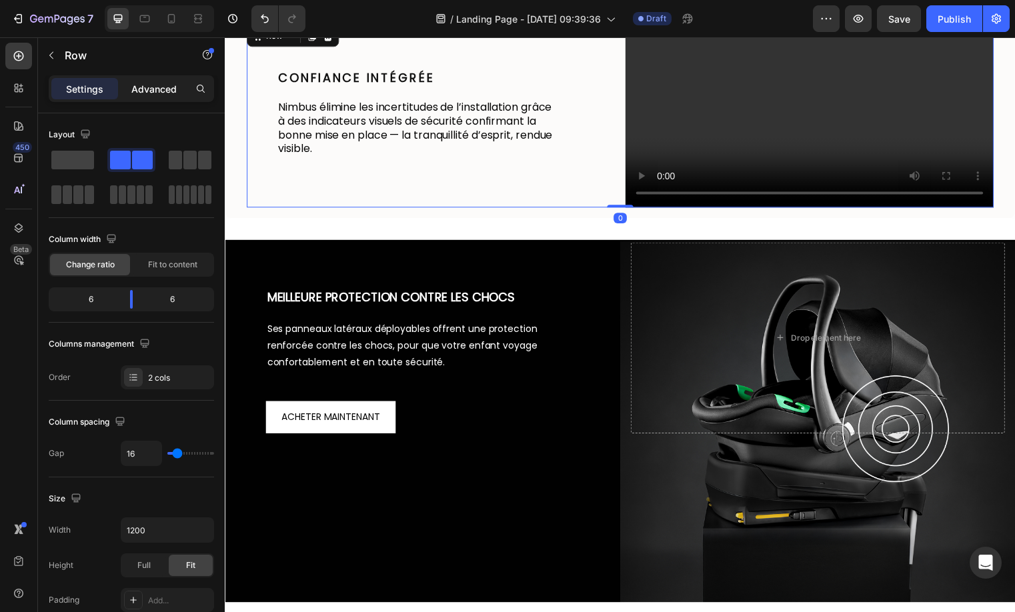
click at [167, 95] on div "Advanced" at bounding box center [154, 88] width 67 height 21
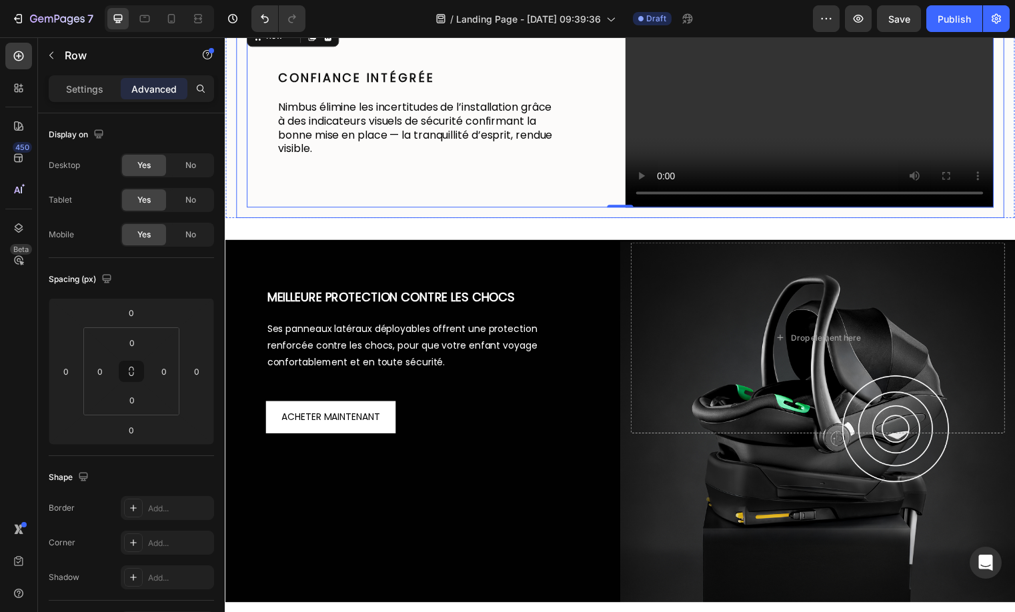
click at [447, 220] on div "Confiance intégrée Heading Nimbus élimine les incertitudes de l’installation gr…" at bounding box center [624, 116] width 777 height 208
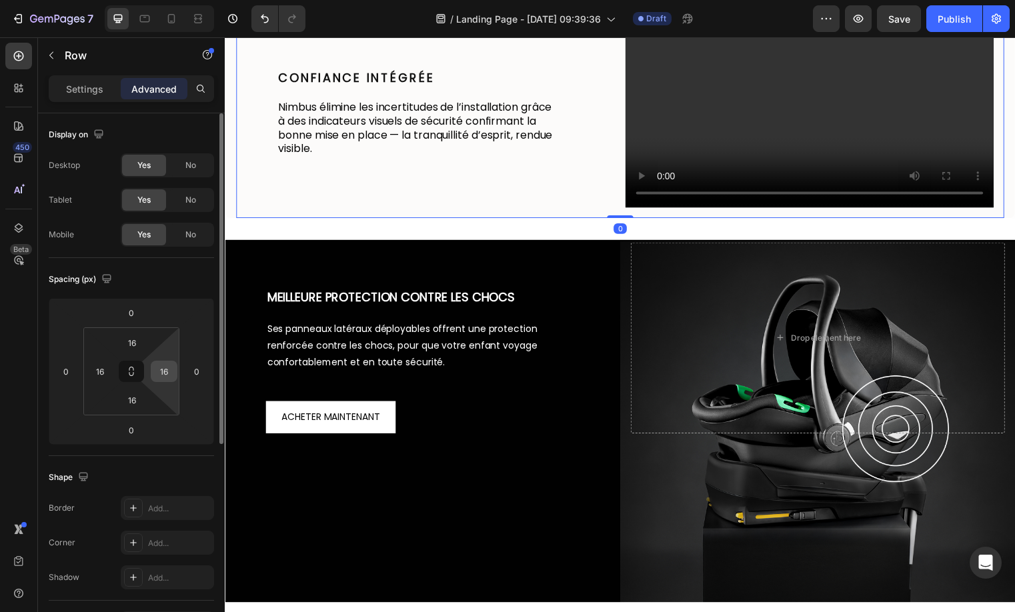
click at [164, 370] on input "16" at bounding box center [164, 371] width 20 height 20
type input "0"
click at [132, 390] on input "16" at bounding box center [132, 400] width 27 height 20
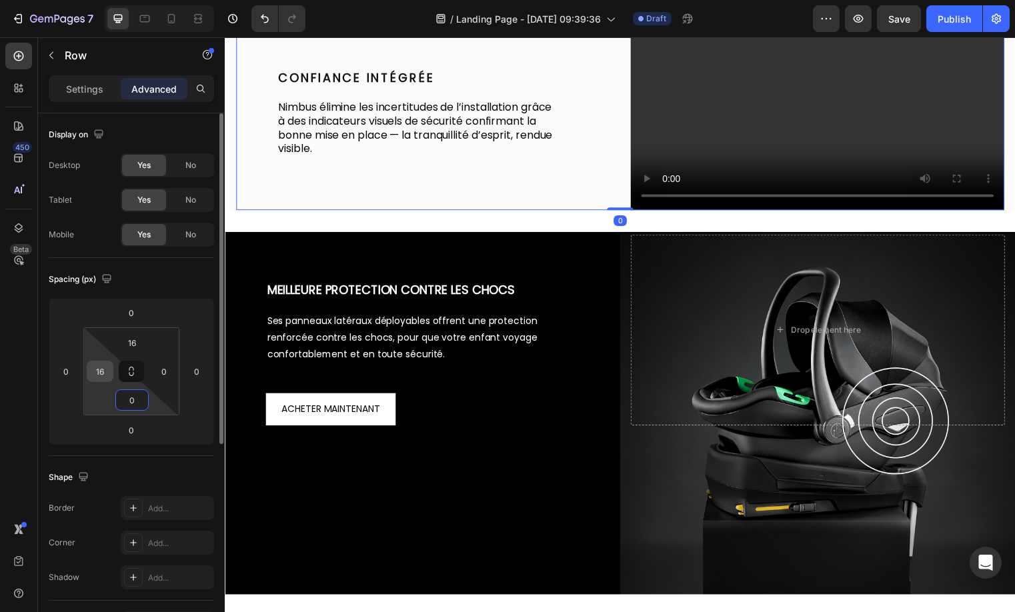
type input "0"
click at [108, 369] on input "16" at bounding box center [100, 371] width 20 height 20
type input "0"
click at [128, 347] on input "16" at bounding box center [132, 343] width 27 height 20
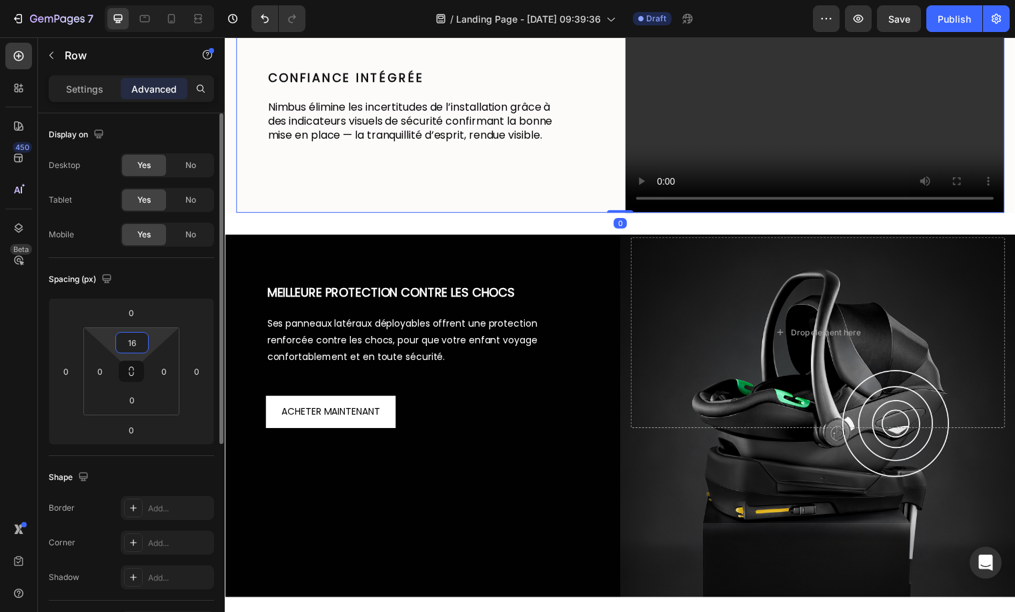
type input "0"
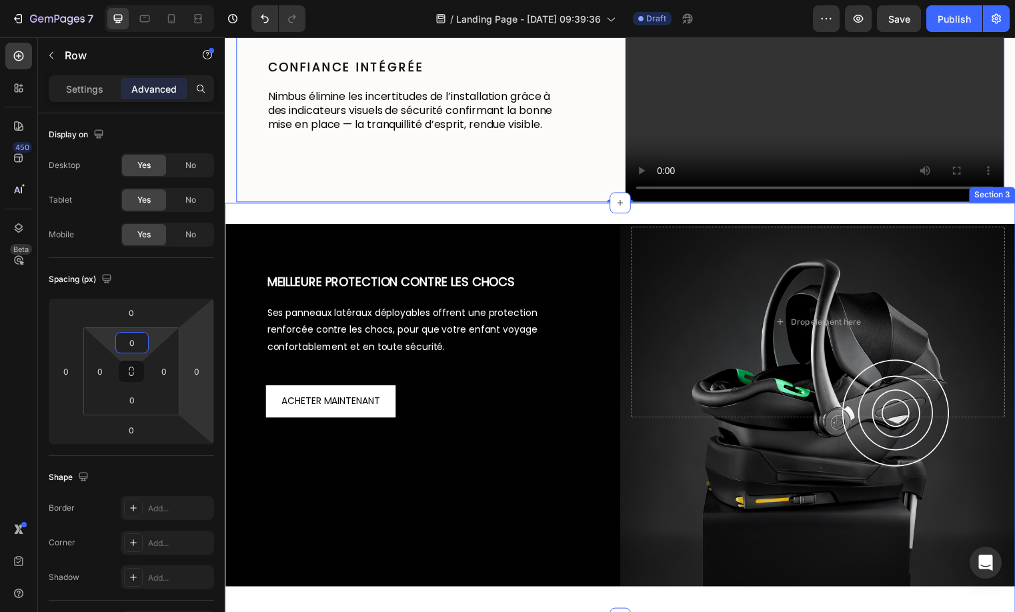
click at [285, 403] on div "MEILLEURE PROTECTION CONTRE LES CHOCS Heading Ses panneaux latéraux déployables…" at bounding box center [625, 415] width 800 height 421
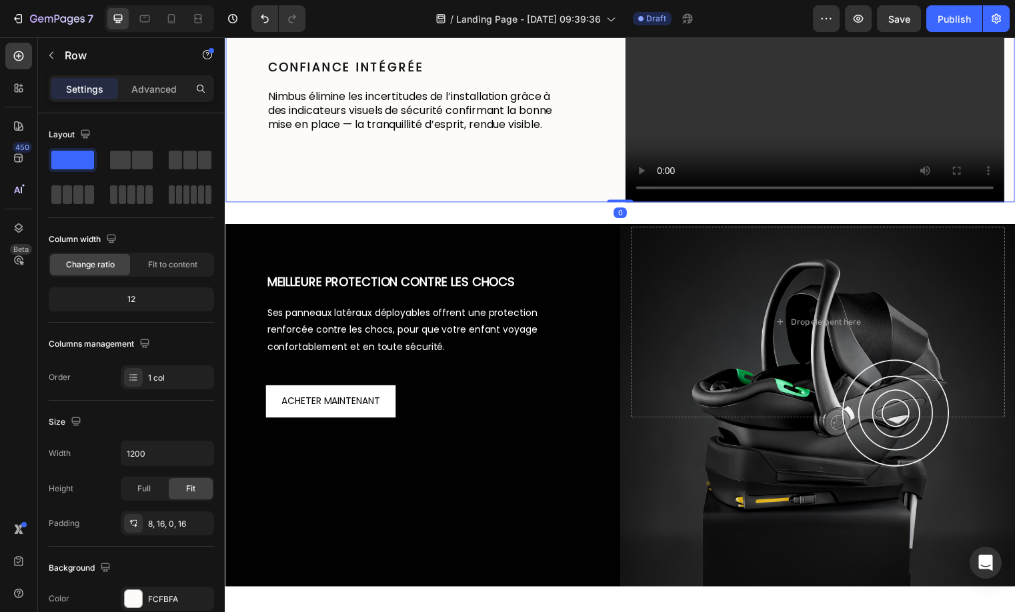
click at [231, 205] on div "Confiance intégrée Heading Nimbus élimine les incertitudes de l’installation gr…" at bounding box center [625, 105] width 800 height 199
click at [287, 204] on div "Confiance intégrée Heading Nimbus élimine les incertitudes de l’installation gr…" at bounding box center [427, 108] width 383 height 192
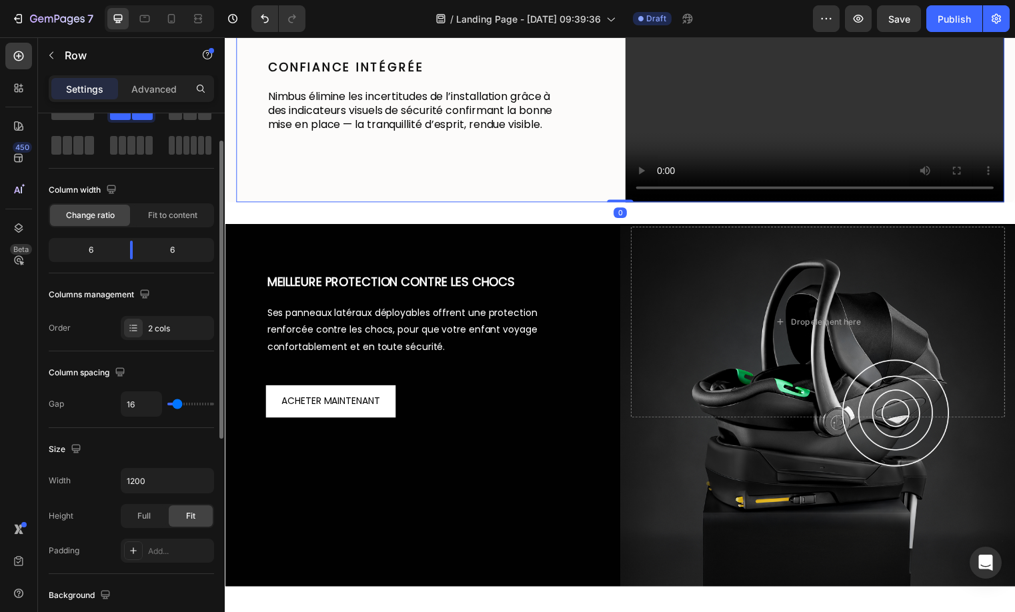
scroll to position [52, 0]
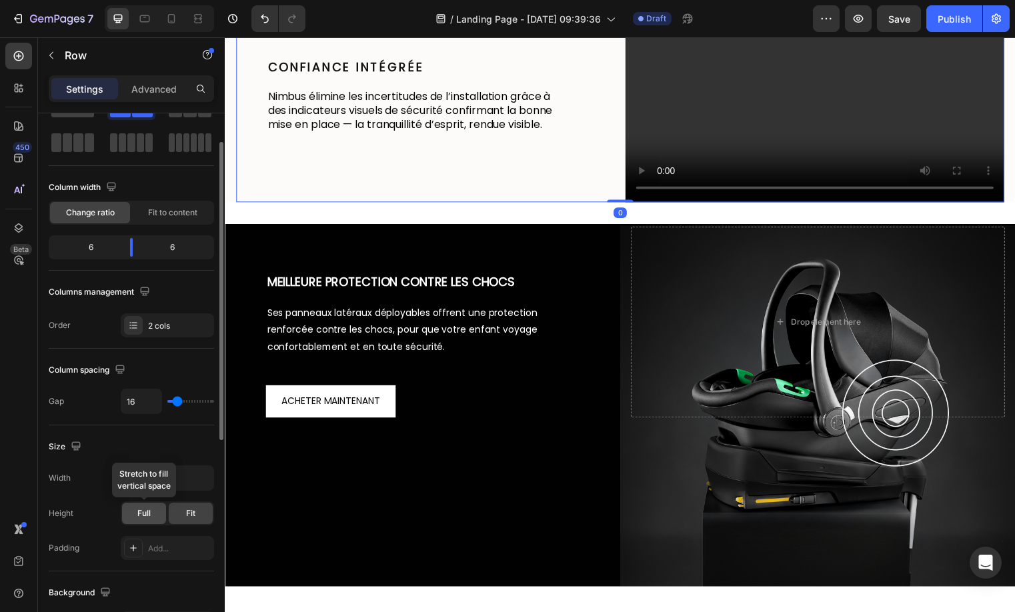
click at [150, 514] on span "Full" at bounding box center [143, 513] width 13 height 12
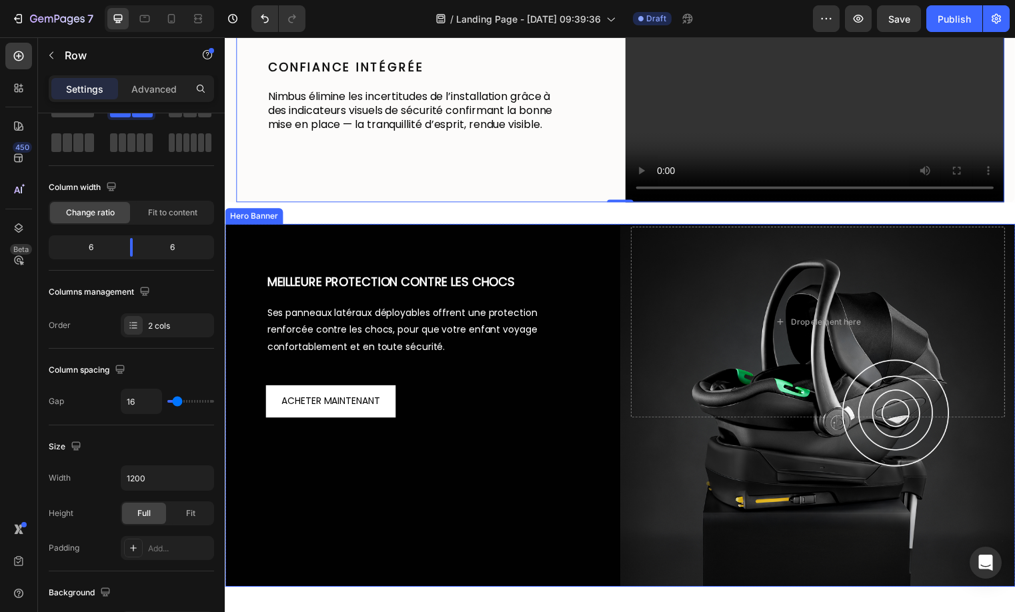
click at [231, 425] on div "MEILLEURE PROTECTION CONTRE LES CHOCS Heading Ses panneaux latéraux déployables…" at bounding box center [625, 325] width 800 height 199
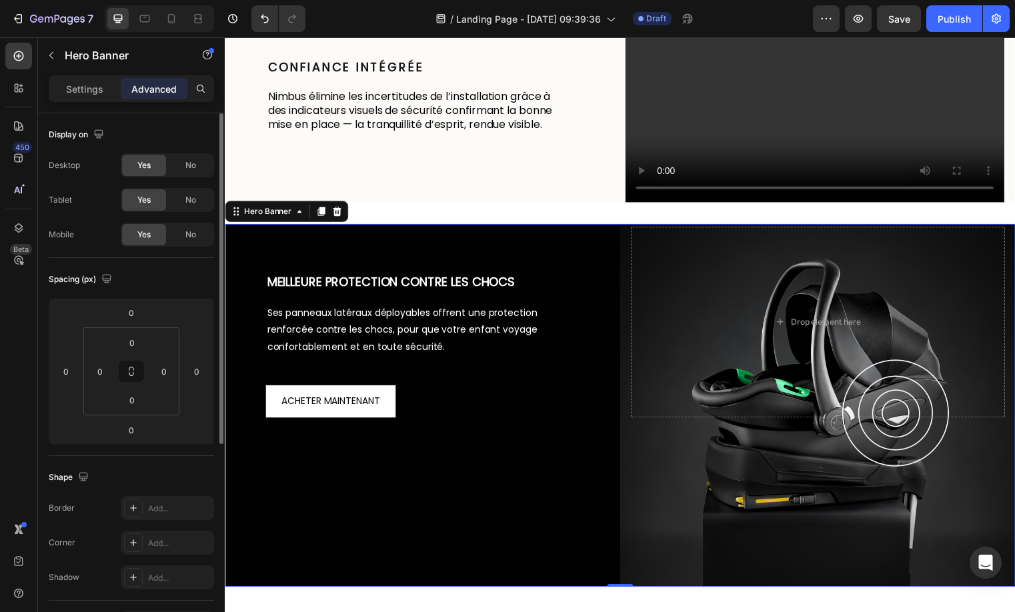
scroll to position [113, 0]
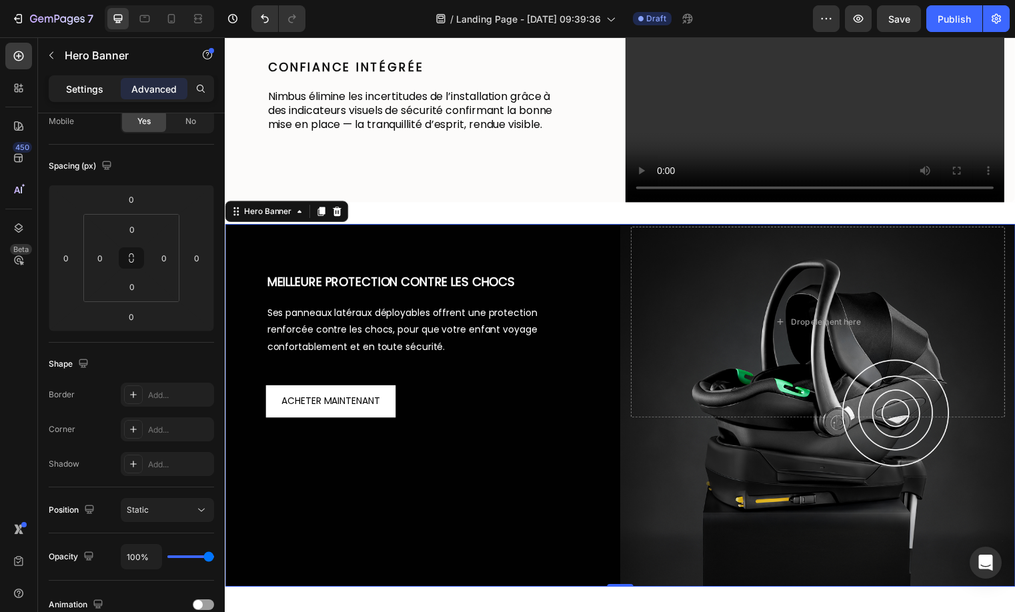
click at [89, 93] on p "Settings" at bounding box center [84, 89] width 37 height 14
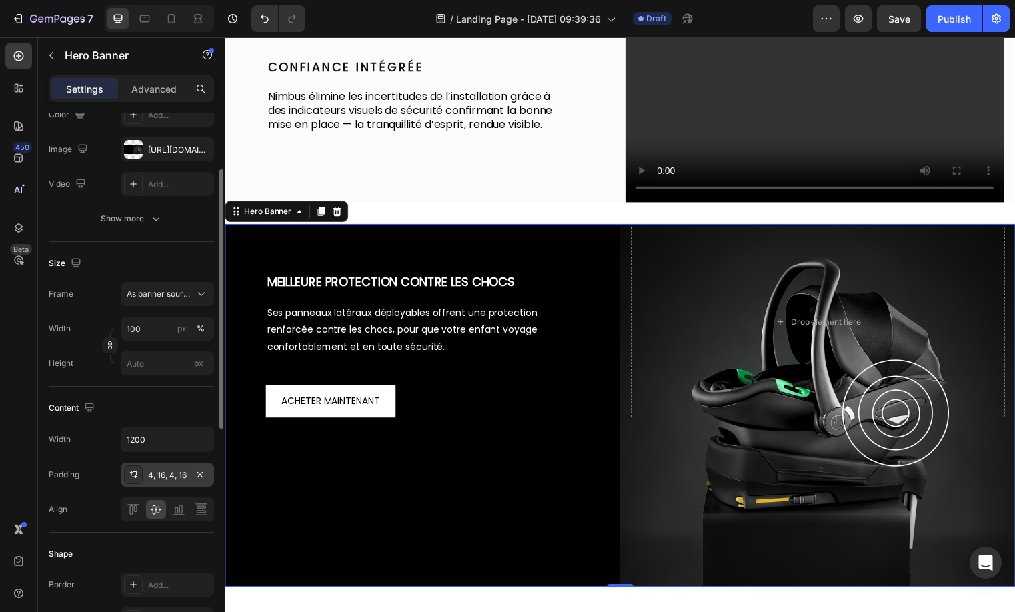
scroll to position [162, 0]
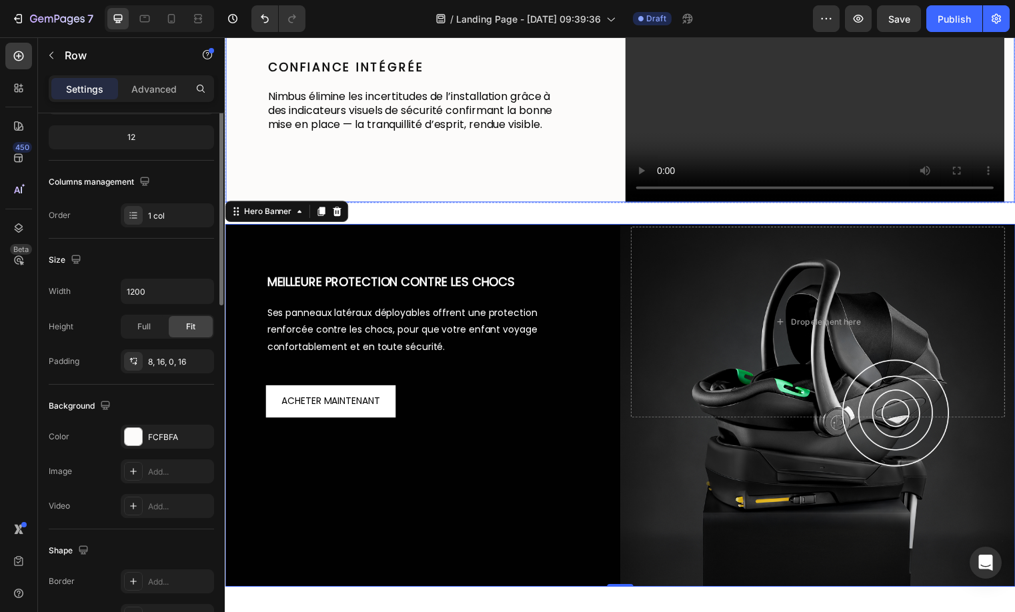
click at [1011, 205] on div "Confiance intégrée Heading Nimbus élimine les incertitudes de l’installation gr…" at bounding box center [625, 105] width 800 height 199
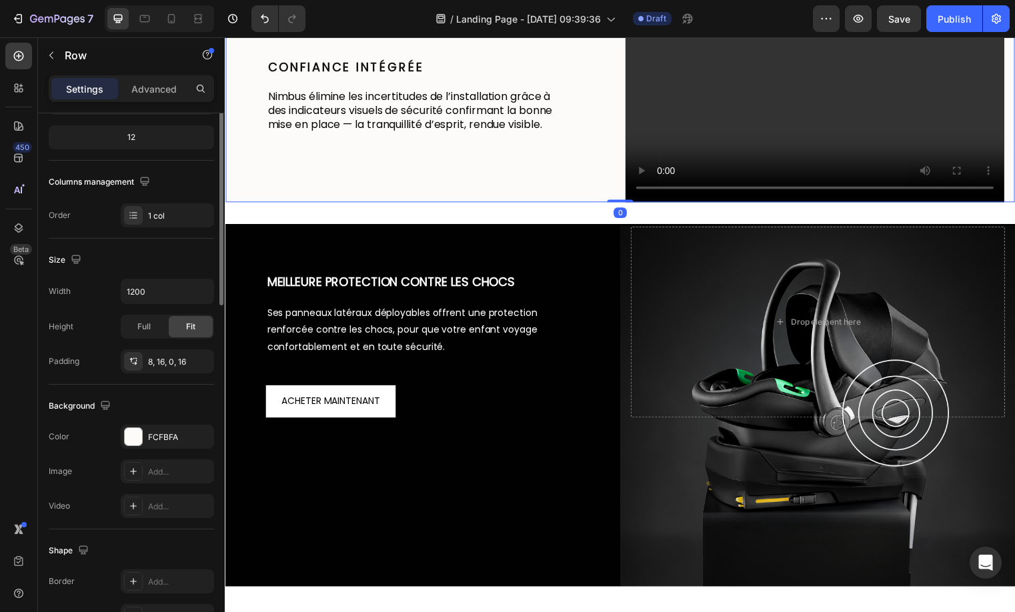
scroll to position [0, 0]
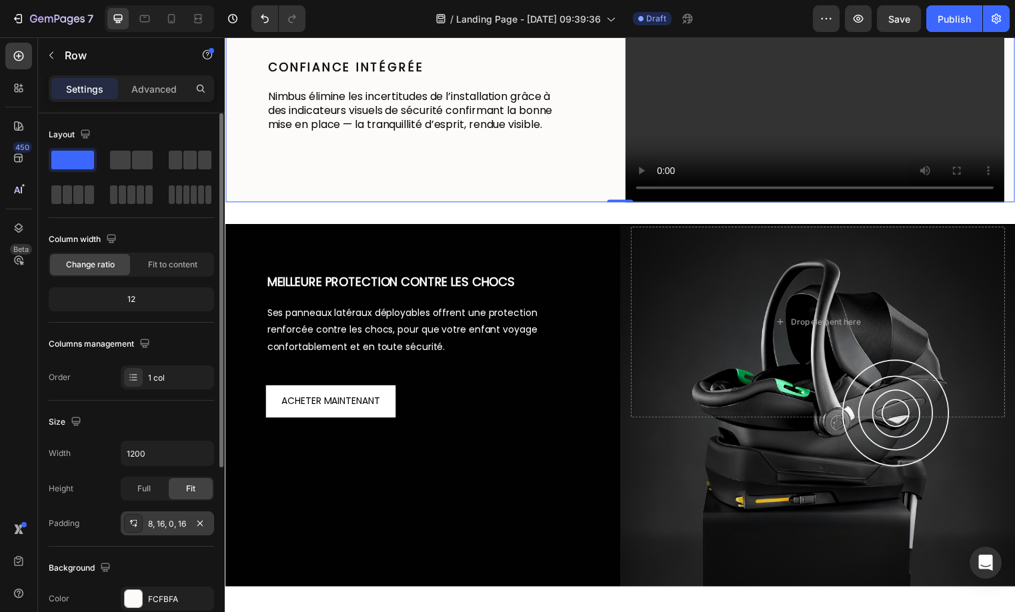
click at [190, 529] on div "8, 16, 0, 16" at bounding box center [167, 523] width 93 height 24
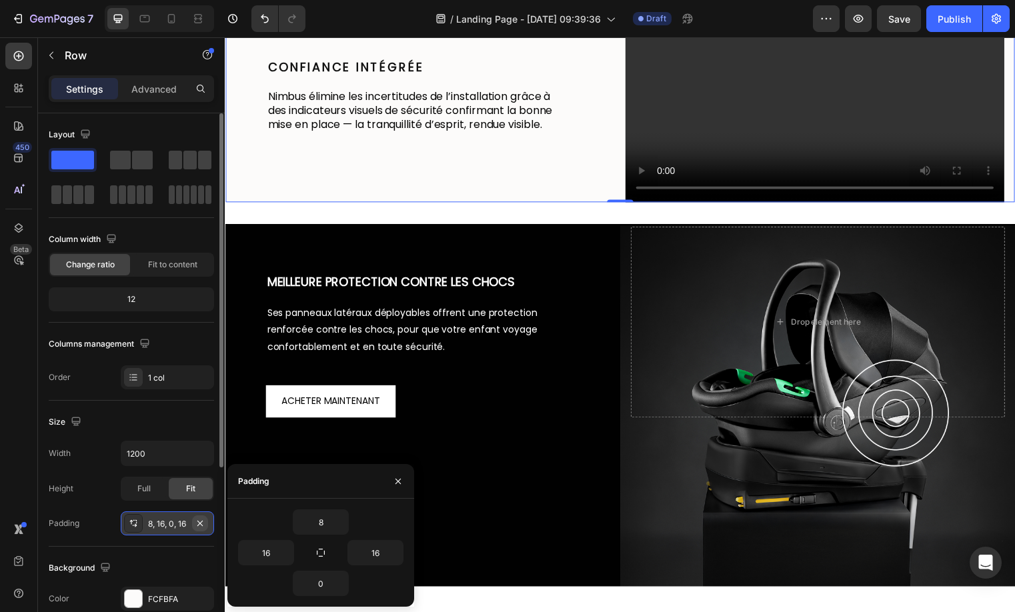
click at [203, 527] on icon "button" at bounding box center [200, 523] width 11 height 11
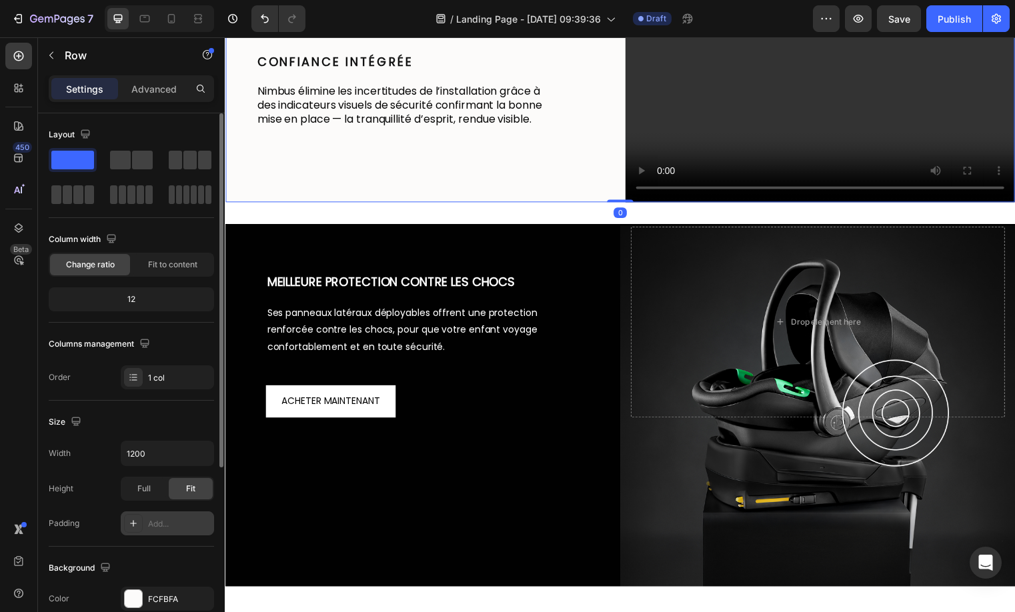
click at [509, 204] on div "Confiance intégrée Heading Nimbus élimine les incertitudes de l’installation gr…" at bounding box center [422, 105] width 394 height 197
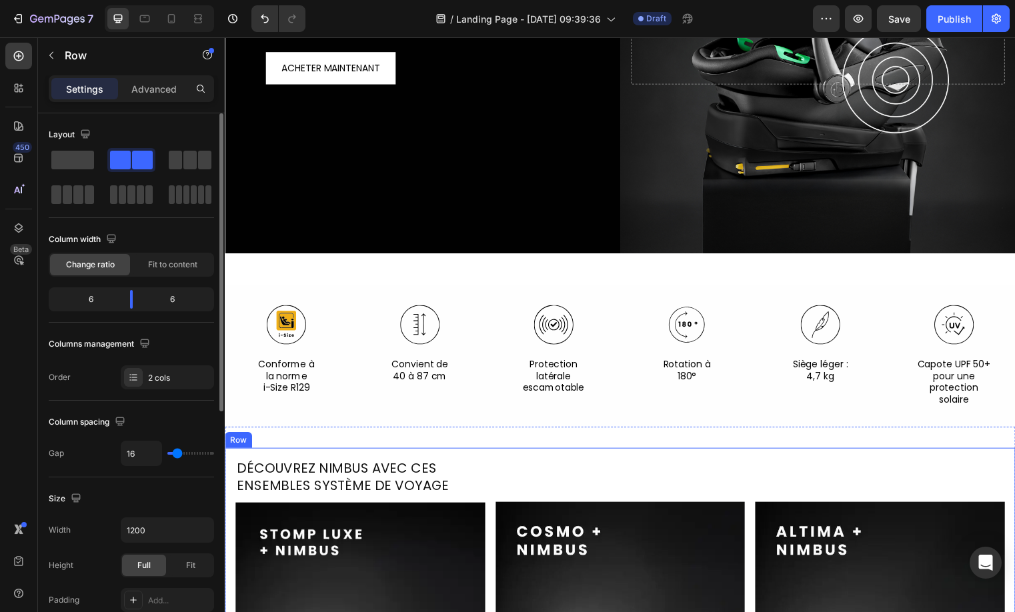
scroll to position [1969, 0]
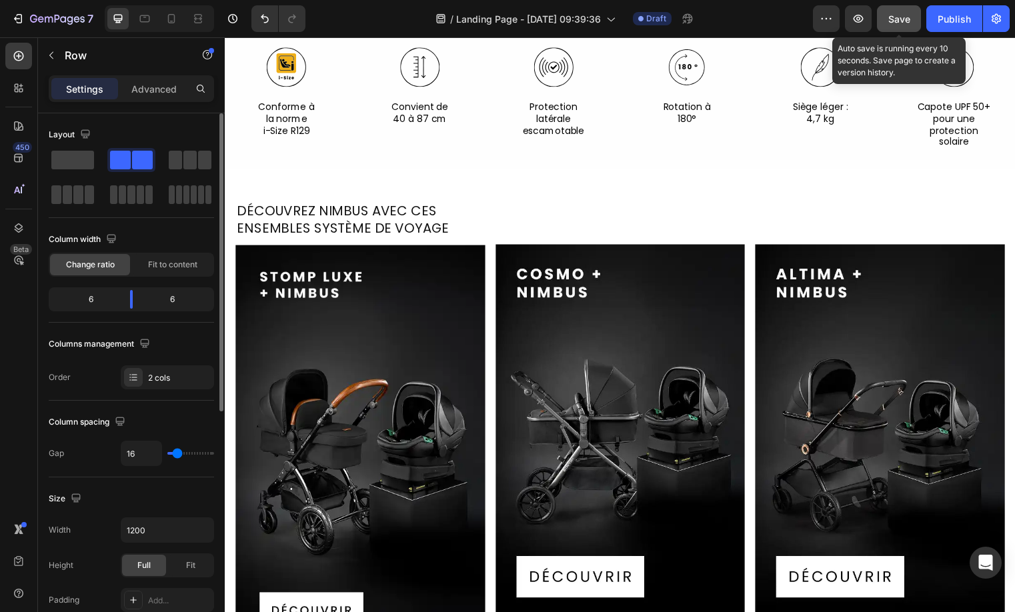
click at [899, 21] on span "Save" at bounding box center [899, 18] width 22 height 11
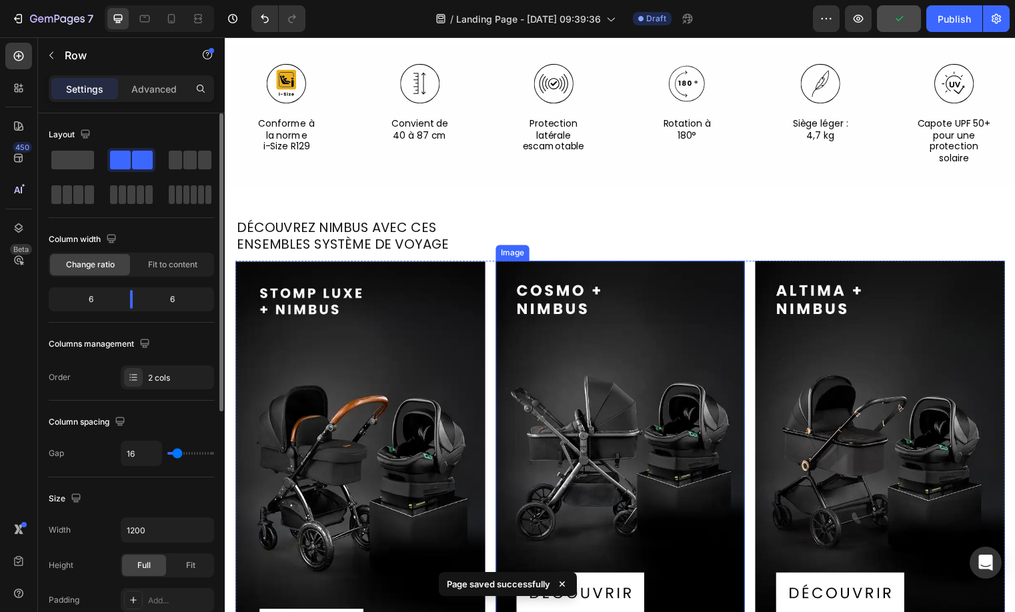
scroll to position [1943, 0]
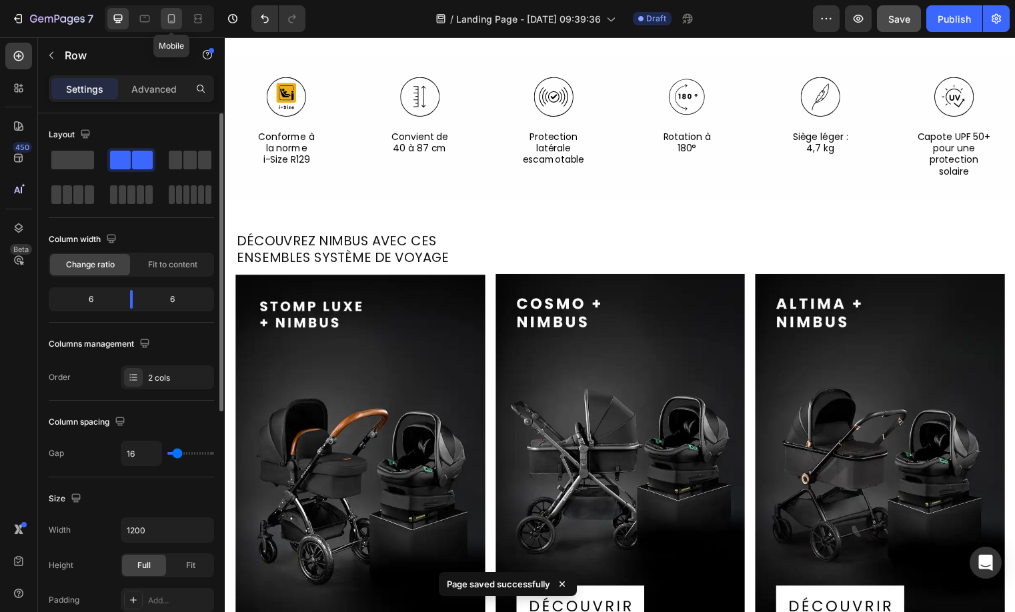
click at [173, 15] on icon at bounding box center [171, 18] width 13 height 13
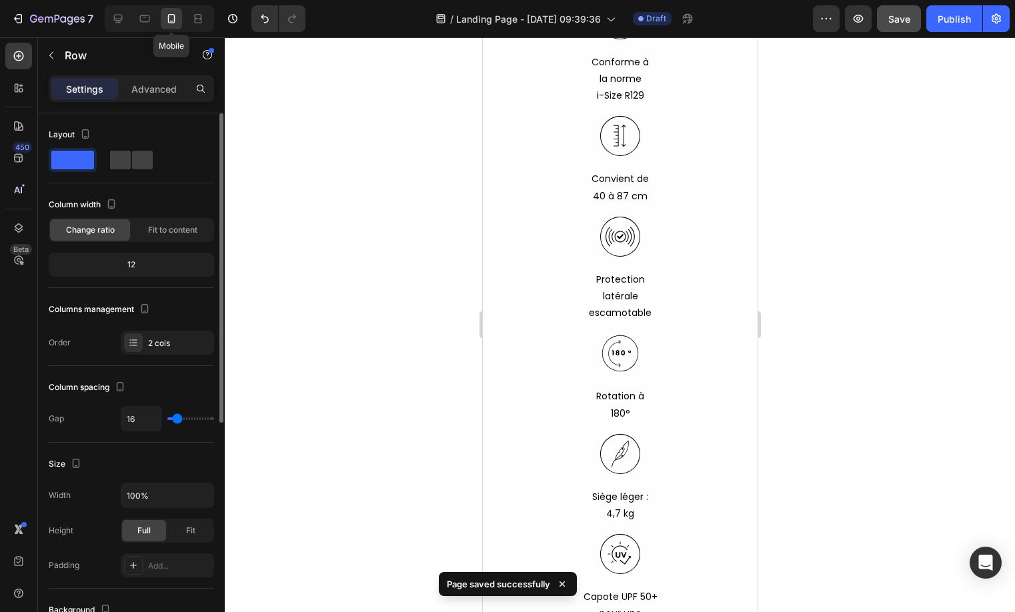
scroll to position [1923, 0]
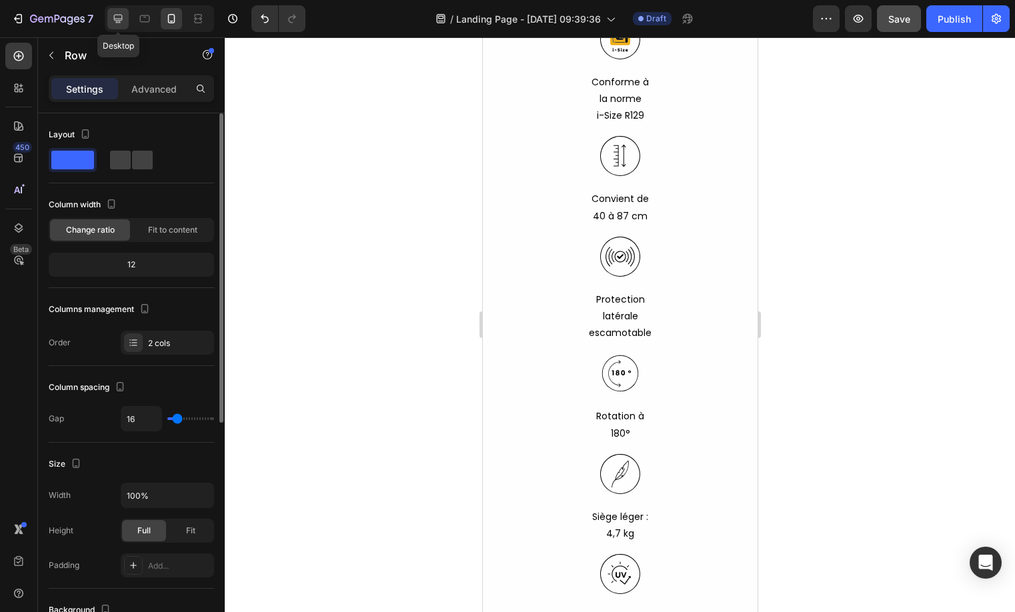
click at [117, 17] on icon at bounding box center [117, 18] width 13 height 13
type input "1200"
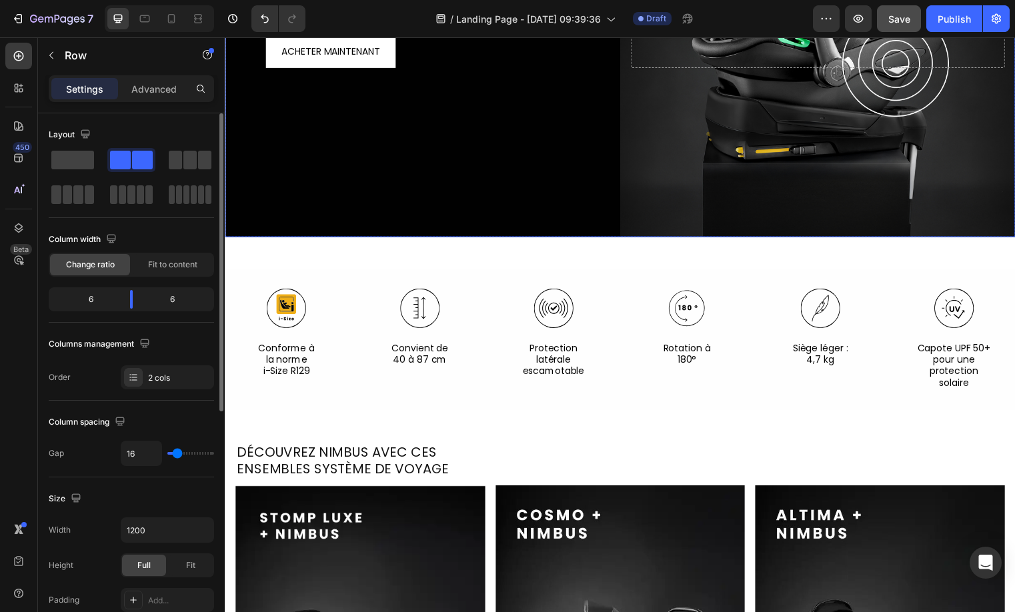
scroll to position [1714, 0]
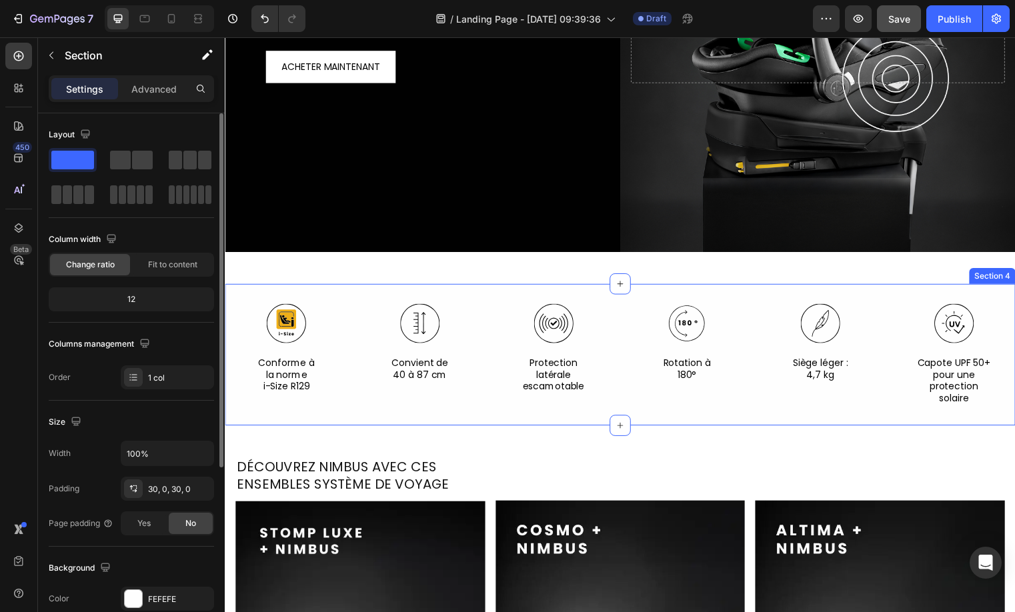
click at [449, 287] on div "Icon Conforme à la norme i-Size R129 Text Block Icon Convient de 40 à 87 cm Tex…" at bounding box center [625, 359] width 800 height 144
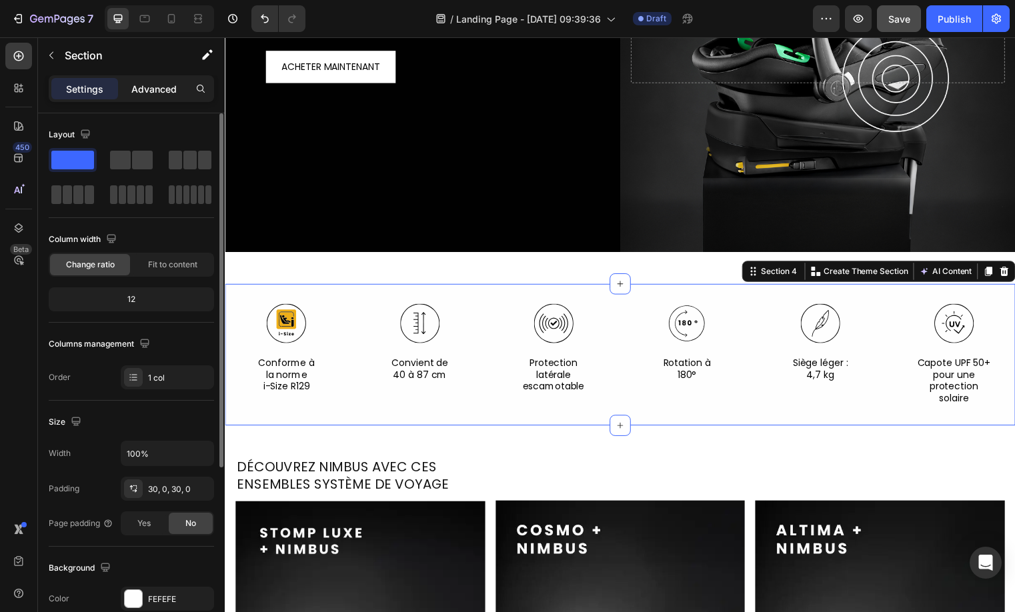
click at [173, 89] on p "Advanced" at bounding box center [153, 89] width 45 height 14
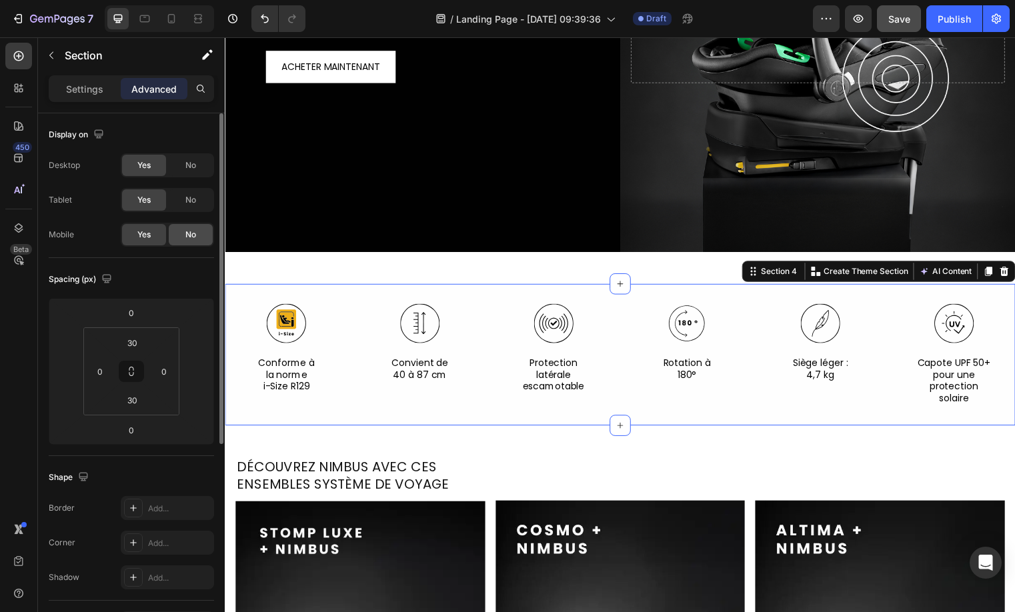
click at [197, 237] on div "No" at bounding box center [191, 234] width 44 height 21
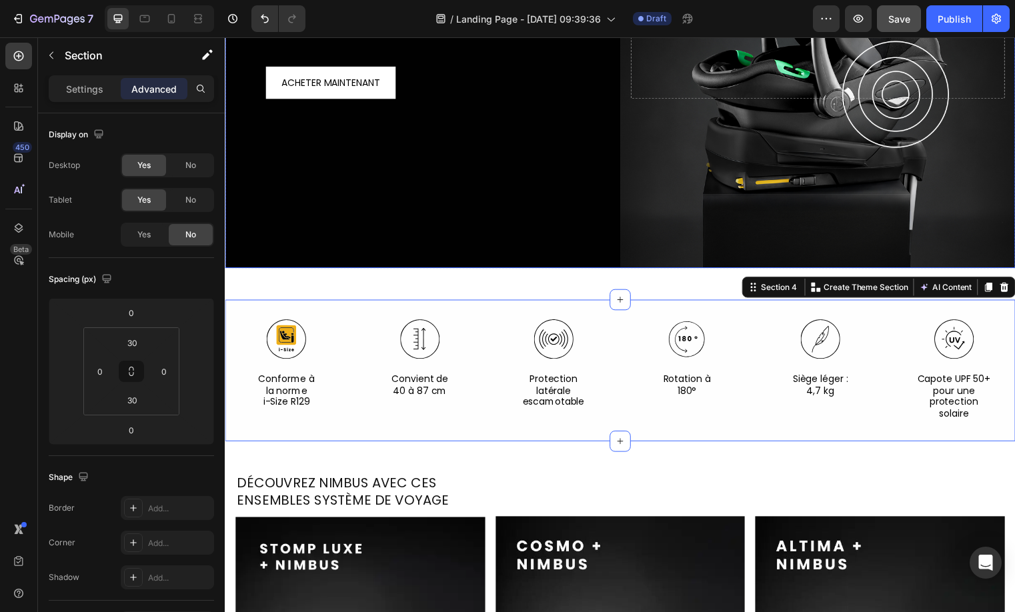
scroll to position [1447, 0]
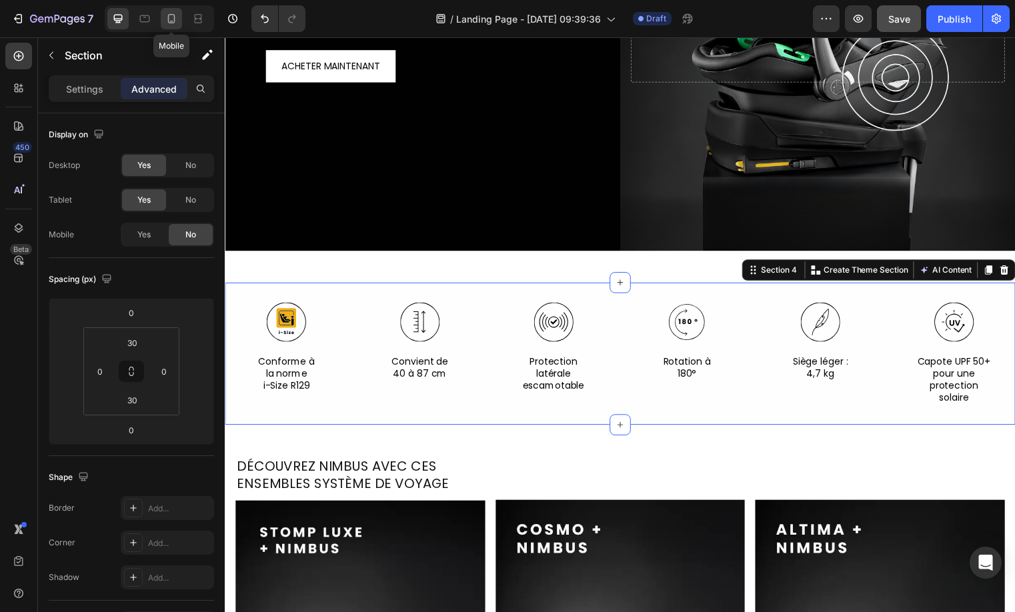
click at [179, 21] on div at bounding box center [171, 18] width 21 height 21
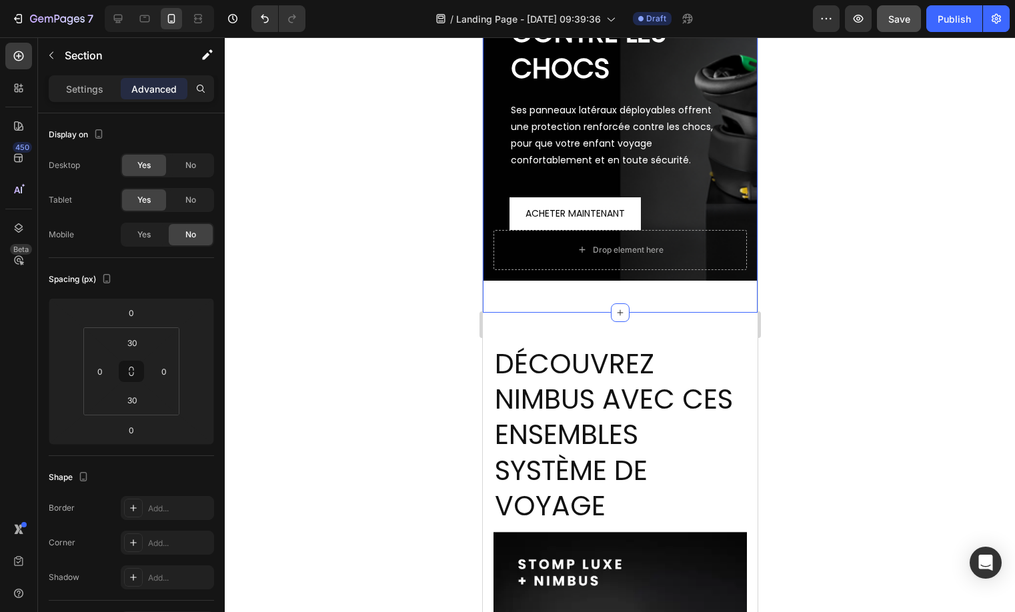
scroll to position [1401, 0]
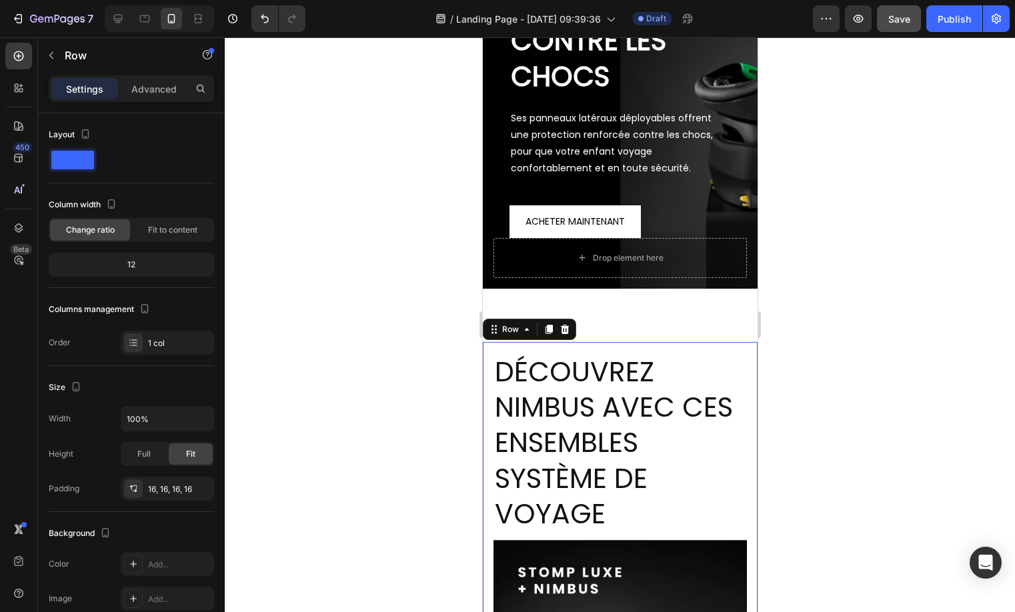
click at [166, 91] on p "Advanced" at bounding box center [153, 89] width 45 height 14
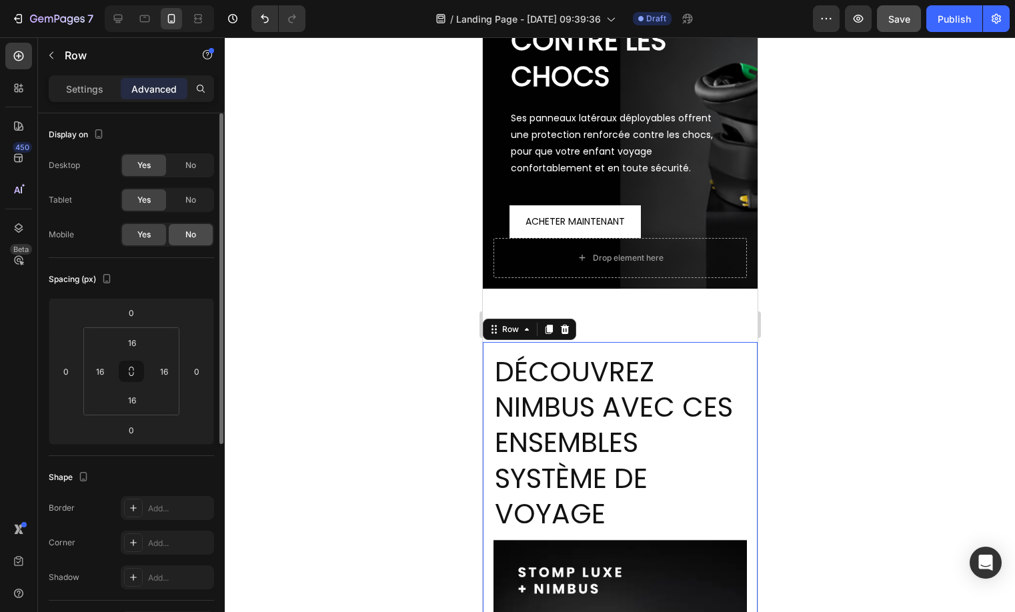
click at [184, 233] on div "No" at bounding box center [191, 234] width 44 height 21
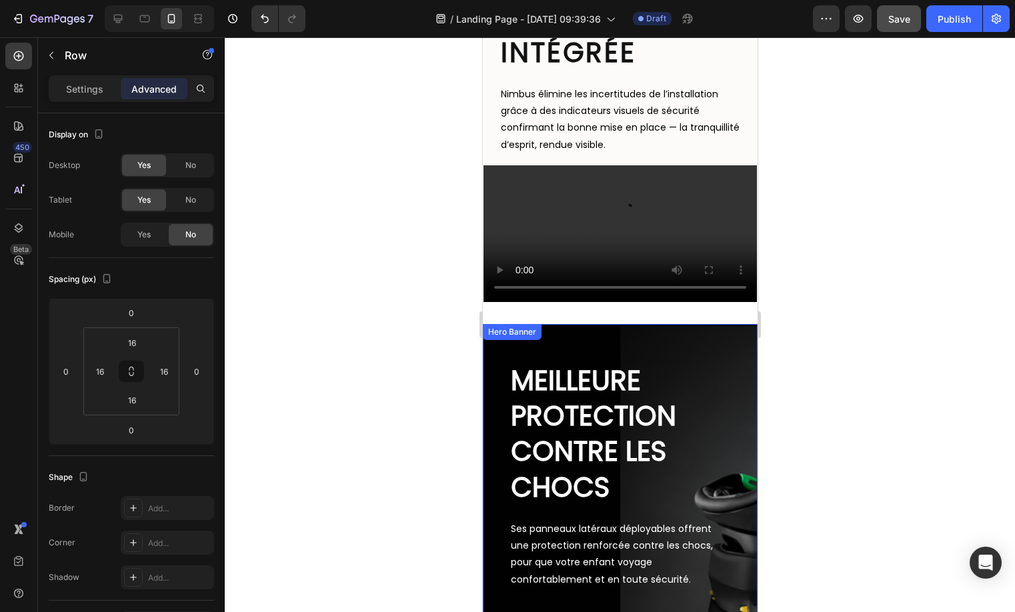
scroll to position [1160, 0]
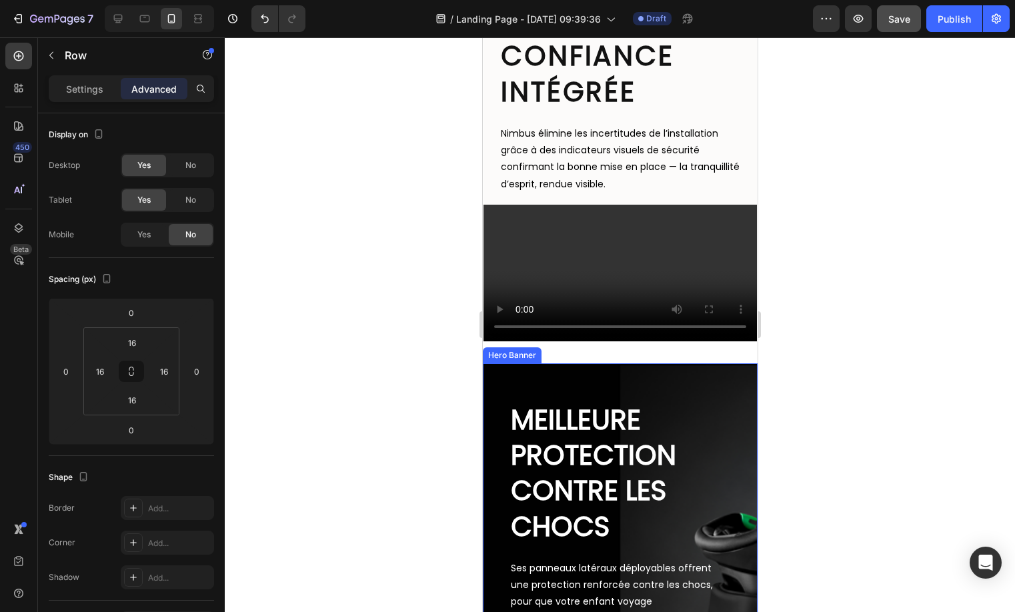
click at [681, 497] on div "MEILLEURE PROTECTION CONTRE LES CHOCS Heading Ses panneaux latéraux déployables…" at bounding box center [619, 550] width 275 height 375
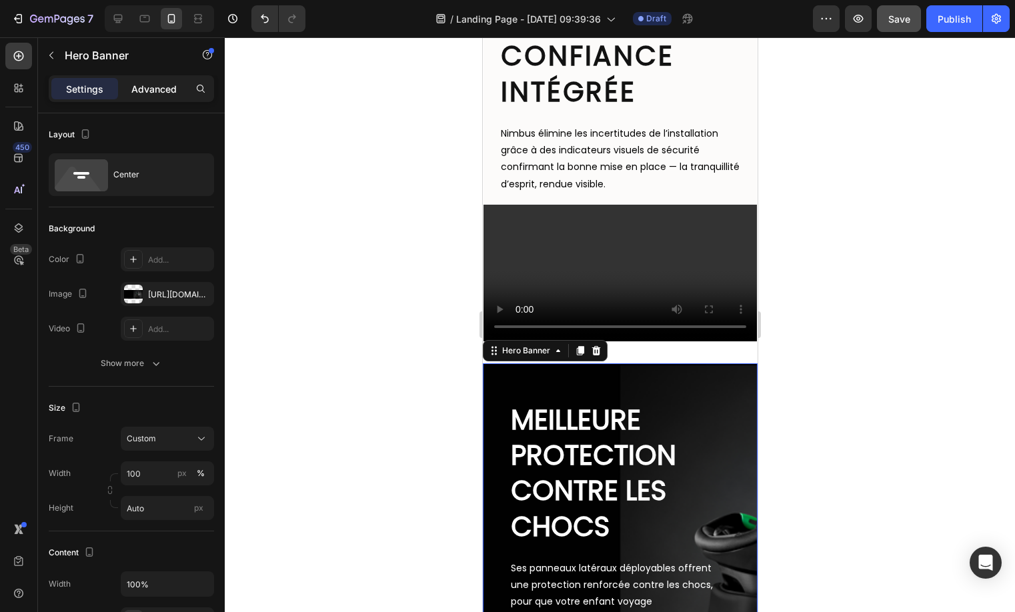
click at [155, 94] on p "Advanced" at bounding box center [153, 89] width 45 height 14
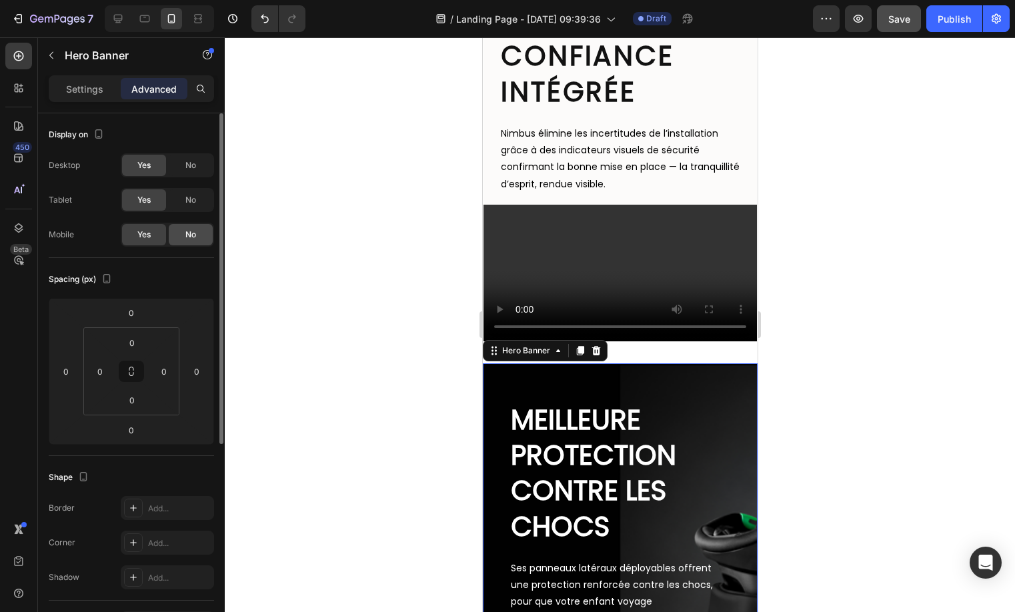
click at [193, 237] on span "No" at bounding box center [190, 235] width 11 height 12
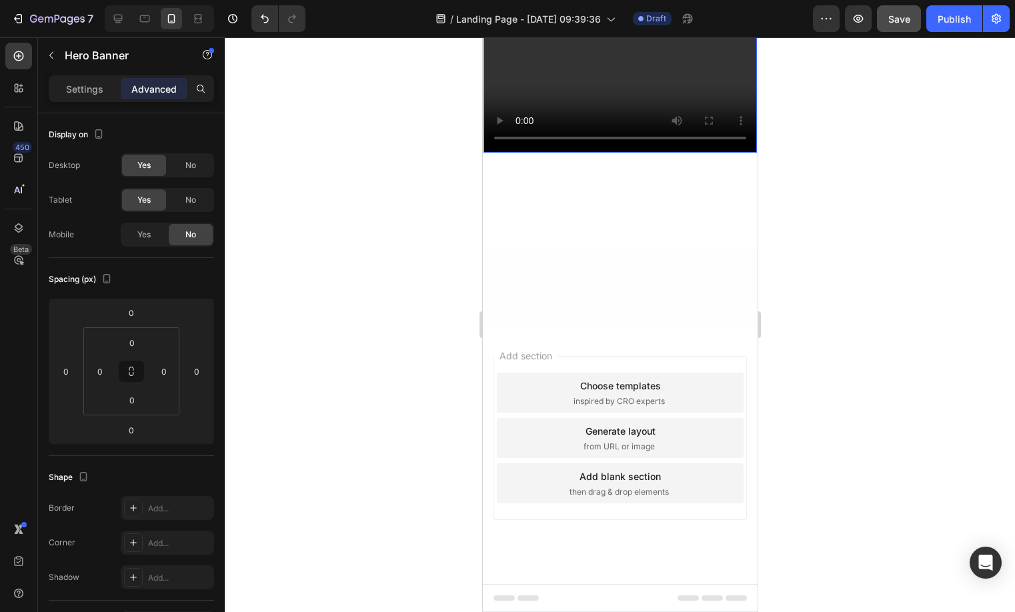
scroll to position [692, 0]
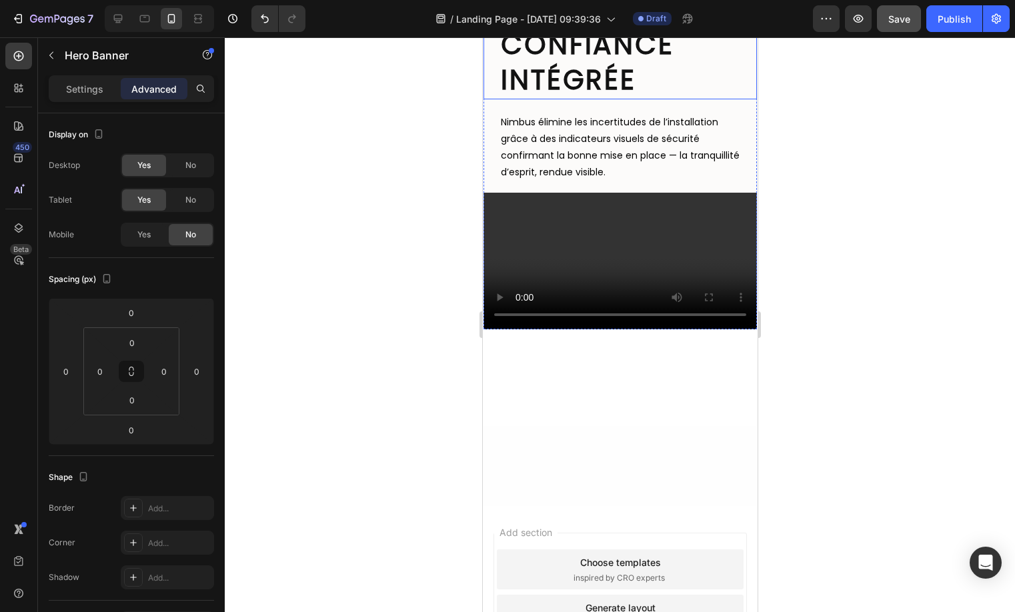
click at [697, 99] on div "Confiance intégrée Heading" at bounding box center [619, 49] width 273 height 101
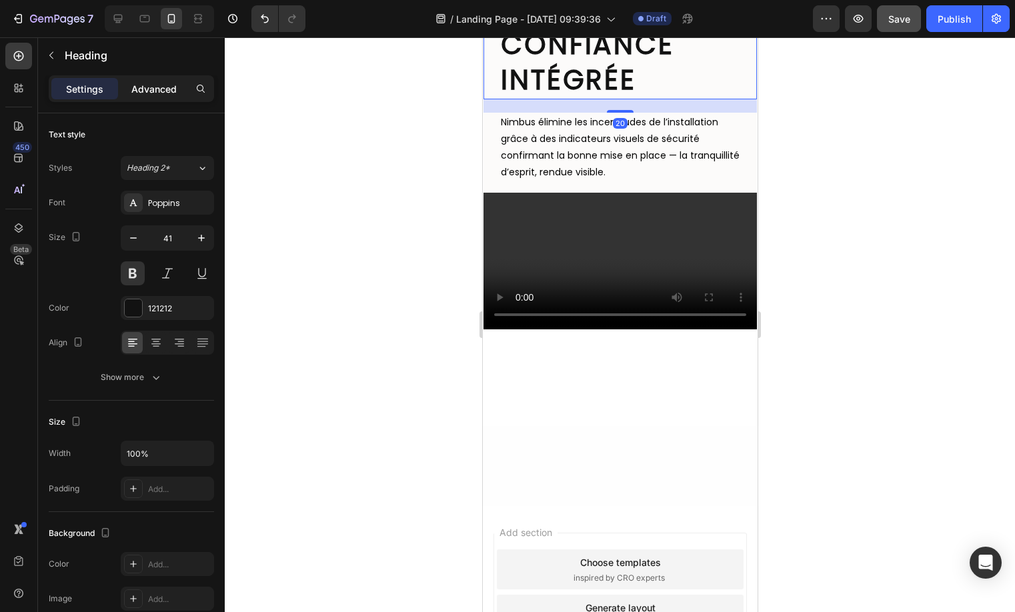
click at [159, 91] on p "Advanced" at bounding box center [153, 89] width 45 height 14
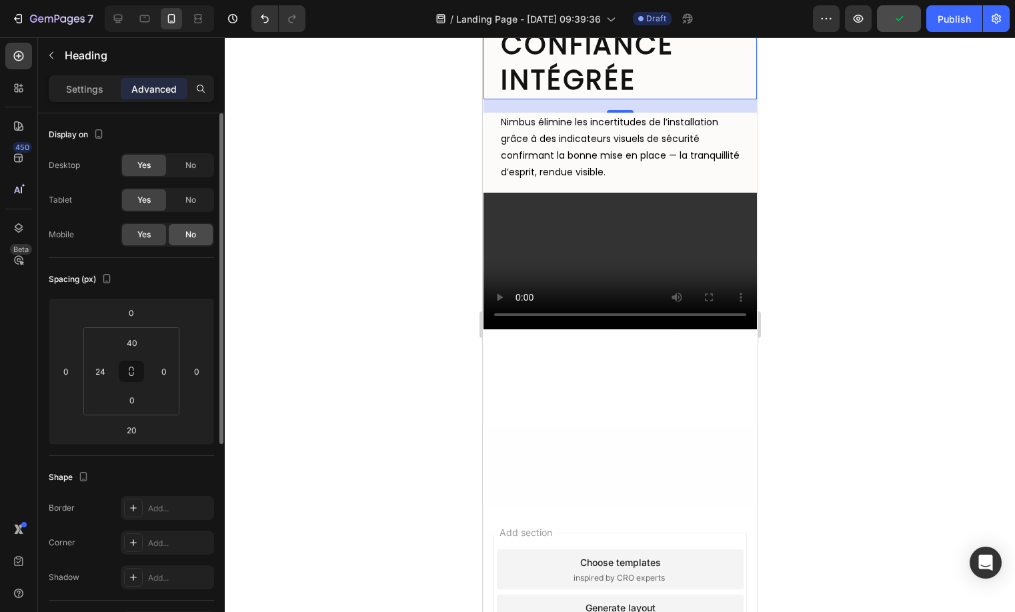
click at [195, 243] on div "No" at bounding box center [191, 234] width 44 height 21
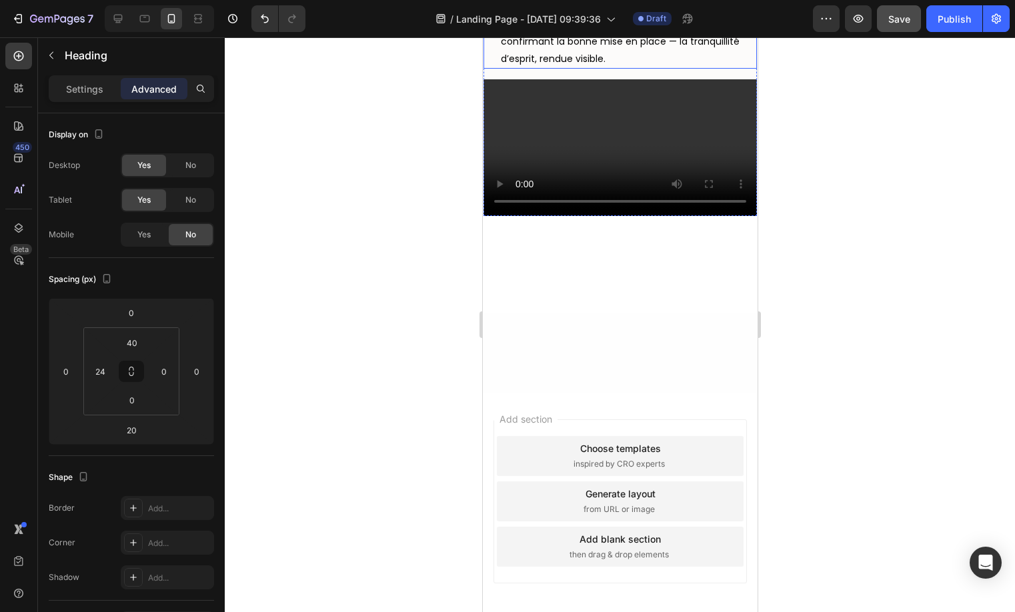
click at [733, 69] on div "Nimbus élimine les incertitudes de l’installation grâce à des indicateurs visue…" at bounding box center [619, 34] width 273 height 70
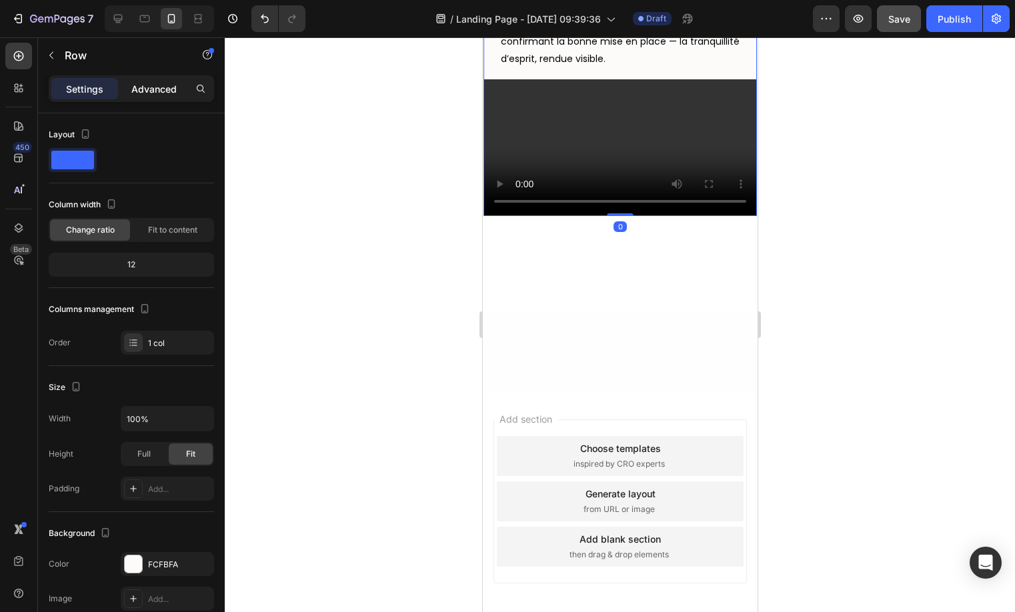
click at [169, 83] on p "Advanced" at bounding box center [153, 89] width 45 height 14
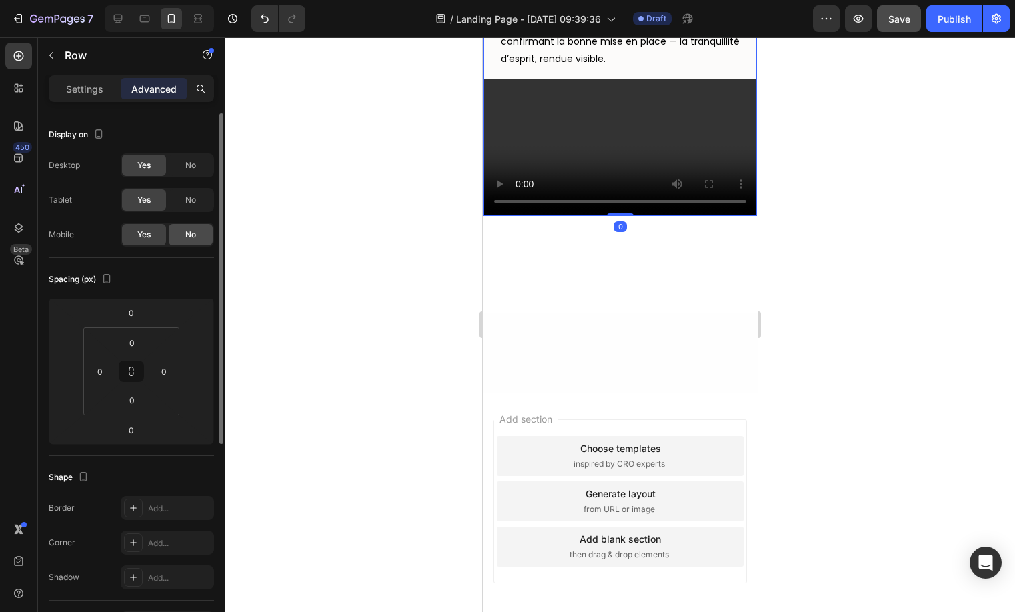
click at [190, 245] on div "No" at bounding box center [191, 234] width 44 height 21
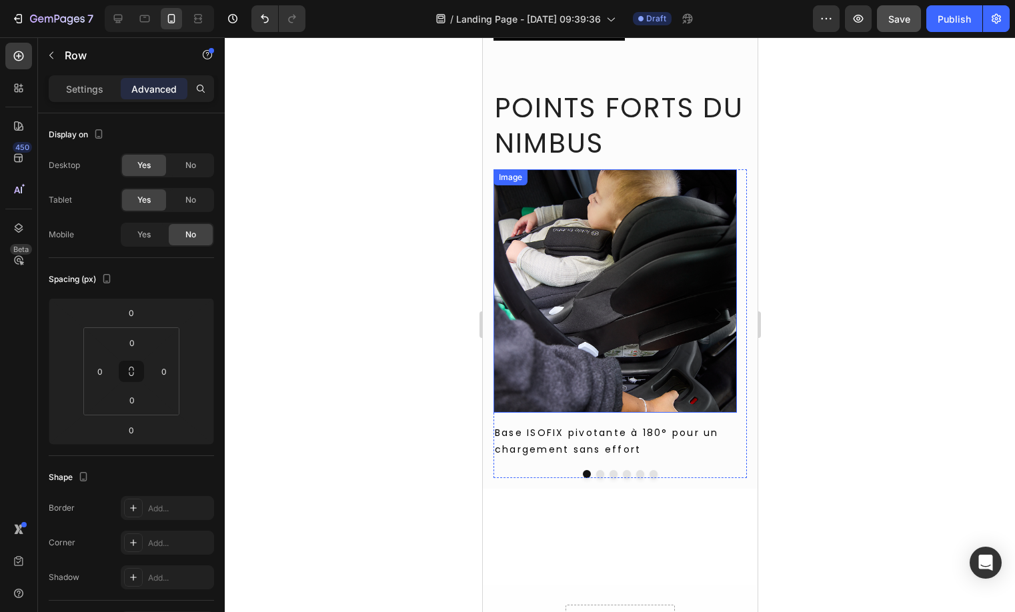
scroll to position [341, 0]
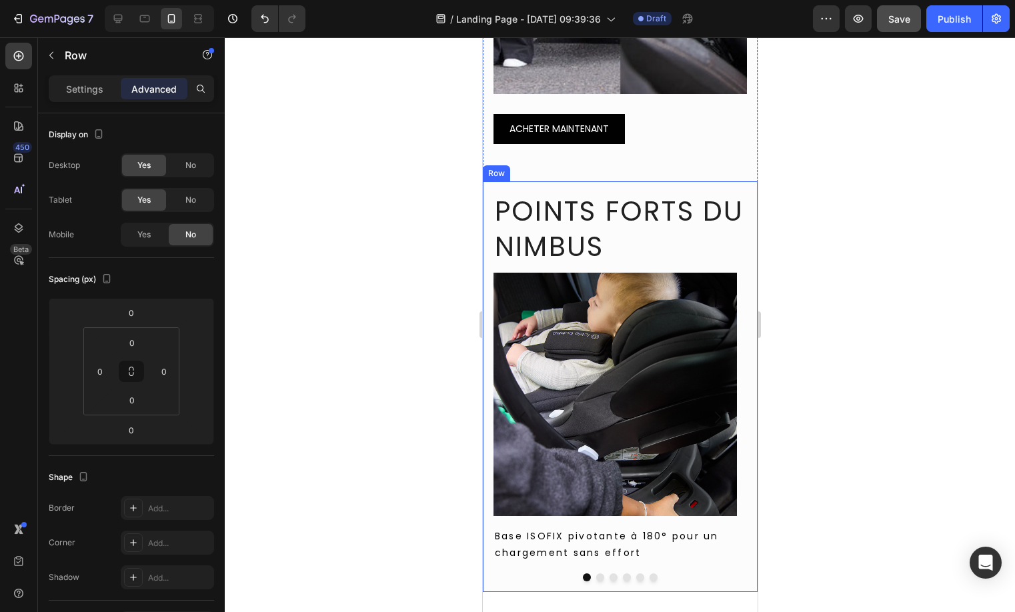
click at [737, 184] on div "Points forts du Nimbus Heading Image Base ISOFIX pivotante à 180° pour un charg…" at bounding box center [619, 386] width 275 height 411
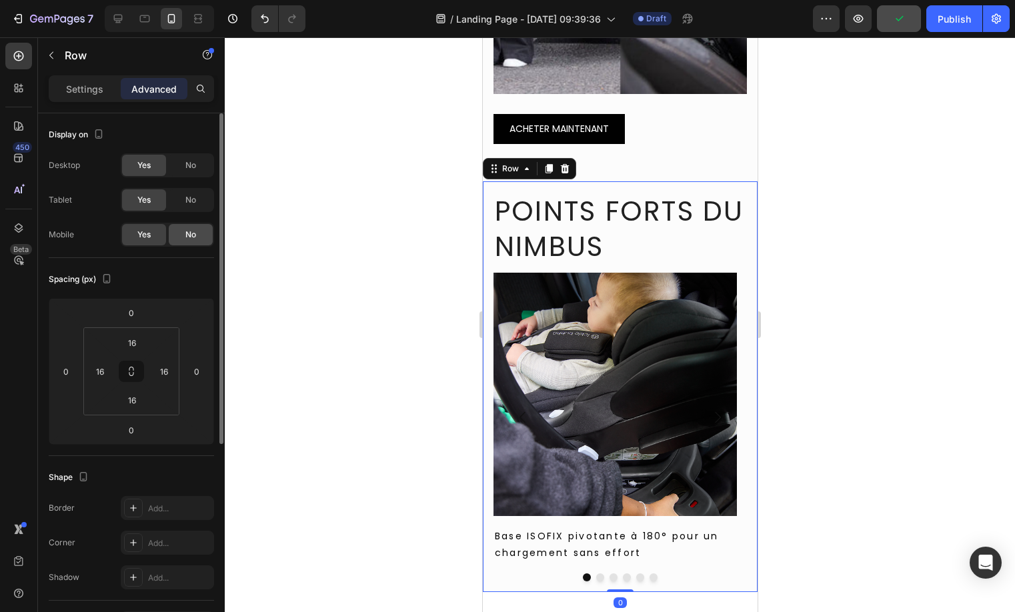
click at [196, 233] on div "No" at bounding box center [191, 234] width 44 height 21
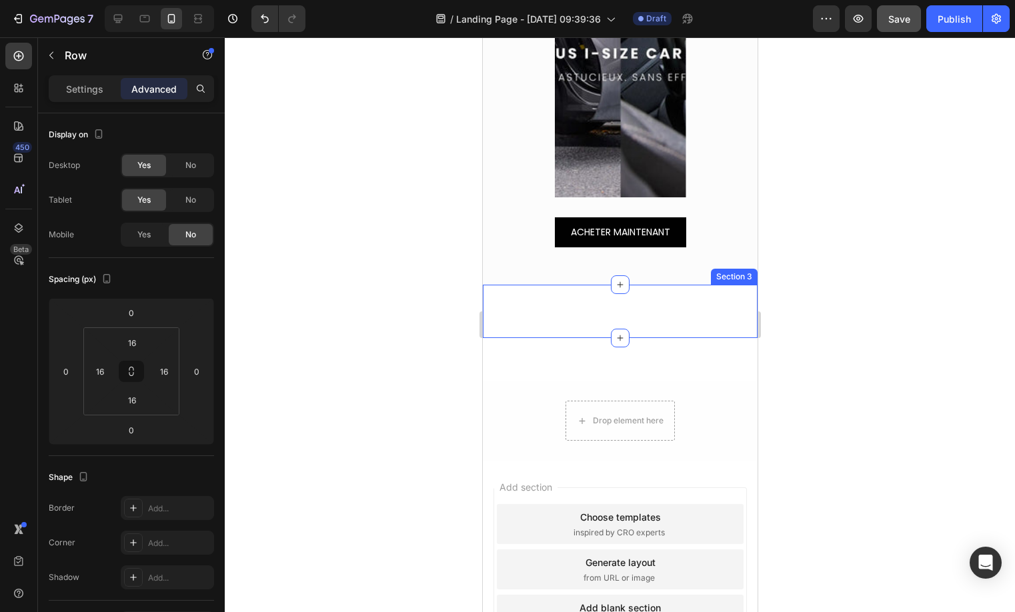
scroll to position [0, 0]
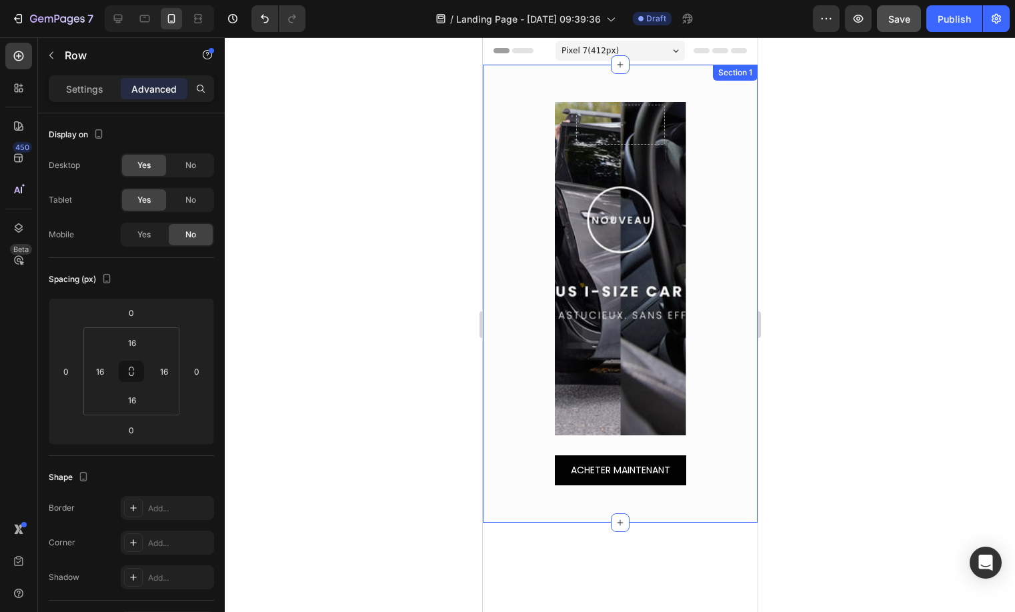
click at [711, 178] on div "Row Hero Banner Que ce soit en déplacement ou en voiture, le Nimbus simplifie l…" at bounding box center [619, 306] width 275 height 431
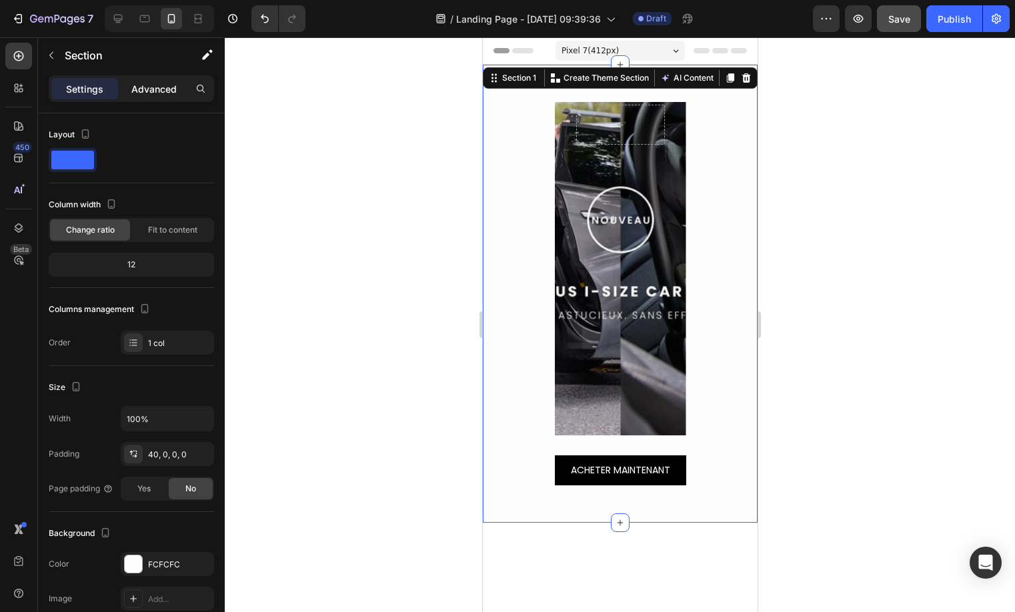
click at [169, 97] on div "Advanced" at bounding box center [154, 88] width 67 height 21
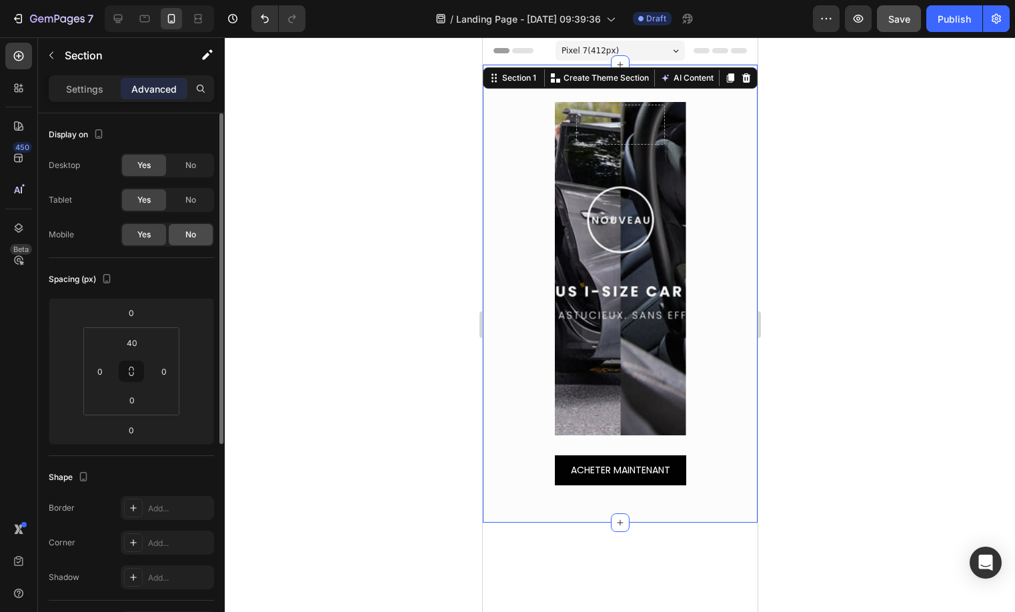
click at [171, 230] on div "No" at bounding box center [191, 234] width 44 height 21
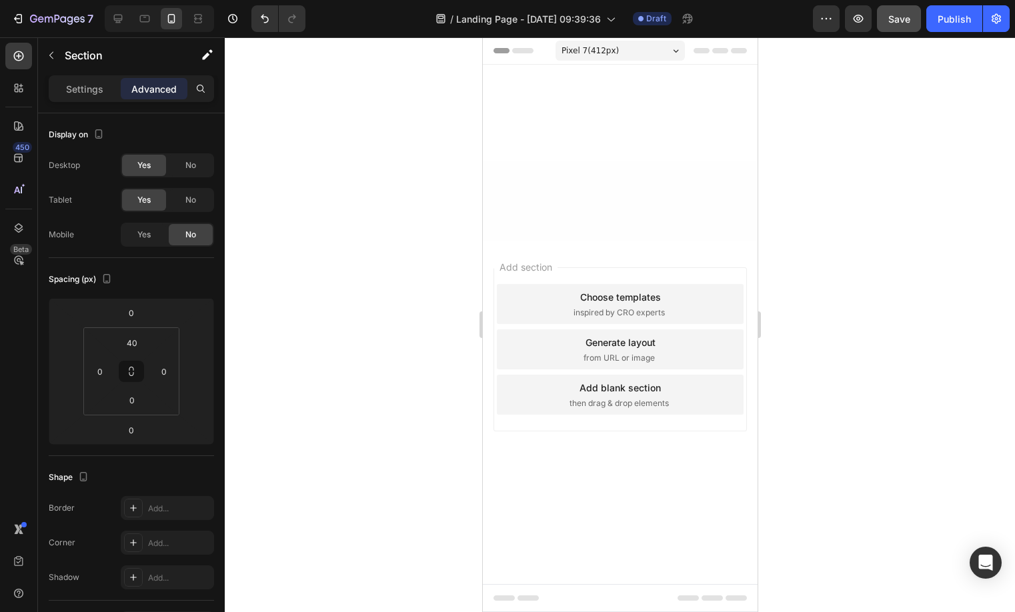
click at [591, 385] on div "Add blank section" at bounding box center [619, 388] width 81 height 14
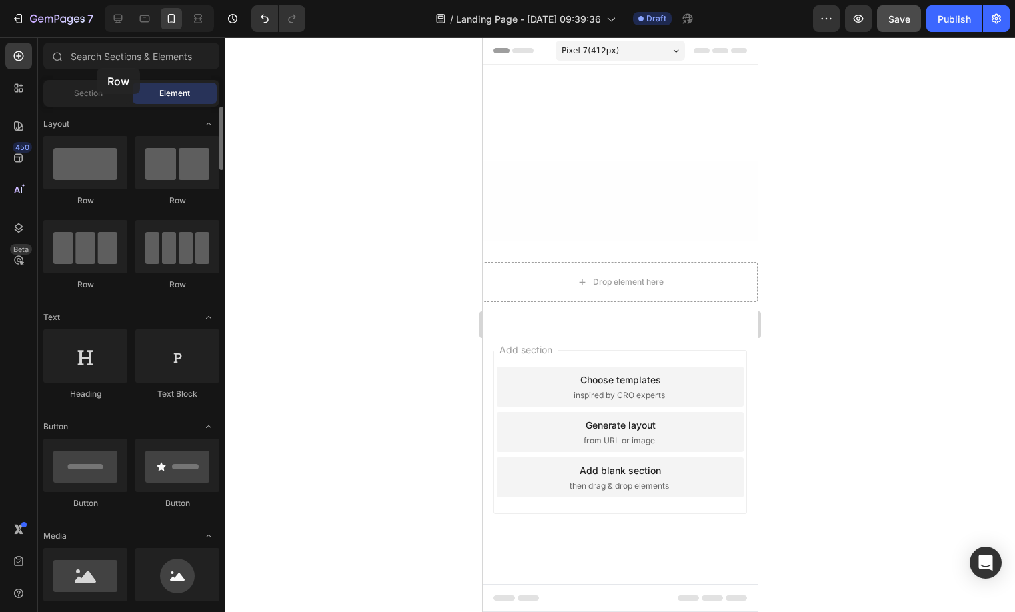
drag, startPoint x: 91, startPoint y: 170, endPoint x: 64, endPoint y: 109, distance: 66.3
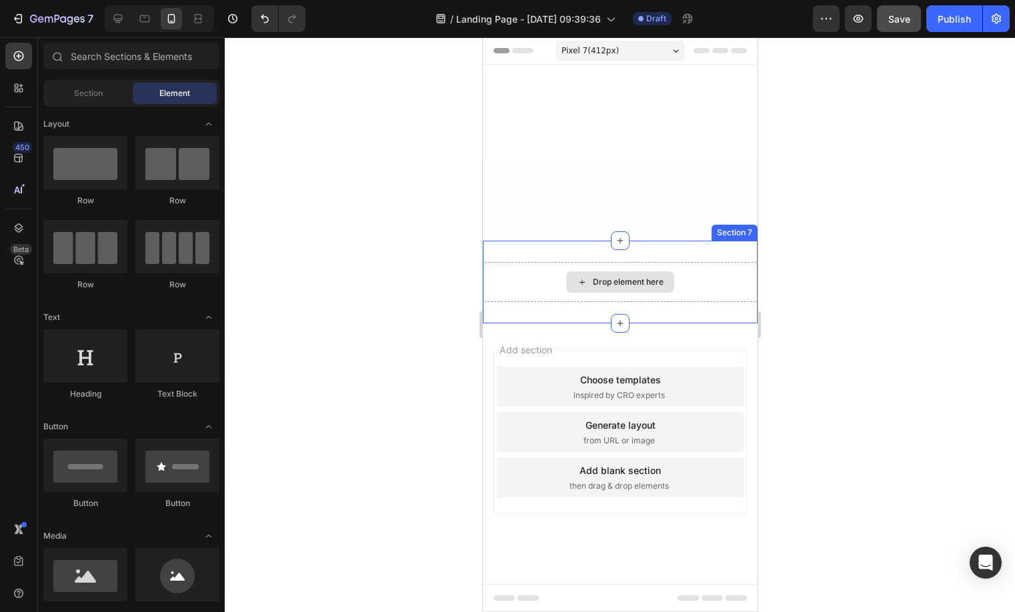
click at [717, 277] on div "Drop element here" at bounding box center [619, 282] width 275 height 40
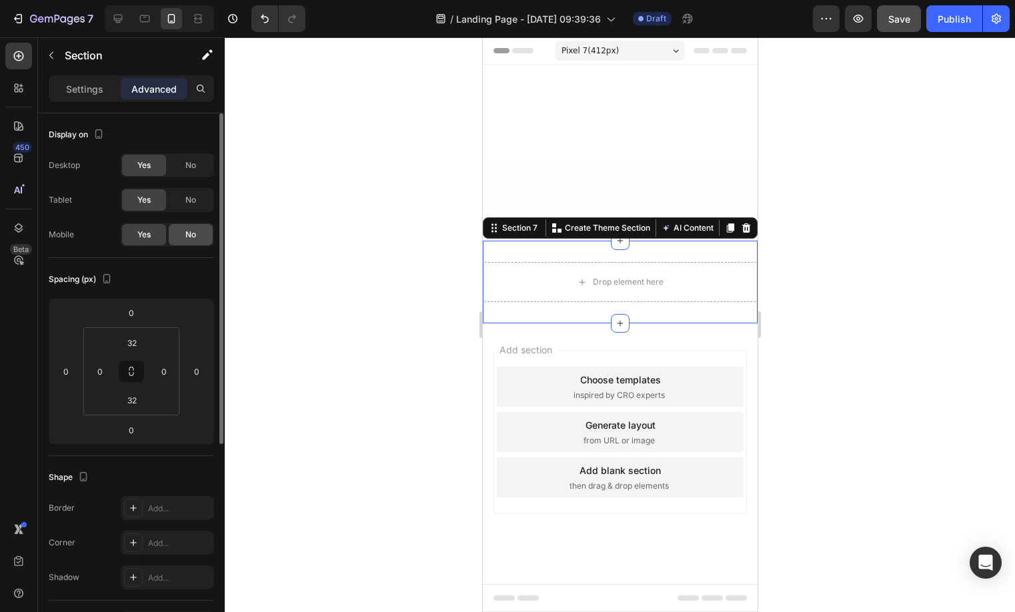
click at [190, 231] on span "No" at bounding box center [190, 235] width 11 height 12
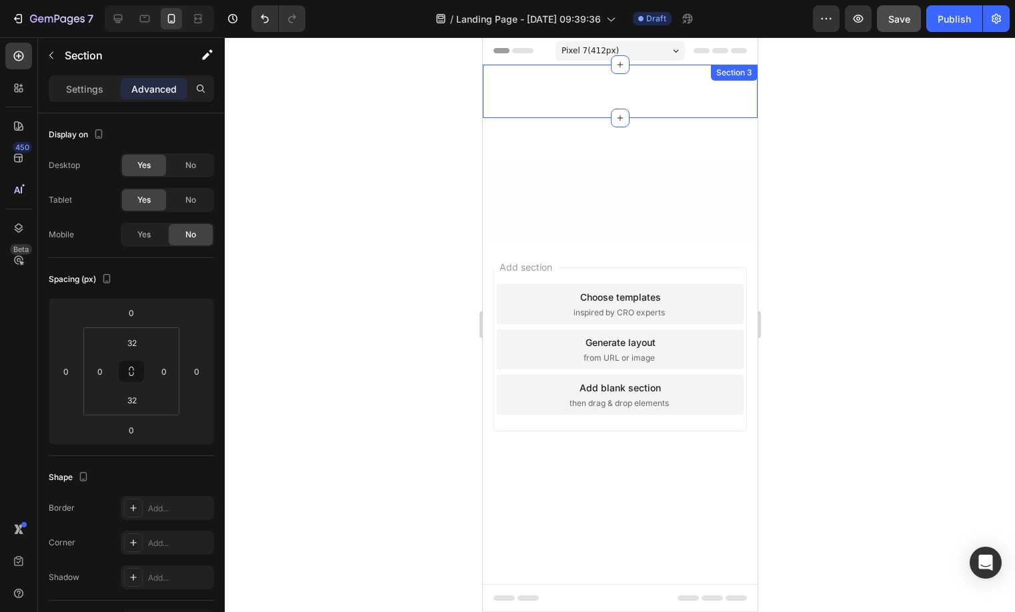
click at [661, 81] on div "MEILLEURE PROTECTION CONTRE LES CHOCS Heading Ses panneaux latéraux déployables…" at bounding box center [619, 91] width 275 height 53
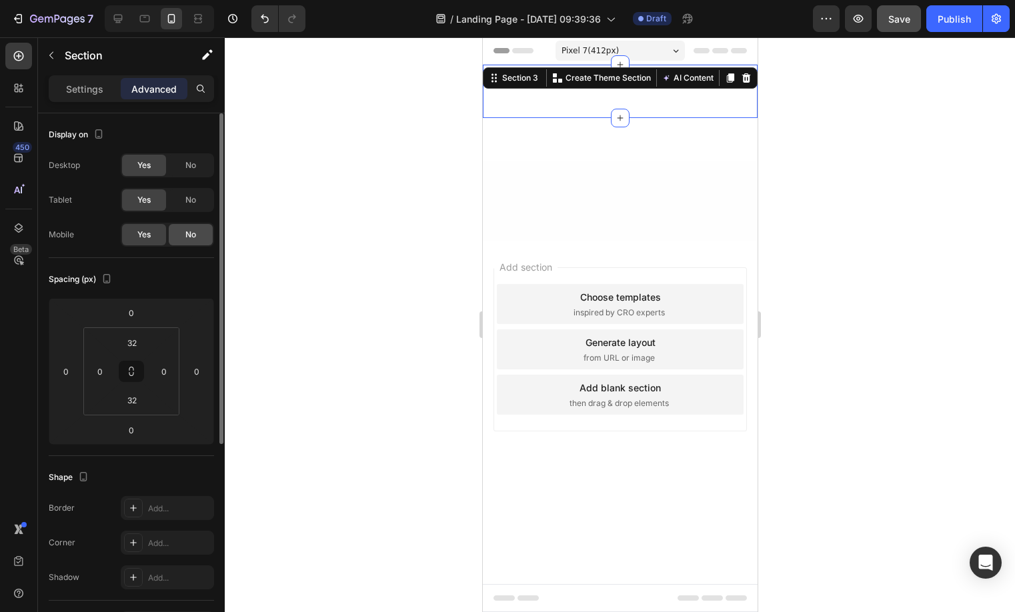
click at [175, 229] on div "No" at bounding box center [191, 234] width 44 height 21
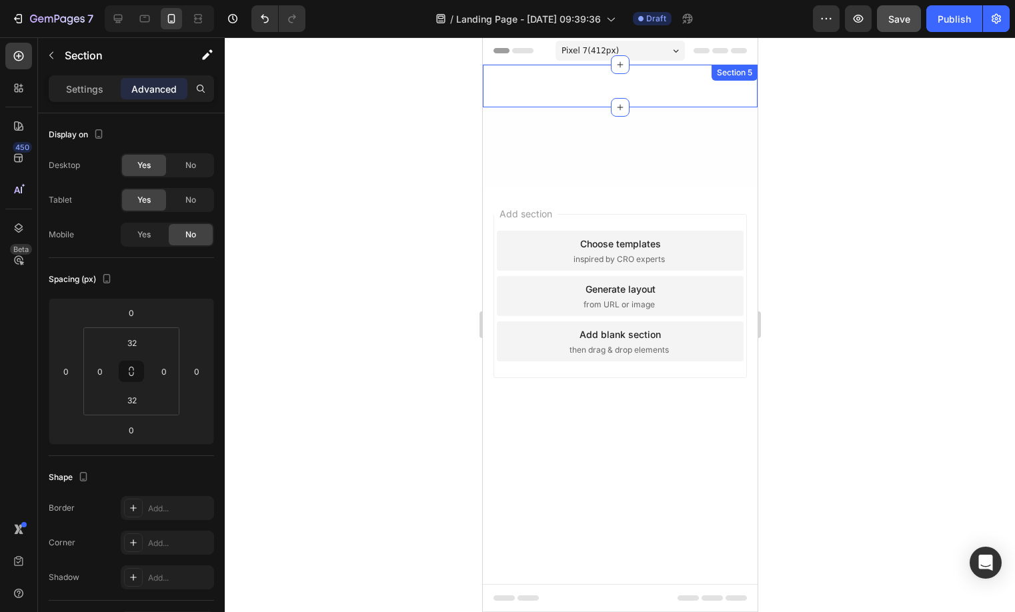
click at [708, 68] on div "Découvrez Nimbus avec ces ensembles système de voyage Heading Image Image Image…" at bounding box center [619, 86] width 275 height 43
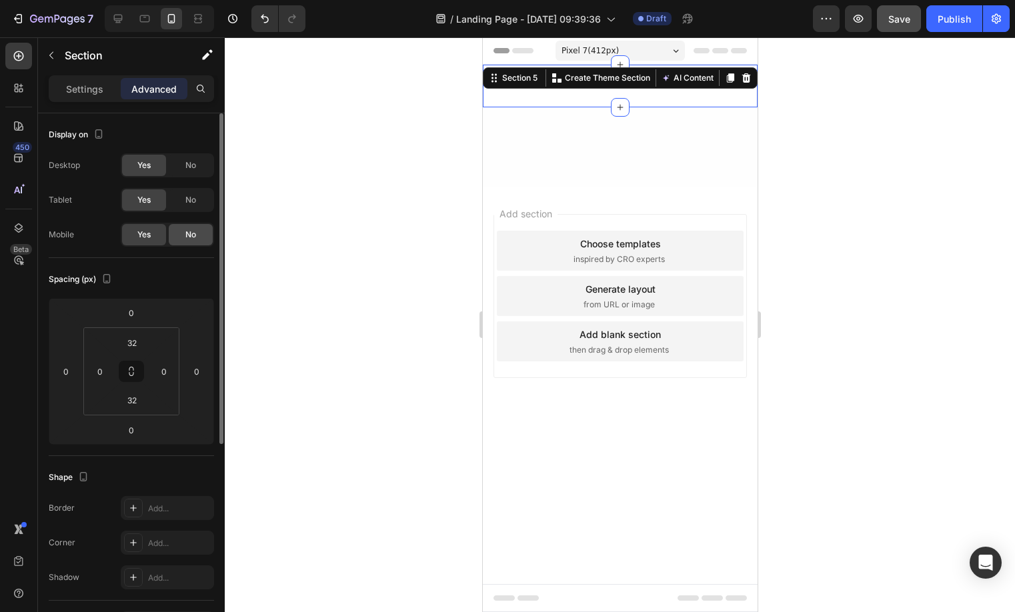
click at [195, 239] on span "No" at bounding box center [190, 235] width 11 height 12
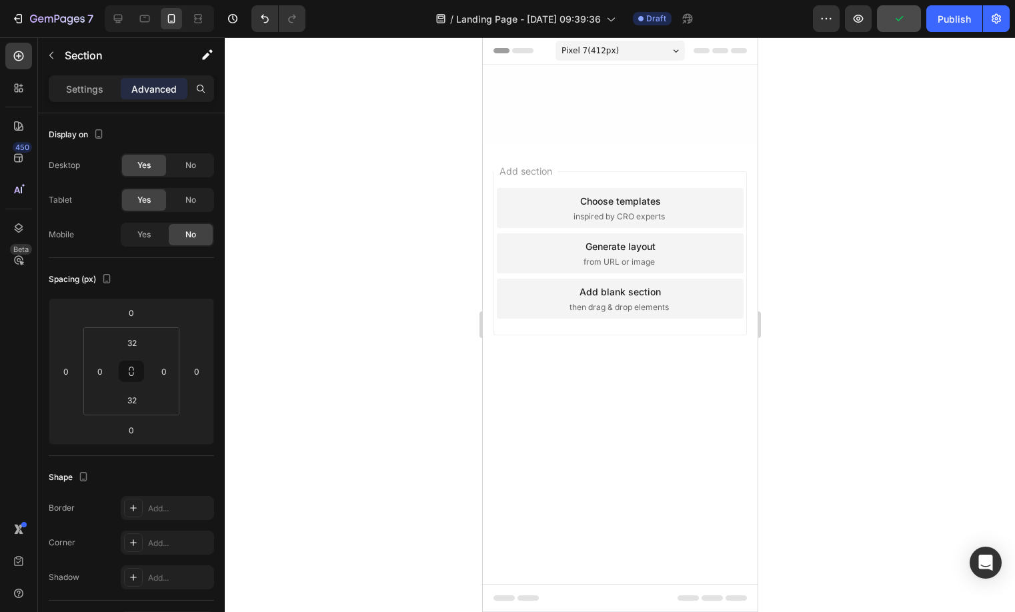
click at [666, 100] on div at bounding box center [619, 105] width 275 height 40
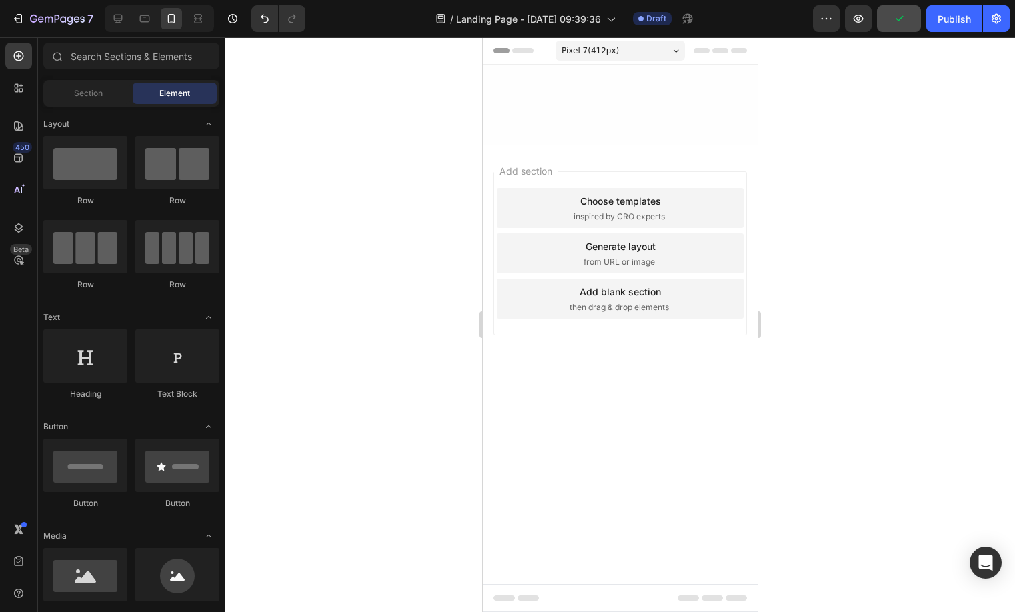
click at [591, 201] on div "Choose templates" at bounding box center [619, 201] width 81 height 14
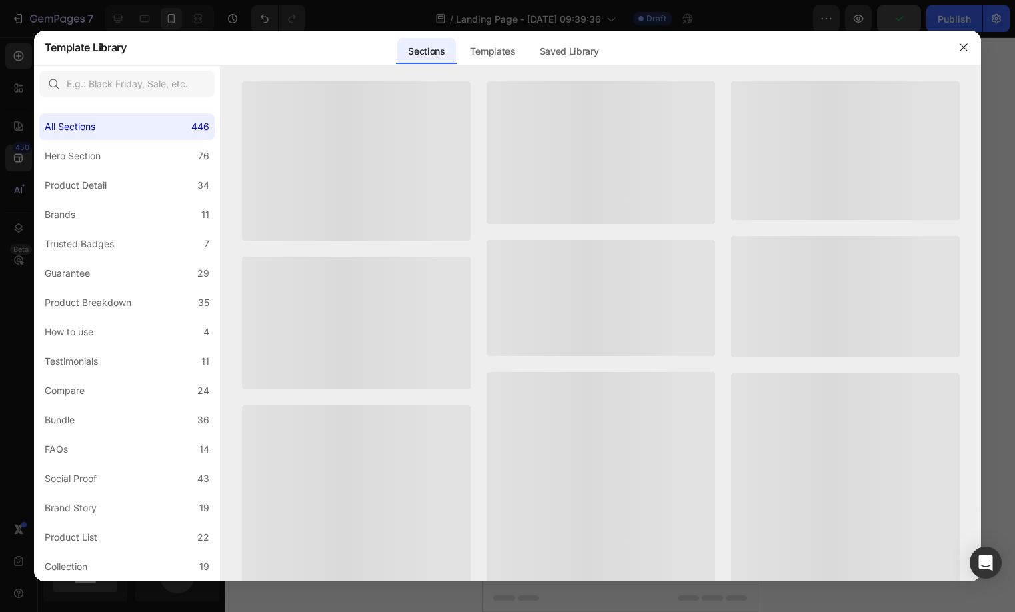
click at [610, 99] on div at bounding box center [601, 152] width 229 height 143
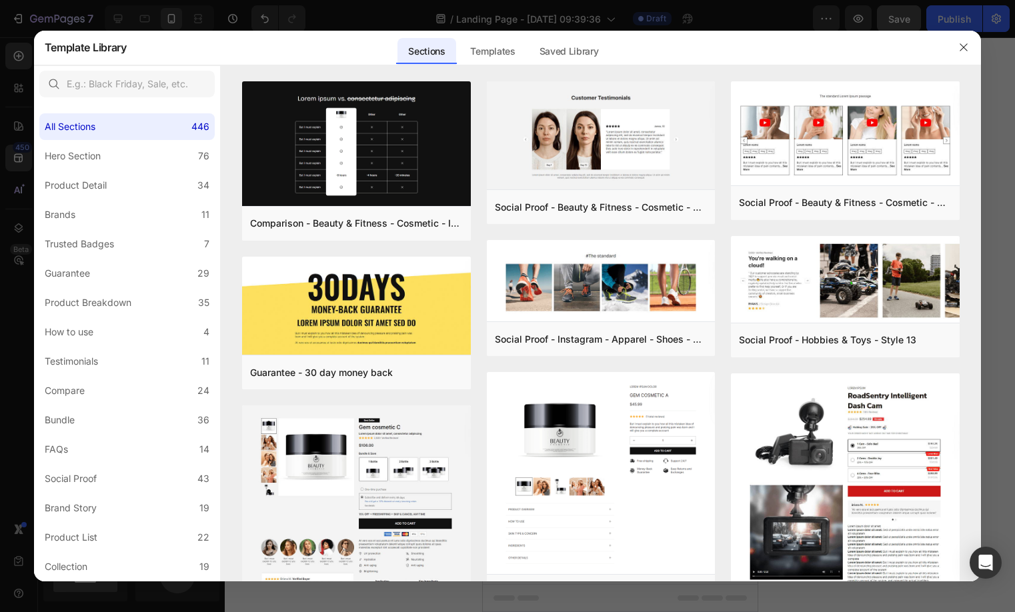
click at [951, 40] on div at bounding box center [963, 47] width 35 height 35
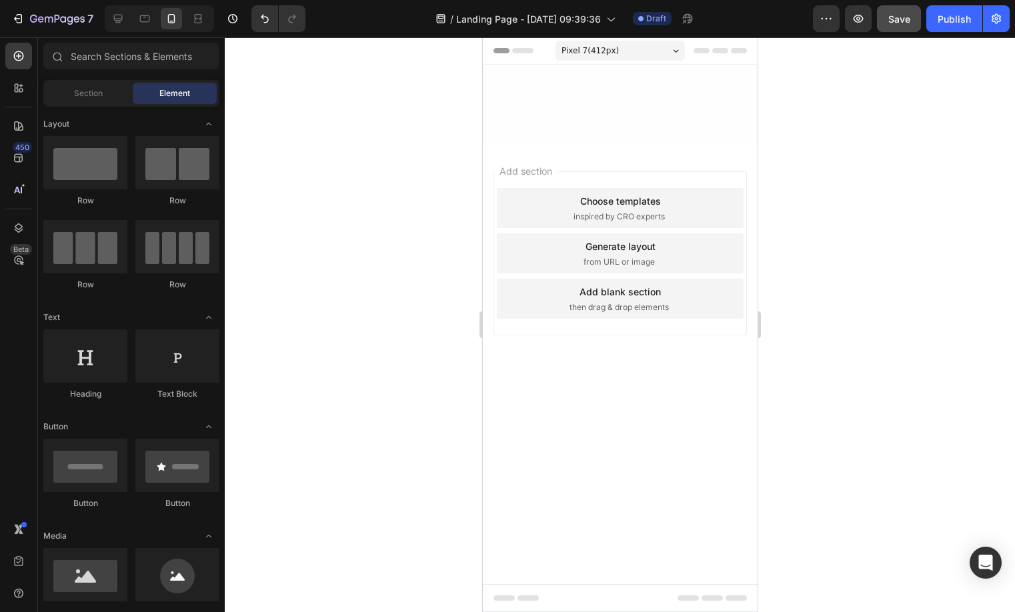
click at [629, 301] on span "then drag & drop elements" at bounding box center [618, 307] width 99 height 12
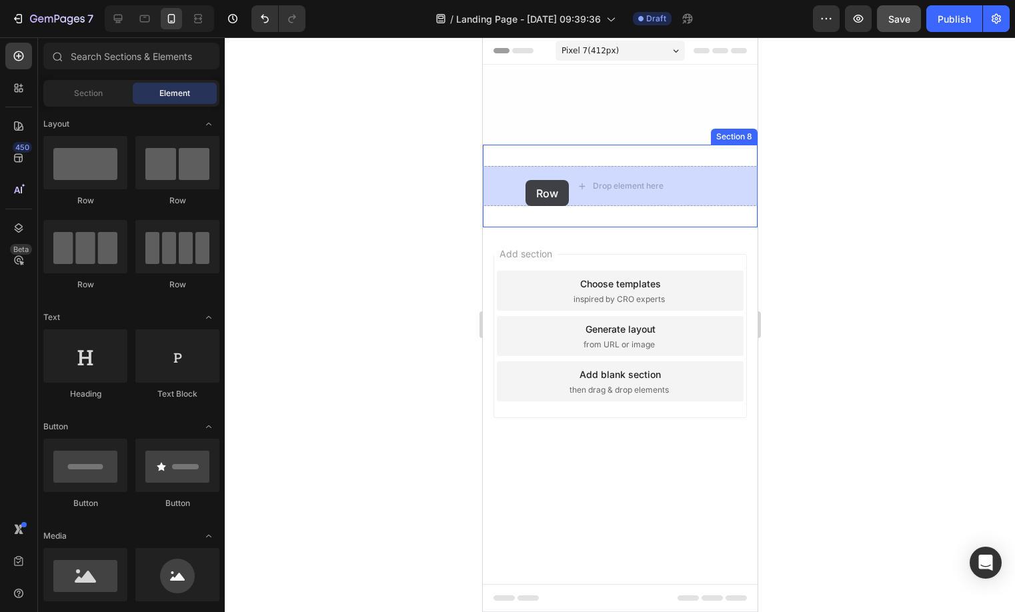
drag, startPoint x: 593, startPoint y: 203, endPoint x: 525, endPoint y: 180, distance: 72.5
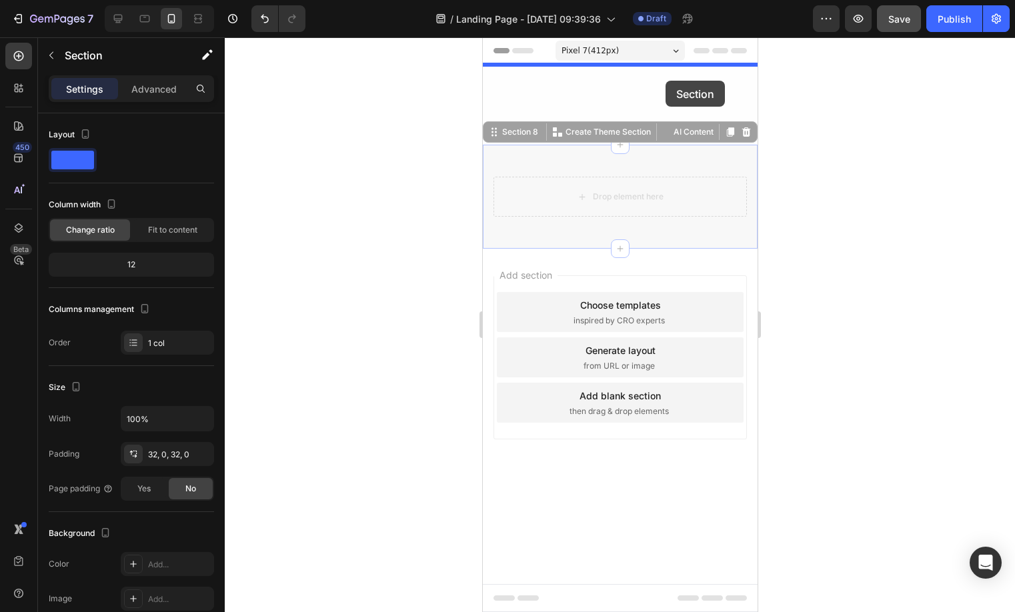
drag, startPoint x: 665, startPoint y: 147, endPoint x: 665, endPoint y: 81, distance: 66.7
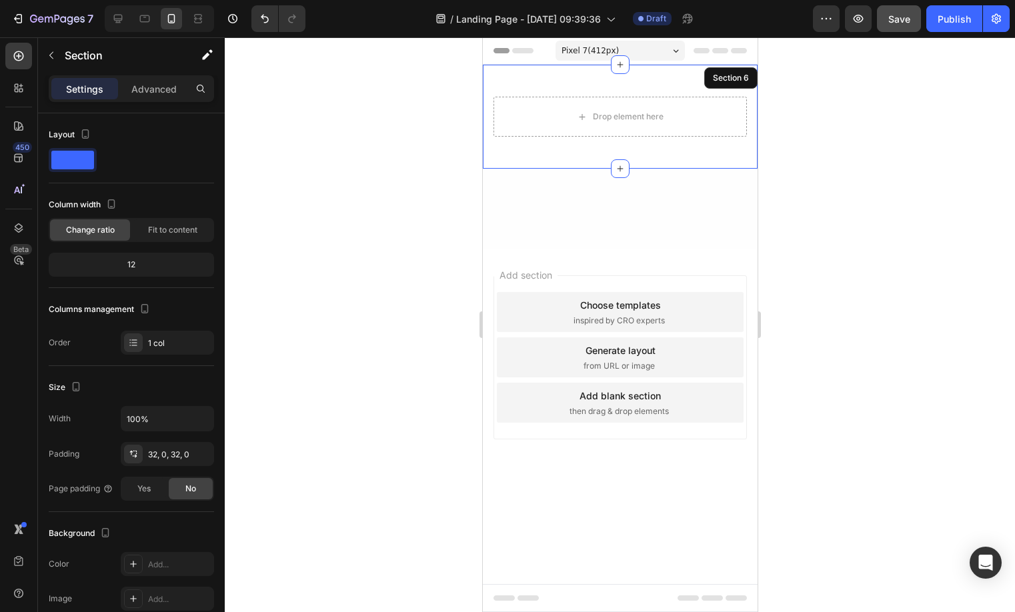
click at [671, 81] on div "Drop element here Row Section 6" at bounding box center [619, 117] width 275 height 104
click at [170, 85] on p "Advanced" at bounding box center [153, 89] width 45 height 14
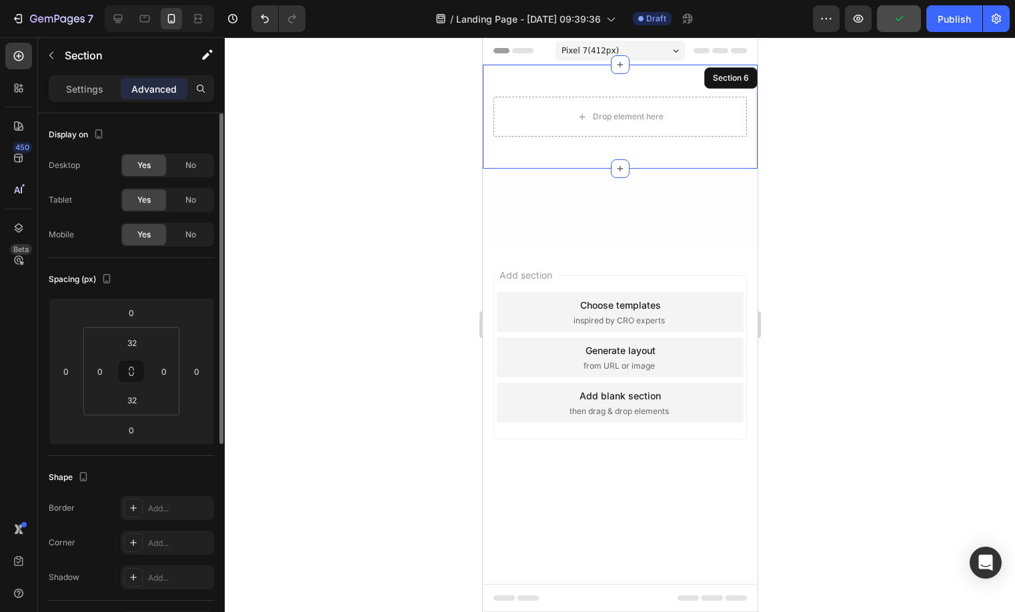
click at [167, 153] on div "Yes No" at bounding box center [167, 165] width 93 height 24
click at [187, 167] on span "No" at bounding box center [190, 165] width 11 height 12
click at [185, 194] on span "No" at bounding box center [190, 200] width 11 height 12
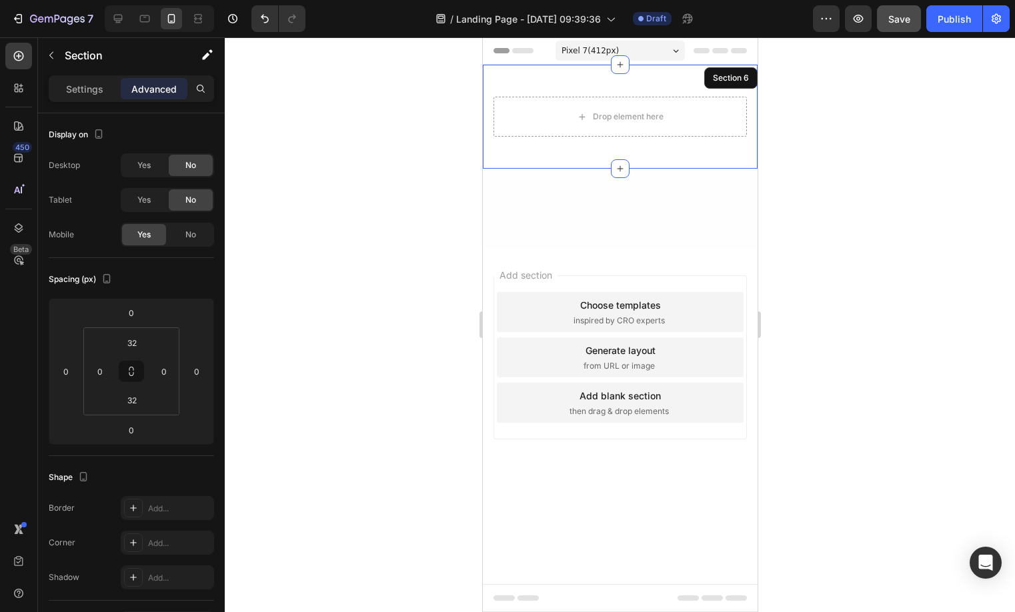
click at [654, 81] on div "Drop element here Row Section 6" at bounding box center [619, 117] width 275 height 104
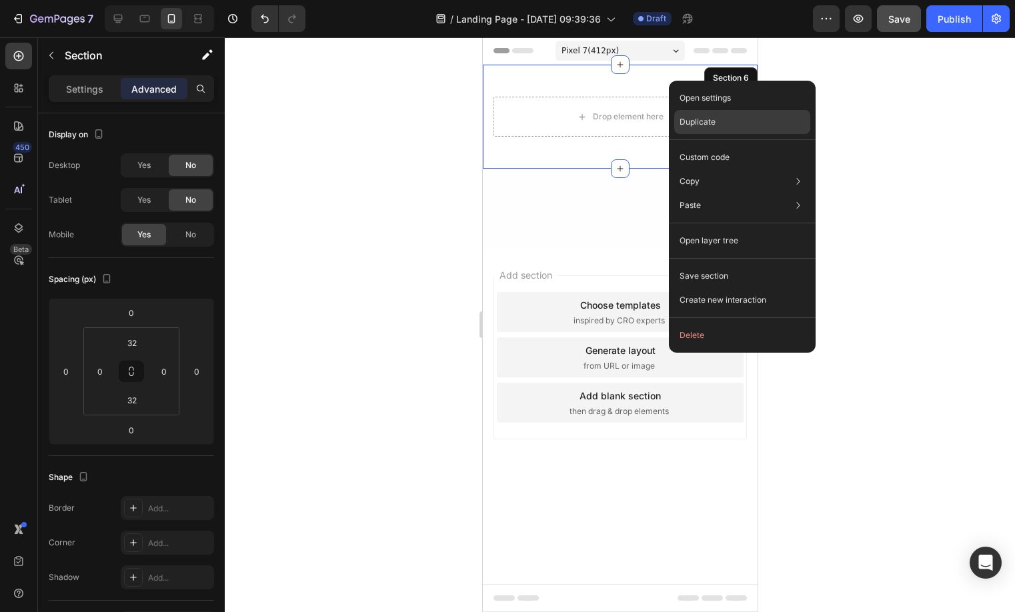
click at [700, 116] on p "Duplicate" at bounding box center [697, 122] width 36 height 12
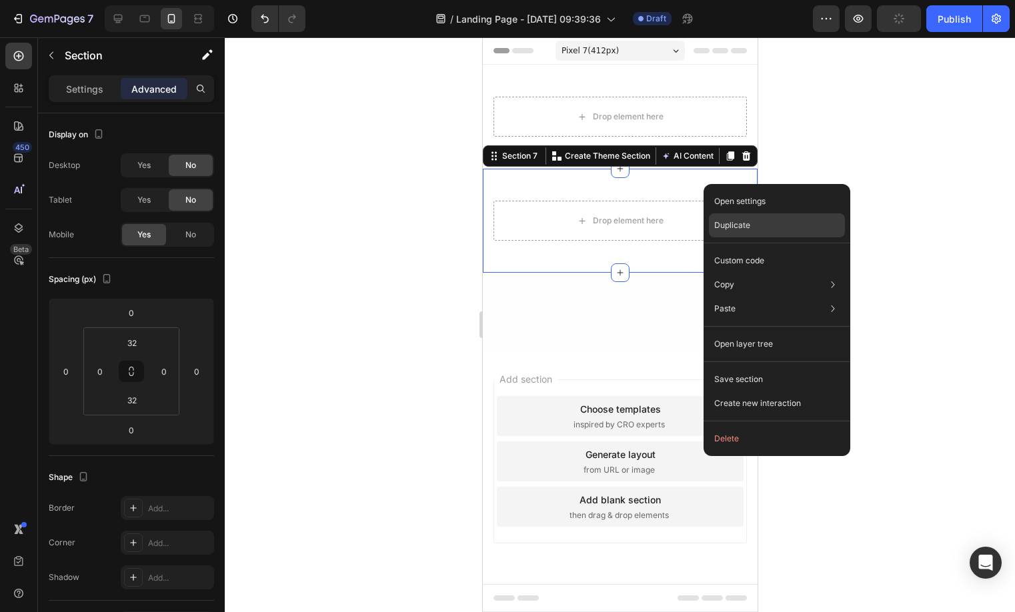
click at [727, 227] on p "Duplicate" at bounding box center [732, 225] width 36 height 12
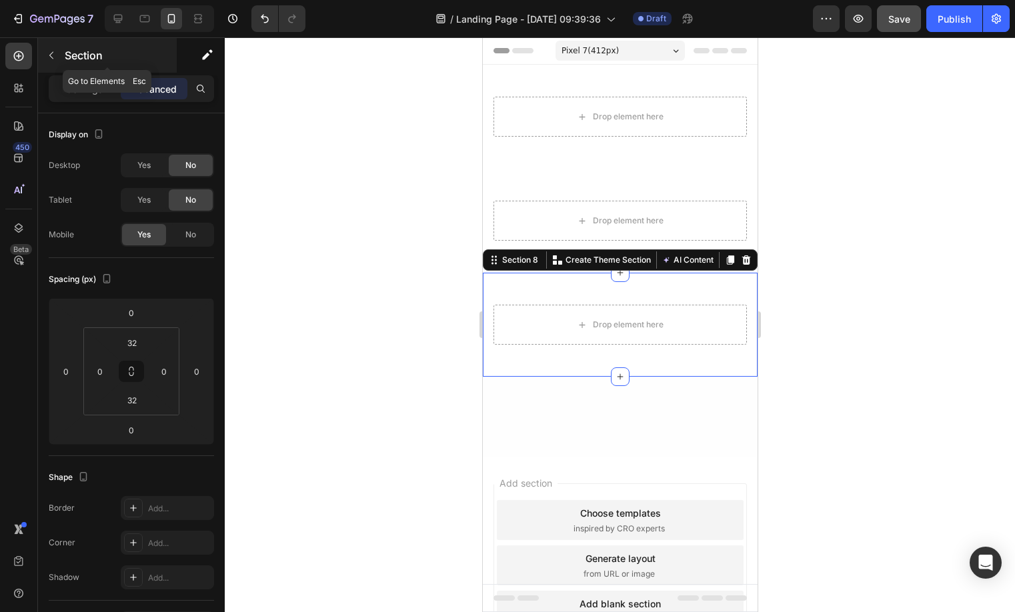
click at [63, 50] on div "Section" at bounding box center [107, 55] width 139 height 35
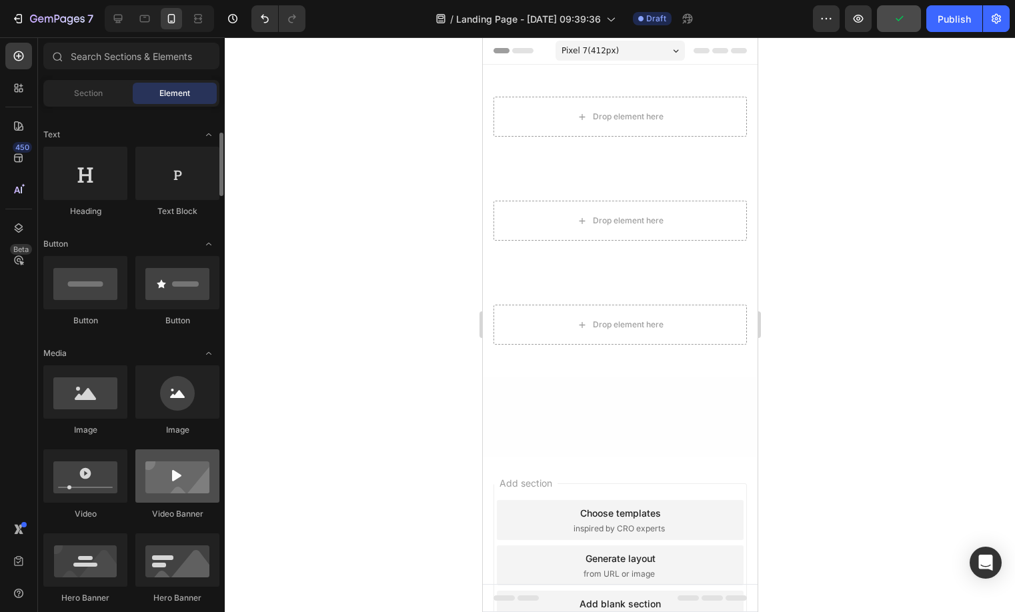
scroll to position [248, 0]
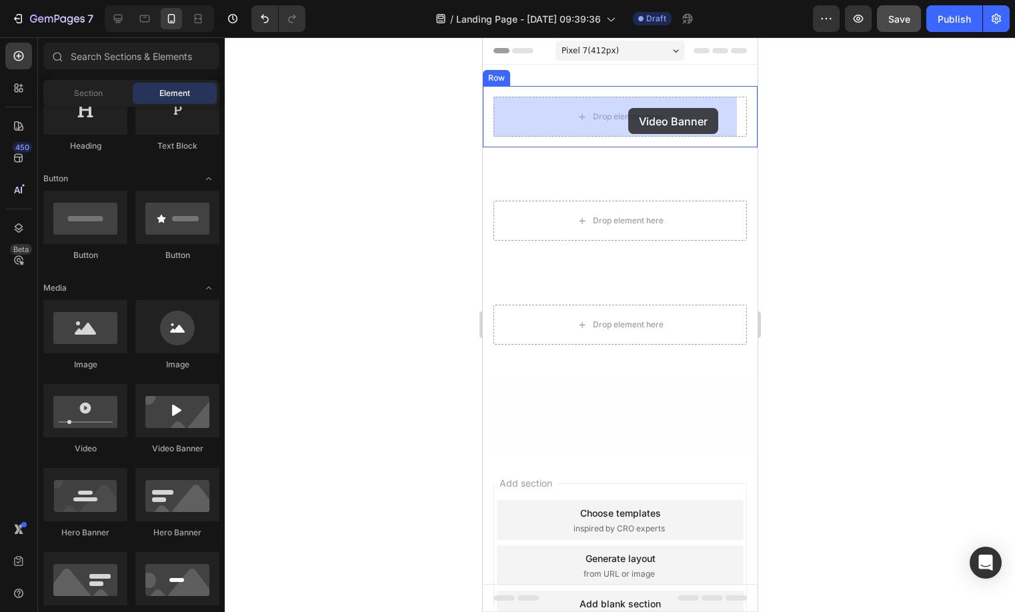
drag, startPoint x: 677, startPoint y: 447, endPoint x: 627, endPoint y: 108, distance: 343.0
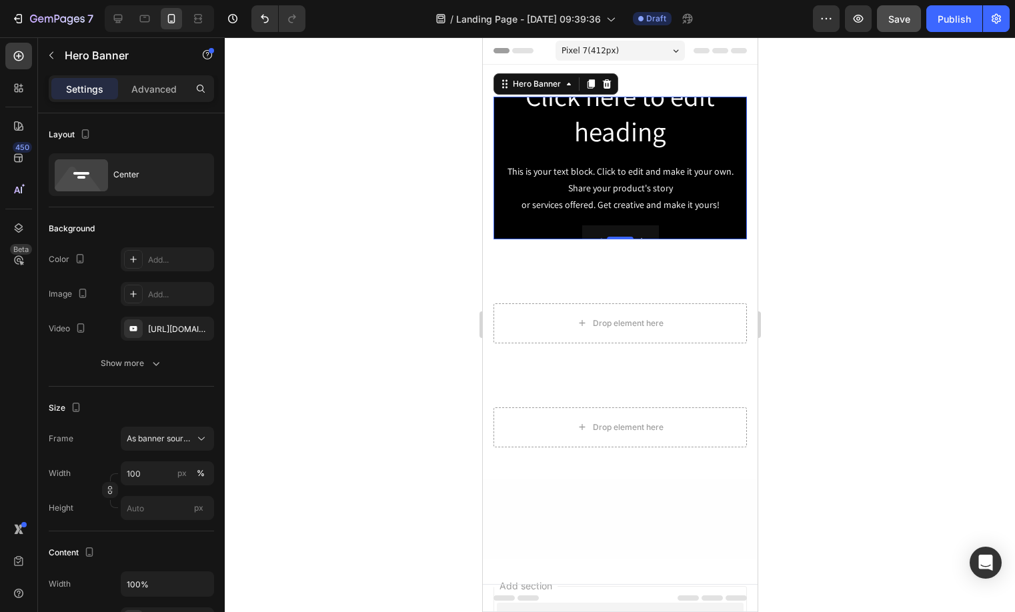
scroll to position [22, 0]
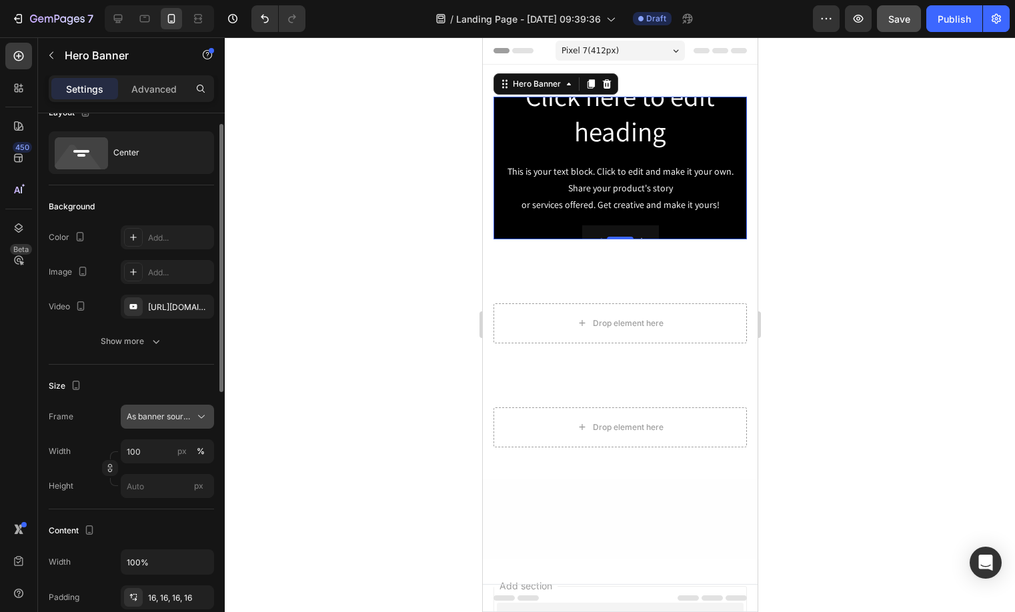
click at [169, 422] on span "As banner source" at bounding box center [159, 417] width 65 height 12
click at [169, 391] on div "Size" at bounding box center [131, 385] width 165 height 21
click at [109, 477] on div at bounding box center [110, 468] width 16 height 35
click at [114, 463] on icon "button" at bounding box center [109, 467] width 9 height 9
click at [147, 454] on input "100" at bounding box center [167, 451] width 93 height 24
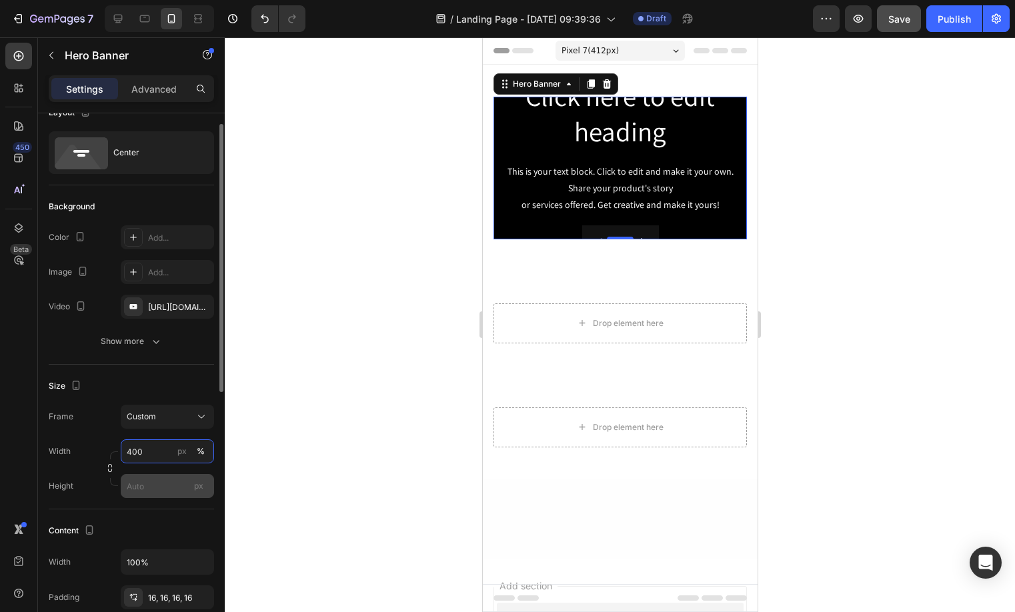
type input "400"
click at [144, 489] on input "px" at bounding box center [167, 486] width 93 height 24
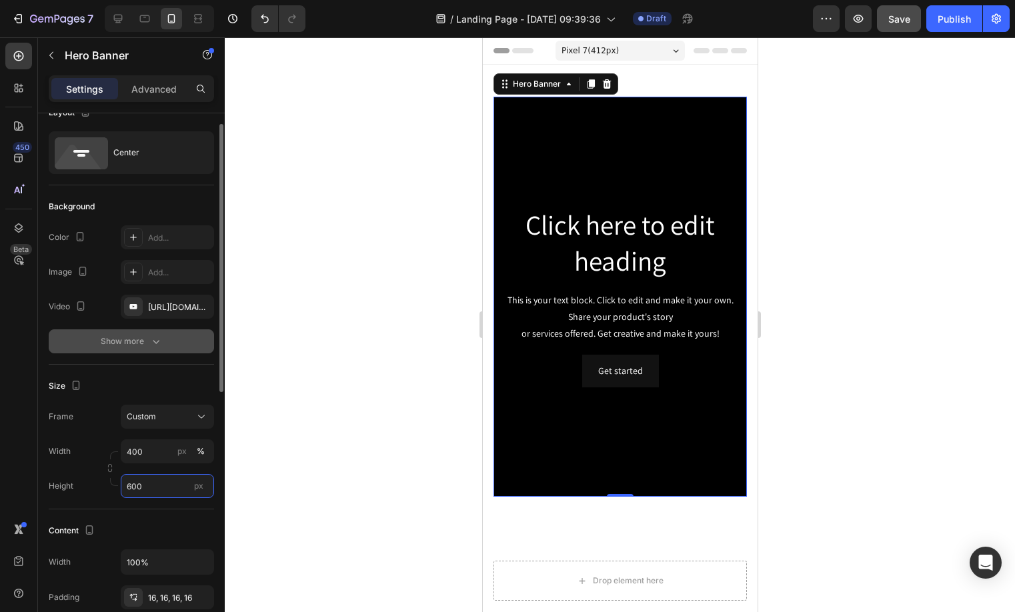
type input "600"
click at [103, 347] on div "Show more" at bounding box center [132, 341] width 62 height 13
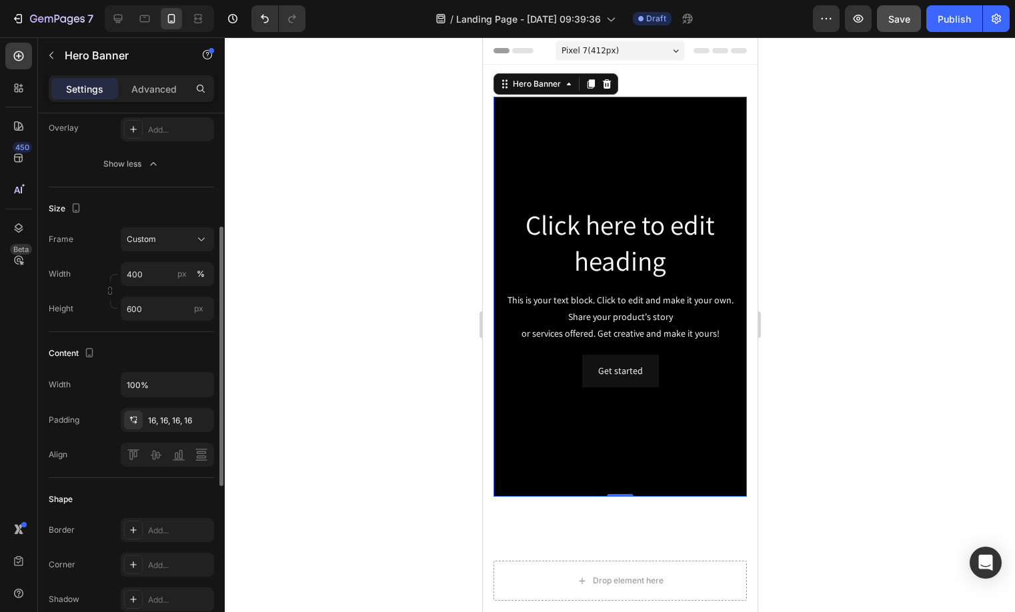
scroll to position [256, 0]
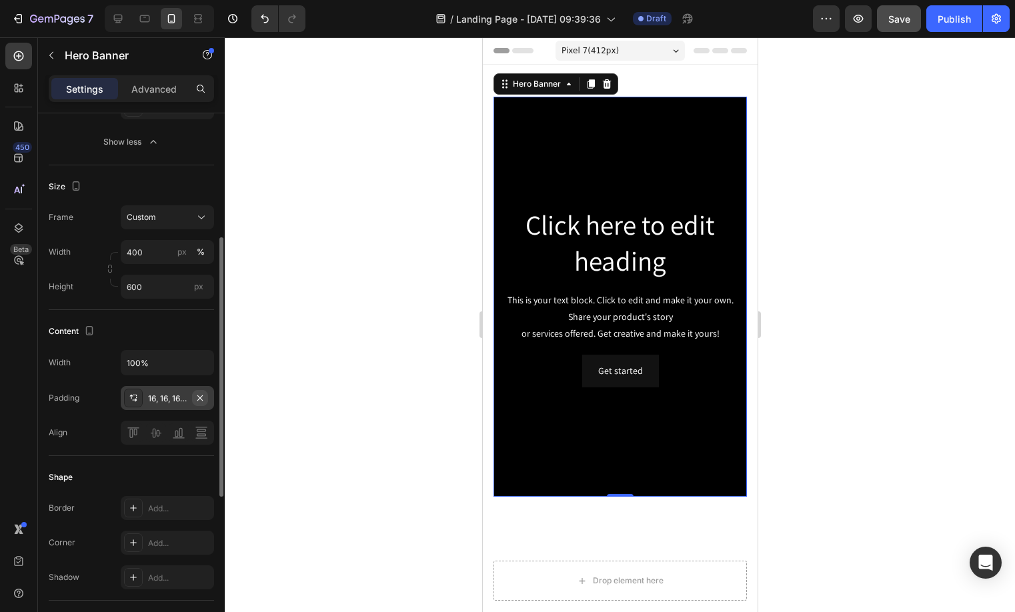
click at [197, 396] on icon "button" at bounding box center [200, 398] width 11 height 11
click at [95, 423] on div "Align" at bounding box center [131, 433] width 165 height 24
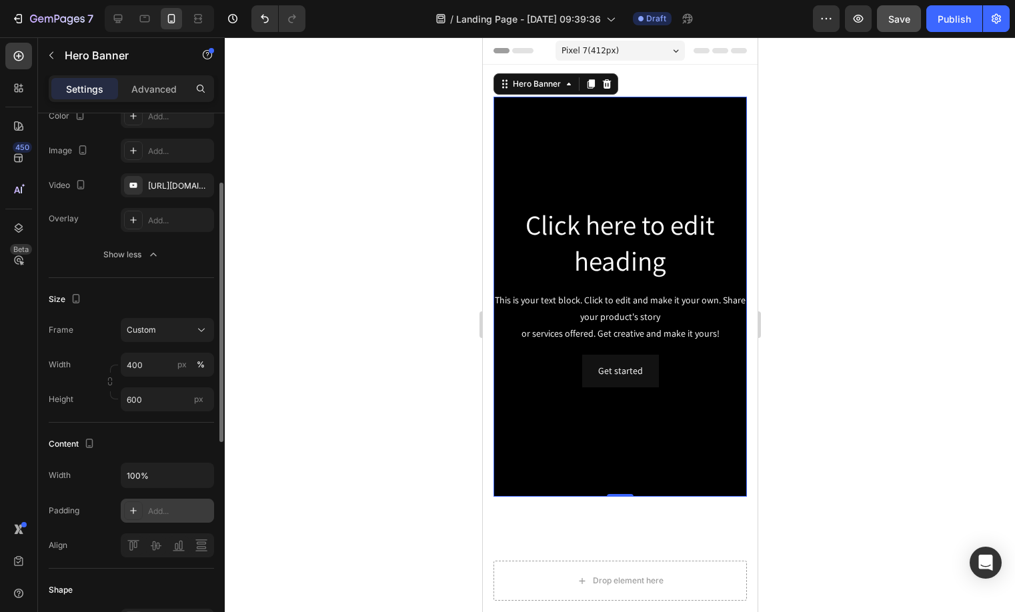
scroll to position [0, 0]
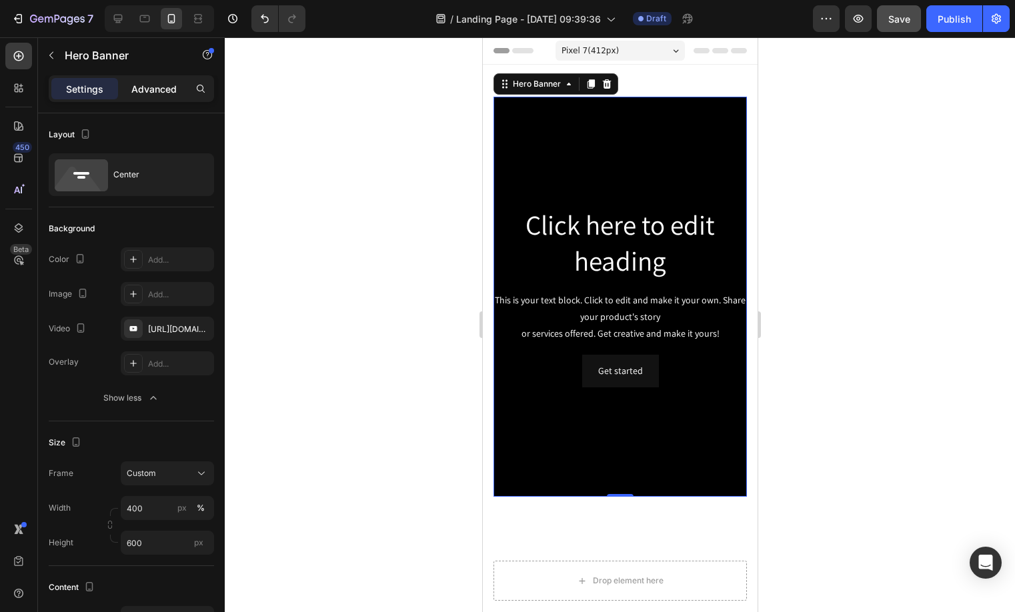
click at [140, 93] on p "Advanced" at bounding box center [153, 89] width 45 height 14
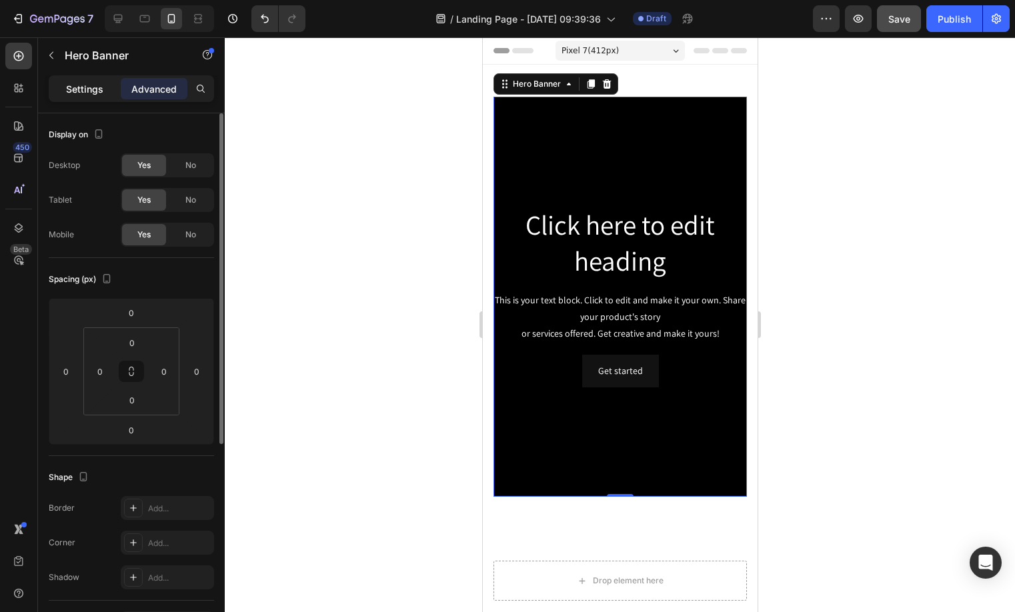
click at [87, 85] on p "Settings" at bounding box center [84, 89] width 37 height 14
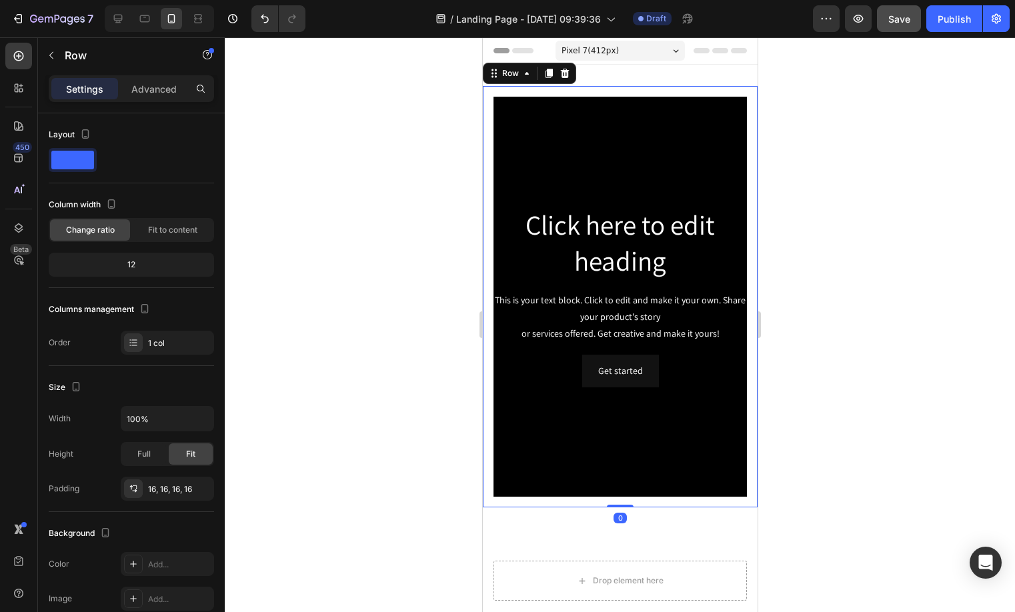
click at [730, 87] on div "Click here to edit heading Heading This is your text block. Click to edit and m…" at bounding box center [619, 296] width 275 height 421
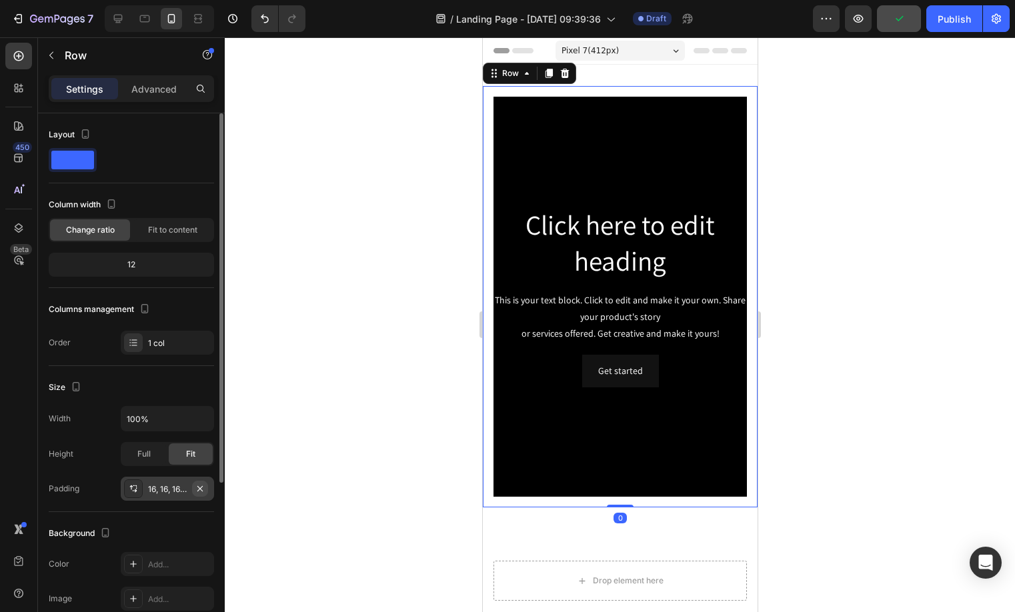
click at [203, 493] on icon "button" at bounding box center [200, 488] width 11 height 11
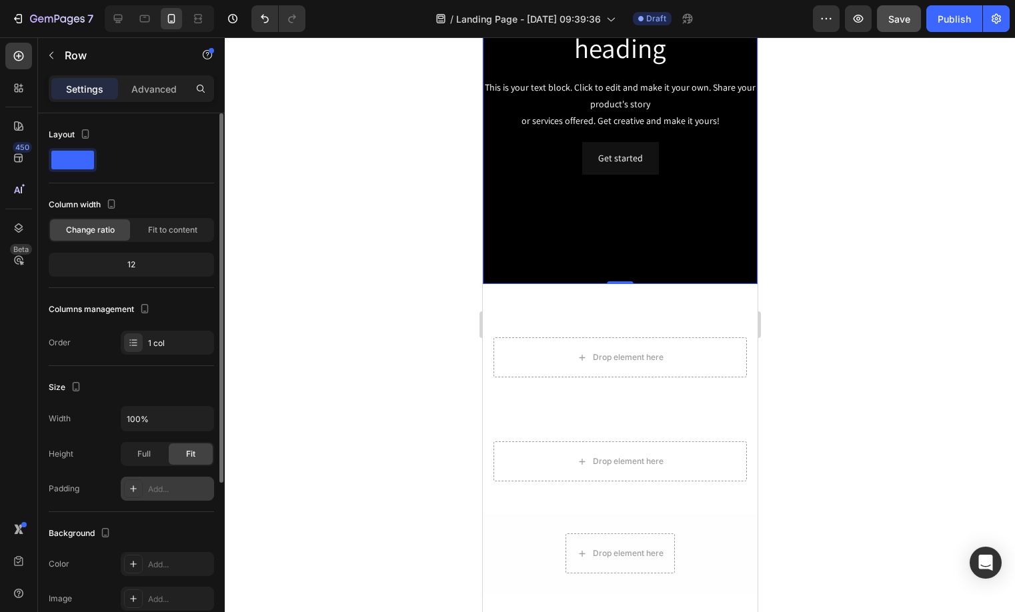
scroll to position [212, 0]
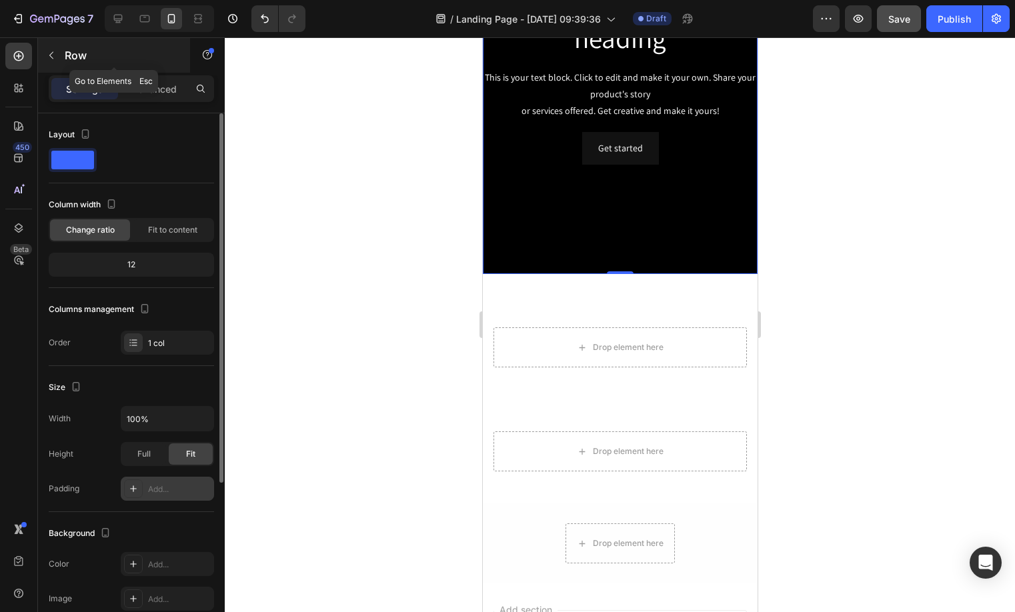
click at [51, 53] on icon "button" at bounding box center [51, 55] width 4 height 7
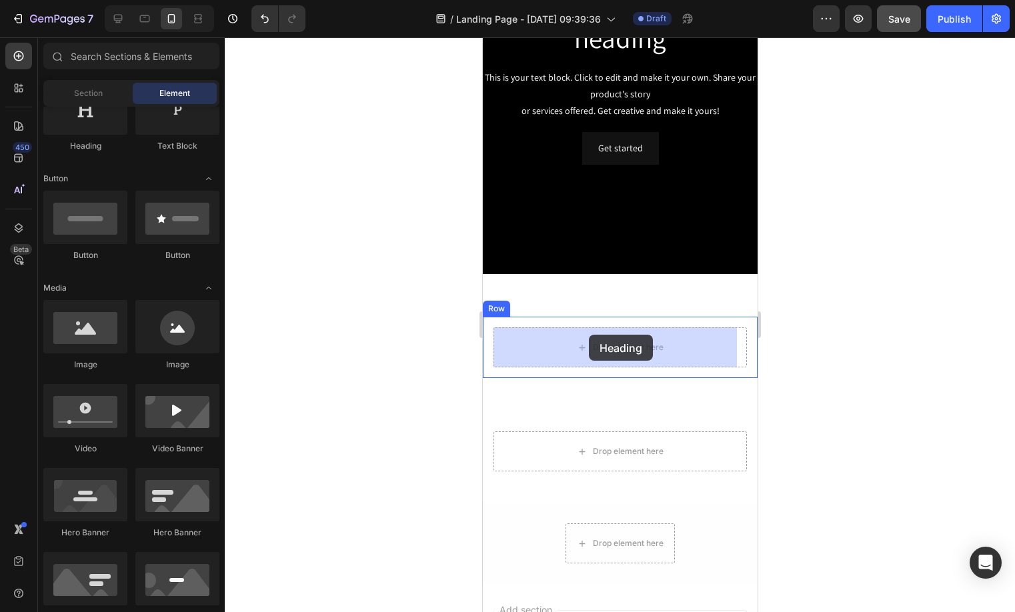
drag, startPoint x: 577, startPoint y: 161, endPoint x: 722, endPoint y: 248, distance: 169.5
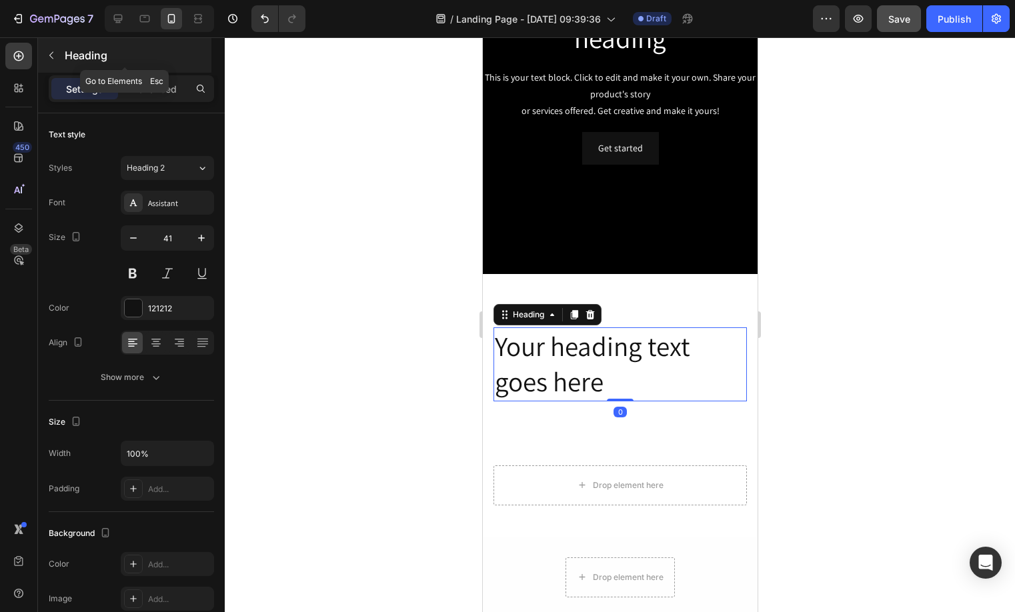
click at [49, 63] on button "button" at bounding box center [51, 55] width 21 height 21
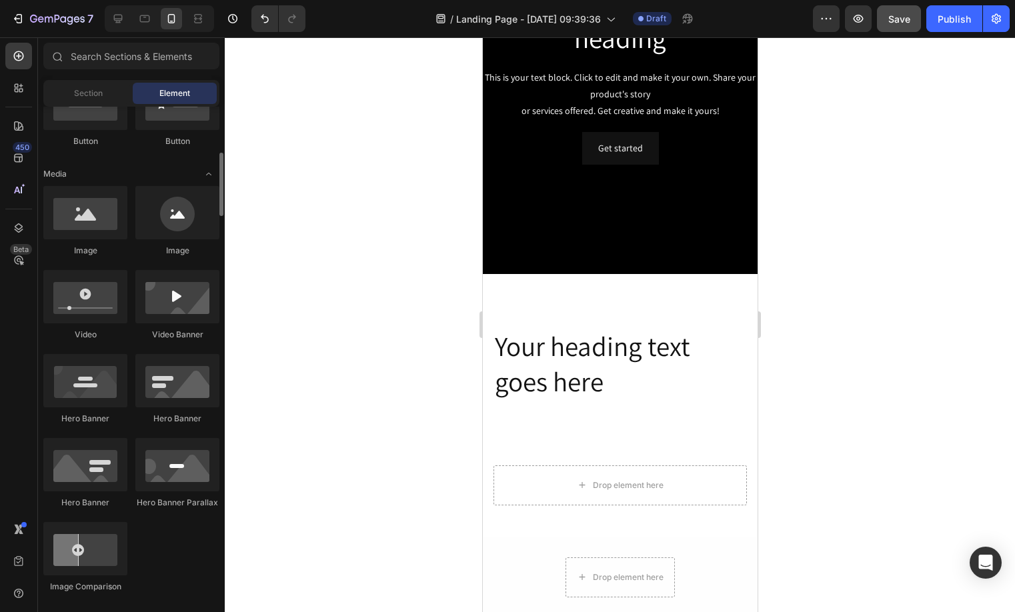
scroll to position [0, 0]
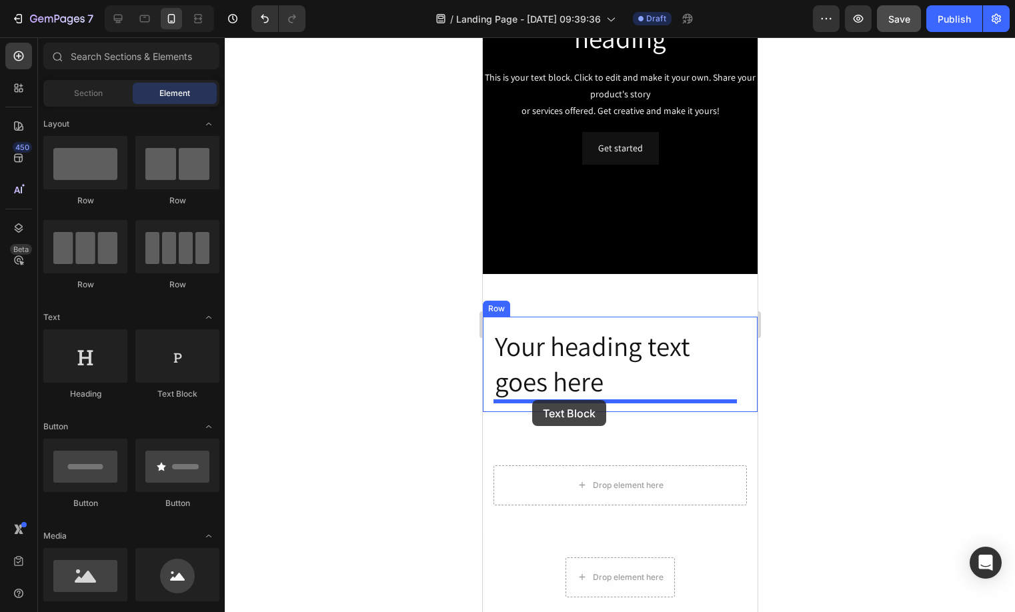
drag, startPoint x: 664, startPoint y: 400, endPoint x: 531, endPoint y: 400, distance: 132.7
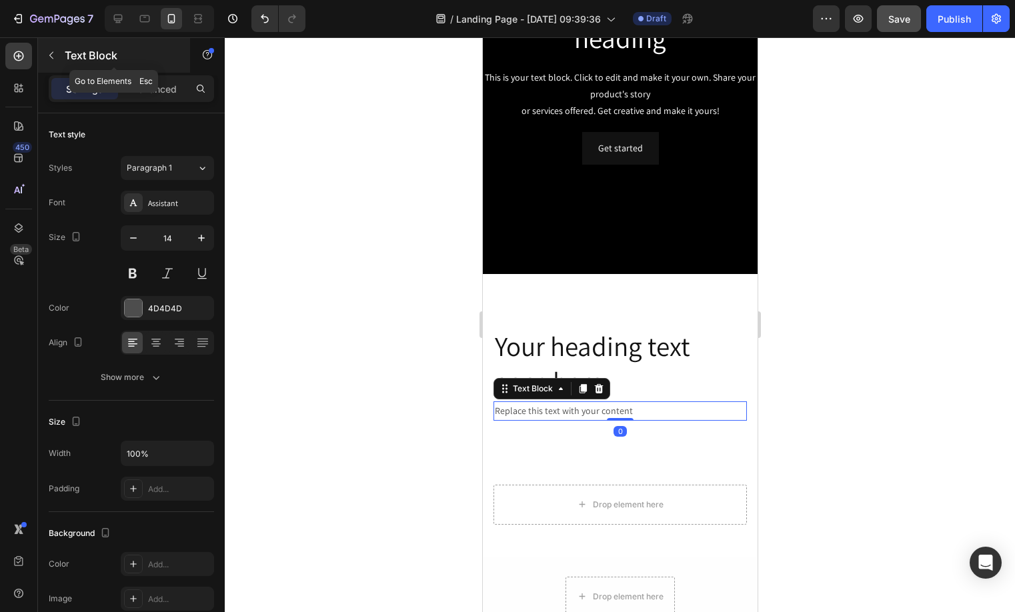
click at [53, 55] on icon "button" at bounding box center [51, 55] width 11 height 11
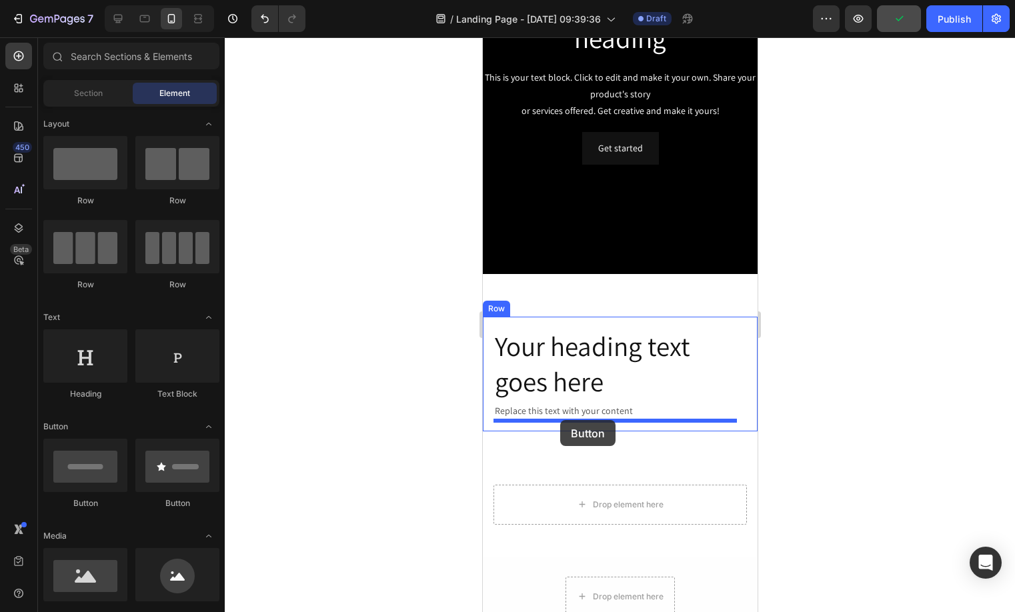
drag, startPoint x: 596, startPoint y: 498, endPoint x: 553, endPoint y: 423, distance: 86.6
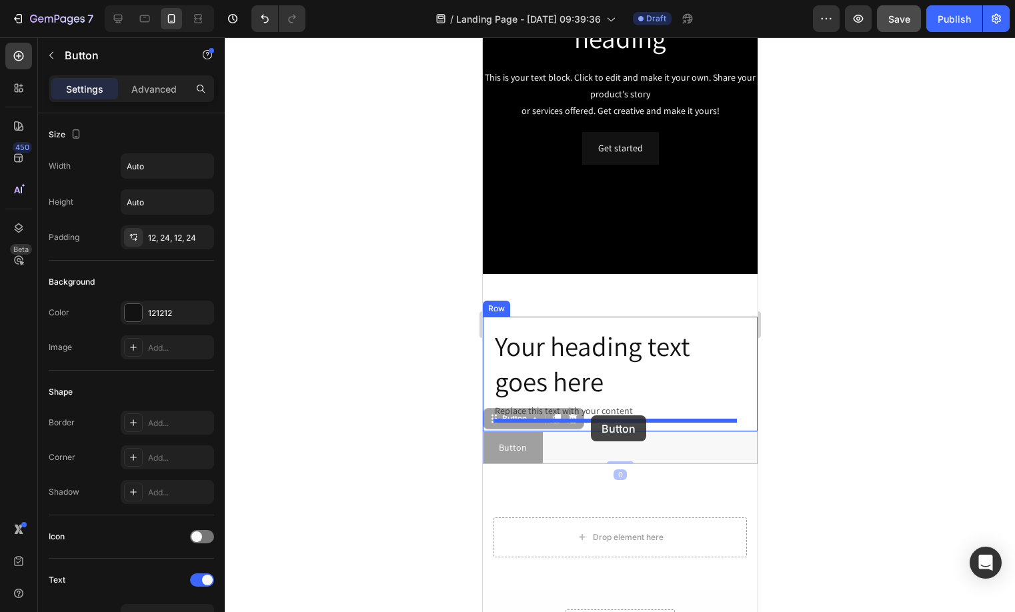
drag, startPoint x: 537, startPoint y: 448, endPoint x: 590, endPoint y: 415, distance: 62.0
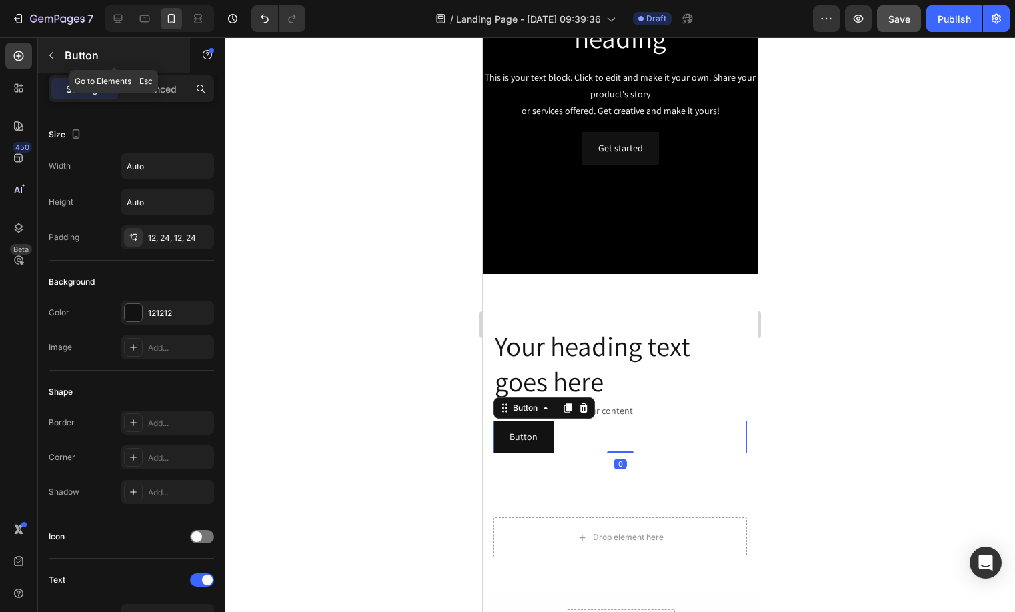
click at [57, 49] on button "button" at bounding box center [51, 55] width 21 height 21
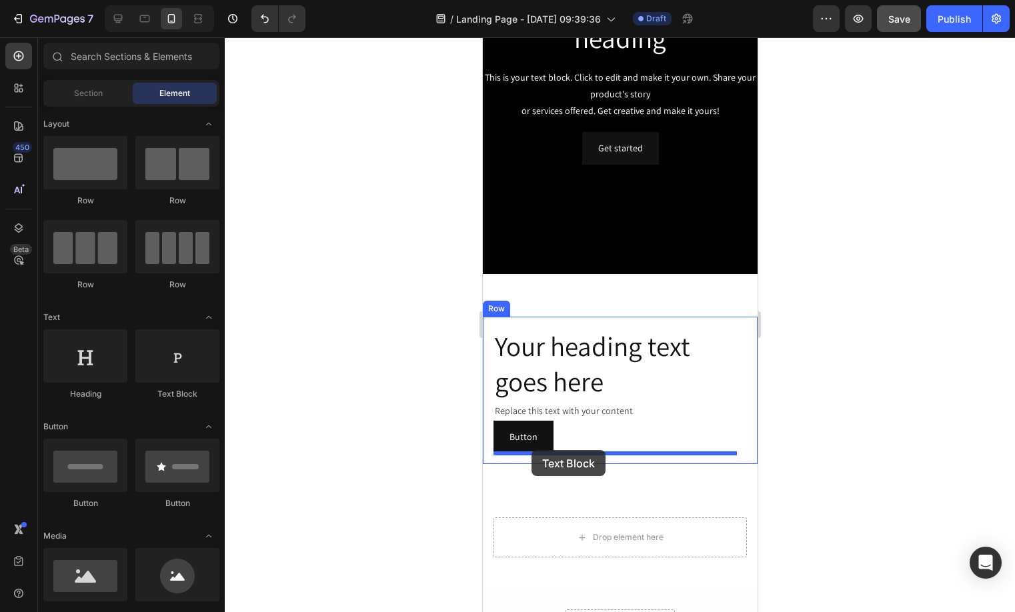
drag, startPoint x: 653, startPoint y: 399, endPoint x: 531, endPoint y: 450, distance: 133.0
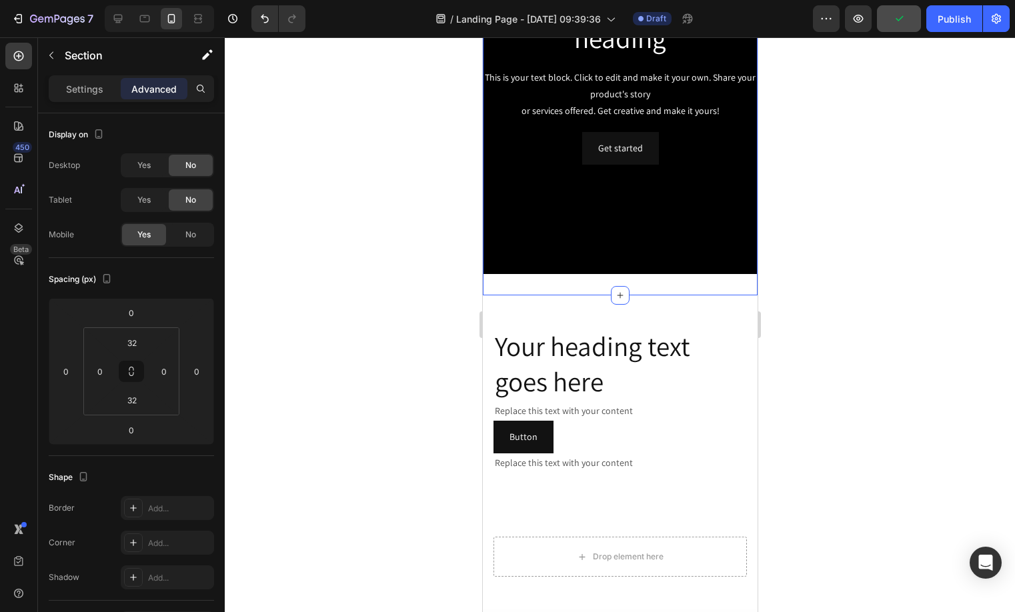
click at [592, 285] on div "Click here to edit heading Heading This is your text block. Click to edit and m…" at bounding box center [619, 74] width 275 height 443
click at [139, 405] on input "32" at bounding box center [132, 400] width 27 height 20
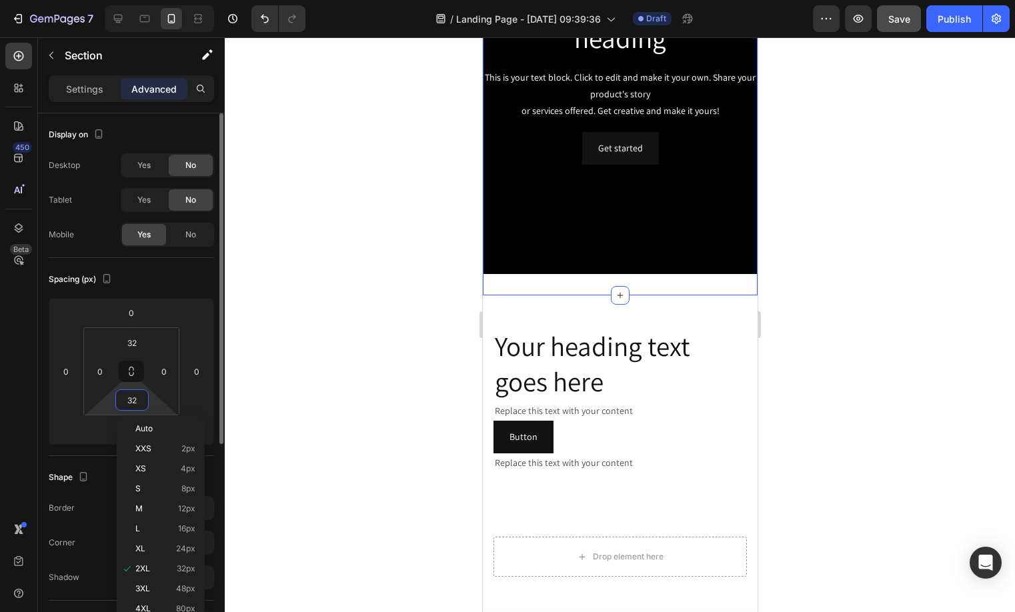
type input "0"
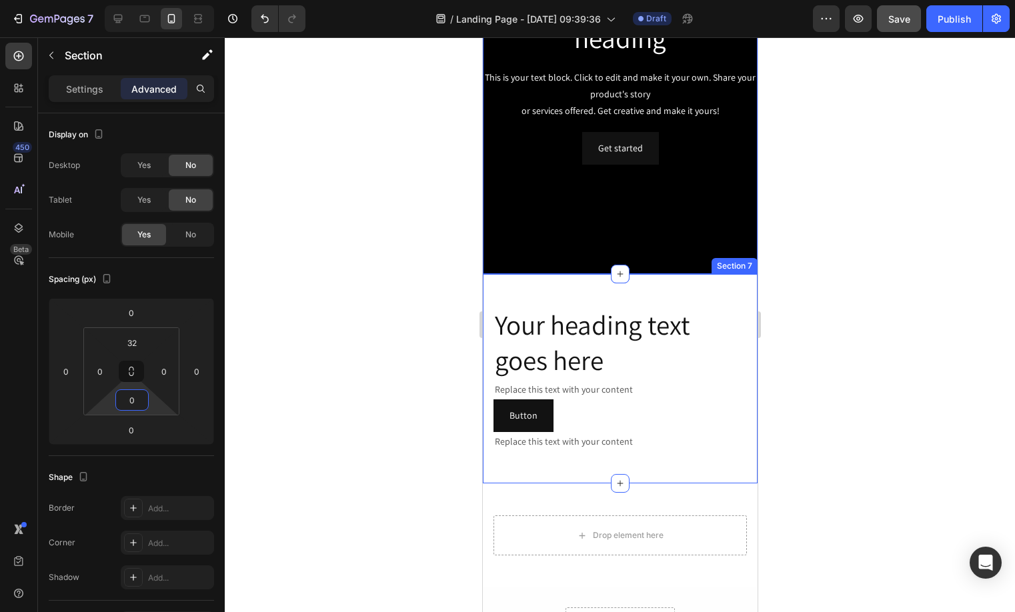
click at [605, 291] on div "Your heading text goes here Heading Replace this text with your content Text Bl…" at bounding box center [619, 378] width 275 height 209
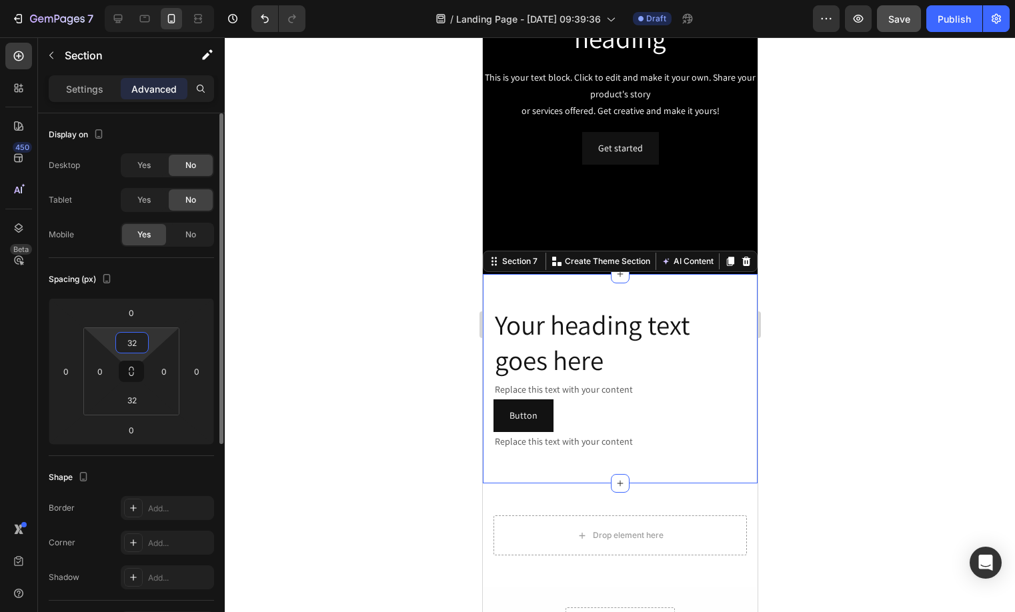
click at [141, 350] on input "32" at bounding box center [132, 343] width 27 height 20
type input "0"
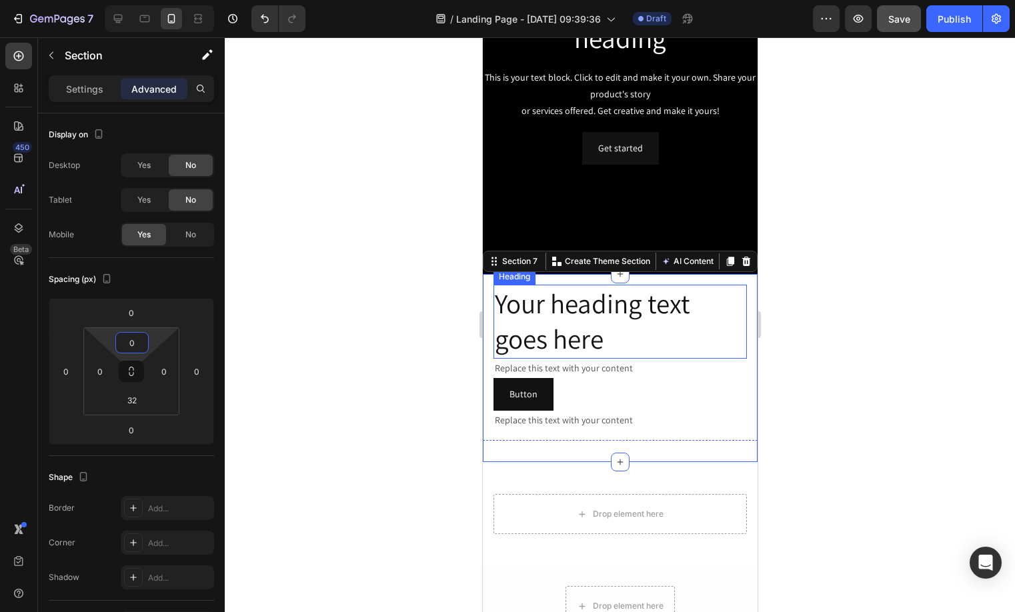
click at [650, 287] on h2 "Your heading text goes here" at bounding box center [619, 322] width 253 height 74
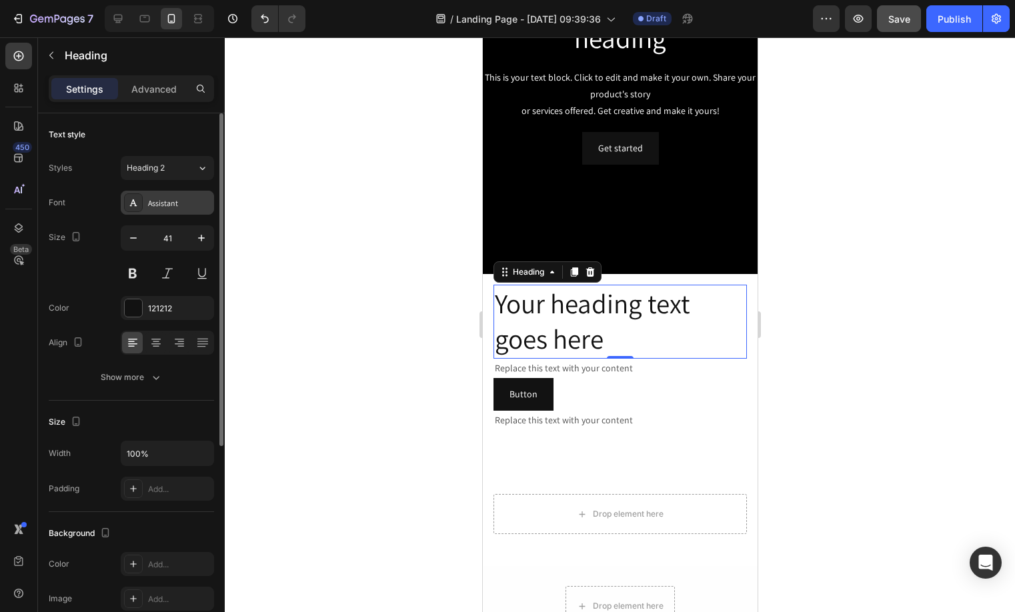
click at [161, 207] on div "Assistant" at bounding box center [179, 203] width 63 height 12
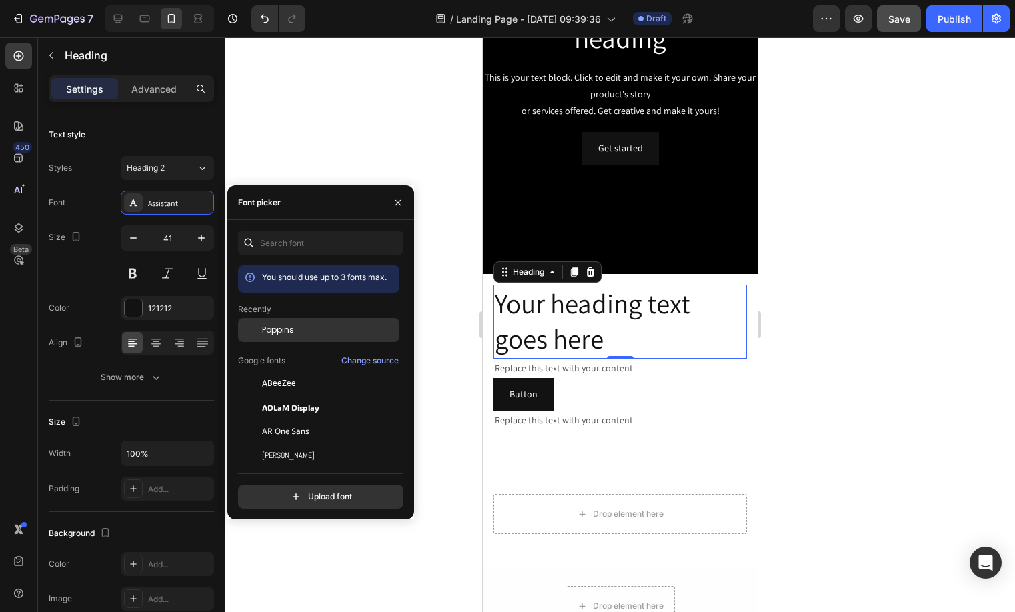
click at [259, 325] on div at bounding box center [250, 330] width 24 height 24
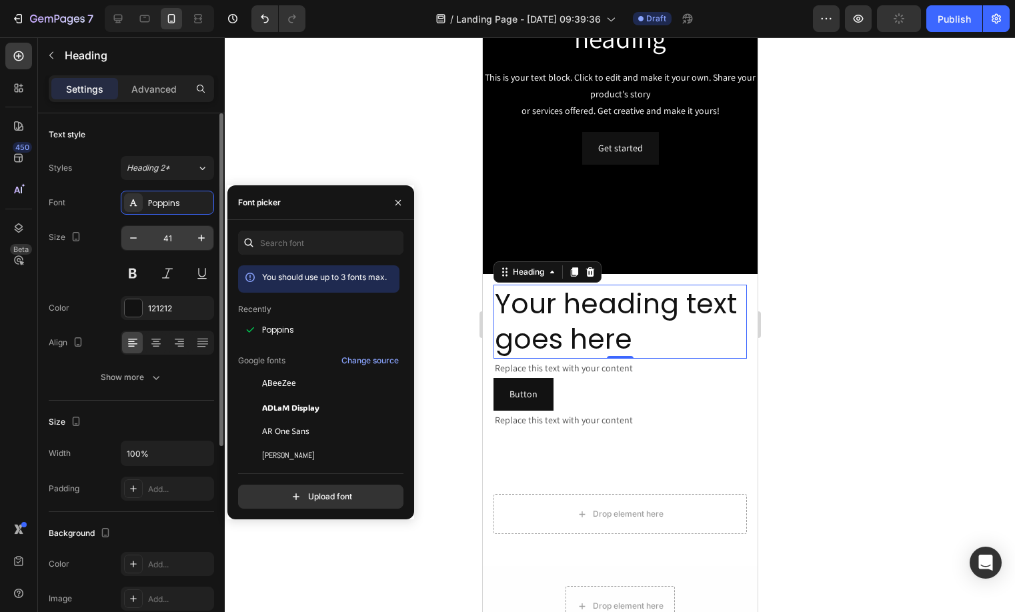
click at [159, 237] on input "41" at bounding box center [167, 238] width 44 height 24
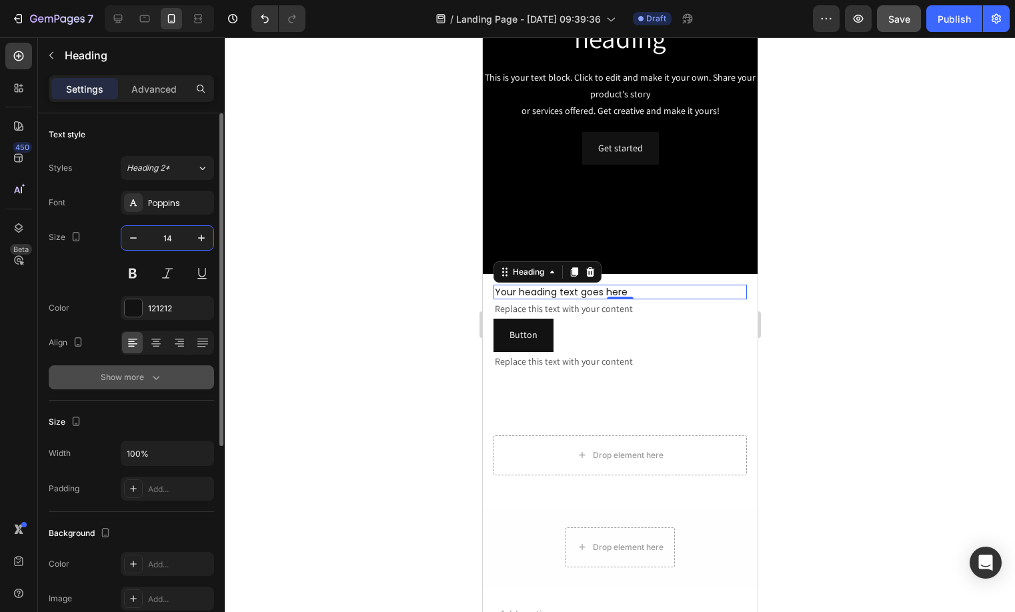
type input "14"
click at [132, 371] on div "Show more" at bounding box center [132, 377] width 62 height 13
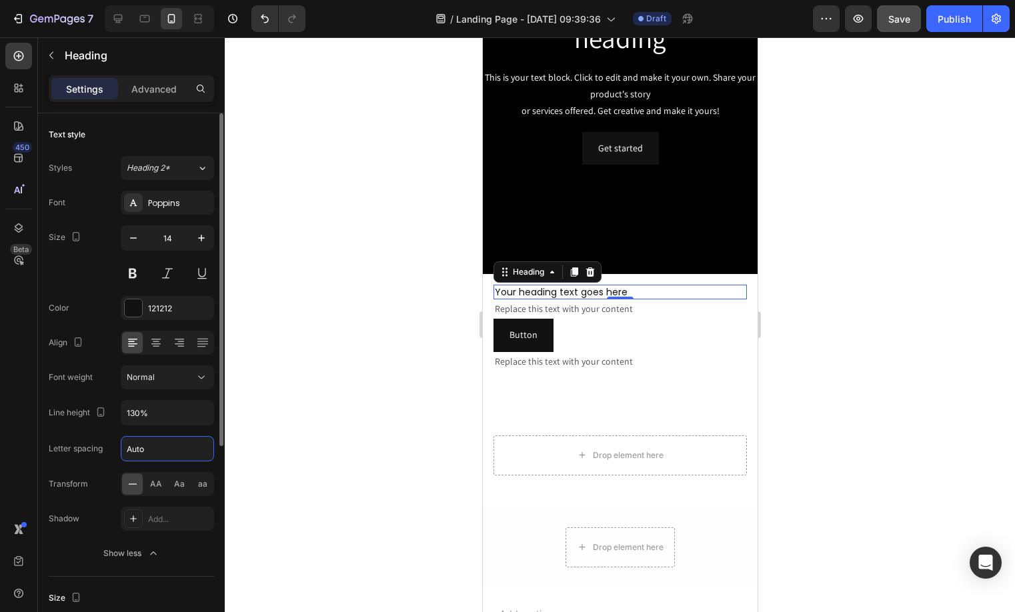
click at [135, 454] on input "Auto" at bounding box center [167, 449] width 92 height 24
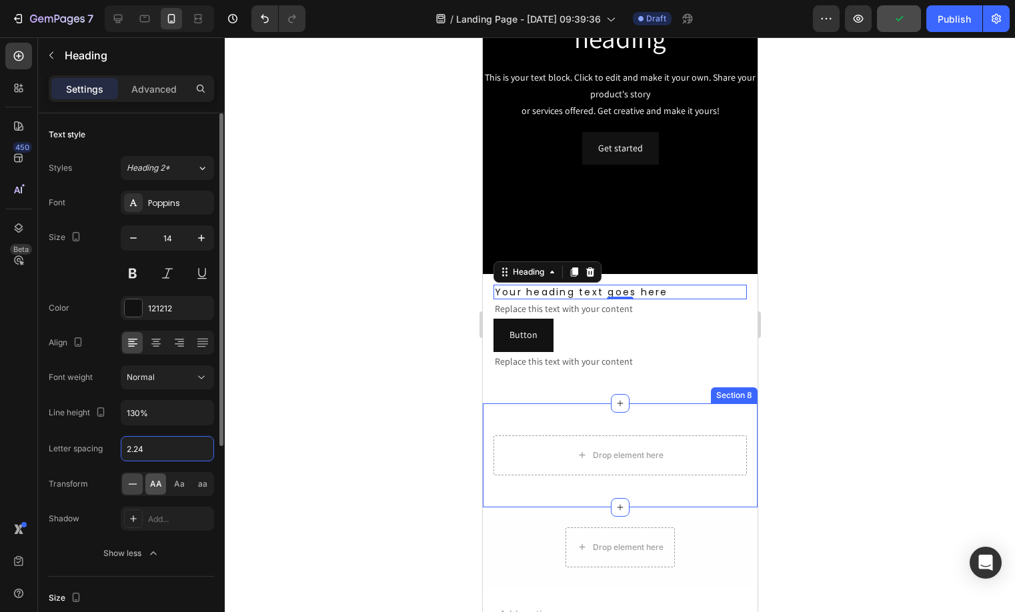
type input "2.24"
click at [159, 493] on div "AA" at bounding box center [155, 483] width 21 height 21
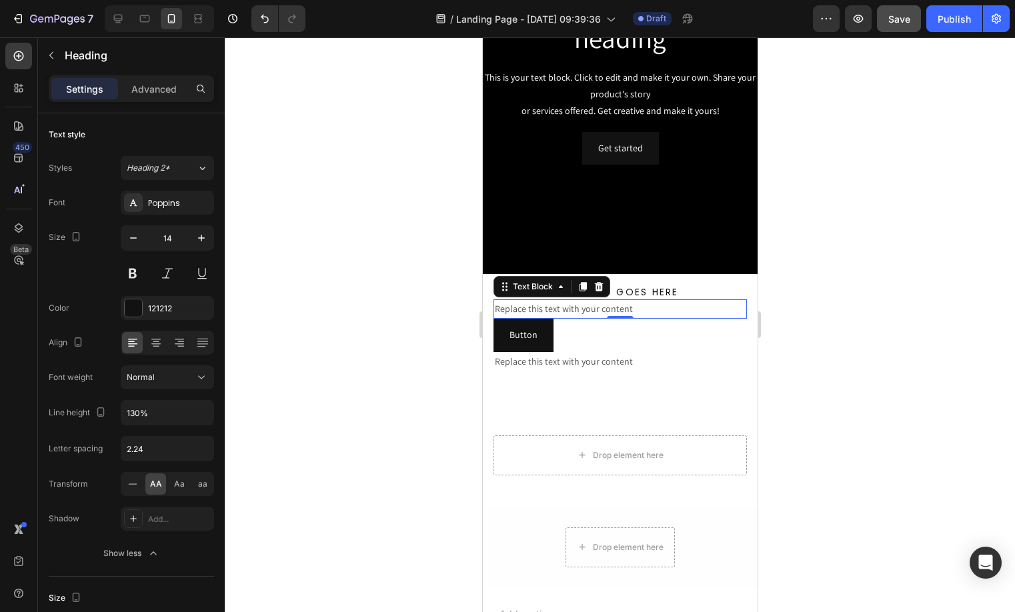
click at [627, 307] on div "Replace this text with your content" at bounding box center [619, 308] width 253 height 19
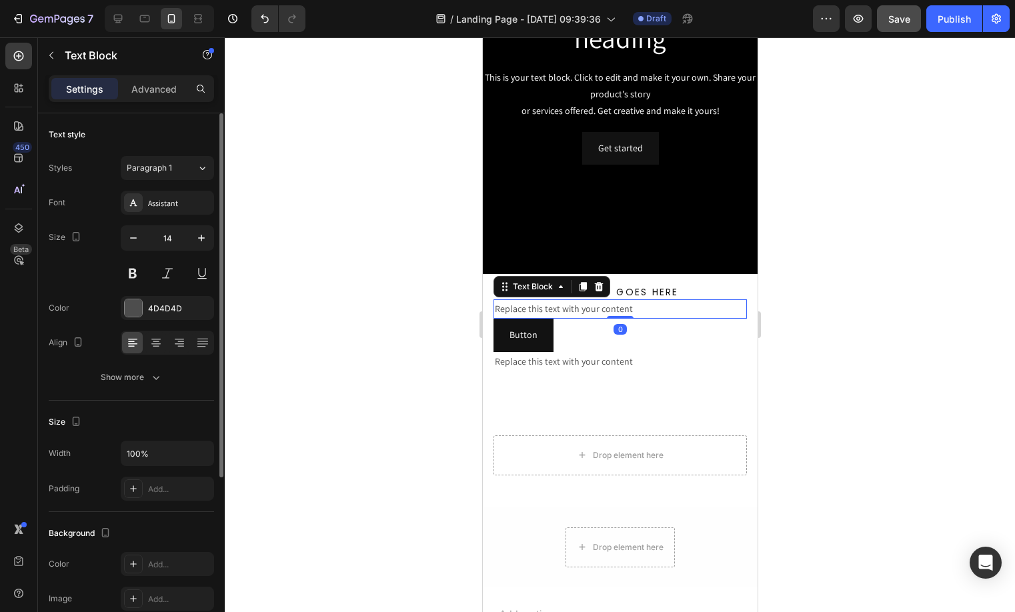
drag, startPoint x: 154, startPoint y: 199, endPoint x: 173, endPoint y: 219, distance: 27.8
click at [155, 200] on div "Assistant" at bounding box center [179, 203] width 63 height 12
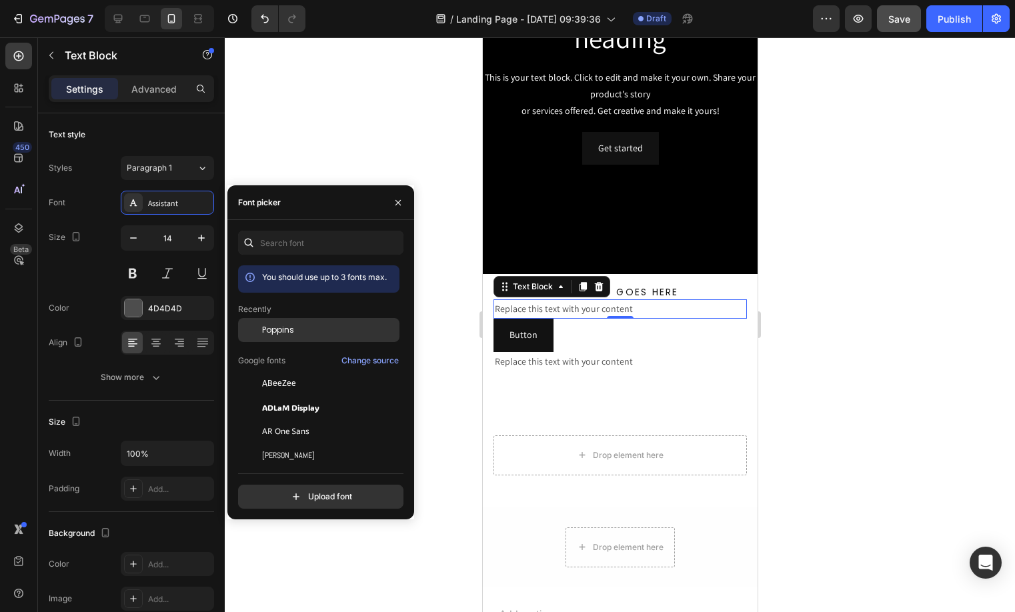
click at [277, 325] on span "Poppins" at bounding box center [278, 330] width 32 height 12
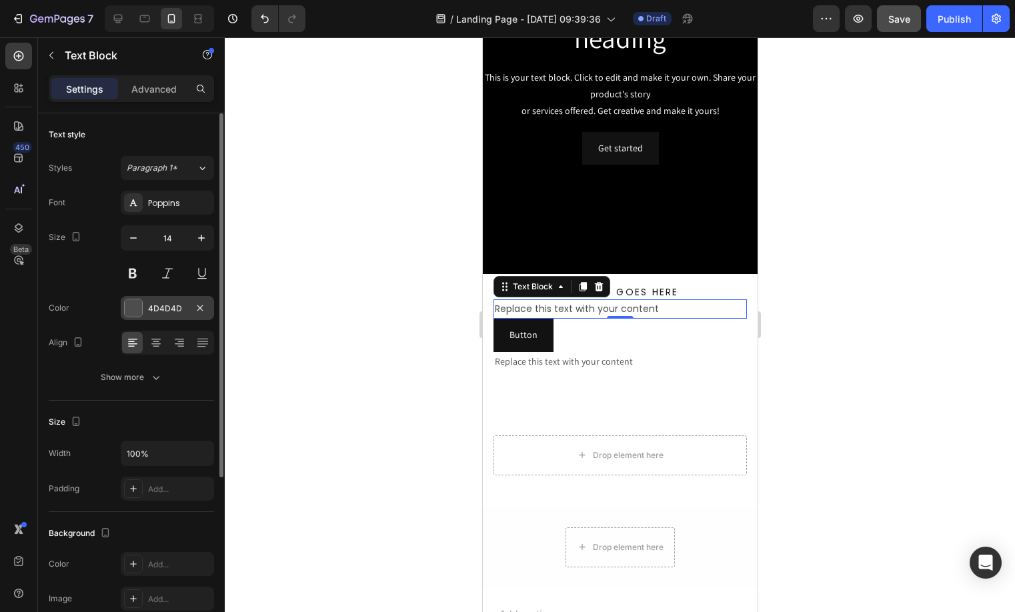
click at [169, 305] on div "4D4D4D" at bounding box center [167, 309] width 39 height 12
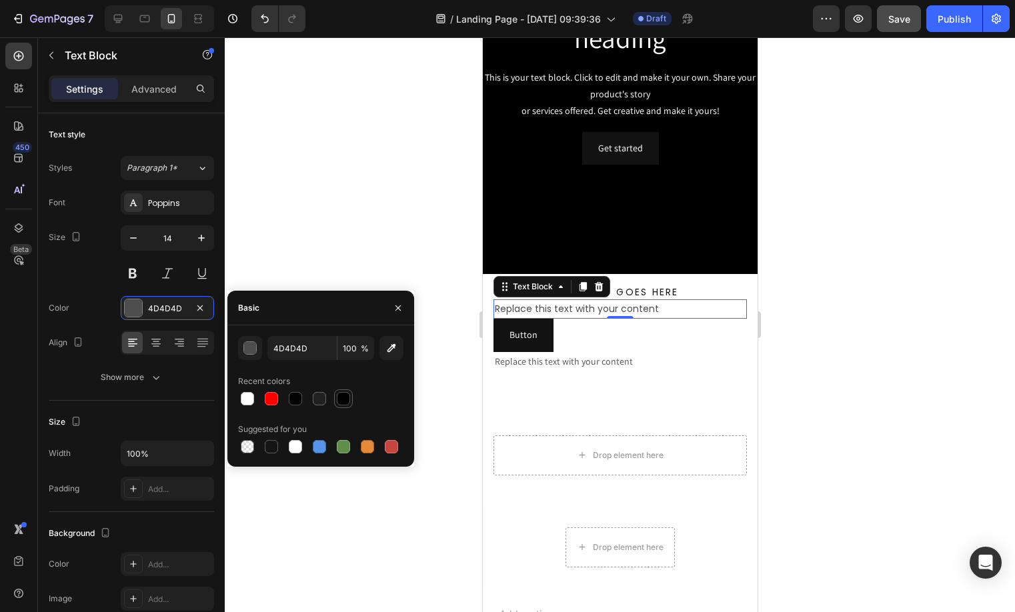
click at [343, 392] on div at bounding box center [343, 398] width 13 height 13
type input "010101"
drag, startPoint x: 665, startPoint y: 290, endPoint x: 646, endPoint y: 307, distance: 25.0
click at [665, 290] on h2 "Your heading text goes here" at bounding box center [619, 292] width 253 height 15
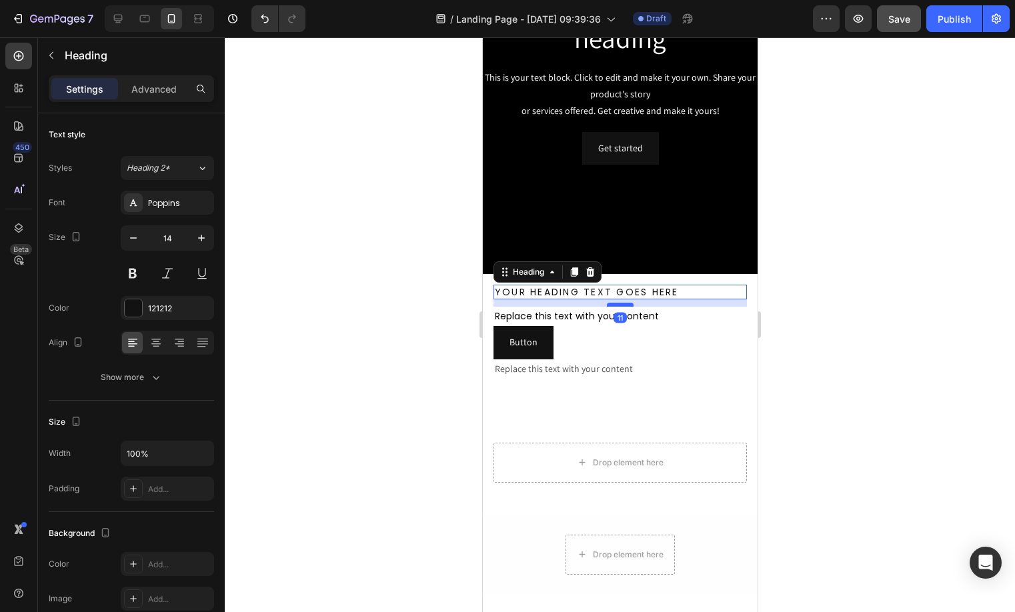
drag, startPoint x: 621, startPoint y: 296, endPoint x: 621, endPoint y: 303, distance: 7.3
click at [621, 303] on div at bounding box center [619, 305] width 27 height 4
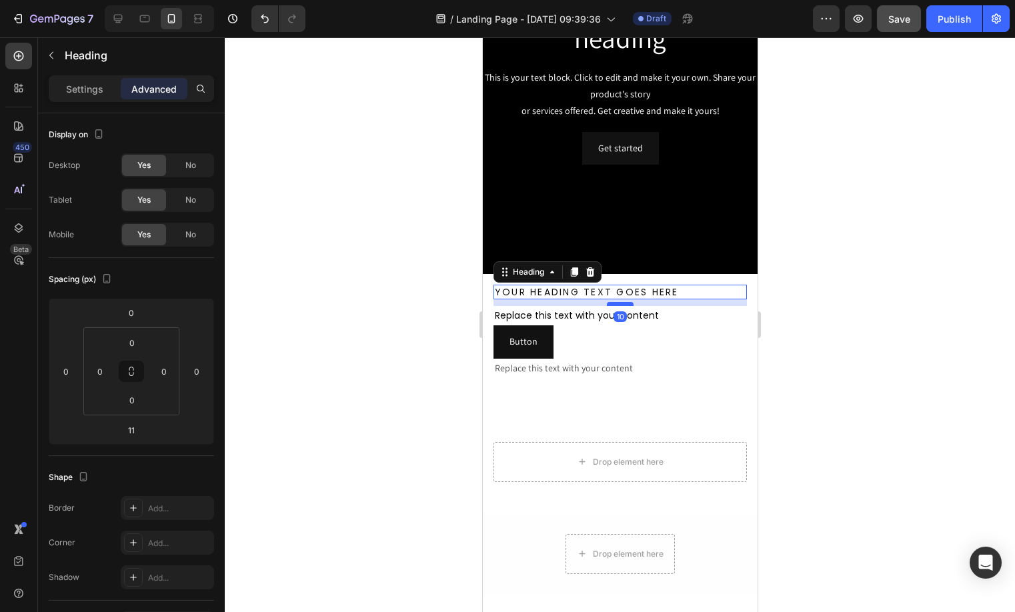
click at [621, 303] on div at bounding box center [619, 304] width 27 height 4
type input "10"
click at [621, 310] on div "Replace this text with your content" at bounding box center [619, 315] width 253 height 19
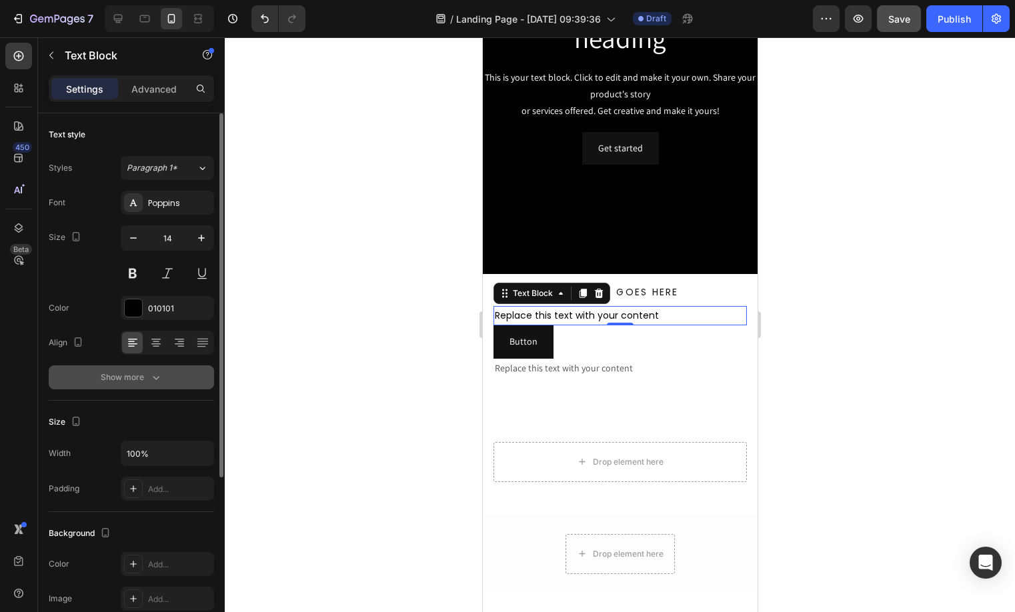
click at [147, 381] on div "Show more" at bounding box center [132, 377] width 62 height 13
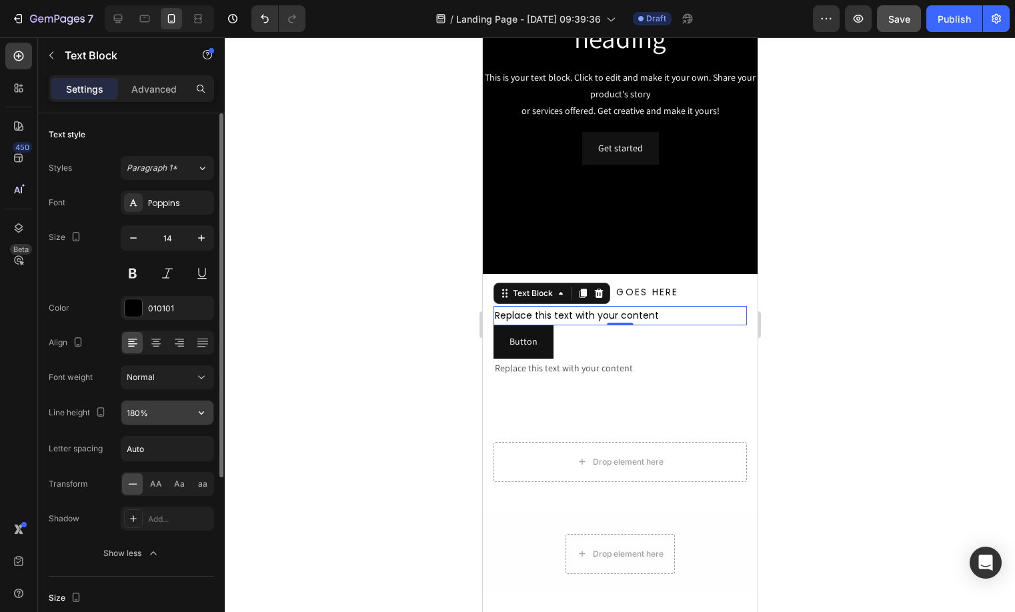
click at [179, 425] on div "180%" at bounding box center [167, 412] width 93 height 25
click at [177, 407] on input "180%" at bounding box center [167, 413] width 92 height 24
click at [151, 457] on input "Auto" at bounding box center [167, 449] width 92 height 24
type input "0.1"
click at [167, 414] on input "180%" at bounding box center [167, 413] width 92 height 24
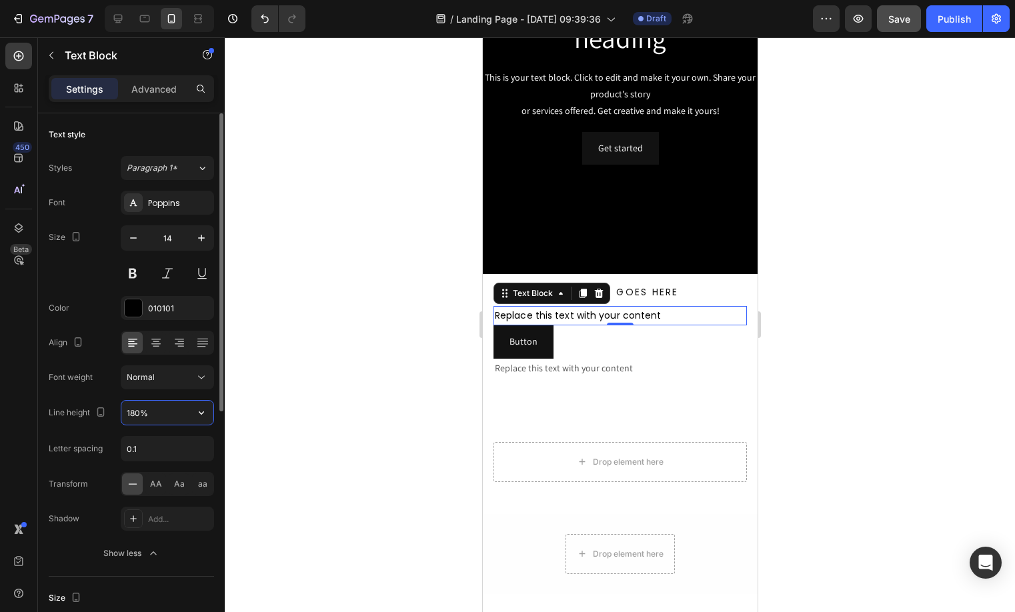
type input "%"
click at [110, 358] on div "Font Poppins Size 14 Color 010101 Align Font weight Normal Line height Letter s…" at bounding box center [131, 378] width 165 height 375
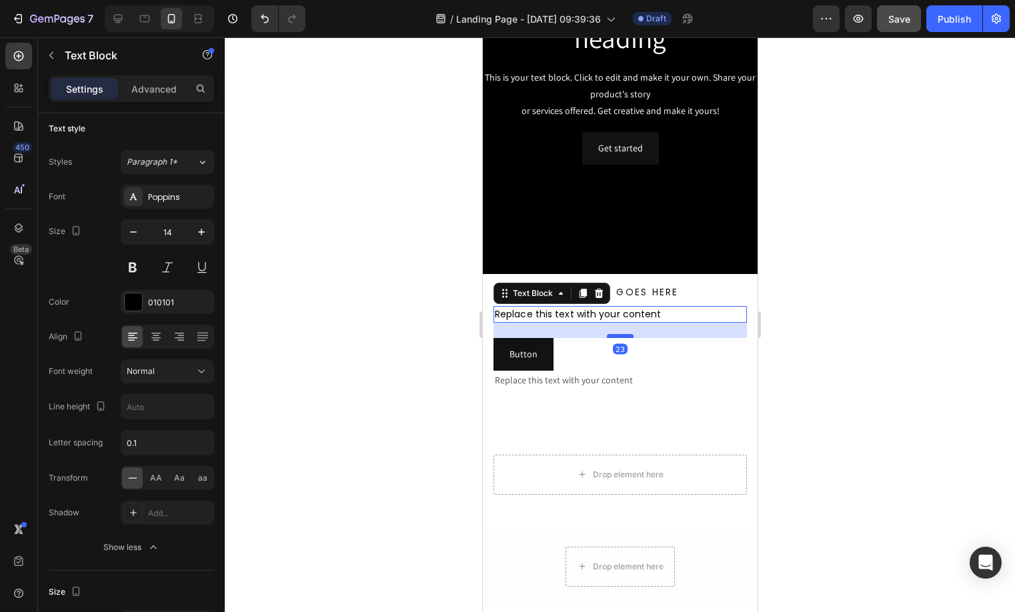
drag, startPoint x: 611, startPoint y: 321, endPoint x: 611, endPoint y: 337, distance: 15.3
click at [611, 337] on div at bounding box center [619, 336] width 27 height 4
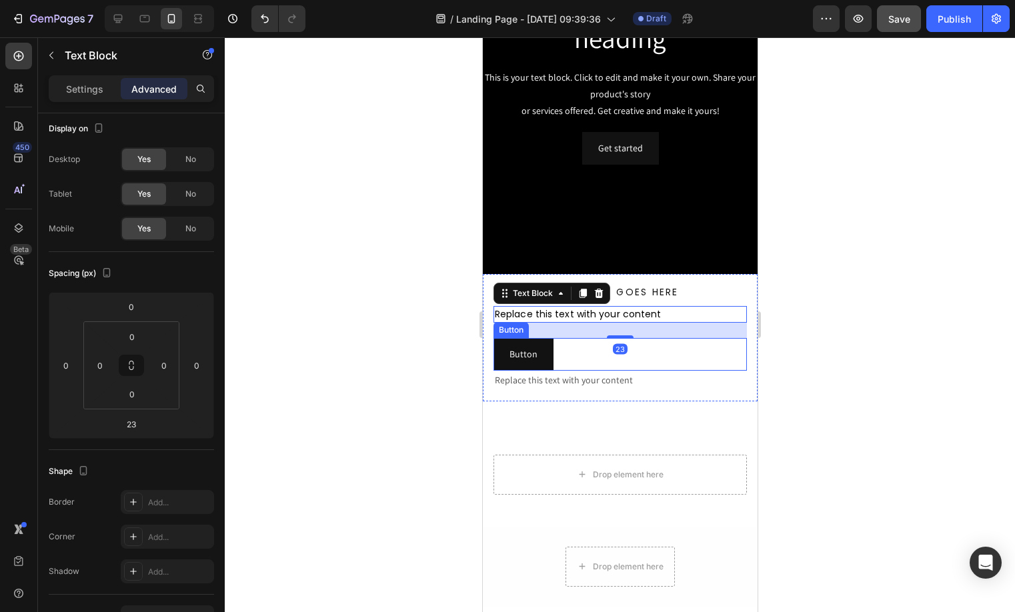
click at [613, 364] on div "Button Button" at bounding box center [619, 354] width 253 height 33
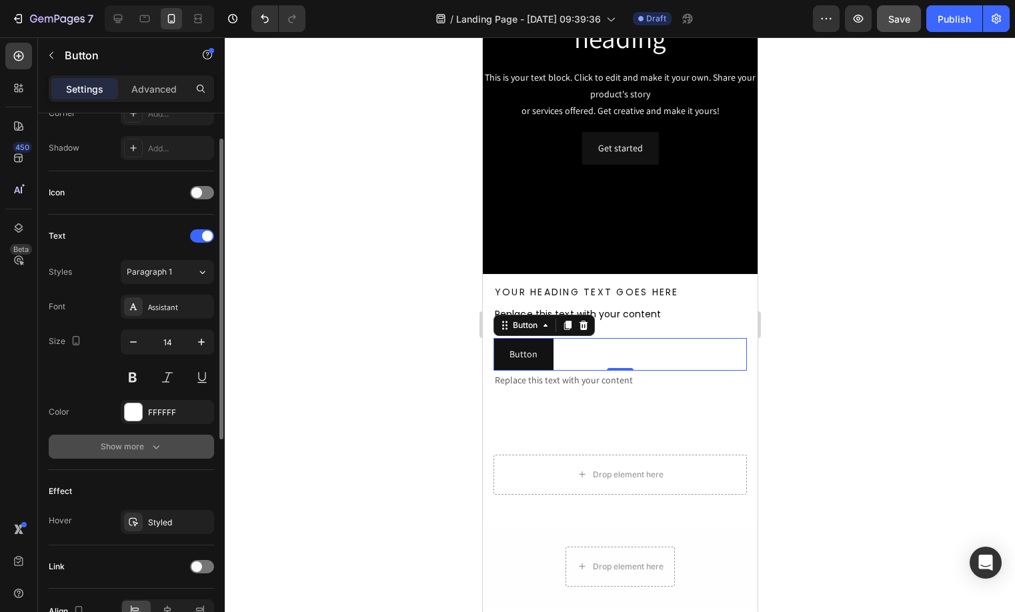
scroll to position [419, 0]
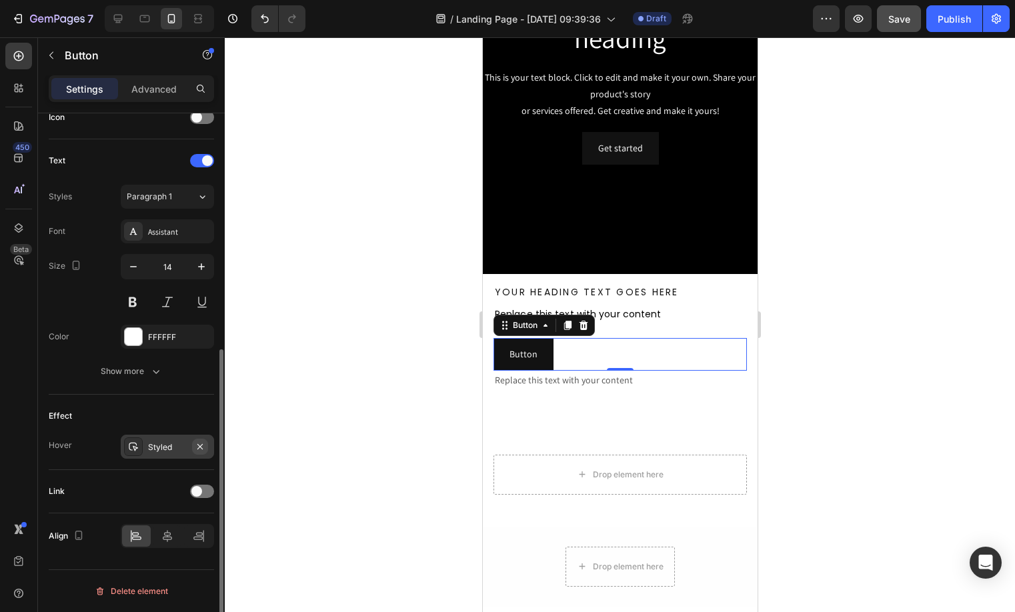
click at [201, 445] on icon "button" at bounding box center [199, 445] width 5 height 5
click at [168, 386] on div "Text Styles Paragraph 1 Font Assistant Size 14 Color FFFFFF Show more" at bounding box center [131, 266] width 165 height 255
click at [167, 375] on button "Show more" at bounding box center [131, 371] width 165 height 24
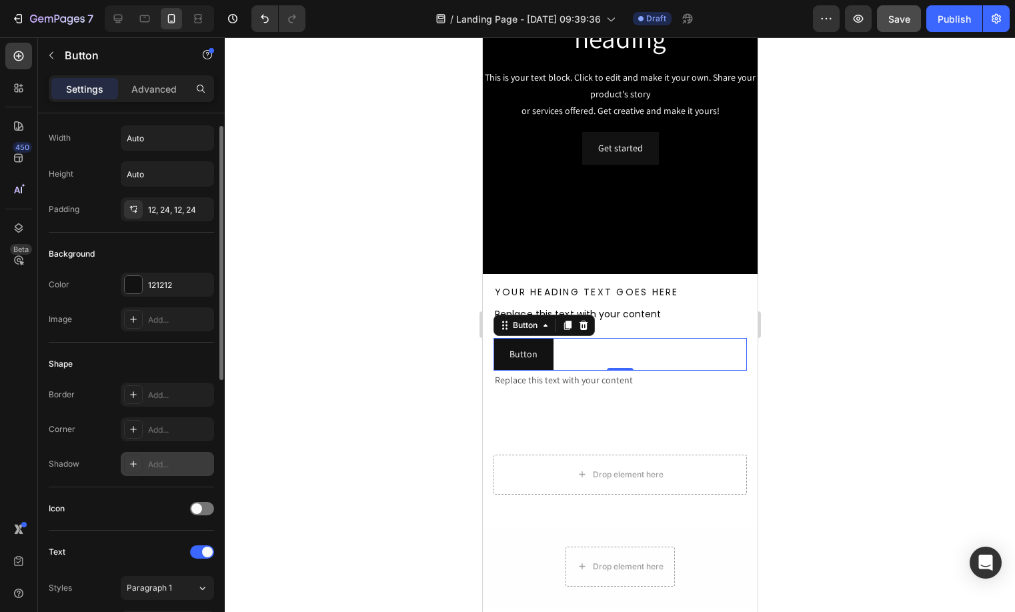
scroll to position [6, 0]
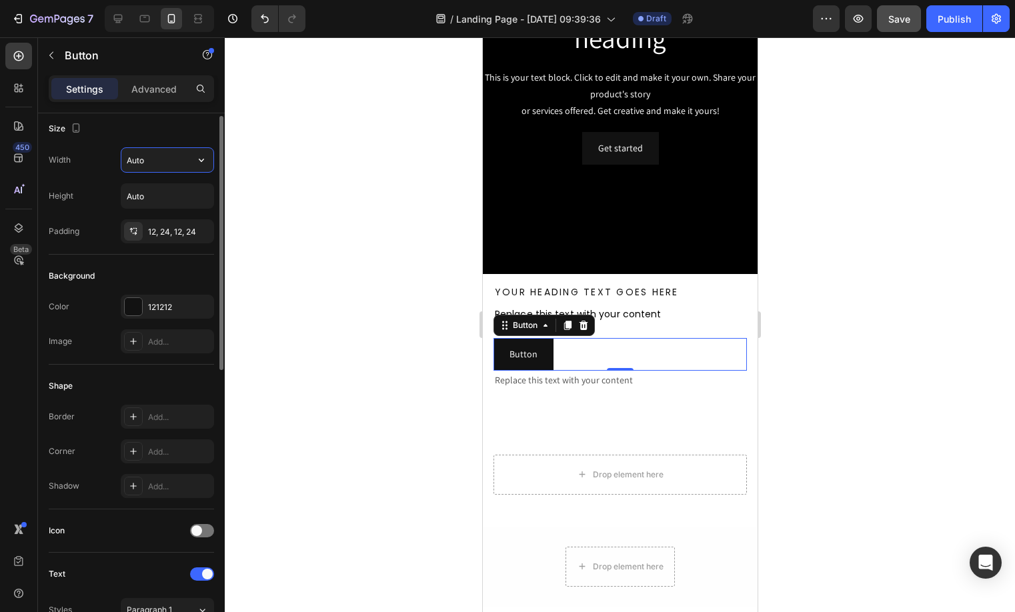
click at [184, 170] on input "Auto" at bounding box center [167, 160] width 92 height 24
click at [197, 165] on icon "button" at bounding box center [201, 159] width 13 height 13
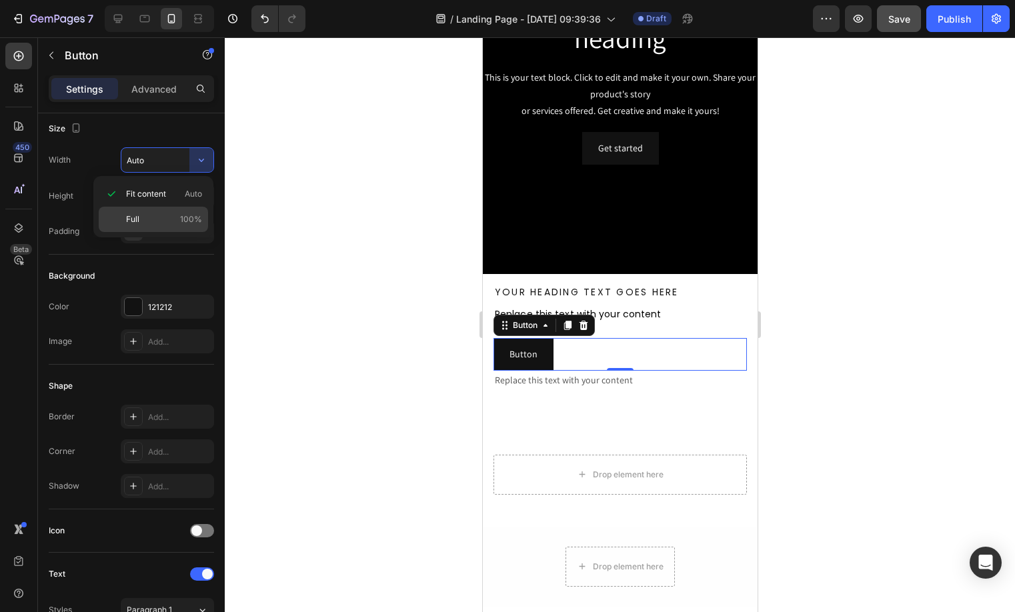
click at [183, 221] on span "100%" at bounding box center [191, 219] width 22 height 12
type input "100%"
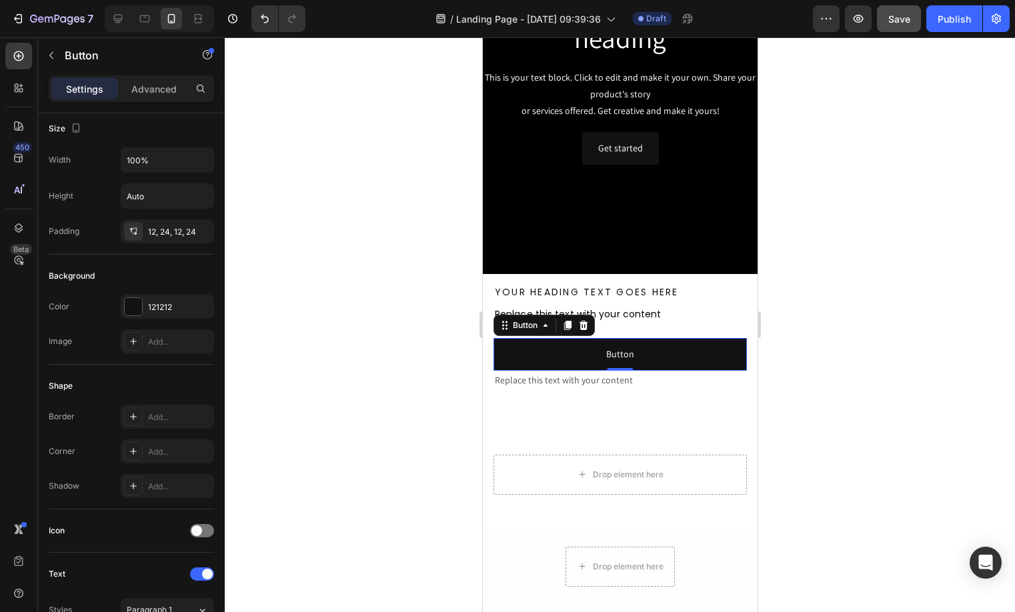
click at [639, 354] on button "Button" at bounding box center [619, 354] width 253 height 33
click at [647, 381] on div "Replace this text with your content" at bounding box center [619, 380] width 253 height 19
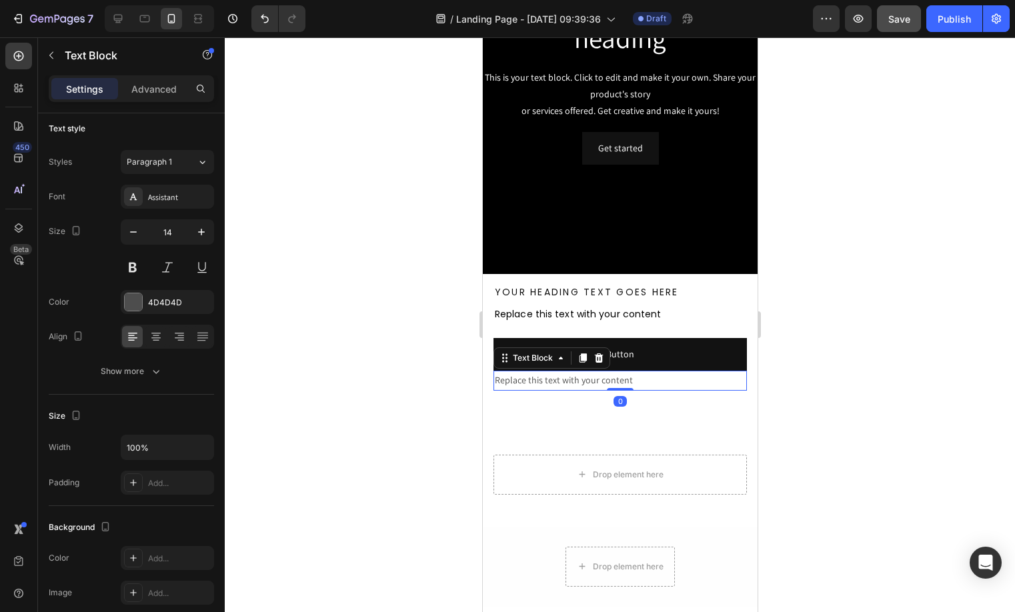
scroll to position [0, 0]
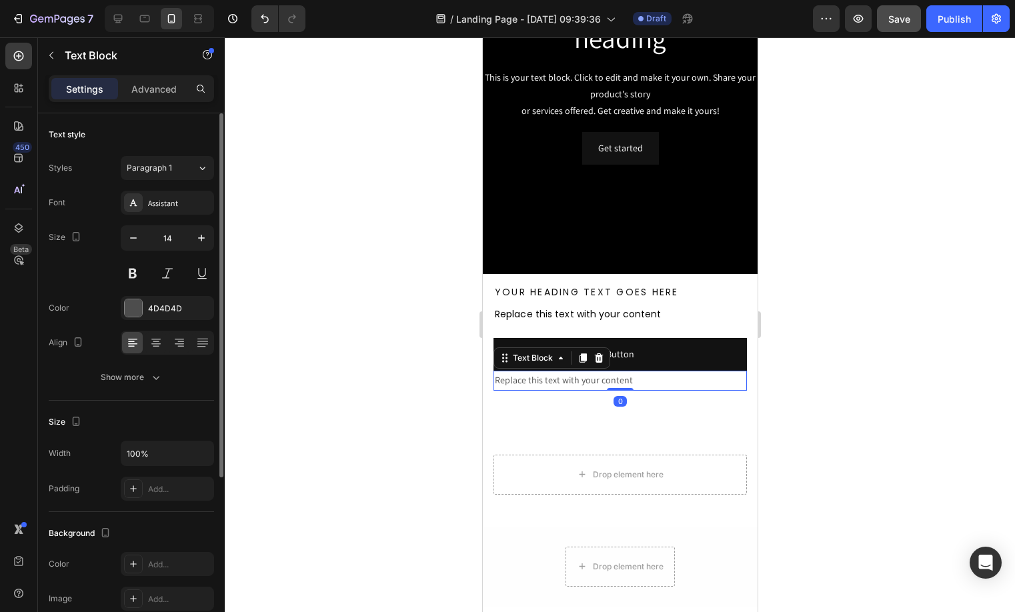
click at [644, 356] on button "Button" at bounding box center [619, 354] width 253 height 33
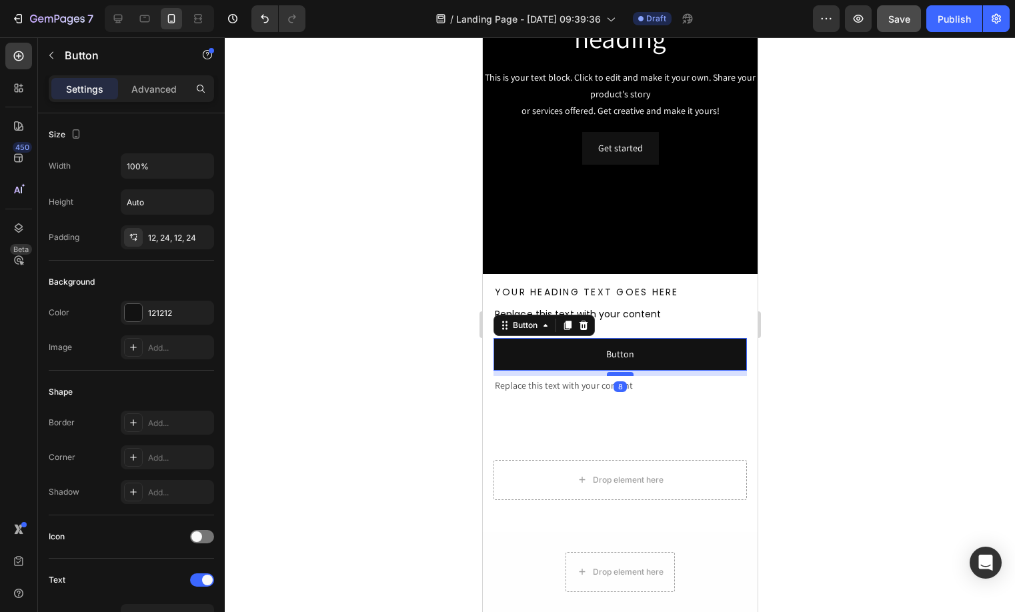
click at [620, 375] on div at bounding box center [619, 374] width 27 height 4
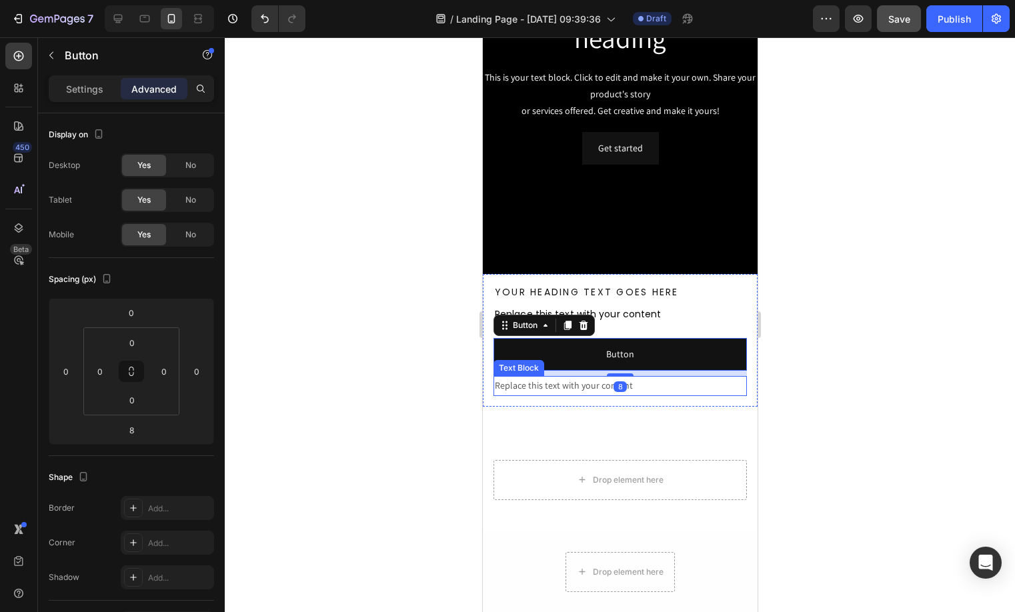
click at [637, 377] on div "Replace this text with your content" at bounding box center [619, 385] width 253 height 19
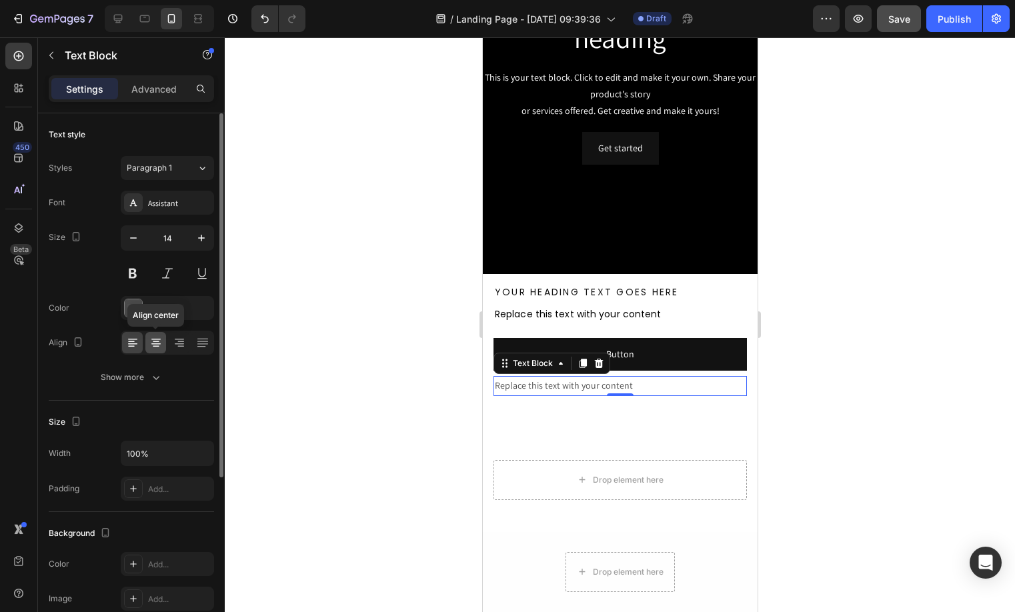
click at [163, 351] on div at bounding box center [155, 342] width 21 height 21
click at [165, 203] on div "Assistant" at bounding box center [179, 203] width 63 height 12
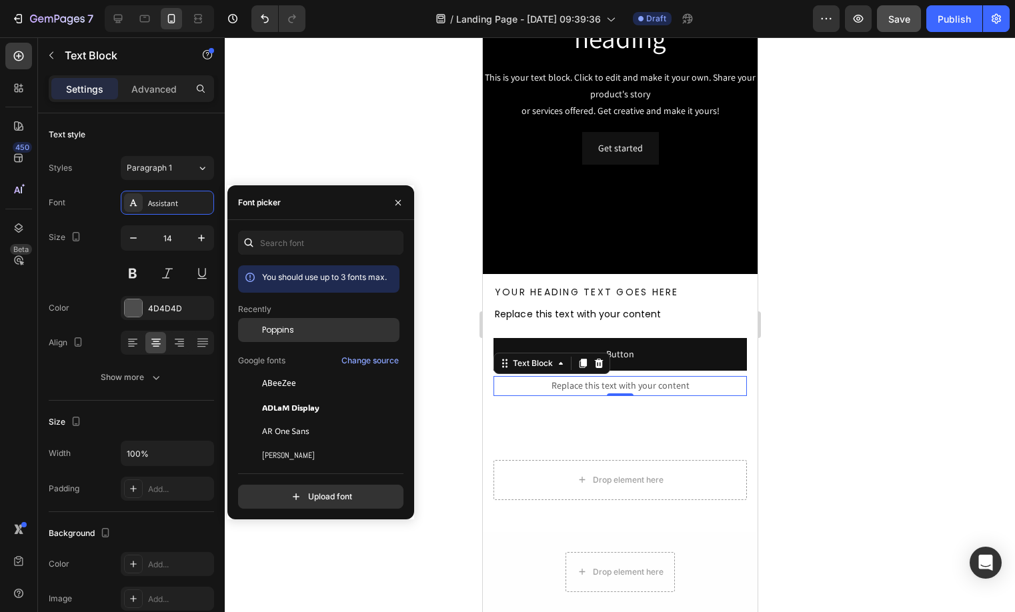
click at [316, 419] on div "Poppins" at bounding box center [318, 431] width 161 height 24
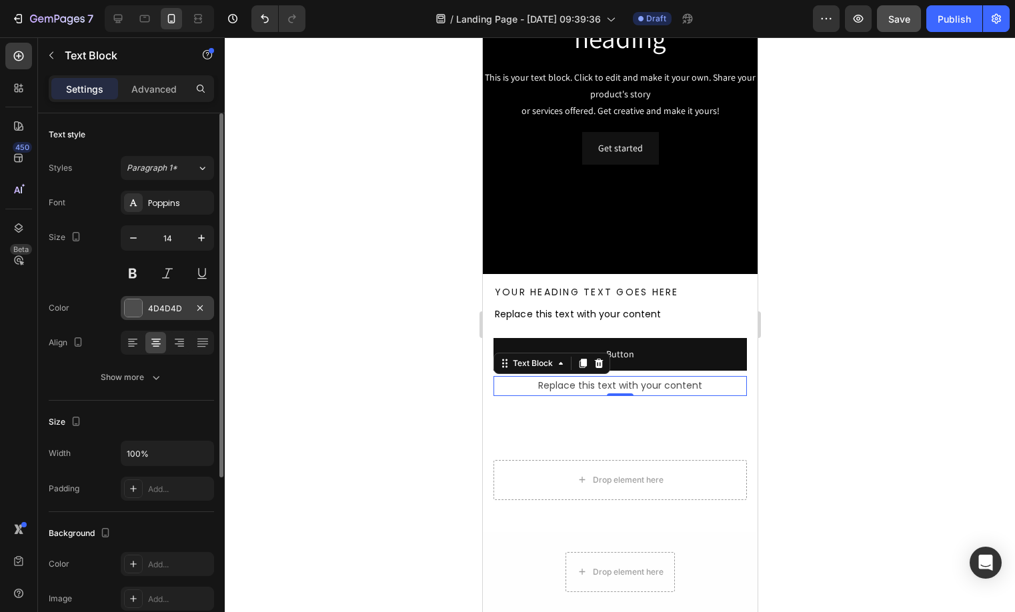
click at [162, 307] on div "4D4D4D" at bounding box center [167, 309] width 39 height 12
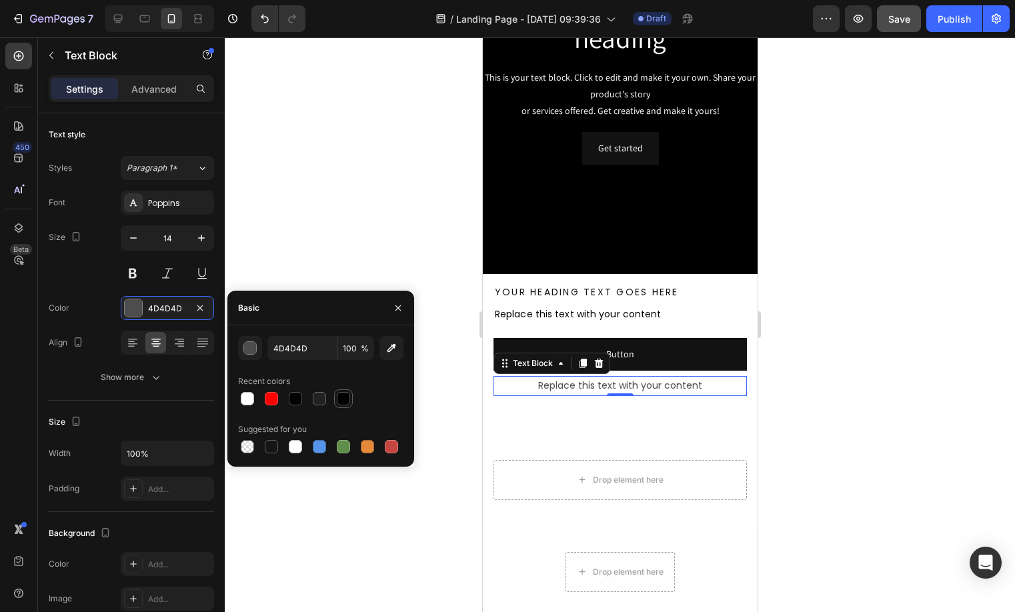
click at [343, 400] on div at bounding box center [343, 398] width 13 height 13
type input "010101"
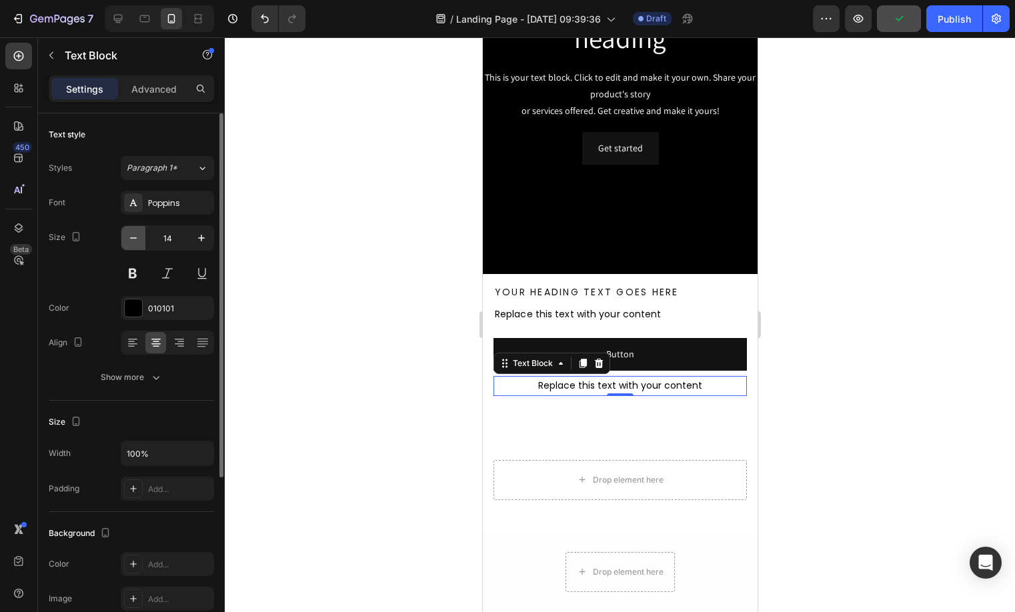
click at [139, 235] on icon "button" at bounding box center [133, 237] width 13 height 13
type input "12"
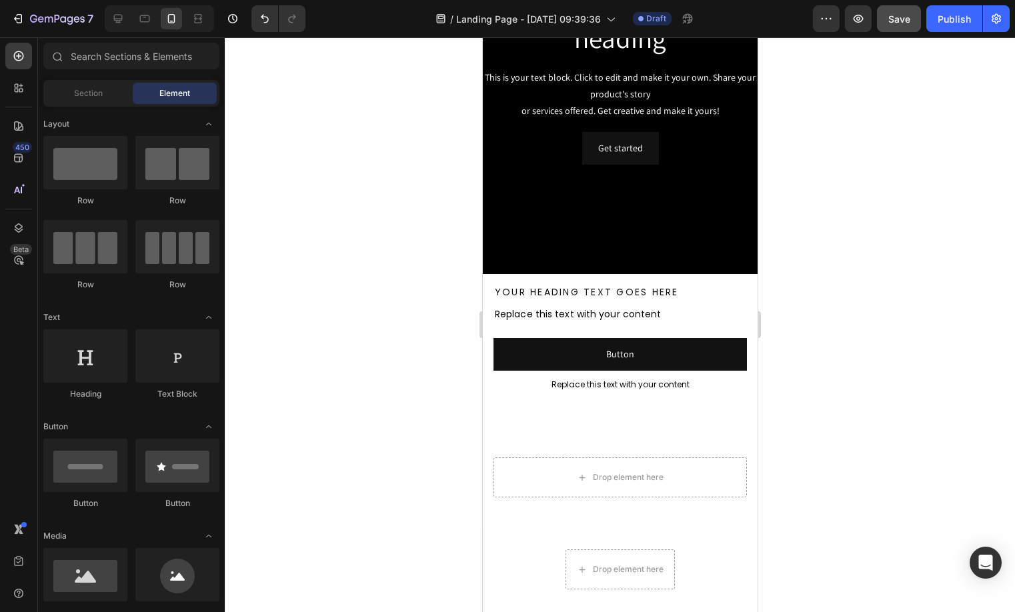
click at [583, 293] on h2 "Your heading text goes here" at bounding box center [619, 292] width 253 height 15
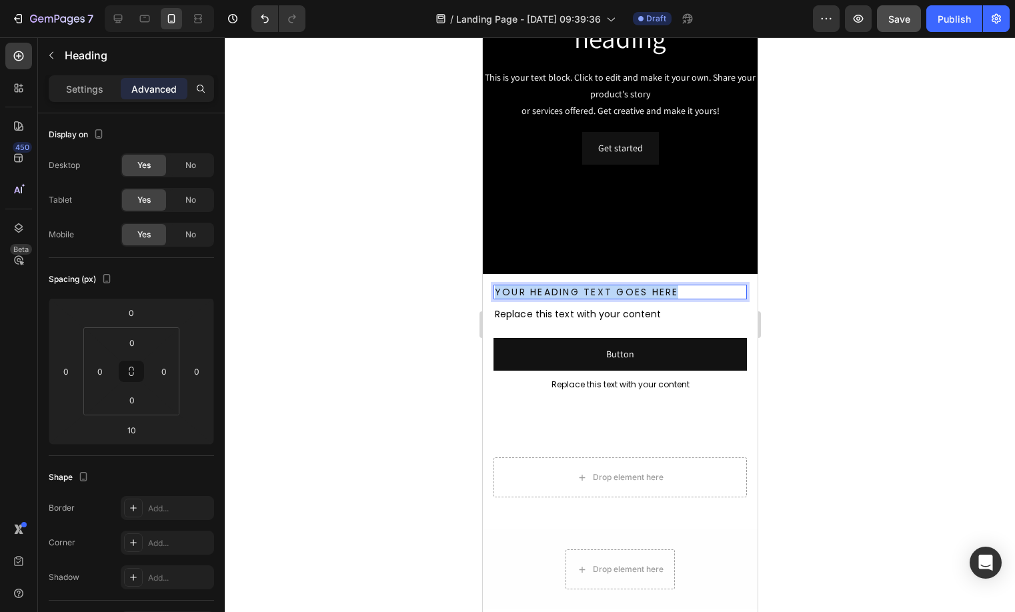
click at [583, 293] on p "Your heading text goes here" at bounding box center [619, 292] width 251 height 12
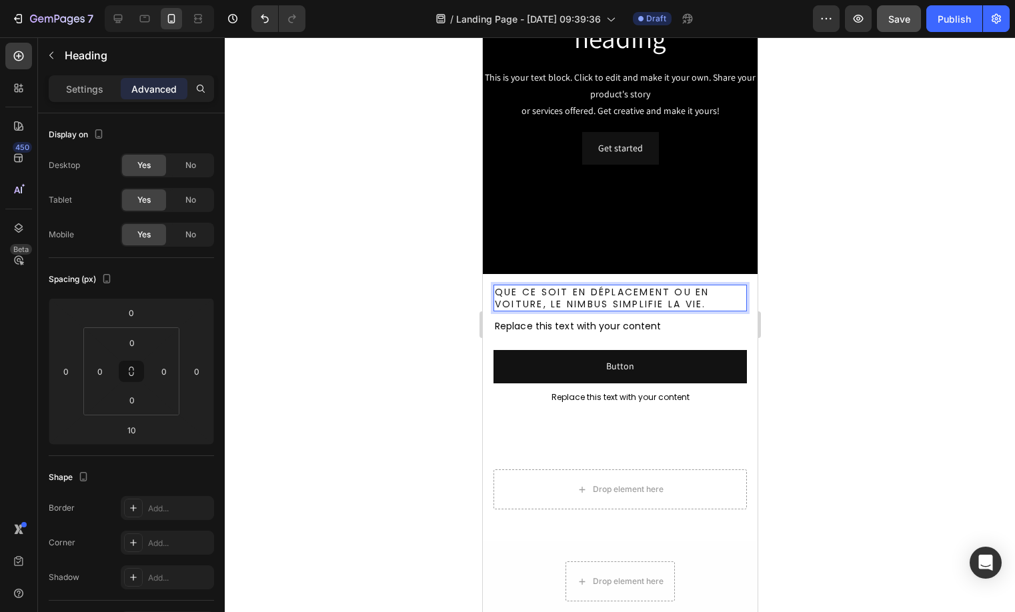
click at [639, 326] on div "Replace this text with your content" at bounding box center [619, 326] width 253 height 17
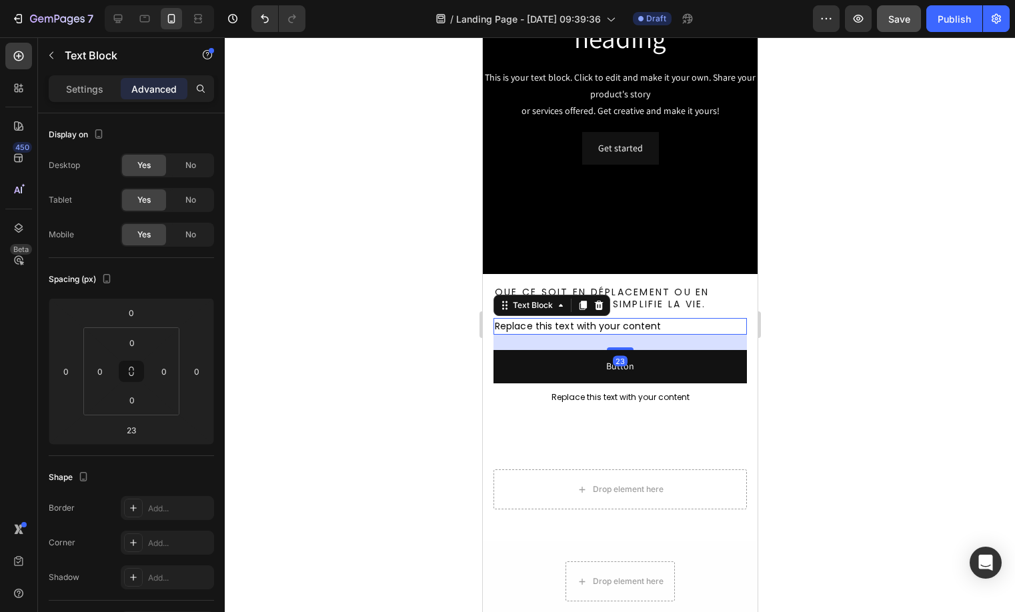
click at [639, 326] on p "Replace this text with your content" at bounding box center [619, 326] width 251 height 14
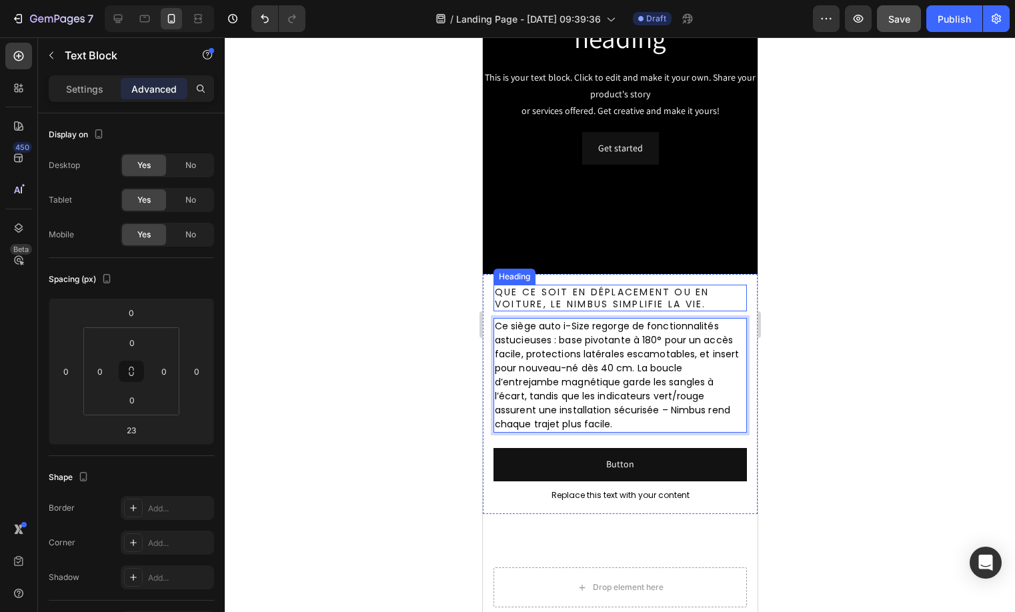
click at [638, 300] on p "Que ce soit en déplacement ou en voiture, le Nimbus simplifie la vie." at bounding box center [619, 298] width 251 height 24
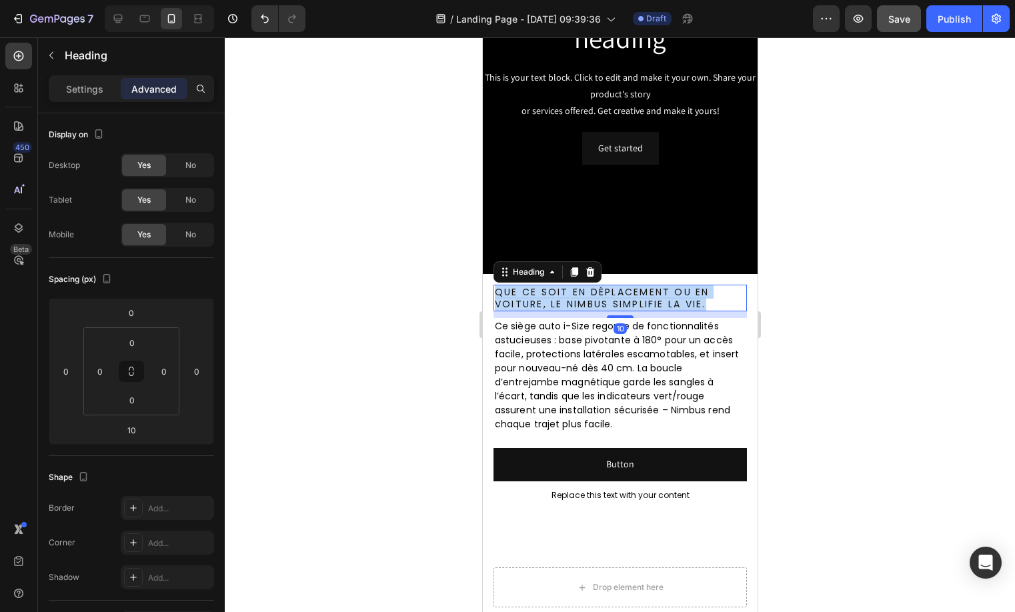
click at [638, 300] on p "Que ce soit en déplacement ou en voiture, le Nimbus simplifie la vie." at bounding box center [619, 298] width 251 height 24
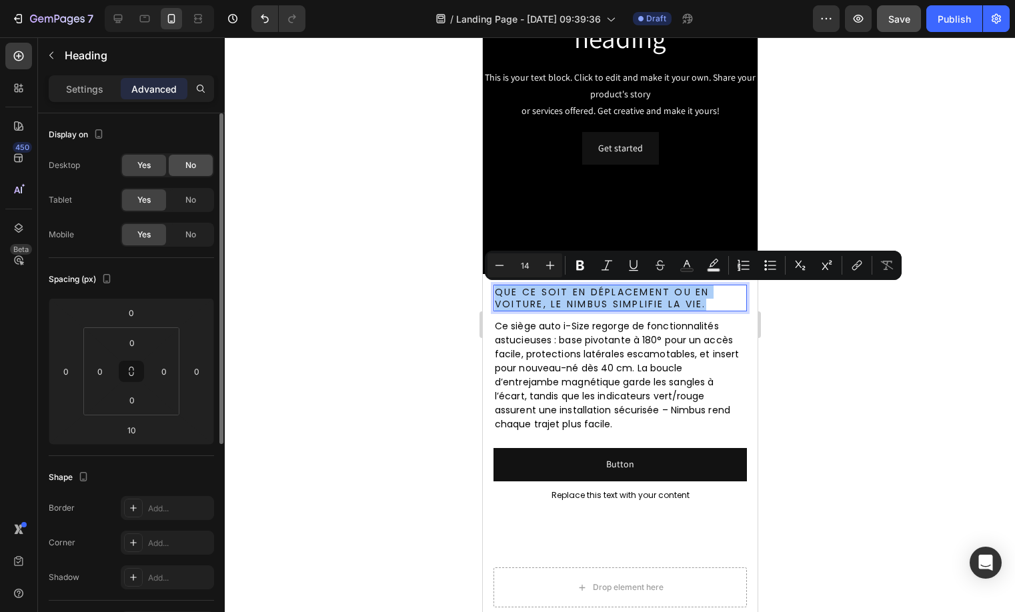
drag, startPoint x: 183, startPoint y: 163, endPoint x: 191, endPoint y: 195, distance: 33.6
click at [183, 163] on div "No" at bounding box center [191, 165] width 44 height 21
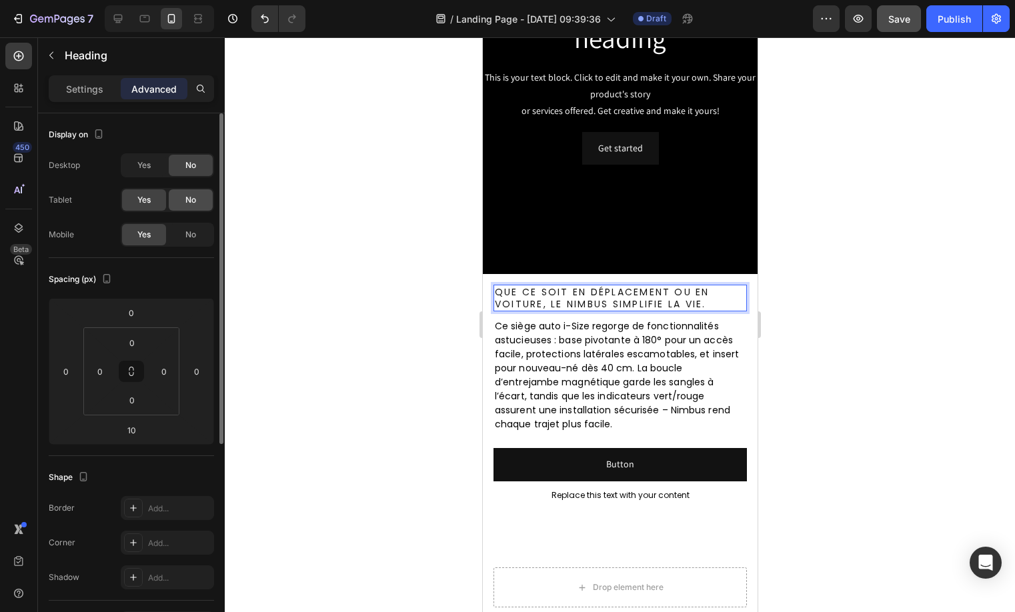
click at [191, 199] on span "No" at bounding box center [190, 200] width 11 height 12
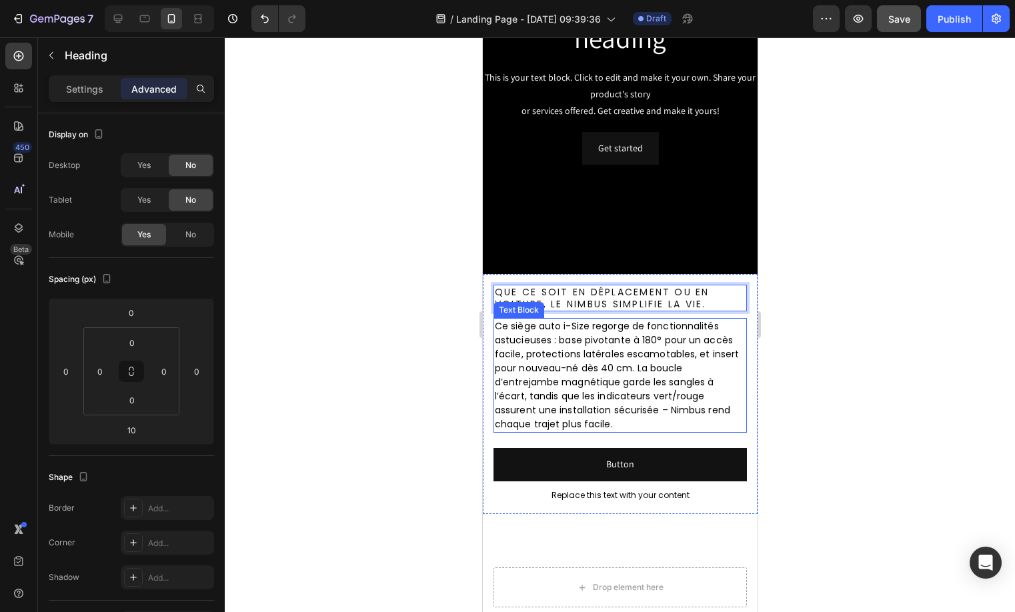
click at [656, 403] on p "Ce siège auto i-Size regorge de fonctionnalités astucieuses : base pivotante à …" at bounding box center [619, 375] width 251 height 112
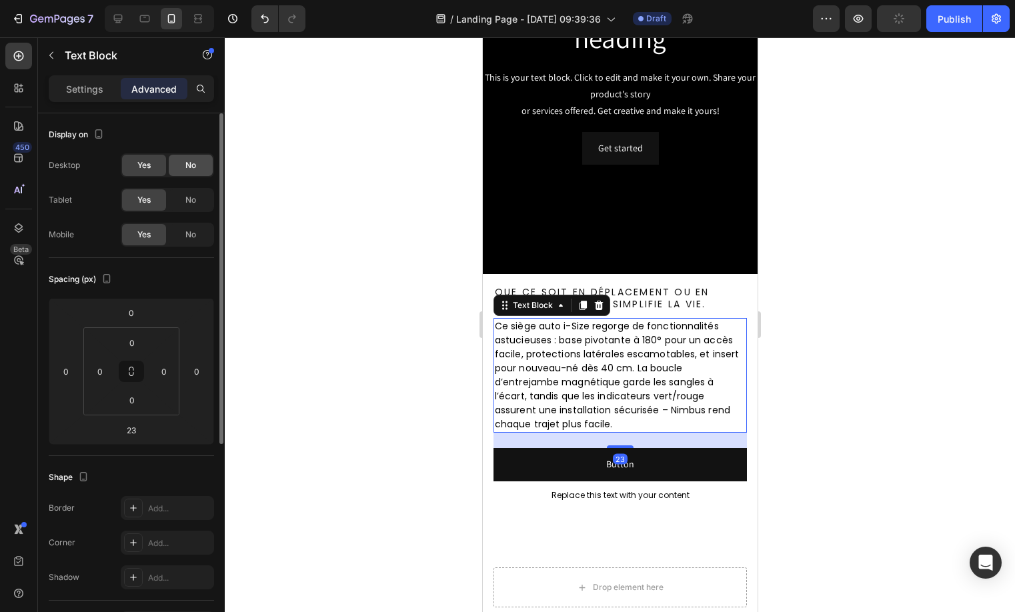
click at [189, 171] on div "No" at bounding box center [191, 165] width 44 height 21
click at [191, 195] on span "No" at bounding box center [190, 200] width 11 height 12
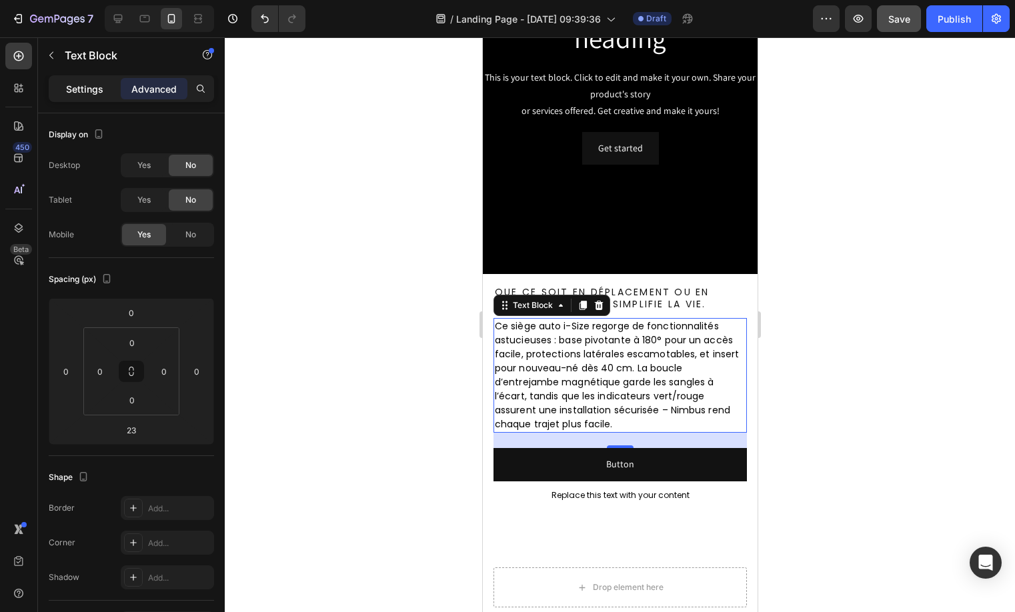
click at [94, 91] on p "Settings" at bounding box center [84, 89] width 37 height 14
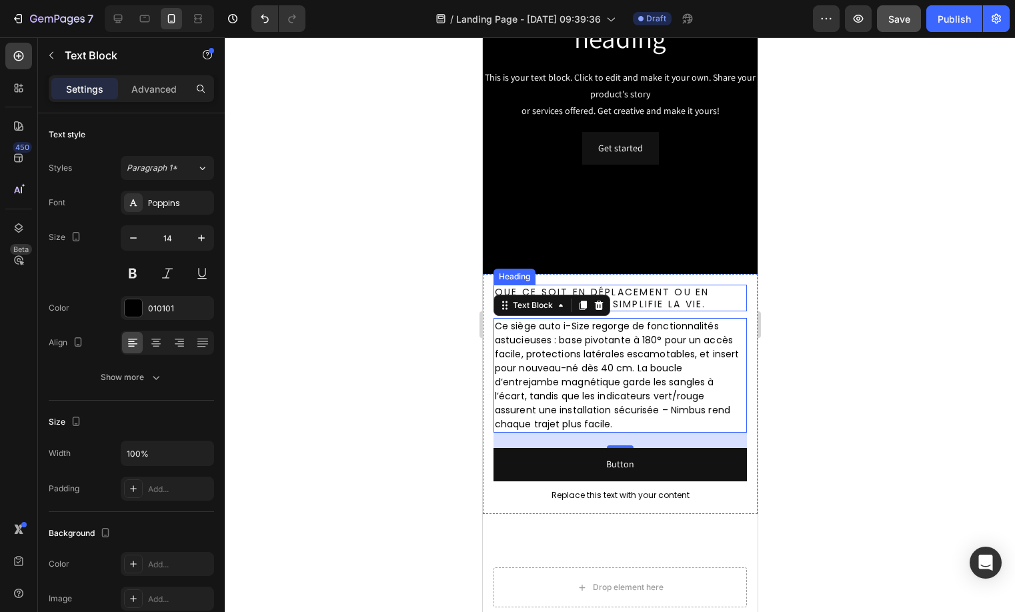
click at [675, 294] on p "Que ce soit en déplacement ou en voiture, le Nimbus simplifie la vie." at bounding box center [619, 298] width 251 height 24
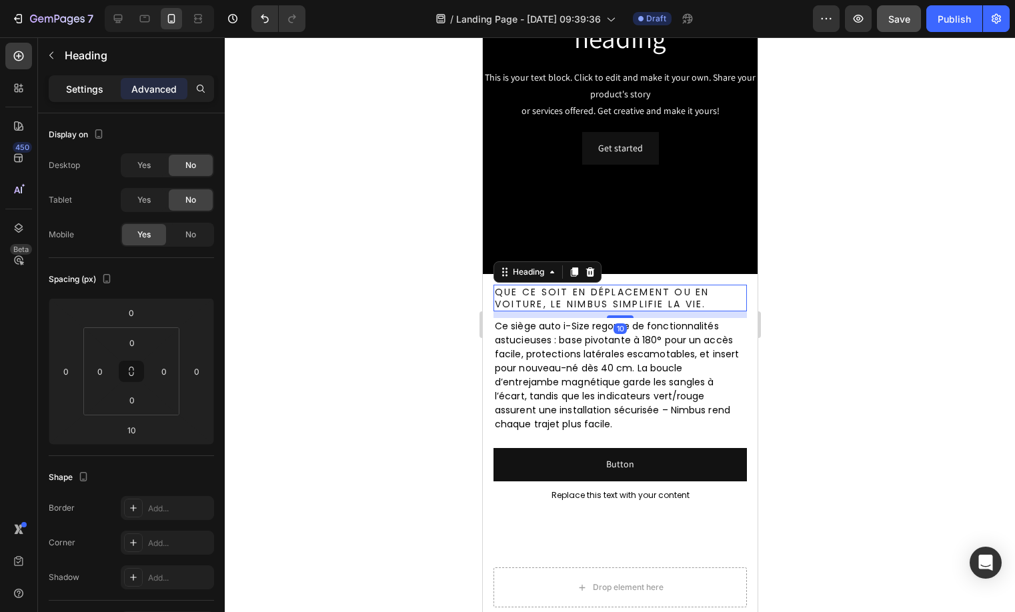
click at [83, 87] on p "Settings" at bounding box center [84, 89] width 37 height 14
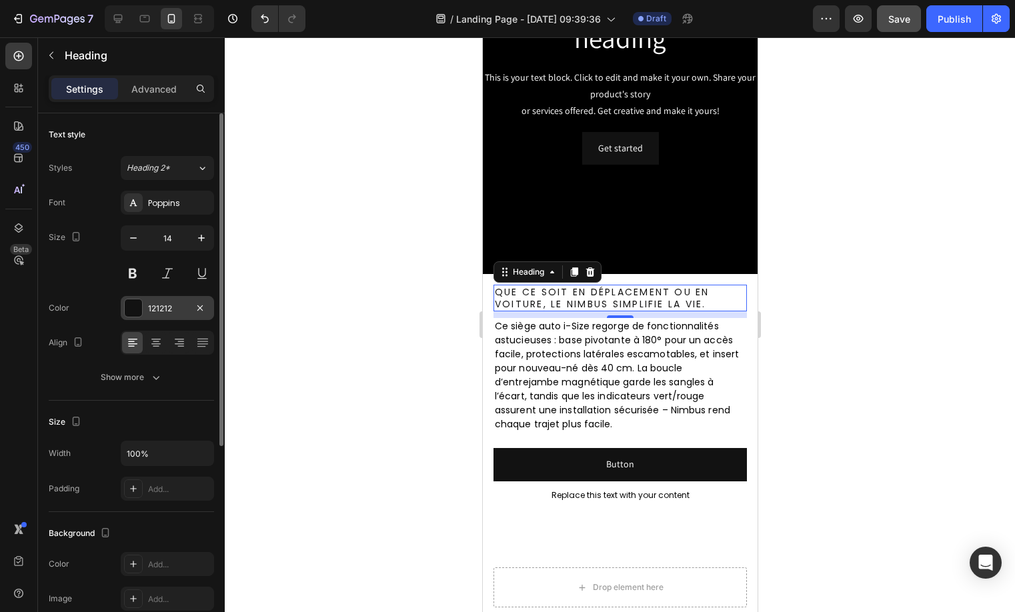
click at [171, 311] on div "121212" at bounding box center [167, 309] width 39 height 12
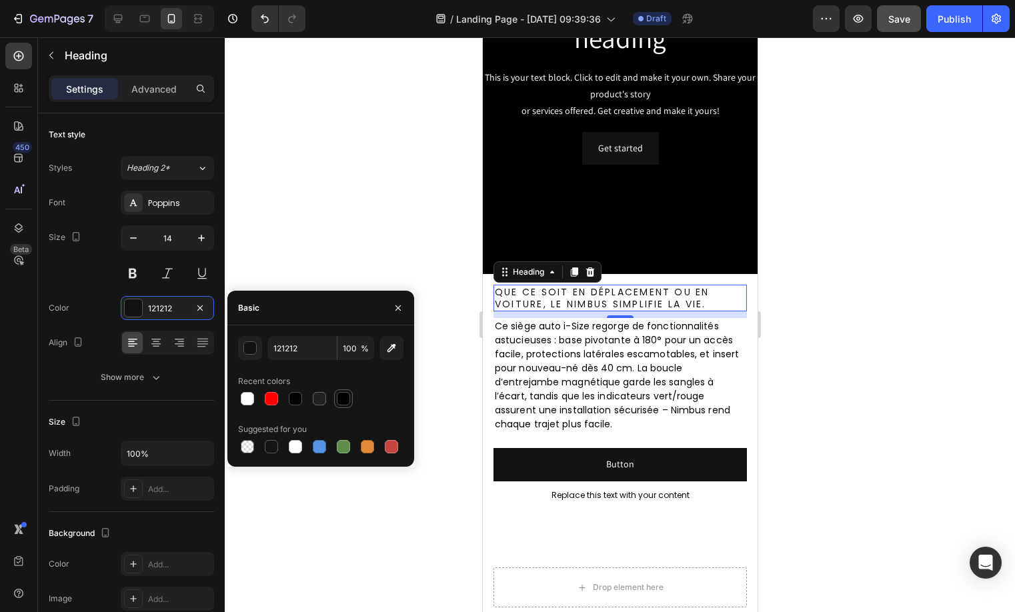
click at [341, 399] on div at bounding box center [343, 398] width 13 height 13
type input "010101"
click at [605, 385] on p "Ce siège auto i-Size regorge de fonctionnalités astucieuses : base pivotante à …" at bounding box center [619, 375] width 251 height 112
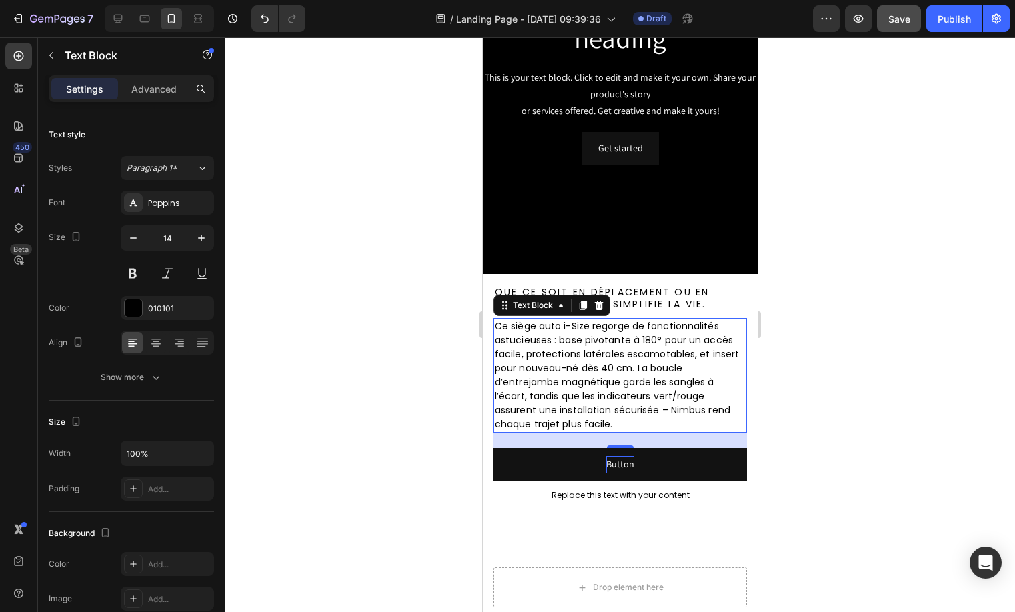
click at [625, 465] on p "Button" at bounding box center [619, 464] width 28 height 17
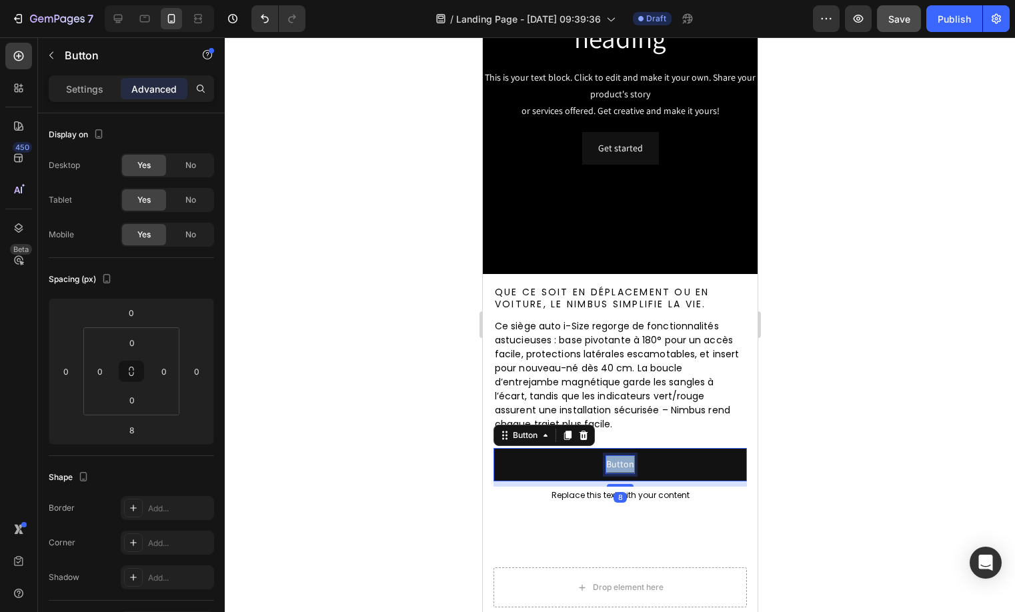
click at [625, 465] on p "Button" at bounding box center [619, 464] width 28 height 17
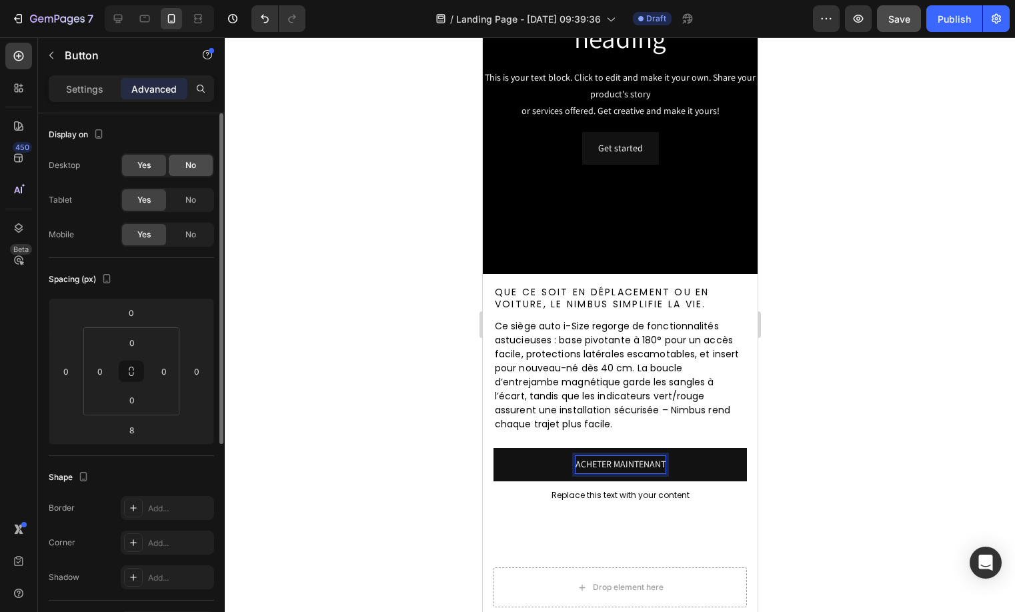
click at [193, 167] on span "No" at bounding box center [190, 165] width 11 height 12
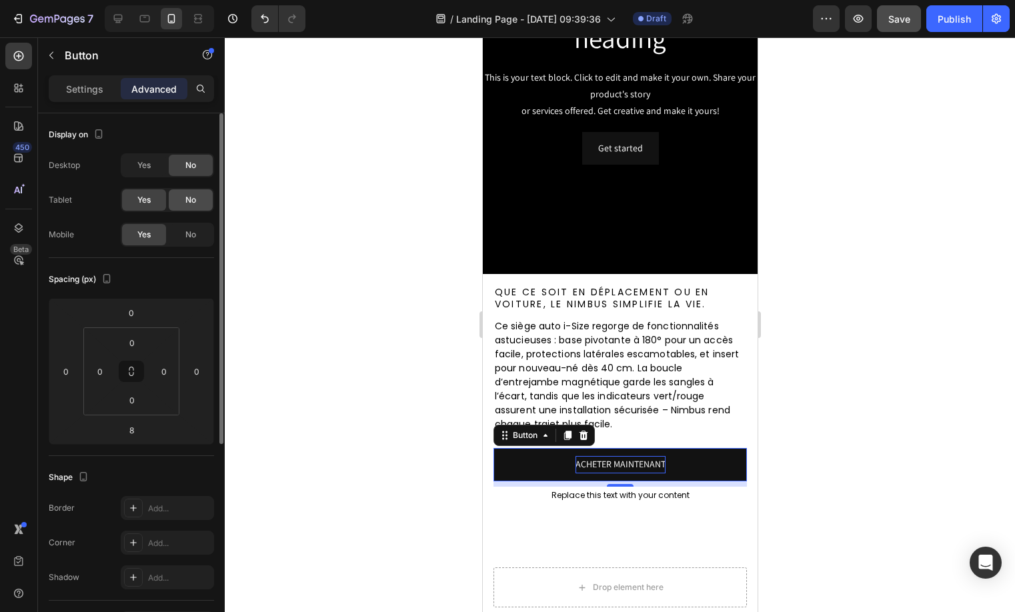
click at [191, 191] on div "No" at bounding box center [191, 199] width 44 height 21
click at [733, 459] on button "ACHETER MAINTENANT" at bounding box center [619, 464] width 253 height 33
click at [97, 86] on p "Settings" at bounding box center [84, 89] width 37 height 14
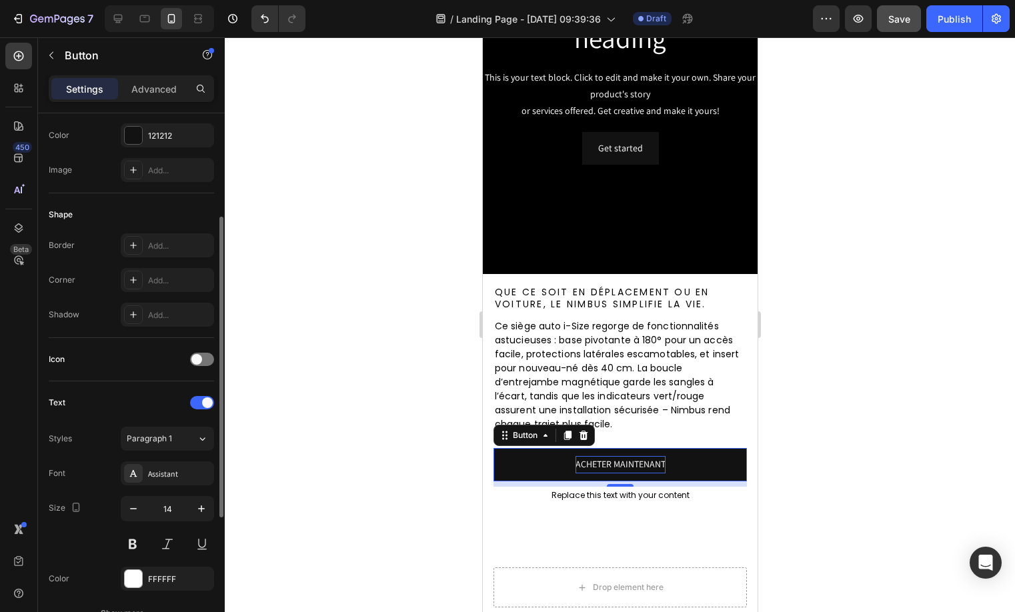
scroll to position [203, 0]
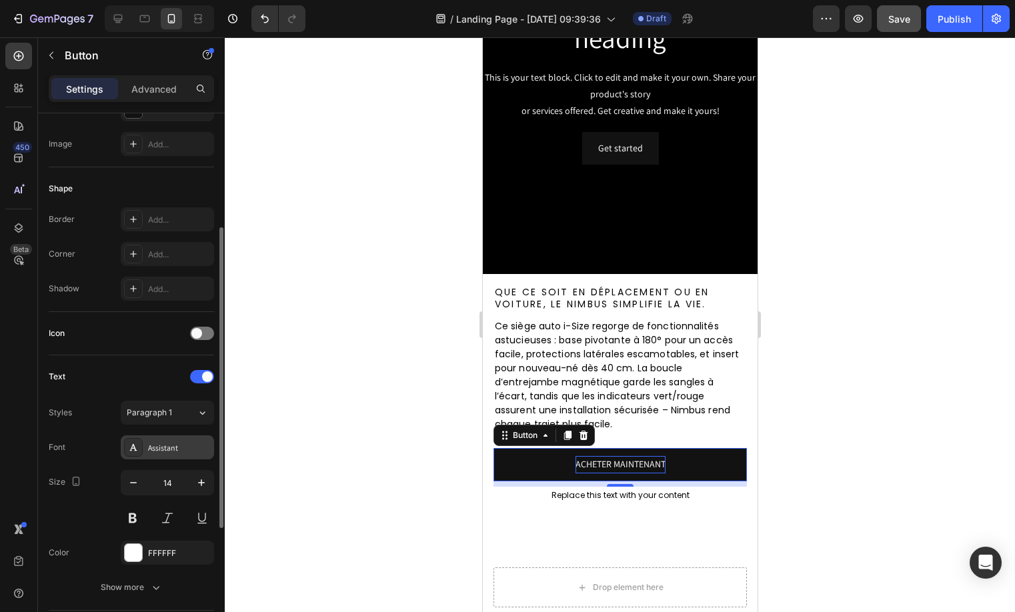
click at [161, 445] on div "Assistant" at bounding box center [179, 448] width 63 height 12
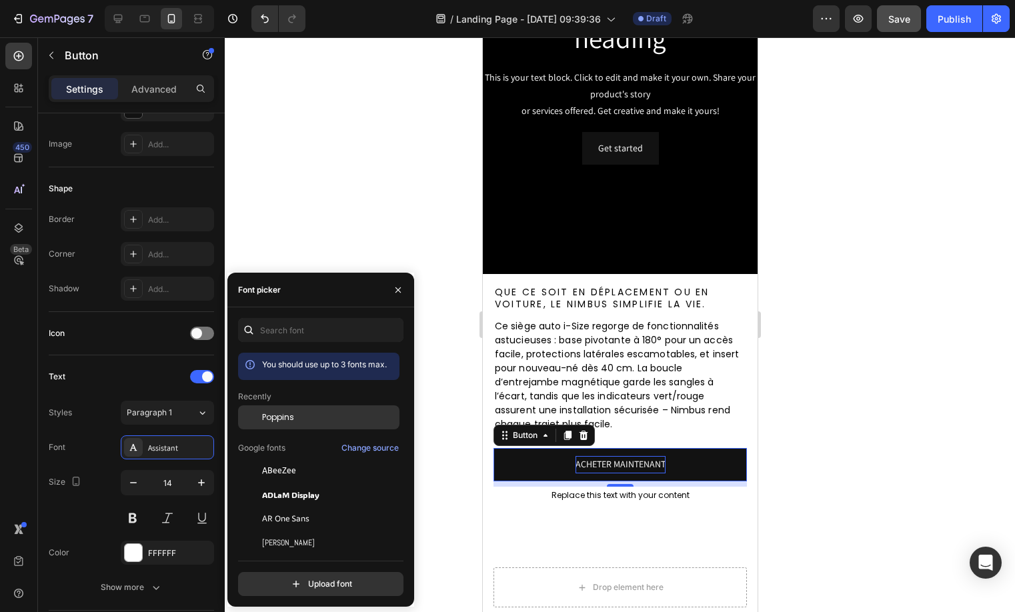
click at [259, 418] on div at bounding box center [250, 417] width 24 height 24
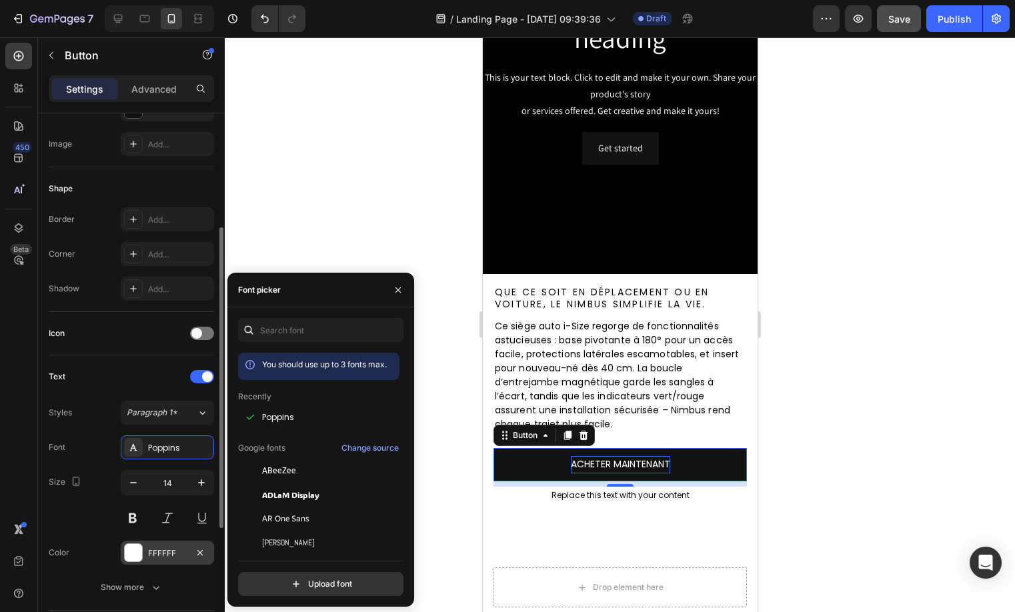
scroll to position [225, 0]
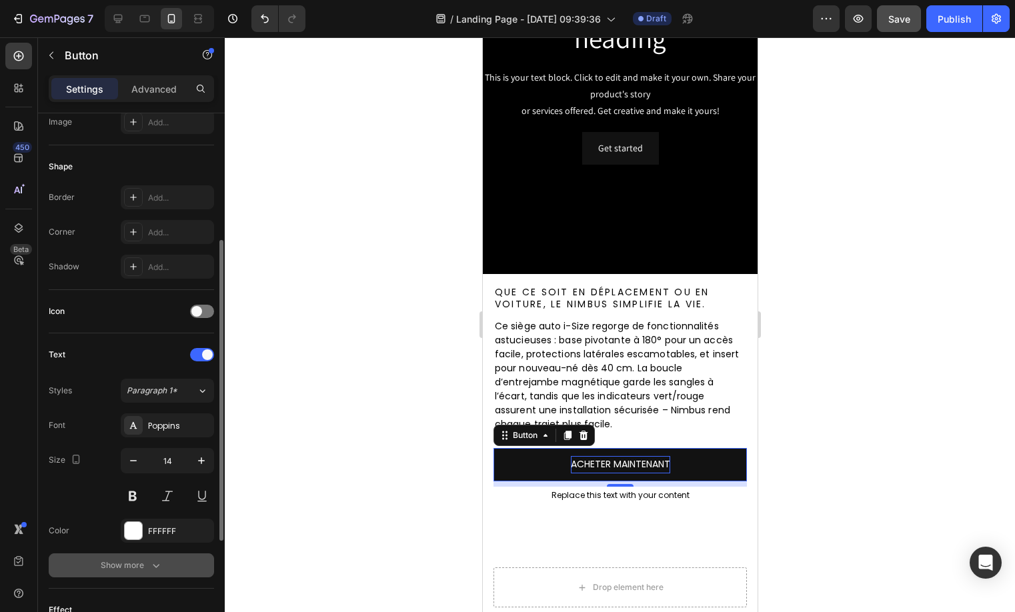
click at [131, 559] on div "Show more" at bounding box center [132, 565] width 62 height 13
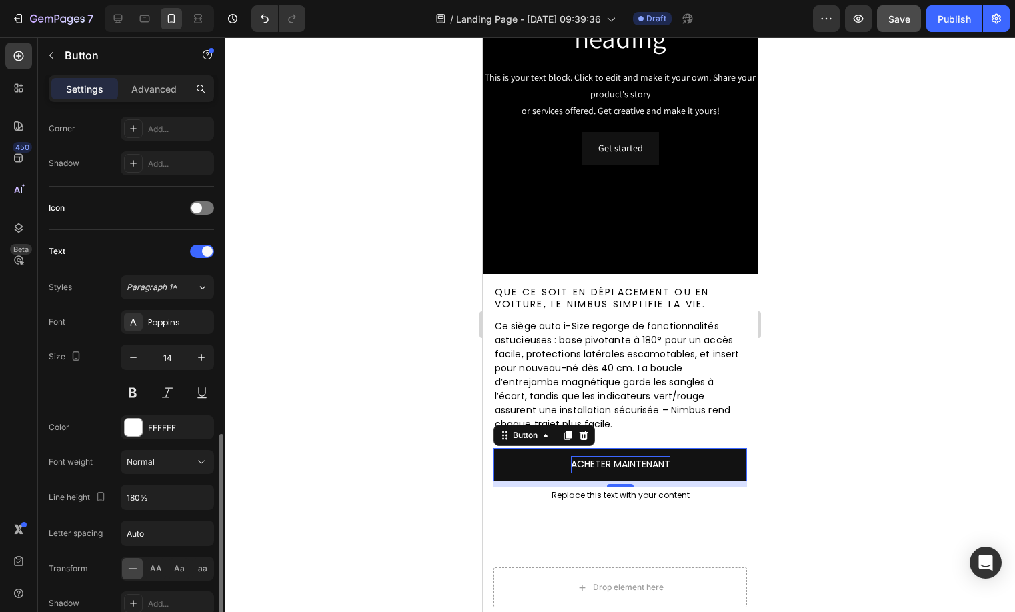
scroll to position [441, 0]
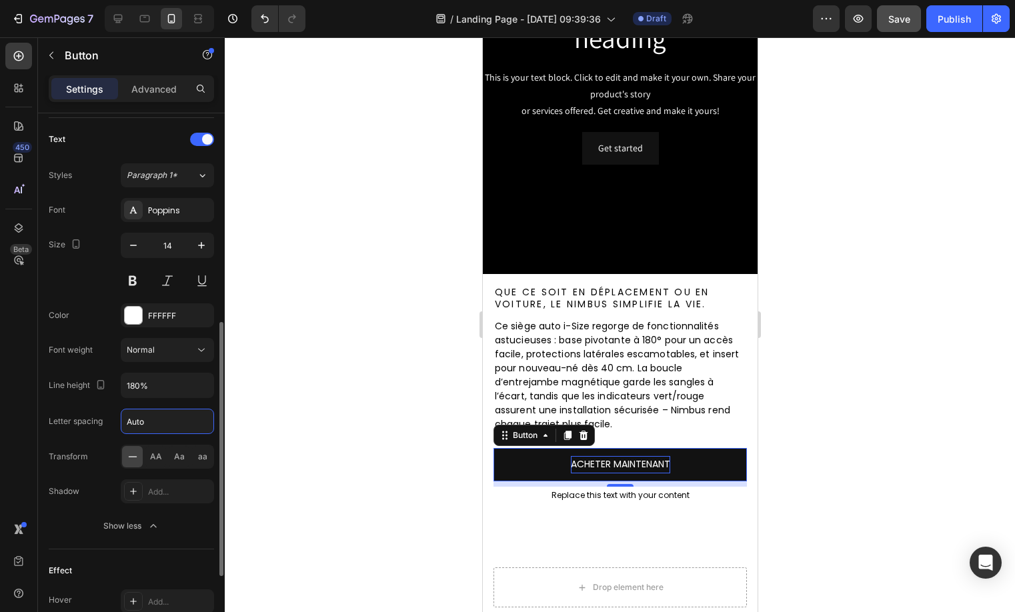
click at [144, 426] on input "Auto" at bounding box center [167, 421] width 92 height 24
type input "2.24"
click at [152, 388] on input "180%" at bounding box center [167, 385] width 92 height 24
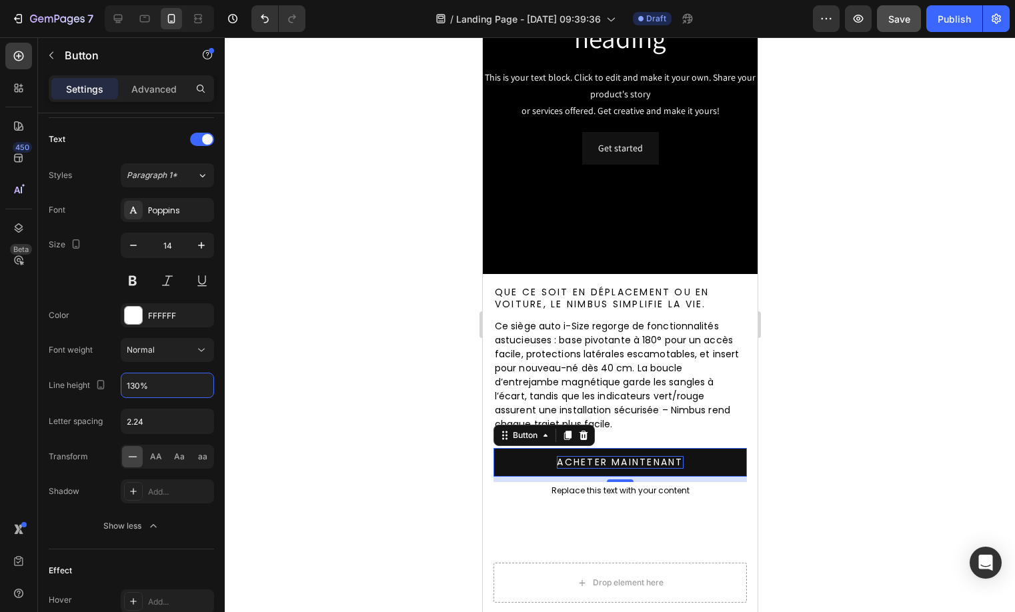
type input "130%"
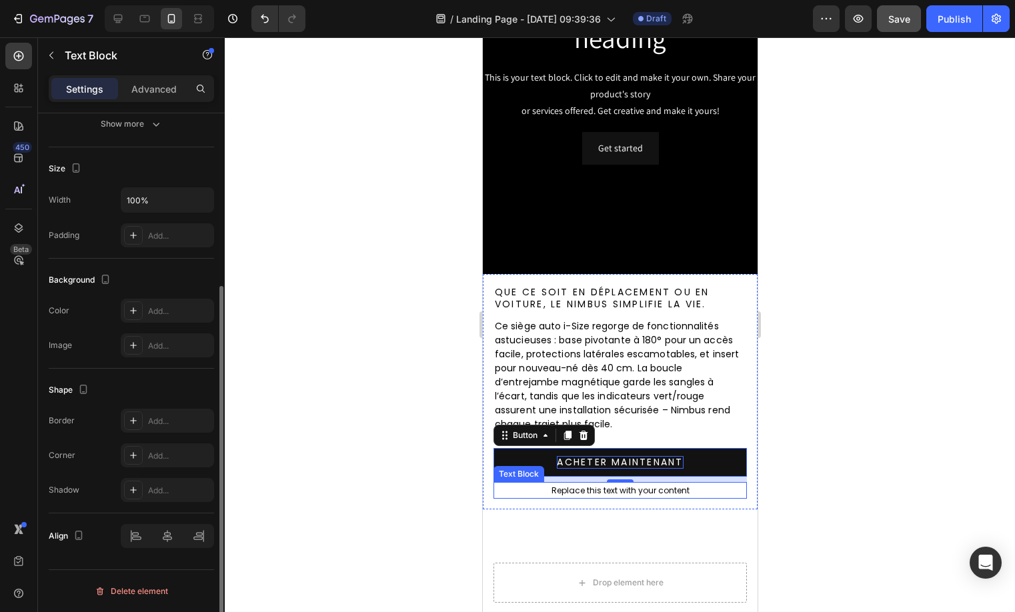
click at [598, 489] on div "Replace this text with your content" at bounding box center [619, 490] width 253 height 17
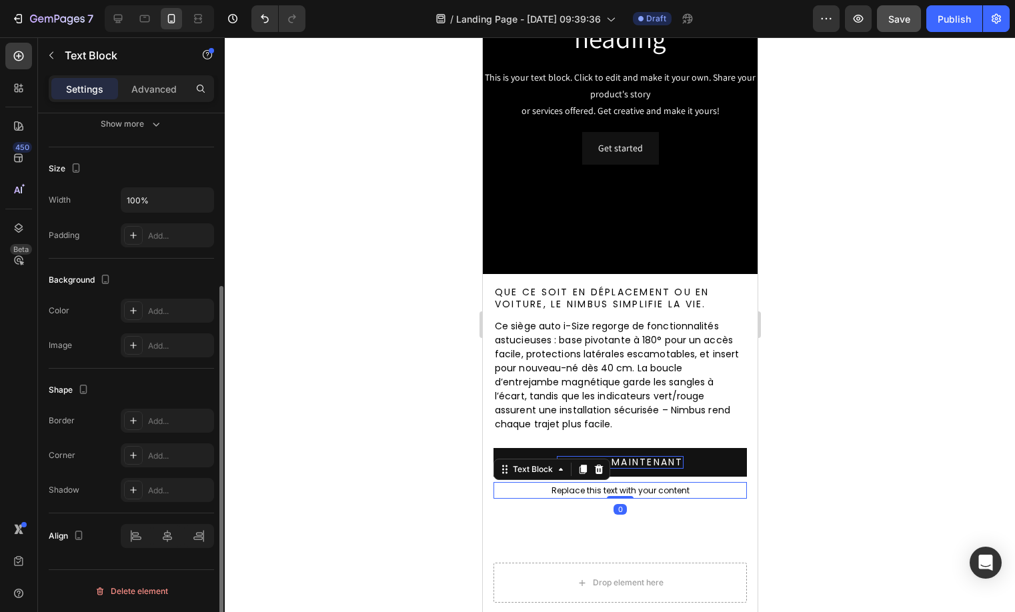
scroll to position [0, 0]
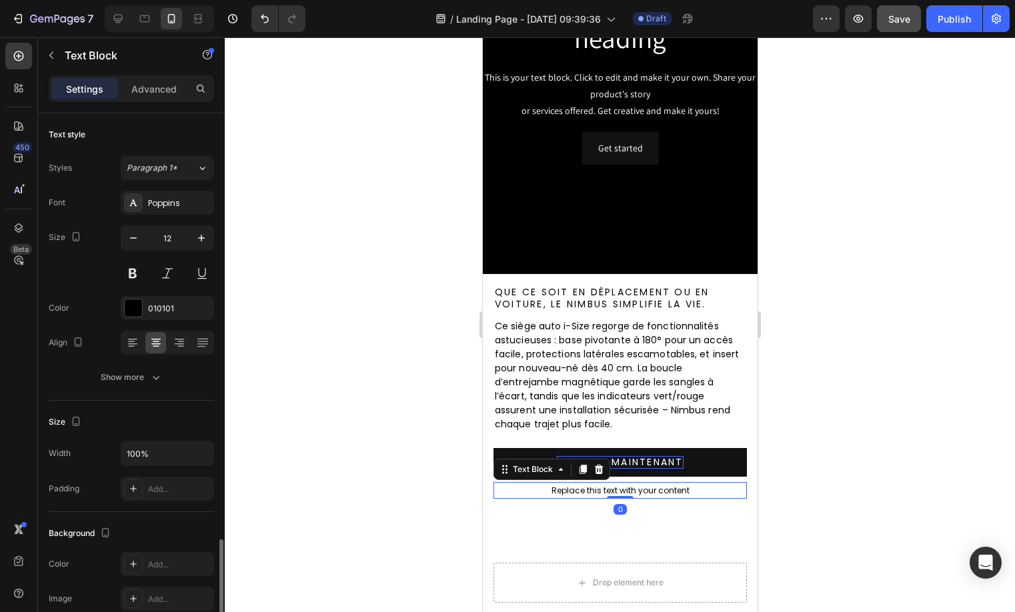
click at [598, 489] on div "Replace this text with your content" at bounding box center [619, 490] width 253 height 17
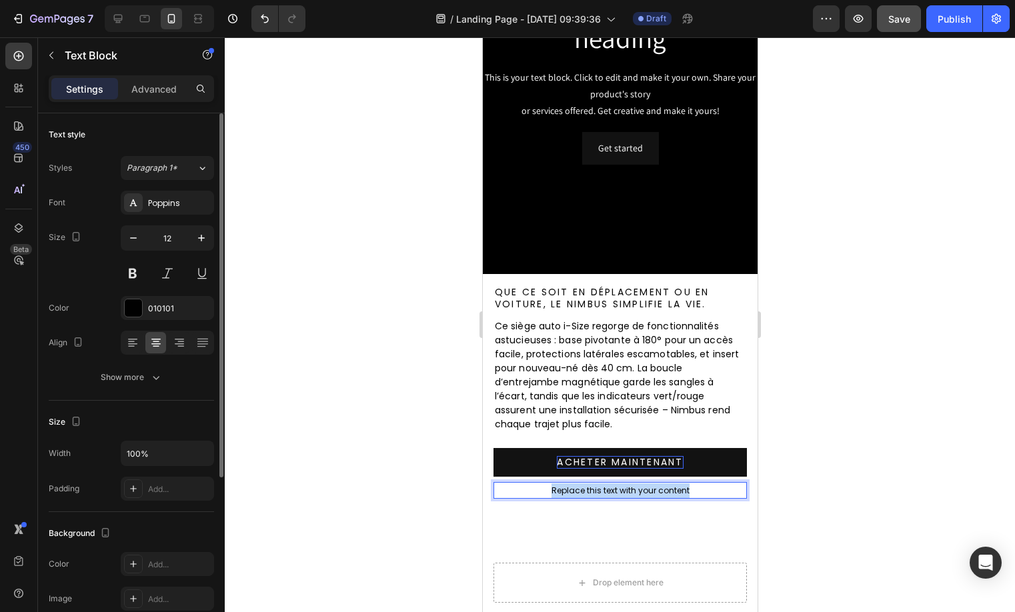
click at [598, 489] on p "Replace this text with your content" at bounding box center [619, 490] width 251 height 15
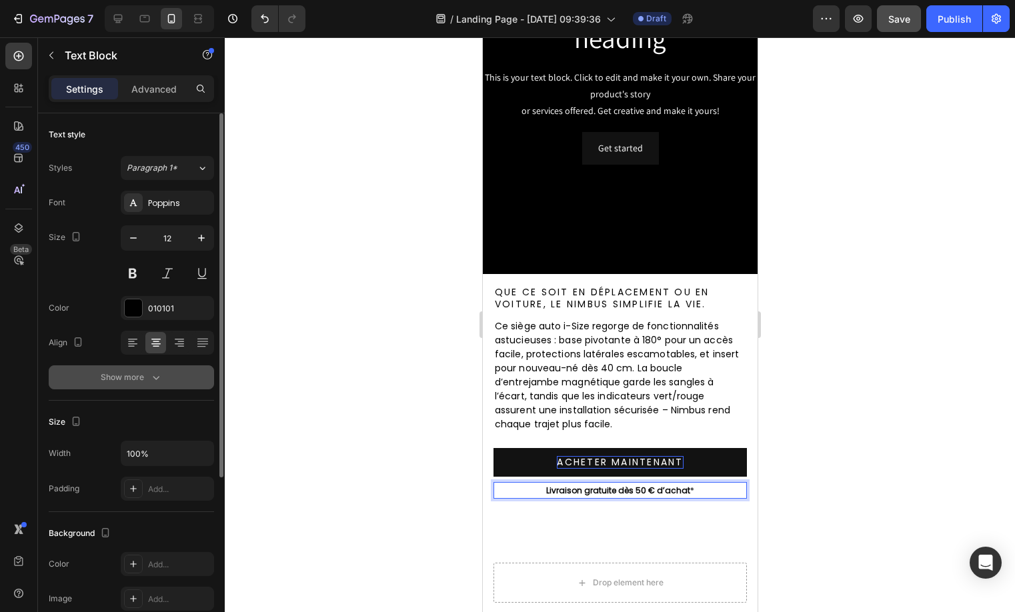
click at [157, 380] on icon "button" at bounding box center [155, 377] width 13 height 13
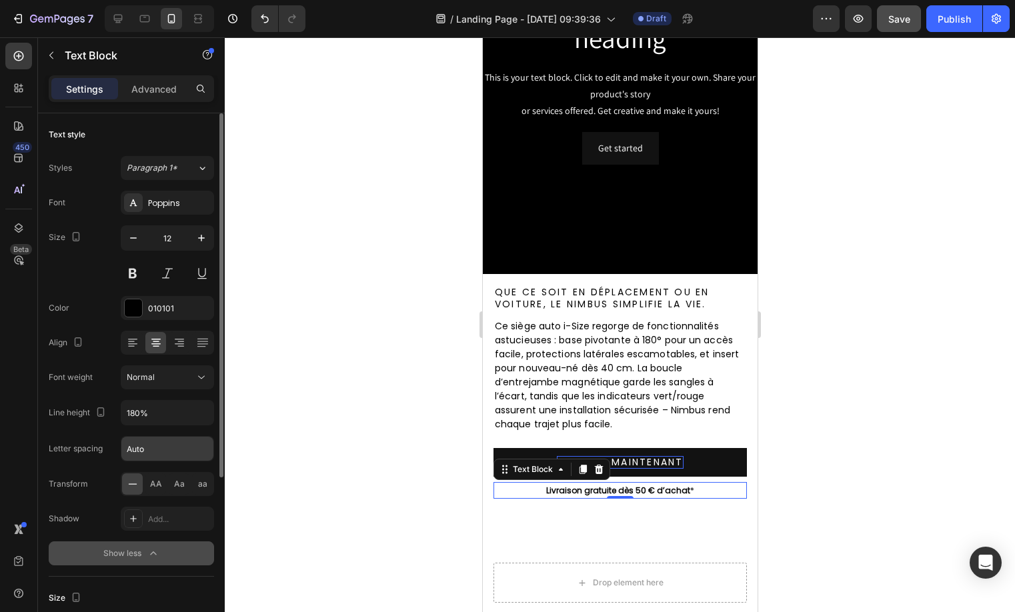
click at [175, 457] on input "Auto" at bounding box center [167, 449] width 92 height 24
type input "2.24"
click at [143, 410] on input "180%" at bounding box center [167, 413] width 92 height 24
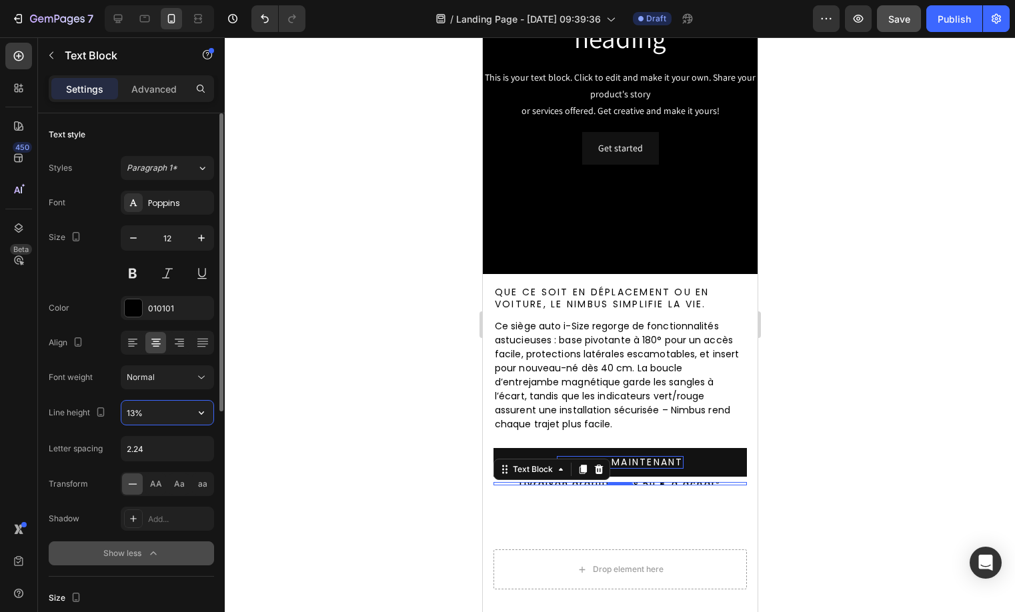
type input "130%"
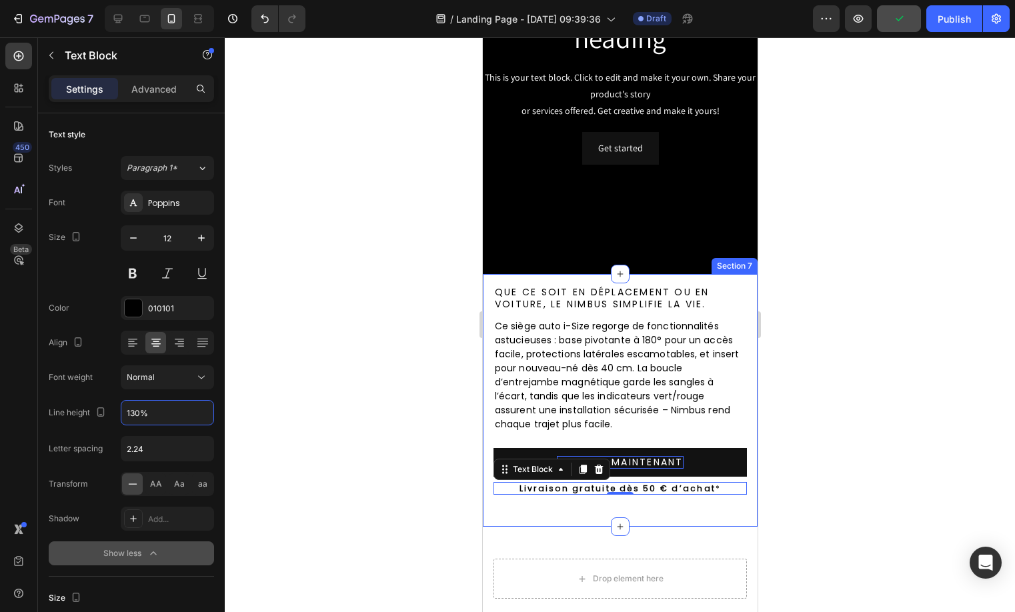
click at [701, 520] on div "Que ce soit en déplacement ou en voiture, le Nimbus simplifie la vie. Heading C…" at bounding box center [619, 400] width 275 height 253
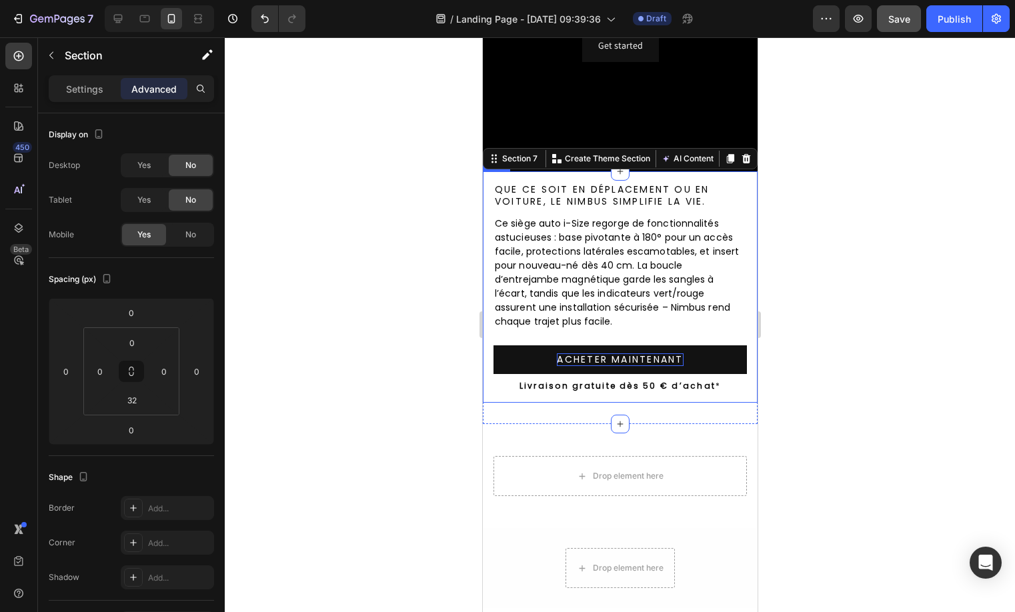
scroll to position [316, 0]
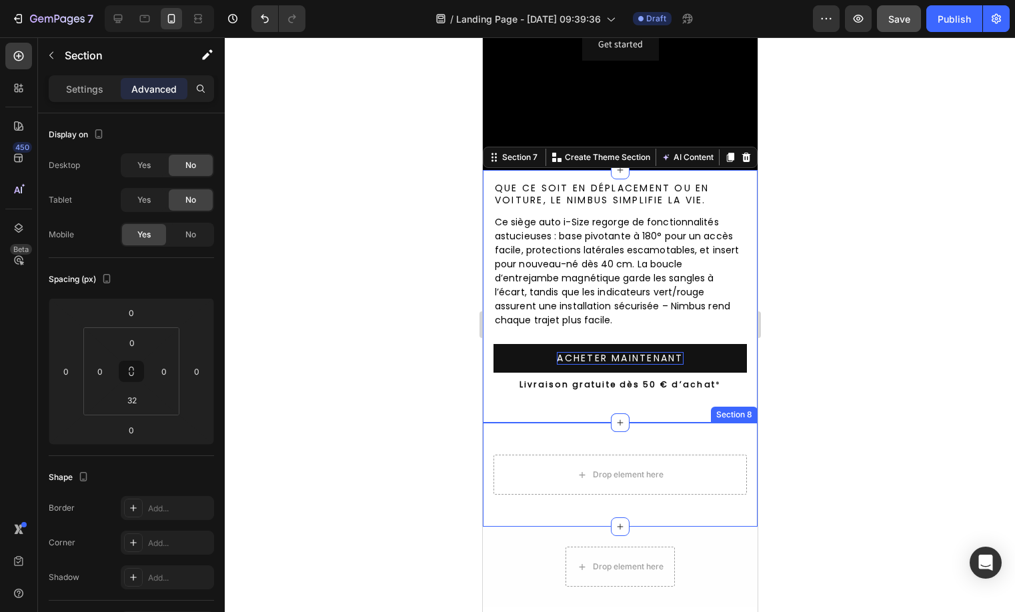
click at [694, 437] on div "Drop element here Row Section 8" at bounding box center [619, 475] width 275 height 104
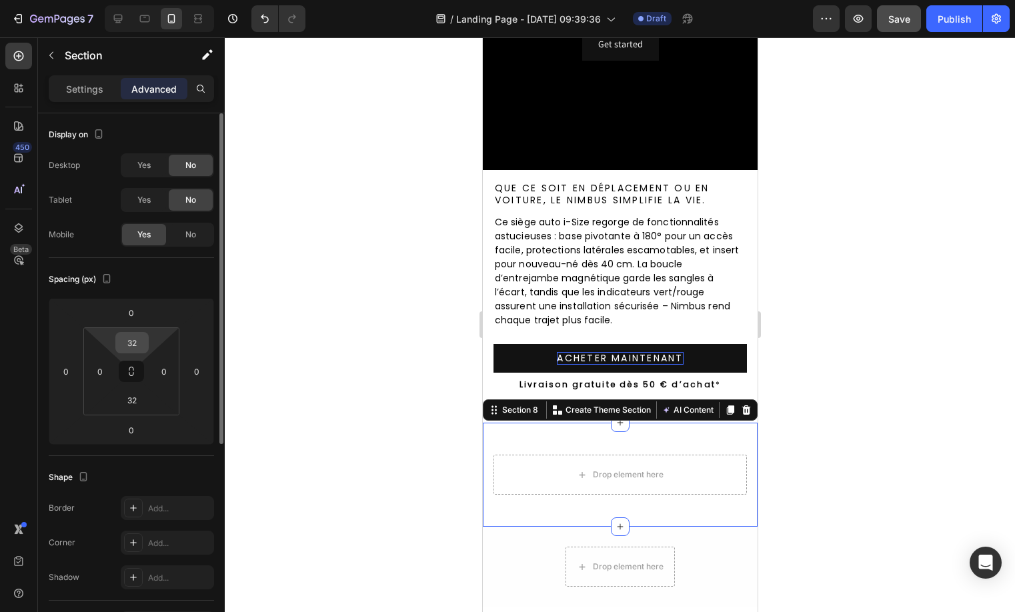
click at [118, 341] on div "32" at bounding box center [131, 342] width 33 height 21
click at [133, 340] on input "32" at bounding box center [132, 343] width 27 height 20
type input "0"
click at [134, 409] on input "32" at bounding box center [132, 400] width 27 height 20
type input "0"
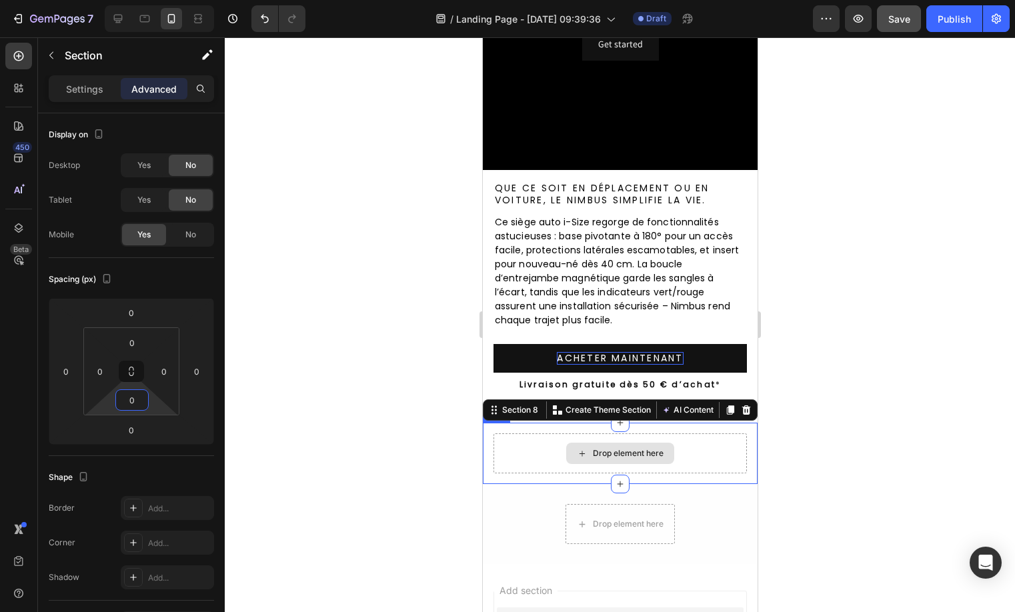
click at [689, 455] on div "Drop element here" at bounding box center [619, 453] width 253 height 40
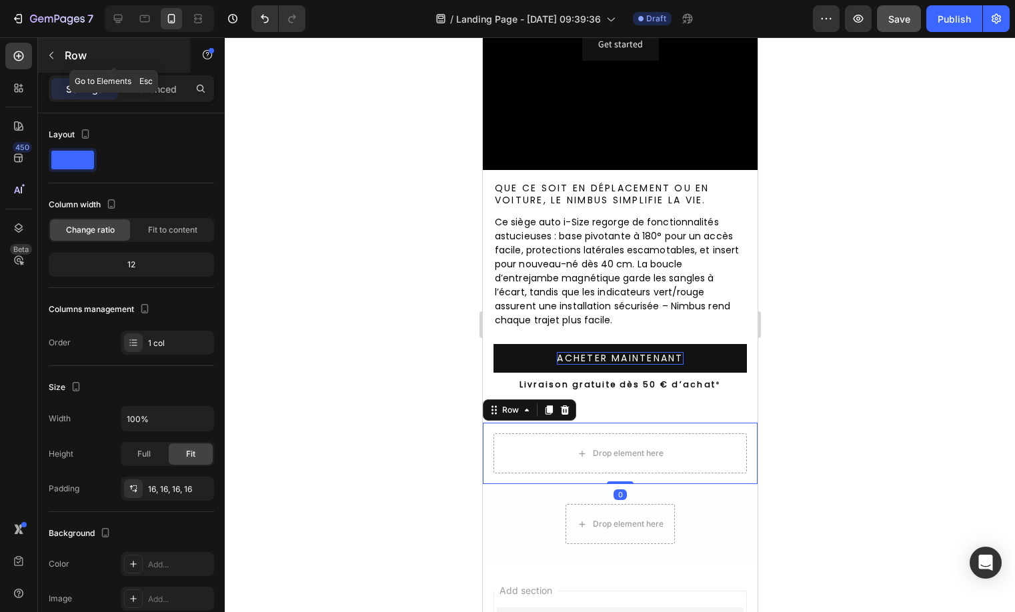
click at [67, 58] on p "Row" at bounding box center [121, 55] width 113 height 16
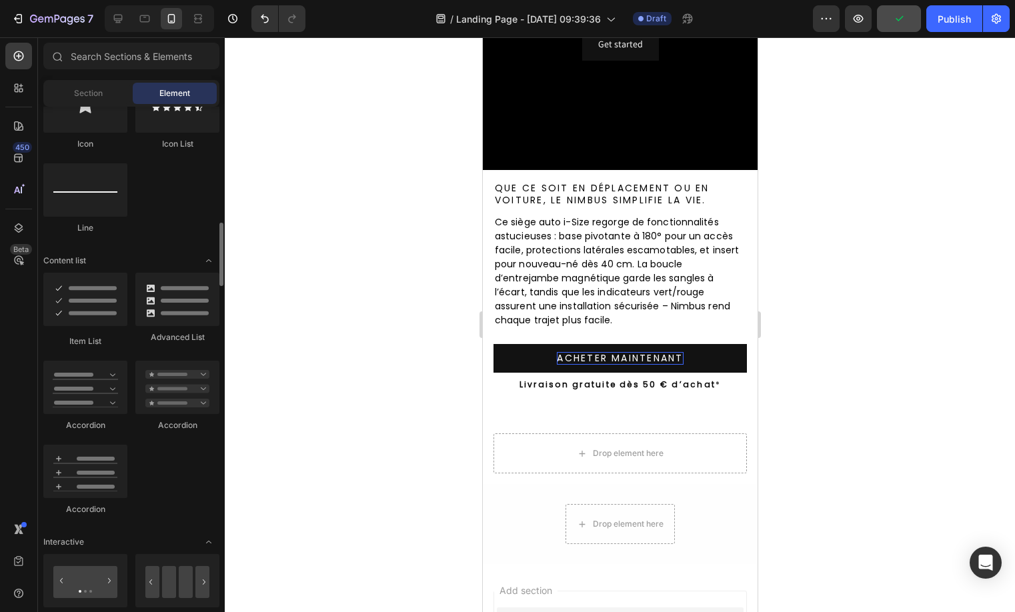
scroll to position [1157, 0]
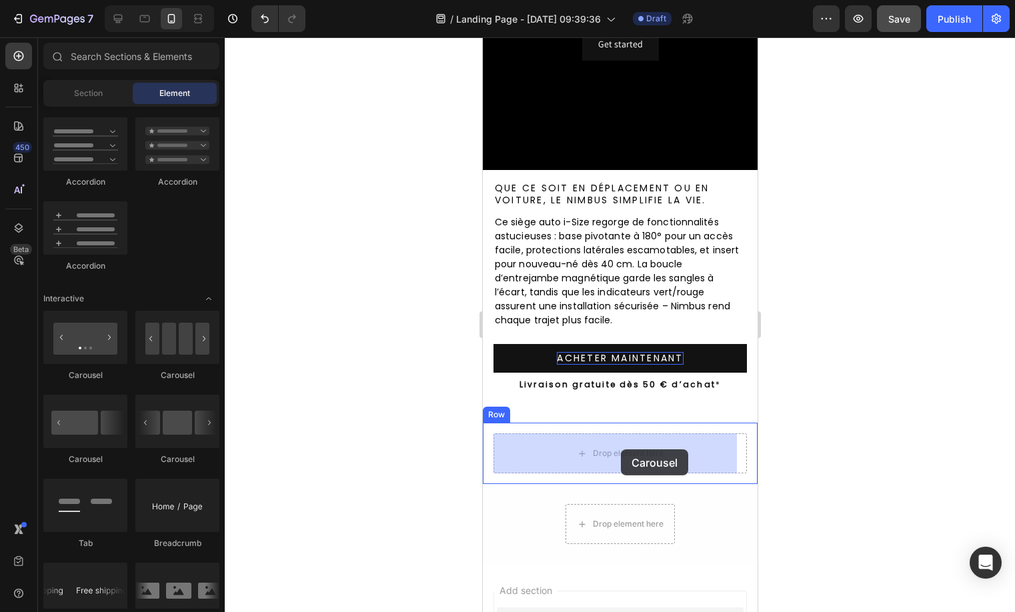
drag, startPoint x: 560, startPoint y: 383, endPoint x: 622, endPoint y: 446, distance: 88.2
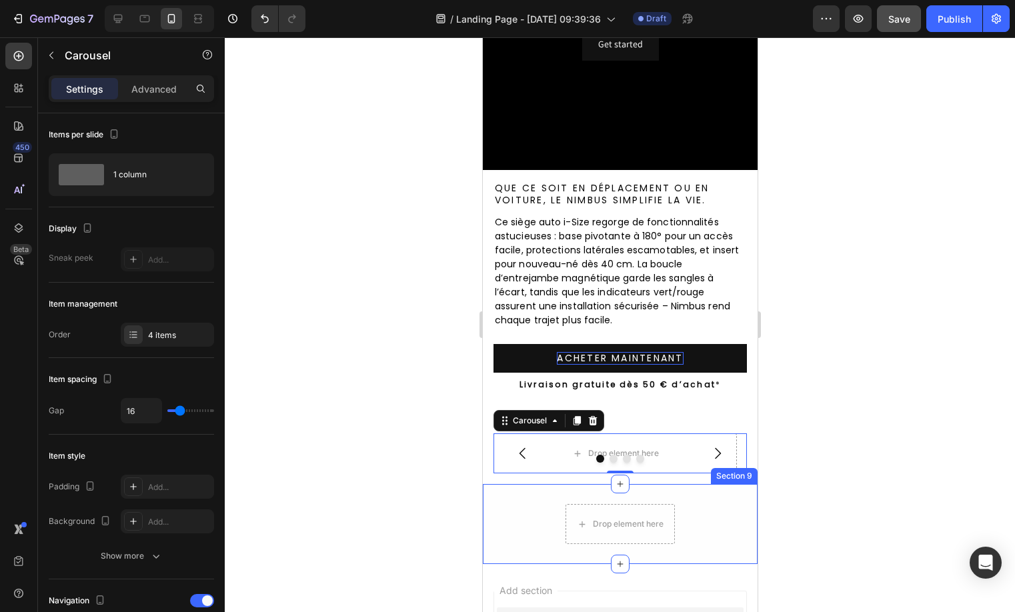
click at [705, 499] on div "Drop element here Row Row Section 9" at bounding box center [619, 524] width 275 height 80
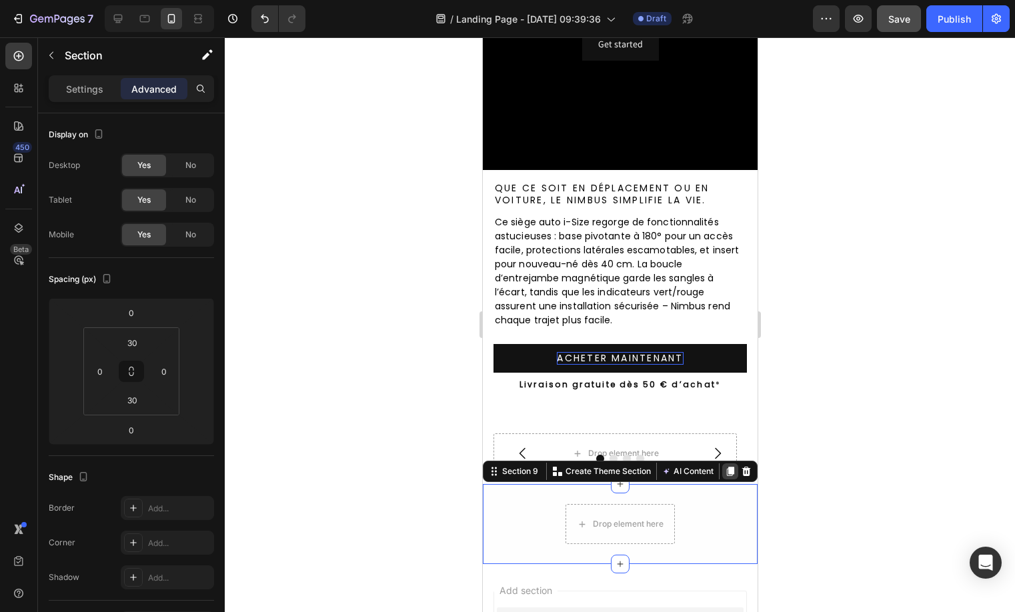
click at [726, 469] on icon at bounding box center [729, 471] width 7 height 9
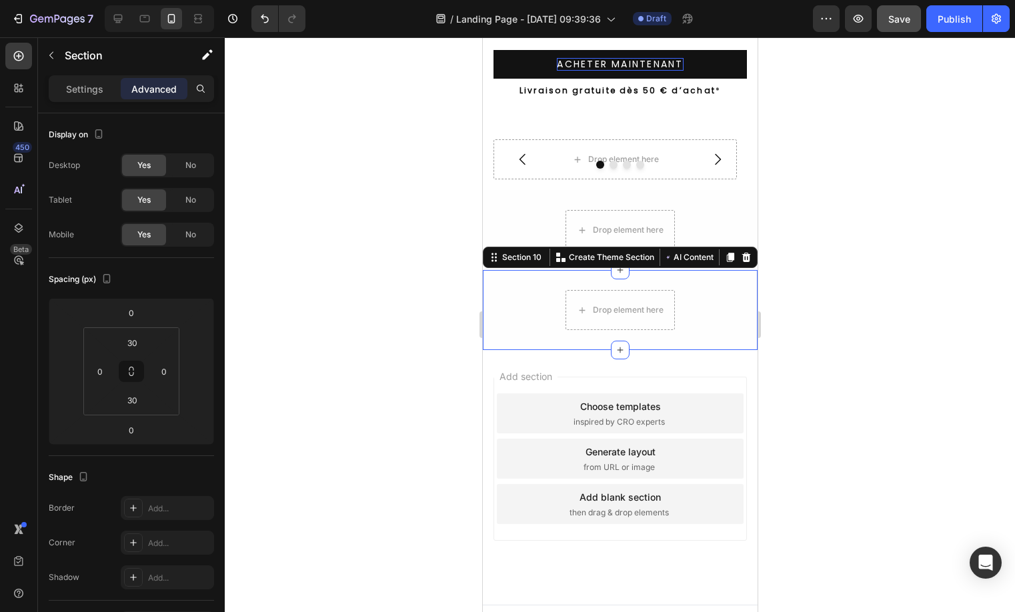
scroll to position [609, 0]
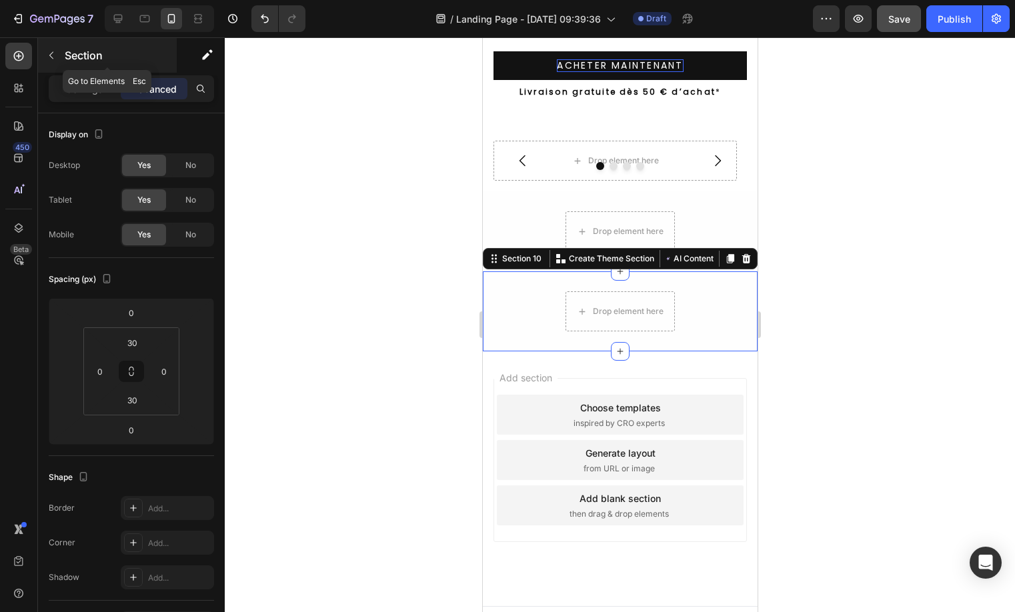
click at [79, 59] on p "Section" at bounding box center [119, 55] width 109 height 16
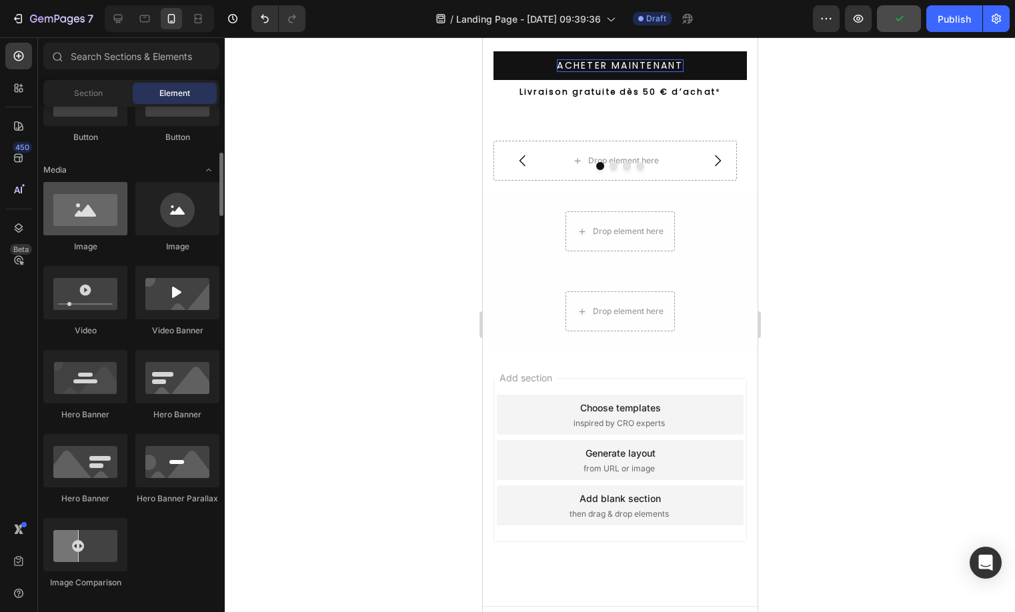
scroll to position [0, 0]
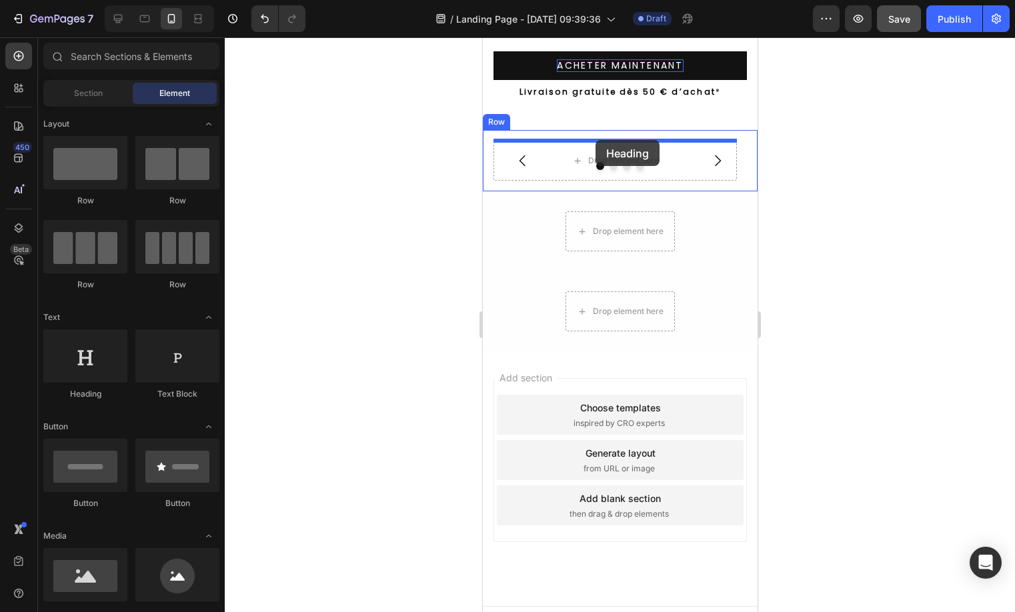
drag, startPoint x: 559, startPoint y: 401, endPoint x: 595, endPoint y: 140, distance: 263.7
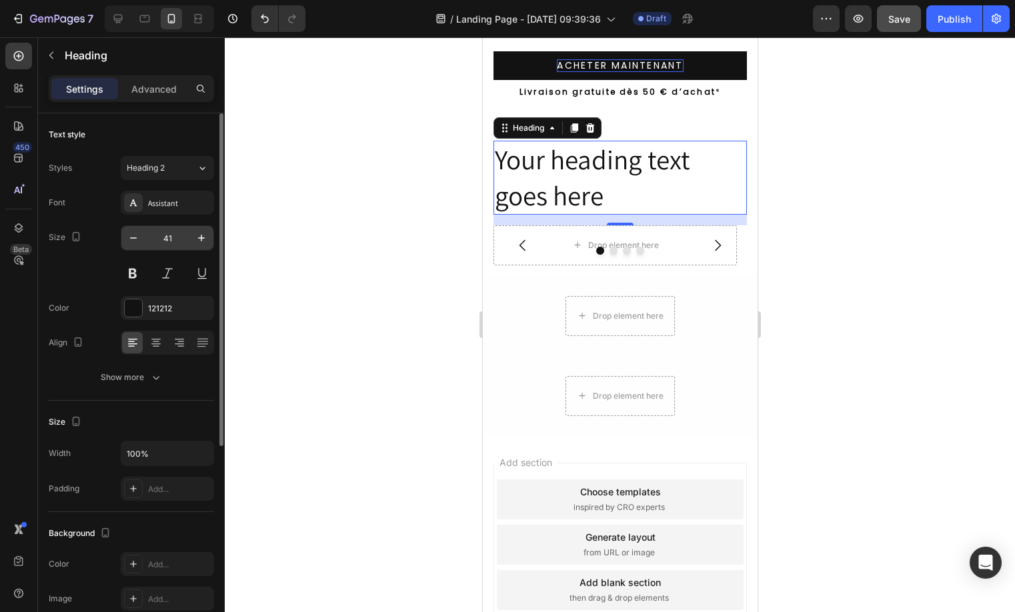
click at [159, 232] on input "41" at bounding box center [167, 238] width 44 height 24
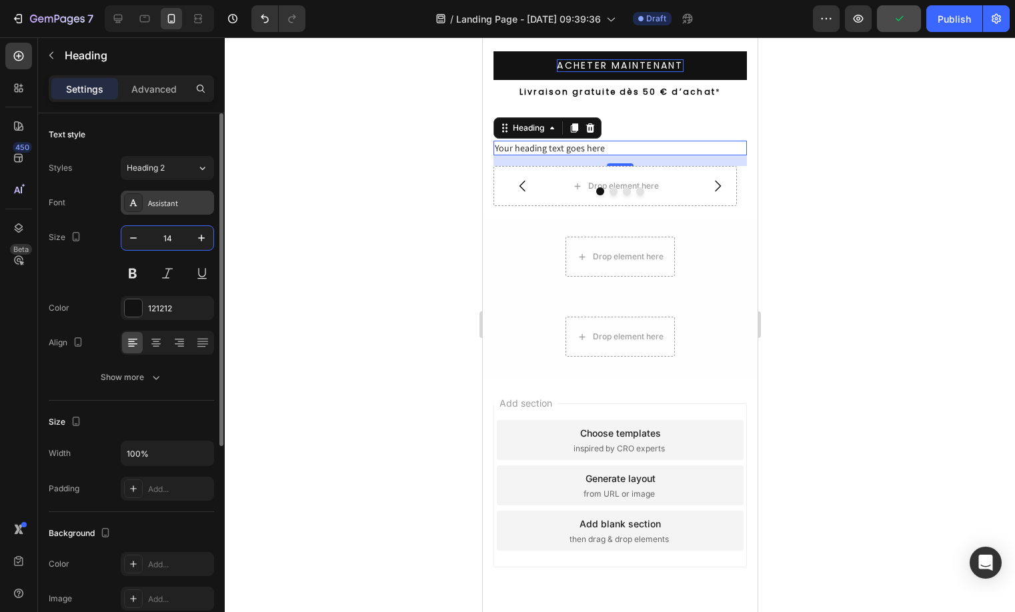
type input "14"
click at [177, 208] on div "Assistant" at bounding box center [179, 203] width 63 height 12
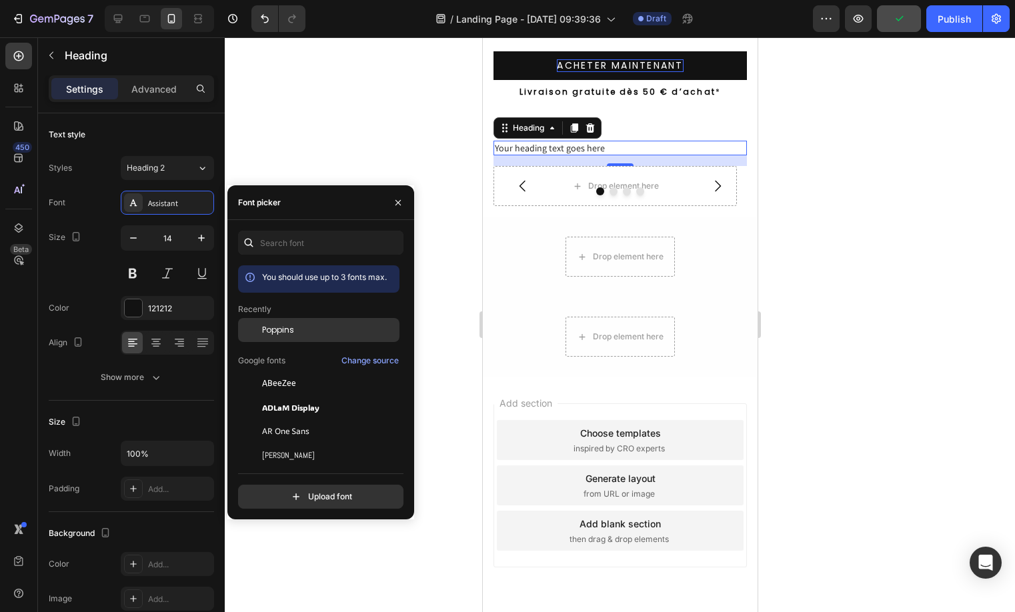
click at [306, 419] on div "Poppins" at bounding box center [318, 431] width 161 height 24
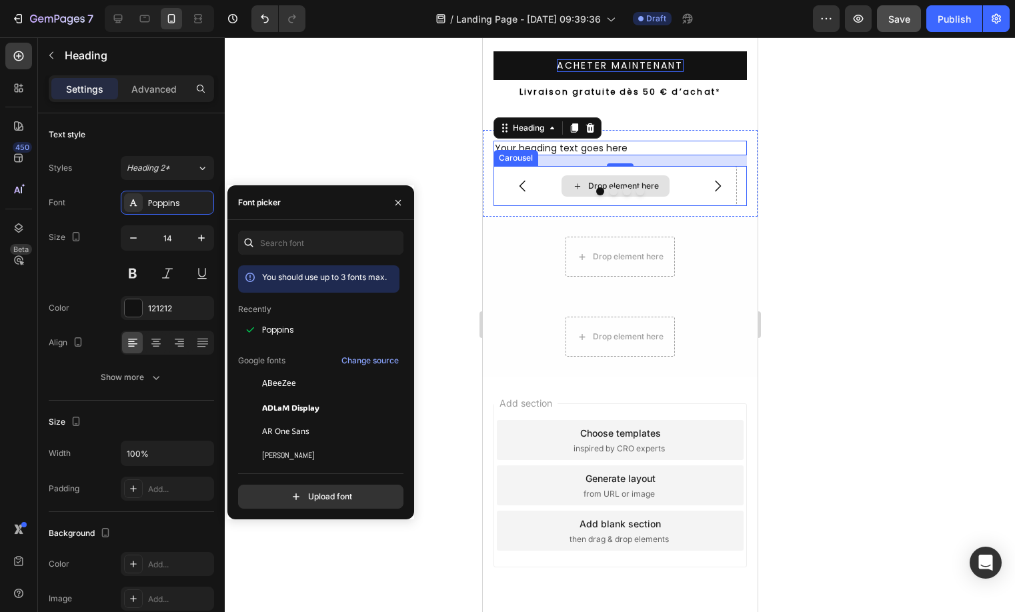
click at [727, 178] on div "Drop element here" at bounding box center [614, 186] width 243 height 40
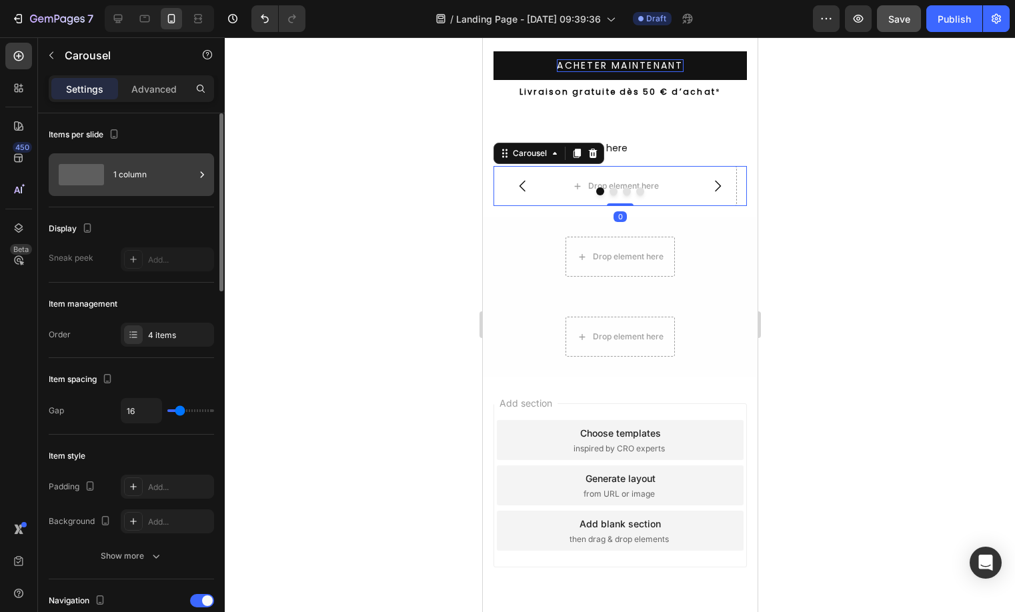
click at [184, 166] on div "1 column" at bounding box center [153, 174] width 81 height 31
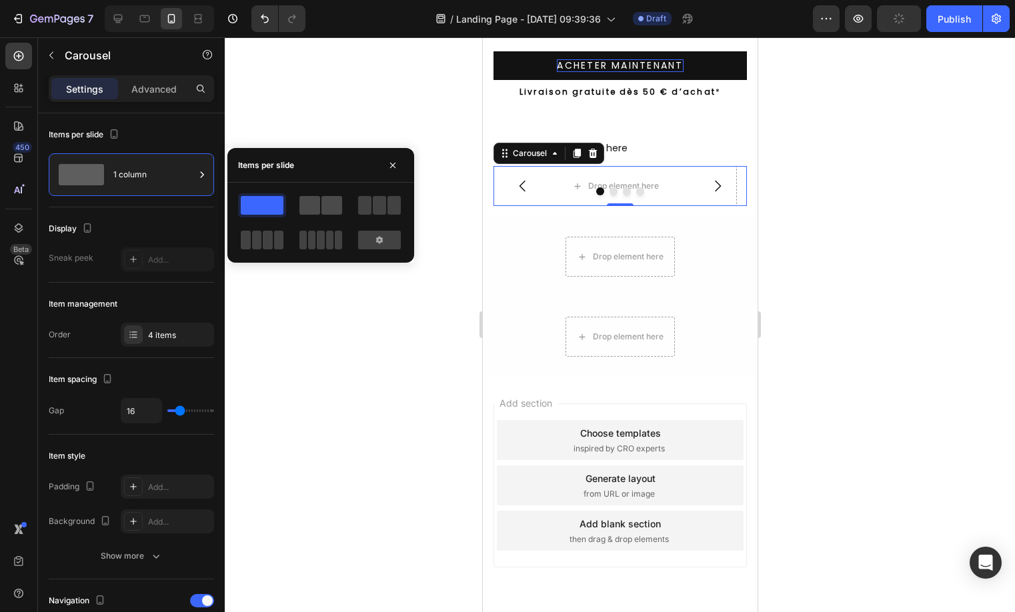
click at [309, 201] on span at bounding box center [309, 205] width 21 height 19
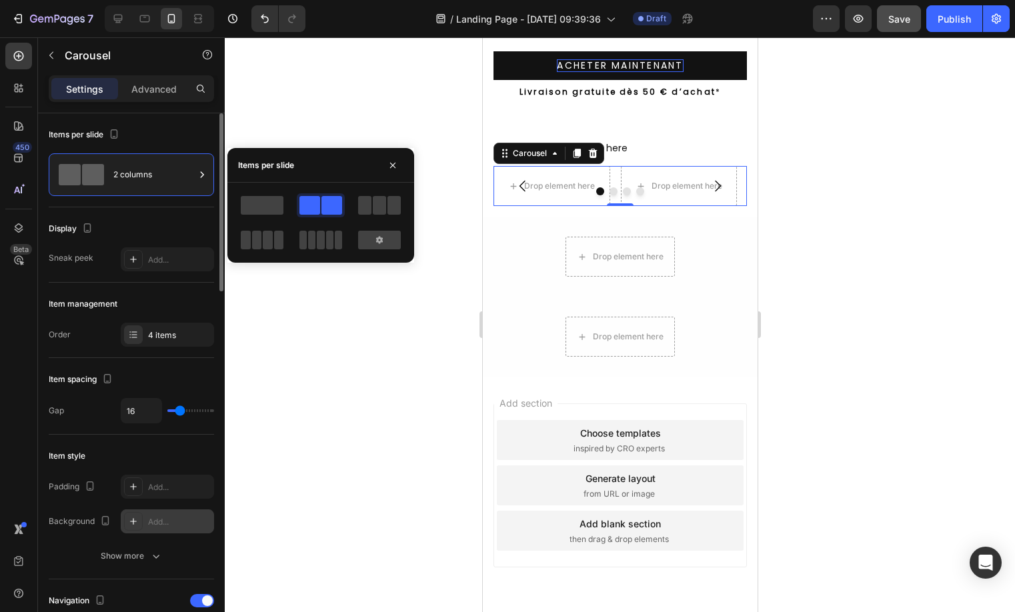
scroll to position [3, 0]
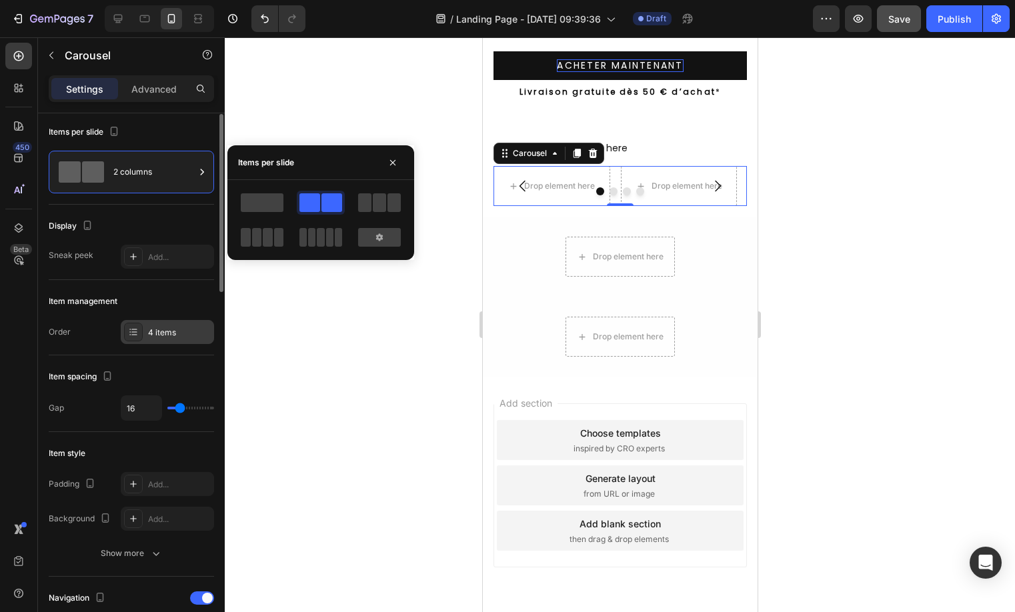
click at [169, 324] on div "4 items" at bounding box center [167, 332] width 93 height 24
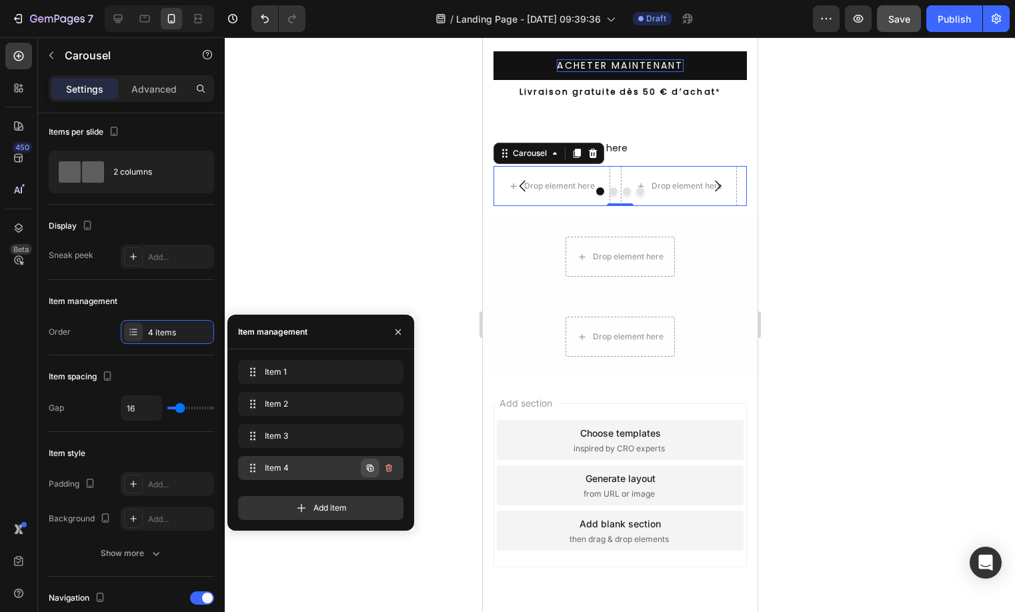
click at [373, 469] on icon "button" at bounding box center [370, 468] width 11 height 11
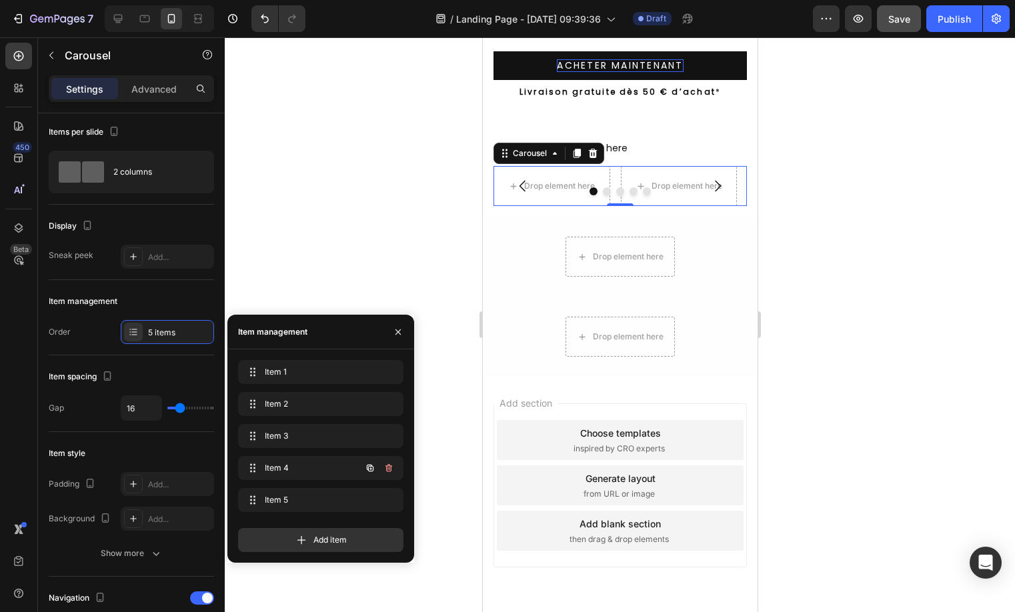
click at [373, 469] on icon "button" at bounding box center [370, 468] width 7 height 7
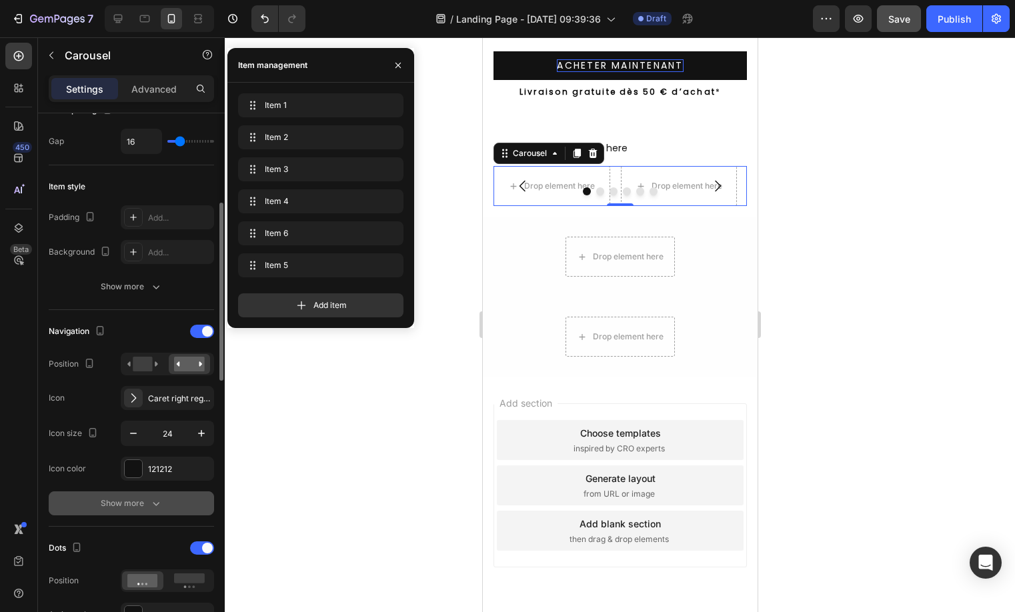
scroll to position [364, 0]
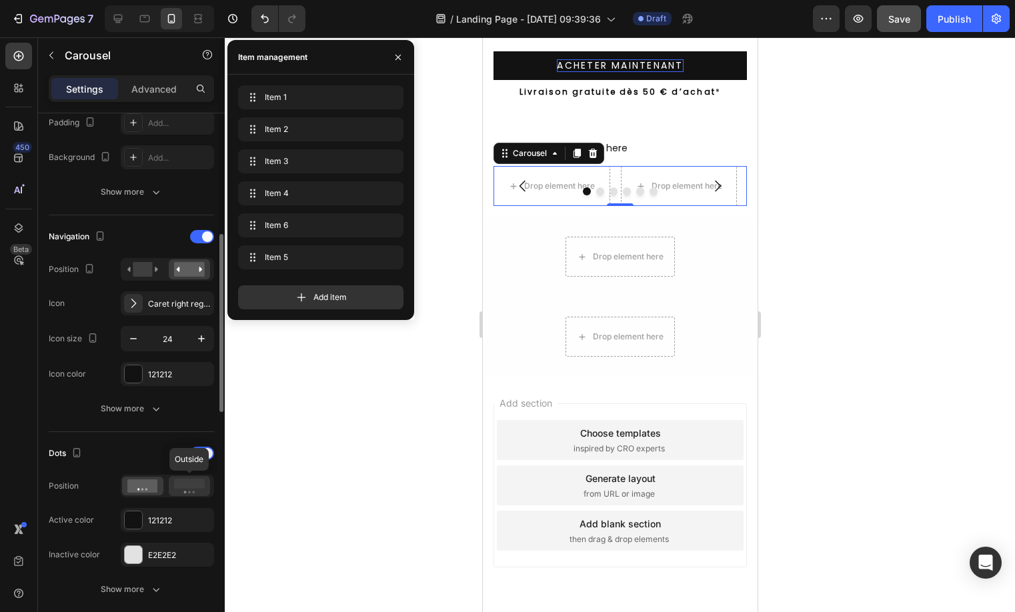
click at [203, 493] on icon at bounding box center [189, 486] width 31 height 15
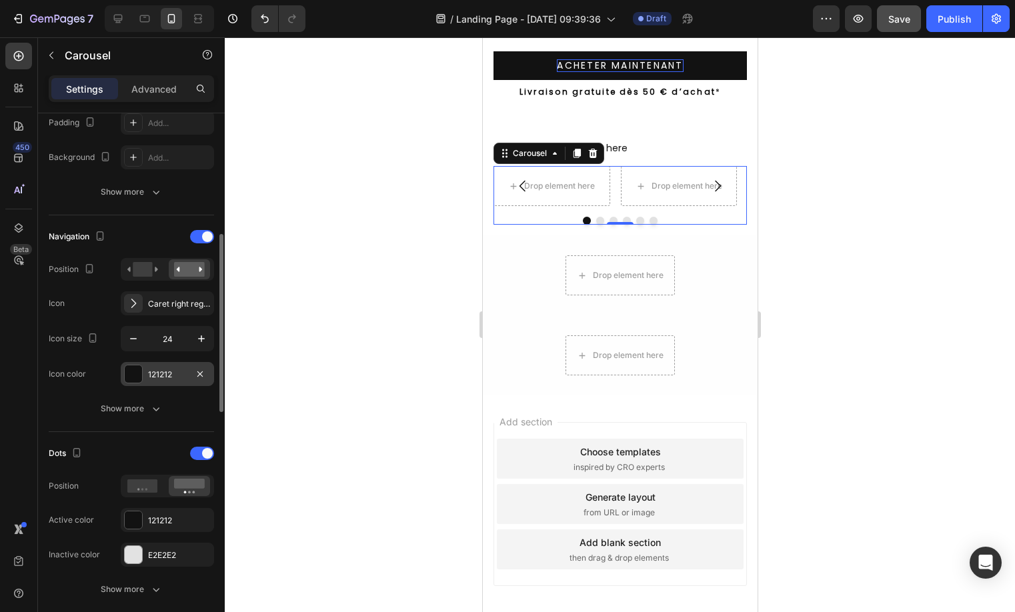
click at [162, 367] on div "121212" at bounding box center [167, 374] width 93 height 24
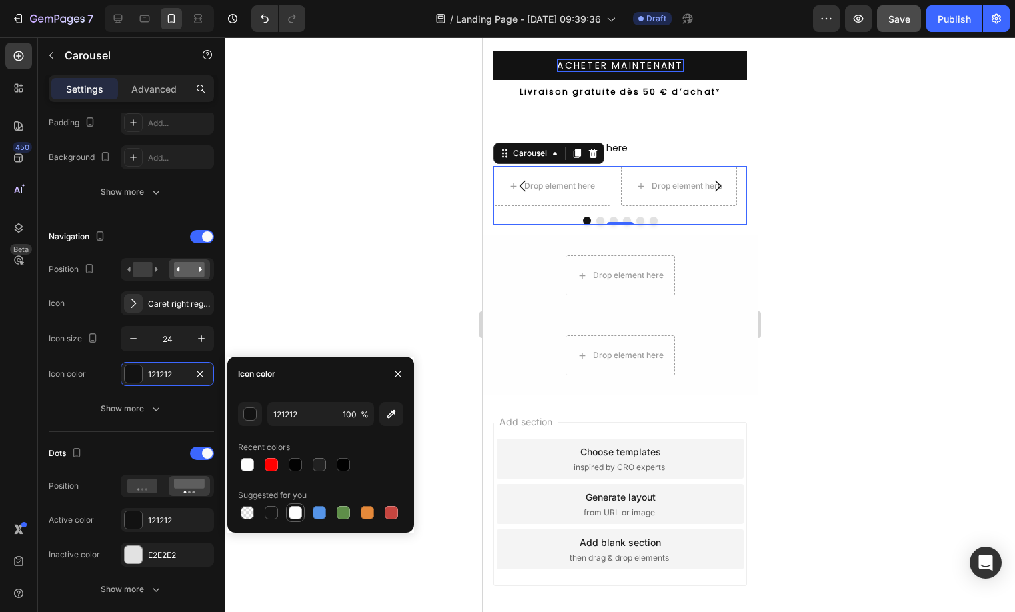
click at [292, 511] on div at bounding box center [295, 512] width 13 height 13
type input "FFFFFF"
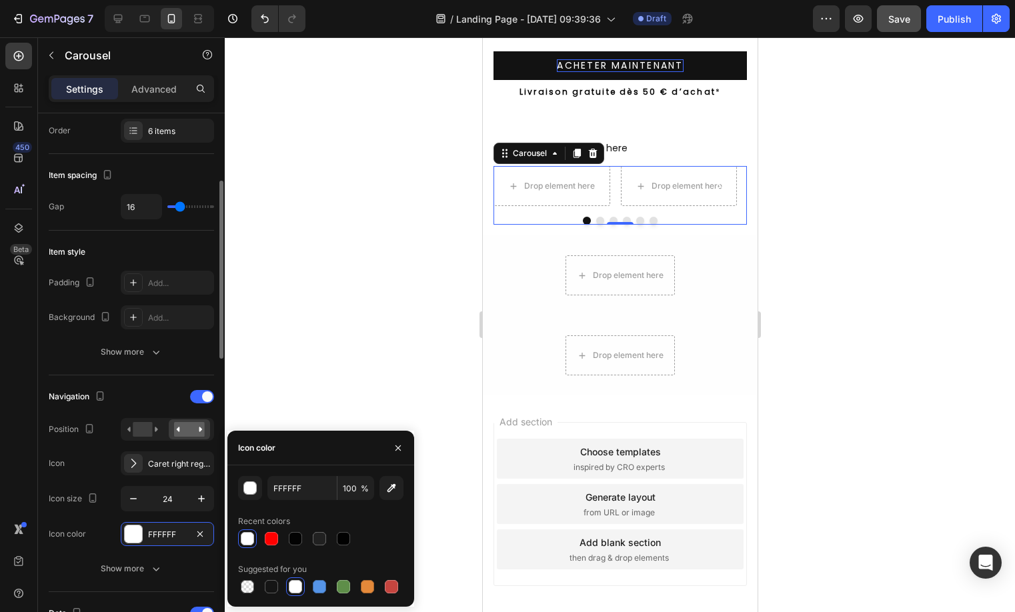
scroll to position [0, 0]
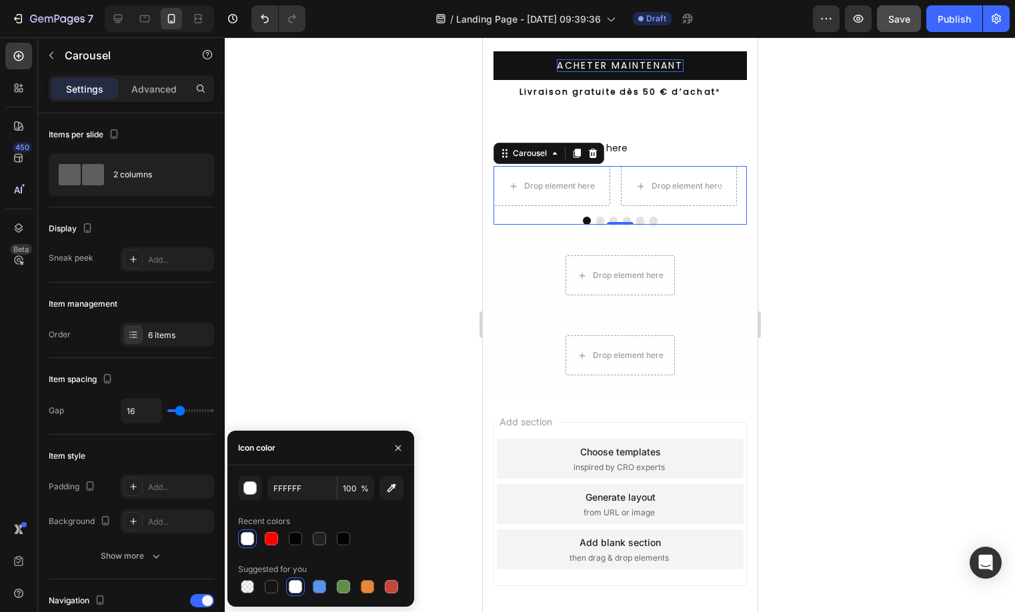
click at [633, 152] on h2 "Your heading text goes here" at bounding box center [619, 148] width 253 height 15
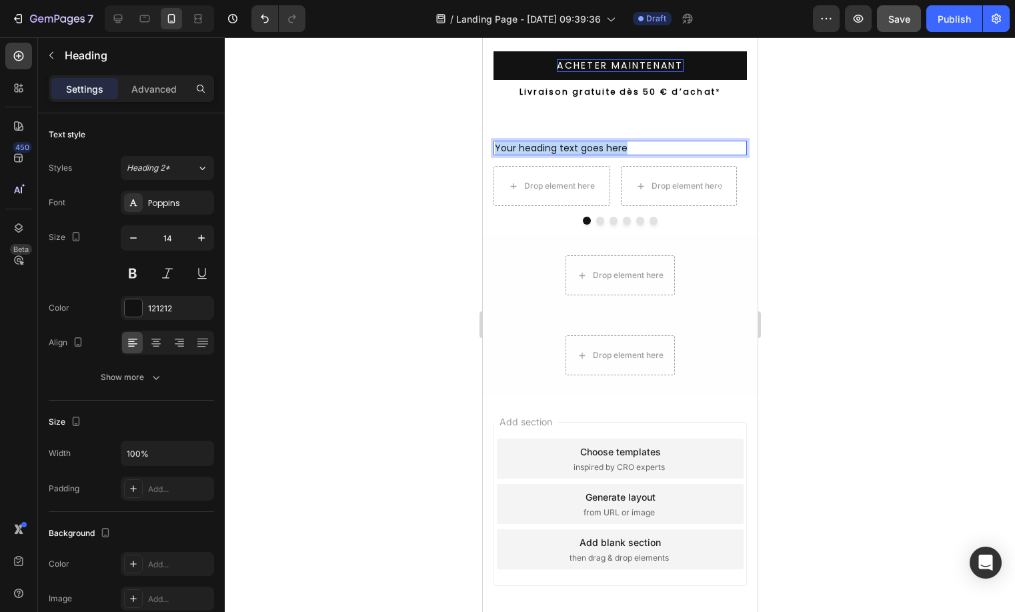
click at [633, 152] on p "Your heading text goes here" at bounding box center [619, 148] width 251 height 12
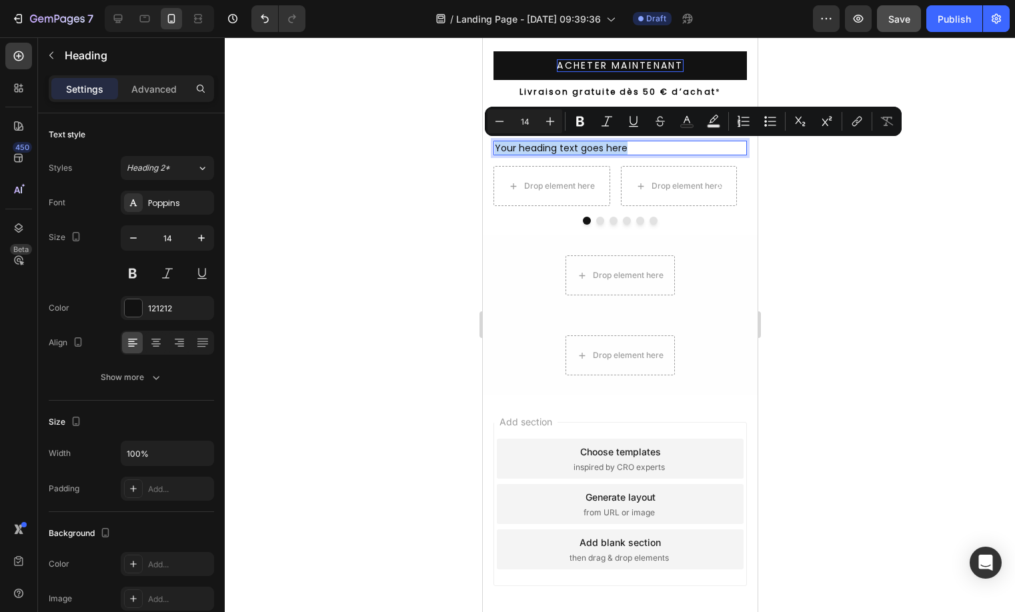
click at [633, 152] on p "Your heading text goes here" at bounding box center [619, 148] width 251 height 12
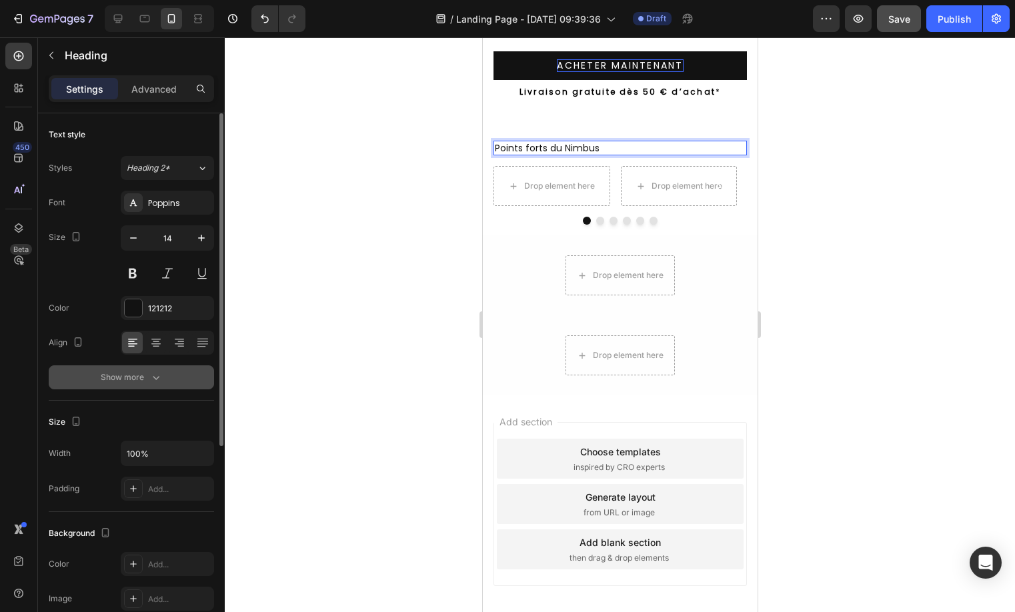
click at [137, 375] on div "Show more" at bounding box center [132, 377] width 62 height 13
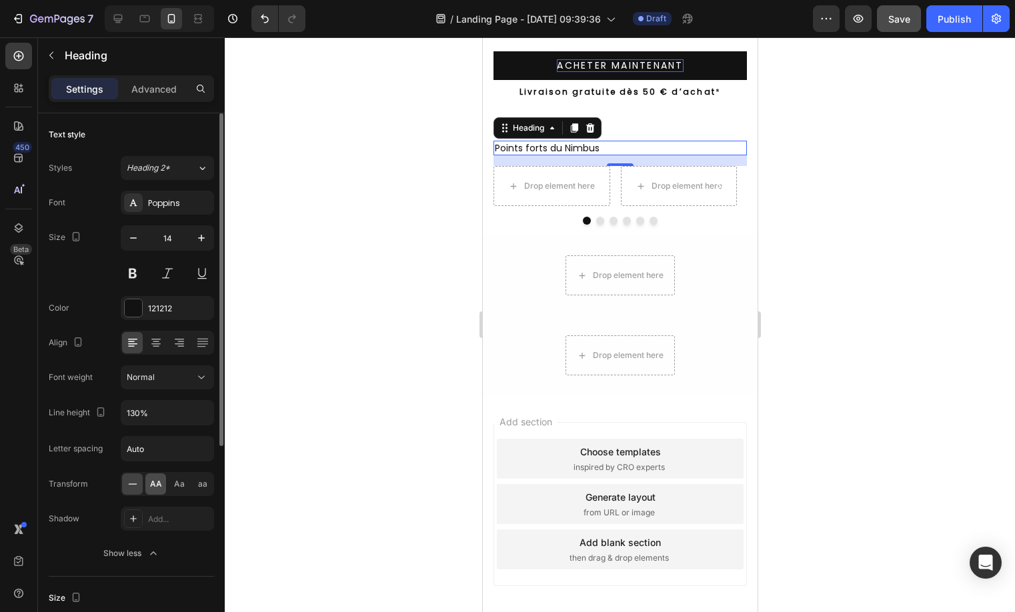
click at [155, 486] on span "AA" at bounding box center [156, 484] width 12 height 12
click at [144, 452] on input "Auto" at bounding box center [167, 449] width 92 height 24
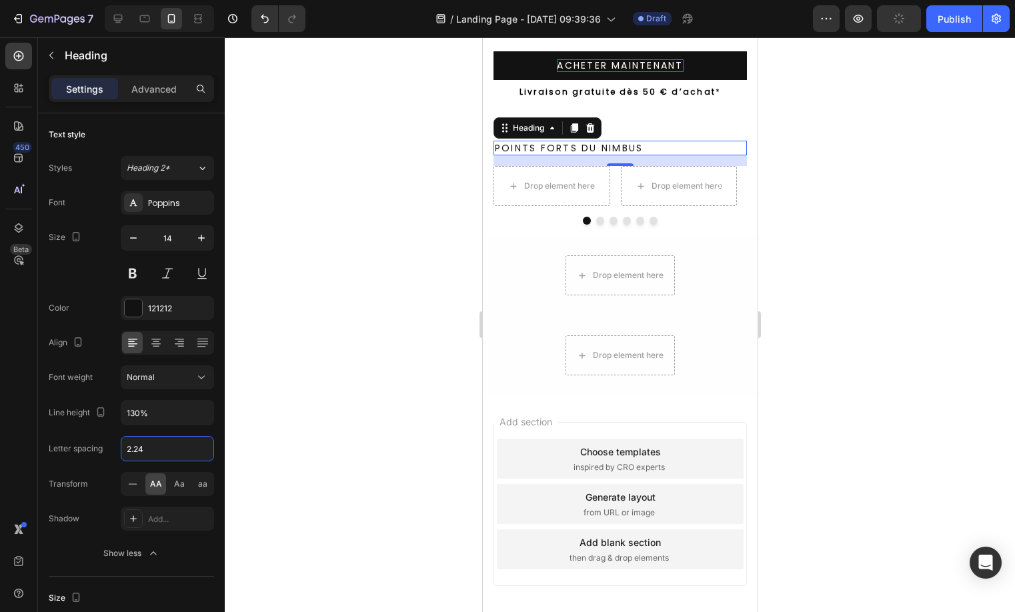
type input "2.24"
click at [278, 425] on div at bounding box center [620, 324] width 790 height 575
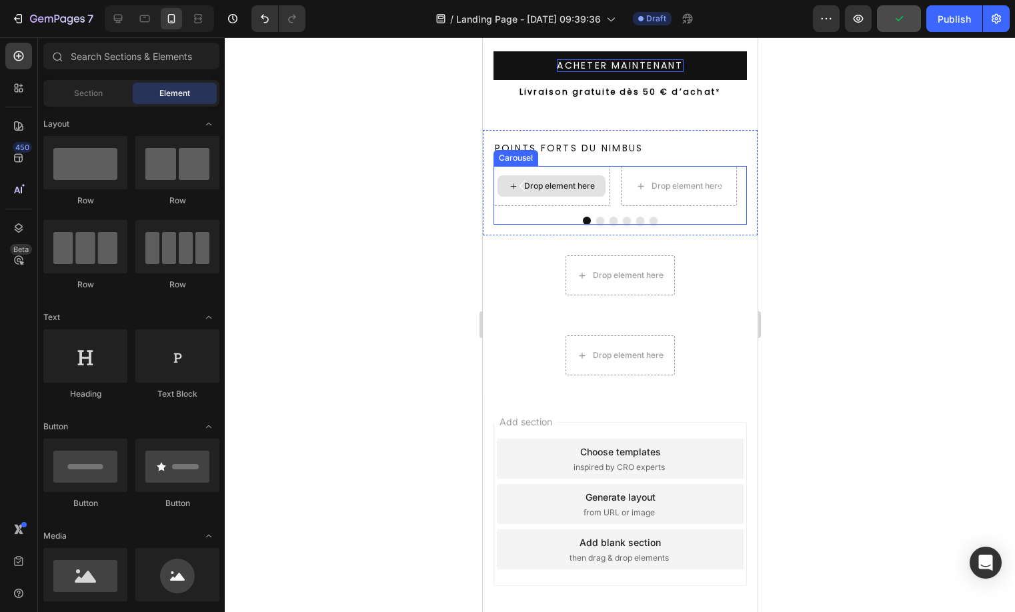
click at [563, 185] on div "Drop element here" at bounding box center [558, 186] width 71 height 11
drag, startPoint x: 653, startPoint y: 400, endPoint x: 549, endPoint y: 198, distance: 227.2
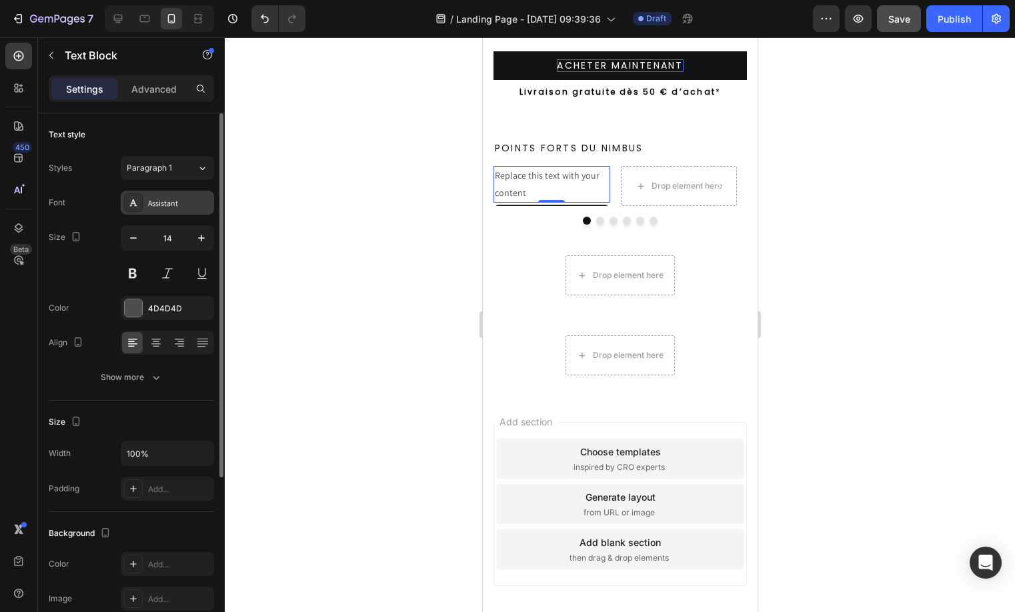
click at [179, 201] on div "Assistant" at bounding box center [179, 203] width 63 height 12
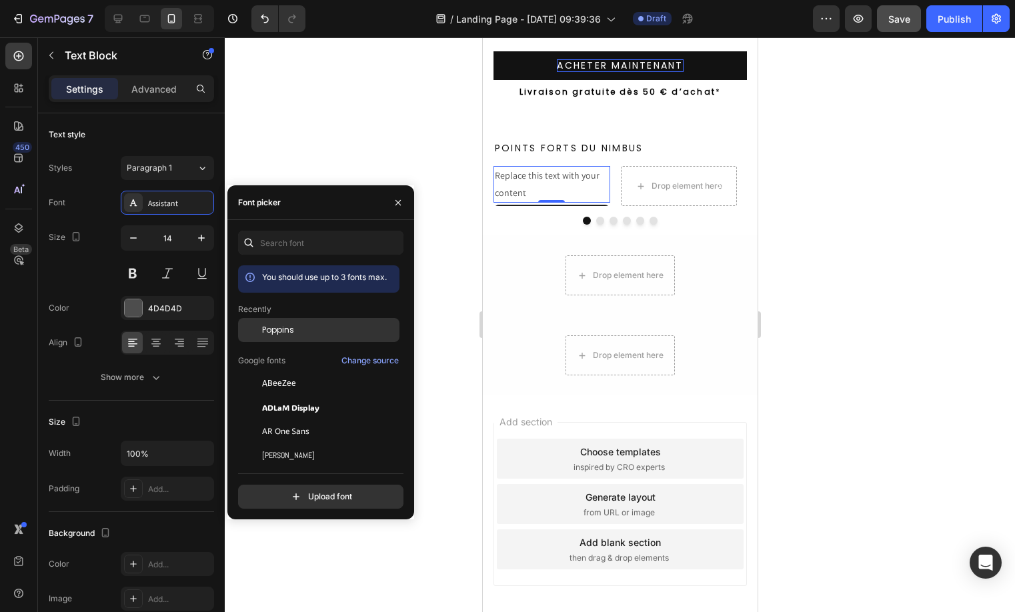
click at [273, 419] on div "Poppins" at bounding box center [318, 431] width 161 height 24
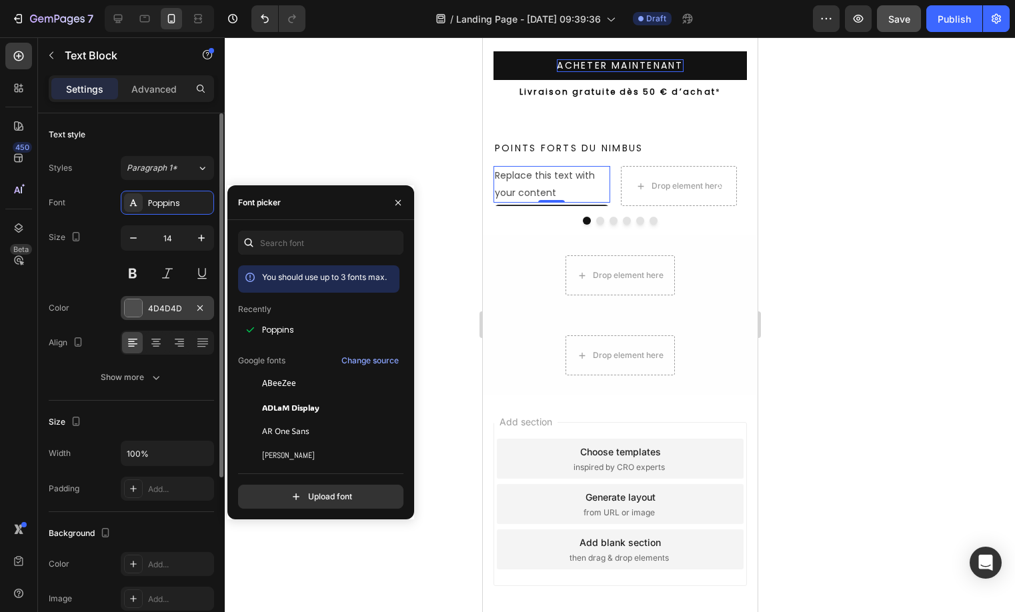
click at [155, 315] on div "4D4D4D" at bounding box center [167, 308] width 93 height 24
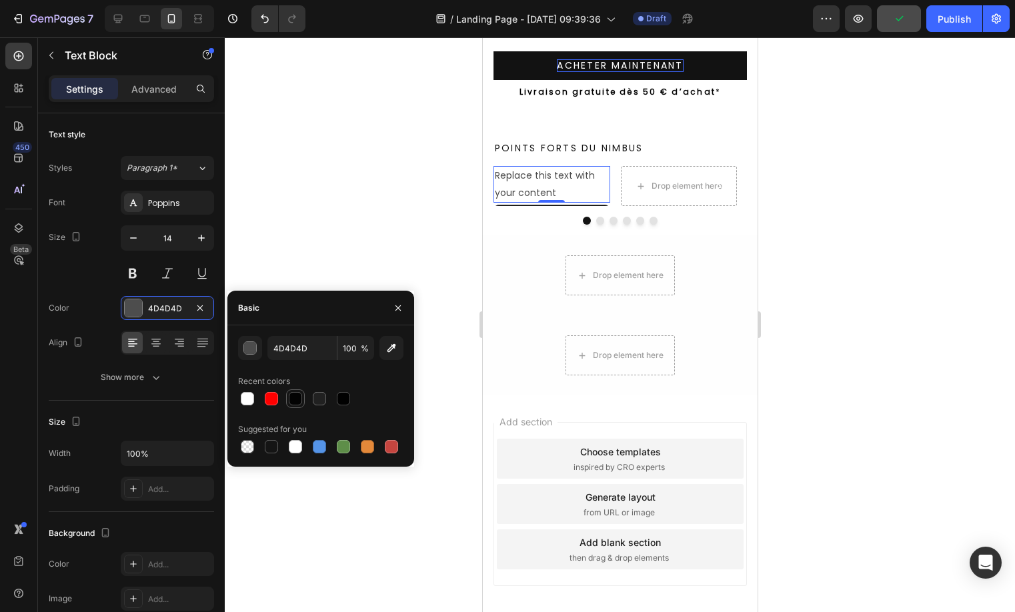
click at [299, 394] on div at bounding box center [295, 398] width 13 height 13
type input "030303"
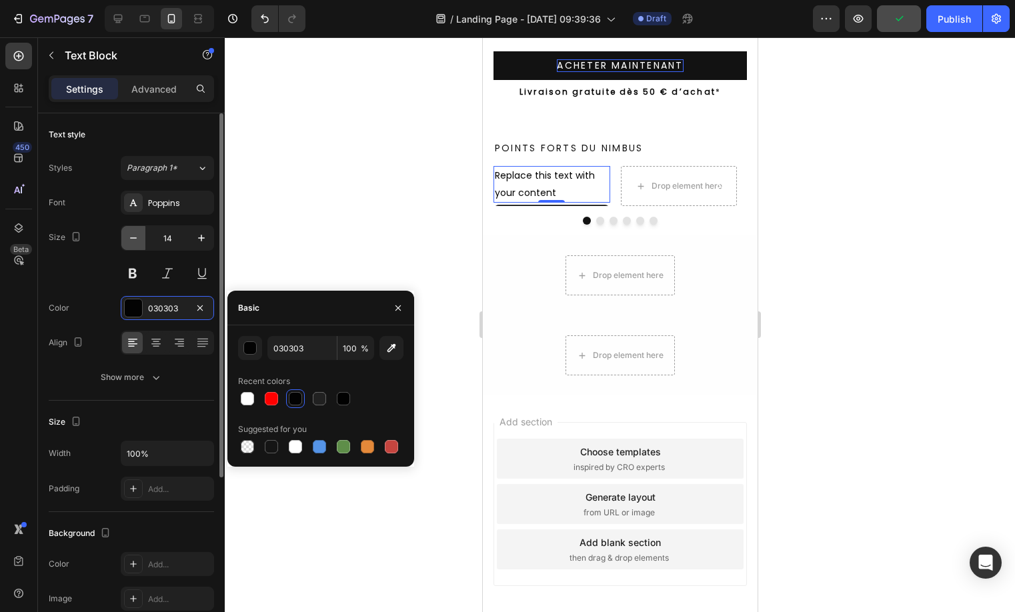
click at [128, 232] on icon "button" at bounding box center [133, 237] width 13 height 13
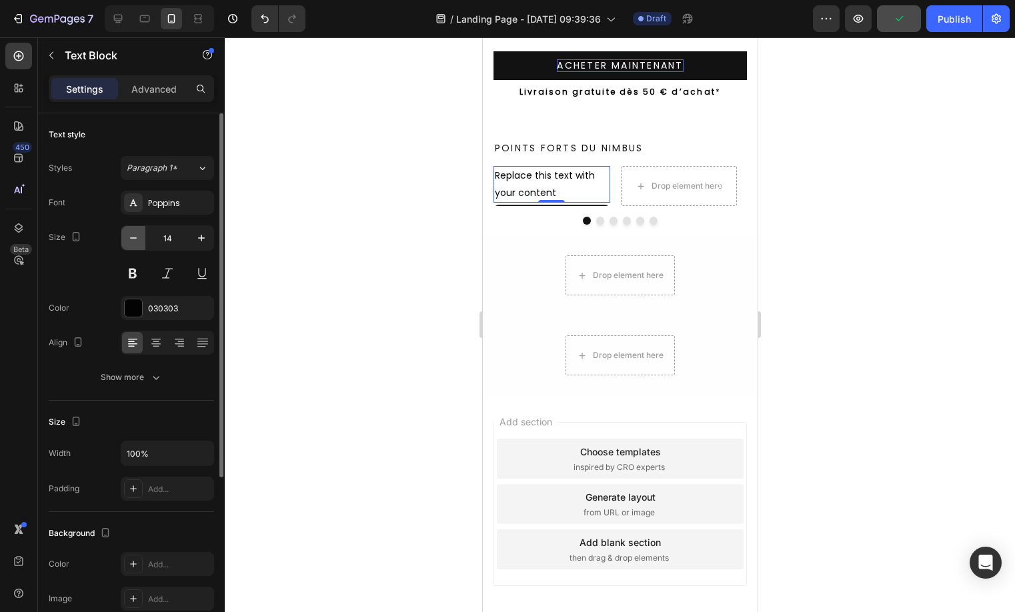
click at [128, 232] on icon "button" at bounding box center [133, 237] width 13 height 13
type input "12"
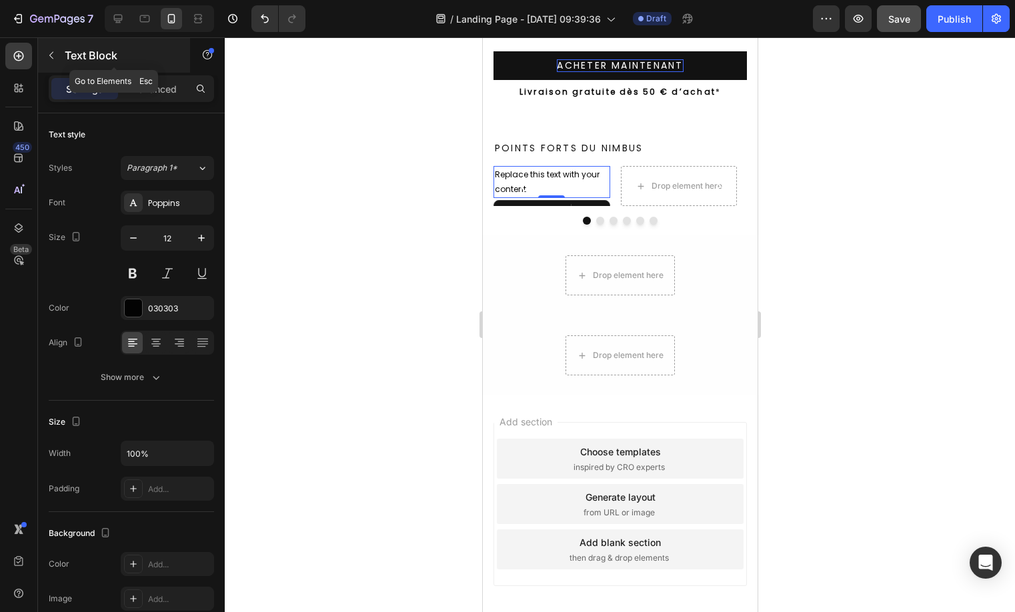
click at [57, 53] on button "button" at bounding box center [51, 55] width 21 height 21
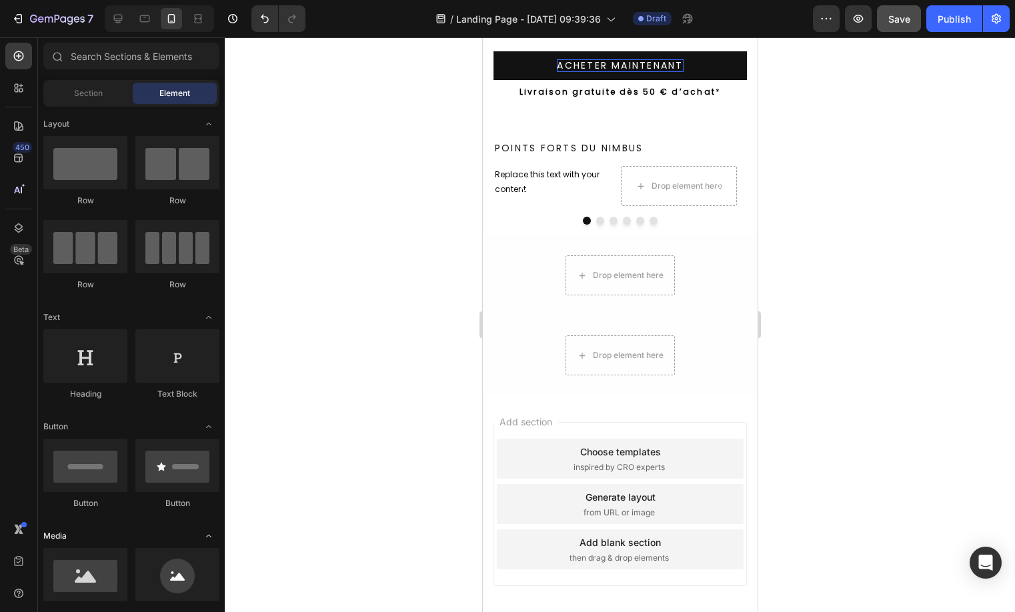
scroll to position [22, 0]
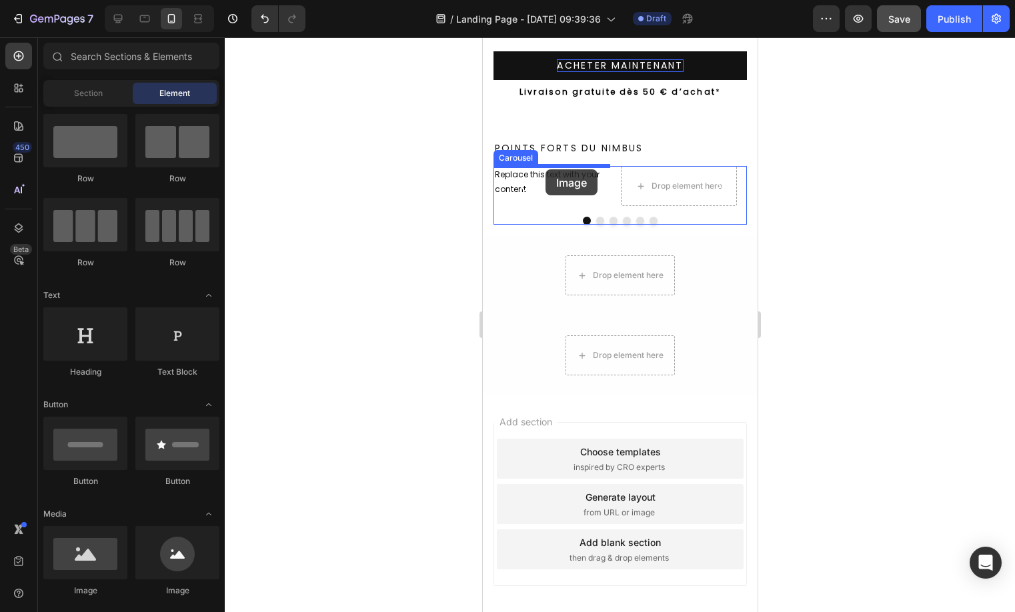
drag, startPoint x: 594, startPoint y: 553, endPoint x: 545, endPoint y: 169, distance: 387.1
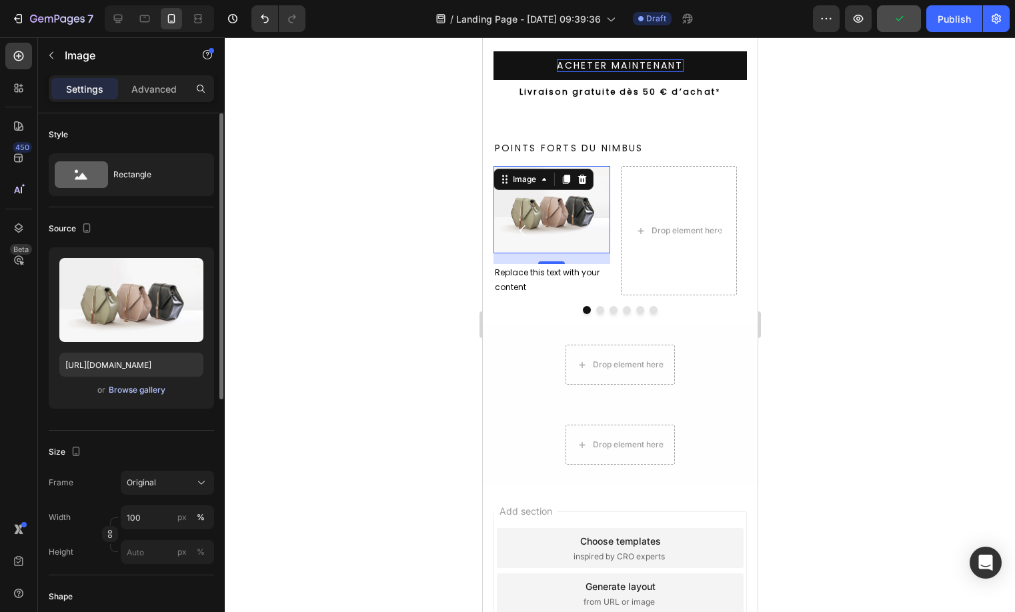
click at [125, 394] on div "Browse gallery" at bounding box center [137, 390] width 57 height 12
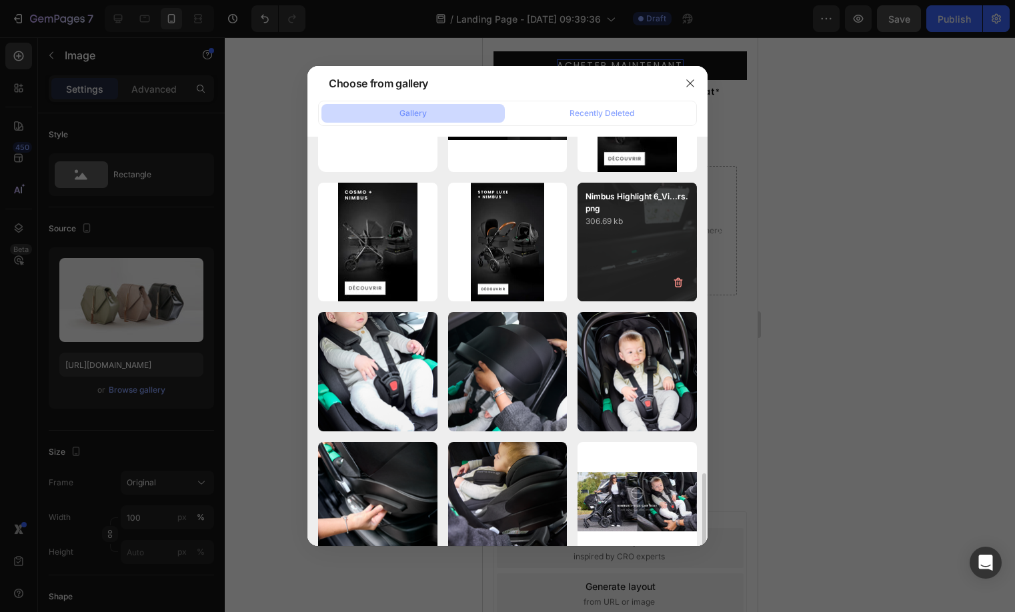
scroll to position [284, 0]
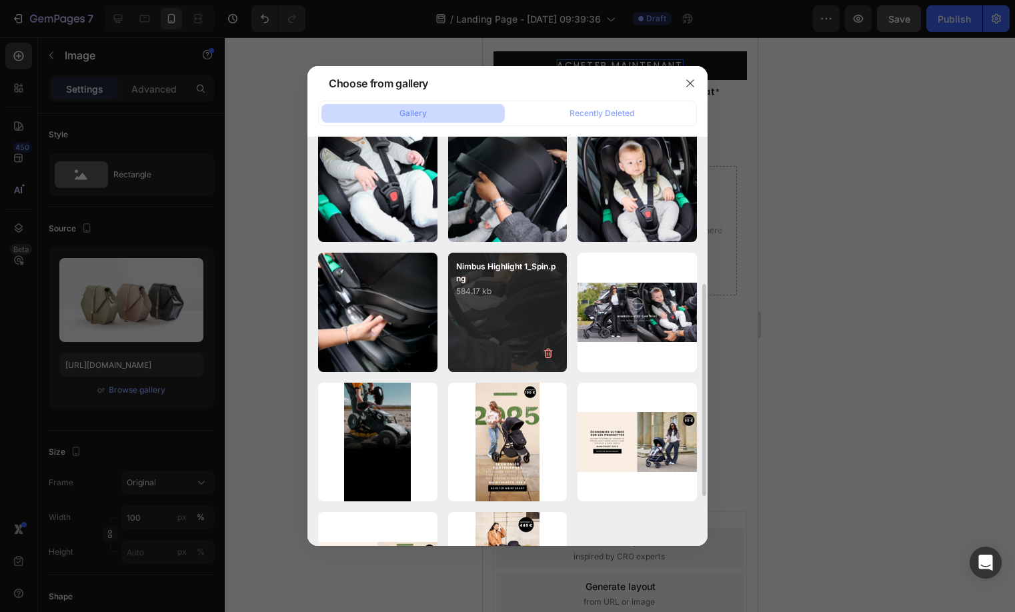
click at [517, 339] on div "Nimbus Highlight 1_Spin.png 584.17 kb" at bounding box center [507, 312] width 119 height 119
type input "[URL][DOMAIN_NAME]"
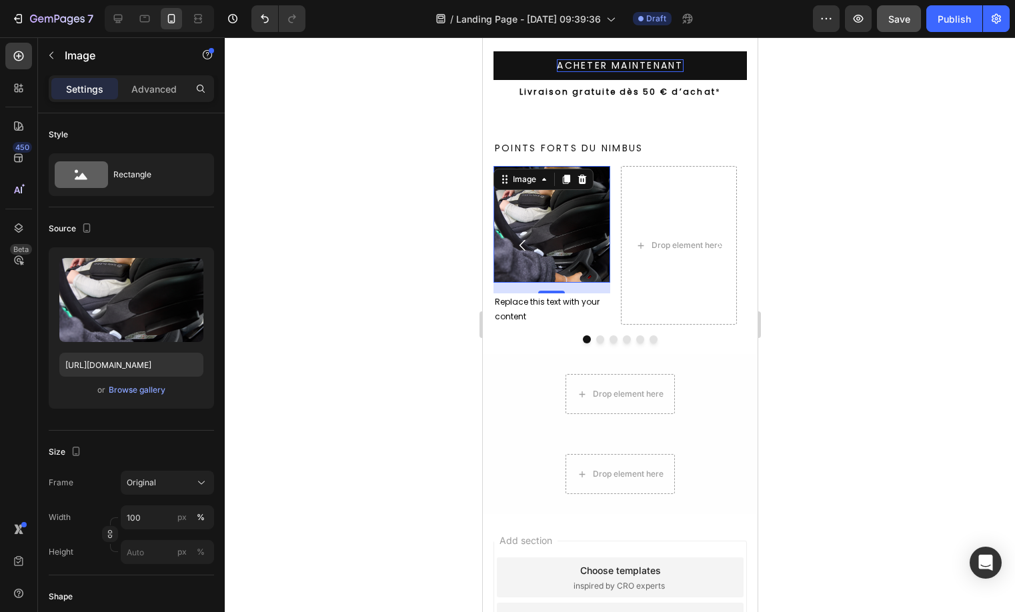
click at [535, 227] on button "Carousel Back Arrow" at bounding box center [521, 245] width 37 height 37
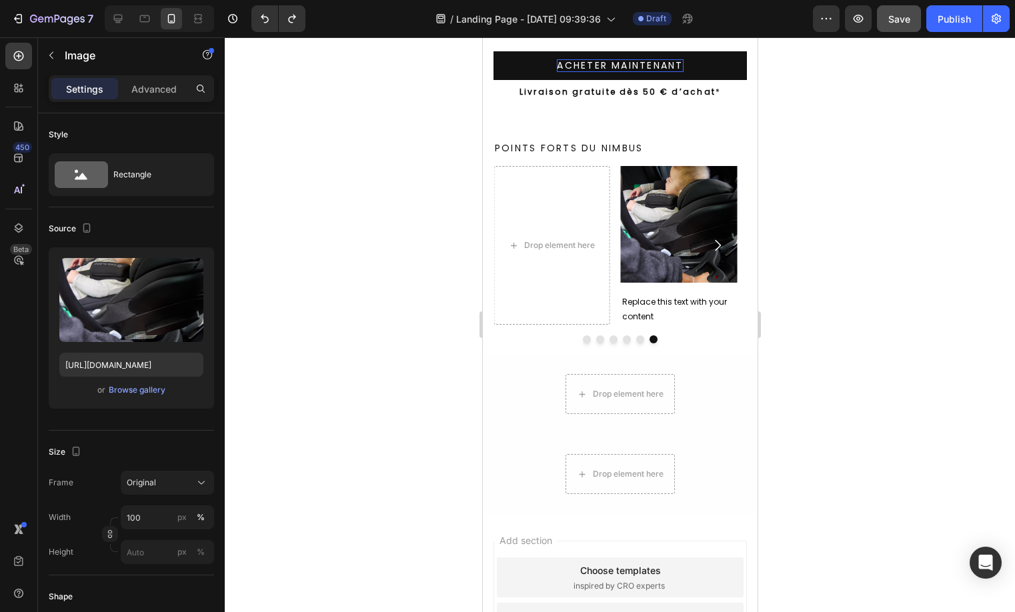
click at [676, 211] on img at bounding box center [678, 224] width 117 height 117
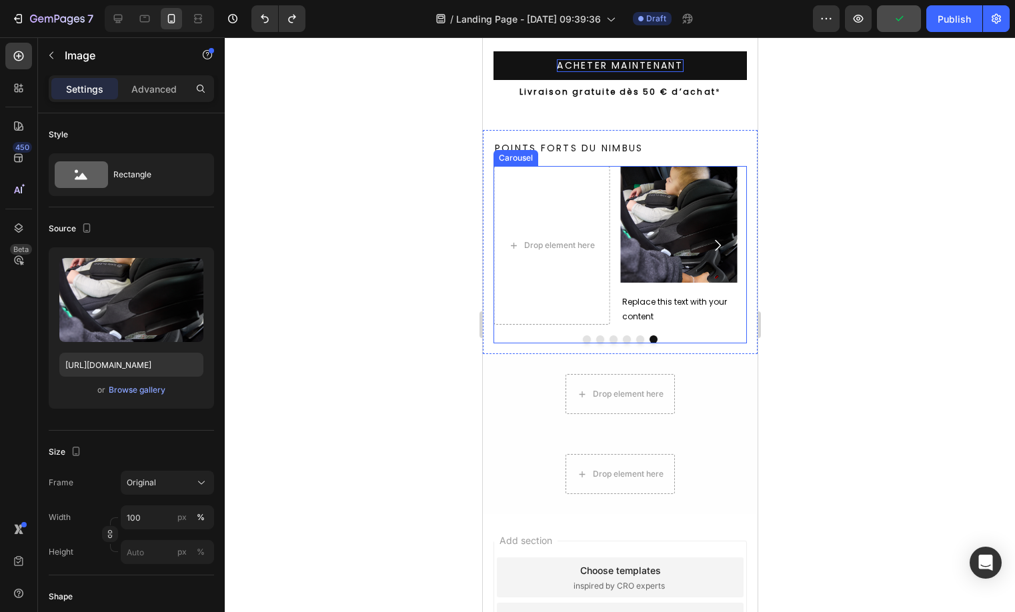
click at [582, 339] on button "Dot" at bounding box center [586, 339] width 8 height 8
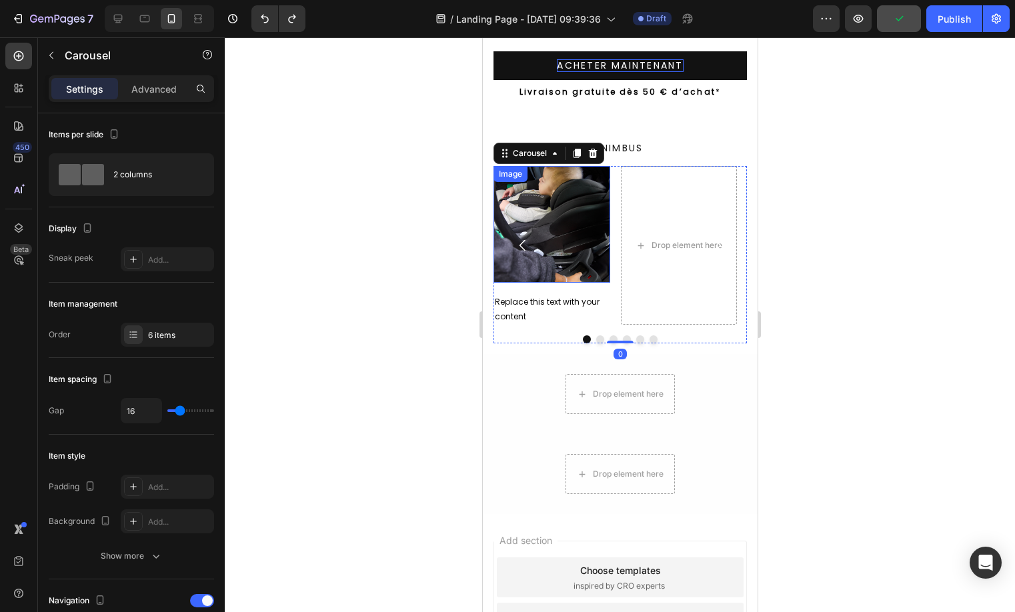
click at [571, 219] on img at bounding box center [551, 224] width 117 height 117
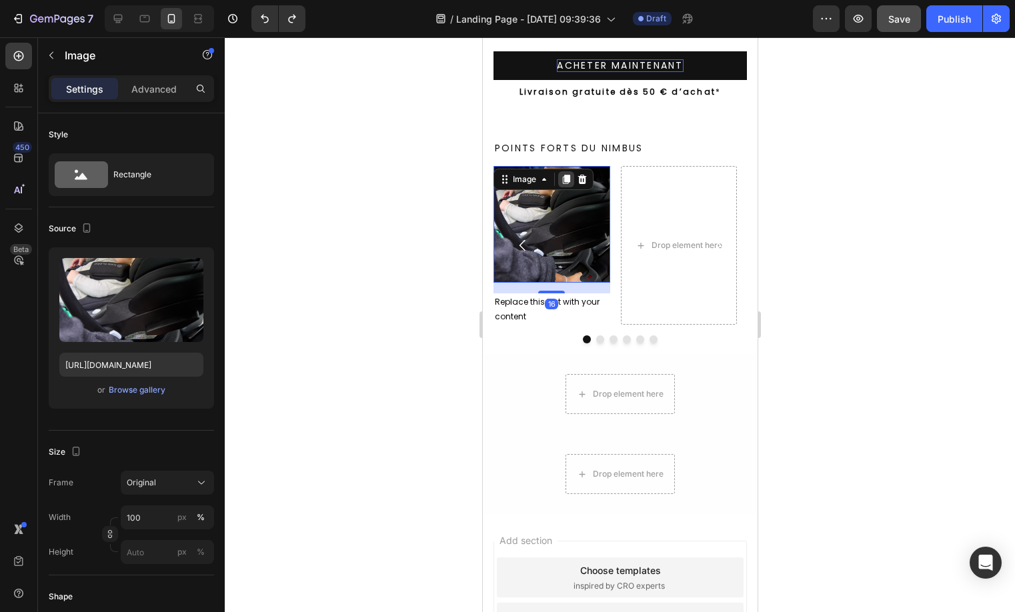
click at [569, 185] on div at bounding box center [565, 179] width 16 height 16
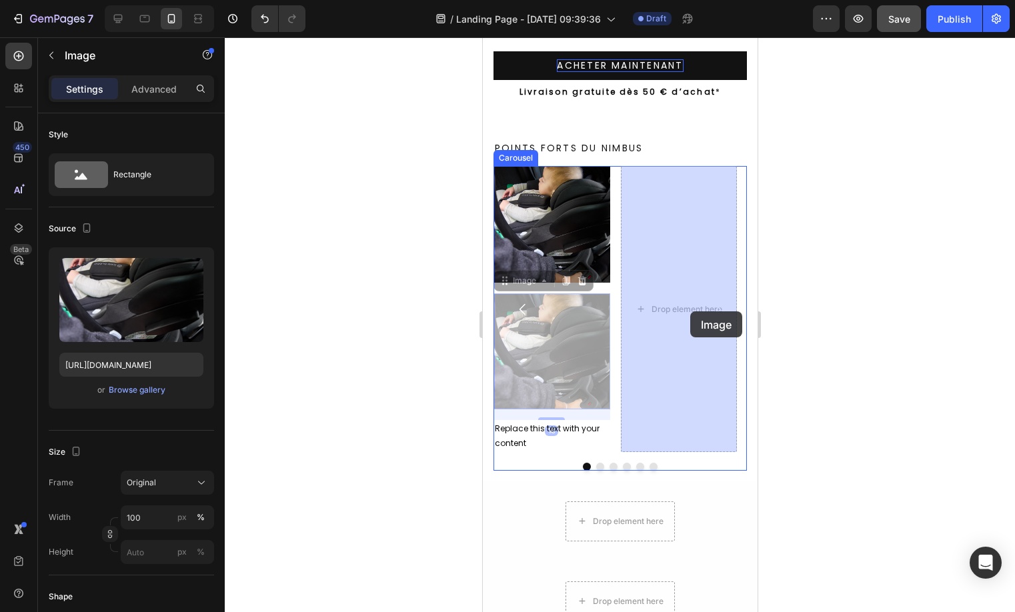
drag, startPoint x: 575, startPoint y: 368, endPoint x: 689, endPoint y: 311, distance: 127.3
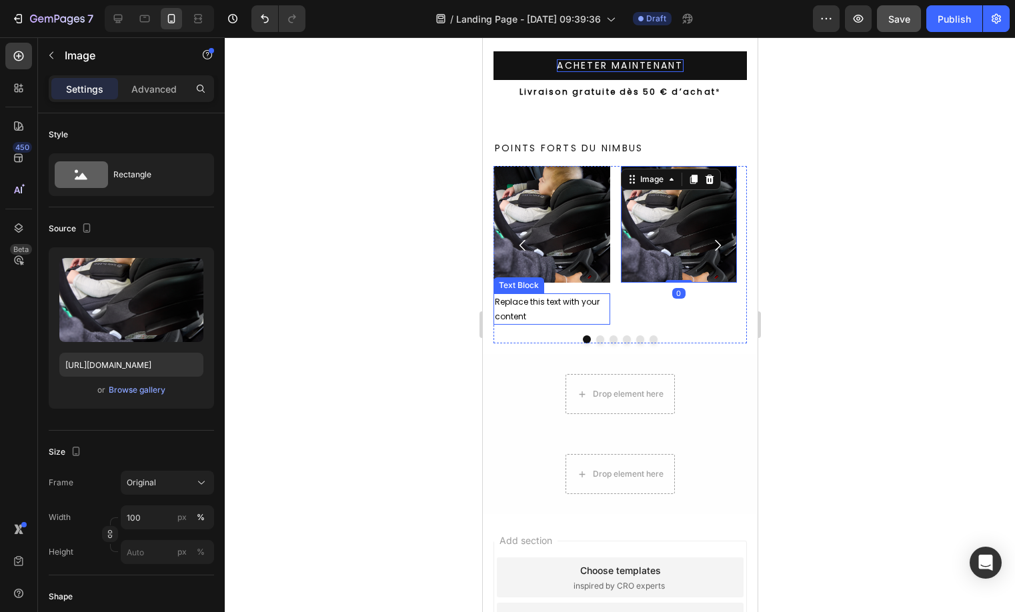
click at [561, 305] on div "Replace this text with your content" at bounding box center [551, 308] width 117 height 31
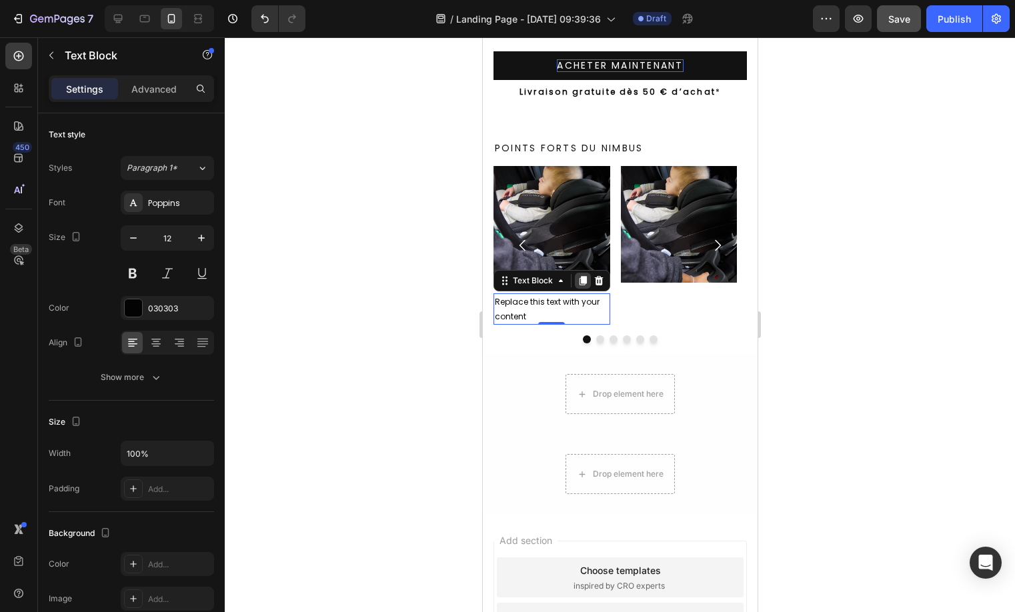
click at [584, 278] on icon at bounding box center [582, 280] width 7 height 9
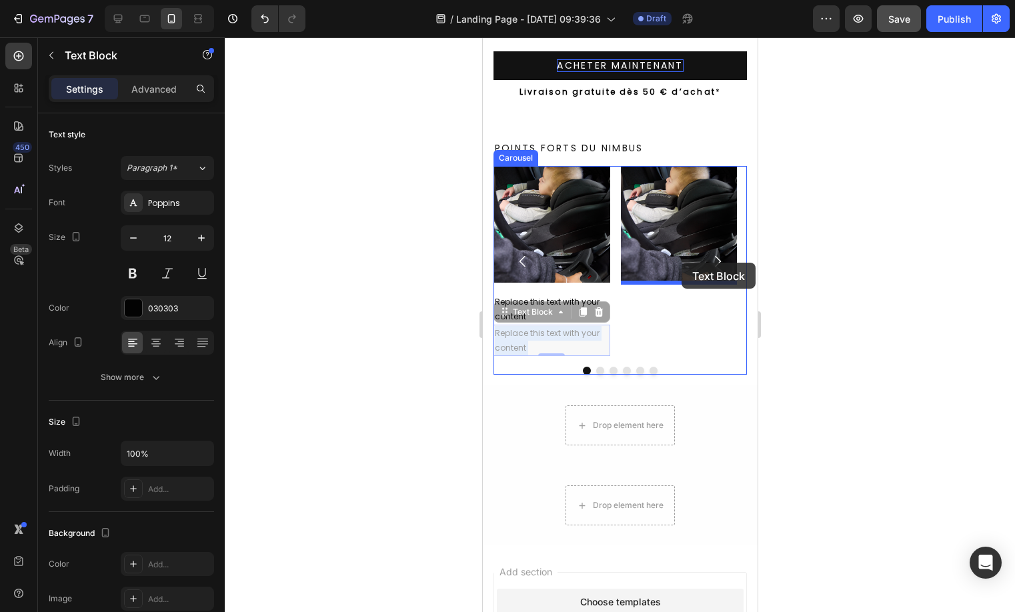
drag, startPoint x: 548, startPoint y: 349, endPoint x: 681, endPoint y: 263, distance: 157.7
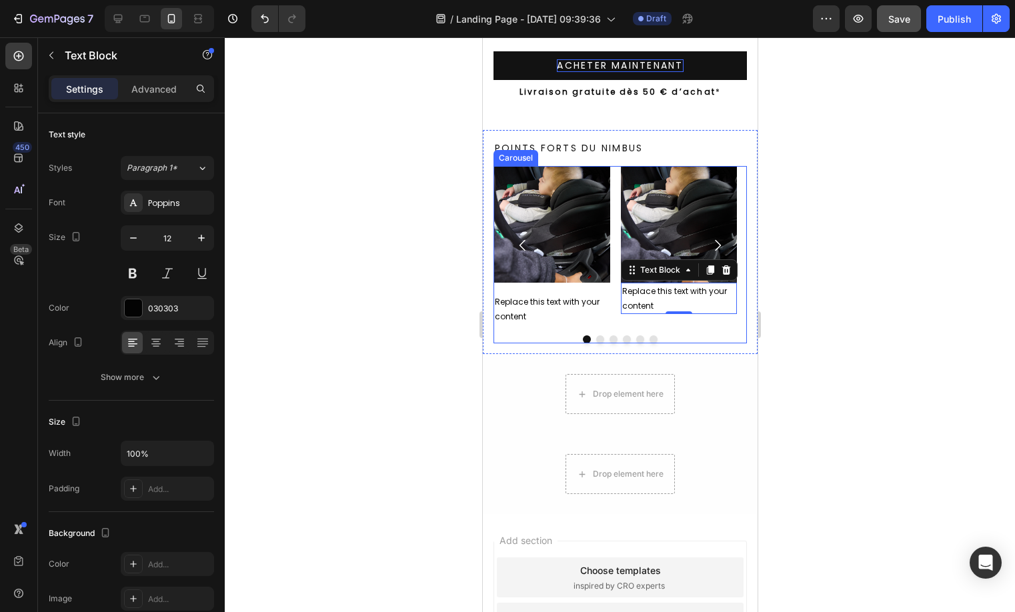
click at [609, 336] on button "Dot" at bounding box center [613, 339] width 8 height 8
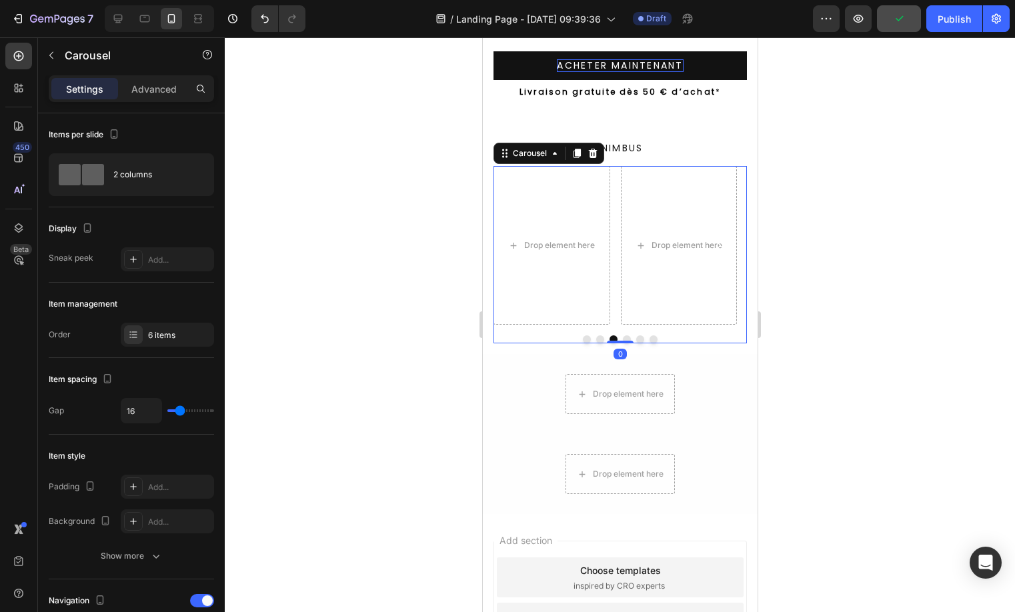
click at [595, 337] on button "Dot" at bounding box center [599, 339] width 8 height 8
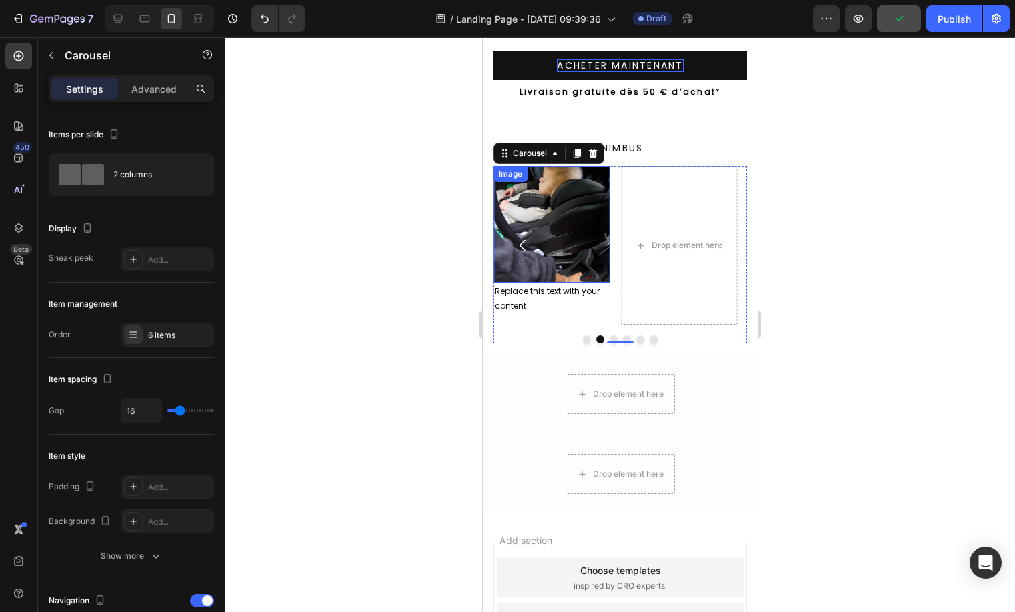
click at [541, 205] on img at bounding box center [551, 224] width 117 height 117
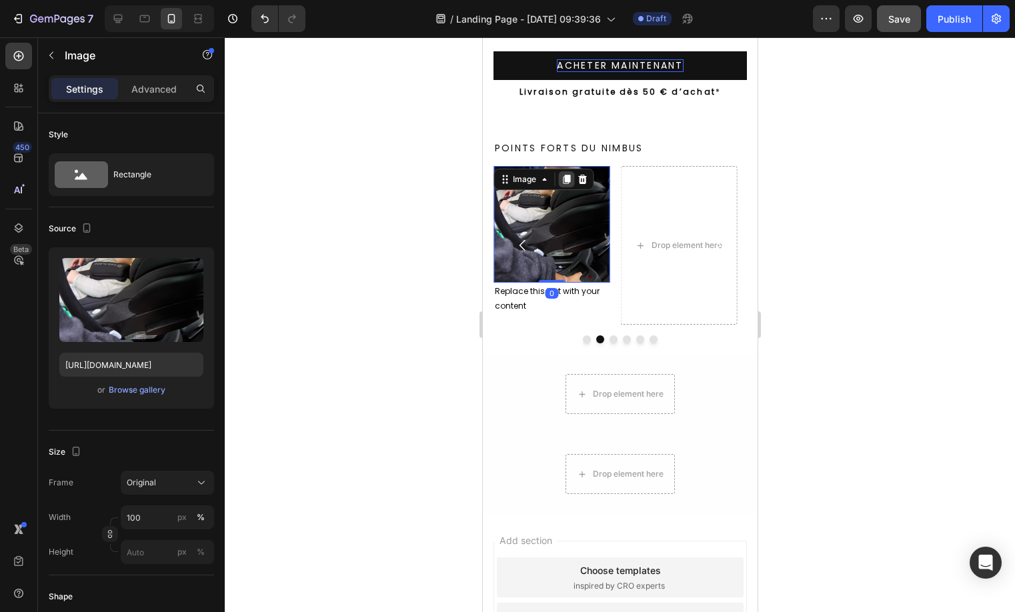
click at [563, 175] on icon at bounding box center [565, 179] width 7 height 9
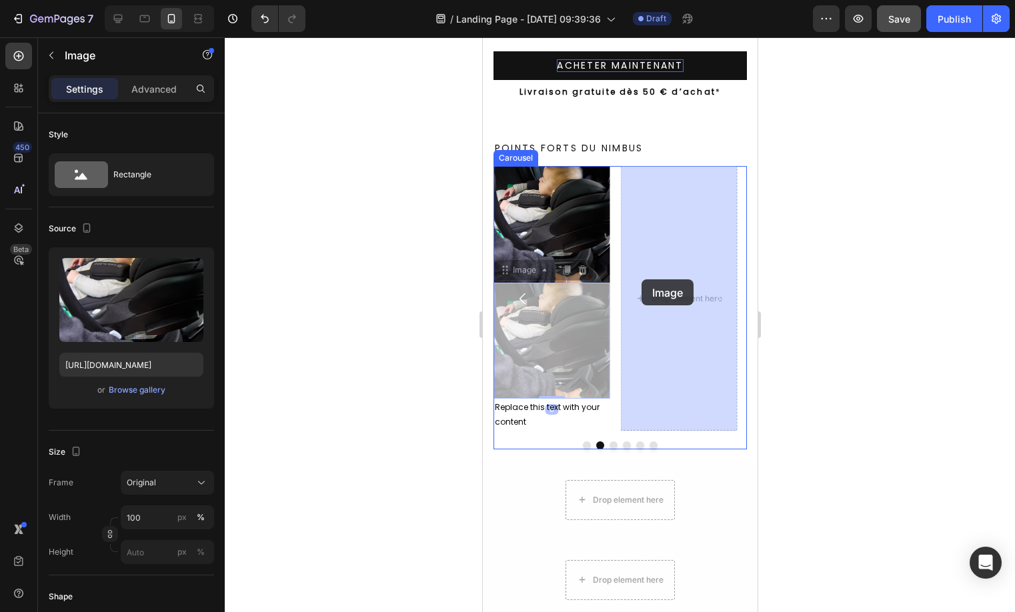
drag, startPoint x: 547, startPoint y: 332, endPoint x: 635, endPoint y: 283, distance: 101.1
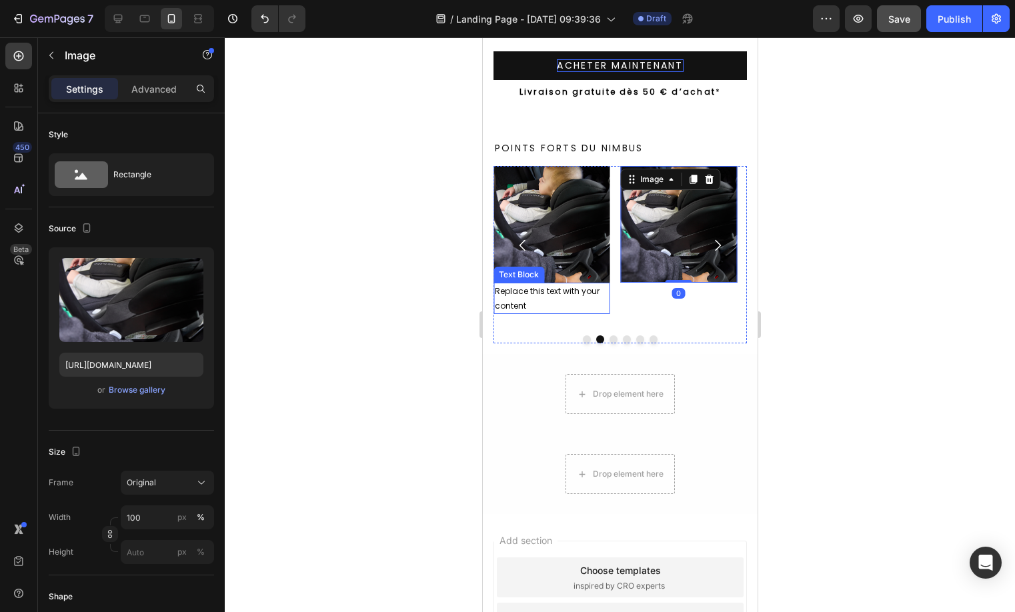
click at [563, 287] on div "Replace this text with your content" at bounding box center [551, 298] width 117 height 31
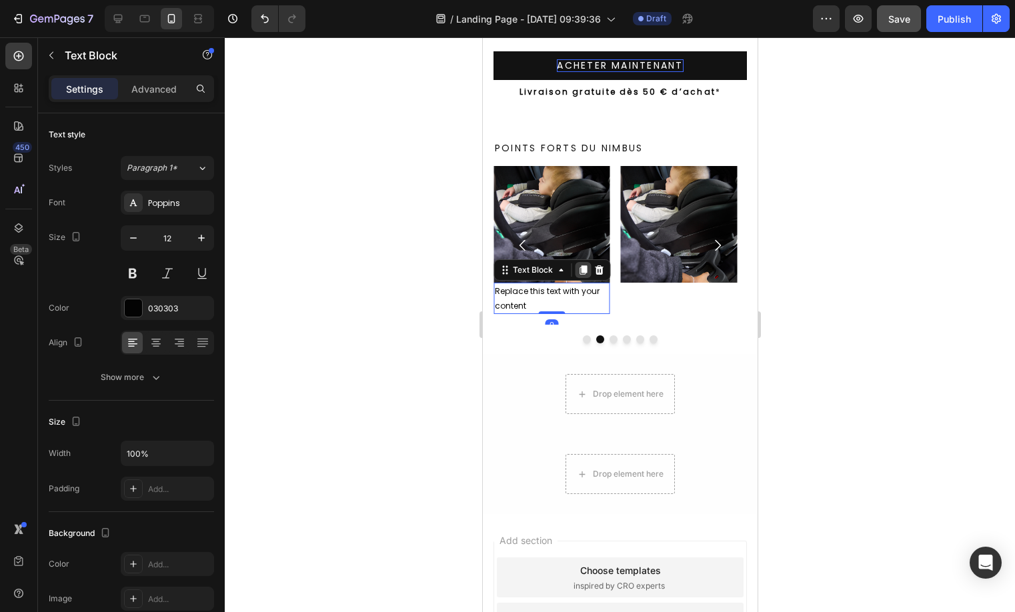
click at [583, 269] on icon at bounding box center [582, 269] width 7 height 9
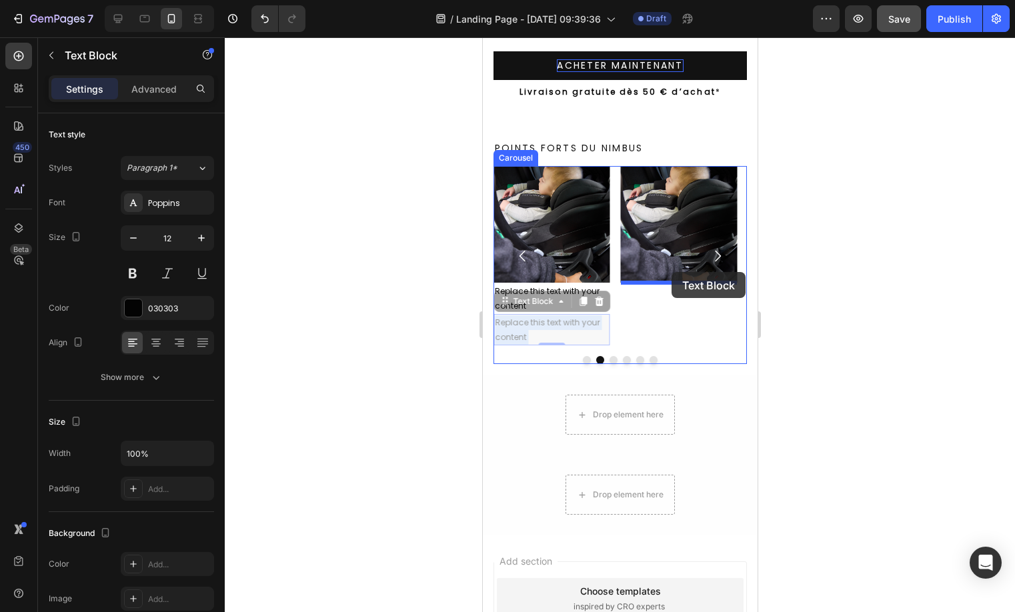
drag, startPoint x: 543, startPoint y: 321, endPoint x: 671, endPoint y: 272, distance: 136.6
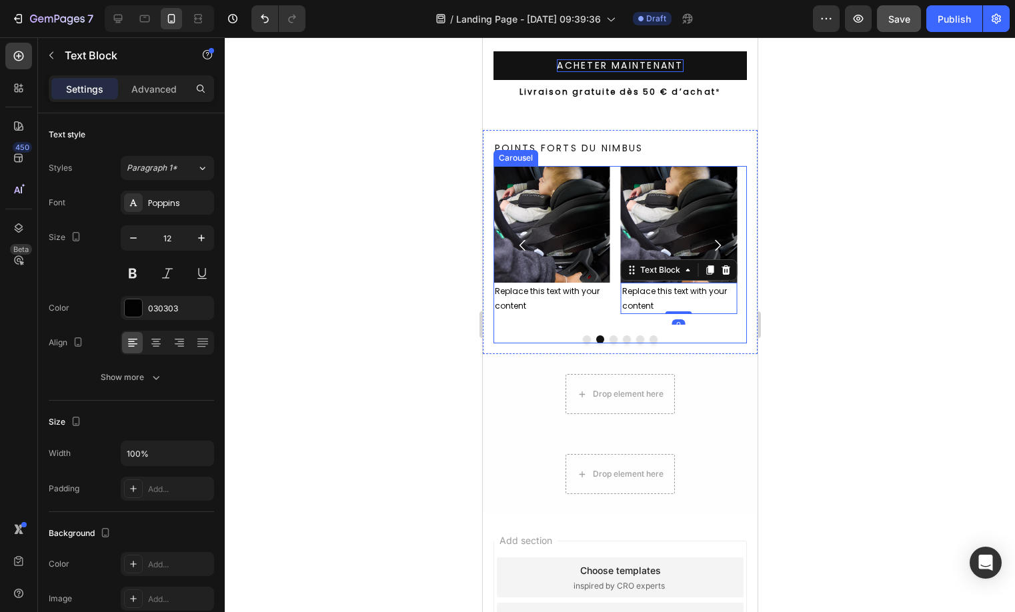
click at [583, 340] on button "Dot" at bounding box center [586, 339] width 8 height 8
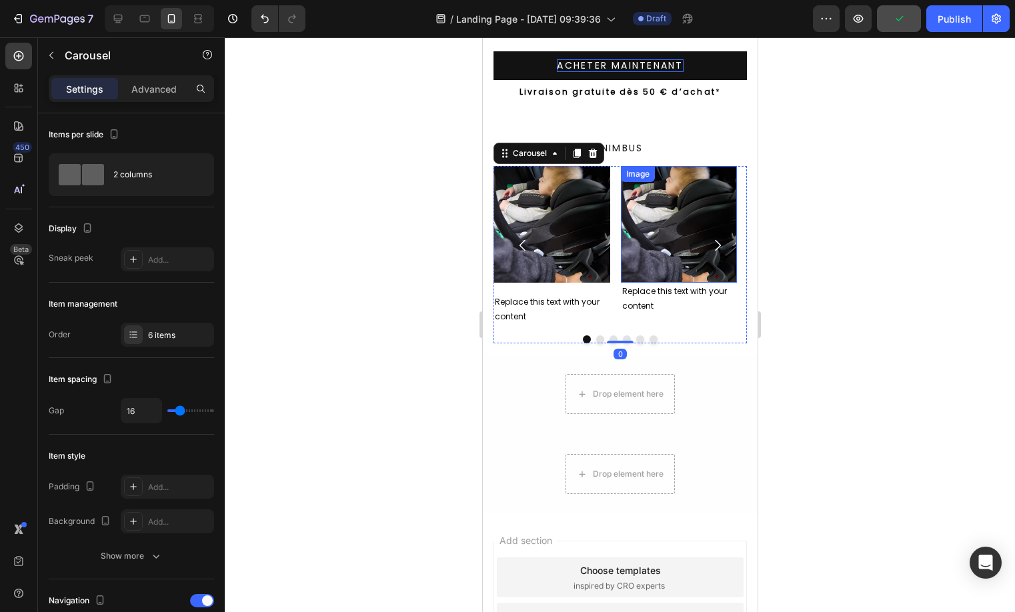
click at [637, 245] on img at bounding box center [678, 224] width 117 height 117
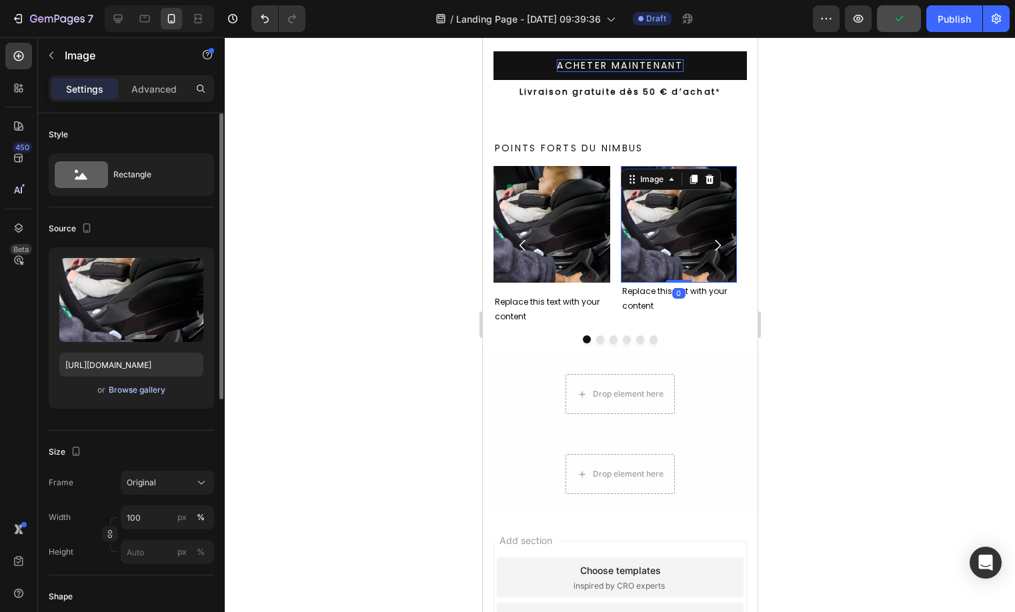
click at [160, 396] on button "Browse gallery" at bounding box center [137, 389] width 58 height 13
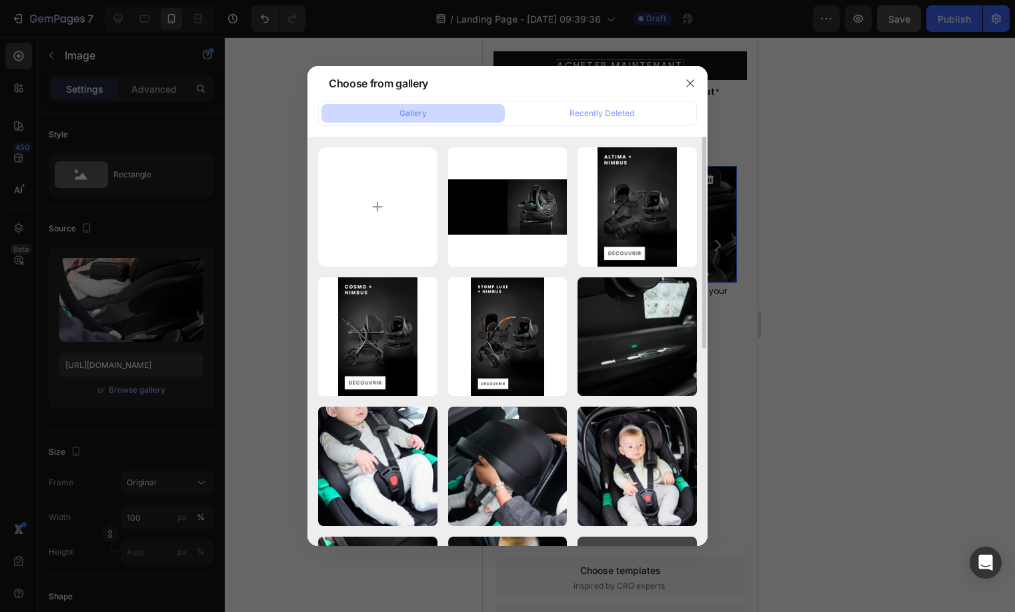
scroll to position [254, 0]
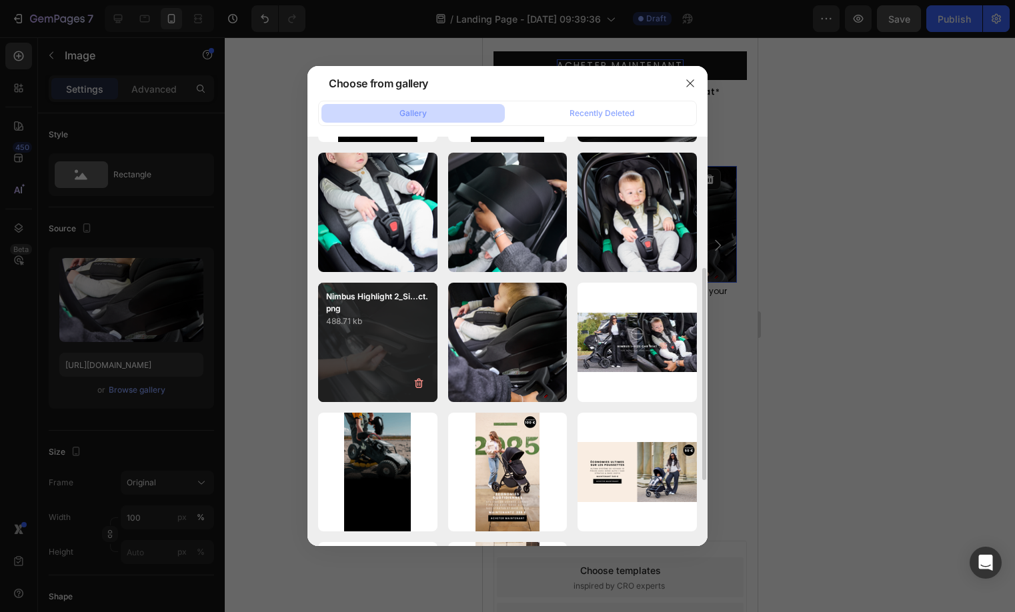
click at [374, 325] on p "488.71 kb" at bounding box center [377, 321] width 103 height 13
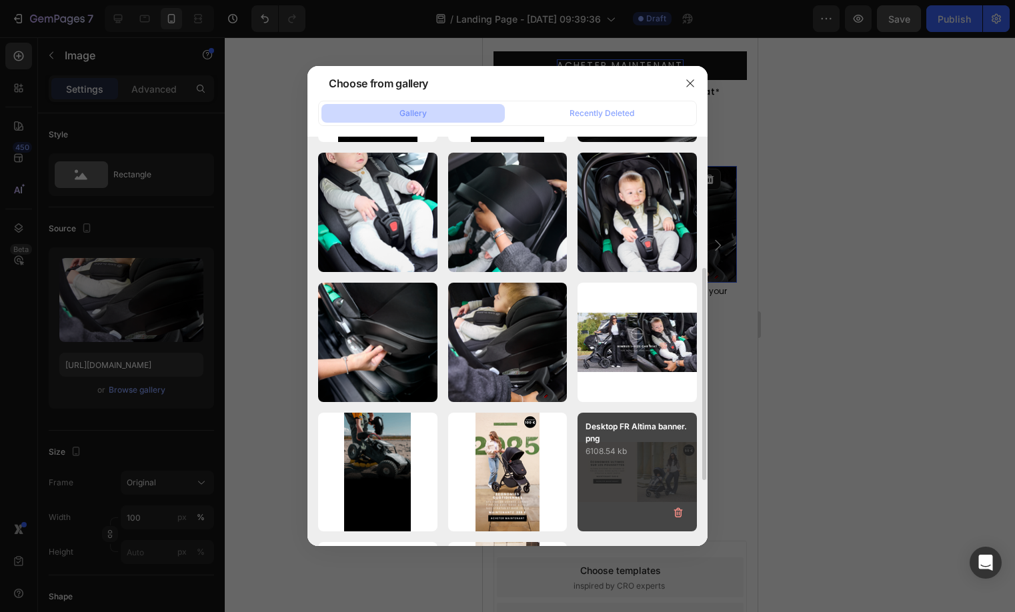
type input "[URL][DOMAIN_NAME]"
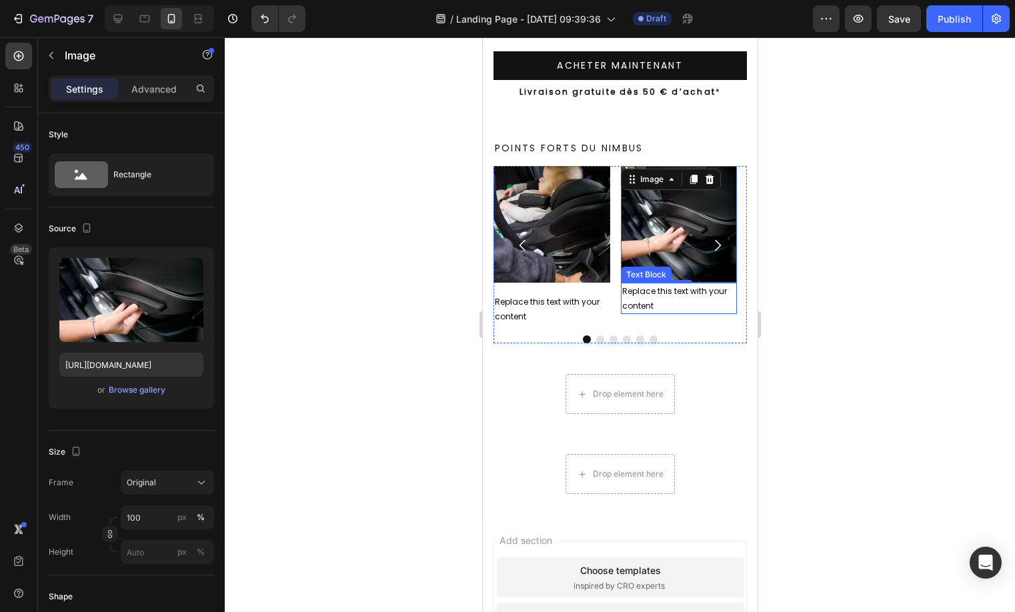
click at [651, 291] on div "Replace this text with your content" at bounding box center [678, 298] width 117 height 31
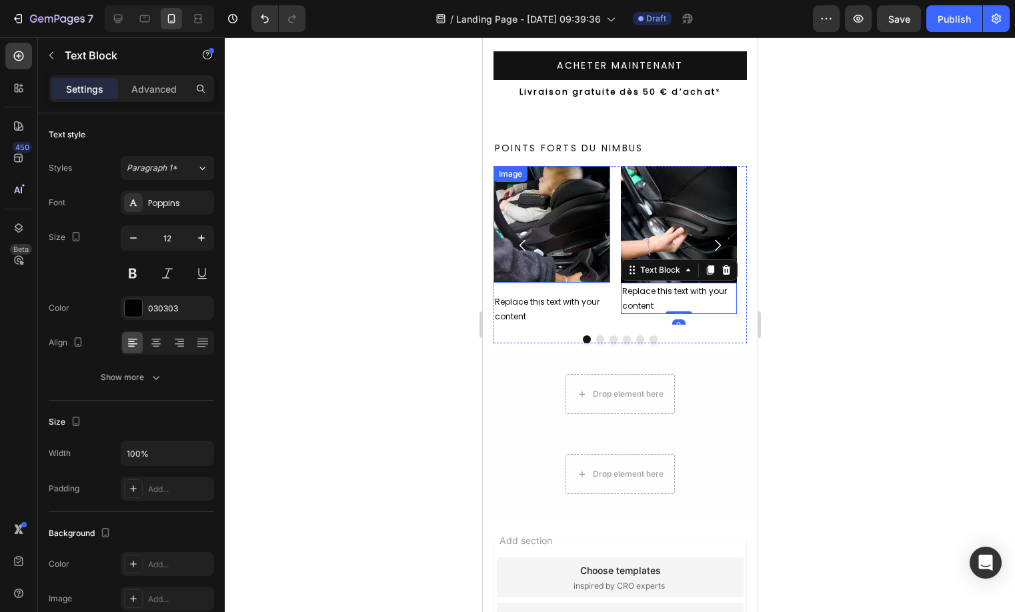
click at [563, 246] on img at bounding box center [551, 224] width 117 height 117
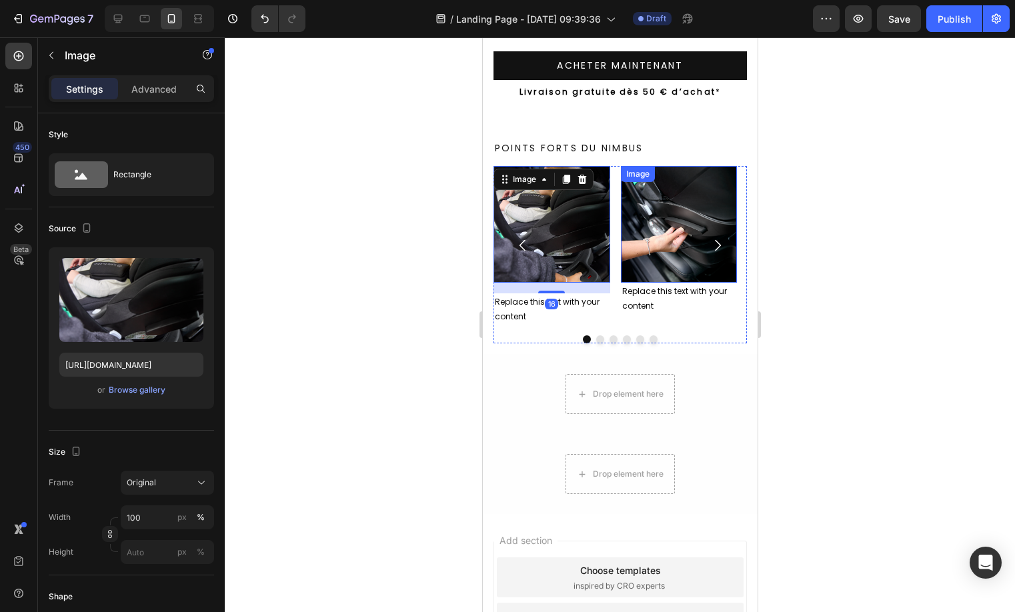
click at [665, 266] on img at bounding box center [678, 224] width 117 height 117
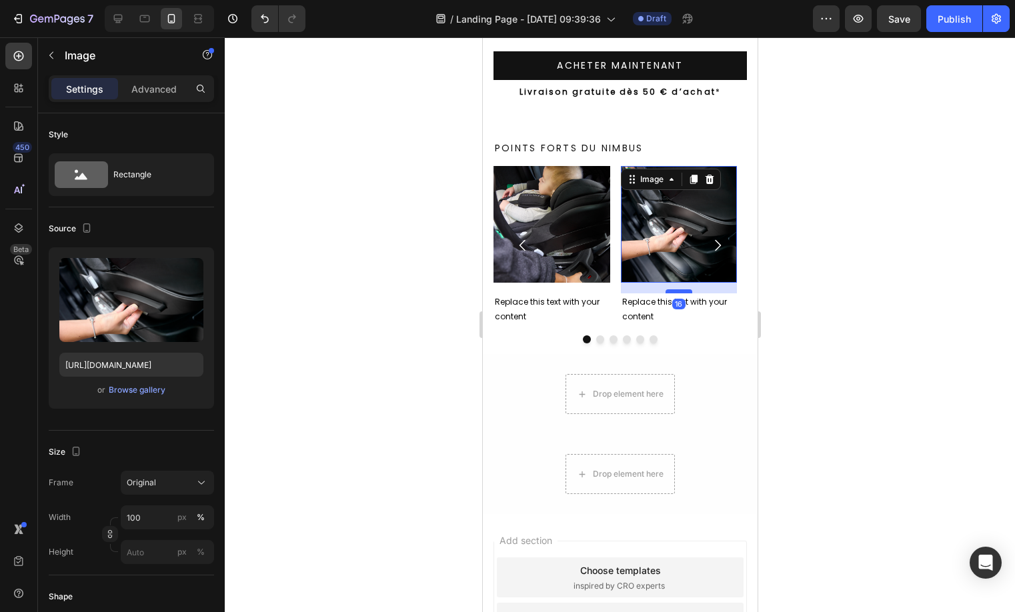
drag, startPoint x: 687, startPoint y: 281, endPoint x: 687, endPoint y: 291, distance: 10.7
click at [687, 291] on div at bounding box center [678, 291] width 27 height 4
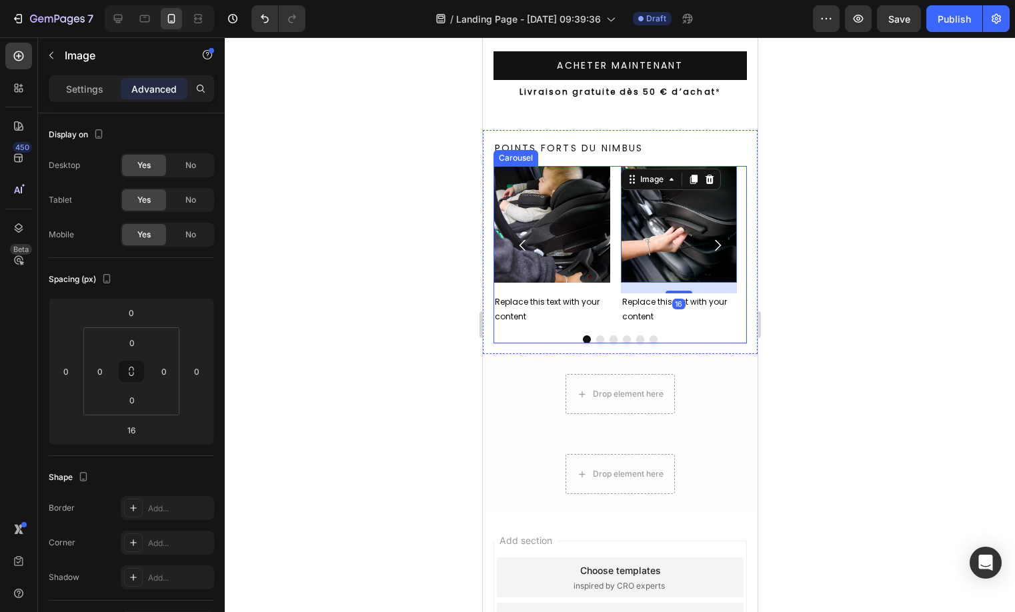
click at [595, 339] on button "Dot" at bounding box center [599, 339] width 8 height 8
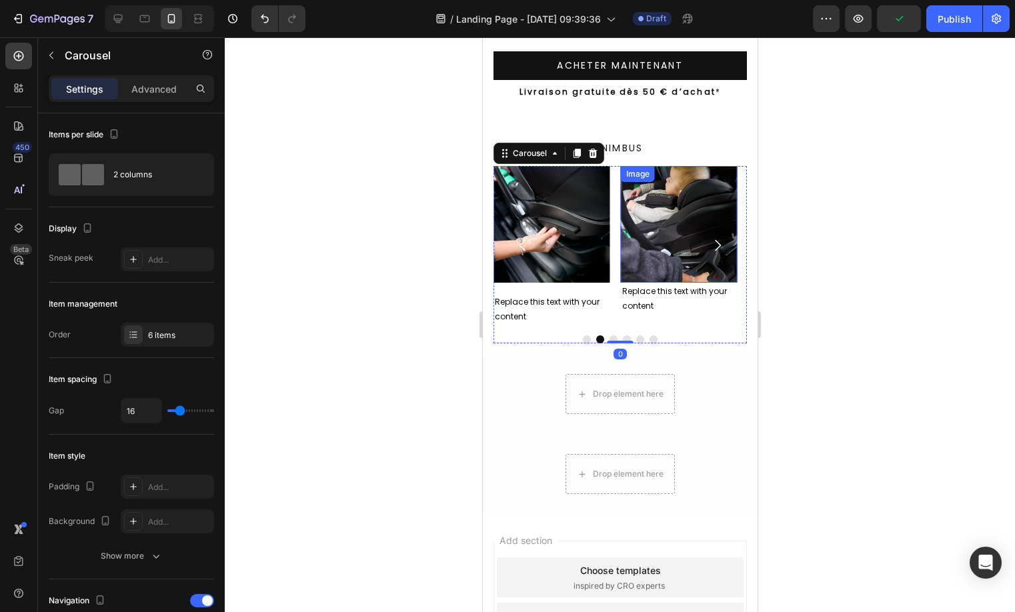
click at [685, 221] on img at bounding box center [678, 224] width 117 height 117
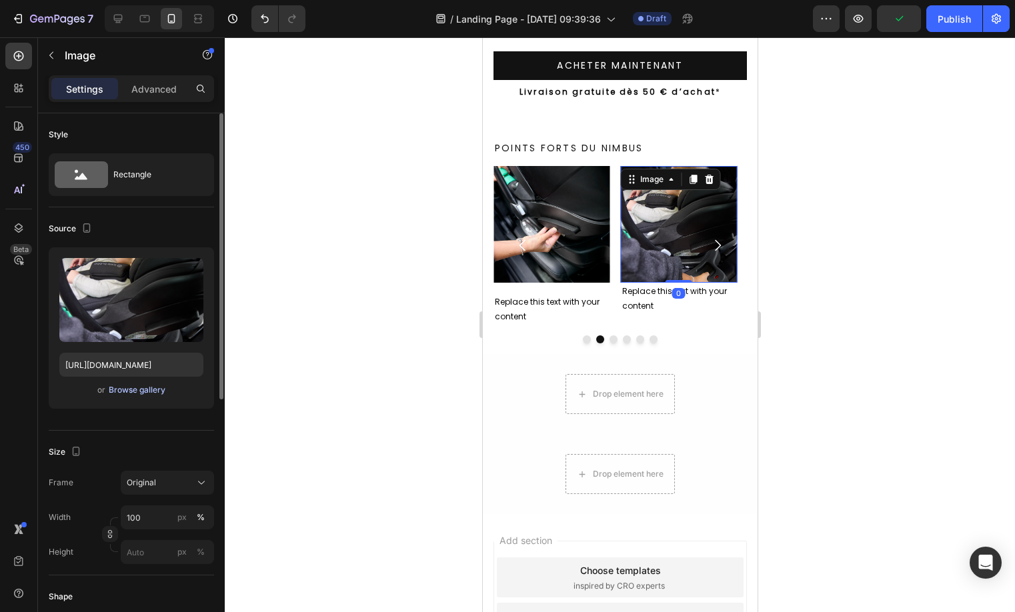
click at [128, 391] on div "Browse gallery" at bounding box center [137, 390] width 57 height 12
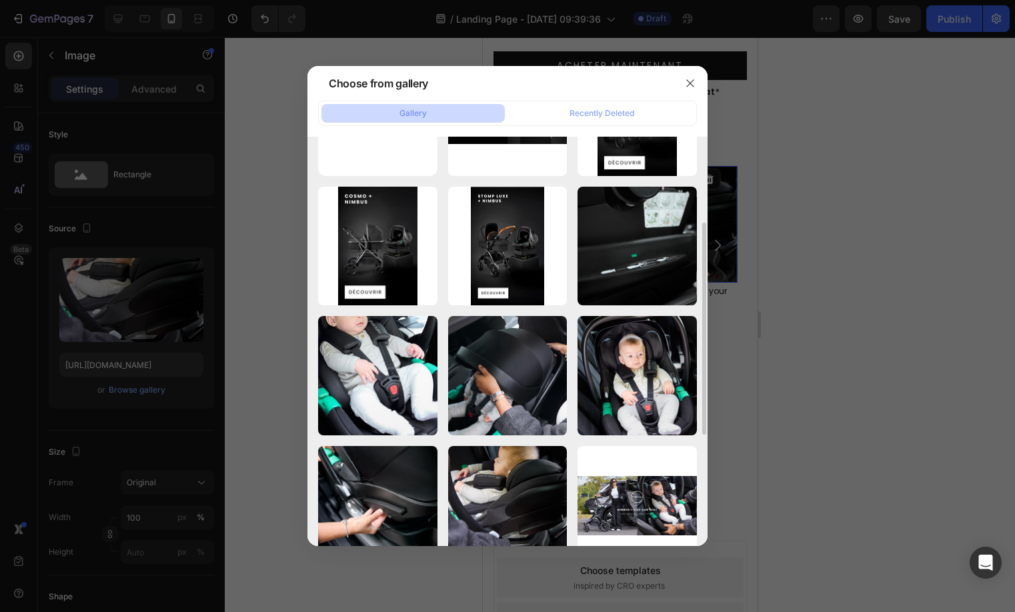
scroll to position [176, 0]
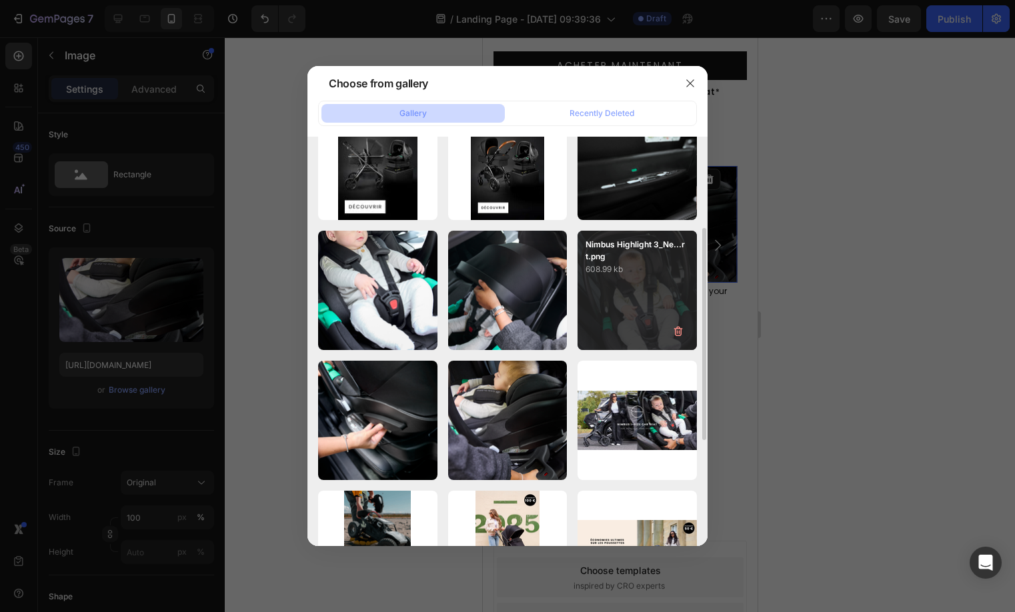
click at [633, 325] on div "Nimbus Highlight 3_Ne...rt.png 608.99 kb" at bounding box center [636, 290] width 119 height 119
type input "[URL][DOMAIN_NAME]"
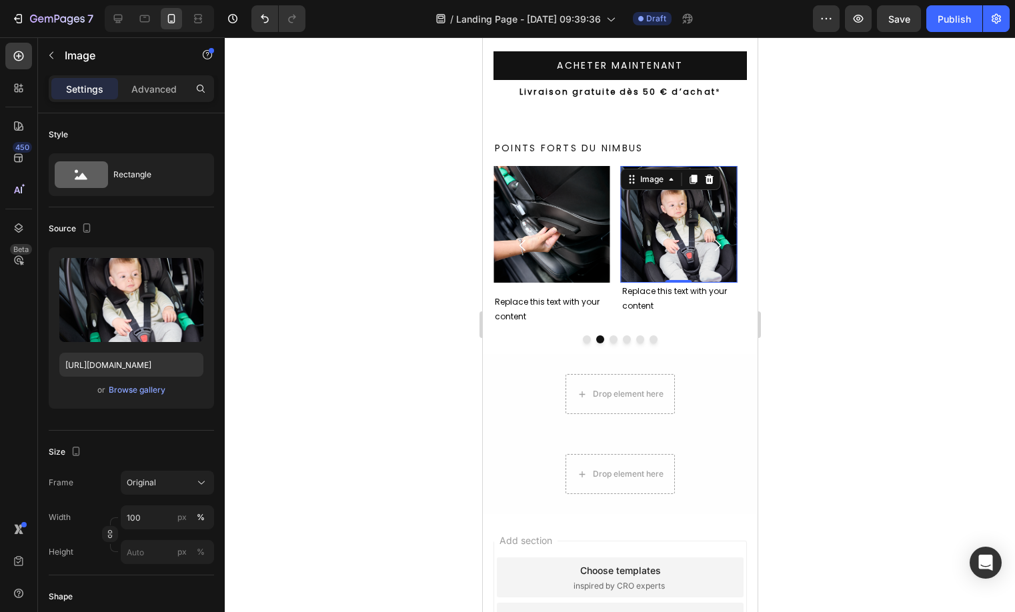
click at [677, 277] on img at bounding box center [678, 224] width 117 height 117
drag, startPoint x: 678, startPoint y: 280, endPoint x: 678, endPoint y: 291, distance: 10.7
click at [678, 291] on div at bounding box center [678, 291] width 27 height 4
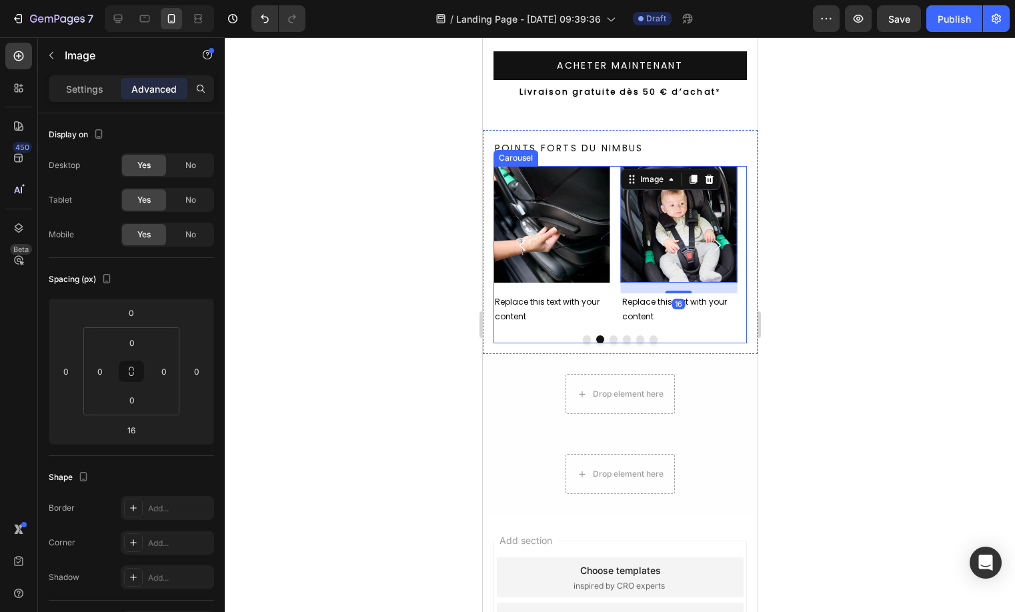
click at [609, 339] on button "Dot" at bounding box center [613, 339] width 8 height 8
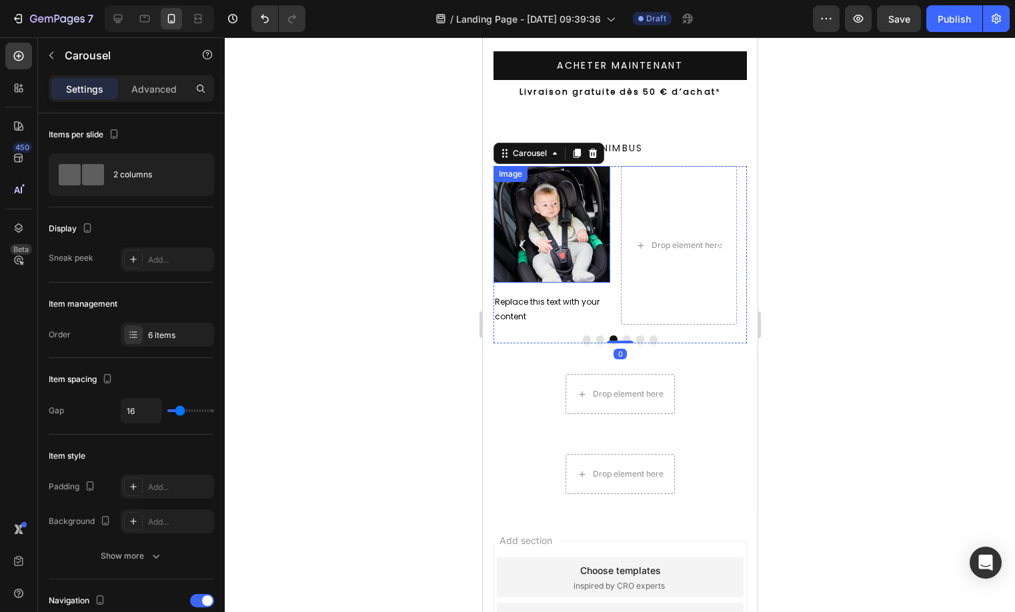
click at [553, 229] on img at bounding box center [551, 224] width 117 height 117
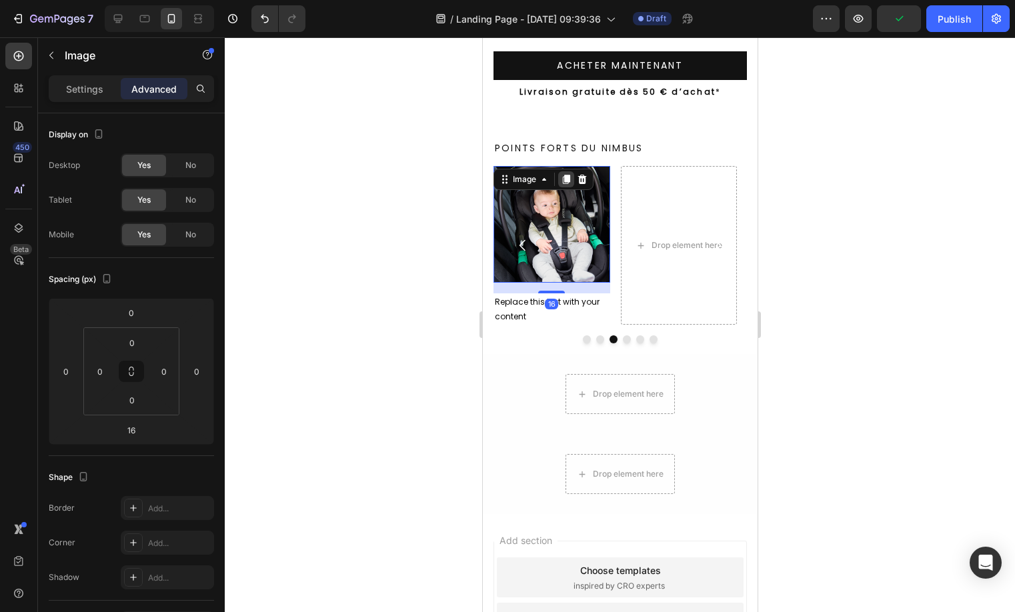
click at [569, 184] on icon at bounding box center [565, 179] width 11 height 11
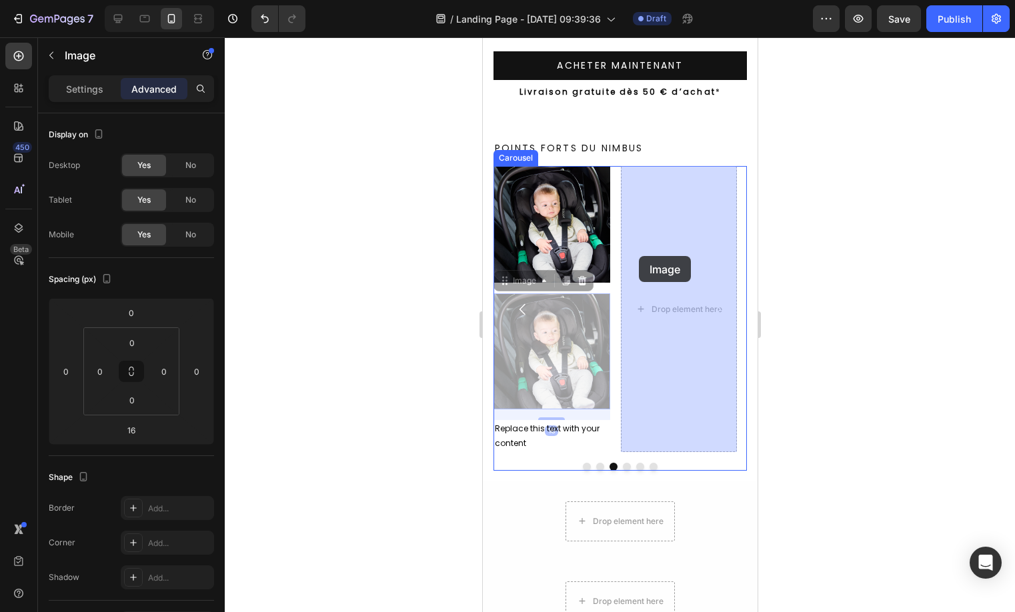
drag, startPoint x: 545, startPoint y: 321, endPoint x: 621, endPoint y: 268, distance: 92.8
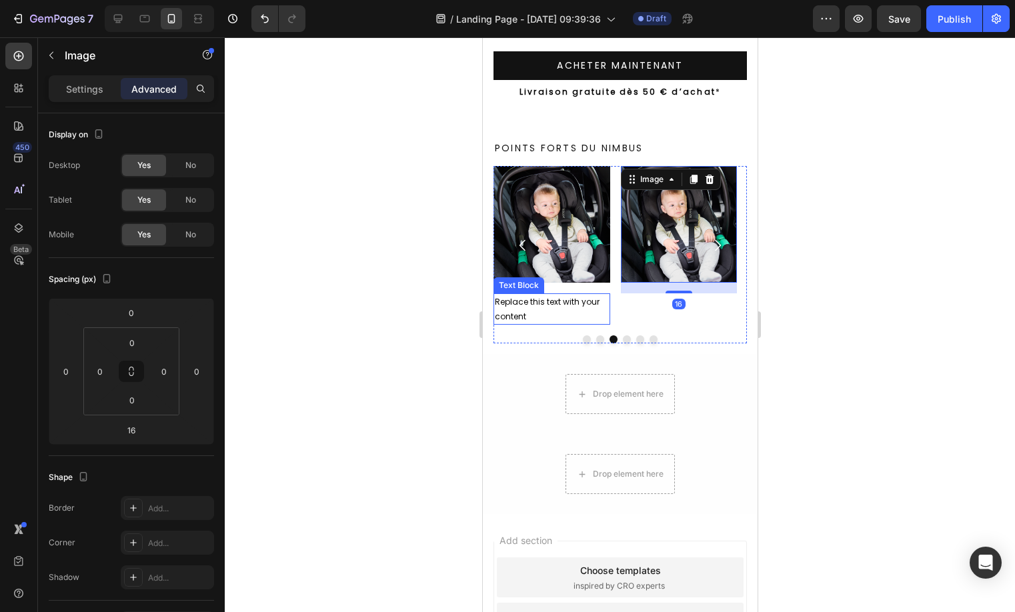
click at [569, 297] on div "Replace this text with your content" at bounding box center [551, 308] width 117 height 31
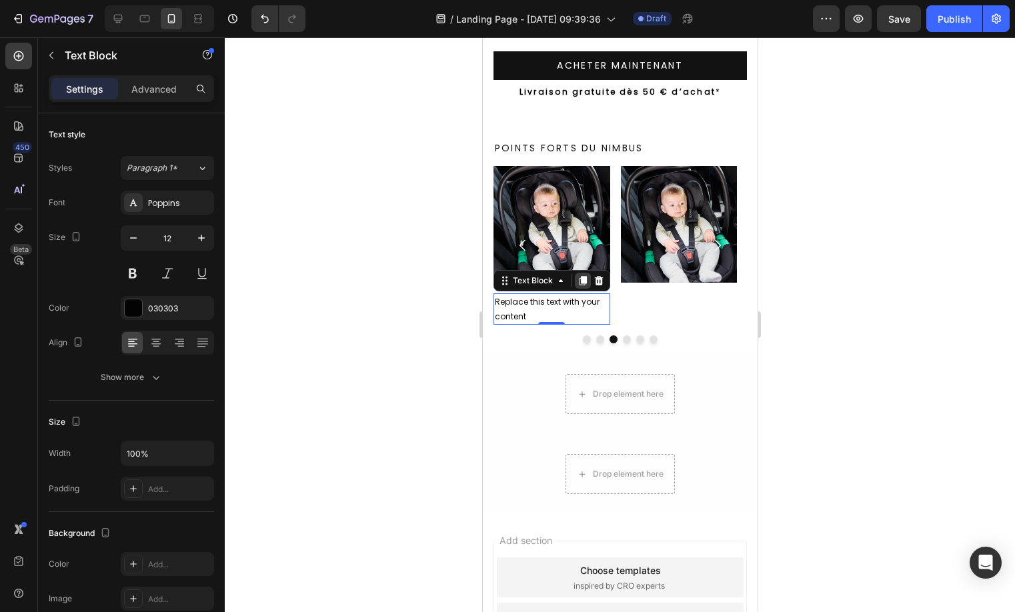
click at [579, 283] on icon at bounding box center [582, 280] width 11 height 11
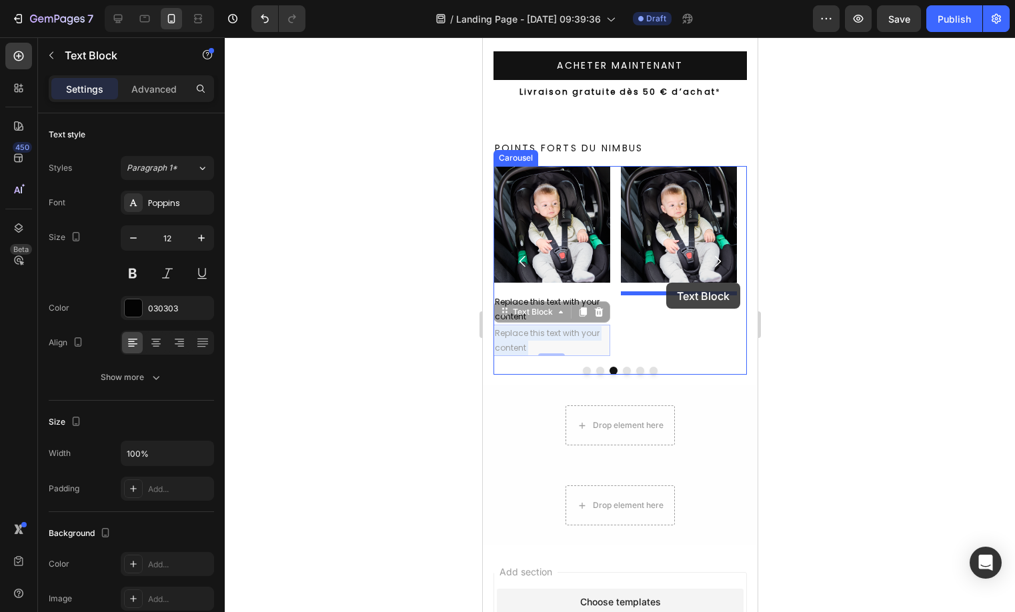
drag, startPoint x: 551, startPoint y: 333, endPoint x: 665, endPoint y: 283, distance: 124.7
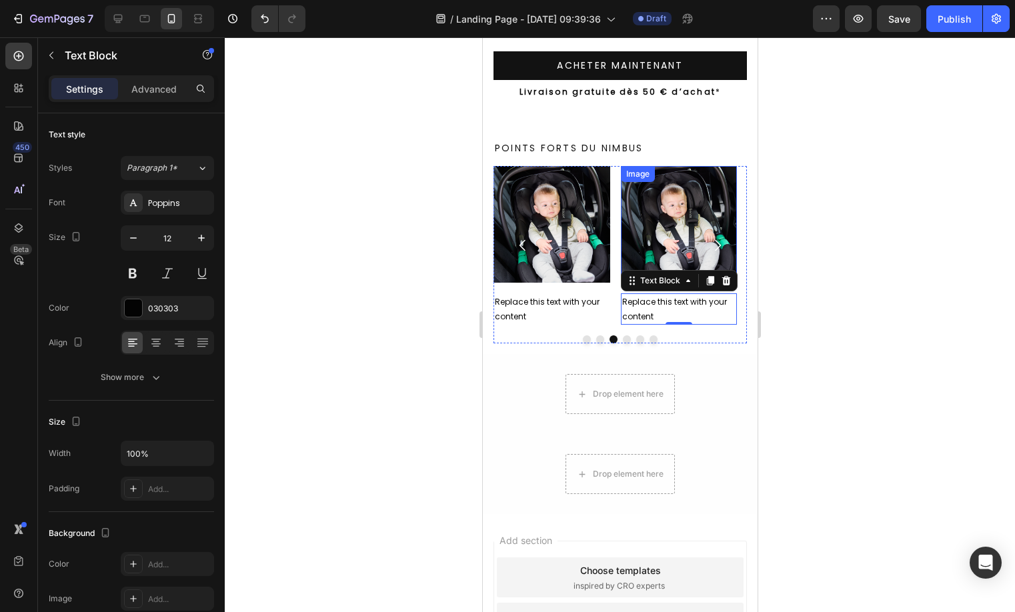
click at [652, 209] on img at bounding box center [678, 224] width 117 height 117
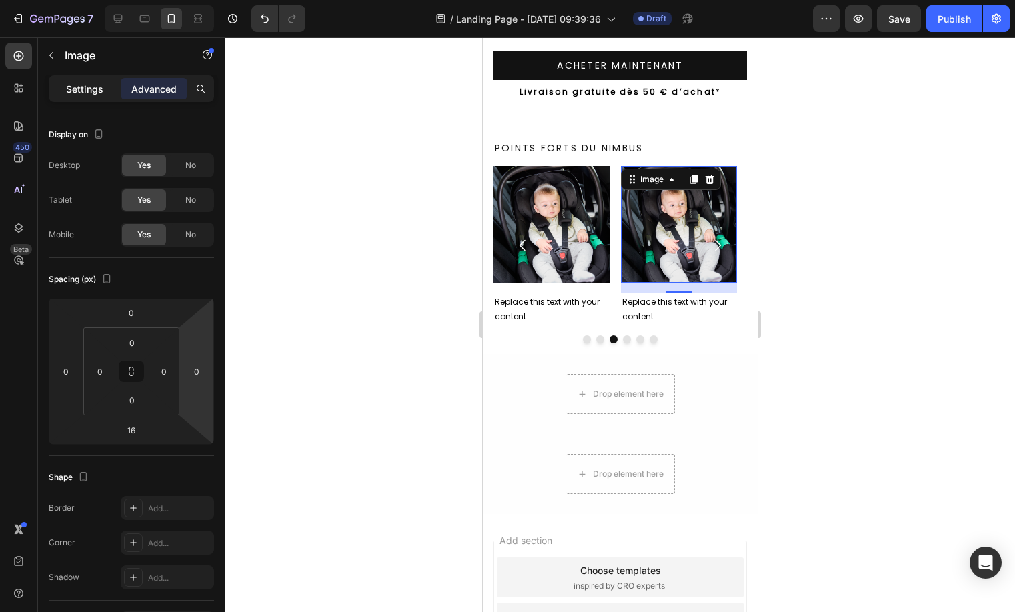
click at [79, 86] on p "Settings" at bounding box center [84, 89] width 37 height 14
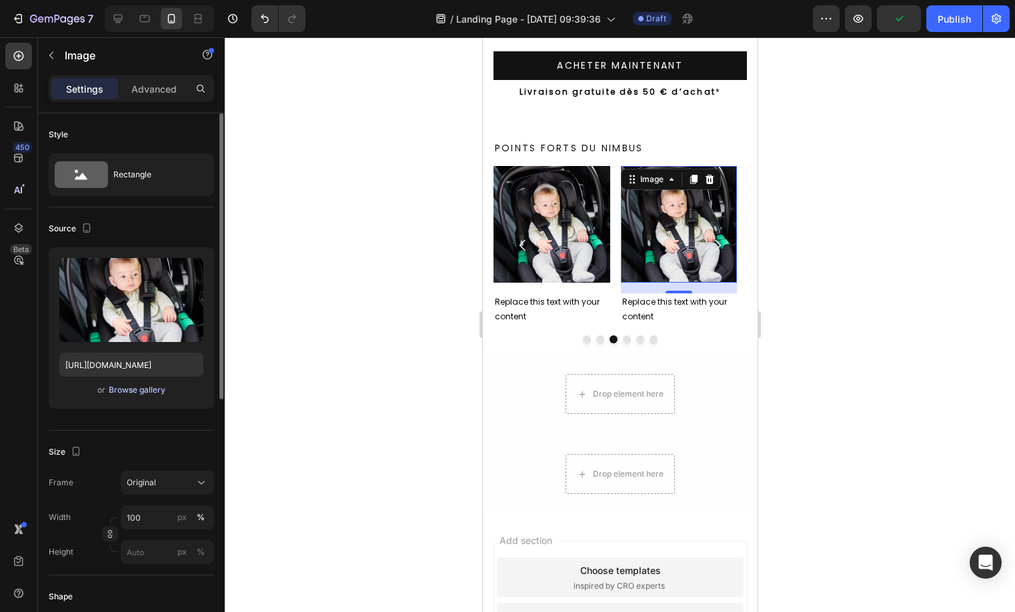
click at [122, 386] on div "Browse gallery" at bounding box center [137, 390] width 57 height 12
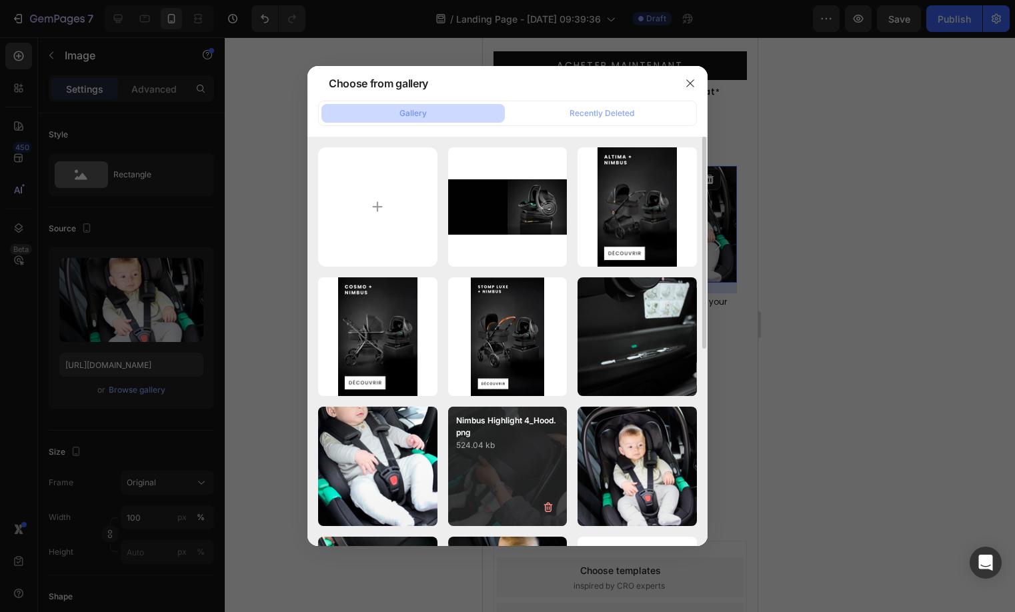
click at [526, 466] on div "Nimbus Highlight 4_Hood.png 524.04 kb" at bounding box center [507, 466] width 119 height 119
type input "[URL][DOMAIN_NAME]"
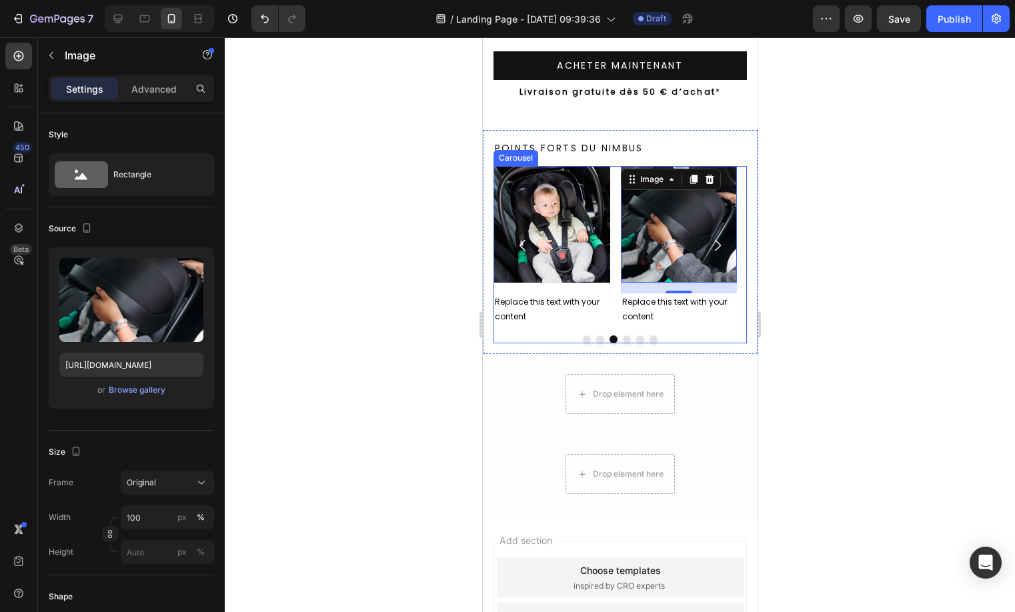
click at [615, 336] on div at bounding box center [619, 339] width 253 height 8
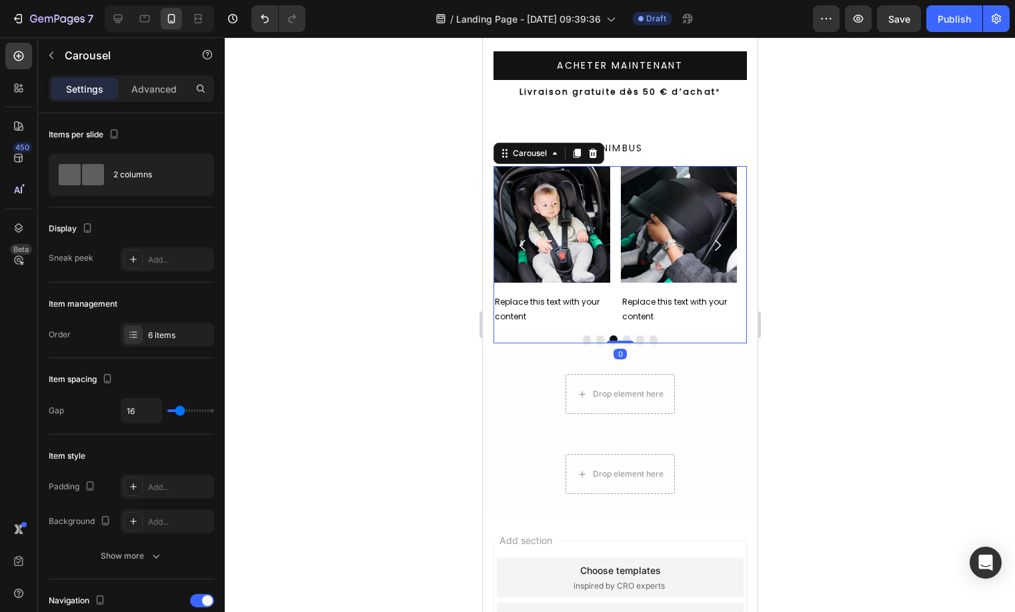
click at [622, 336] on button "Dot" at bounding box center [626, 339] width 8 height 8
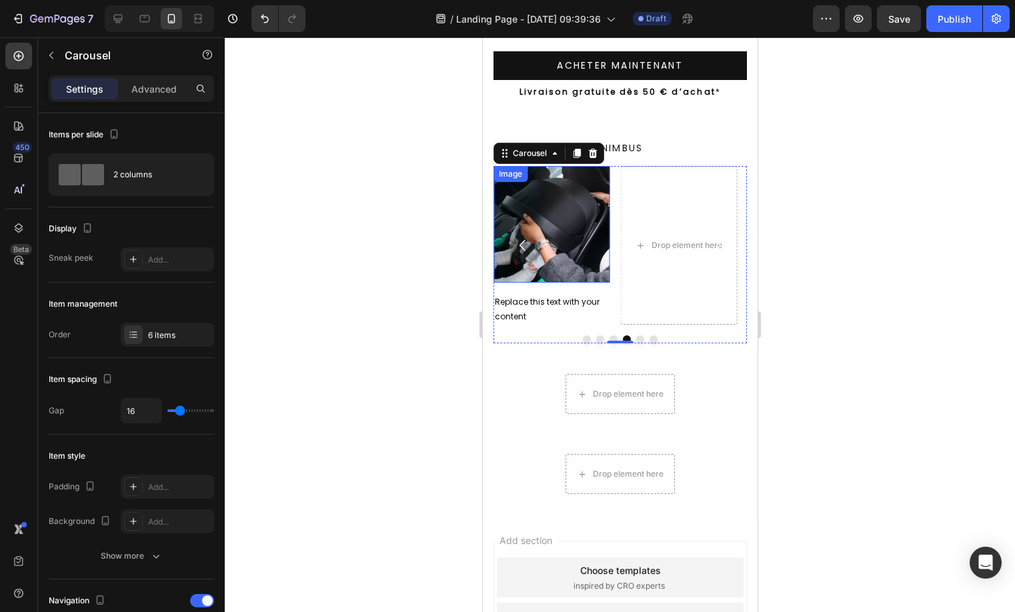
click at [609, 243] on div "Image Replace this text with your content Text Block Image Replace this text wi…" at bounding box center [619, 245] width 253 height 159
click at [593, 232] on img at bounding box center [551, 224] width 117 height 117
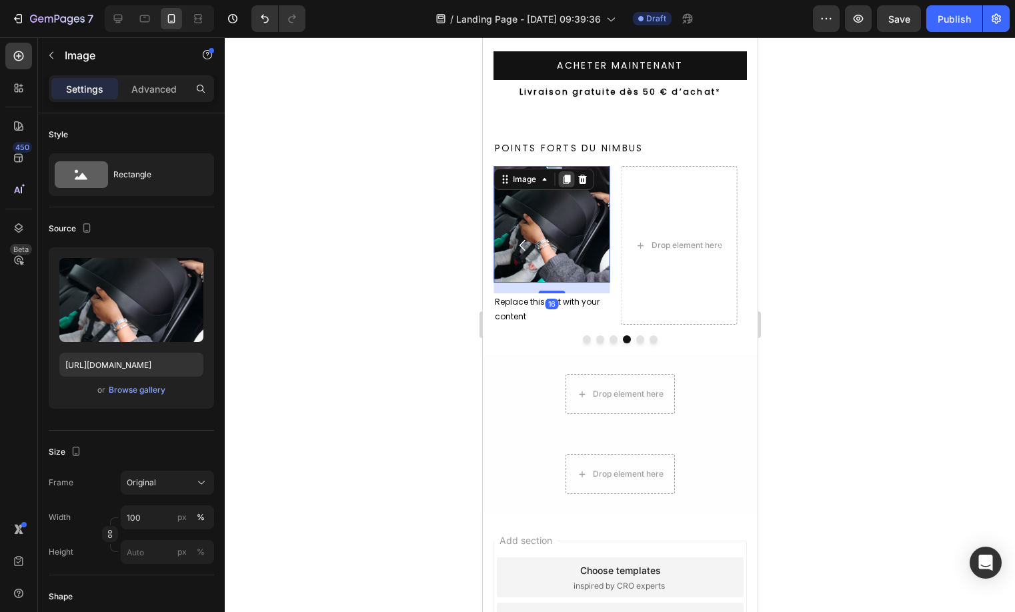
click at [565, 178] on icon at bounding box center [565, 179] width 7 height 9
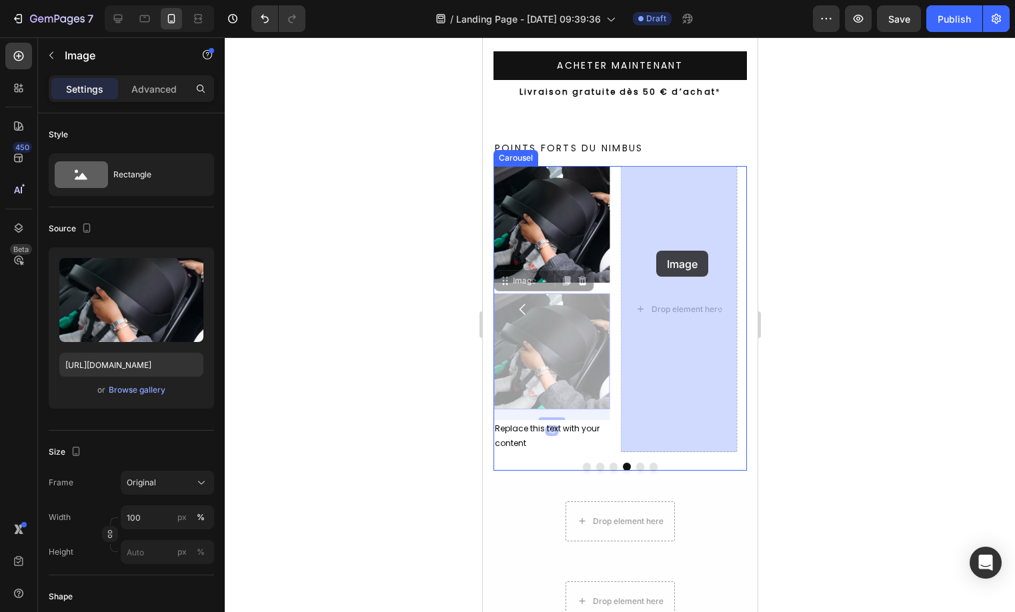
drag, startPoint x: 561, startPoint y: 329, endPoint x: 645, endPoint y: 257, distance: 111.1
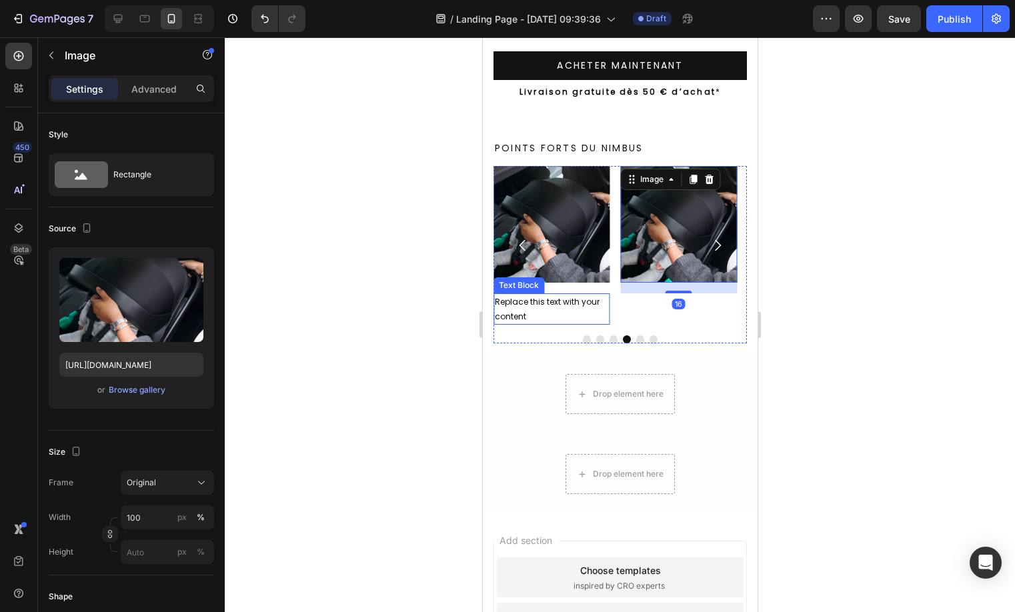
click at [562, 302] on div "Replace this text with your content" at bounding box center [551, 308] width 117 height 31
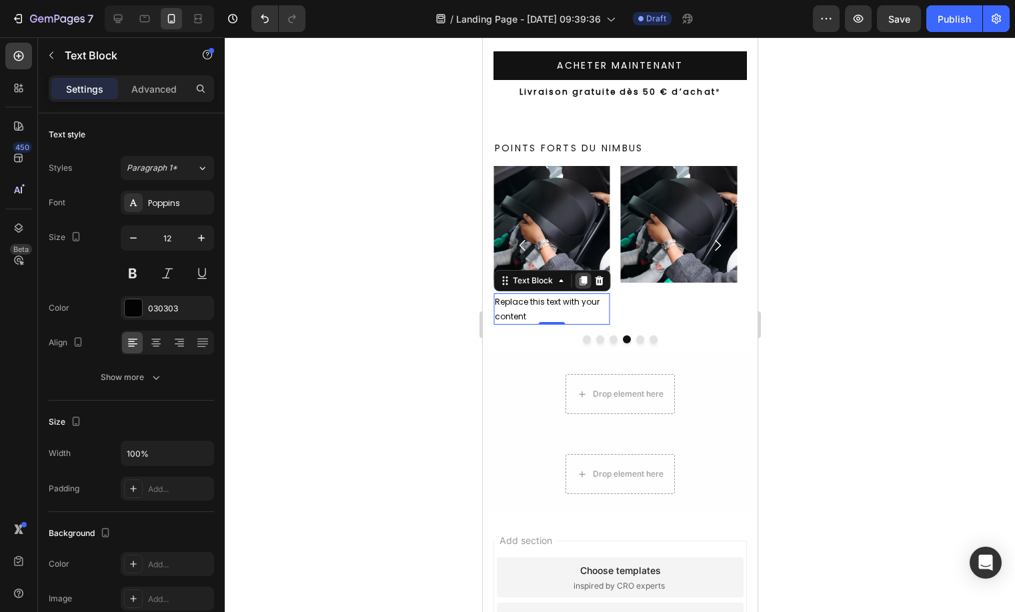
click at [579, 280] on icon at bounding box center [582, 280] width 11 height 11
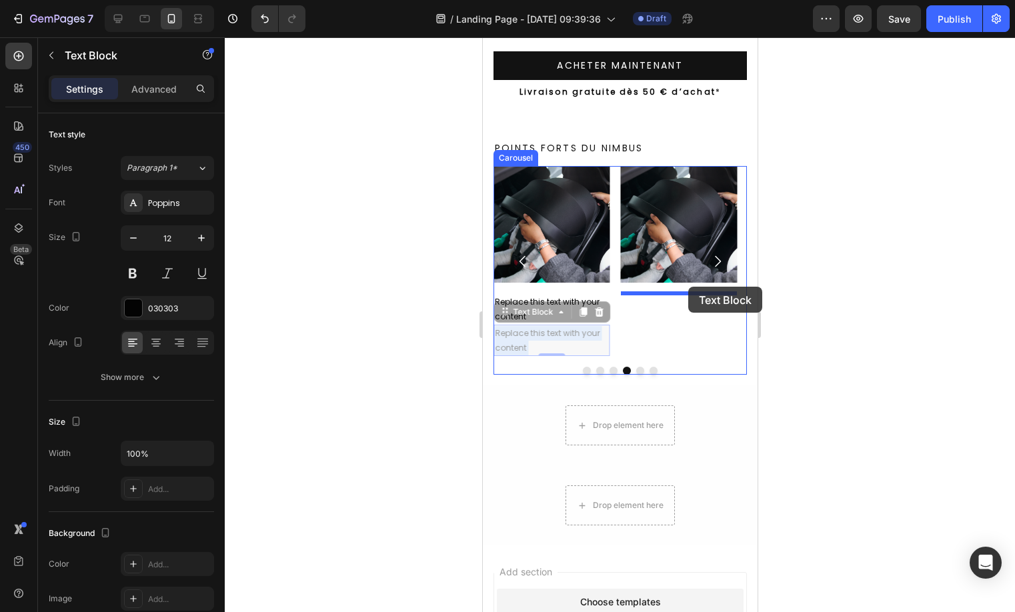
drag, startPoint x: 531, startPoint y: 339, endPoint x: 687, endPoint y: 287, distance: 164.0
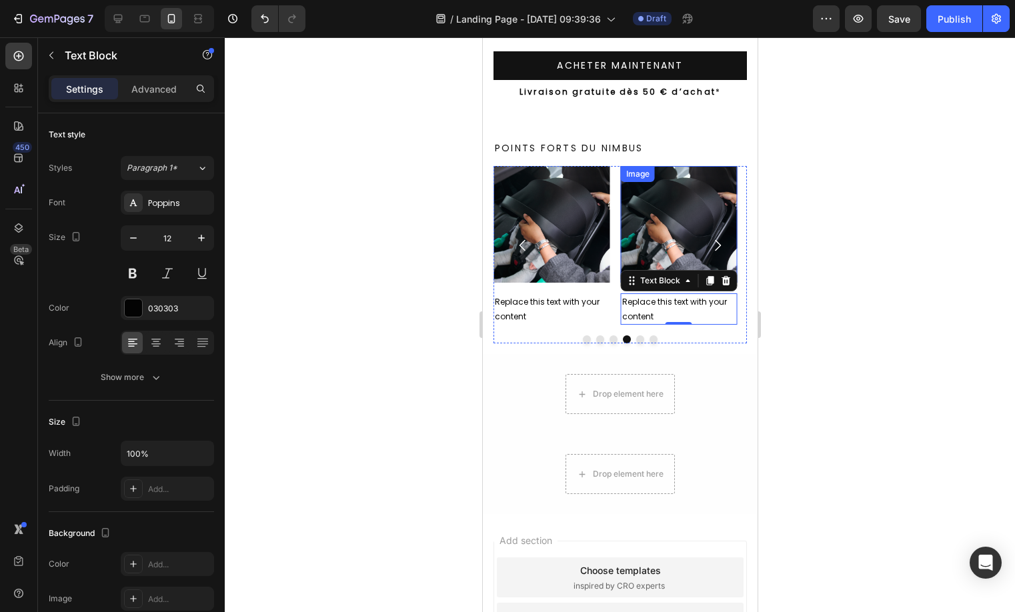
click at [698, 227] on button "Carousel Next Arrow" at bounding box center [716, 245] width 37 height 37
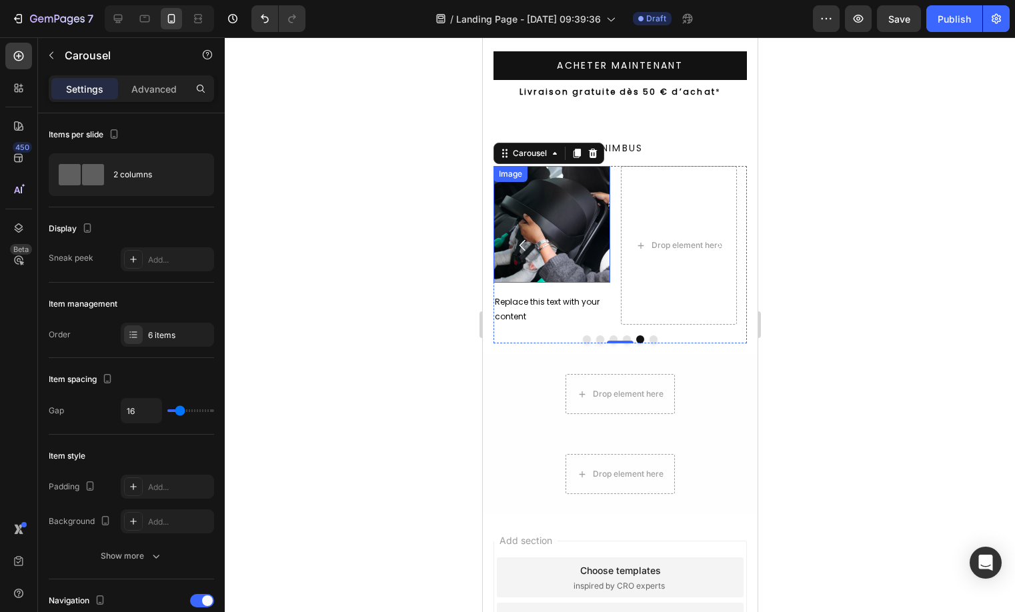
click at [587, 204] on img at bounding box center [551, 224] width 117 height 117
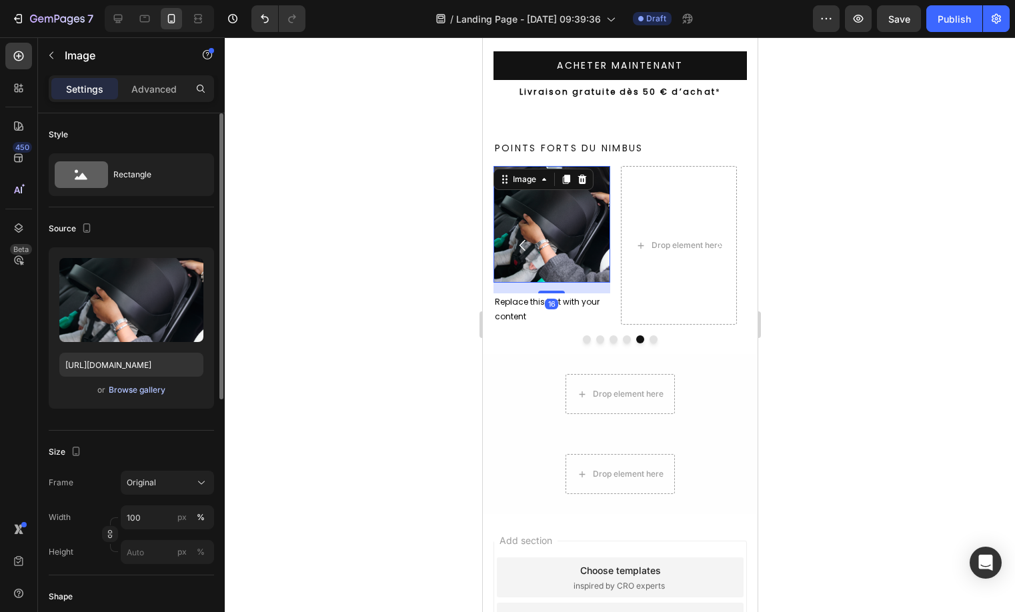
click at [125, 389] on div "Browse gallery" at bounding box center [137, 390] width 57 height 12
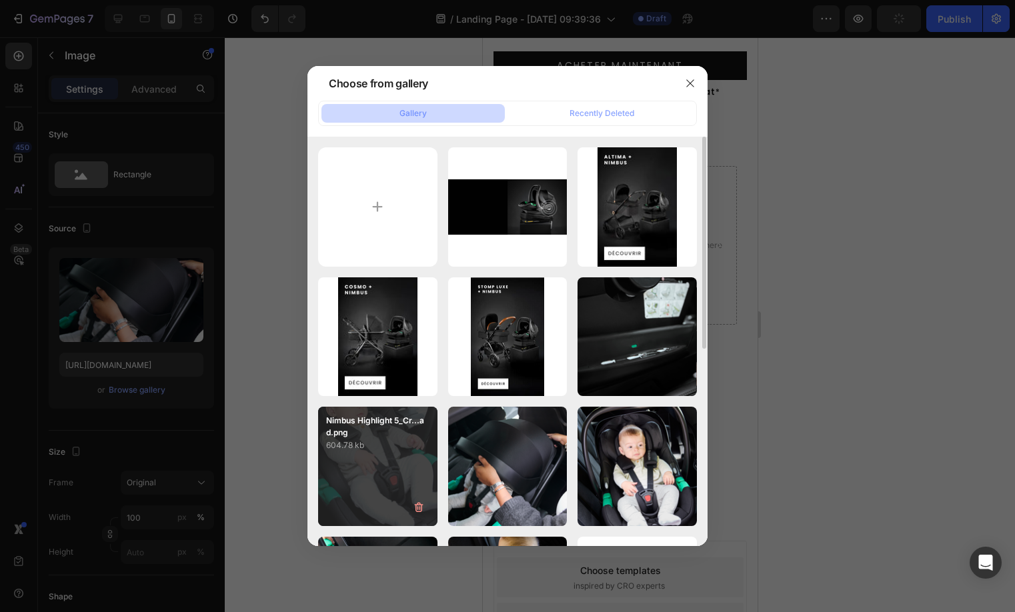
click at [357, 464] on div "Nimbus Highlight 5_Cr...ad.png 604.78 kb" at bounding box center [377, 466] width 119 height 119
type input "[URL][DOMAIN_NAME]"
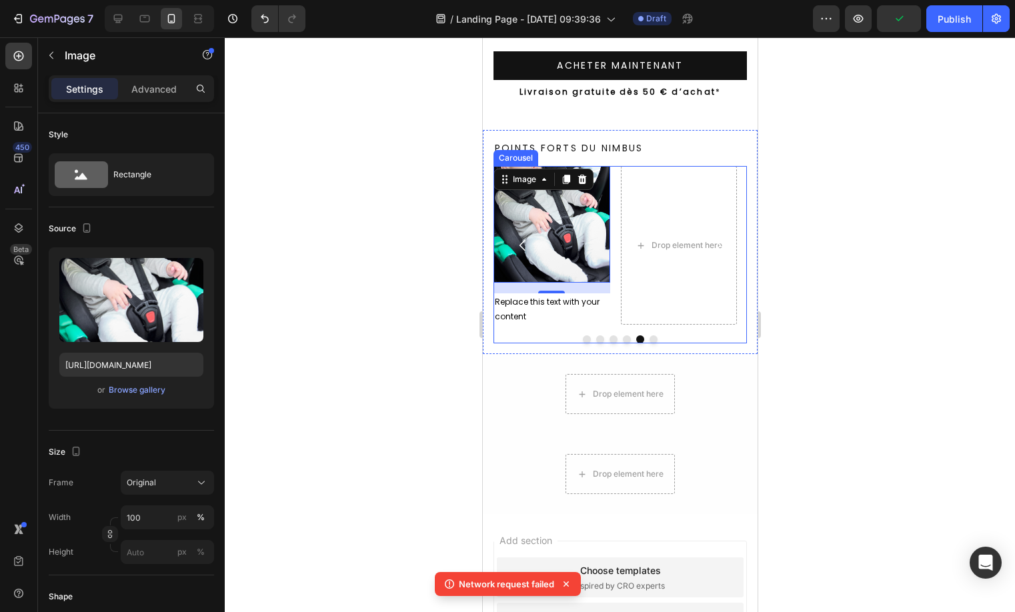
click at [582, 339] on button "Dot" at bounding box center [586, 339] width 8 height 8
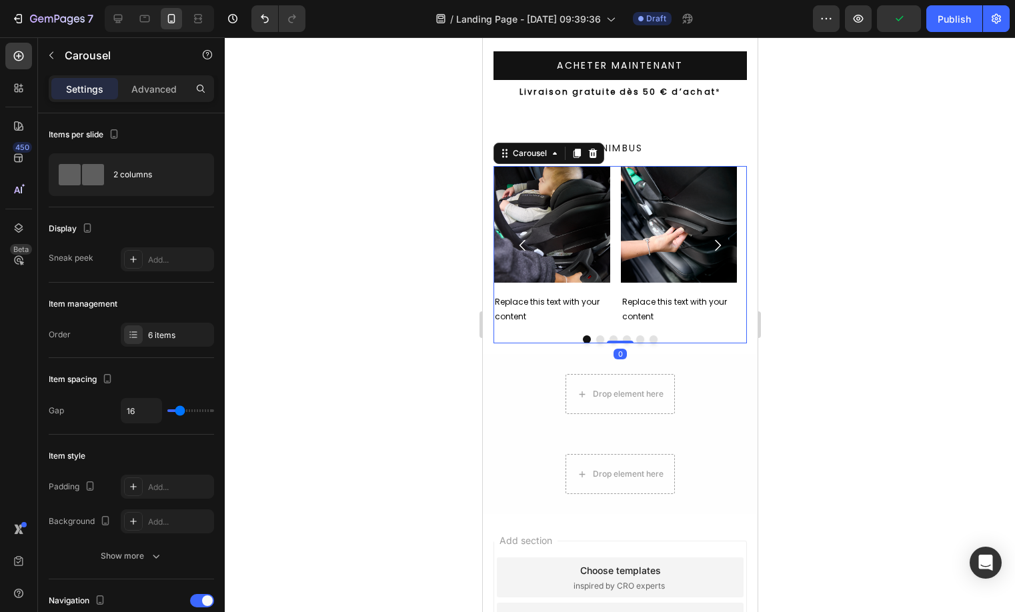
click at [595, 340] on button "Dot" at bounding box center [599, 339] width 8 height 8
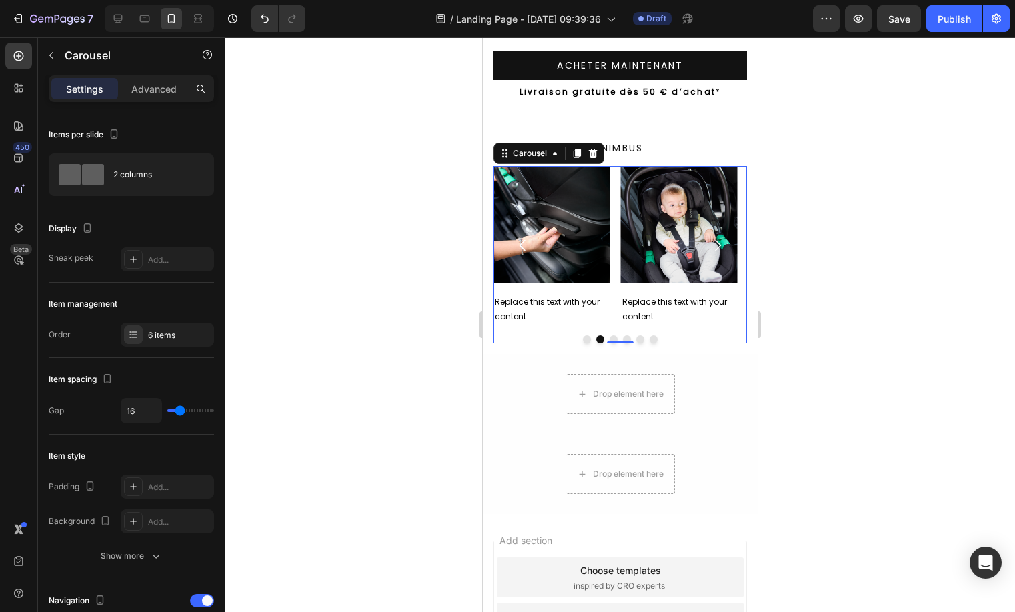
click at [609, 339] on button "Dot" at bounding box center [613, 339] width 8 height 8
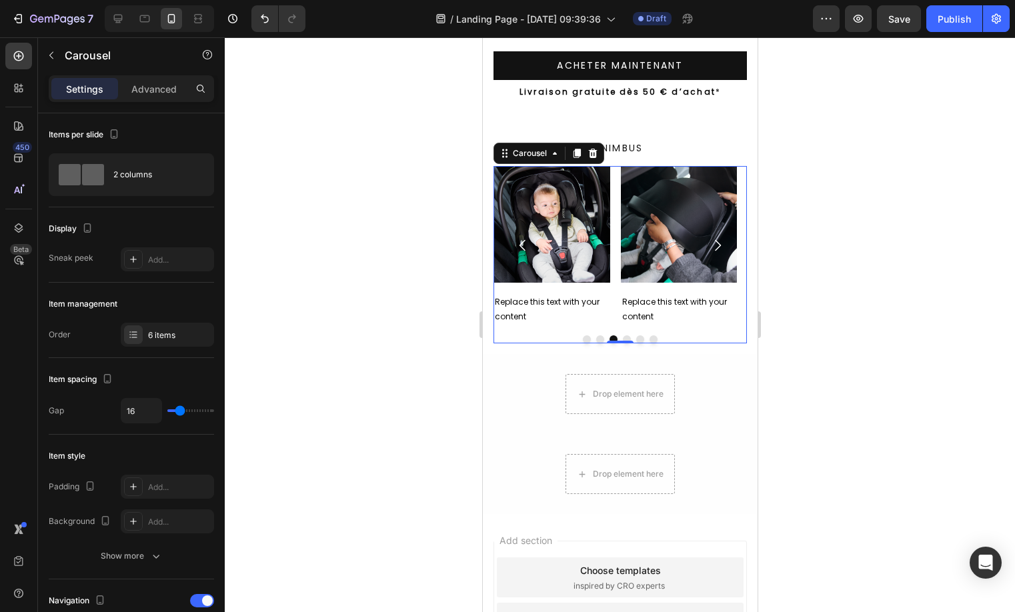
click at [622, 336] on button "Dot" at bounding box center [626, 339] width 8 height 8
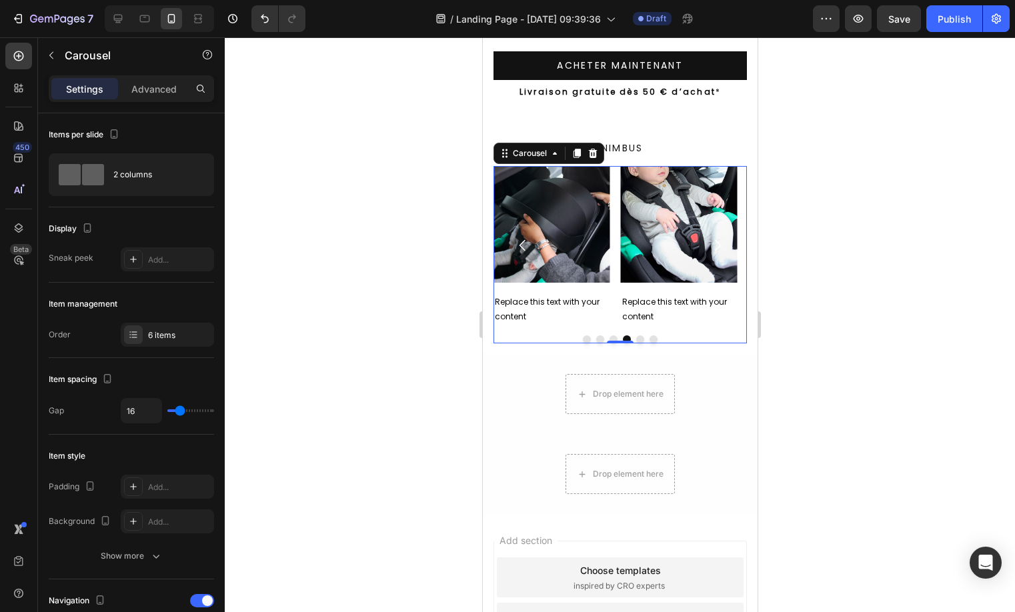
click at [635, 337] on button "Dot" at bounding box center [639, 339] width 8 height 8
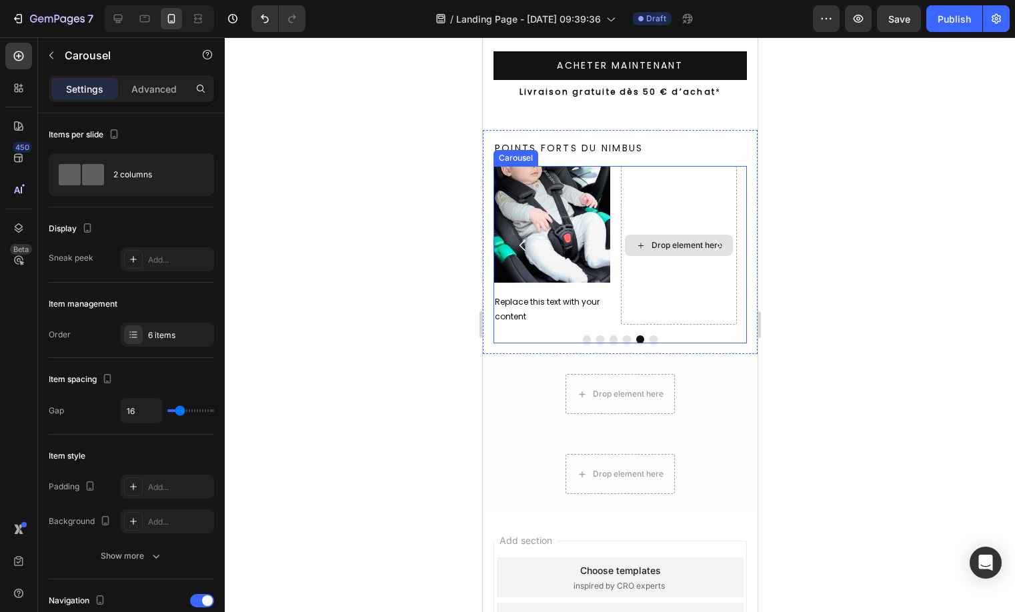
click at [679, 245] on div "Drop element here" at bounding box center [686, 245] width 71 height 11
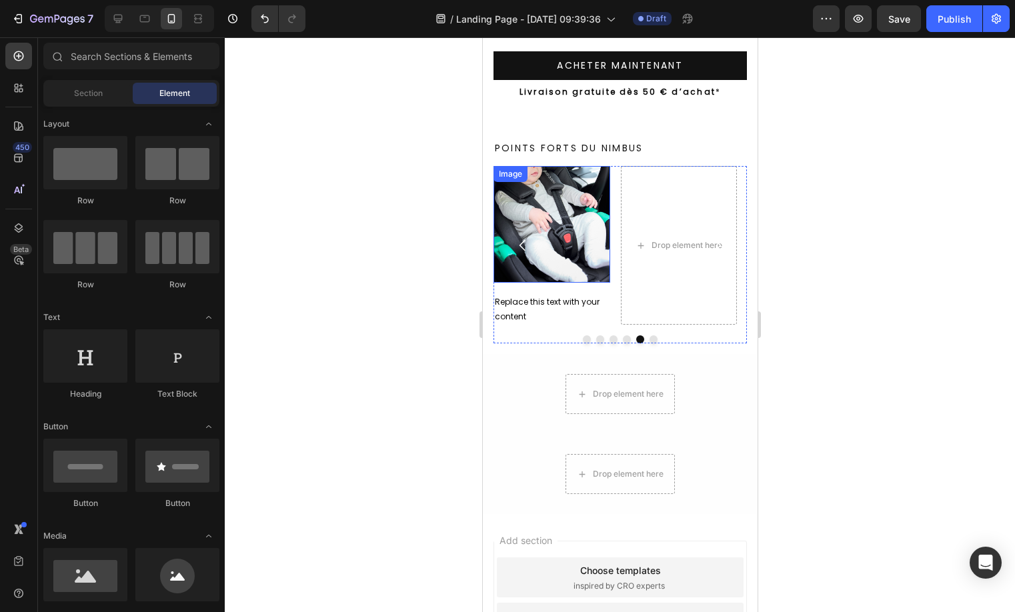
click at [535, 205] on img at bounding box center [551, 224] width 117 height 117
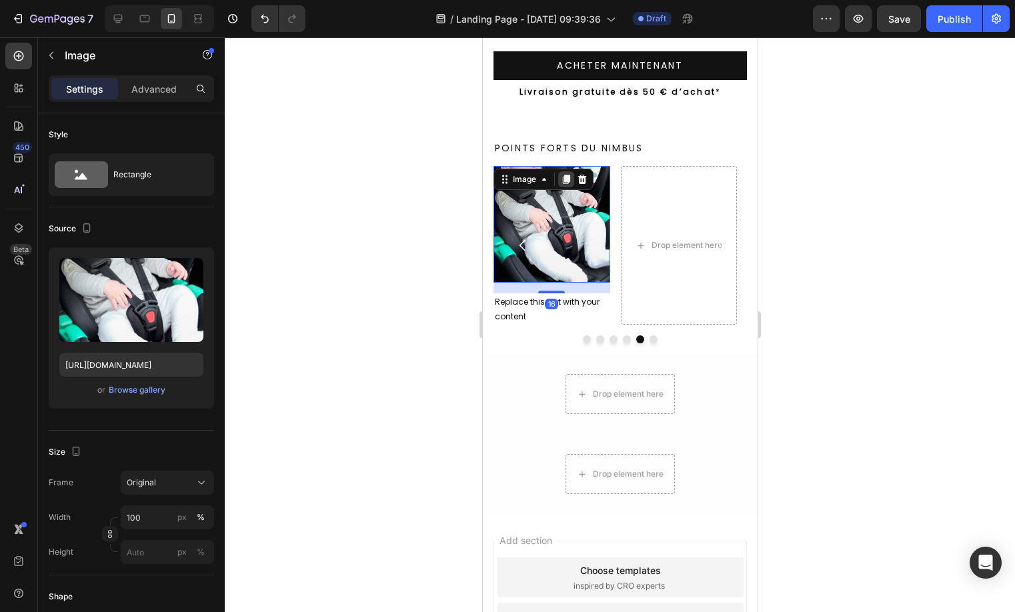
click at [564, 175] on icon at bounding box center [565, 179] width 11 height 11
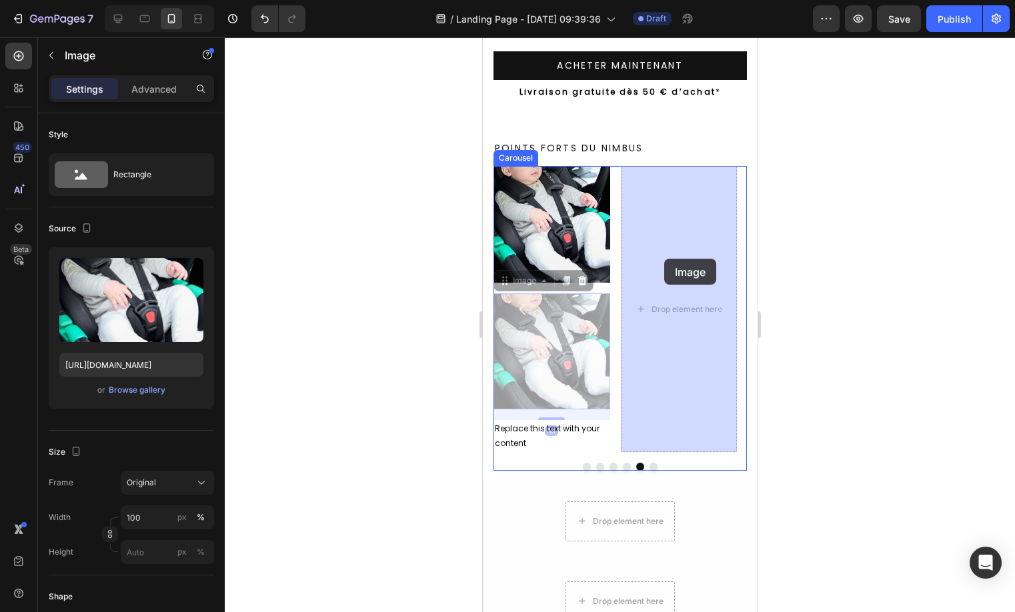
drag, startPoint x: 560, startPoint y: 323, endPoint x: 663, endPoint y: 259, distance: 121.5
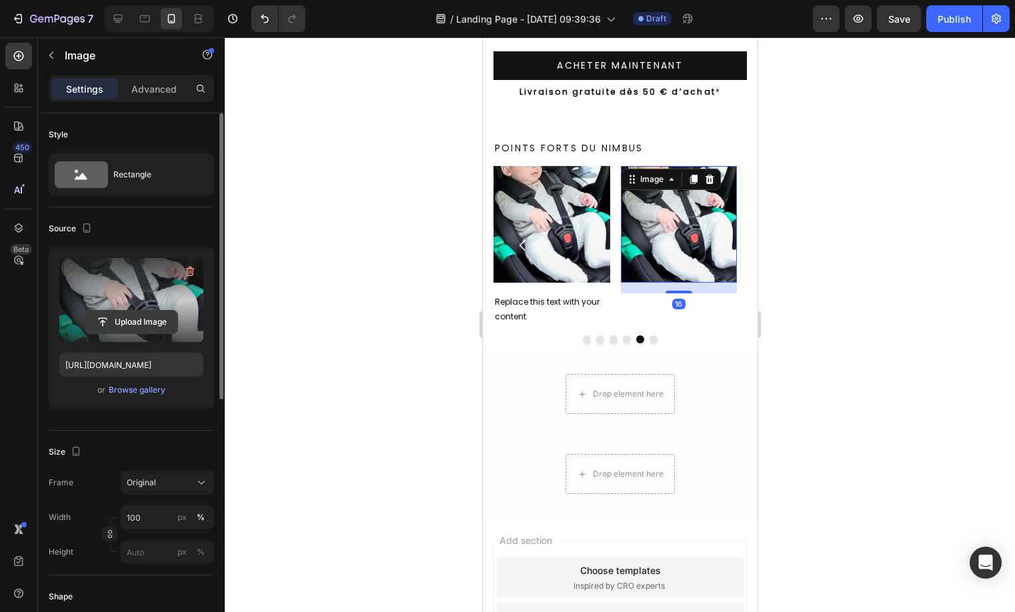
click at [118, 323] on input "file" at bounding box center [131, 322] width 92 height 23
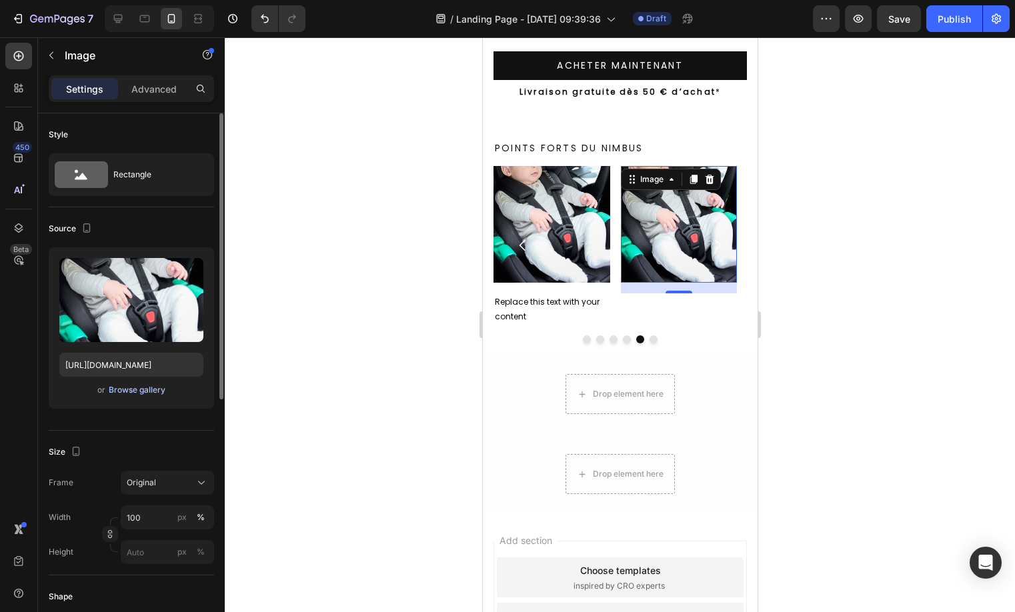
click at [155, 388] on div "Browse gallery" at bounding box center [137, 390] width 57 height 12
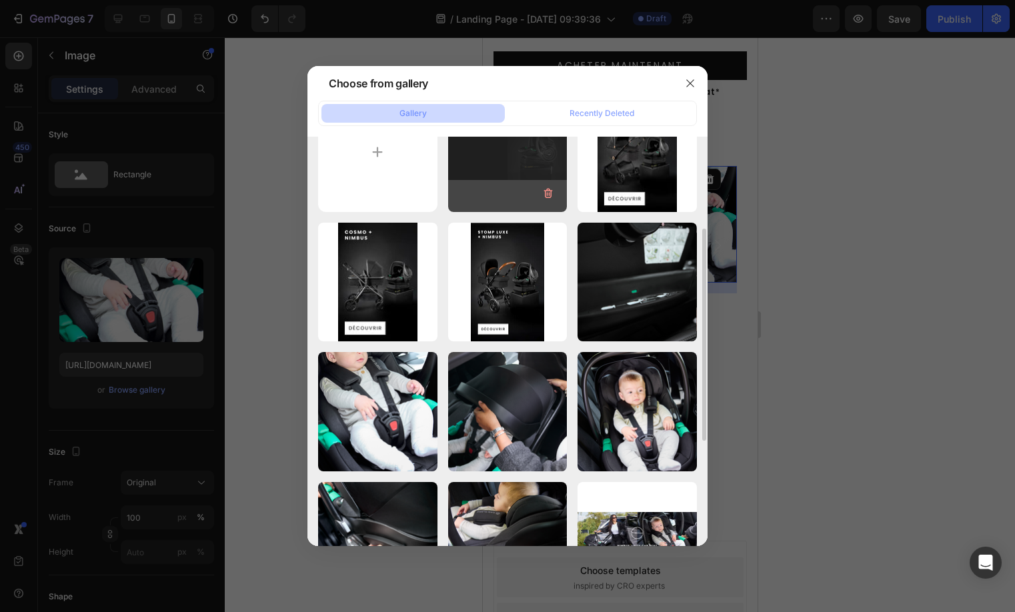
scroll to position [97, 0]
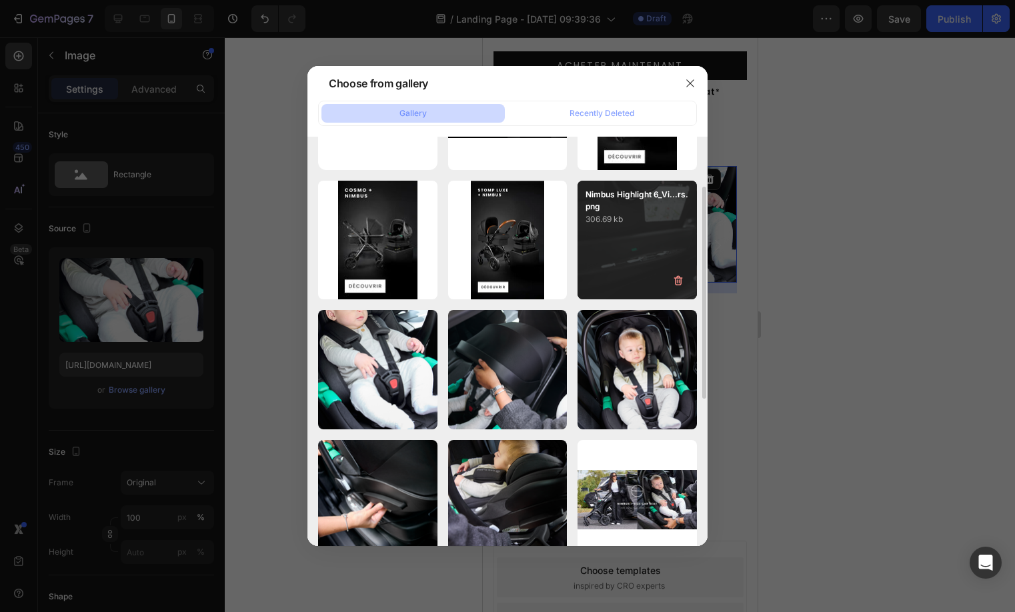
click at [653, 235] on div "Nimbus Highlight 6_Vi...rs.png 306.69 kb" at bounding box center [636, 240] width 119 height 119
type input "[URL][DOMAIN_NAME]"
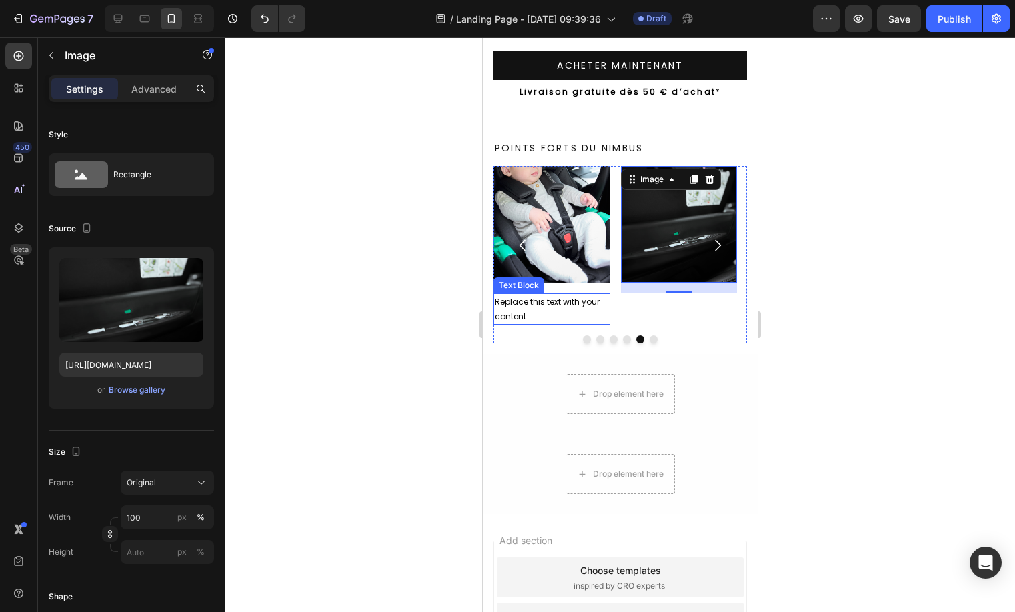
click at [595, 309] on div "Replace this text with your content" at bounding box center [551, 308] width 117 height 31
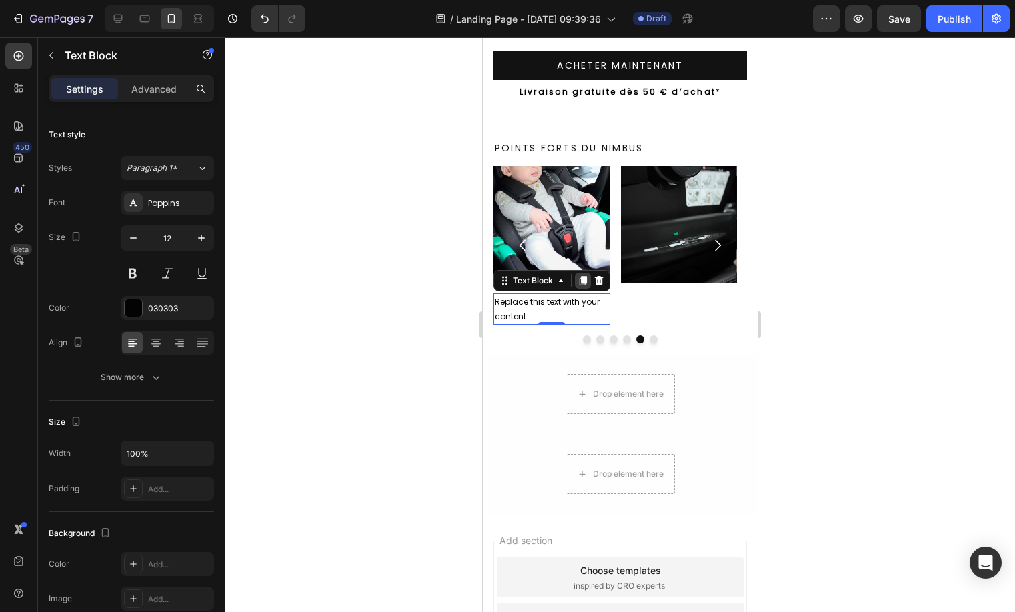
click at [582, 285] on icon at bounding box center [582, 280] width 7 height 9
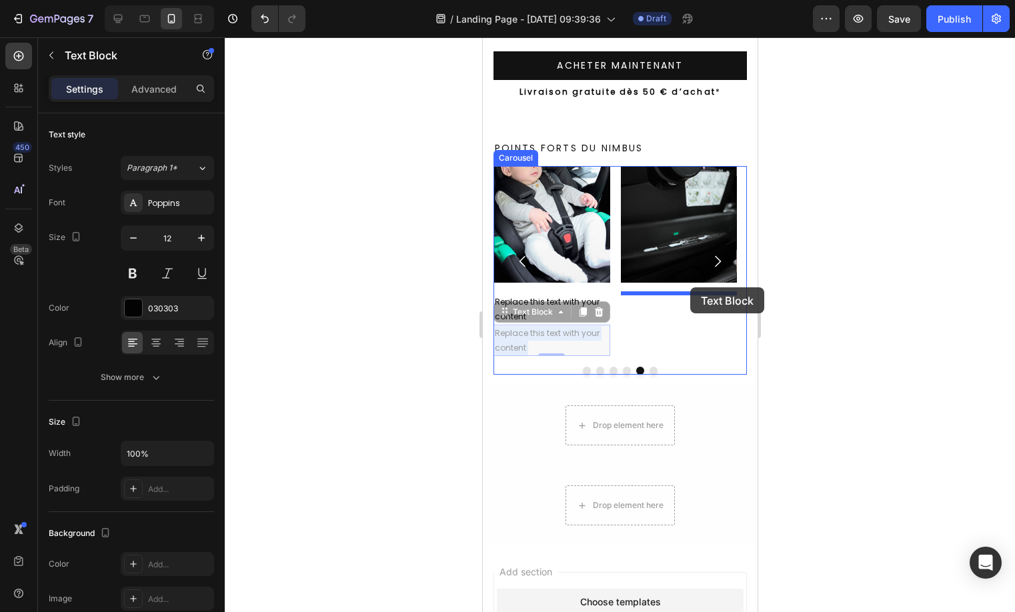
drag, startPoint x: 571, startPoint y: 345, endPoint x: 689, endPoint y: 287, distance: 131.5
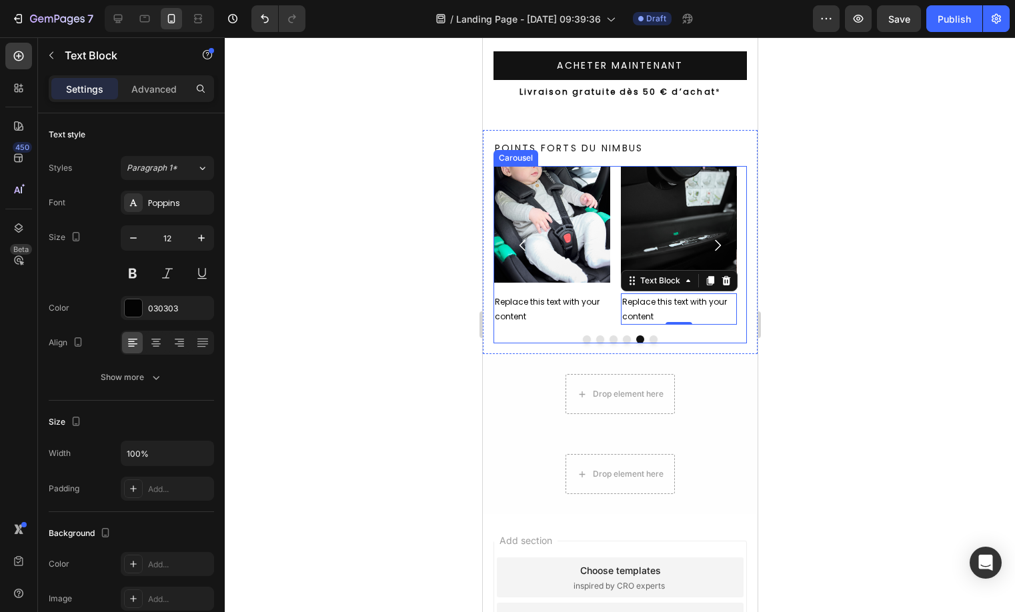
click at [649, 341] on button "Dot" at bounding box center [653, 339] width 8 height 8
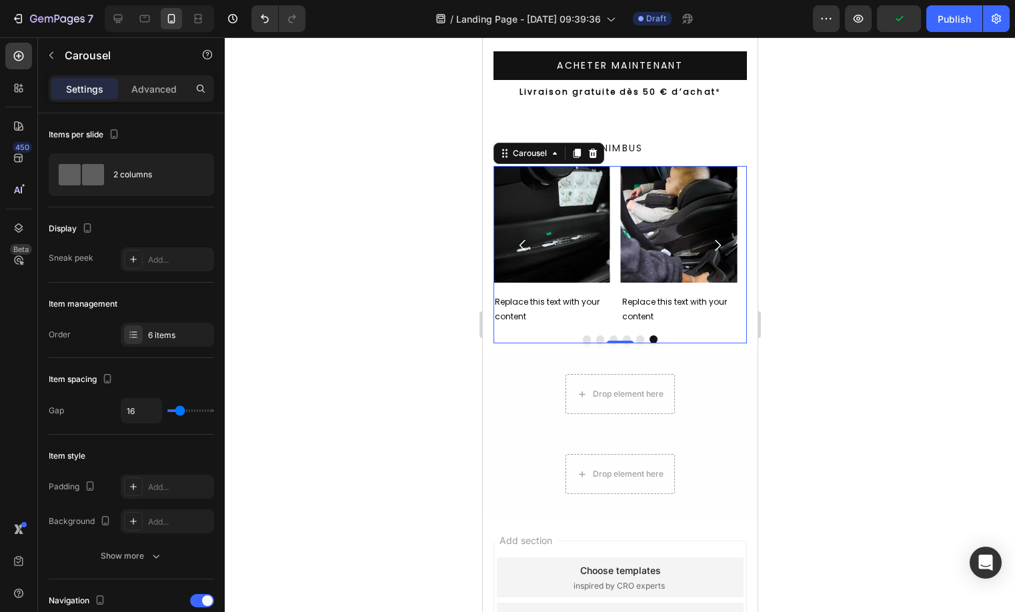
click at [582, 339] on button "Dot" at bounding box center [586, 339] width 8 height 8
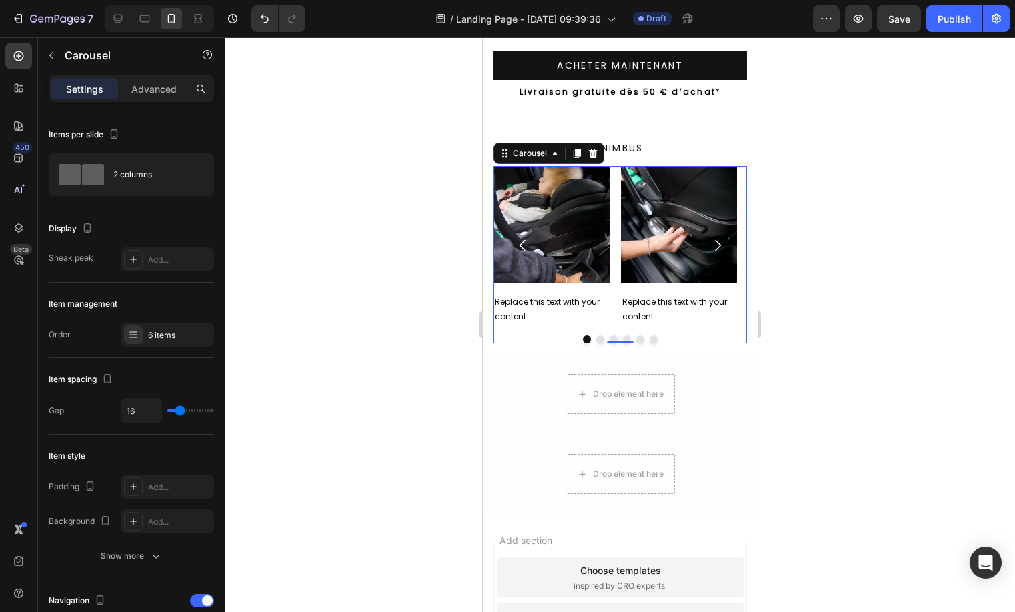
click at [517, 300] on div "Replace this text with your content" at bounding box center [551, 308] width 117 height 31
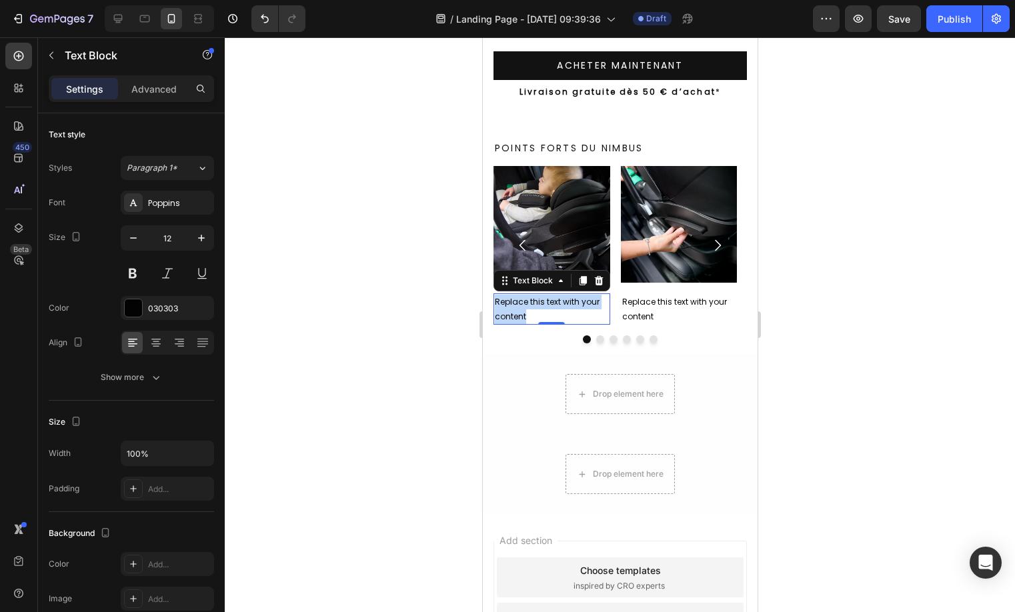
click at [517, 300] on p "Replace this text with your content" at bounding box center [551, 309] width 114 height 29
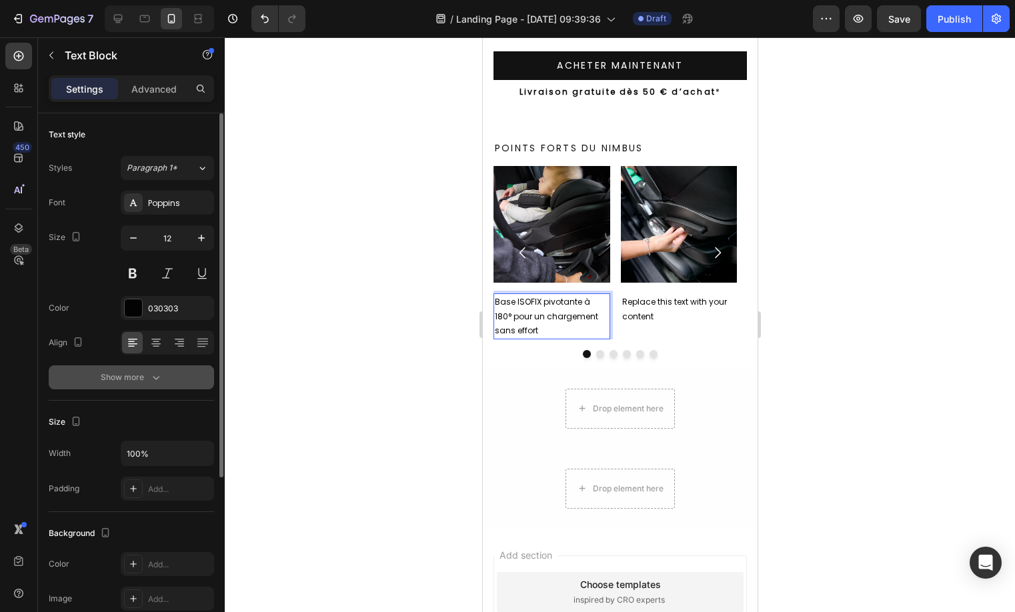
click at [133, 383] on div "Show more" at bounding box center [132, 377] width 62 height 13
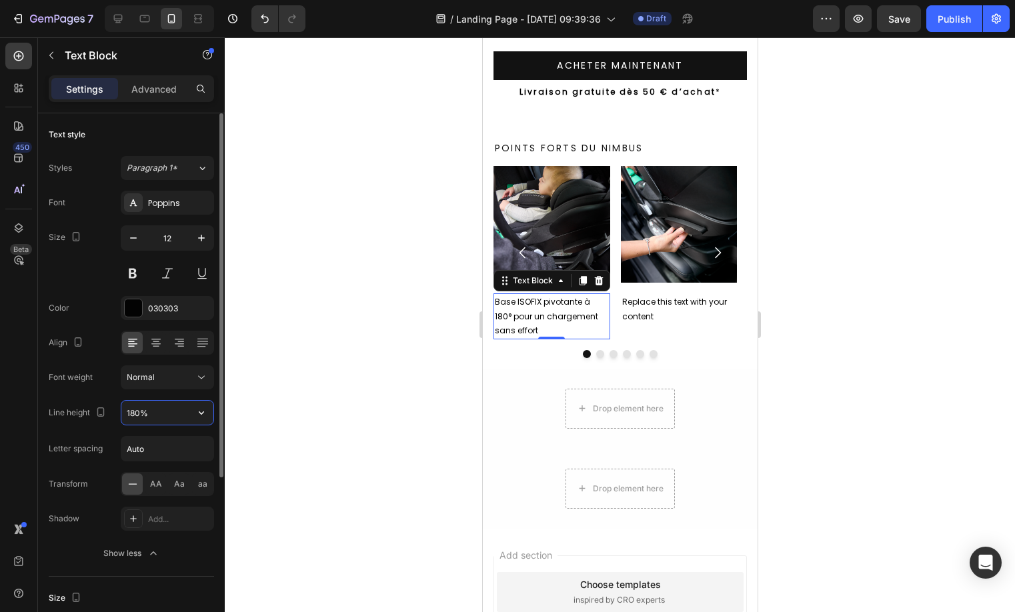
click at [147, 421] on input "180%" at bounding box center [167, 413] width 92 height 24
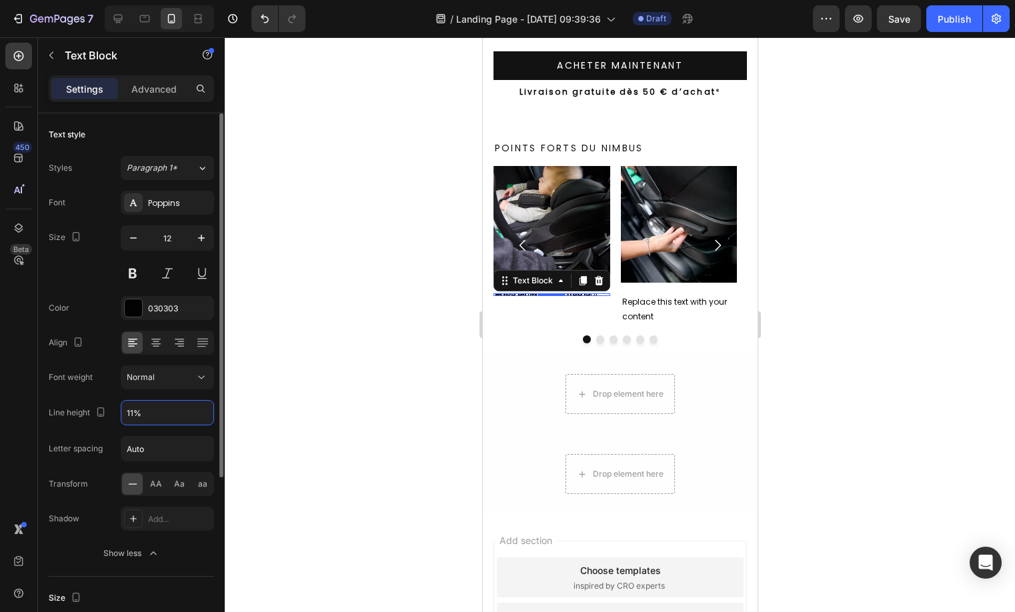
type input "116%"
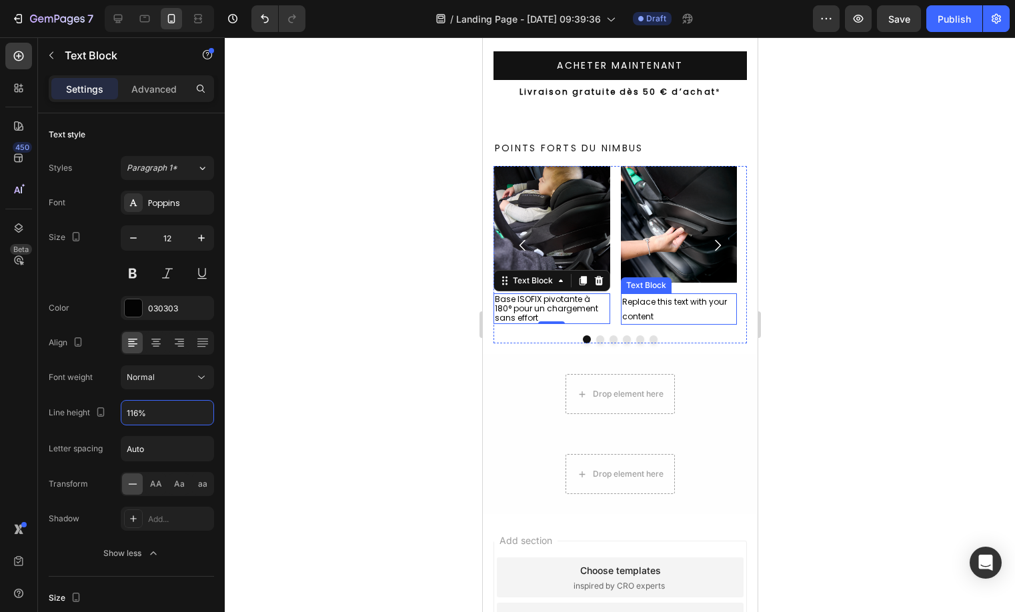
click at [654, 305] on div "Replace this text with your content" at bounding box center [678, 308] width 117 height 31
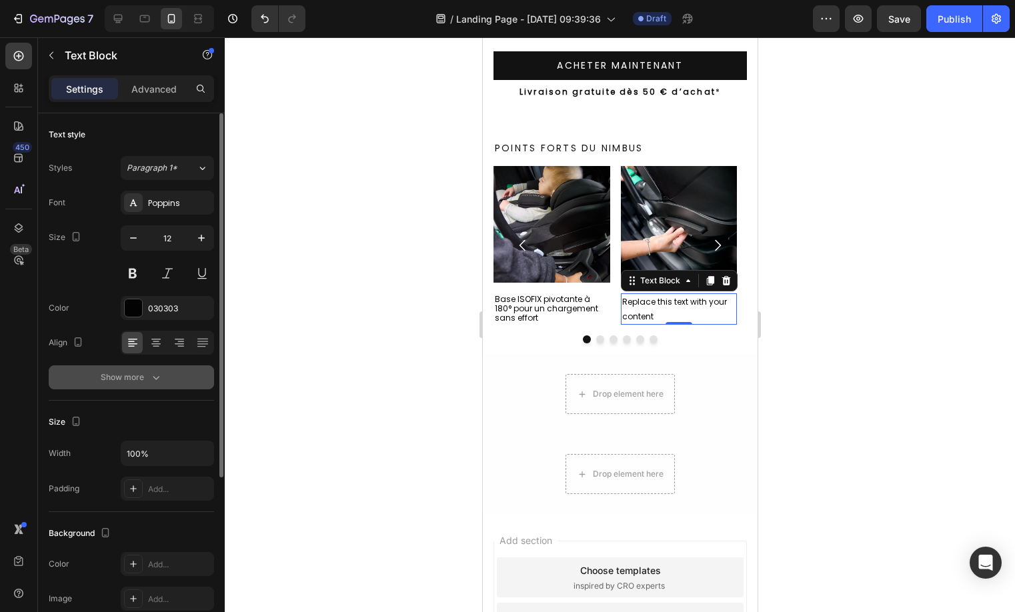
click at [134, 382] on div "Show more" at bounding box center [132, 377] width 62 height 13
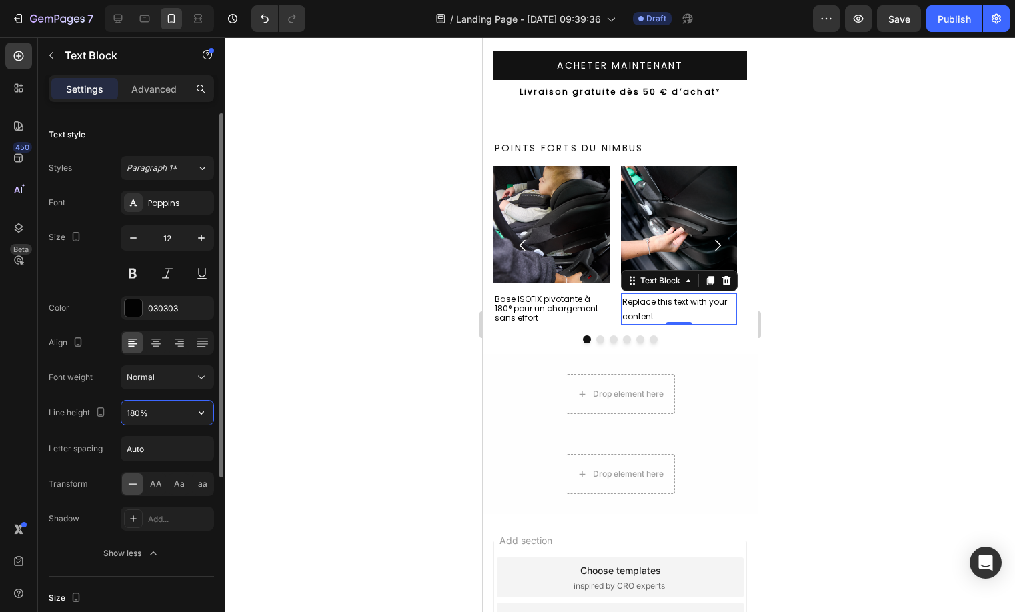
click at [130, 411] on input "180%" at bounding box center [167, 413] width 92 height 24
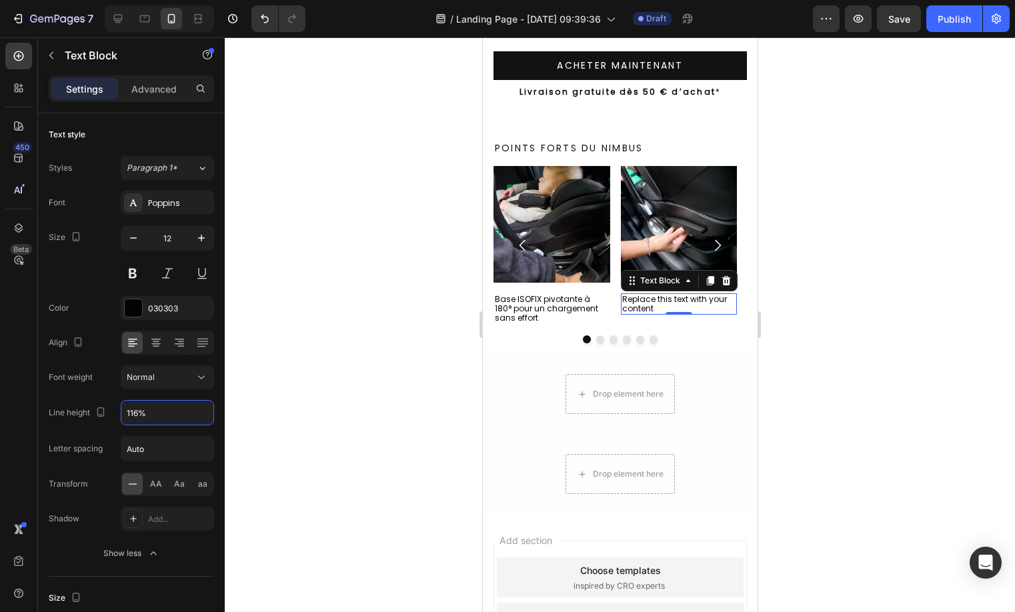
type input "116%"
click at [638, 302] on div "Replace this text with your content" at bounding box center [678, 303] width 117 height 21
click at [638, 302] on p "Replace this text with your content" at bounding box center [678, 304] width 114 height 19
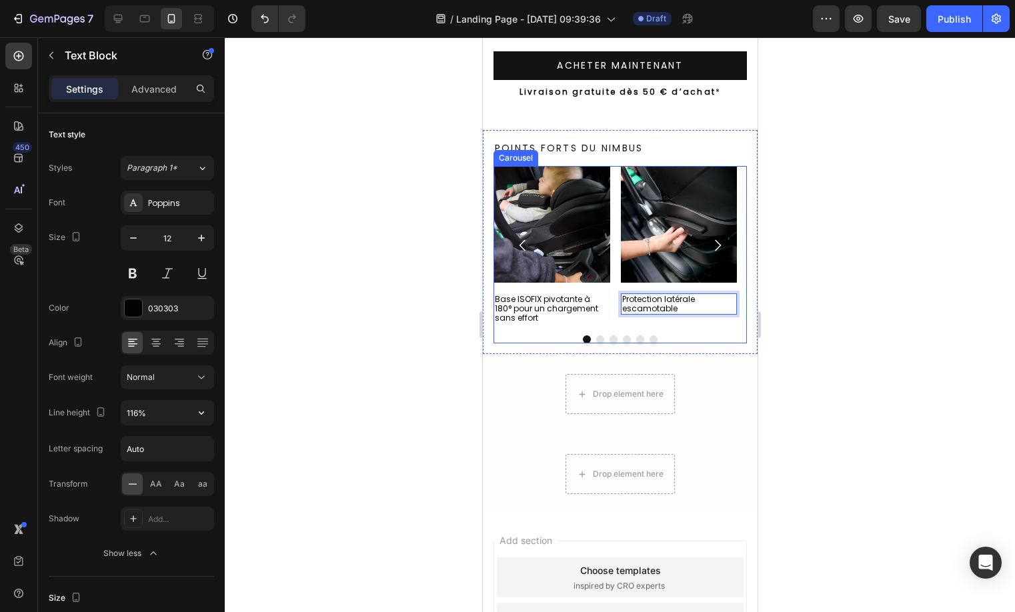
click at [595, 335] on button "Dot" at bounding box center [599, 339] width 8 height 8
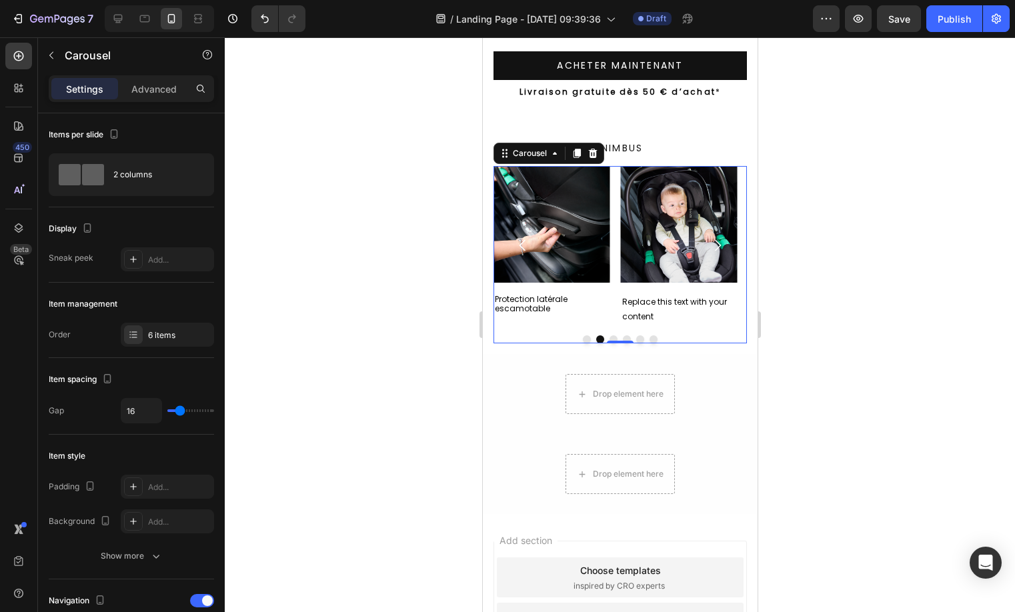
click at [633, 298] on div "Replace this text with your content" at bounding box center [678, 308] width 117 height 31
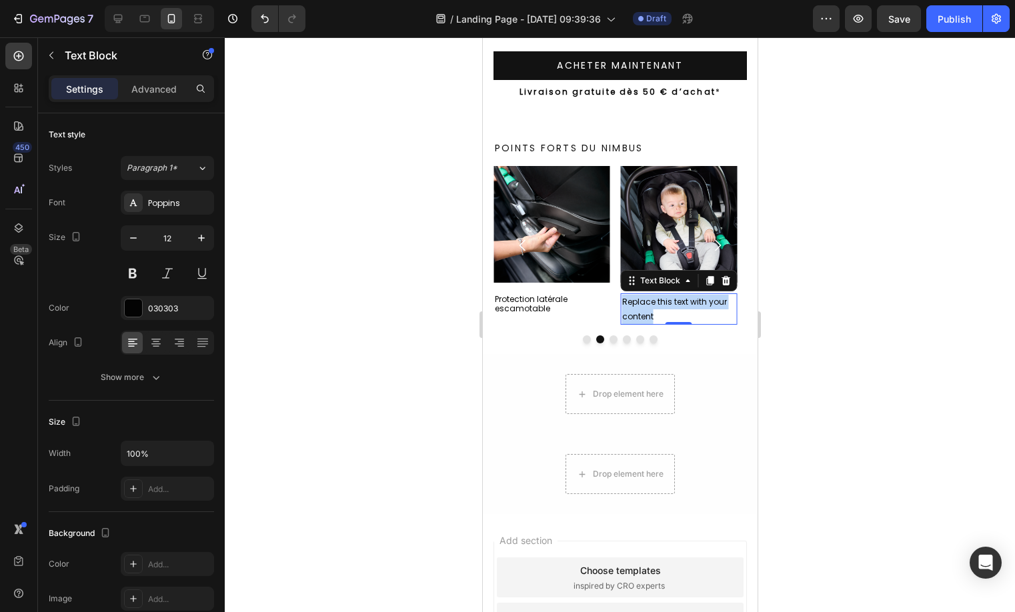
click at [633, 298] on p "Replace this text with your content" at bounding box center [678, 309] width 114 height 29
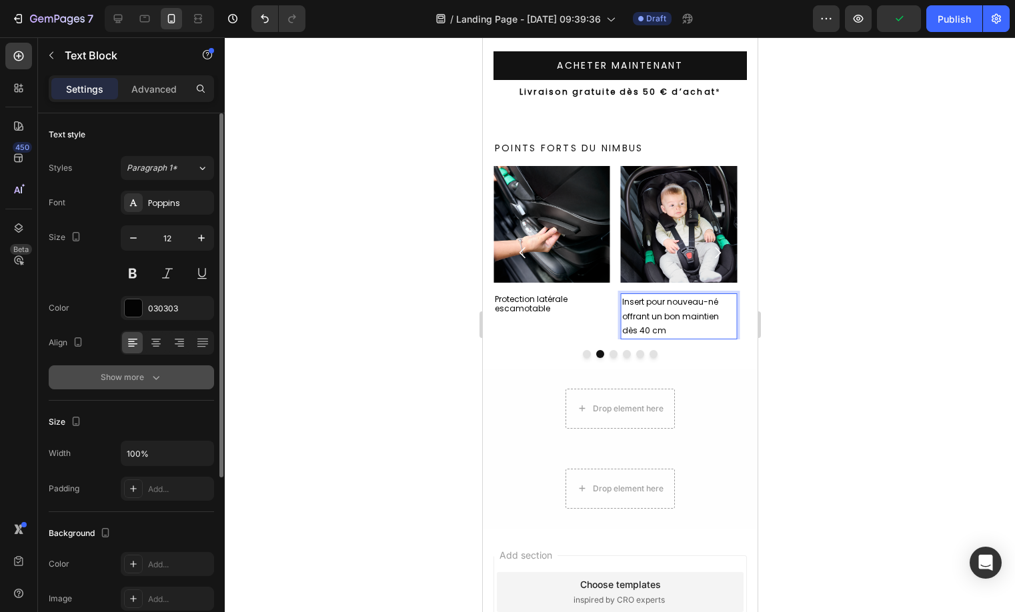
click at [144, 375] on div "Show more" at bounding box center [132, 377] width 62 height 13
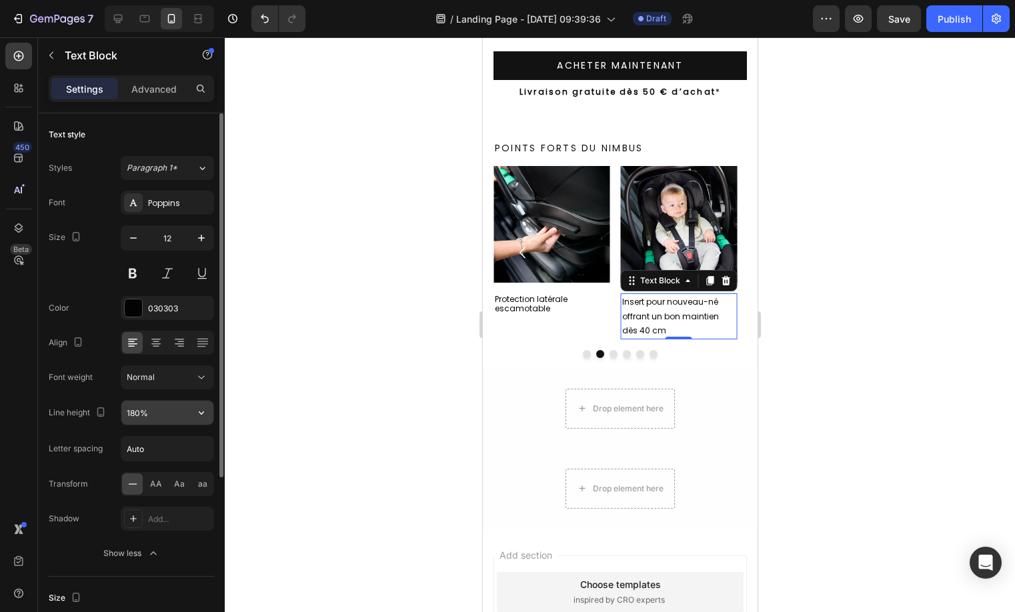
click at [145, 403] on input "180%" at bounding box center [167, 413] width 92 height 24
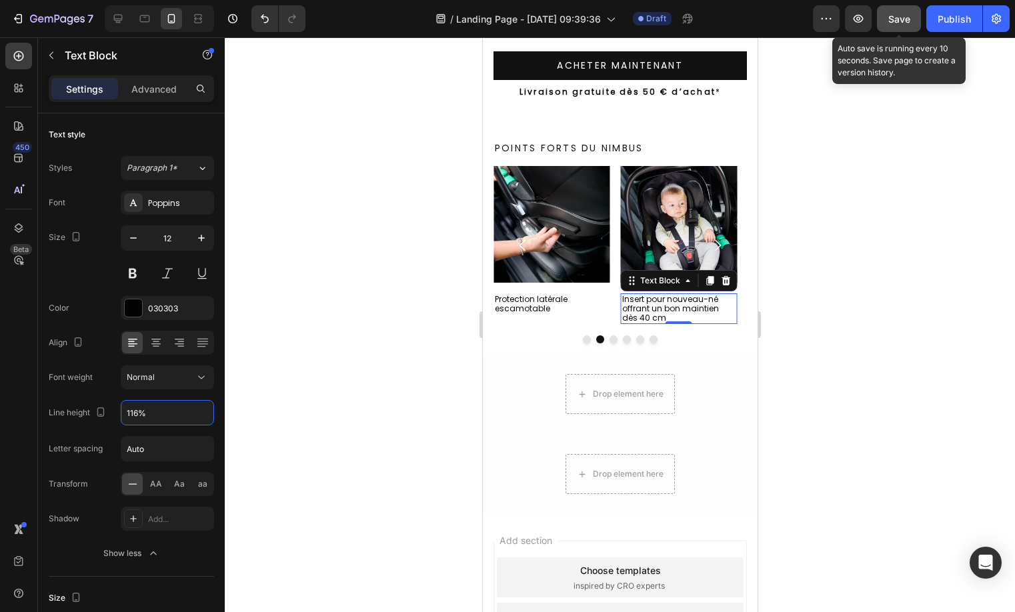
type input "116%"
click at [915, 17] on button "Save" at bounding box center [899, 18] width 44 height 27
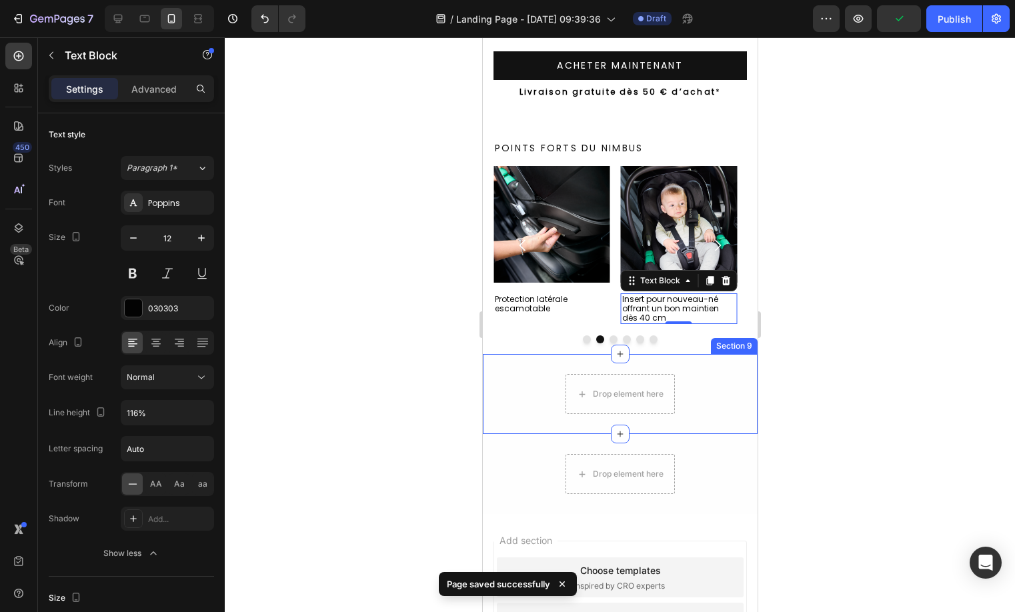
click at [688, 369] on div "Drop element here Row Row Section 9" at bounding box center [619, 394] width 275 height 80
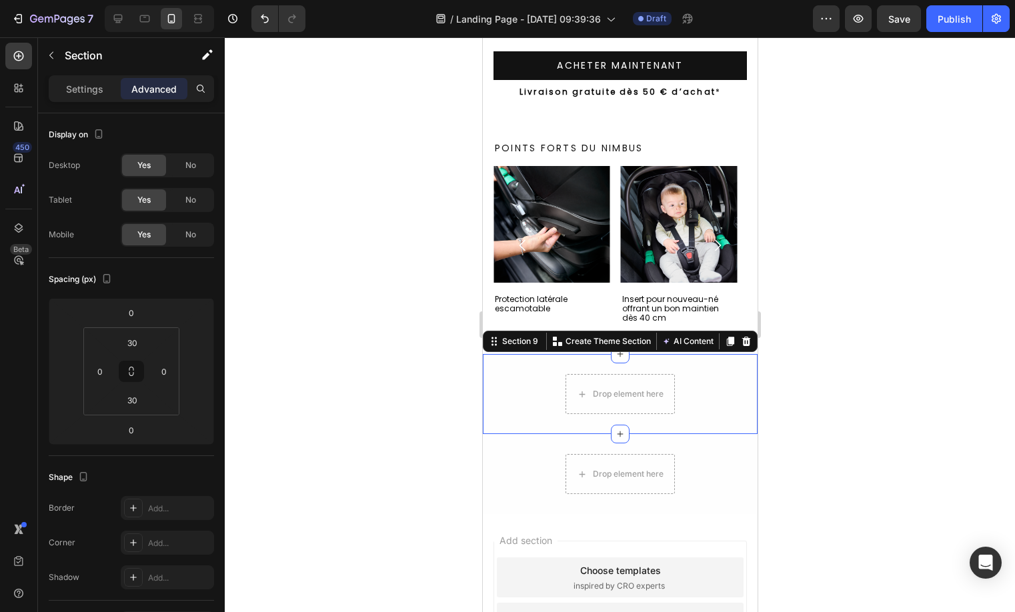
click at [724, 383] on div "Drop element here Row Row" at bounding box center [619, 394] width 275 height 40
click at [181, 228] on div "No" at bounding box center [191, 234] width 44 height 21
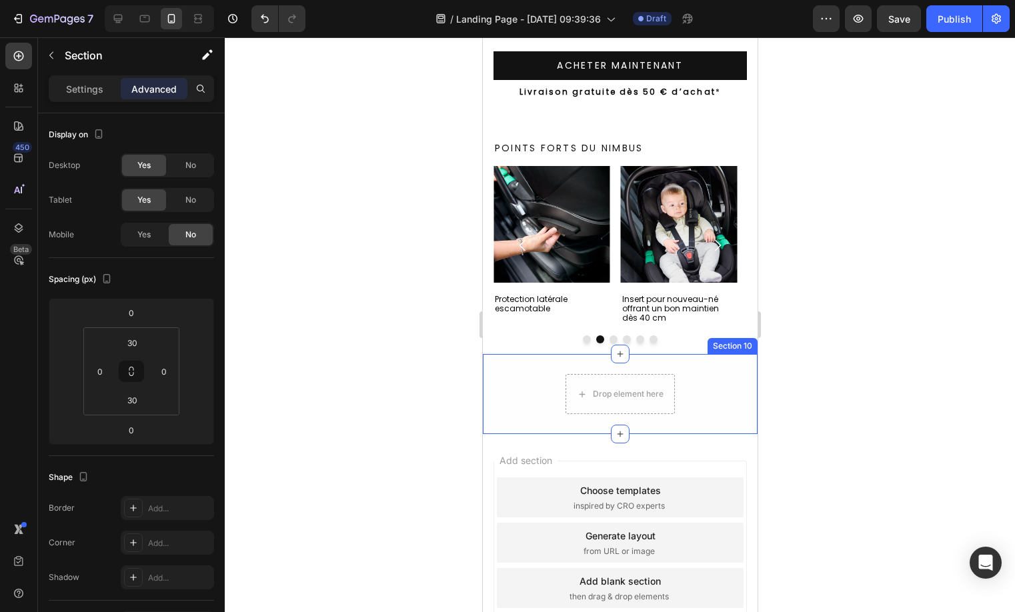
click at [537, 374] on div "Drop element here Row Row" at bounding box center [619, 394] width 275 height 40
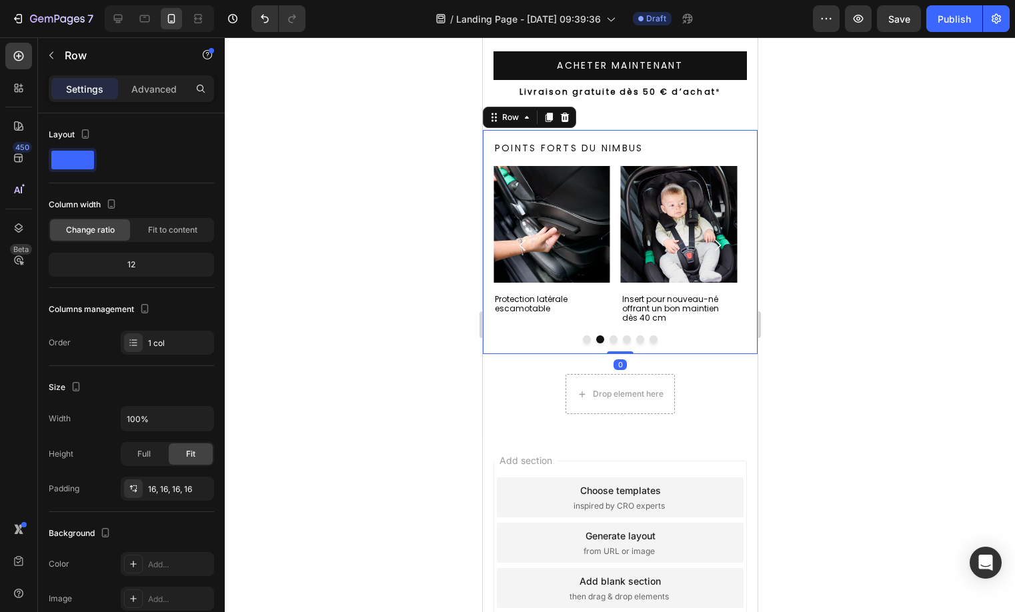
click at [727, 135] on div "Points forts du Nimbus Heading Image Base ISOFIX pivotante à 180° pour un charg…" at bounding box center [619, 242] width 275 height 224
click at [131, 82] on p "Advanced" at bounding box center [153, 89] width 45 height 14
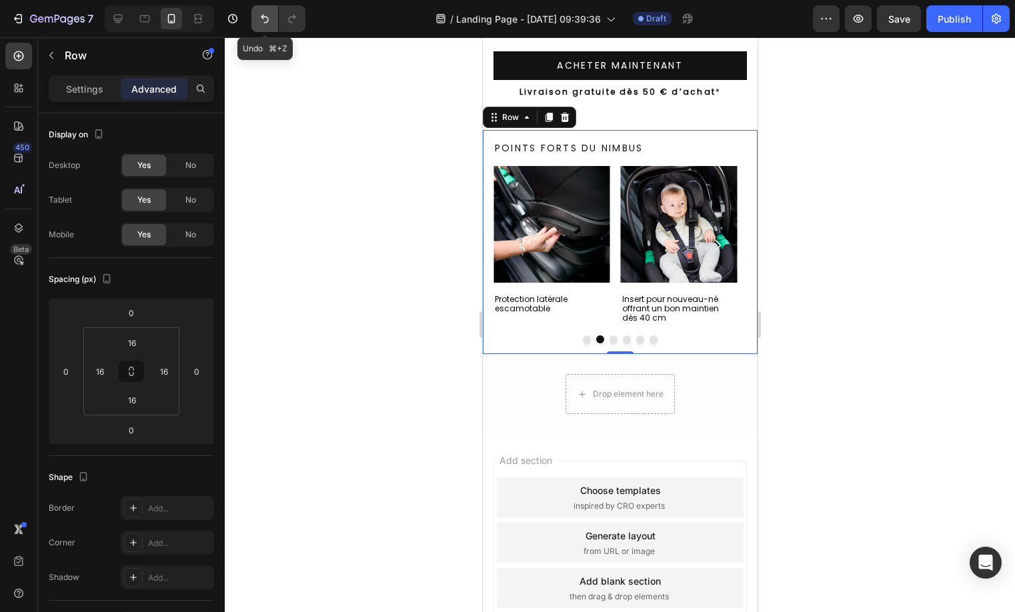
click at [271, 17] on icon "Undo/Redo" at bounding box center [264, 18] width 13 height 13
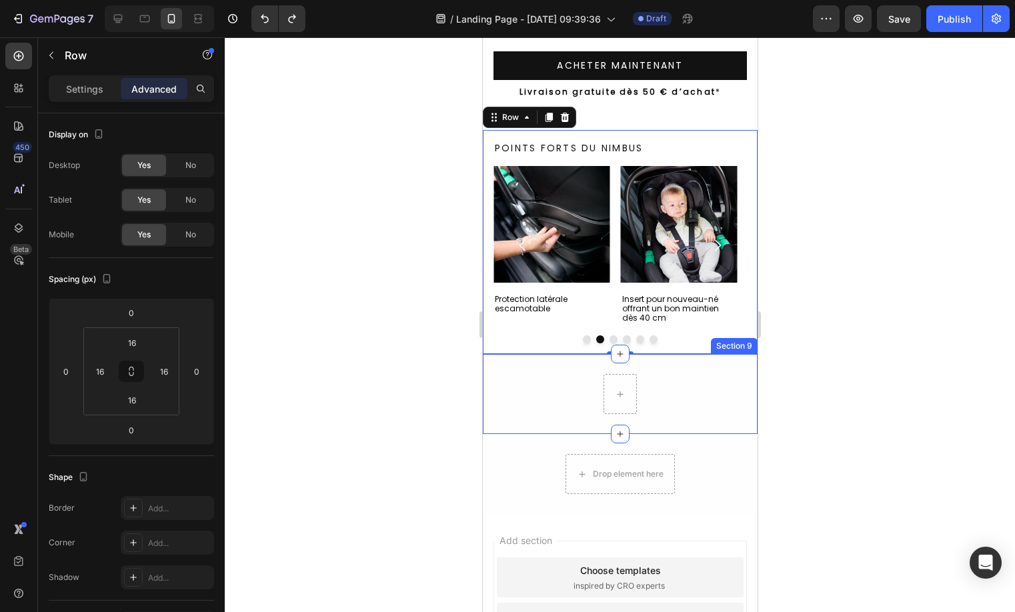
click at [681, 392] on div "Row Row" at bounding box center [619, 394] width 275 height 40
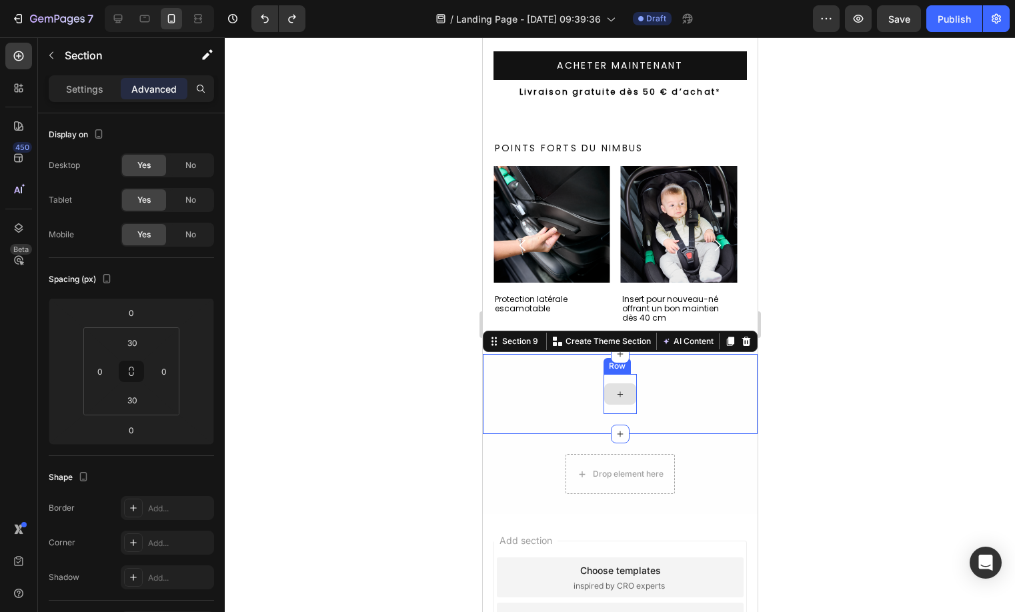
click at [628, 380] on div at bounding box center [619, 394] width 33 height 40
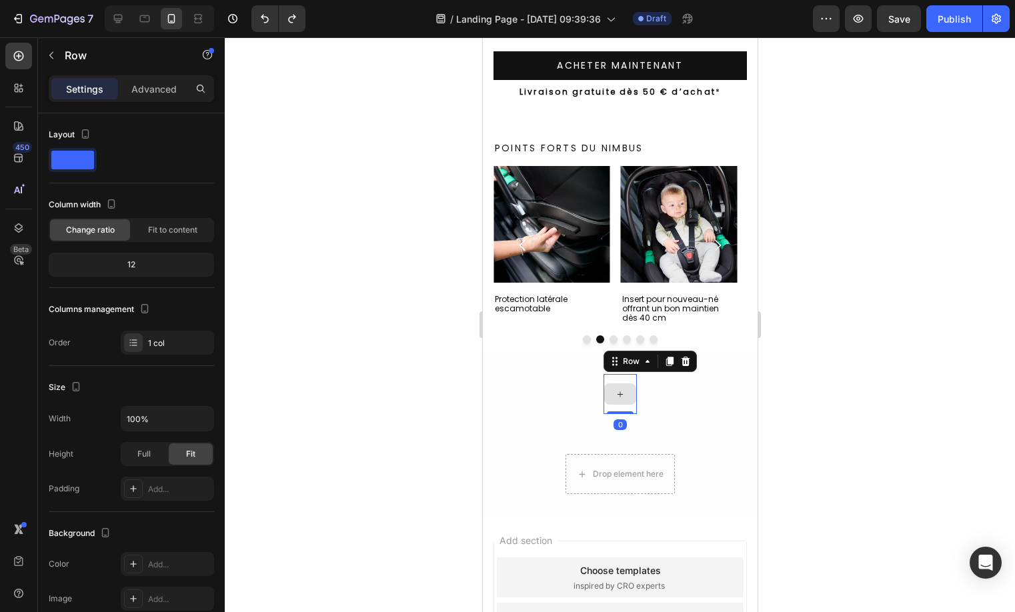
click at [691, 404] on div "Row 0 Row" at bounding box center [619, 394] width 275 height 40
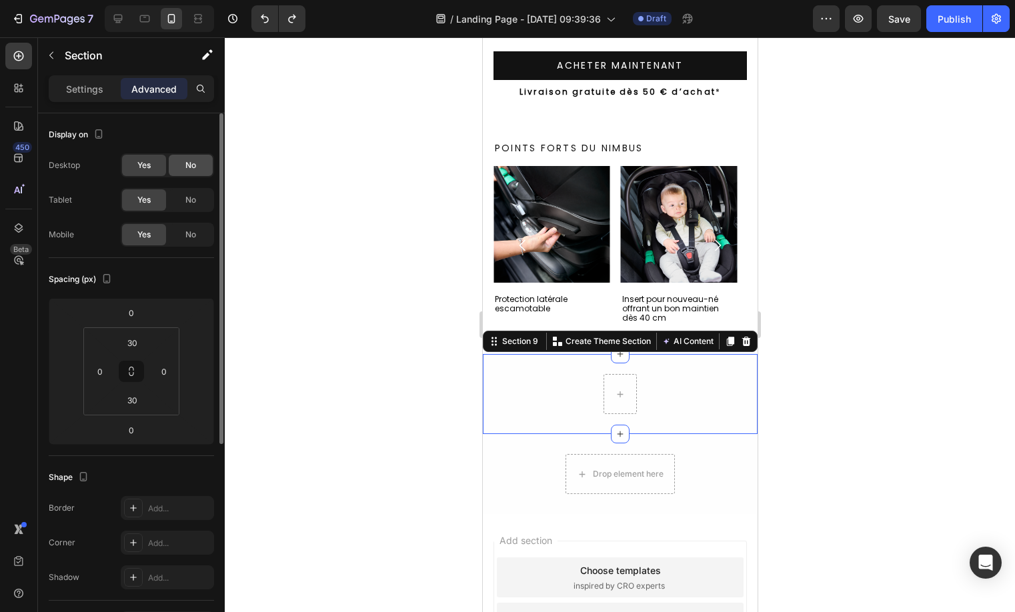
click at [191, 159] on span "No" at bounding box center [190, 165] width 11 height 12
click at [197, 209] on div "No" at bounding box center [191, 199] width 44 height 21
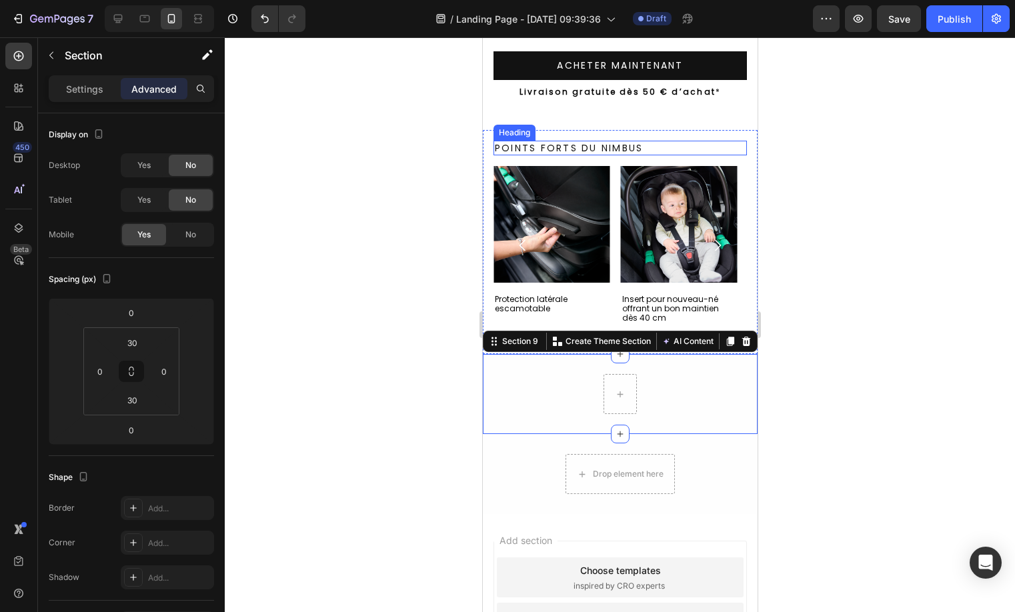
click at [705, 153] on p "Points forts du Nimbus" at bounding box center [619, 148] width 251 height 12
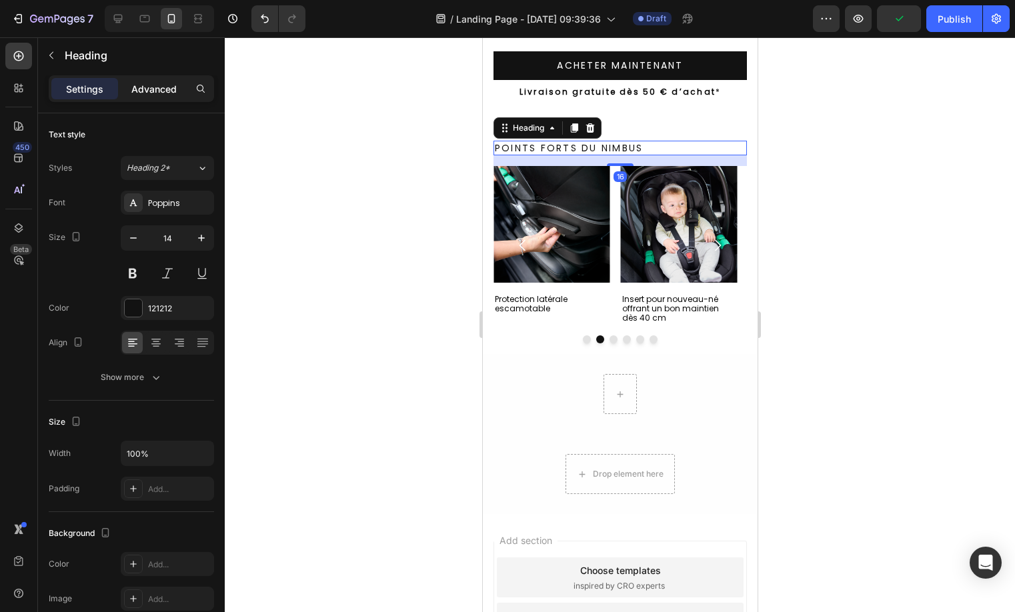
click at [133, 91] on p "Advanced" at bounding box center [153, 89] width 45 height 14
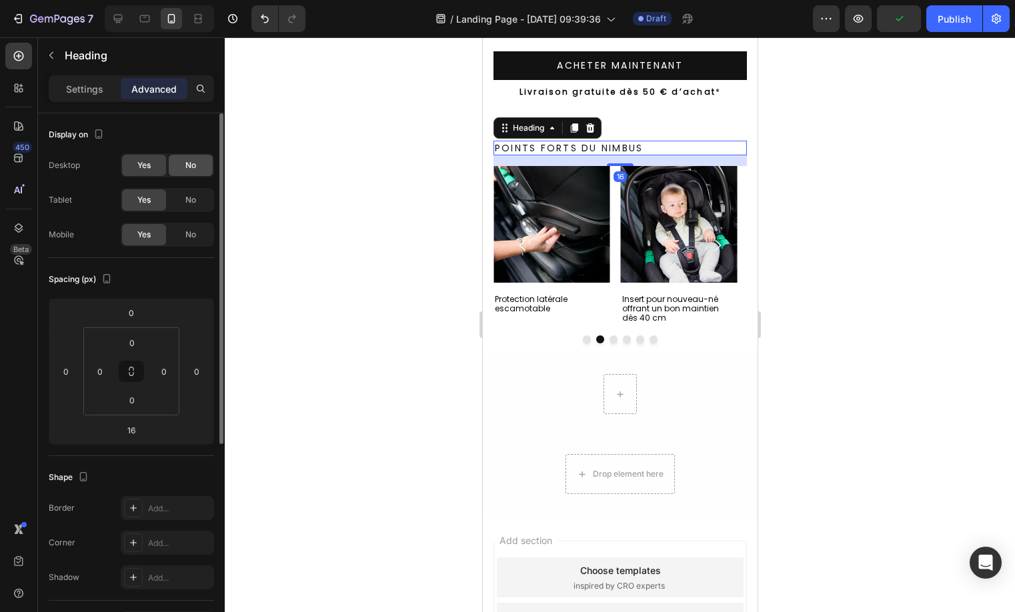
click at [178, 158] on div "No" at bounding box center [191, 165] width 44 height 21
click at [176, 201] on div "No" at bounding box center [191, 199] width 44 height 21
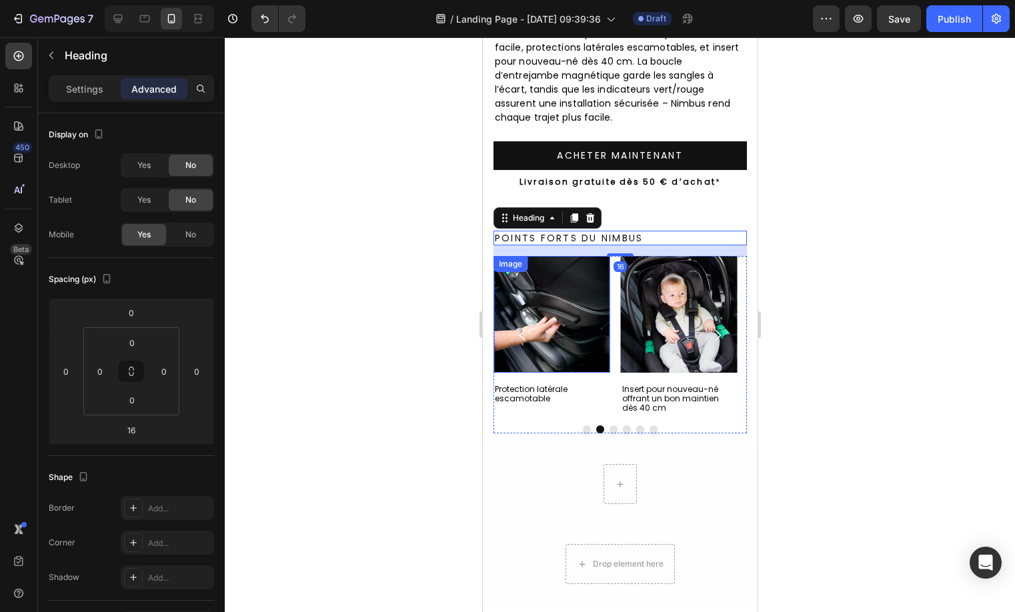
scroll to position [470, 0]
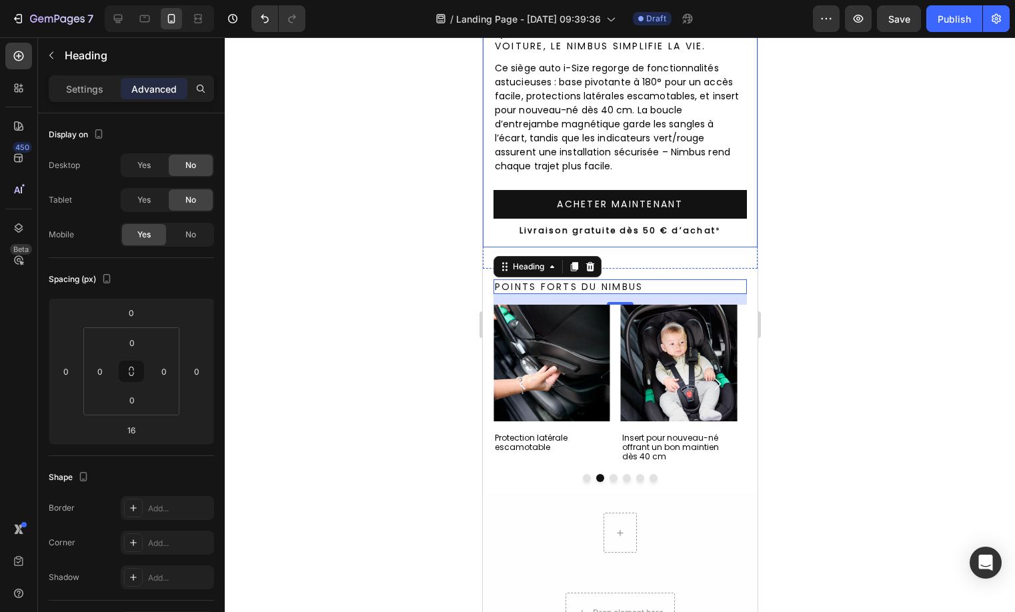
click at [741, 183] on div "Que ce soit en déplacement ou en voiture, le Nimbus simplifie la vie. Heading C…" at bounding box center [619, 131] width 275 height 231
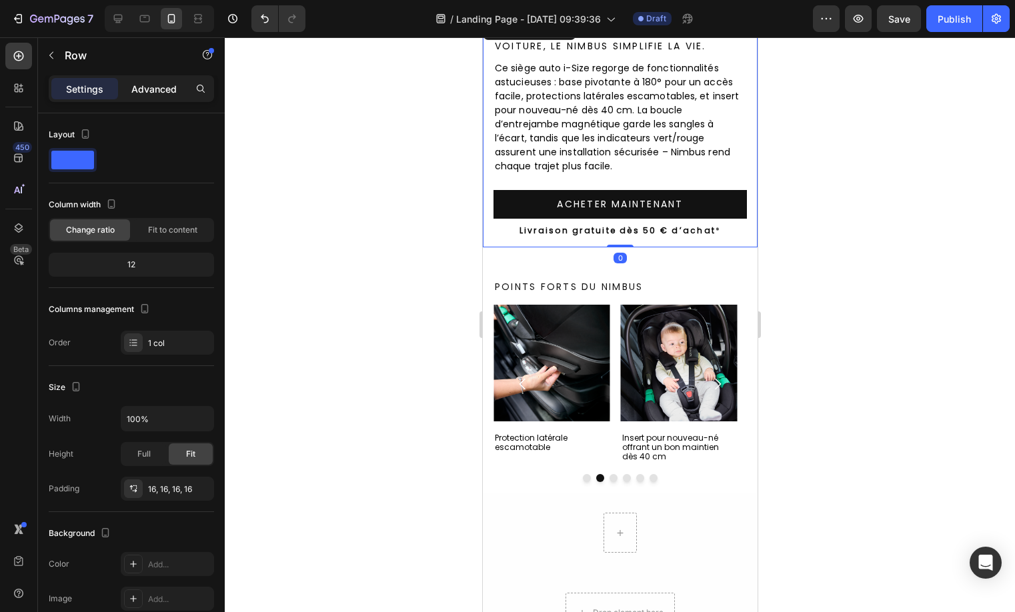
click at [151, 93] on p "Advanced" at bounding box center [153, 89] width 45 height 14
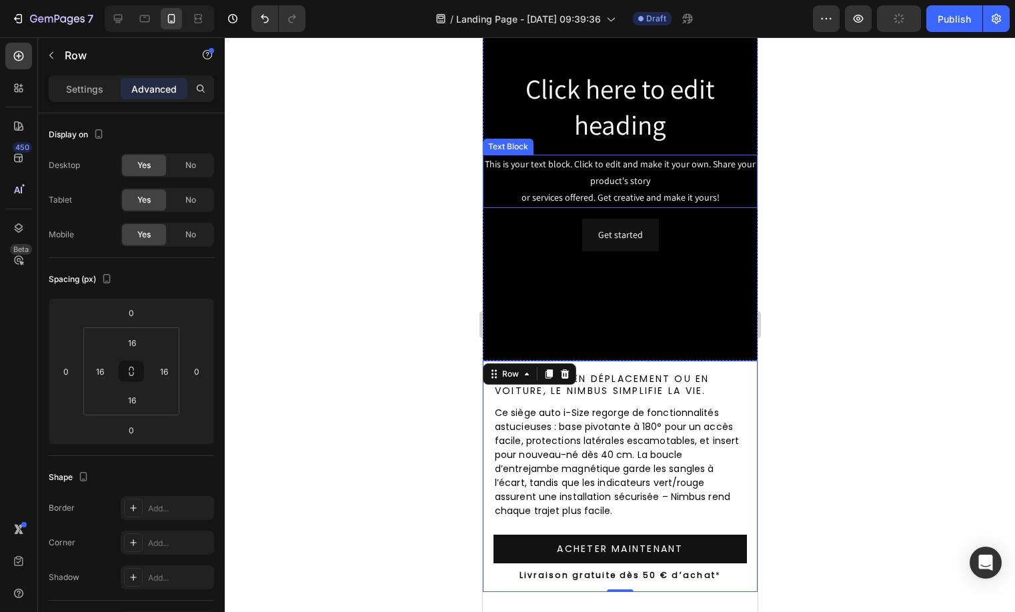
scroll to position [0, 0]
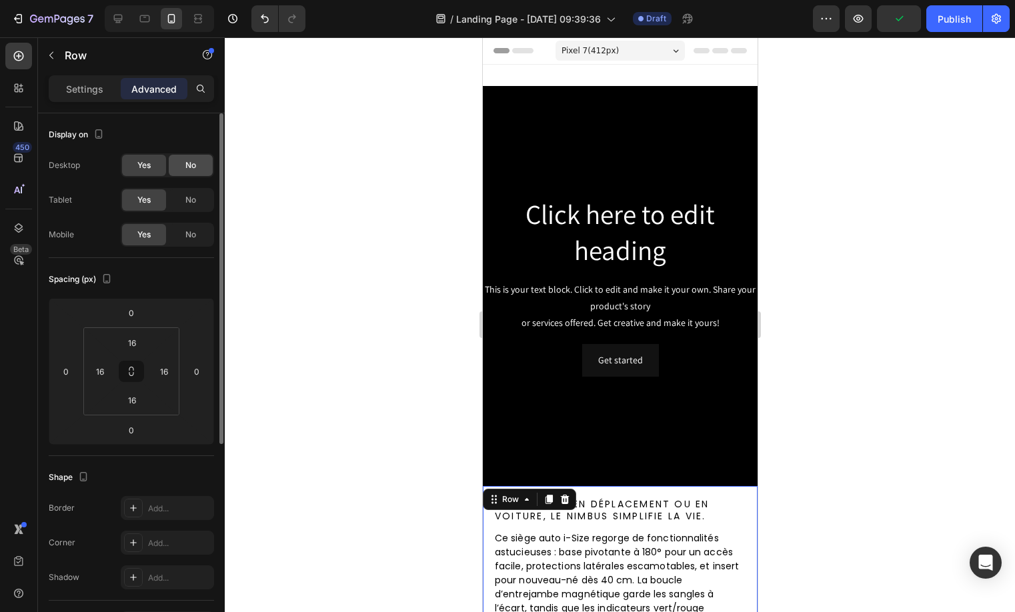
click at [193, 159] on span "No" at bounding box center [190, 165] width 11 height 12
click at [189, 191] on div "No" at bounding box center [191, 199] width 44 height 21
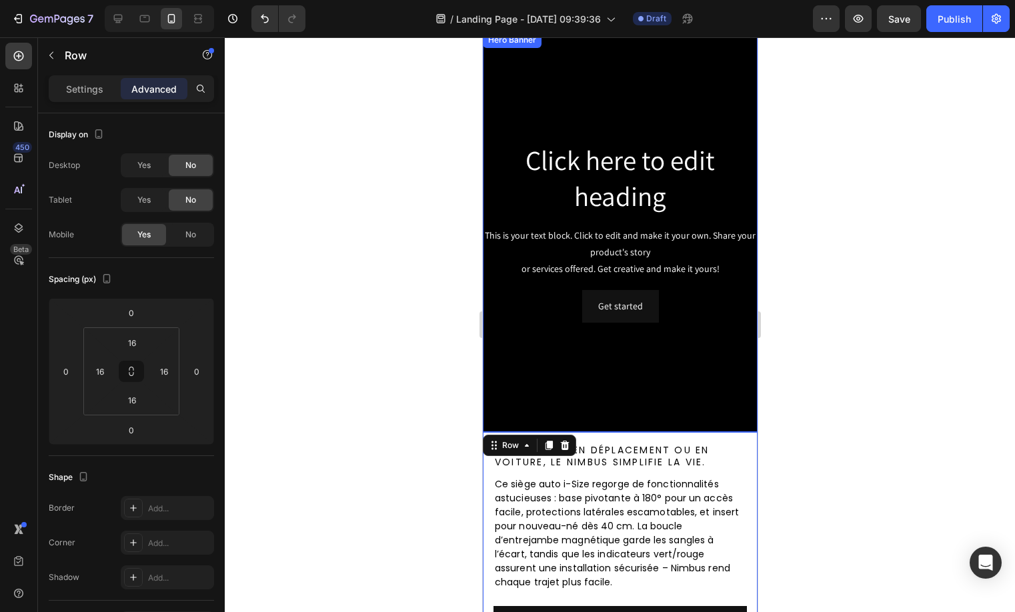
scroll to position [78, 0]
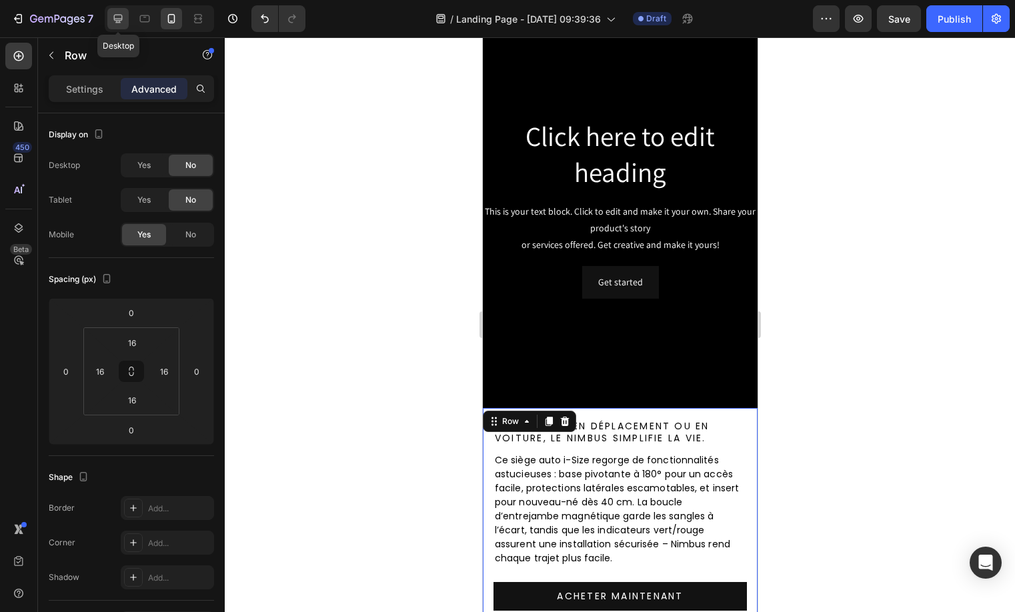
click at [116, 13] on icon at bounding box center [117, 18] width 13 height 13
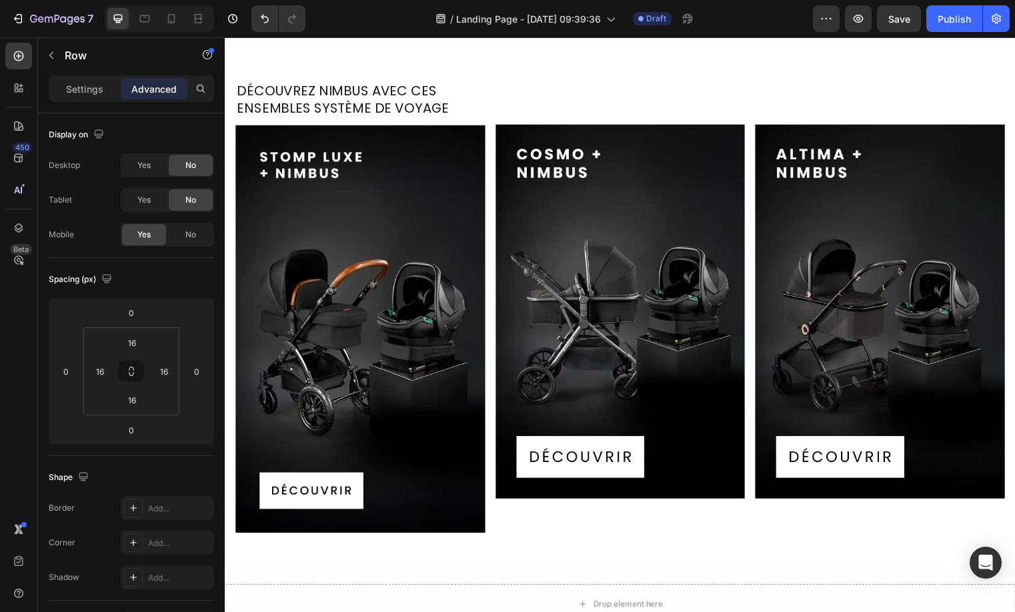
scroll to position [2093, 0]
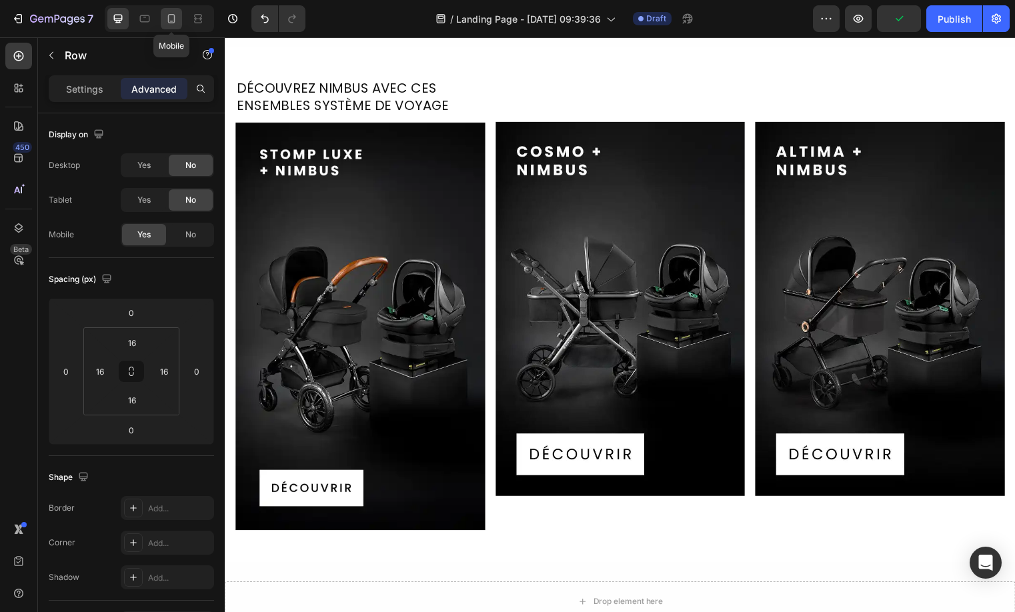
click at [166, 15] on icon at bounding box center [171, 18] width 13 height 13
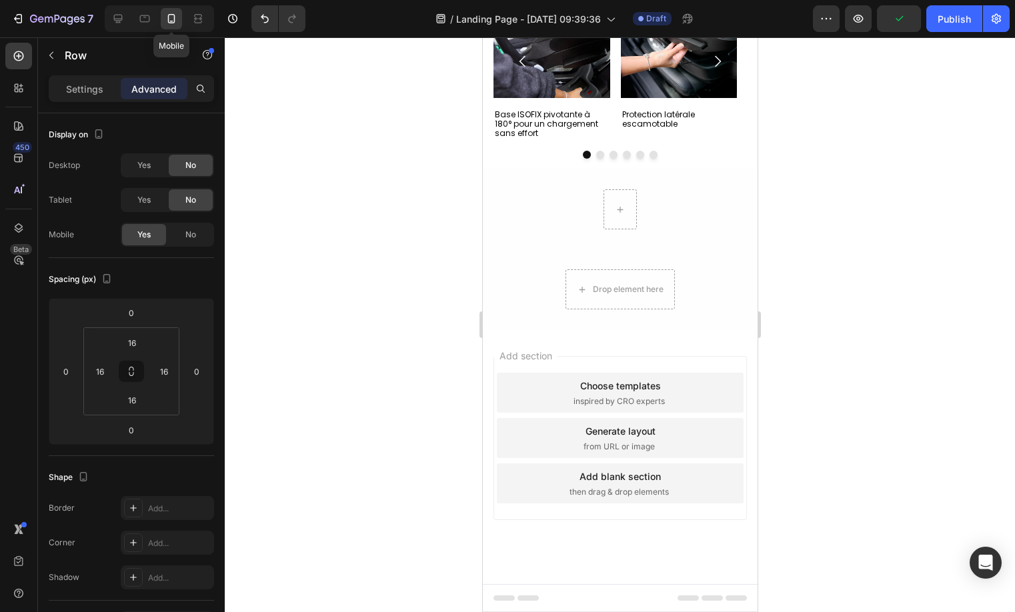
scroll to position [1077, 0]
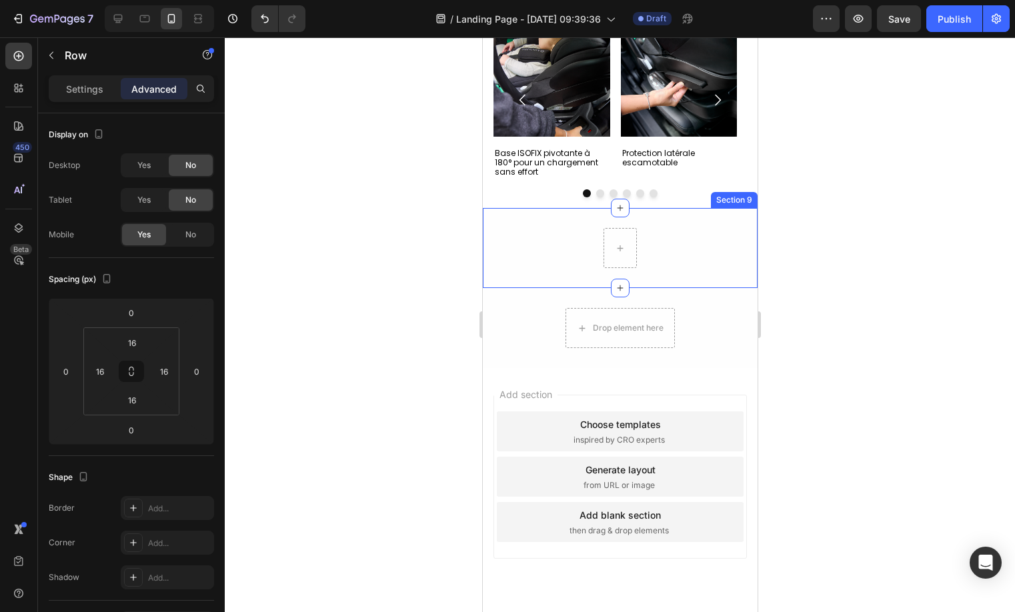
click at [644, 237] on div "Row Row" at bounding box center [619, 248] width 275 height 40
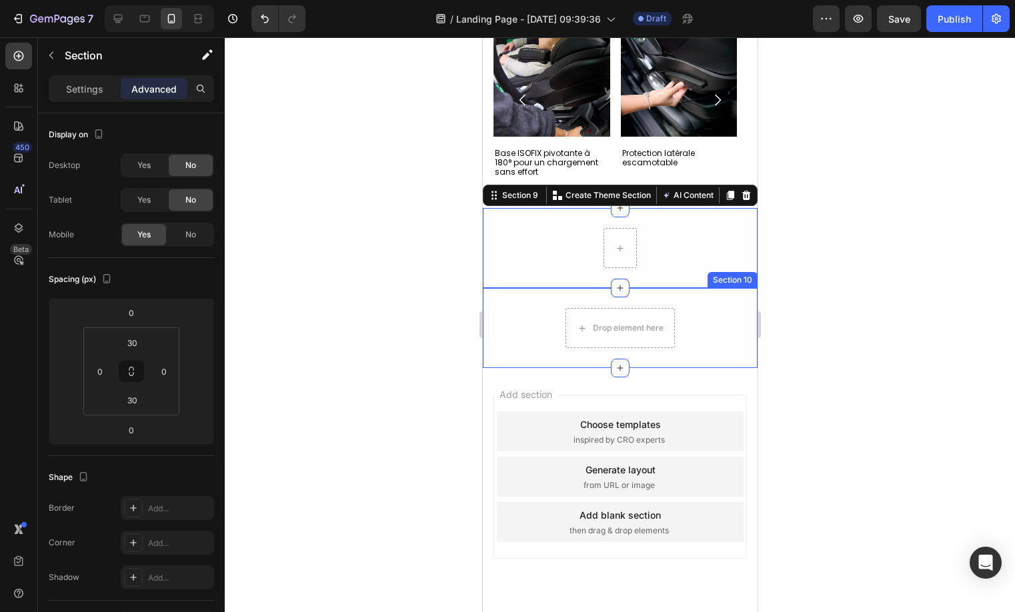
click at [726, 321] on div "Drop element here Row Row" at bounding box center [619, 328] width 275 height 40
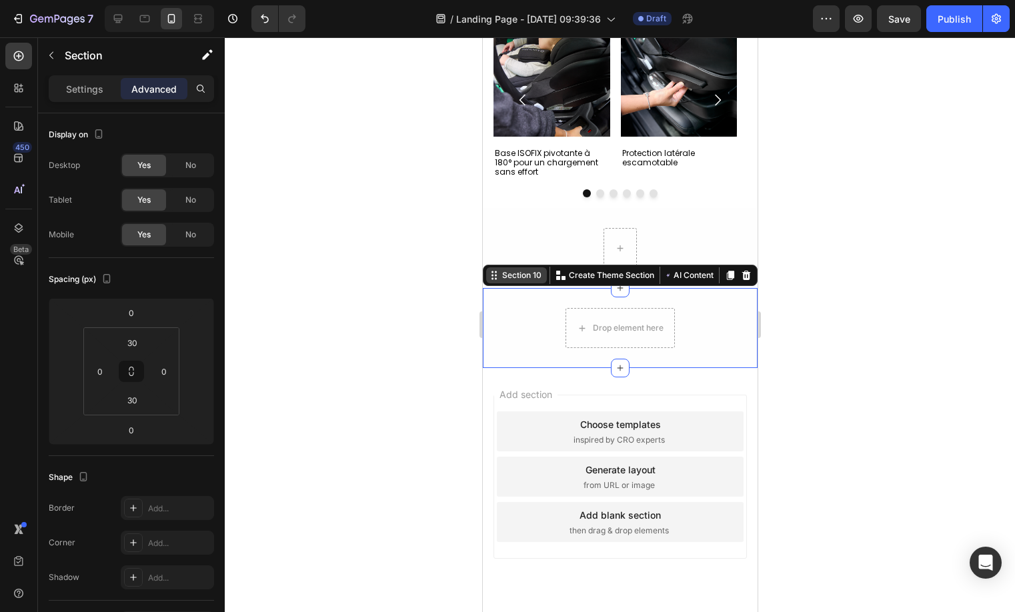
click at [499, 278] on div "Section 10" at bounding box center [521, 275] width 45 height 12
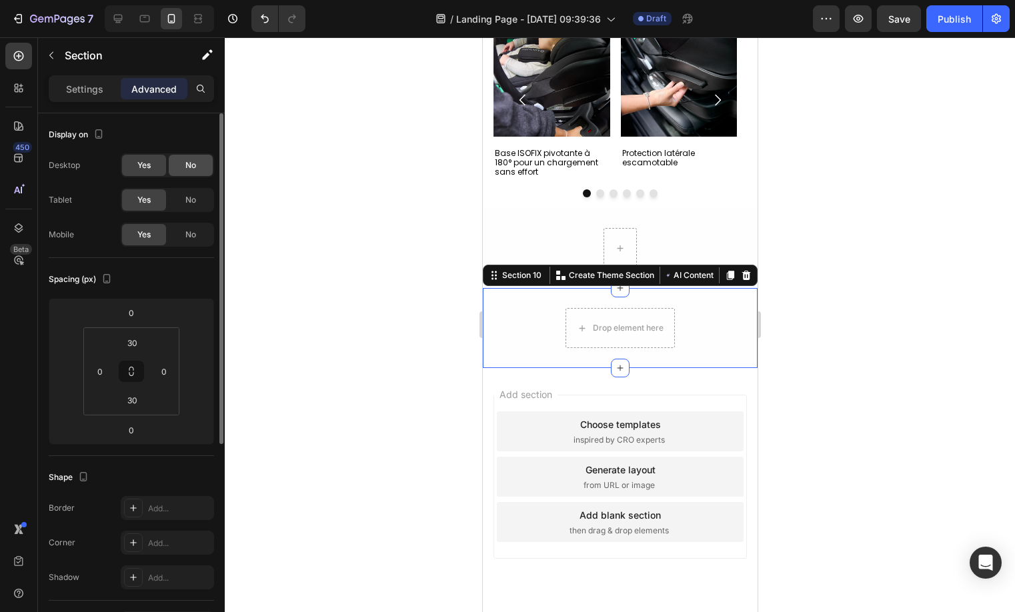
click at [207, 167] on div "No" at bounding box center [191, 165] width 44 height 21
click at [189, 199] on span "No" at bounding box center [190, 200] width 11 height 12
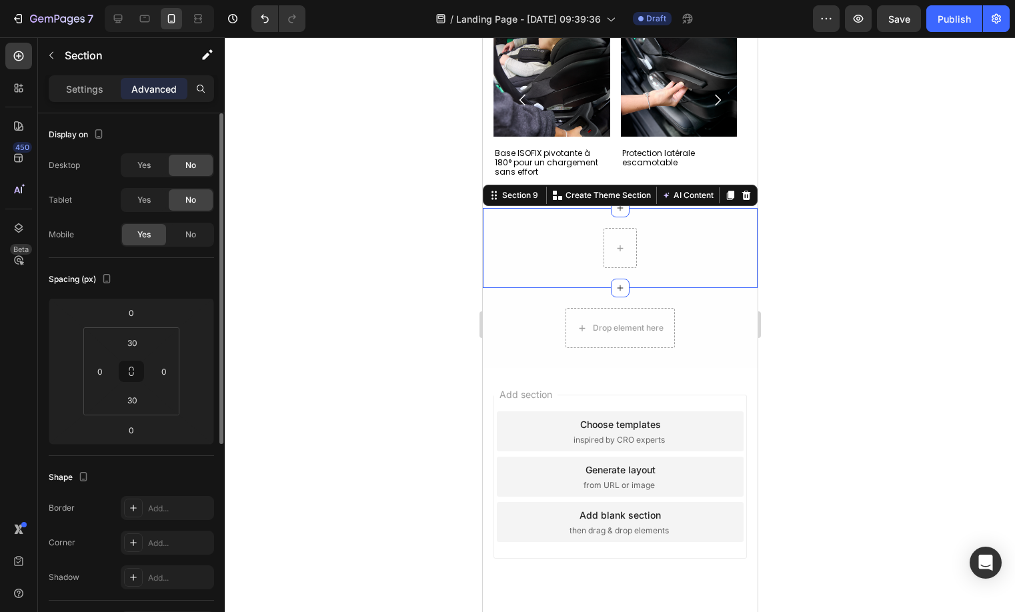
click at [693, 219] on div "Row Row Section 9 You can create reusable sections Create Theme Section AI Cont…" at bounding box center [619, 248] width 275 height 80
click at [65, 60] on p "Section" at bounding box center [119, 55] width 109 height 16
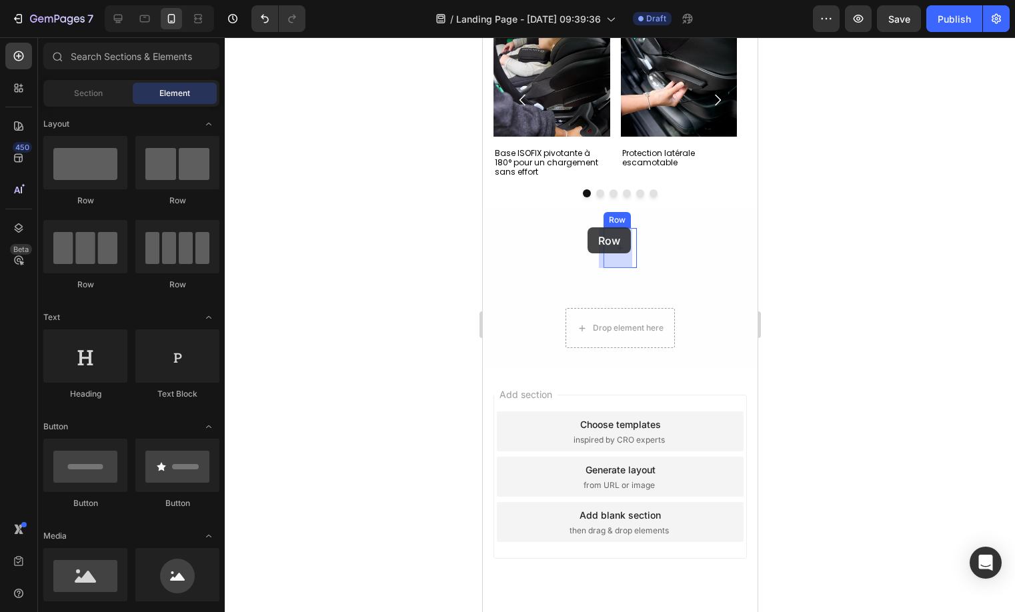
drag, startPoint x: 669, startPoint y: 189, endPoint x: 587, endPoint y: 227, distance: 90.4
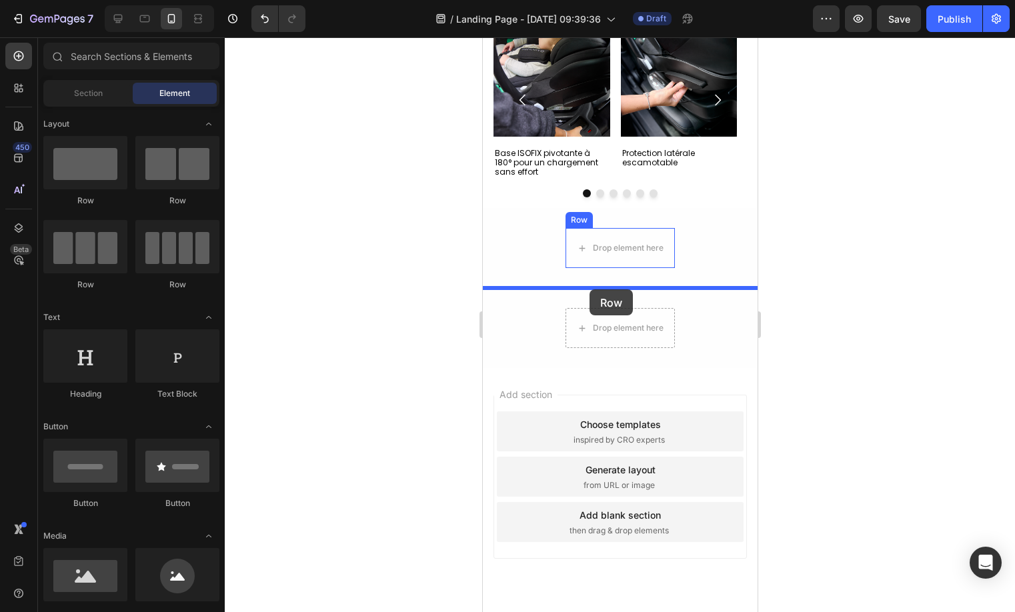
drag, startPoint x: 585, startPoint y: 171, endPoint x: 589, endPoint y: 289, distance: 117.4
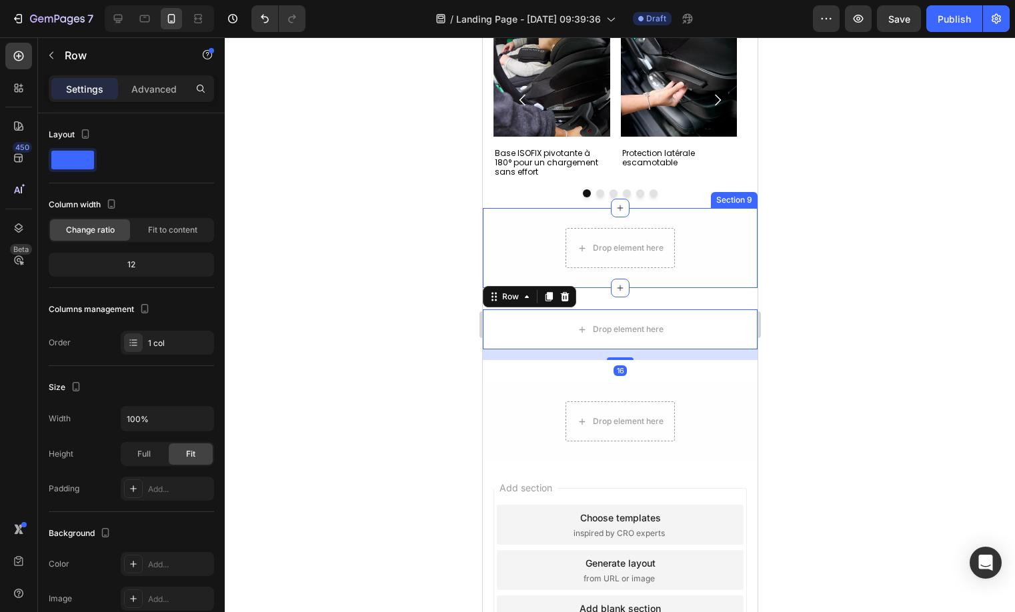
click at [698, 253] on div "Drop element here Row Row" at bounding box center [619, 248] width 275 height 40
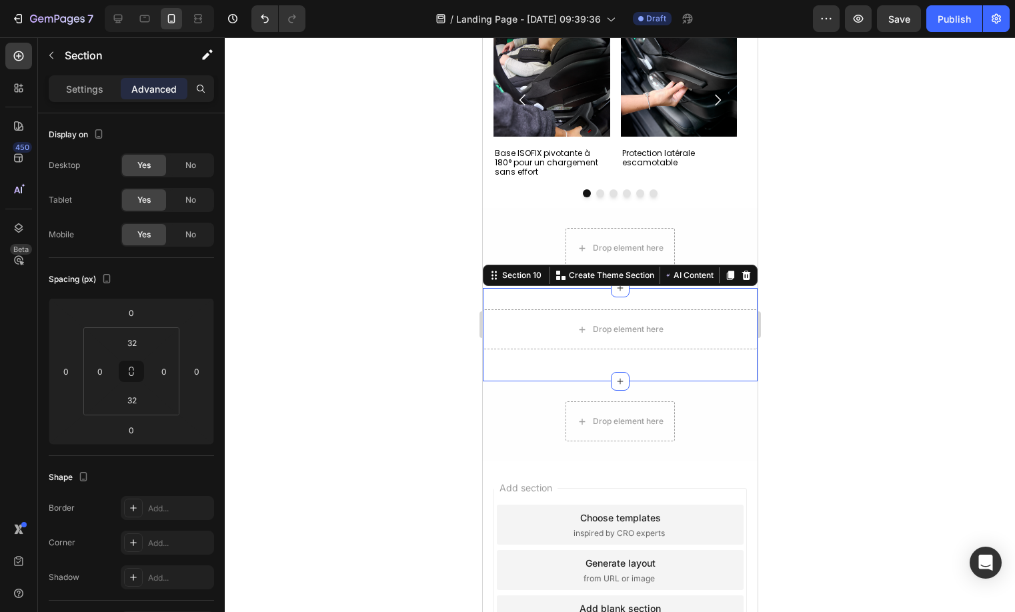
click at [735, 263] on div "Drop element here Row Row" at bounding box center [619, 248] width 275 height 40
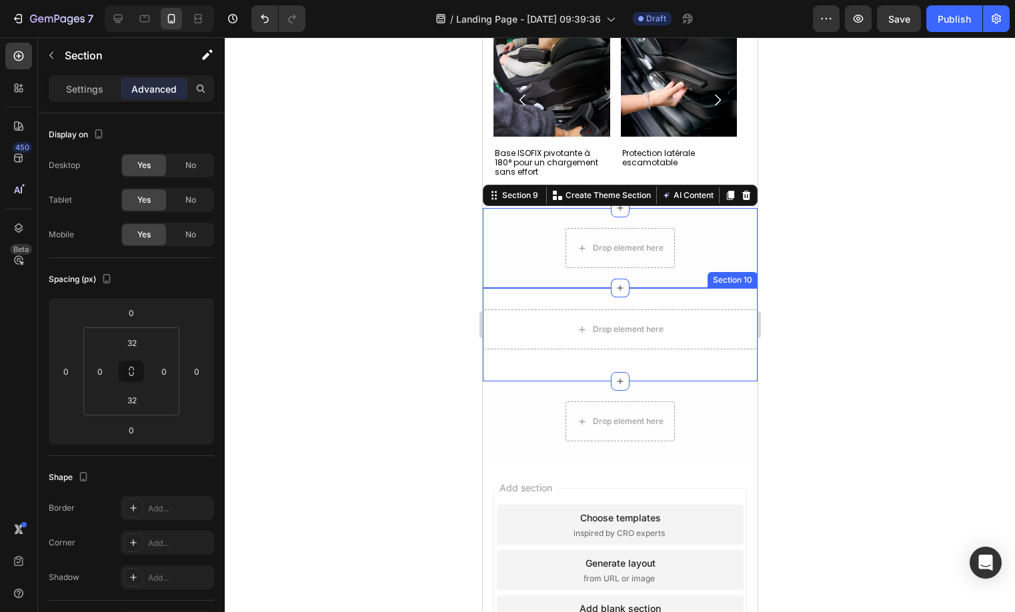
click at [740, 298] on div "Drop element here Row Section 10" at bounding box center [619, 334] width 275 height 93
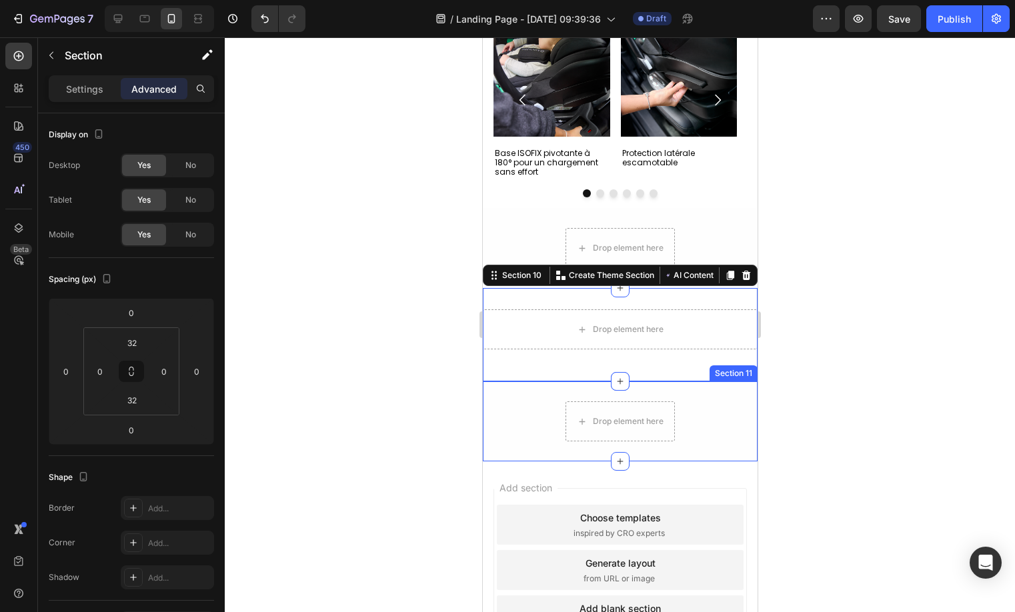
click at [693, 391] on div "Drop element here Row Row Section 11" at bounding box center [619, 421] width 275 height 80
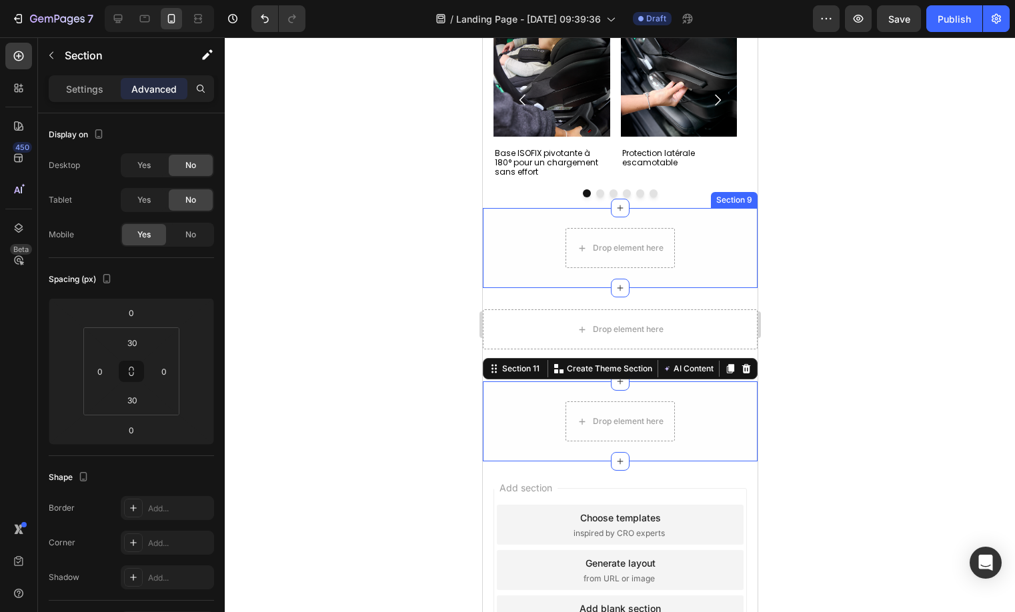
click at [697, 234] on div "Drop element here Row Row" at bounding box center [619, 248] width 275 height 40
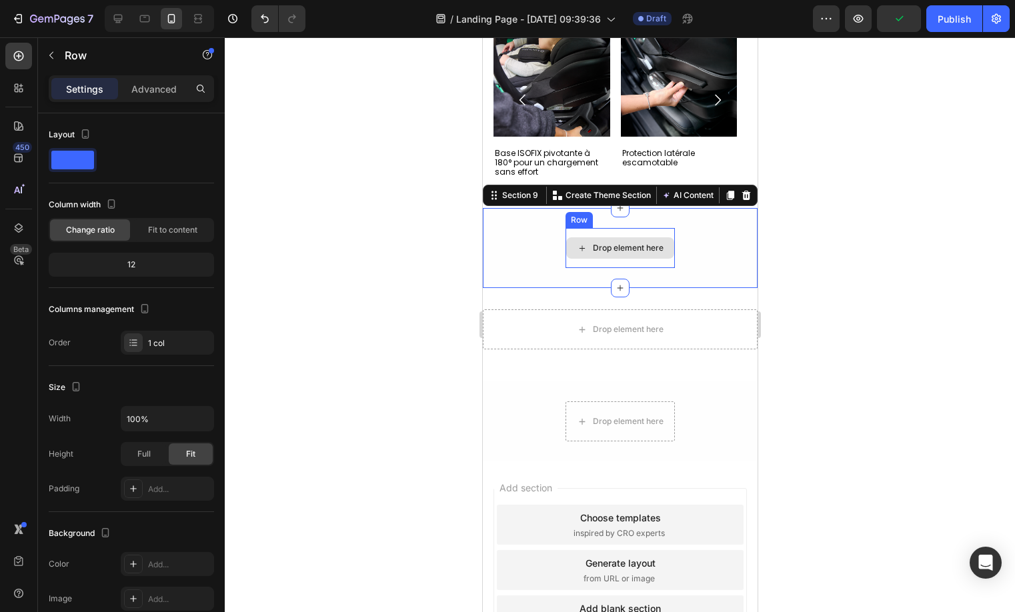
click at [577, 229] on div "Drop element here" at bounding box center [619, 248] width 109 height 40
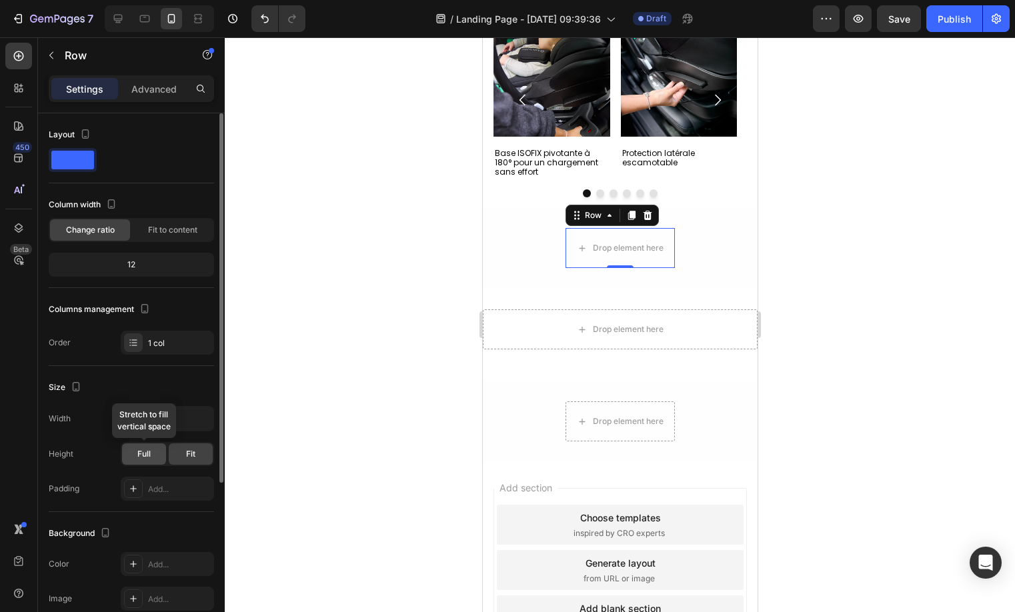
click at [155, 444] on div "Full" at bounding box center [144, 453] width 44 height 21
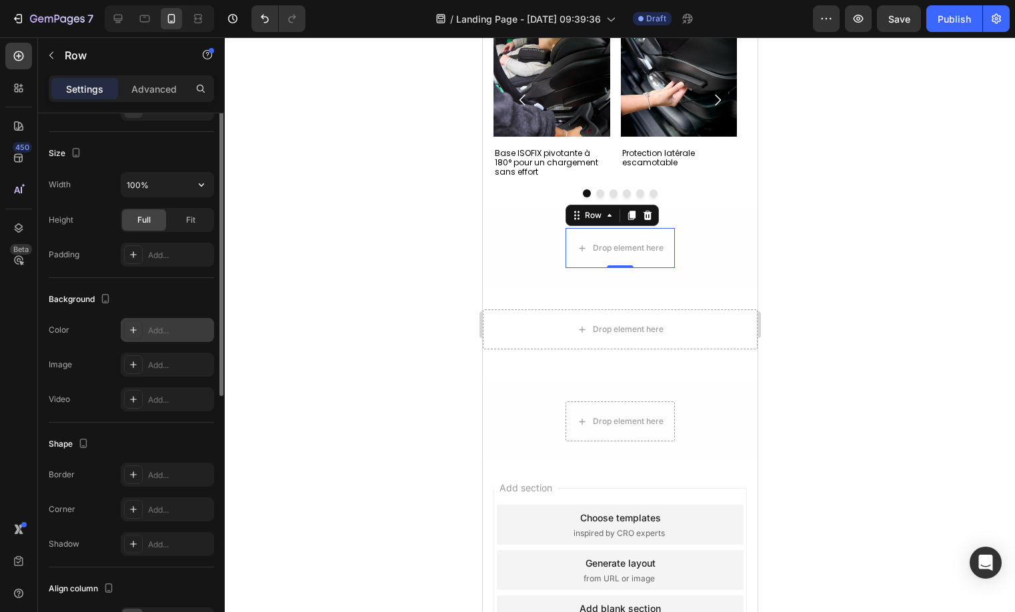
scroll to position [0, 0]
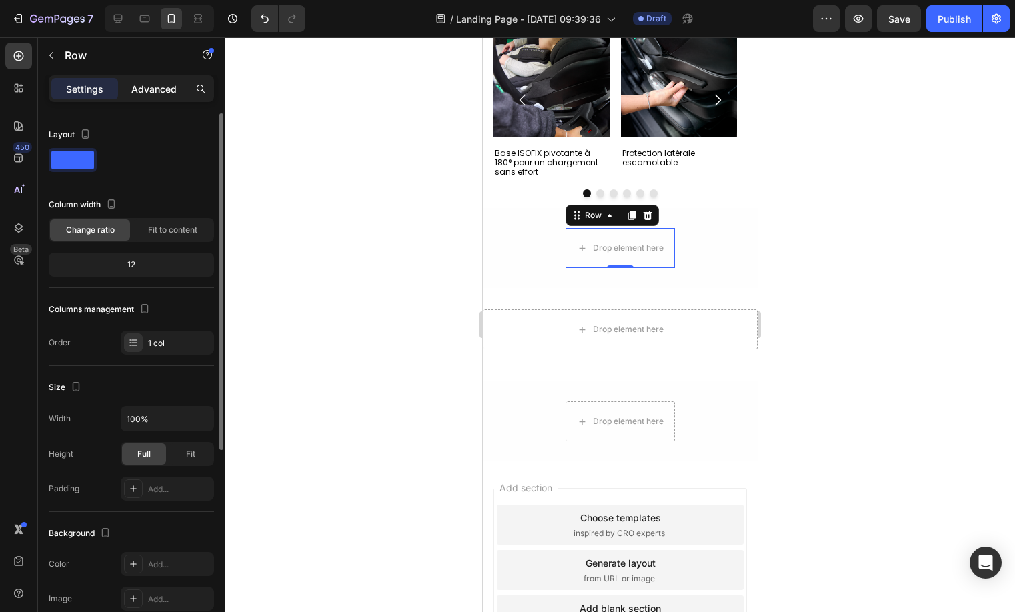
click at [137, 96] on div "Advanced" at bounding box center [154, 88] width 67 height 21
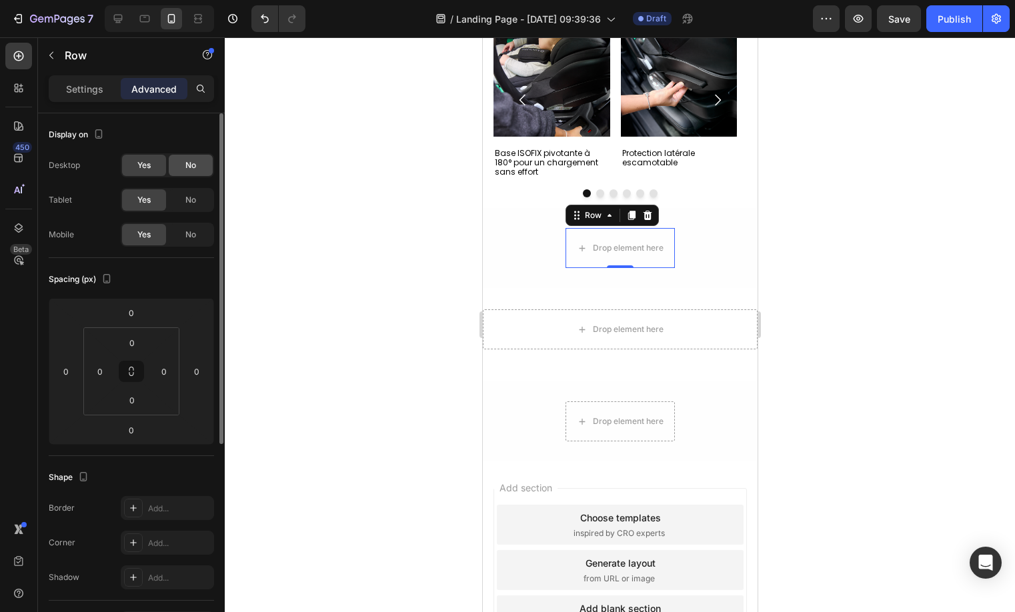
click at [183, 163] on div "No" at bounding box center [191, 165] width 44 height 21
click at [181, 203] on div "No" at bounding box center [191, 199] width 44 height 21
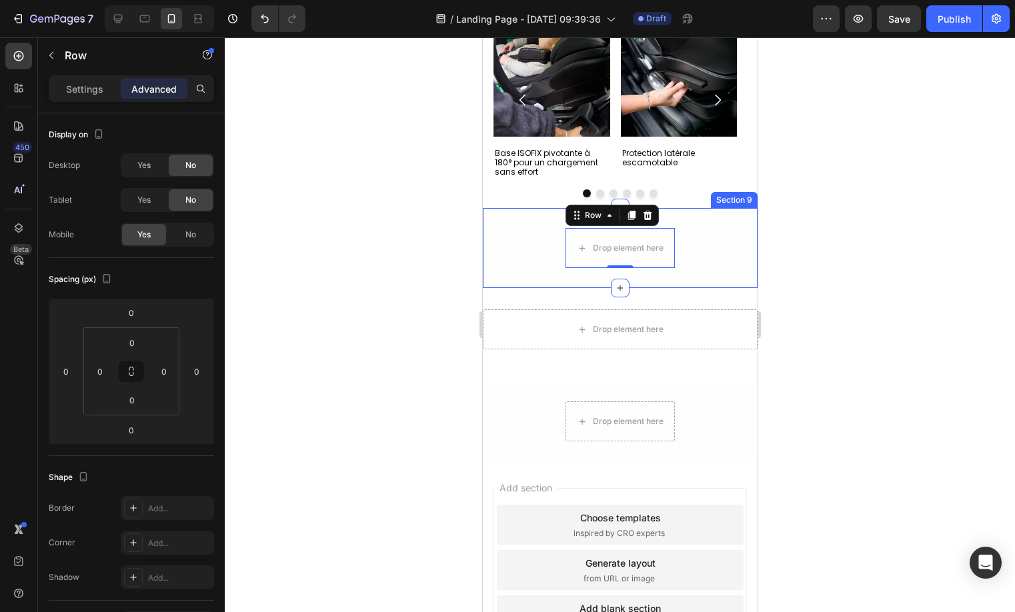
click at [717, 228] on div "Drop element here Row 0 Row" at bounding box center [619, 248] width 275 height 40
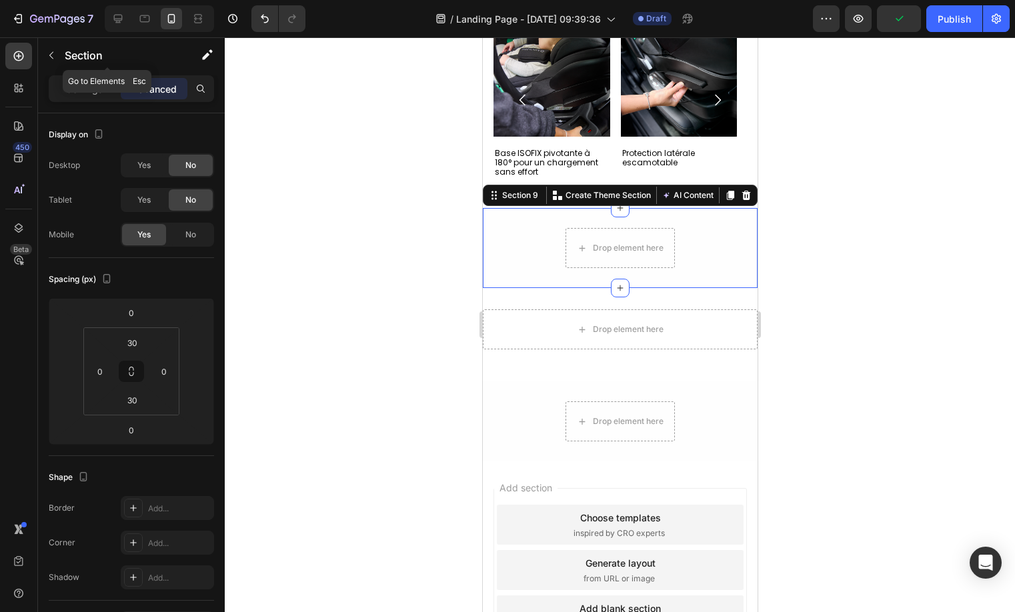
drag, startPoint x: 73, startPoint y: 55, endPoint x: 88, endPoint y: 91, distance: 39.5
click at [73, 54] on p "Section" at bounding box center [119, 55] width 109 height 16
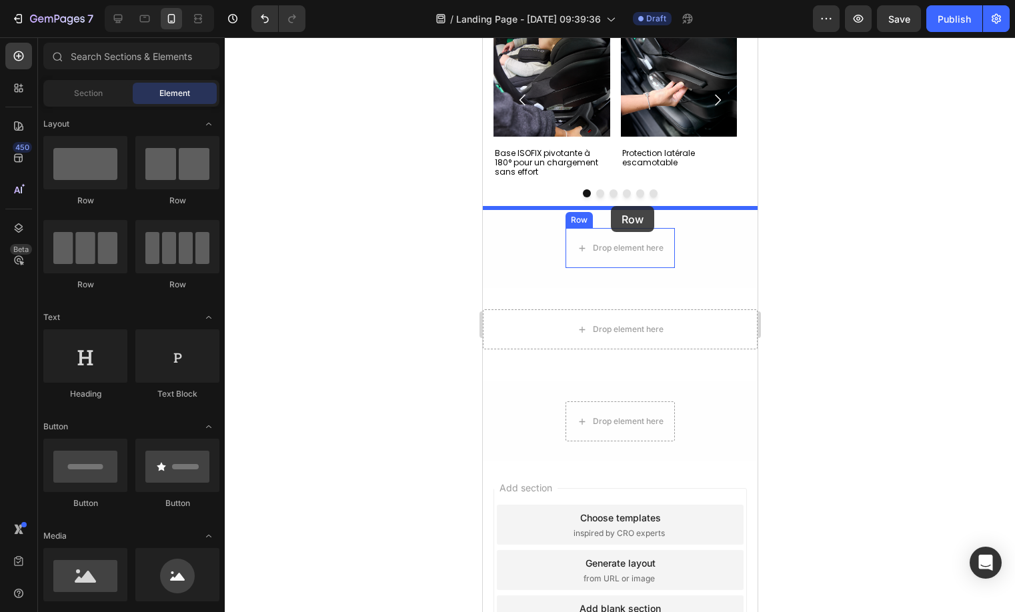
drag, startPoint x: 587, startPoint y: 183, endPoint x: 610, endPoint y: 206, distance: 32.5
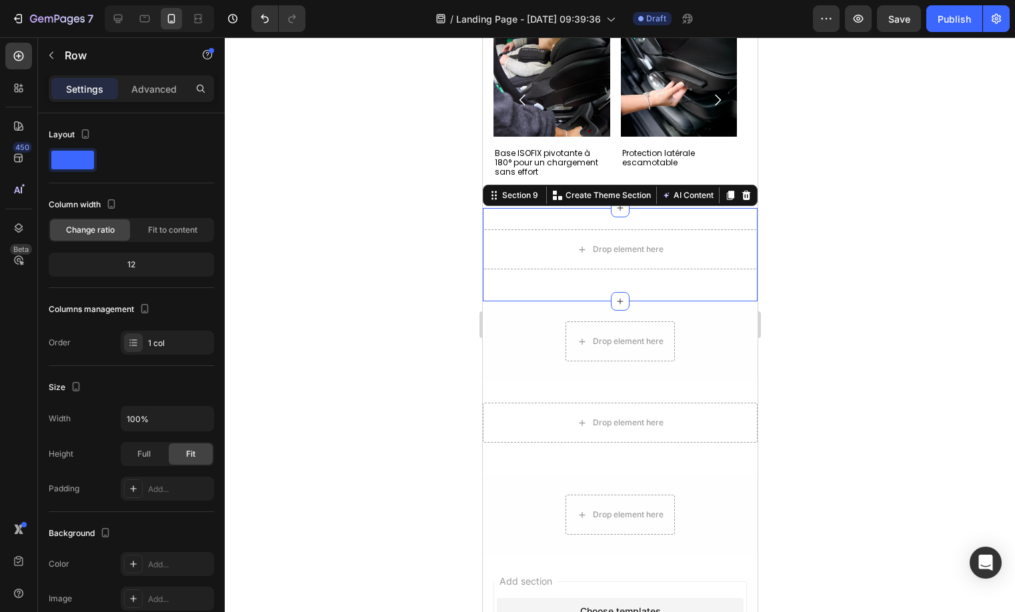
drag, startPoint x: 683, startPoint y: 212, endPoint x: 832, endPoint y: 232, distance: 150.7
click at [683, 212] on div "Drop element here Row Section 9 You can create reusable sections Create Theme S…" at bounding box center [619, 254] width 275 height 93
click at [175, 93] on p "Advanced" at bounding box center [153, 89] width 45 height 14
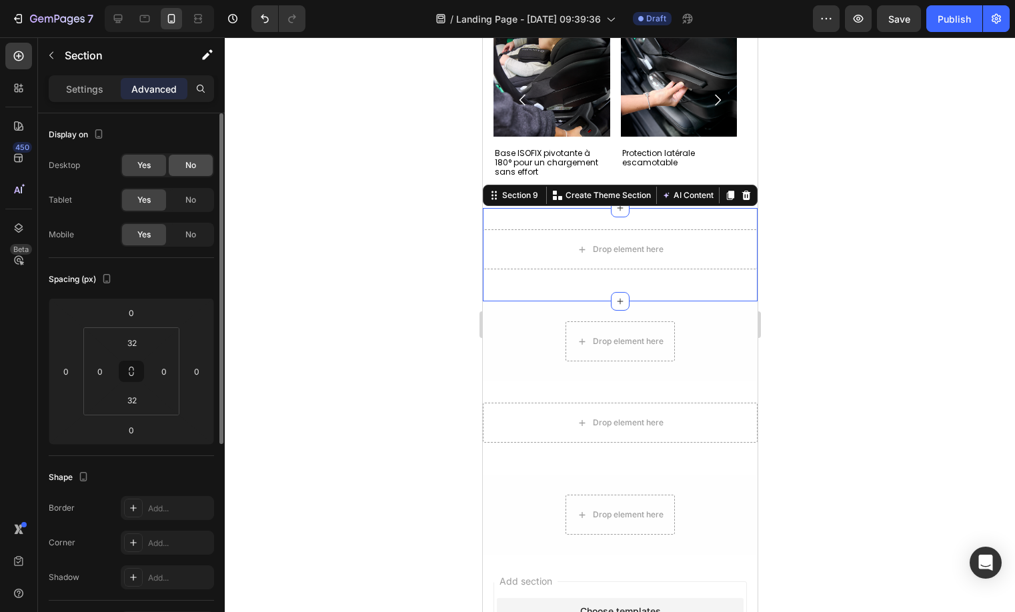
click at [198, 173] on div "No" at bounding box center [191, 165] width 44 height 21
click at [195, 190] on div "No" at bounding box center [191, 199] width 44 height 21
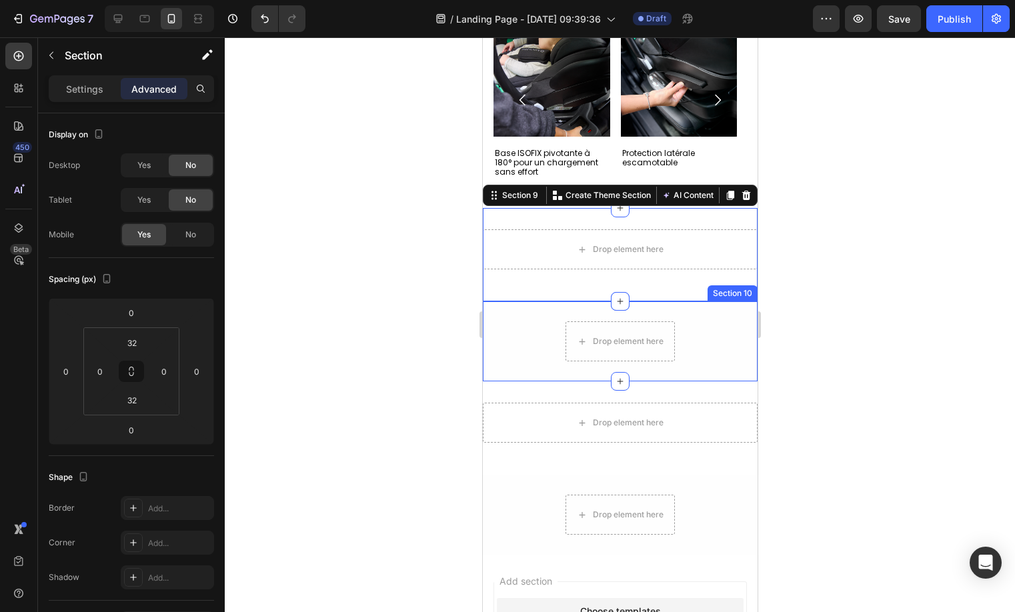
click at [726, 309] on div "Drop element here Row Row Section 10" at bounding box center [619, 341] width 275 height 80
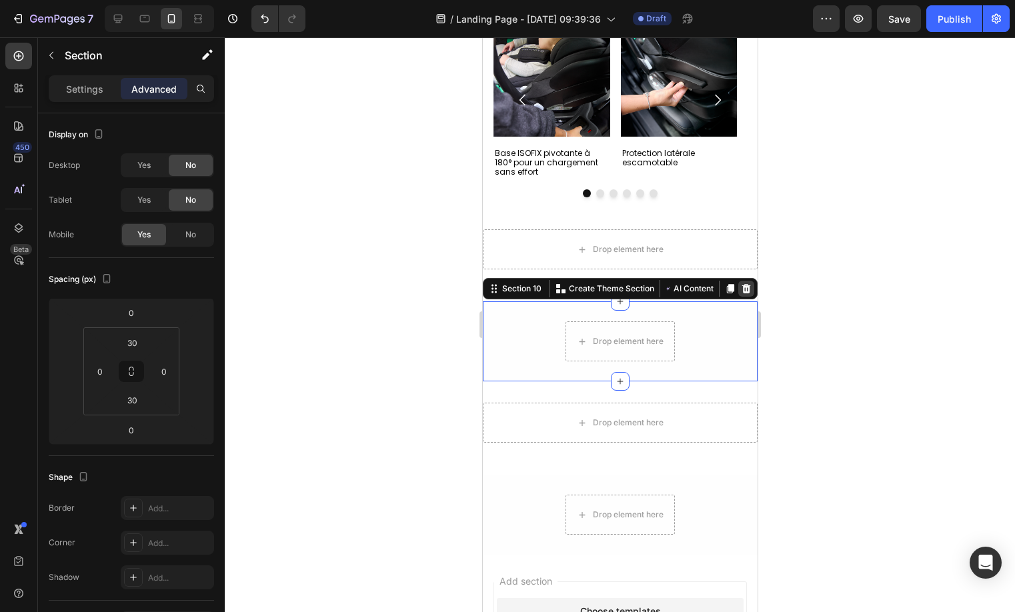
click at [741, 289] on icon at bounding box center [745, 288] width 9 height 9
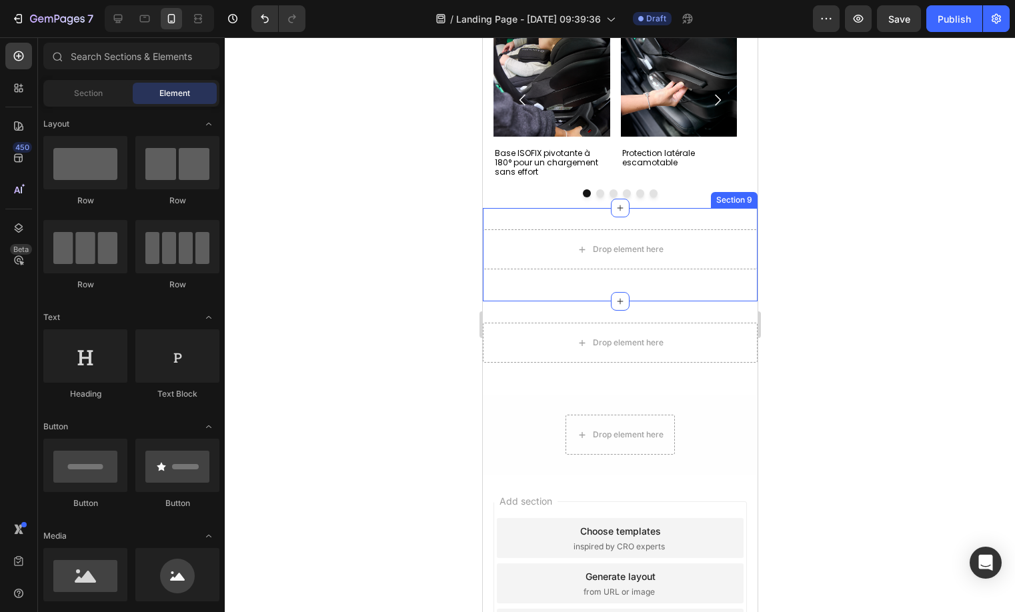
click at [719, 220] on div "Drop element here Row Section 9" at bounding box center [619, 254] width 275 height 93
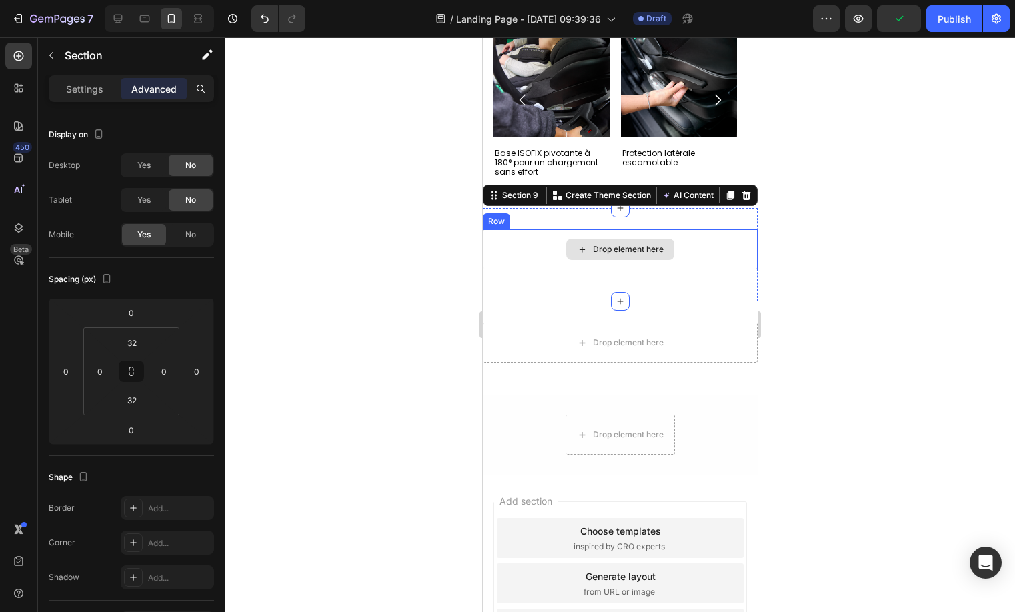
click at [535, 243] on div "Drop element here" at bounding box center [619, 249] width 275 height 40
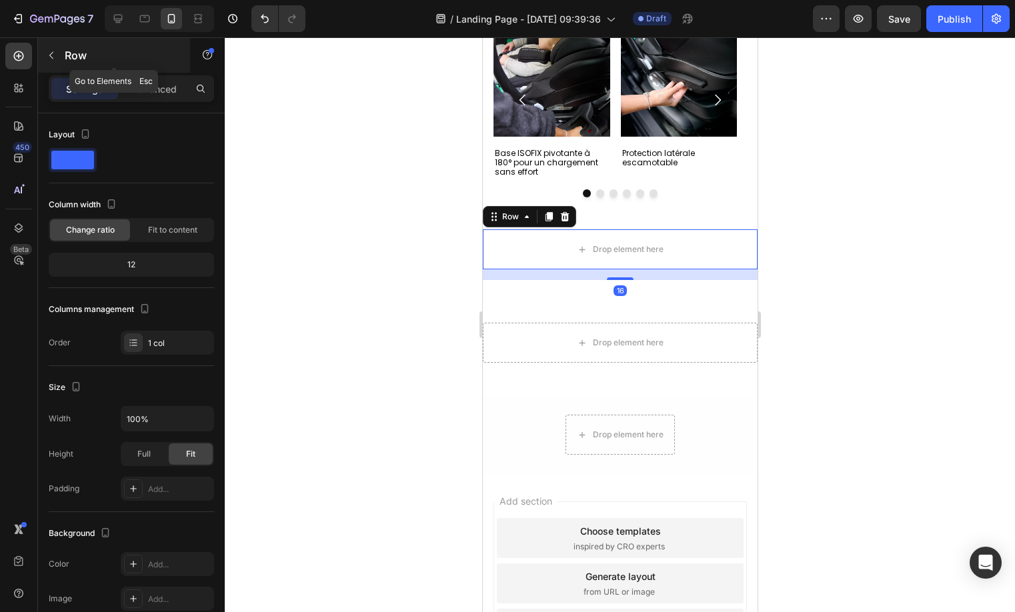
click at [56, 58] on icon "button" at bounding box center [51, 55] width 11 height 11
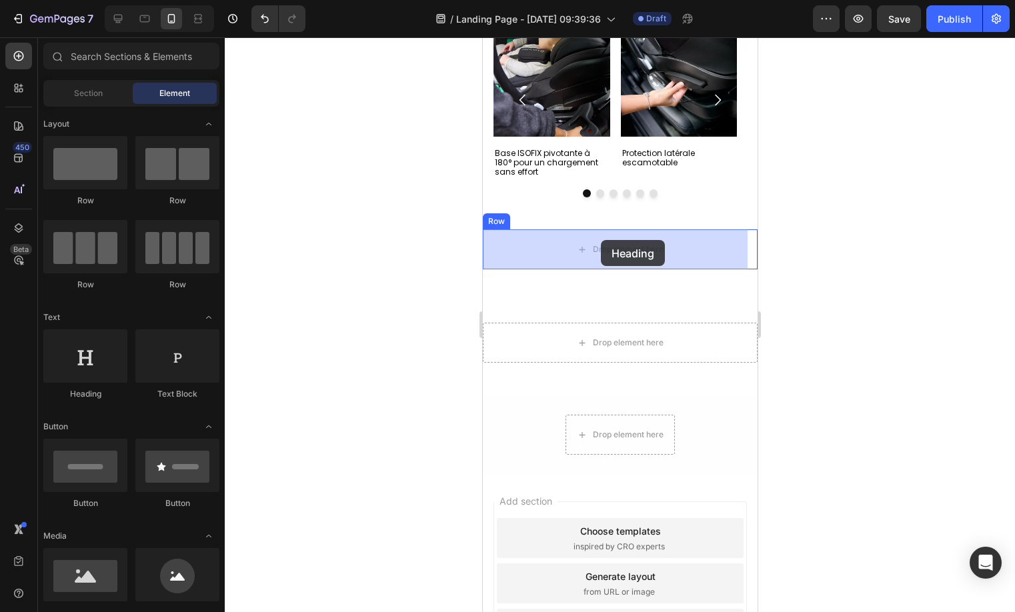
drag, startPoint x: 727, startPoint y: 357, endPoint x: 600, endPoint y: 240, distance: 172.2
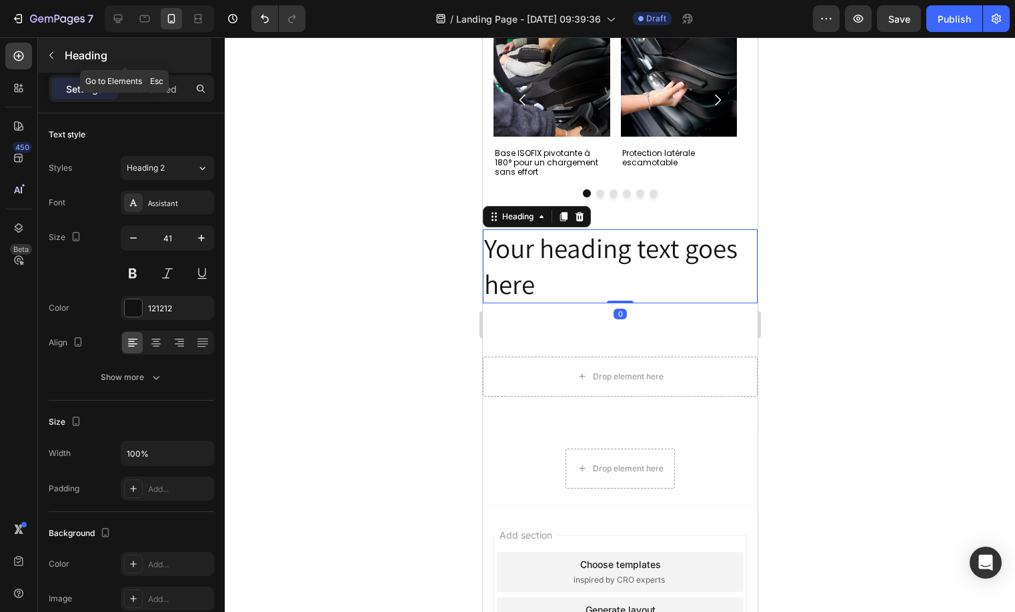
click at [54, 48] on button "button" at bounding box center [51, 55] width 21 height 21
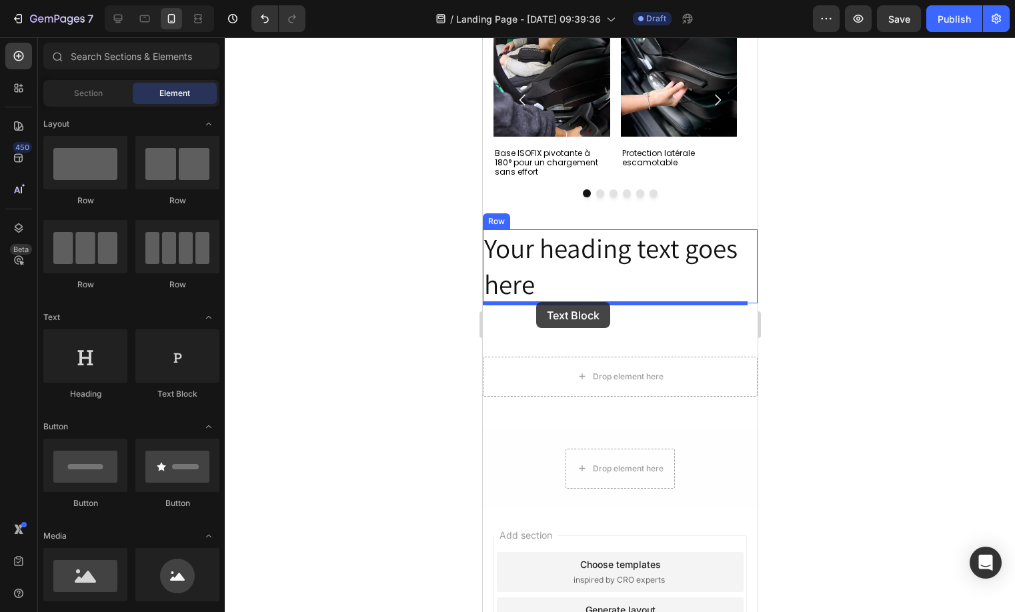
drag, startPoint x: 666, startPoint y: 379, endPoint x: 535, endPoint y: 302, distance: 151.5
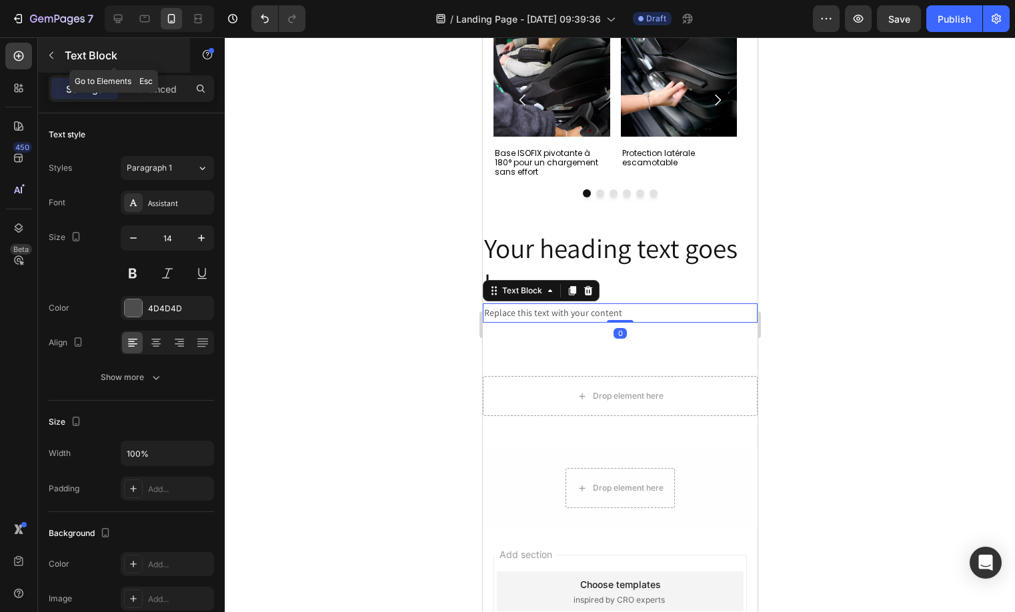
click at [49, 50] on icon "button" at bounding box center [51, 55] width 11 height 11
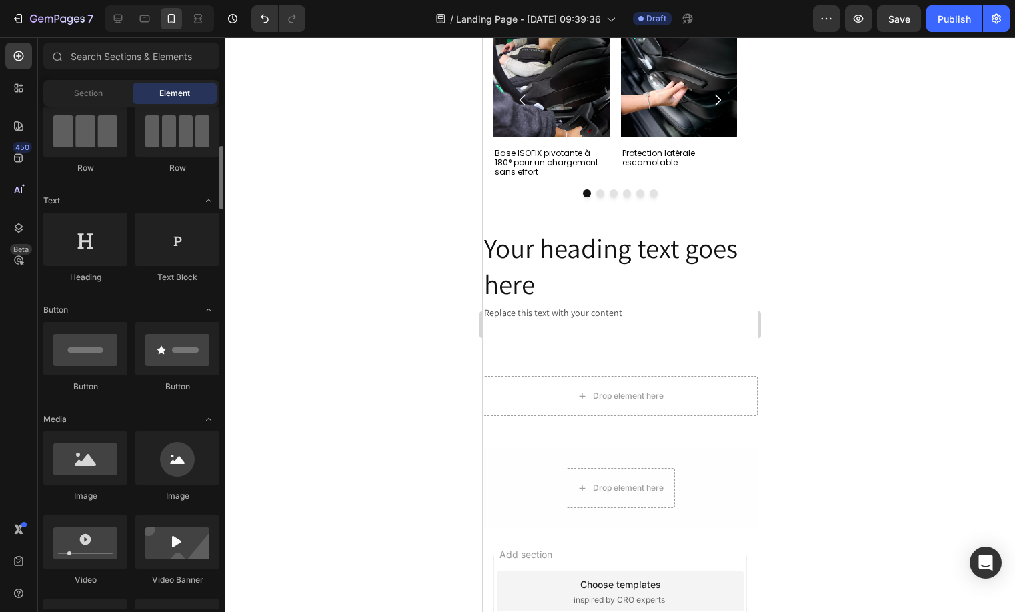
scroll to position [139, 0]
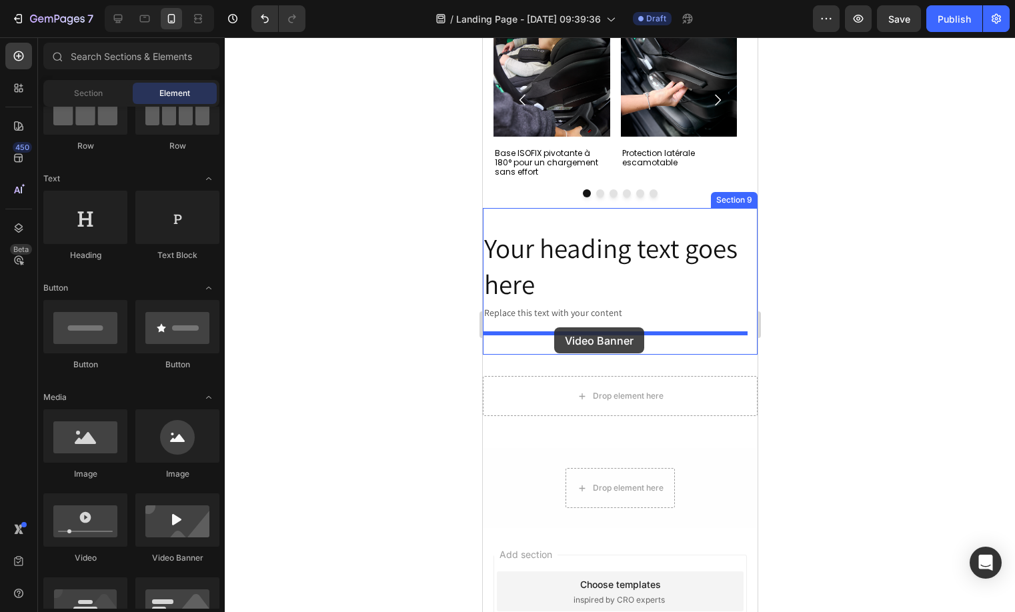
drag, startPoint x: 650, startPoint y: 555, endPoint x: 553, endPoint y: 327, distance: 247.0
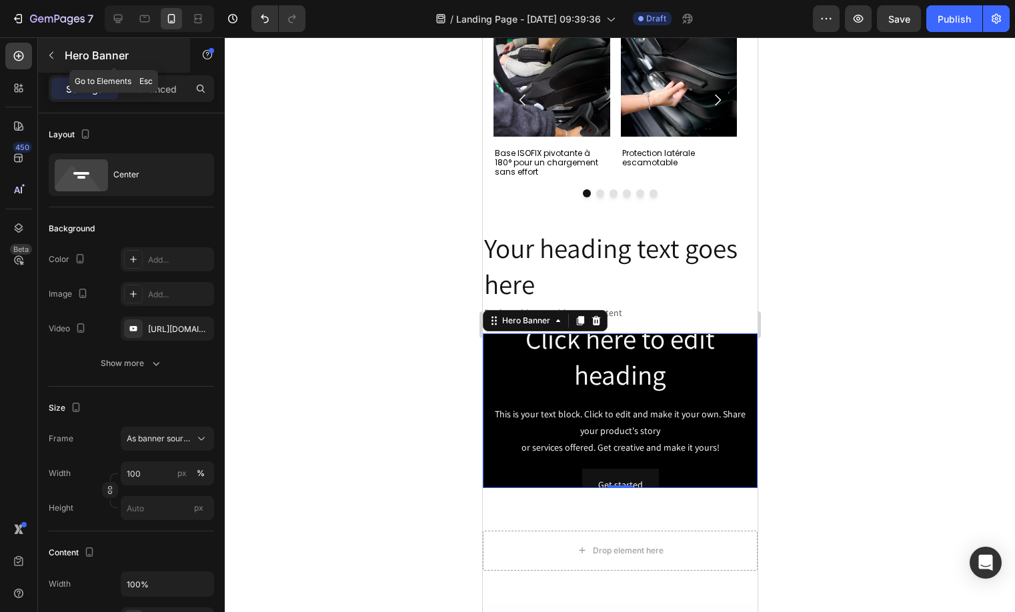
click at [52, 51] on icon "button" at bounding box center [51, 55] width 11 height 11
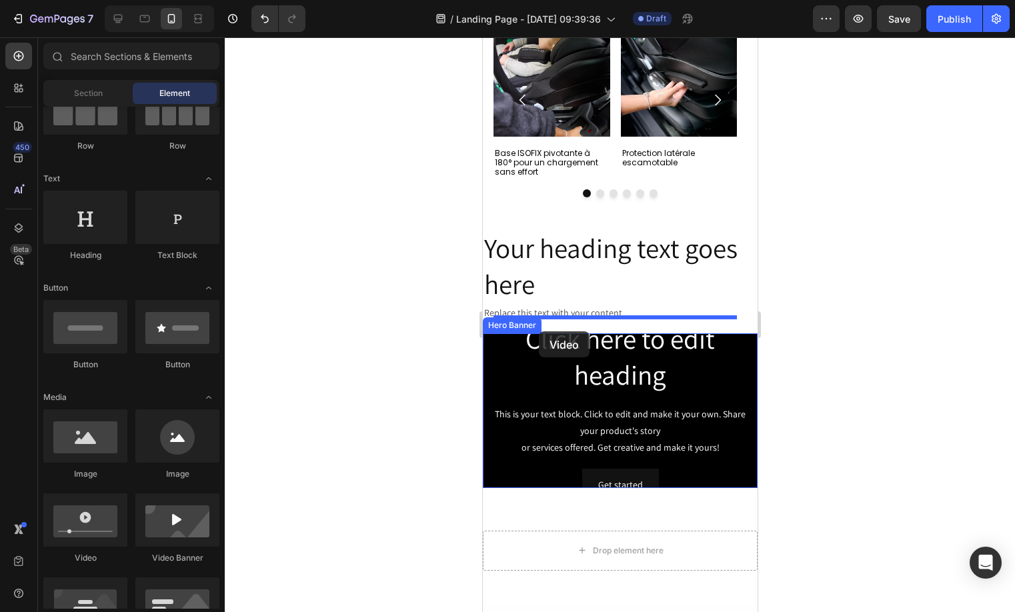
drag, startPoint x: 553, startPoint y: 563, endPoint x: 538, endPoint y: 331, distance: 232.5
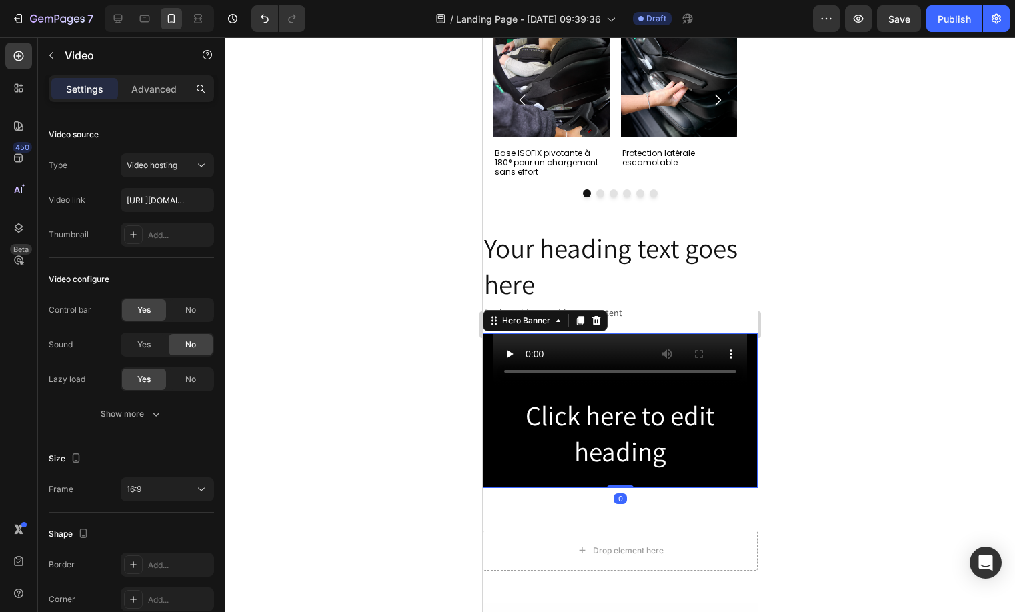
click at [741, 405] on div "Video Click here to edit heading Heading This is your text block. Click to edit…" at bounding box center [619, 410] width 275 height 355
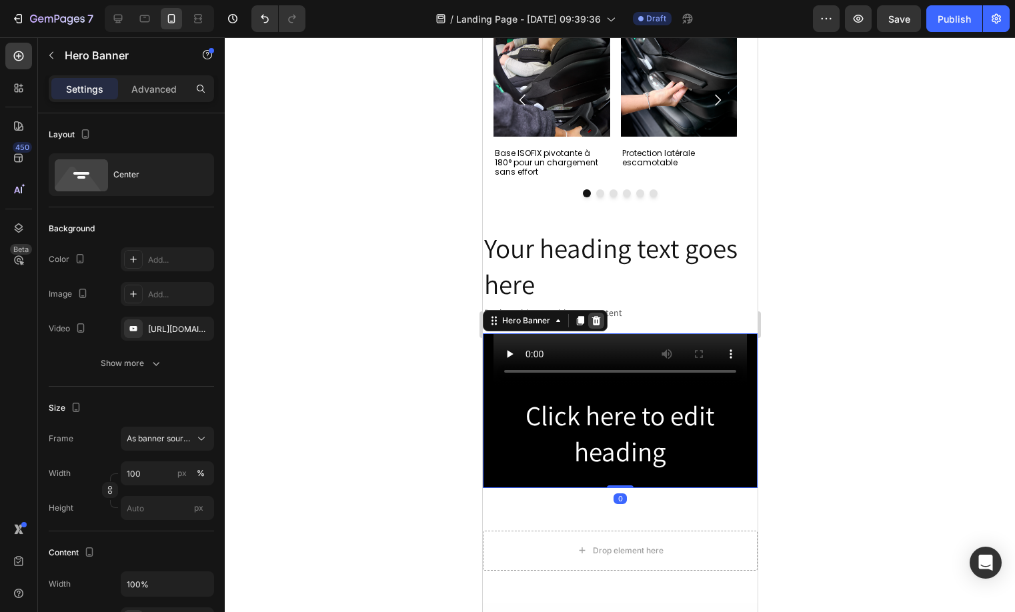
click at [600, 323] on div at bounding box center [595, 321] width 16 height 16
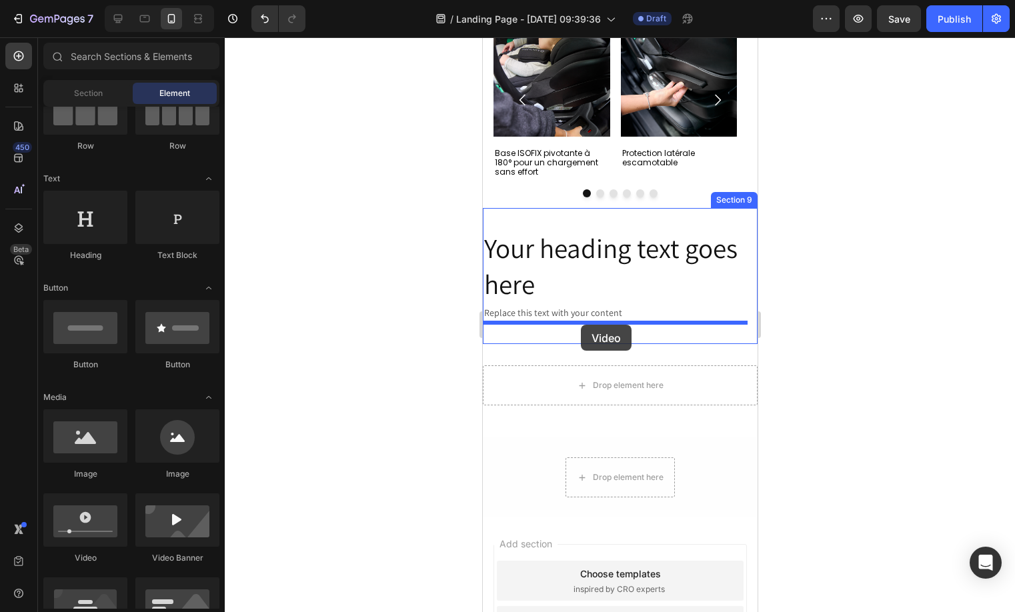
drag, startPoint x: 589, startPoint y: 555, endPoint x: 580, endPoint y: 325, distance: 230.8
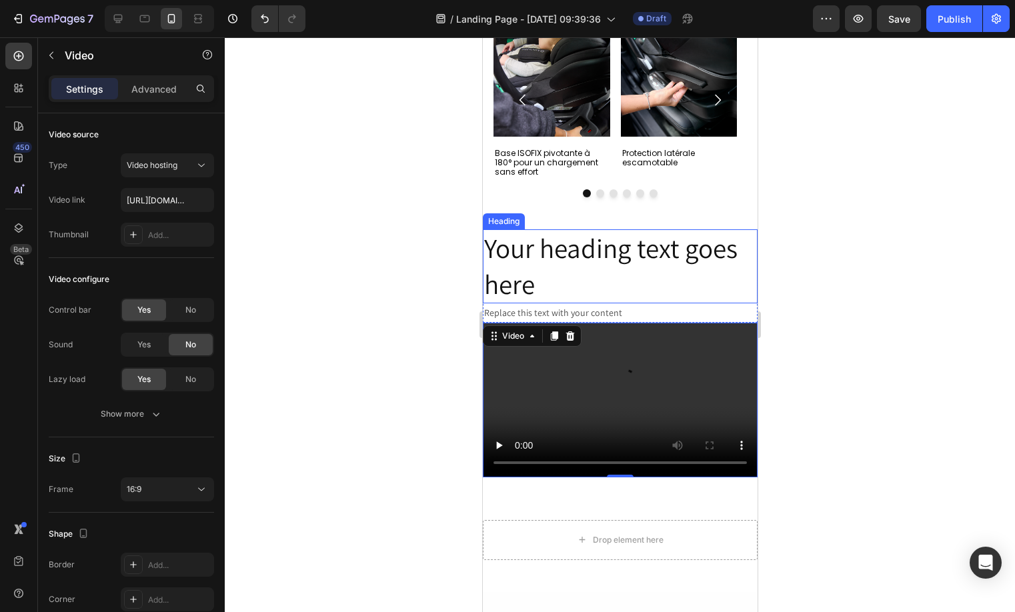
click at [676, 253] on h2 "Your heading text goes here" at bounding box center [619, 266] width 275 height 74
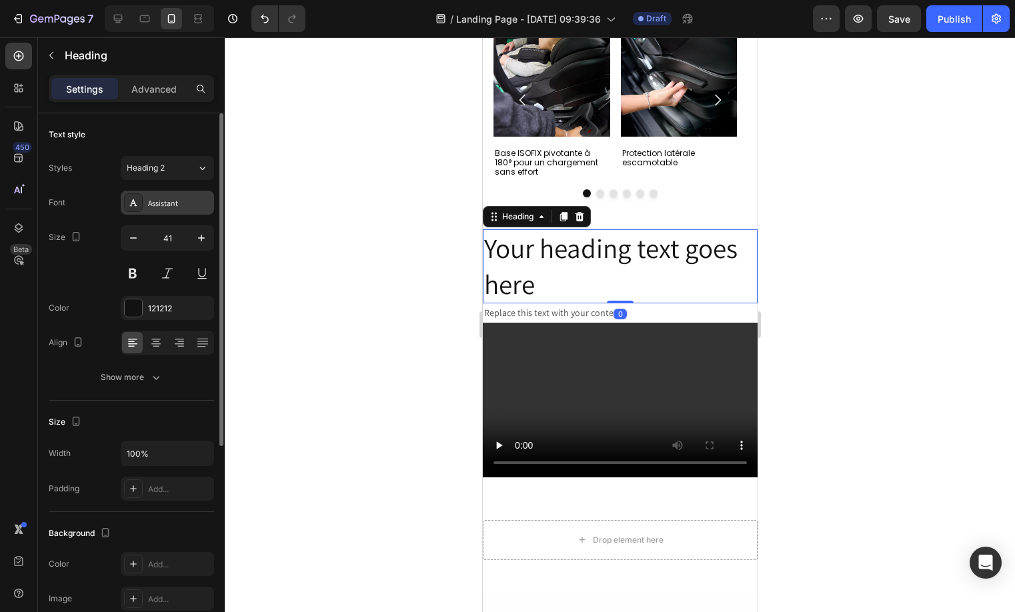
click at [171, 205] on div "Assistant" at bounding box center [179, 203] width 63 height 12
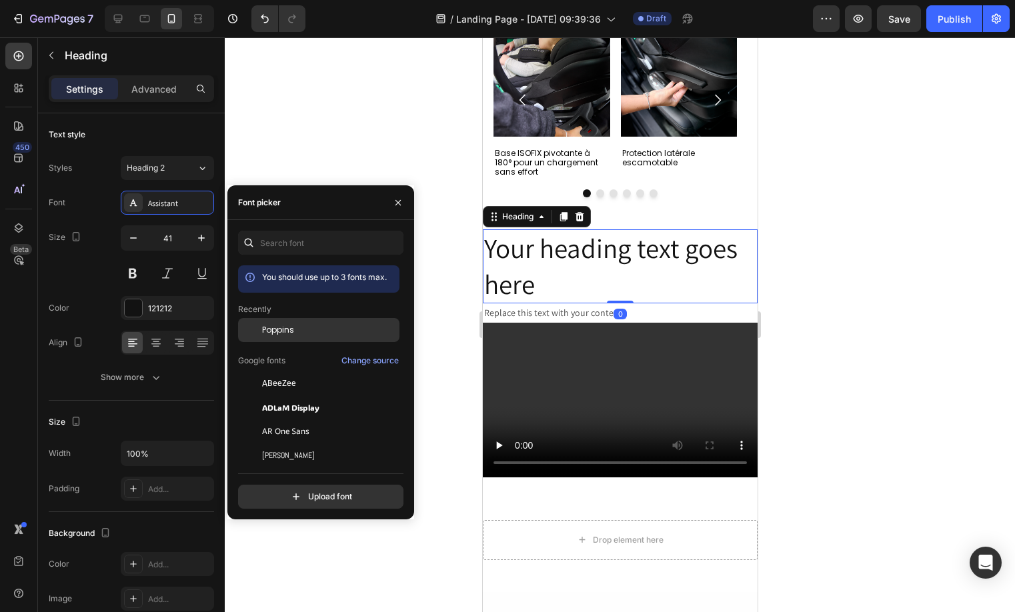
click at [278, 335] on span "Poppins" at bounding box center [278, 330] width 32 height 12
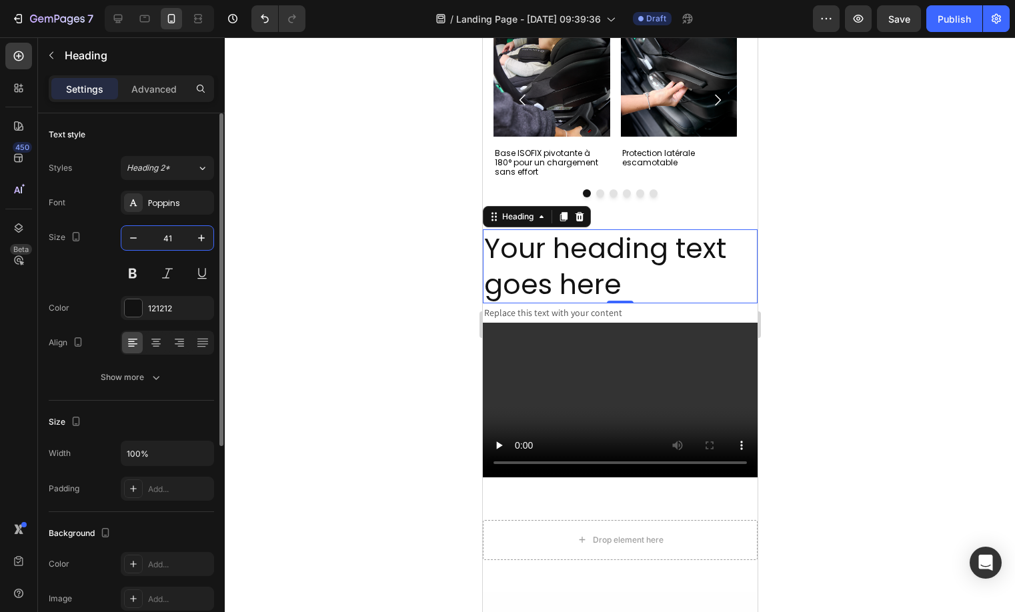
click at [183, 243] on input "41" at bounding box center [167, 238] width 44 height 24
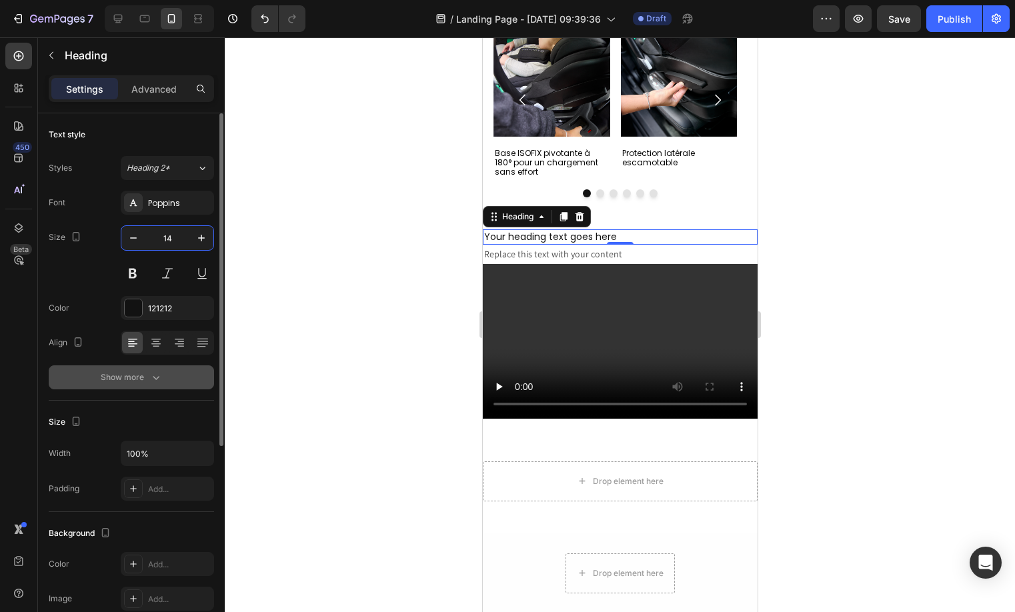
type input "14"
click at [152, 388] on button "Show more" at bounding box center [131, 377] width 165 height 24
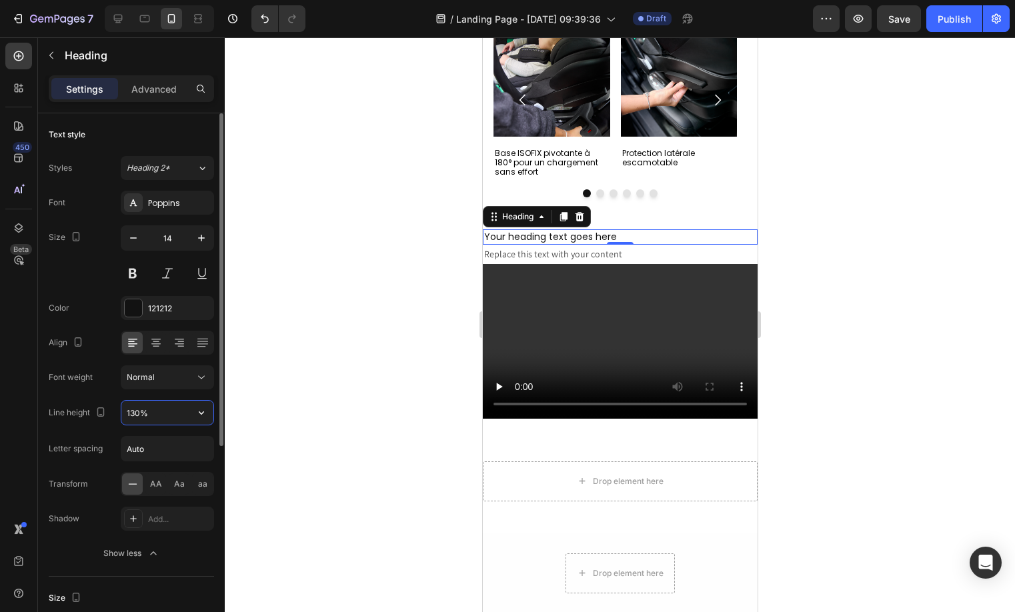
click at [145, 423] on input "130%" at bounding box center [167, 413] width 92 height 24
type input "121%"
click at [151, 473] on div "AA" at bounding box center [155, 483] width 21 height 21
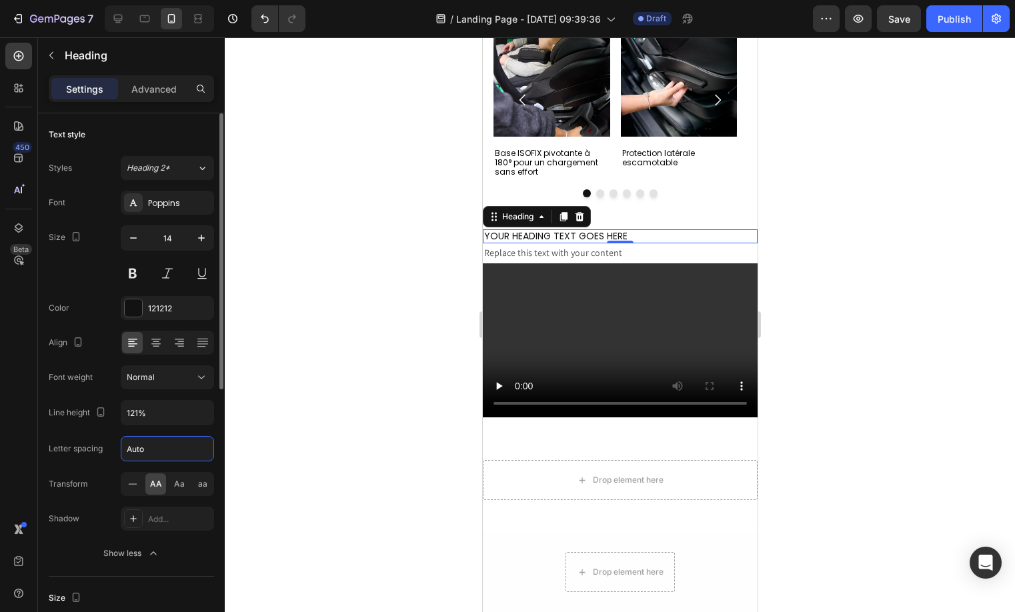
click at [165, 455] on input "Auto" at bounding box center [167, 449] width 92 height 24
type input "2.24"
click at [174, 95] on div "Advanced" at bounding box center [154, 88] width 67 height 21
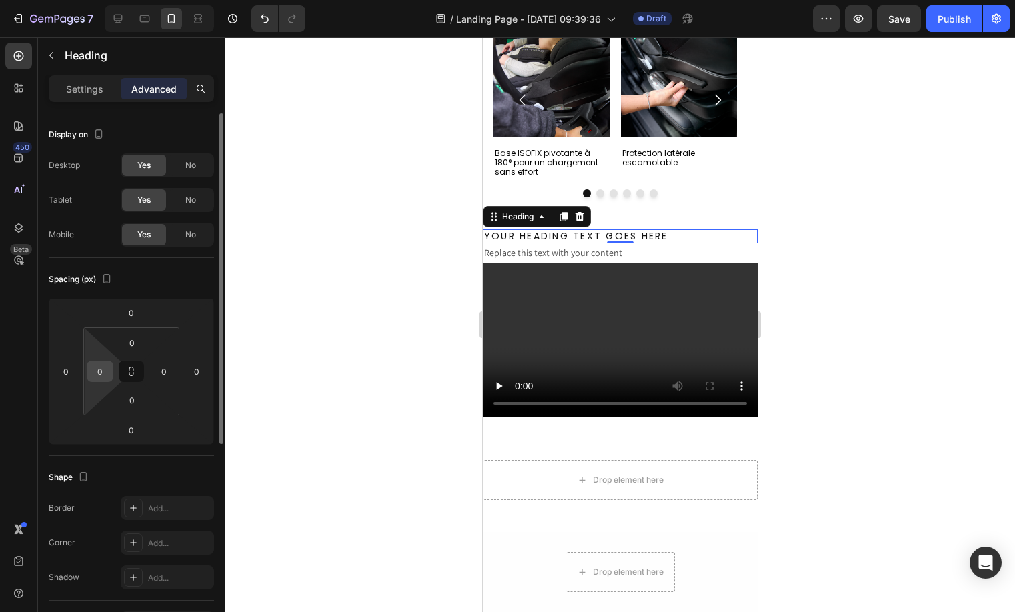
click at [98, 367] on input "0" at bounding box center [100, 371] width 20 height 20
type input "24"
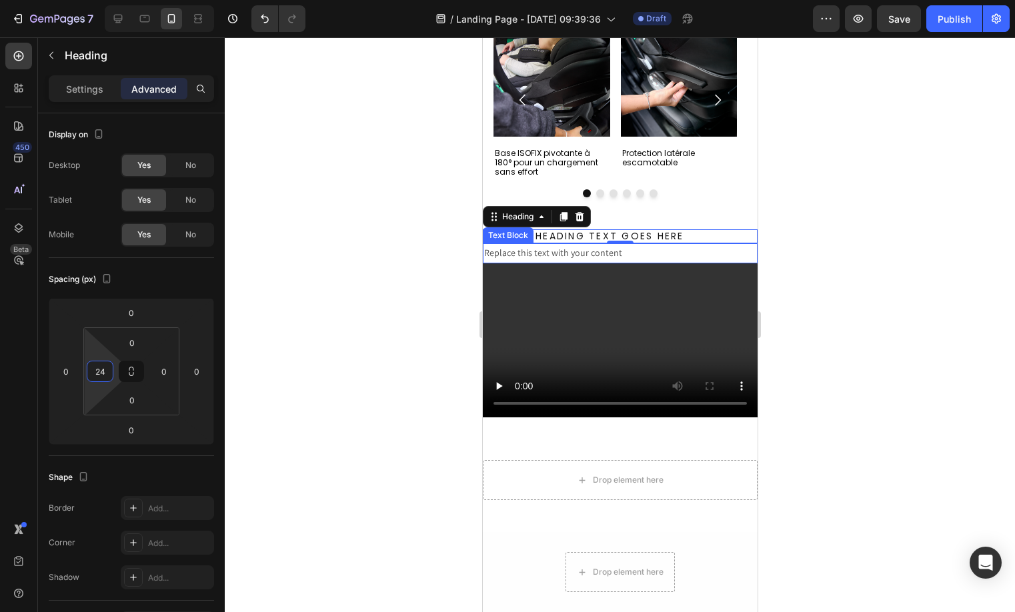
click at [507, 249] on div "Replace this text with your content" at bounding box center [619, 252] width 275 height 19
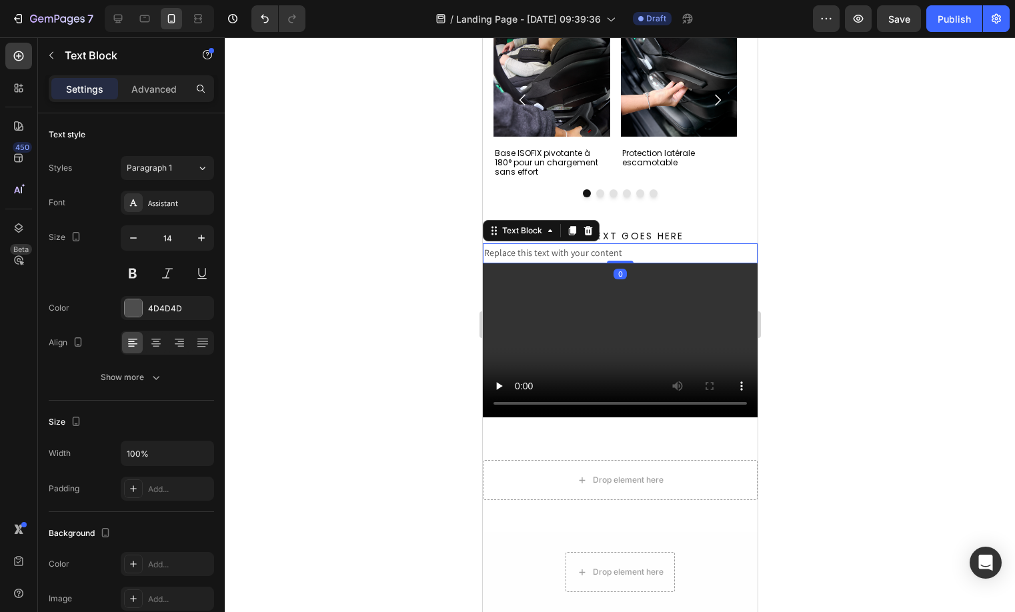
click at [147, 100] on div "Settings Advanced" at bounding box center [131, 88] width 165 height 27
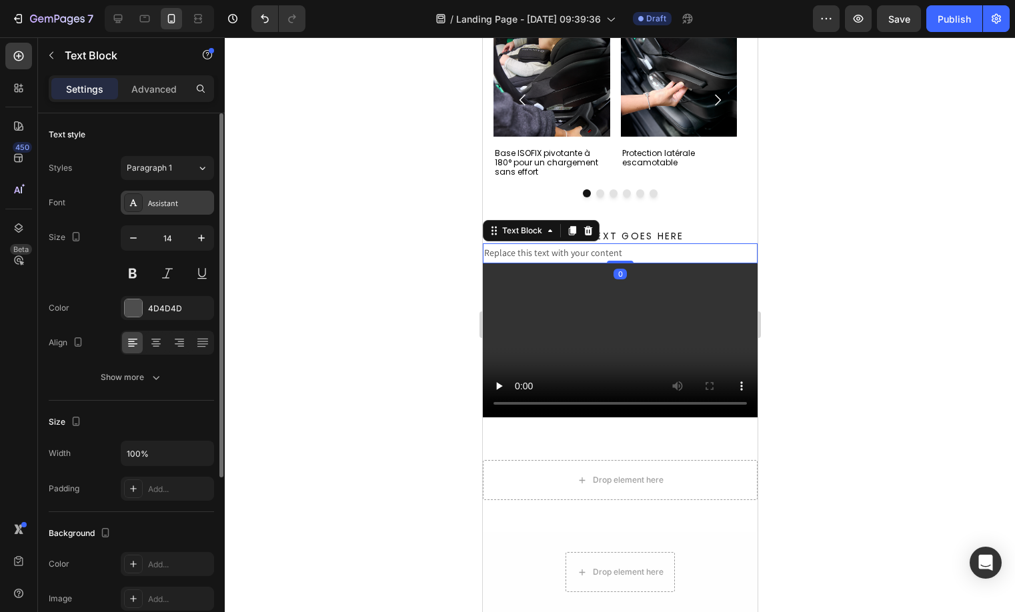
click at [159, 211] on div "Assistant" at bounding box center [167, 203] width 93 height 24
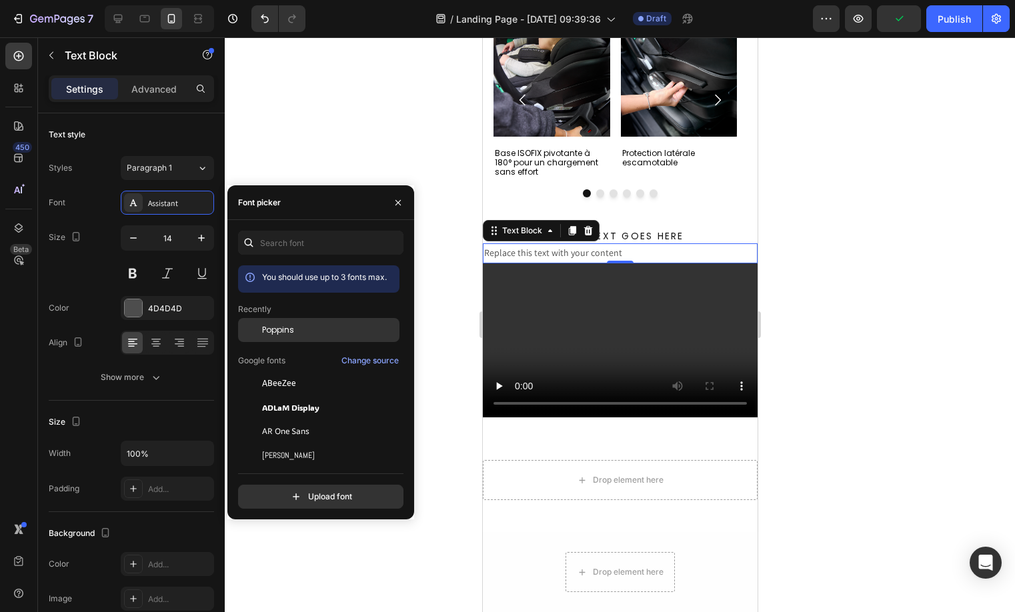
click at [287, 327] on span "Poppins" at bounding box center [278, 330] width 32 height 12
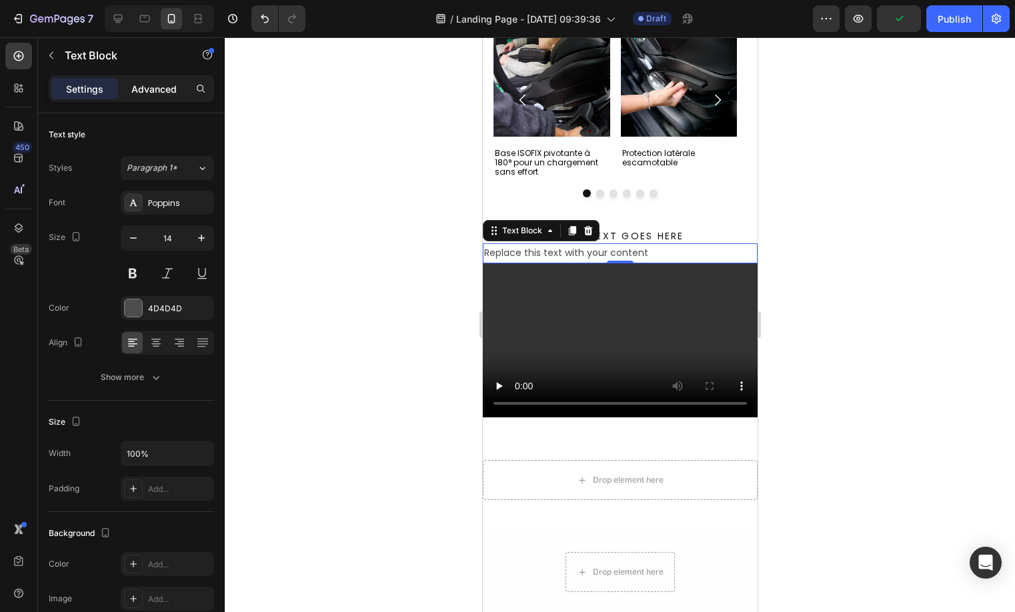
click at [147, 89] on p "Advanced" at bounding box center [153, 89] width 45 height 14
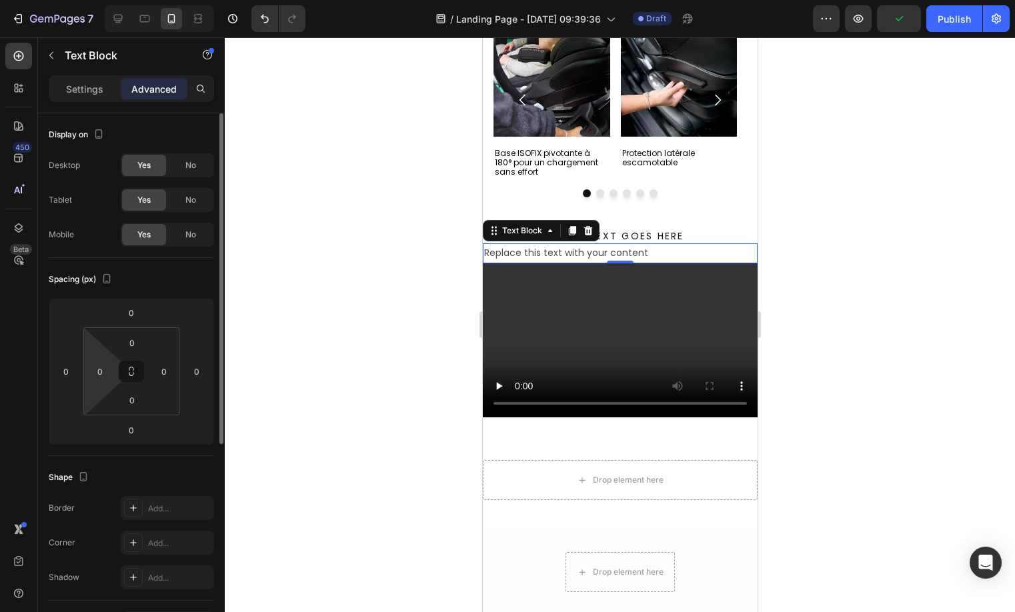
click at [115, 0] on html "7 Version history / Landing Page - Aug 28, 09:39:36 Draft Preview Publish 450 B…" at bounding box center [507, 0] width 1015 height 0
type input "24"
click at [98, 98] on div "Settings" at bounding box center [84, 88] width 67 height 21
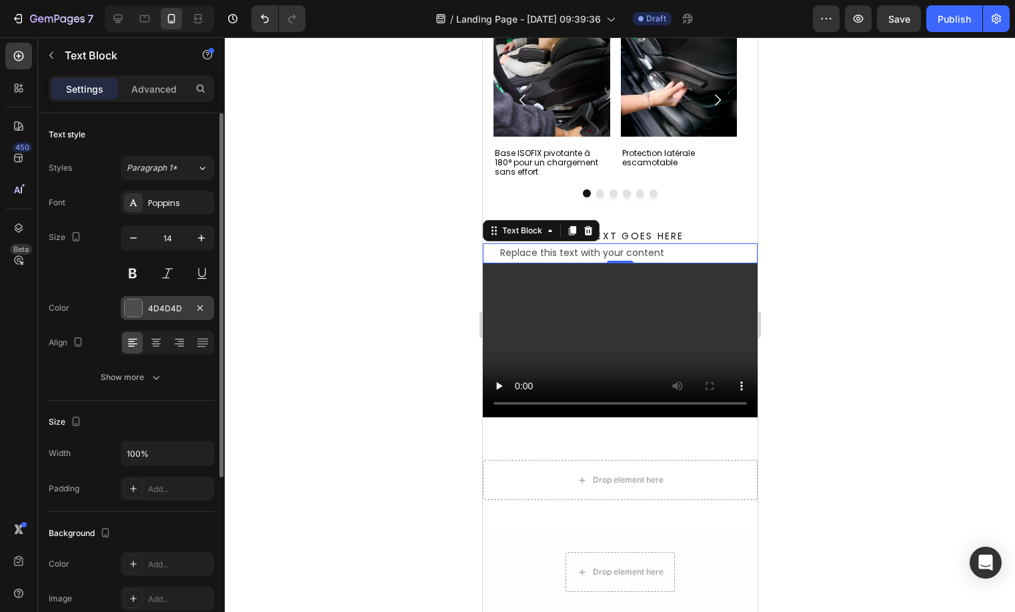
click at [150, 307] on div "4D4D4D" at bounding box center [167, 309] width 39 height 12
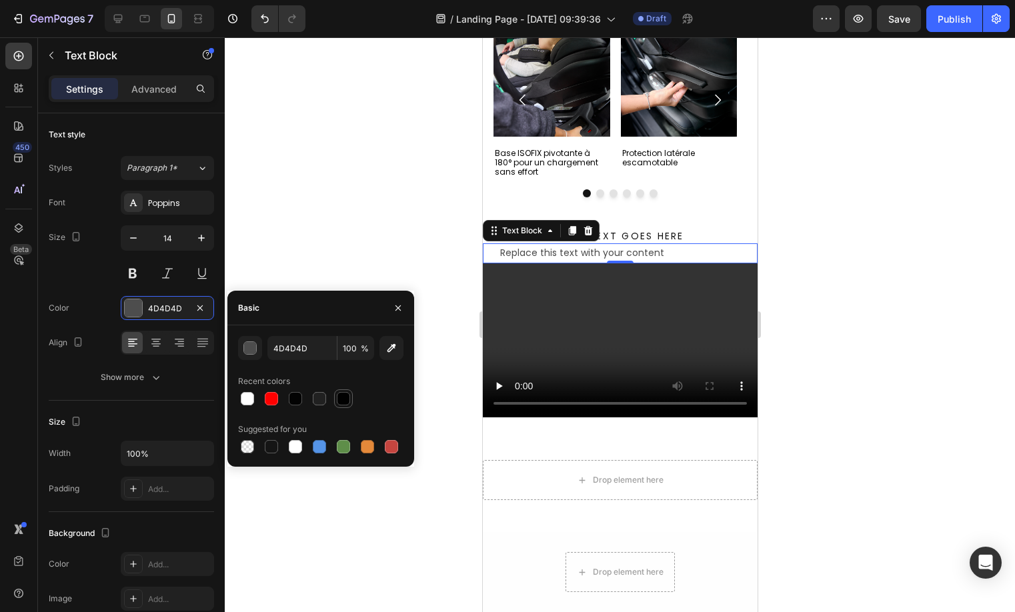
click at [344, 405] on div at bounding box center [343, 399] width 16 height 16
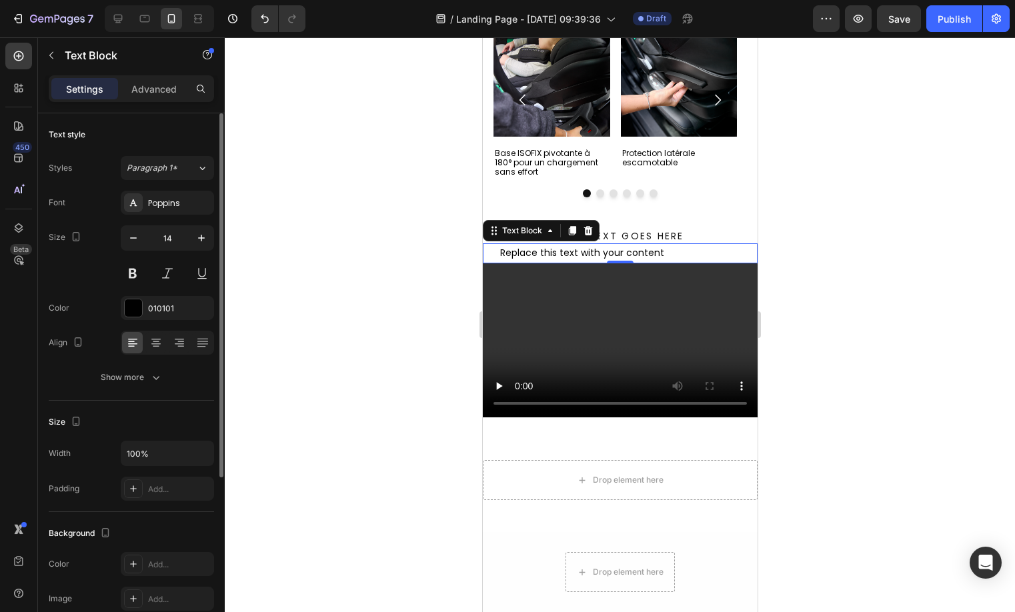
click at [123, 356] on div "Font Poppins Size 14 Color 010101 Align Show more" at bounding box center [131, 290] width 165 height 199
click at [124, 357] on div "Font Poppins Size 14 Color 010101 Align Show more" at bounding box center [131, 290] width 165 height 199
click at [124, 373] on div "Show more" at bounding box center [132, 377] width 62 height 13
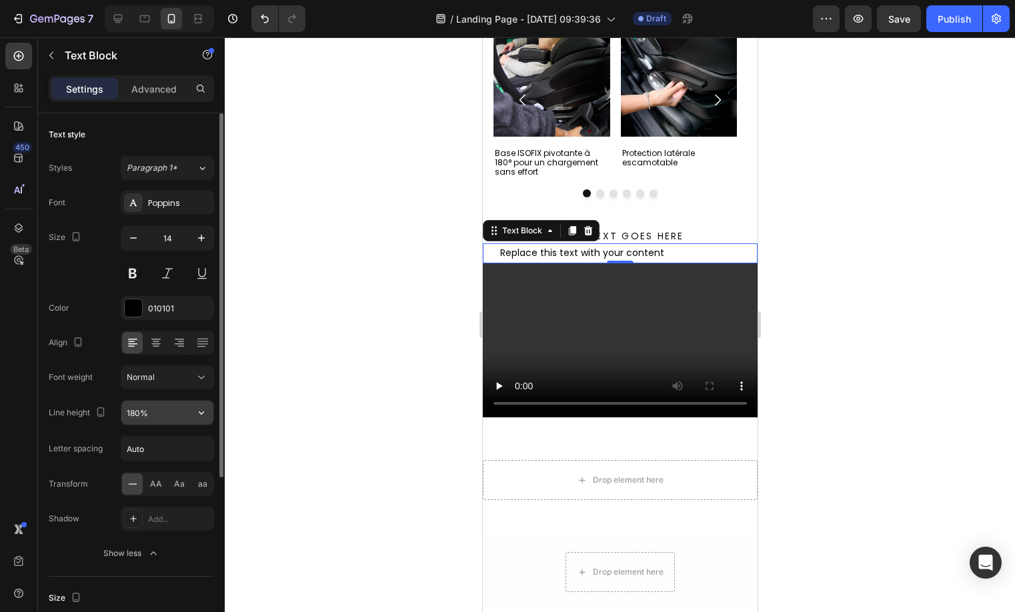
click at [130, 420] on input "180%" at bounding box center [167, 413] width 92 height 24
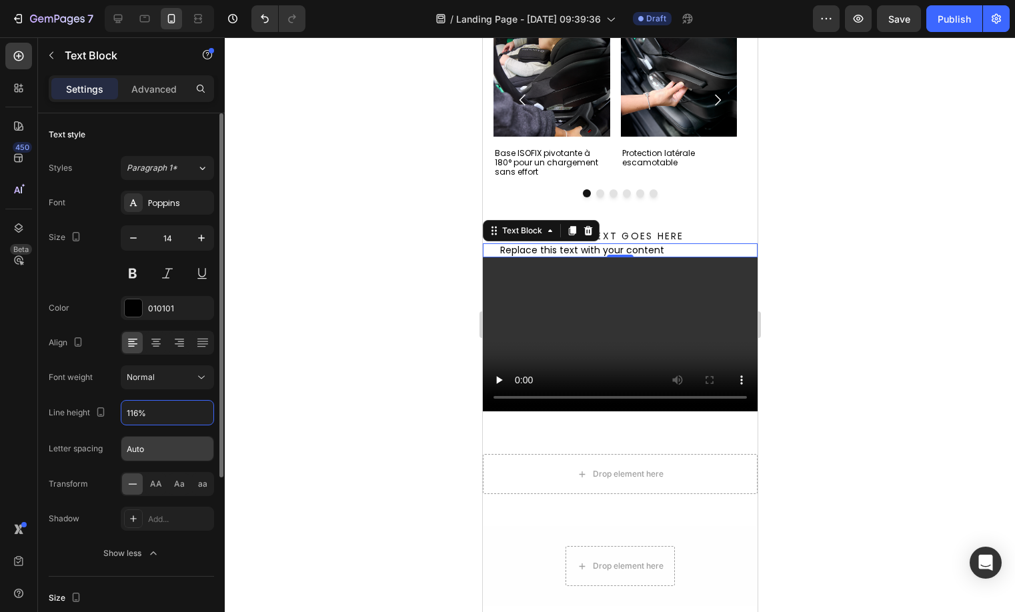
type input "116%"
click at [182, 451] on input "Auto" at bounding box center [167, 449] width 92 height 24
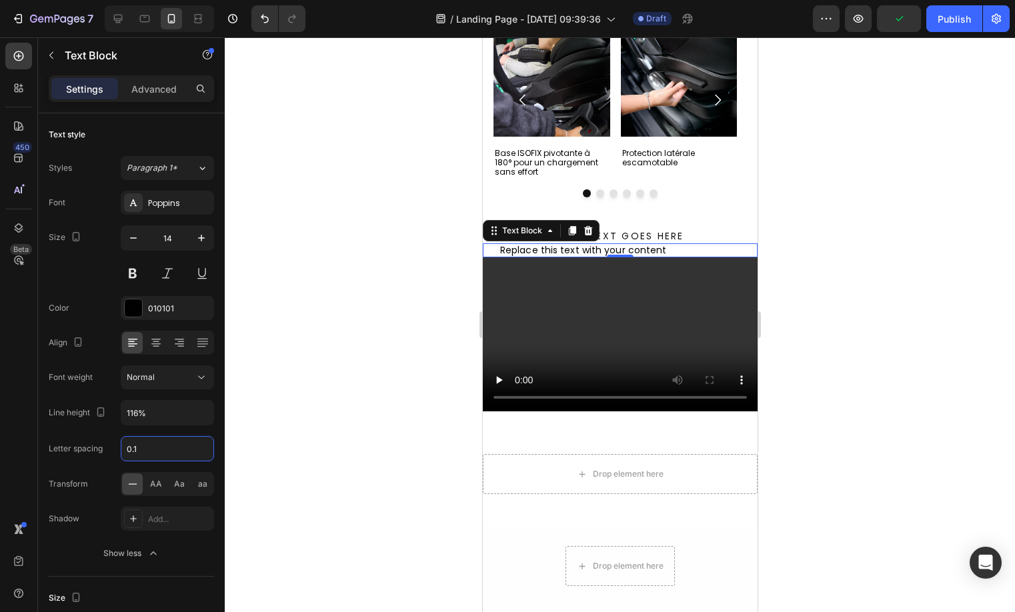
type input "0.1"
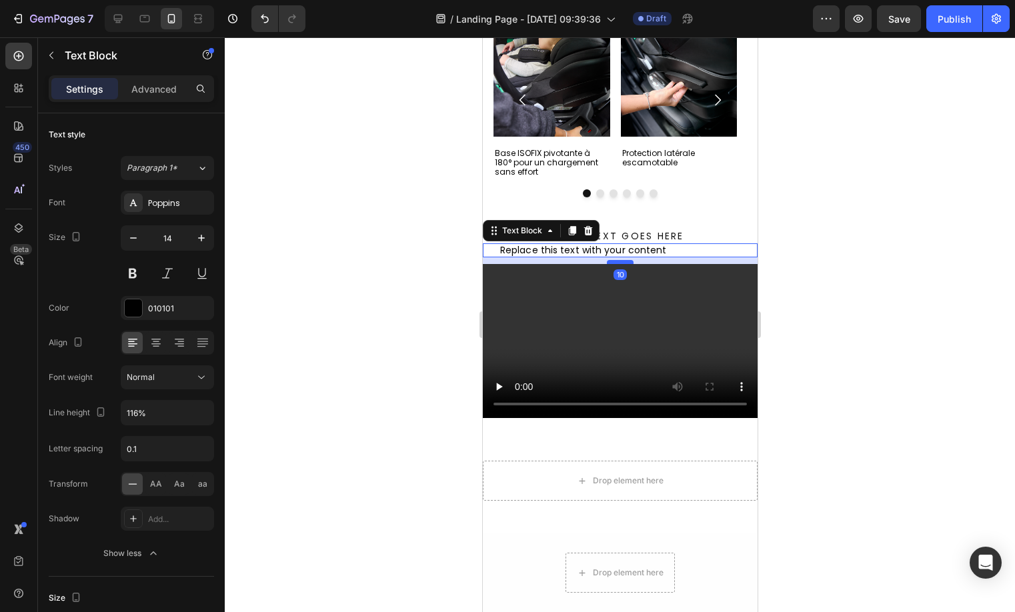
drag, startPoint x: 622, startPoint y: 257, endPoint x: 619, endPoint y: 263, distance: 7.5
click at [619, 257] on div "10" at bounding box center [635, 257] width 275 height 0
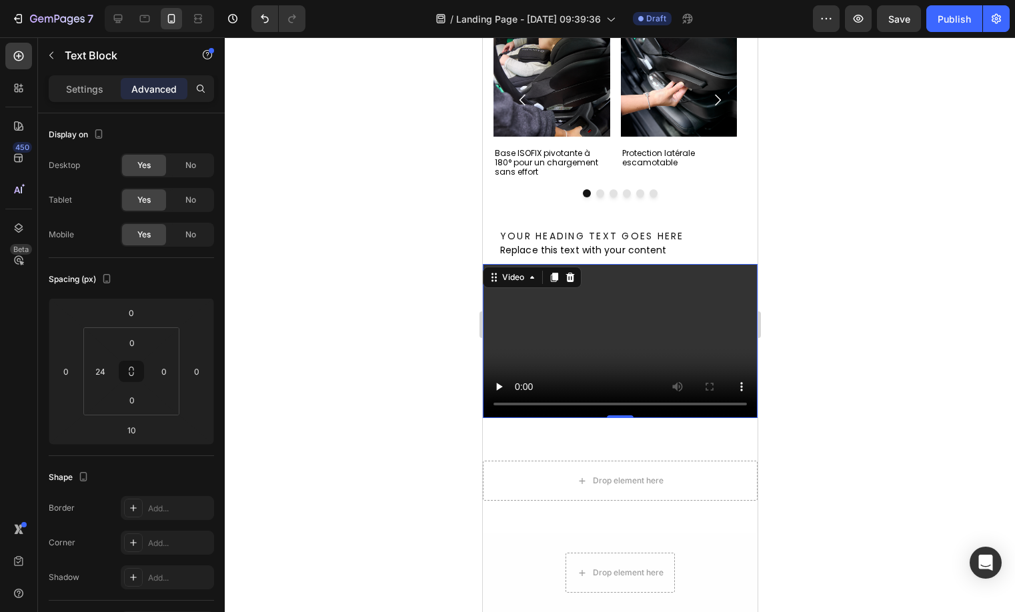
click at [628, 297] on video at bounding box center [619, 341] width 275 height 155
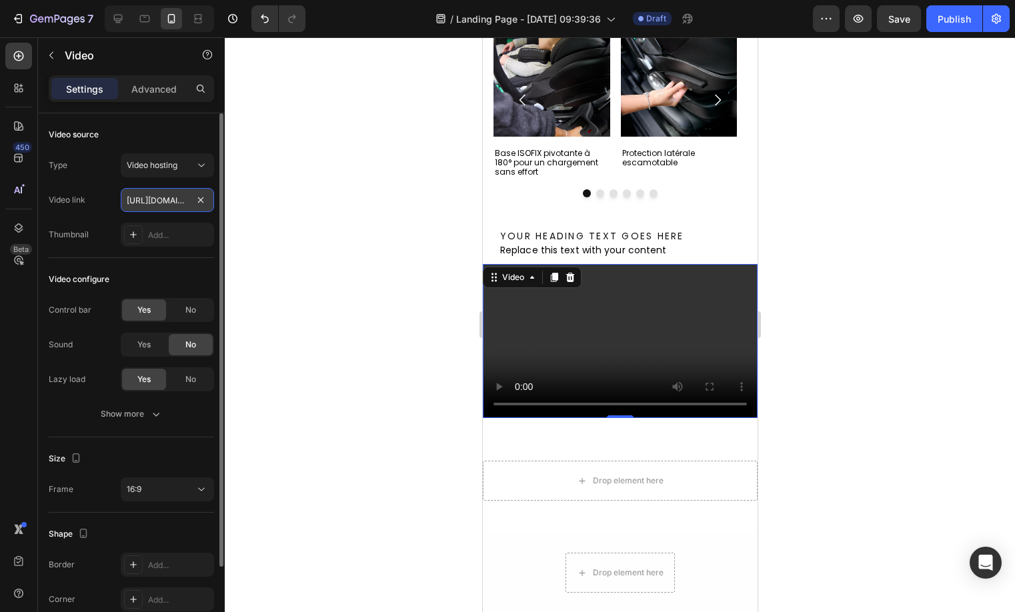
click at [152, 192] on input "https://cdn.shopify.com/videos/c/o/v/2cd3deb506b54b009063f7270ab5cf2e.mp4" at bounding box center [167, 200] width 93 height 24
type input "https://cdn.shopify.com/videos/c/o/v/e70fd83a94a54a04a602014fc0518124.mp4"
click at [159, 483] on div "16:9" at bounding box center [161, 489] width 68 height 12
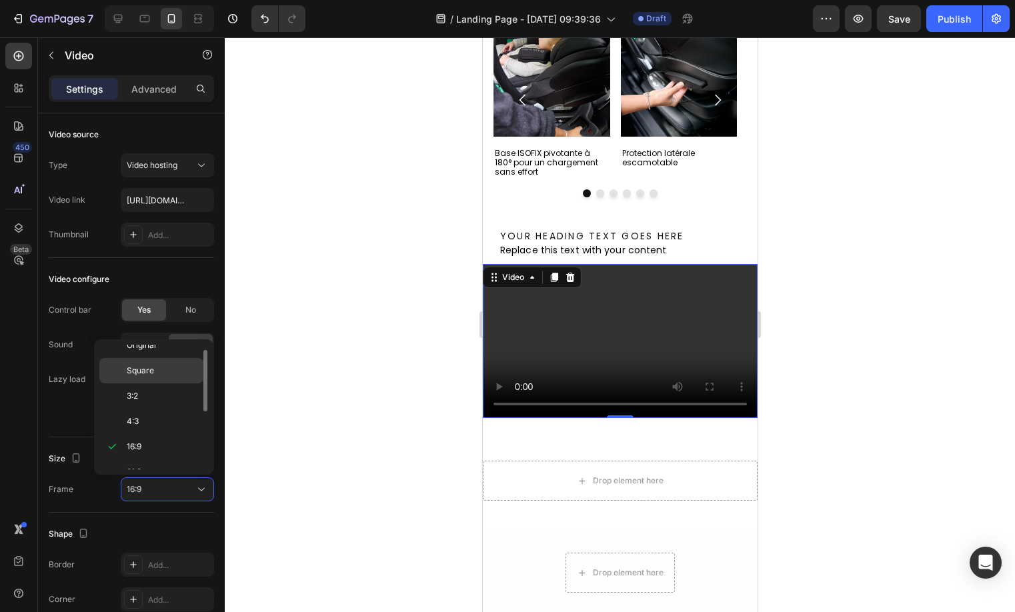
scroll to position [0, 0]
click at [168, 359] on p "Original" at bounding box center [162, 357] width 71 height 12
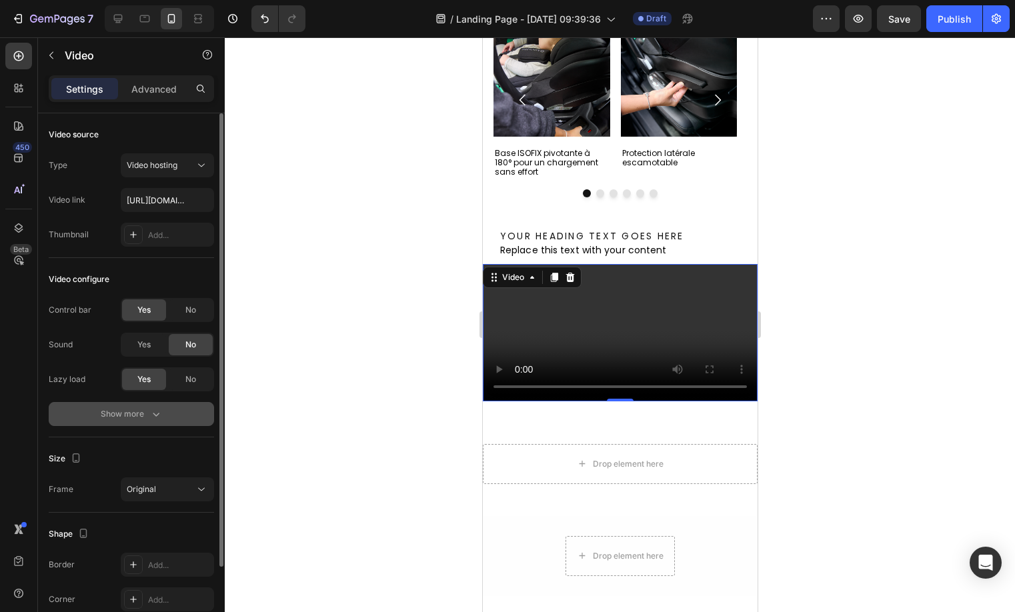
click at [112, 402] on button "Show more" at bounding box center [131, 414] width 165 height 24
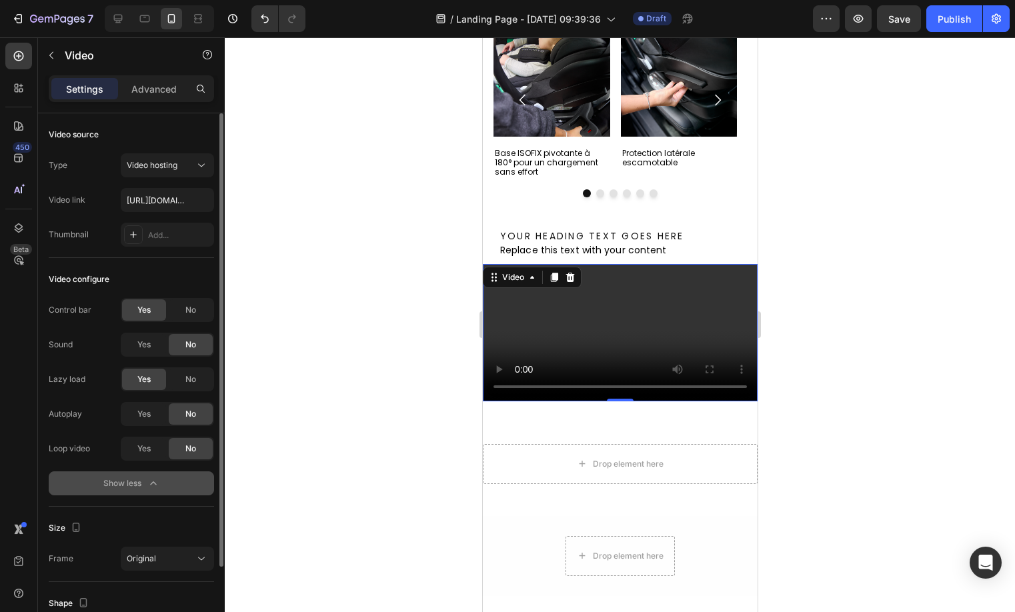
click at [110, 405] on div "Autoplay Yes No" at bounding box center [131, 414] width 165 height 24
click at [147, 417] on span "Yes" at bounding box center [143, 414] width 13 height 12
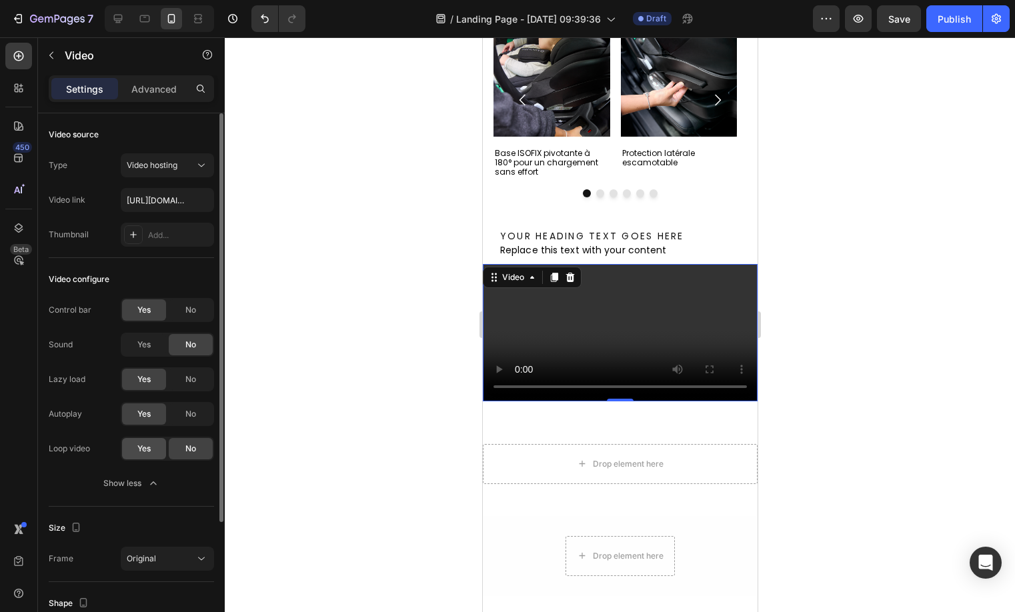
click at [139, 452] on span "Yes" at bounding box center [143, 449] width 13 height 12
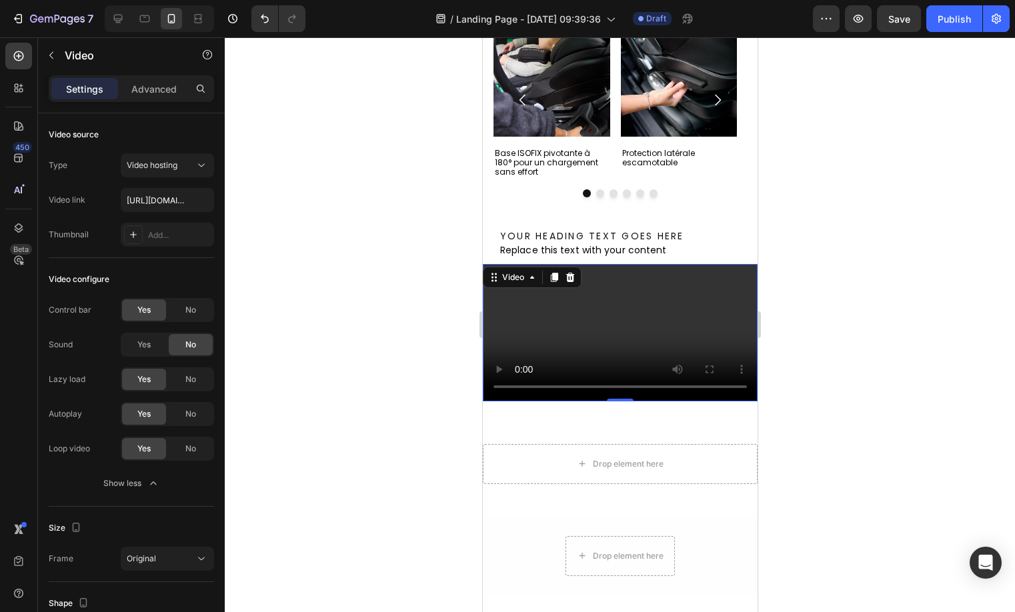
click at [669, 233] on h2 "Your heading text goes here" at bounding box center [627, 236] width 259 height 14
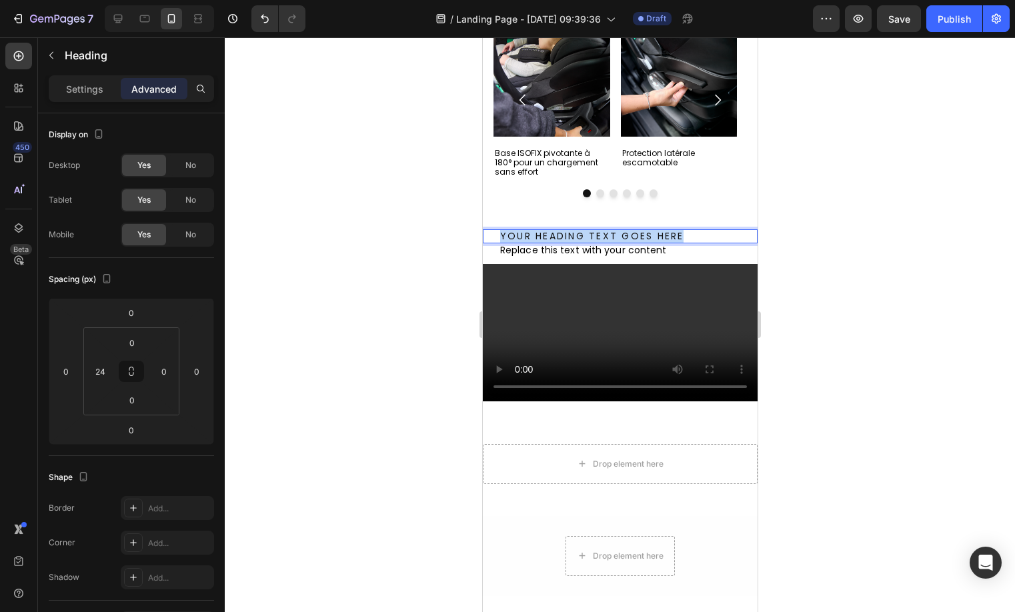
click at [669, 233] on p "Your heading text goes here" at bounding box center [627, 236] width 256 height 11
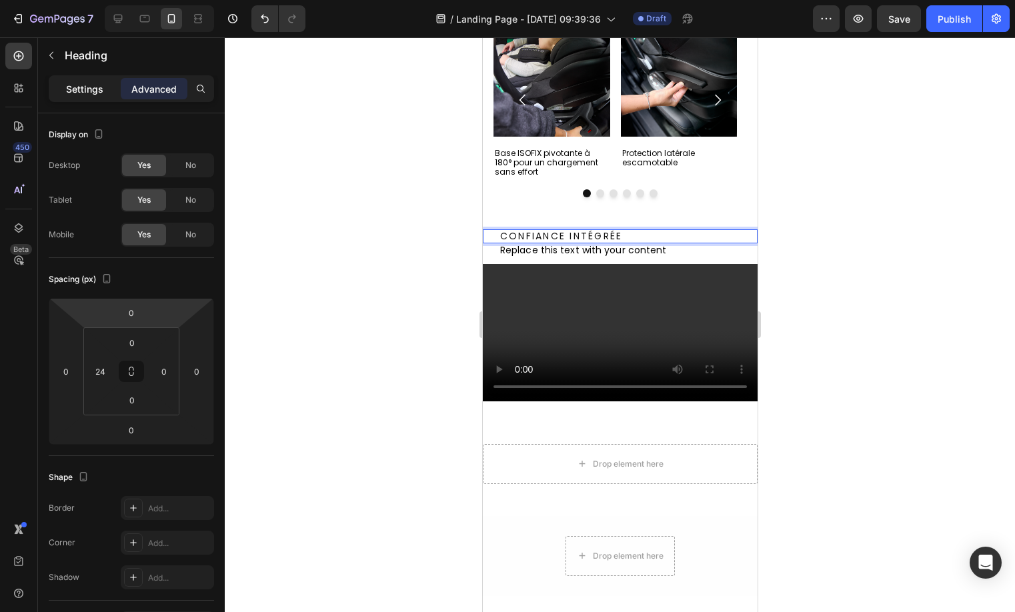
click at [83, 82] on p "Settings" at bounding box center [84, 89] width 37 height 14
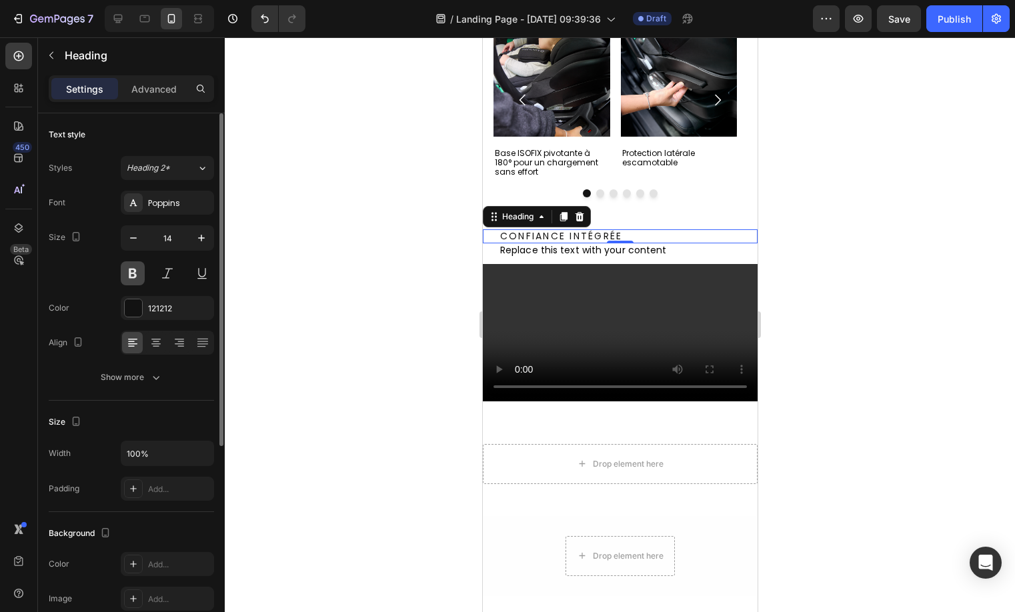
click at [131, 280] on button at bounding box center [133, 273] width 24 height 24
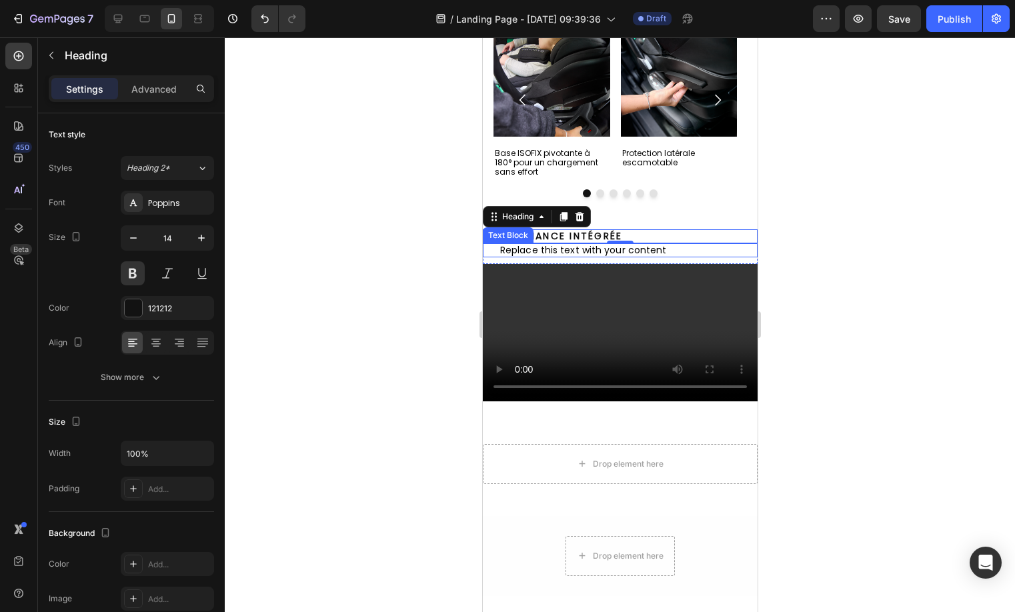
click at [572, 252] on div "Replace this text with your content" at bounding box center [627, 249] width 259 height 13
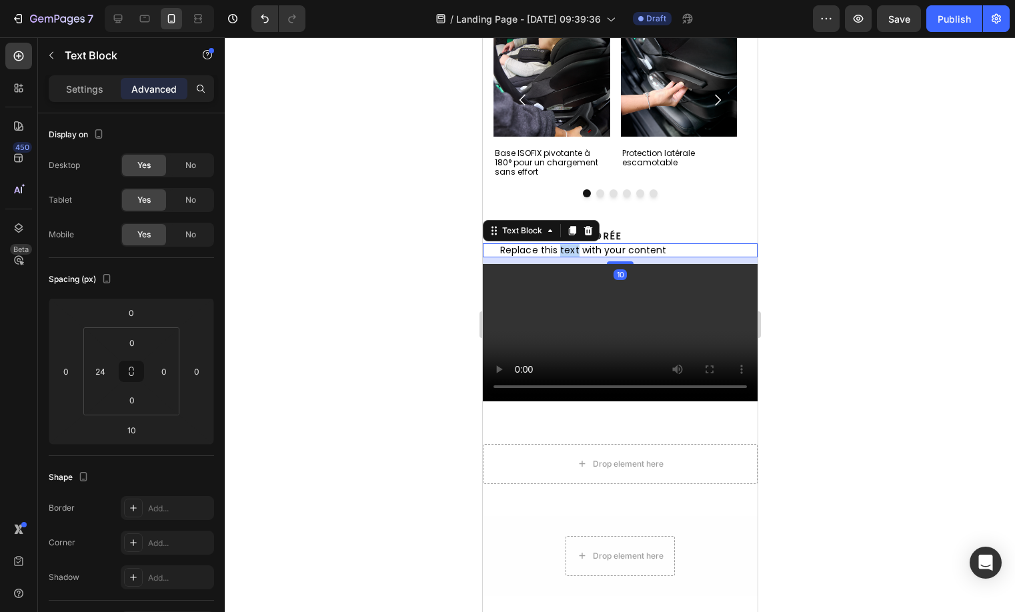
click at [572, 252] on div "Replace this text with your content" at bounding box center [627, 249] width 259 height 13
click at [572, 252] on p "Replace this text with your content" at bounding box center [627, 250] width 256 height 11
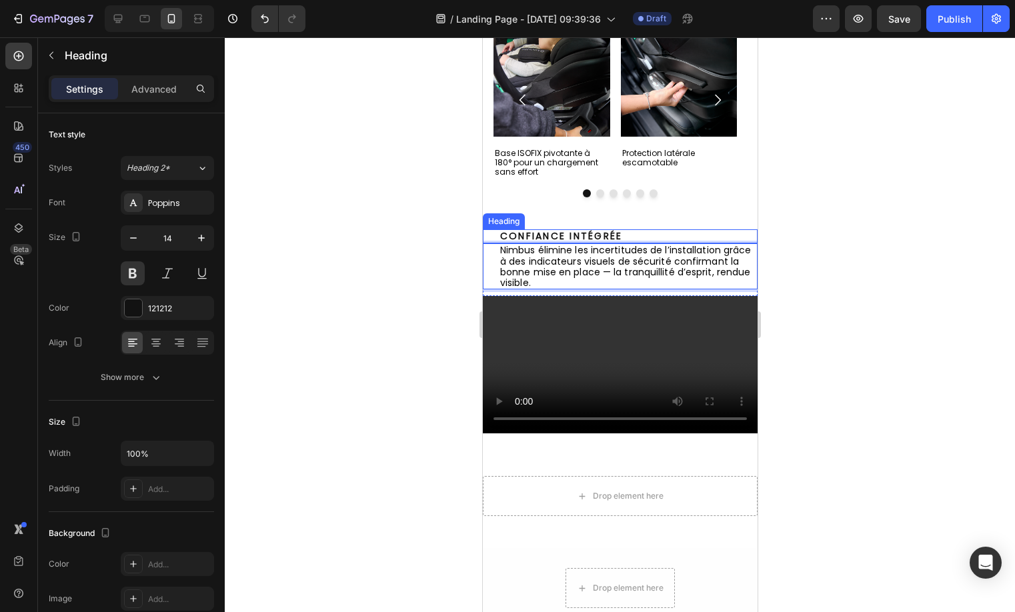
click at [669, 239] on p "Confiance intégrée" at bounding box center [627, 236] width 256 height 11
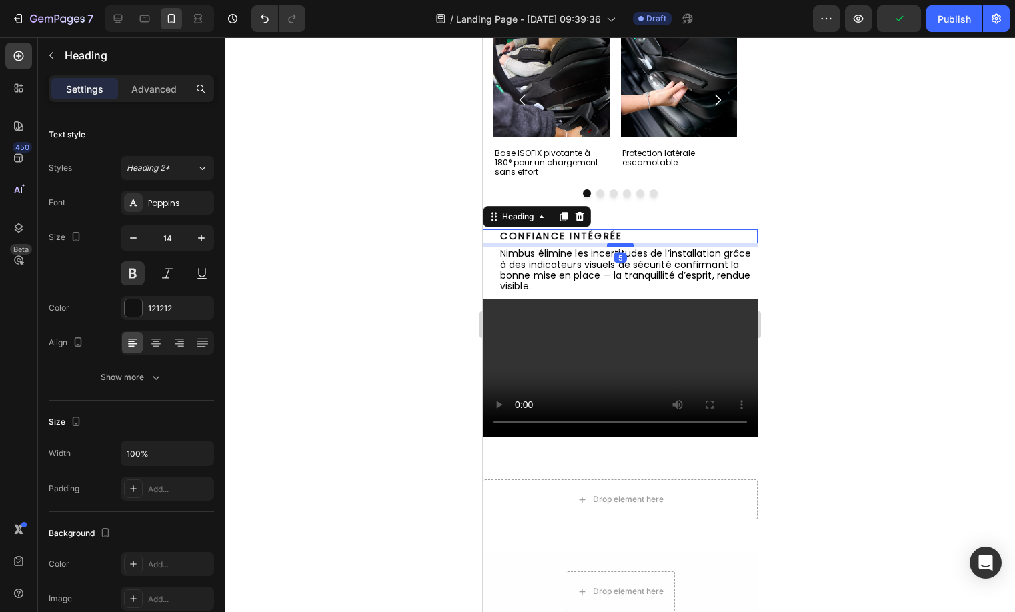
click at [606, 243] on div at bounding box center [619, 245] width 27 height 4
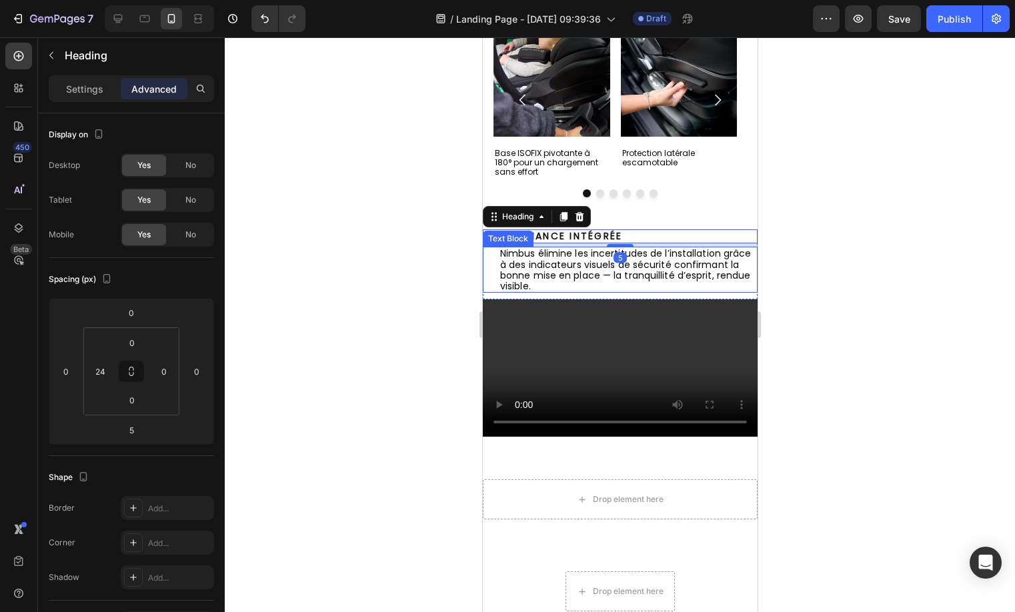
click at [609, 273] on p "Nimbus élimine les incertitudes de l’installation grâce à des indicateurs visue…" at bounding box center [627, 269] width 256 height 43
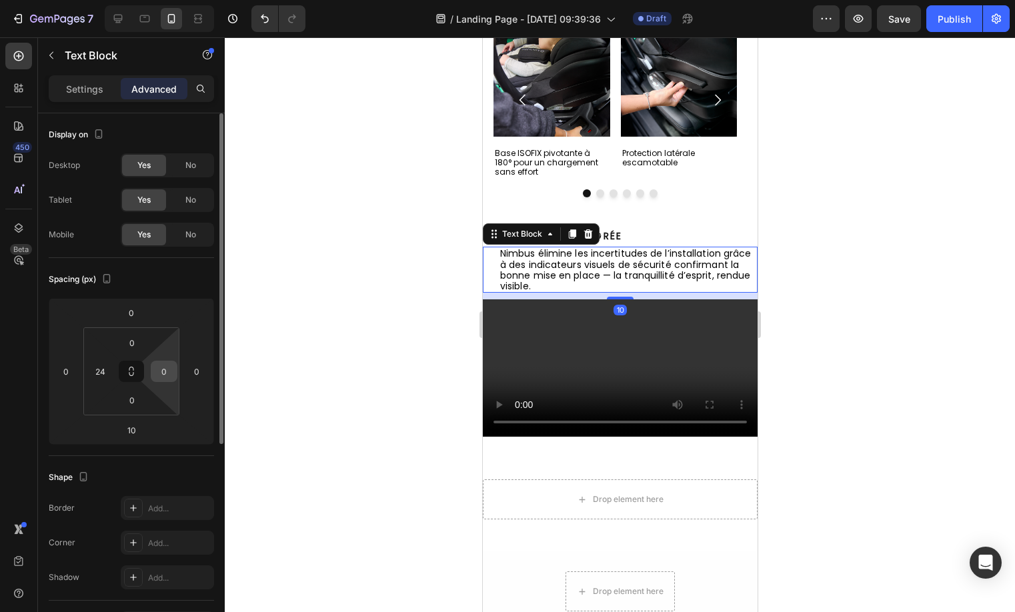
click at [163, 379] on input "0" at bounding box center [164, 371] width 20 height 20
type input "24"
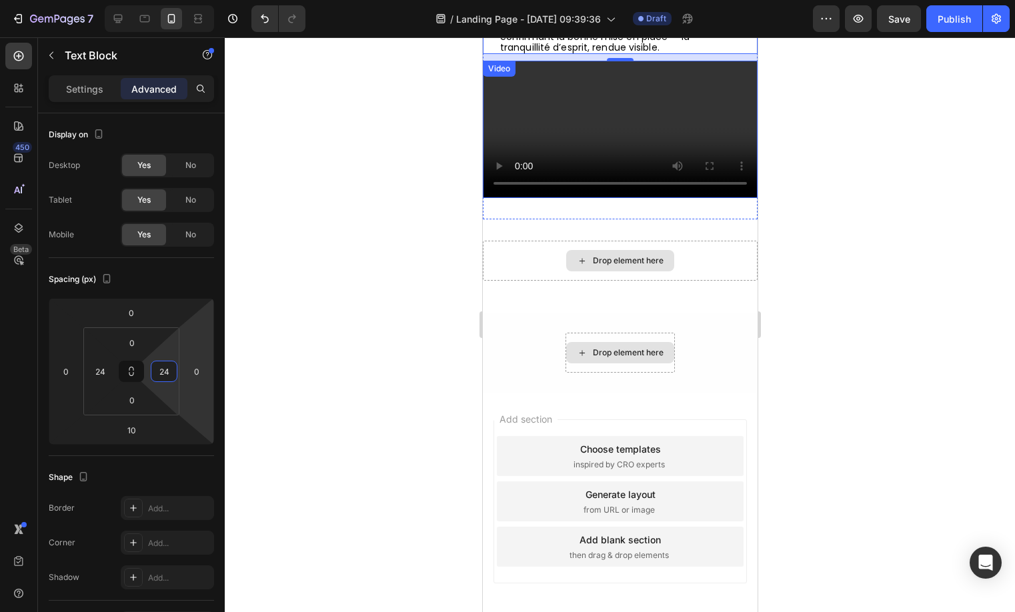
scroll to position [1369, 0]
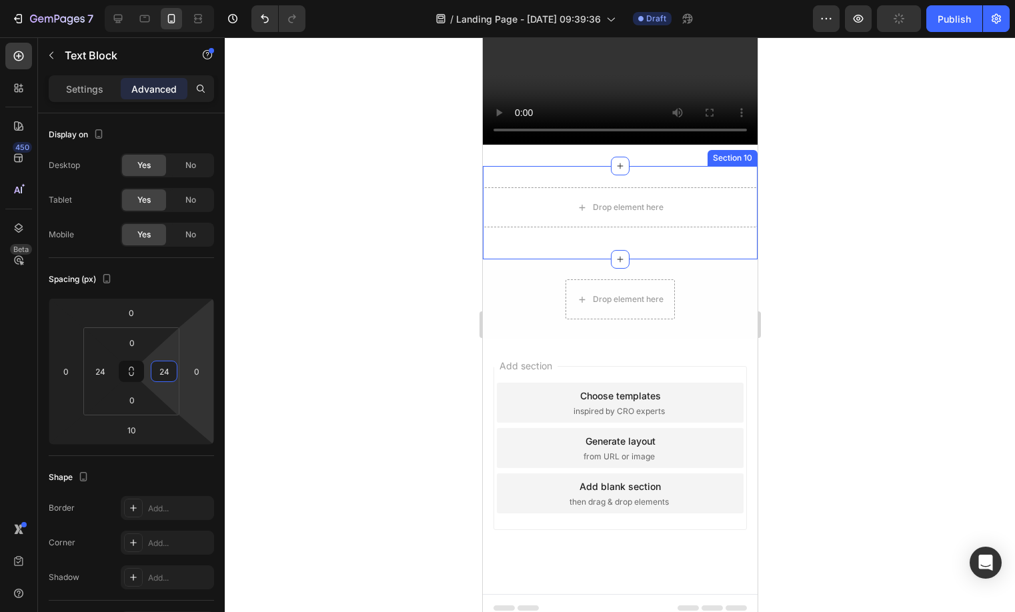
click at [695, 259] on div "Drop element here Row Section 10" at bounding box center [619, 212] width 275 height 93
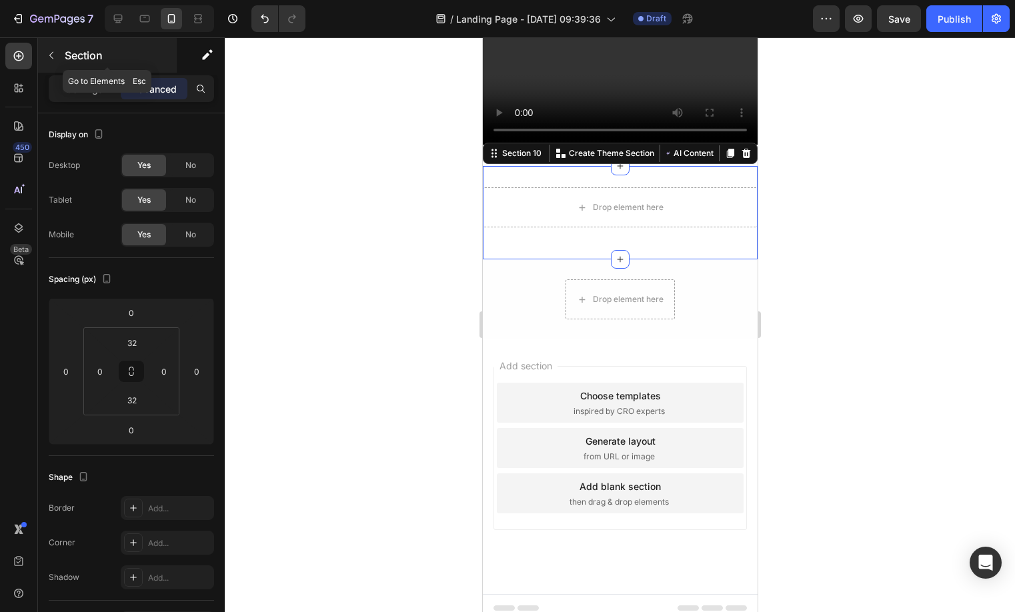
click at [57, 59] on button "button" at bounding box center [51, 55] width 21 height 21
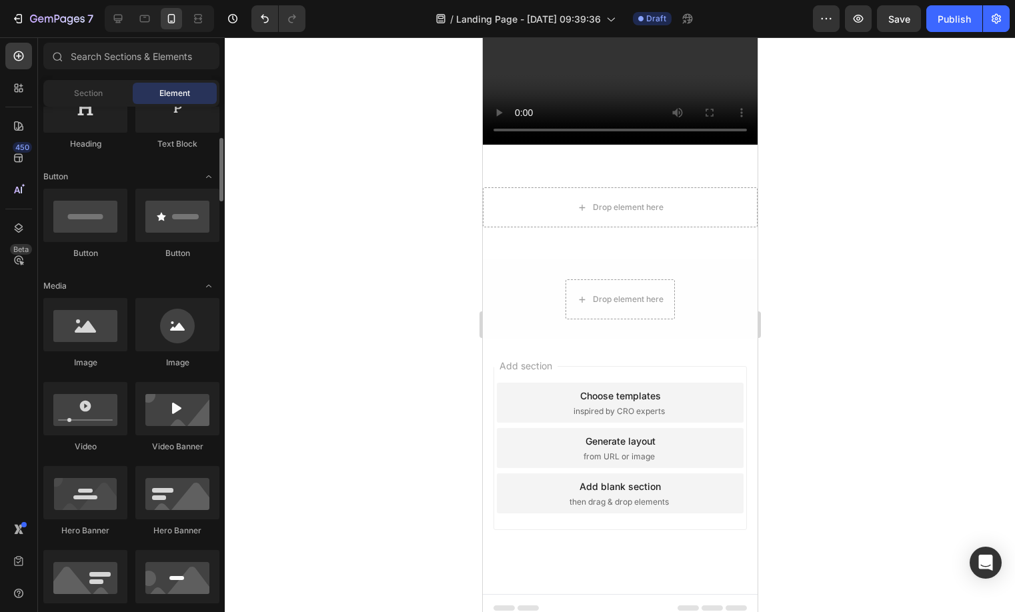
scroll to position [284, 0]
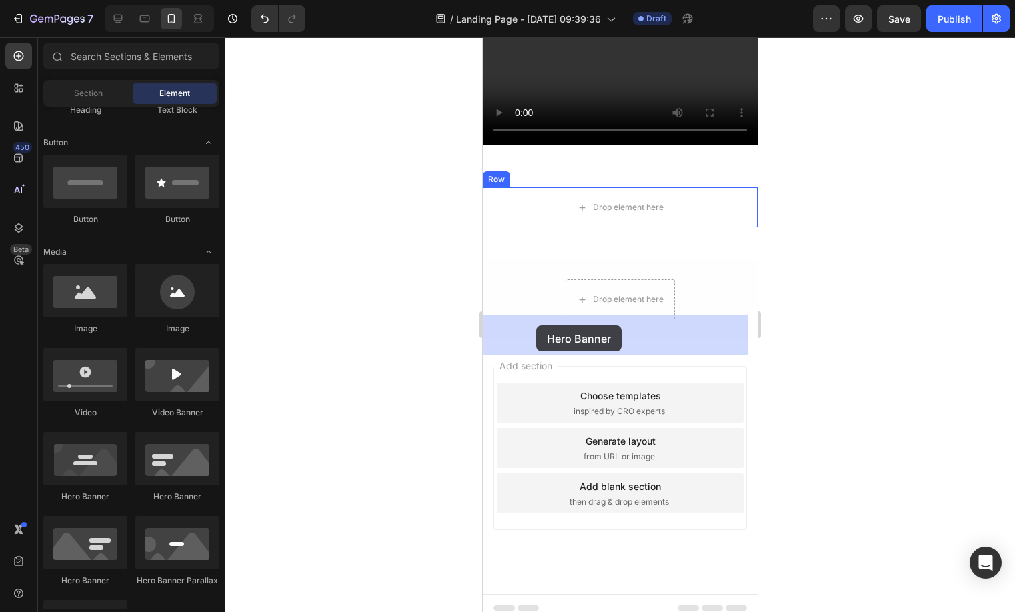
drag, startPoint x: 585, startPoint y: 503, endPoint x: 535, endPoint y: 325, distance: 184.7
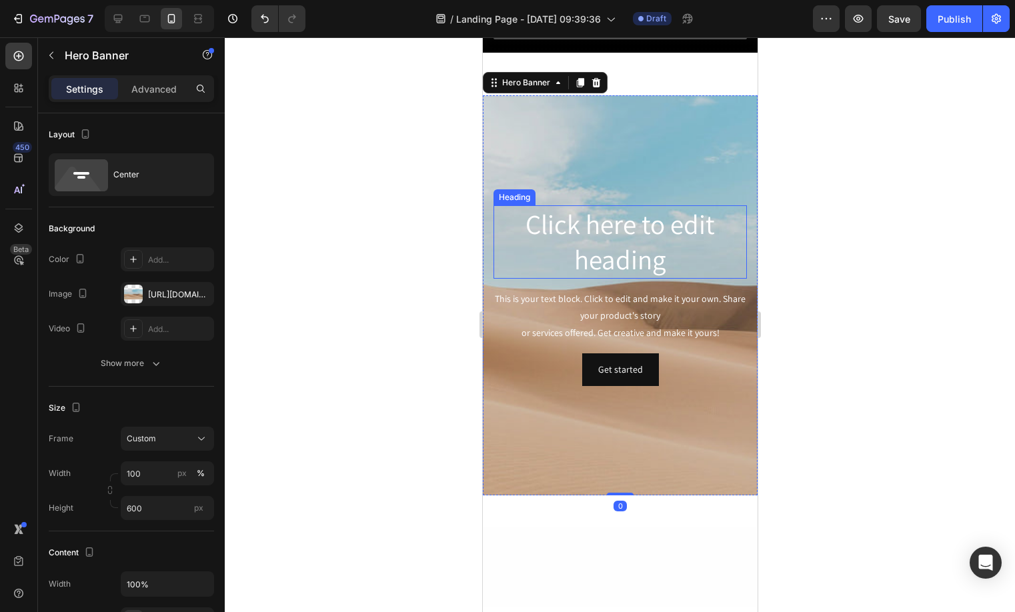
scroll to position [1463, 0]
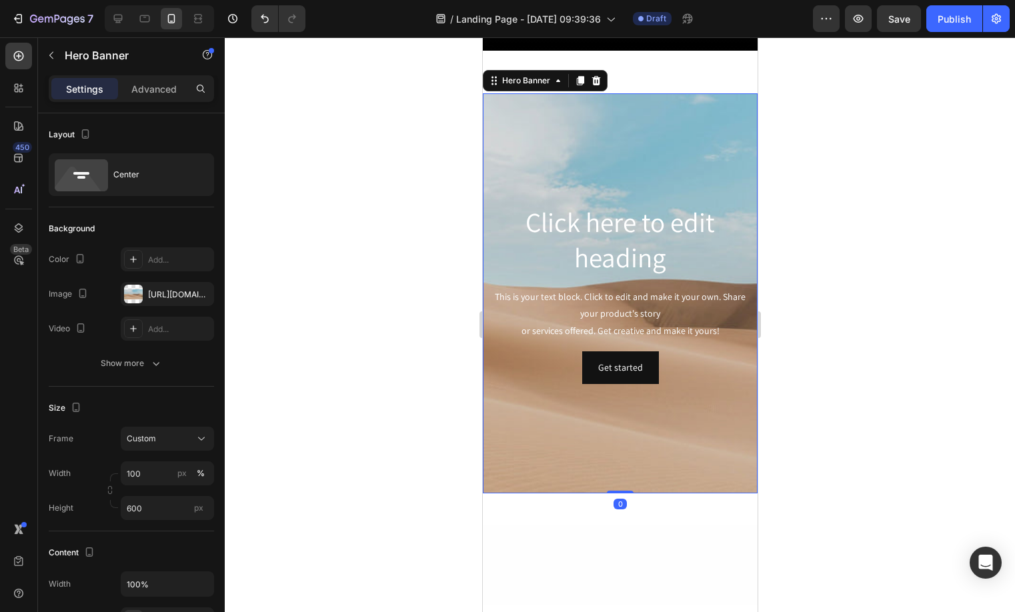
click at [665, 272] on div "Background Image" at bounding box center [619, 293] width 275 height 400
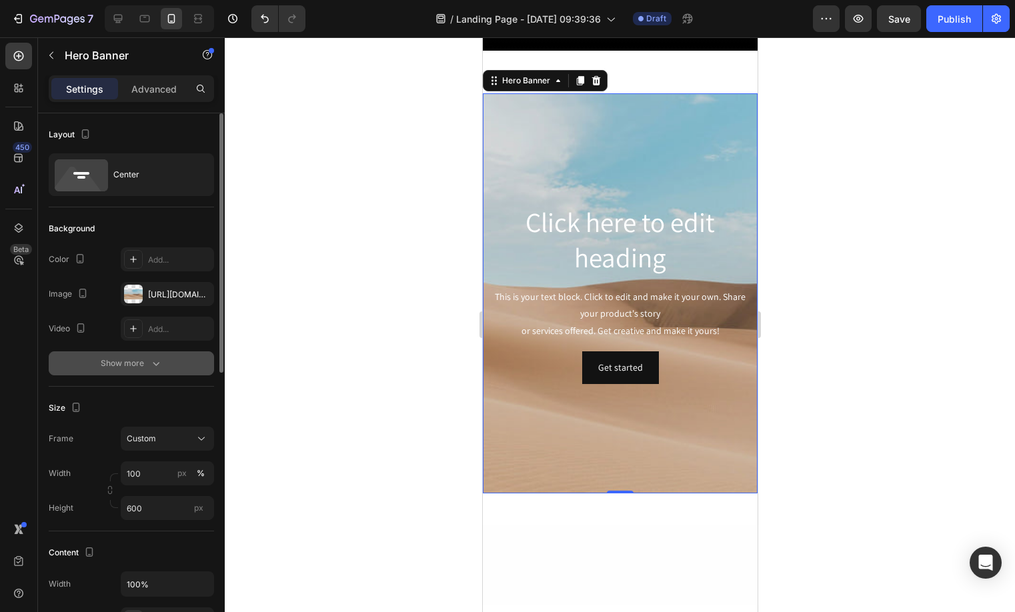
click at [125, 367] on div "Show more" at bounding box center [132, 363] width 62 height 13
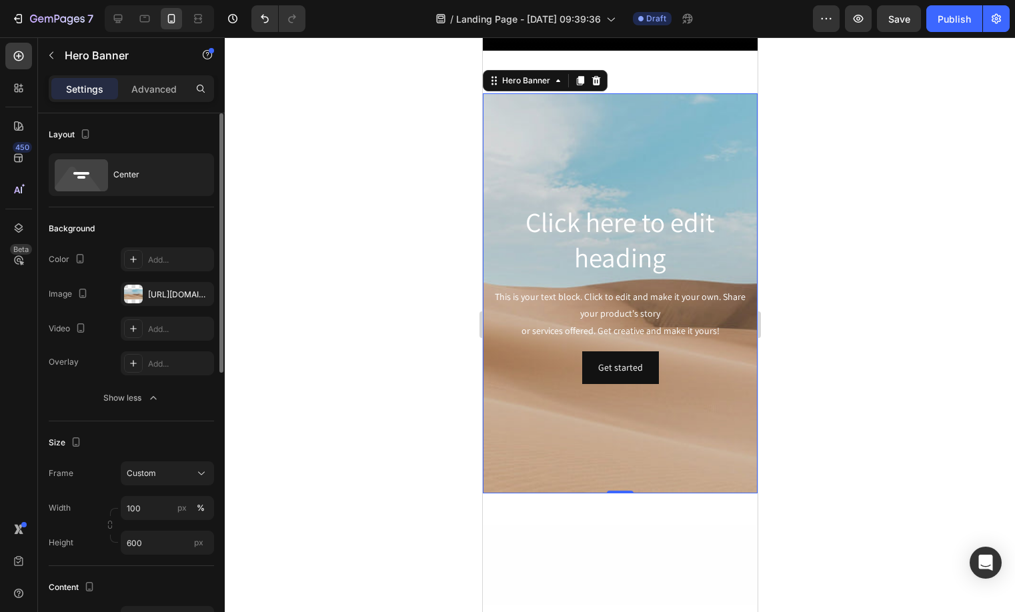
click at [151, 306] on div "The changes might be hidden by the video. Color Add... Image https://cdn.shopif…" at bounding box center [131, 293] width 165 height 93
click at [168, 301] on div "[URL][DOMAIN_NAME]" at bounding box center [167, 294] width 93 height 24
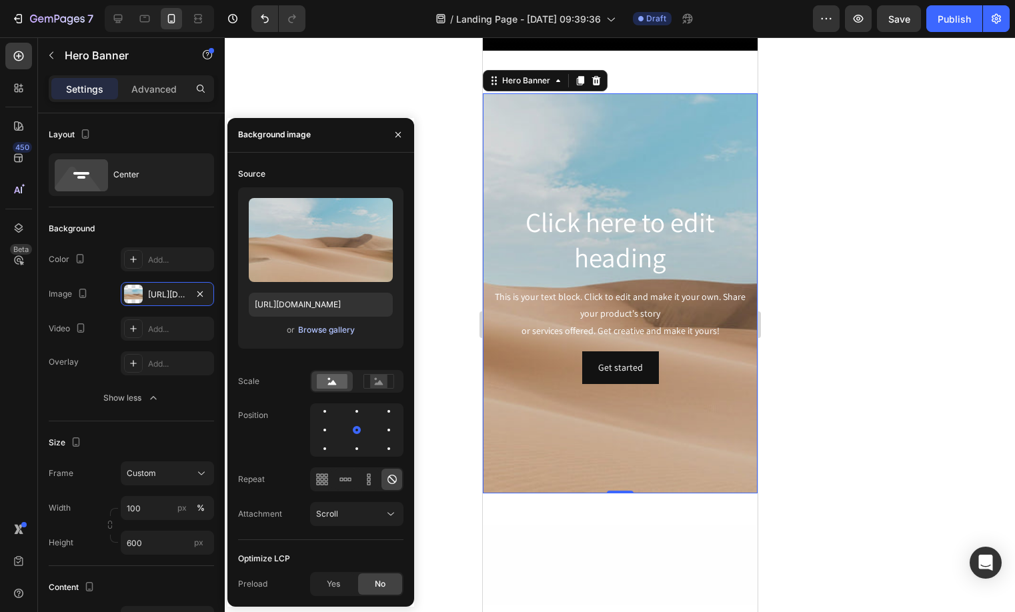
click at [349, 333] on div "Browse gallery" at bounding box center [326, 330] width 57 height 12
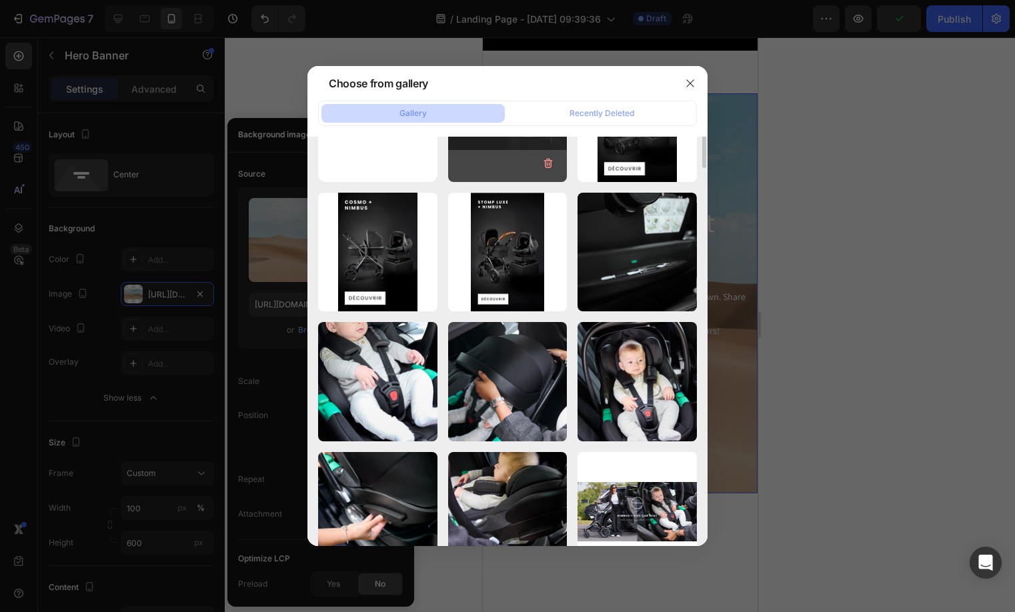
scroll to position [0, 0]
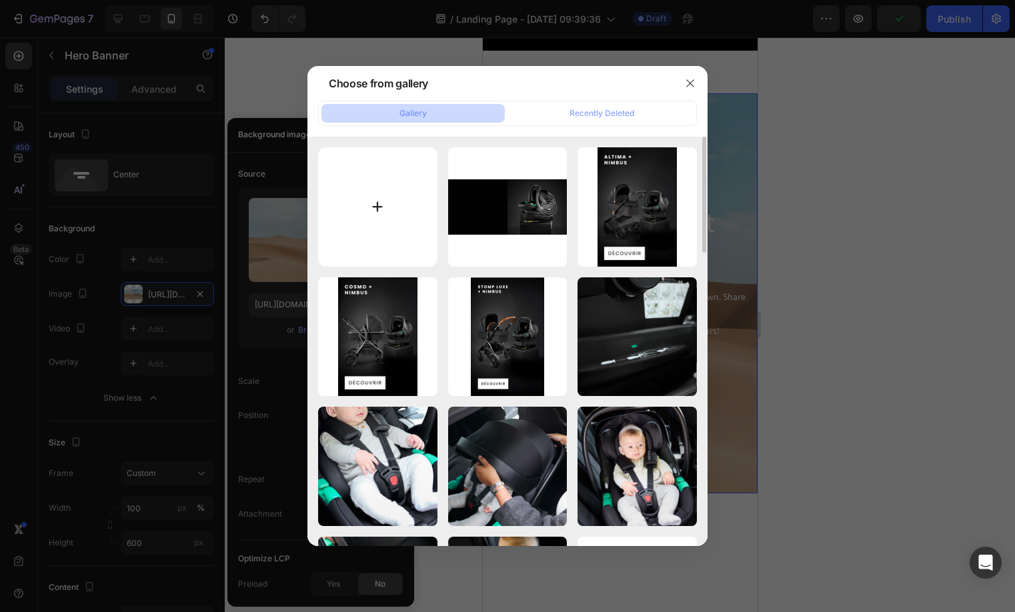
click at [321, 207] on input "file" at bounding box center [377, 206] width 119 height 119
type input "C:\fakepath\Safety_Mobile.png"
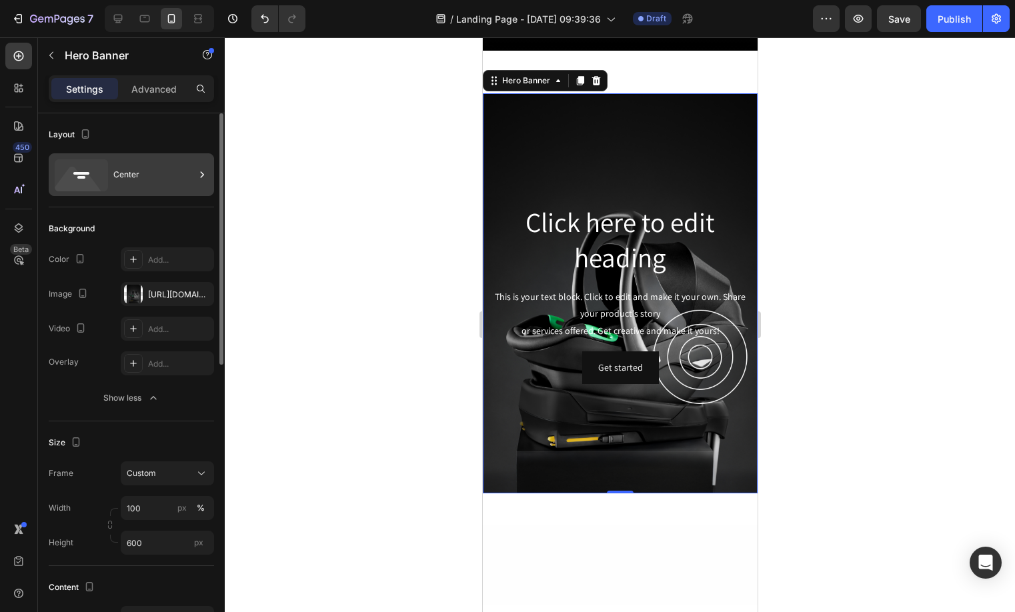
click at [108, 177] on div "Center" at bounding box center [131, 174] width 165 height 43
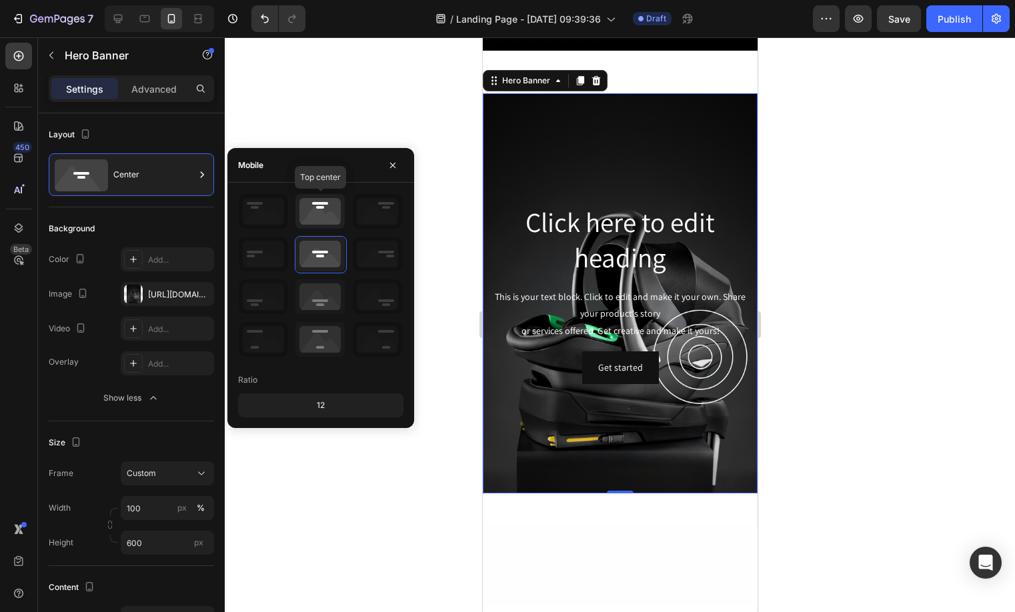
click at [325, 221] on icon at bounding box center [319, 211] width 49 height 35
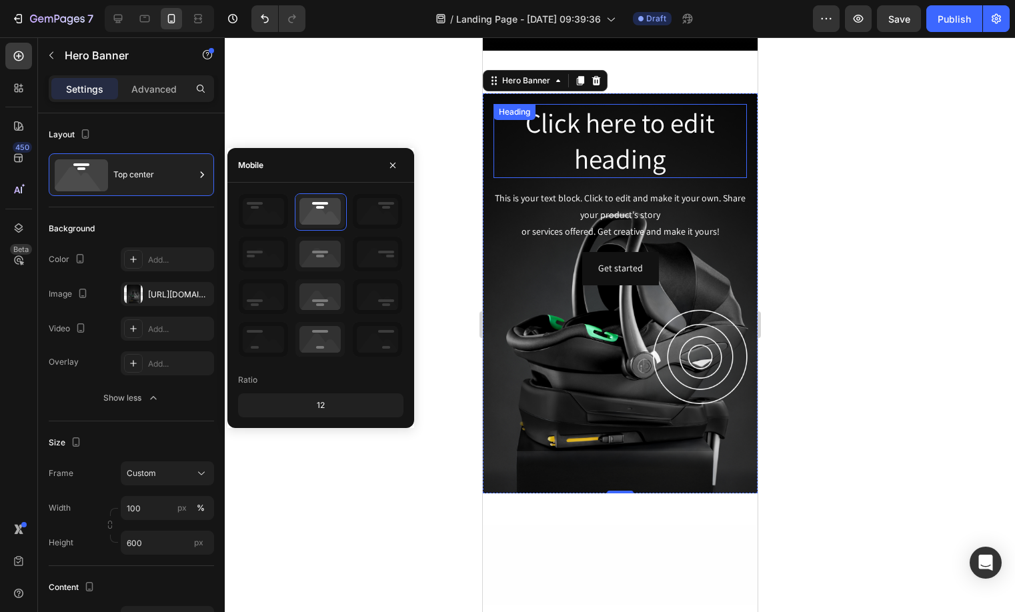
click at [594, 178] on h2 "Click here to edit heading" at bounding box center [619, 141] width 253 height 74
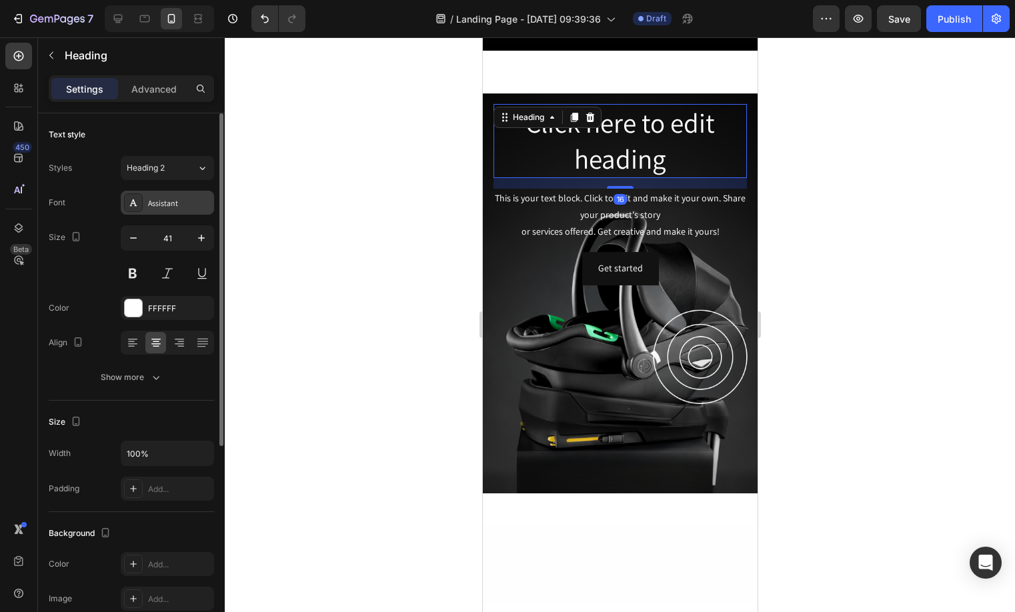
drag, startPoint x: 152, startPoint y: 197, endPoint x: 172, endPoint y: 211, distance: 24.8
click at [153, 197] on div "Assistant" at bounding box center [179, 203] width 63 height 12
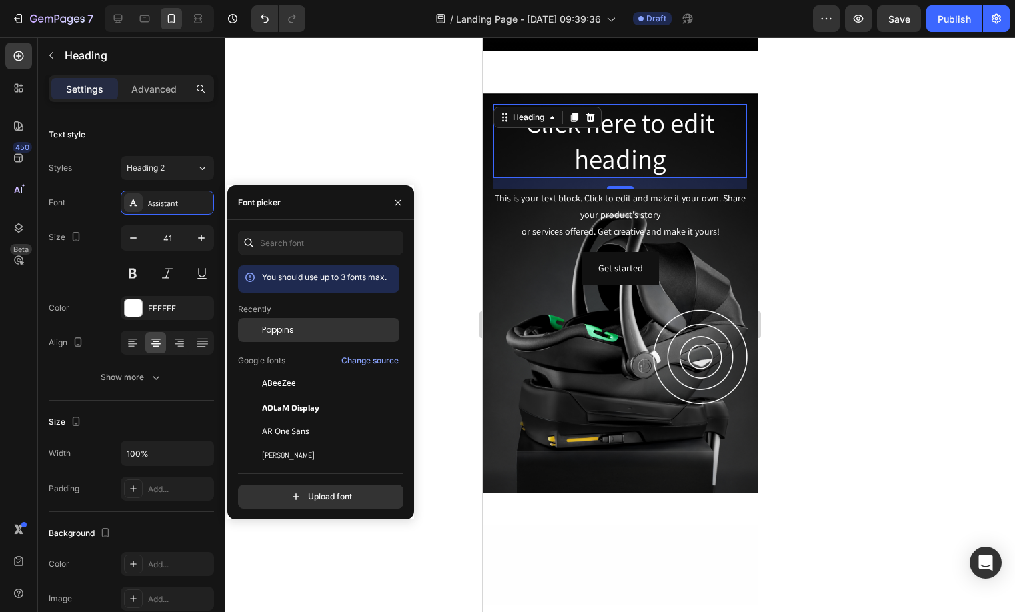
click at [279, 324] on span "Poppins" at bounding box center [278, 330] width 32 height 12
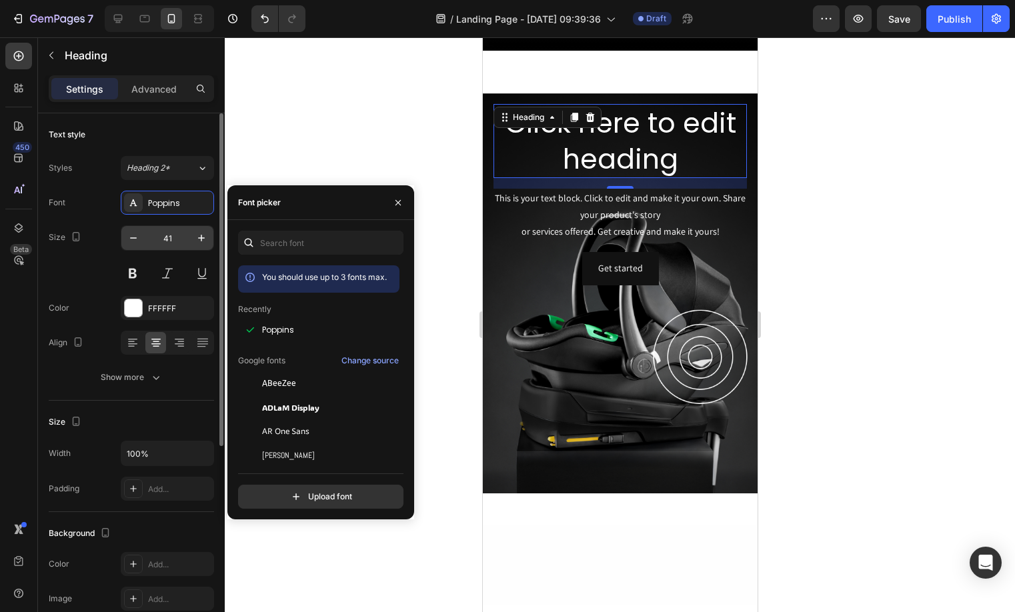
click at [167, 243] on input "41" at bounding box center [167, 238] width 44 height 24
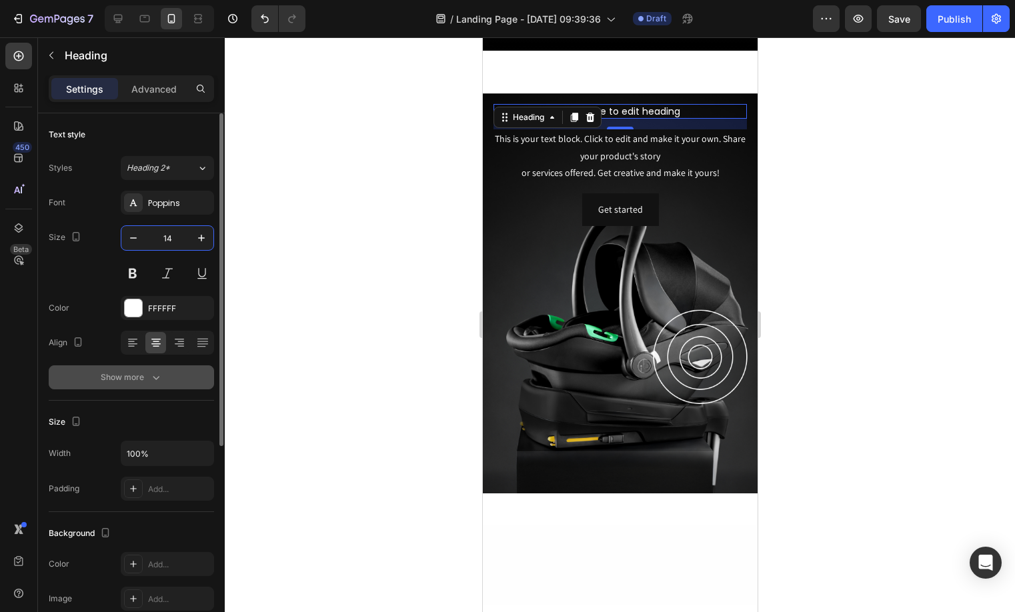
type input "14"
click at [143, 371] on div "Show more" at bounding box center [132, 377] width 62 height 13
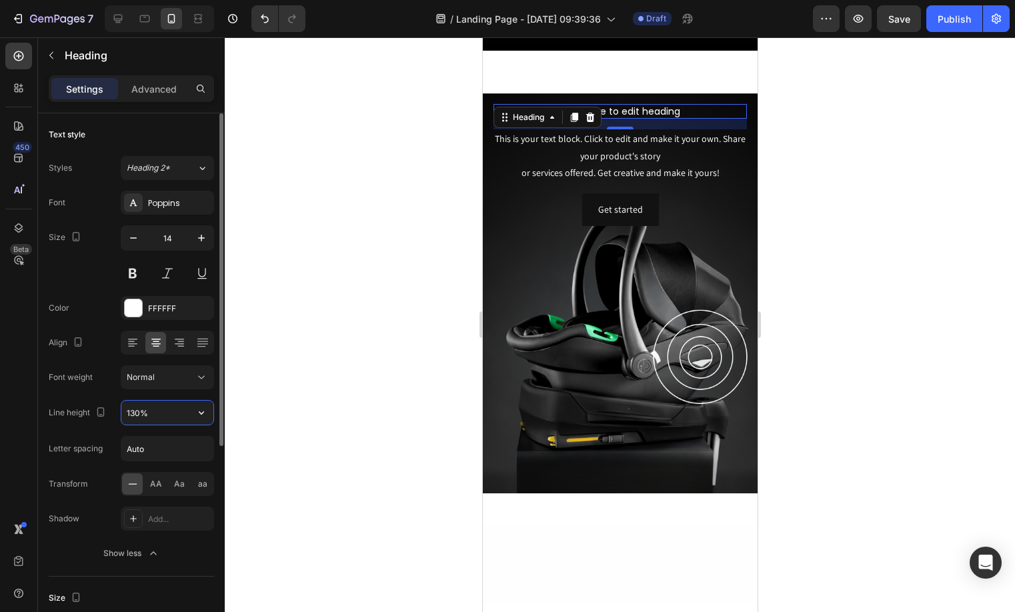
click at [139, 417] on input "130%" at bounding box center [167, 413] width 92 height 24
type input "100%"
click at [135, 454] on input "Auto" at bounding box center [167, 449] width 92 height 24
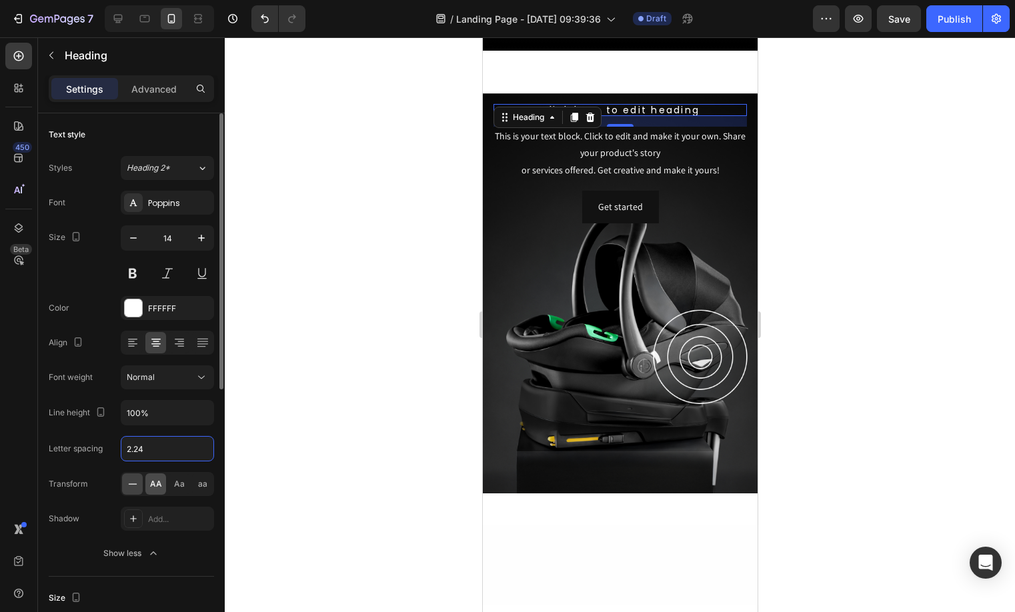
type input "2.24"
click at [150, 480] on span "AA" at bounding box center [156, 484] width 12 height 12
click at [139, 277] on button at bounding box center [133, 273] width 24 height 24
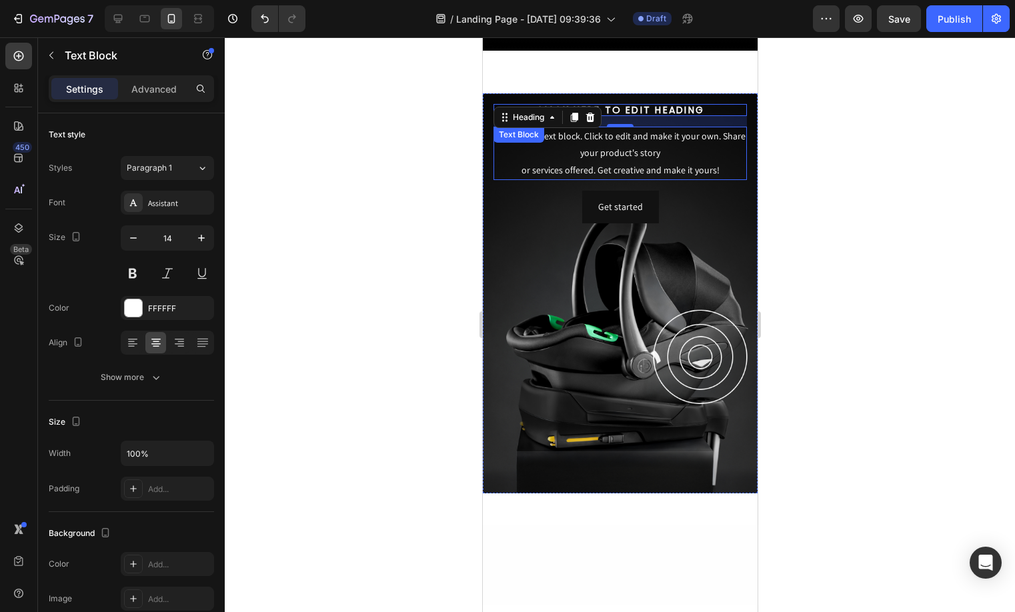
click at [596, 180] on div "This is your text block. Click to edit and make it your own. Share your product…" at bounding box center [619, 153] width 253 height 53
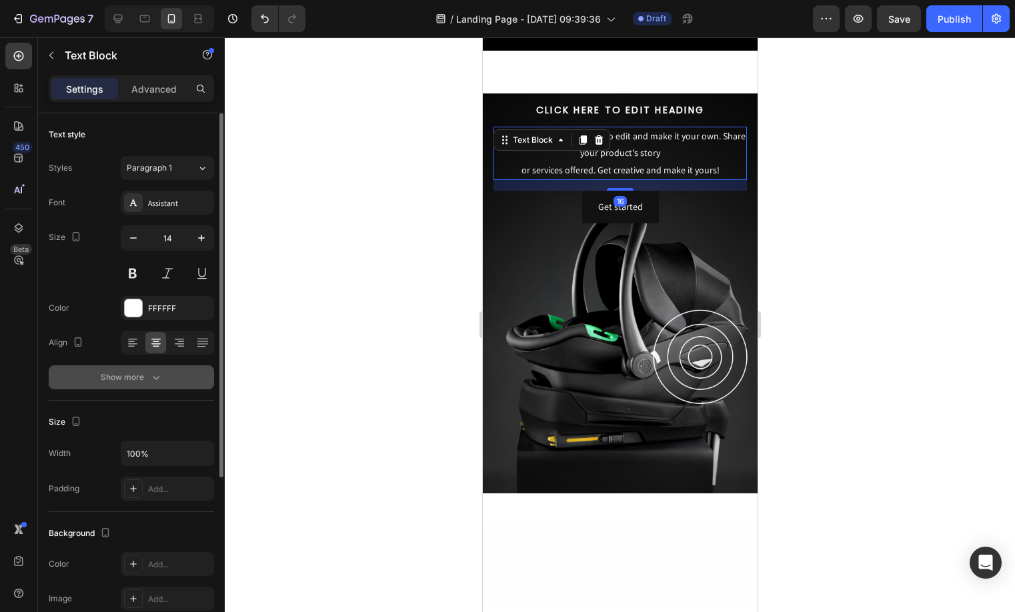
click at [151, 375] on icon "button" at bounding box center [155, 377] width 13 height 13
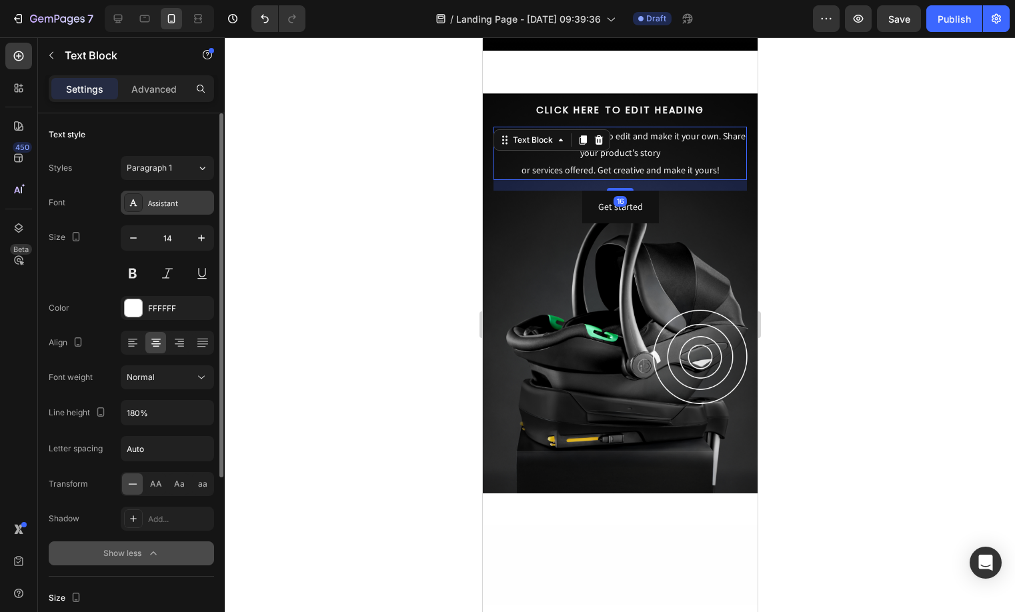
click at [155, 210] on div "Assistant" at bounding box center [167, 203] width 93 height 24
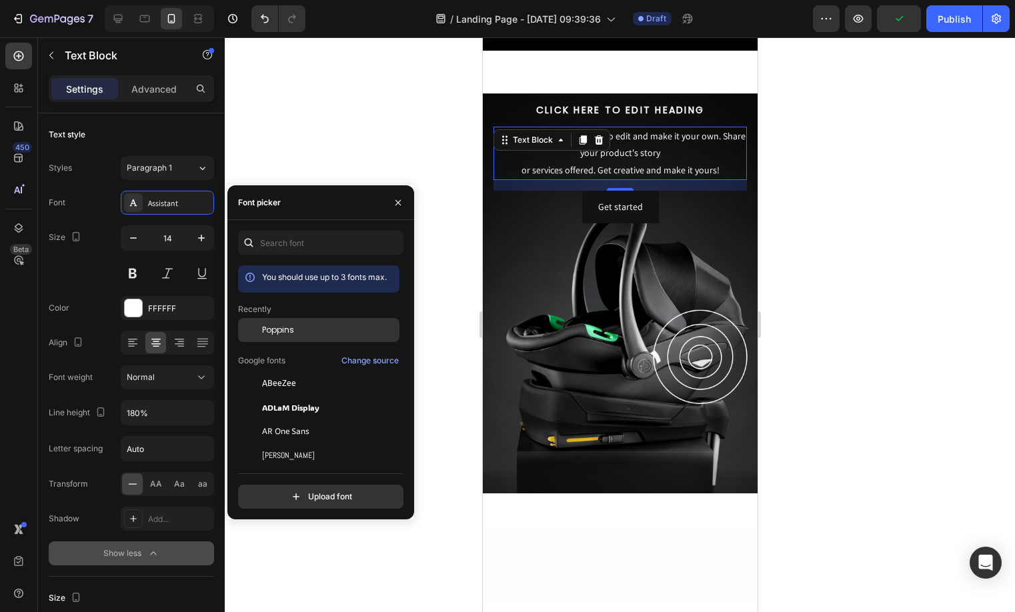
click at [284, 419] on div "Poppins" at bounding box center [318, 431] width 161 height 24
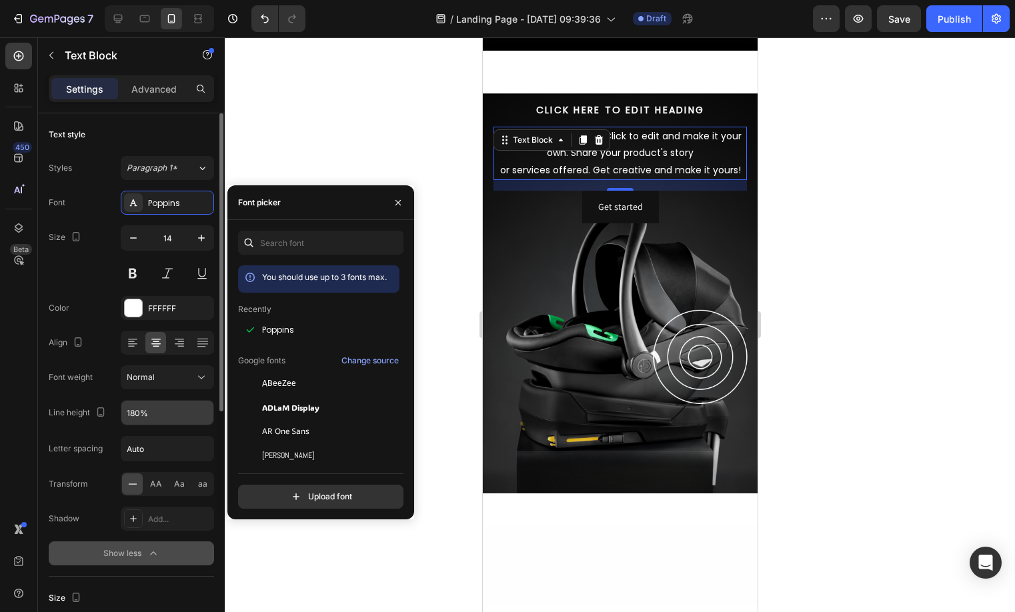
click at [155, 415] on input "180%" at bounding box center [167, 413] width 92 height 24
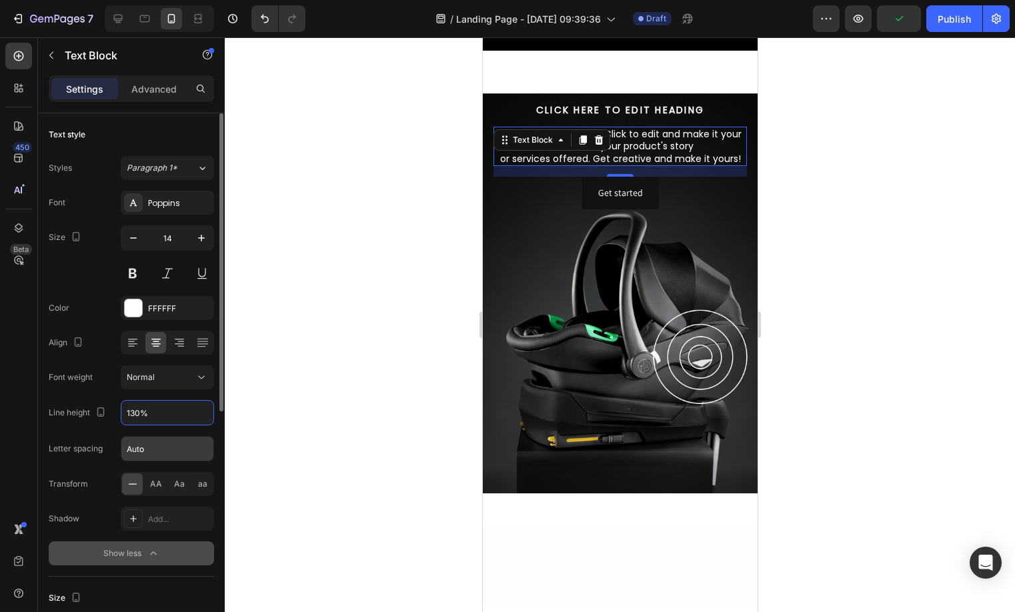
type input "130%"
click at [154, 454] on input "Auto" at bounding box center [167, 449] width 92 height 24
type input "0.1"
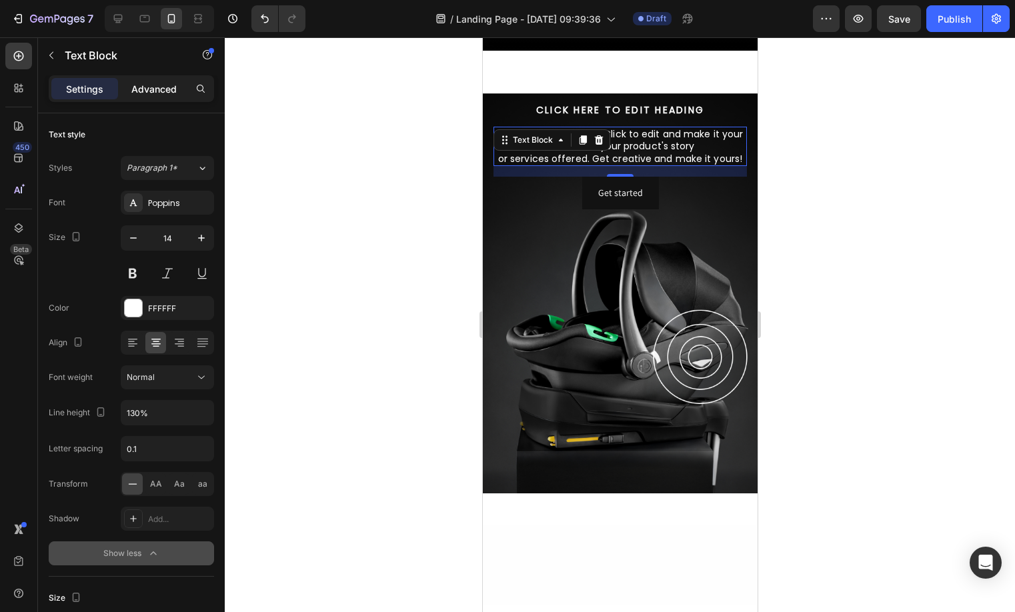
click at [139, 82] on p "Advanced" at bounding box center [153, 89] width 45 height 14
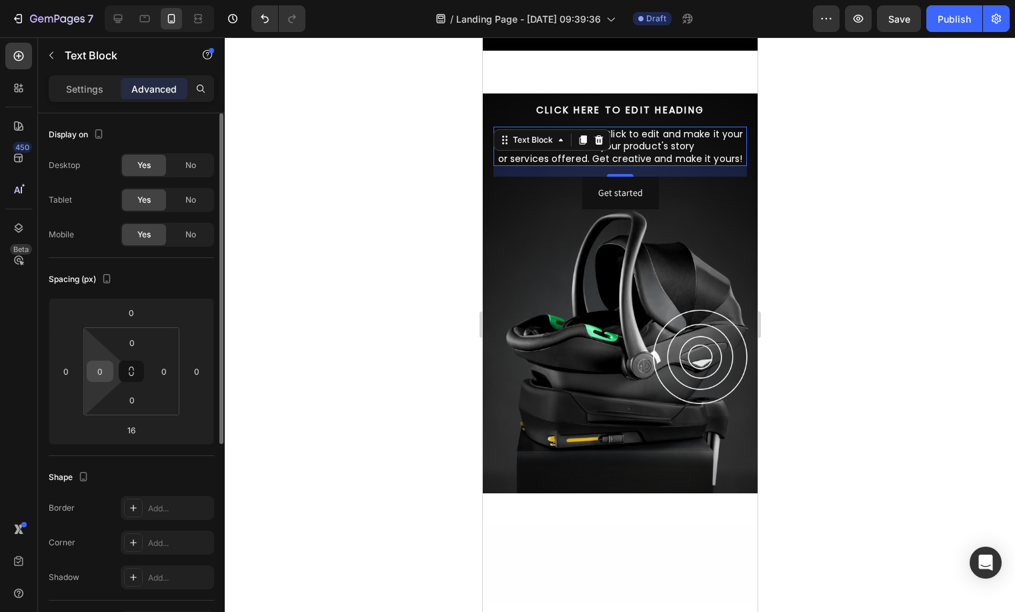
click at [106, 378] on input "0" at bounding box center [100, 371] width 20 height 20
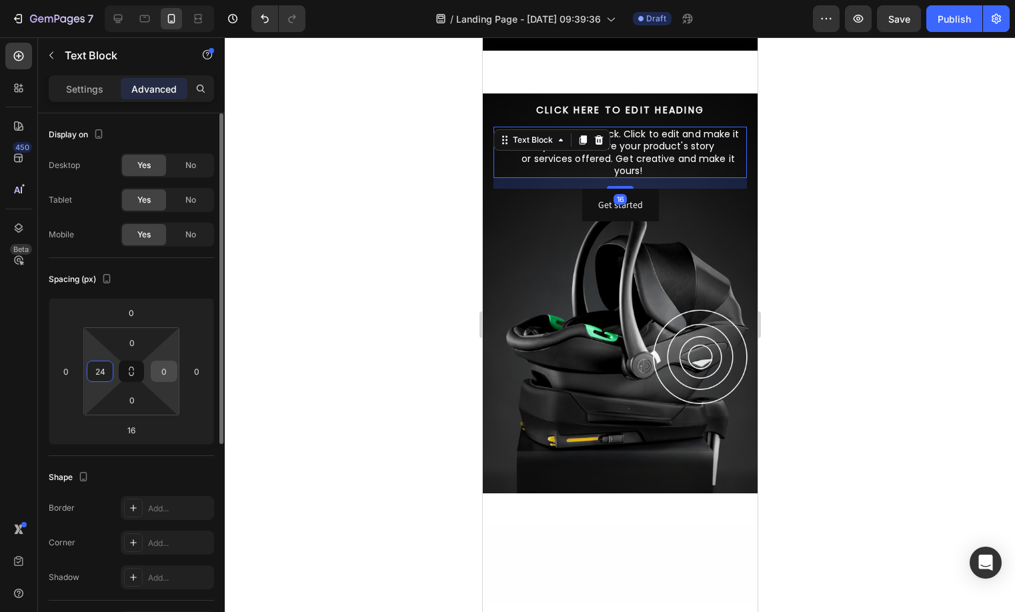
type input "24"
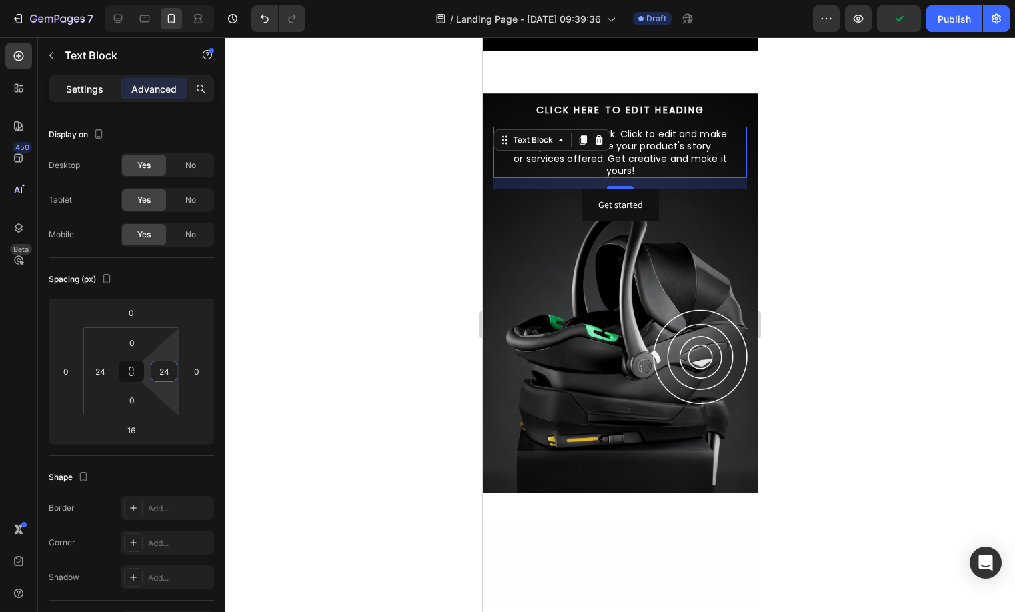
click at [91, 87] on p "Settings" at bounding box center [84, 89] width 37 height 14
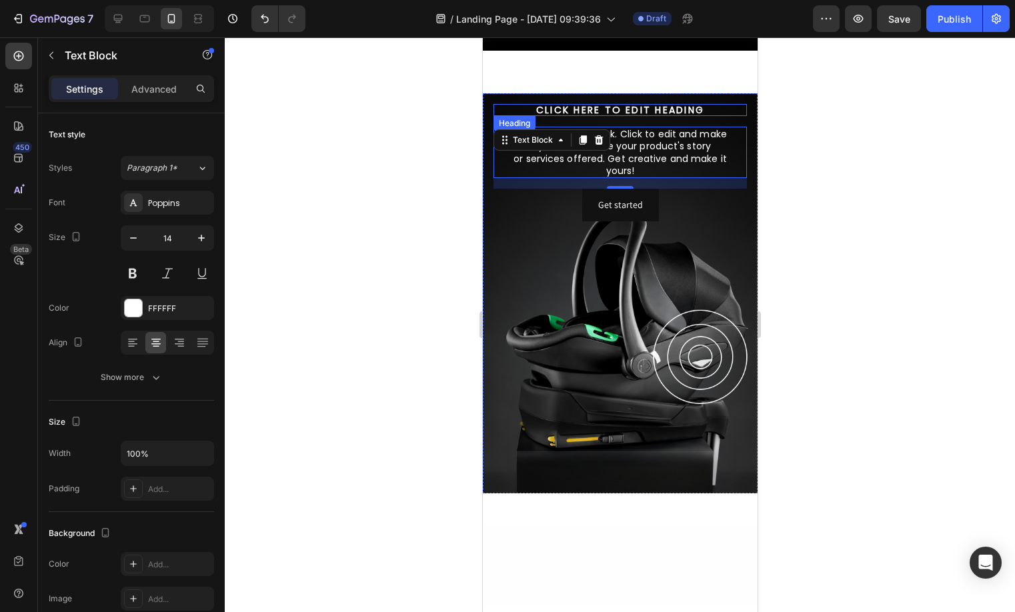
click at [671, 116] on div "Click here to edit heading Heading" at bounding box center [619, 110] width 253 height 12
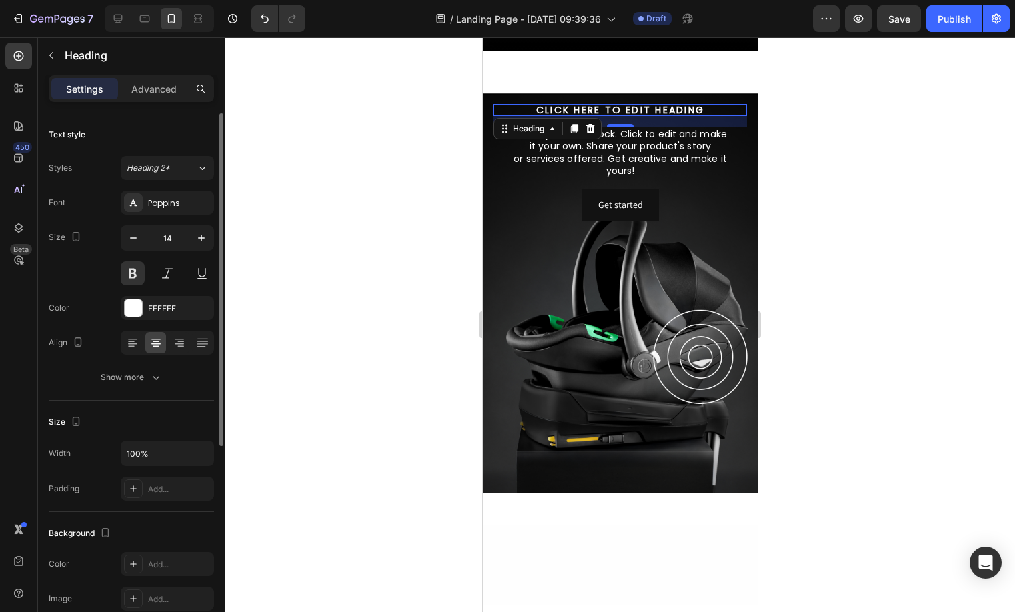
click at [119, 341] on div "Align" at bounding box center [131, 343] width 165 height 24
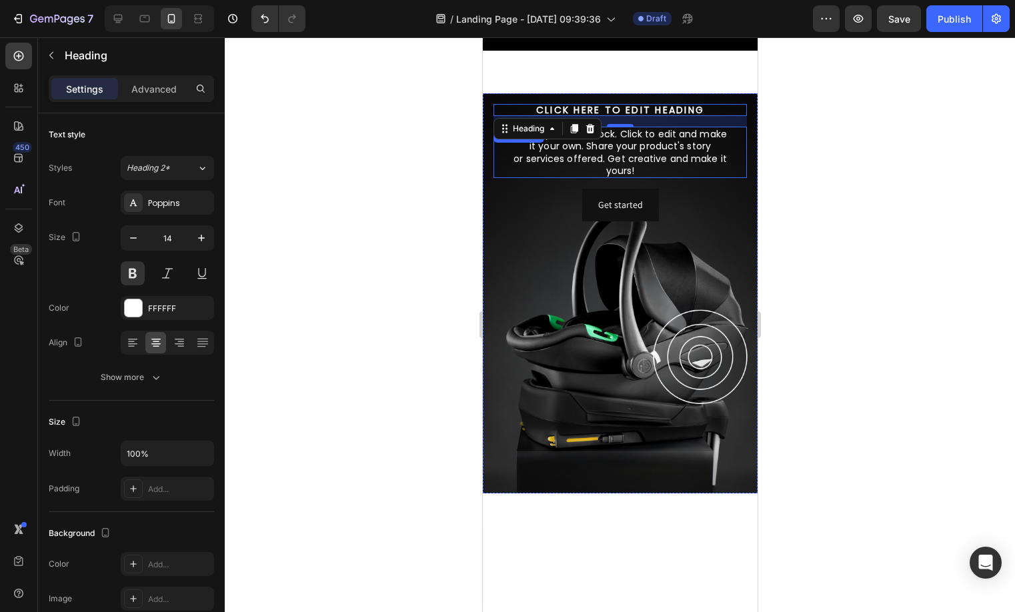
click at [659, 178] on div "This is your text block. Click to edit and make it your own. Share your product…" at bounding box center [619, 152] width 221 height 51
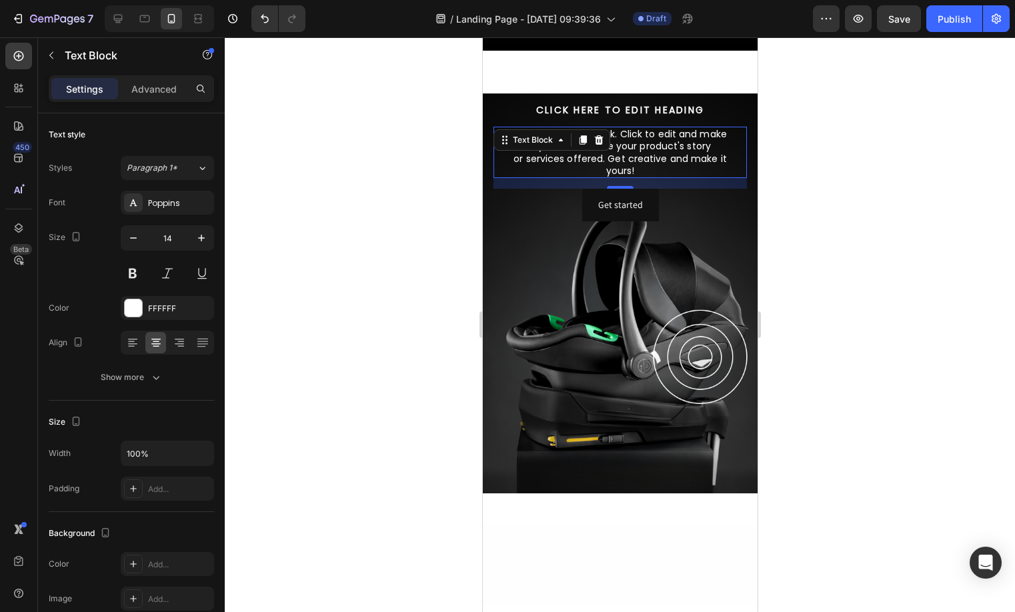
click at [586, 116] on h2 "Click here to edit heading" at bounding box center [619, 110] width 253 height 12
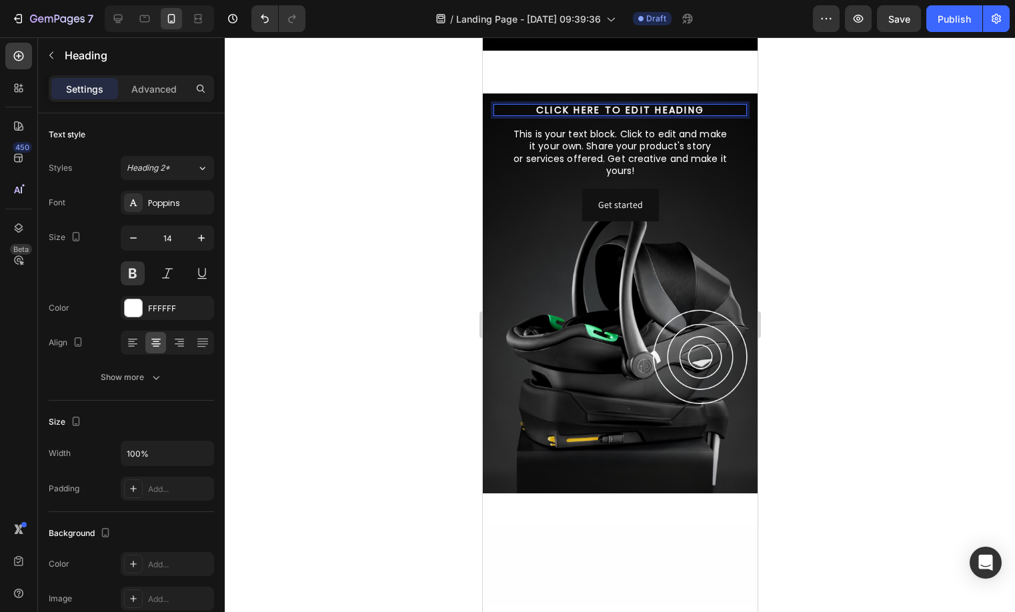
click at [586, 115] on p "Click here to edit heading" at bounding box center [619, 109] width 251 height 9
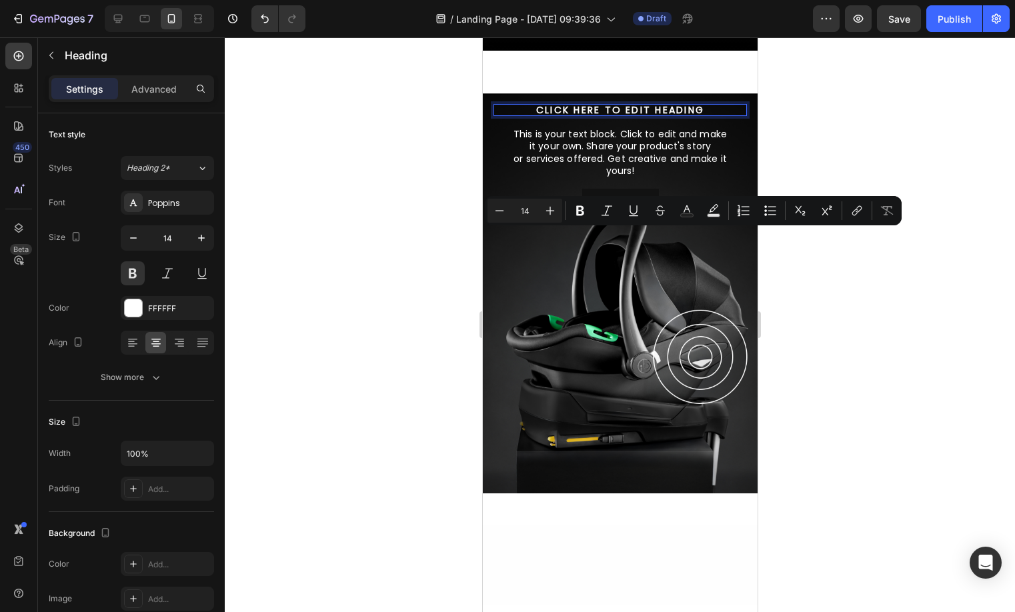
scroll to position [1, 0]
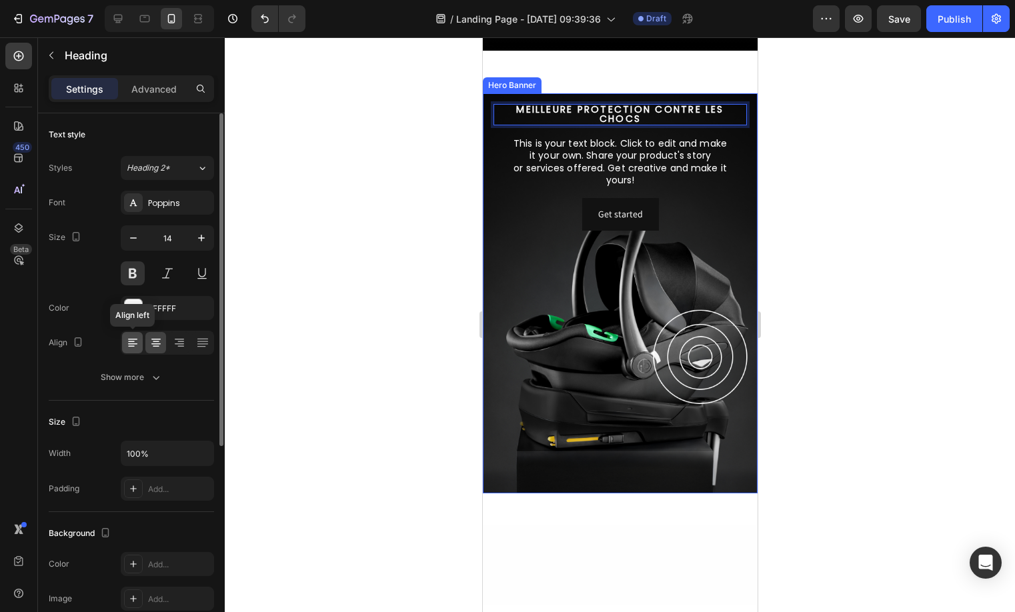
click at [131, 341] on icon at bounding box center [131, 341] width 7 height 1
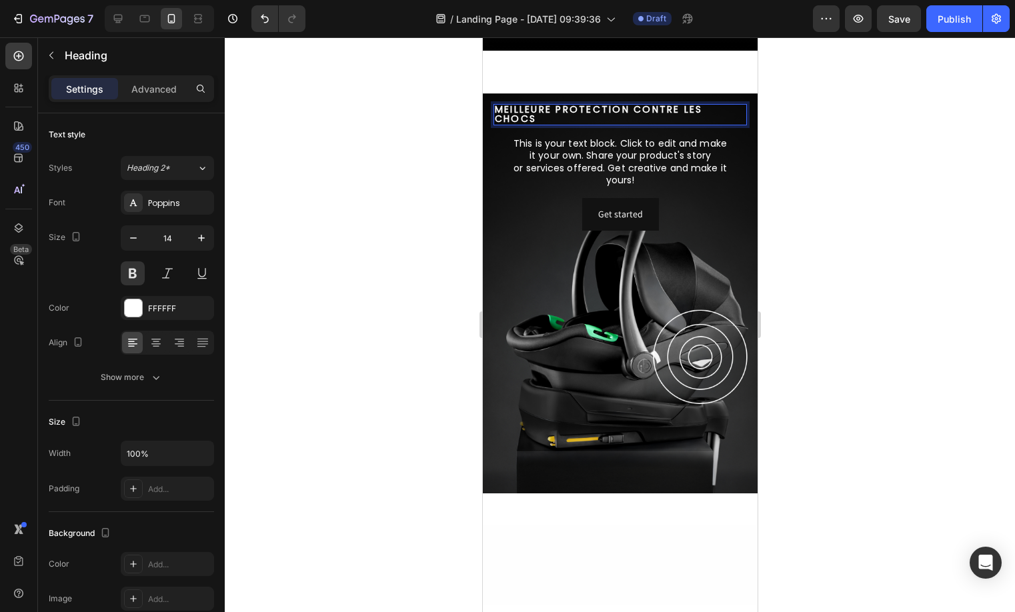
click at [632, 123] on p "MEILLEURE PROTECTION CONTRE LES CHOCS" at bounding box center [619, 114] width 251 height 19
click at [627, 187] on div "This is your text block. Click to edit and make it your own. Share your product…" at bounding box center [619, 161] width 221 height 51
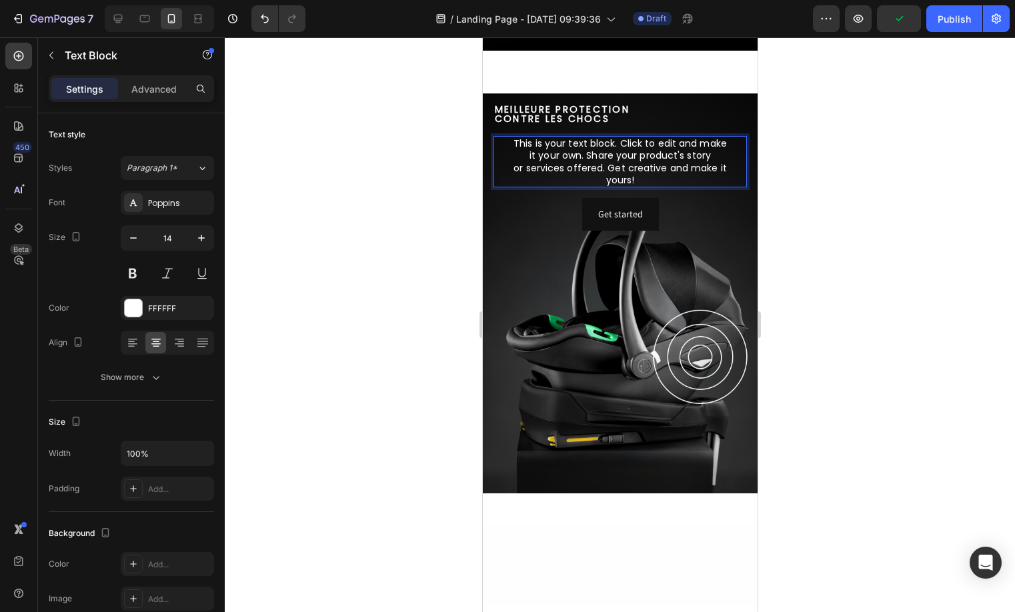
click at [627, 186] on p "This is your text block. Click to edit and make it your own. Share your product…" at bounding box center [619, 161] width 219 height 49
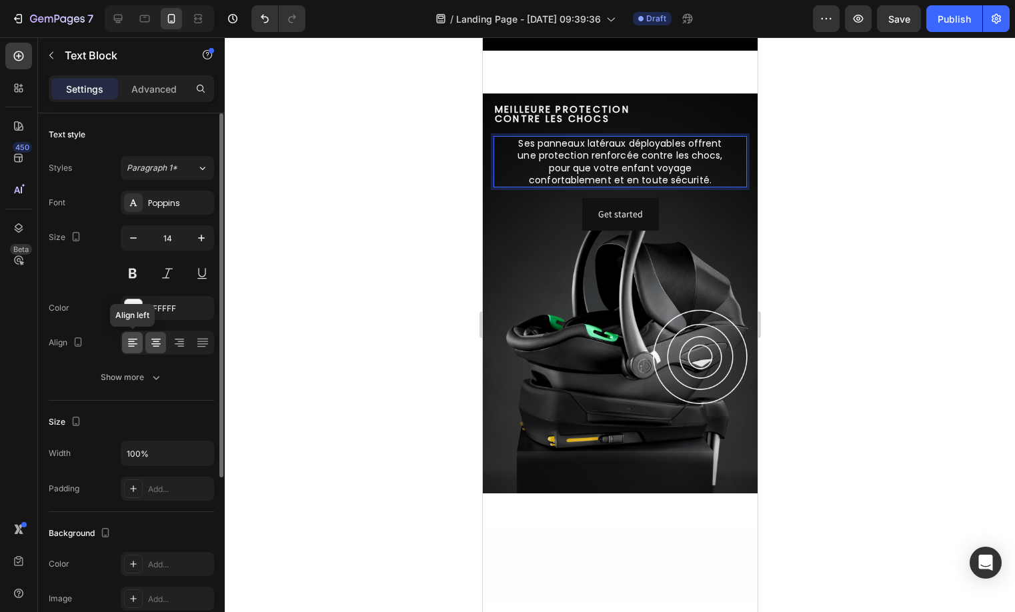
click at [128, 343] on icon at bounding box center [132, 343] width 9 height 1
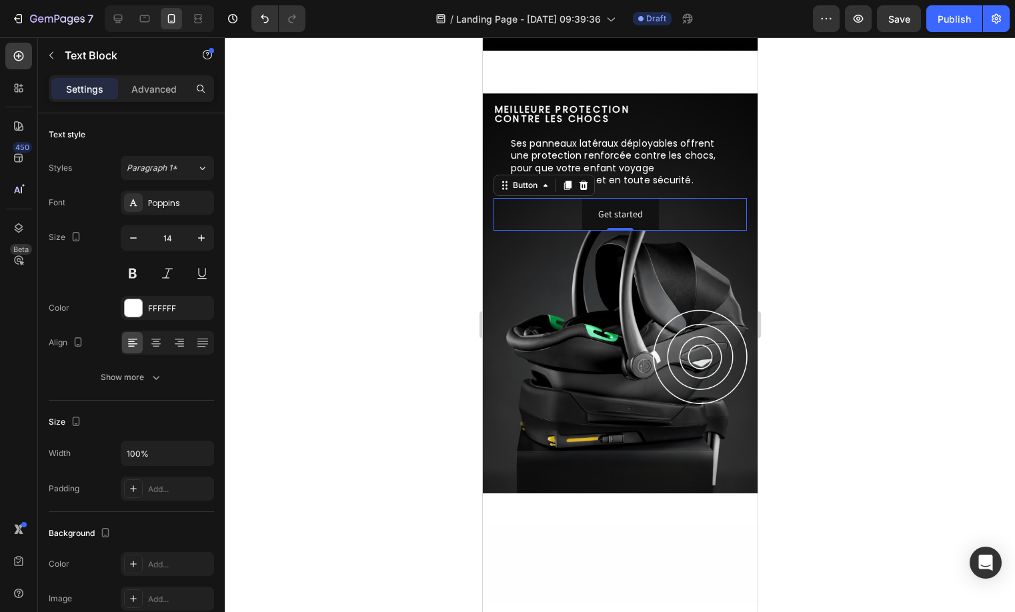
click at [691, 231] on div "Get started Button 0" at bounding box center [619, 214] width 253 height 33
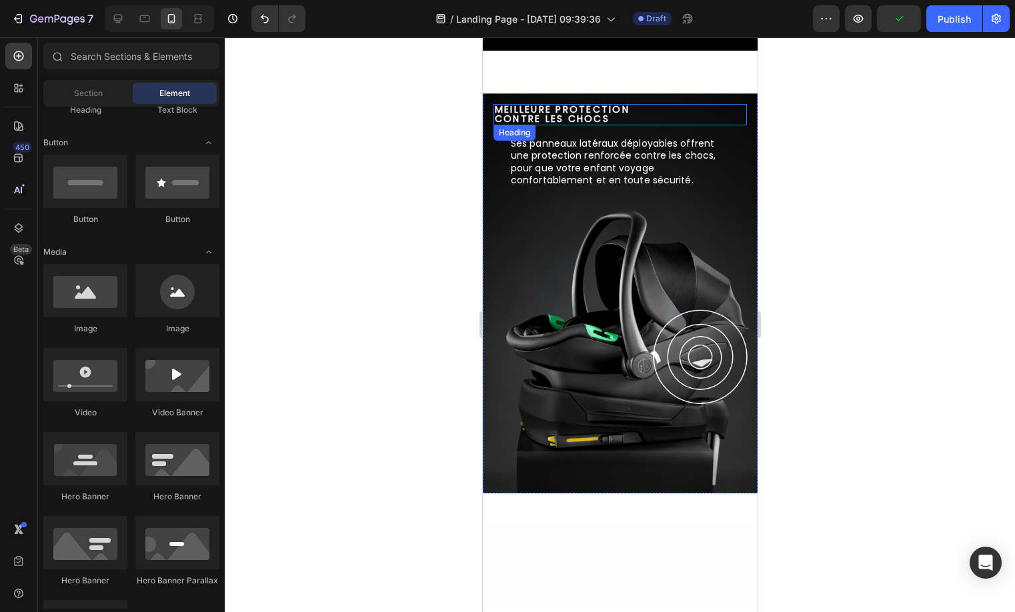
click at [613, 123] on p "MEILLEURE PROTECTION CONTRE LES CHOCS" at bounding box center [619, 114] width 251 height 19
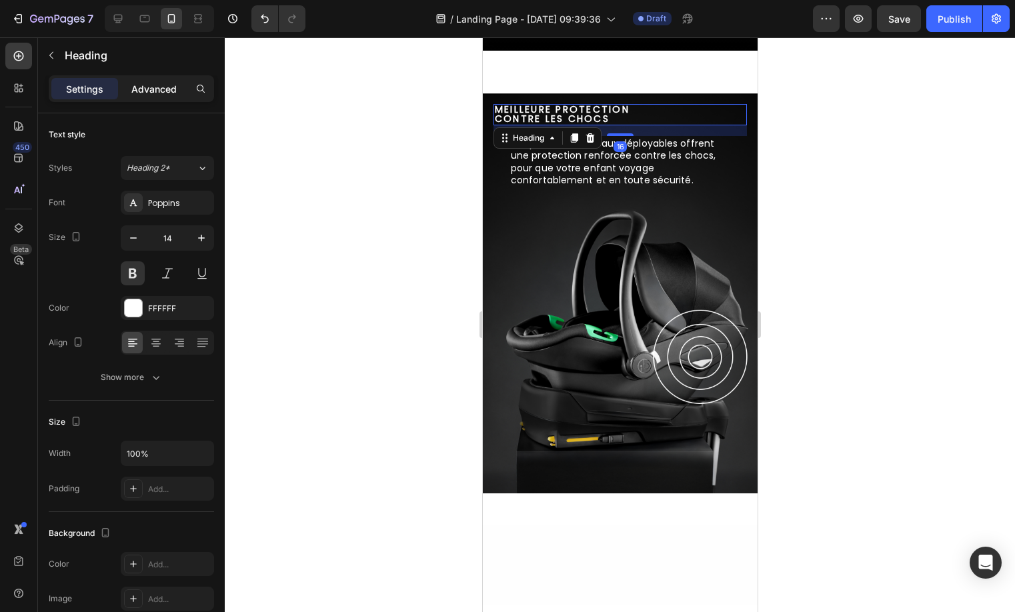
click at [155, 91] on p "Advanced" at bounding box center [153, 89] width 45 height 14
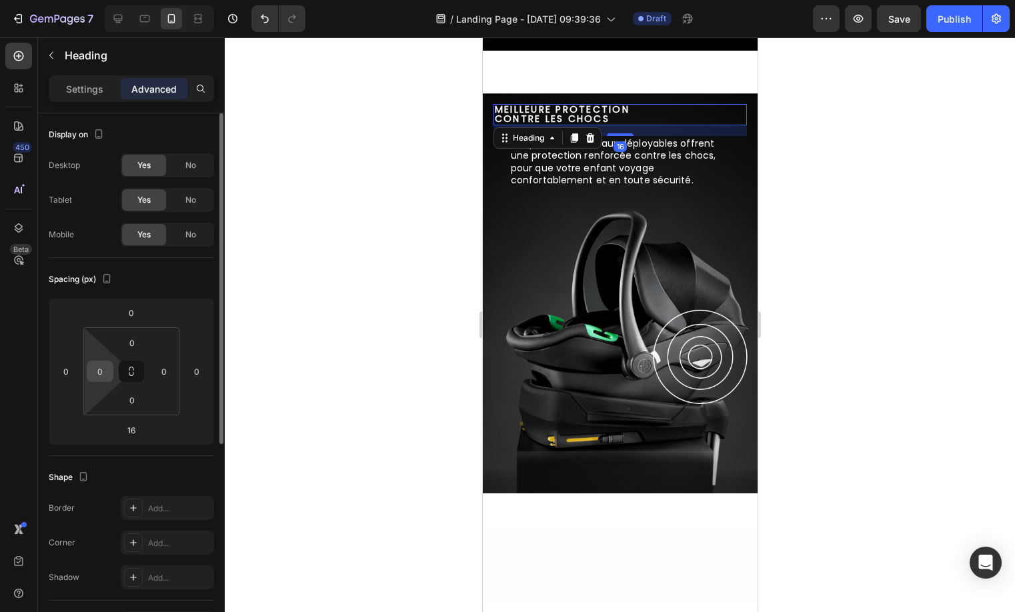
click at [107, 373] on input "0" at bounding box center [100, 371] width 20 height 20
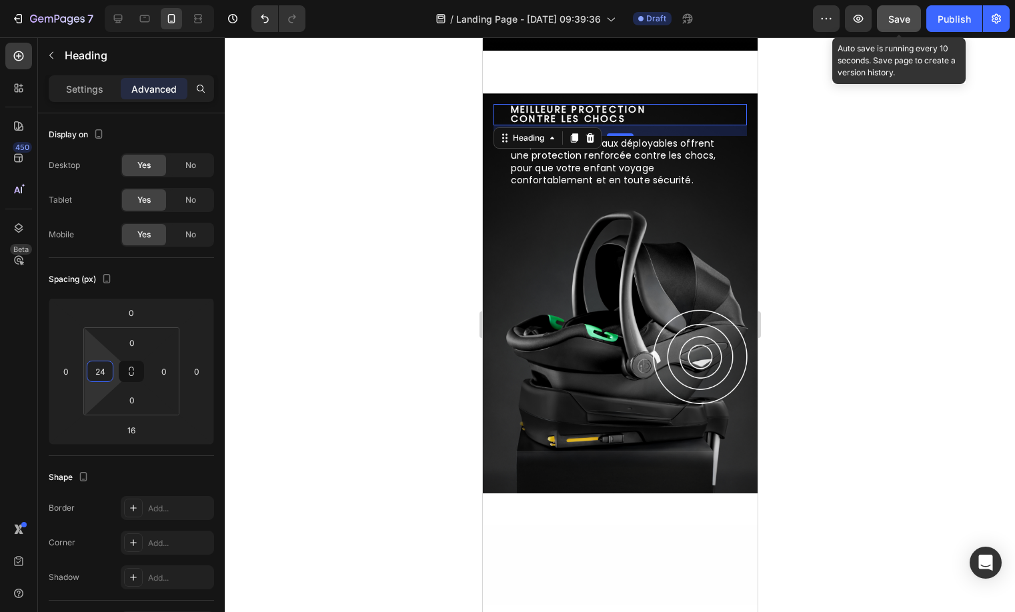
type input "24"
click at [907, 20] on span "Save" at bounding box center [899, 18] width 22 height 11
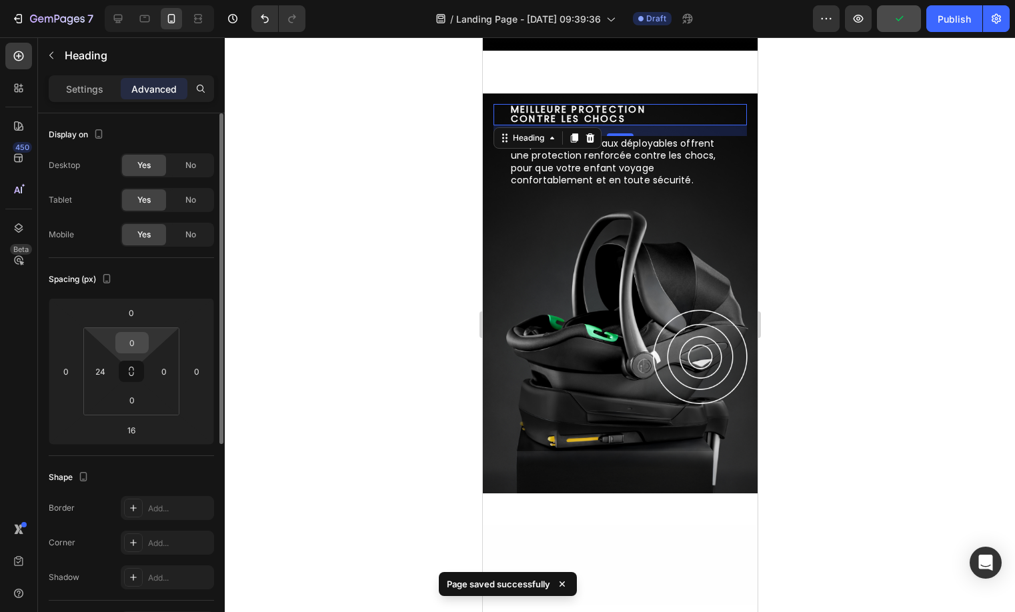
click at [127, 350] on input "0" at bounding box center [132, 343] width 27 height 20
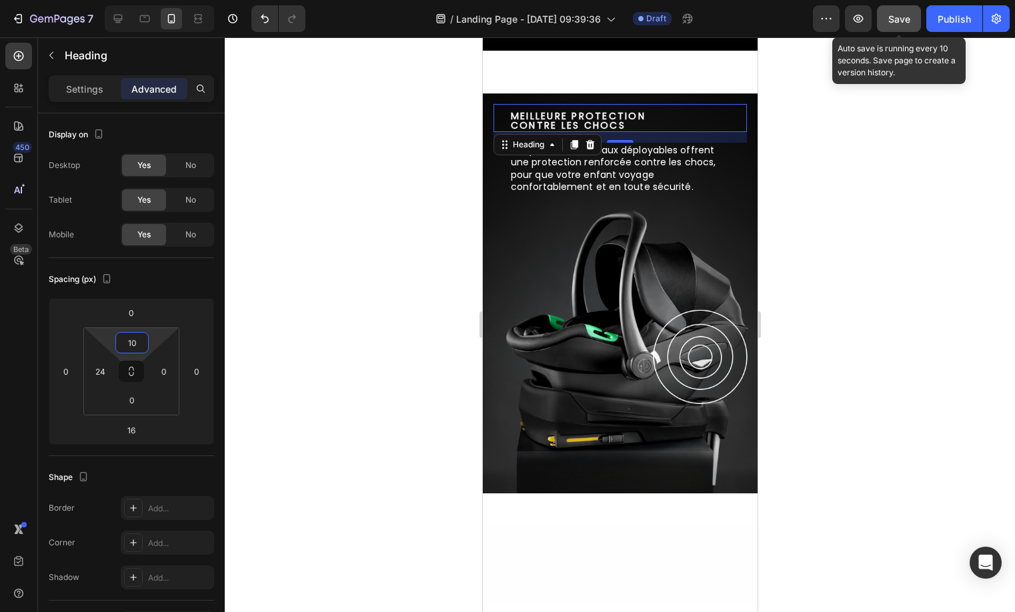
type input "10"
click at [890, 9] on button "Save" at bounding box center [899, 18] width 44 height 27
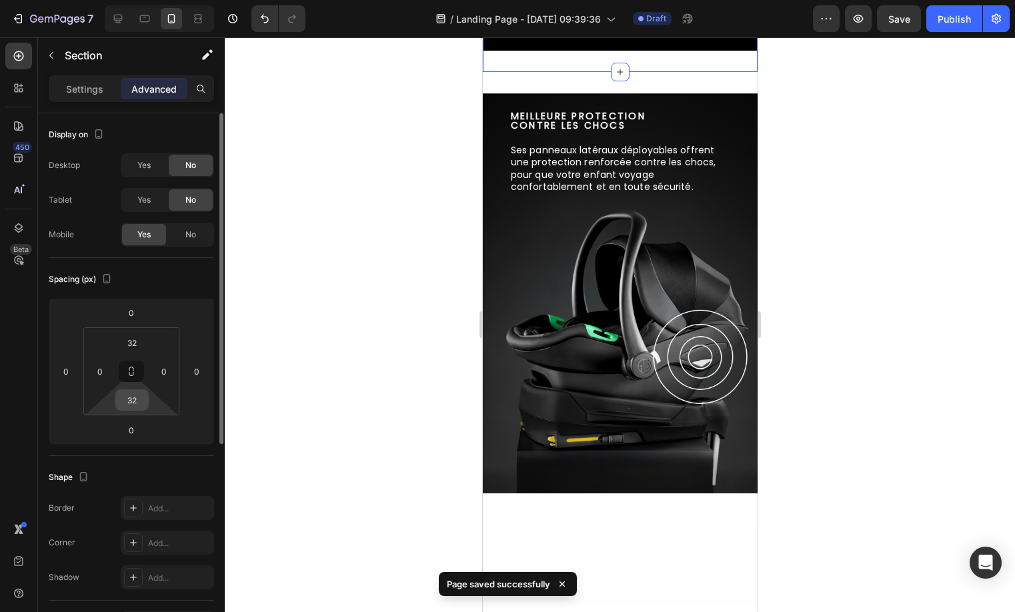
click at [125, 404] on input "32" at bounding box center [132, 400] width 27 height 20
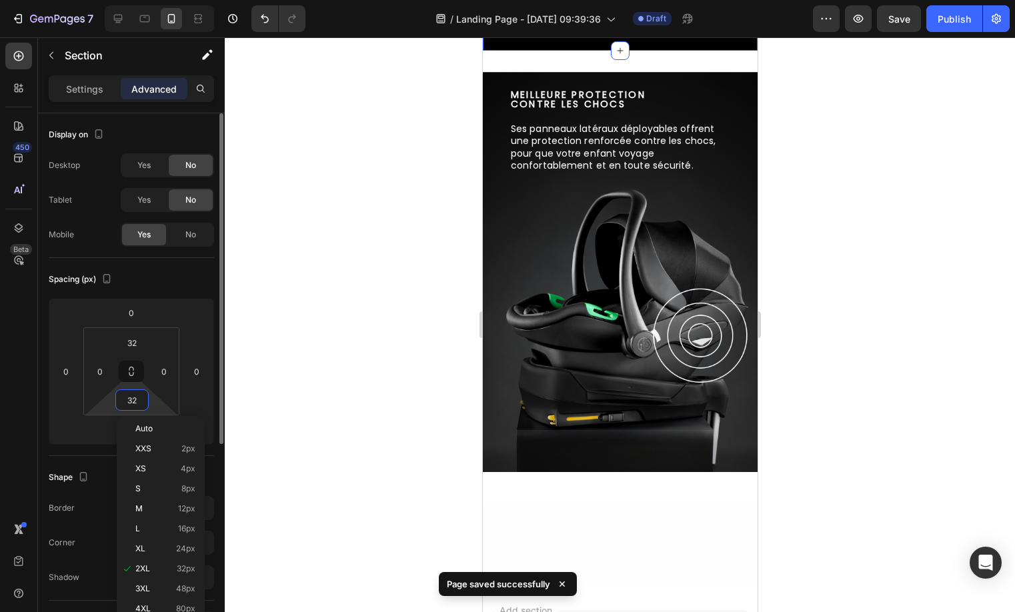
type input "0"
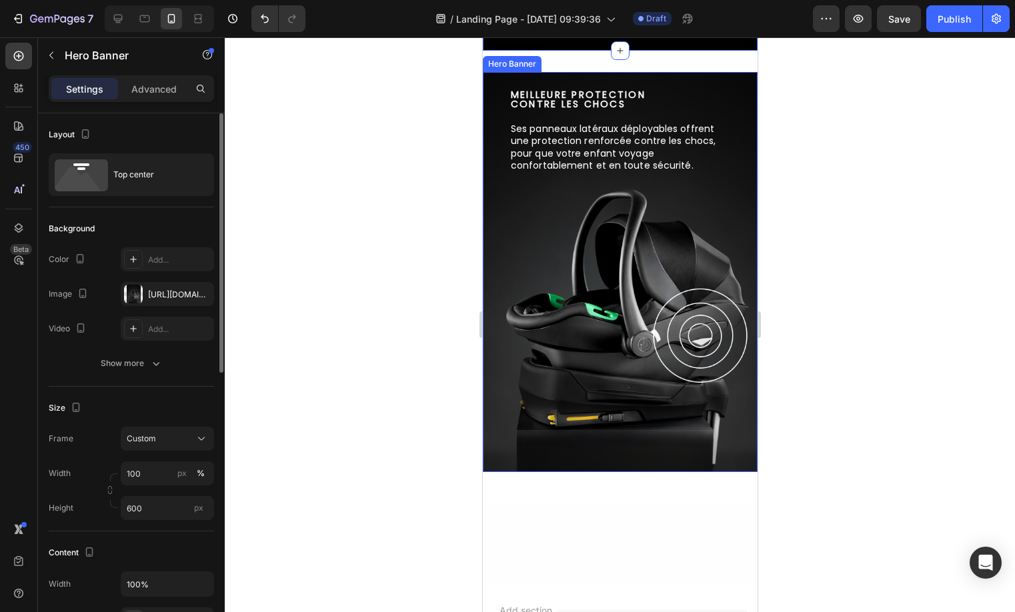
click at [704, 194] on div "MEILLEURE PROTECTION CONTRE LES CHOCS Heading Ses panneaux latéraux déployables…" at bounding box center [619, 133] width 275 height 122
click at [163, 91] on p "Advanced" at bounding box center [153, 89] width 45 height 14
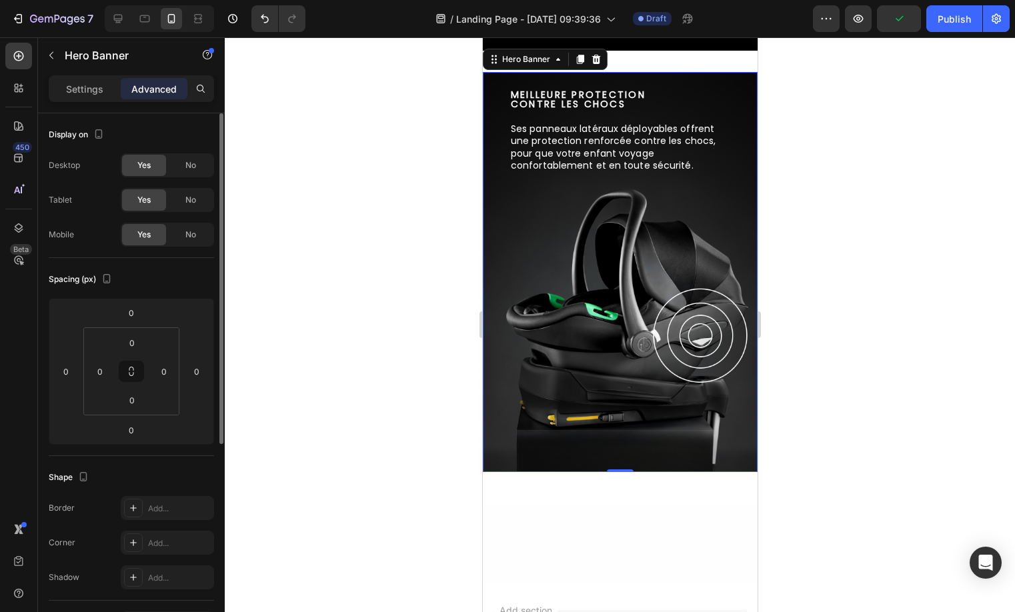
click at [746, 194] on div "MEILLEURE PROTECTION CONTRE LES CHOCS Heading Ses panneaux latéraux déployables…" at bounding box center [619, 133] width 275 height 122
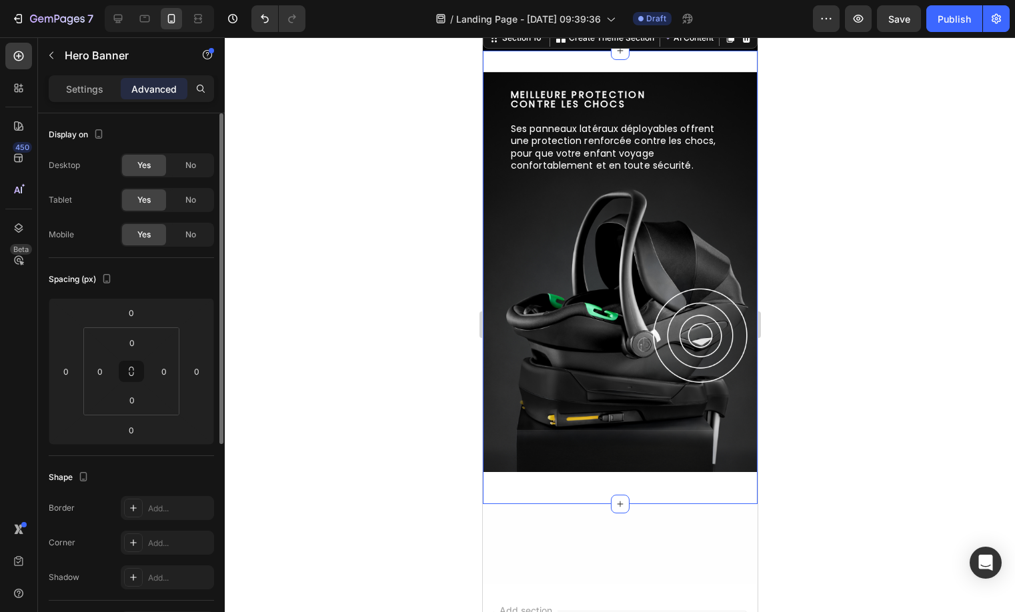
click at [725, 192] on div "MEILLEURE PROTECTION CONTRE LES CHOCS Heading Ses panneaux latéraux déployables…" at bounding box center [619, 277] width 275 height 453
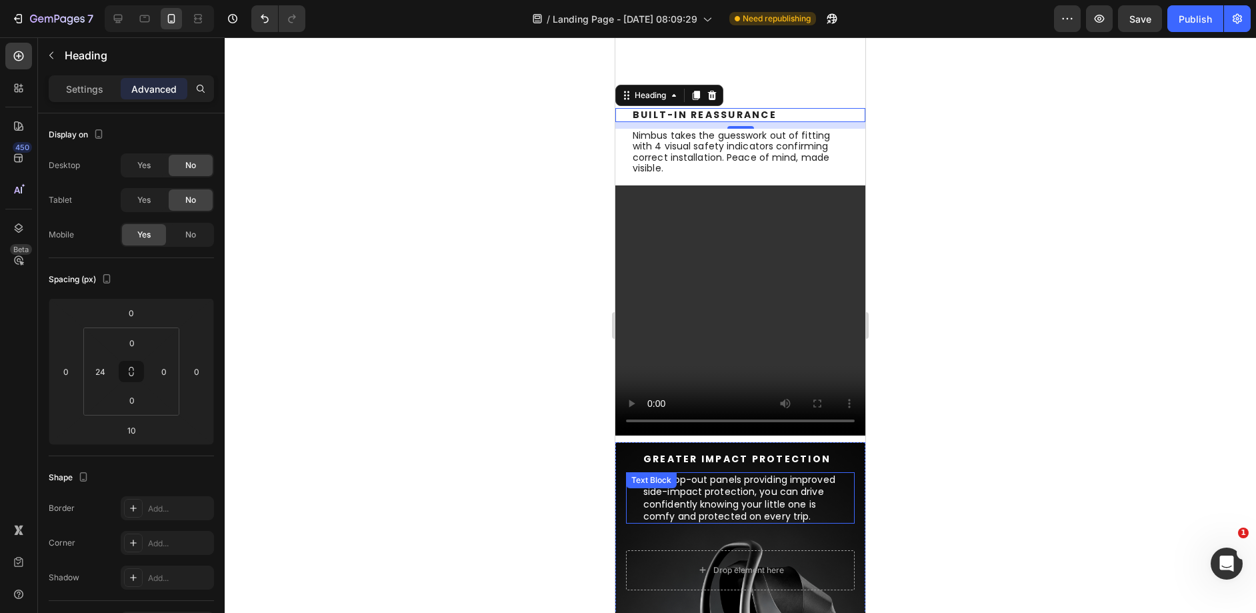
scroll to position [975, 0]
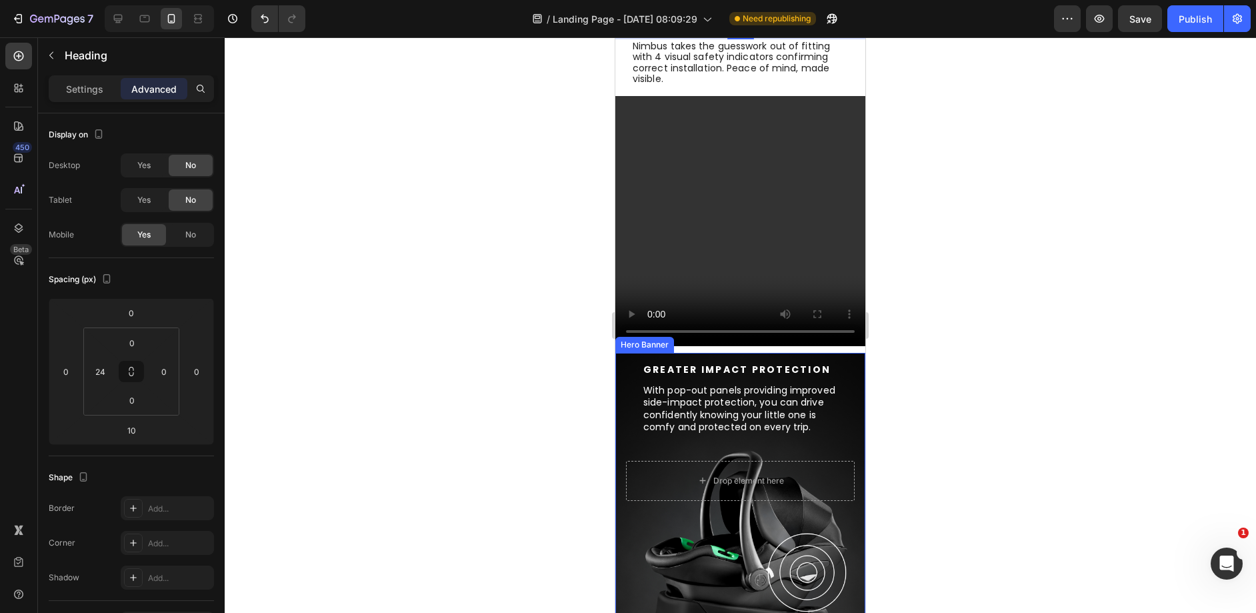
click at [629, 442] on div "Greater impact protection Heading Greater impact protection Heading With pop-ou…" at bounding box center [740, 411] width 229 height 97
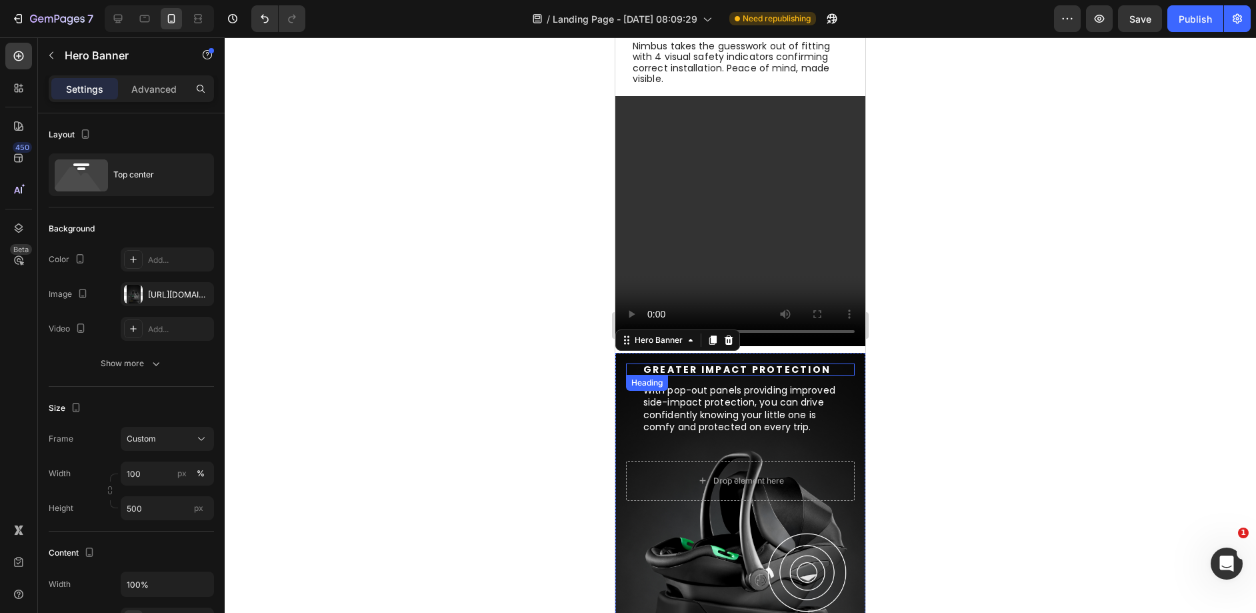
click at [670, 363] on h2 "Greater impact protection" at bounding box center [748, 369] width 213 height 12
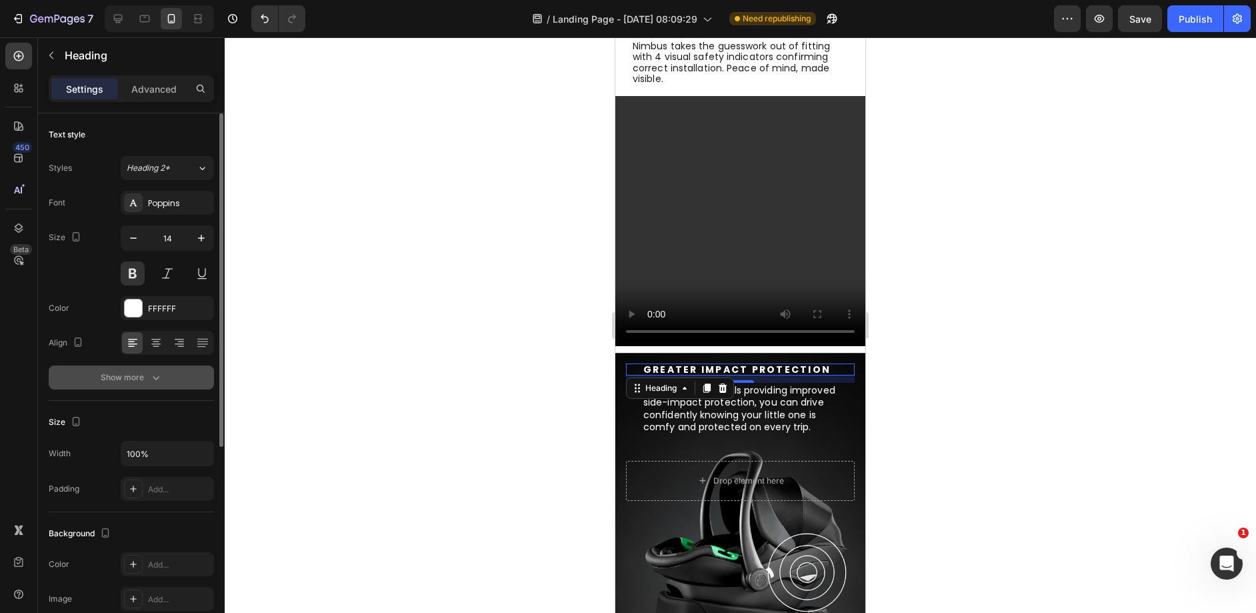
click at [153, 379] on icon "button" at bounding box center [155, 377] width 13 height 13
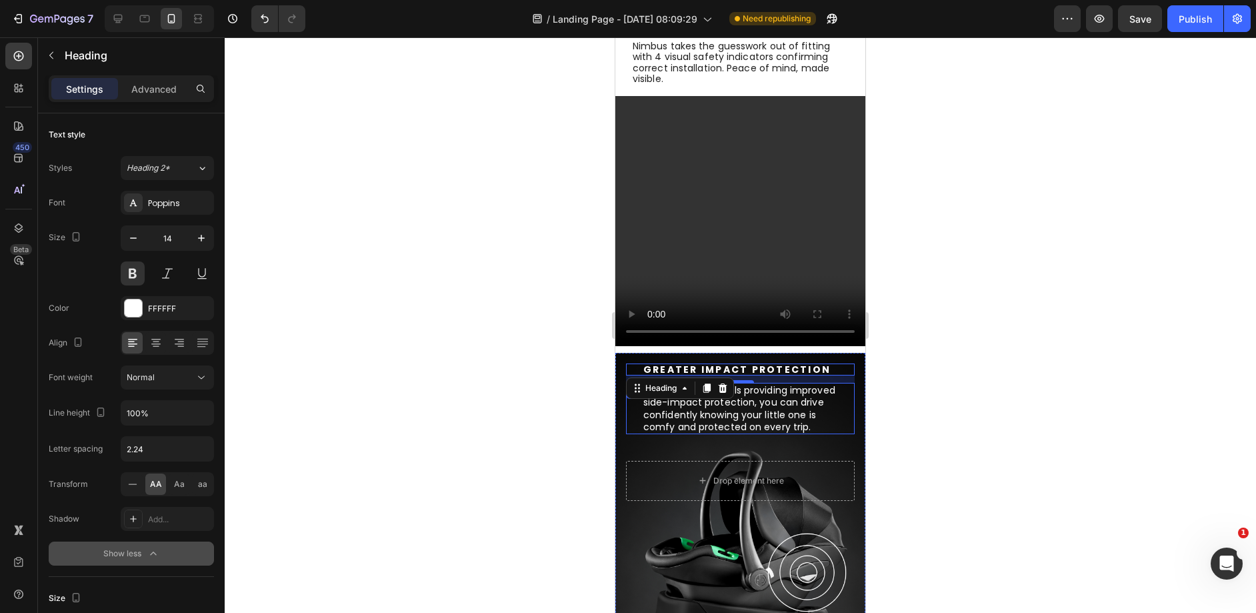
click at [689, 413] on p "With pop-out panels providing improved side-impact protection, you can drive co…" at bounding box center [740, 408] width 194 height 49
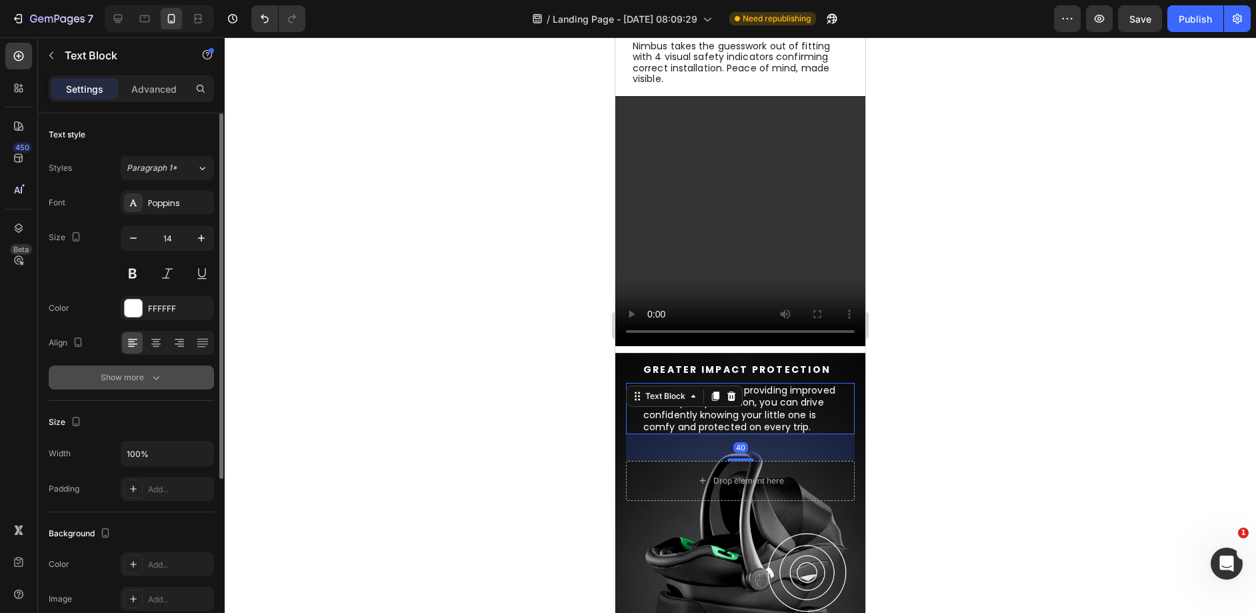
click at [163, 381] on button "Show more" at bounding box center [131, 377] width 165 height 24
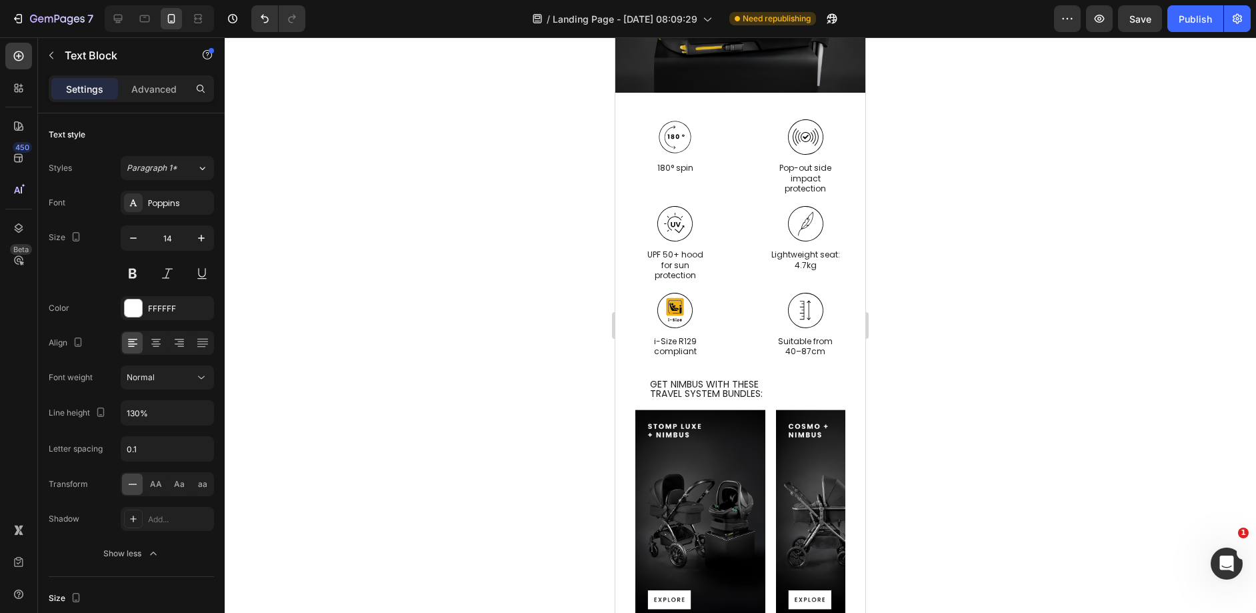
scroll to position [1591, 0]
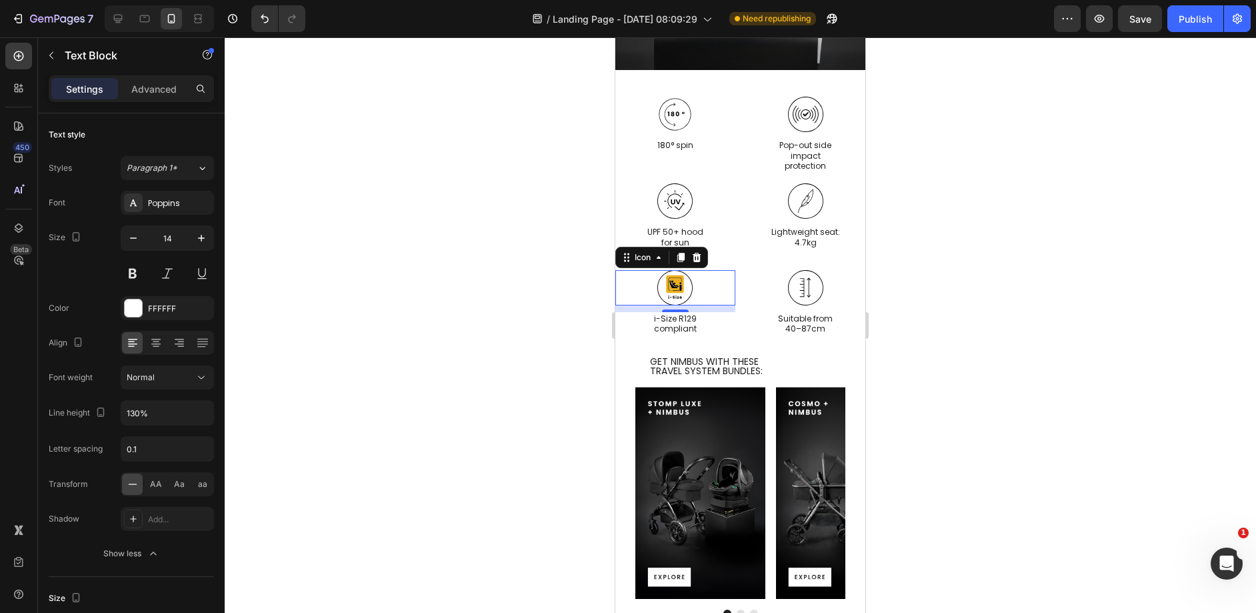
click at [686, 278] on icon at bounding box center [674, 287] width 35 height 35
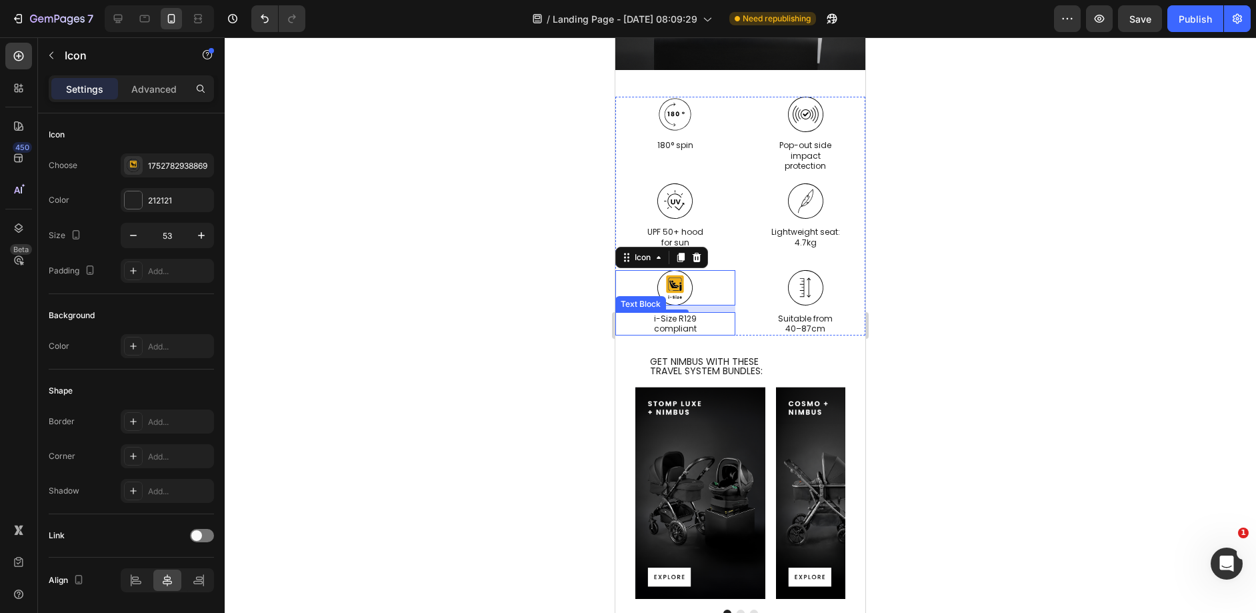
click at [659, 323] on p "compliant" at bounding box center [675, 328] width 117 height 11
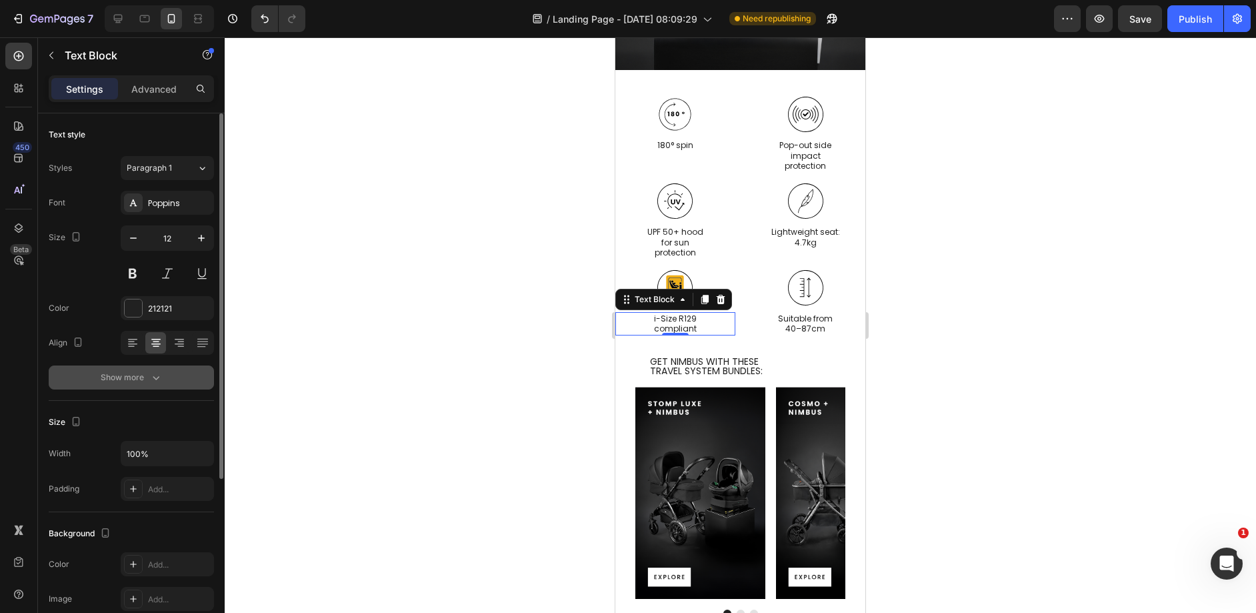
click at [132, 379] on div "Show more" at bounding box center [132, 377] width 62 height 13
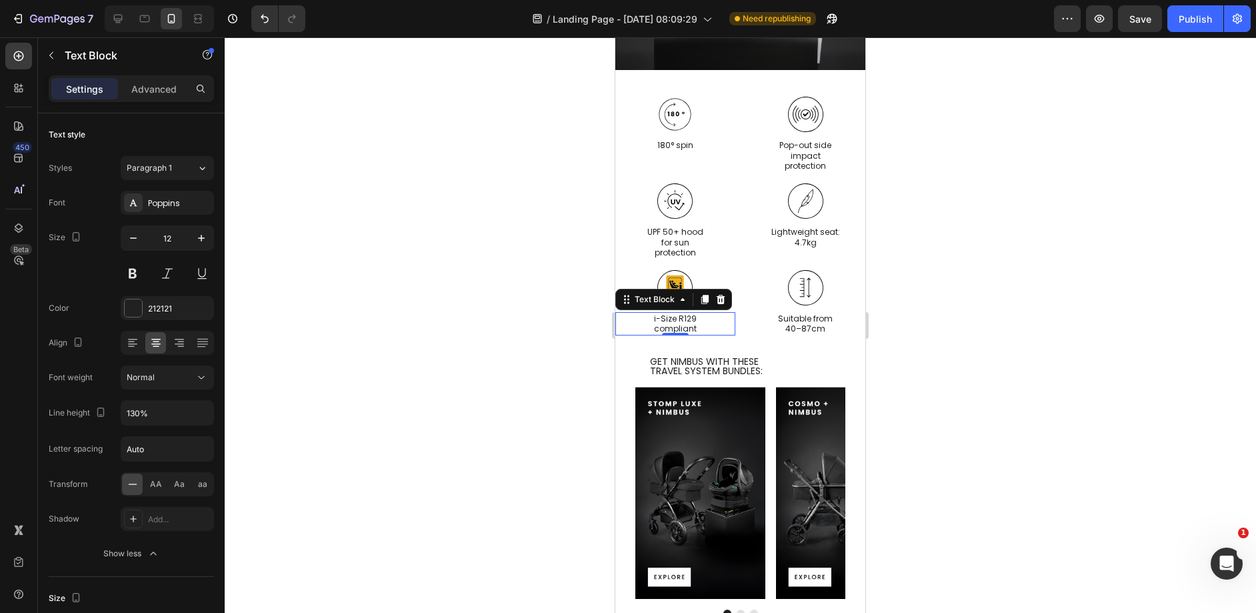
click at [441, 137] on div at bounding box center [740, 324] width 1031 height 575
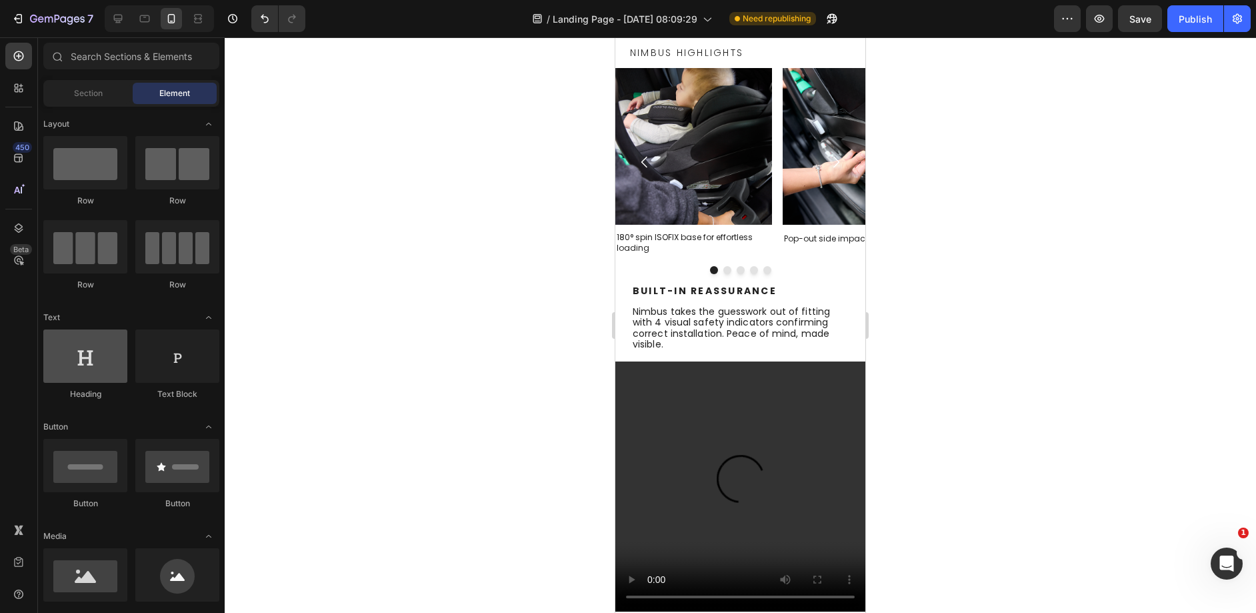
scroll to position [711, 0]
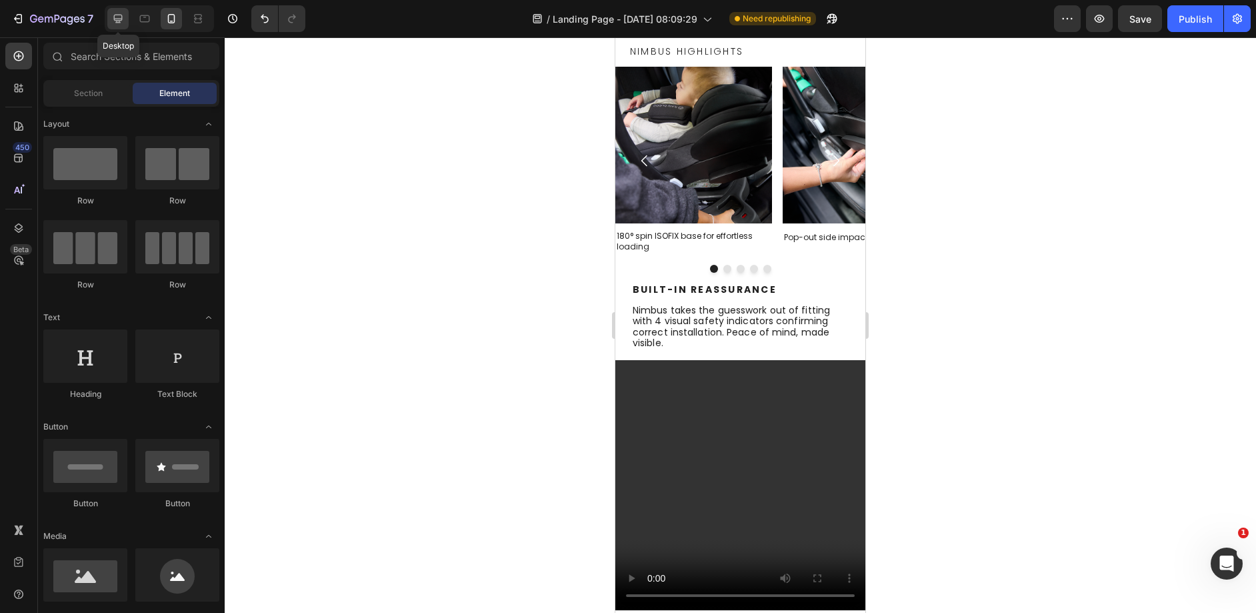
click at [121, 21] on icon at bounding box center [117, 18] width 13 height 13
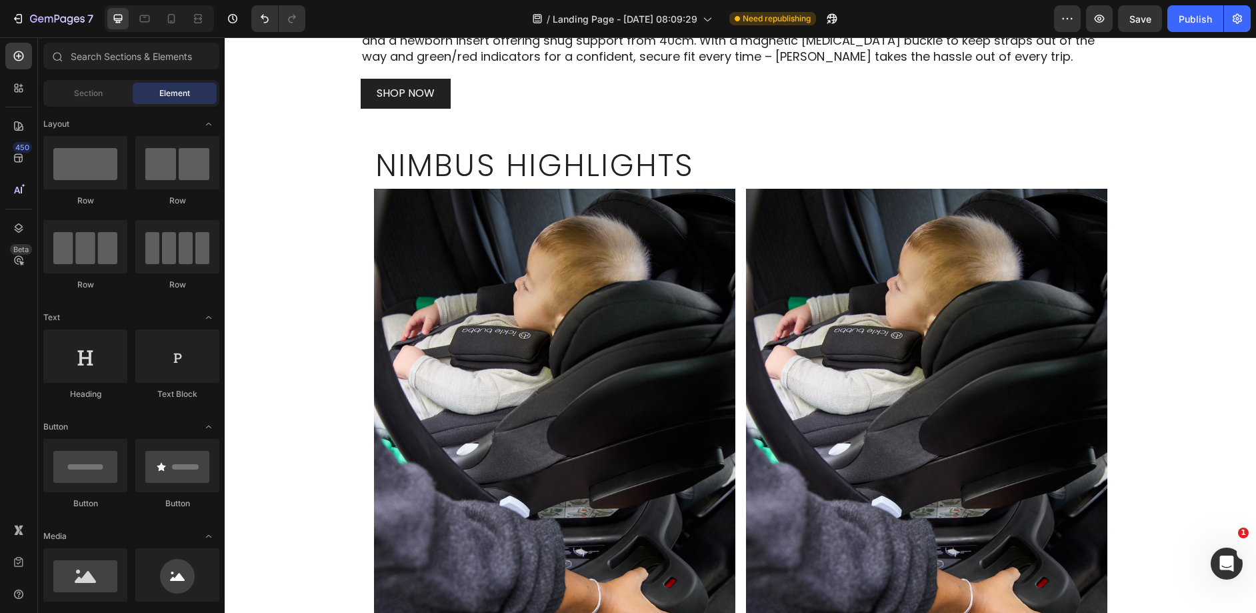
scroll to position [623, 0]
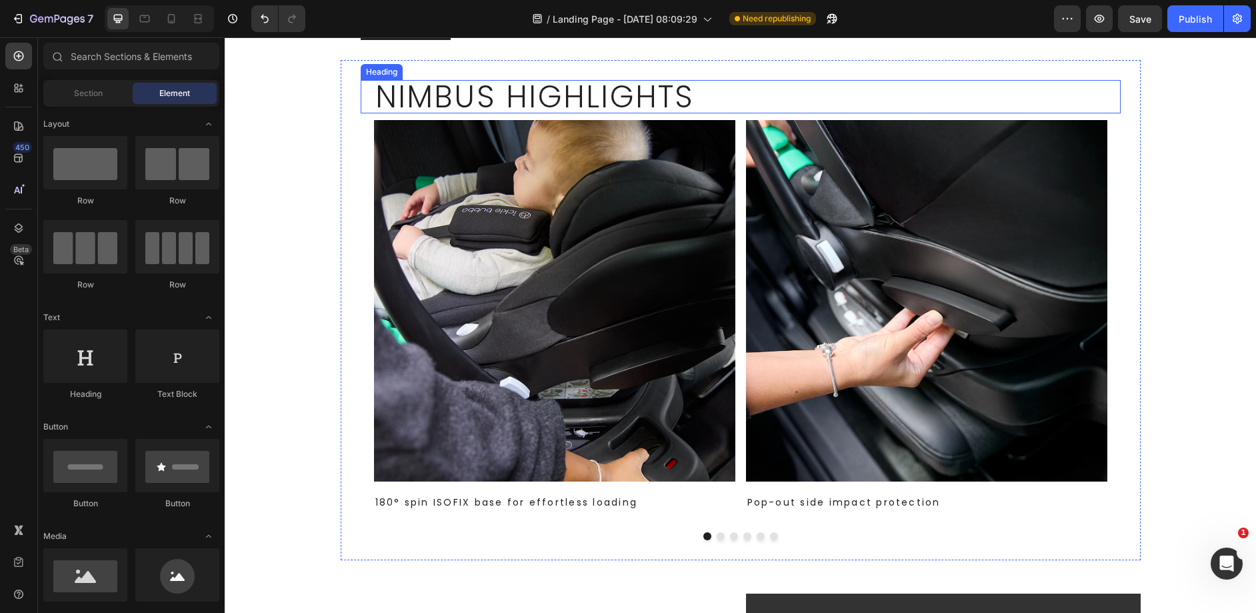
click at [561, 99] on h2 "Nimbus Highlights" at bounding box center [740, 96] width 733 height 33
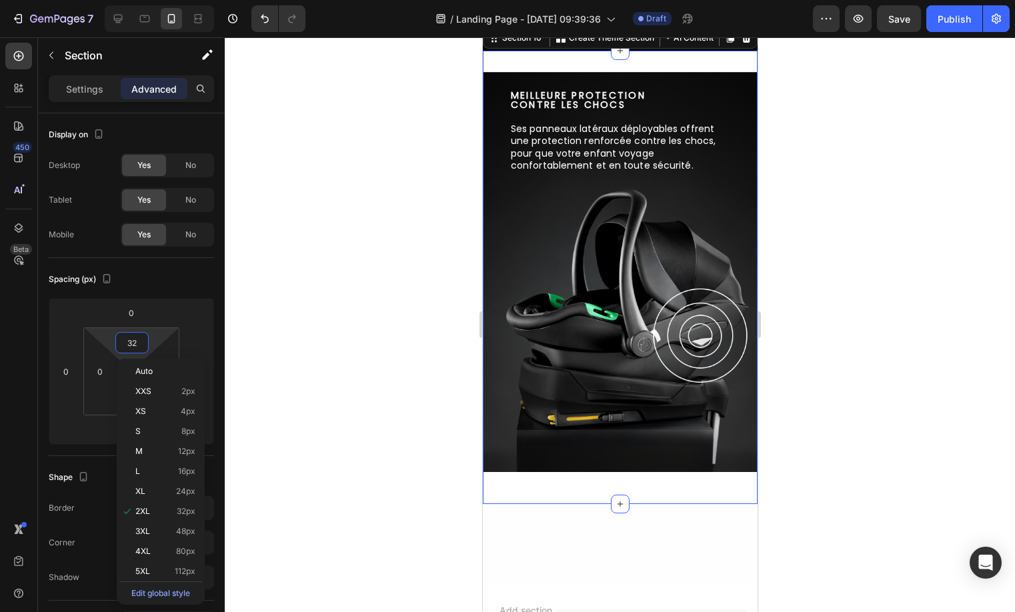
scroll to position [1, 0]
type input "10"
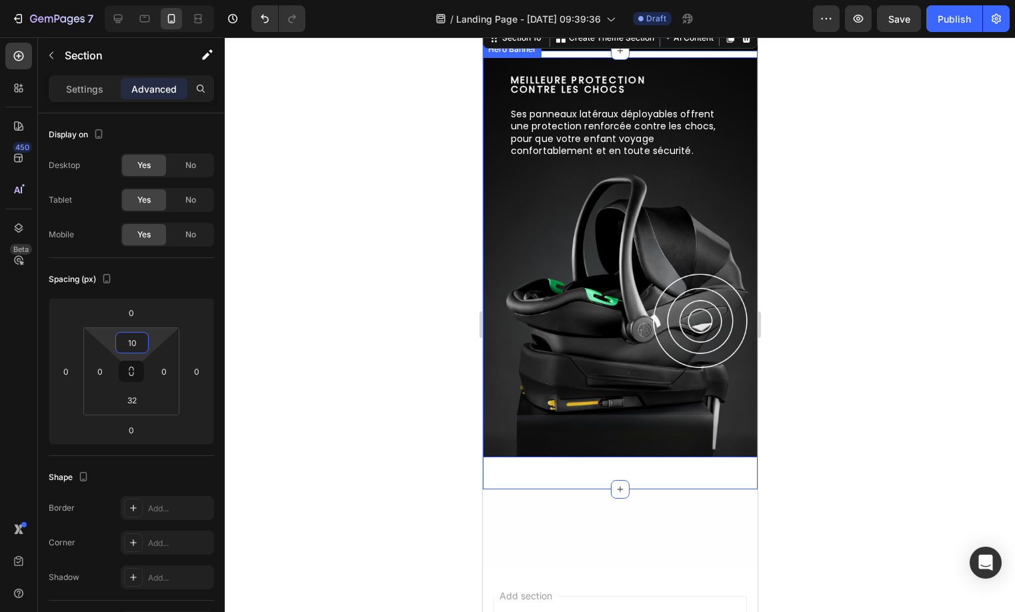
click at [737, 318] on div "Background Image" at bounding box center [619, 257] width 275 height 400
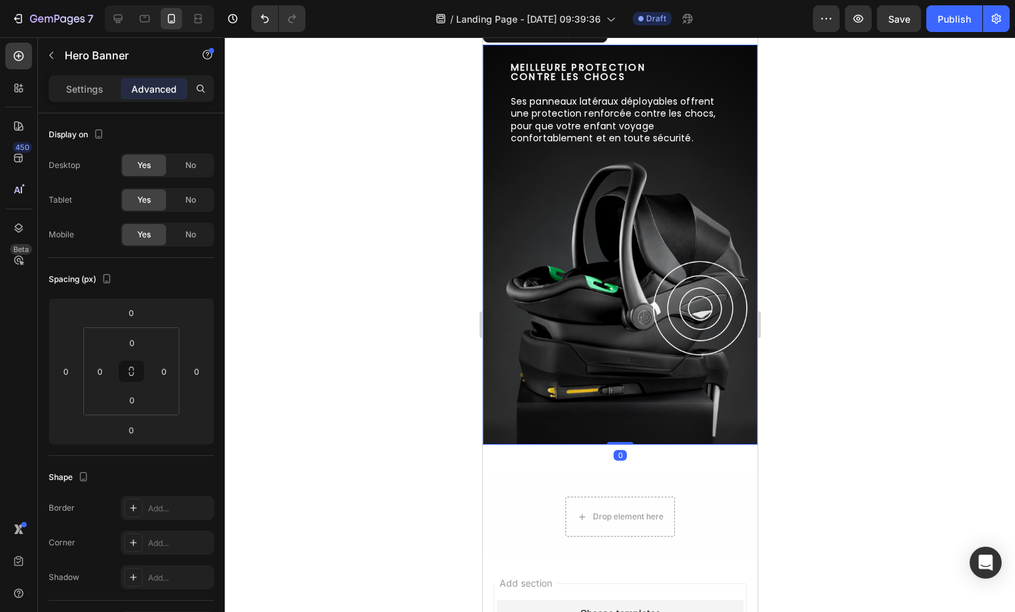
scroll to position [1729, 0]
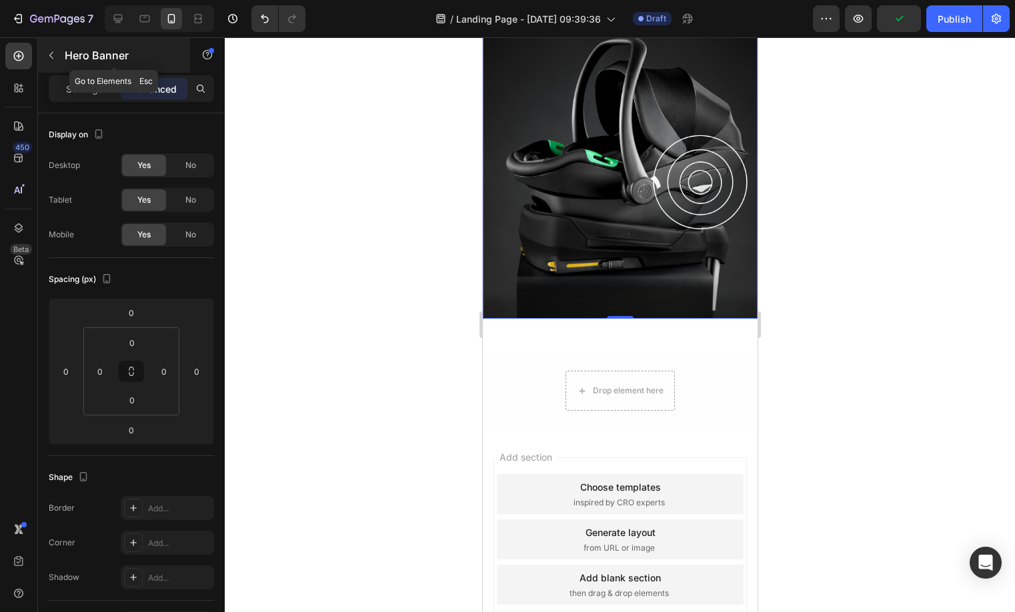
click at [47, 61] on button "button" at bounding box center [51, 55] width 21 height 21
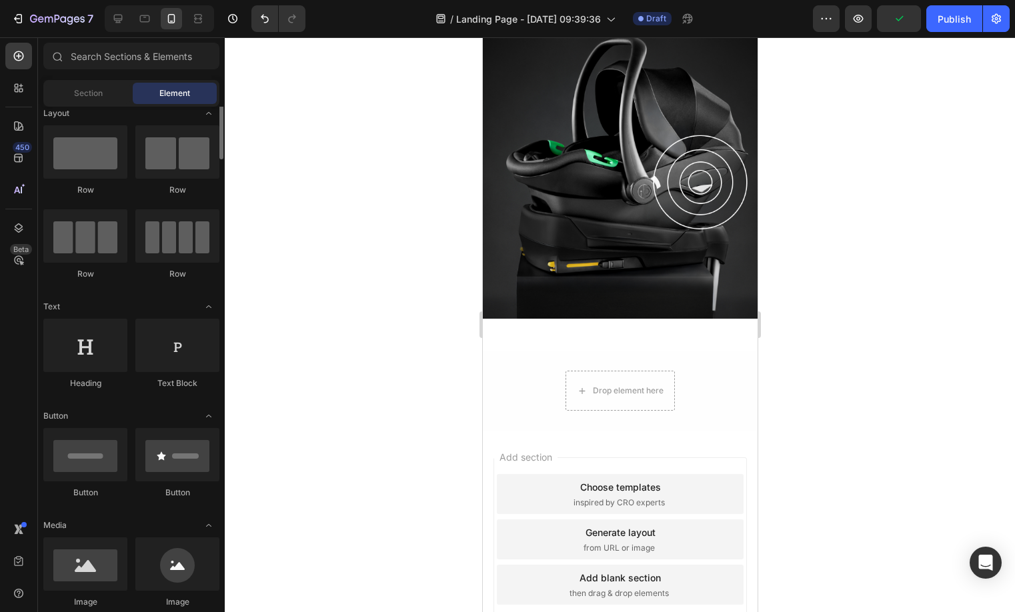
scroll to position [0, 0]
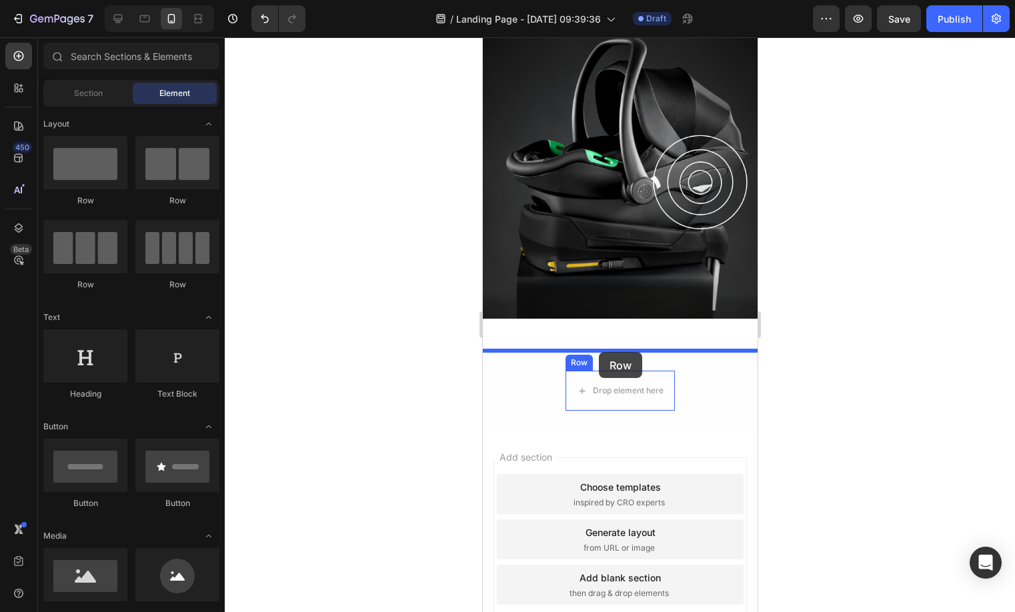
drag, startPoint x: 653, startPoint y: 217, endPoint x: 597, endPoint y: 353, distance: 147.4
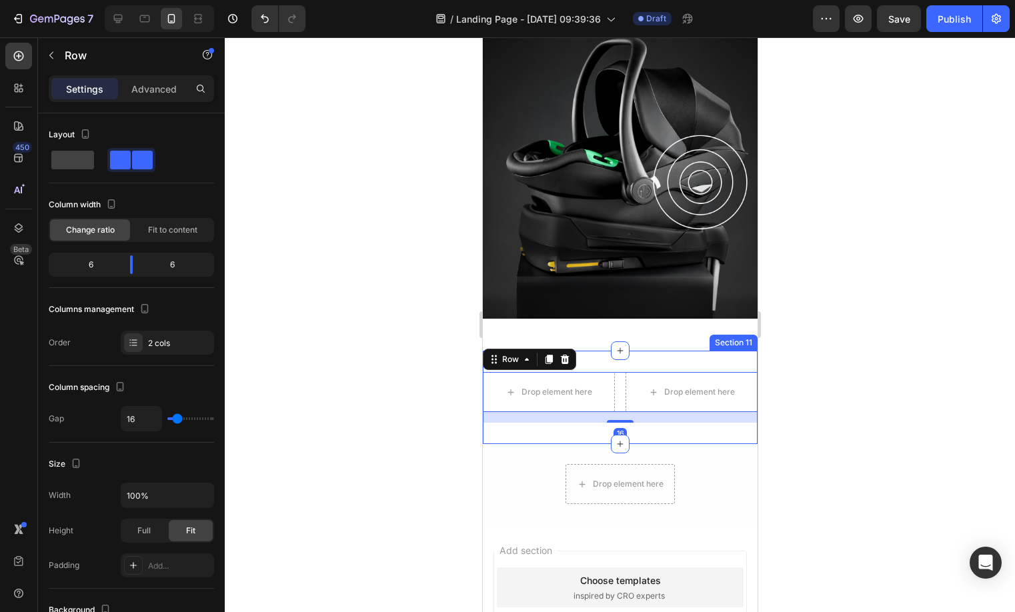
click at [711, 356] on div "Drop element here Drop element here Row 16 Section 11" at bounding box center [619, 397] width 275 height 93
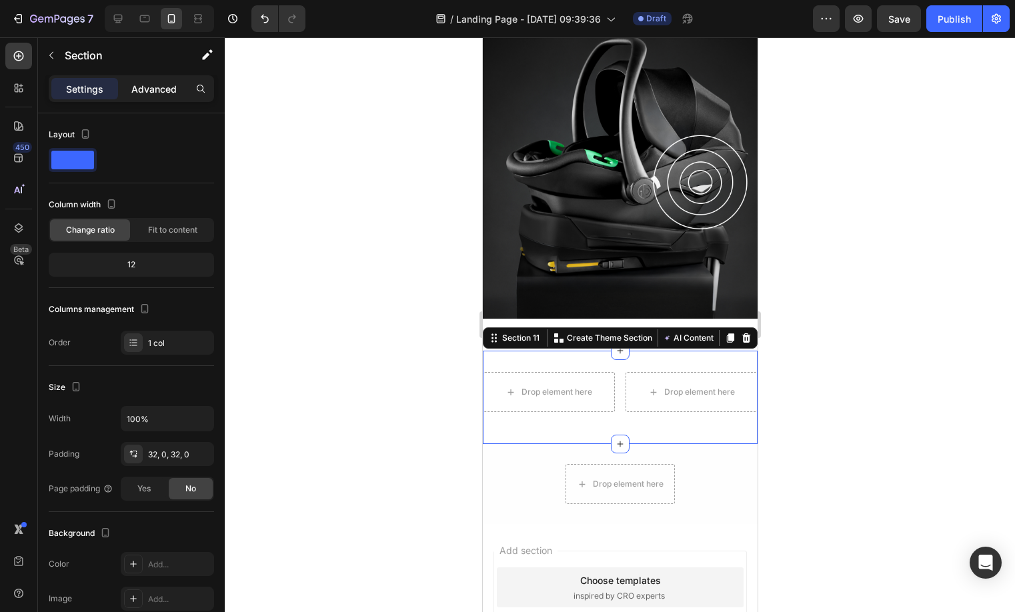
click at [146, 91] on p "Advanced" at bounding box center [153, 89] width 45 height 14
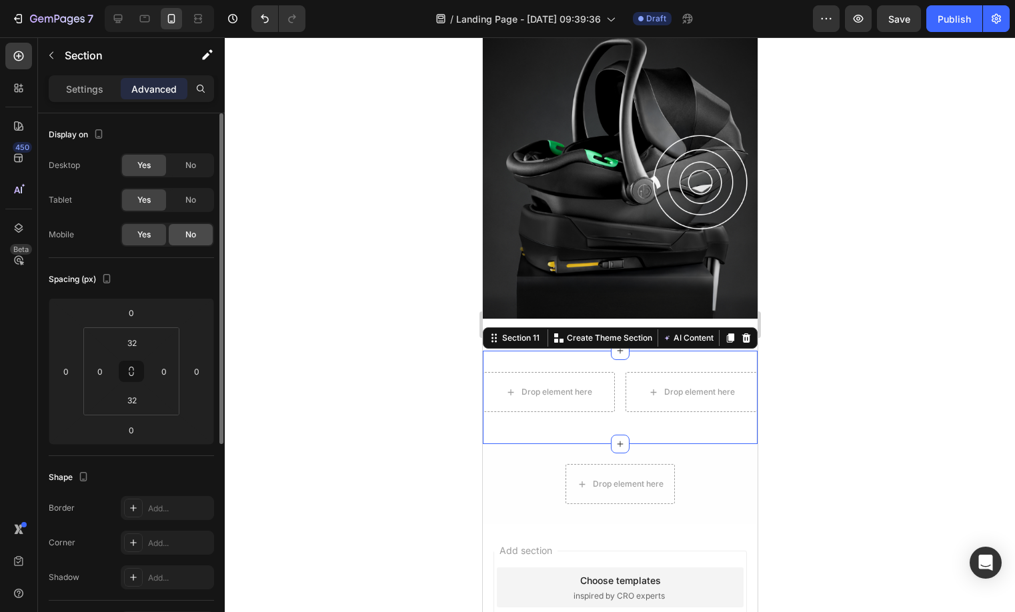
click at [205, 237] on div "No" at bounding box center [191, 234] width 44 height 21
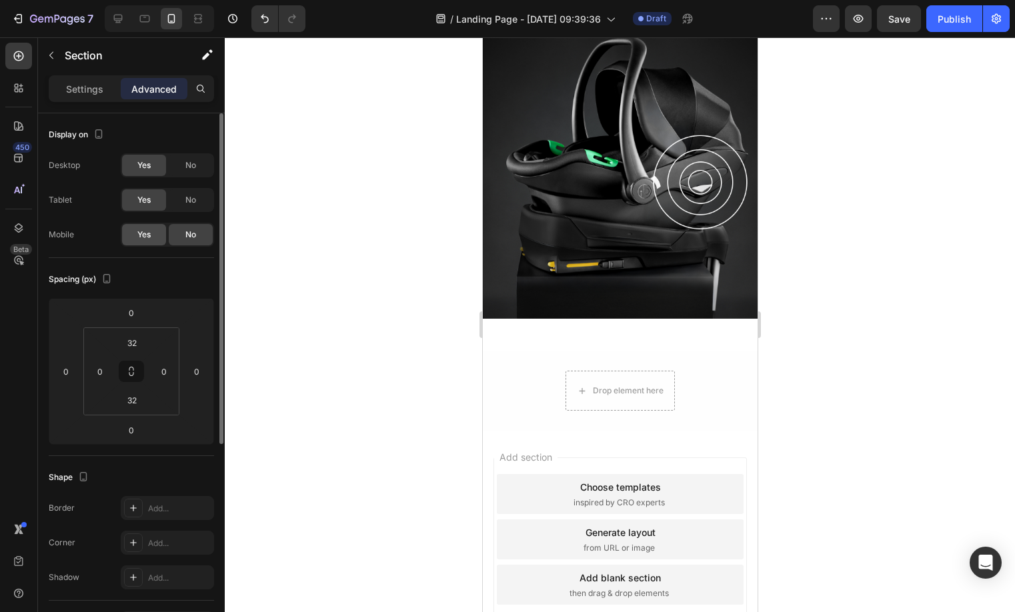
click at [147, 239] on span "Yes" at bounding box center [143, 235] width 13 height 12
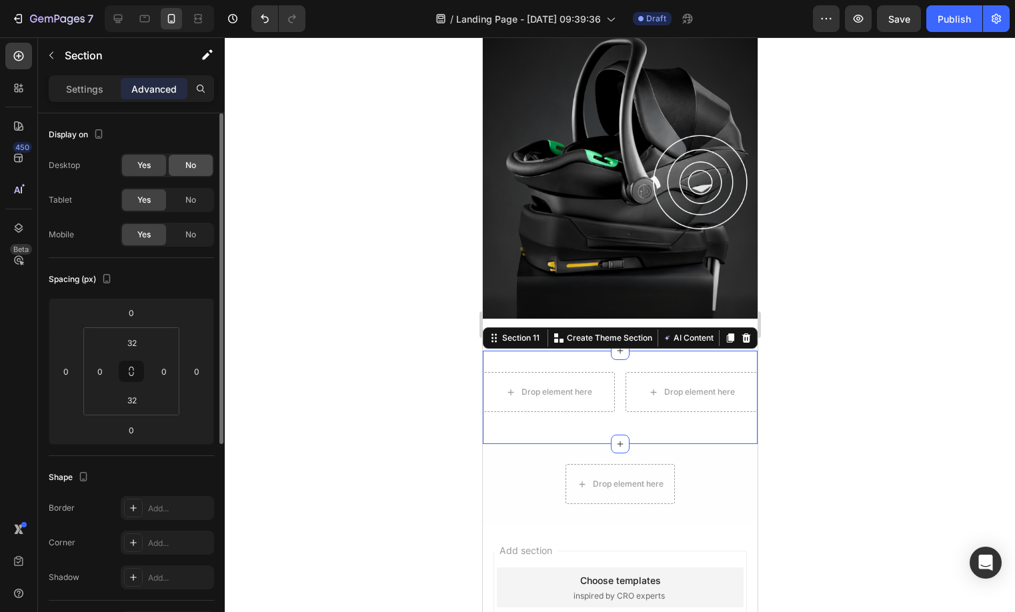
click at [196, 168] on div "No" at bounding box center [191, 165] width 44 height 21
click at [189, 201] on span "No" at bounding box center [190, 200] width 11 height 12
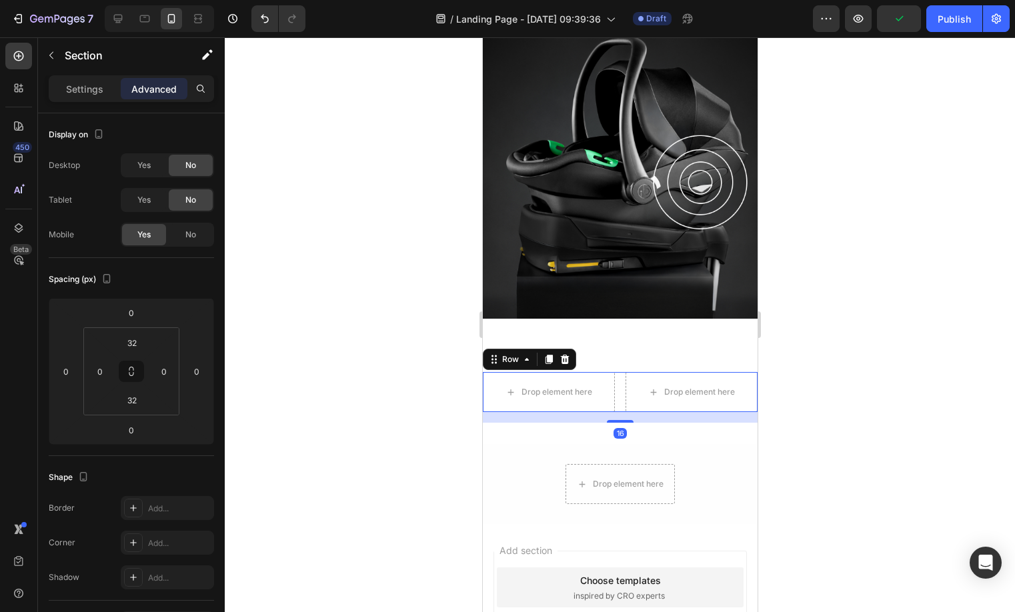
click at [611, 388] on div "Drop element here Drop element here Row 16" at bounding box center [619, 392] width 275 height 40
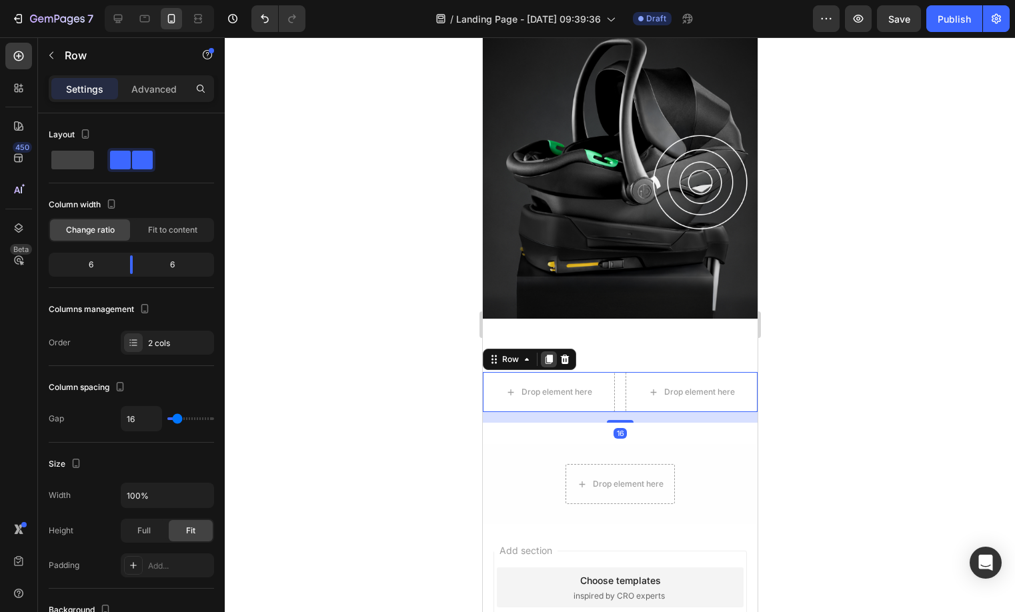
click at [543, 357] on icon at bounding box center [548, 359] width 11 height 11
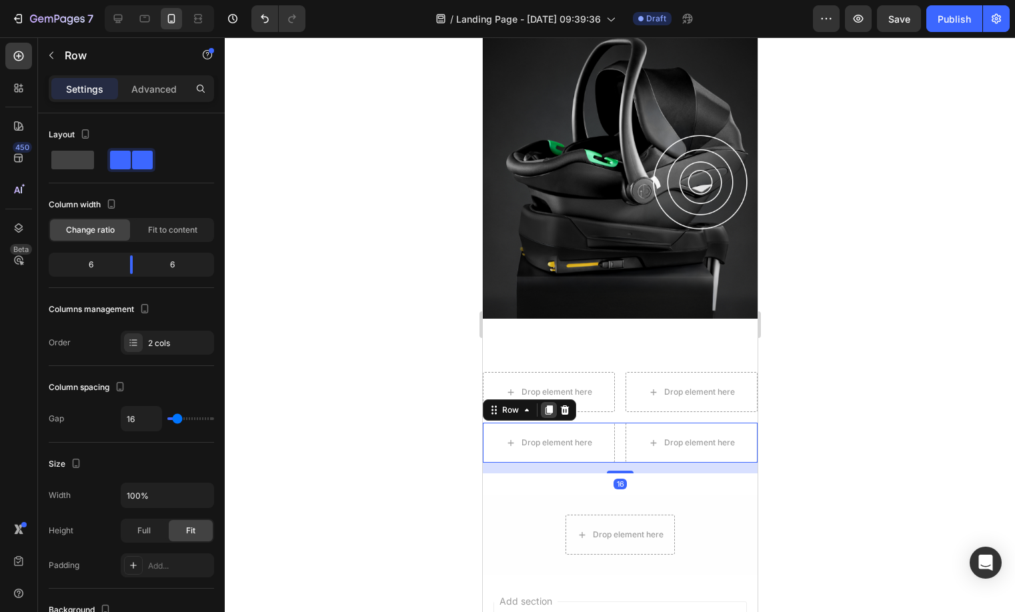
click at [546, 407] on icon at bounding box center [548, 409] width 7 height 9
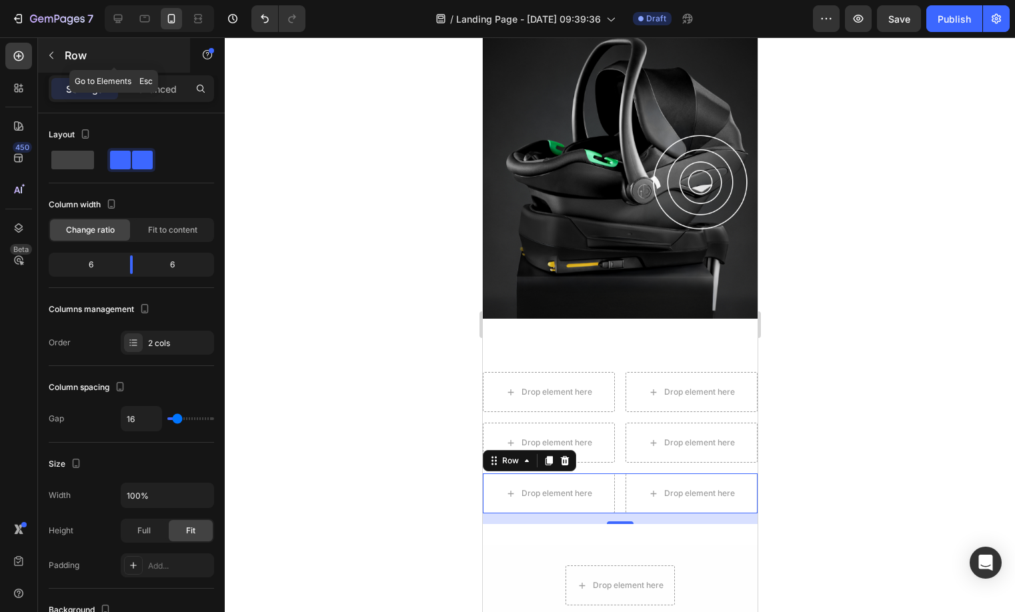
click at [61, 53] on button "button" at bounding box center [51, 55] width 21 height 21
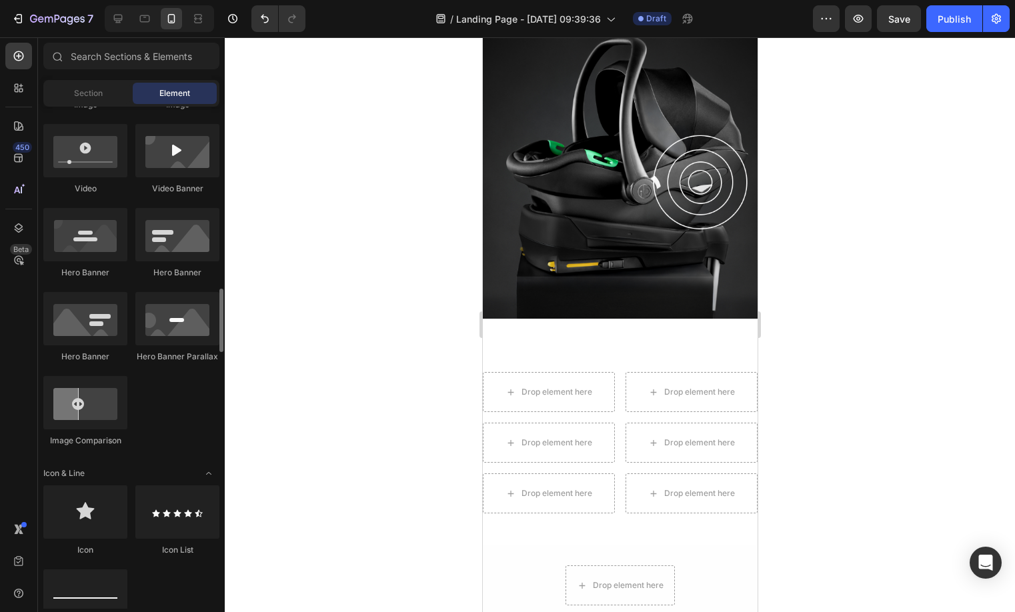
scroll to position [613, 0]
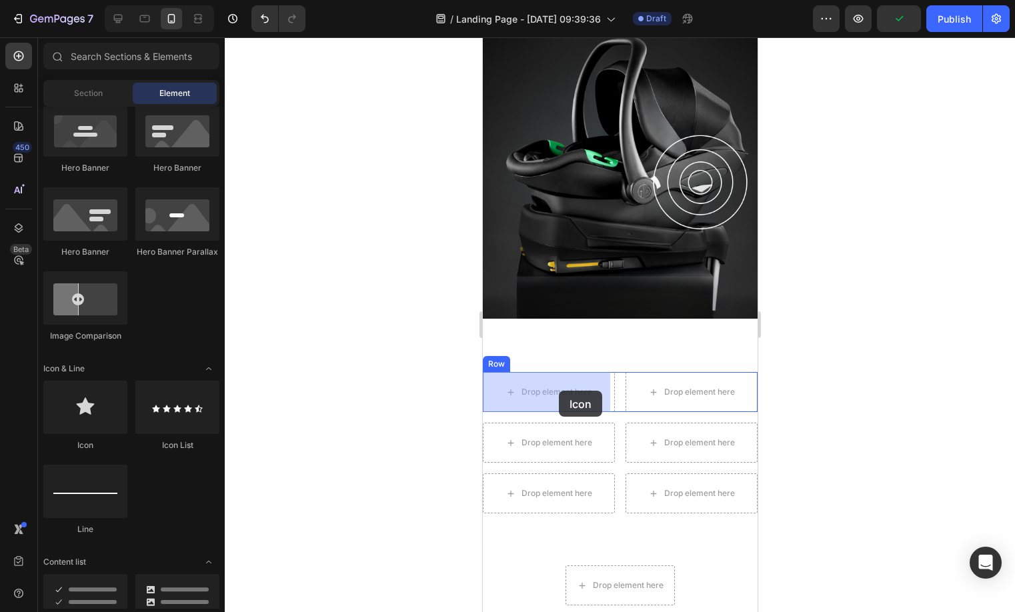
drag, startPoint x: 583, startPoint y: 446, endPoint x: 558, endPoint y: 391, distance: 60.9
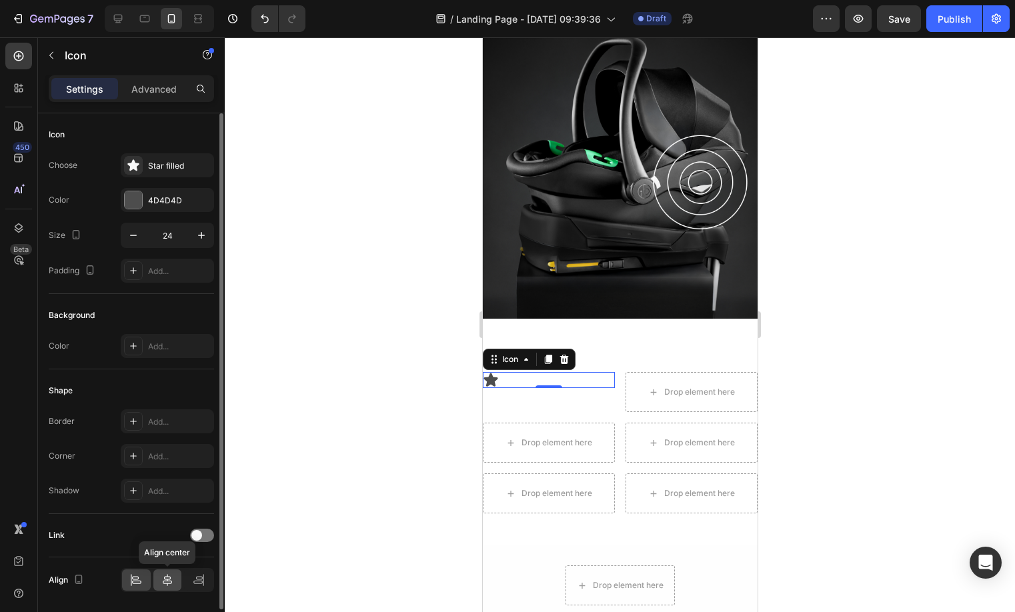
click at [173, 575] on icon at bounding box center [167, 579] width 13 height 13
click at [173, 234] on input "24" at bounding box center [167, 235] width 44 height 24
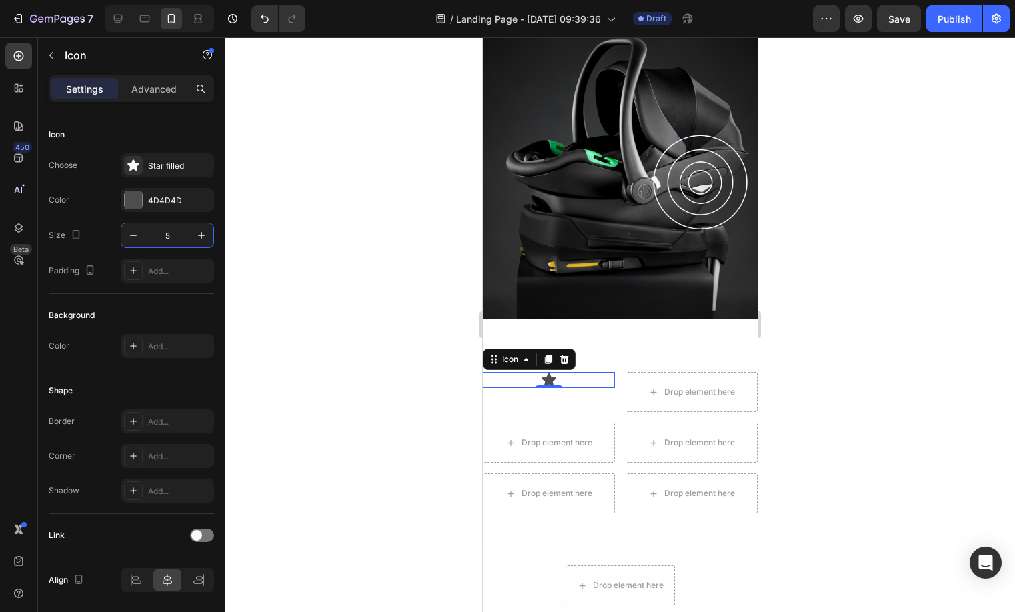
type input "53"
click at [544, 361] on icon at bounding box center [547, 359] width 7 height 9
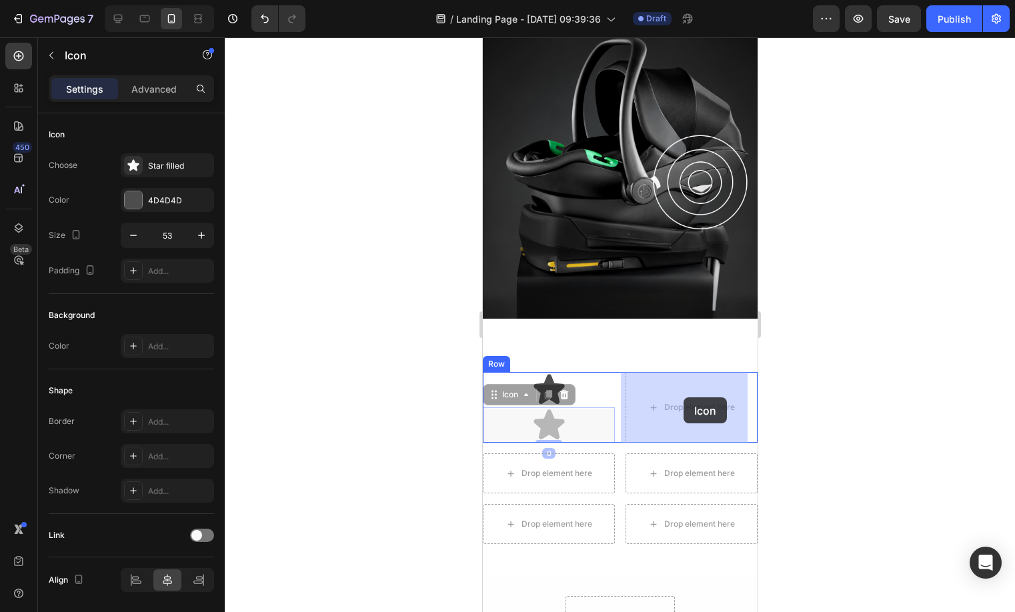
drag, startPoint x: 583, startPoint y: 416, endPoint x: 658, endPoint y: 399, distance: 77.3
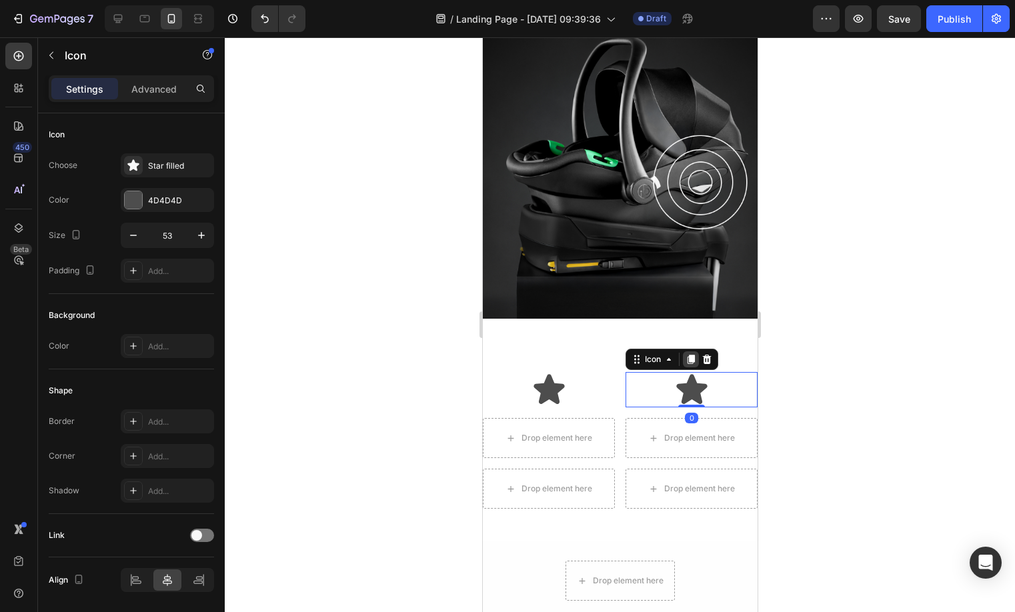
click at [688, 352] on div at bounding box center [690, 359] width 16 height 16
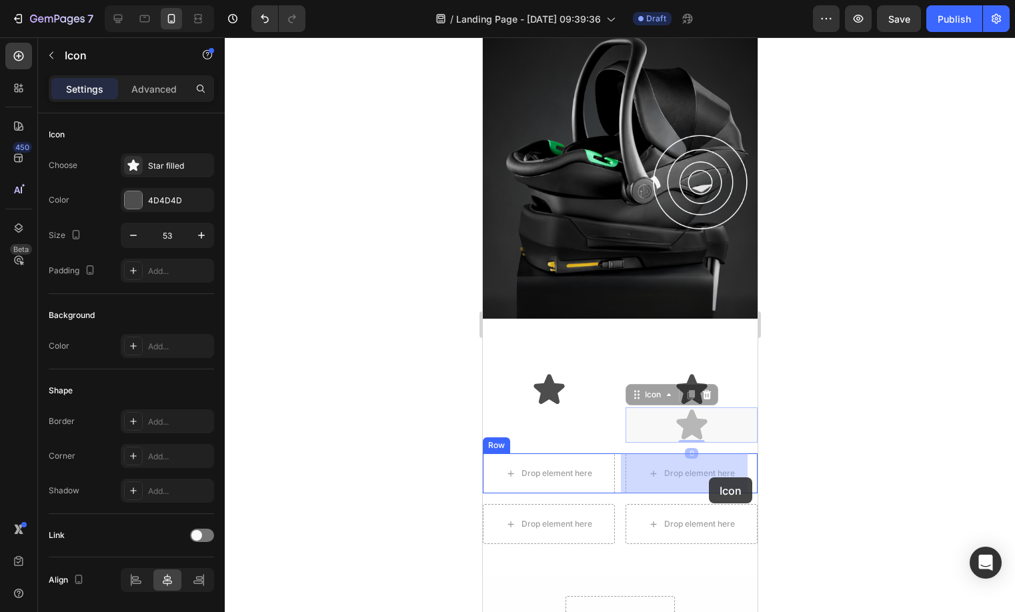
drag, startPoint x: 703, startPoint y: 429, endPoint x: 679, endPoint y: 477, distance: 53.7
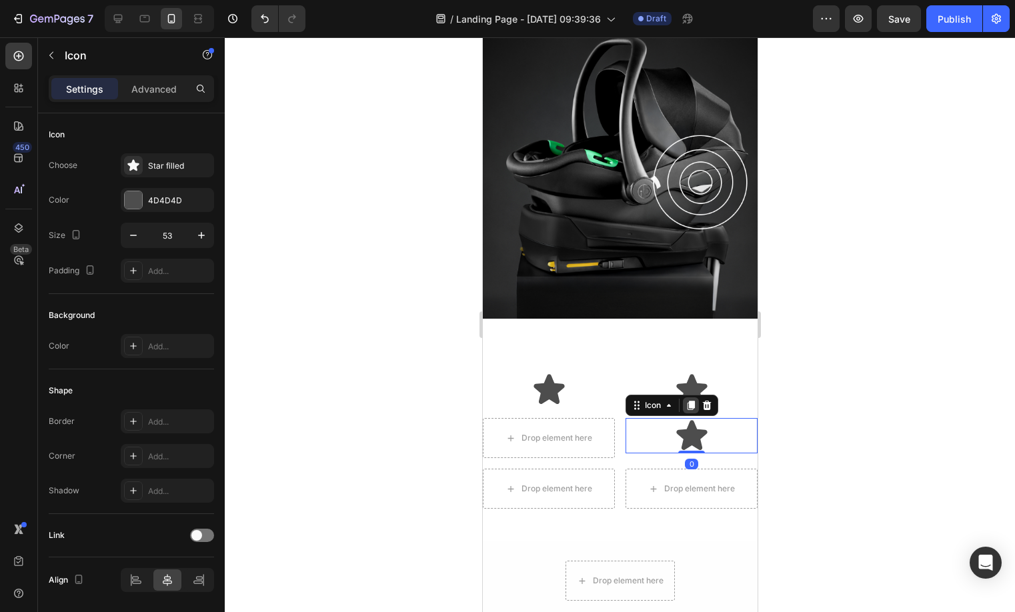
click at [689, 403] on icon at bounding box center [690, 405] width 7 height 9
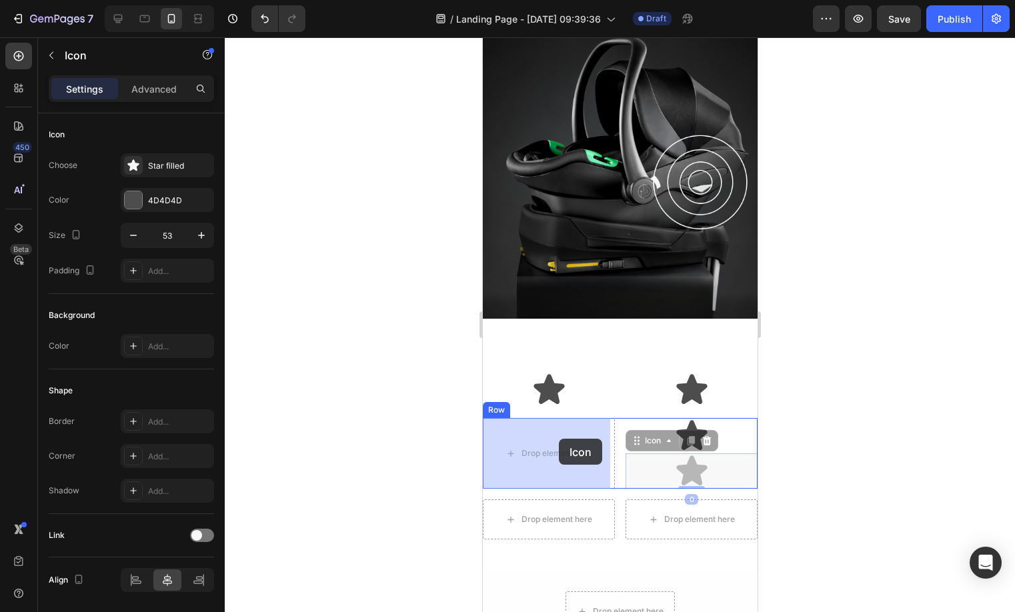
drag, startPoint x: 707, startPoint y: 466, endPoint x: 558, endPoint y: 439, distance: 151.2
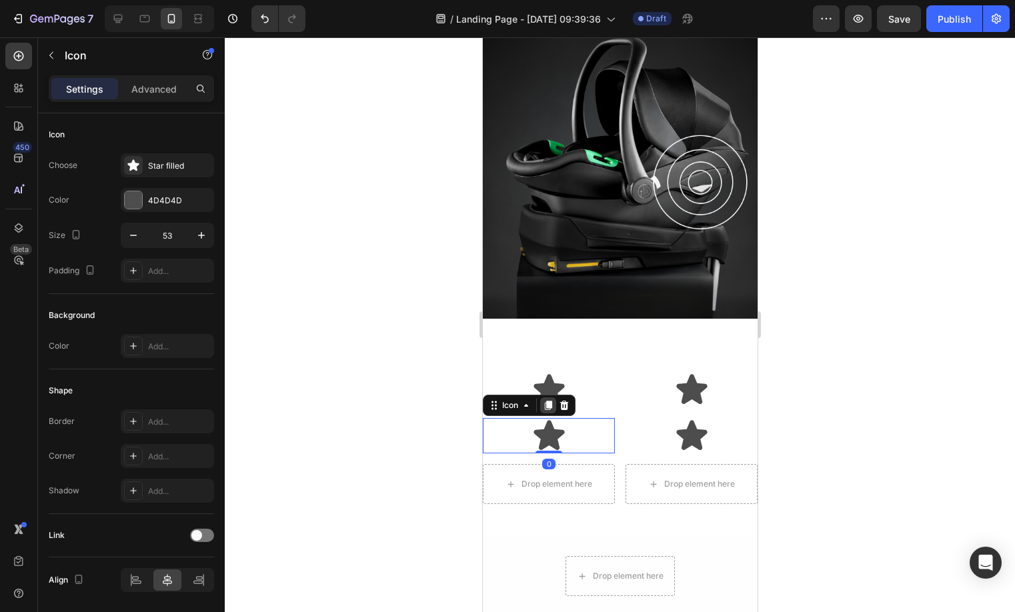
click at [548, 398] on div at bounding box center [547, 405] width 16 height 16
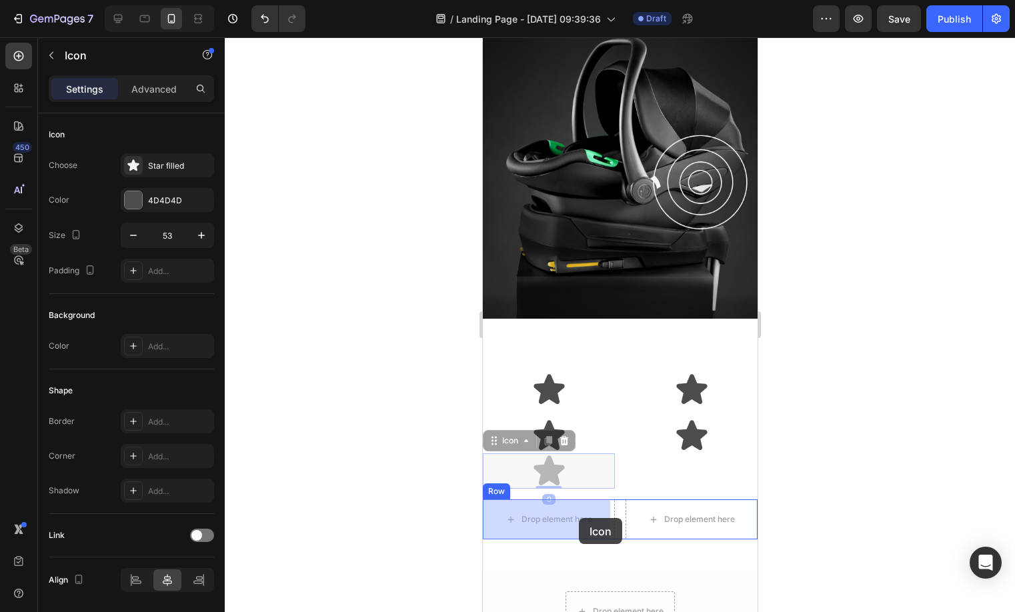
drag, startPoint x: 561, startPoint y: 457, endPoint x: 578, endPoint y: 518, distance: 63.1
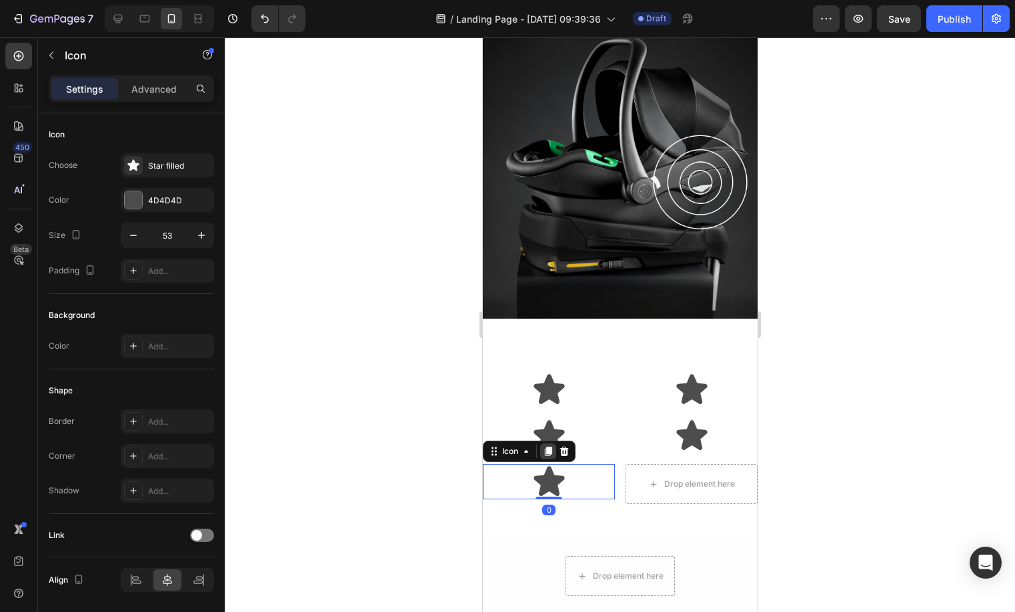
click at [549, 449] on icon at bounding box center [547, 451] width 7 height 9
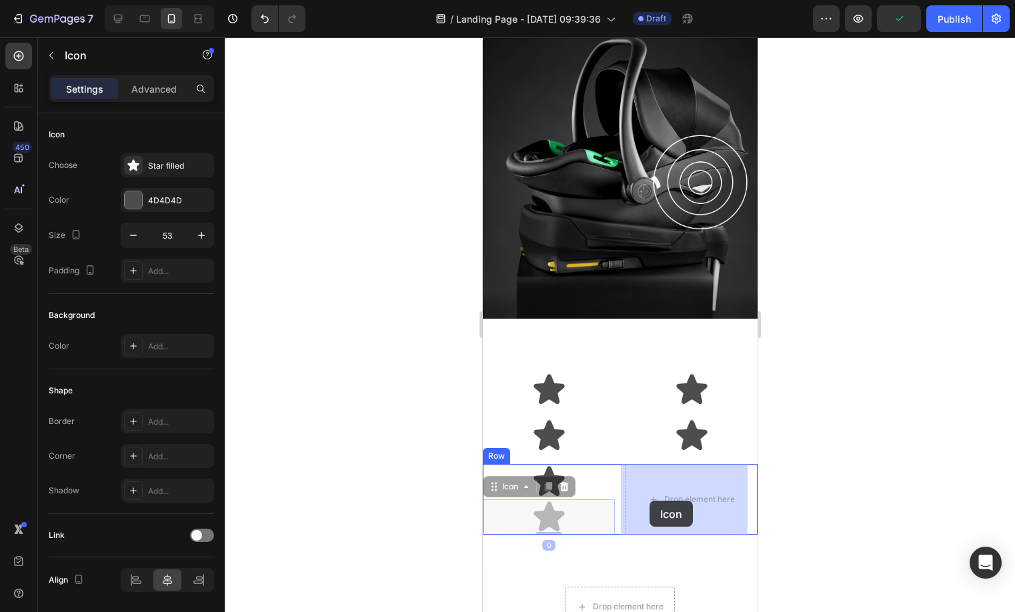
drag, startPoint x: 563, startPoint y: 515, endPoint x: 648, endPoint y: 501, distance: 85.9
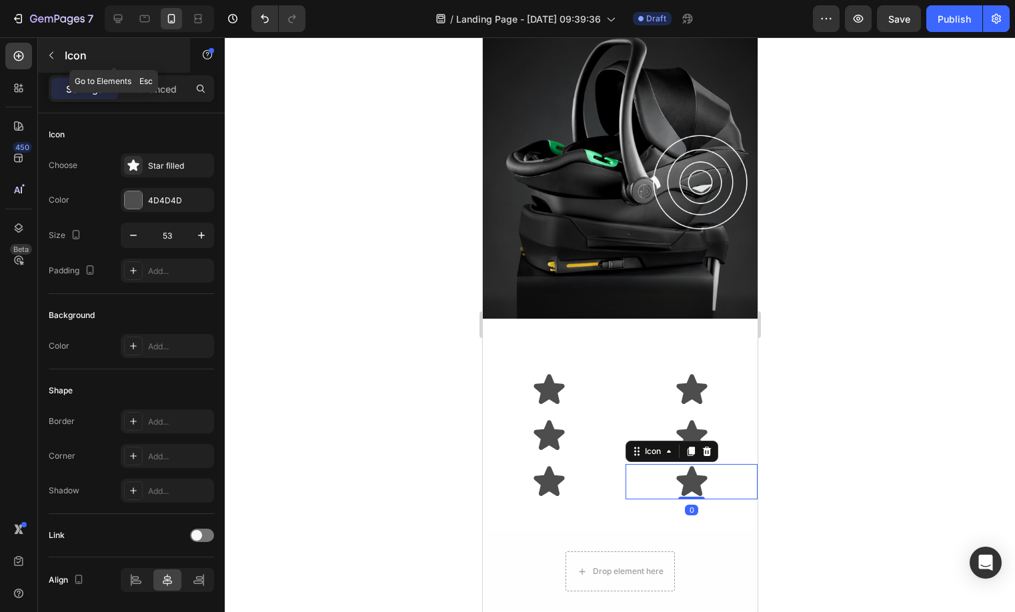
click at [58, 65] on button "button" at bounding box center [51, 55] width 21 height 21
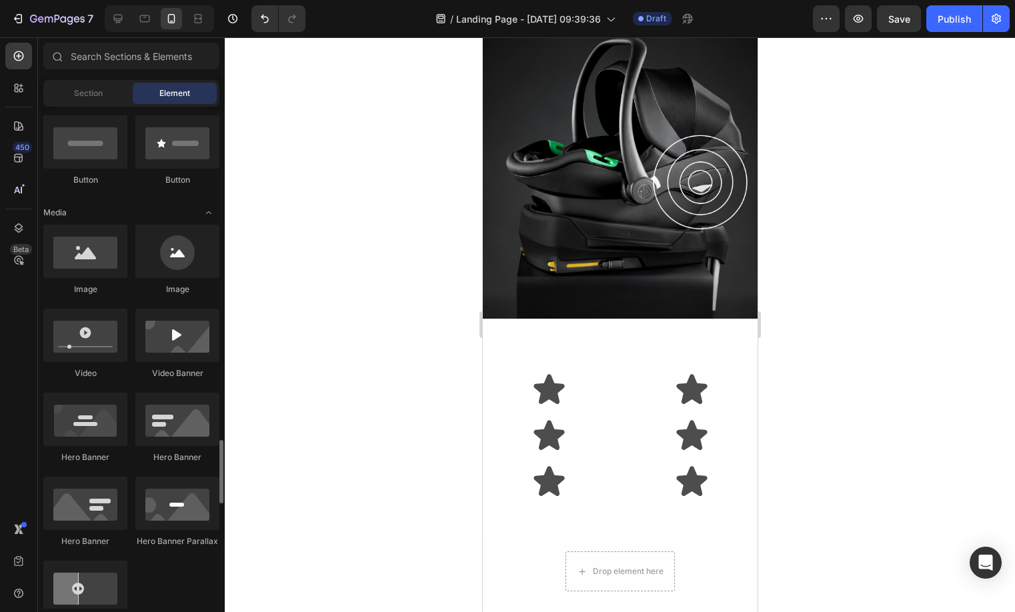
scroll to position [0, 0]
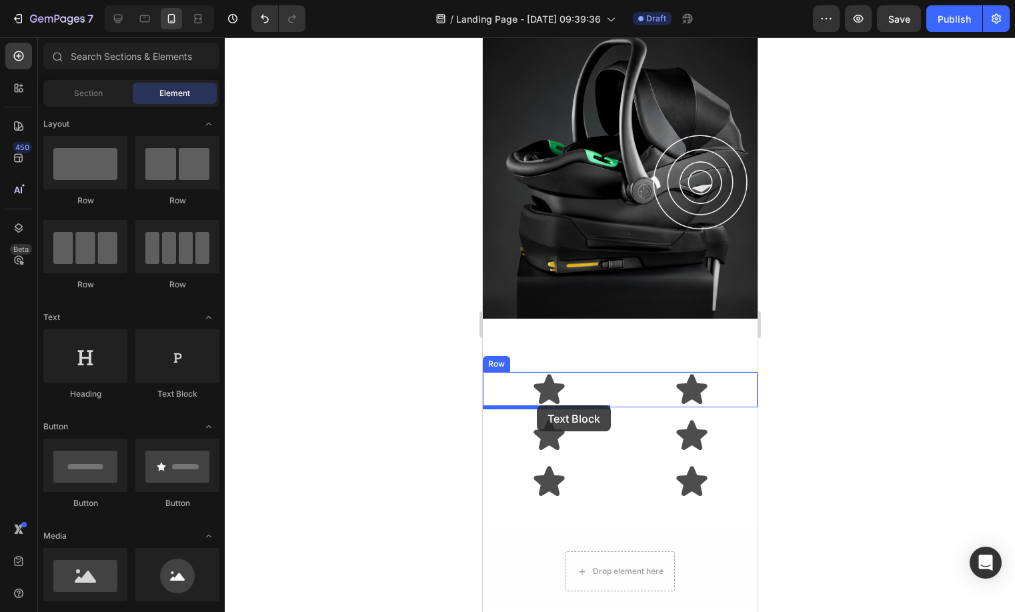
drag, startPoint x: 647, startPoint y: 403, endPoint x: 536, endPoint y: 405, distance: 110.7
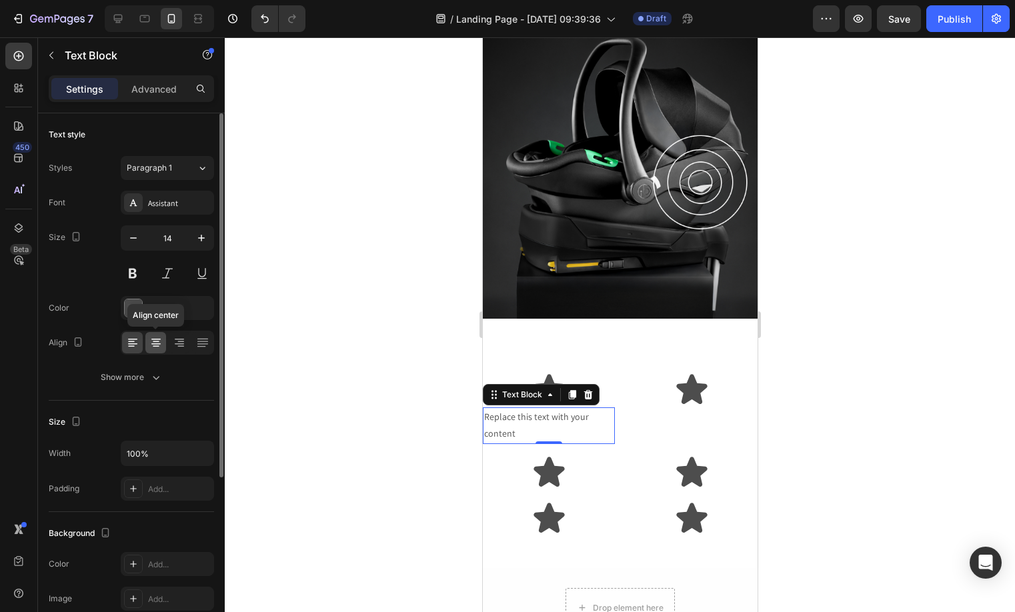
click at [149, 349] on icon at bounding box center [155, 342] width 13 height 13
click at [141, 243] on button "button" at bounding box center [133, 238] width 24 height 24
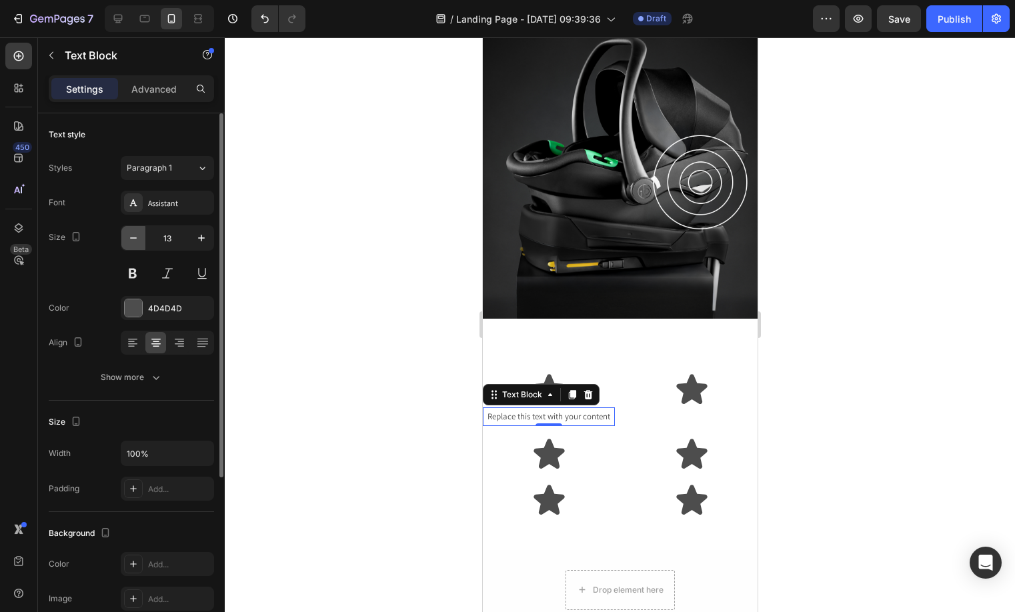
click at [141, 243] on button "button" at bounding box center [133, 238] width 24 height 24
click at [173, 212] on div "Assistant" at bounding box center [167, 203] width 93 height 24
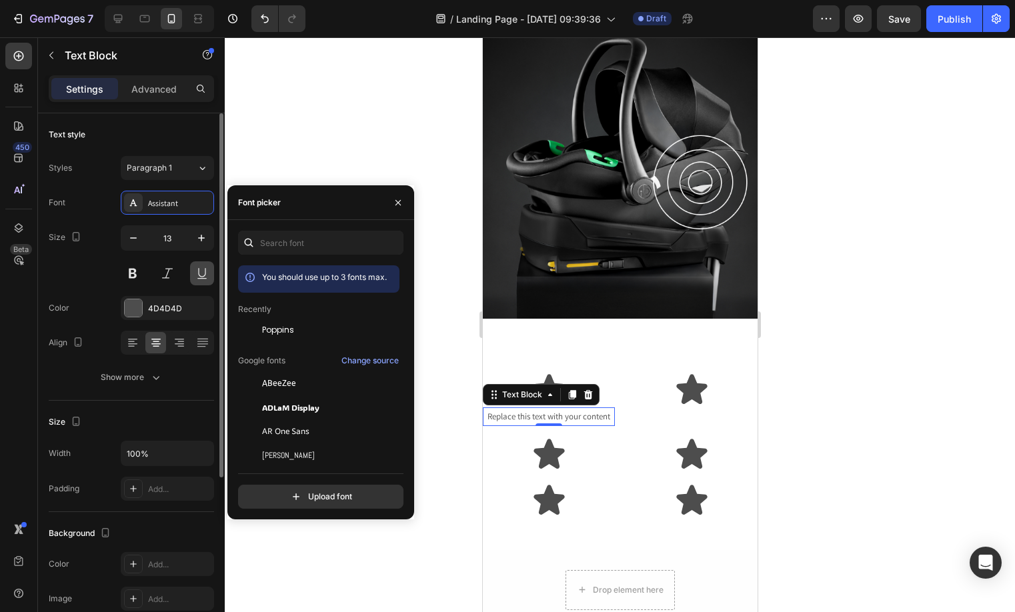
type input "12"
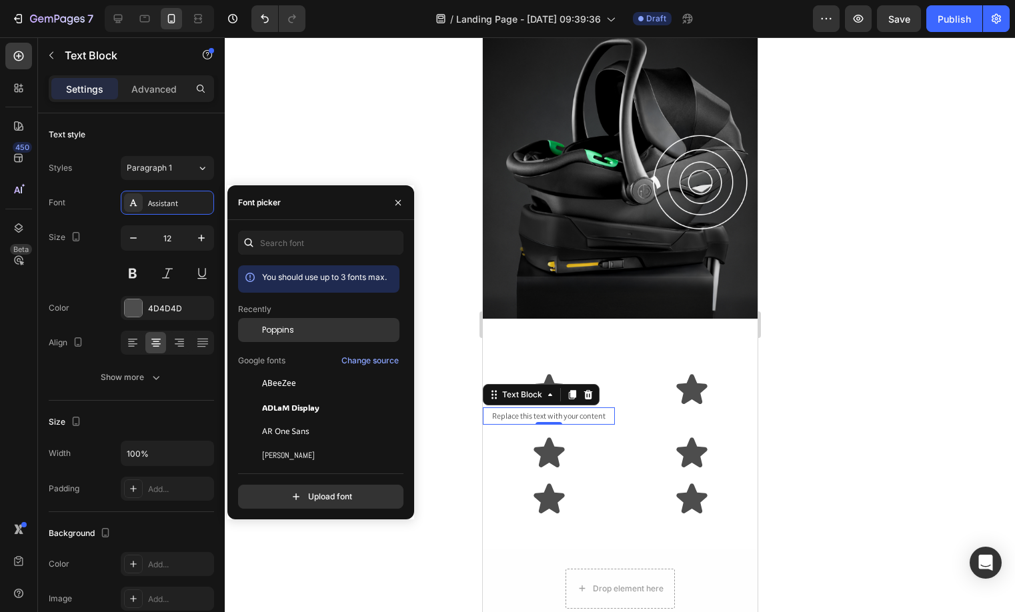
click at [301, 325] on div "Poppins" at bounding box center [329, 330] width 135 height 12
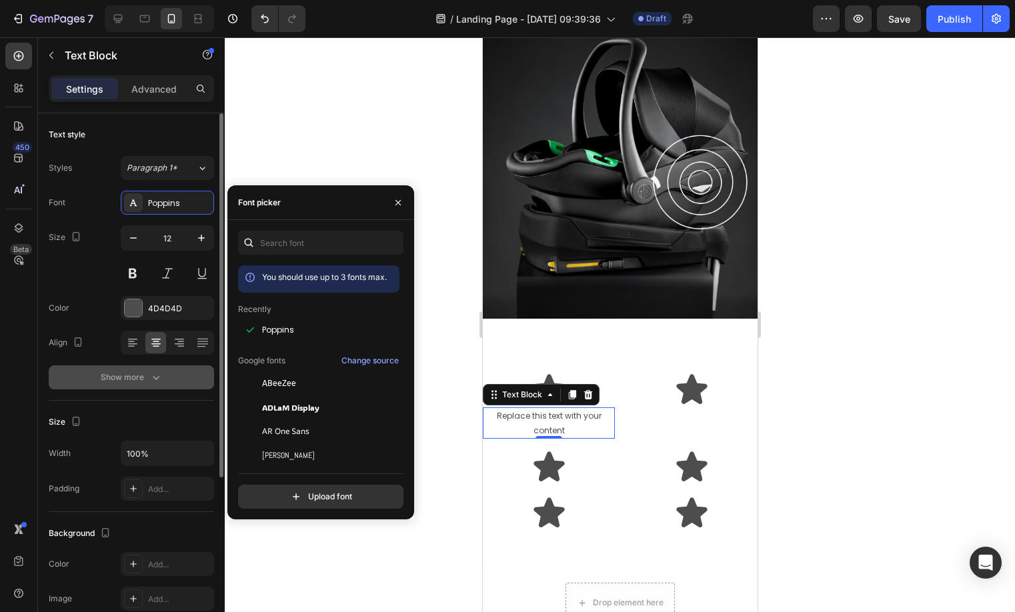
click at [149, 380] on icon "button" at bounding box center [155, 377] width 13 height 13
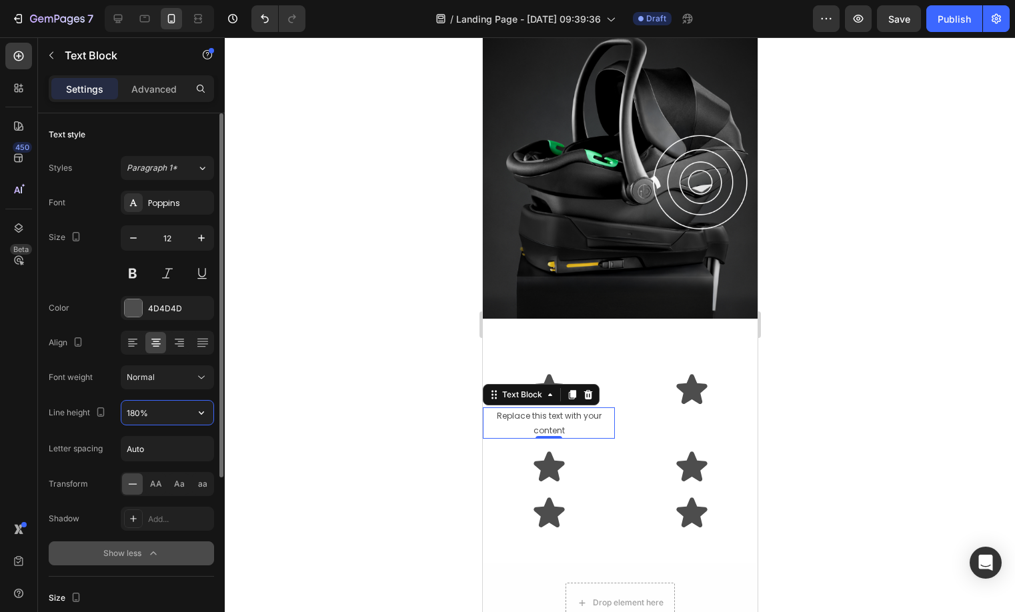
click at [157, 419] on input "180%" at bounding box center [167, 413] width 92 height 24
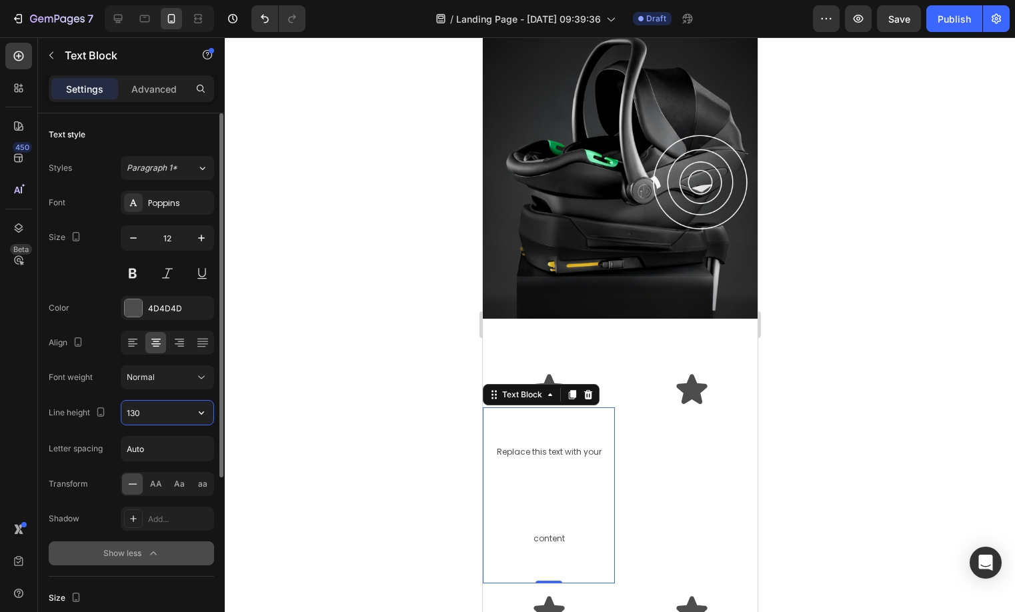
type input "130%"
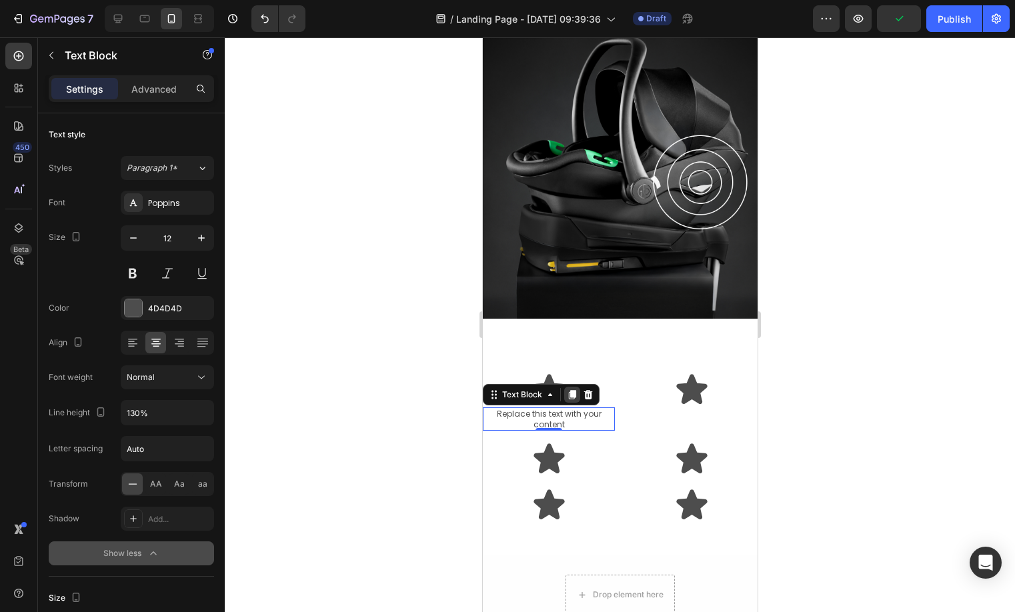
click at [575, 400] on icon at bounding box center [571, 394] width 11 height 11
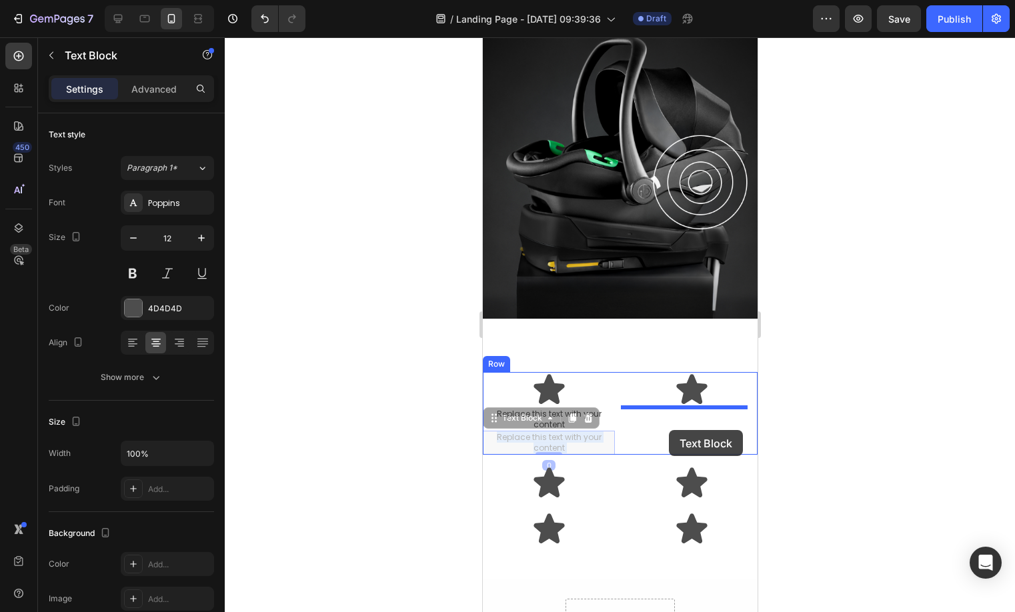
drag, startPoint x: 567, startPoint y: 451, endPoint x: 668, endPoint y: 430, distance: 102.9
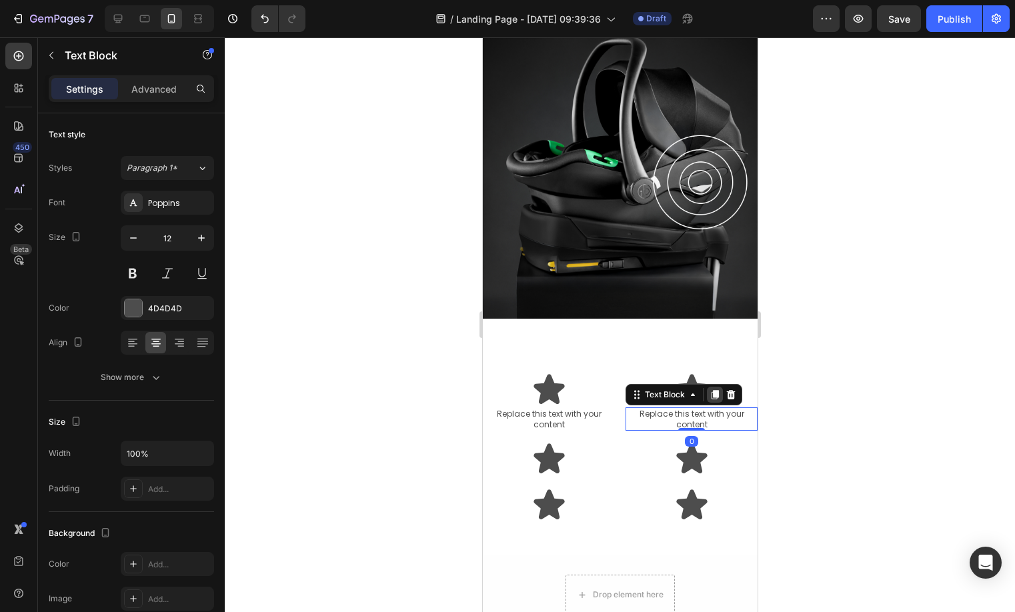
click at [711, 395] on icon at bounding box center [714, 394] width 7 height 9
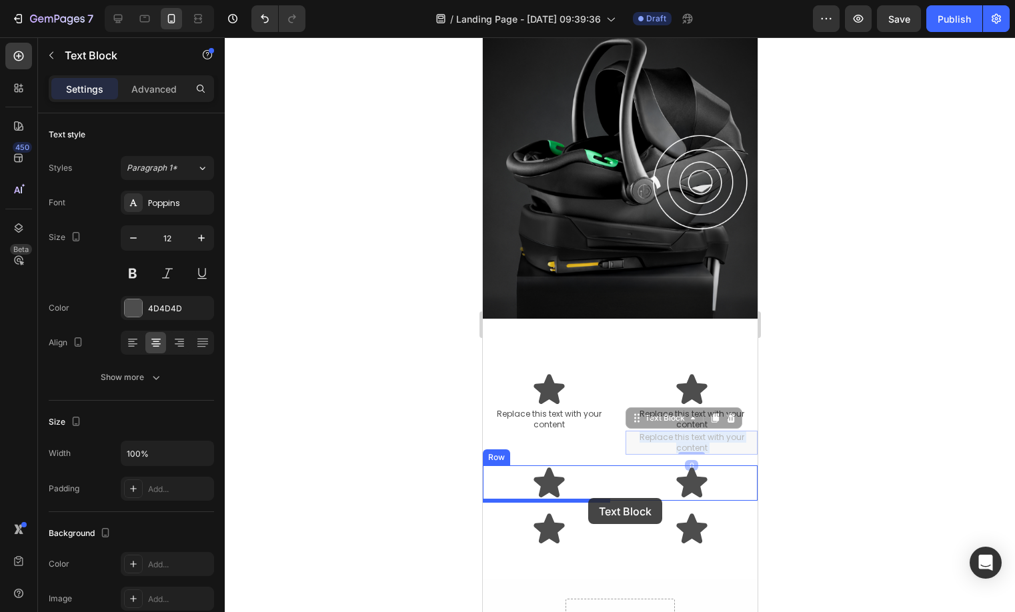
drag, startPoint x: 696, startPoint y: 434, endPoint x: 587, endPoint y: 498, distance: 126.1
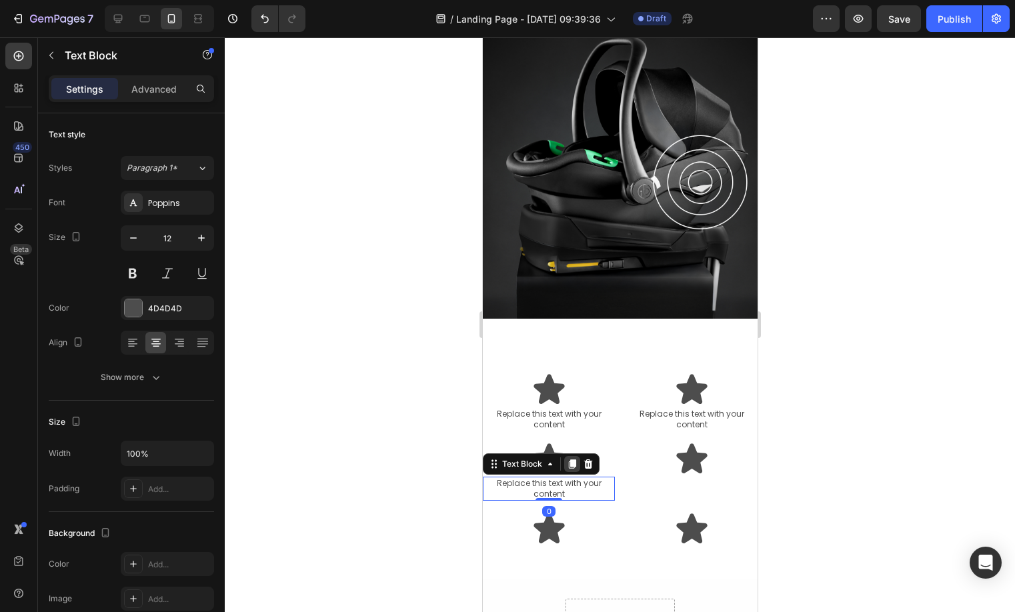
click at [575, 463] on icon at bounding box center [571, 464] width 7 height 9
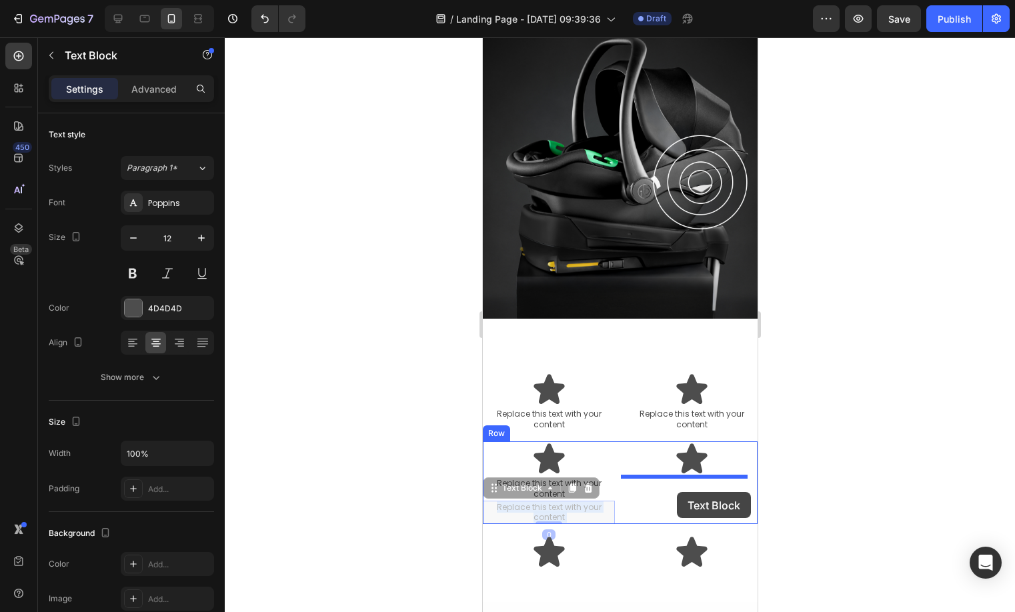
drag, startPoint x: 576, startPoint y: 512, endPoint x: 626, endPoint y: 519, distance: 50.5
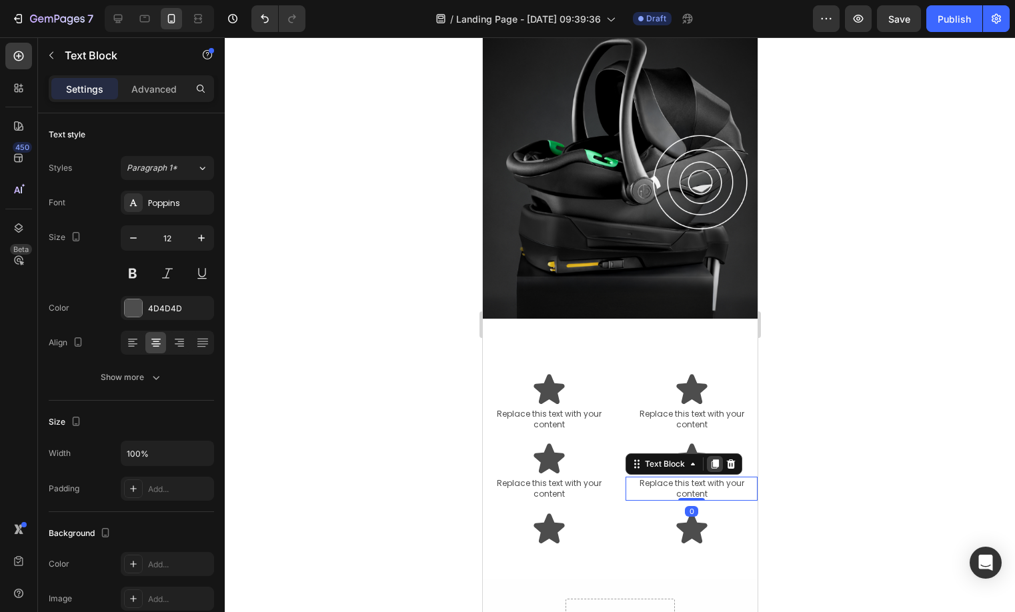
click at [713, 468] on icon at bounding box center [714, 464] width 11 height 11
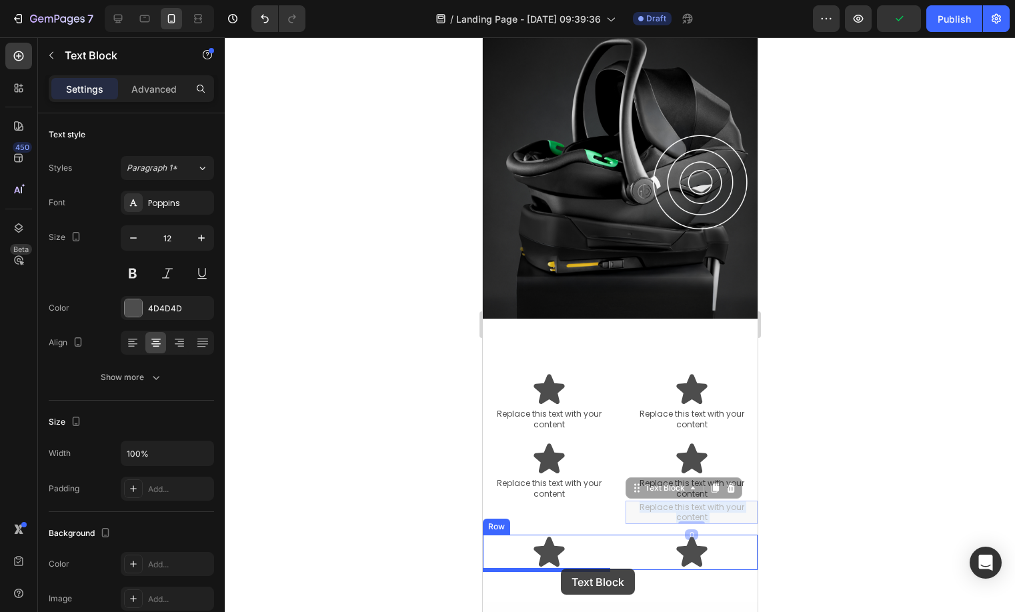
scroll to position [1745, 0]
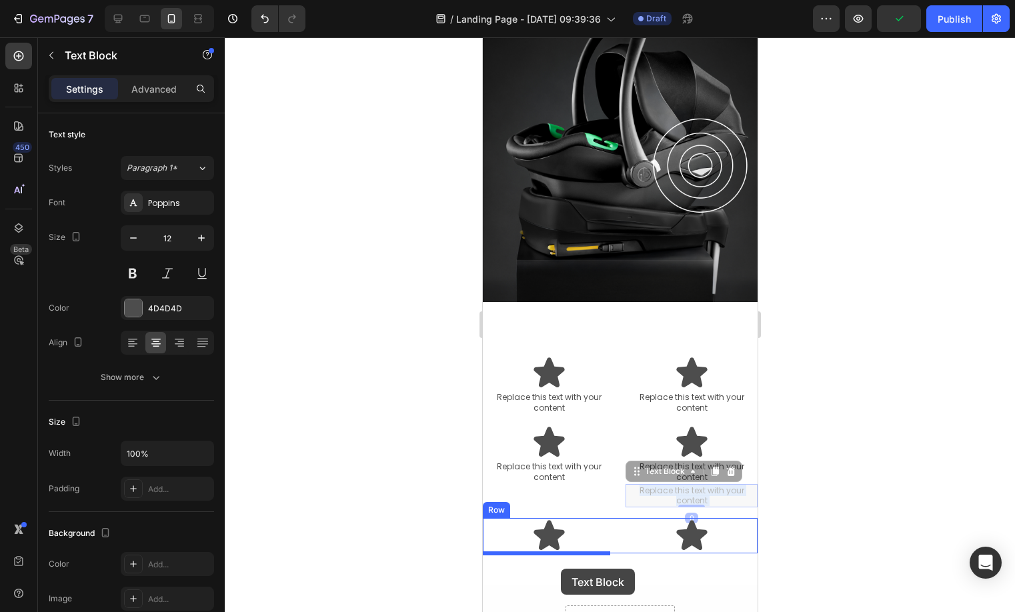
drag, startPoint x: 681, startPoint y: 510, endPoint x: 560, endPoint y: 569, distance: 134.2
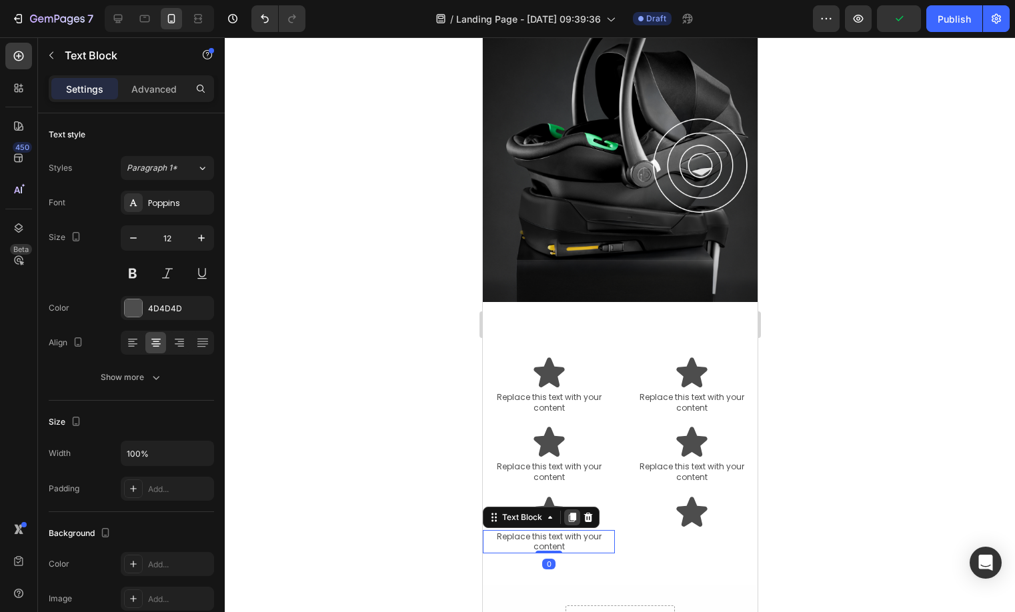
click at [577, 522] on div at bounding box center [571, 517] width 16 height 16
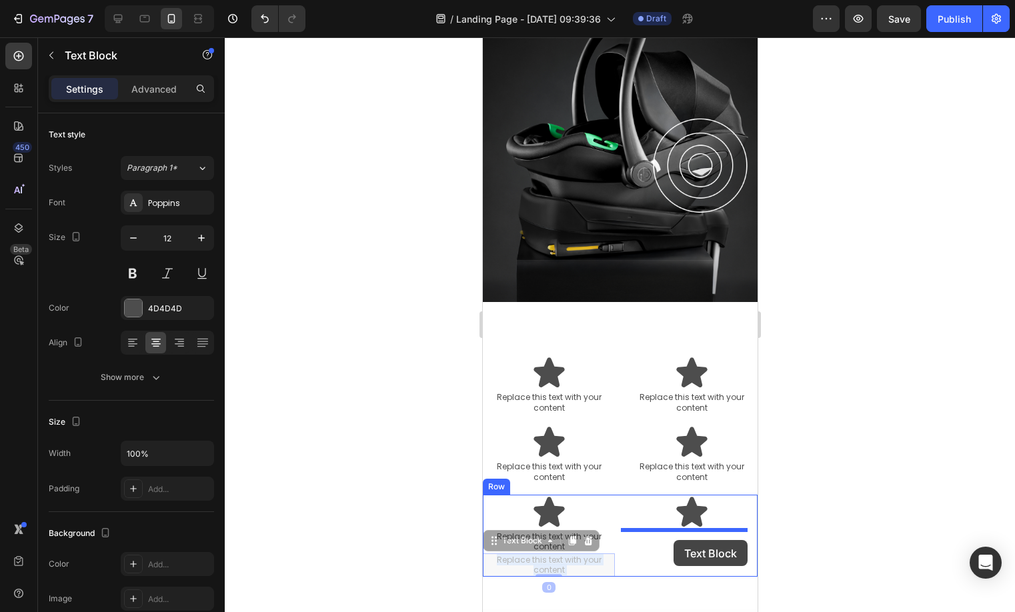
drag, startPoint x: 581, startPoint y: 562, endPoint x: 673, endPoint y: 540, distance: 94.6
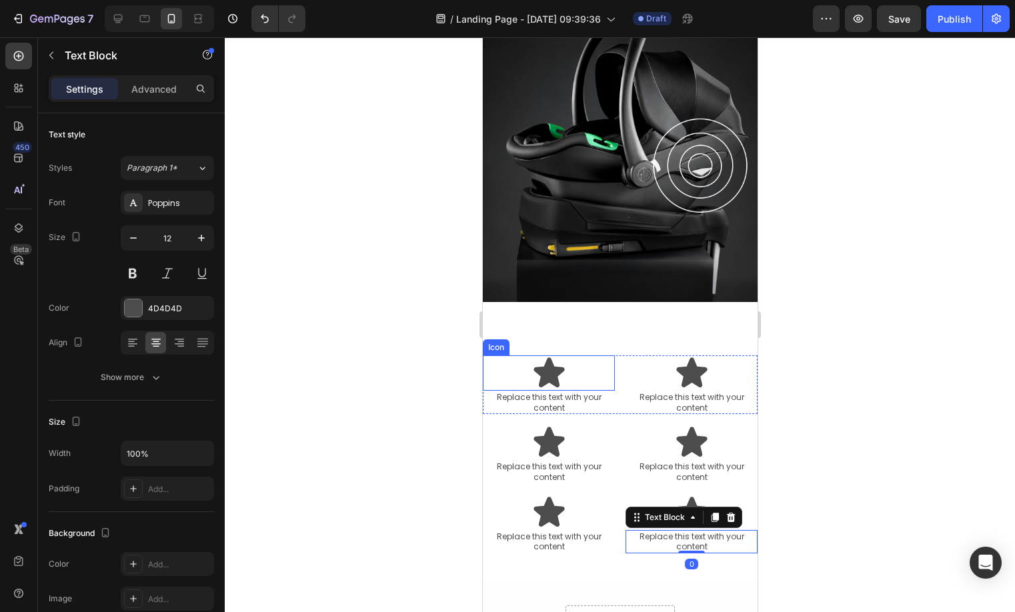
click at [555, 381] on icon at bounding box center [548, 372] width 35 height 35
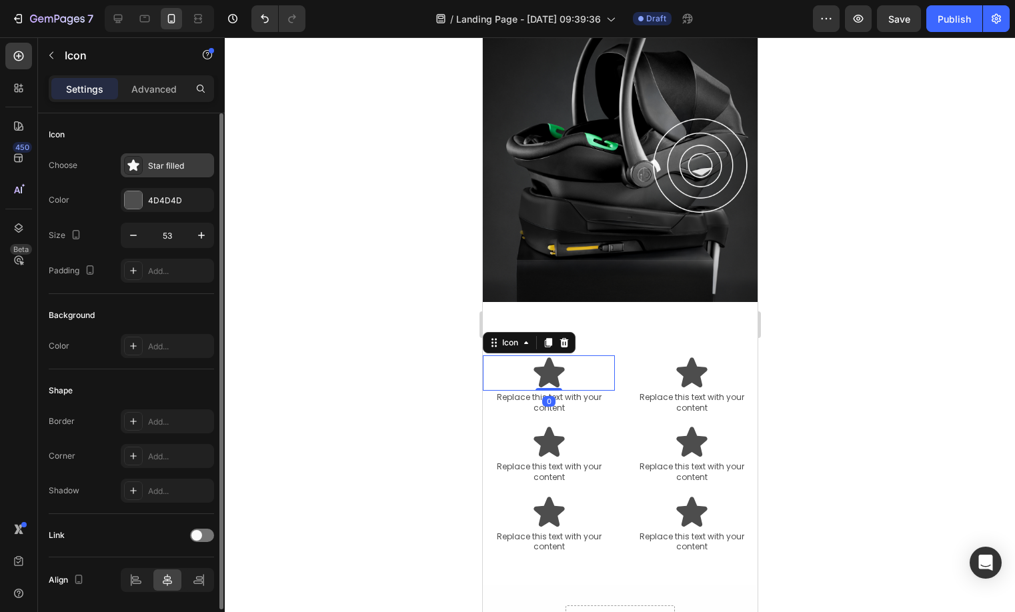
click at [157, 163] on div "Star filled" at bounding box center [179, 166] width 63 height 12
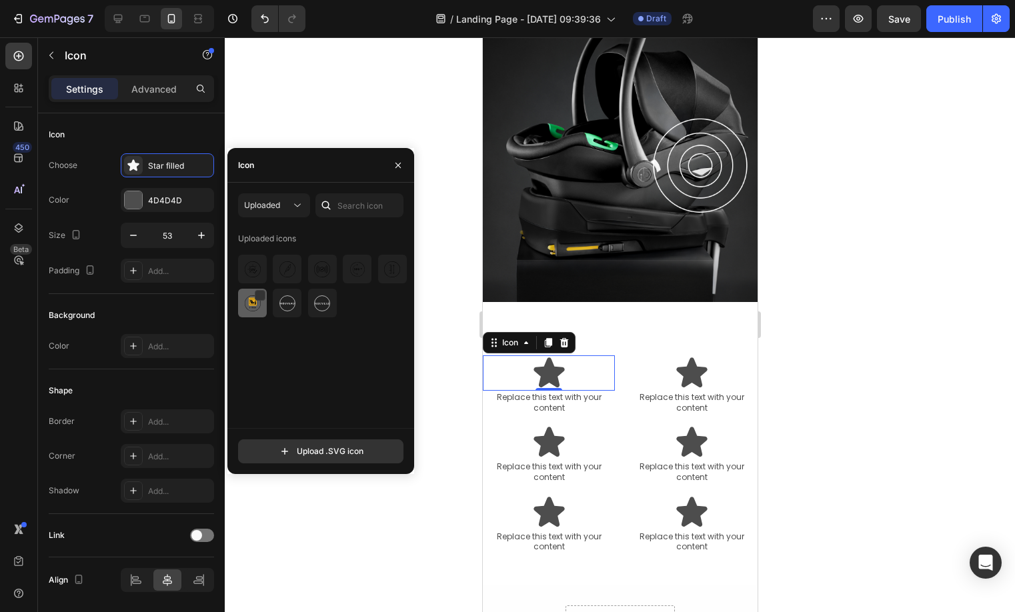
click at [273, 315] on div at bounding box center [287, 303] width 29 height 29
click at [378, 280] on div at bounding box center [392, 269] width 29 height 29
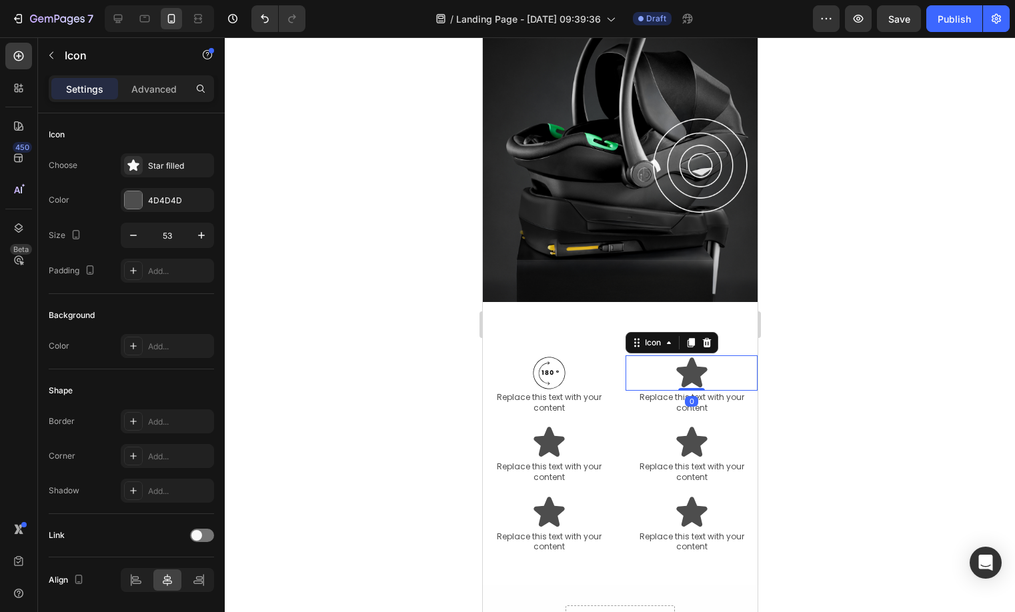
click at [673, 371] on icon at bounding box center [690, 372] width 35 height 35
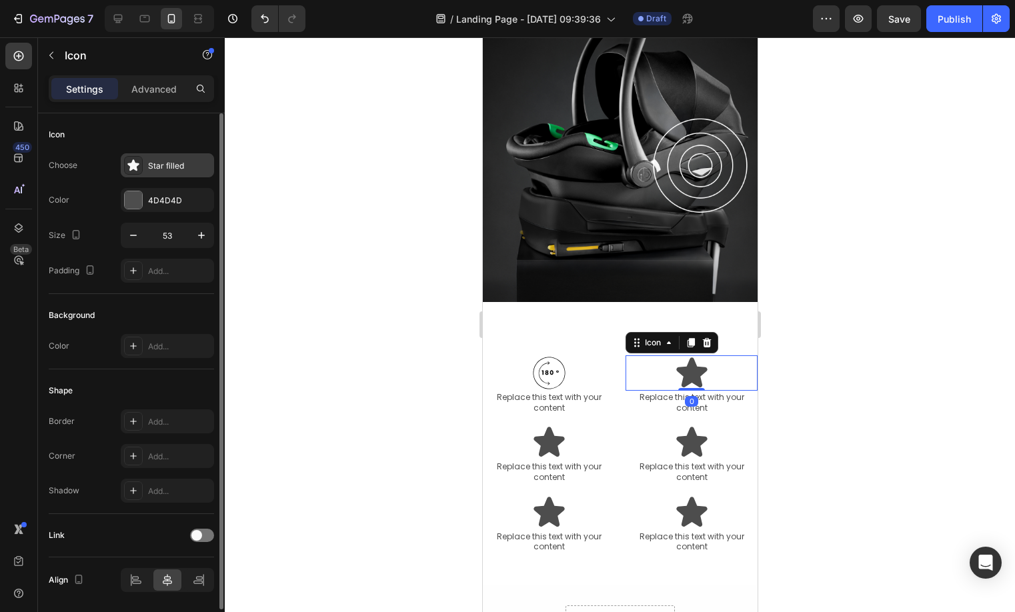
click at [163, 165] on div "Star filled" at bounding box center [179, 166] width 63 height 12
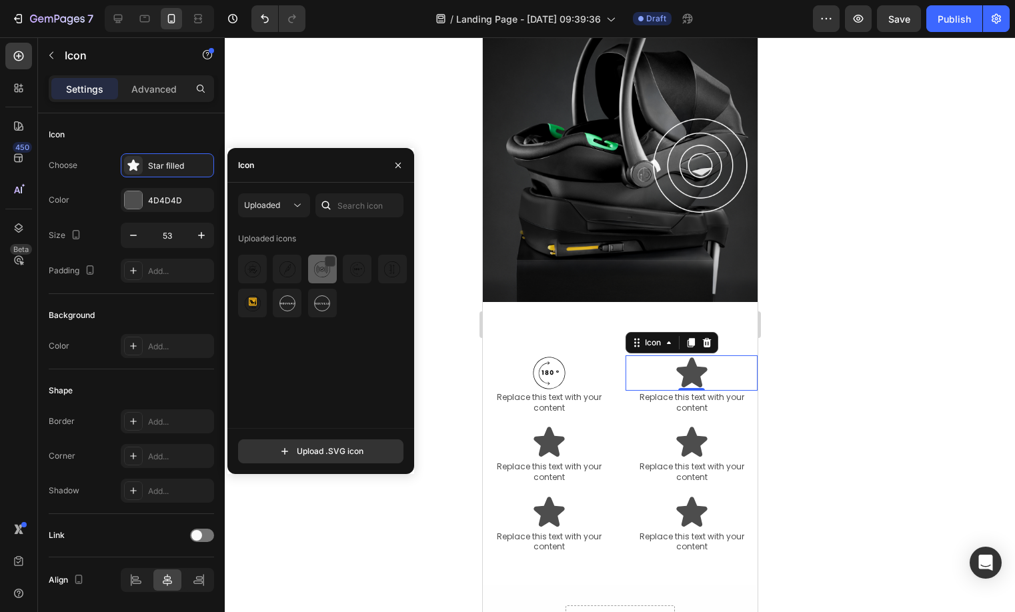
click at [319, 274] on img at bounding box center [322, 269] width 16 height 16
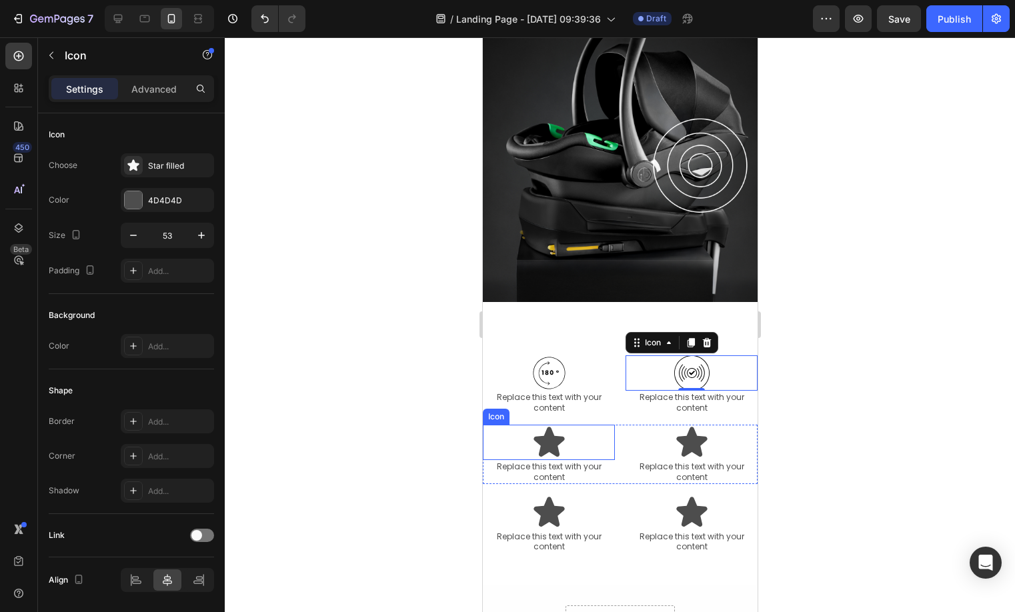
click at [560, 452] on icon at bounding box center [548, 442] width 35 height 35
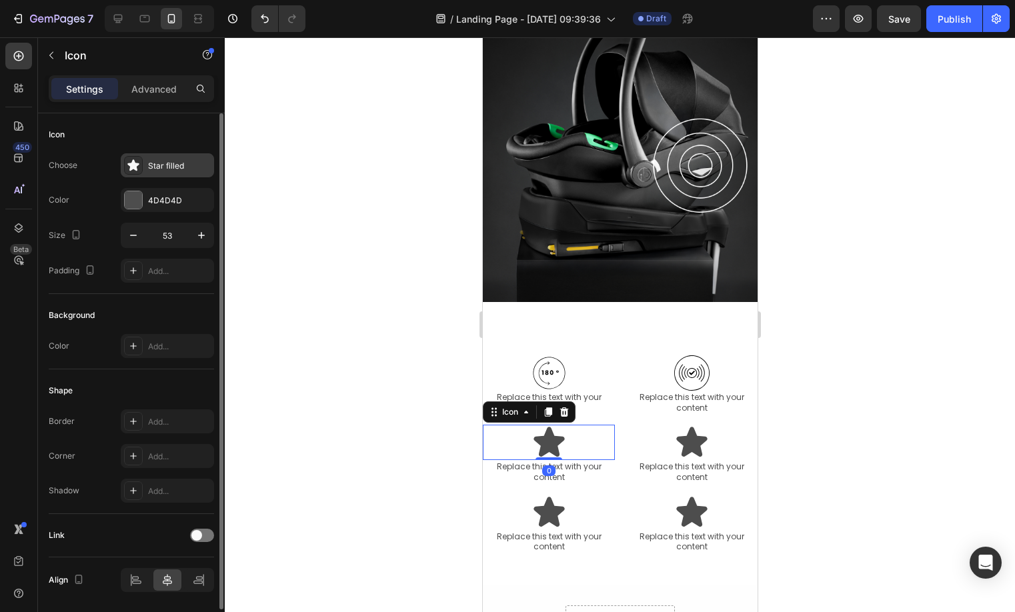
click at [175, 173] on div "Star filled" at bounding box center [167, 165] width 93 height 24
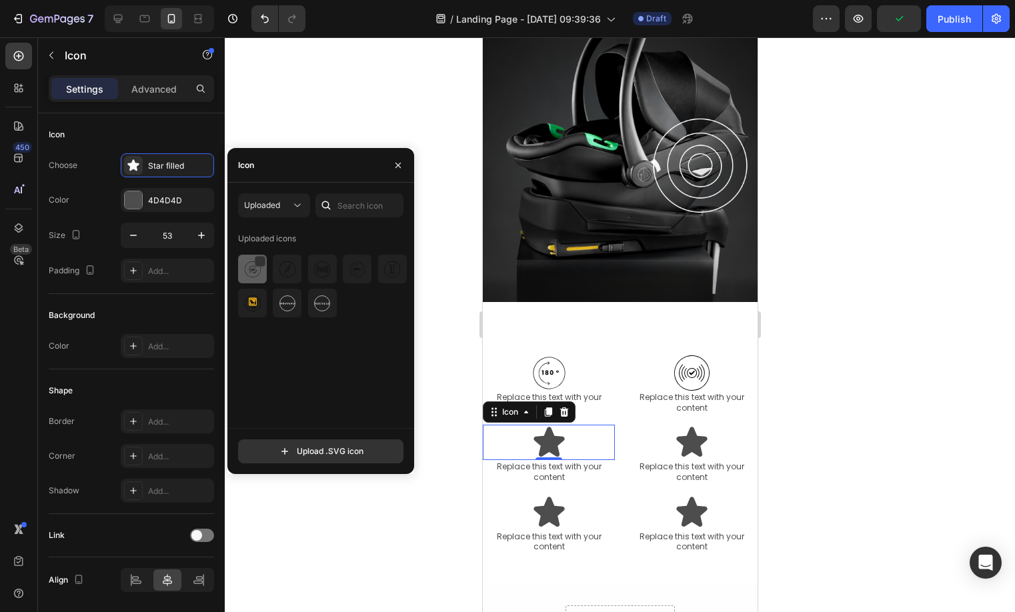
click at [251, 267] on img at bounding box center [253, 269] width 16 height 16
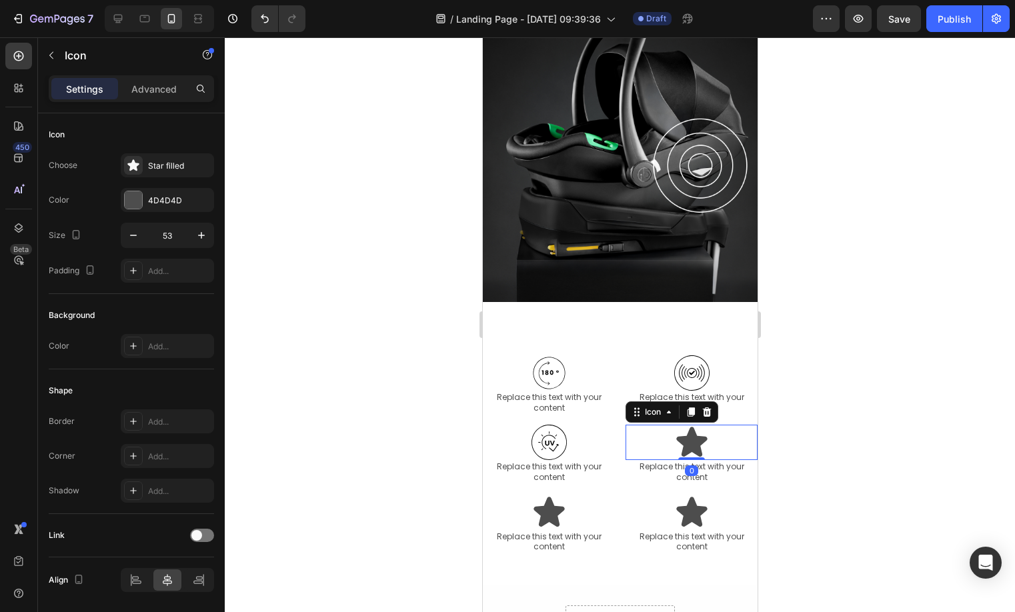
click at [689, 449] on icon at bounding box center [690, 442] width 31 height 30
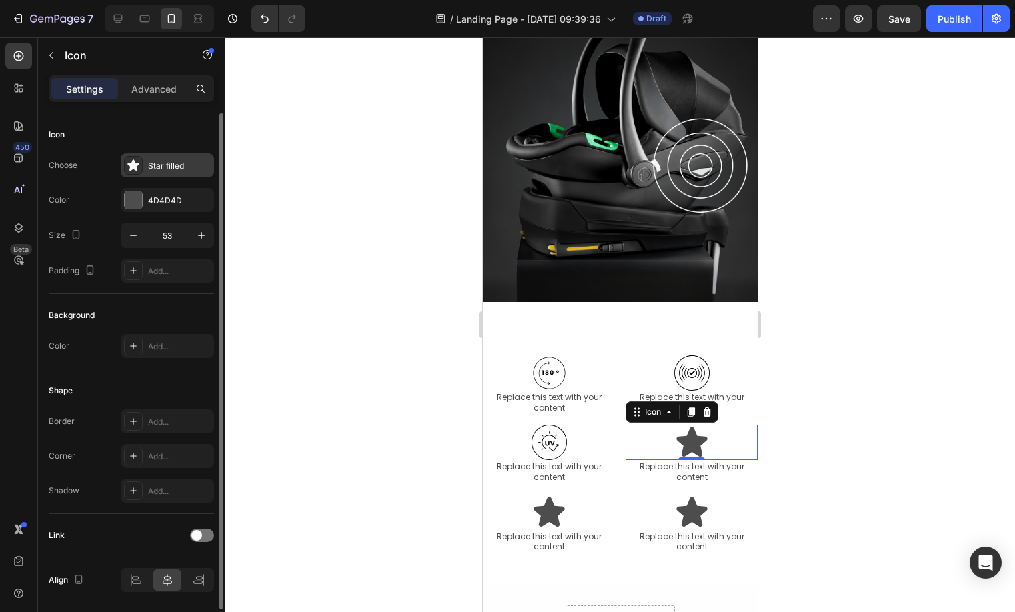
click at [166, 167] on div "Star filled" at bounding box center [179, 166] width 63 height 12
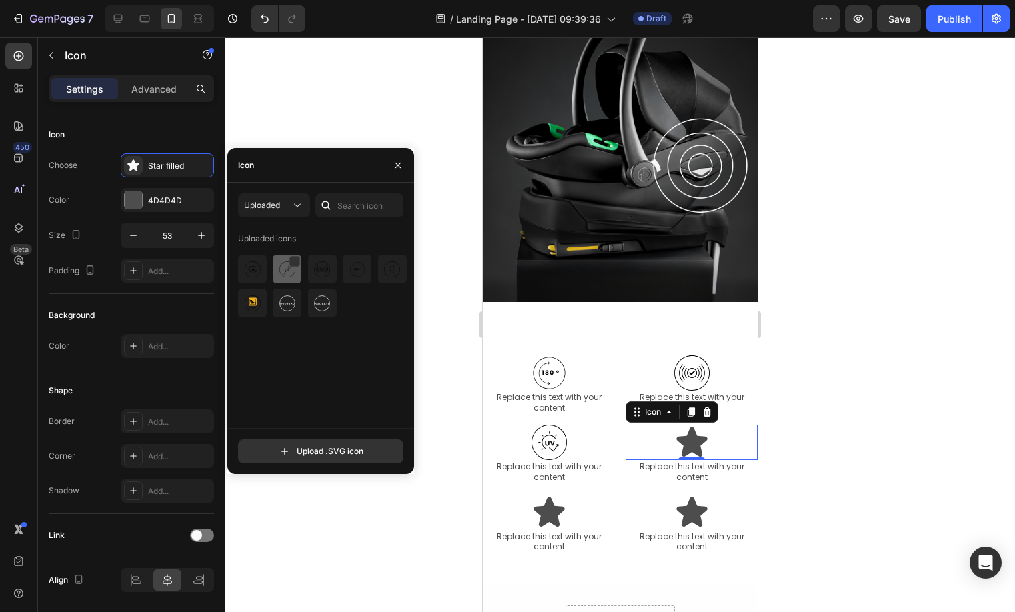
click at [283, 271] on img at bounding box center [287, 269] width 16 height 16
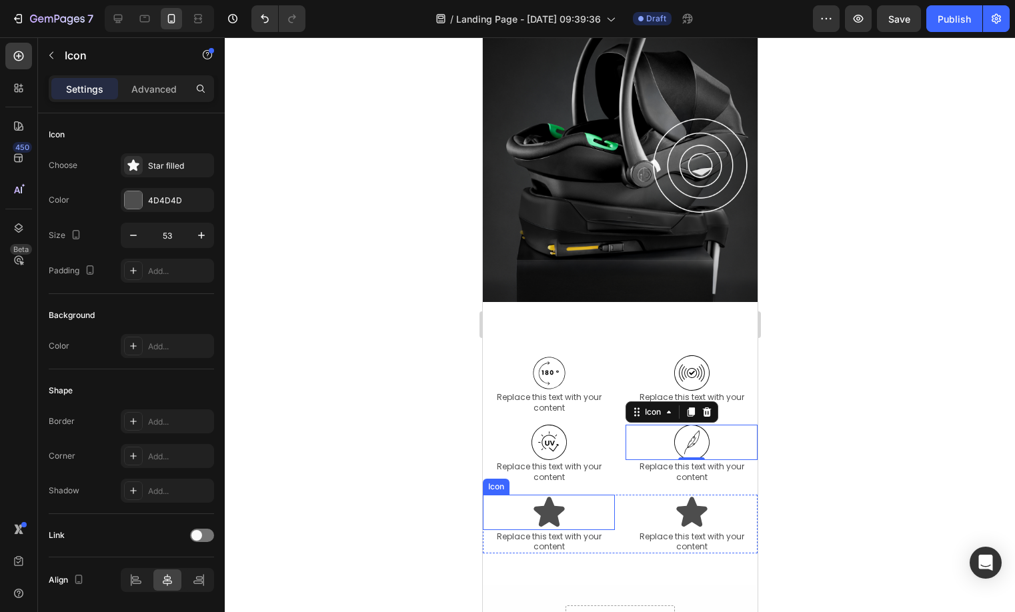
click at [555, 521] on icon at bounding box center [548, 512] width 31 height 30
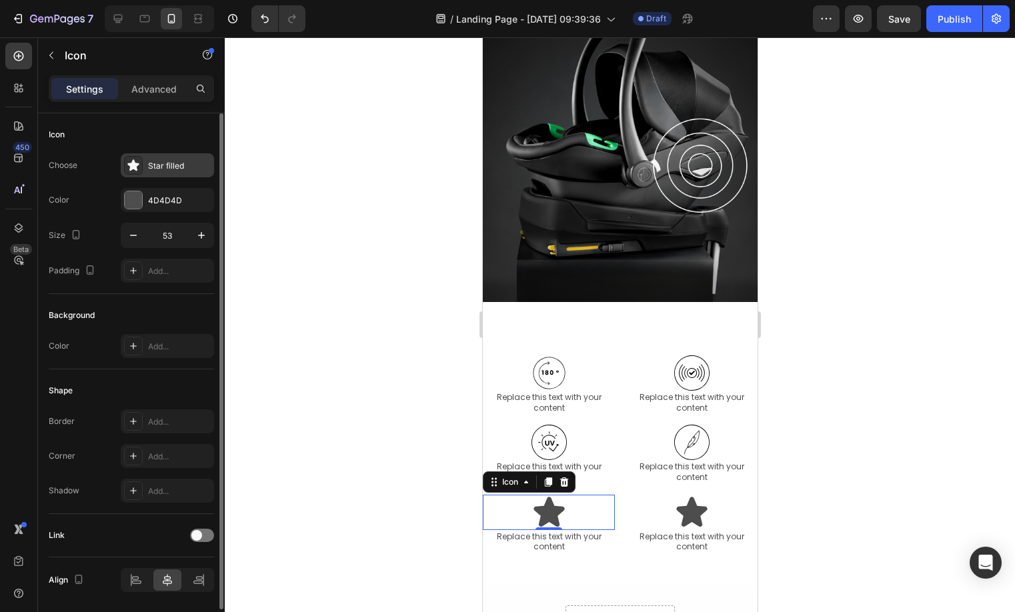
click at [165, 175] on div "Star filled" at bounding box center [167, 165] width 93 height 24
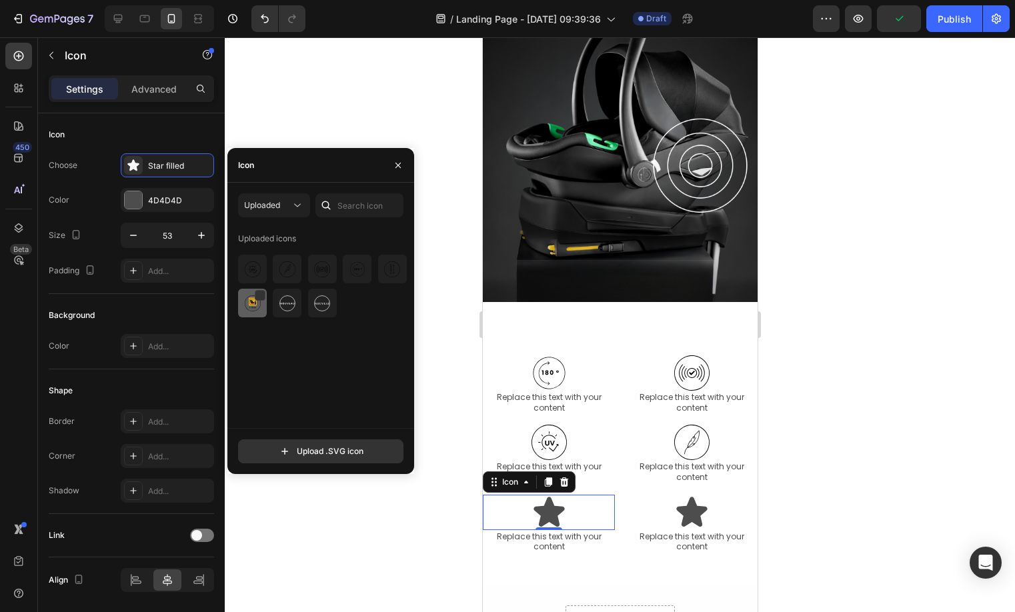
click at [273, 290] on div at bounding box center [287, 303] width 29 height 29
click at [678, 520] on icon at bounding box center [690, 512] width 31 height 30
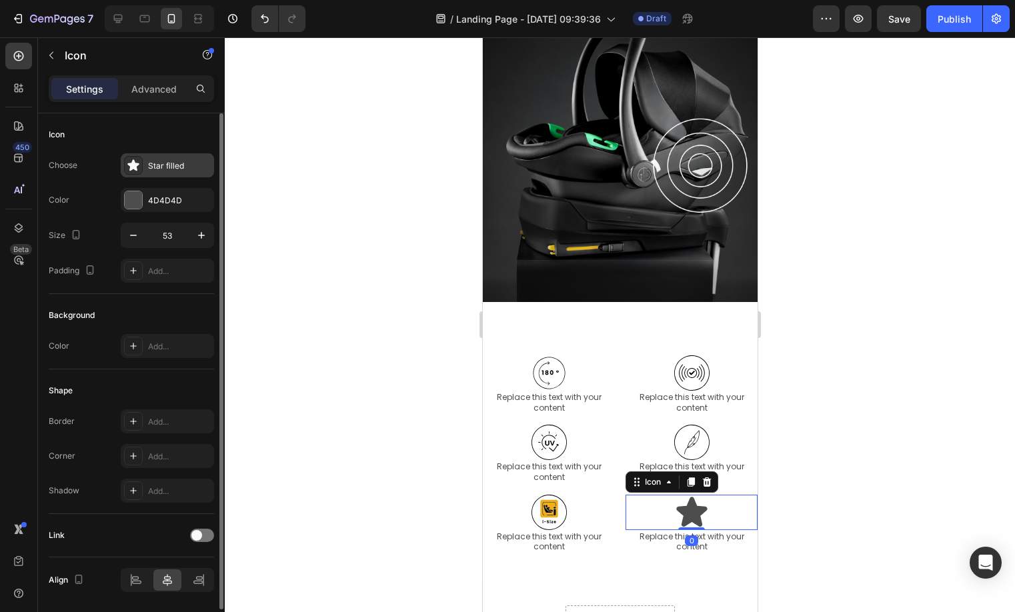
click at [161, 173] on div "Star filled" at bounding box center [167, 165] width 93 height 24
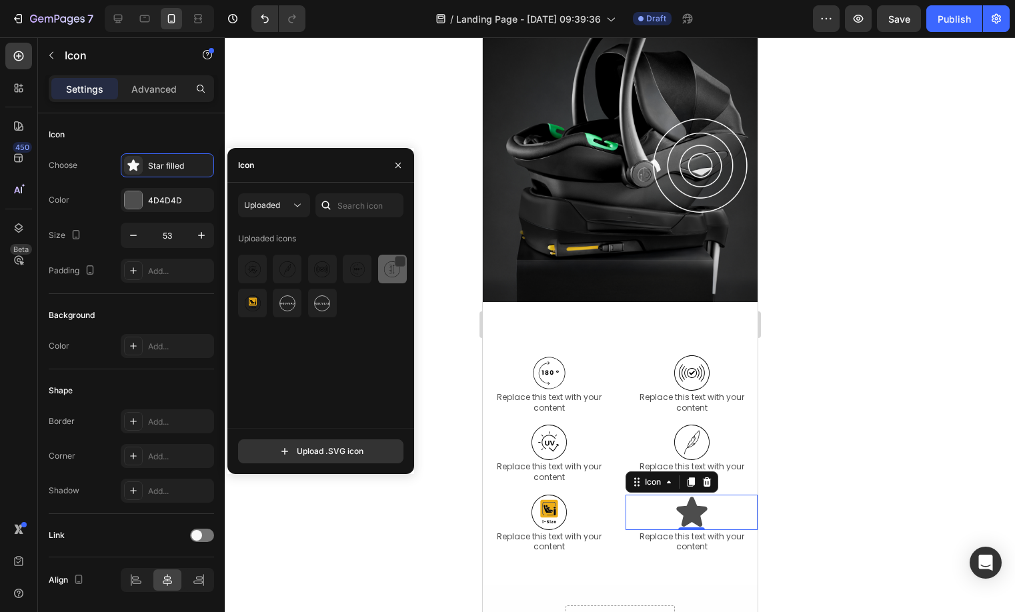
click at [267, 289] on div at bounding box center [252, 303] width 29 height 29
click at [683, 548] on div "Replace this text with your content" at bounding box center [691, 541] width 132 height 23
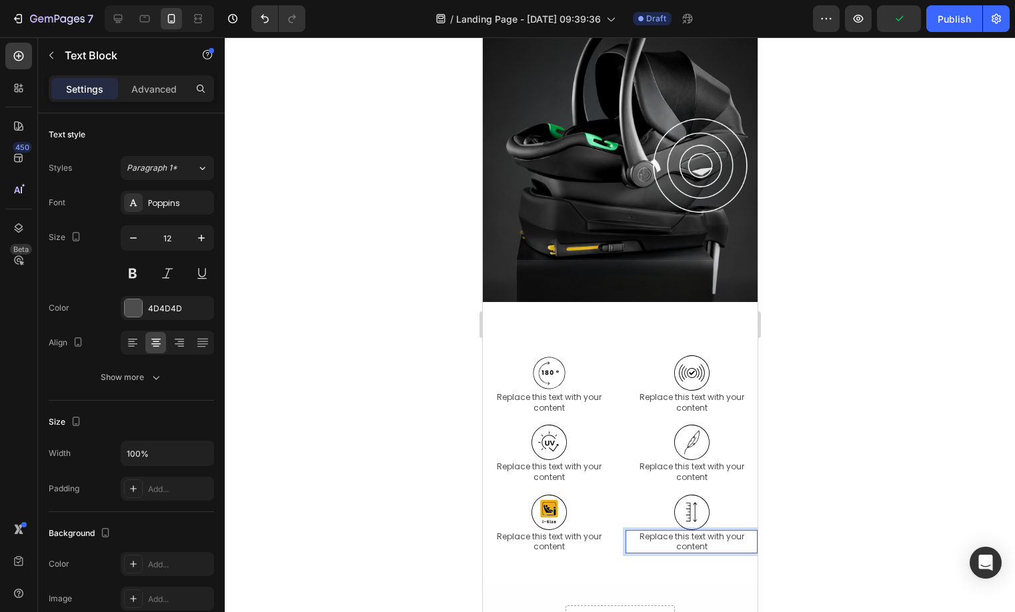
click at [683, 548] on p "Replace this text with your content" at bounding box center [690, 541] width 129 height 21
click at [684, 502] on icon at bounding box center [690, 512] width 35 height 35
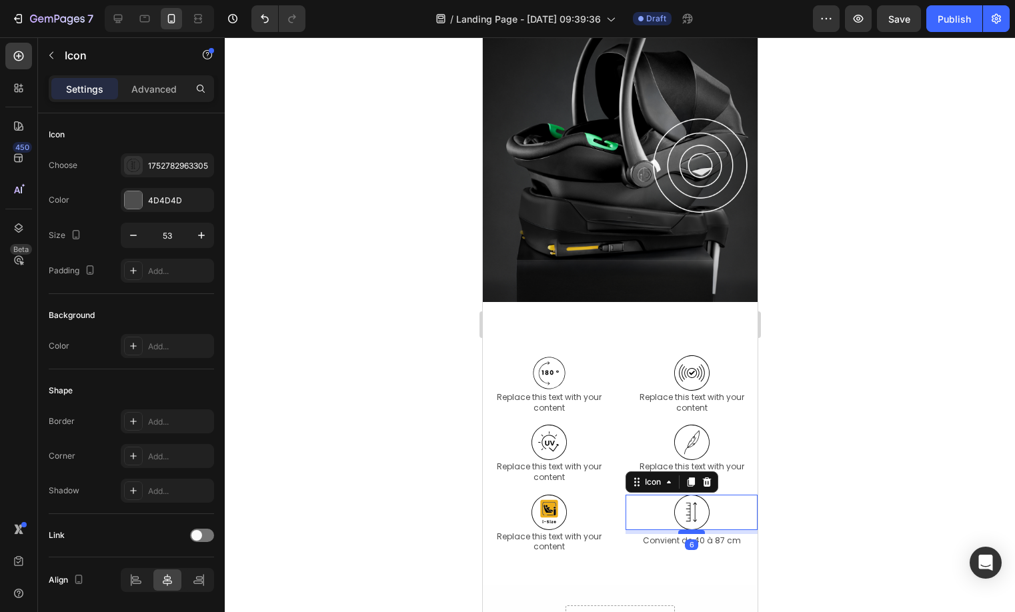
click at [688, 530] on div at bounding box center [690, 532] width 27 height 4
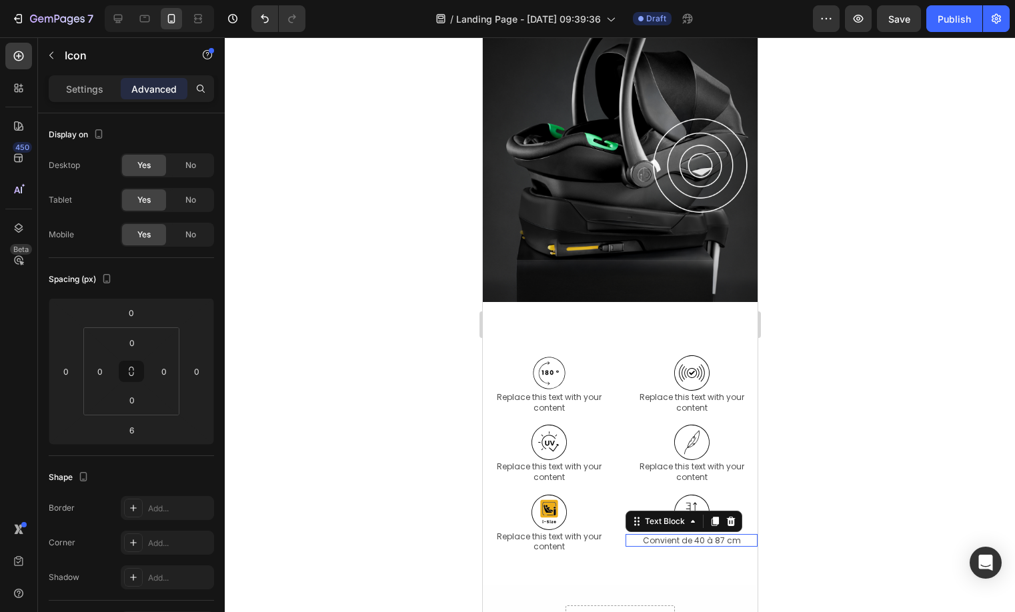
click at [691, 539] on p "Convient de 40 à 87 cm" at bounding box center [690, 540] width 129 height 11
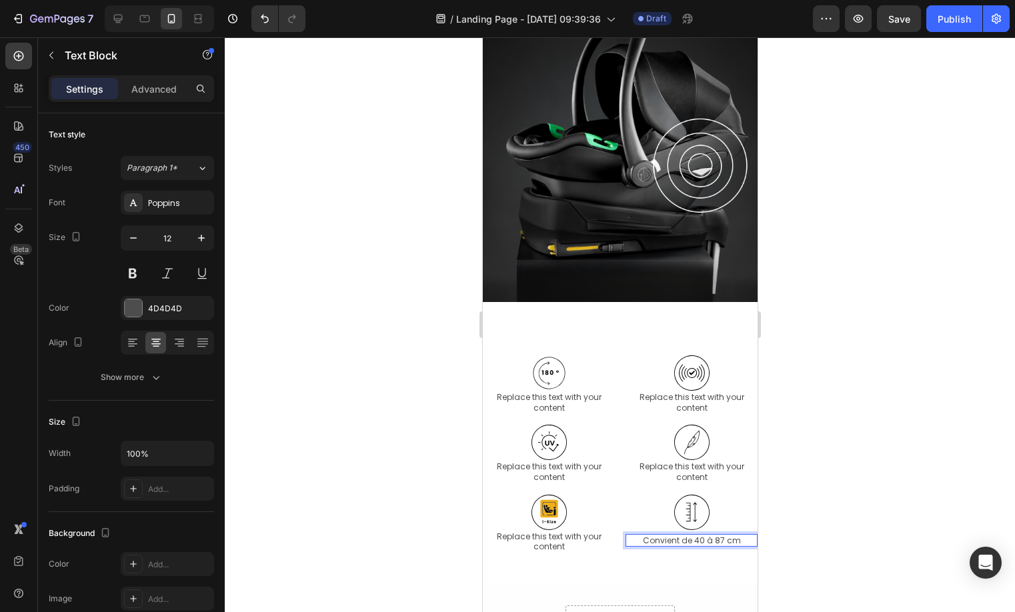
click at [701, 537] on p "Convient de 40 à 87 cm" at bounding box center [690, 540] width 129 height 11
click at [553, 543] on div "Replace this text with your content" at bounding box center [548, 541] width 132 height 23
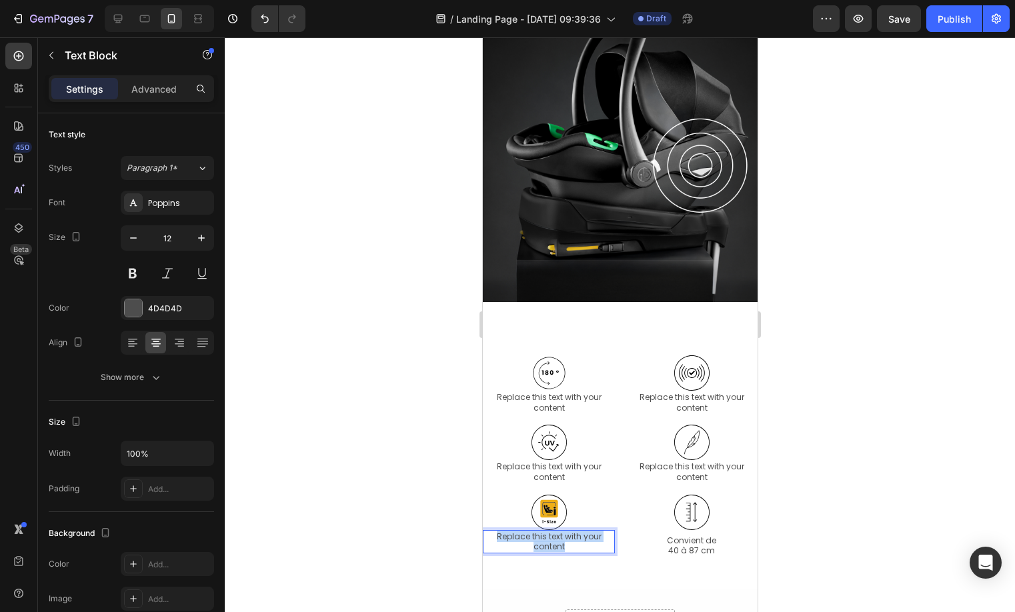
click at [553, 543] on p "Replace this text with your content" at bounding box center [547, 541] width 129 height 21
click at [551, 537] on p "Conforme à la norme i-Size R129" at bounding box center [547, 541] width 129 height 21
click at [560, 545] on p "norme i-Size R129" at bounding box center [547, 546] width 129 height 11
click at [561, 545] on p "norme i-Size R129" at bounding box center [547, 546] width 129 height 11
click at [541, 516] on icon at bounding box center [547, 507] width 17 height 17
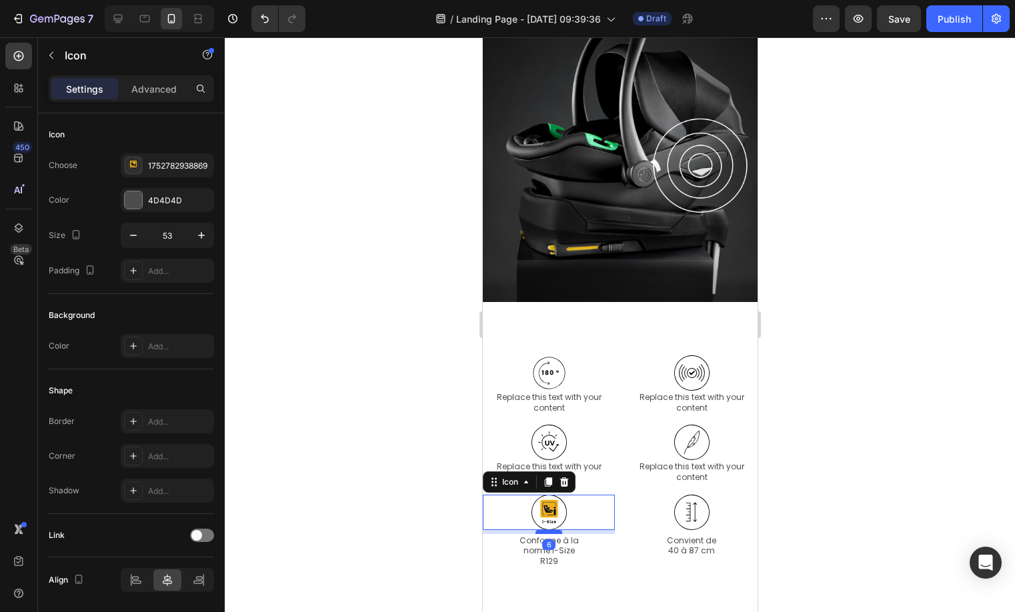
click at [547, 532] on div at bounding box center [548, 532] width 27 height 4
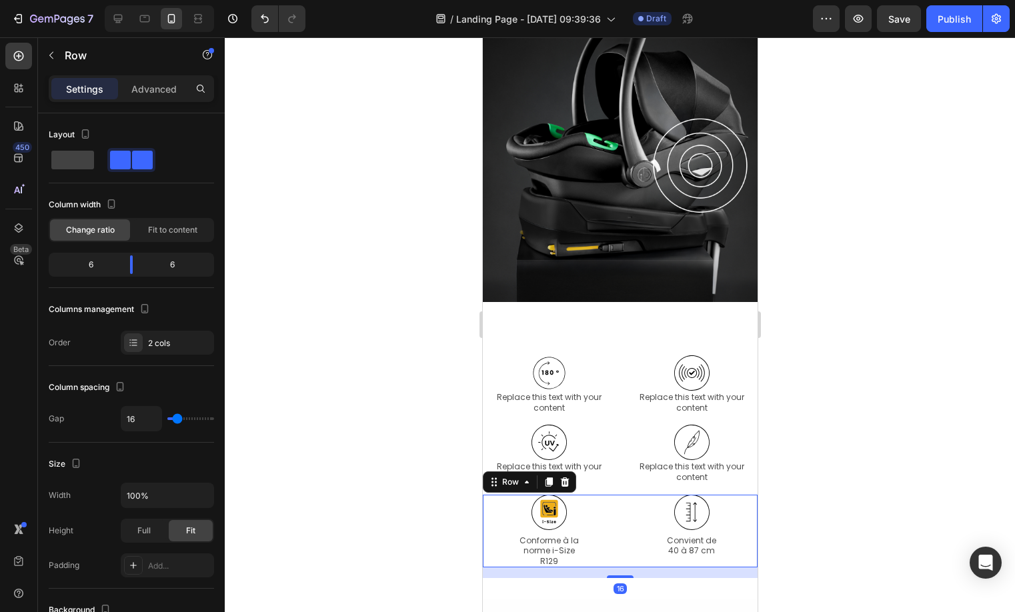
click at [625, 564] on div "Icon Convient de 40 à 87 cm Text Block" at bounding box center [691, 531] width 132 height 73
click at [679, 473] on div "Replace this text with your content" at bounding box center [691, 471] width 132 height 23
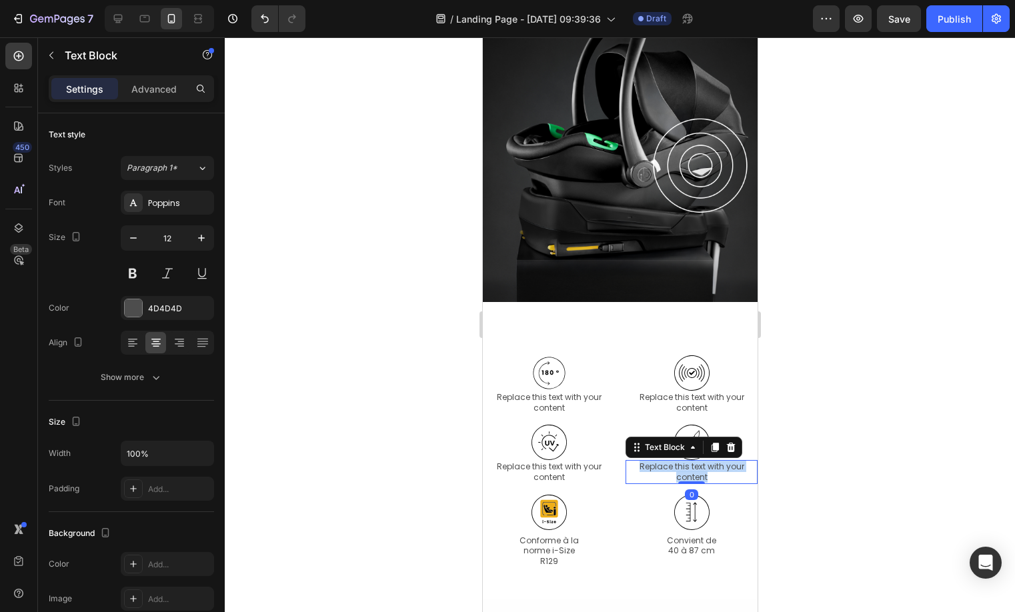
click at [679, 473] on p "Replace this text with your content" at bounding box center [690, 471] width 129 height 21
click at [694, 467] on p "Siège léger : 4,7 kg" at bounding box center [690, 466] width 129 height 11
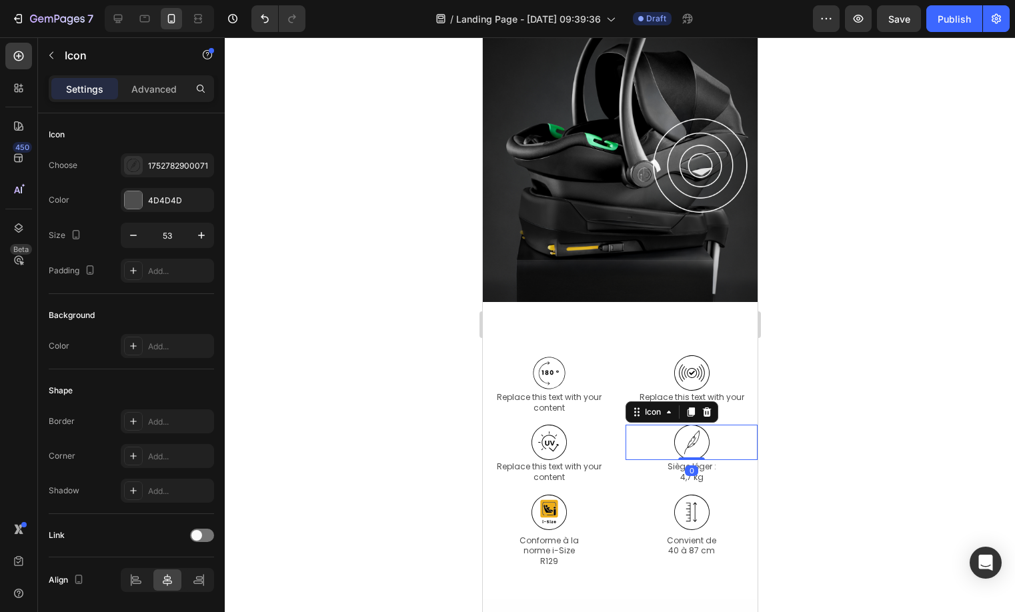
click at [682, 448] on icon at bounding box center [690, 442] width 35 height 35
click at [683, 463] on div at bounding box center [690, 462] width 27 height 4
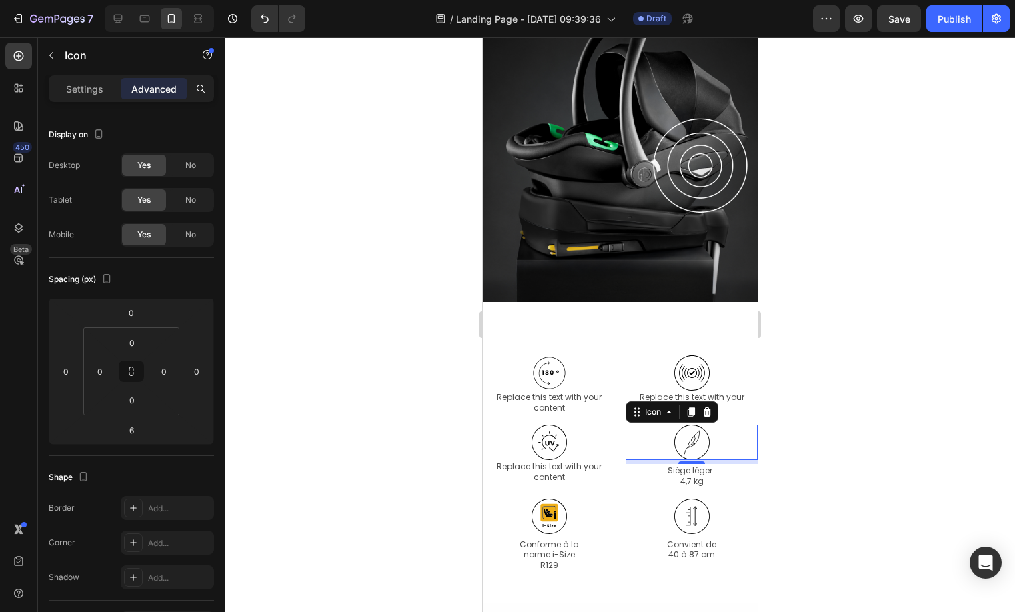
click at [551, 475] on div "Replace this text with your content" at bounding box center [548, 471] width 132 height 23
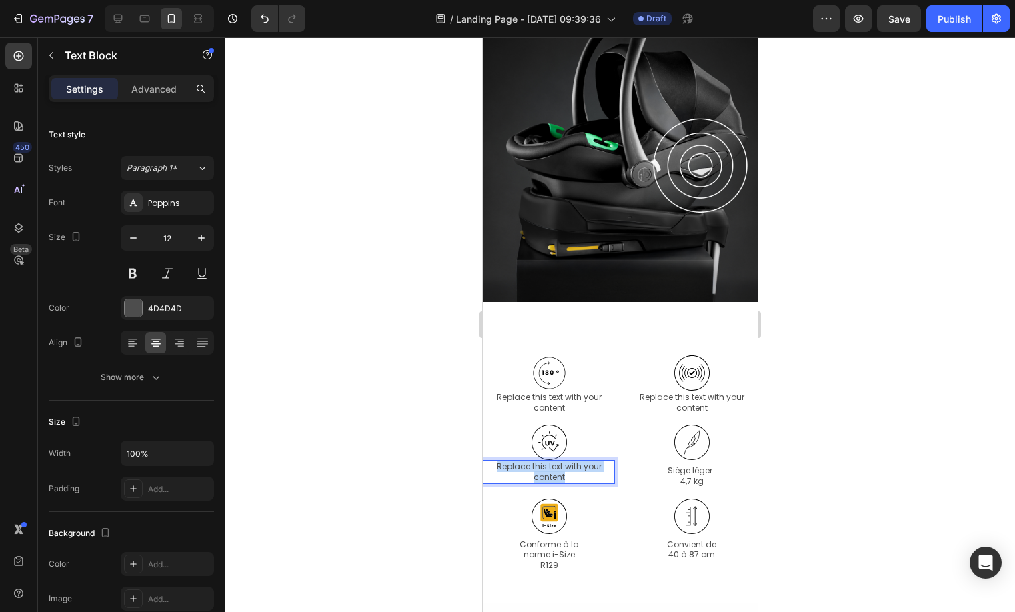
click at [551, 475] on p "Replace this text with your content" at bounding box center [547, 471] width 129 height 21
click at [560, 461] on p "Capote UPF 50+ pour une protection solaire" at bounding box center [547, 471] width 129 height 21
click at [529, 477] on p "pour une protection solaire" at bounding box center [547, 477] width 129 height 11
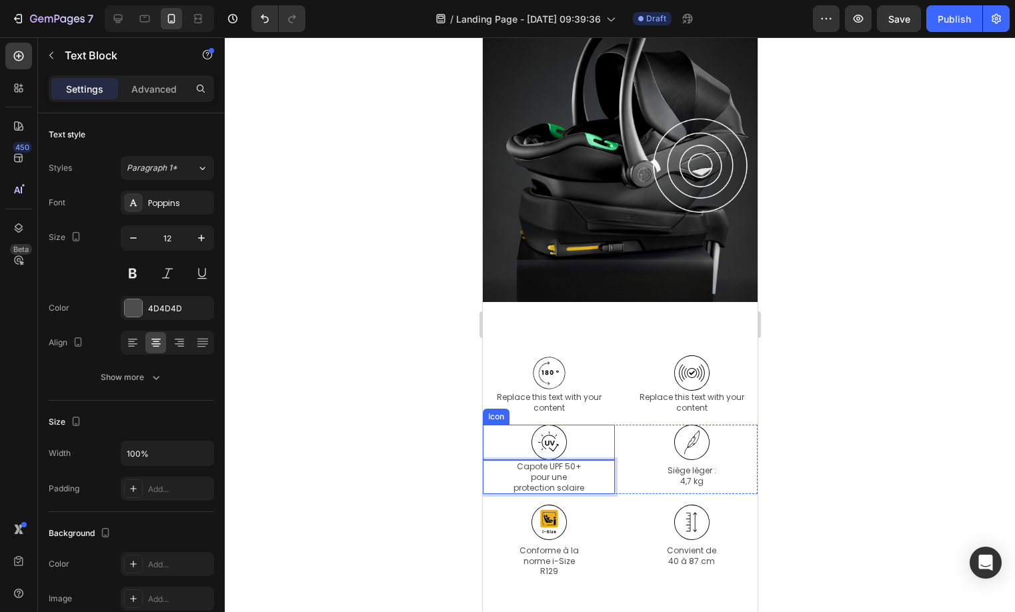
click at [557, 448] on icon at bounding box center [548, 442] width 35 height 35
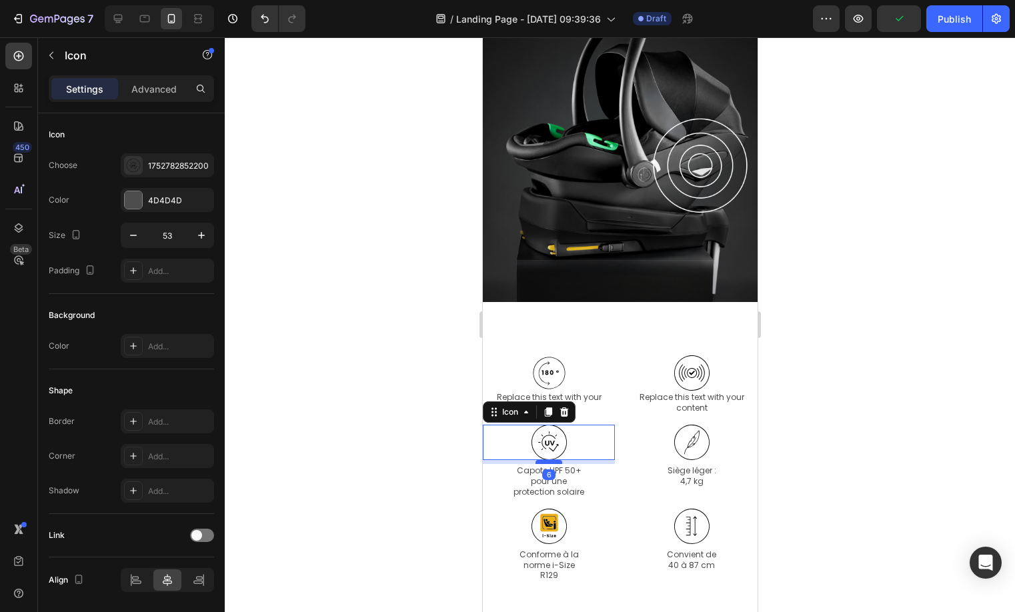
drag, startPoint x: 554, startPoint y: 458, endPoint x: 1350, endPoint y: 498, distance: 797.0
click at [555, 462] on div at bounding box center [548, 462] width 27 height 4
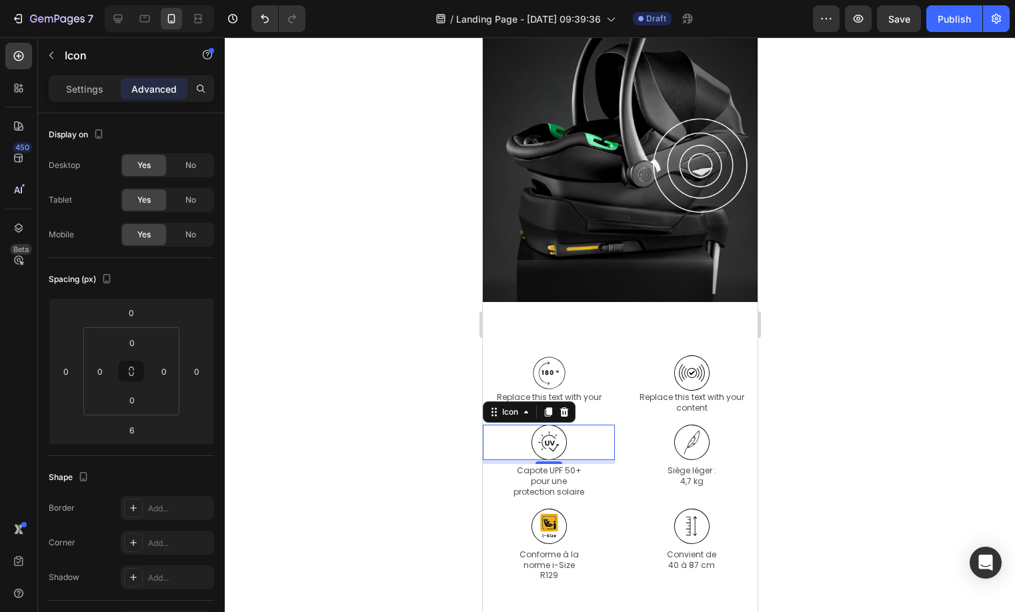
click at [679, 397] on div "Replace this text with your content" at bounding box center [691, 402] width 132 height 23
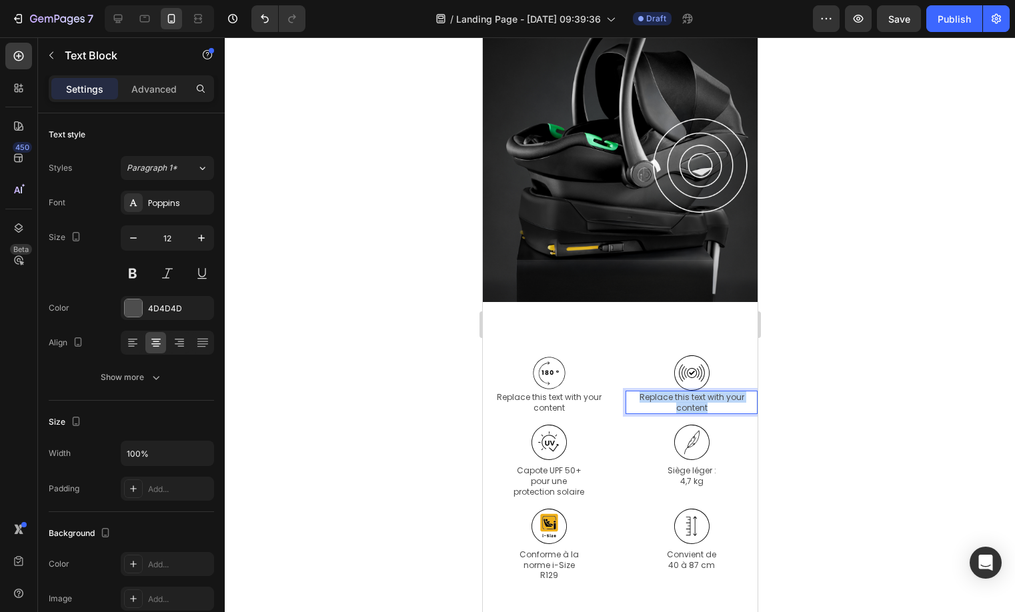
click at [679, 397] on p "Replace this text with your content" at bounding box center [690, 402] width 129 height 21
click at [689, 397] on p "Protection latérale escamotable" at bounding box center [690, 402] width 129 height 21
click at [675, 409] on p "latérale escamotable" at bounding box center [690, 408] width 129 height 11
click at [673, 410] on p "latérale escamotable" at bounding box center [690, 408] width 129 height 11
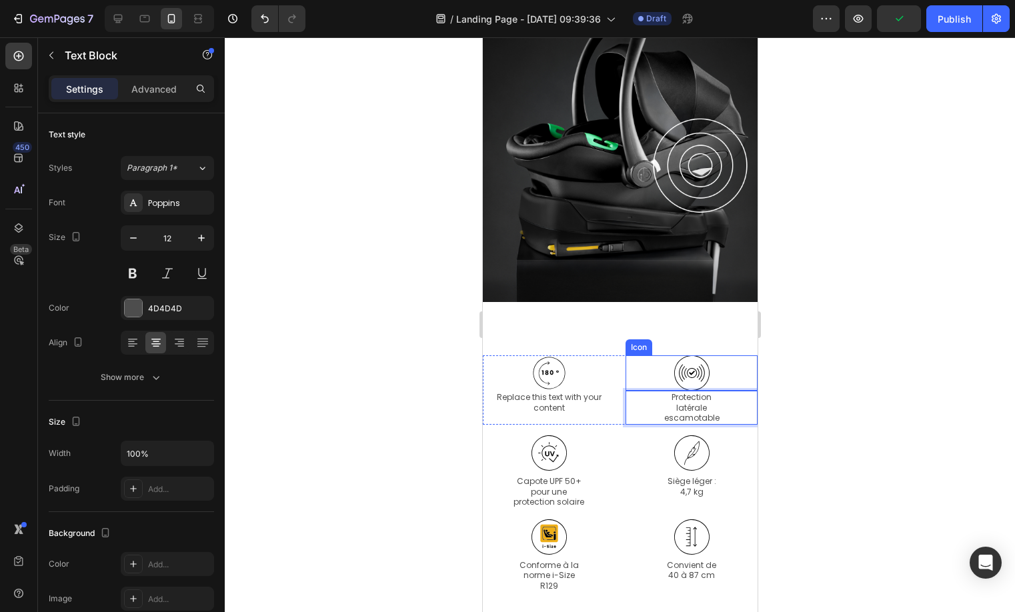
click at [689, 371] on icon at bounding box center [690, 372] width 35 height 35
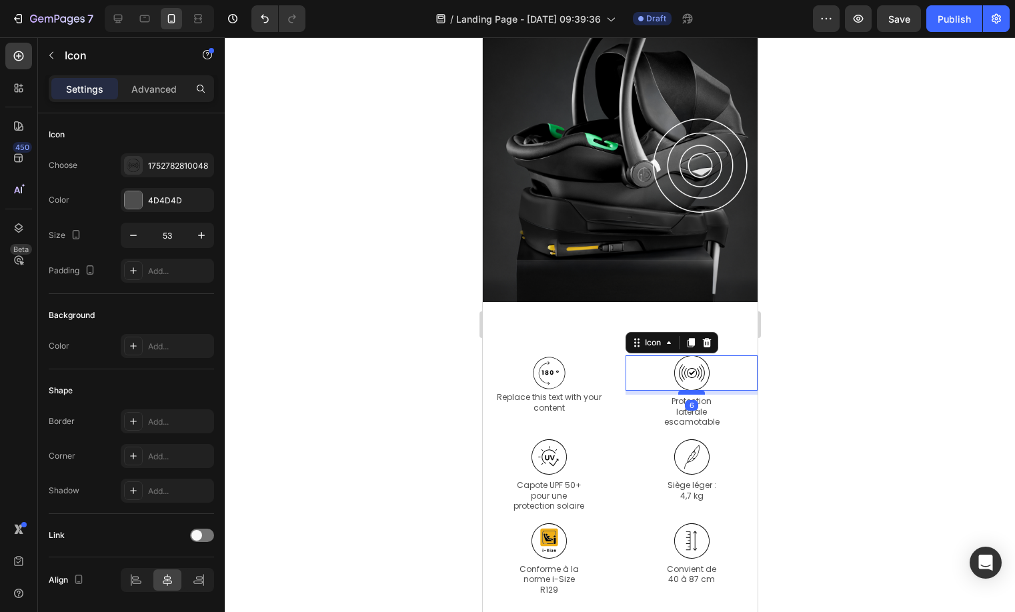
click at [688, 393] on div at bounding box center [690, 393] width 27 height 4
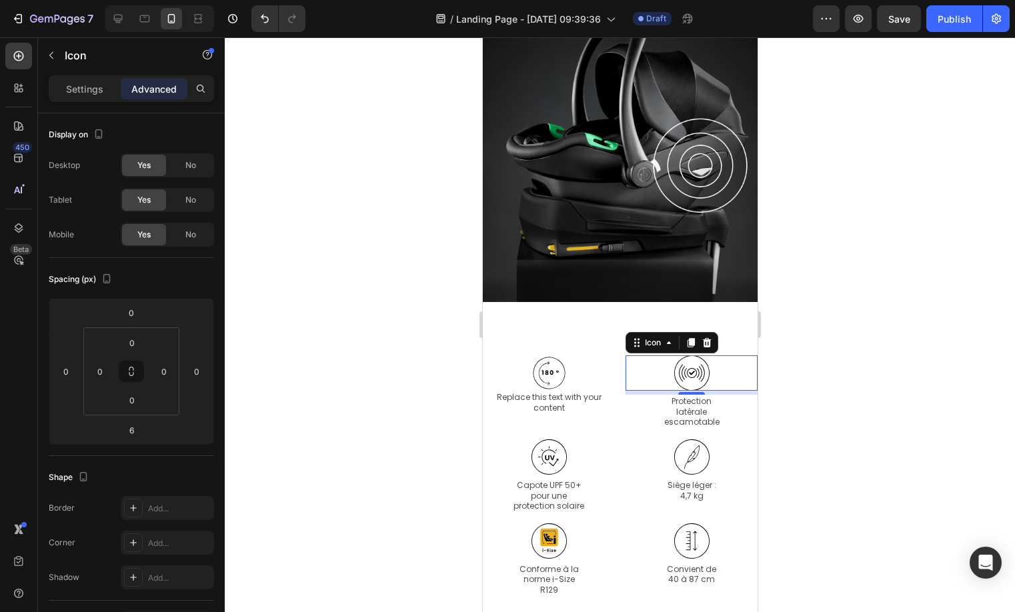
click at [541, 399] on div "Replace this text with your content" at bounding box center [548, 402] width 132 height 23
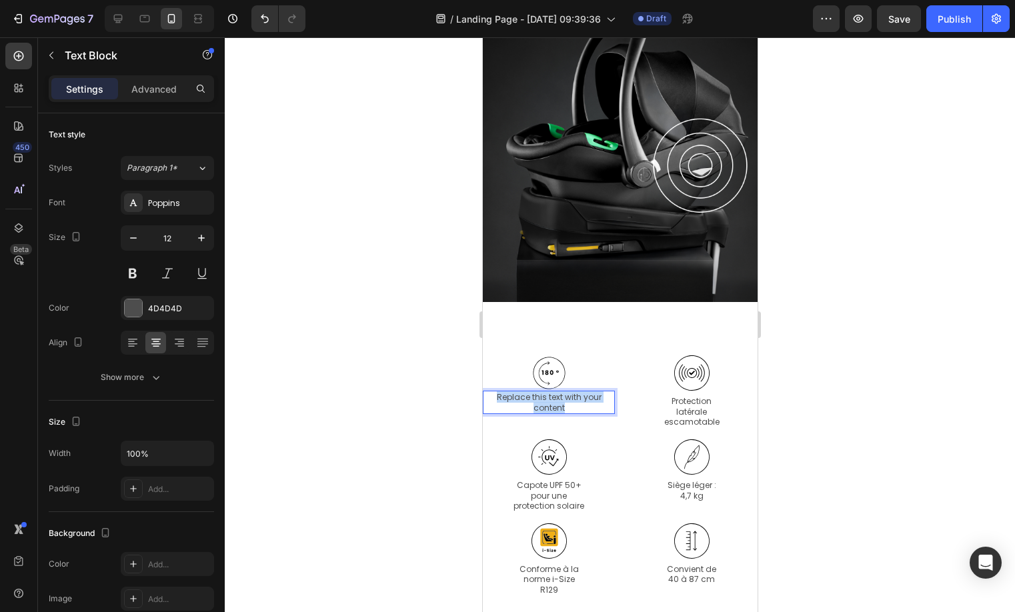
click at [541, 399] on p "Replace this text with your content" at bounding box center [547, 402] width 129 height 21
click at [547, 366] on icon at bounding box center [548, 372] width 35 height 35
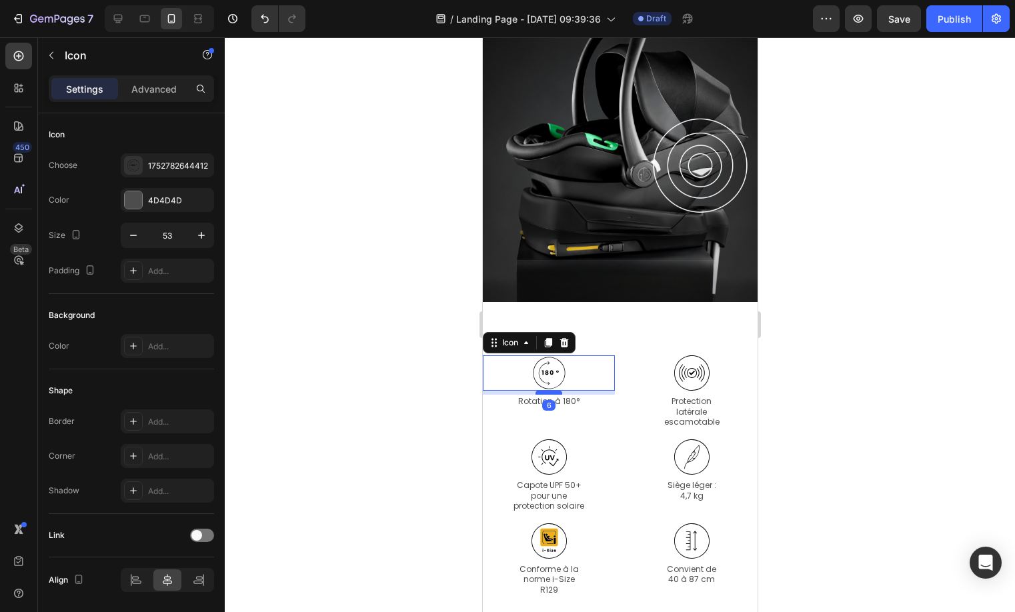
click at [550, 391] on div at bounding box center [548, 393] width 27 height 4
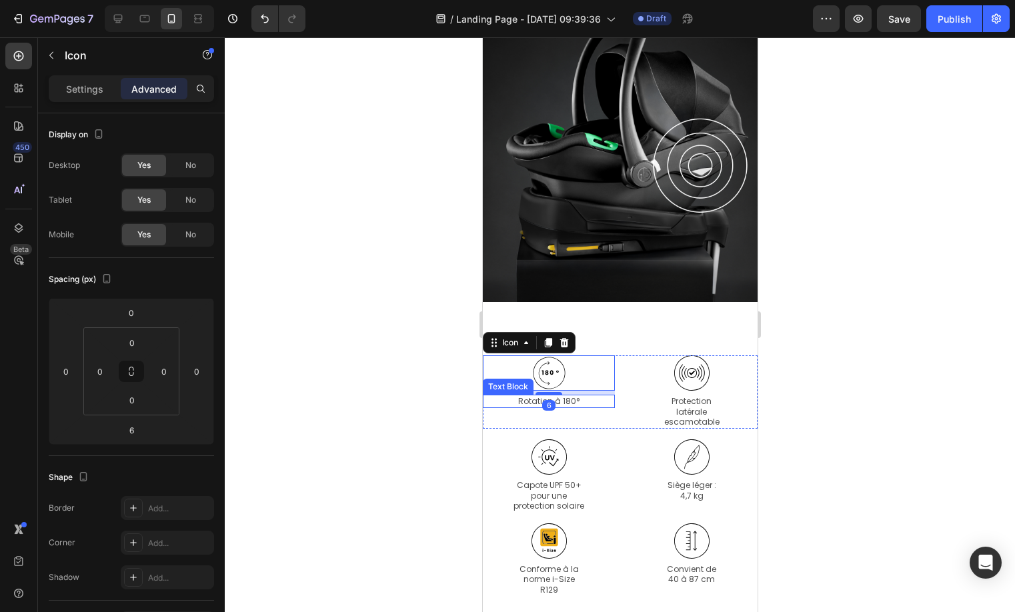
click at [553, 401] on p "Rotation à 180°" at bounding box center [547, 401] width 129 height 11
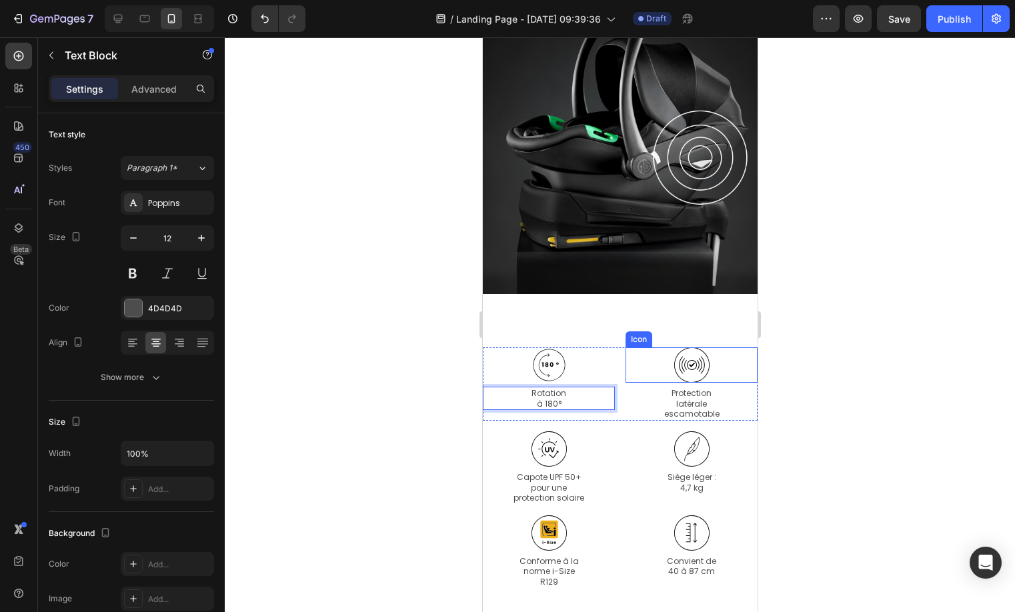
scroll to position [1754, 0]
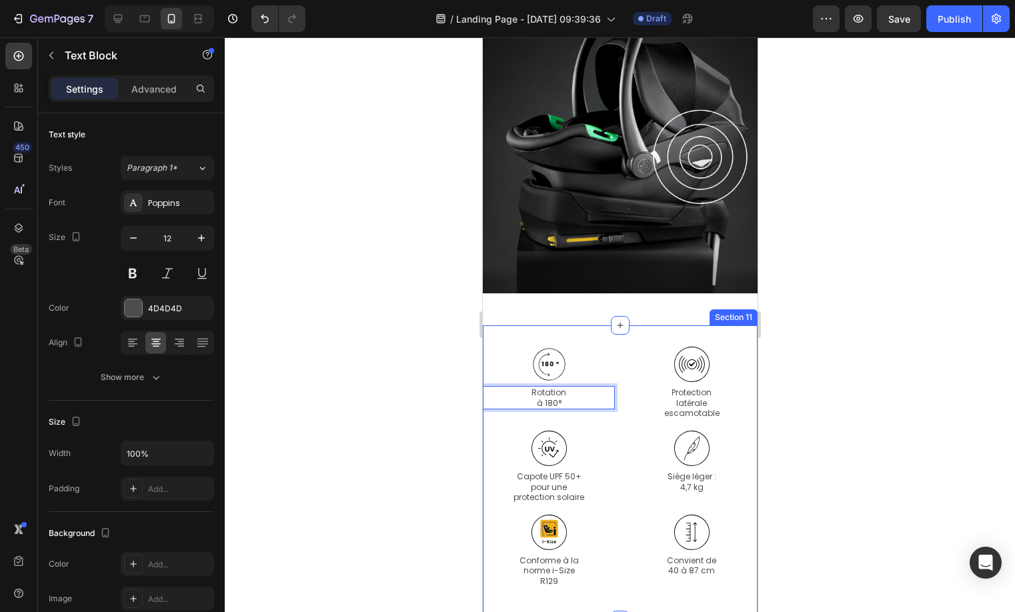
click at [689, 330] on div "Icon Rotation à 180° Text Block 0 Icon Protection latérale escamotable Text Blo…" at bounding box center [619, 472] width 275 height 294
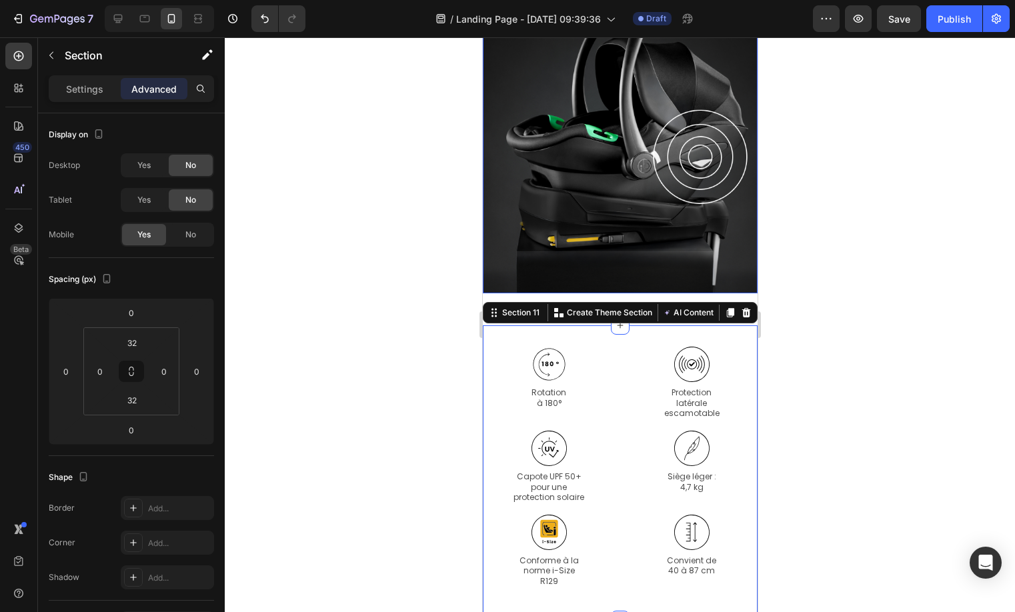
click at [679, 265] on div "Background Image" at bounding box center [619, 93] width 275 height 400
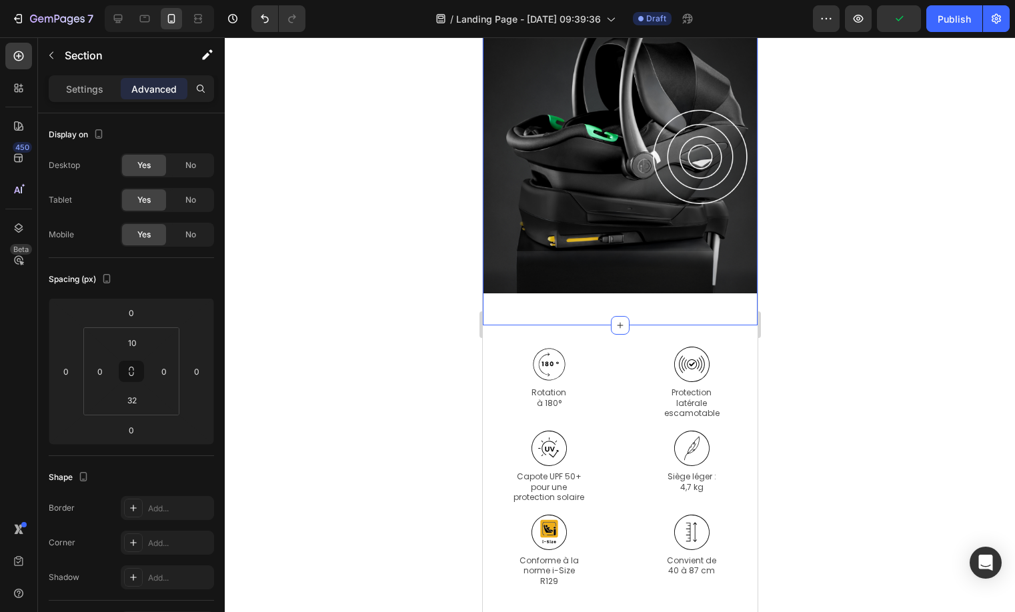
click at [630, 301] on div "MEILLEURE PROTECTION CONTRE LES CHOCS Heading Ses panneaux latéraux déployables…" at bounding box center [619, 98] width 275 height 411
click at [131, 393] on input "32" at bounding box center [132, 400] width 27 height 20
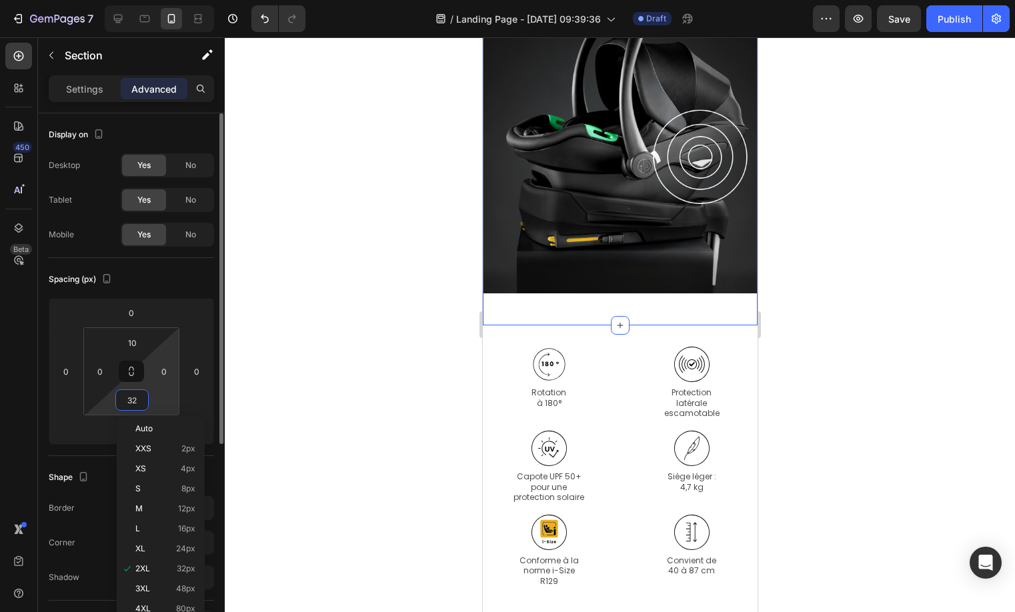
type input "0"
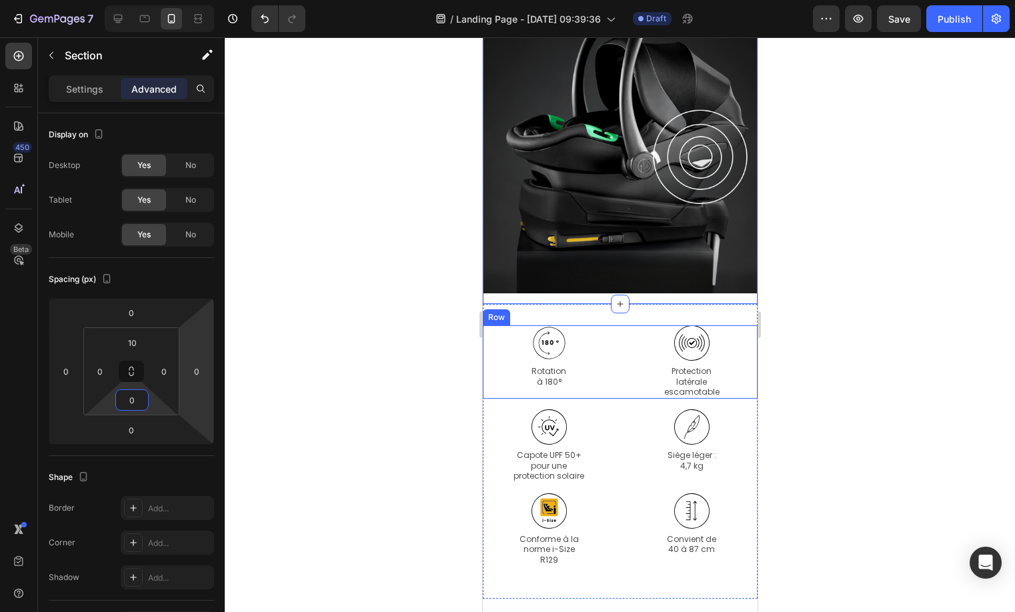
click at [617, 373] on div "Icon Rotation à 180° Text Block Icon Protection latérale escamotable Text Block…" at bounding box center [619, 361] width 275 height 73
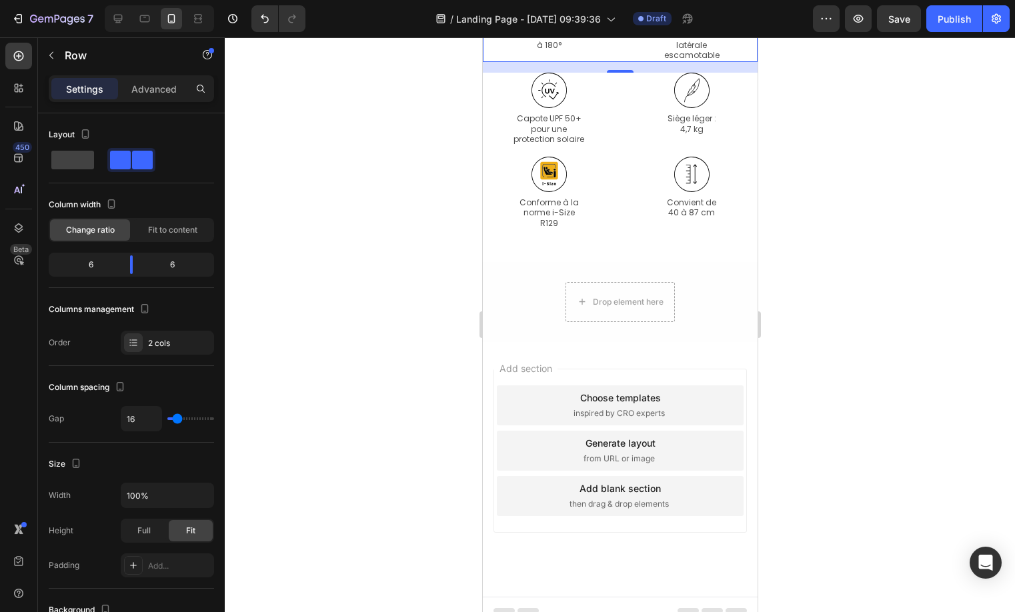
scroll to position [2103, 0]
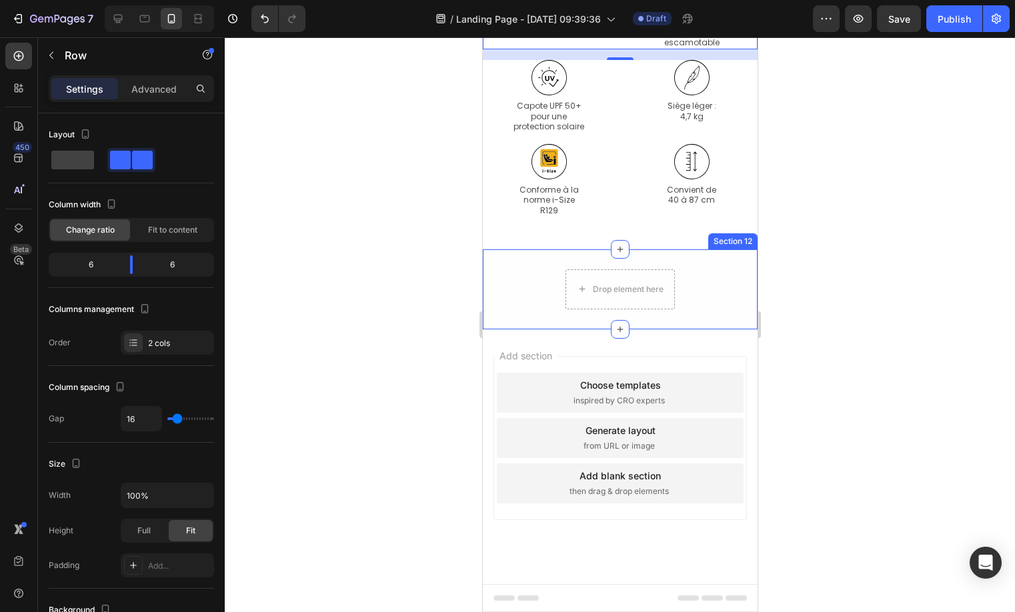
click at [537, 301] on div "Drop element here Row Row" at bounding box center [619, 289] width 275 height 40
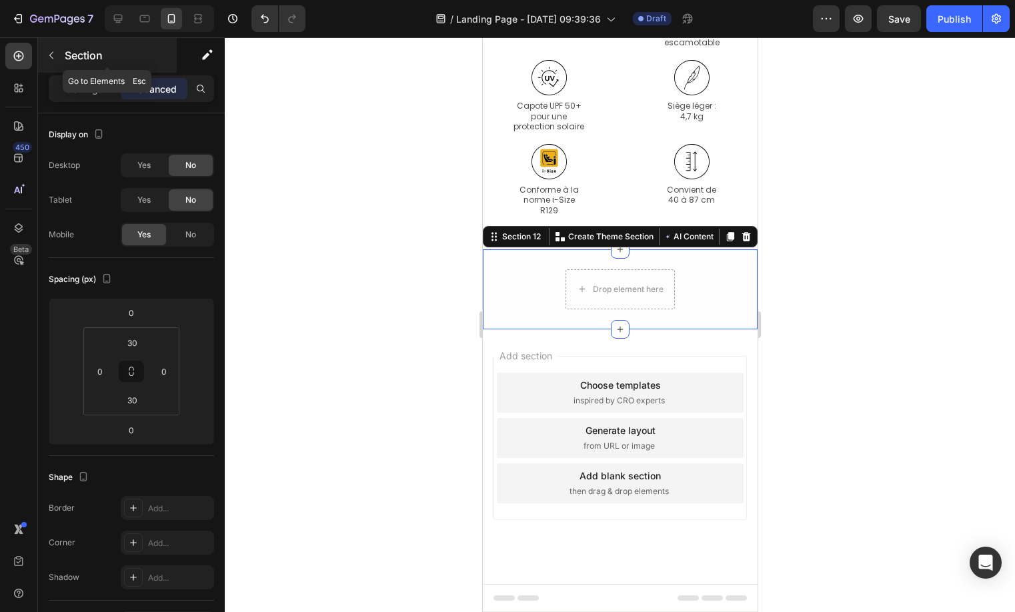
click at [65, 61] on p "Section" at bounding box center [119, 55] width 109 height 16
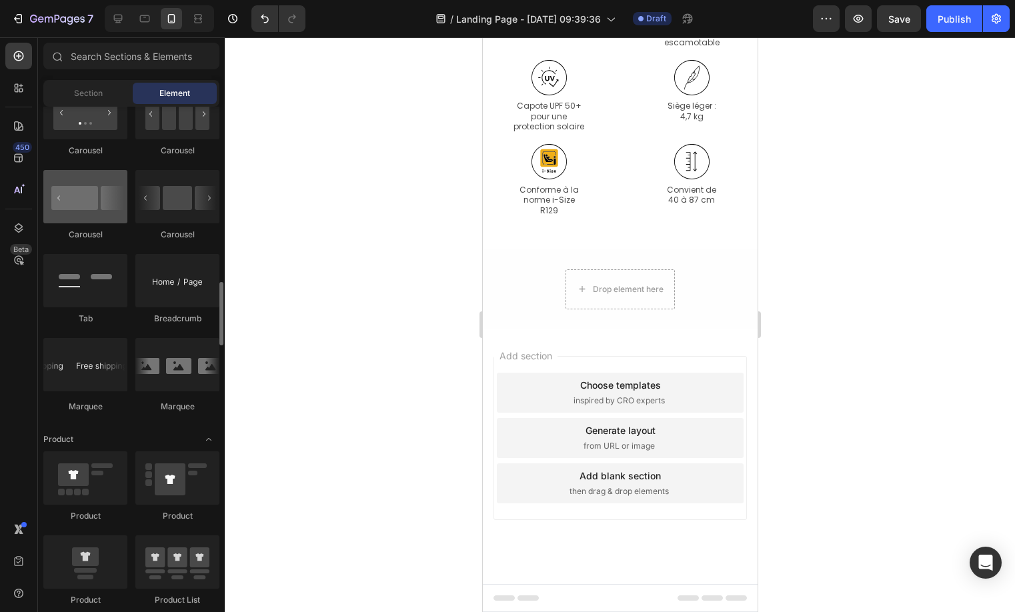
scroll to position [1357, 0]
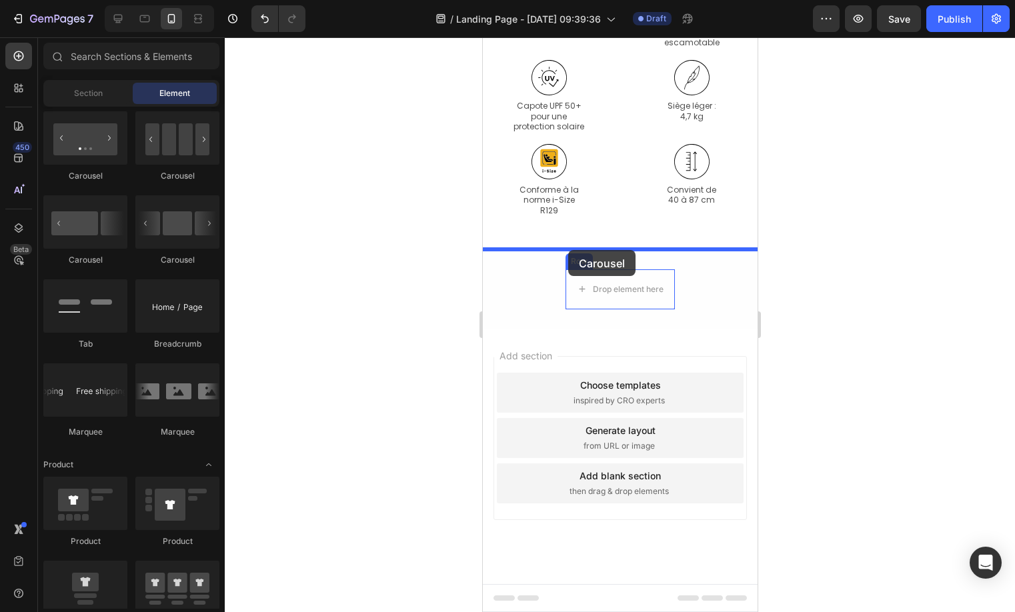
drag, startPoint x: 563, startPoint y: 189, endPoint x: 567, endPoint y: 249, distance: 60.2
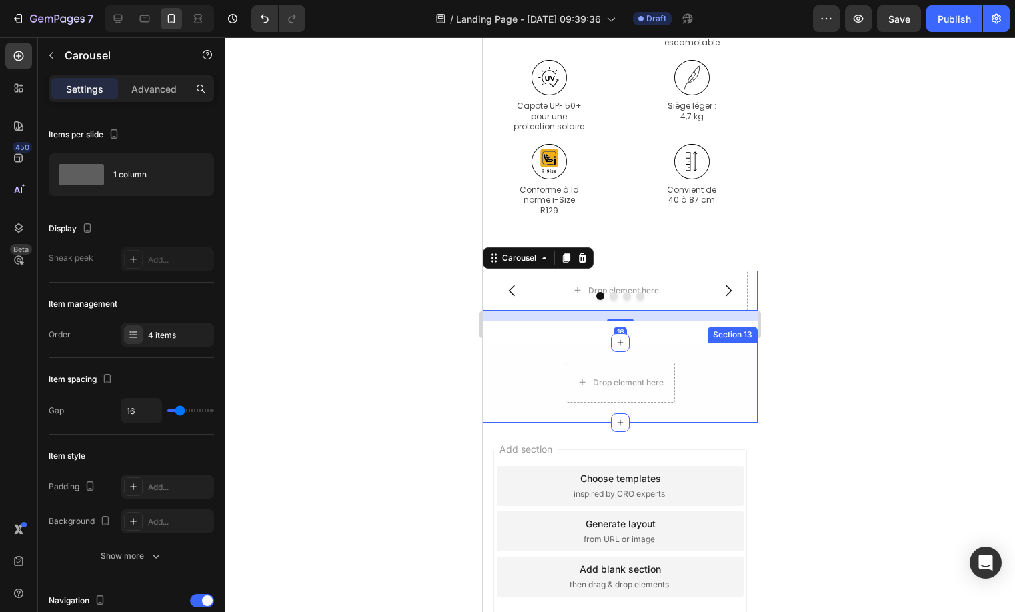
click at [693, 351] on div "Drop element here Row Row Section 13" at bounding box center [619, 383] width 275 height 80
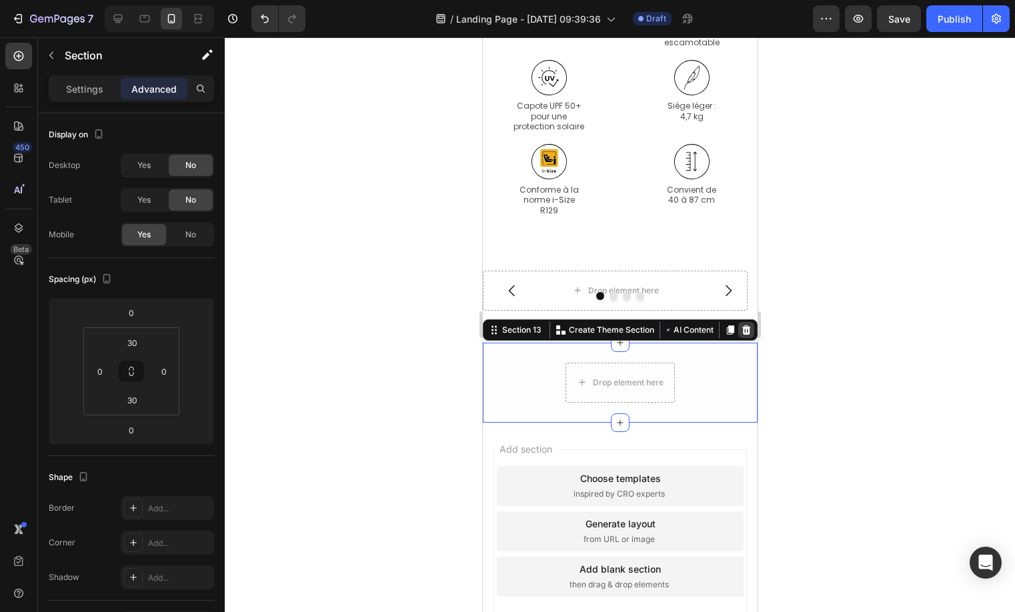
drag, startPoint x: 735, startPoint y: 327, endPoint x: 961, endPoint y: 343, distance: 227.2
click at [741, 327] on icon at bounding box center [745, 329] width 9 height 9
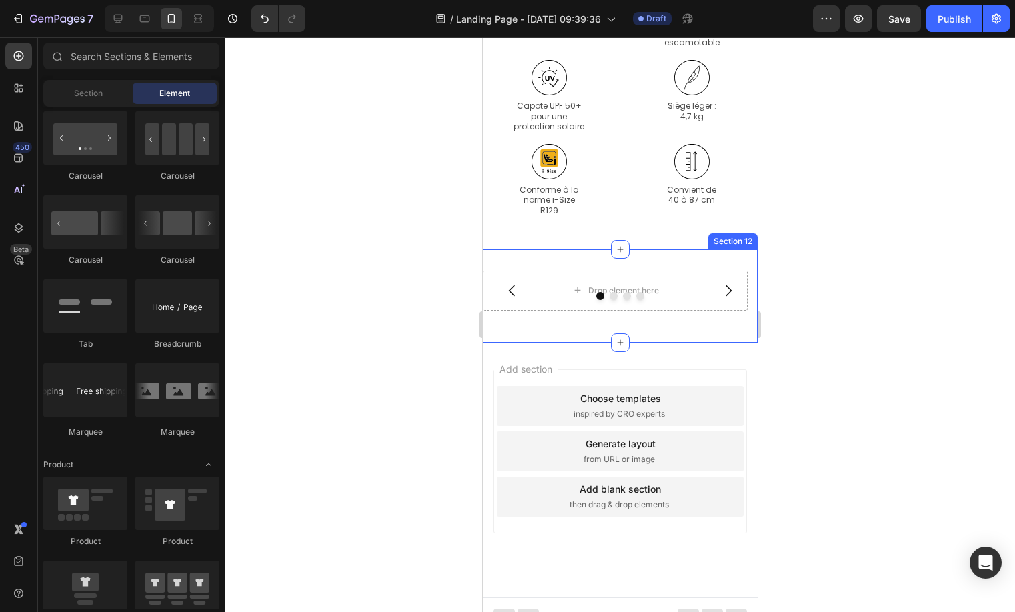
click at [574, 257] on div "Drop element here Drop element here Drop element here Drop element here Carouse…" at bounding box center [619, 295] width 275 height 93
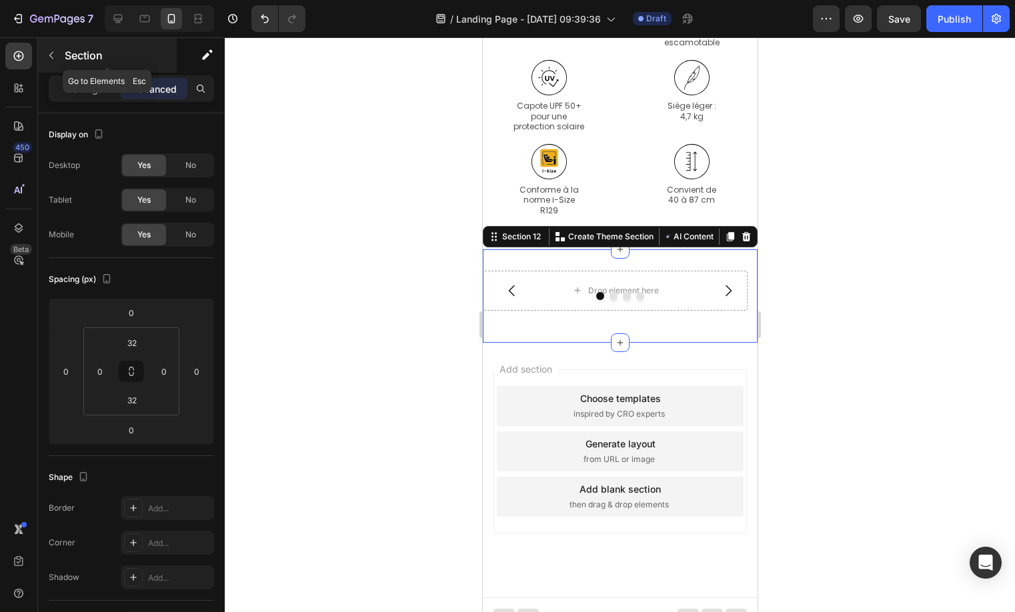
click at [51, 45] on button "button" at bounding box center [51, 55] width 21 height 21
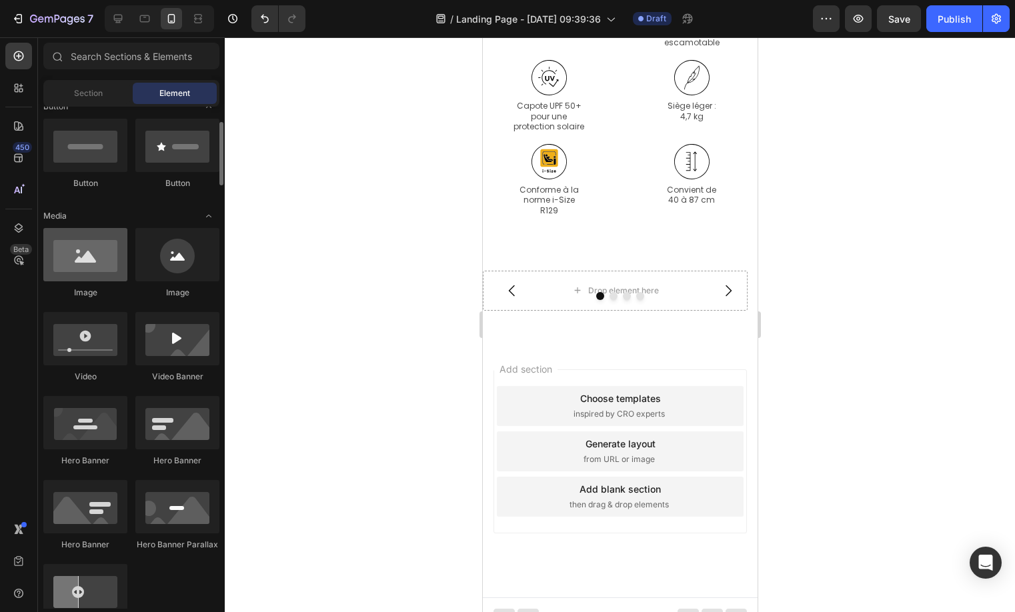
scroll to position [239, 0]
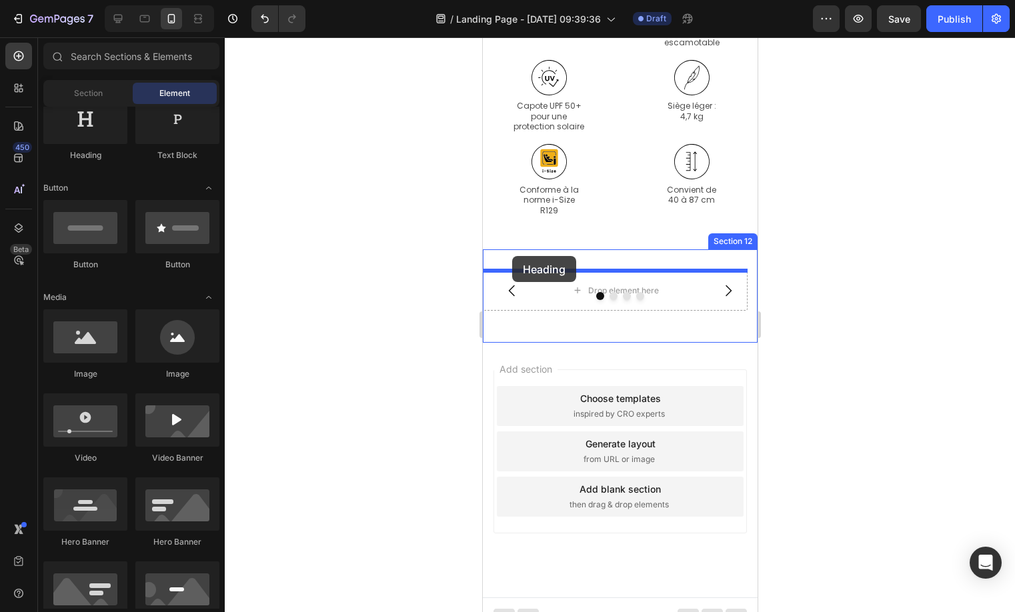
drag, startPoint x: 588, startPoint y: 177, endPoint x: 511, endPoint y: 256, distance: 110.3
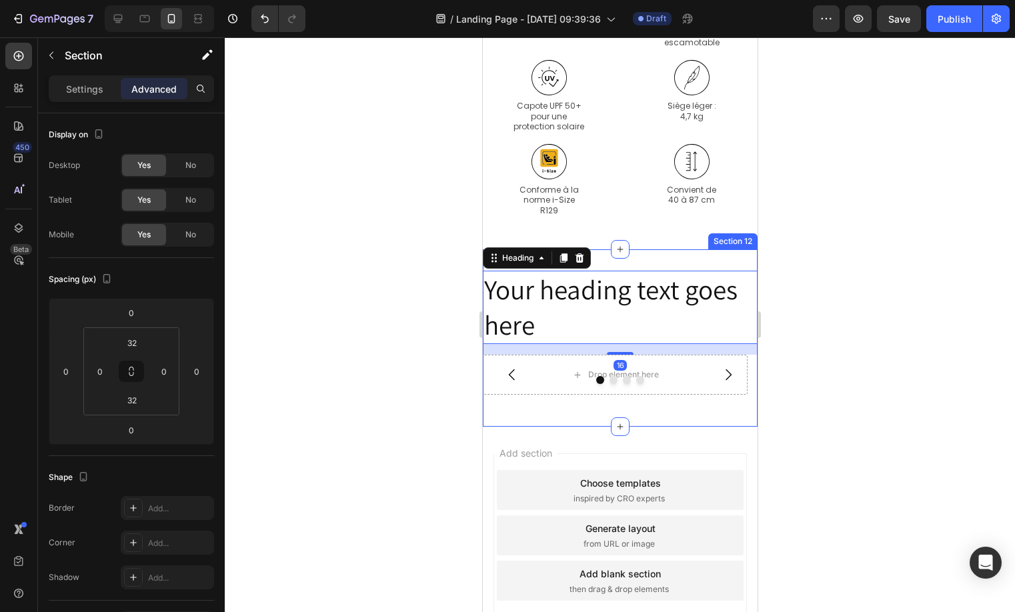
click at [685, 255] on div "Your heading text goes here Heading 16 Drop element here Drop element here Drop…" at bounding box center [619, 338] width 275 height 178
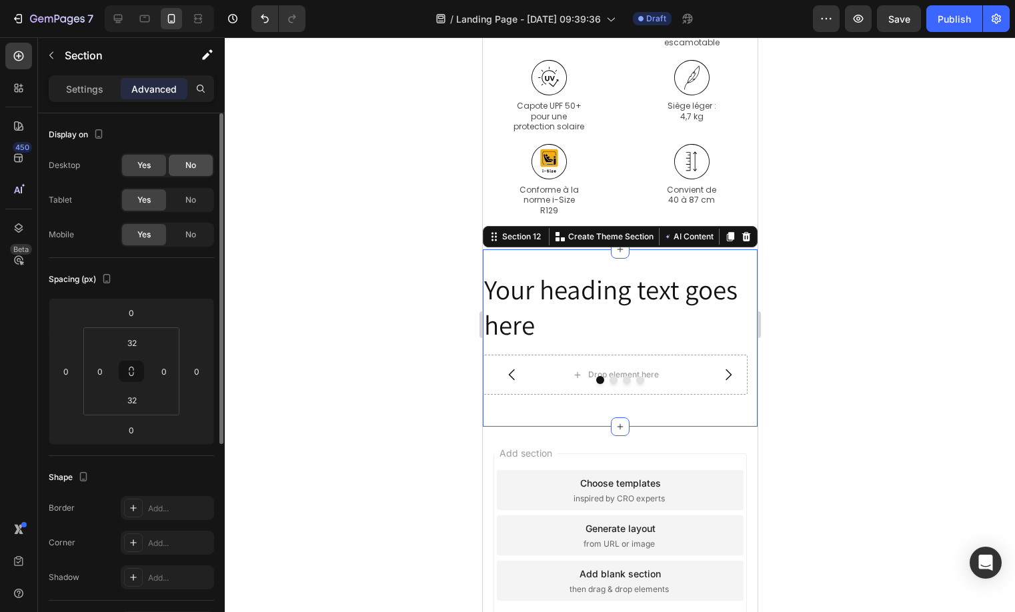
click at [187, 167] on span "No" at bounding box center [190, 165] width 11 height 12
click at [194, 204] on span "No" at bounding box center [190, 200] width 11 height 12
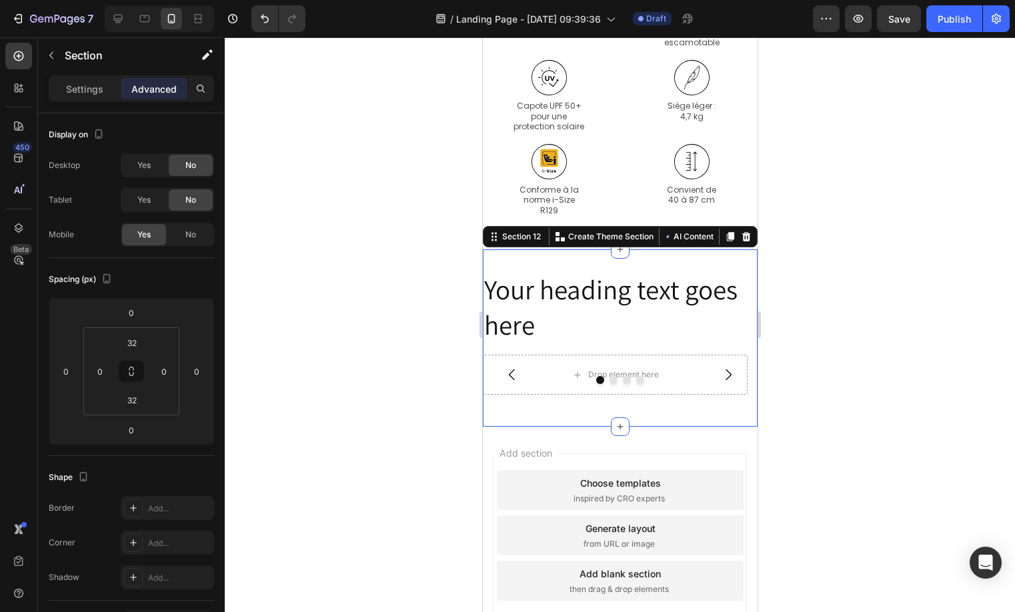
click at [489, 303] on h2 "Your heading text goes here" at bounding box center [619, 308] width 275 height 74
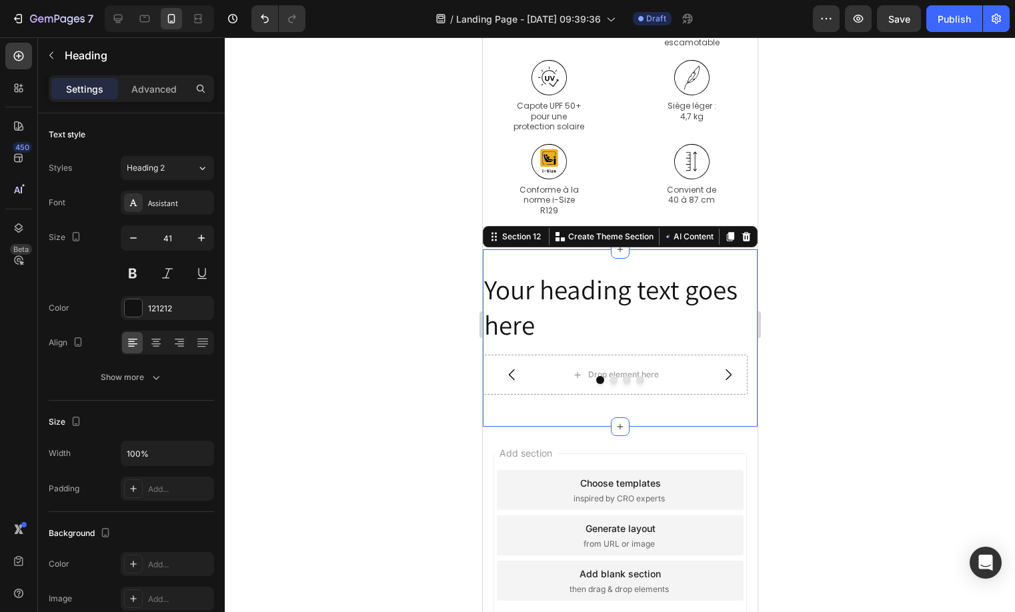
click at [489, 303] on h2 "Your heading text goes here" at bounding box center [619, 308] width 275 height 74
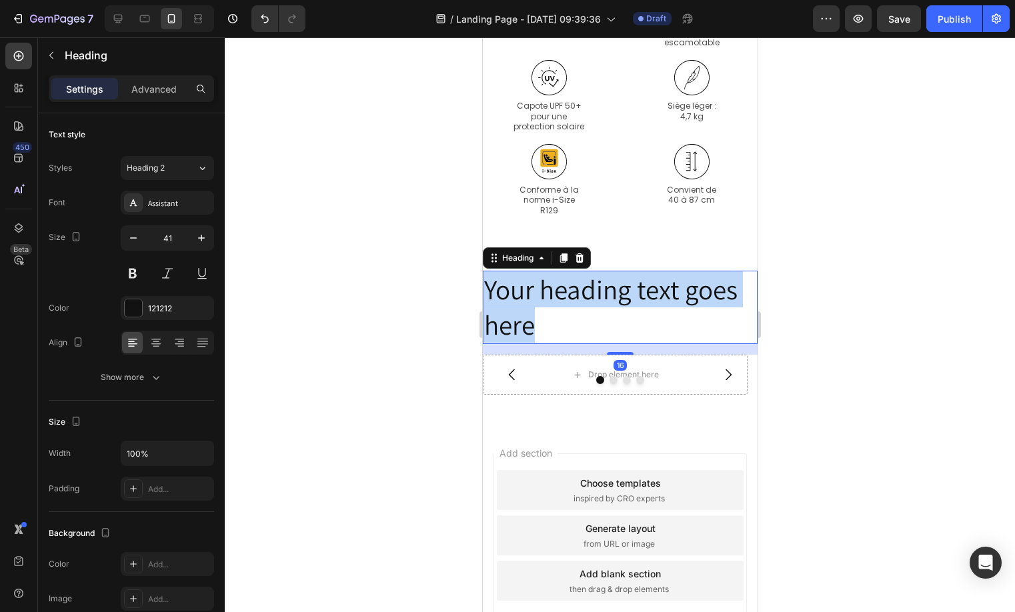
click at [489, 303] on p "Your heading text goes here" at bounding box center [619, 307] width 272 height 71
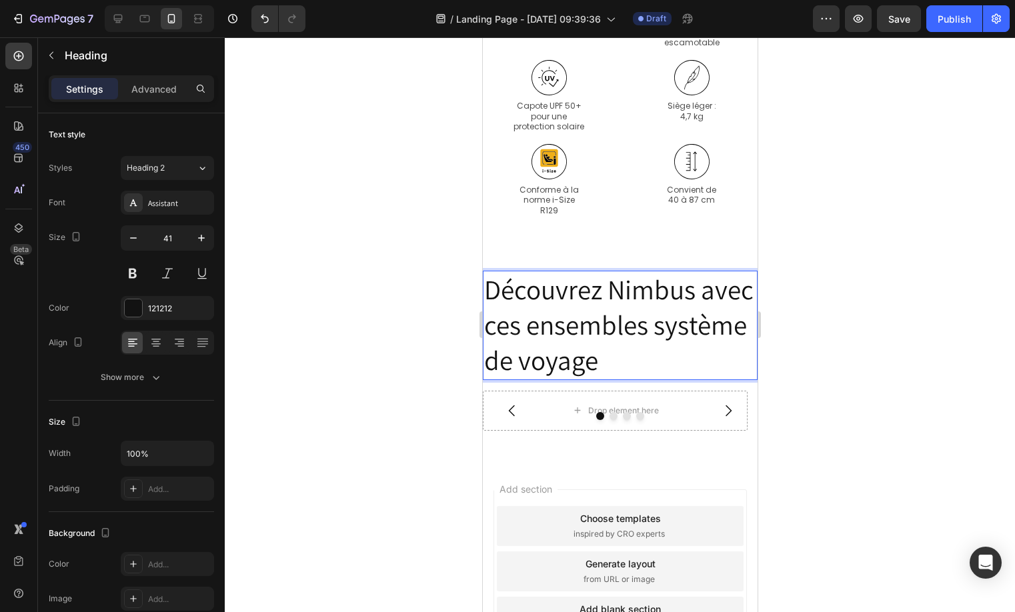
click at [144, 200] on div "Assistant" at bounding box center [167, 203] width 93 height 24
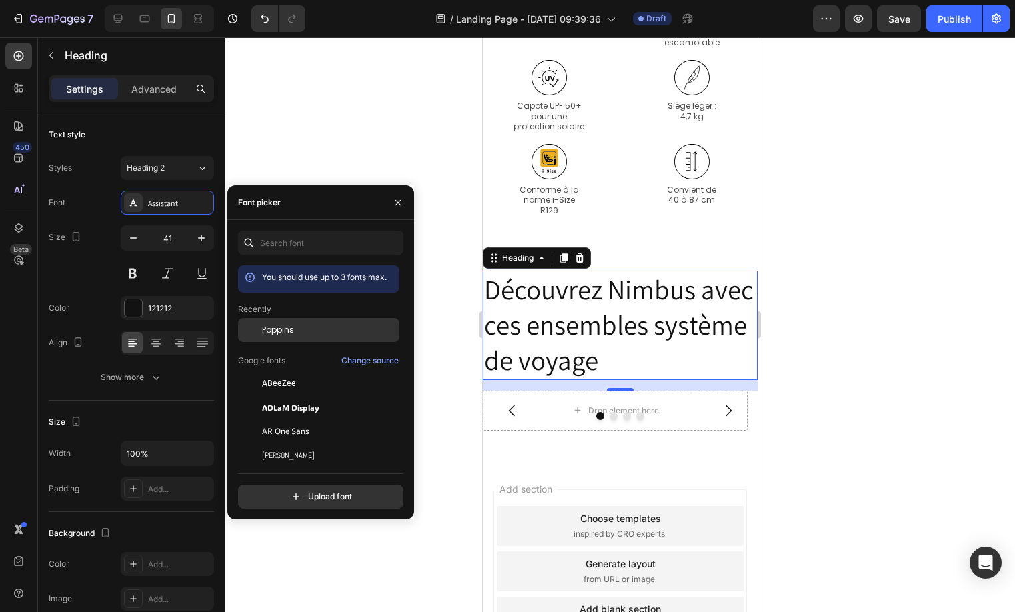
drag, startPoint x: 7, startPoint y: 266, endPoint x: 295, endPoint y: 337, distance: 295.9
click at [295, 419] on div "Poppins" at bounding box center [318, 431] width 161 height 24
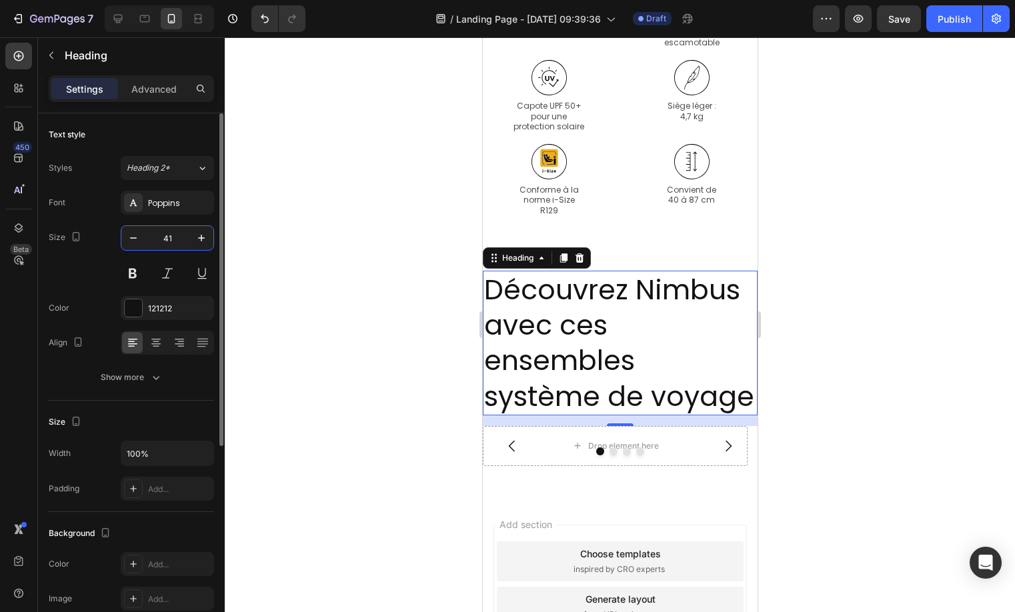
drag, startPoint x: 295, startPoint y: 337, endPoint x: 163, endPoint y: 239, distance: 164.0
click at [163, 239] on input "41" at bounding box center [167, 238] width 44 height 24
click at [162, 239] on input "41" at bounding box center [167, 238] width 44 height 24
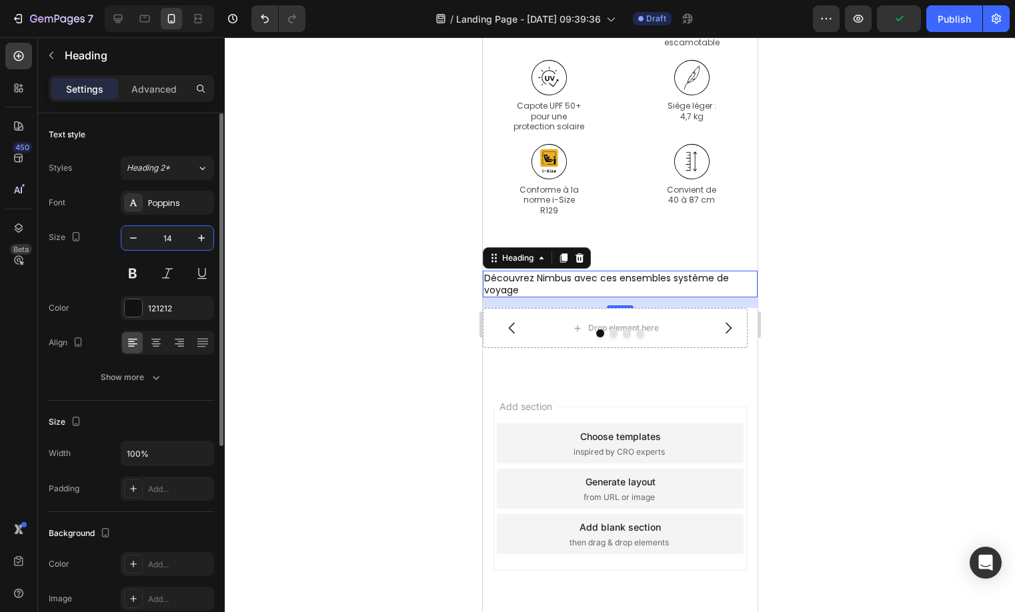
type input "14"
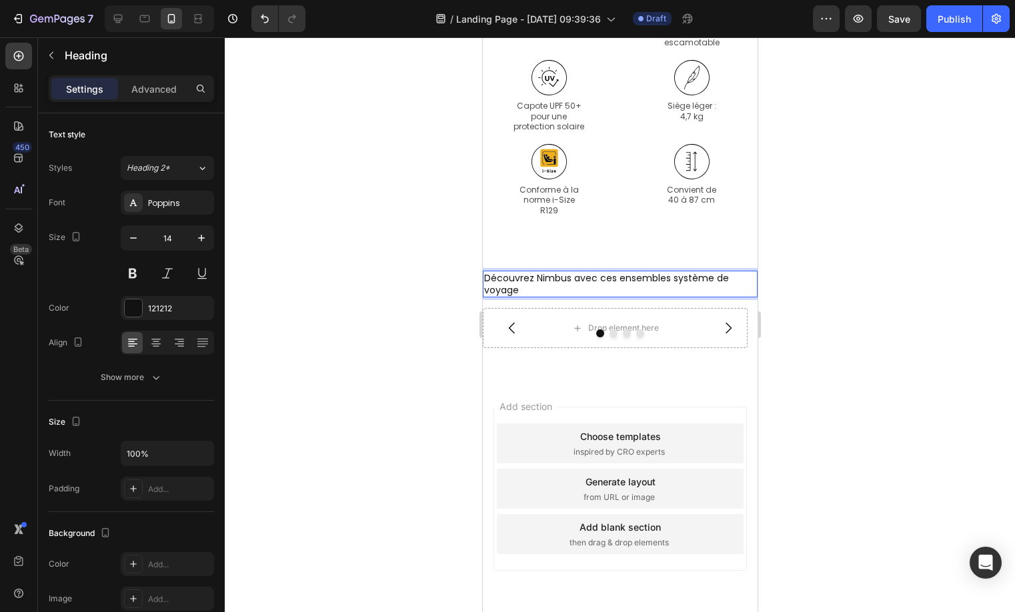
drag, startPoint x: 645, startPoint y: 277, endPoint x: 620, endPoint y: 277, distance: 24.7
click at [620, 277] on p "Découvrez Nimbus avec ces ensembles système de voyage" at bounding box center [619, 284] width 272 height 24
click at [619, 277] on p "Découvrez Nimbus avec ces ensembles système de voyage" at bounding box center [619, 284] width 272 height 24
click at [155, 87] on p "Advanced" at bounding box center [153, 89] width 45 height 14
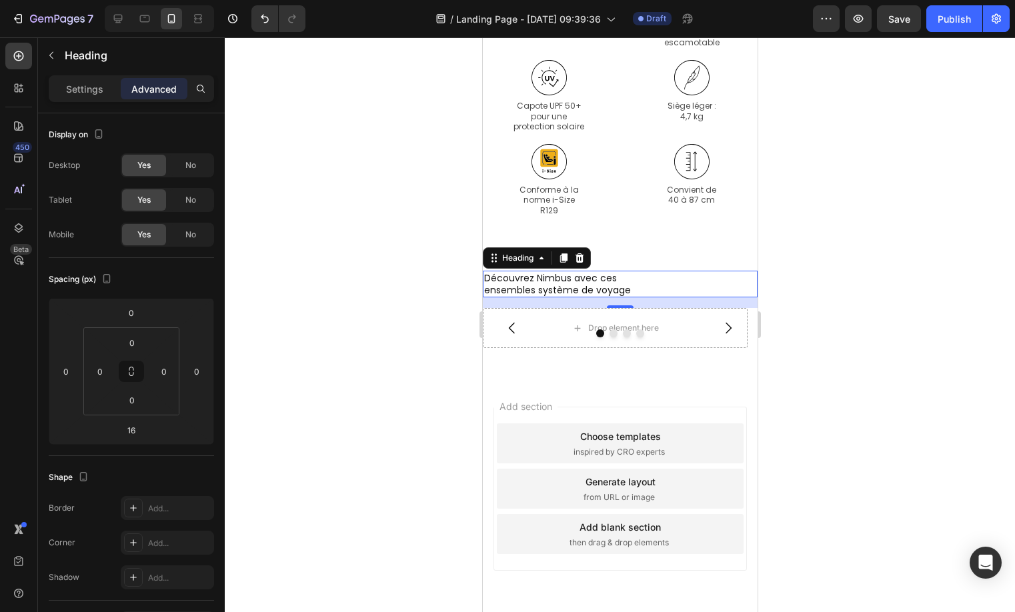
click at [103, 367] on input "0" at bounding box center [100, 371] width 20 height 20
type input "24"
click at [743, 330] on div at bounding box center [619, 333] width 275 height 8
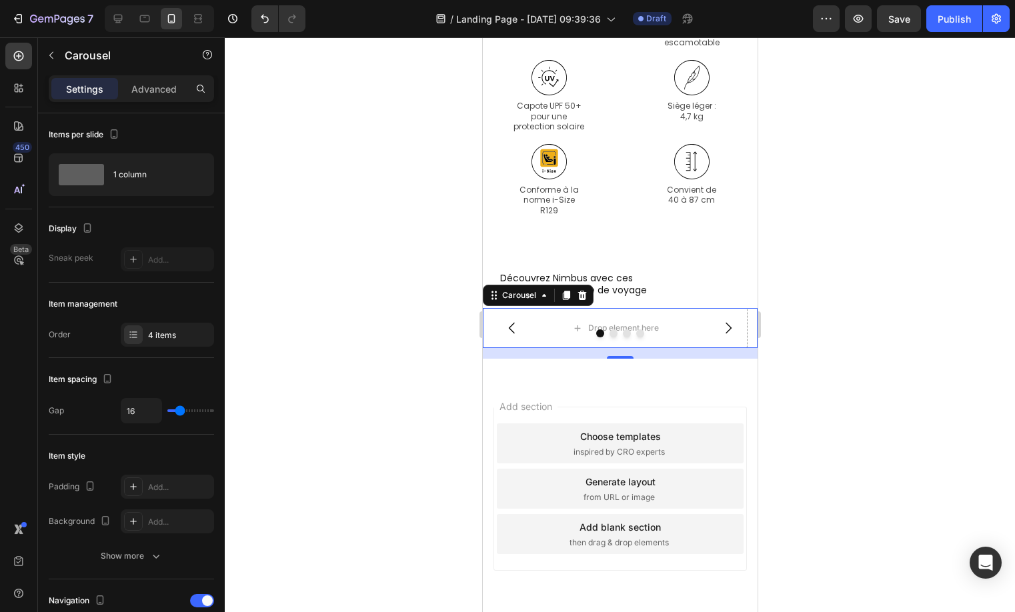
click at [157, 165] on div "1 column" at bounding box center [153, 174] width 81 height 31
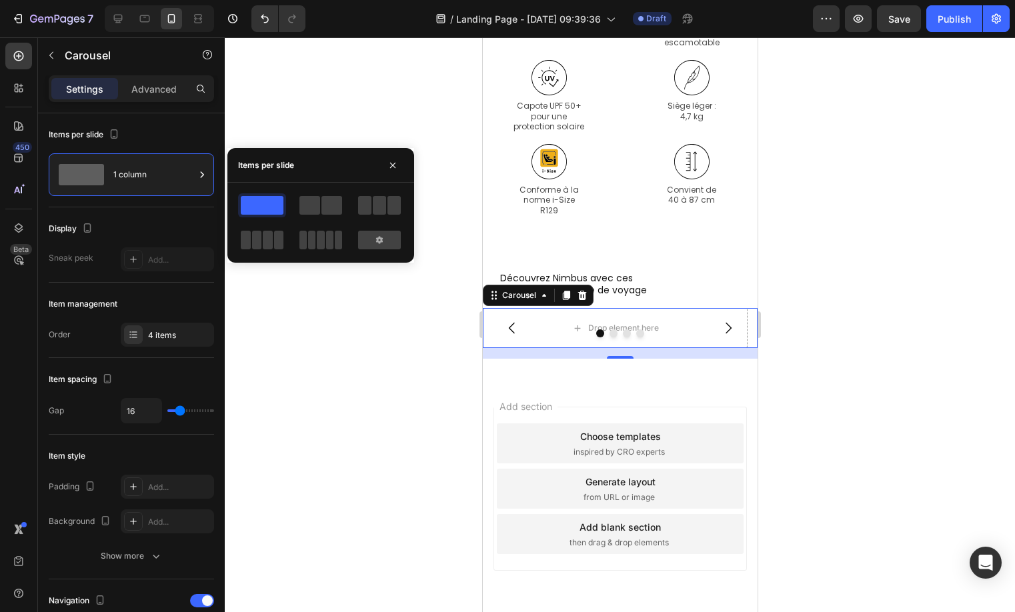
click at [323, 215] on div at bounding box center [321, 205] width 48 height 24
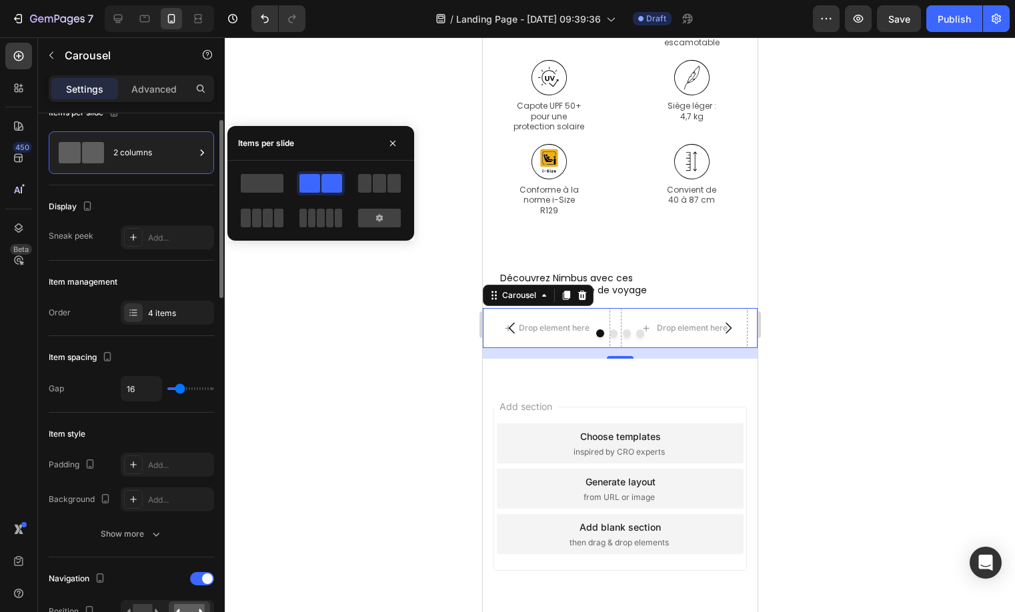
scroll to position [50, 0]
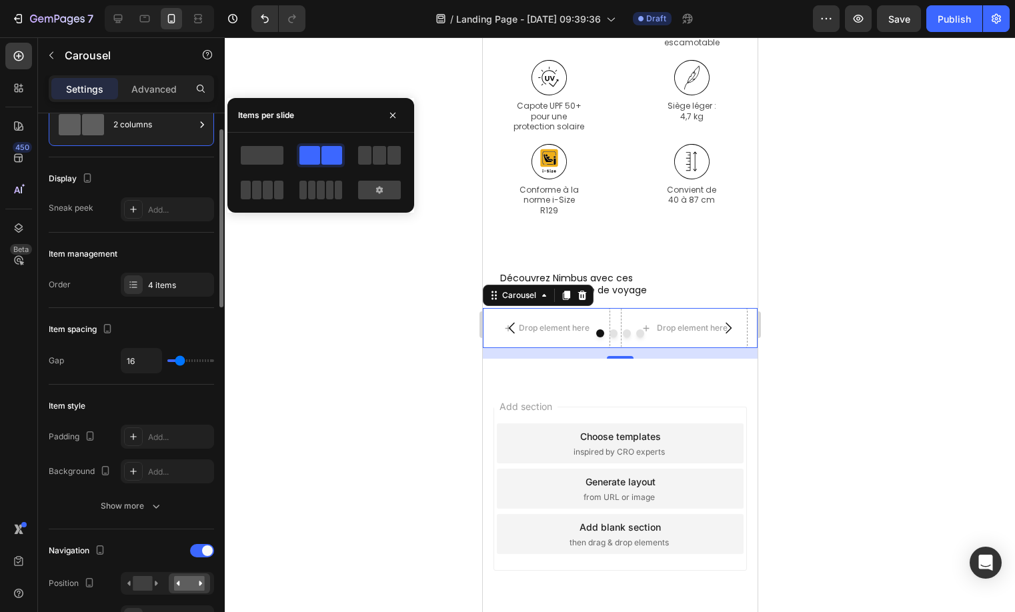
click at [139, 503] on div "Show more" at bounding box center [132, 505] width 62 height 13
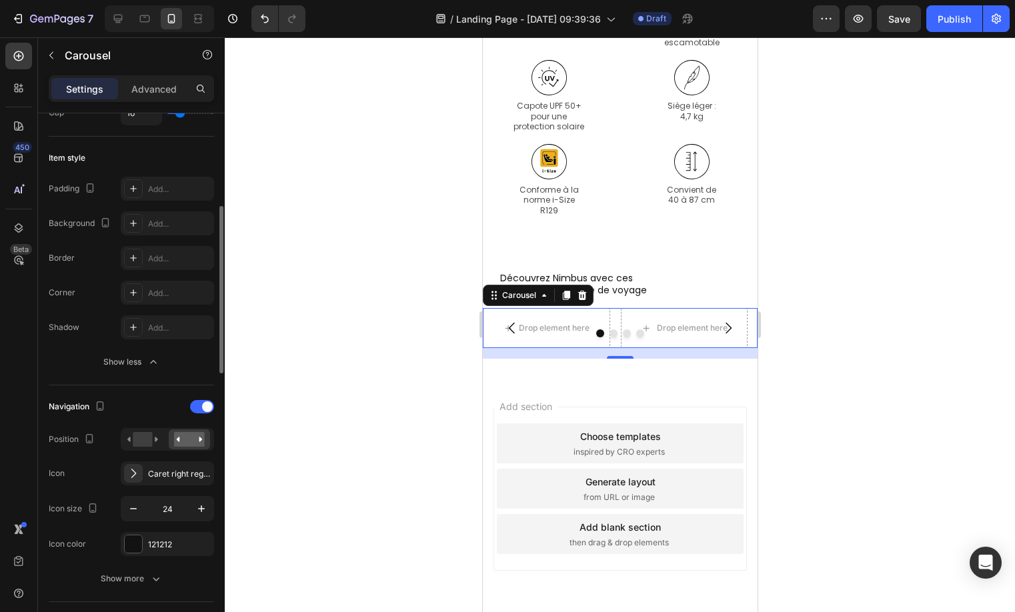
scroll to position [310, 0]
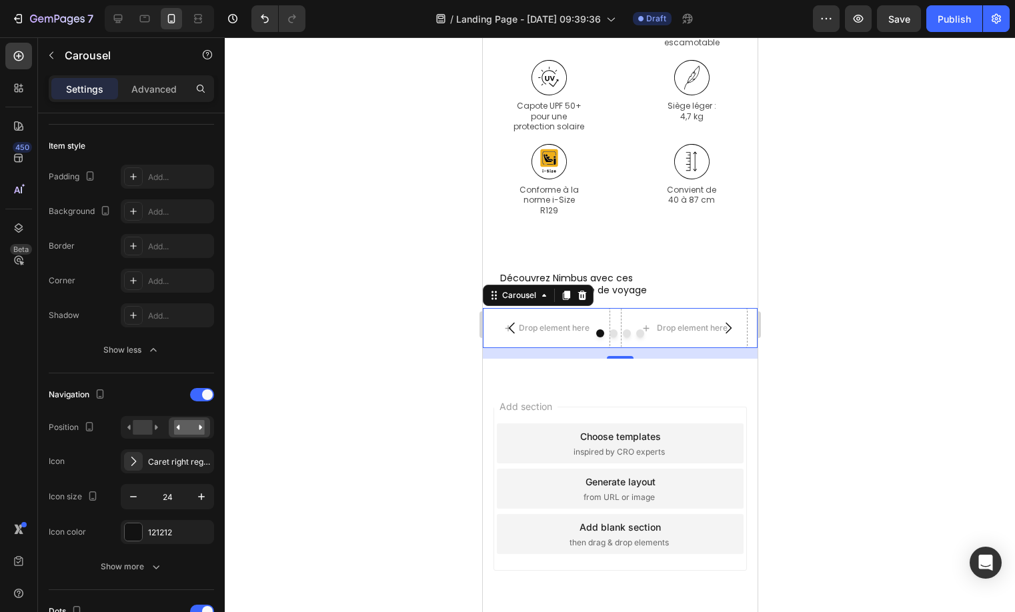
click at [161, 529] on div "121212" at bounding box center [179, 533] width 63 height 12
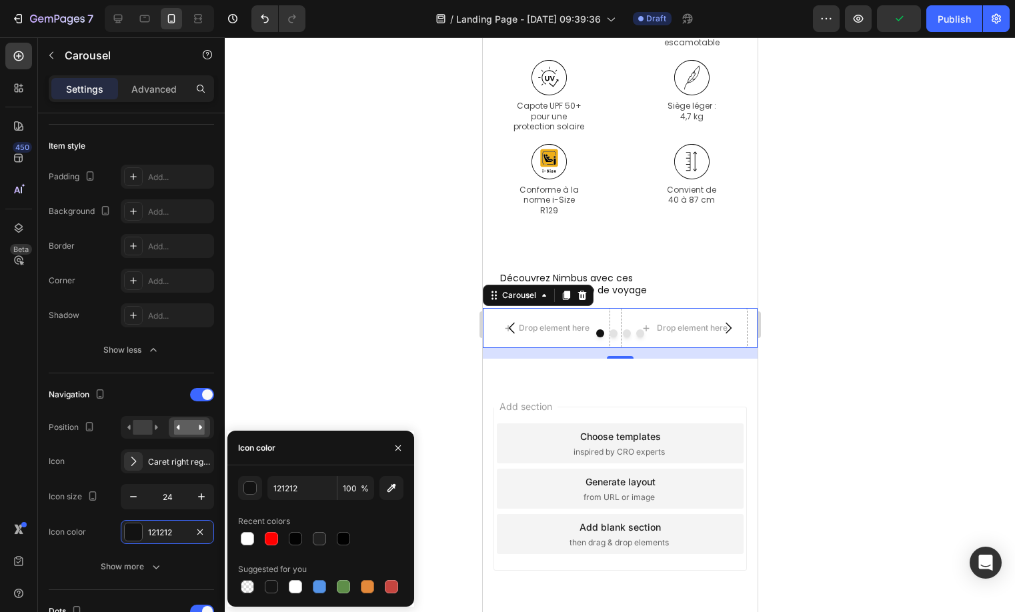
click at [300, 591] on div at bounding box center [295, 586] width 13 height 13
type input "FFFFFF"
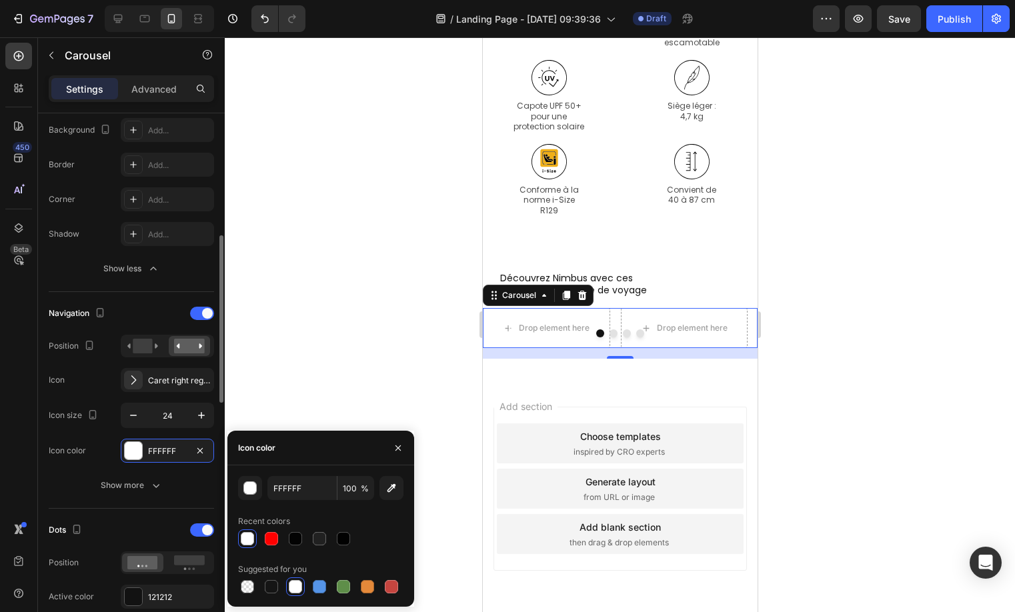
scroll to position [406, 0]
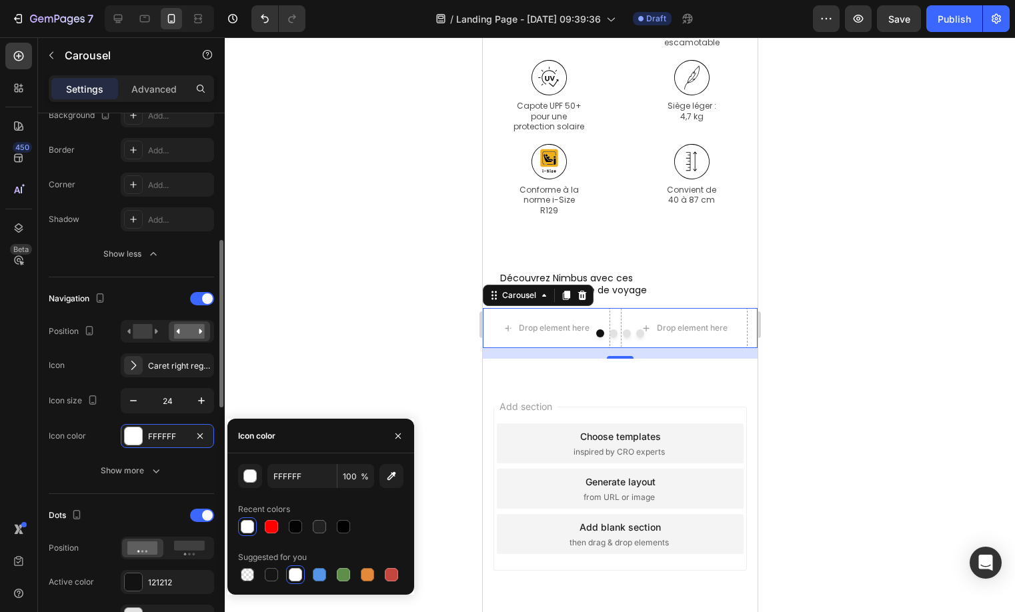
click at [202, 552] on icon at bounding box center [189, 548] width 31 height 15
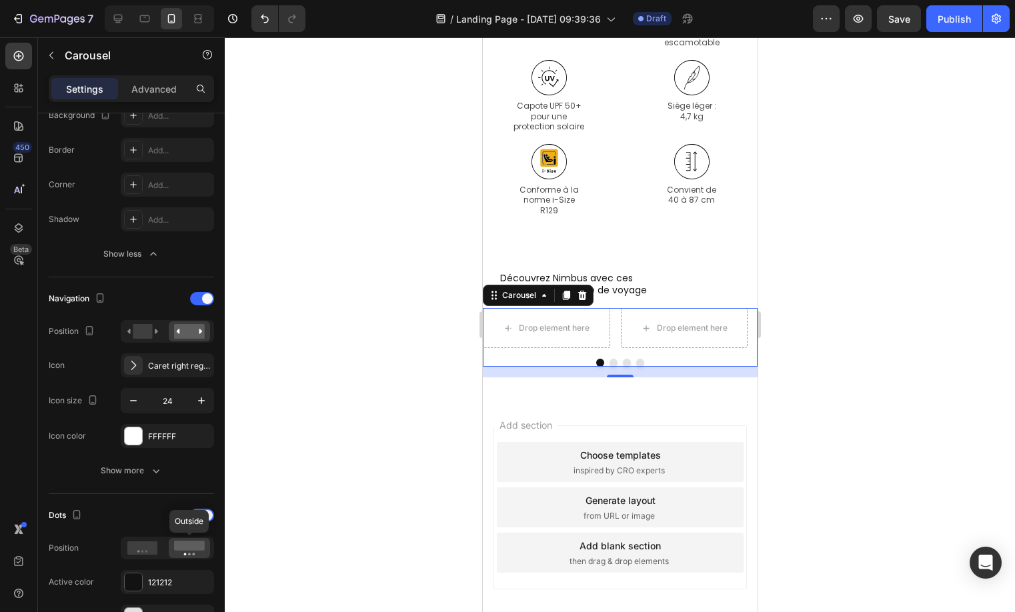
click at [53, 52] on icon "button" at bounding box center [51, 55] width 4 height 7
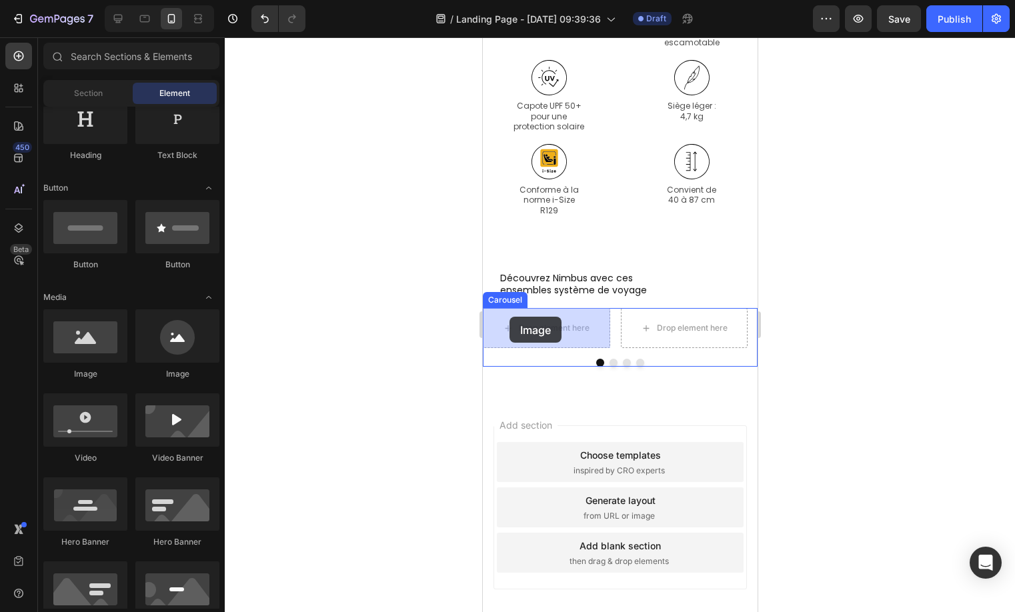
drag, startPoint x: 619, startPoint y: 277, endPoint x: 487, endPoint y: 320, distance: 138.9
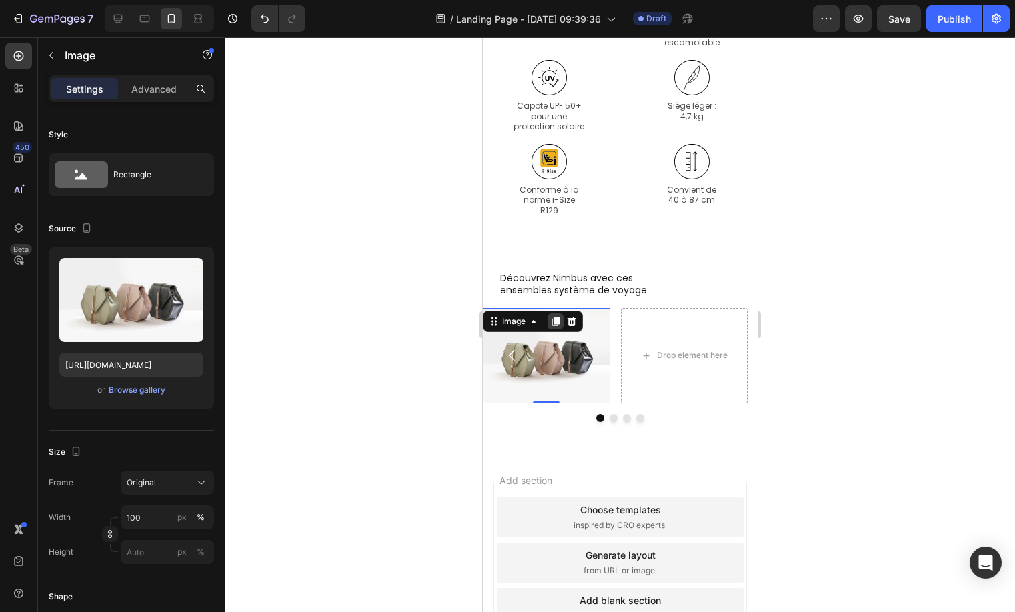
drag, startPoint x: 487, startPoint y: 320, endPoint x: 559, endPoint y: 327, distance: 71.6
click at [559, 327] on div at bounding box center [555, 321] width 16 height 16
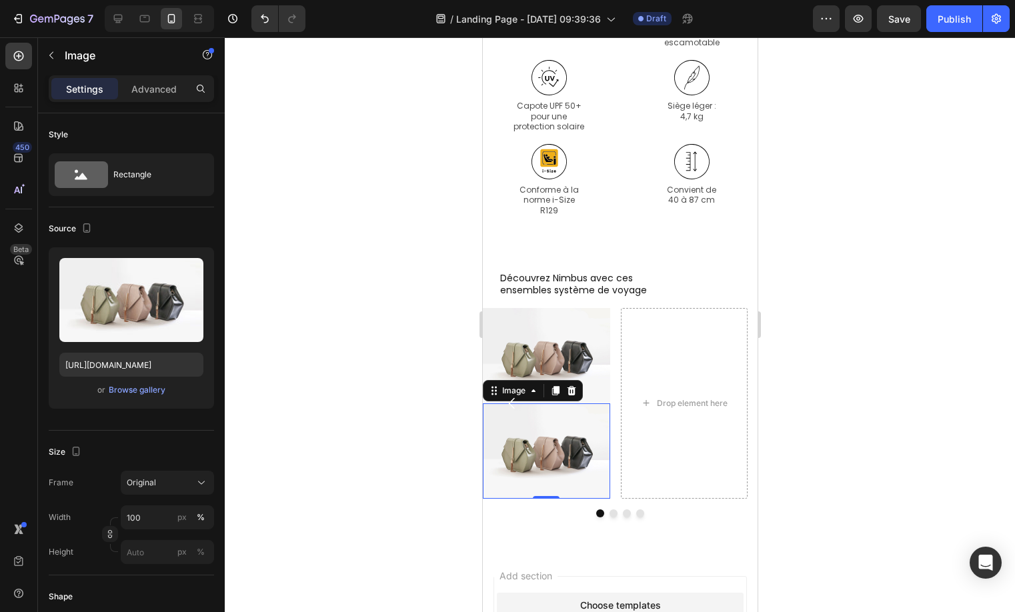
scroll to position [377, 0]
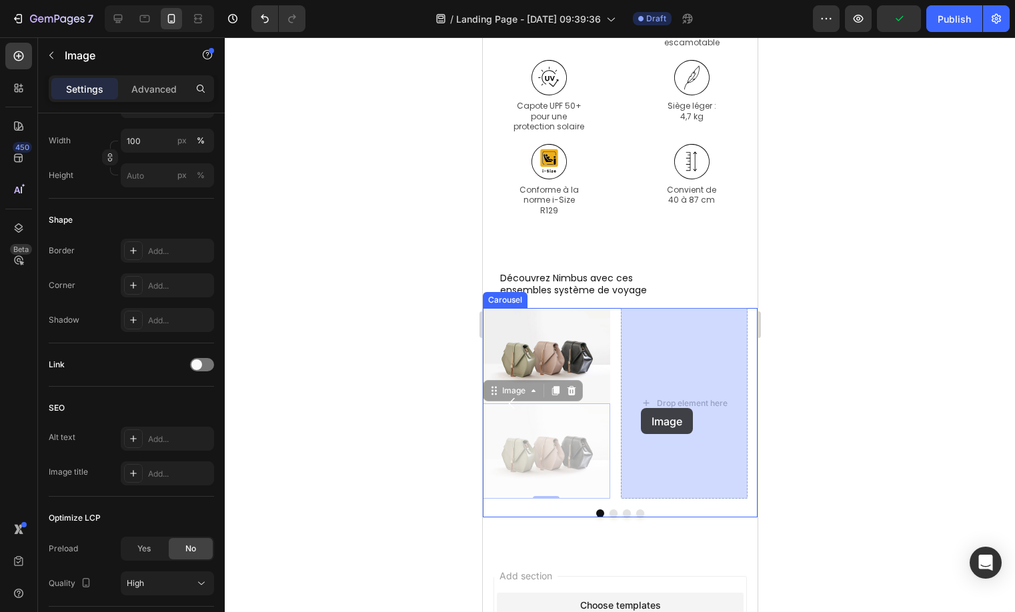
drag, startPoint x: 559, startPoint y: 327, endPoint x: 640, endPoint y: 408, distance: 115.0
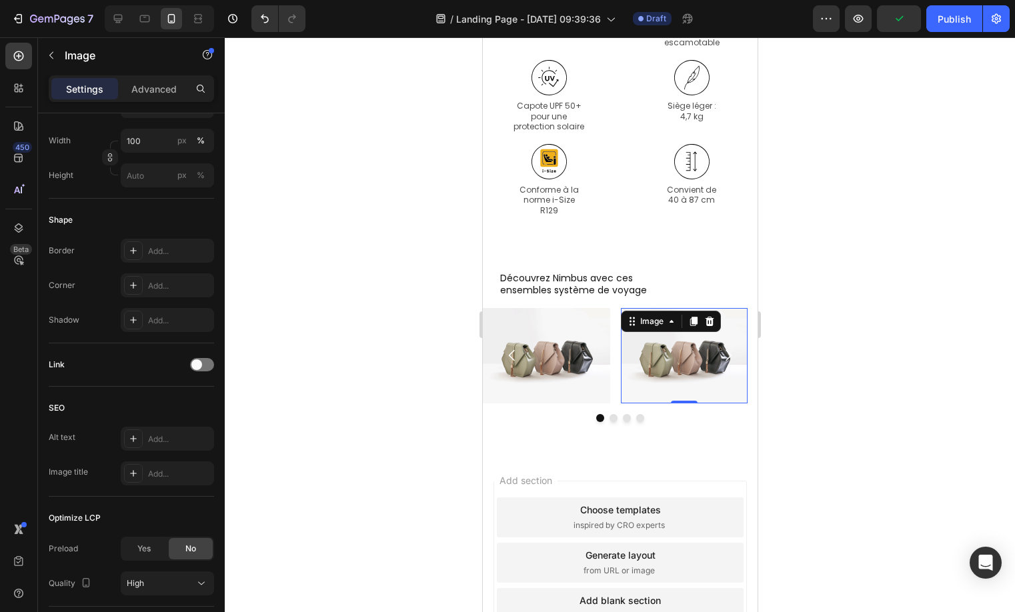
drag, startPoint x: 640, startPoint y: 408, endPoint x: 611, endPoint y: 417, distance: 30.8
click at [611, 417] on button "Dot" at bounding box center [613, 418] width 8 height 8
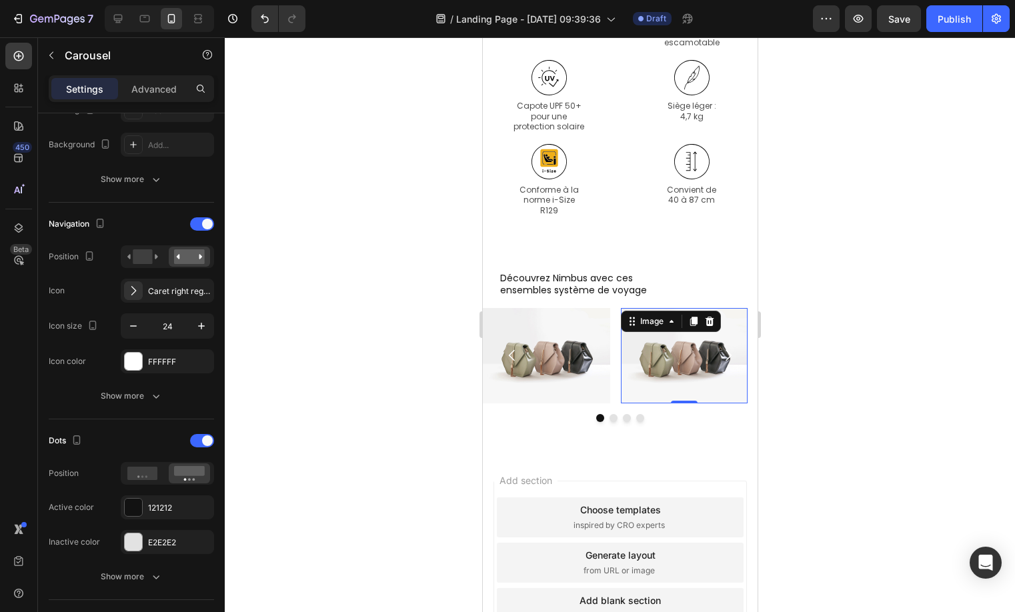
scroll to position [0, 0]
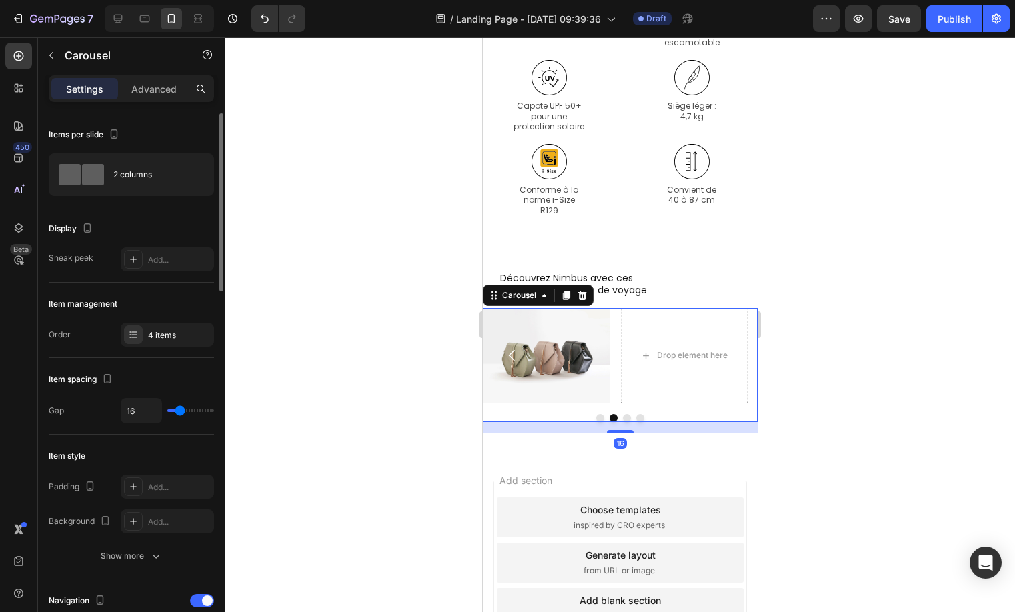
click at [558, 345] on img at bounding box center [545, 355] width 127 height 95
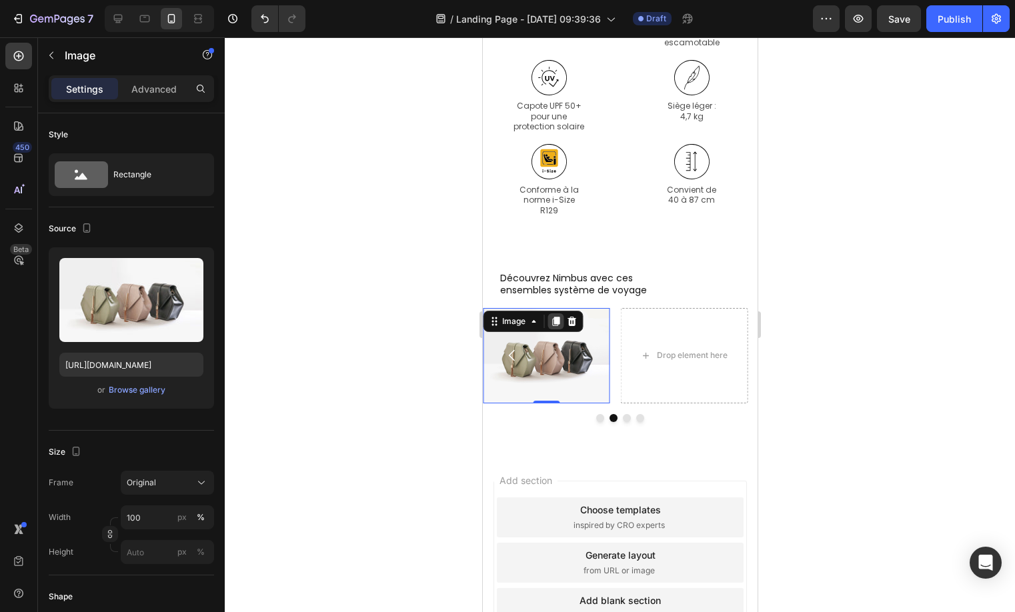
drag, startPoint x: 611, startPoint y: 417, endPoint x: 559, endPoint y: 315, distance: 114.5
click at [559, 315] on div at bounding box center [555, 321] width 16 height 16
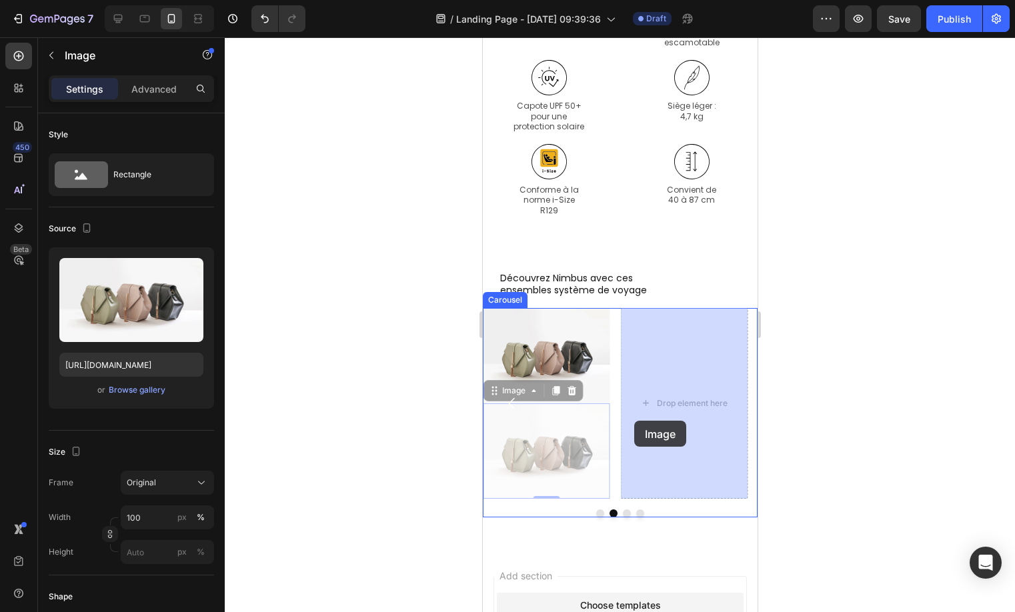
drag, startPoint x: 559, startPoint y: 315, endPoint x: 633, endPoint y: 421, distance: 129.1
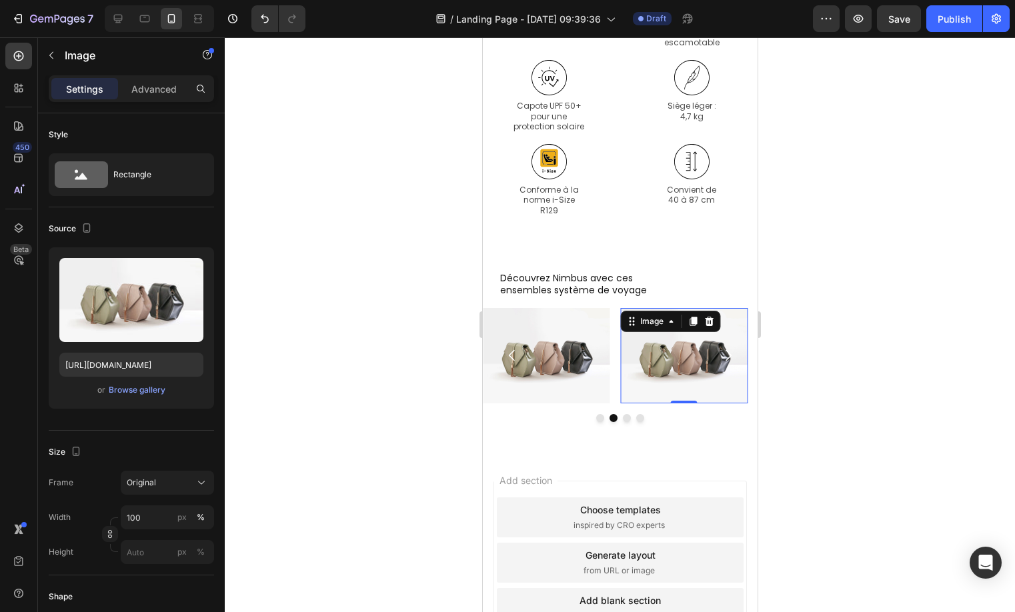
click at [617, 387] on div "Image Image Image 0 Drop element here" at bounding box center [619, 355] width 275 height 95
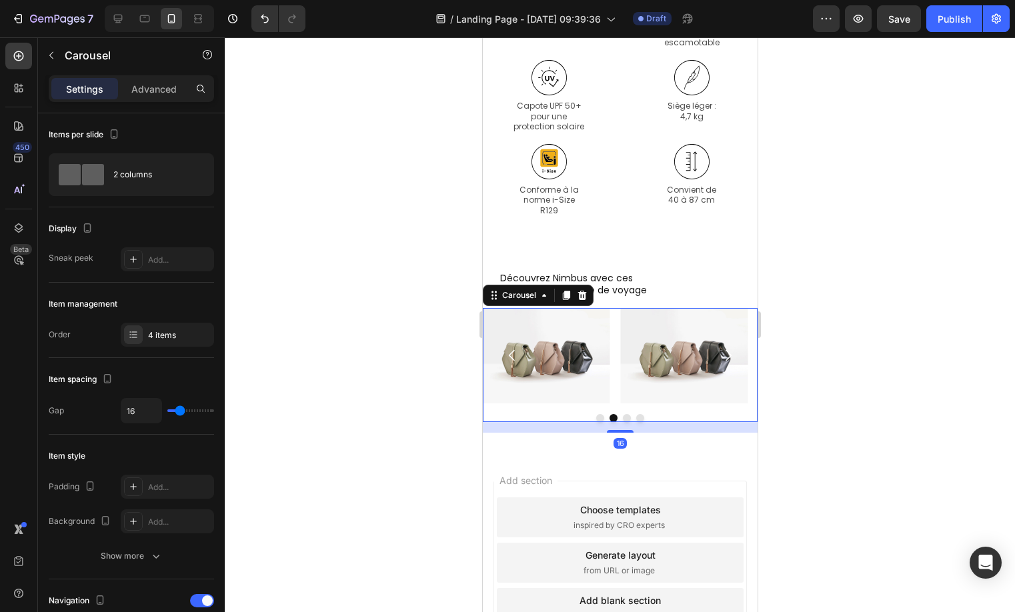
click at [154, 333] on div "4 items" at bounding box center [179, 335] width 63 height 12
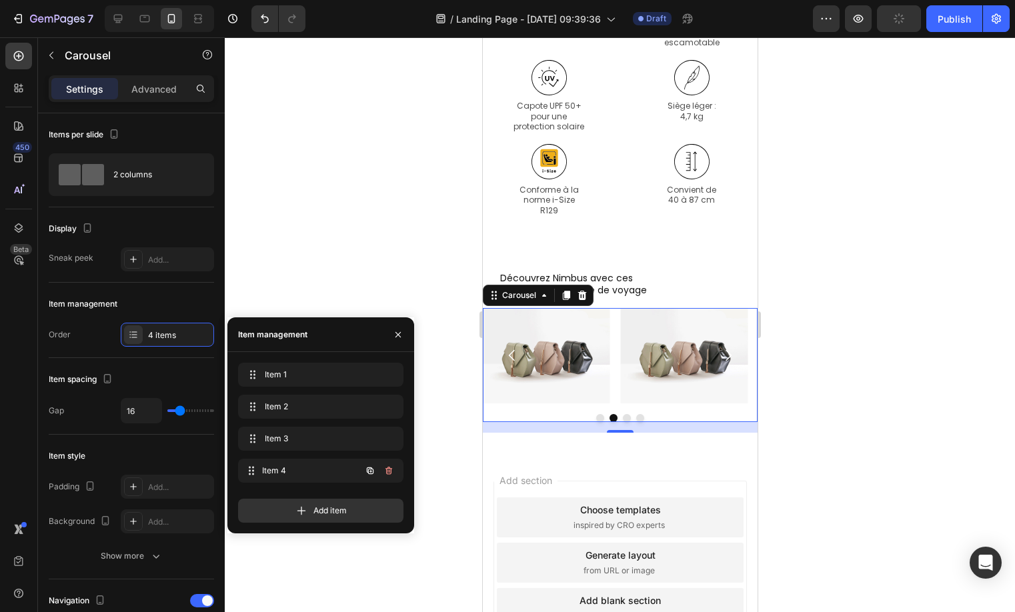
click at [393, 471] on div "Item 4 Item 4" at bounding box center [320, 471] width 165 height 24
click at [391, 474] on icon "button" at bounding box center [388, 470] width 11 height 11
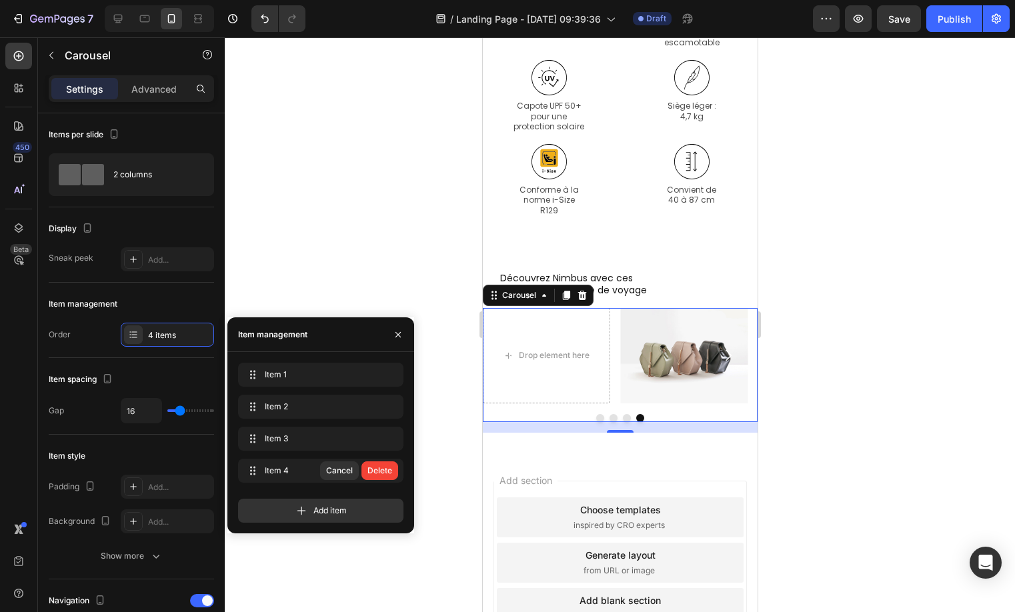
click at [387, 475] on div "Delete" at bounding box center [379, 471] width 25 height 12
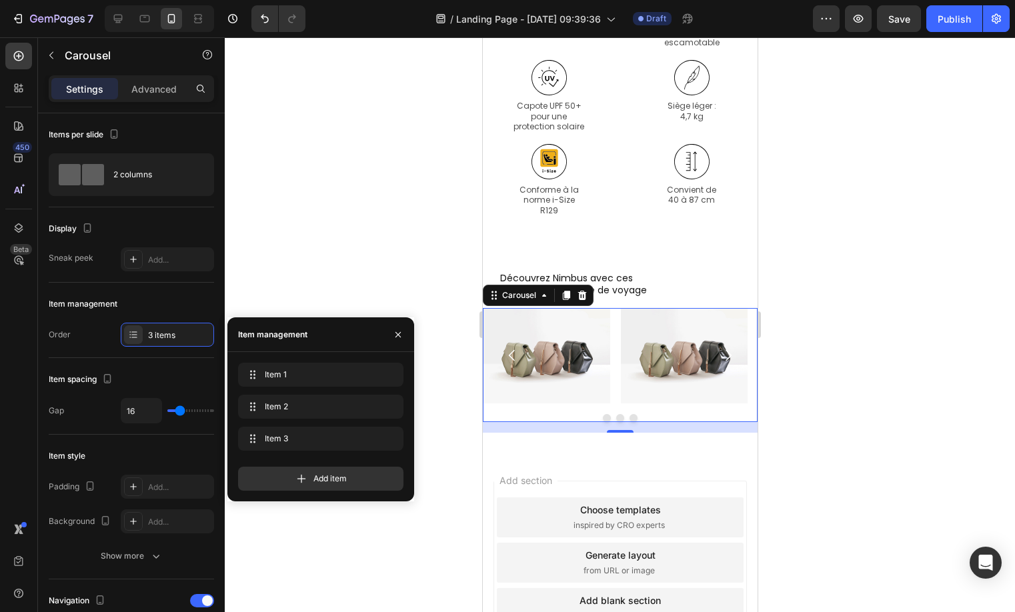
drag, startPoint x: 633, startPoint y: 421, endPoint x: 606, endPoint y: 415, distance: 27.8
click at [606, 415] on div at bounding box center [619, 418] width 275 height 8
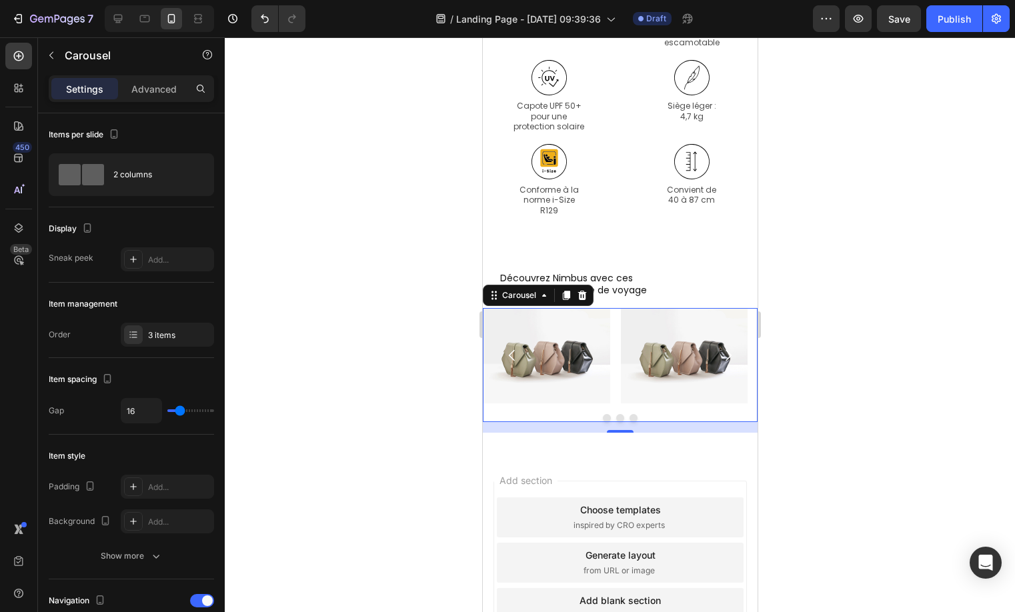
click at [603, 419] on button "Dot" at bounding box center [606, 418] width 8 height 8
click at [602, 417] on button "Dot" at bounding box center [606, 418] width 8 height 8
click at [555, 337] on img at bounding box center [545, 355] width 127 height 95
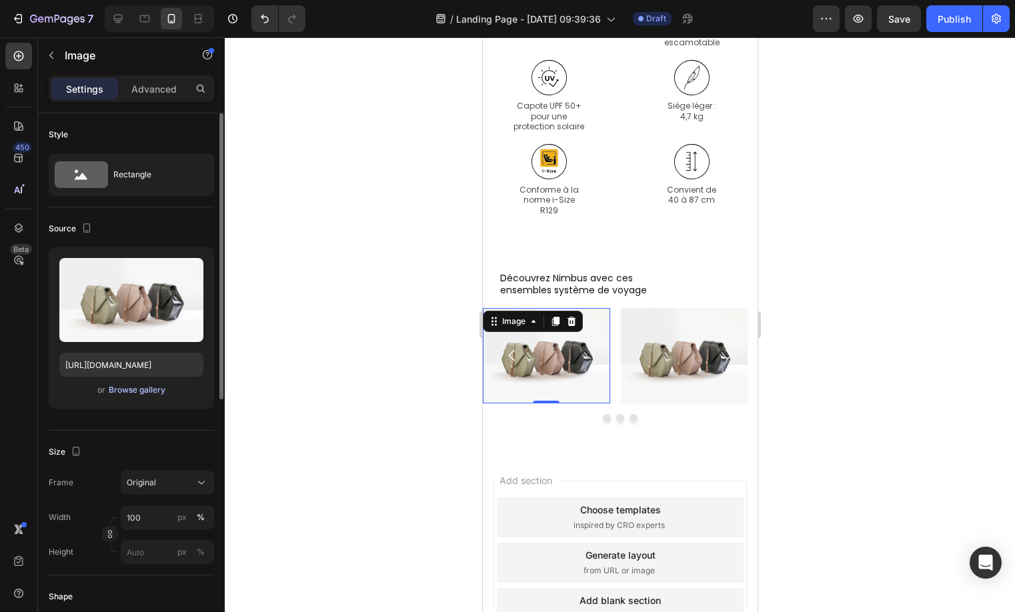
click at [133, 395] on div "Browse gallery" at bounding box center [137, 390] width 57 height 12
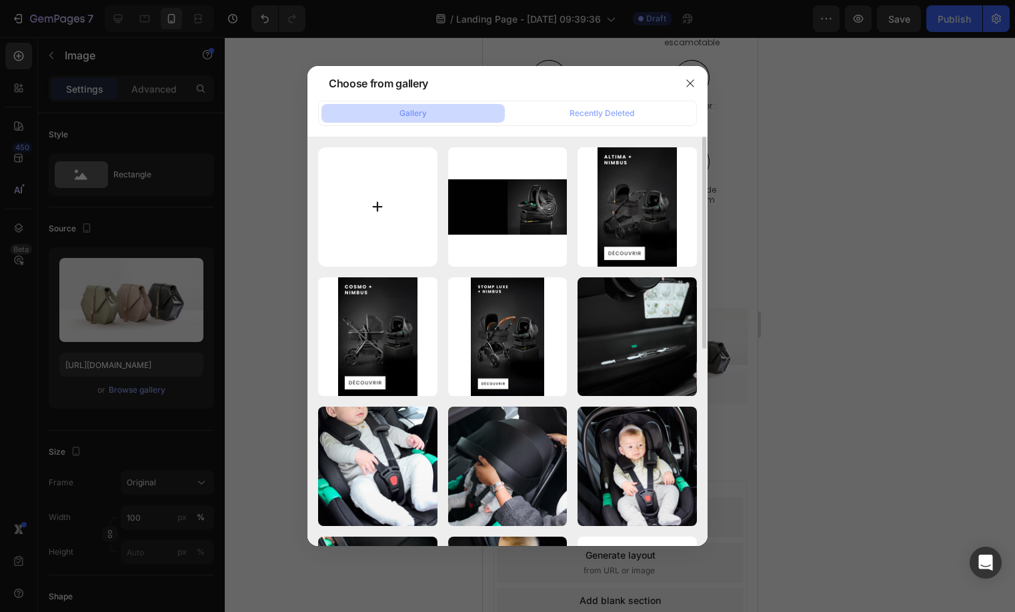
click at [401, 184] on input "file" at bounding box center [377, 206] width 119 height 119
type input "C:\fakepath\Card 1 Stomp Luxe Nimbus_Mobile_FR.webp"
type input "[URL][DOMAIN_NAME]"
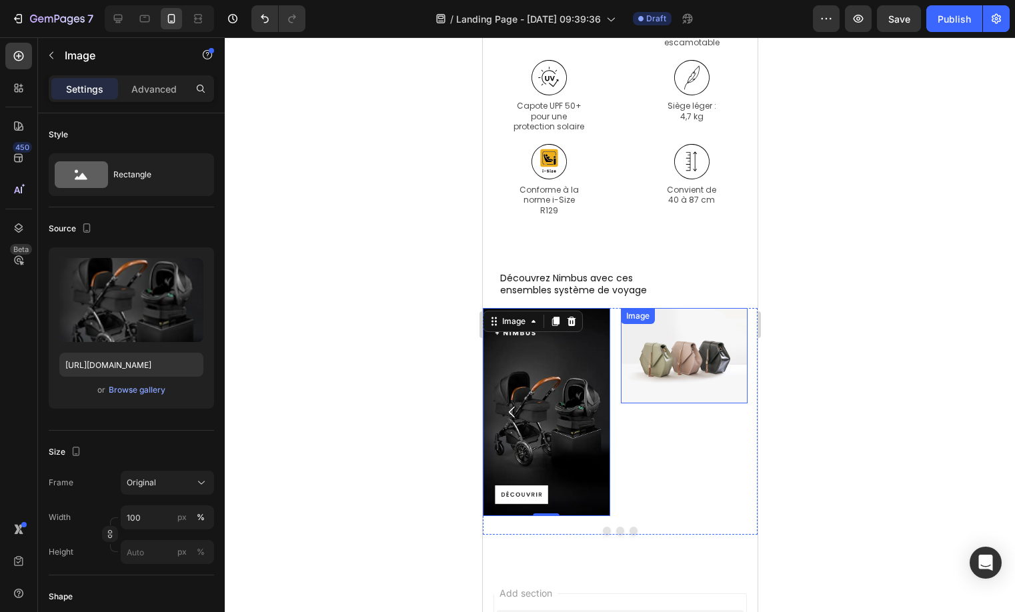
click at [666, 326] on div "Image" at bounding box center [683, 355] width 127 height 95
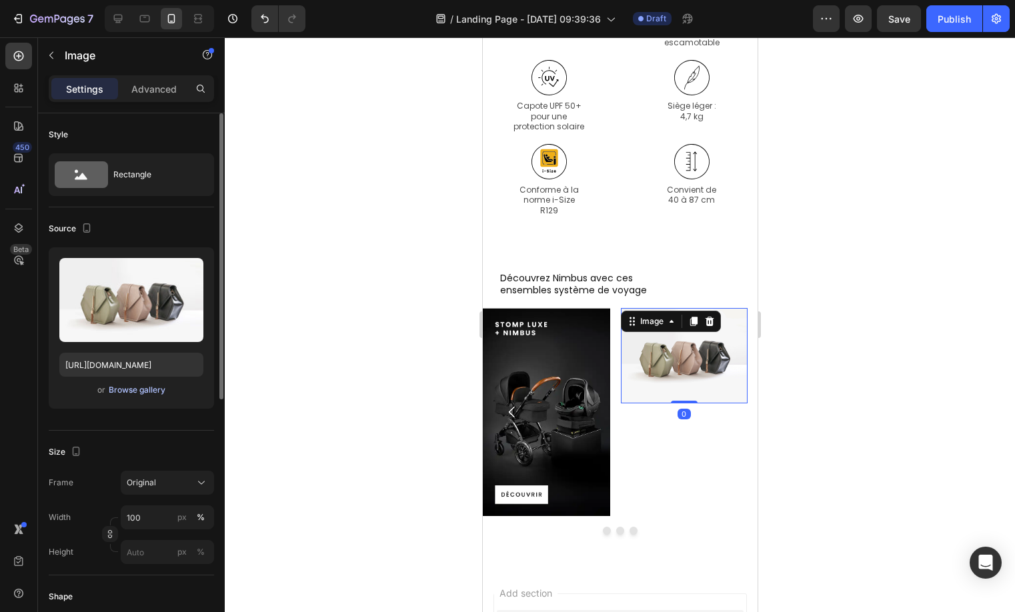
click at [159, 396] on button "Browse gallery" at bounding box center [137, 389] width 58 height 13
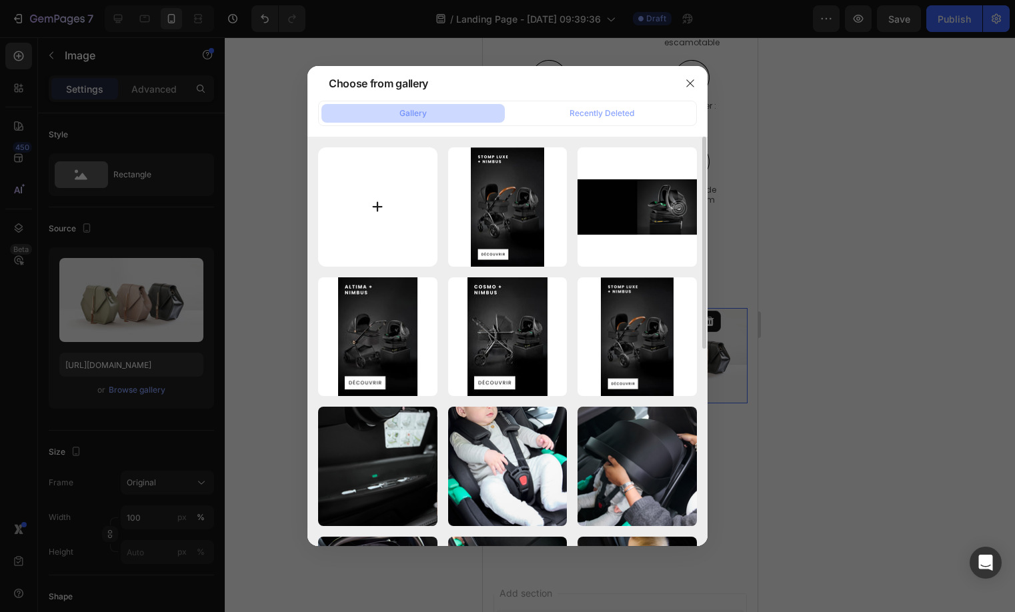
click at [411, 213] on input "file" at bounding box center [377, 206] width 119 height 119
type input "C:\fakepath\Card 2 Cosmo Nimbus_Mobile_FR.webp"
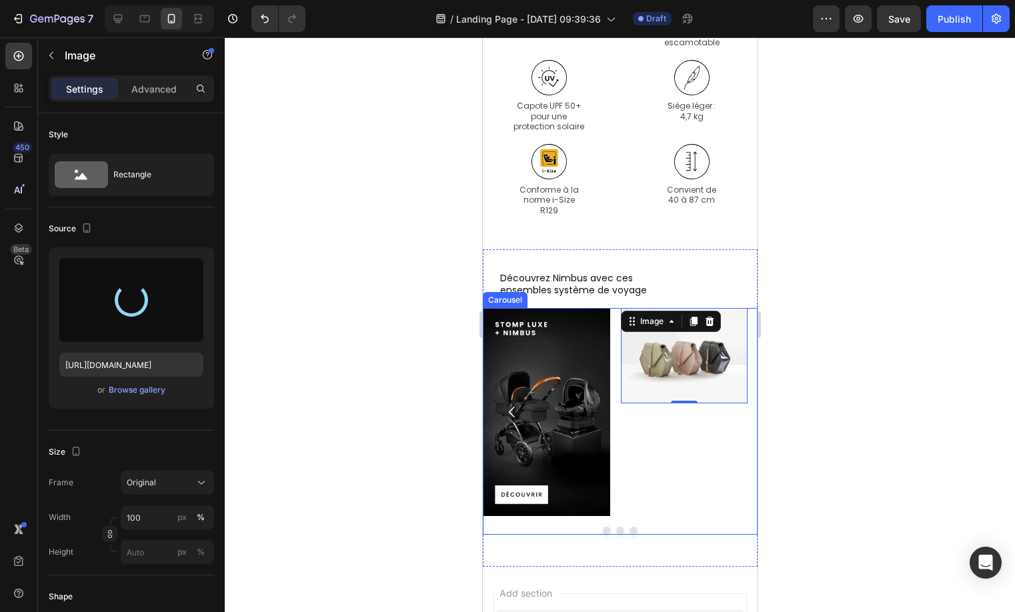
type input "[URL][DOMAIN_NAME]"
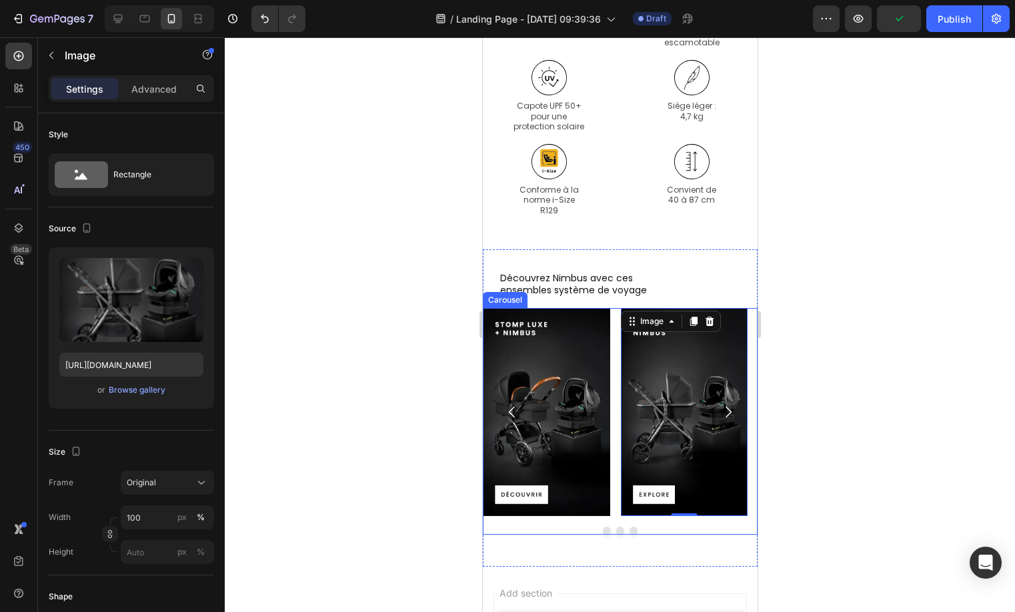
click at [629, 527] on button "Dot" at bounding box center [633, 531] width 8 height 8
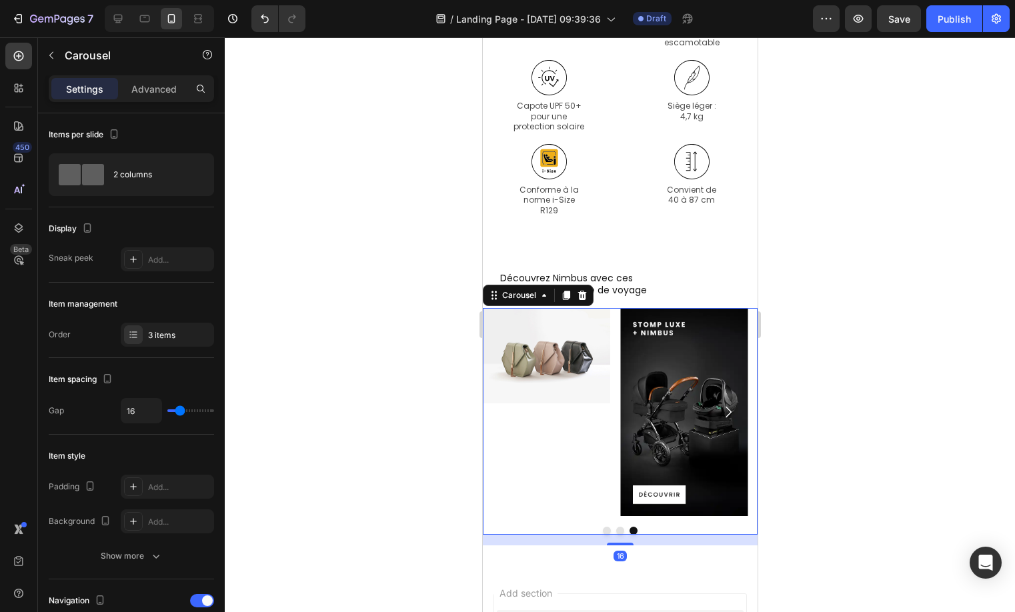
click at [615, 533] on button "Dot" at bounding box center [619, 531] width 8 height 8
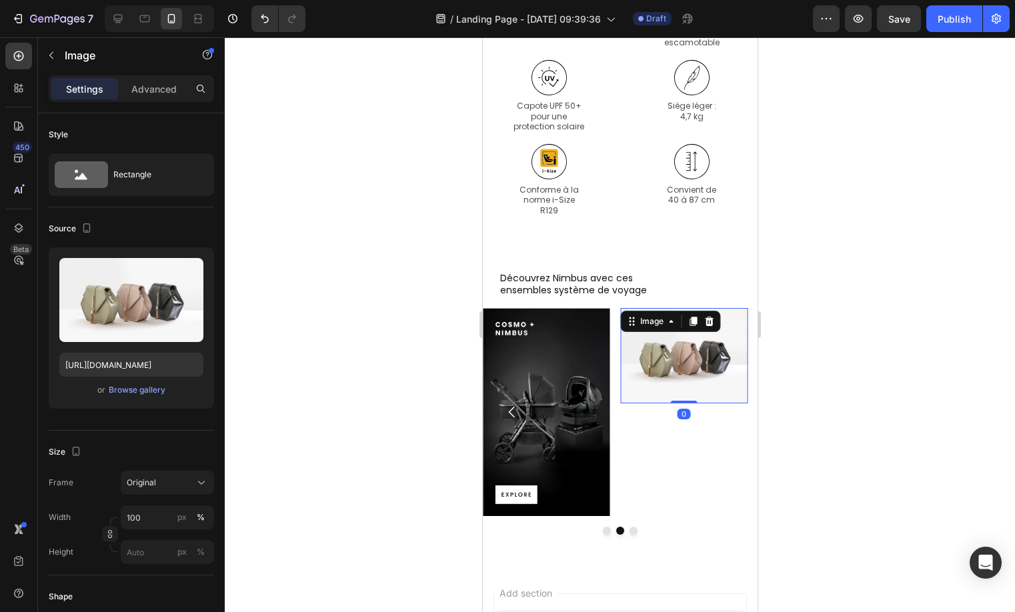
click at [681, 341] on img at bounding box center [683, 355] width 127 height 95
click at [134, 384] on div "Browse gallery" at bounding box center [137, 390] width 57 height 12
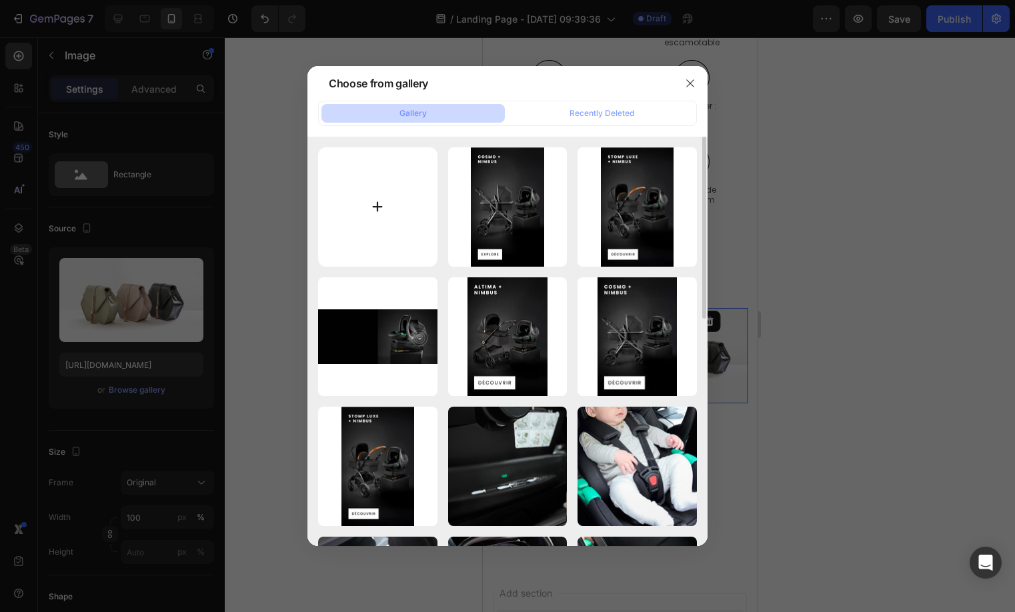
click at [377, 210] on input "file" at bounding box center [377, 206] width 119 height 119
type input "C:\fakepath\Card 3 Altima Nimbus_Mobile_FR.webp"
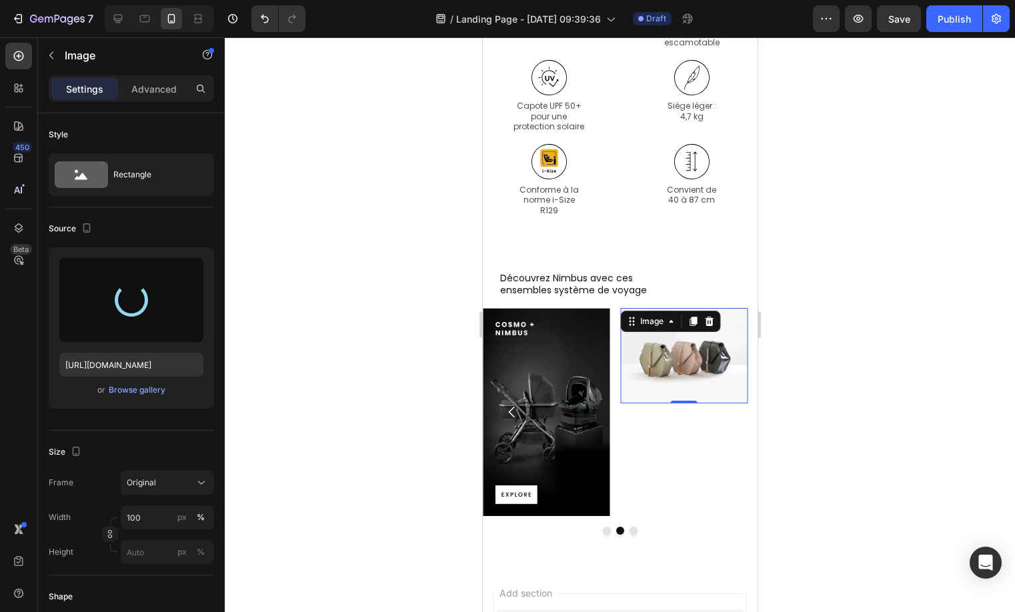
type input "[URL][DOMAIN_NAME]"
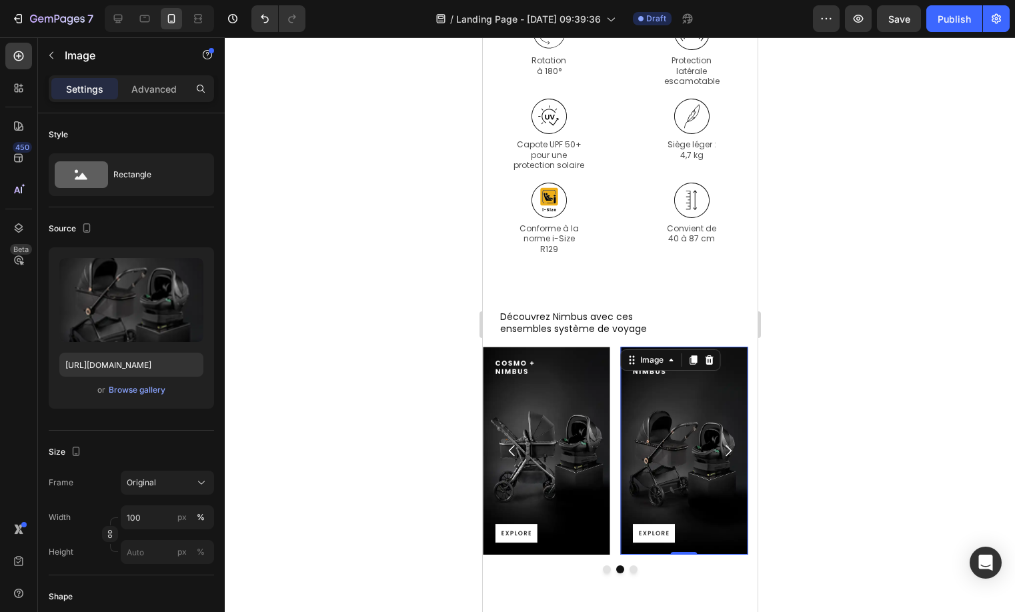
scroll to position [2217, 0]
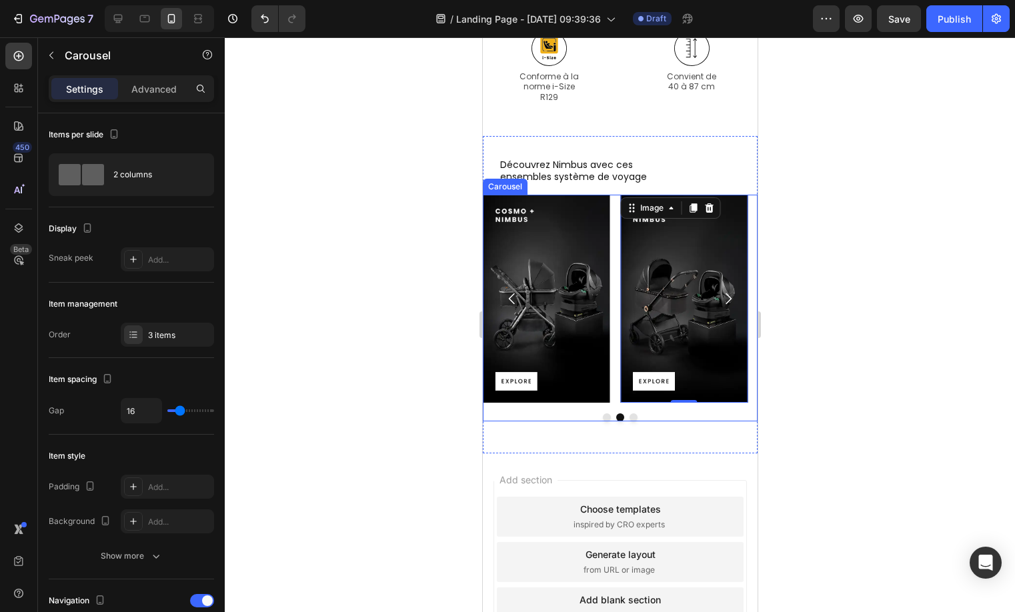
click at [629, 418] on button "Dot" at bounding box center [633, 417] width 8 height 8
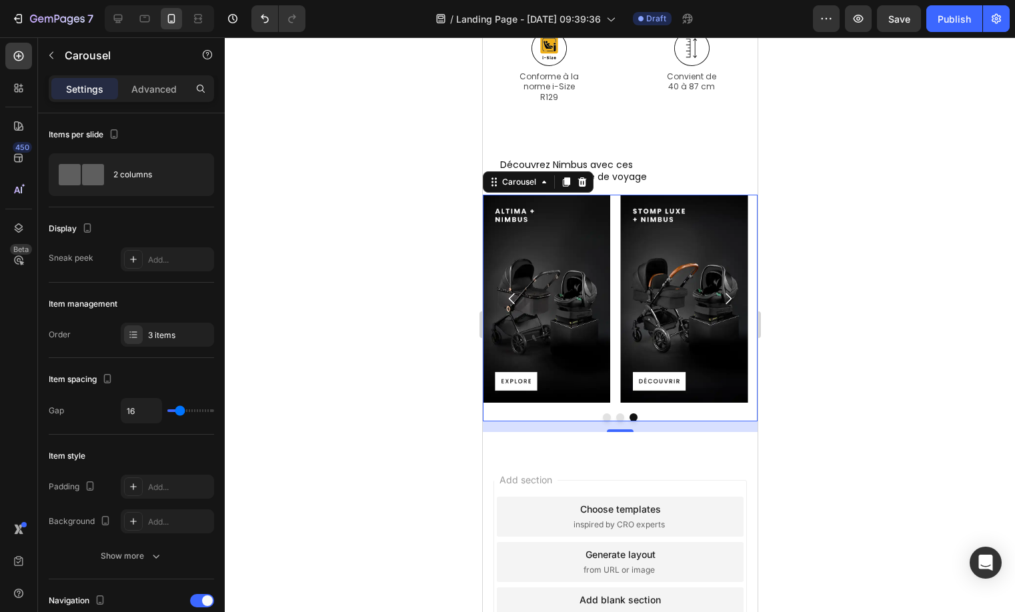
click at [602, 419] on button "Dot" at bounding box center [606, 417] width 8 height 8
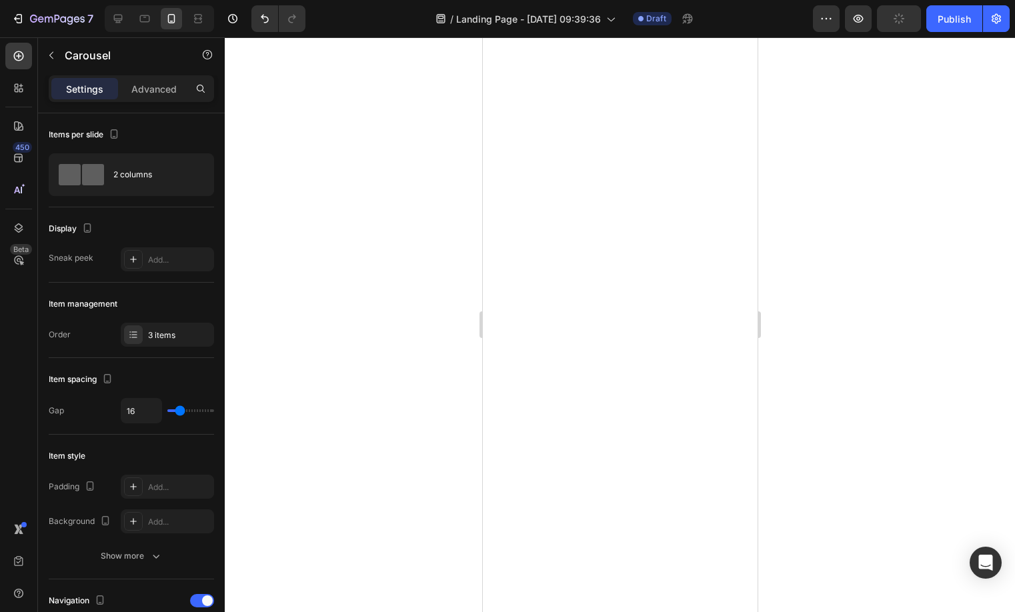
scroll to position [0, 0]
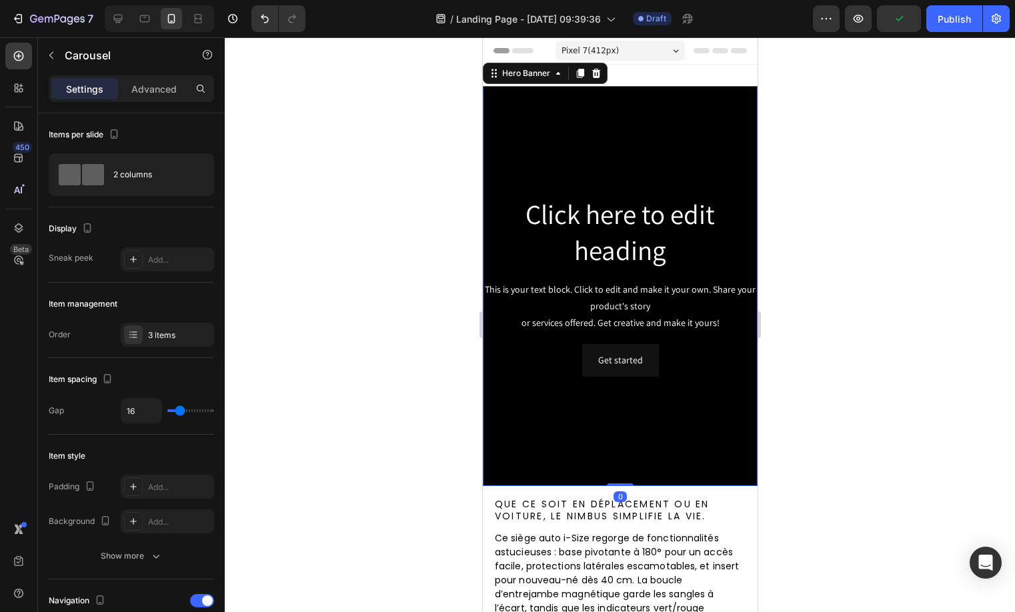
click at [681, 141] on div "Background Image" at bounding box center [619, 286] width 275 height 400
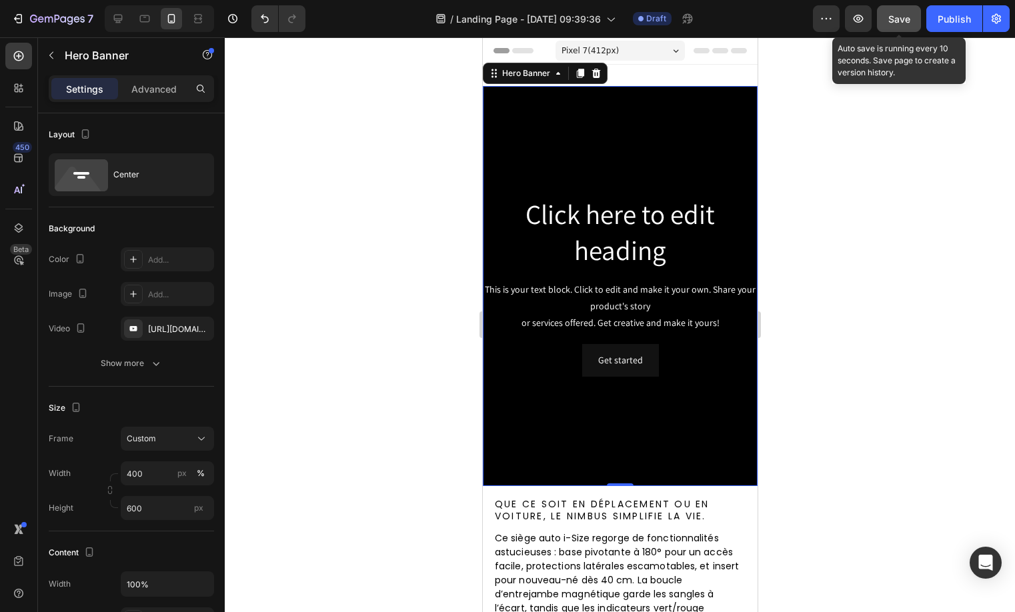
click at [901, 25] on div "Save" at bounding box center [899, 19] width 22 height 14
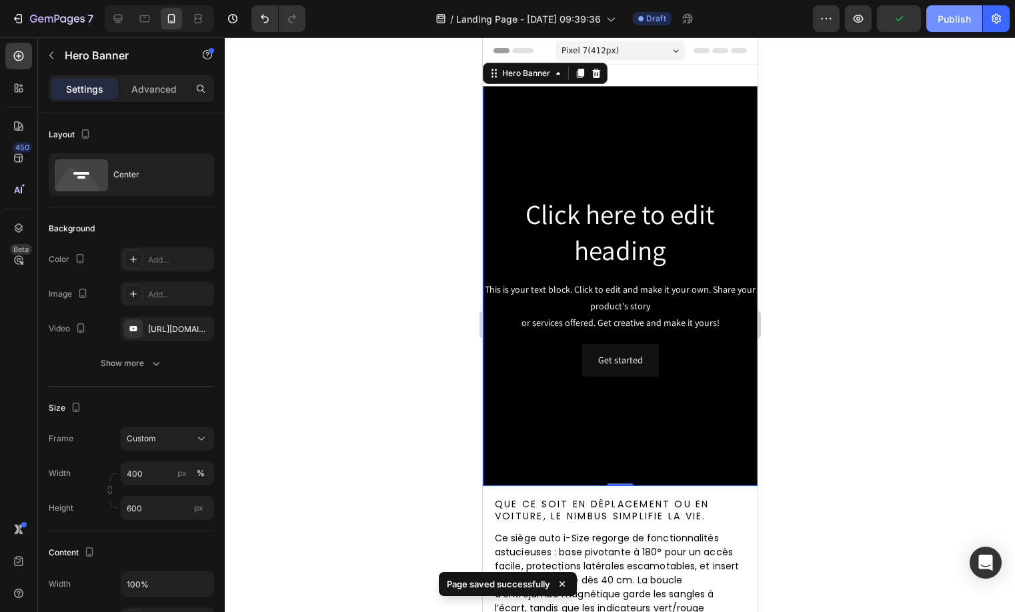
click at [943, 20] on div "Publish" at bounding box center [953, 19] width 33 height 14
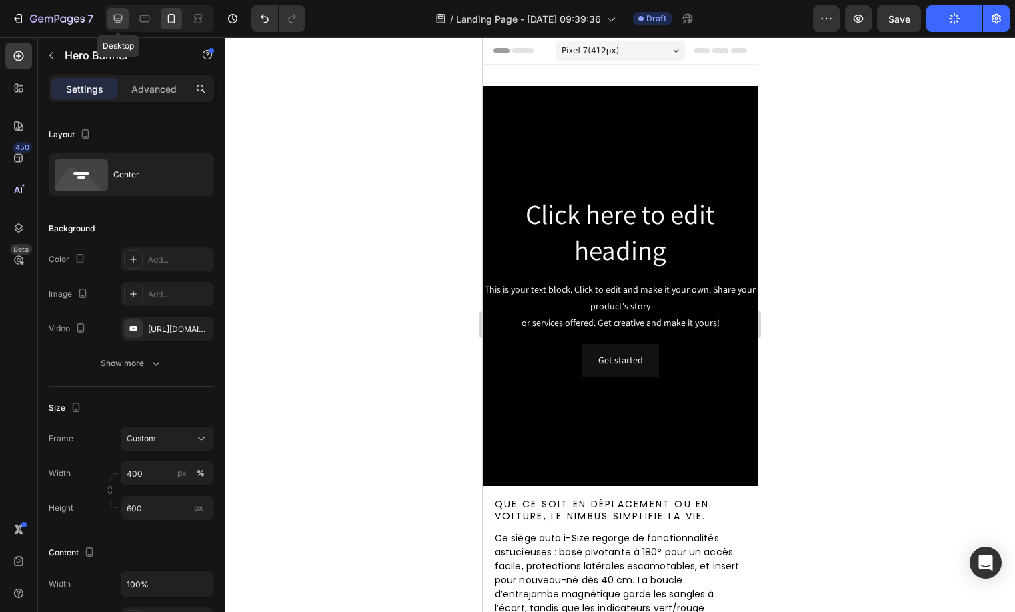
click at [116, 27] on div at bounding box center [117, 18] width 21 height 21
type input "100"
type input "1200"
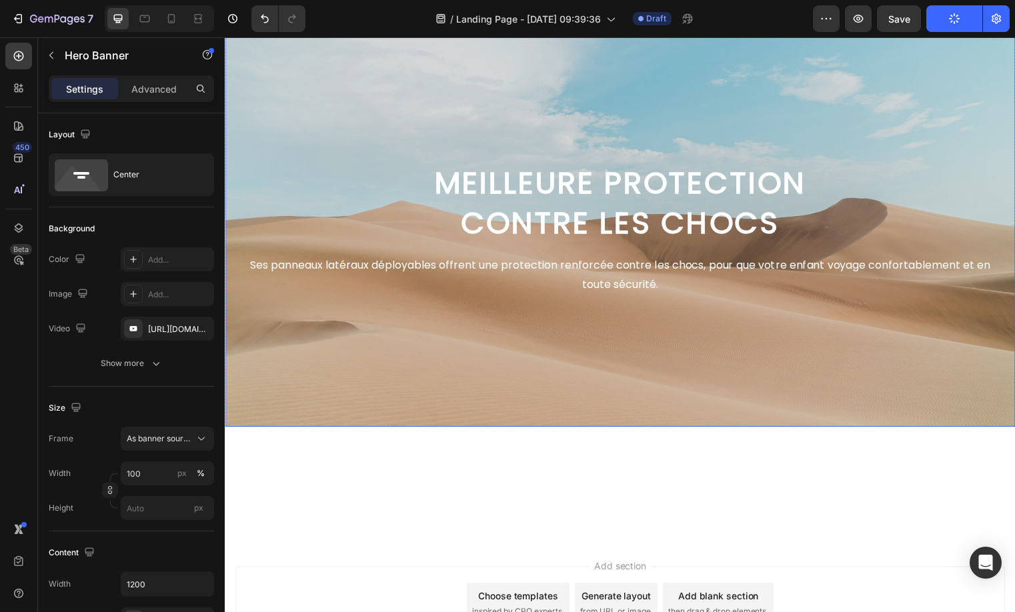
scroll to position [2257, 0]
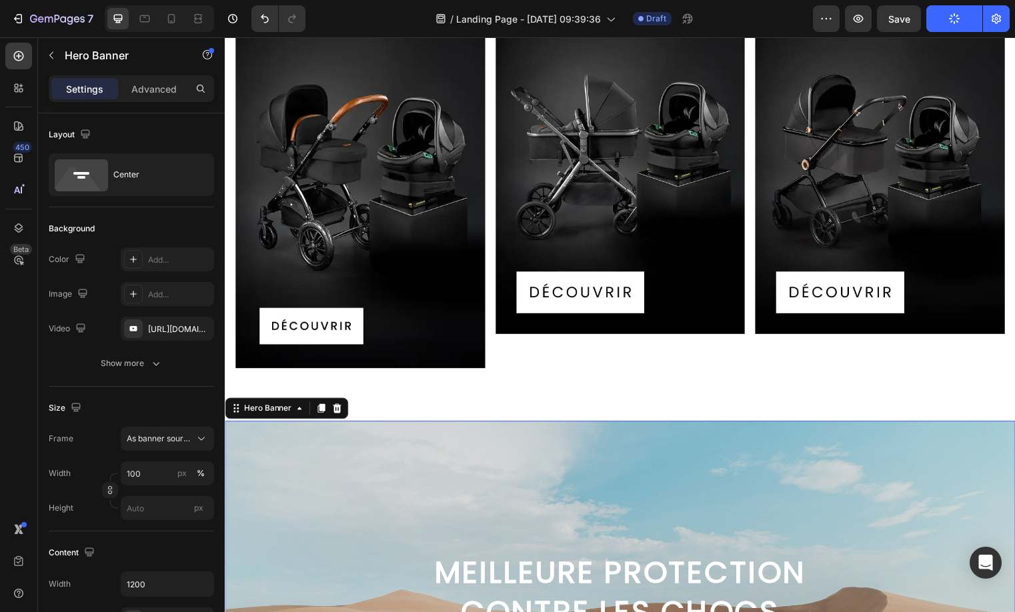
click at [149, 88] on p "Advanced" at bounding box center [153, 89] width 45 height 14
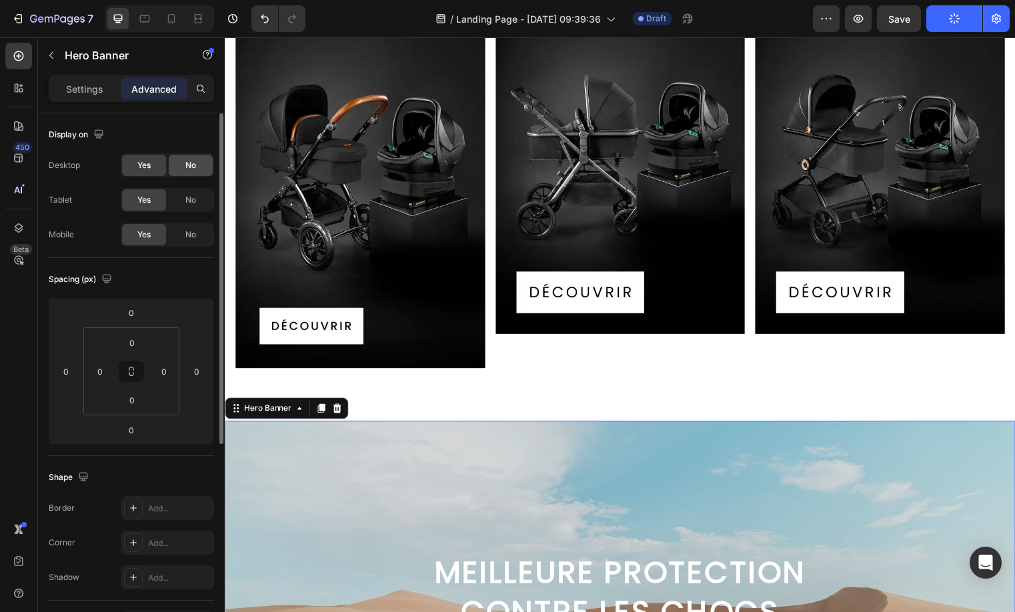
click at [188, 173] on div "No" at bounding box center [191, 165] width 44 height 21
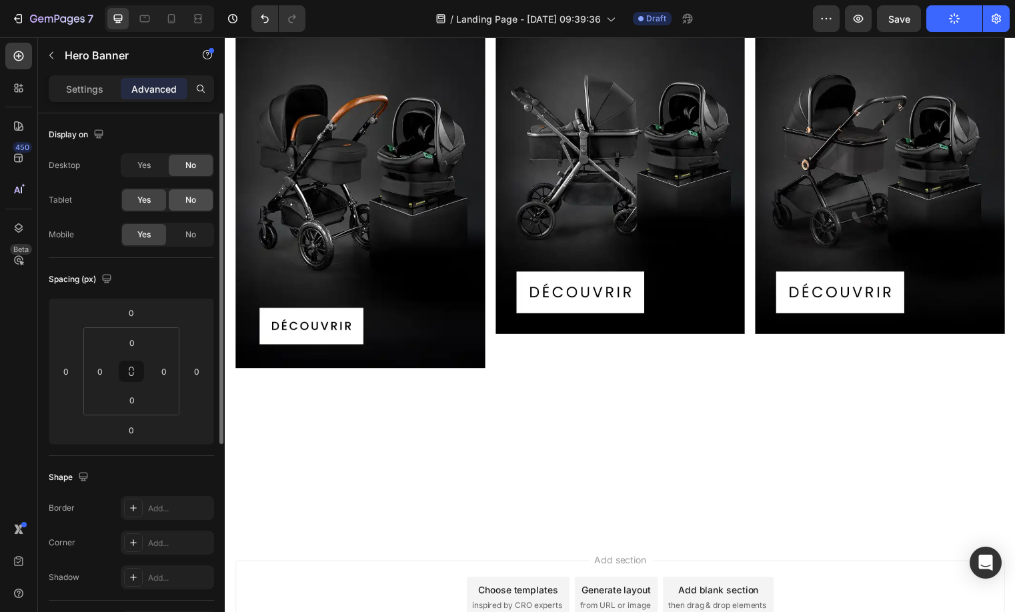
click at [191, 204] on span "No" at bounding box center [190, 200] width 11 height 12
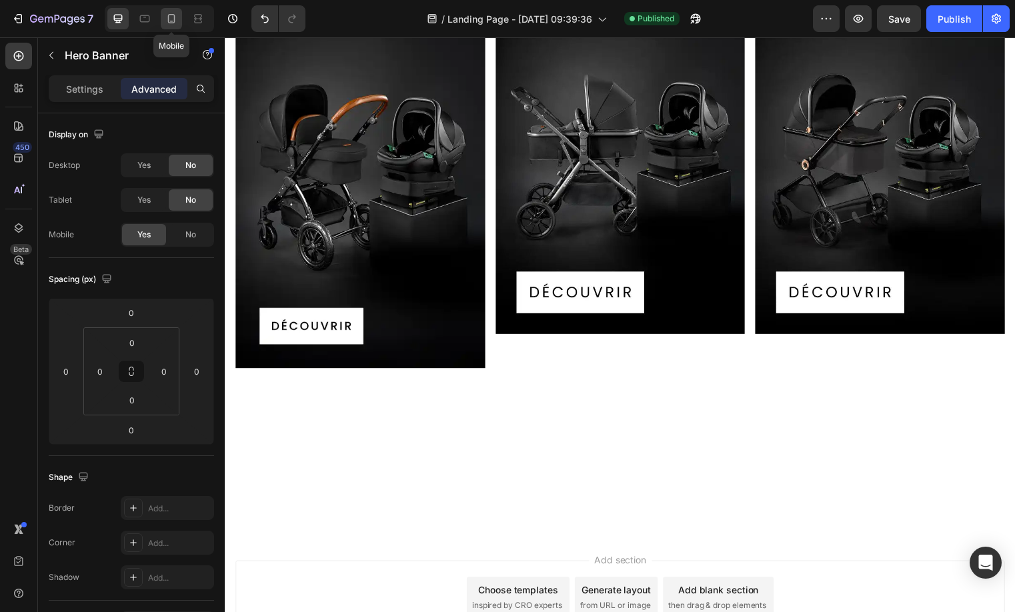
click at [175, 19] on icon at bounding box center [171, 18] width 7 height 9
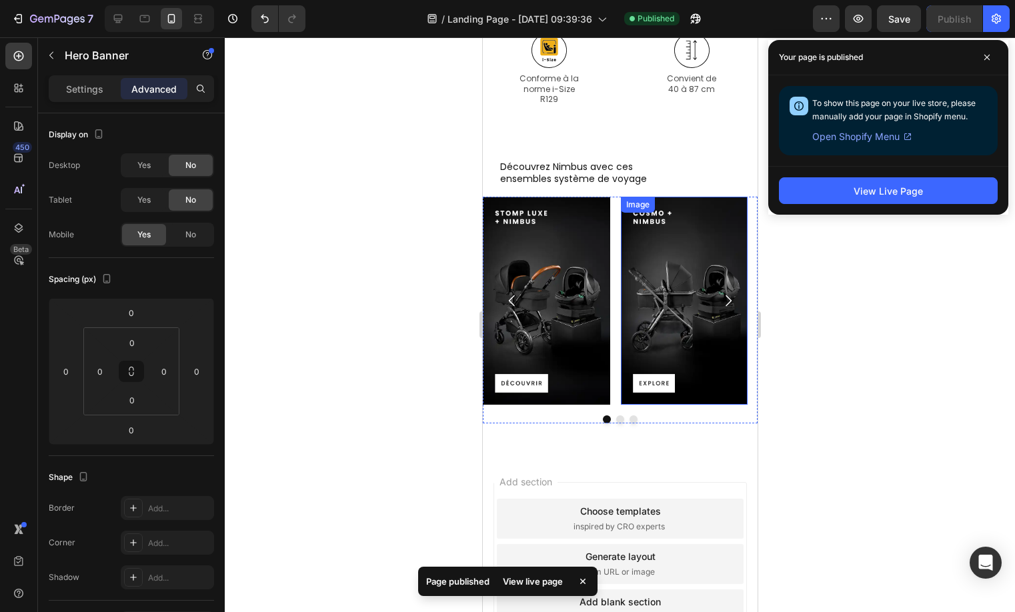
scroll to position [2131, 0]
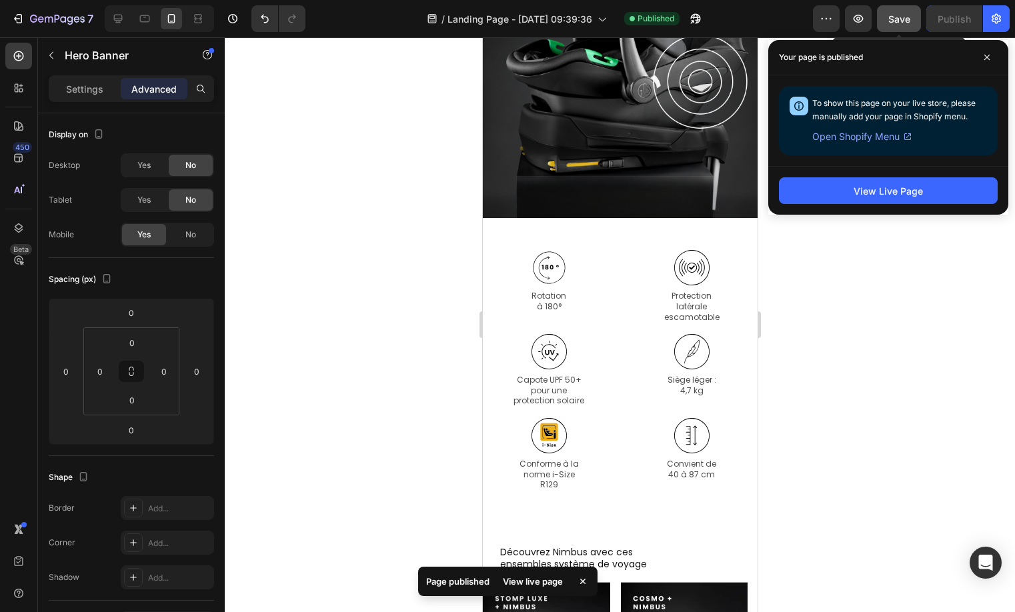
click at [897, 21] on span "Save" at bounding box center [899, 18] width 22 height 11
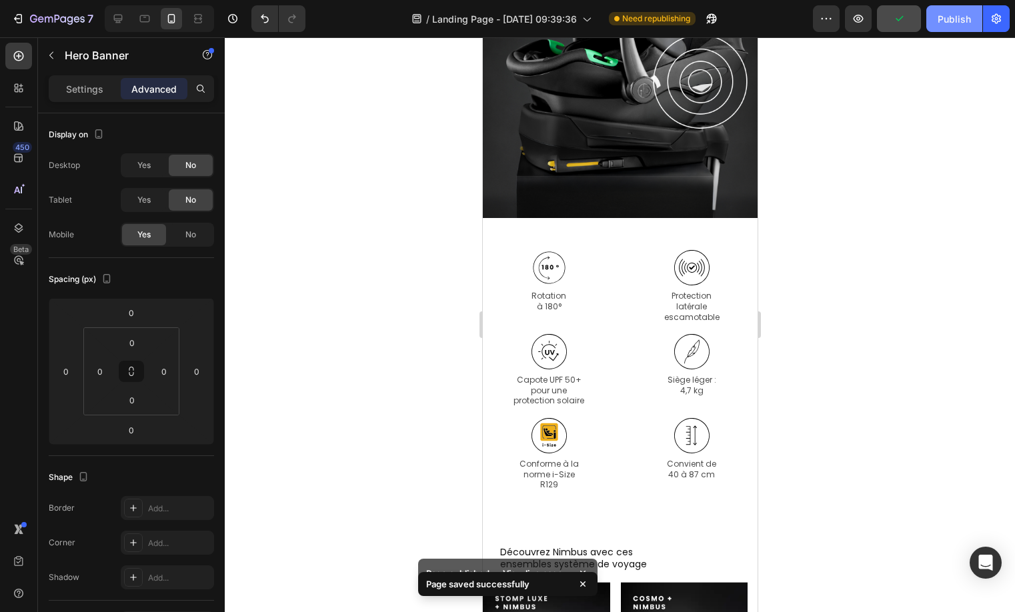
click at [953, 15] on div "Publish" at bounding box center [953, 19] width 33 height 14
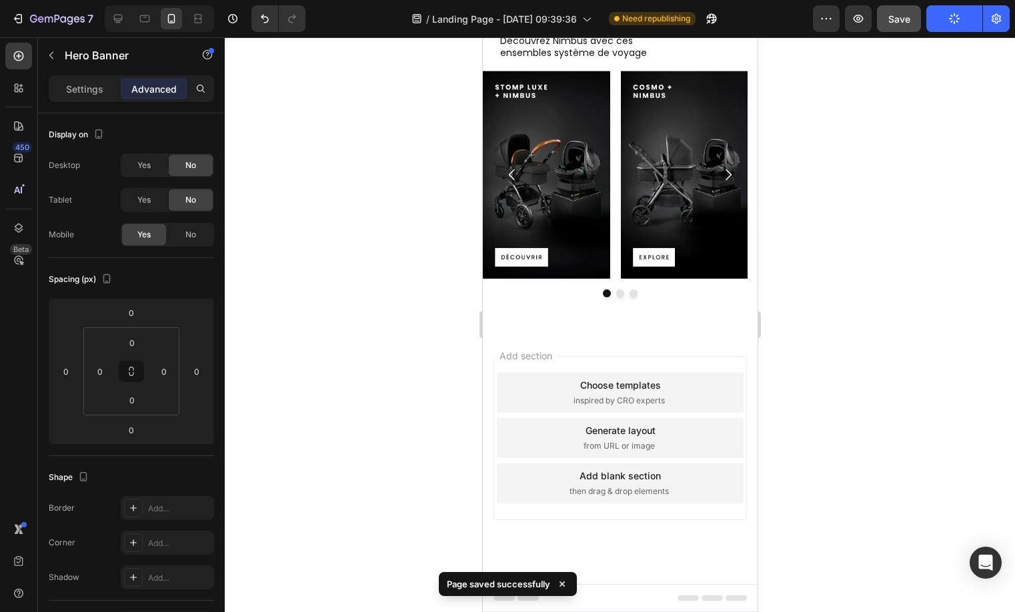
scroll to position [2205, 0]
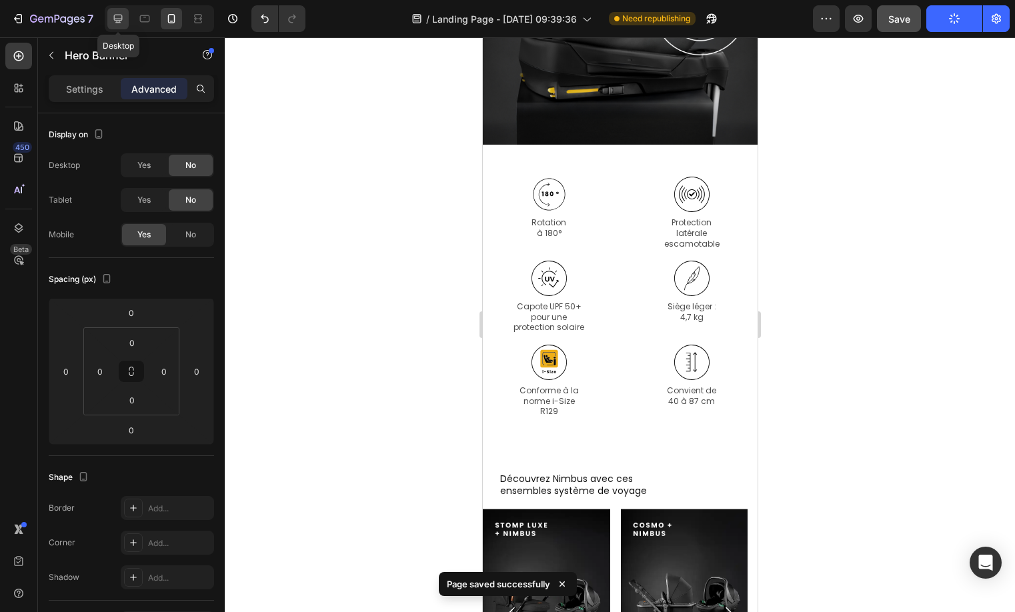
click at [117, 19] on icon at bounding box center [118, 19] width 9 height 9
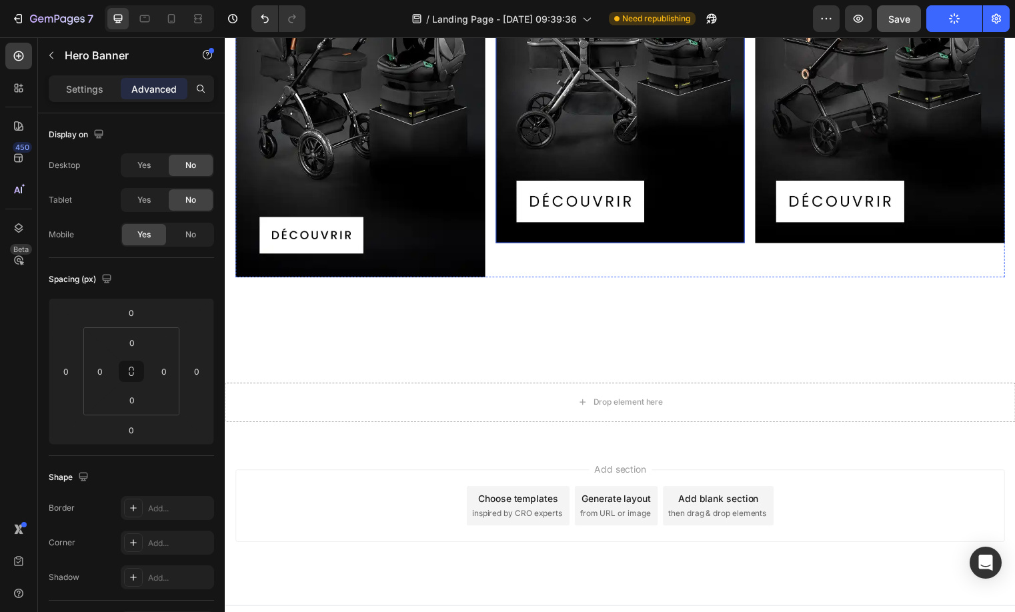
scroll to position [2298, 0]
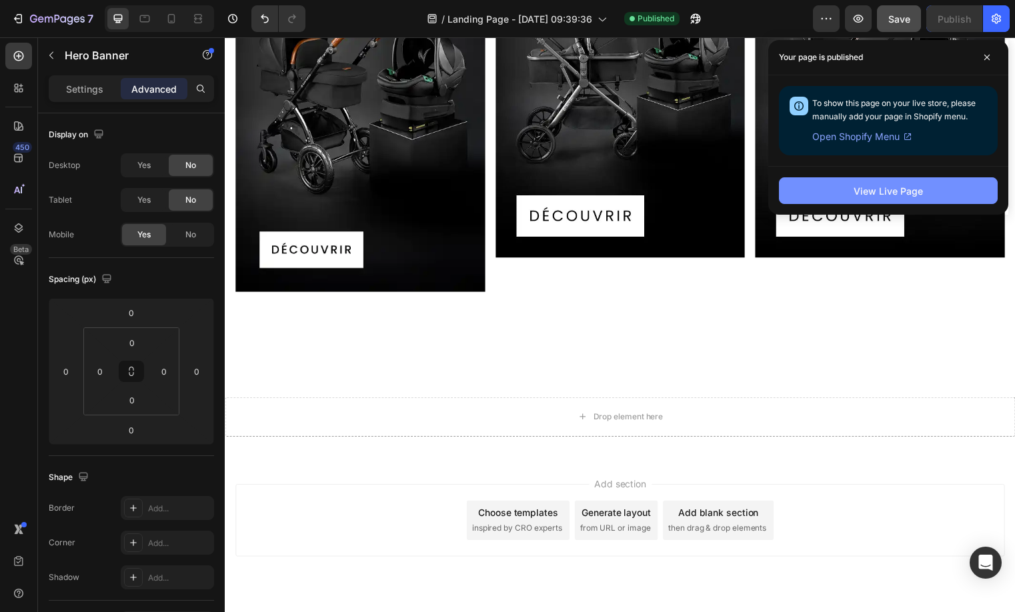
click at [839, 187] on button "View Live Page" at bounding box center [888, 190] width 219 height 27
